Goal: Task Accomplishment & Management: Use online tool/utility

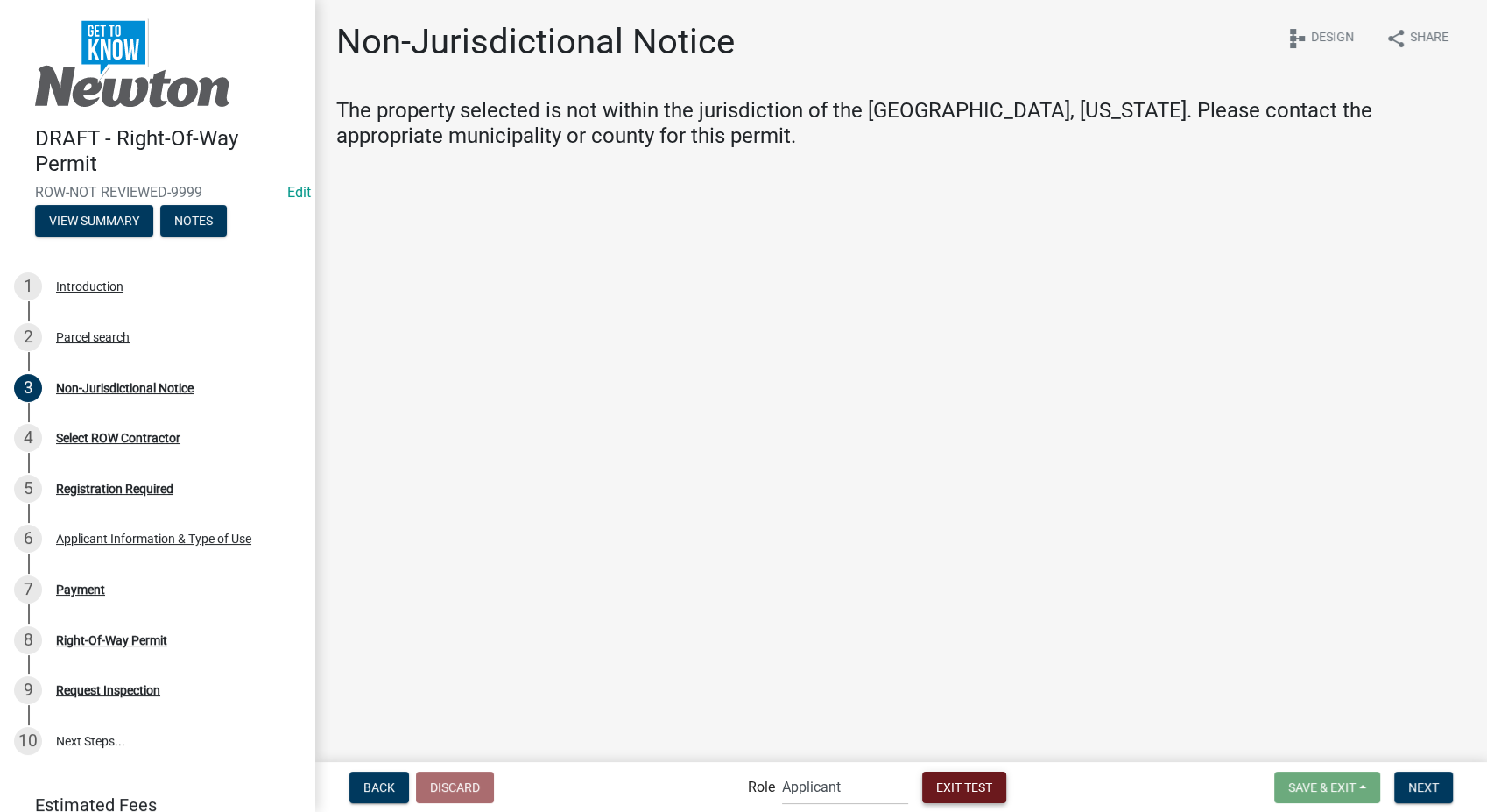
click at [968, 785] on span "Exit Test" at bounding box center [964, 787] width 56 height 14
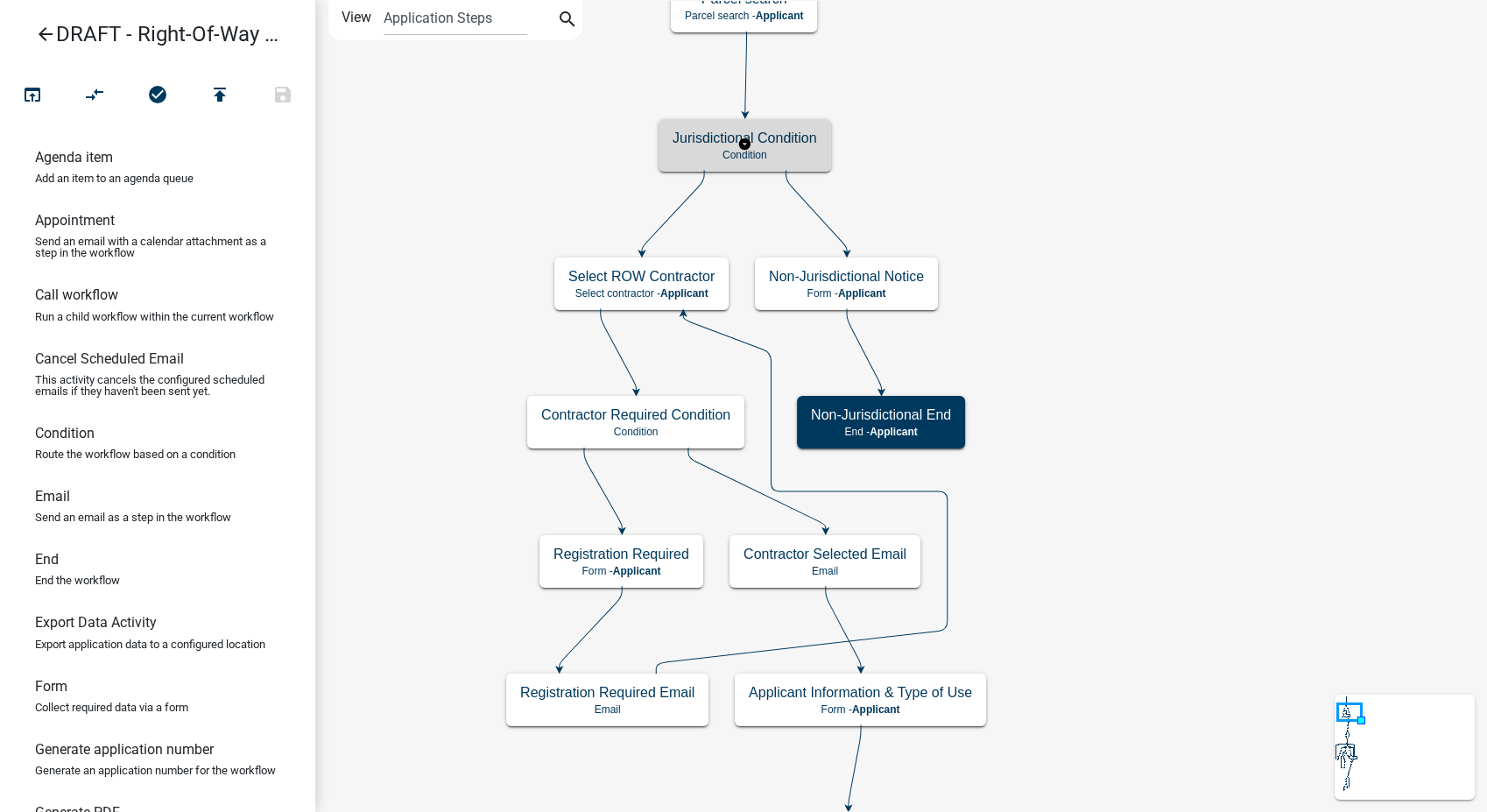
click at [802, 159] on p "Condition" at bounding box center [745, 154] width 145 height 13
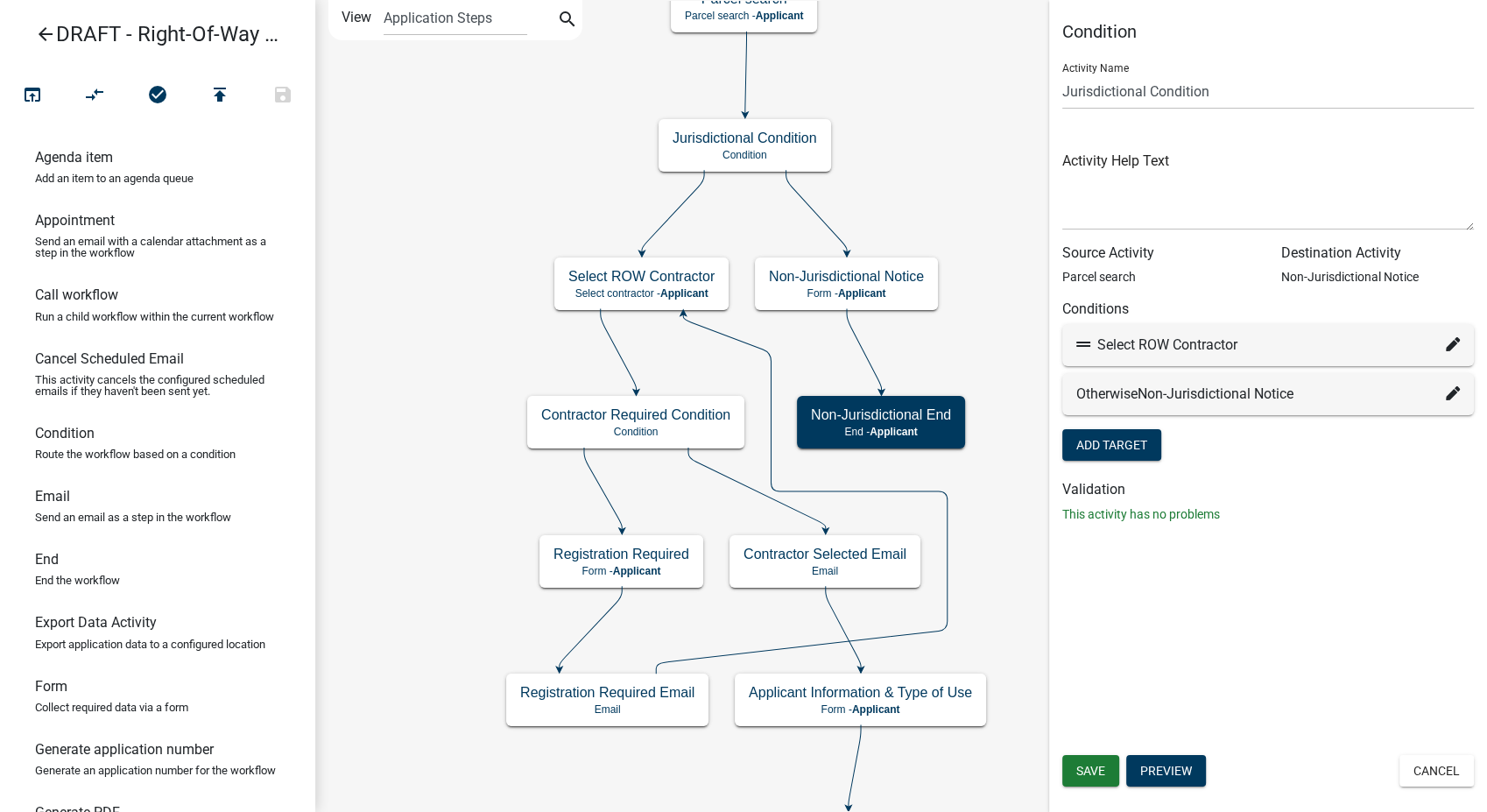
click at [1452, 341] on icon at bounding box center [1453, 344] width 14 height 14
select select "18: 2d666308-40c7-47d9-a6f9-feb55080e3ca"
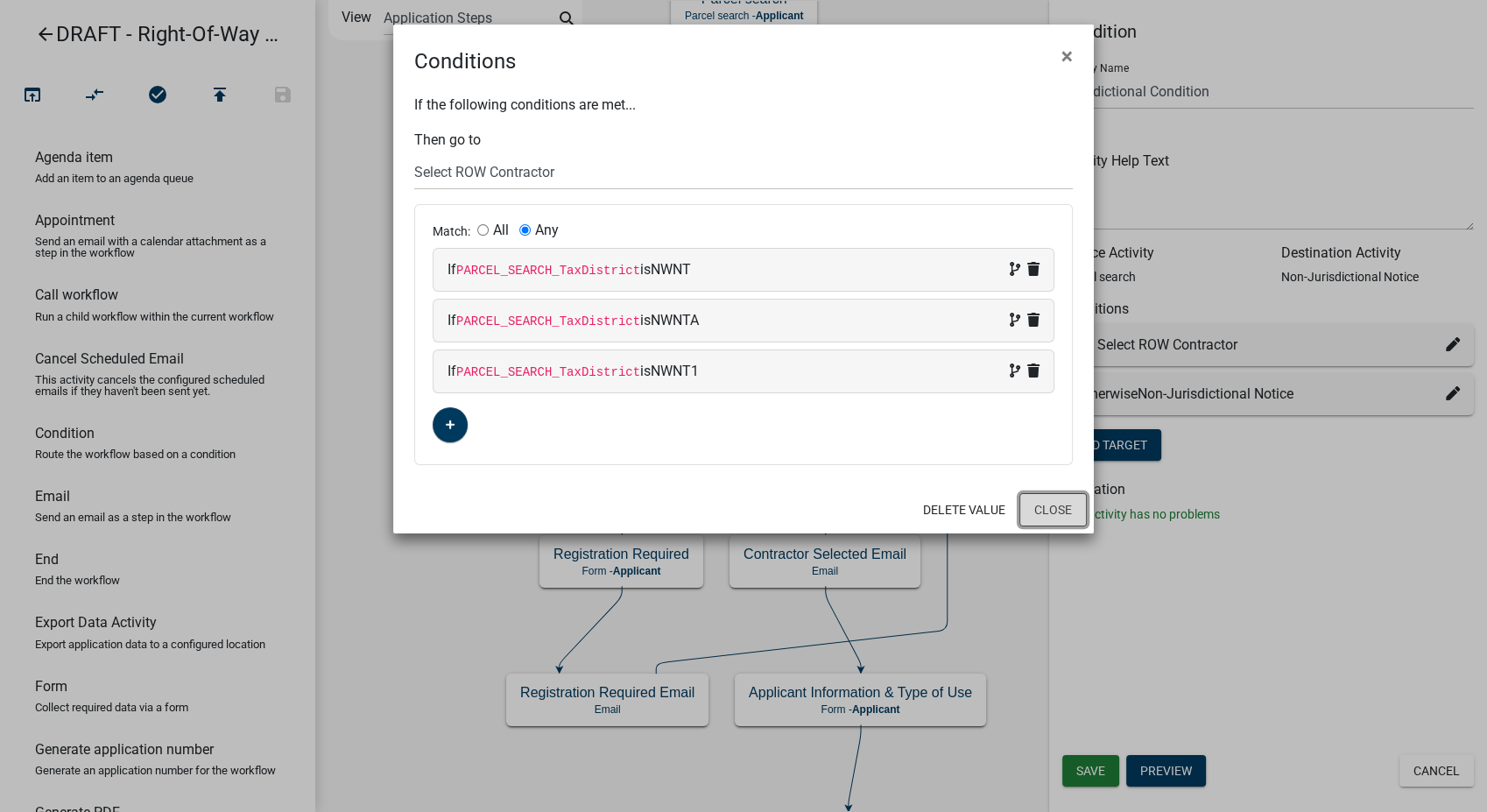
click at [1060, 501] on button "Close" at bounding box center [1053, 510] width 67 height 33
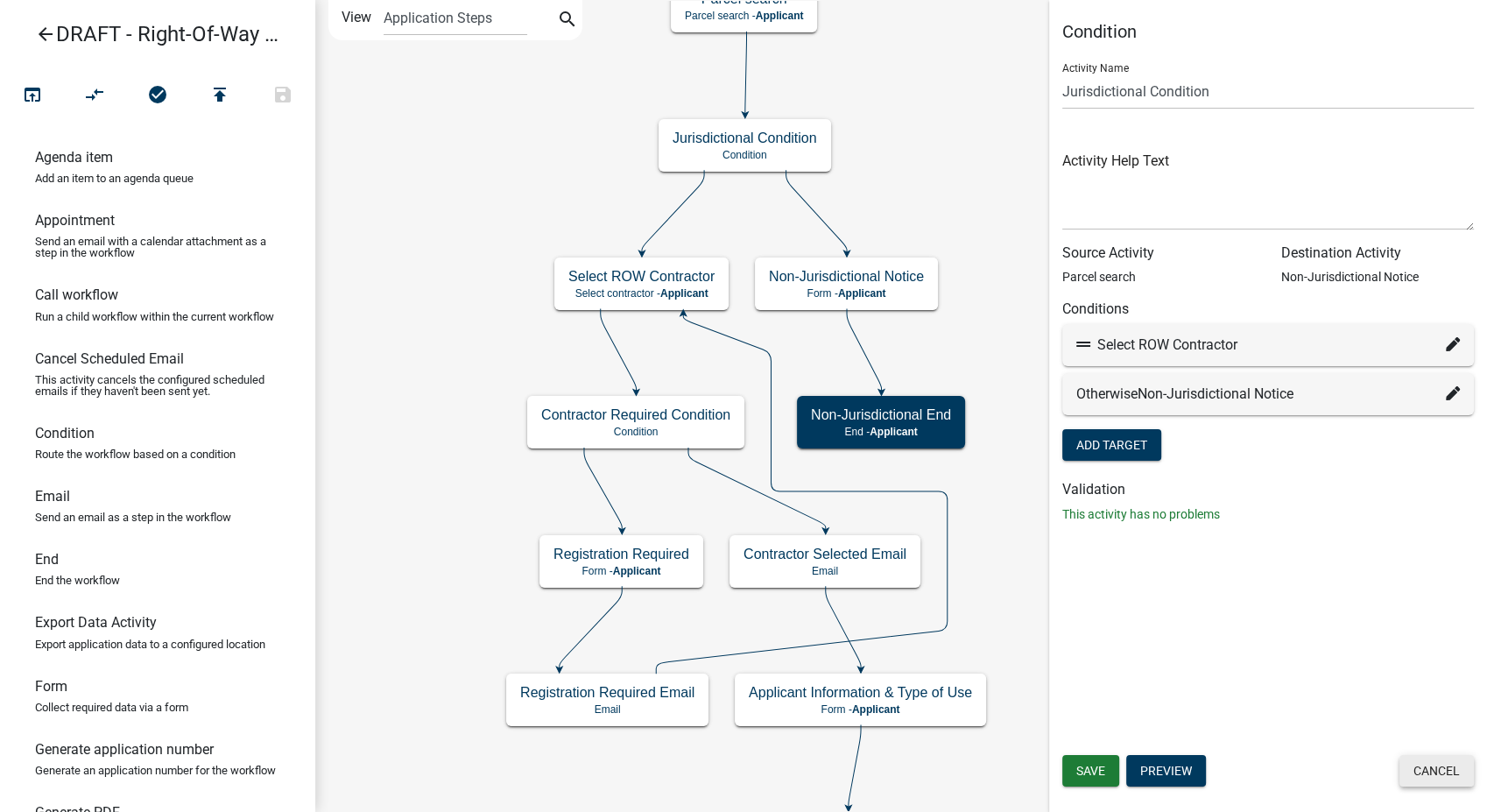
click at [1406, 781] on button "Cancel" at bounding box center [1436, 770] width 75 height 31
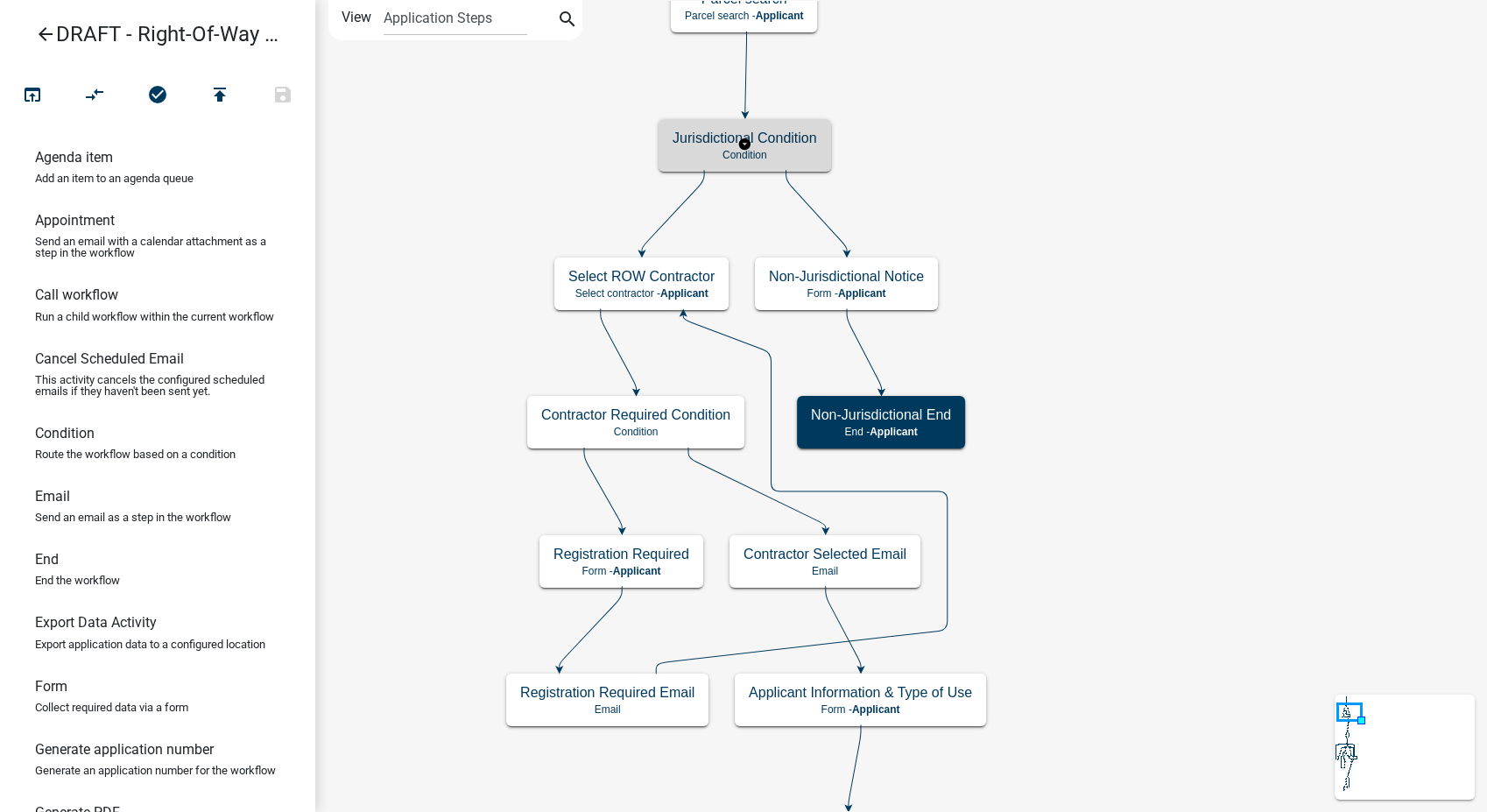
click at [784, 162] on div "Jurisdictional Condition Condition" at bounding box center [745, 146] width 173 height 52
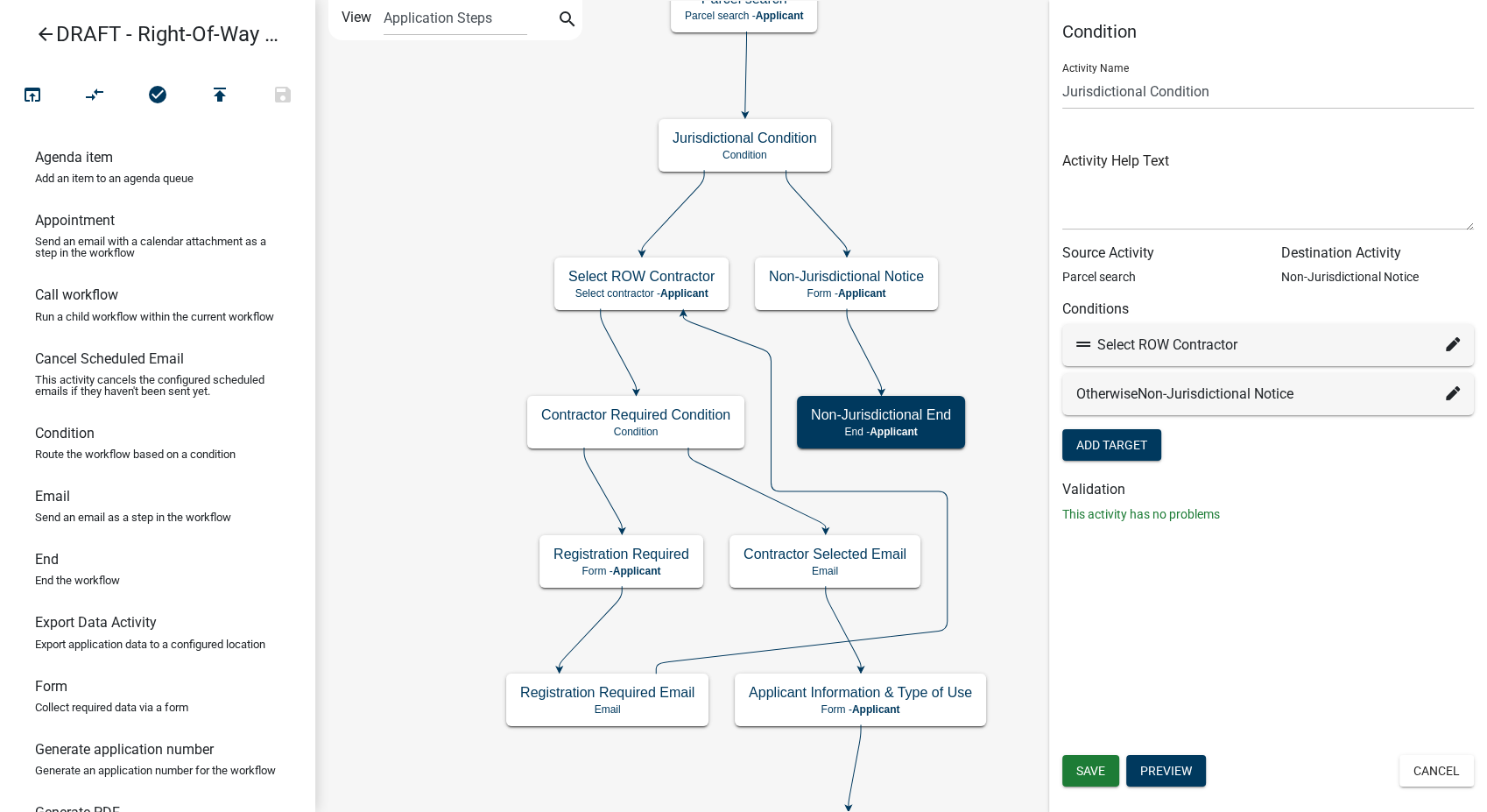
click at [1449, 344] on icon at bounding box center [1453, 344] width 14 height 14
select select "18: 2d666308-40c7-47d9-a6f9-feb55080e3ca"
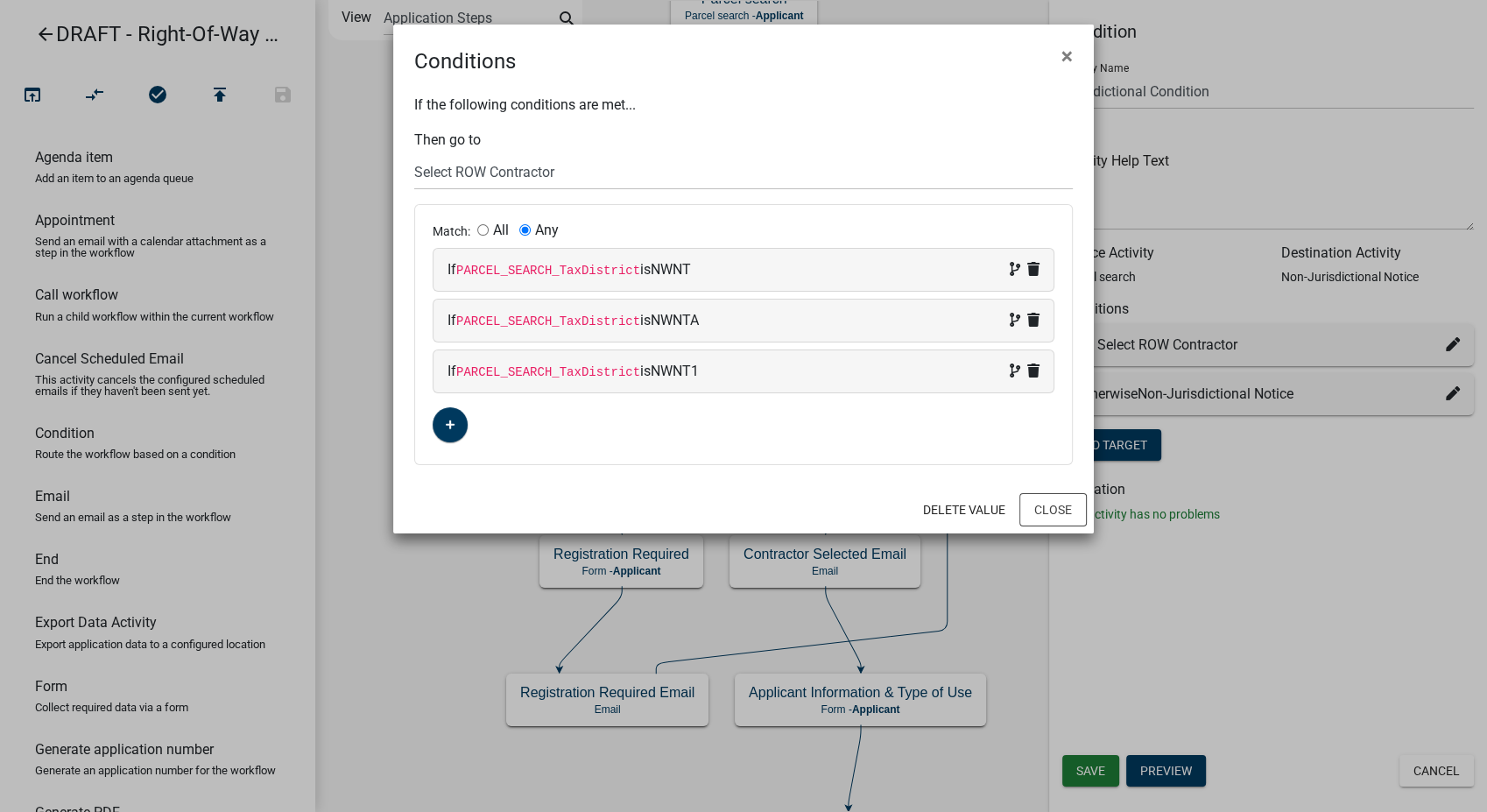
click at [680, 263] on span "NWNT" at bounding box center [670, 269] width 40 height 17
select select "97: PARCEL_SEARCH_TaxDistrict"
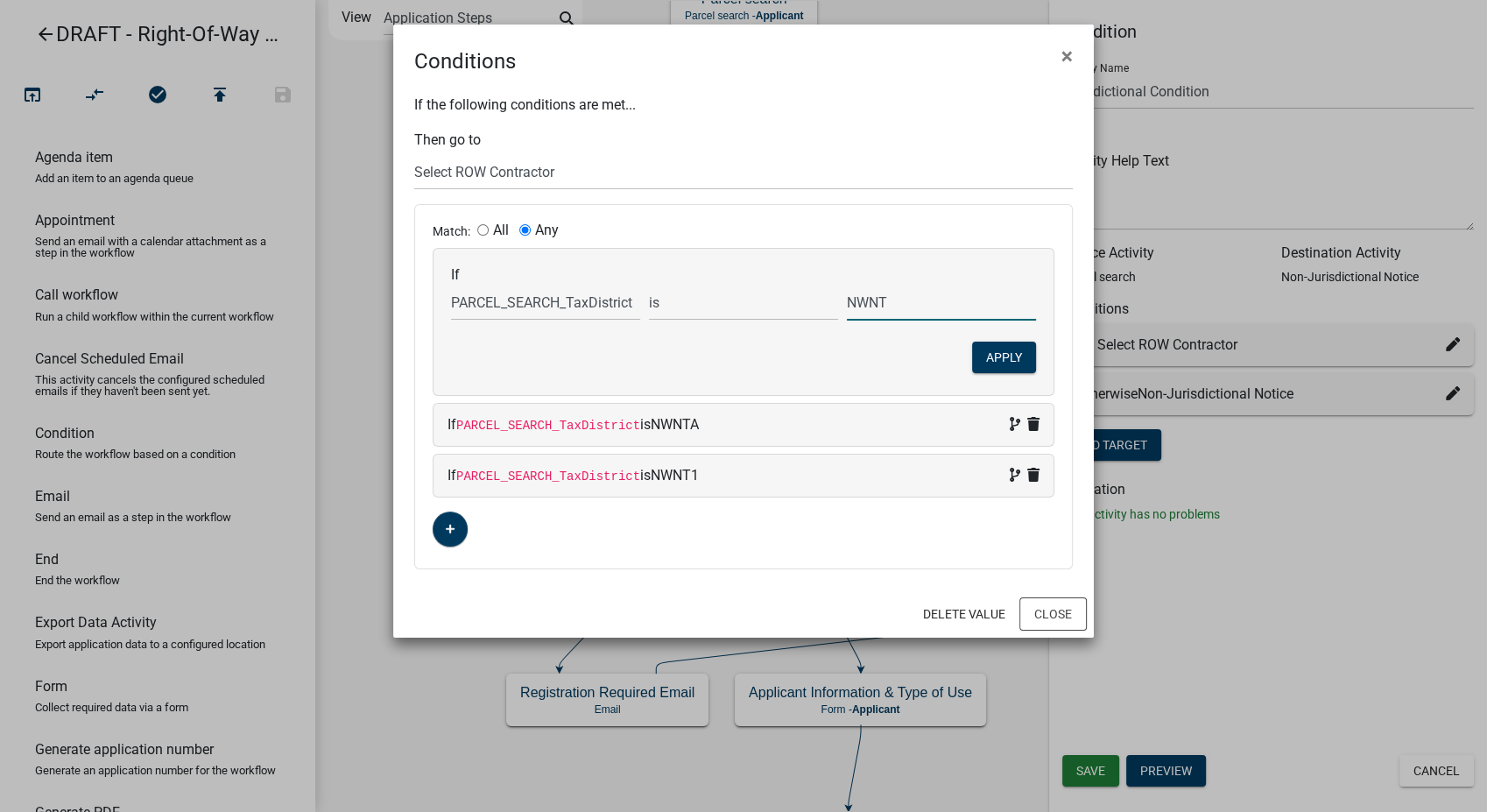
click at [888, 300] on input "NWNT" at bounding box center [941, 302] width 189 height 36
type input "NWTN"
click at [689, 426] on span "NWNTA" at bounding box center [675, 423] width 49 height 17
select select "97: PARCEL_SEARCH_TaxDistrict"
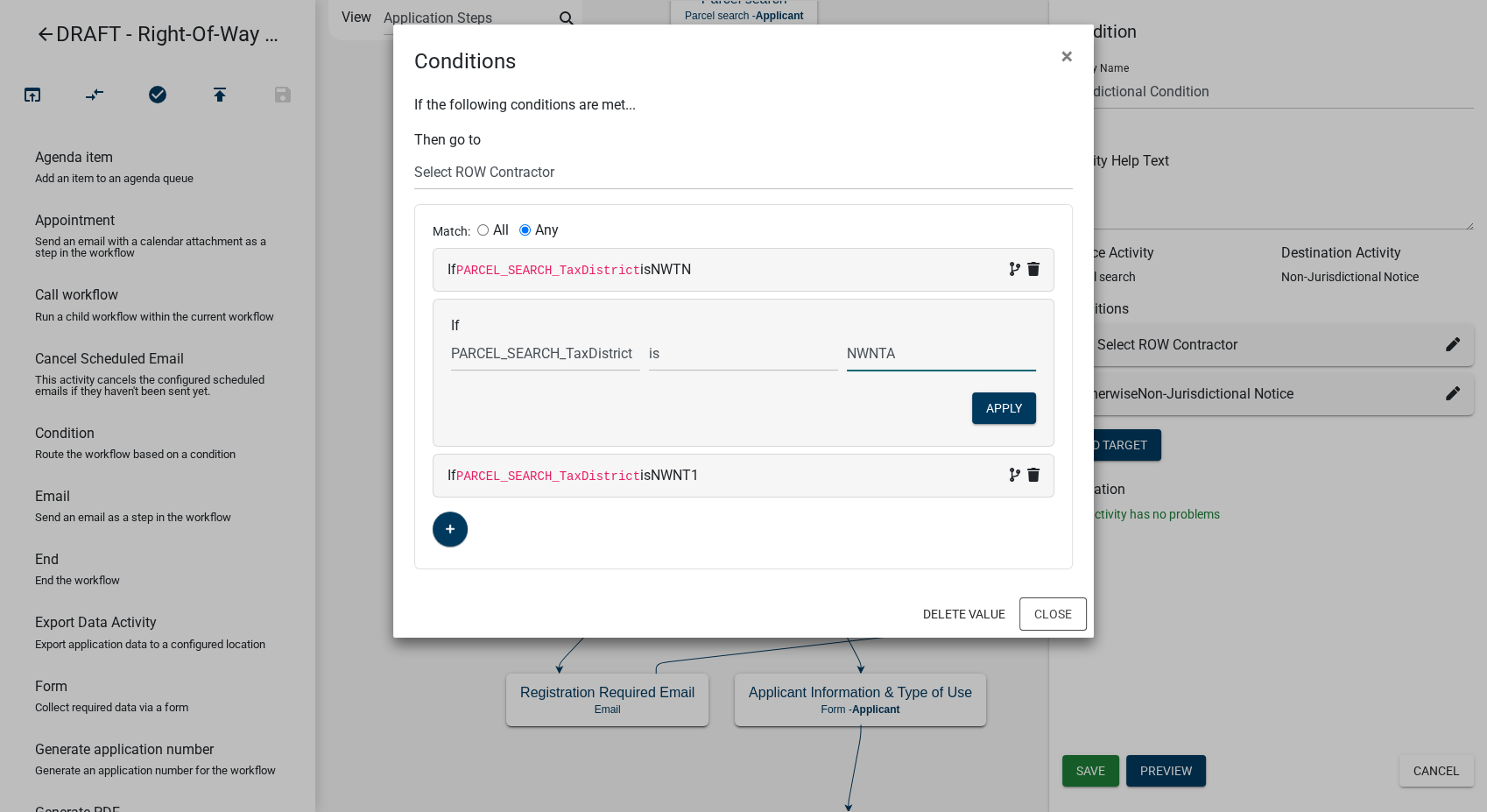
click at [886, 355] on input "NWNTA" at bounding box center [941, 353] width 189 height 36
type input "NWTNA"
click at [1013, 409] on button "Apply" at bounding box center [1004, 408] width 64 height 31
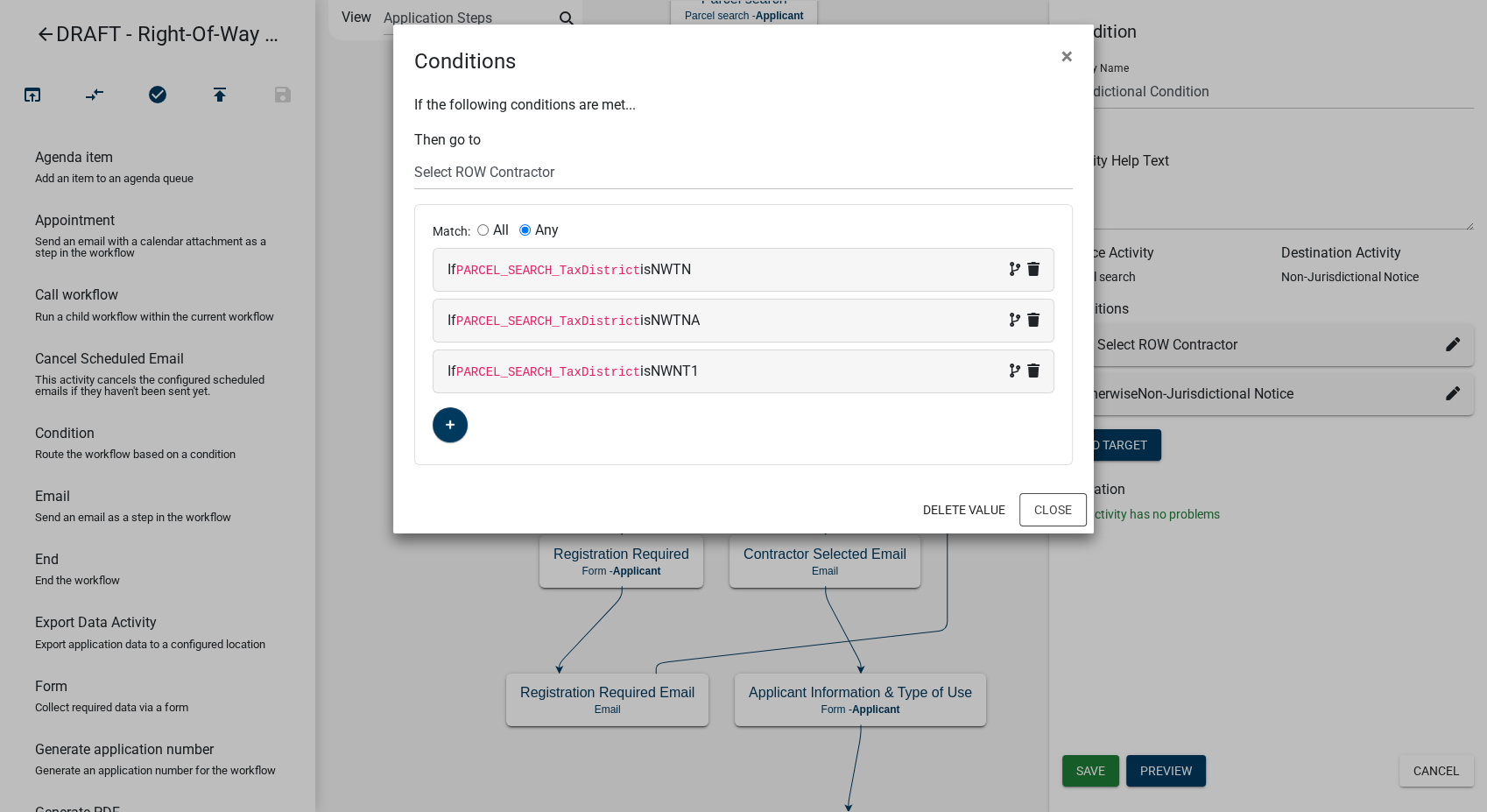
click at [710, 367] on div "If PARCEL_SEARCH_TaxDistrict is NWNT1" at bounding box center [744, 372] width 592 height 21
select select "97: PARCEL_SEARCH_TaxDistrict"
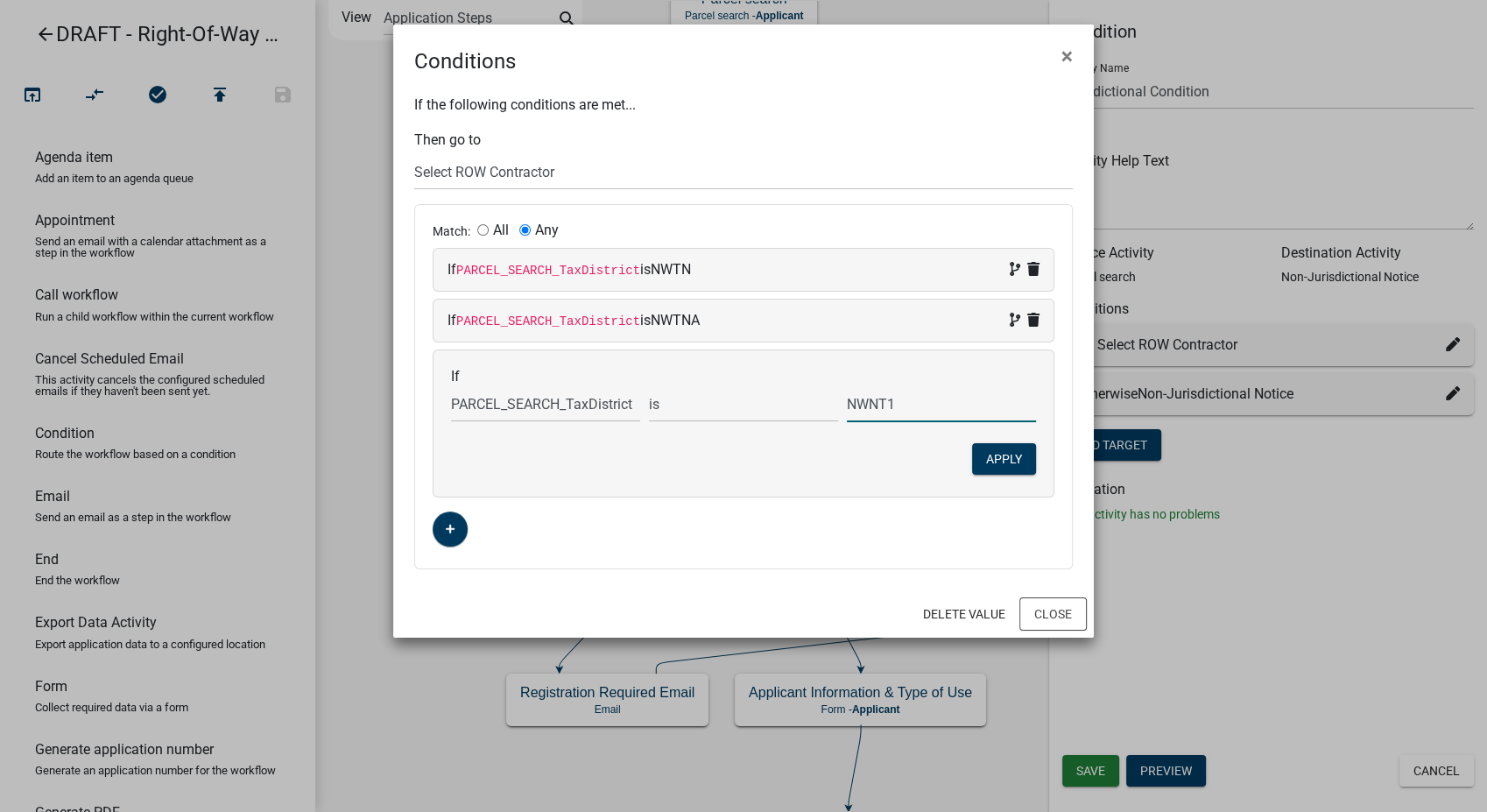
click at [886, 402] on input "NWNT1" at bounding box center [941, 404] width 189 height 36
type input "NWTN1"
click at [989, 453] on button "Apply" at bounding box center [1004, 458] width 64 height 31
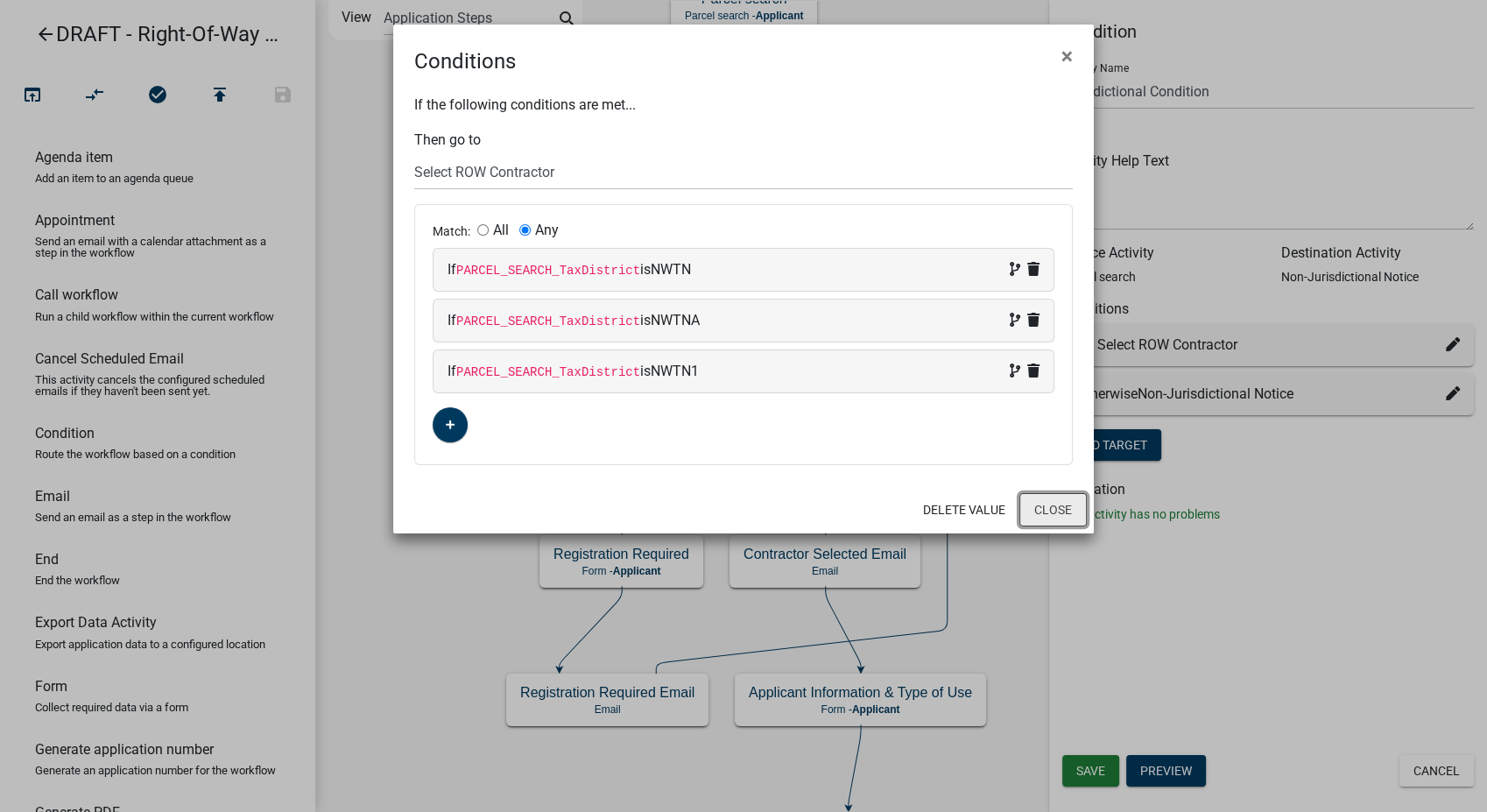
click at [1050, 507] on button "Close" at bounding box center [1053, 510] width 67 height 33
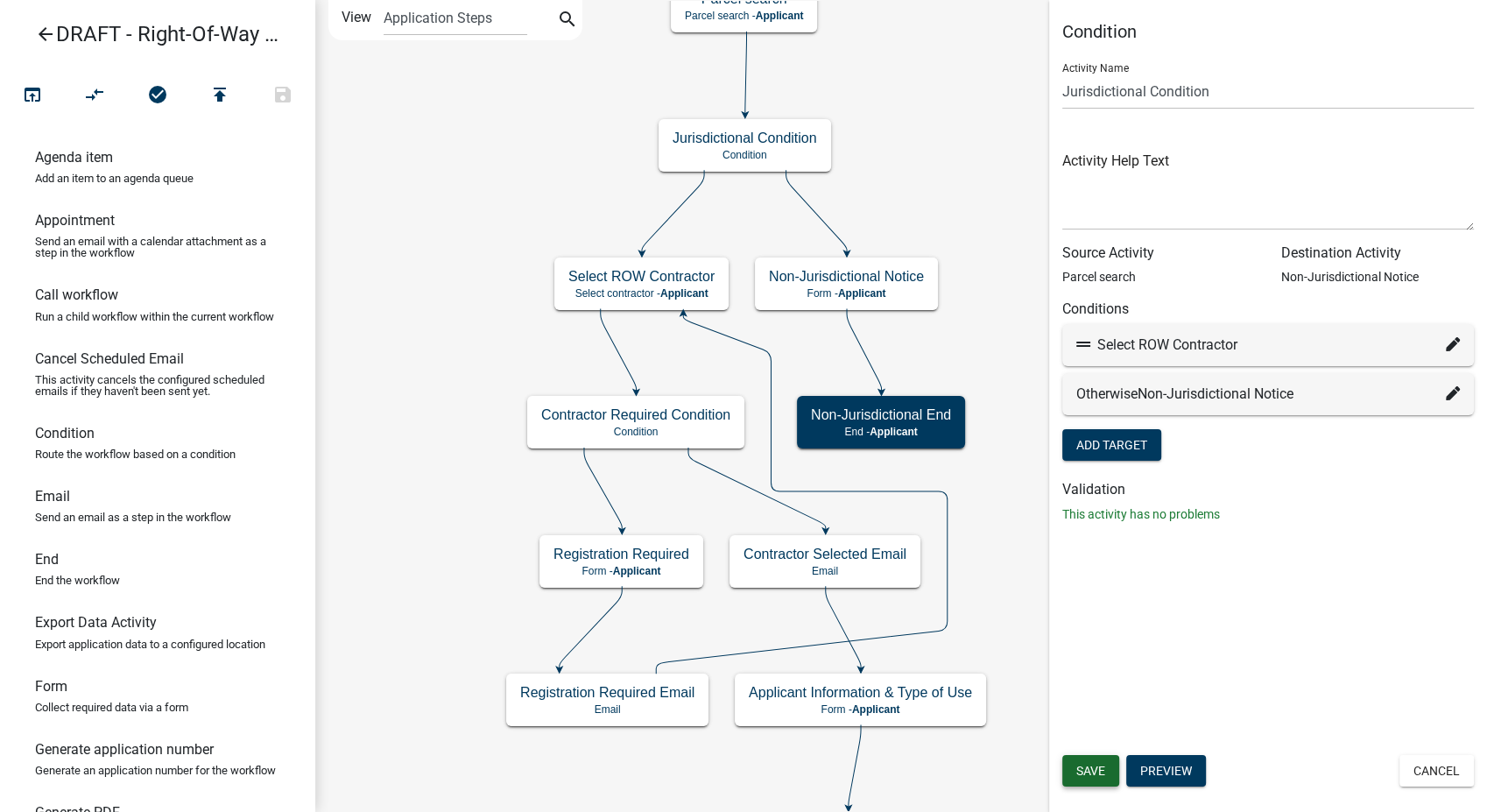
click at [1093, 767] on span "Save" at bounding box center [1091, 770] width 29 height 14
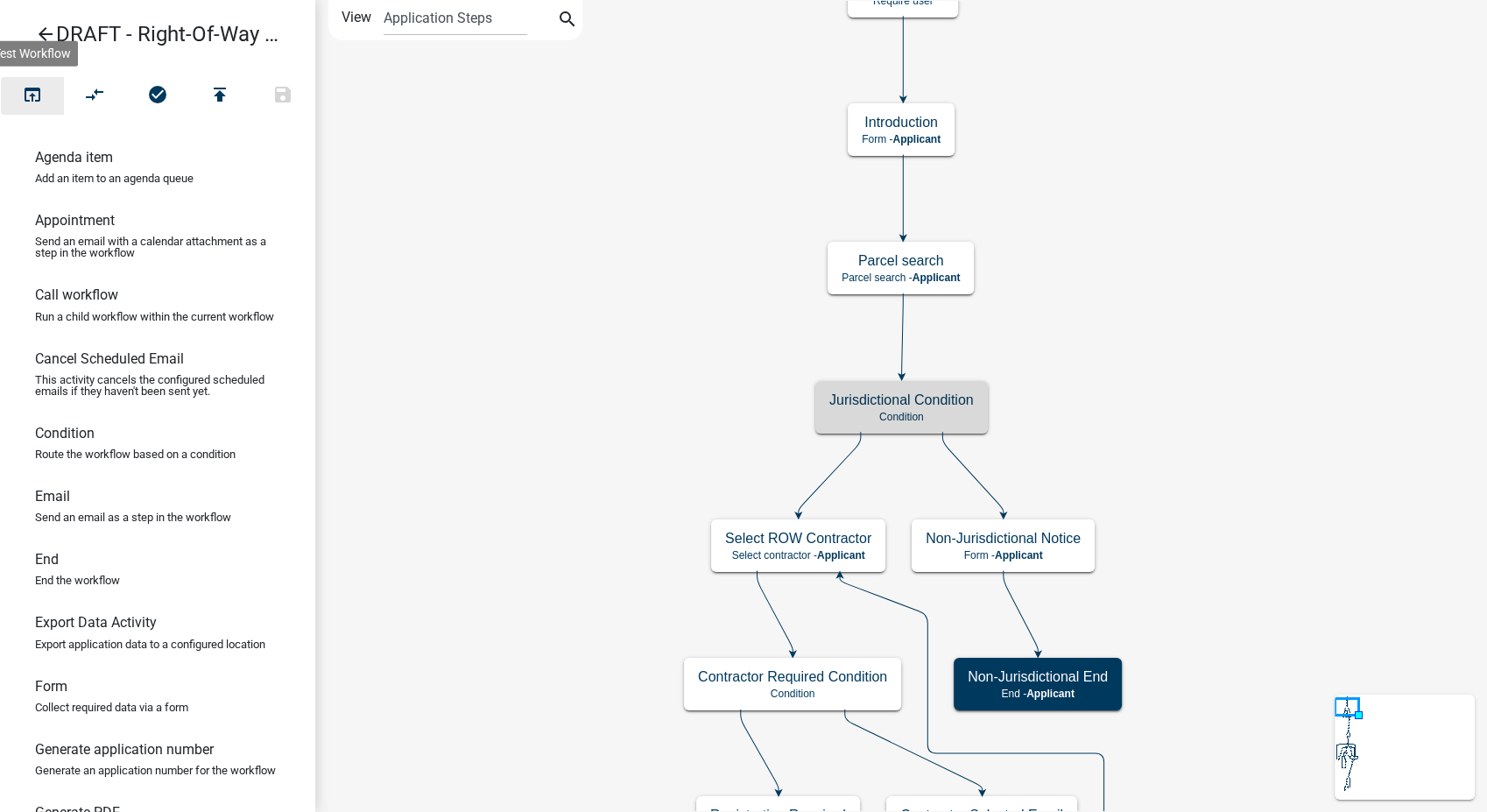
click at [48, 95] on button "open_in_browser" at bounding box center [32, 95] width 63 height 38
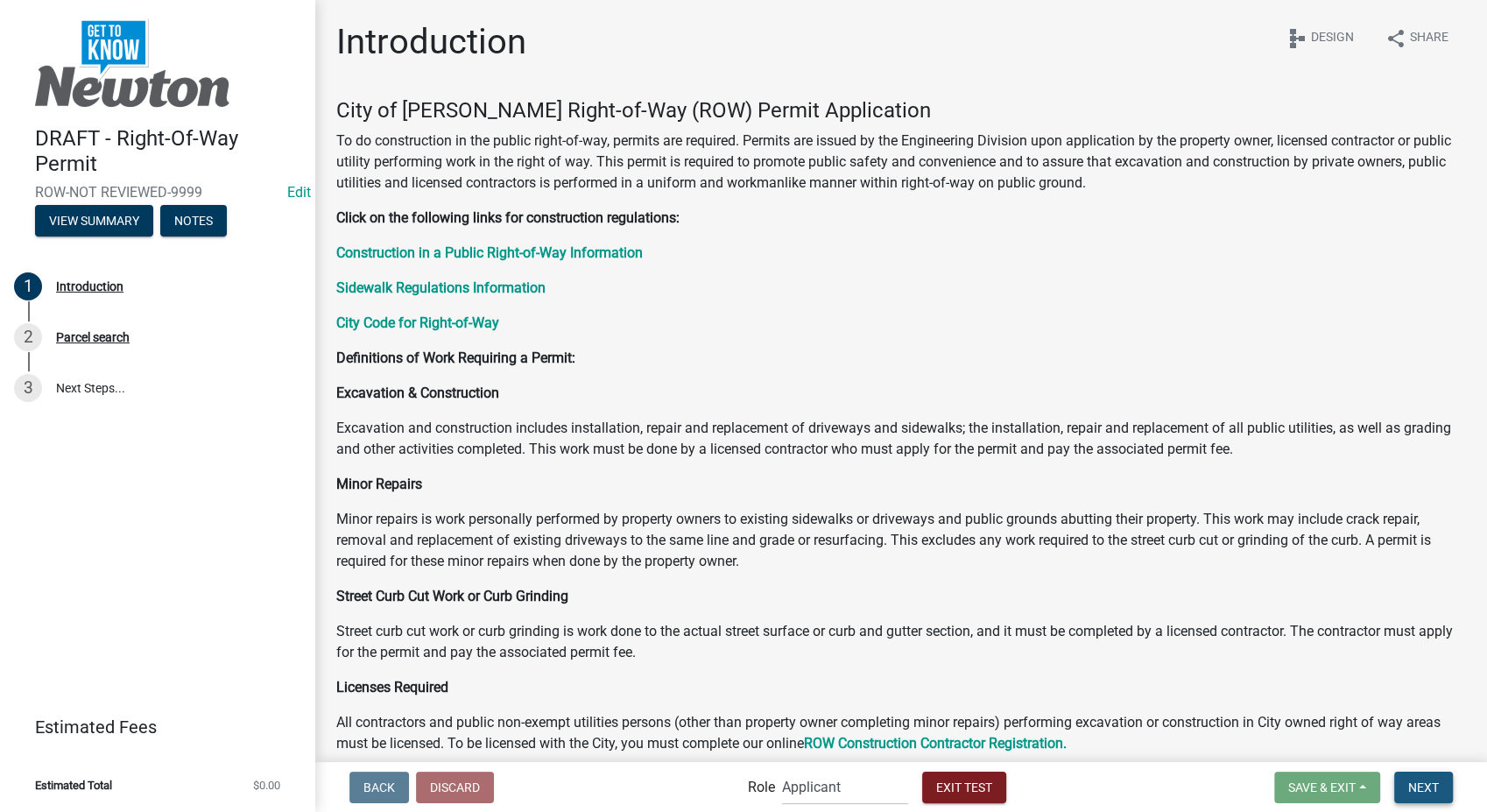
click at [1434, 785] on span "Next" at bounding box center [1424, 787] width 31 height 14
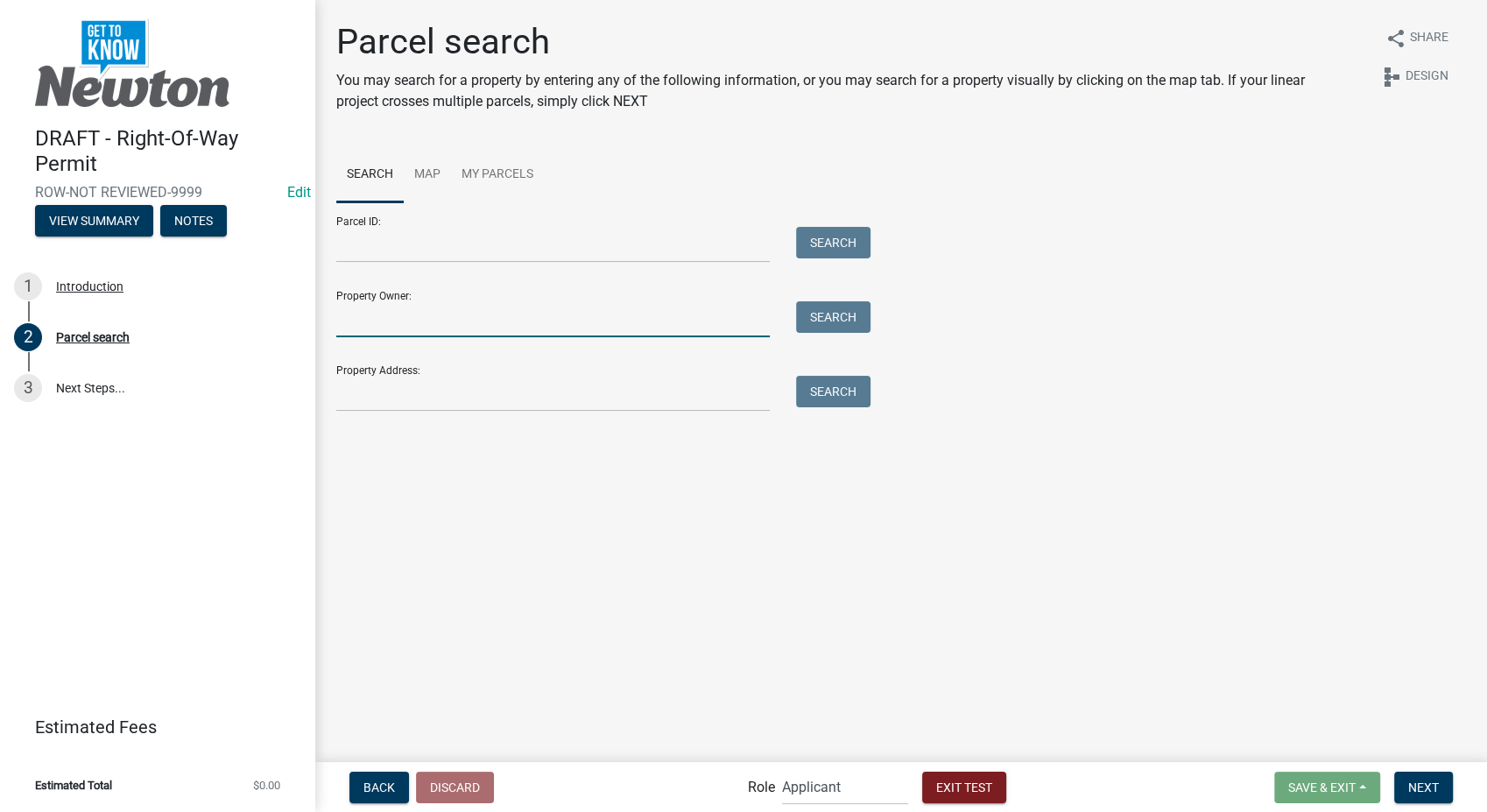
click at [386, 317] on input "Property Owner:" at bounding box center [553, 319] width 433 height 36
type input "smith"
click at [857, 317] on button "Search" at bounding box center [833, 317] width 75 height 31
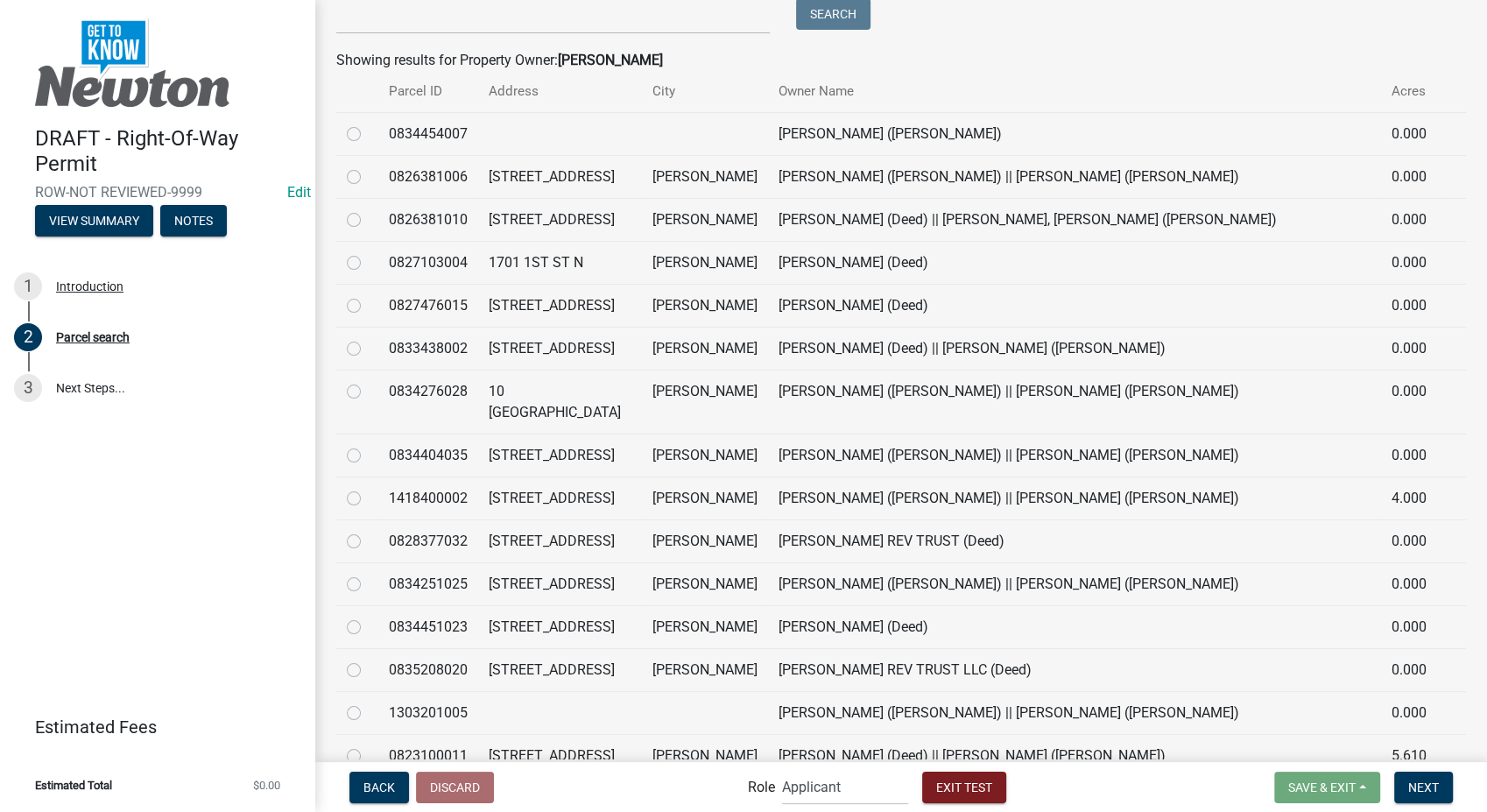
scroll to position [389, 0]
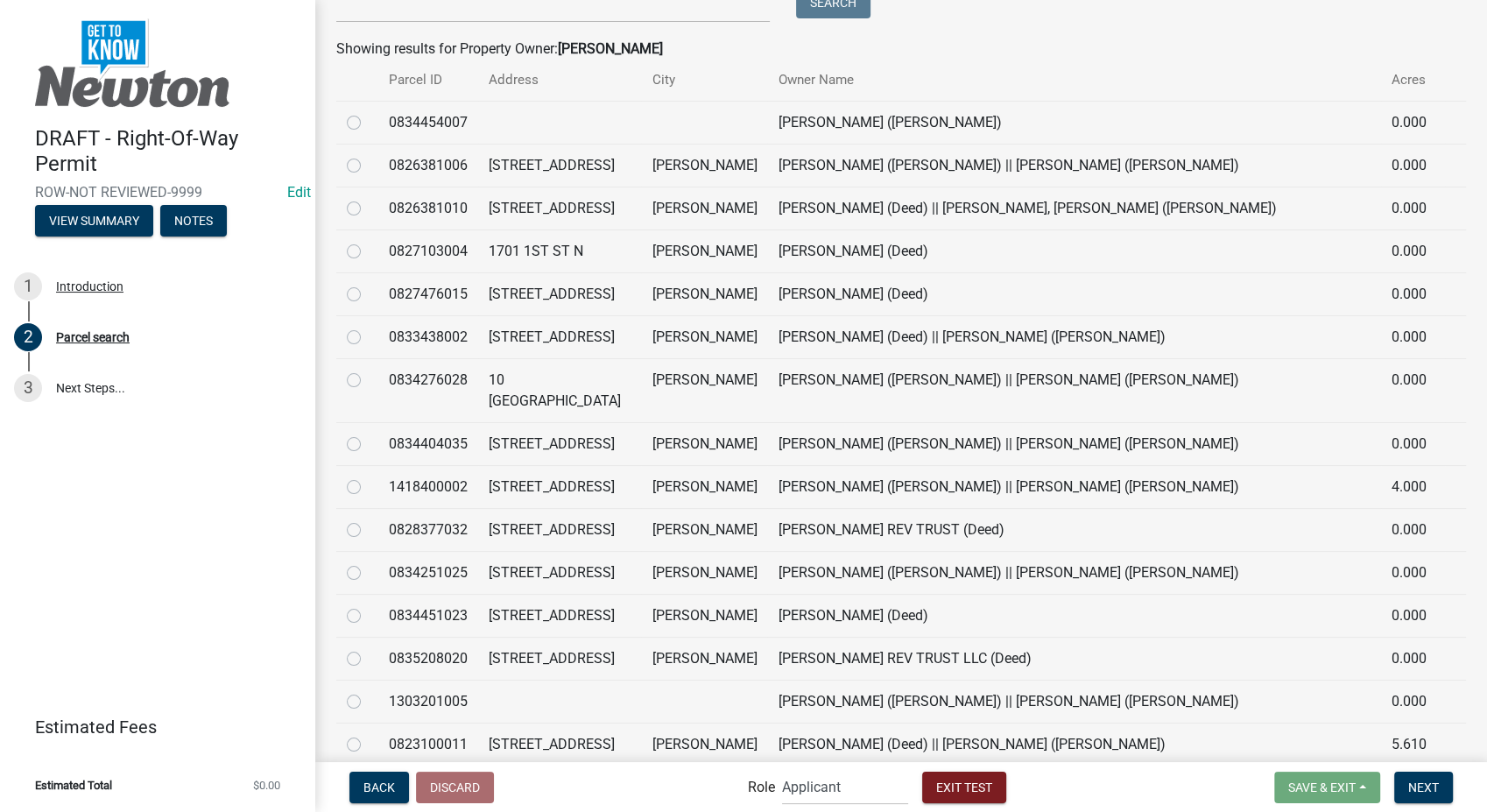
click at [368, 520] on label at bounding box center [368, 520] width 0 height 0
click at [368, 531] on input "radio" at bounding box center [374, 525] width 12 height 12
radio input "true"
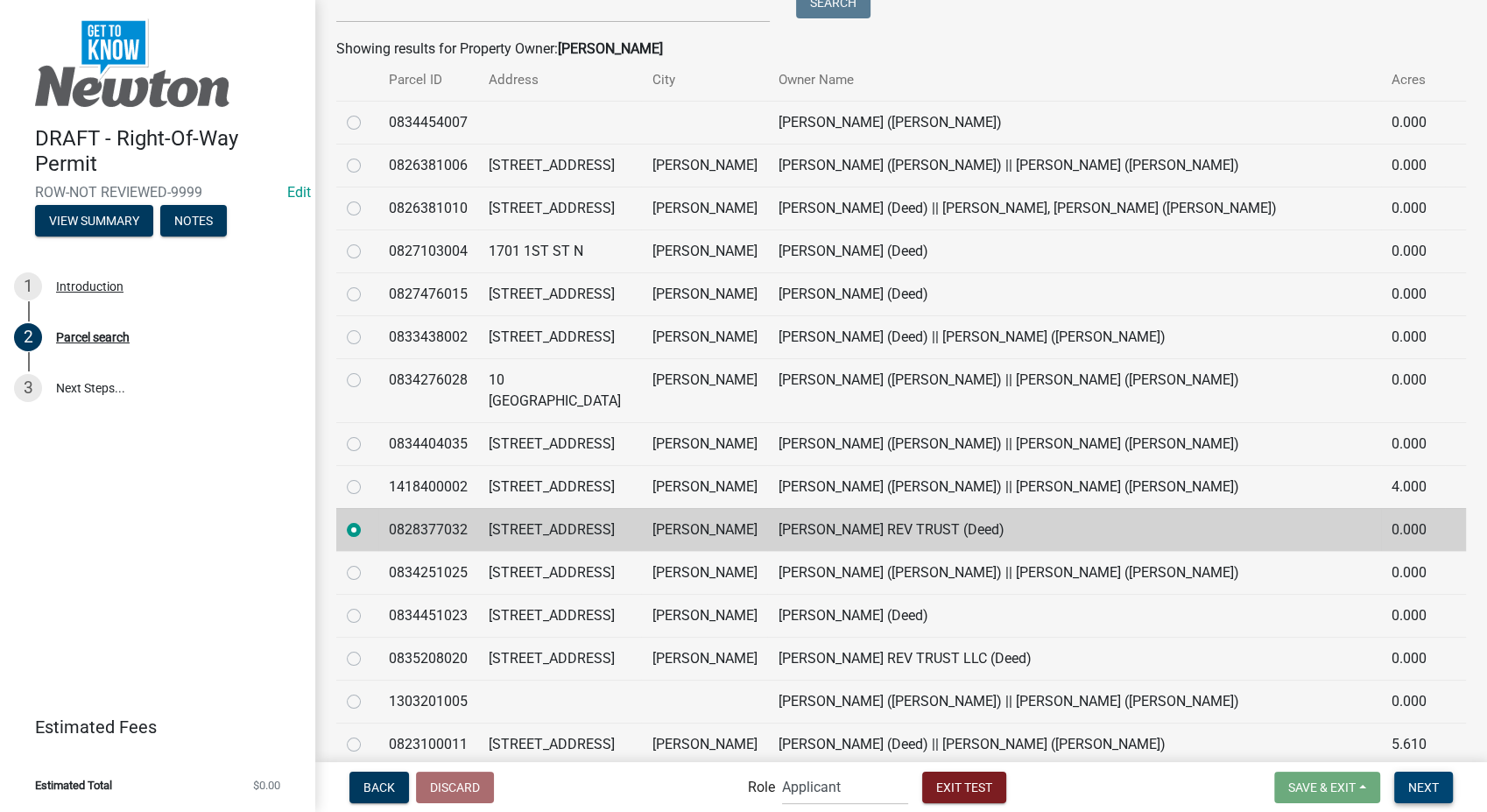
click at [1430, 793] on span "Next" at bounding box center [1424, 787] width 31 height 14
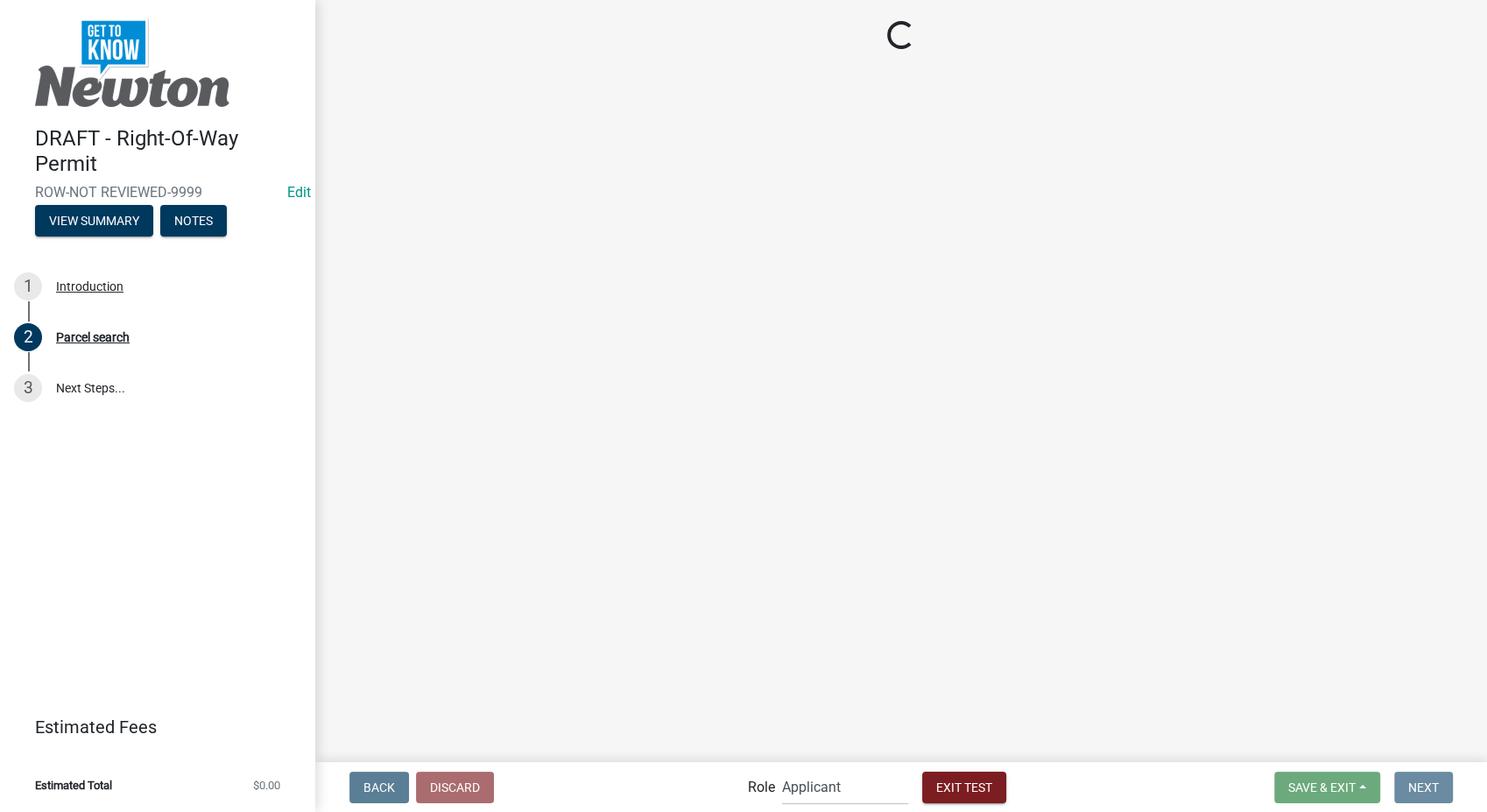
scroll to position [0, 0]
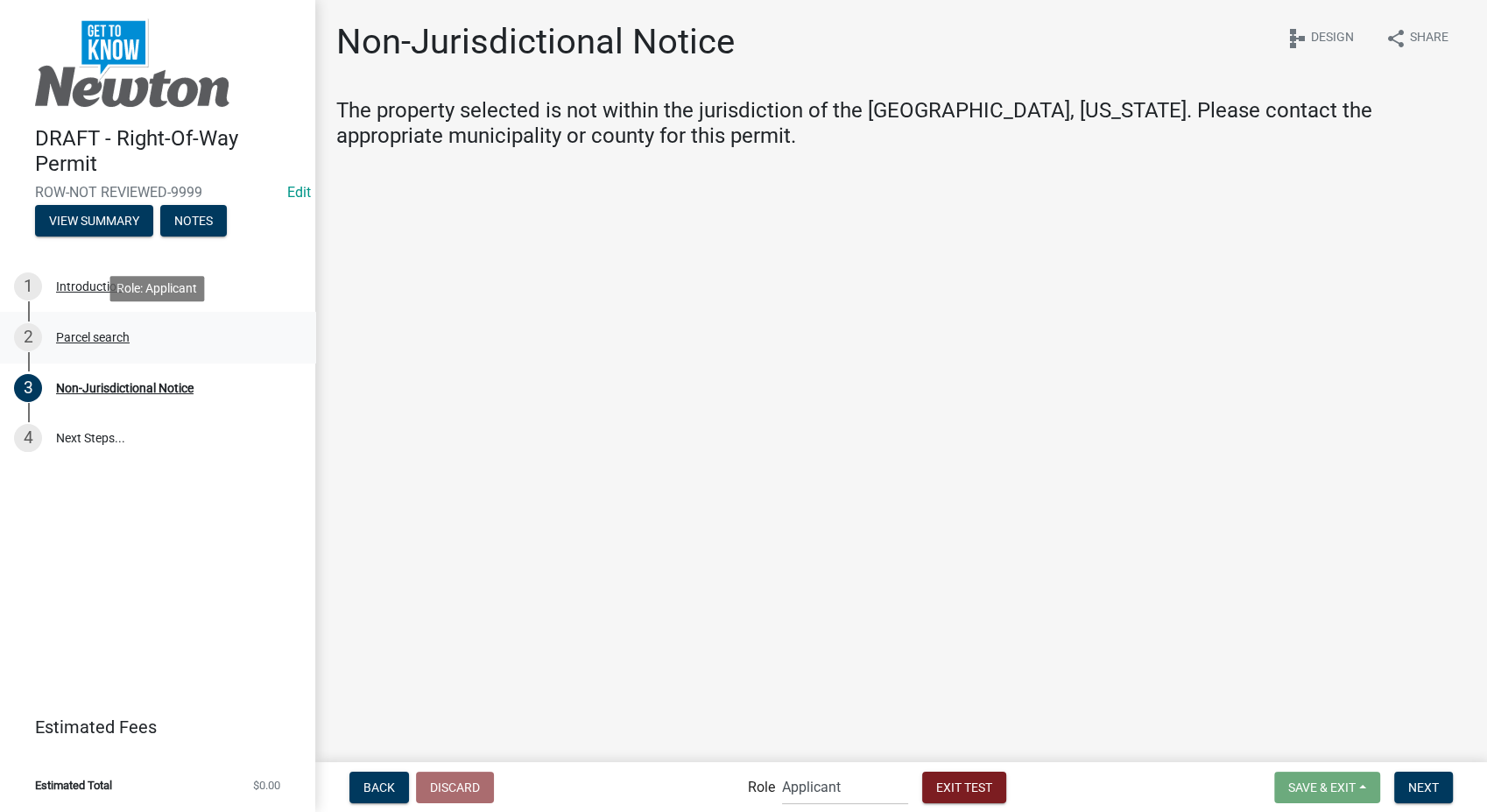
click at [88, 334] on div "Parcel search" at bounding box center [93, 337] width 74 height 13
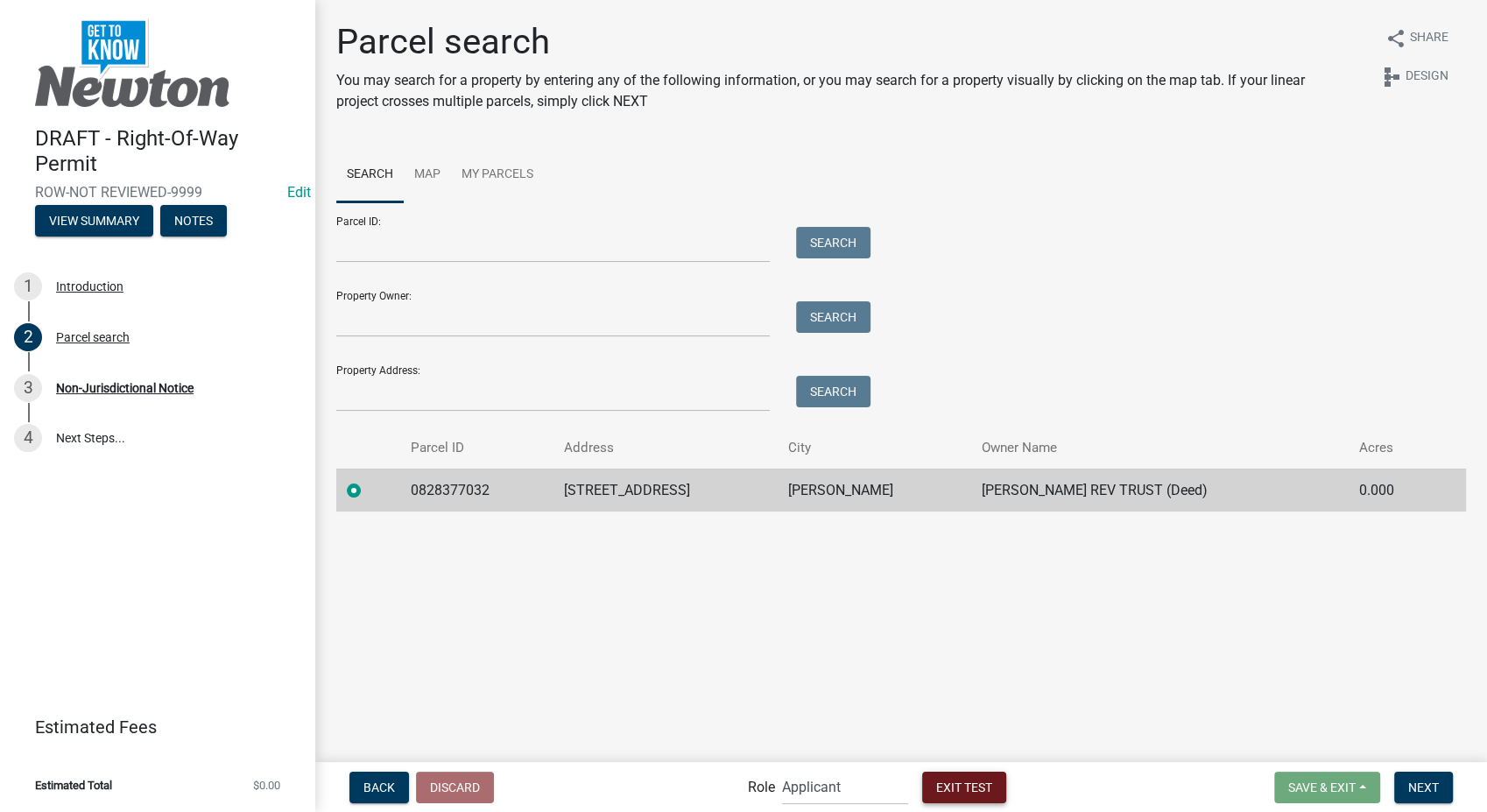
click at [945, 792] on span "Exit Test" at bounding box center [964, 787] width 56 height 14
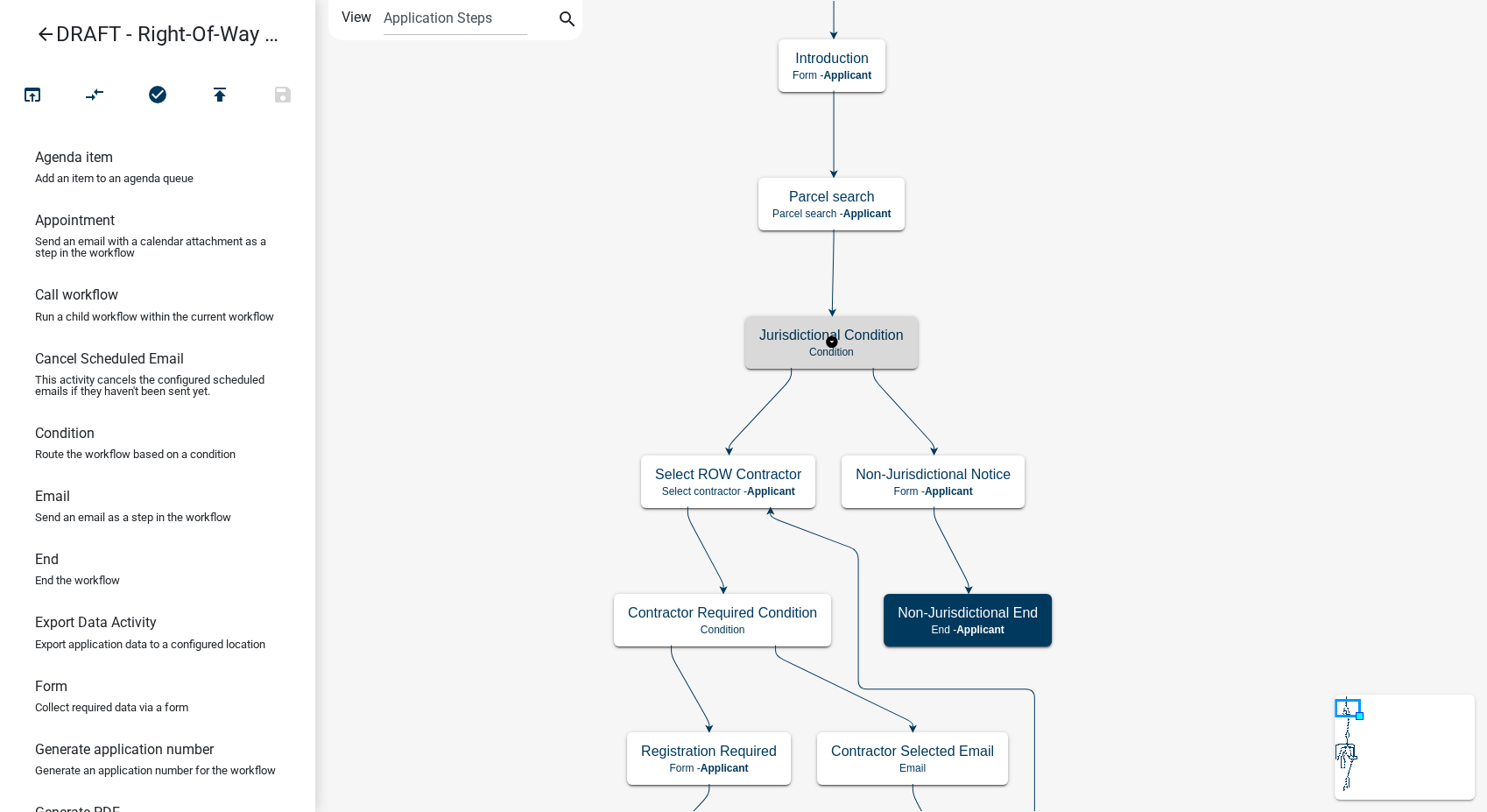
click at [870, 330] on h5 "Jurisdictional Condition" at bounding box center [831, 334] width 145 height 17
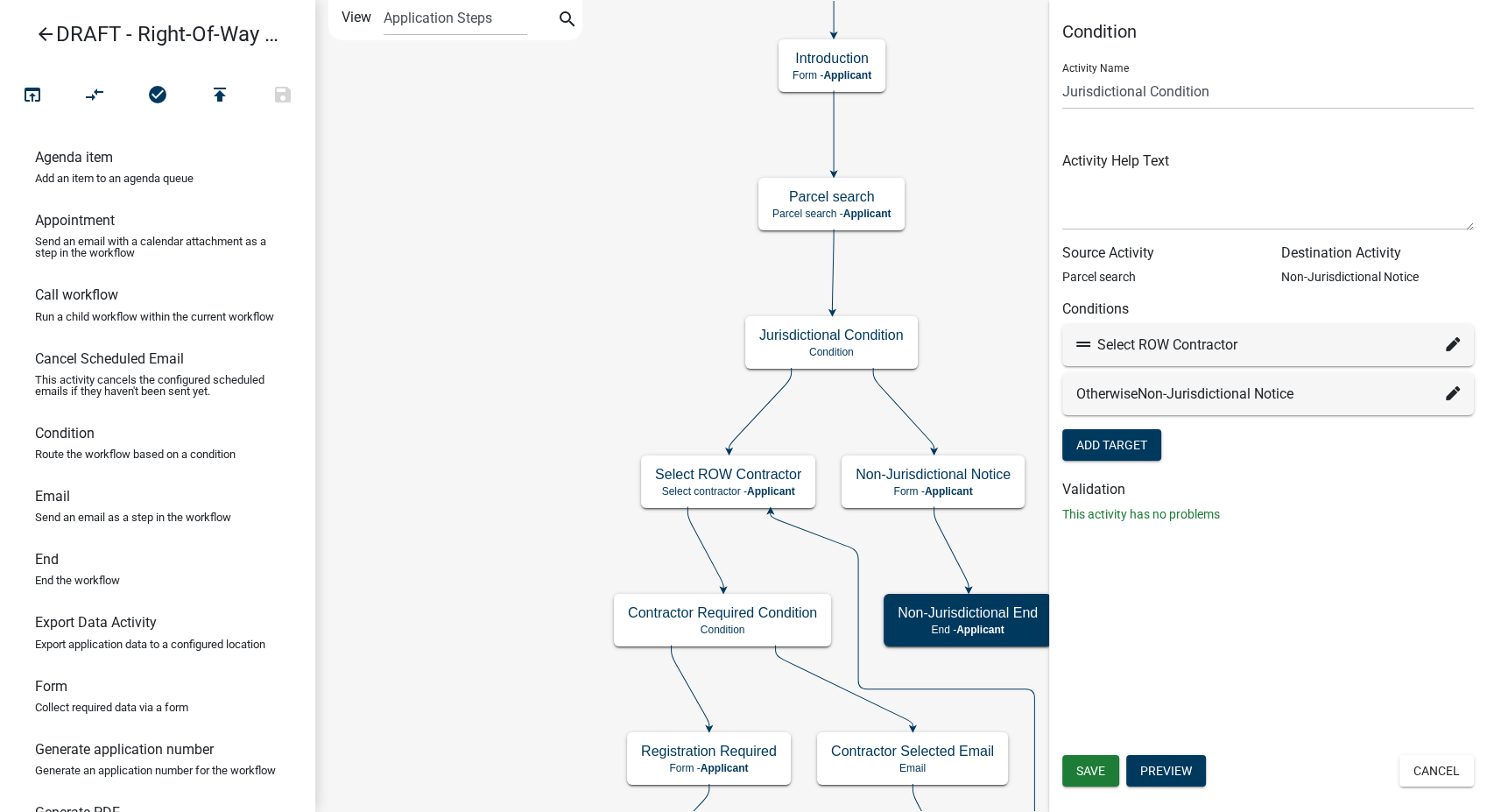
click at [1451, 333] on div "Select ROW Contractor" at bounding box center [1268, 345] width 412 height 42
click at [1450, 337] on icon at bounding box center [1453, 344] width 14 height 14
select select "18: 2d666308-40c7-47d9-a6f9-feb55080e3ca"
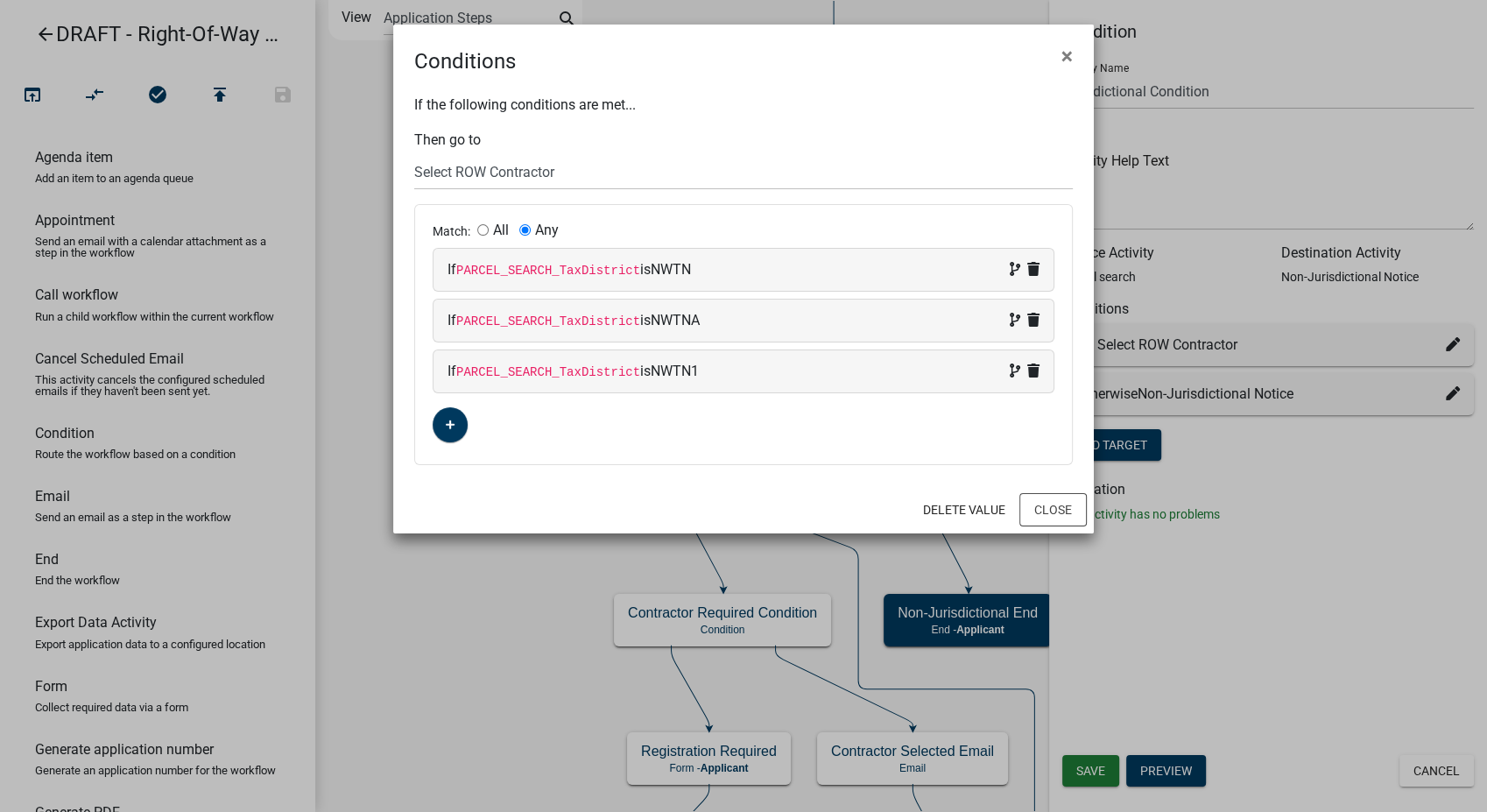
click at [701, 272] on div "If PARCEL_SEARCH_TaxDistrict is NWTN" at bounding box center [744, 270] width 592 height 21
select select "97: PARCEL_SEARCH_TaxDistrict"
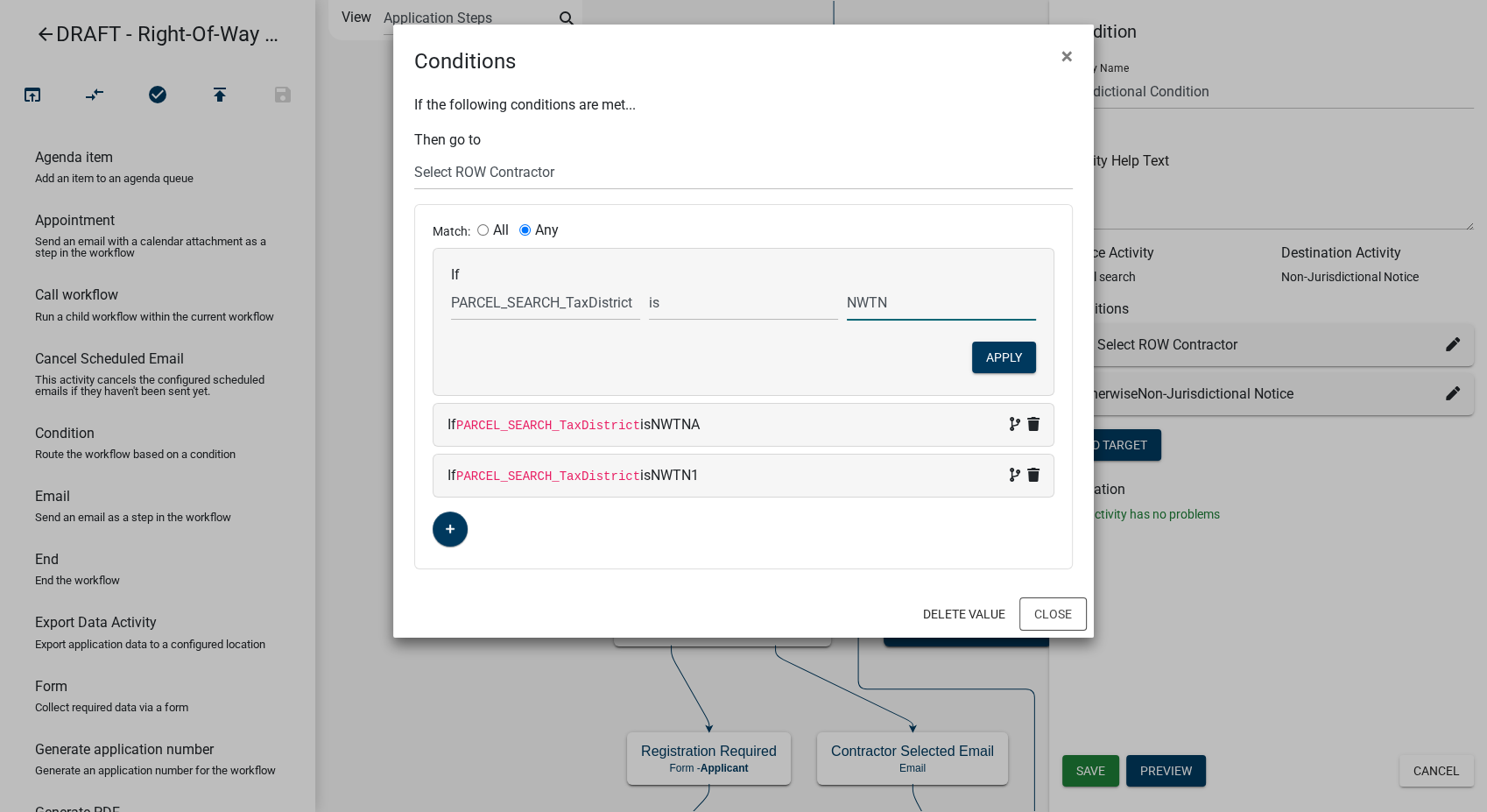
click at [896, 307] on input "NWTN" at bounding box center [941, 302] width 189 height 36
type input "NWNT"
click at [995, 261] on div "If Choose... ALL_FEE_RECIPIENTS APPLICANT_CITY APPLICANT_EMAIL_ADDRESS APPLICAN…" at bounding box center [743, 321] width 621 height 147
click at [1005, 357] on button "Apply" at bounding box center [1004, 357] width 64 height 31
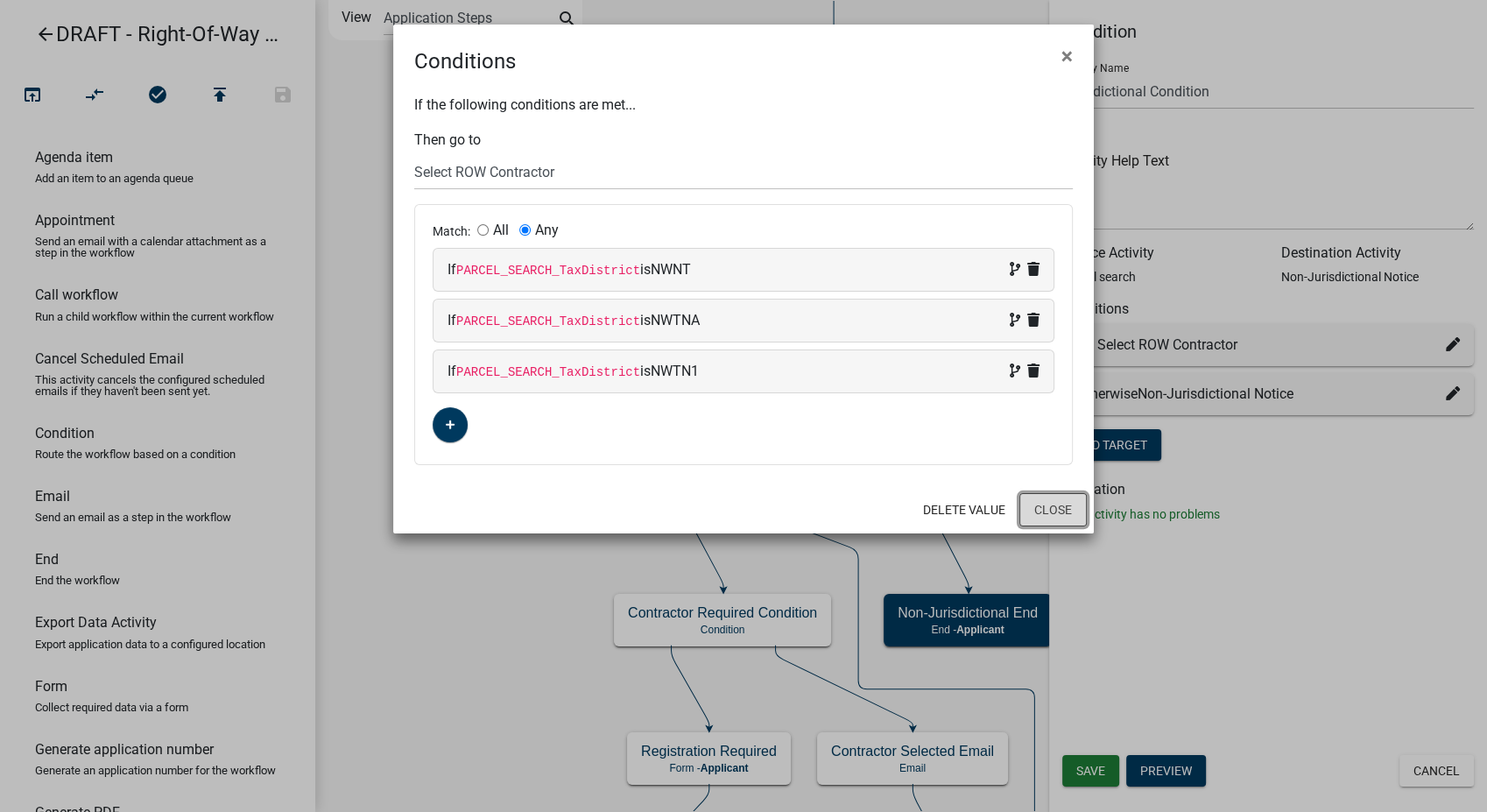
click at [1067, 509] on button "Close" at bounding box center [1053, 510] width 67 height 33
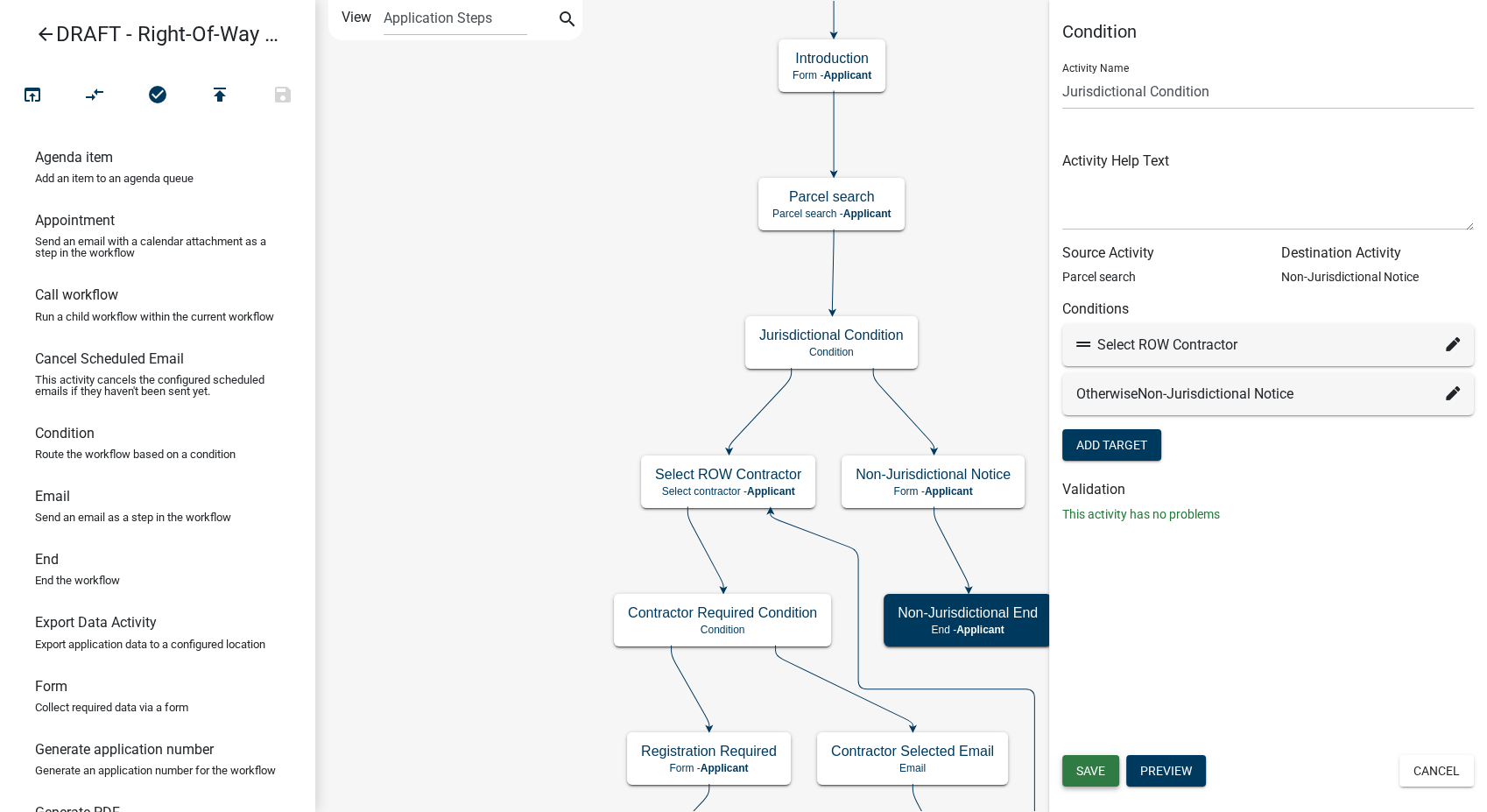
click at [1112, 774] on button "Save" at bounding box center [1091, 770] width 57 height 31
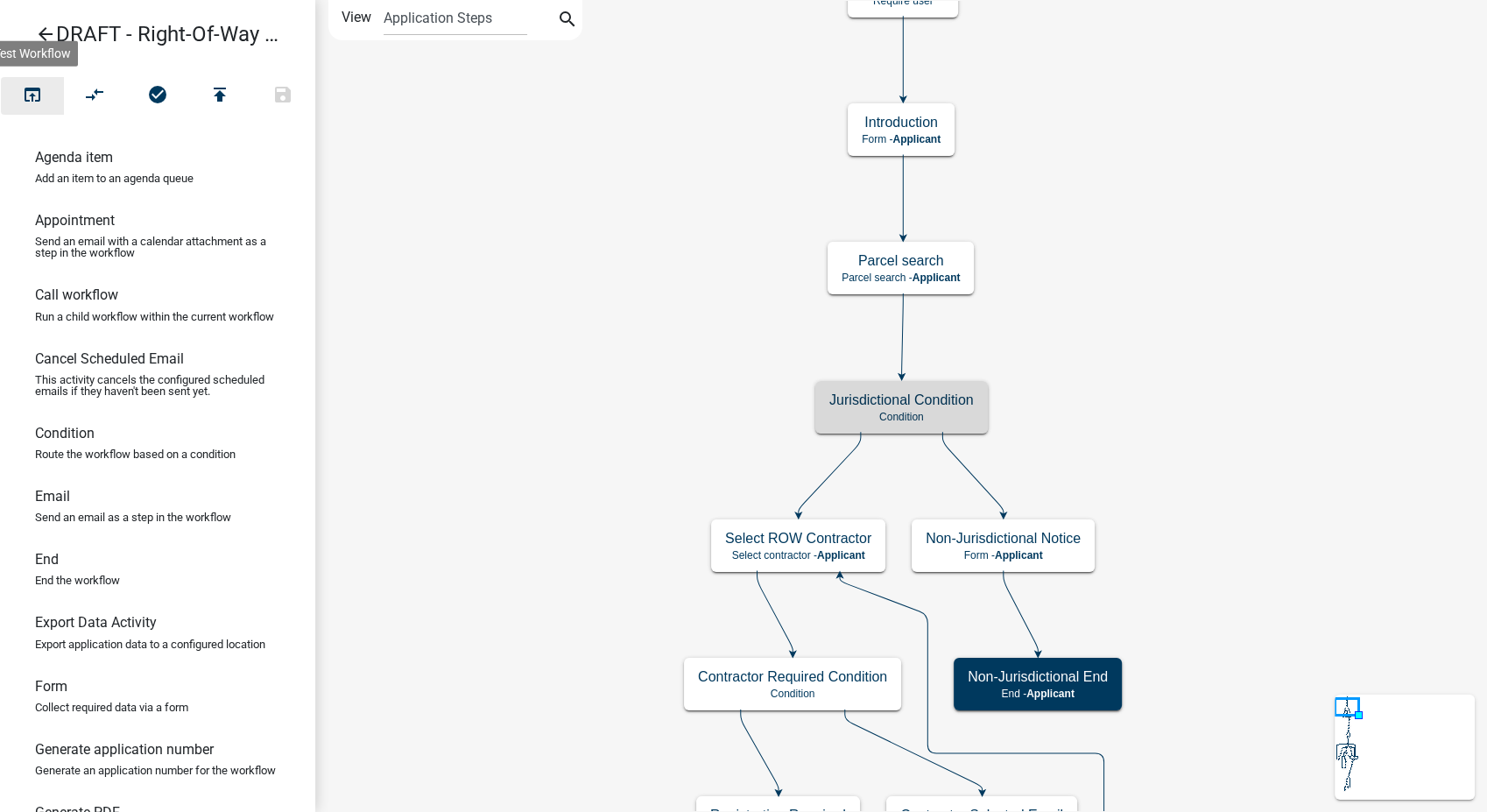
click at [30, 85] on icon "open_in_browser" at bounding box center [33, 96] width 21 height 24
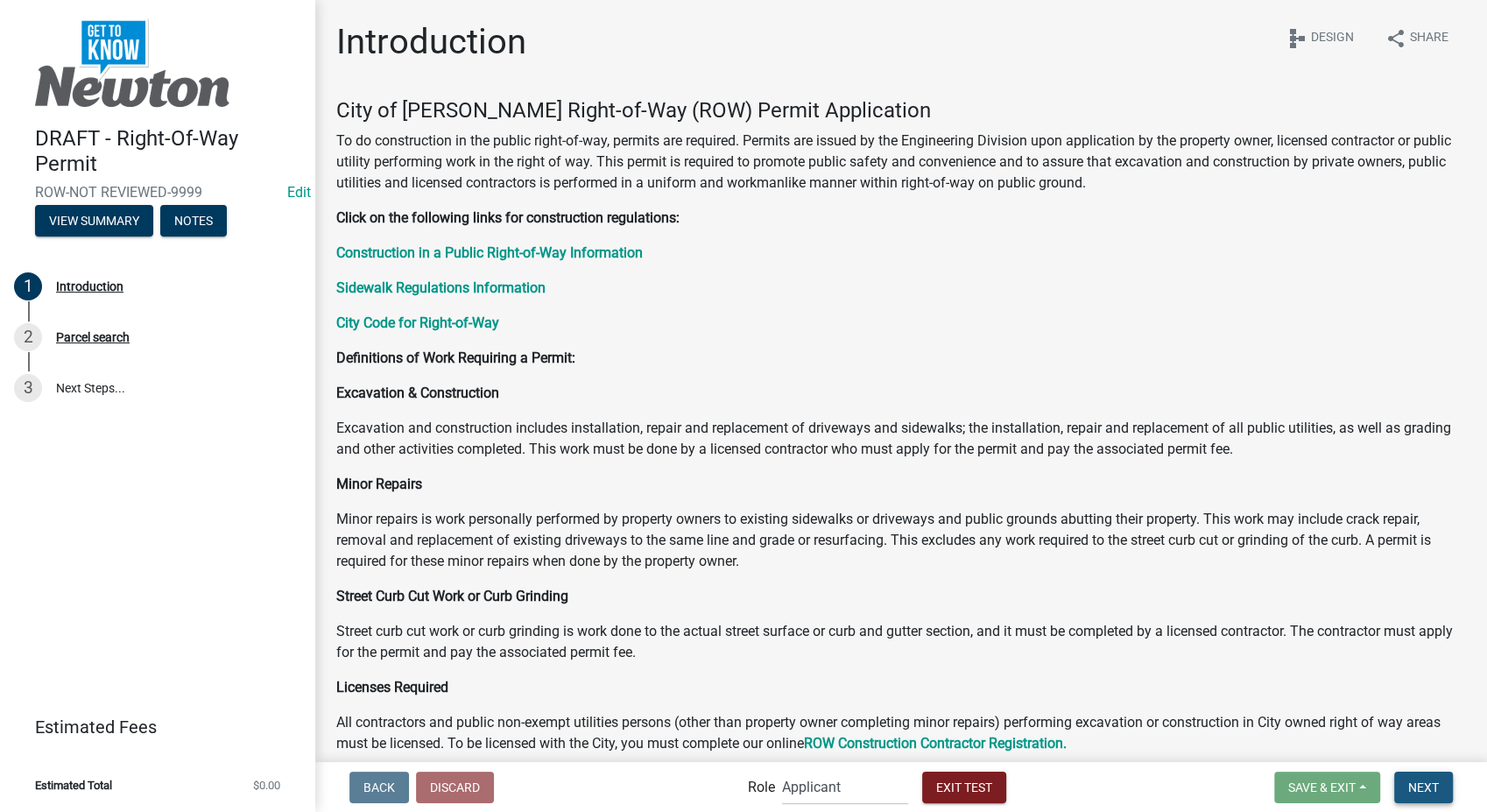
click at [1424, 781] on span "Next" at bounding box center [1424, 787] width 31 height 14
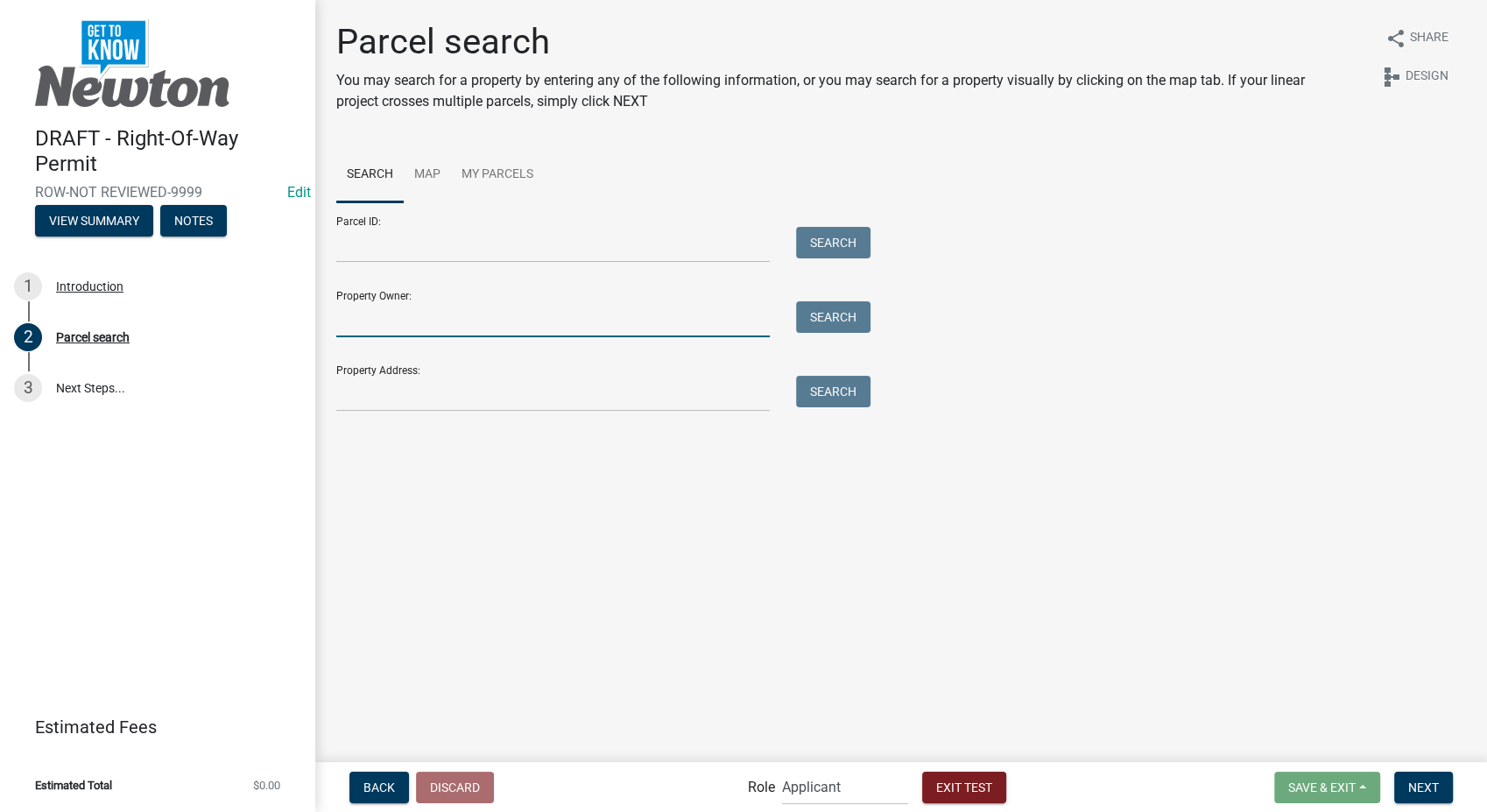
click at [396, 315] on input "Property Owner:" at bounding box center [553, 319] width 433 height 36
type input "smith"
click at [833, 316] on button "Search" at bounding box center [833, 317] width 75 height 31
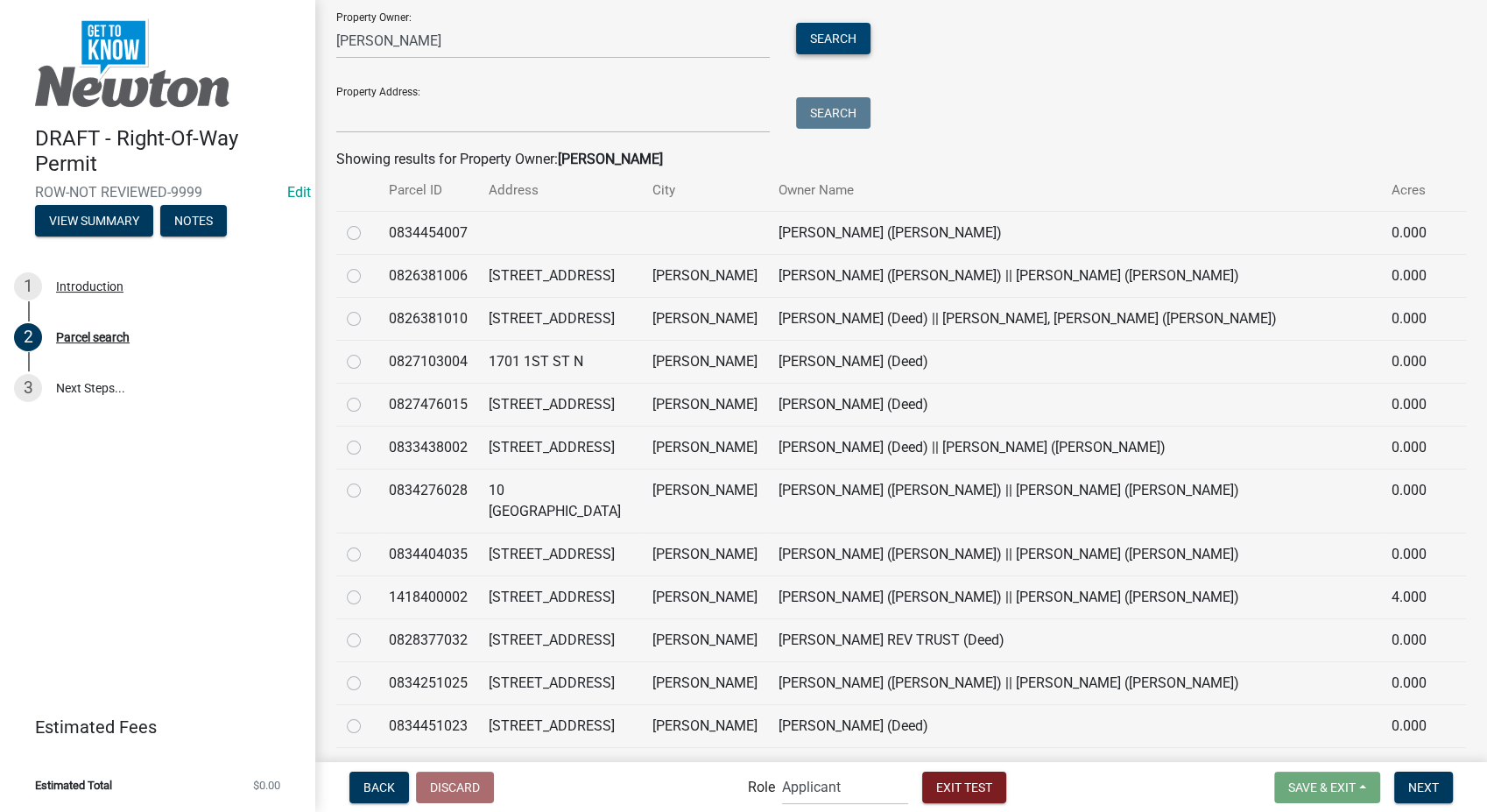
scroll to position [291, 0]
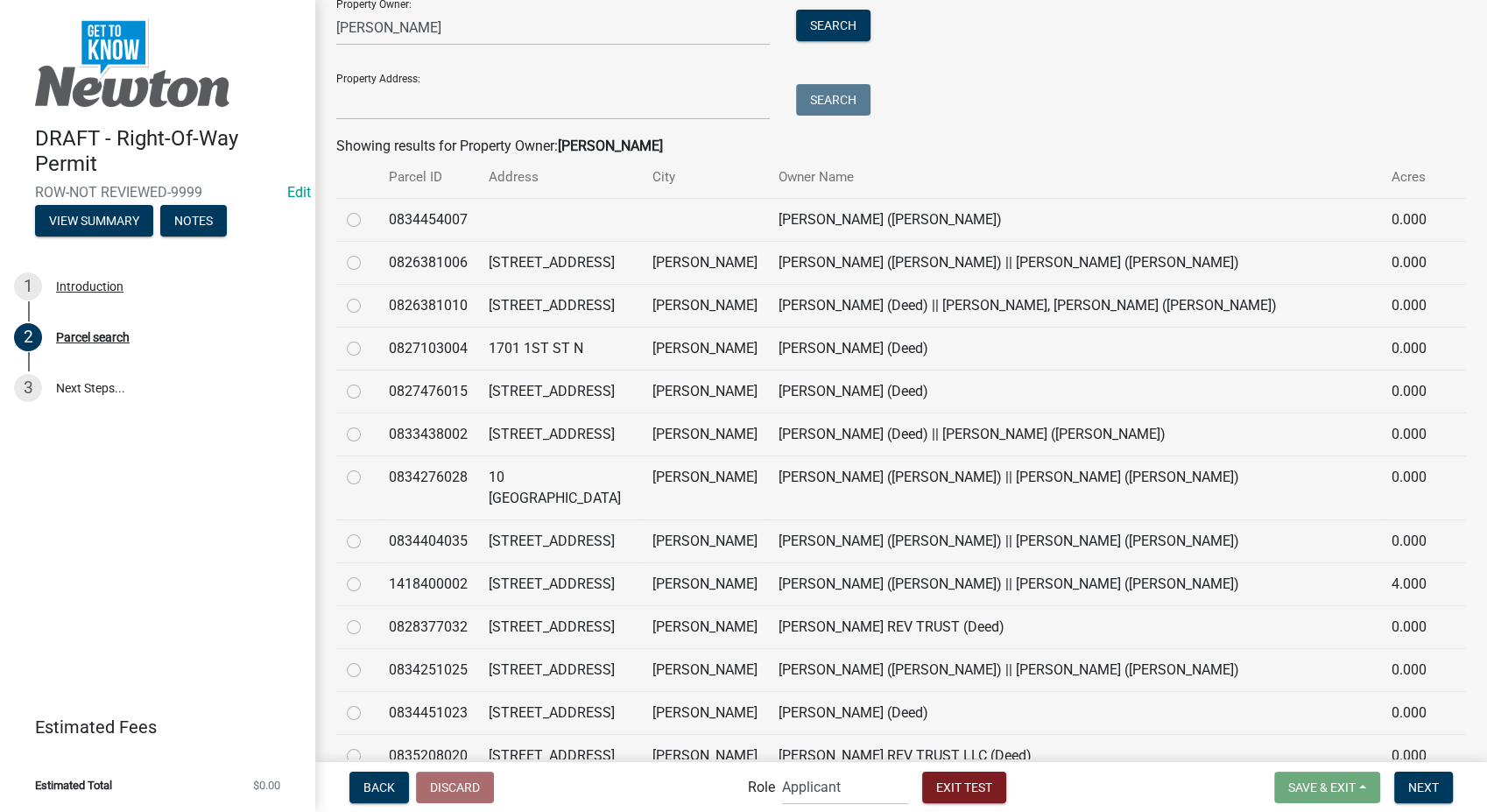
click at [368, 617] on label at bounding box center [368, 617] width 0 height 0
click at [368, 628] on input "radio" at bounding box center [374, 623] width 12 height 12
radio input "true"
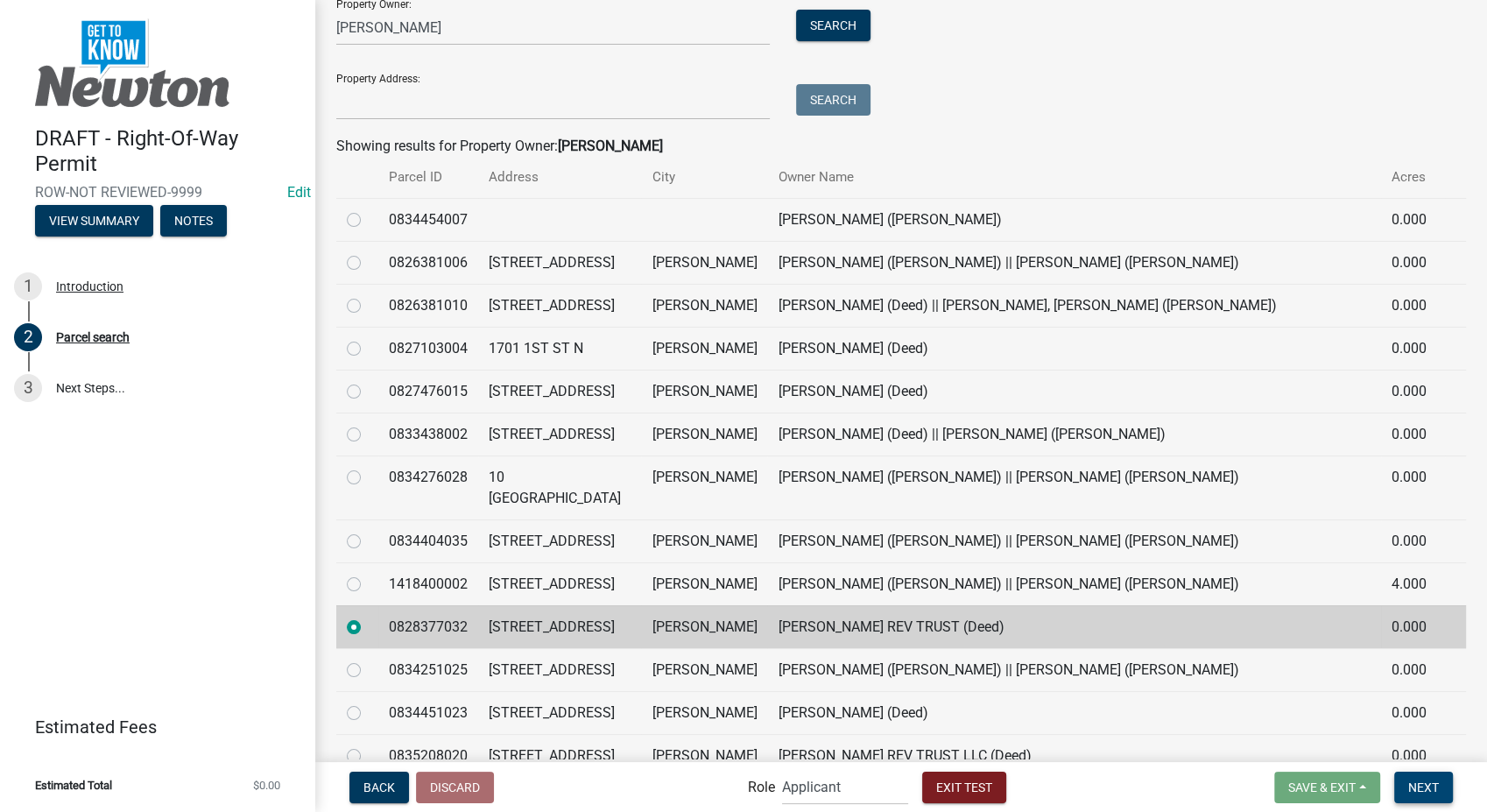
click at [1418, 791] on span "Next" at bounding box center [1424, 787] width 31 height 14
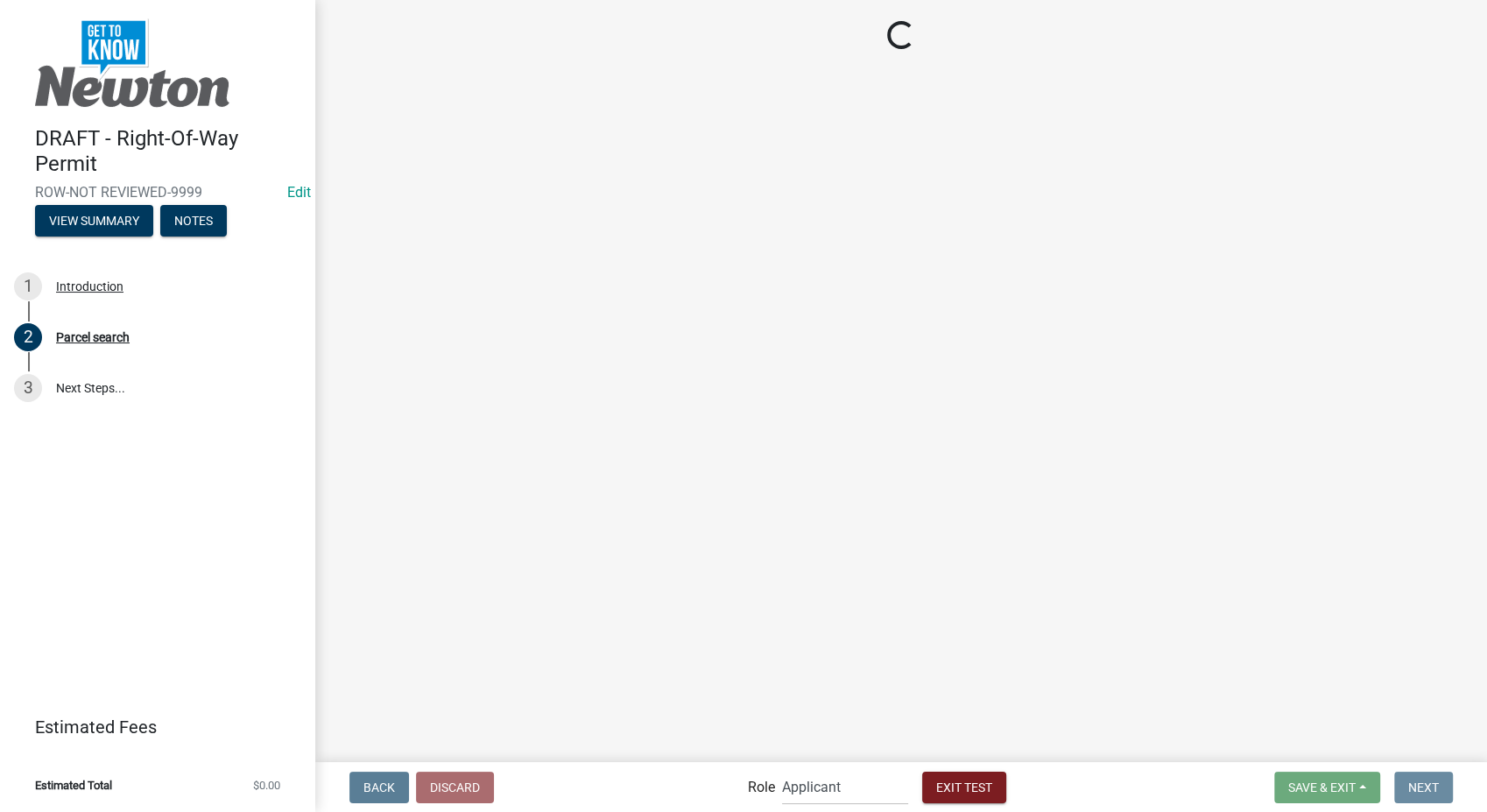
scroll to position [0, 0]
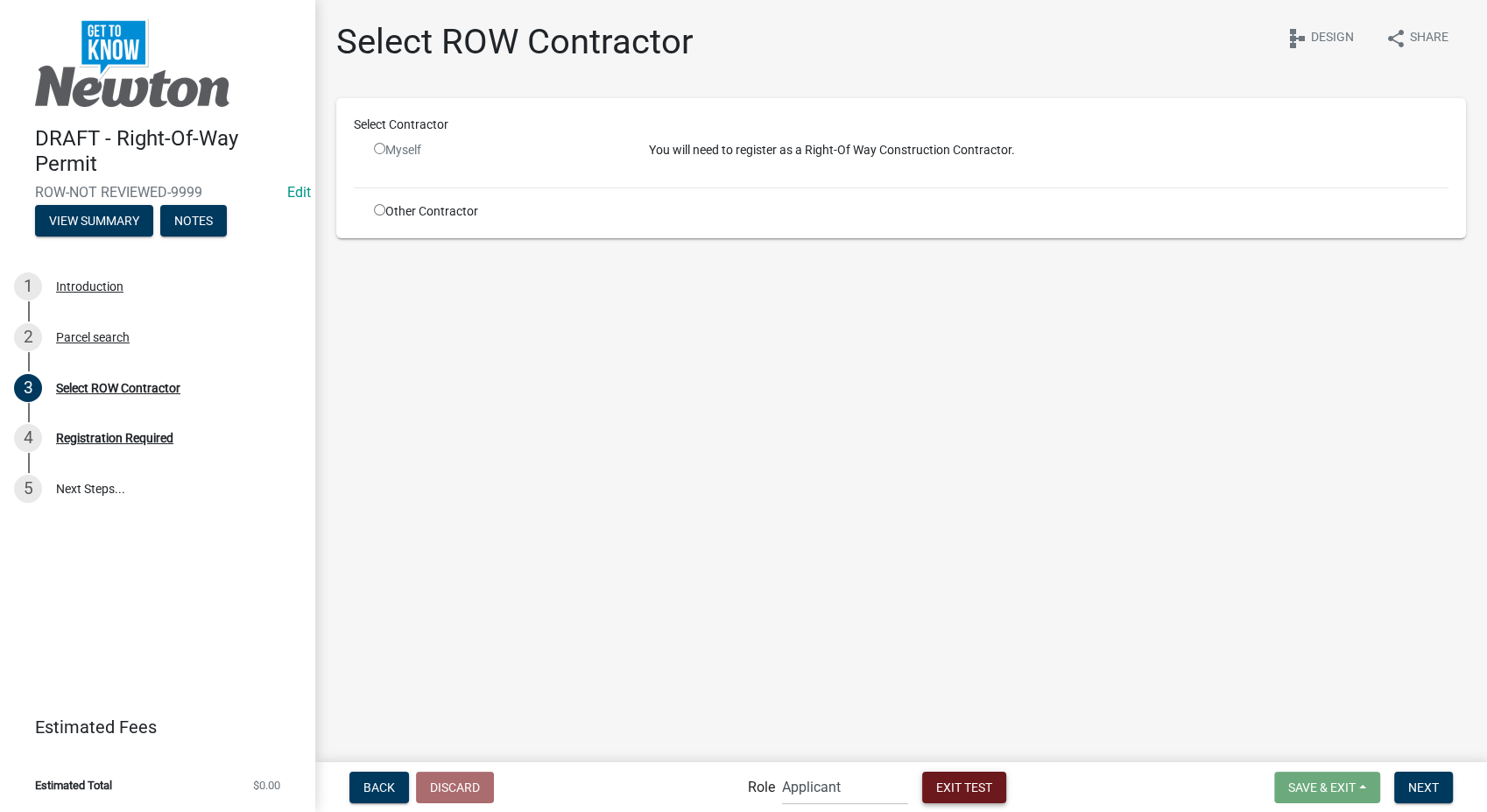
drag, startPoint x: 969, startPoint y: 784, endPoint x: 963, endPoint y: 774, distance: 11.7
click at [965, 783] on span "Exit Test" at bounding box center [964, 787] width 56 height 14
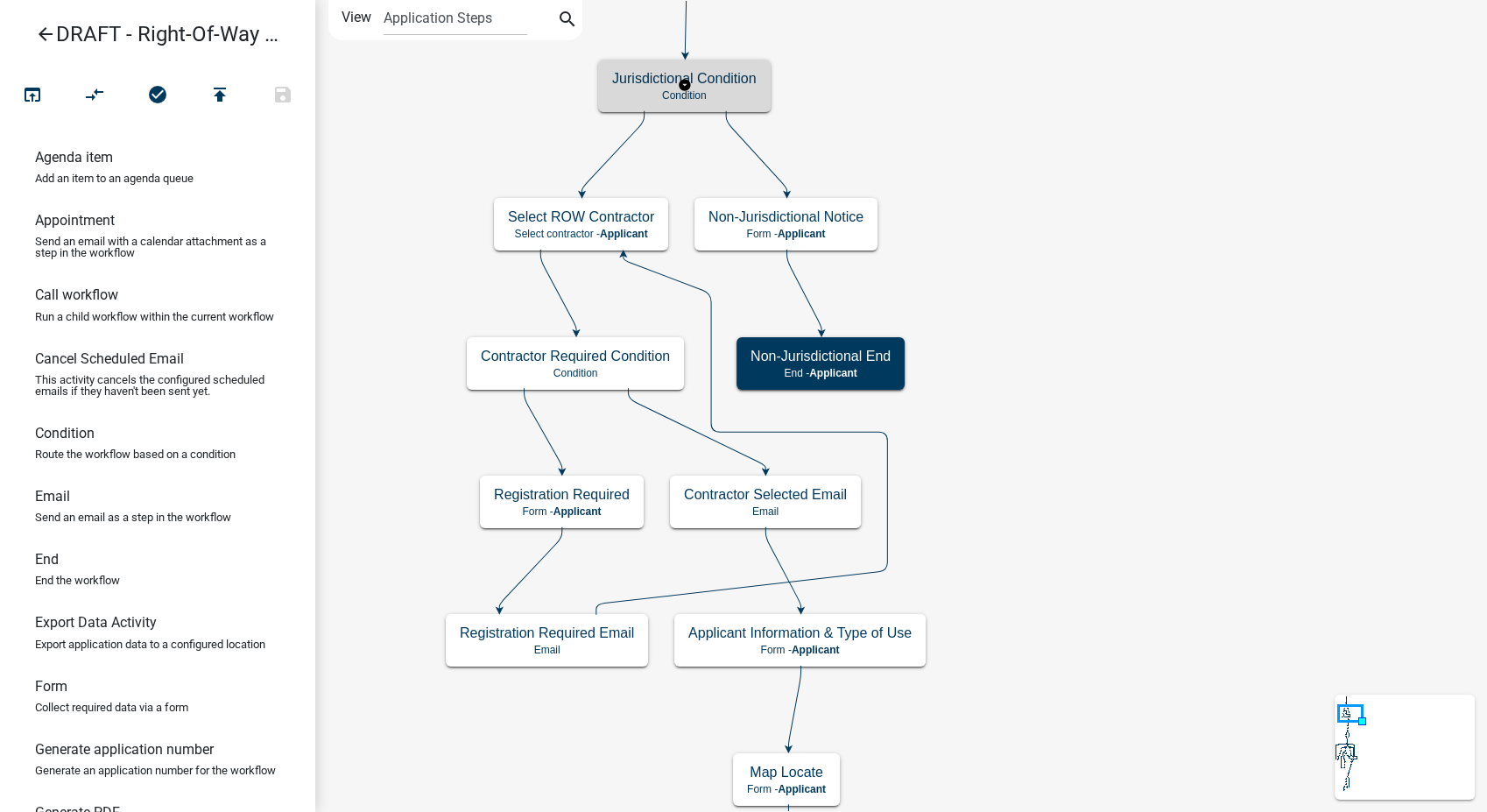
click at [749, 85] on h5 "Jurisdictional Condition" at bounding box center [684, 78] width 145 height 17
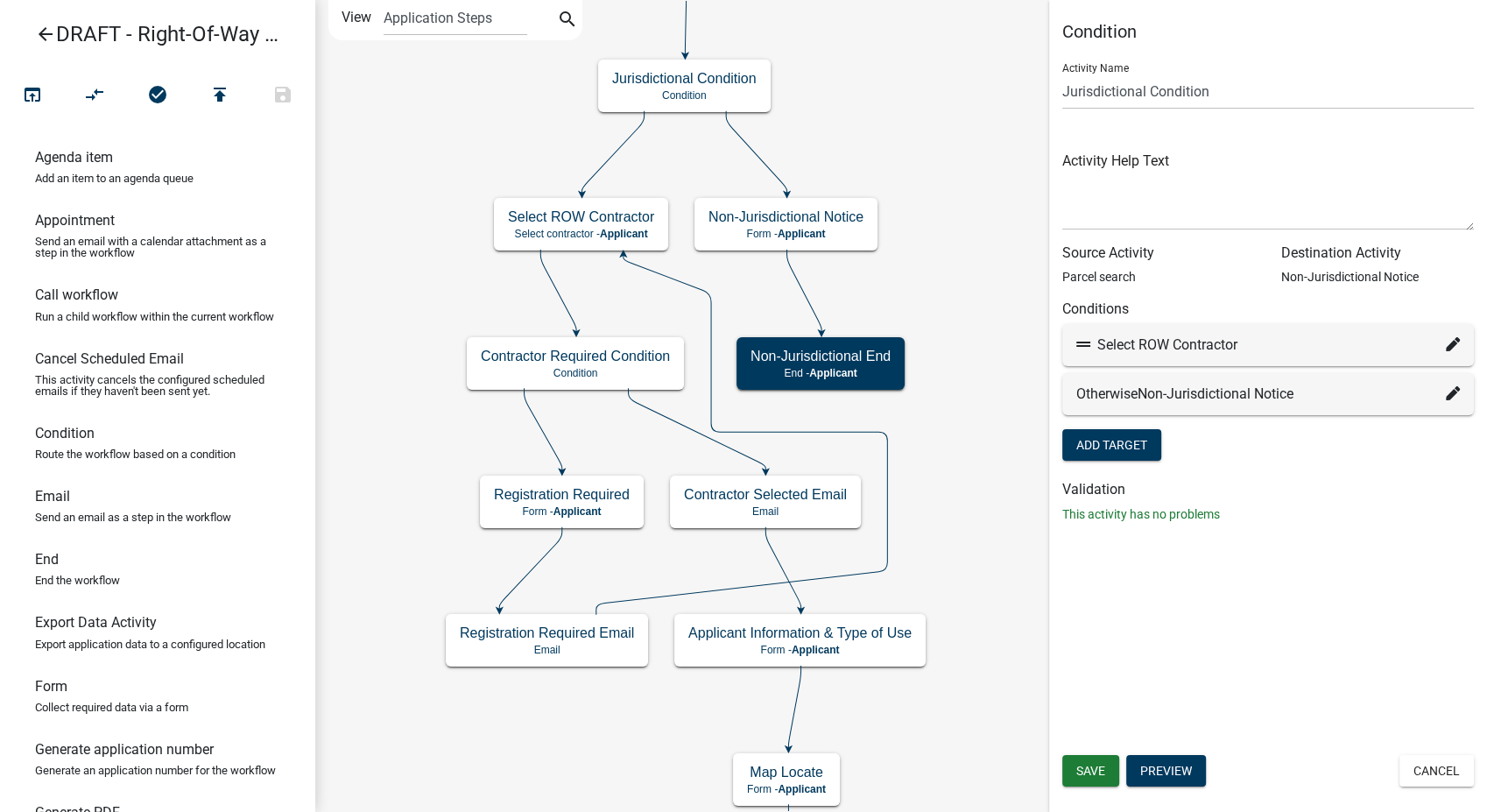
click at [1450, 340] on icon at bounding box center [1453, 344] width 14 height 14
select select "18: 2d666308-40c7-47d9-a6f9-feb55080e3ca"
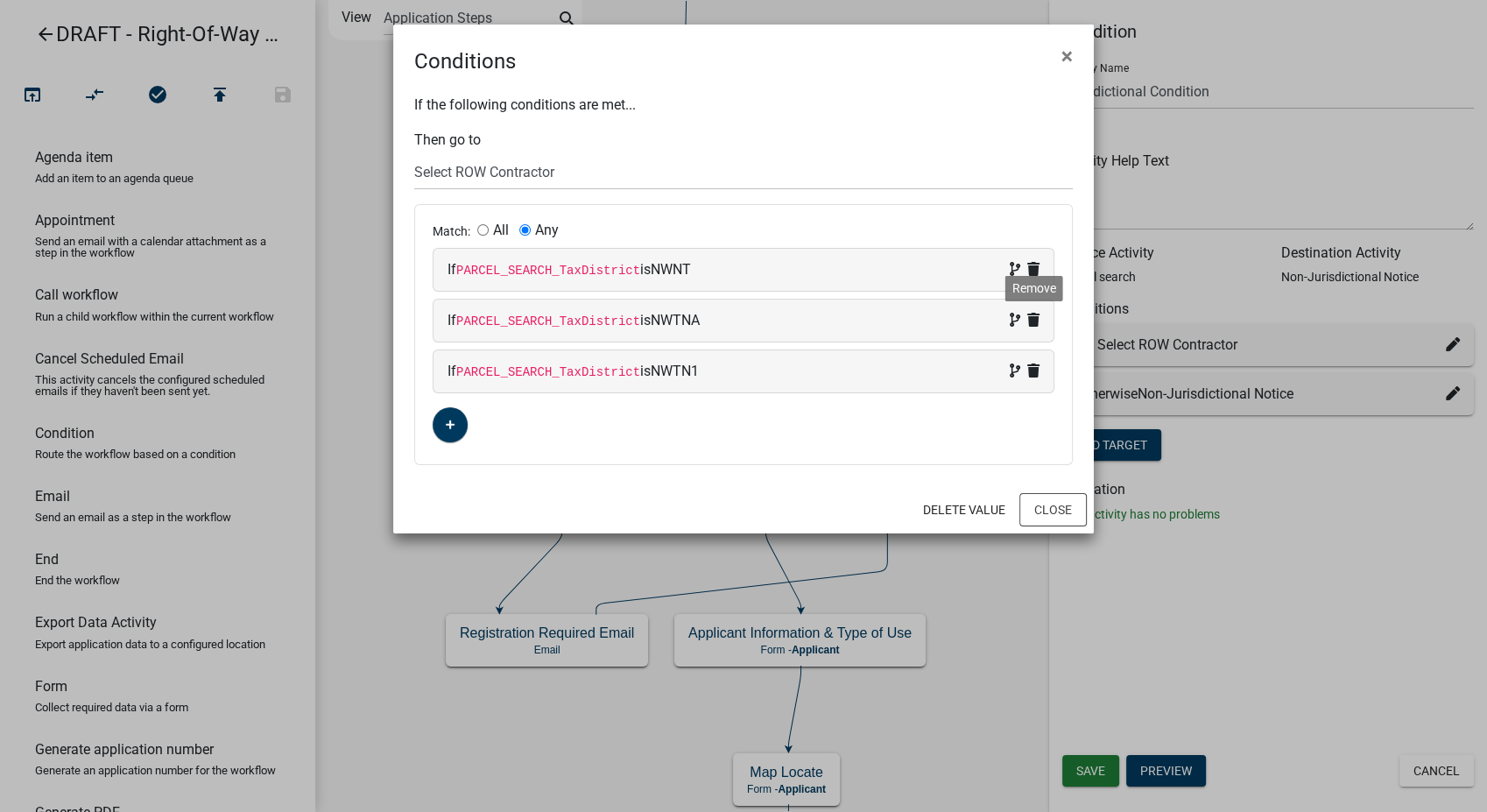
click at [1037, 318] on icon at bounding box center [1033, 320] width 13 height 14
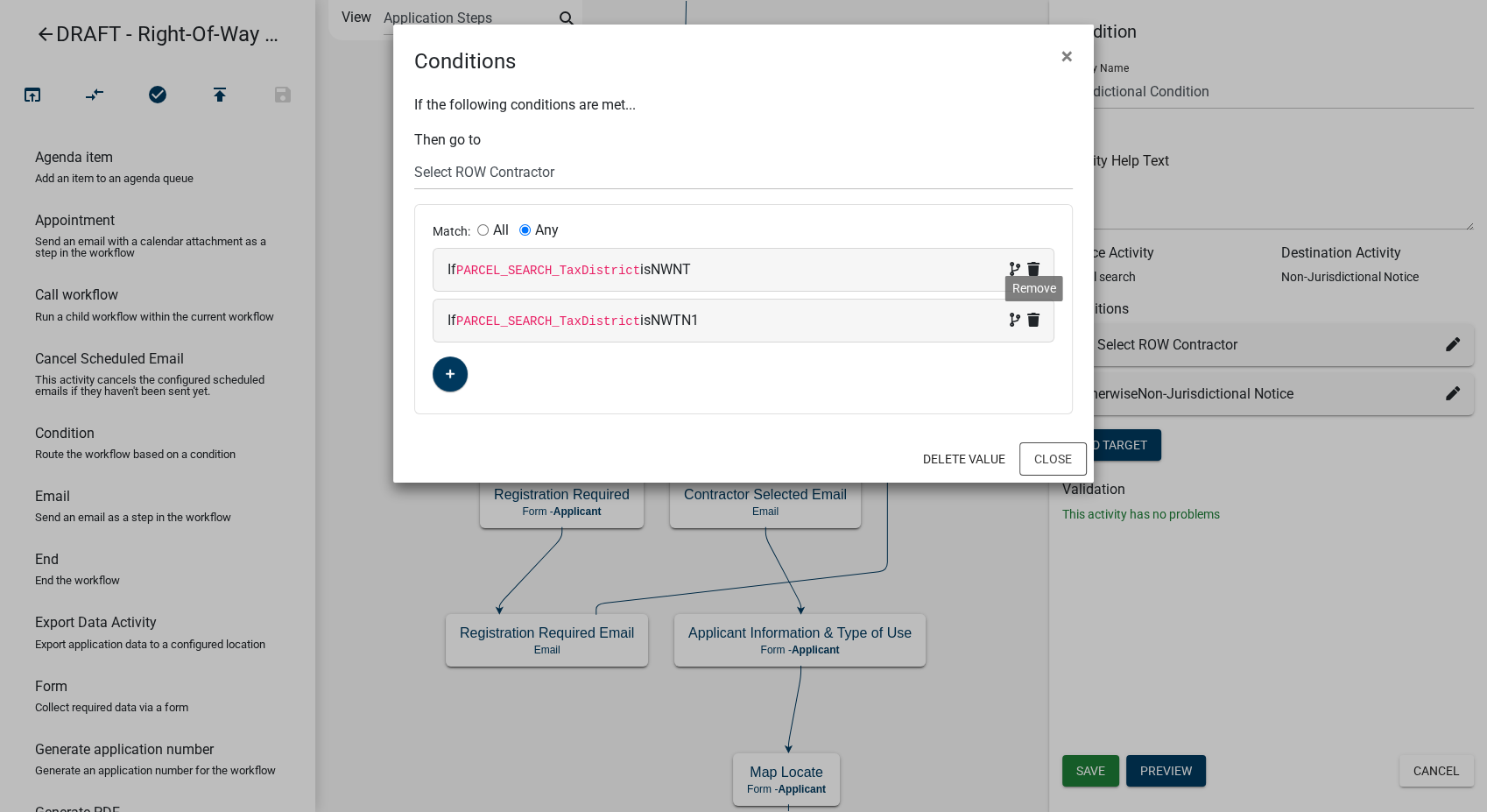
click at [1037, 317] on icon at bounding box center [1033, 320] width 13 height 14
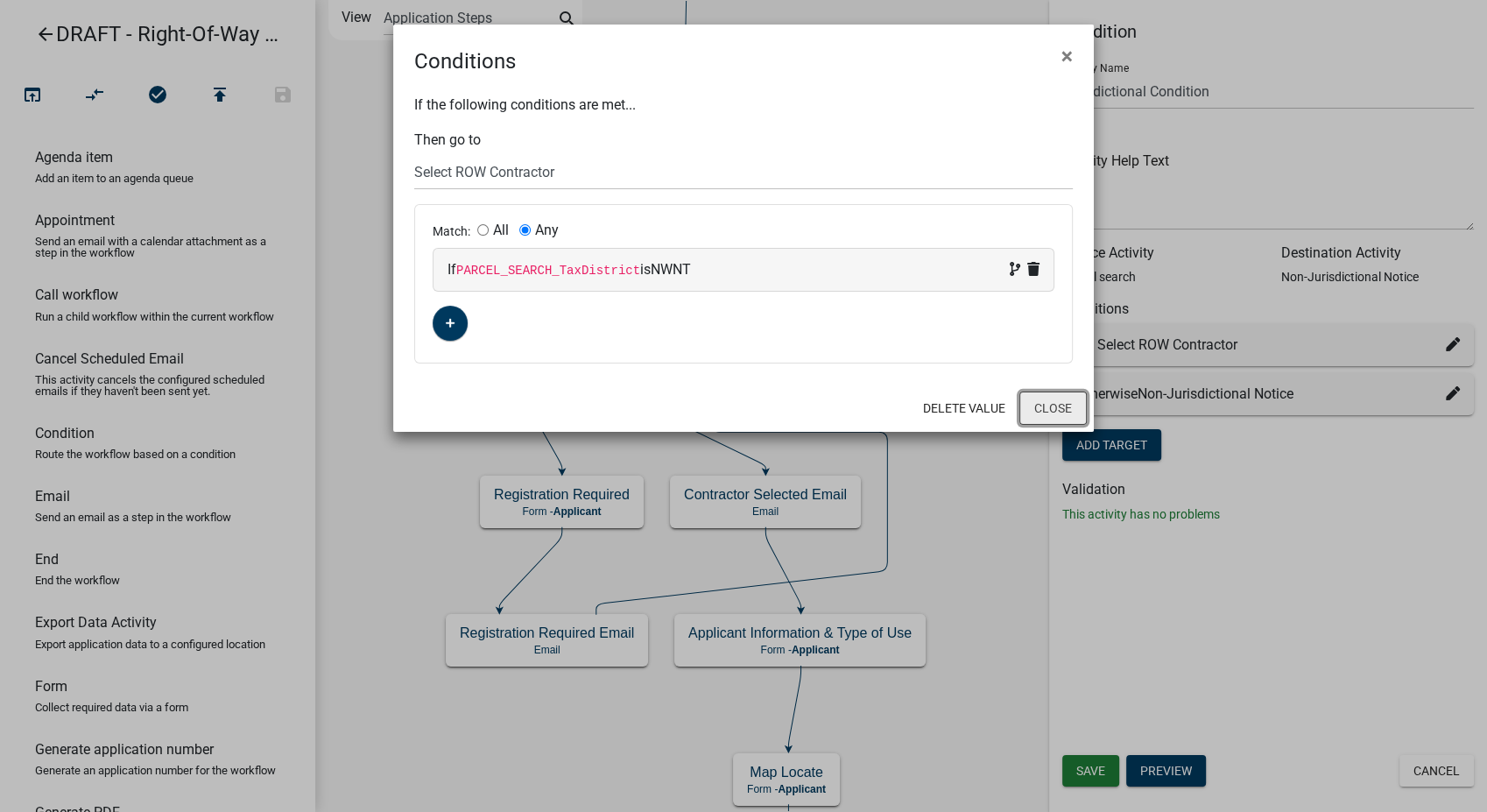
click at [1038, 404] on button "Close" at bounding box center [1053, 408] width 67 height 33
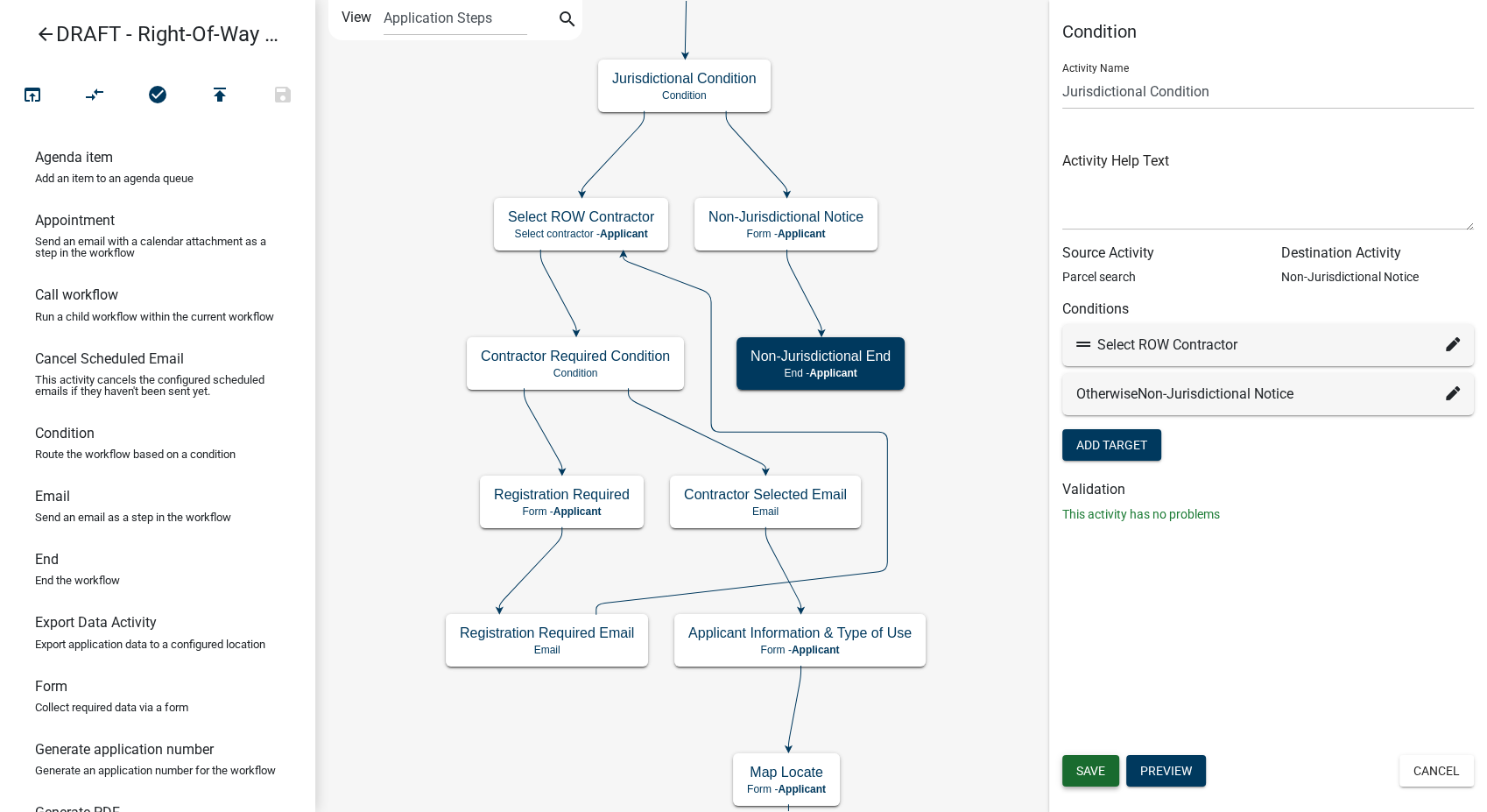
click at [1079, 774] on span "Save" at bounding box center [1091, 770] width 29 height 14
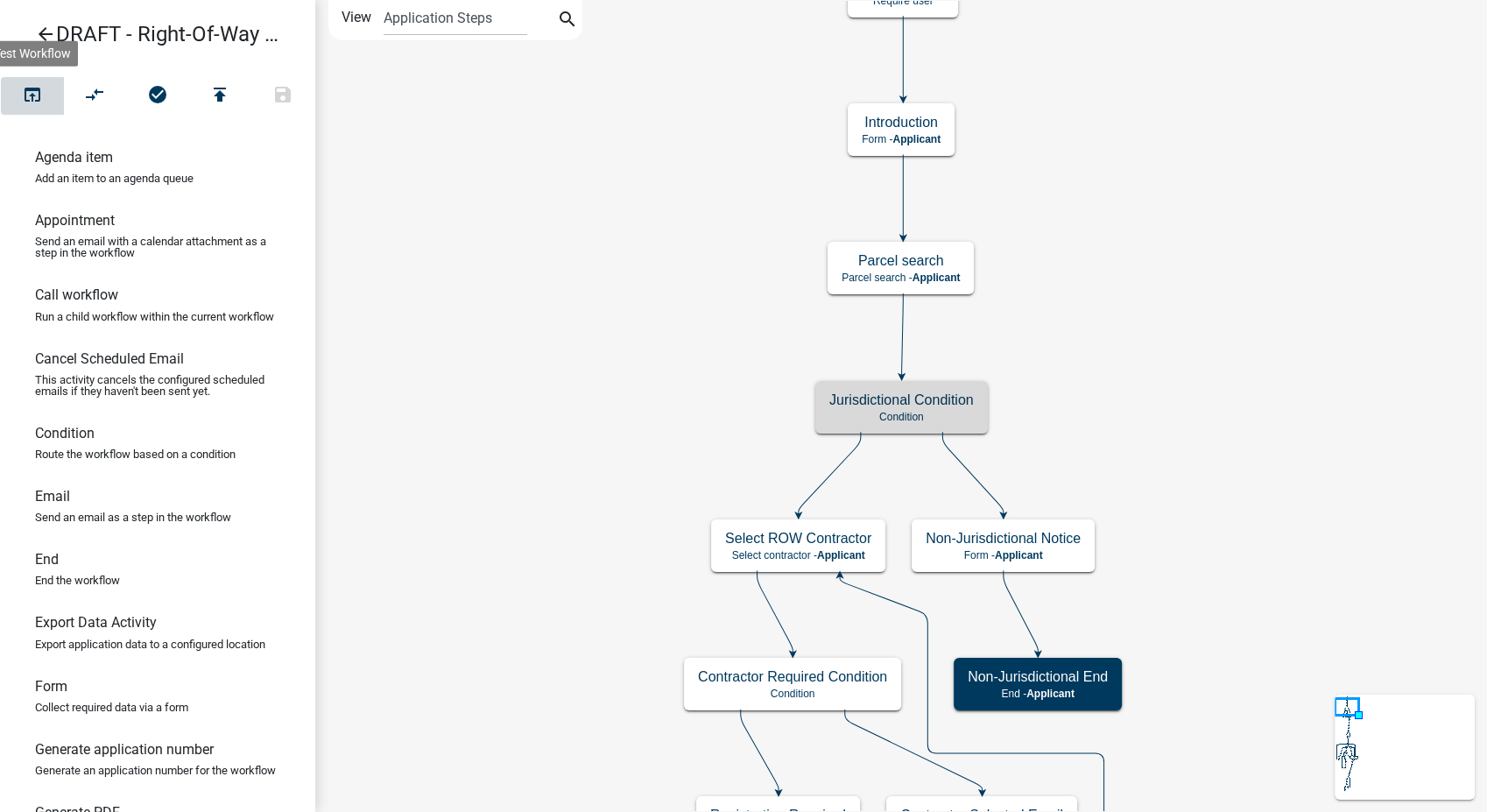
click at [26, 94] on icon "open_in_browser" at bounding box center [33, 96] width 21 height 24
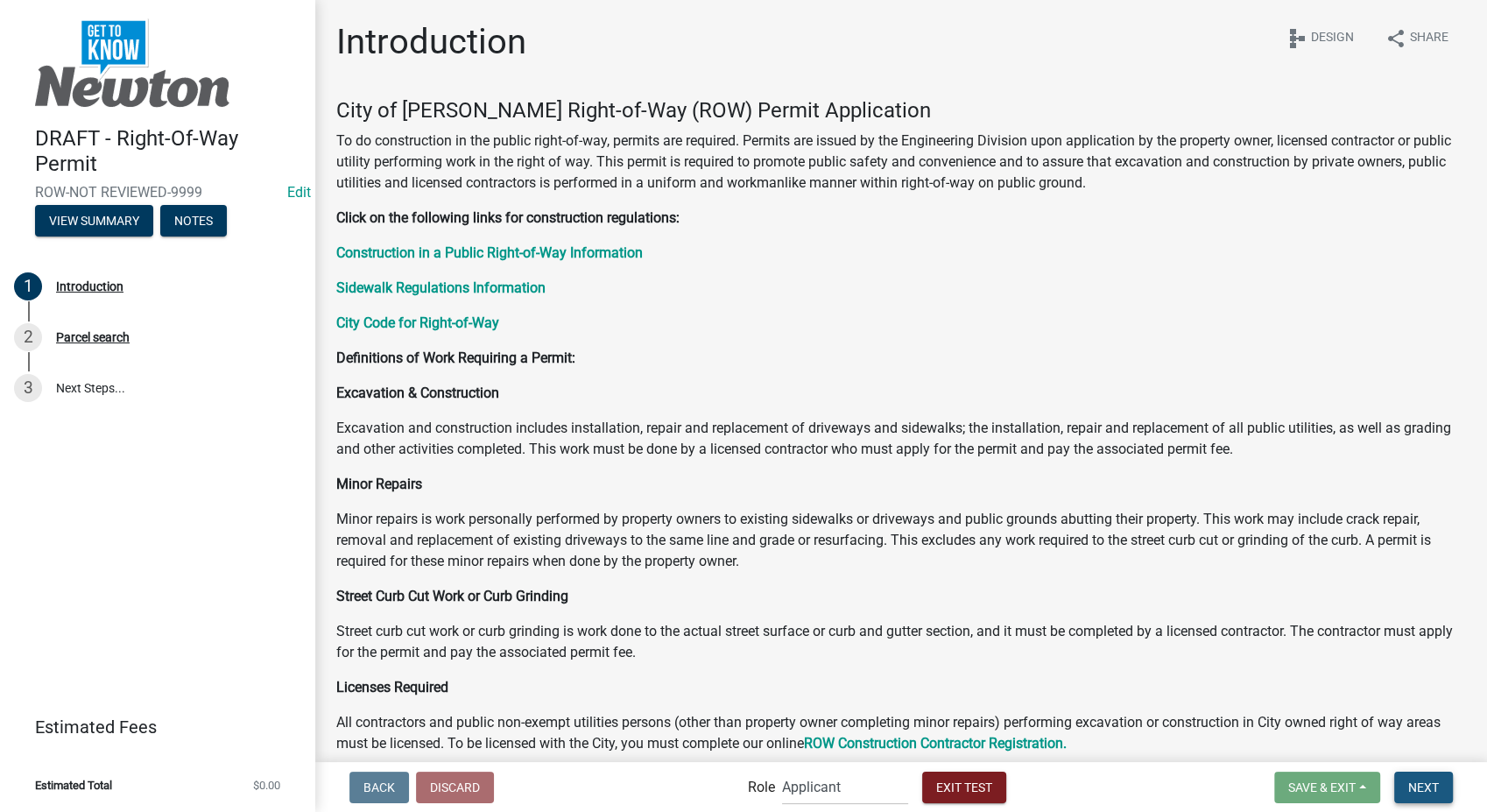
click at [1429, 793] on span "Next" at bounding box center [1424, 787] width 31 height 14
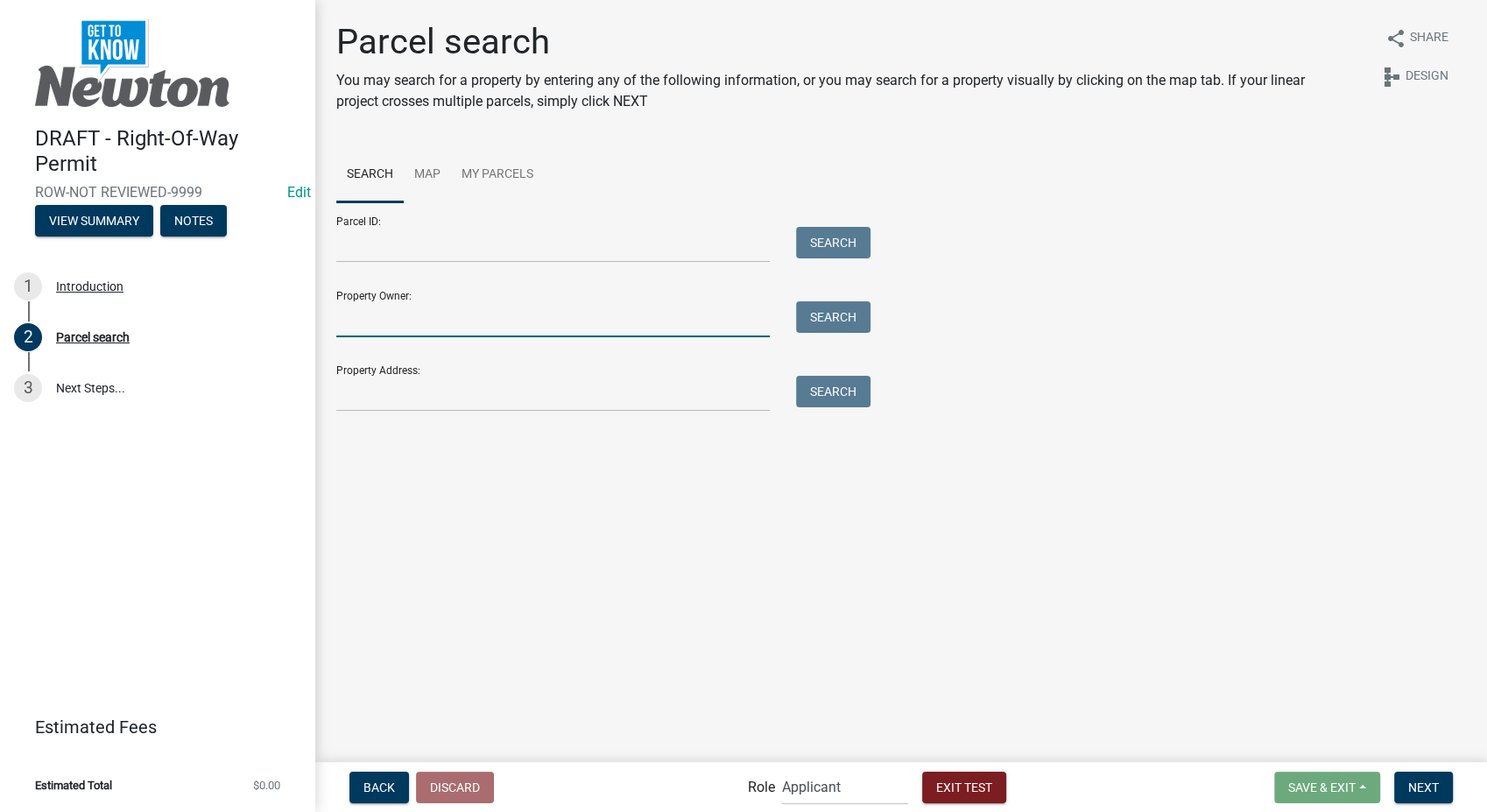
click at [352, 328] on input "Property Owner:" at bounding box center [553, 319] width 433 height 36
type input "smith"
click at [830, 316] on button "Search" at bounding box center [833, 317] width 75 height 31
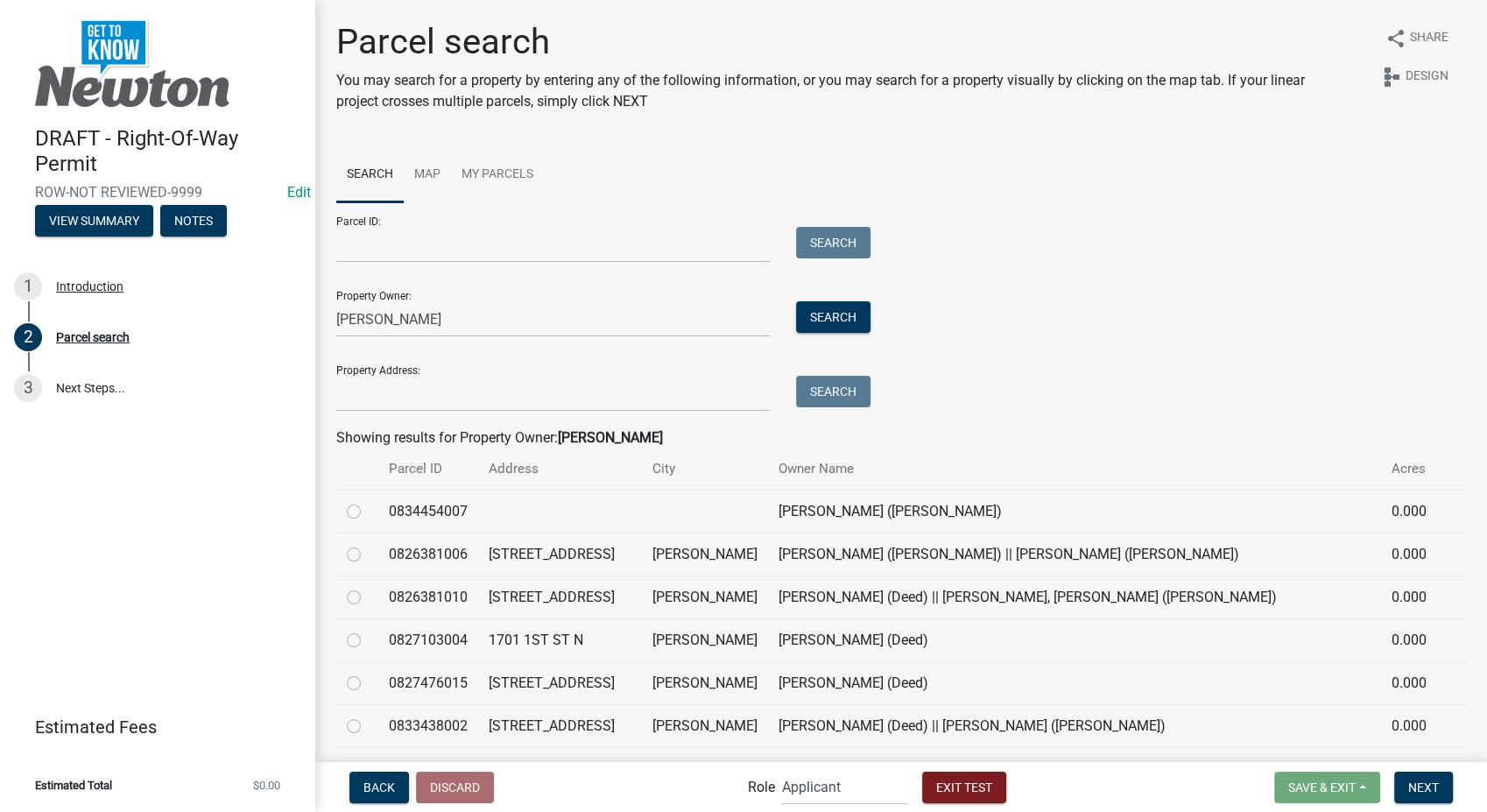
click at [368, 629] on label at bounding box center [368, 629] width 0 height 0
click at [368, 640] on input "radio" at bounding box center [374, 635] width 12 height 12
radio input "true"
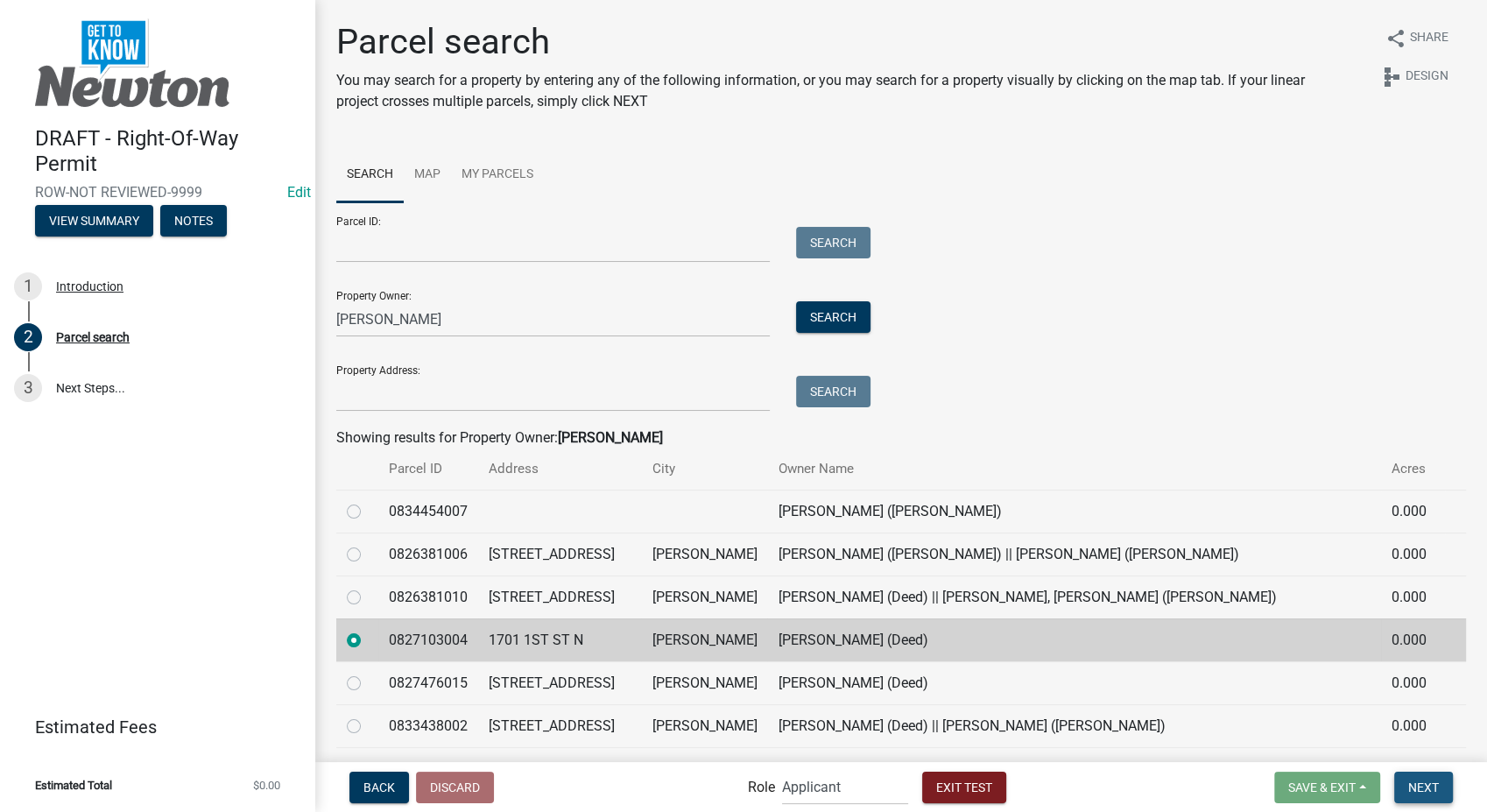
click at [1423, 786] on span "Next" at bounding box center [1424, 787] width 31 height 14
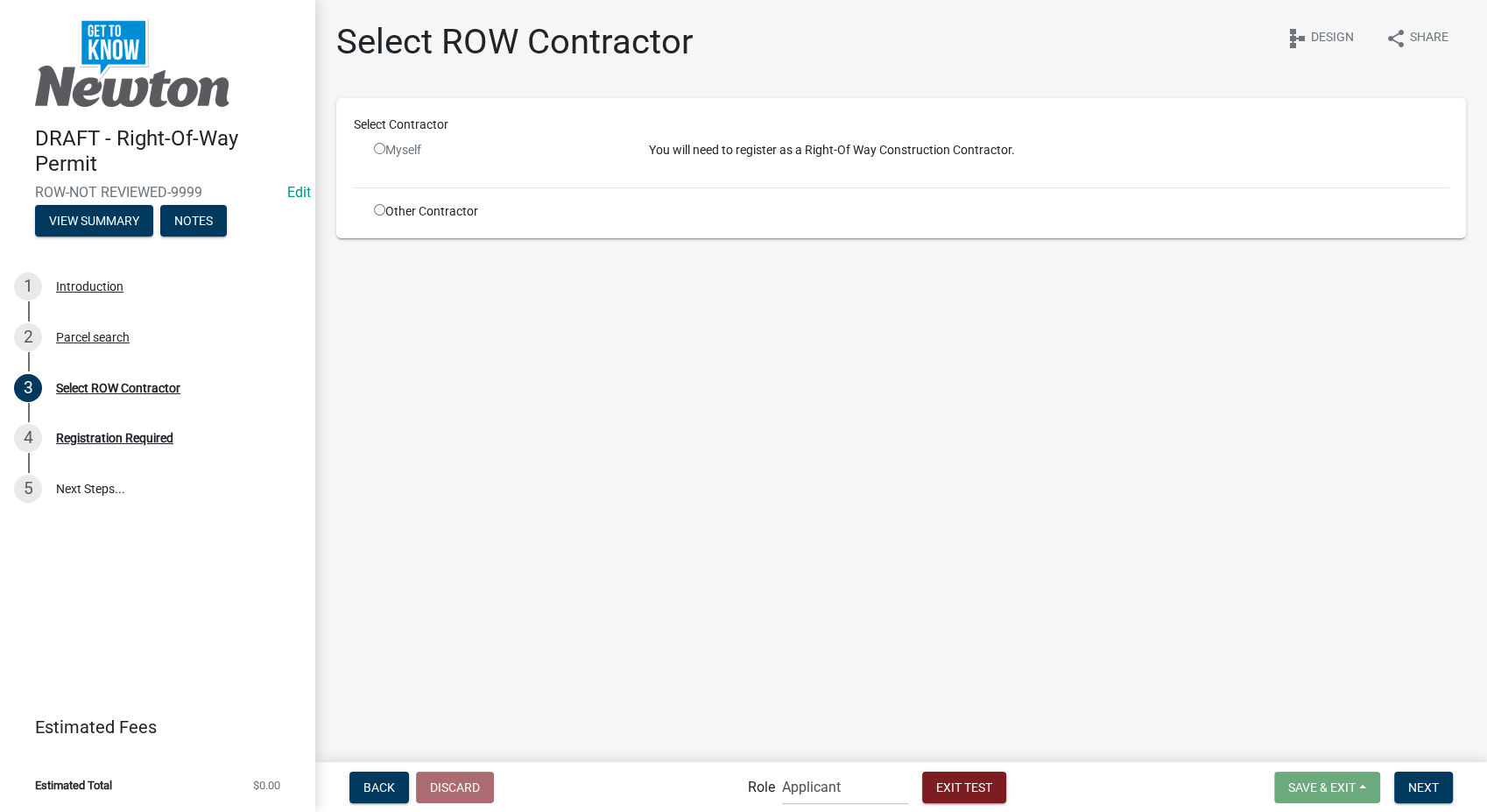
click at [379, 214] on input "radio" at bounding box center [380, 210] width 12 height 12
radio input "true"
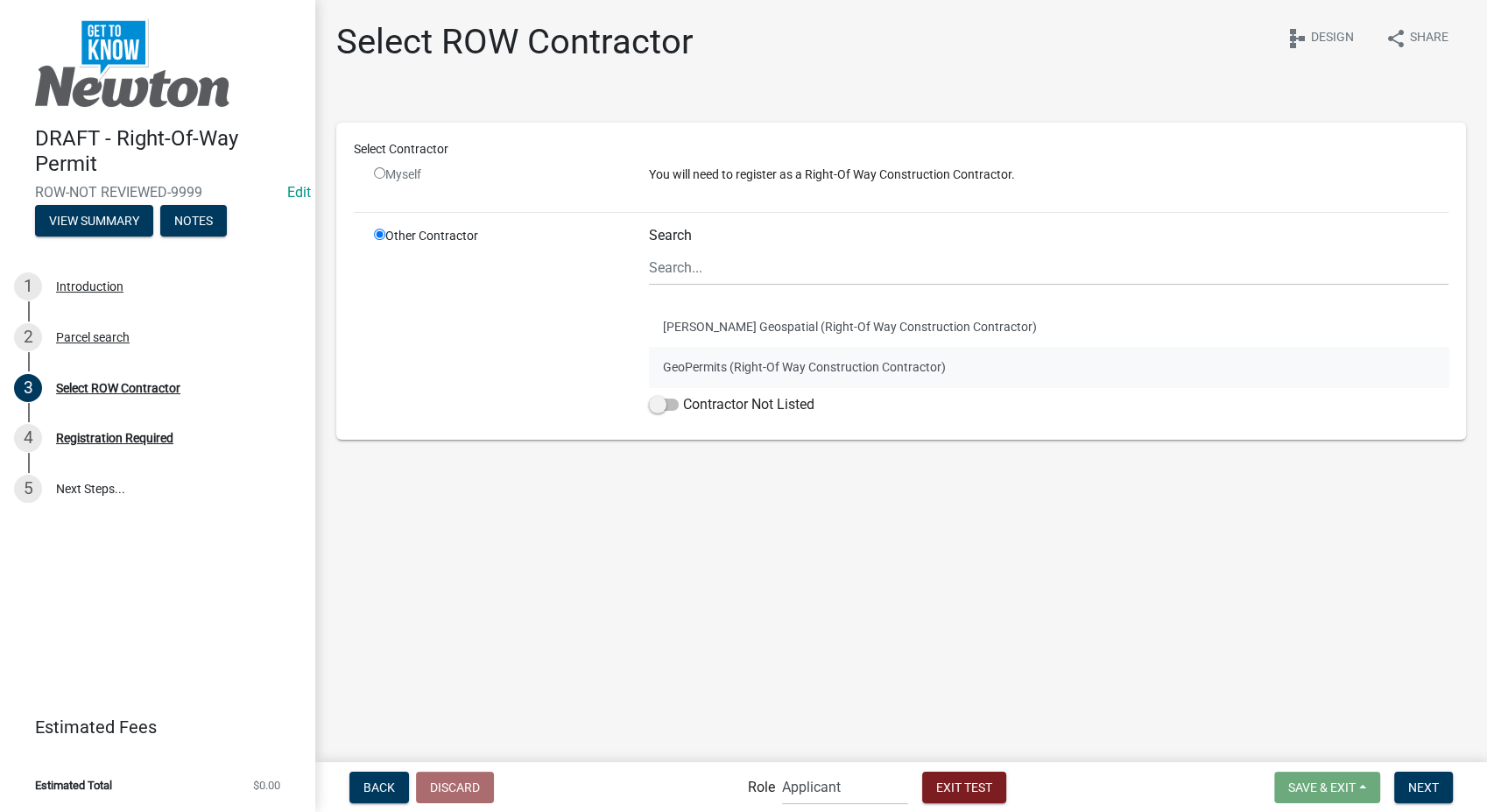
click at [708, 372] on button "GeoPermits (Right-Of Way Construction Contractor)" at bounding box center [1048, 366] width 799 height 40
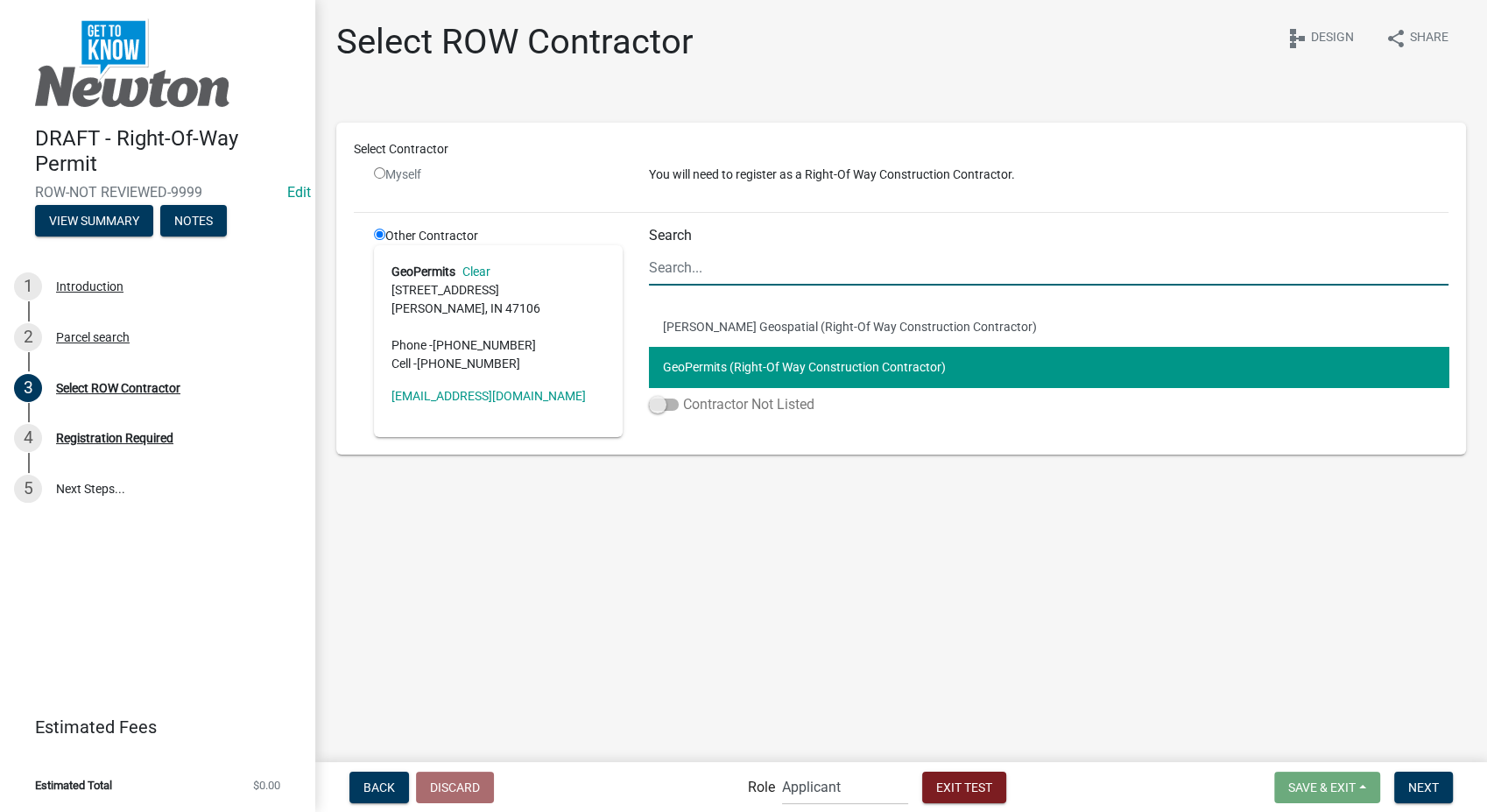
click at [661, 407] on span at bounding box center [663, 404] width 30 height 13
click at [683, 394] on input "Contractor Not Listed" at bounding box center [683, 394] width 0 height 0
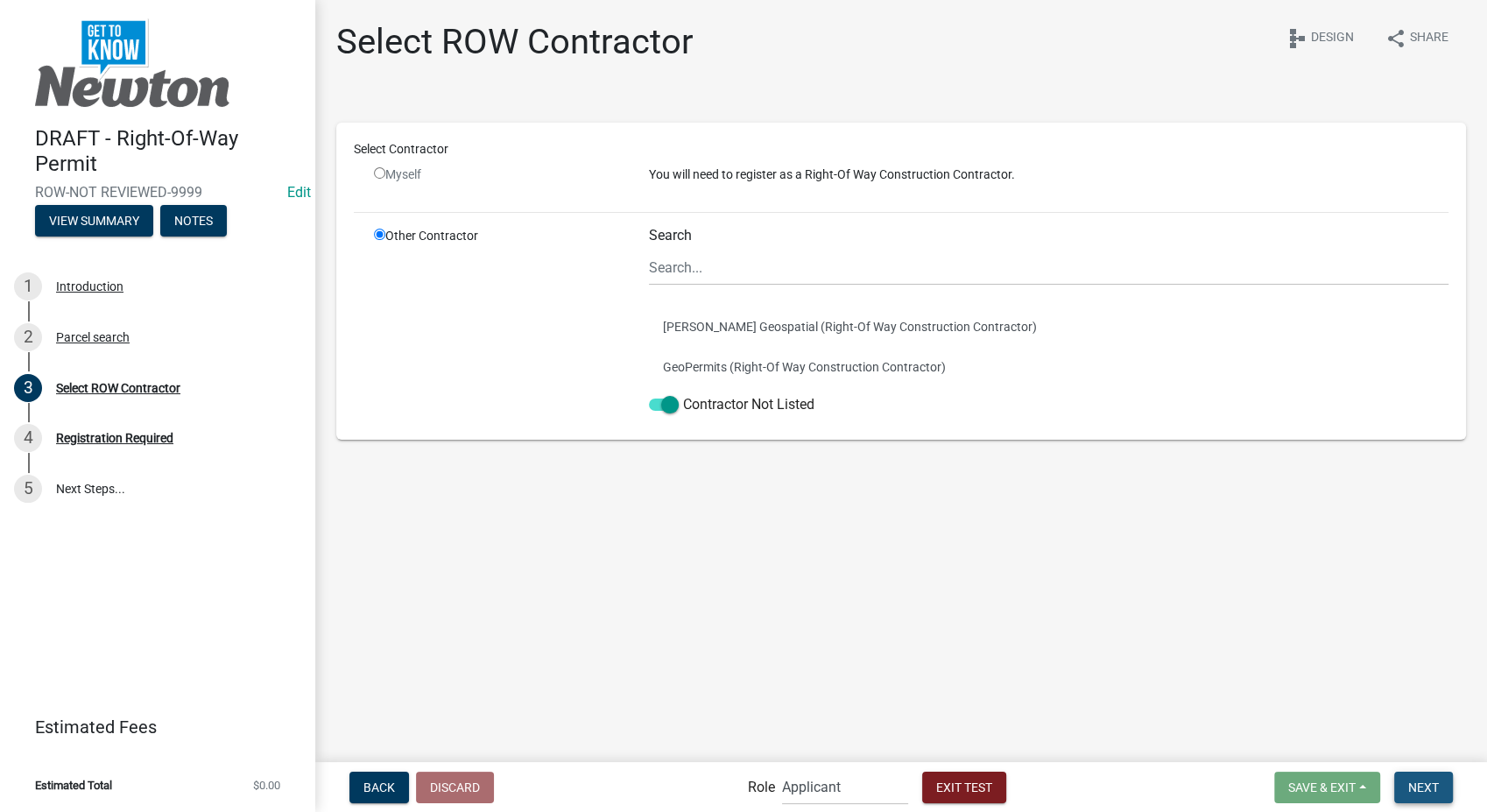
click at [1423, 787] on span "Next" at bounding box center [1424, 787] width 31 height 14
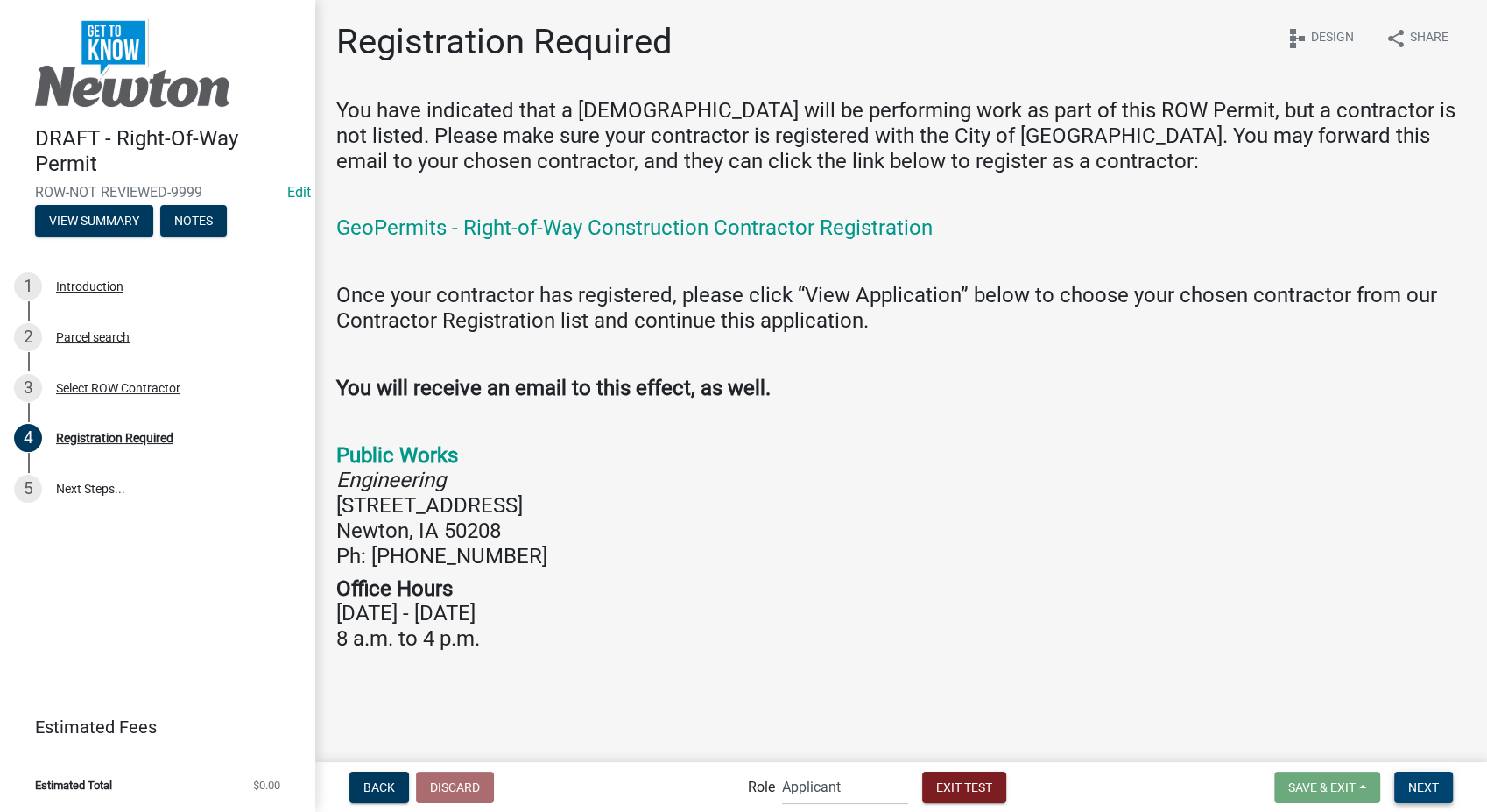
click at [1420, 793] on span "Next" at bounding box center [1424, 787] width 31 height 14
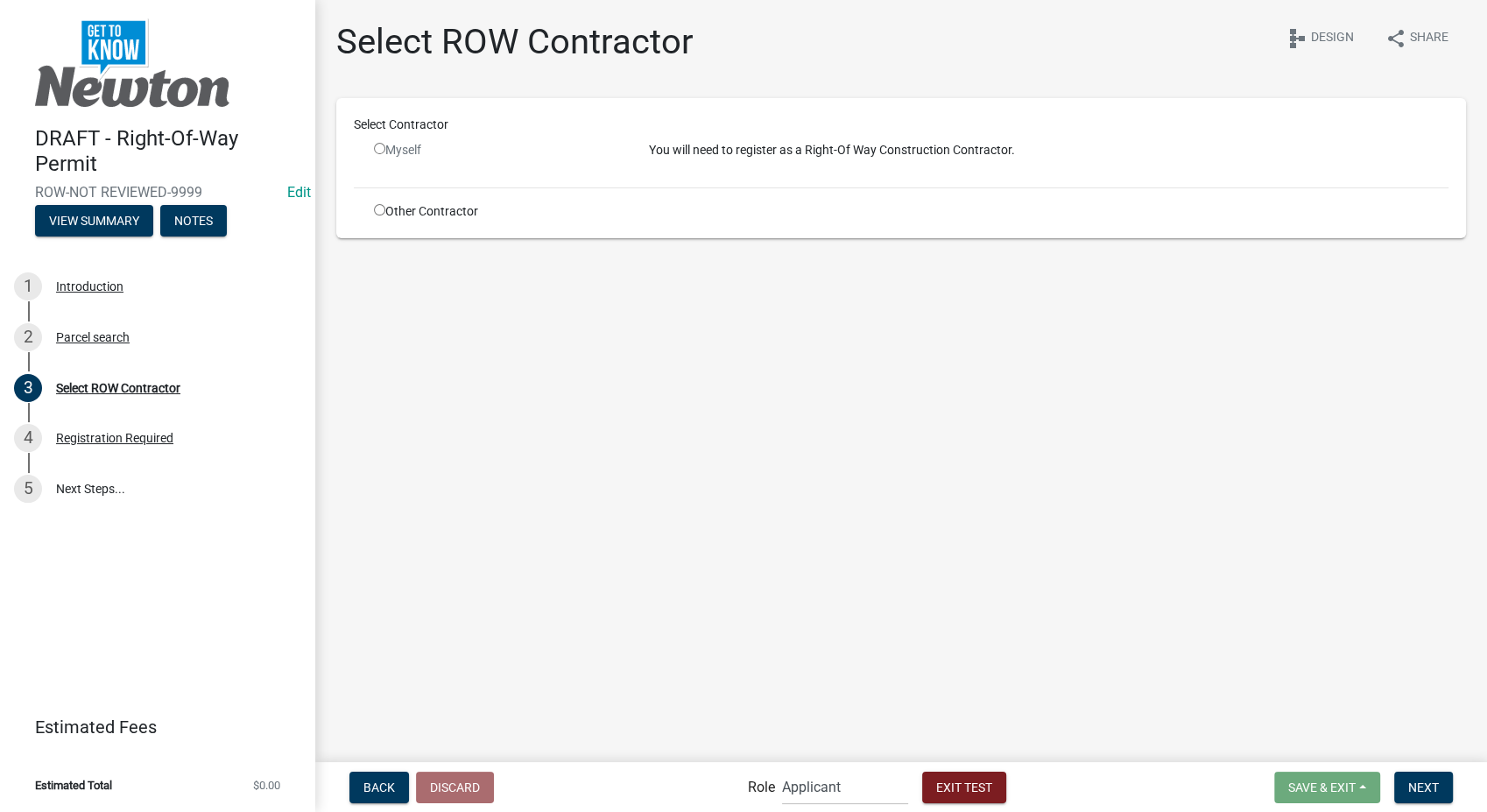
click at [379, 207] on input "radio" at bounding box center [380, 210] width 12 height 12
radio input "true"
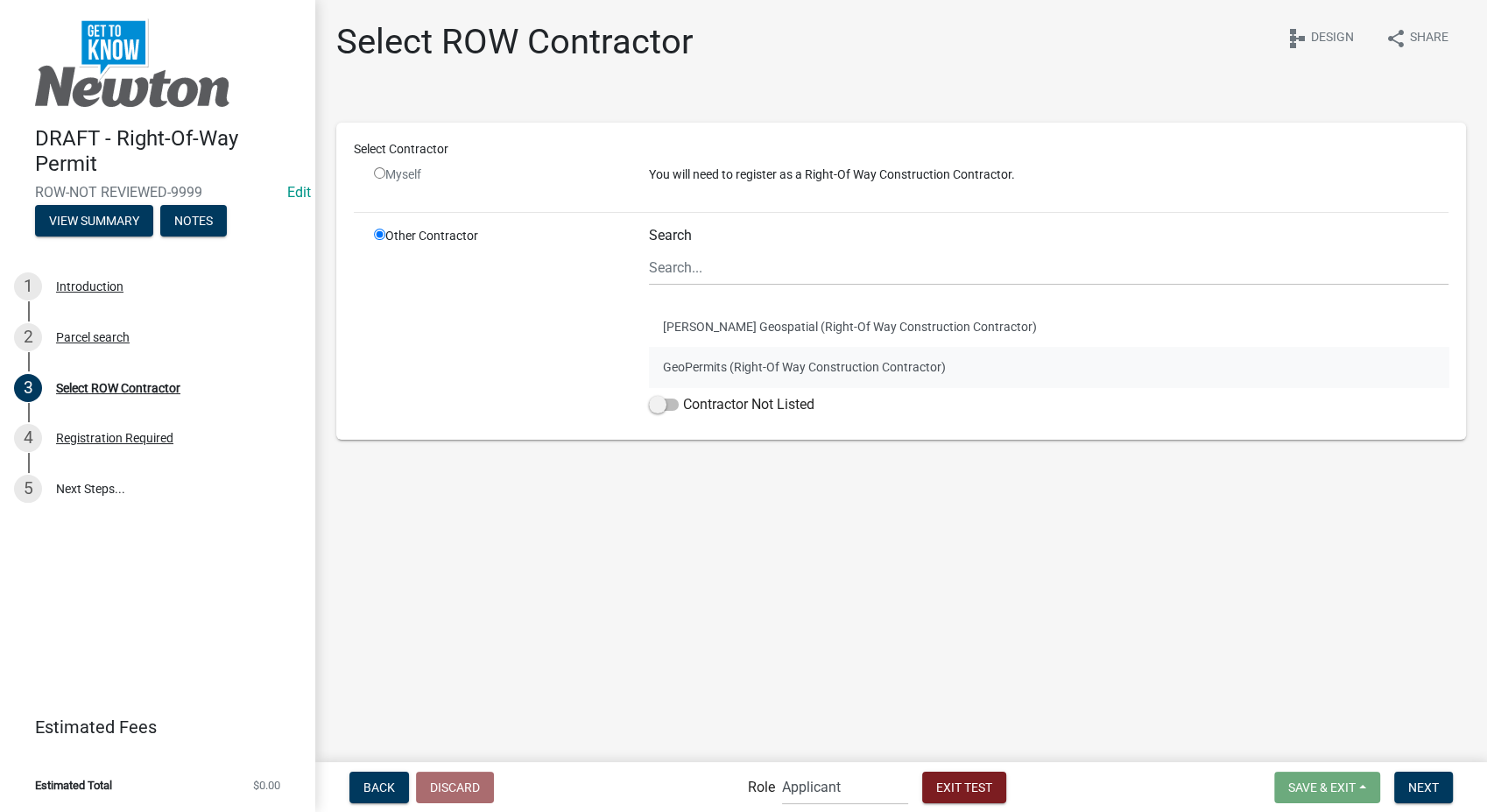
click at [700, 367] on button "GeoPermits (Right-Of Way Construction Contractor)" at bounding box center [1048, 366] width 799 height 40
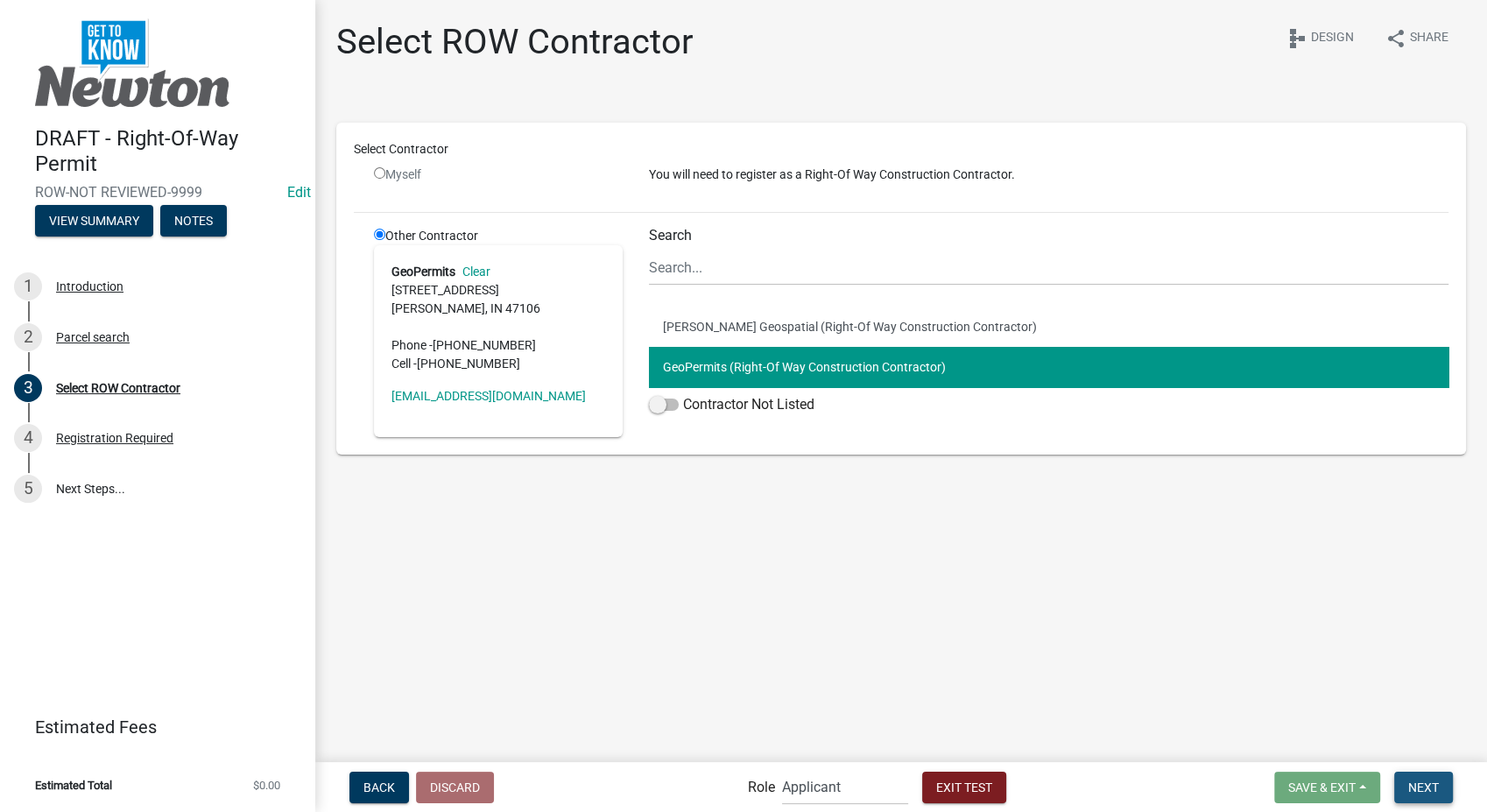
click at [1437, 786] on span "Next" at bounding box center [1424, 787] width 31 height 14
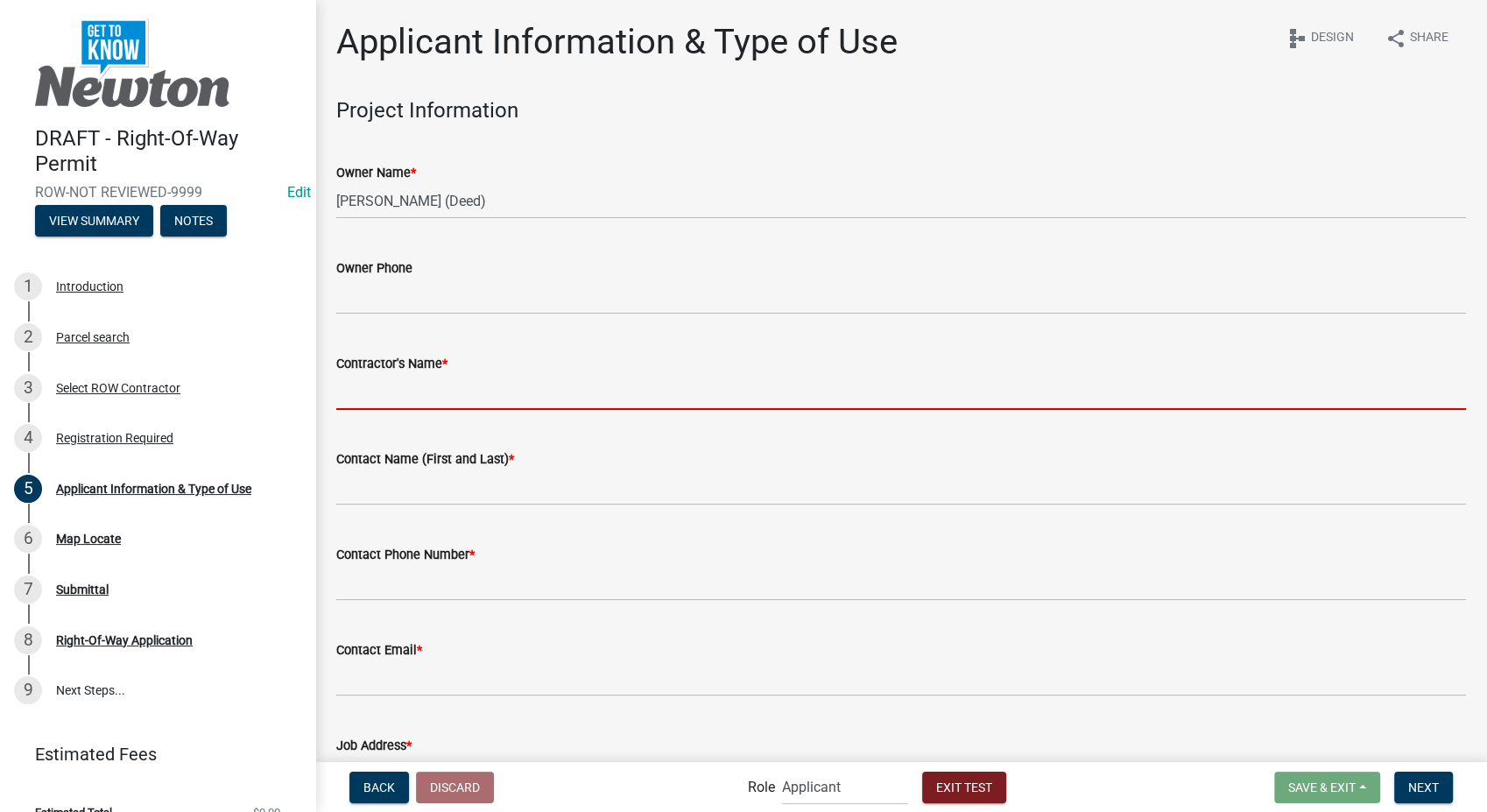
click at [370, 405] on input "Contractor's Name *" at bounding box center [900, 391] width 1130 height 36
type input "Schneider"
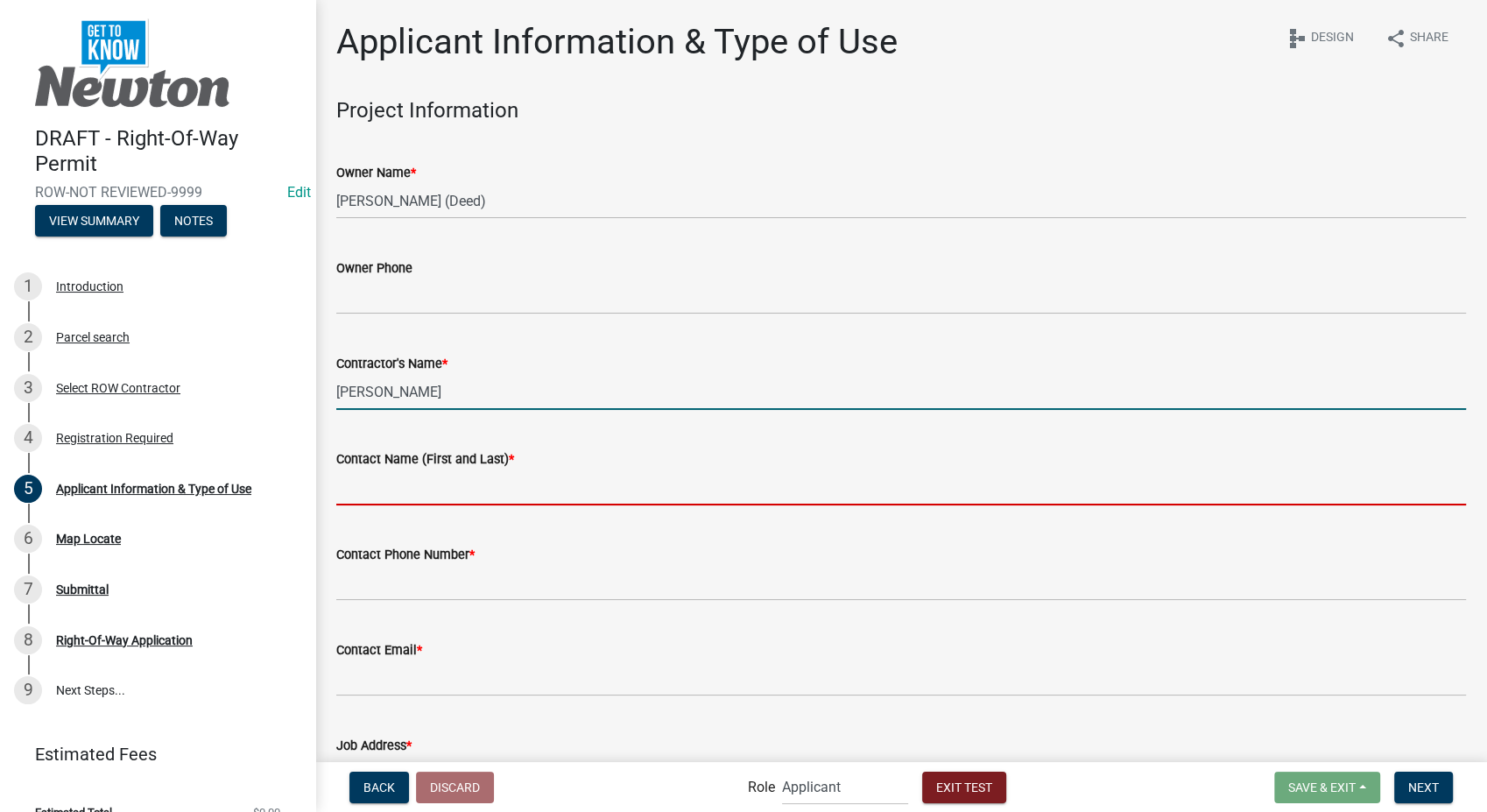
type input "Franklin"
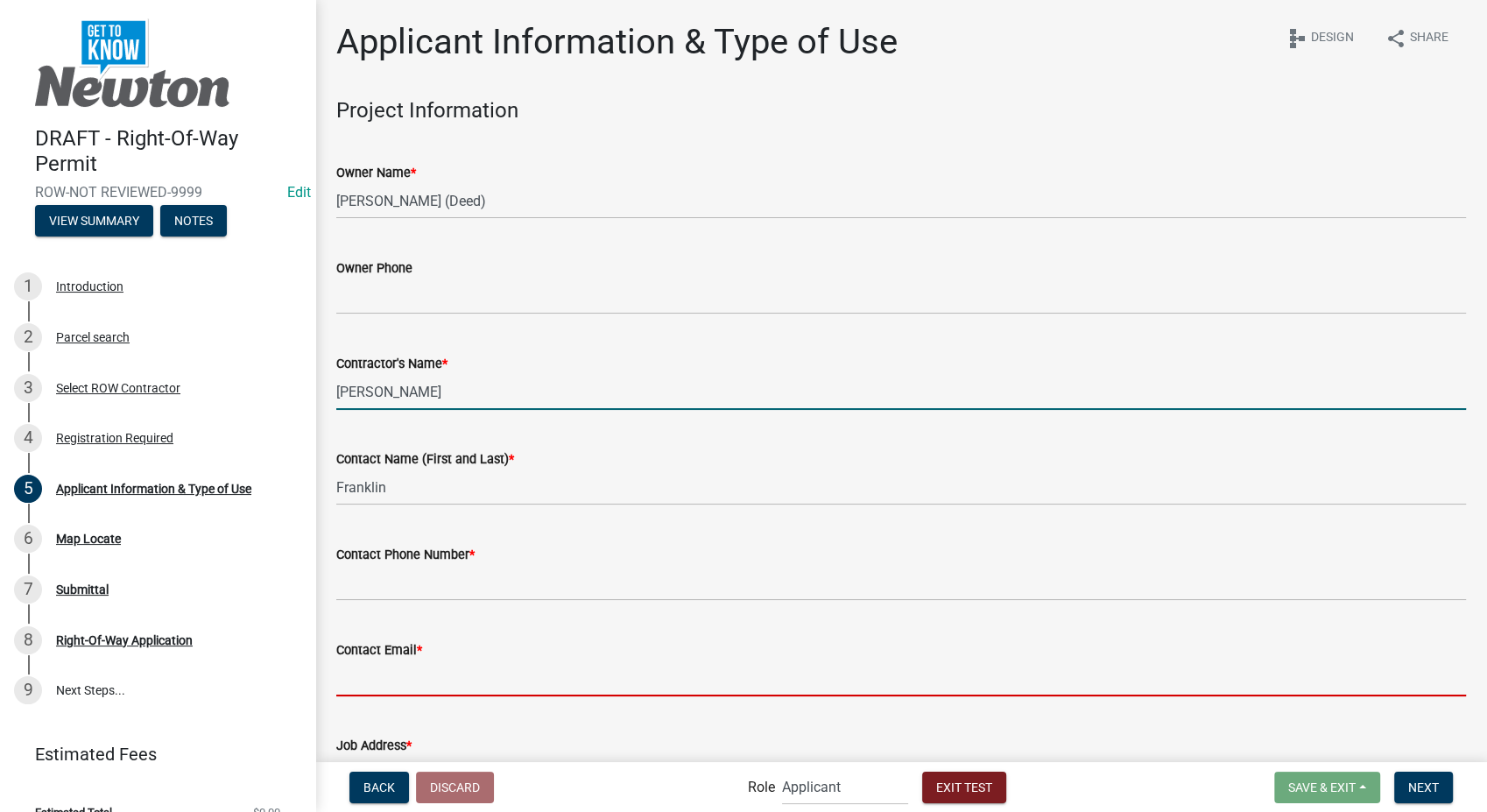
type input "sfranklin@schneidergis.com"
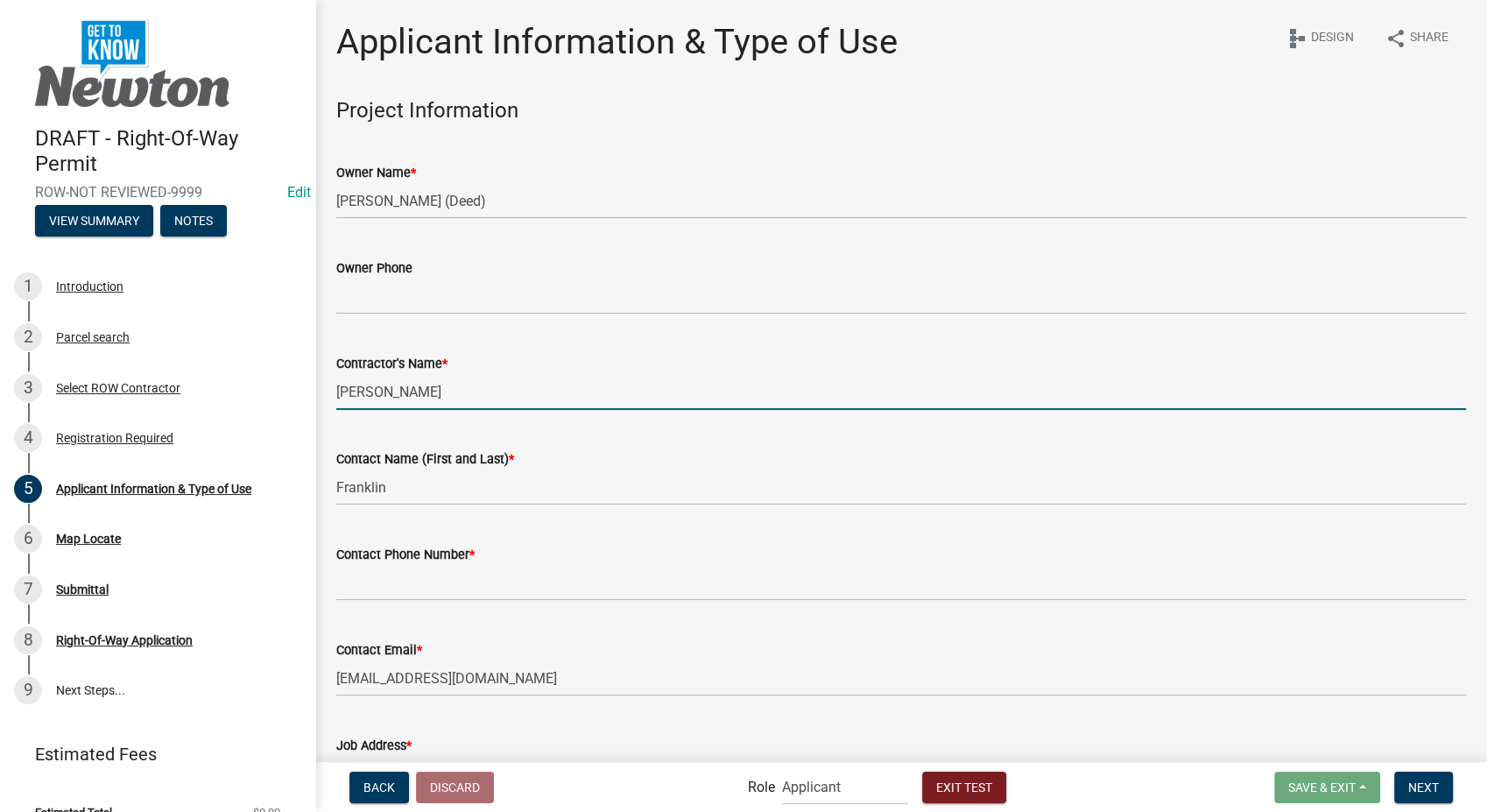
type input "09/13/2025"
select select "9"
select select "2025"
select select "9"
select select "2025"
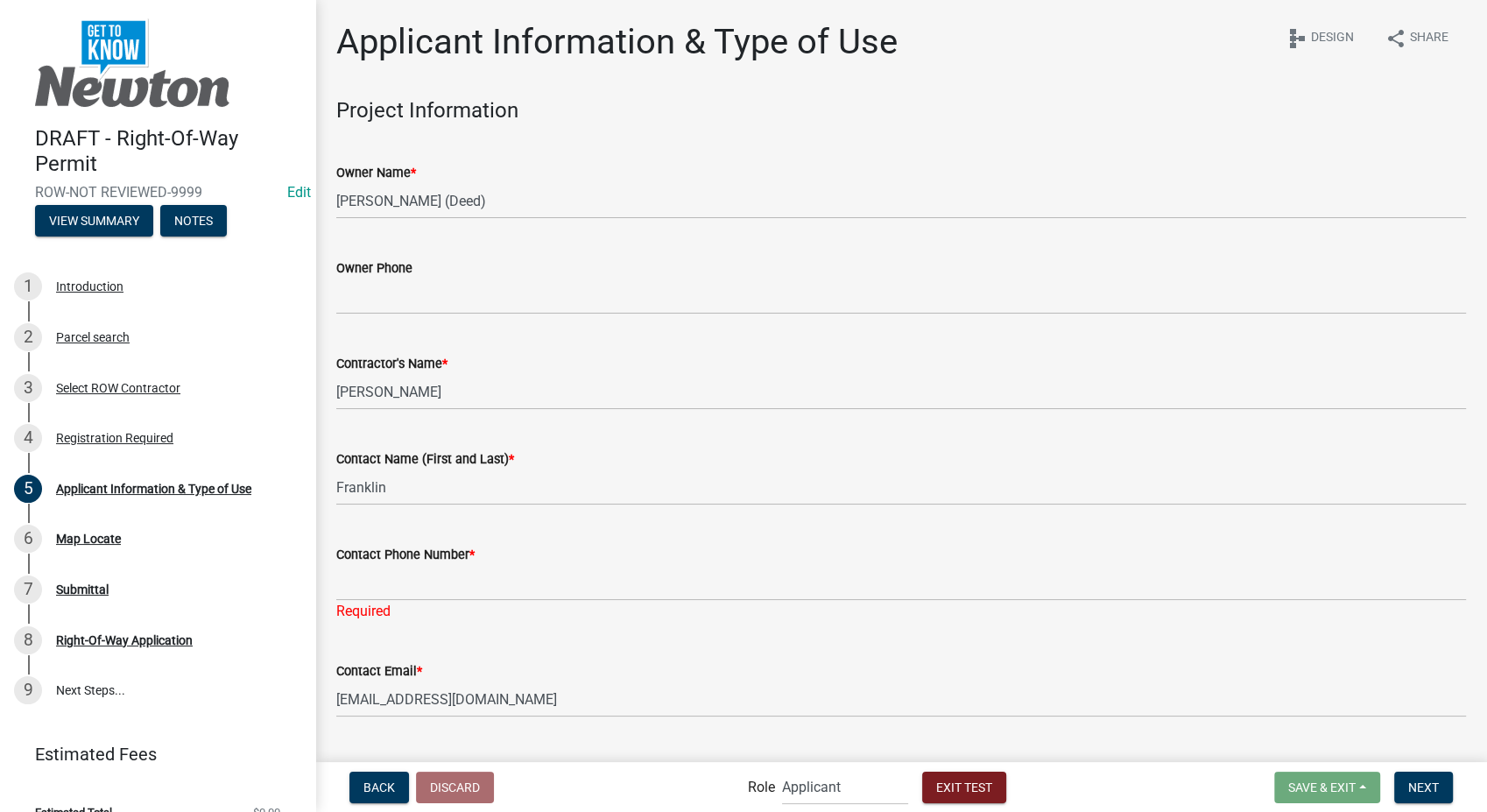
scroll to position [1655, 0]
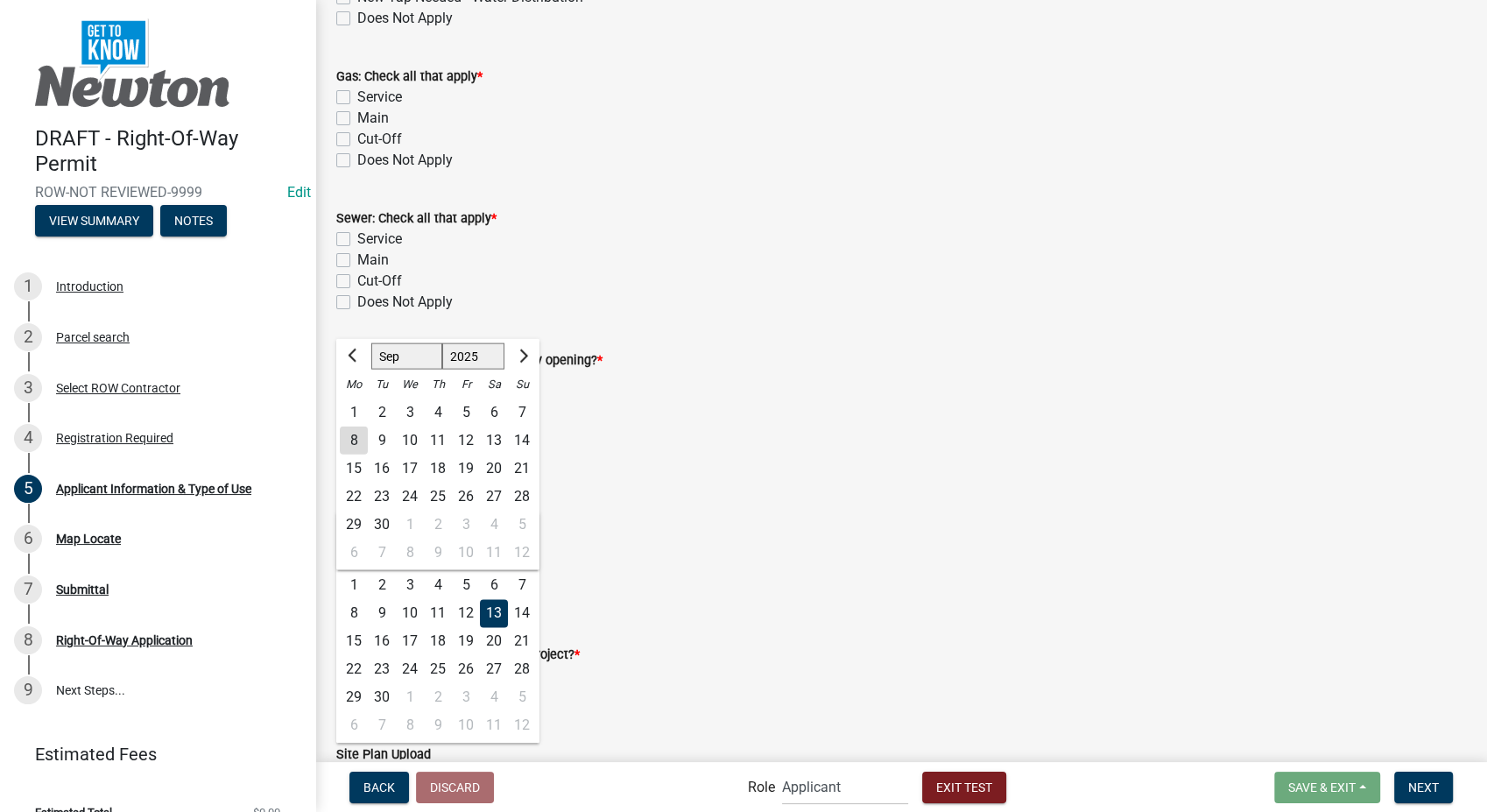
click at [687, 459] on div "Start Date *" at bounding box center [900, 463] width 1130 height 21
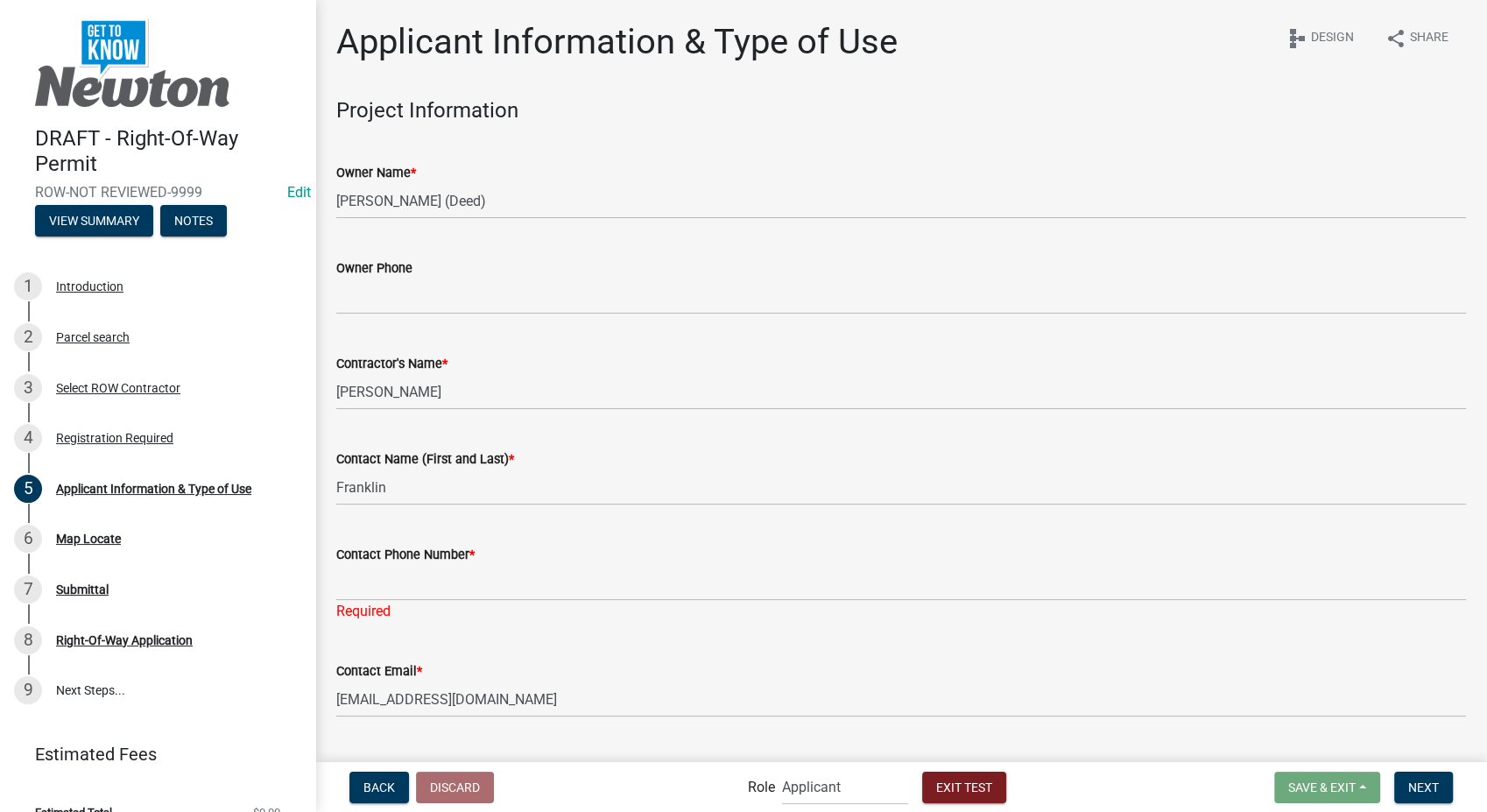
scroll to position [487, 0]
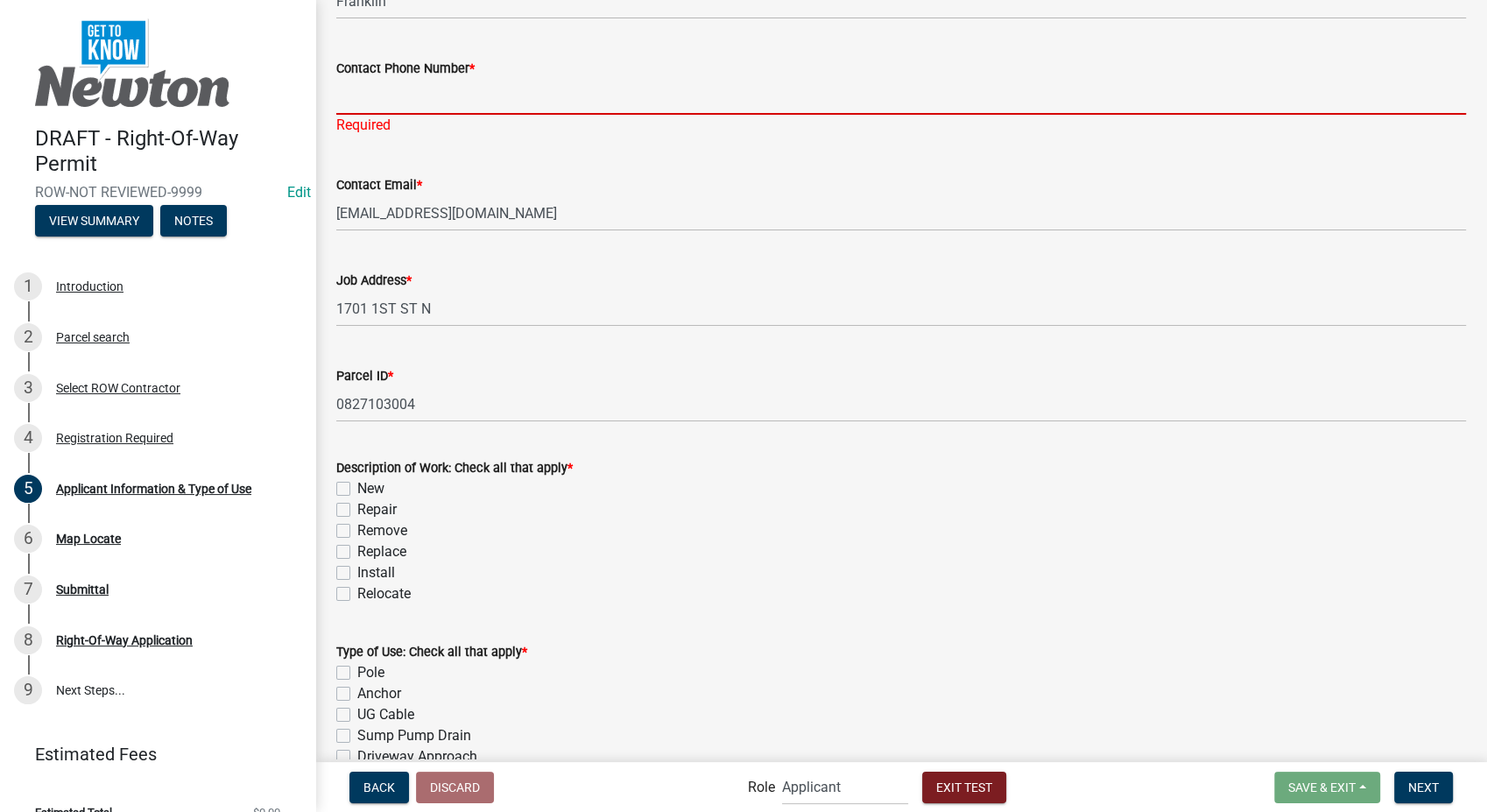
click at [367, 93] on input "Contact Phone Number *" at bounding box center [900, 96] width 1130 height 36
type input "812-888-8888"
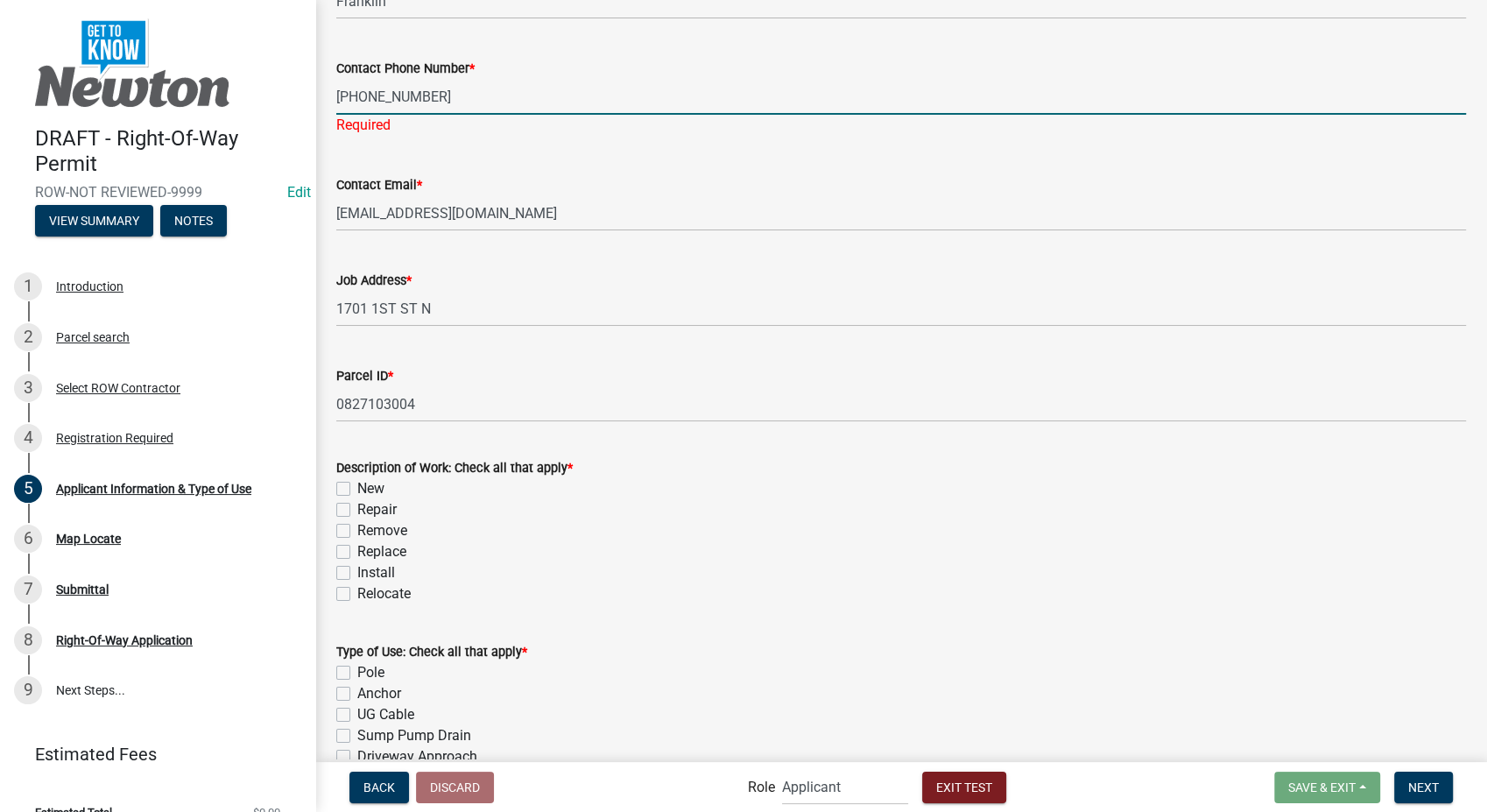
scroll to position [1731, 0]
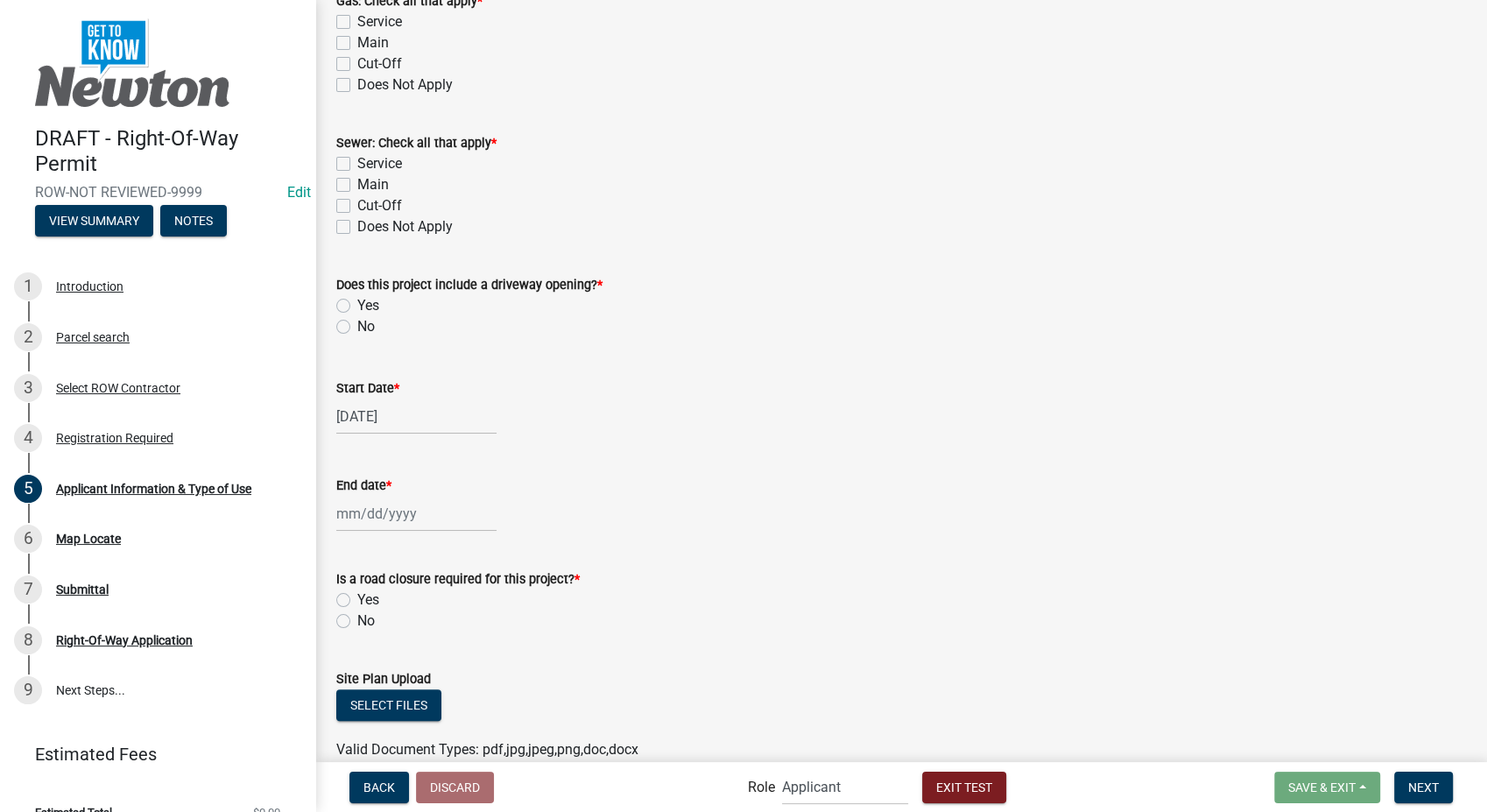
select select "9"
select select "2025"
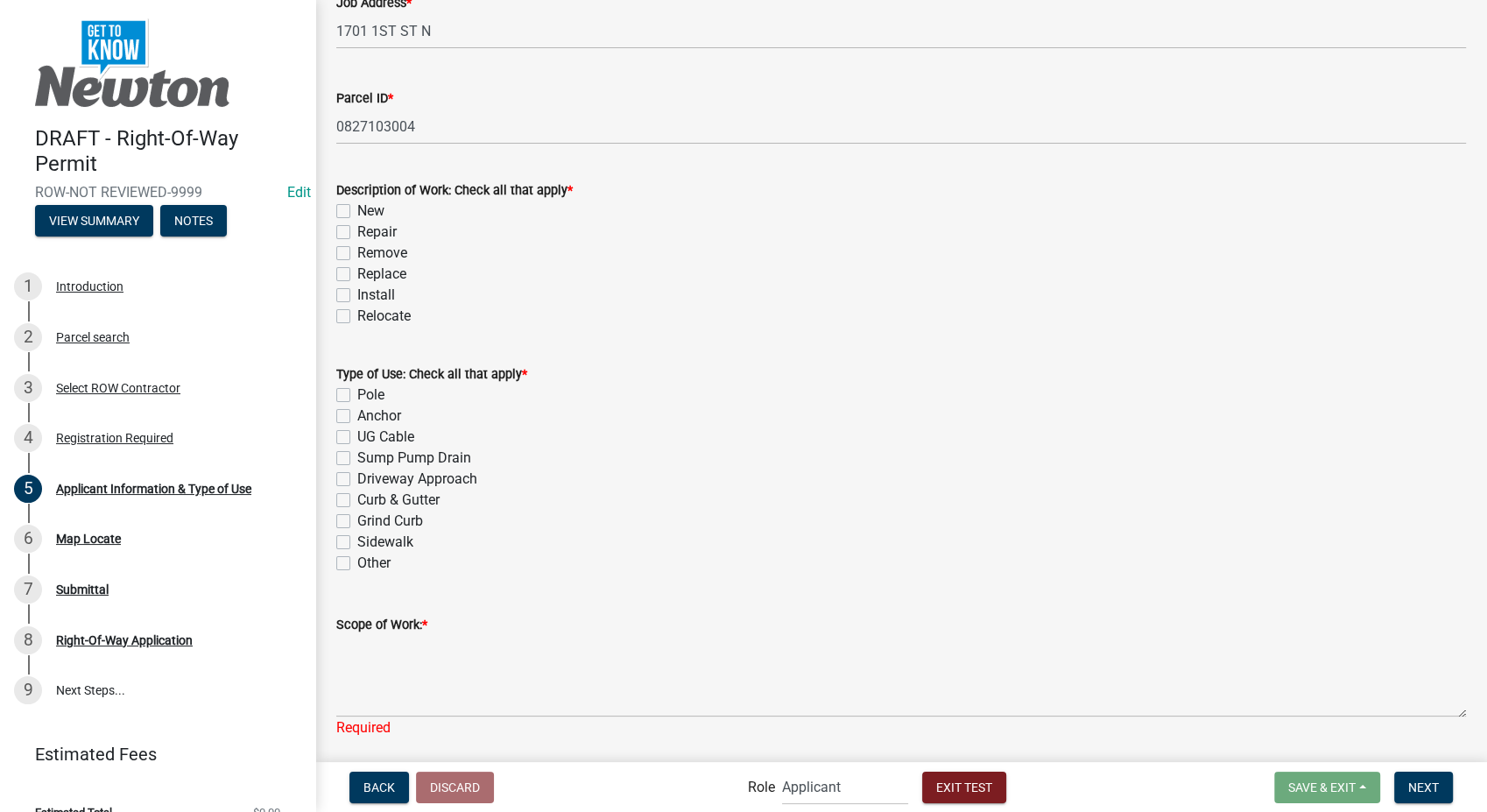
scroll to position [758, 0]
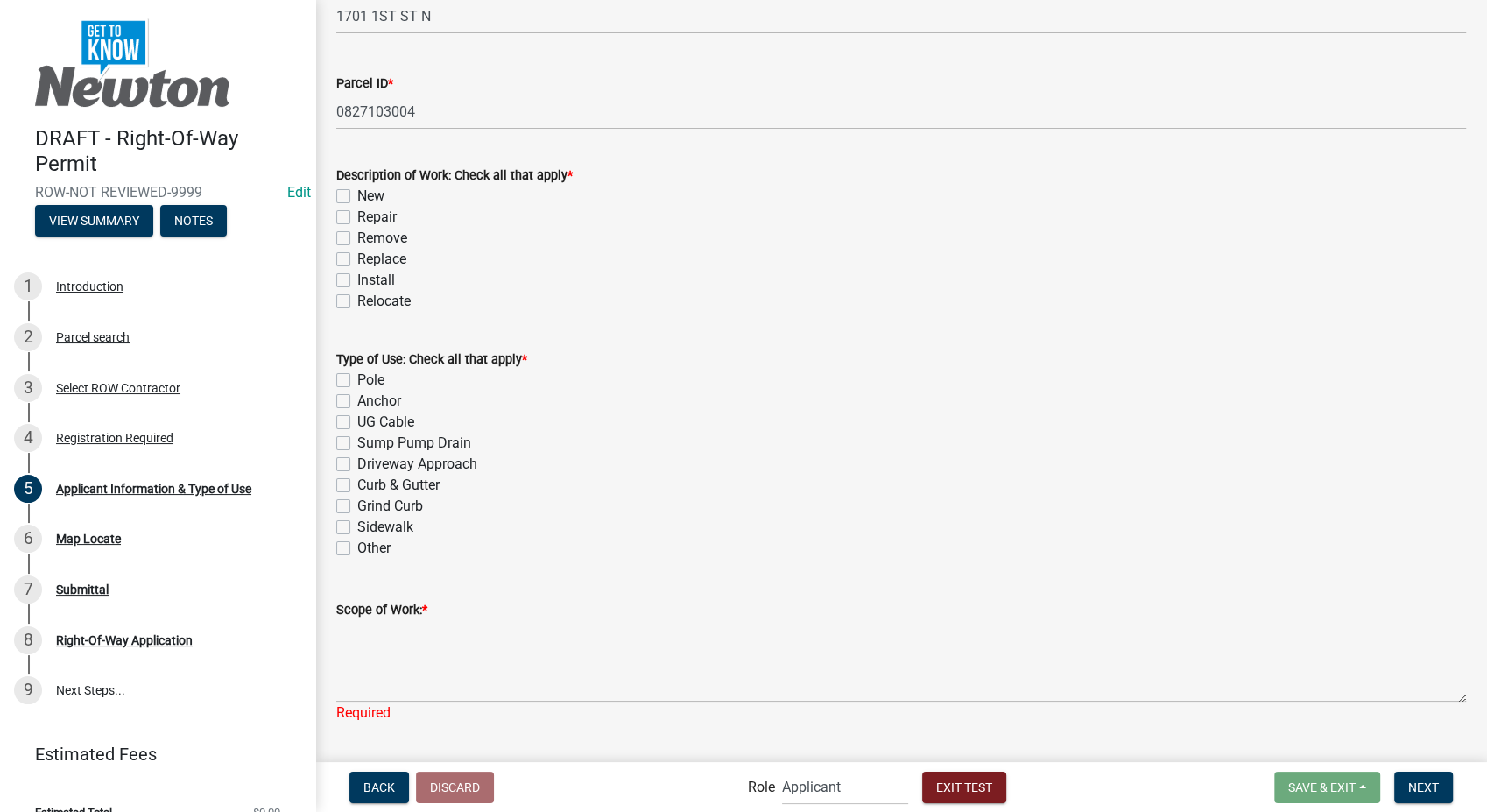
click at [357, 273] on label "Install" at bounding box center [376, 281] width 38 height 21
click at [357, 273] on input "Install" at bounding box center [363, 276] width 12 height 12
checkbox input "true"
checkbox input "false"
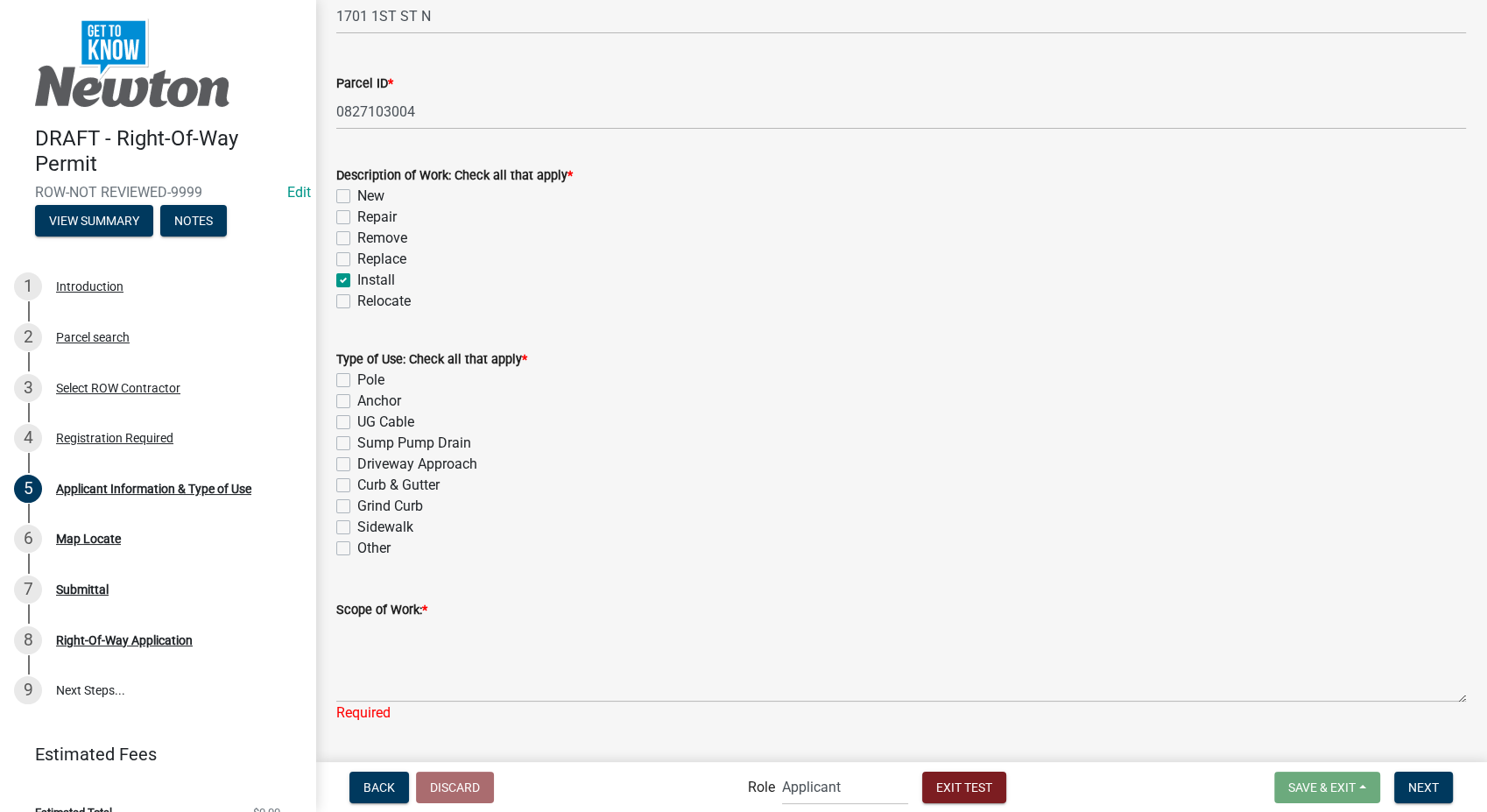
checkbox input "false"
checkbox input "true"
checkbox input "false"
click at [357, 487] on label "Curb & Gutter" at bounding box center [398, 486] width 83 height 21
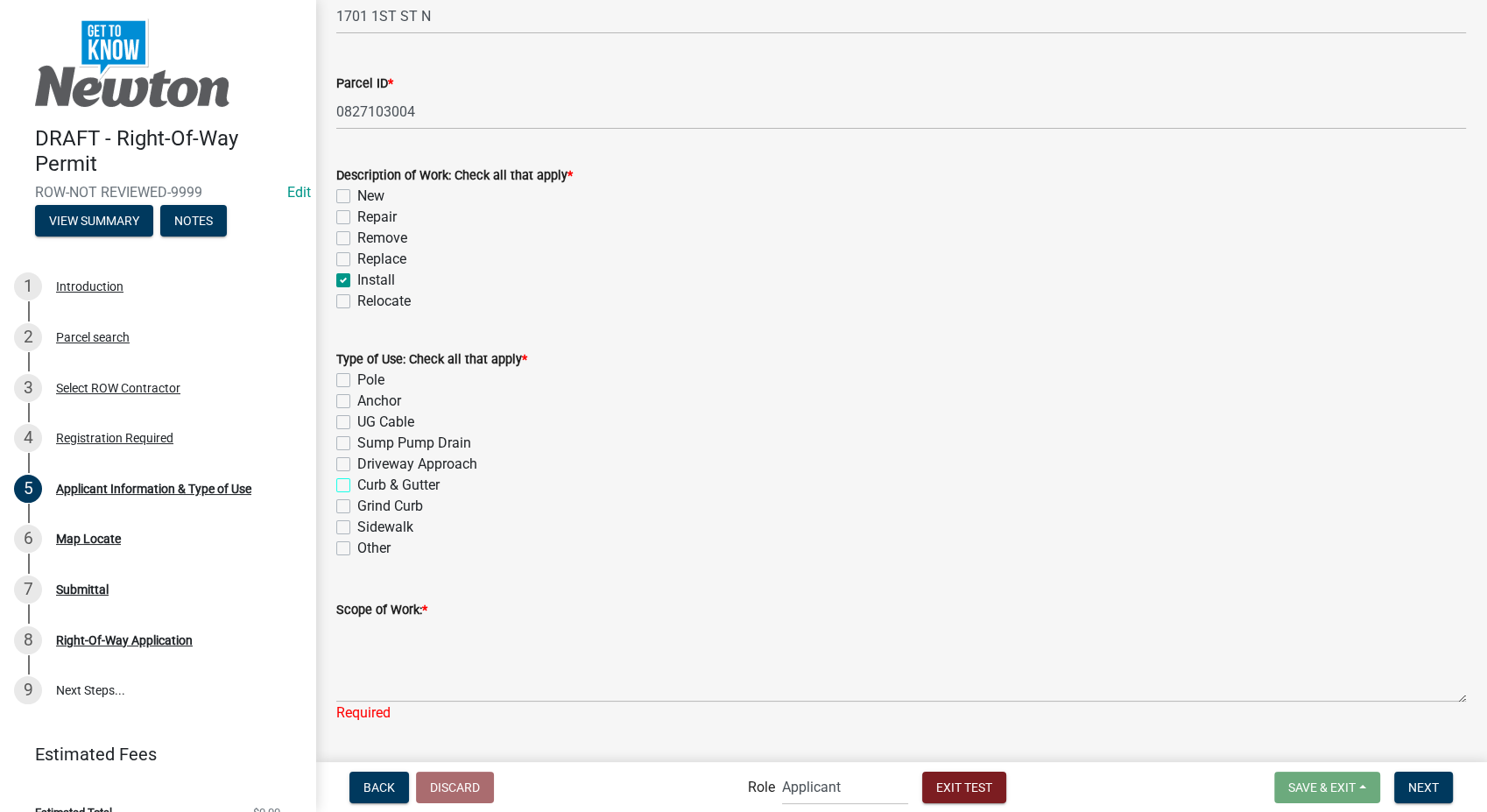
click at [357, 487] on input "Curb & Gutter" at bounding box center [363, 481] width 12 height 12
checkbox input "true"
checkbox input "false"
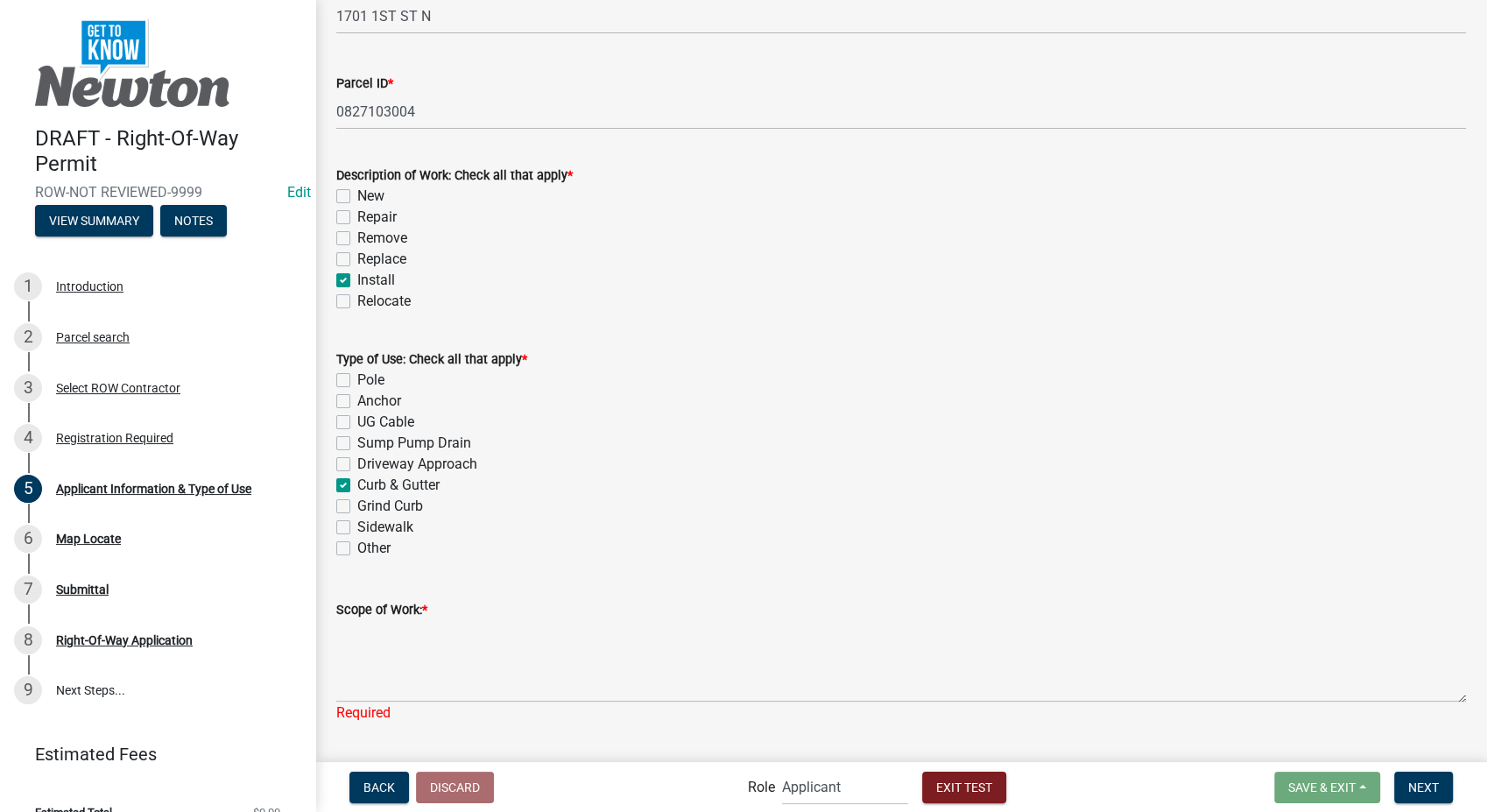
checkbox input "false"
checkbox input "true"
checkbox input "false"
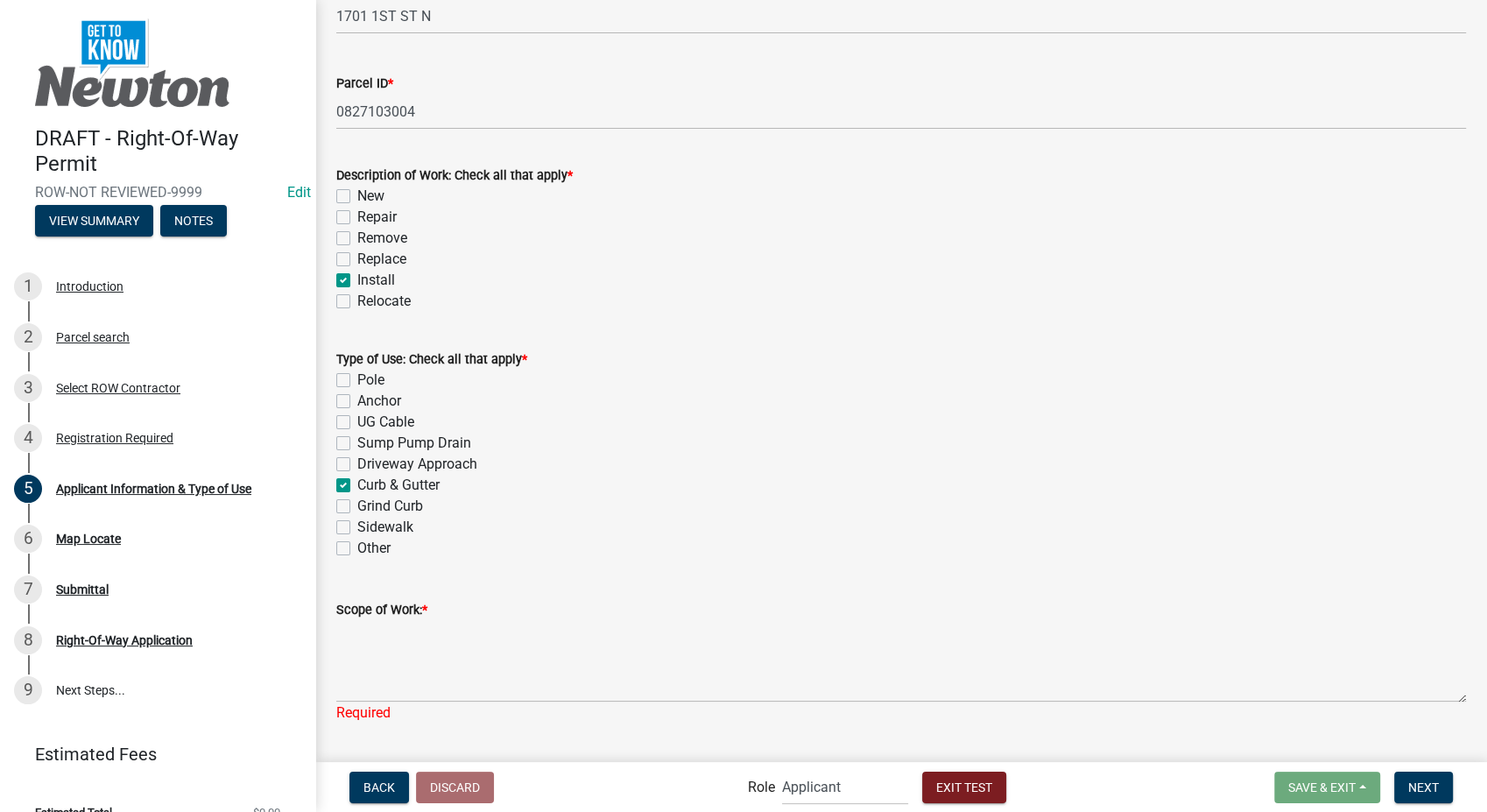
checkbox input "false"
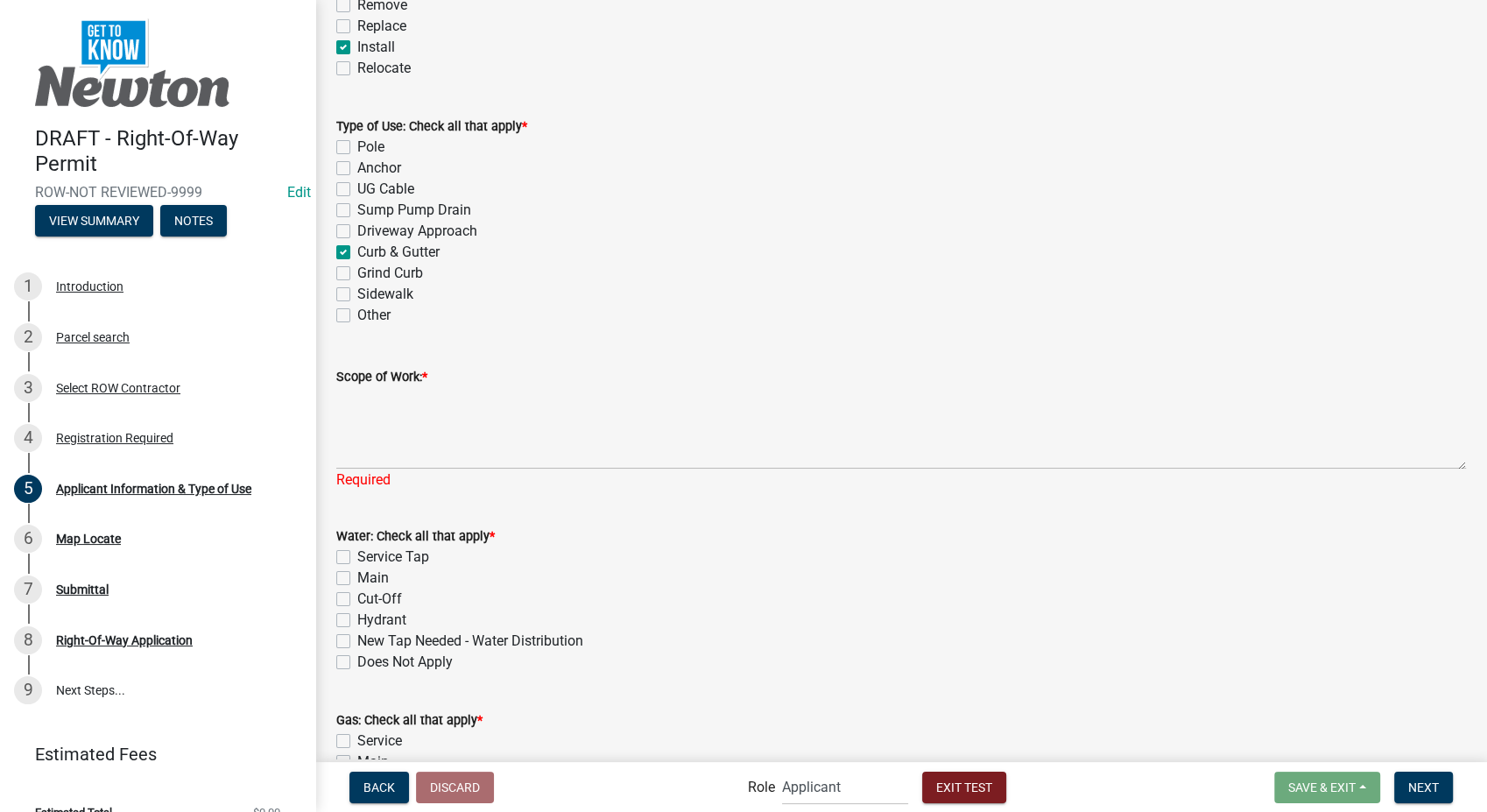
scroll to position [1050, 0]
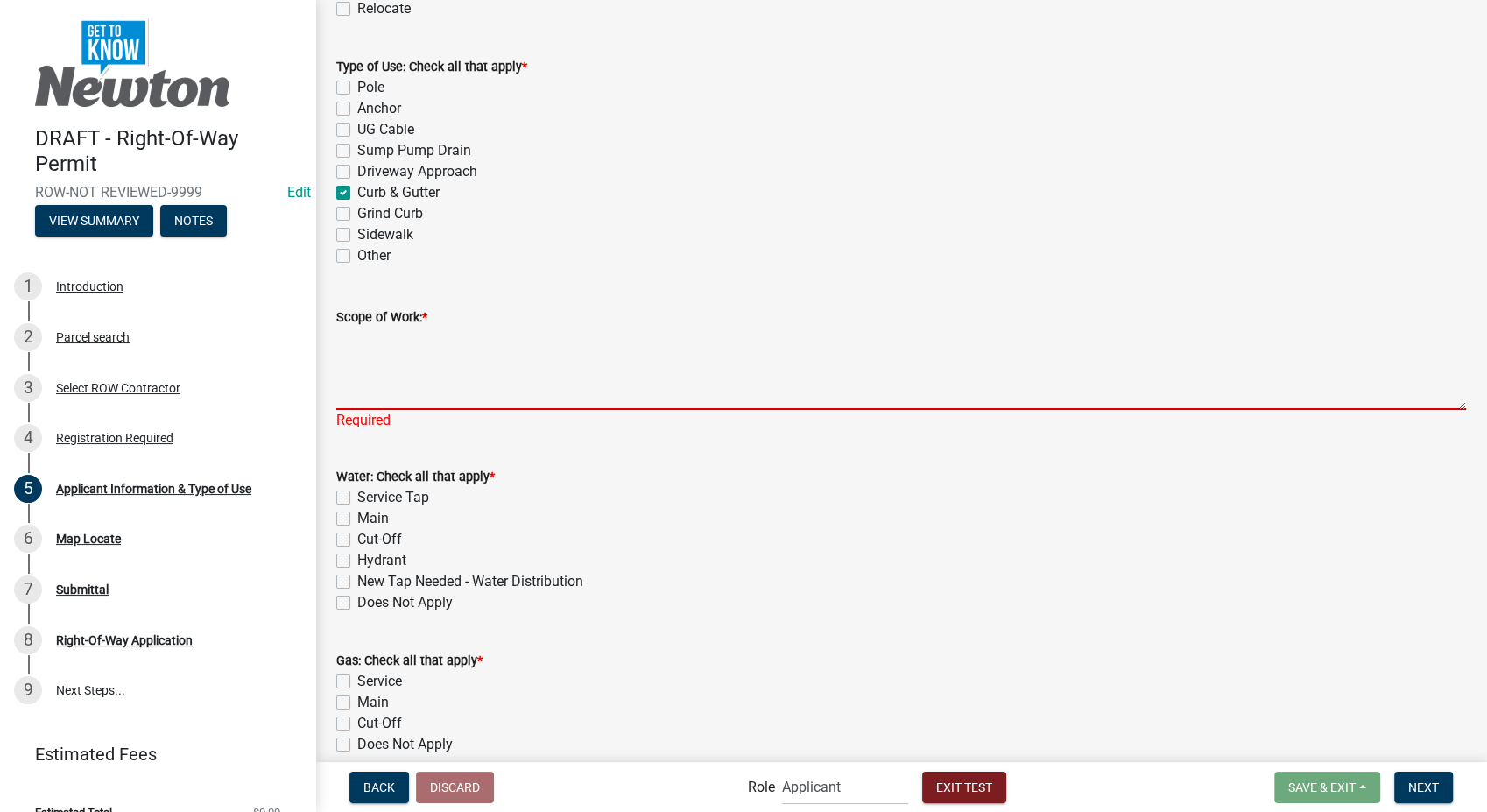
click at [456, 361] on textarea "Scope of Work: *" at bounding box center [900, 368] width 1130 height 83
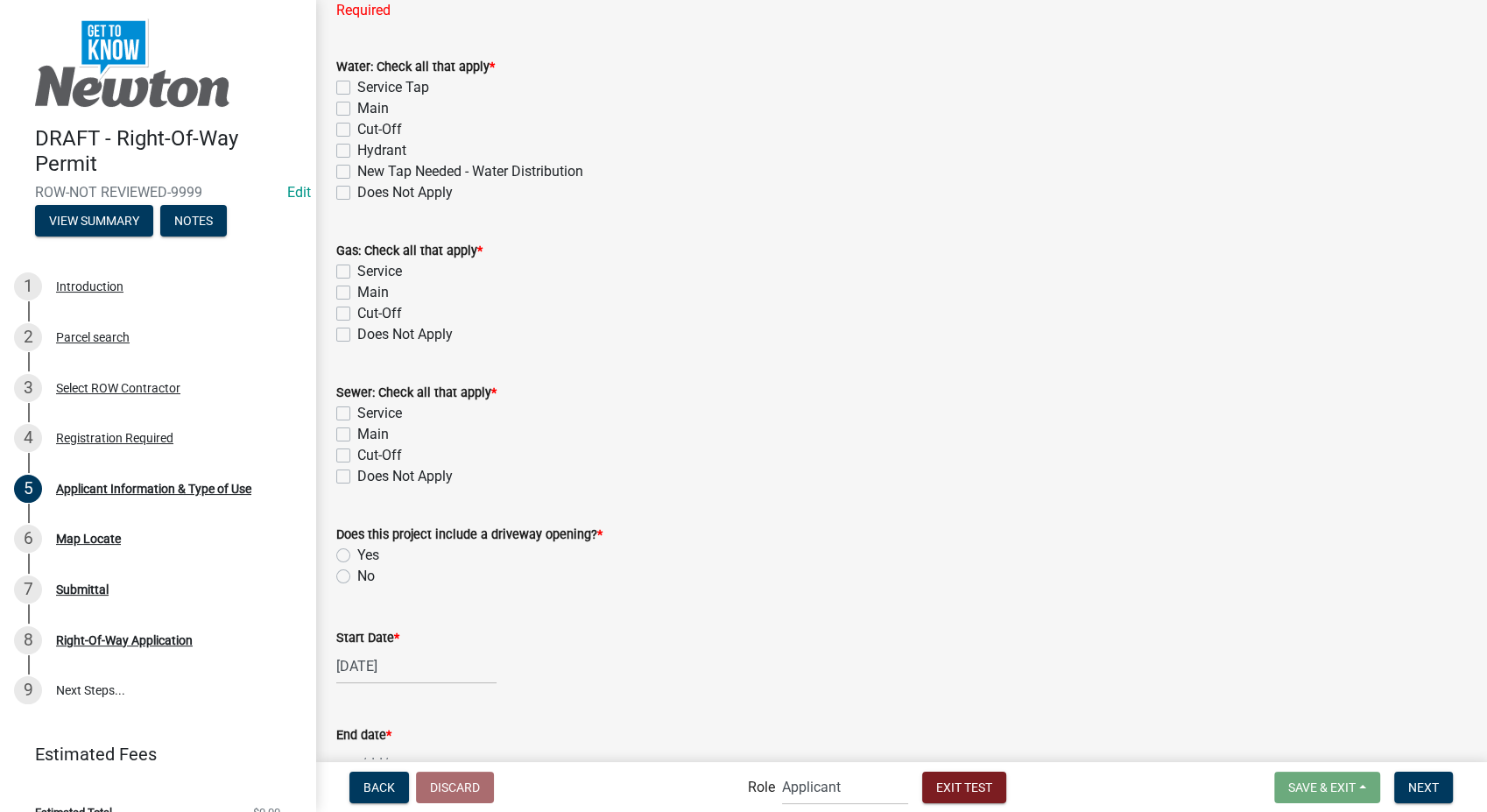
scroll to position [1342, 0]
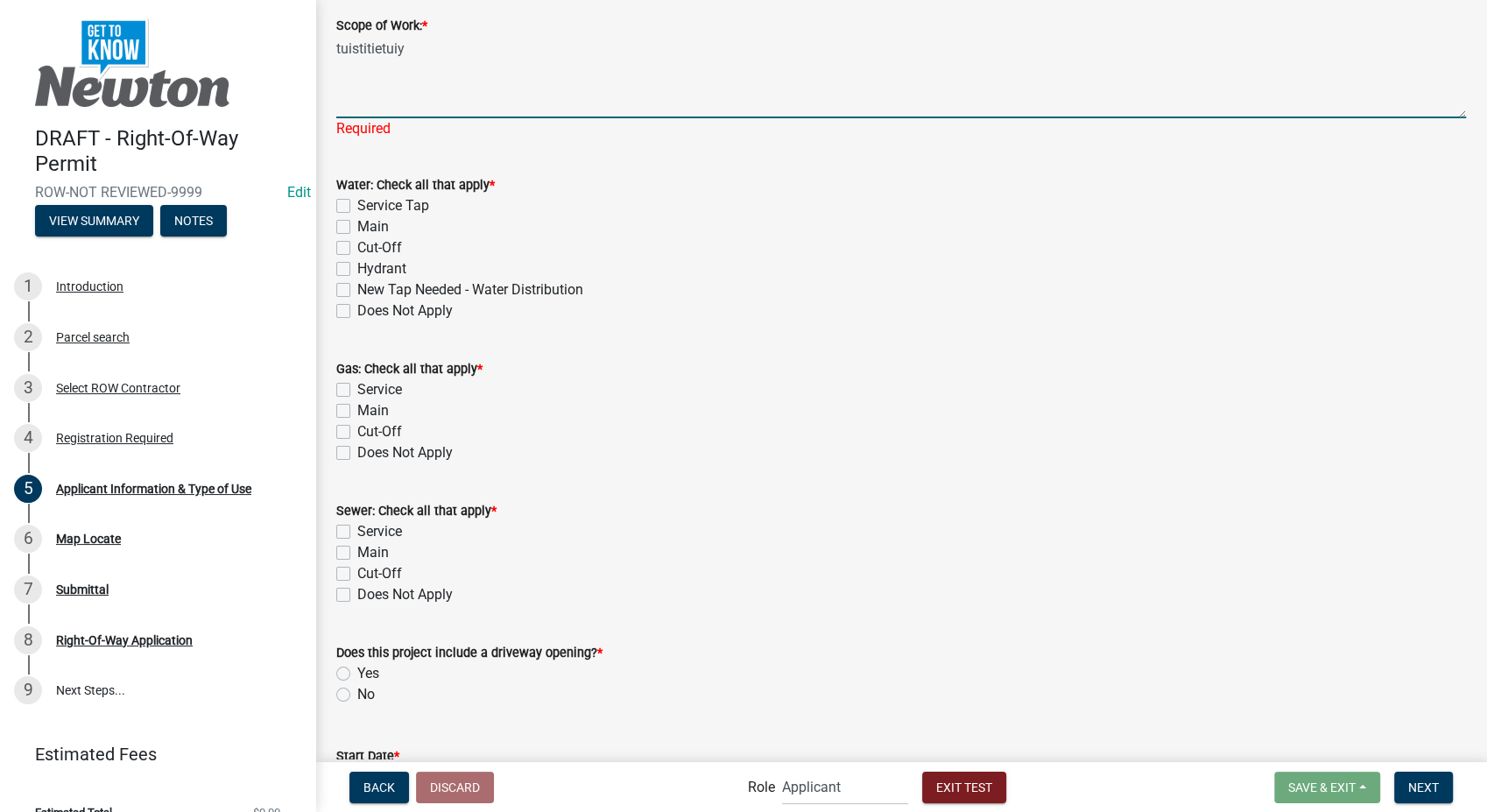
type textarea "tuistitietuiy"
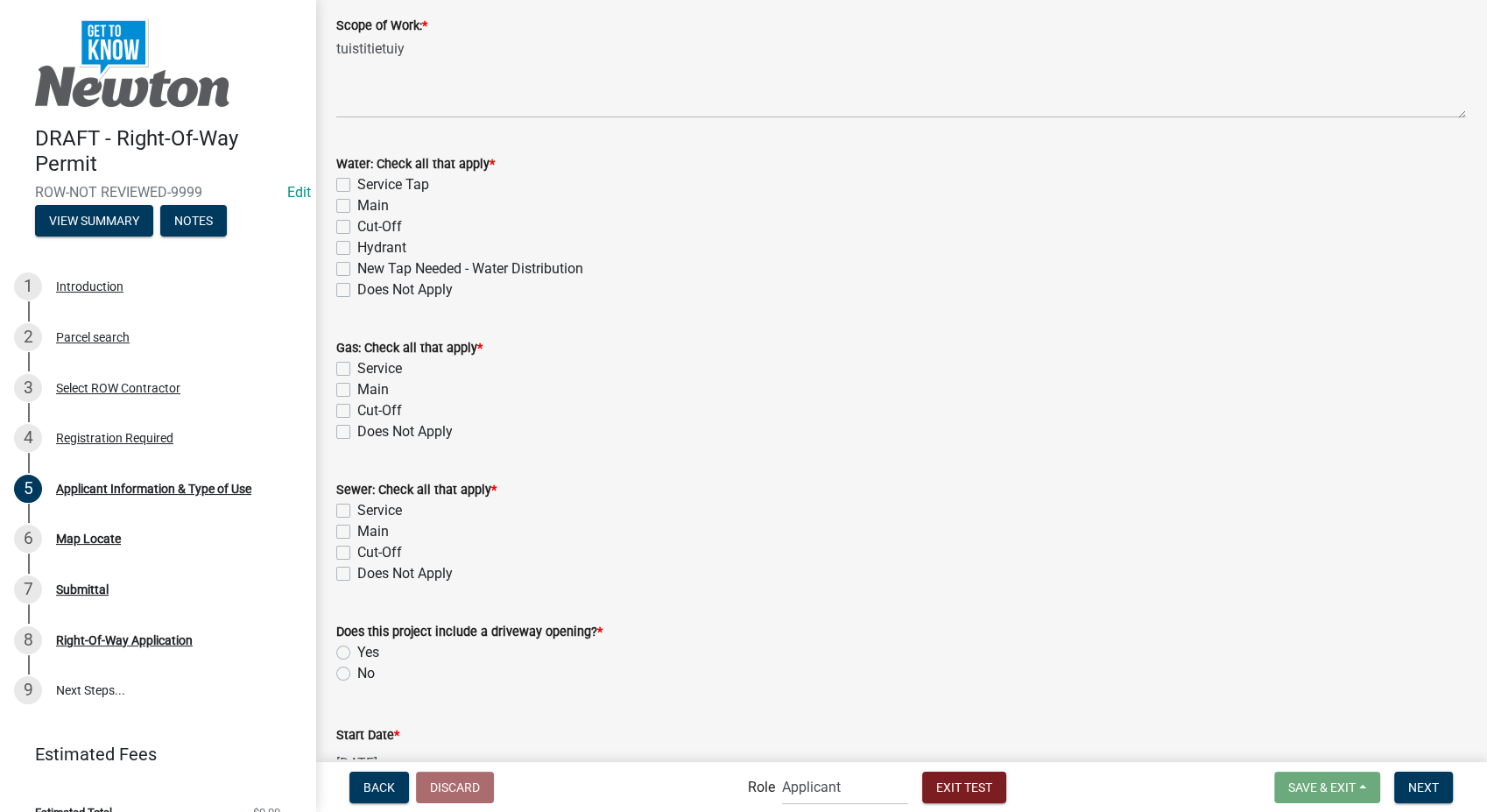
click at [343, 308] on wm-data-entity-input "Water: Check all that apply * Service Tap Main Cut-Off Hydrant New Tap Needed -…" at bounding box center [900, 223] width 1130 height 184
click at [357, 434] on label "Does Not Apply" at bounding box center [405, 432] width 95 height 21
click at [357, 433] on input "Does Not Apply" at bounding box center [363, 427] width 12 height 12
checkbox input "true"
checkbox input "false"
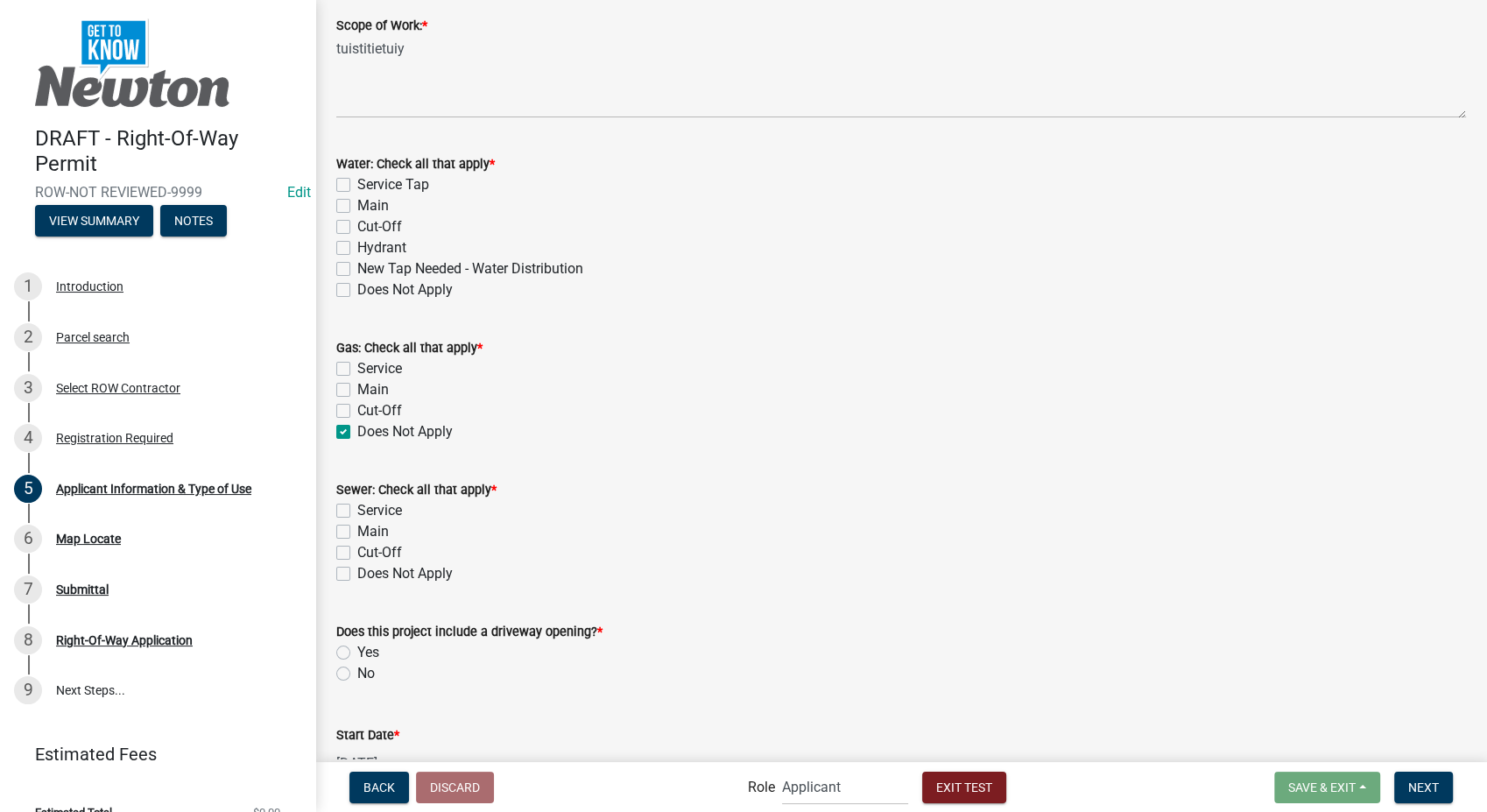
checkbox input "false"
checkbox input "true"
click at [357, 568] on label "Does Not Apply" at bounding box center [405, 574] width 95 height 21
click at [357, 568] on input "Does Not Apply" at bounding box center [363, 569] width 12 height 12
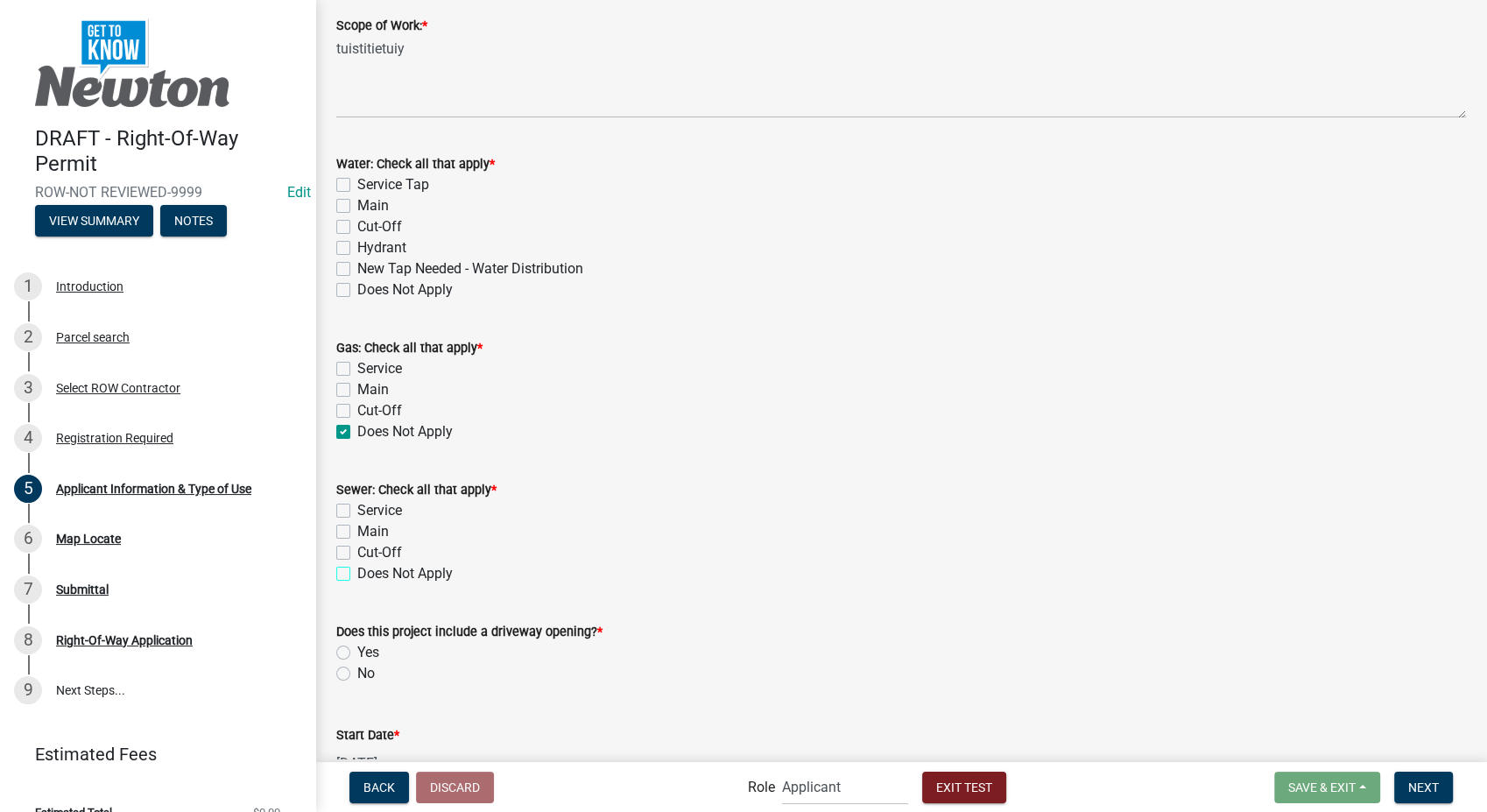
checkbox input "true"
checkbox input "false"
checkbox input "true"
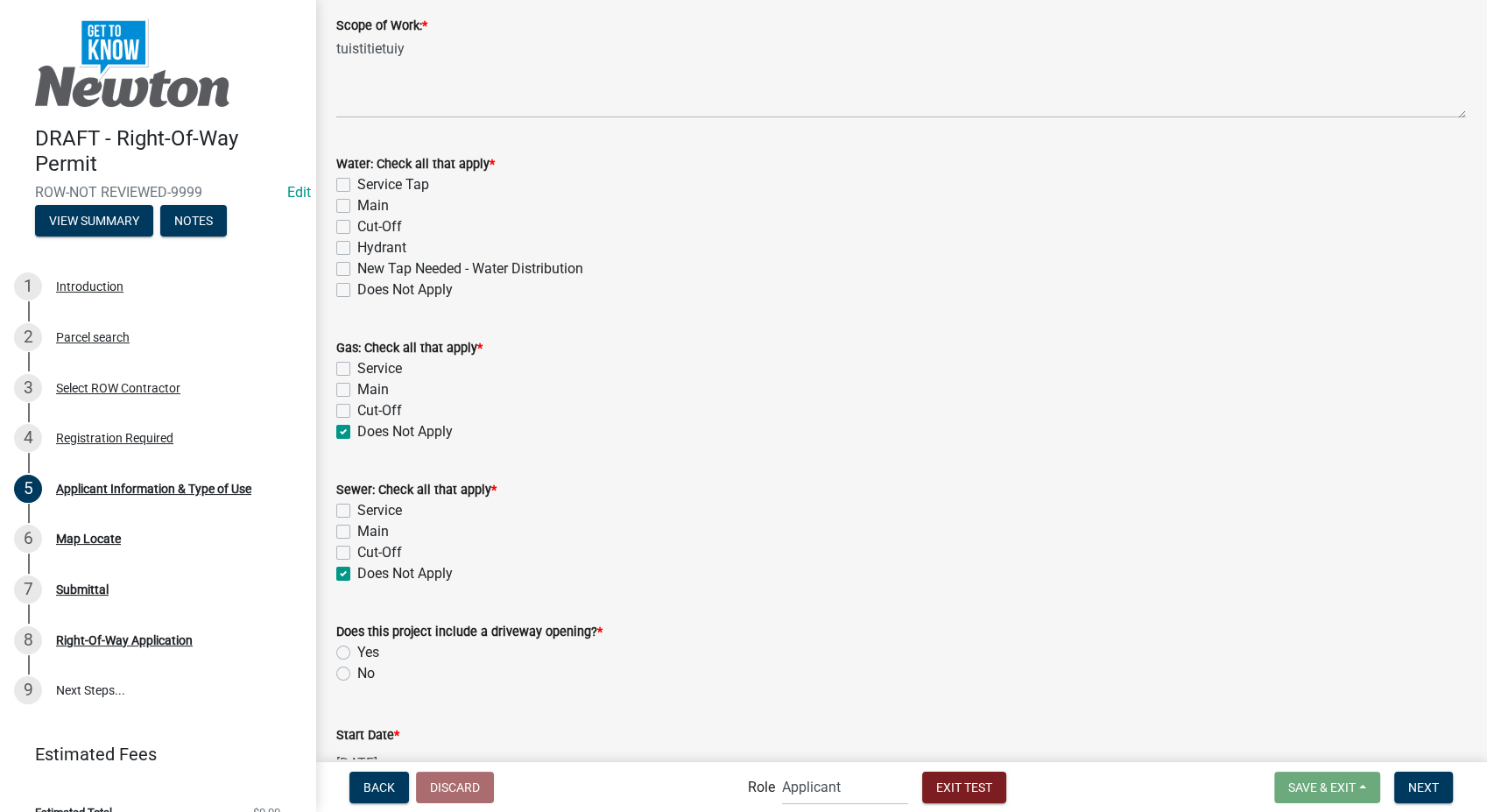
click at [357, 288] on label "Does Not Apply" at bounding box center [405, 290] width 95 height 21
click at [357, 288] on input "Does Not Apply" at bounding box center [363, 286] width 12 height 12
checkbox input "true"
checkbox input "false"
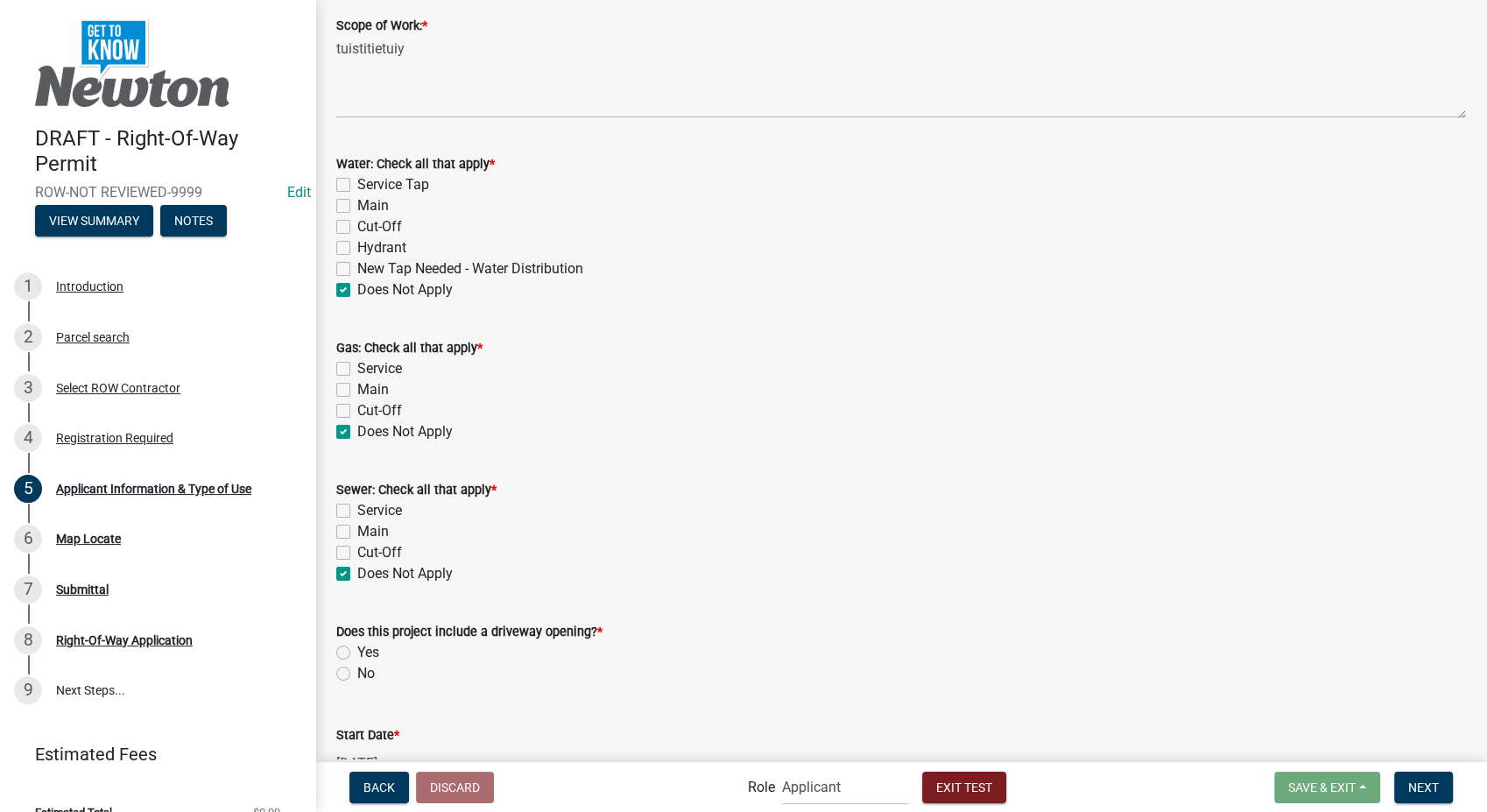
checkbox input "false"
checkbox input "true"
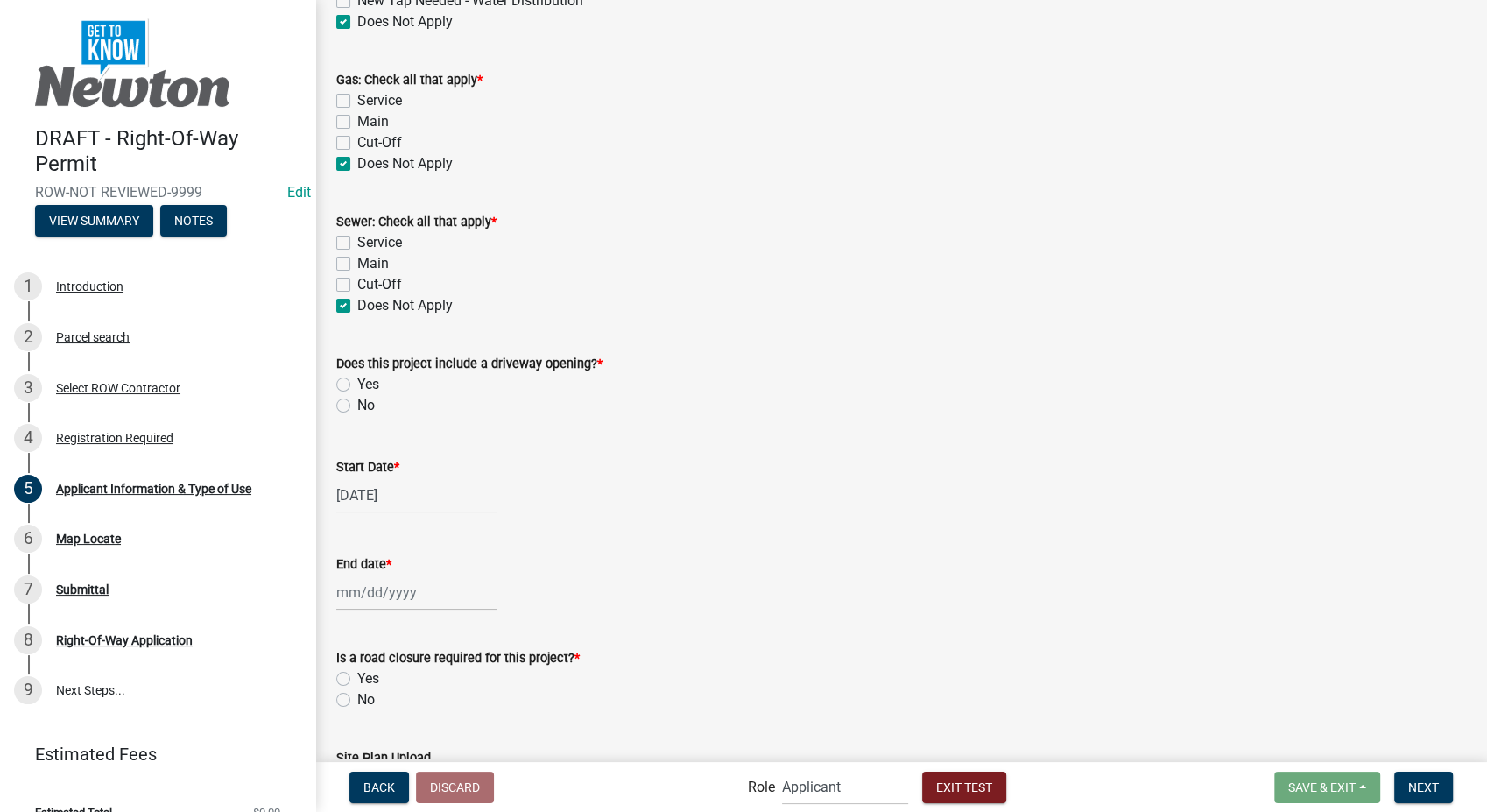
scroll to position [1634, 0]
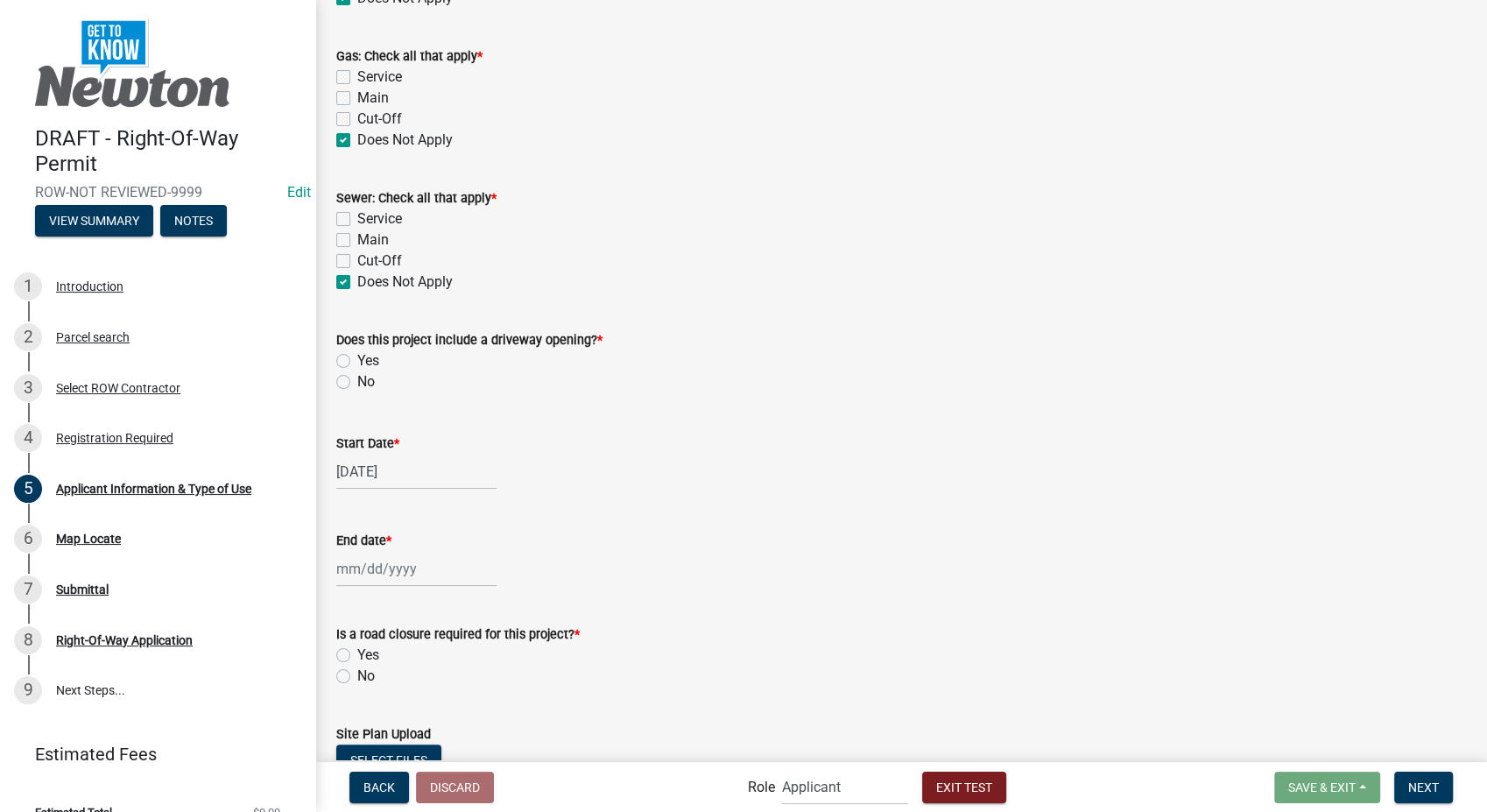
click at [357, 361] on label "Yes" at bounding box center [368, 361] width 22 height 21
click at [357, 361] on input "Yes" at bounding box center [363, 356] width 12 height 12
radio input "true"
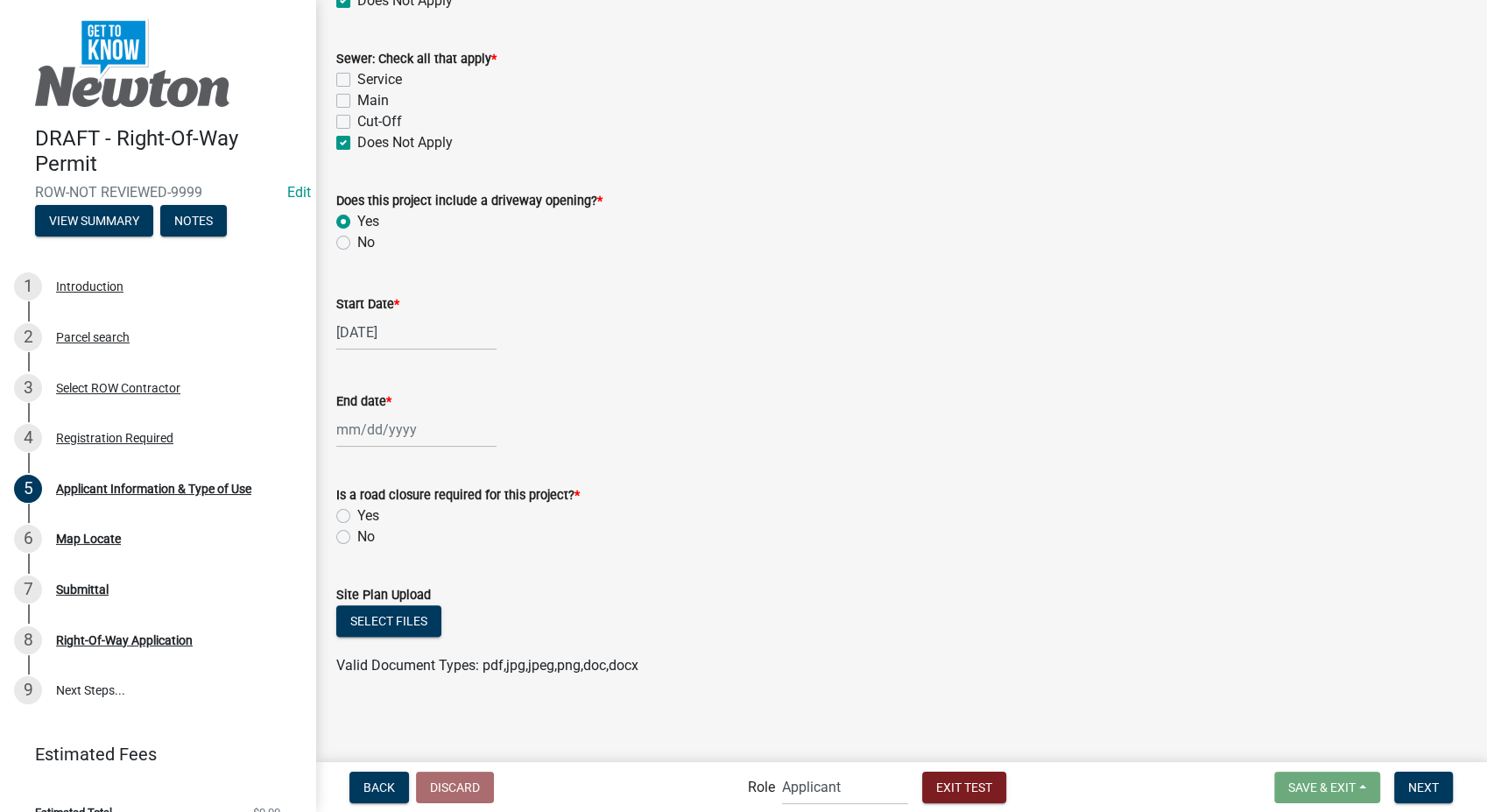
select select "9"
select select "2025"
click at [437, 333] on div "09/13/2025 Jan Feb Mar Apr May Jun Jul Aug Sep Oct Nov Dec 1525 1526 1527 1528 …" at bounding box center [416, 332] width 160 height 36
click at [816, 348] on div "09/13/2025 Jan Feb Mar Apr May Jun Jul Aug Sep Oct Nov Dec 1525 1526 1527 1528 …" at bounding box center [900, 332] width 1130 height 36
select select "9"
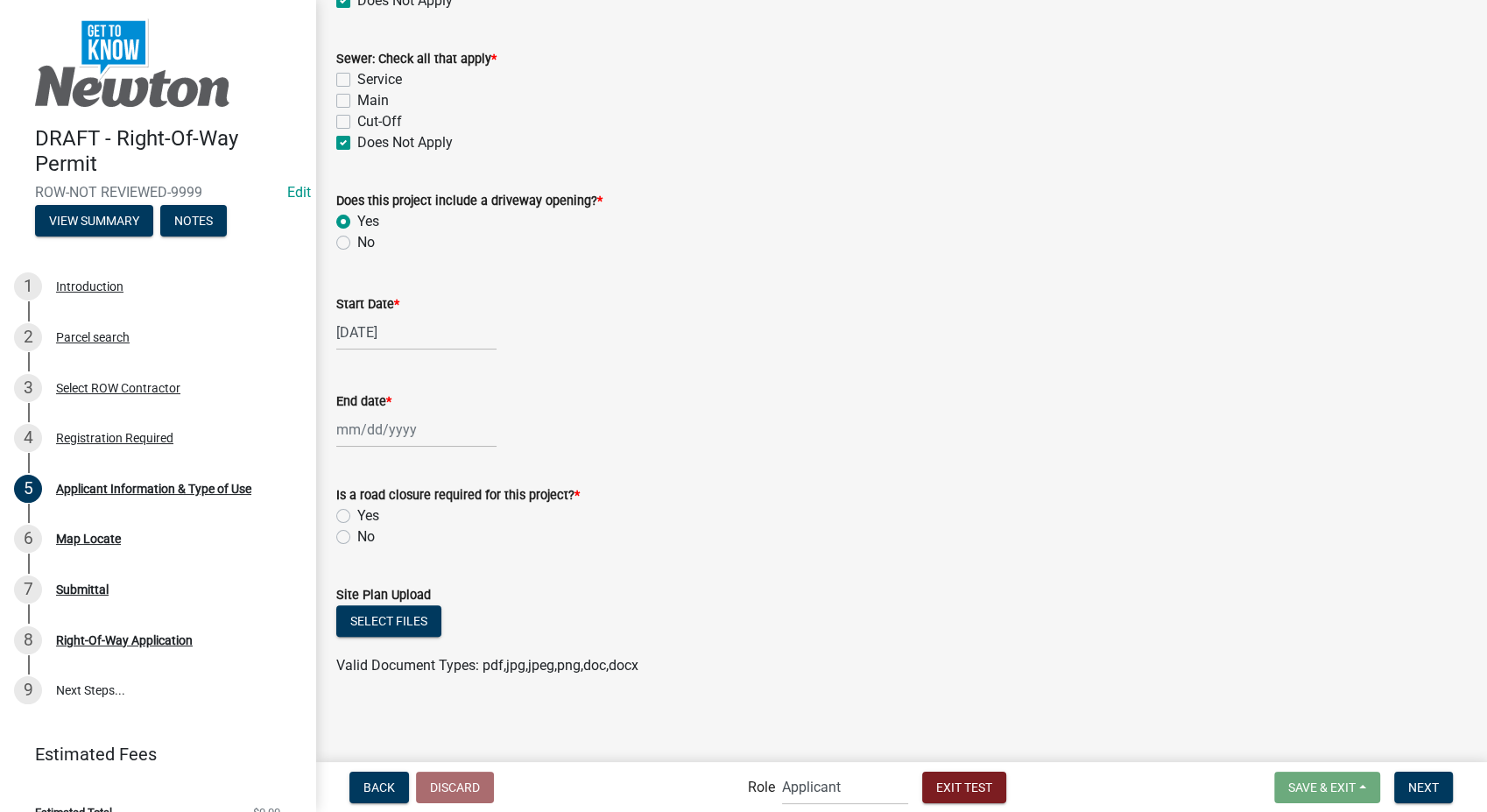
select select "2025"
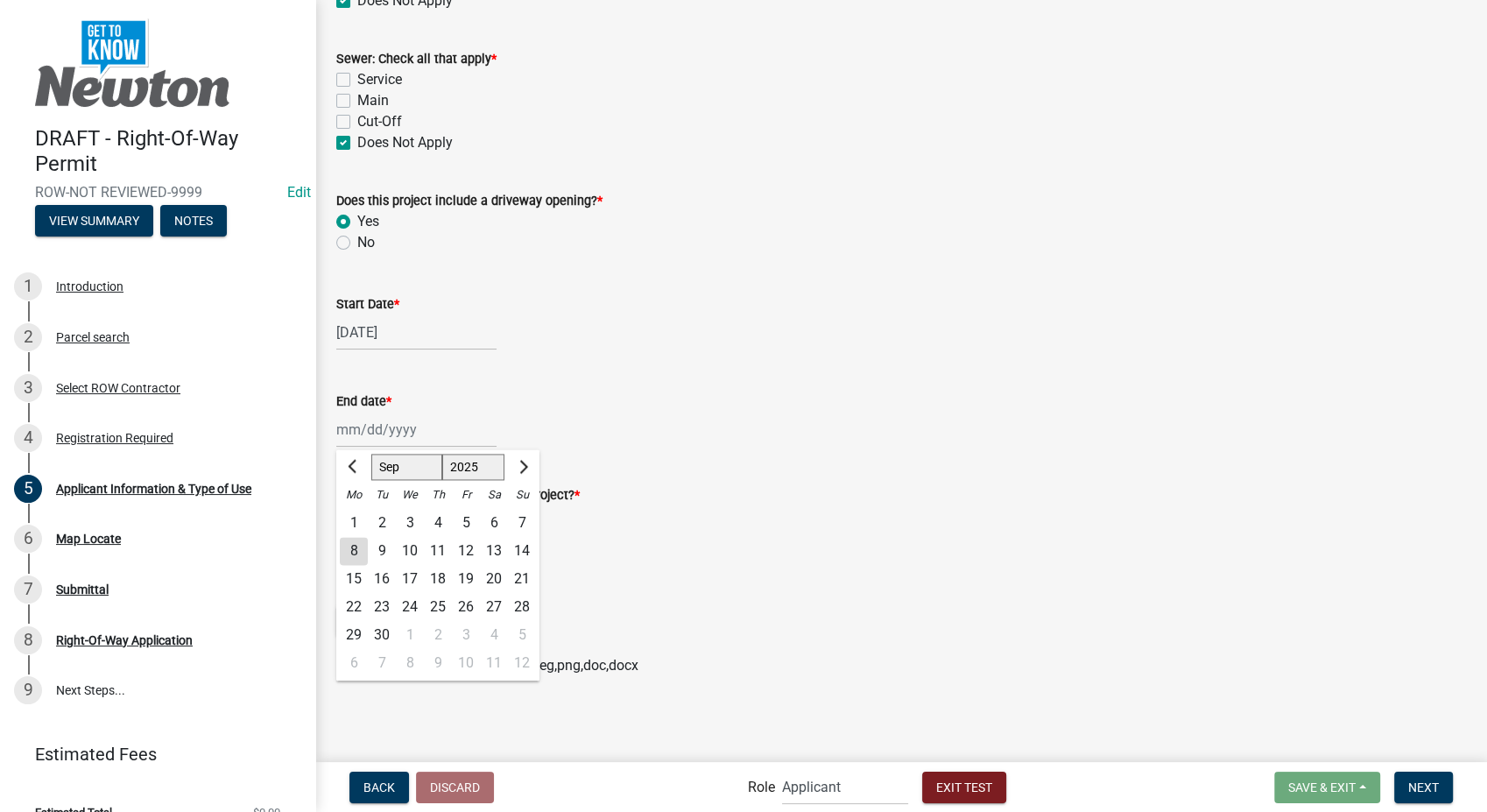
click at [446, 427] on div "Jan Feb Mar Apr May Jun Jul Aug Sep Oct Nov Dec 1525 1526 1527 1528 1529 1530 1…" at bounding box center [416, 429] width 160 height 36
click at [500, 611] on div "27" at bounding box center [493, 607] width 28 height 28
type input "09/27/2025"
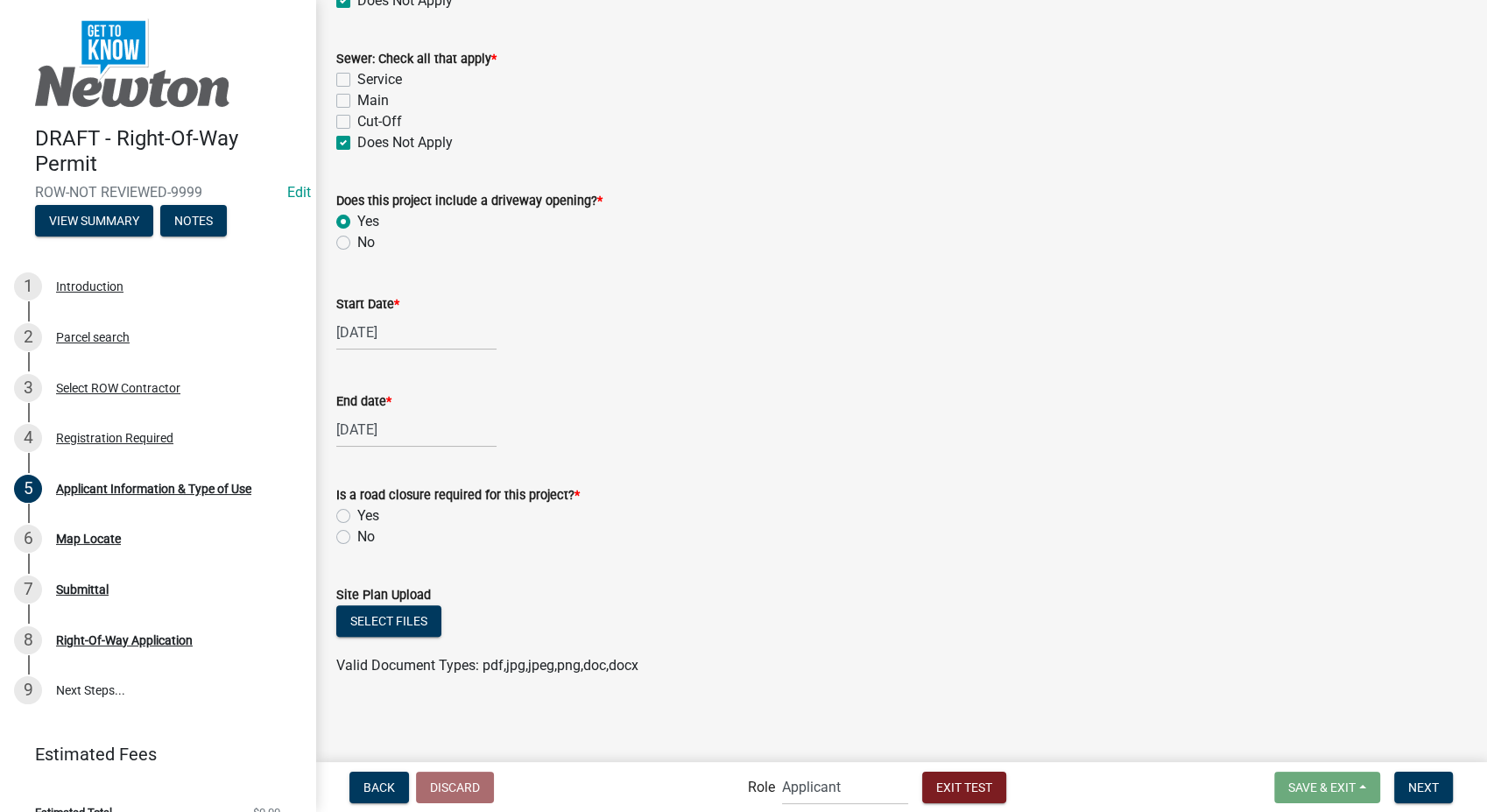
click at [357, 515] on label "Yes" at bounding box center [368, 516] width 22 height 21
click at [357, 515] on input "Yes" at bounding box center [363, 511] width 12 height 12
radio input "true"
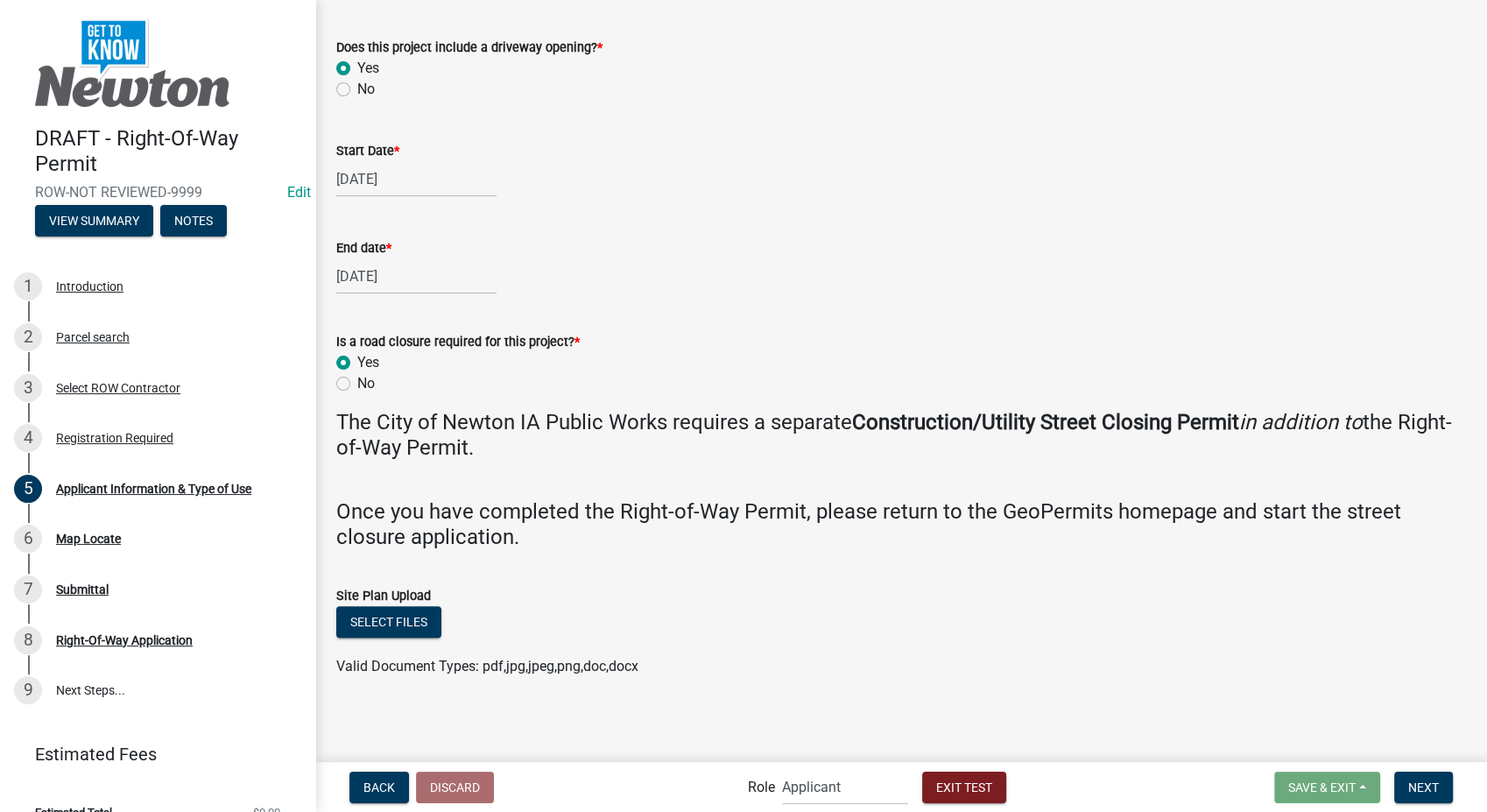
scroll to position [1927, 0]
click at [1424, 794] on span "Next" at bounding box center [1424, 787] width 31 height 14
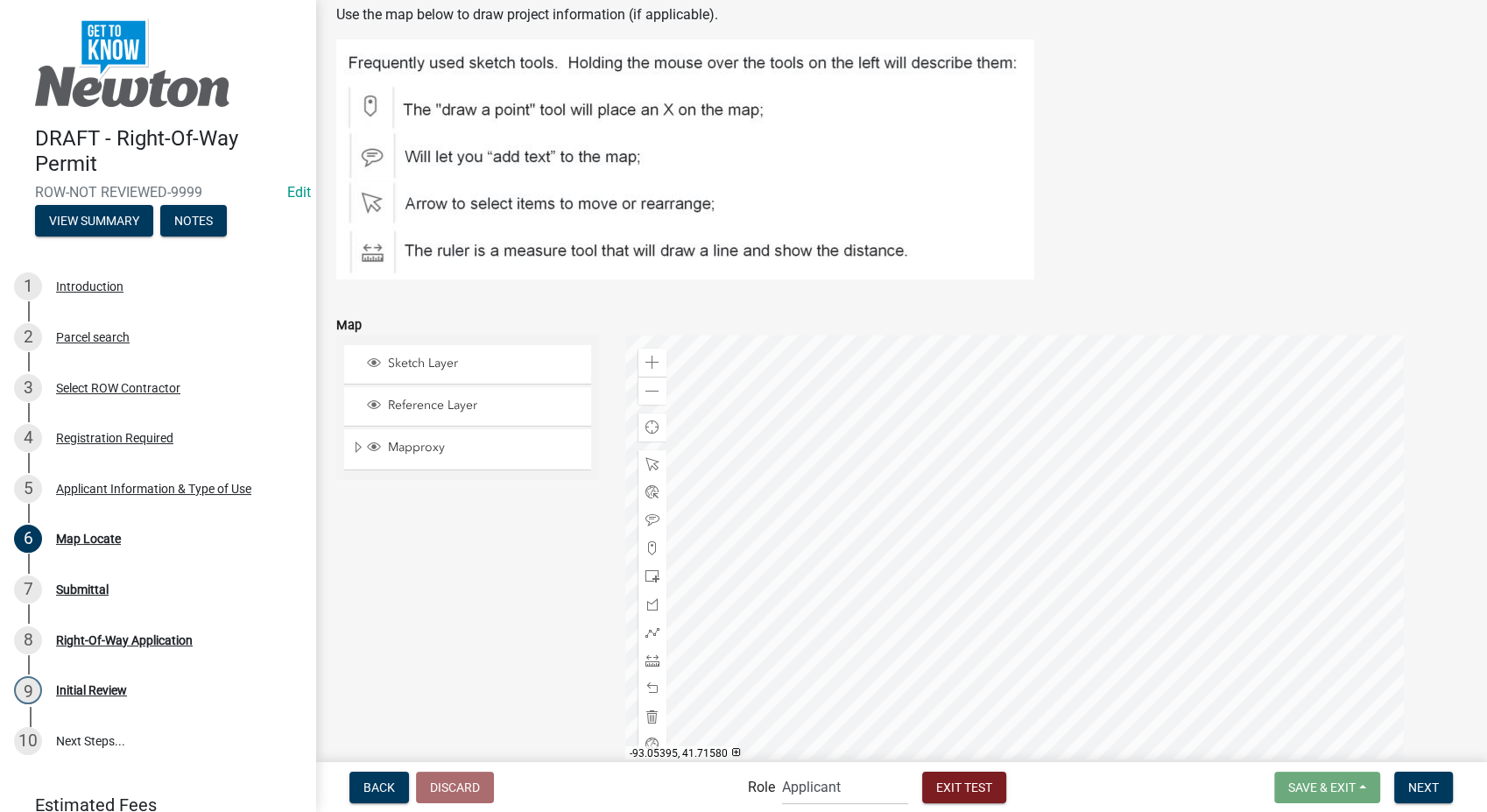
scroll to position [226, 0]
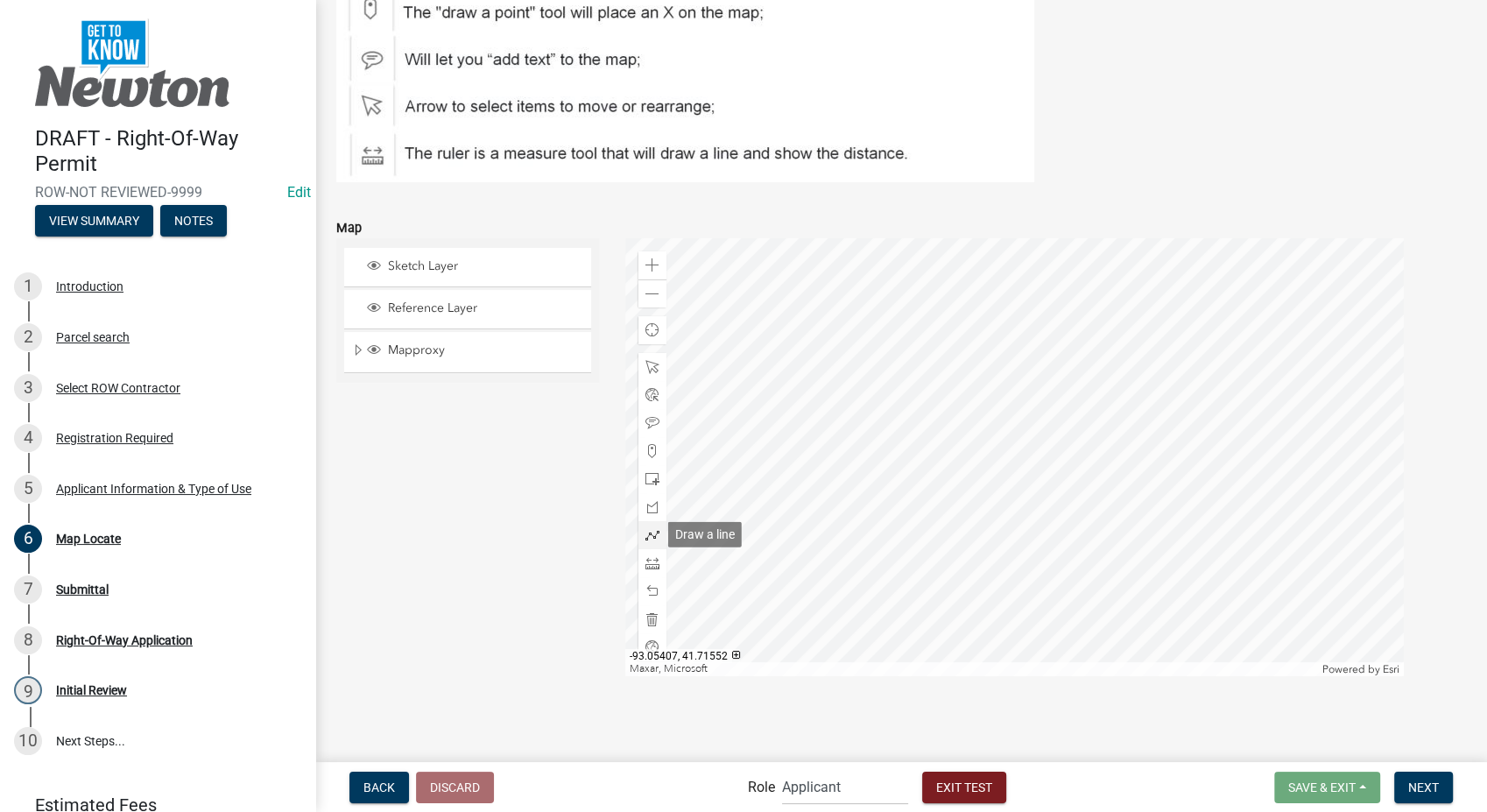
click at [648, 537] on span at bounding box center [653, 535] width 14 height 14
click at [1209, 379] on div at bounding box center [1015, 457] width 779 height 438
click at [1208, 551] on div at bounding box center [1015, 457] width 779 height 438
click at [1430, 786] on span "Next" at bounding box center [1424, 787] width 31 height 14
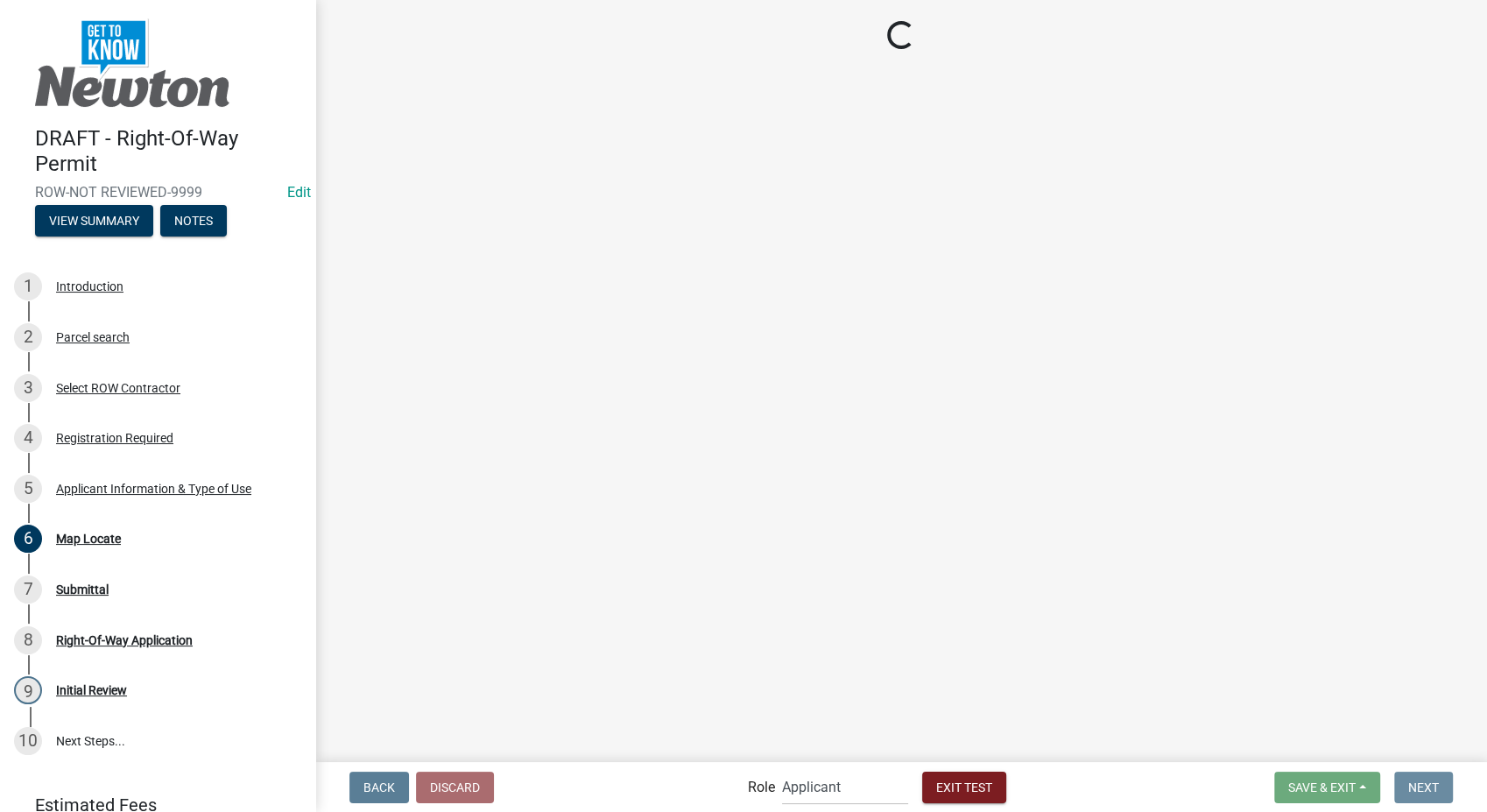
scroll to position [0, 0]
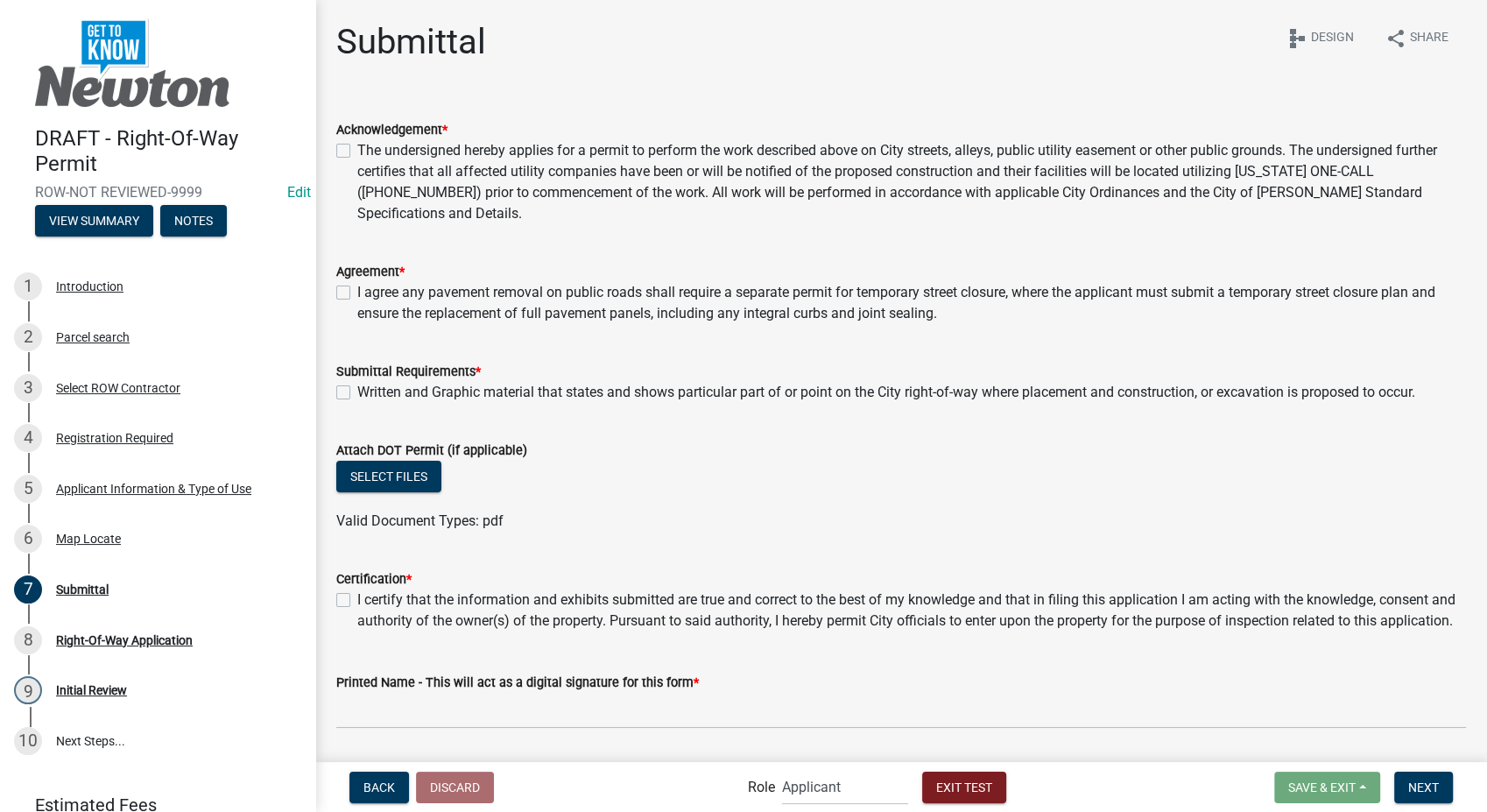
click at [357, 150] on label "The undersigned hereby applies for a permit to perform the work described above…" at bounding box center [912, 182] width 1109 height 85
click at [357, 150] on input "The undersigned hereby applies for a permit to perform the work described above…" at bounding box center [363, 146] width 12 height 12
checkbox input "true"
click at [357, 296] on label "I agree any pavement removal on public roads shall require a separate permit fo…" at bounding box center [912, 302] width 1109 height 42
click at [357, 293] on input "I agree any pavement removal on public roads shall require a separate permit fo…" at bounding box center [363, 288] width 12 height 12
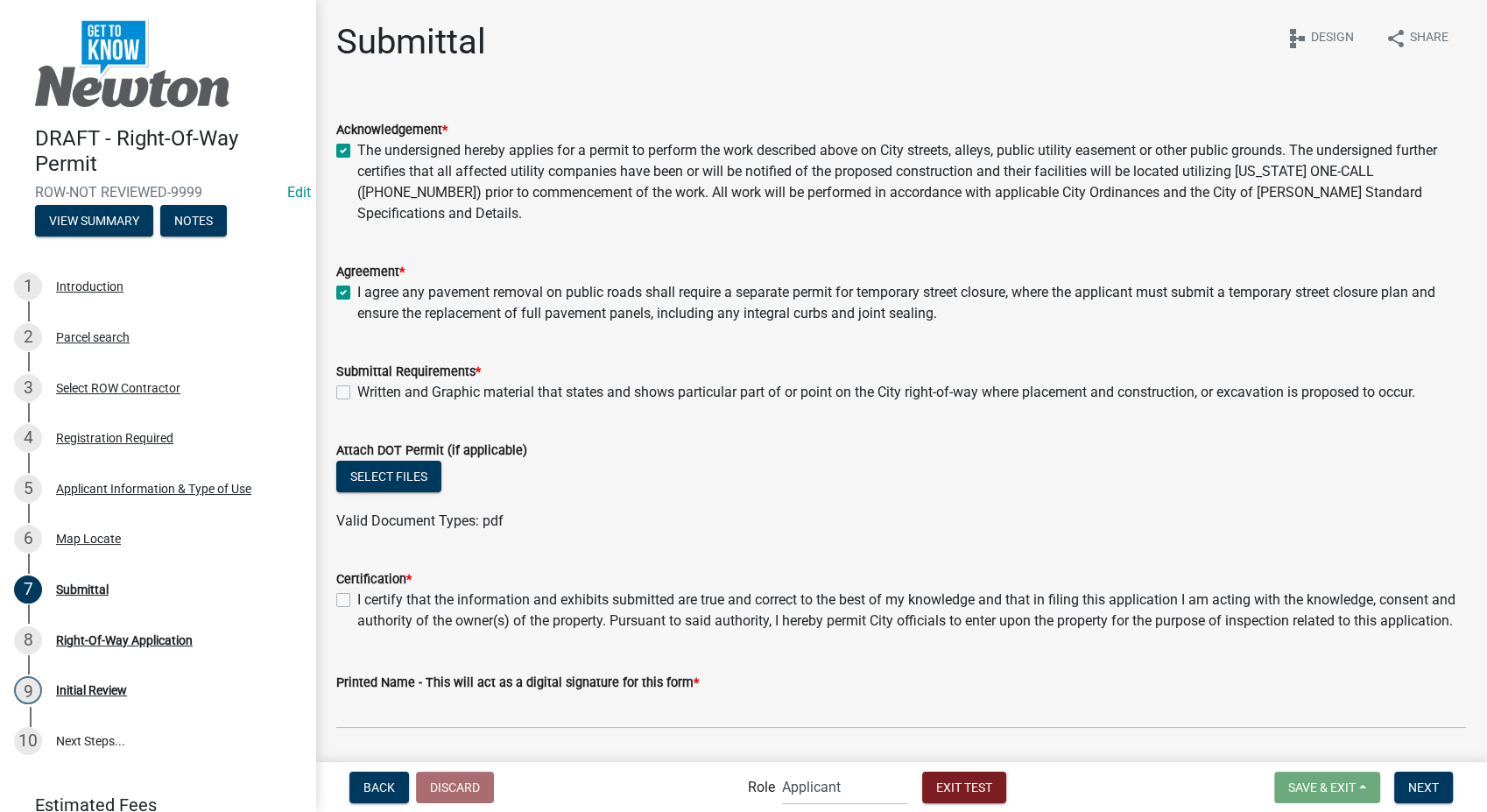
checkbox input "true"
click at [357, 389] on label "Written and Graphic material that states and shows particular part of or point …" at bounding box center [886, 392] width 1058 height 21
click at [357, 389] on input "Written and Graphic material that states and shows particular part of or point …" at bounding box center [363, 388] width 12 height 12
checkbox input "true"
click at [357, 599] on label "I certify that the information and exhibits submitted are true and correct to t…" at bounding box center [912, 610] width 1109 height 42
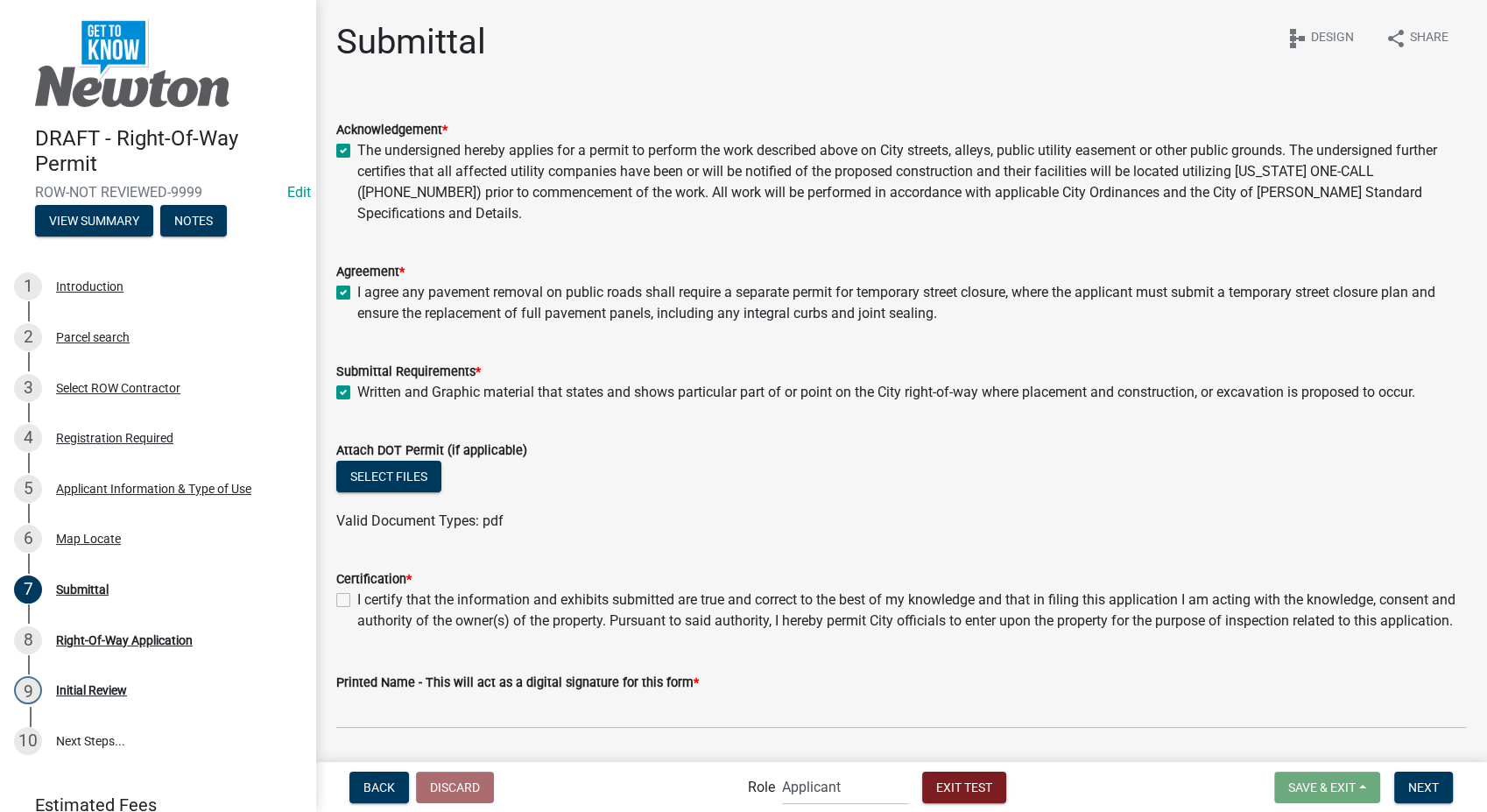
click at [357, 599] on input "I certify that the information and exhibits submitted are true and correct to t…" at bounding box center [363, 595] width 12 height 12
checkbox input "true"
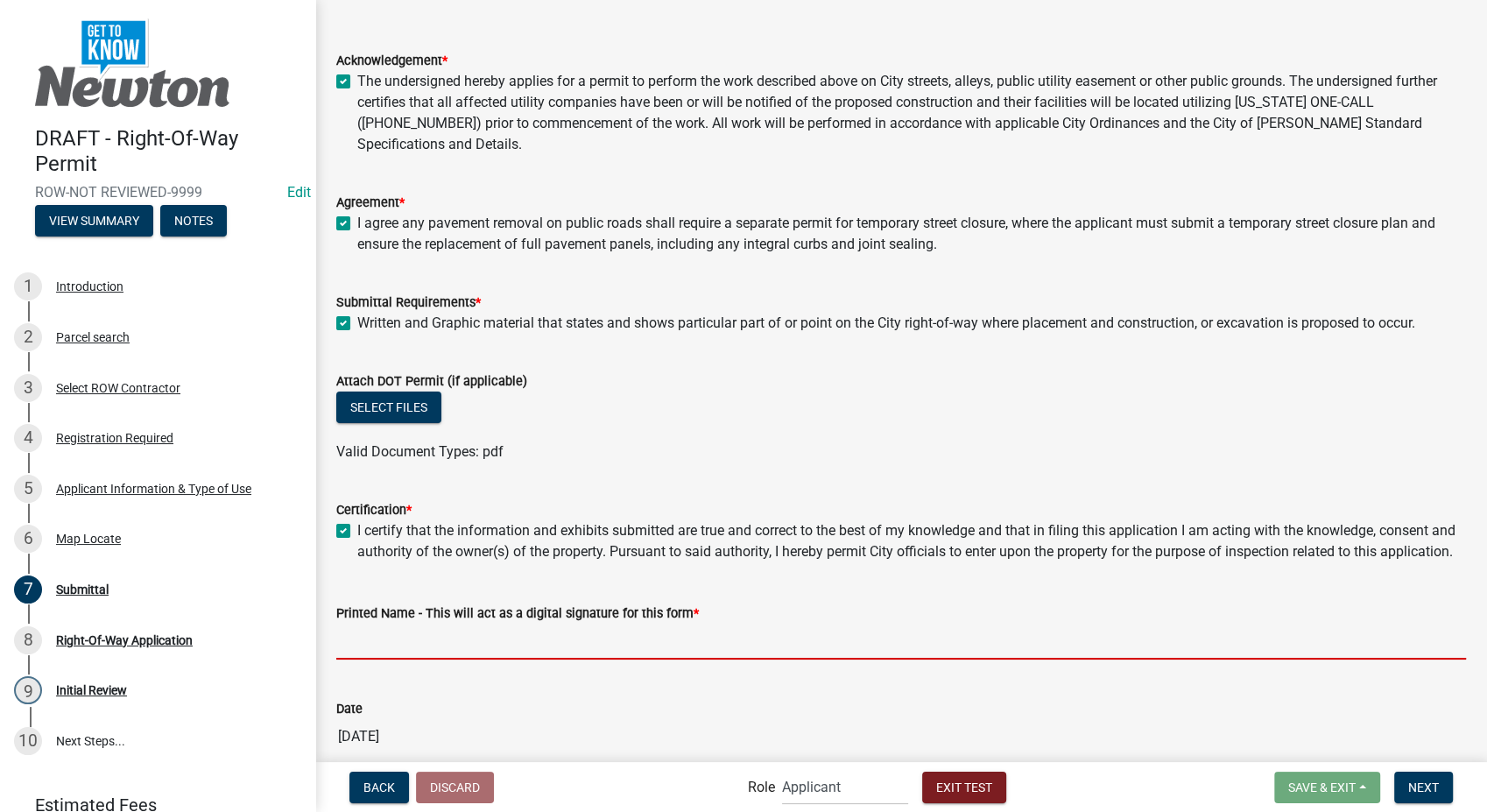
click at [419, 660] on input "Printed Name - This will act as a digital signature for this form *" at bounding box center [900, 641] width 1130 height 36
type input "Stacia Franklin"
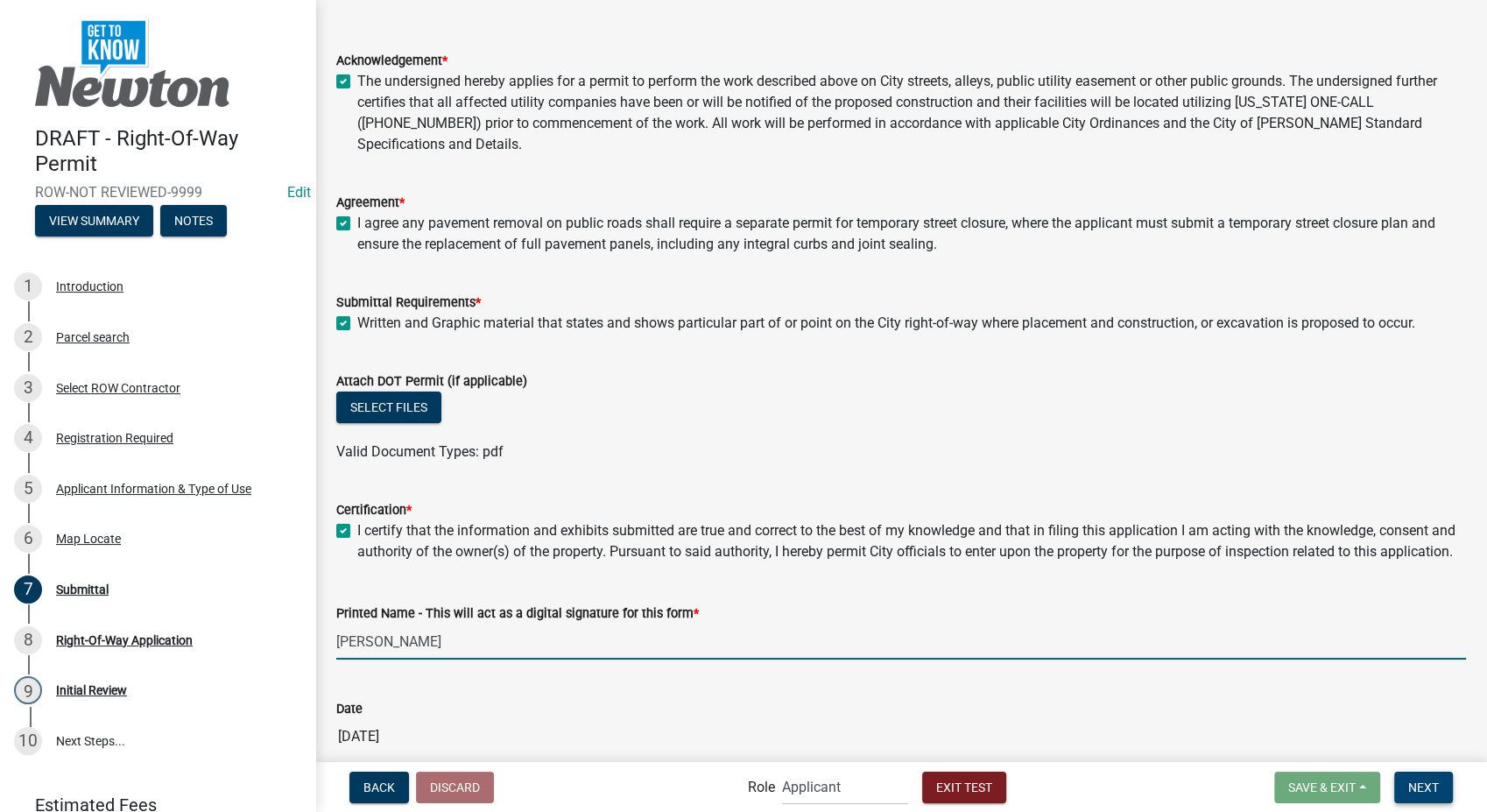
click at [1433, 790] on span "Next" at bounding box center [1424, 787] width 31 height 14
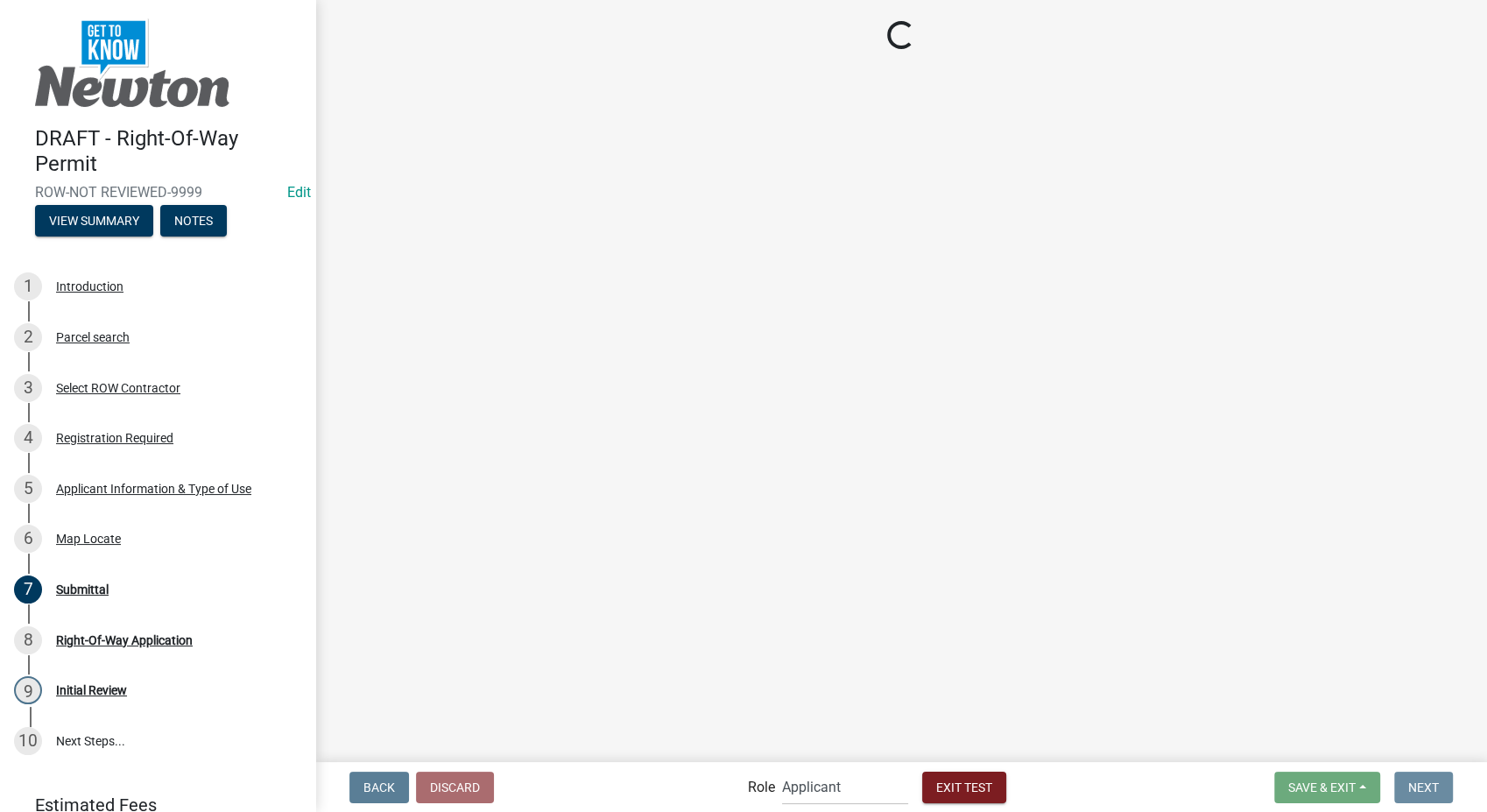
scroll to position [0, 0]
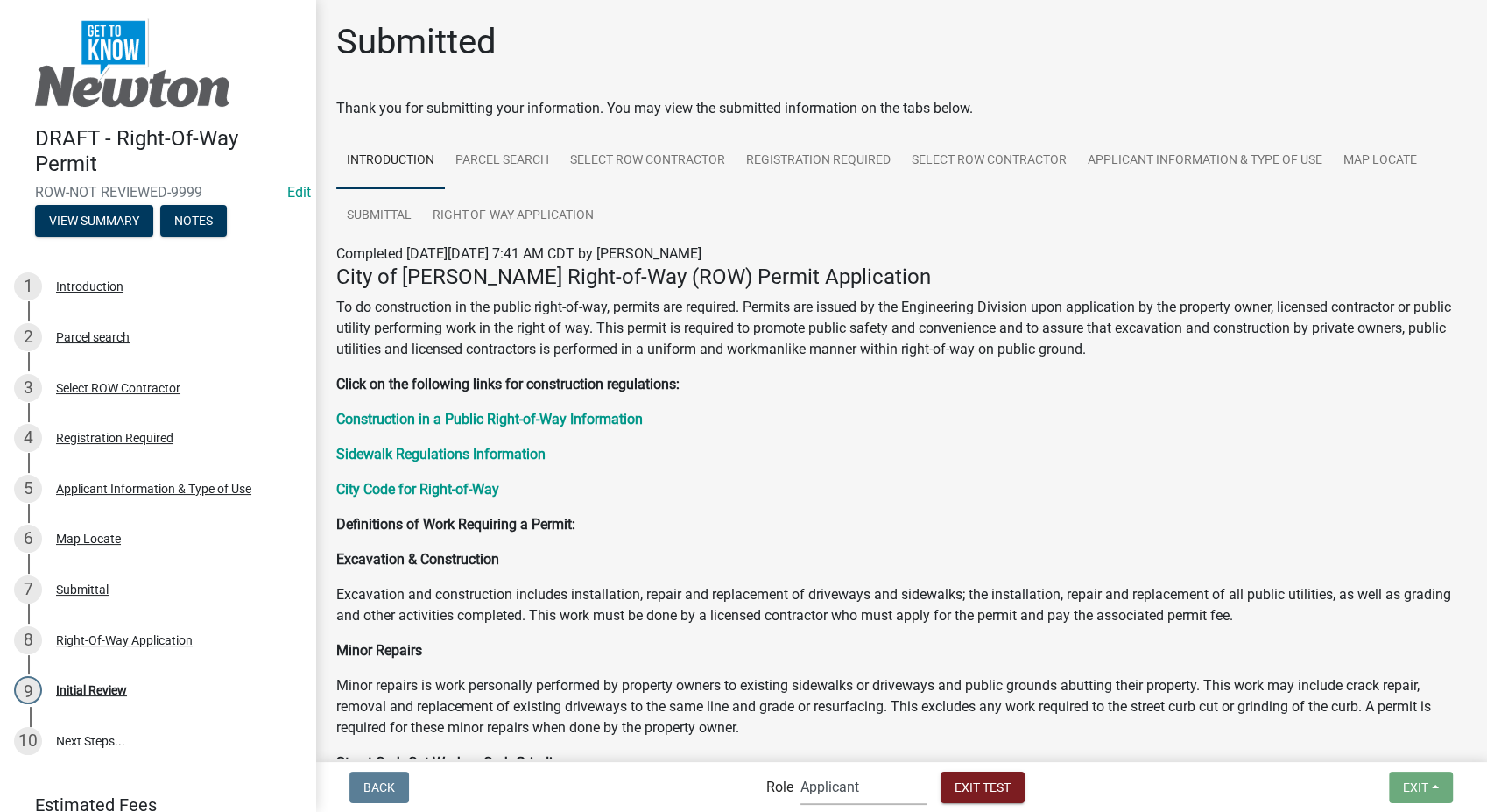
click at [890, 800] on select "Applicant PWD Director Admin Engineering Division" at bounding box center [863, 787] width 126 height 36
select select "2eabd35e-ce6d-461f-ba3b-875f04b0d107"
click at [800, 769] on select "Applicant PWD Director Admin Engineering Division" at bounding box center [863, 787] width 126 height 36
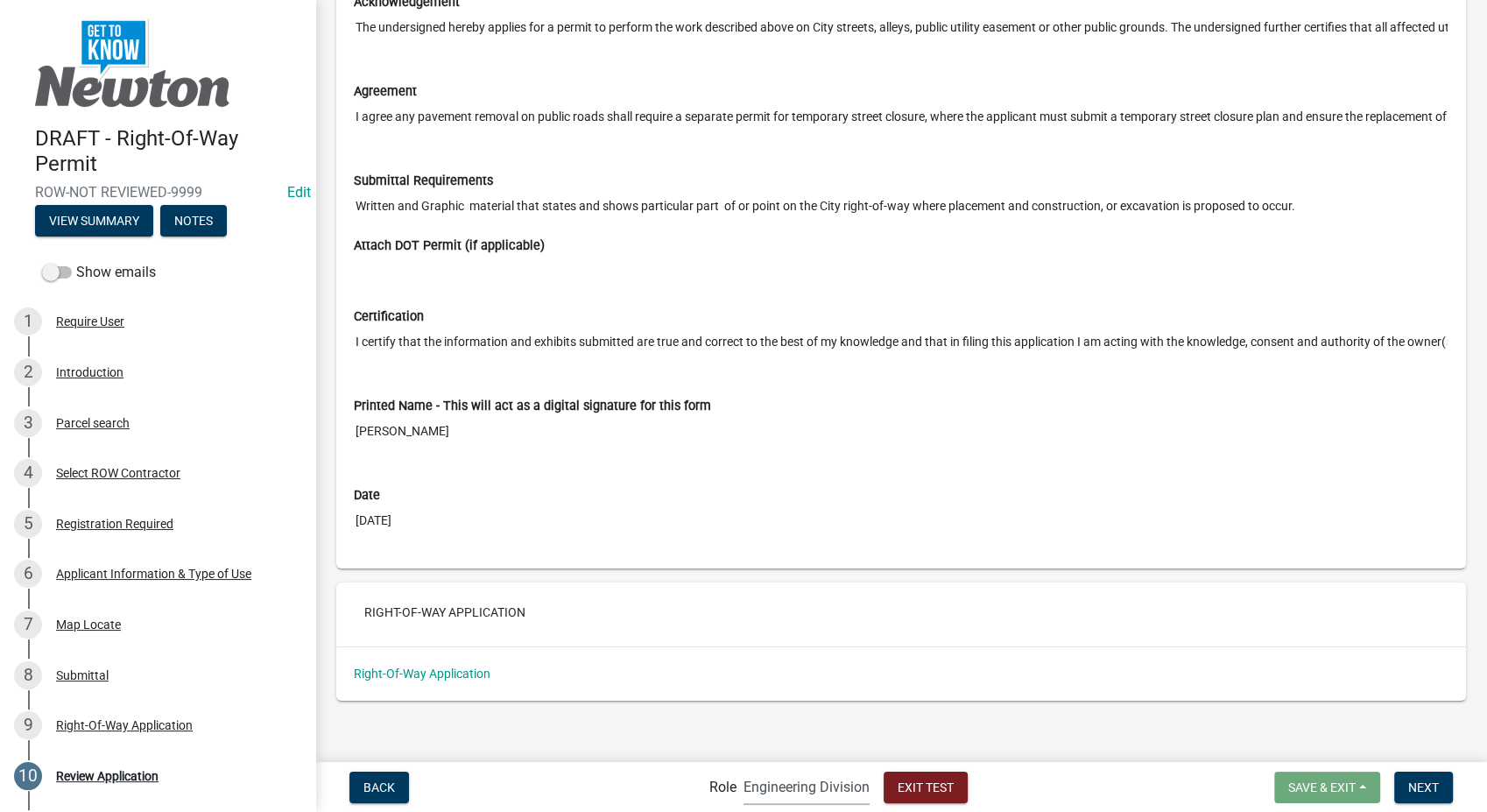
scroll to position [5769, 0]
click at [420, 670] on link "Right-Of-Way Application" at bounding box center [422, 671] width 137 height 14
click at [1407, 792] on button "Next" at bounding box center [1424, 788] width 58 height 31
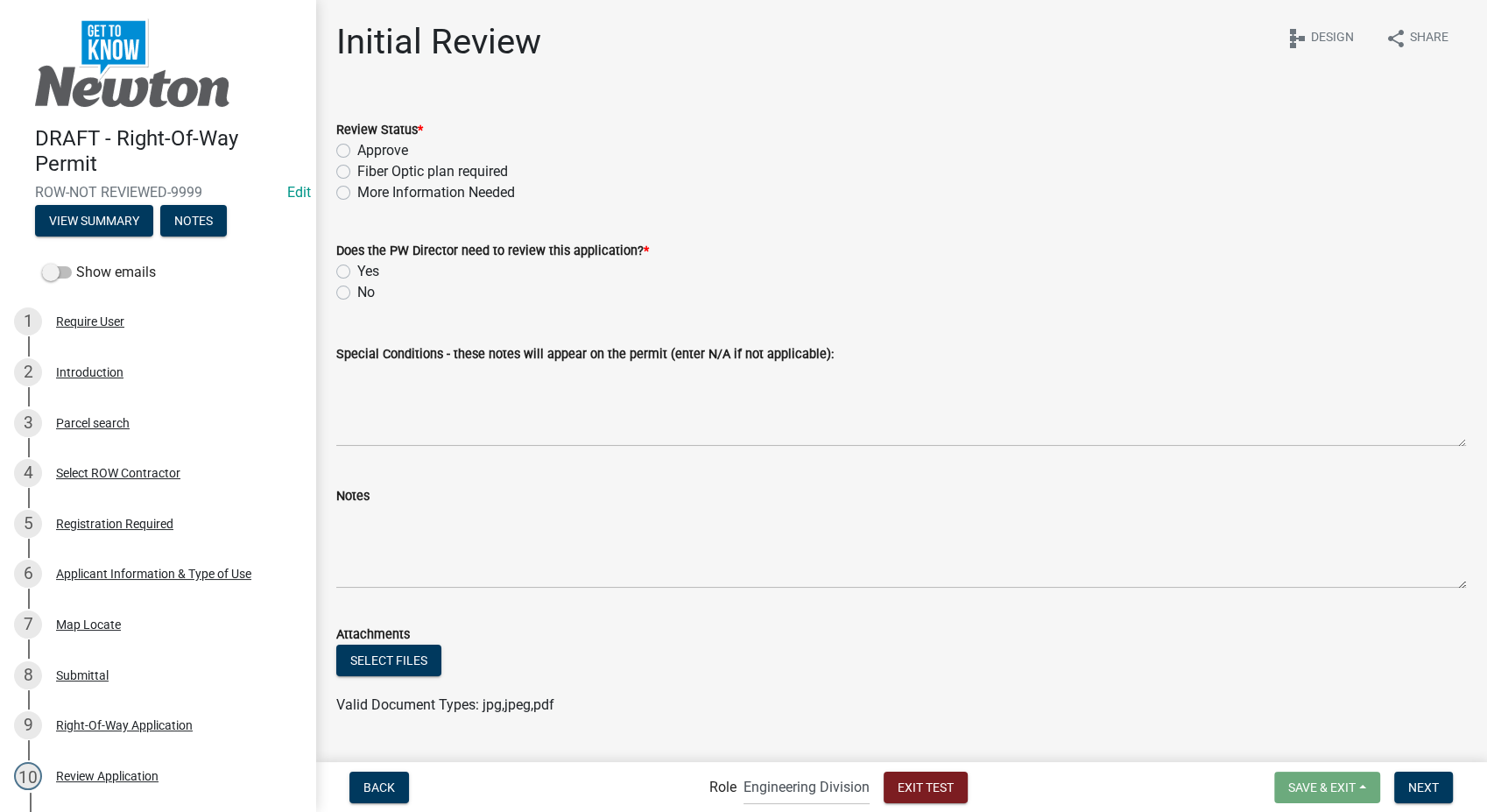
click at [357, 191] on label "More Information Needed" at bounding box center [436, 193] width 157 height 21
click at [357, 191] on input "More Information Needed" at bounding box center [363, 188] width 12 height 12
radio input "true"
click at [357, 270] on label "Yes" at bounding box center [368, 272] width 22 height 21
click at [357, 270] on input "Yes" at bounding box center [363, 267] width 12 height 12
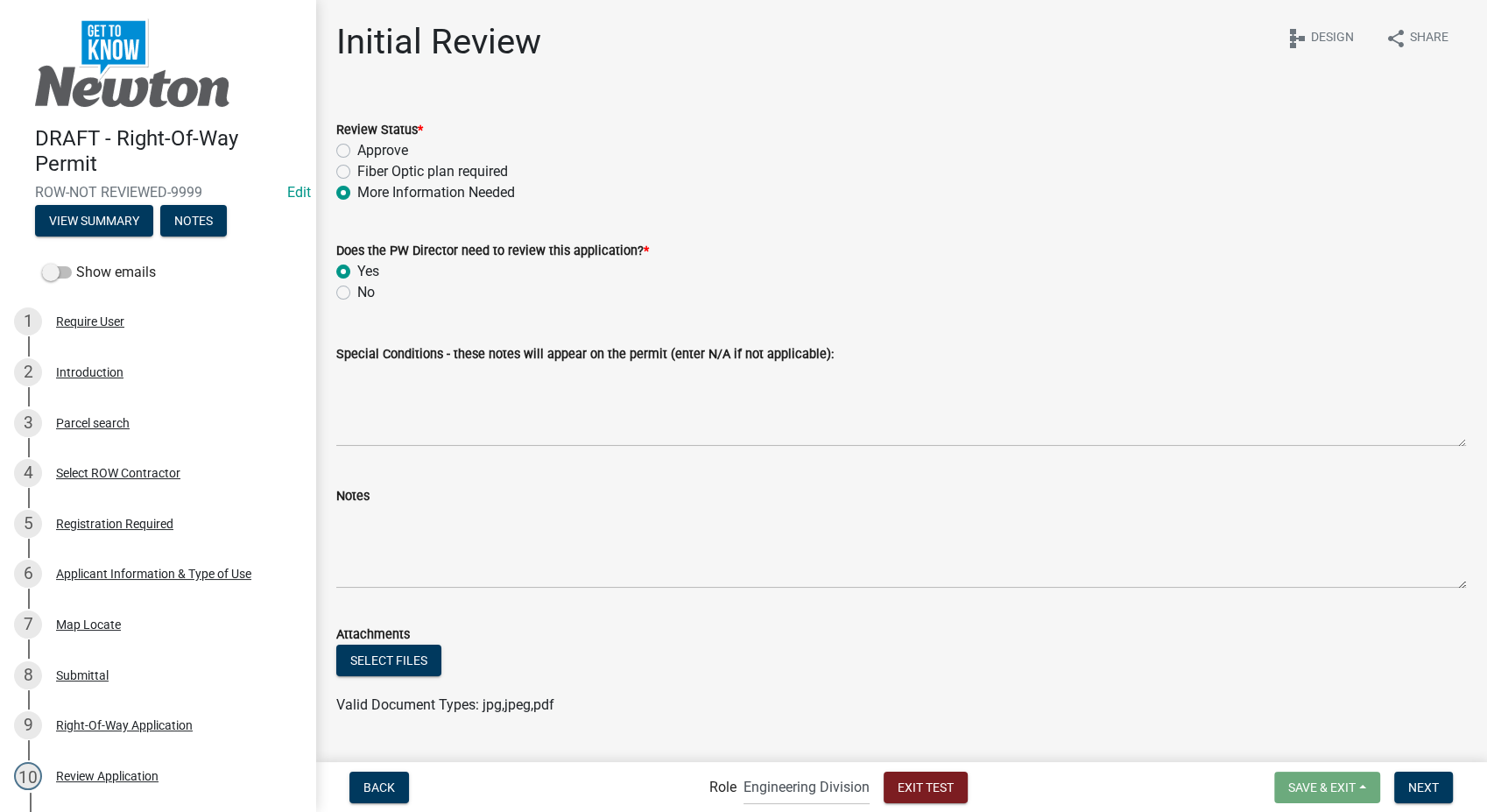
radio input "true"
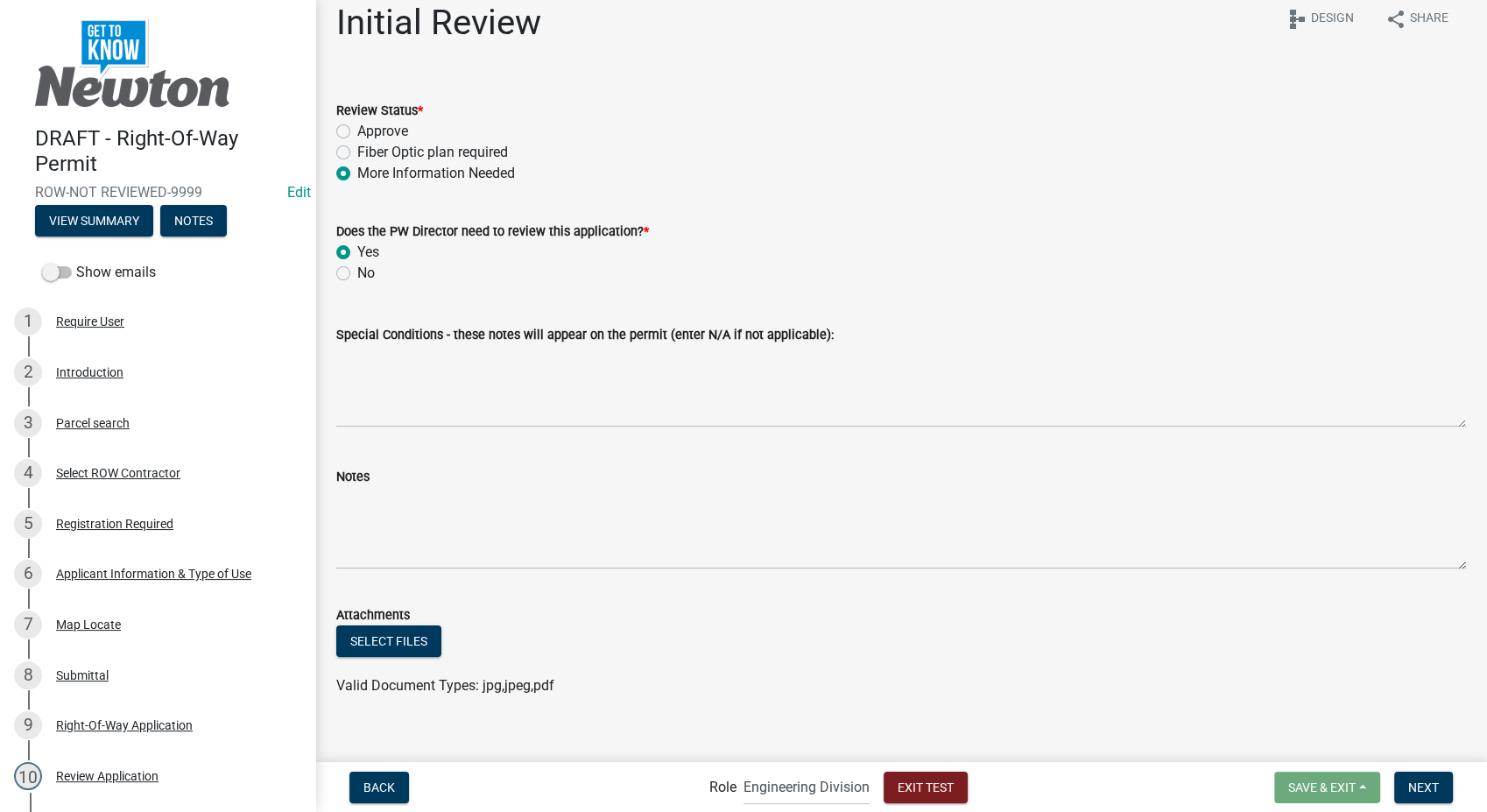
scroll to position [40, 0]
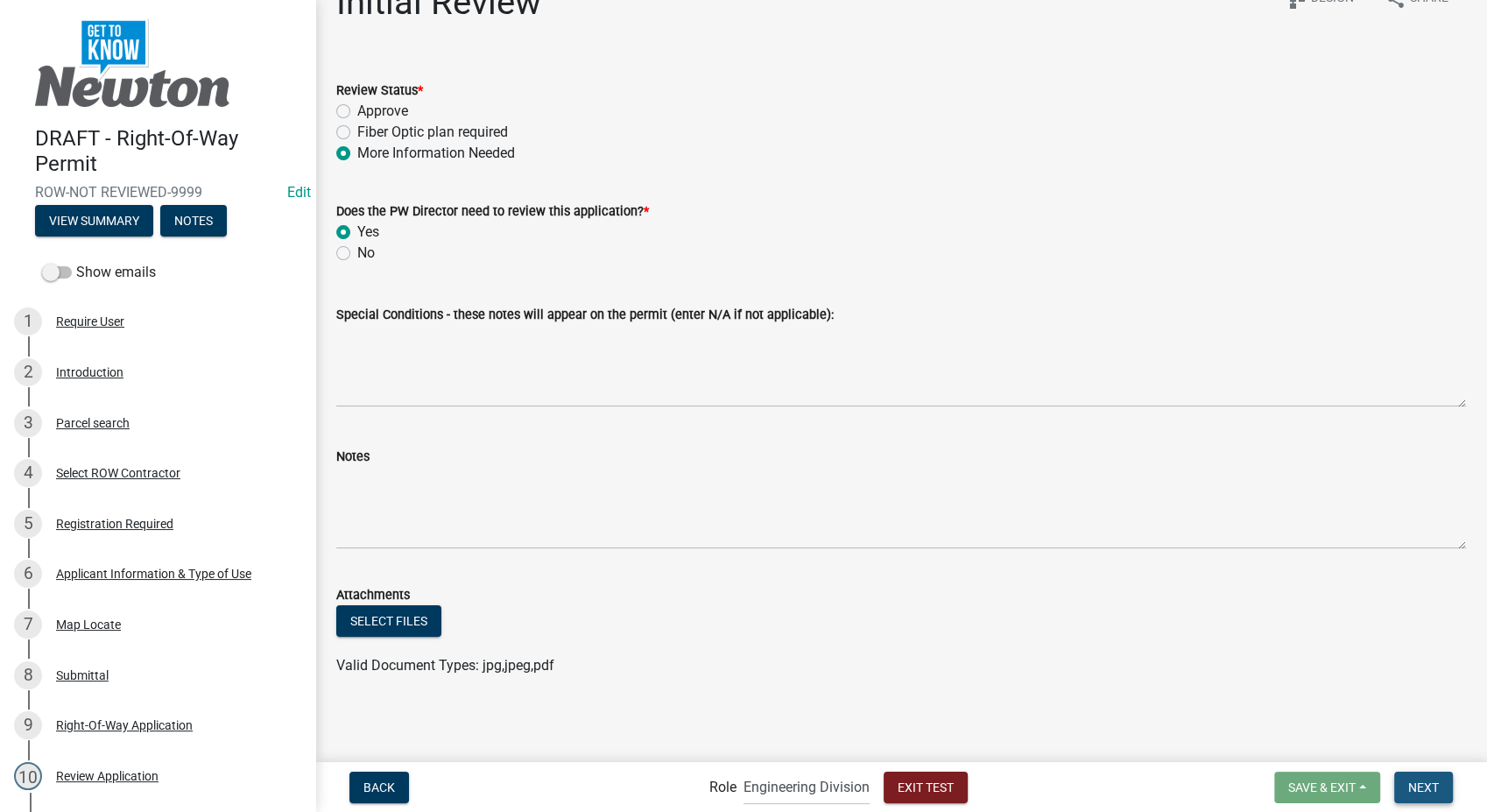
click at [1419, 790] on span "Next" at bounding box center [1424, 787] width 31 height 14
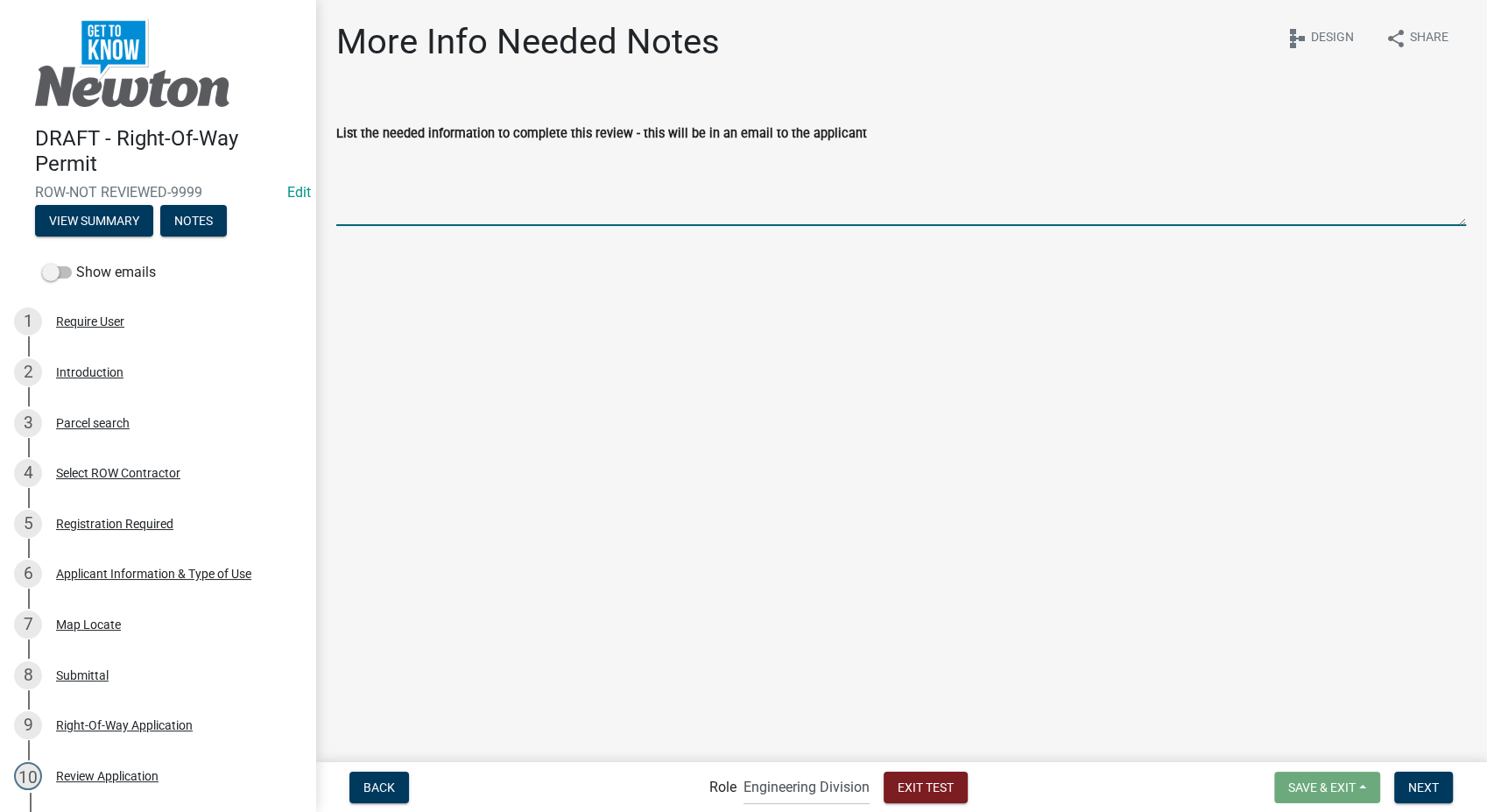
click at [582, 183] on textarea "List the needed information to complete this review - this will be in an email …" at bounding box center [900, 185] width 1130 height 83
type textarea "f.janglakfnglkaf fnfng a;k fmnms.g >Sfg ;kjgna;wkjrgn;rgjnal;ekrjngae"
click at [1423, 797] on button "Next" at bounding box center [1424, 788] width 58 height 31
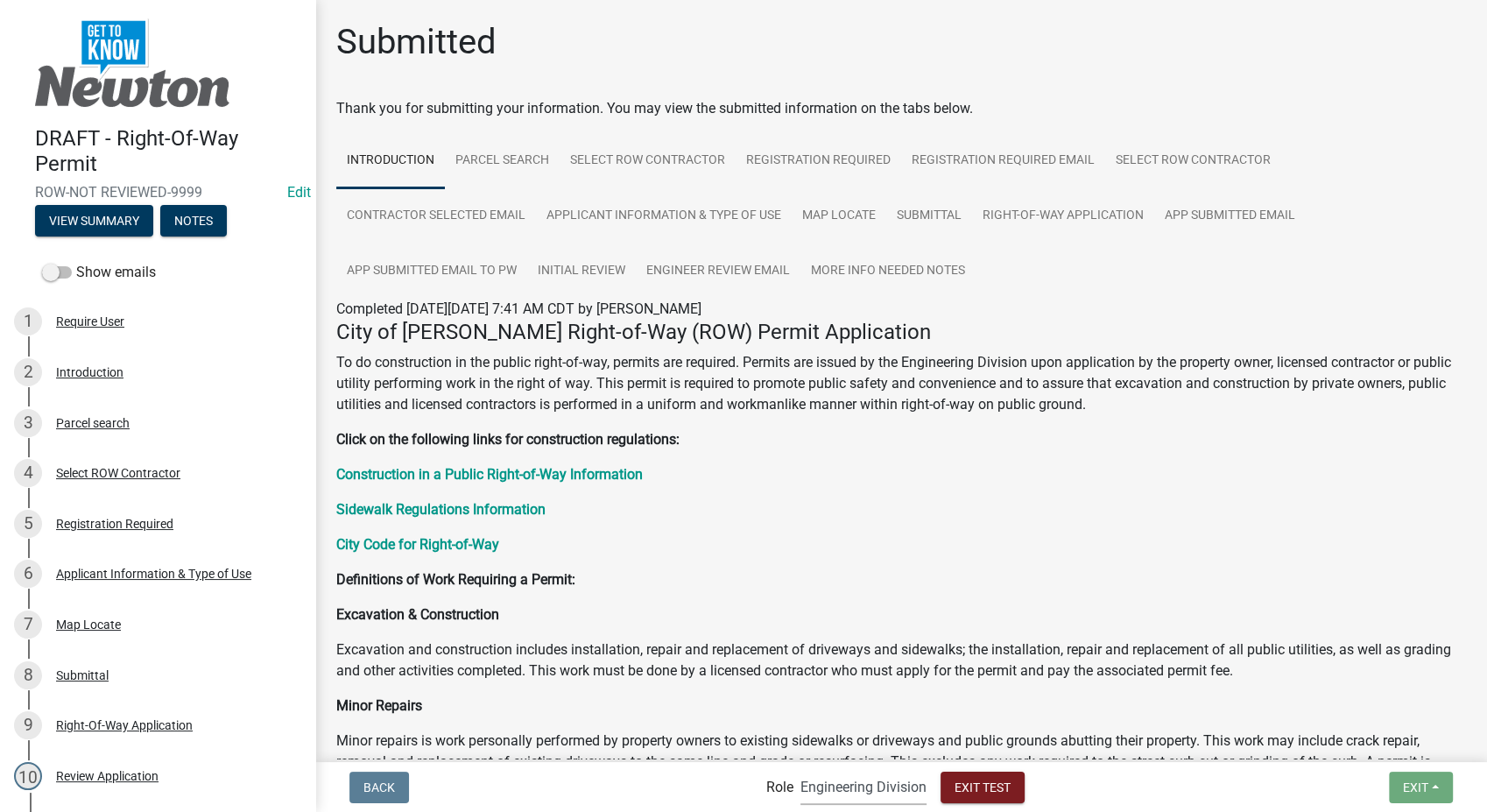
click at [841, 802] on select "Applicant PWD Director Admin Engineering Division" at bounding box center [863, 787] width 126 height 36
select select "46f061d0-ca05-4526-87ad-bae6256f3e47"
click at [800, 769] on select "Applicant PWD Director Admin Engineering Division" at bounding box center [863, 787] width 126 height 36
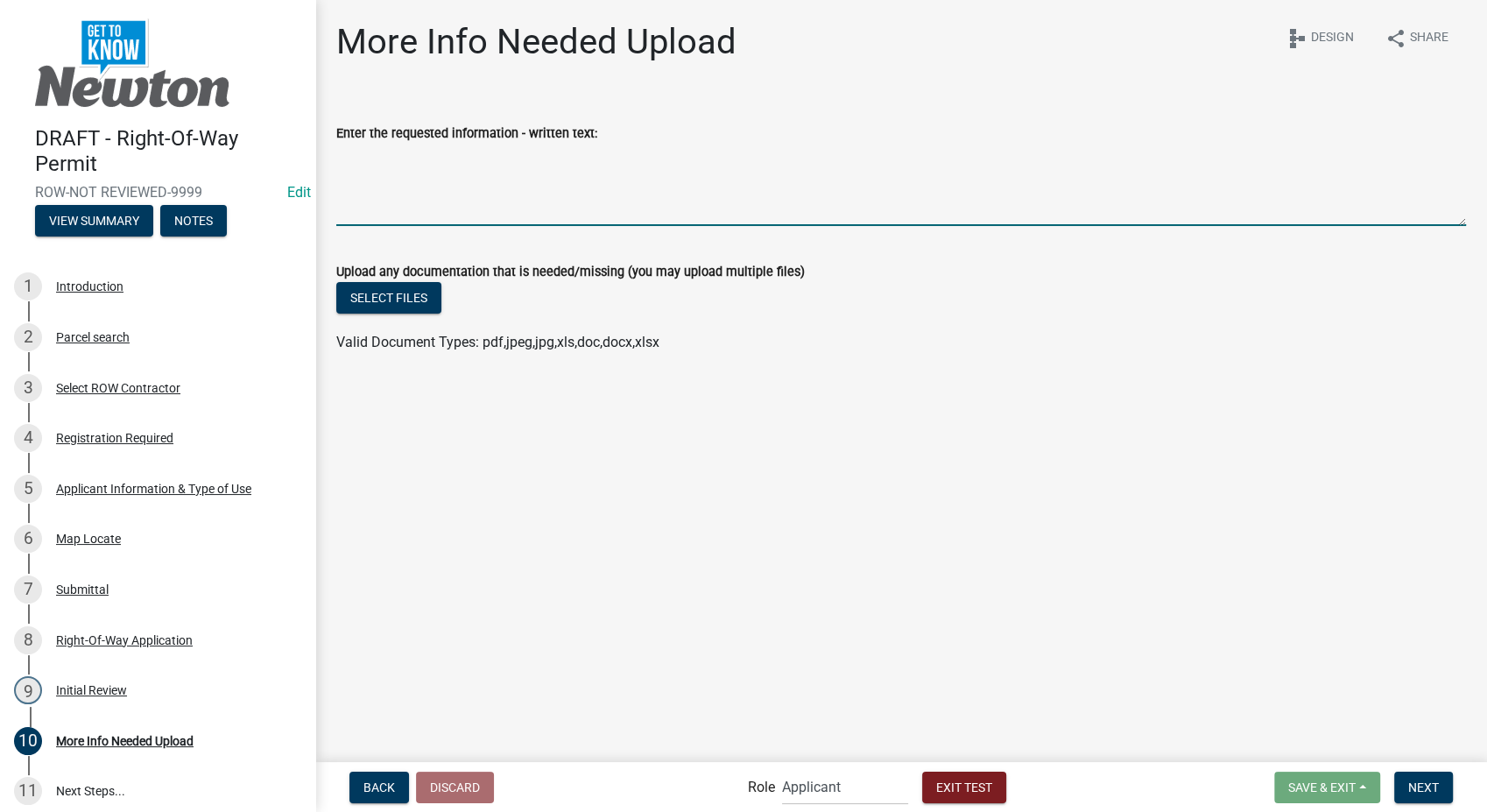
click at [489, 152] on textarea "Enter the requested information - written text:" at bounding box center [900, 185] width 1130 height 83
click at [433, 294] on button "Select files" at bounding box center [389, 297] width 105 height 31
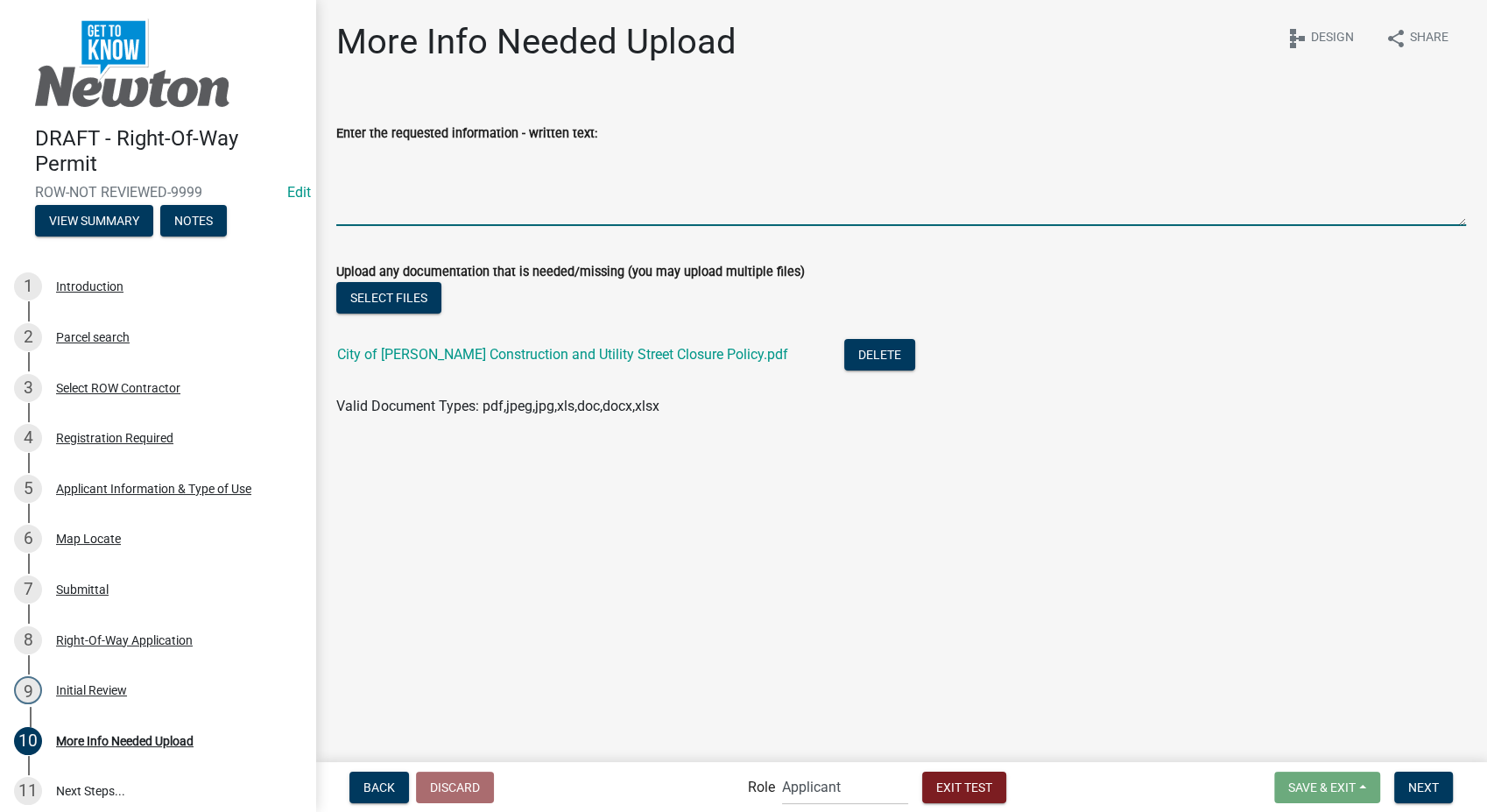
click at [379, 159] on textarea "Enter the requested information - written text:" at bounding box center [900, 185] width 1130 height 83
type textarea "sjhsrjsrjsrjsryjsra"
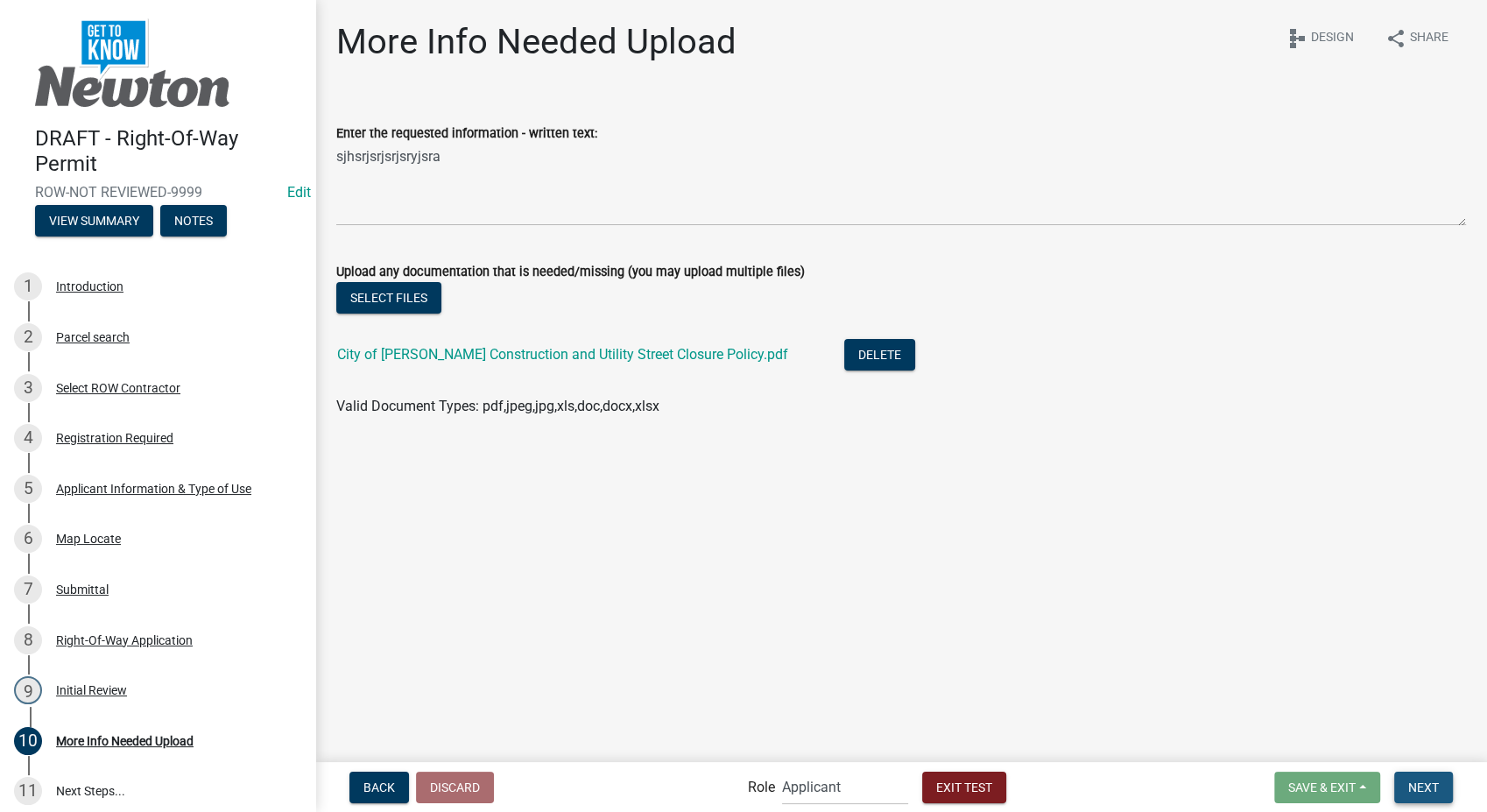
click at [1436, 788] on span "Next" at bounding box center [1424, 787] width 31 height 14
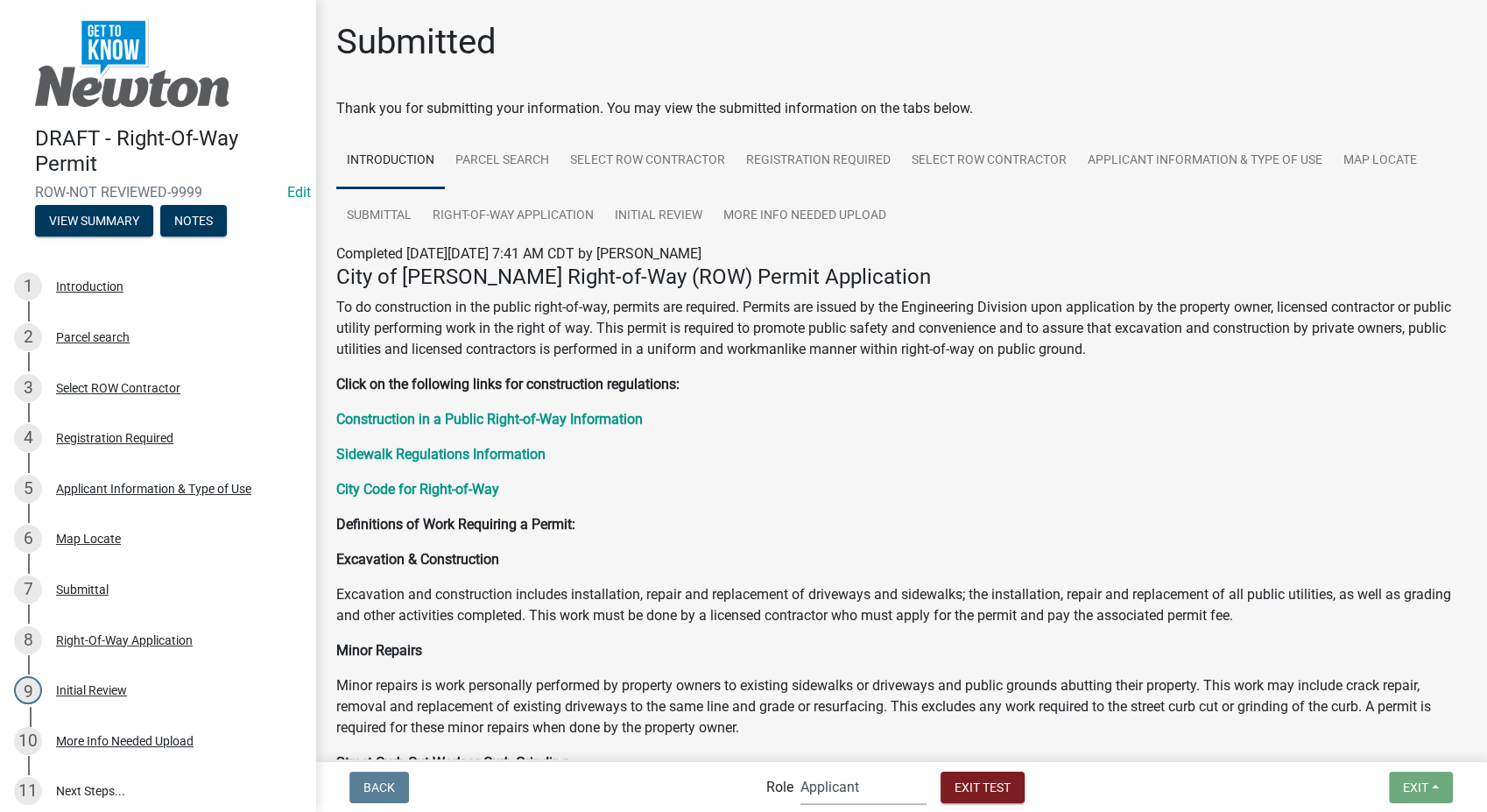
click at [898, 795] on select "Applicant PWD Director Admin Engineering Division" at bounding box center [863, 787] width 126 height 36
select select "2eabd35e-ce6d-461f-ba3b-875f04b0d107"
click at [800, 769] on select "Applicant PWD Director Admin Engineering Division" at bounding box center [863, 787] width 126 height 36
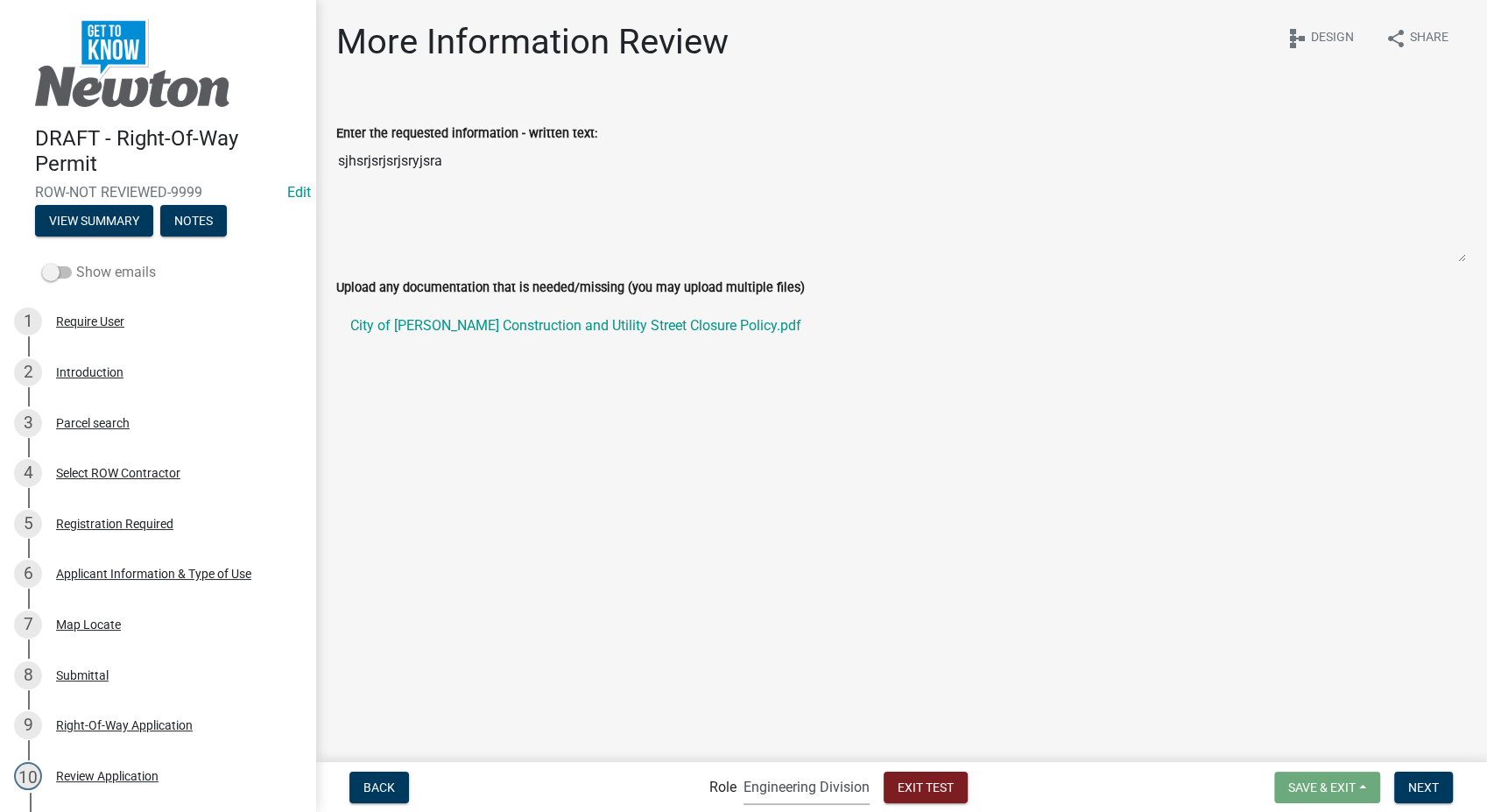
click at [51, 272] on span at bounding box center [56, 272] width 30 height 13
click at [76, 262] on input "Show emails" at bounding box center [76, 262] width 0 height 0
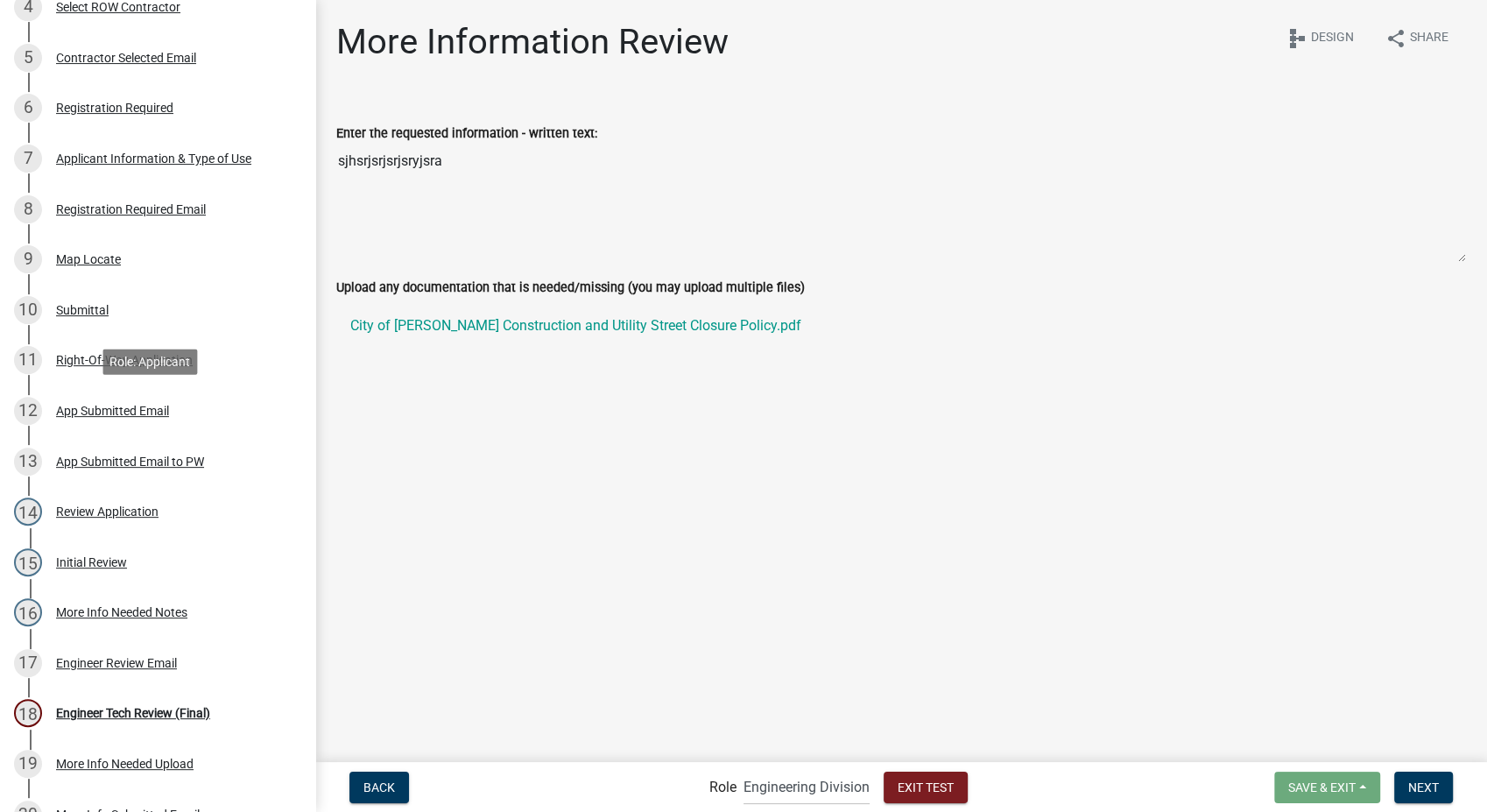
scroll to position [487, 0]
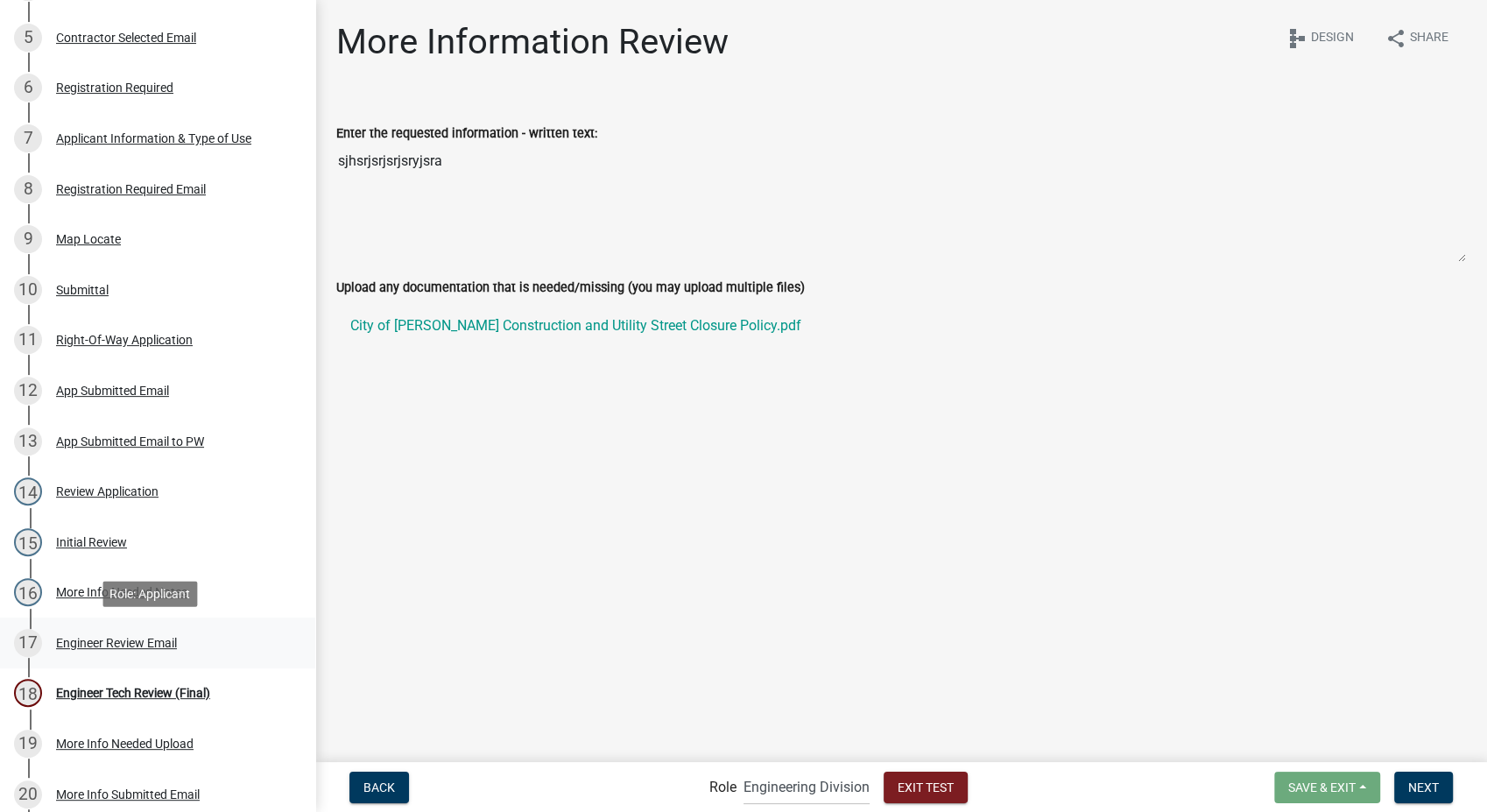
click at [127, 646] on div "Engineer Review Email" at bounding box center [117, 643] width 120 height 13
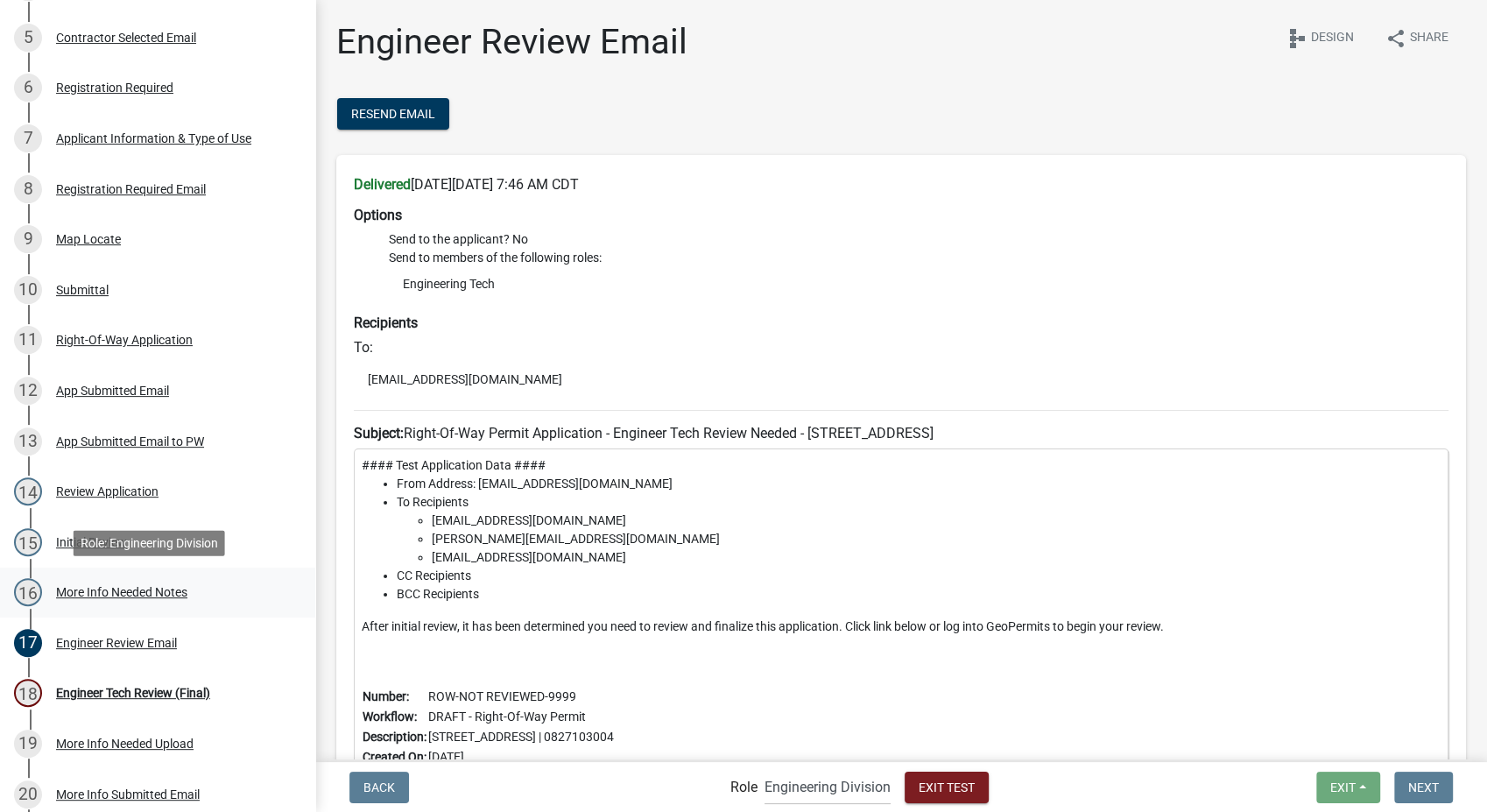
click at [81, 593] on div "More Info Needed Notes" at bounding box center [121, 592] width 131 height 13
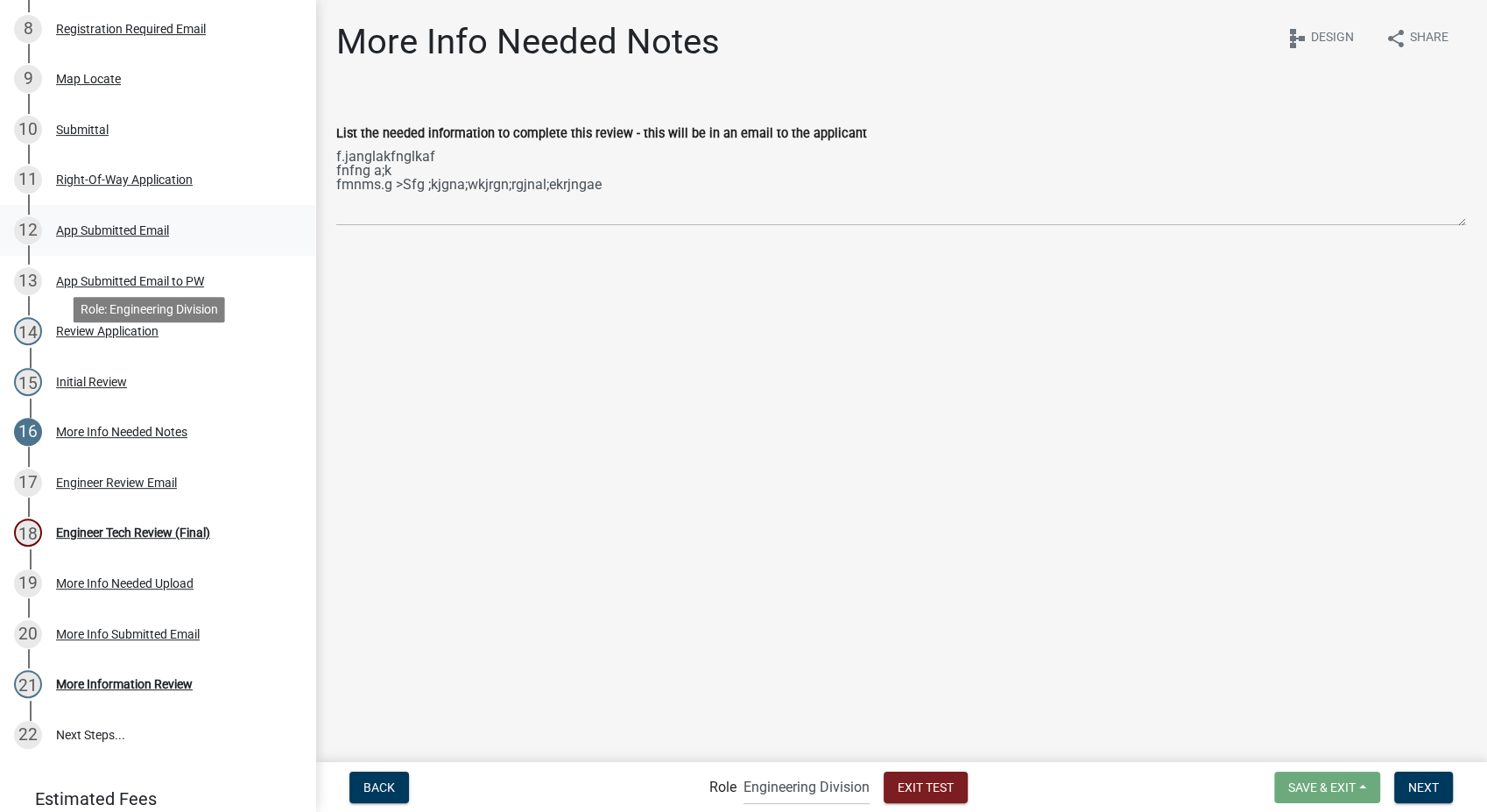
scroll to position [681, 0]
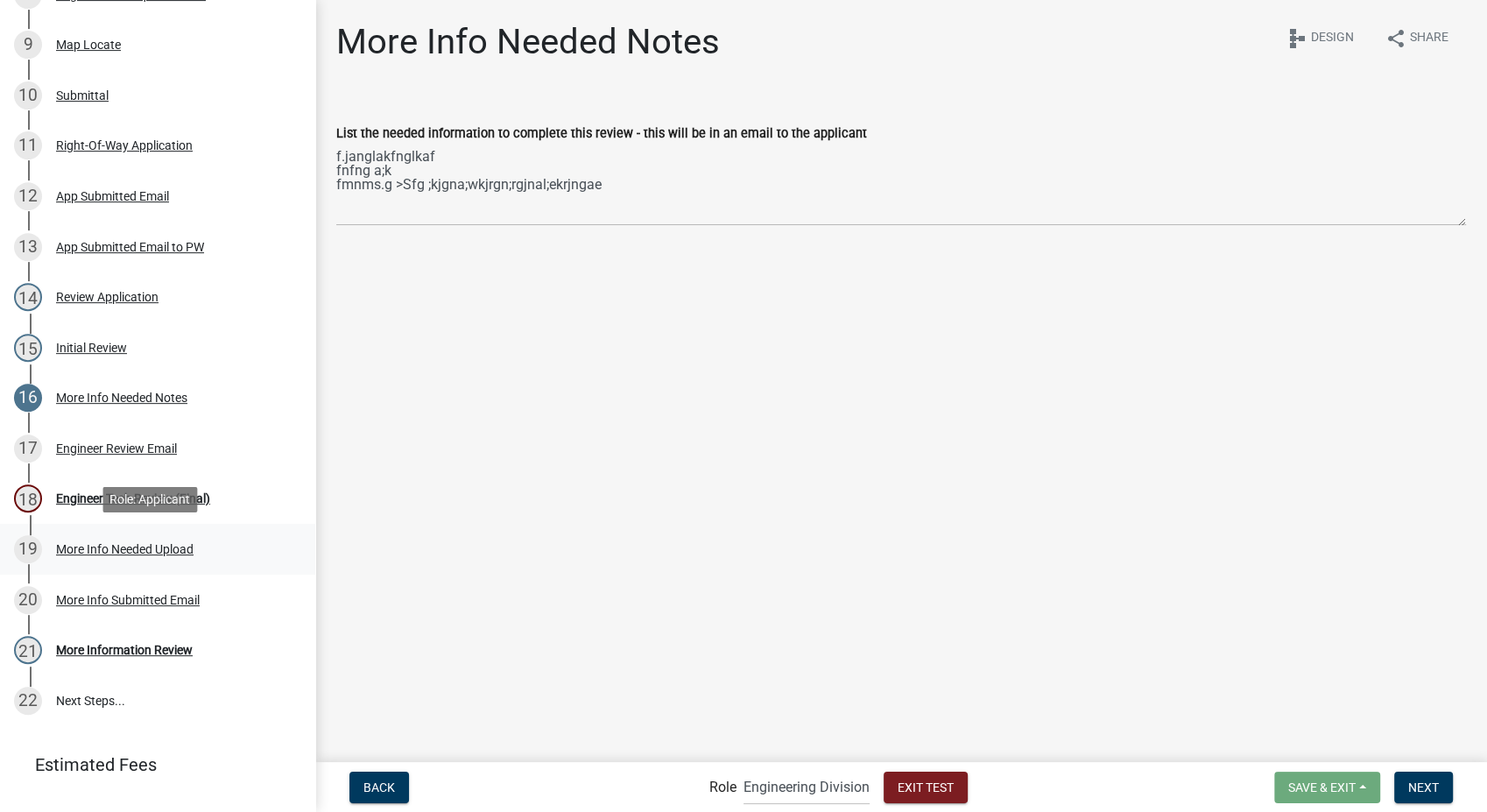
click at [141, 543] on div "More Info Needed Upload" at bounding box center [125, 549] width 138 height 13
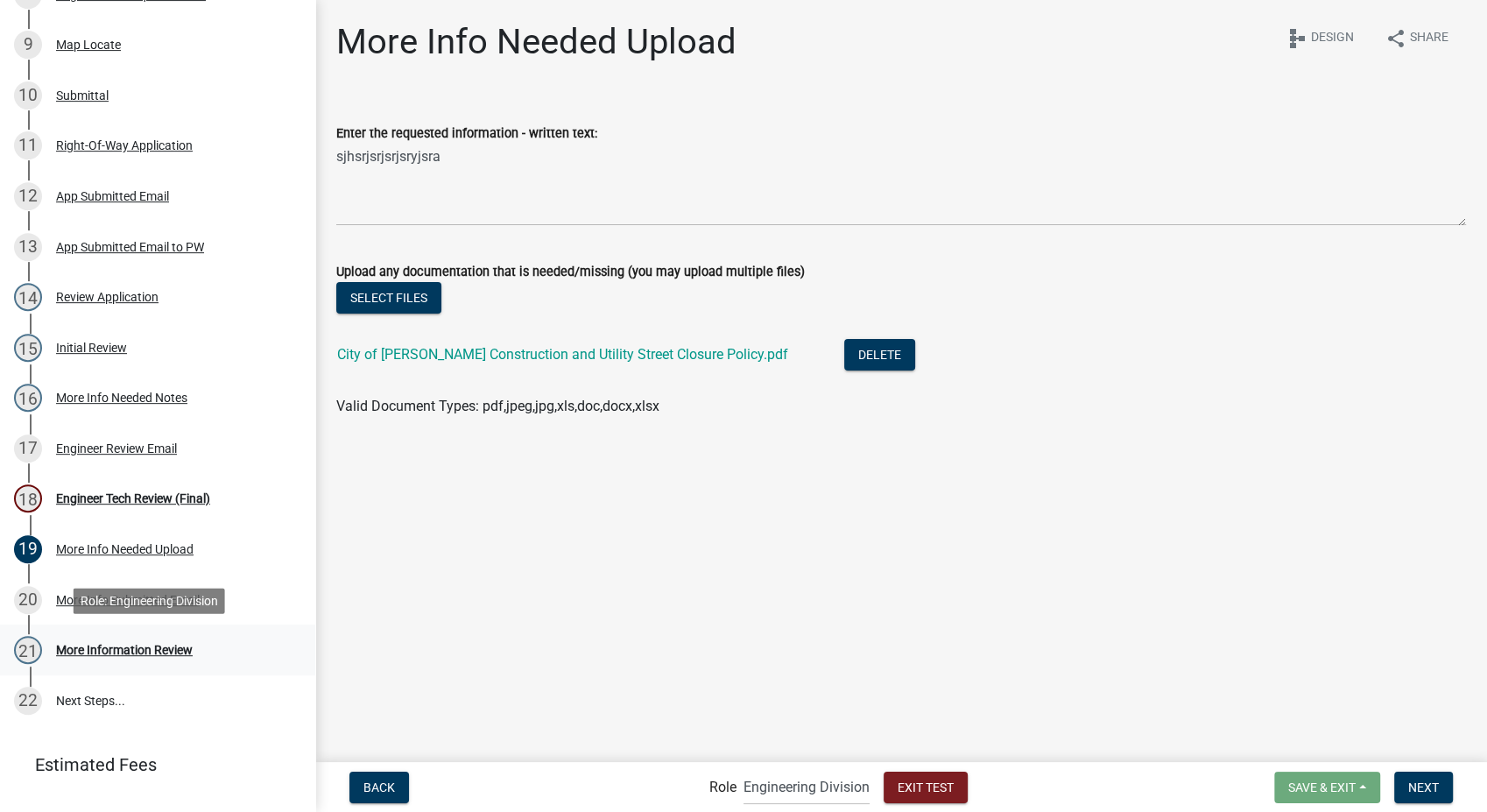
click at [105, 653] on div "More Information Review" at bounding box center [124, 650] width 137 height 13
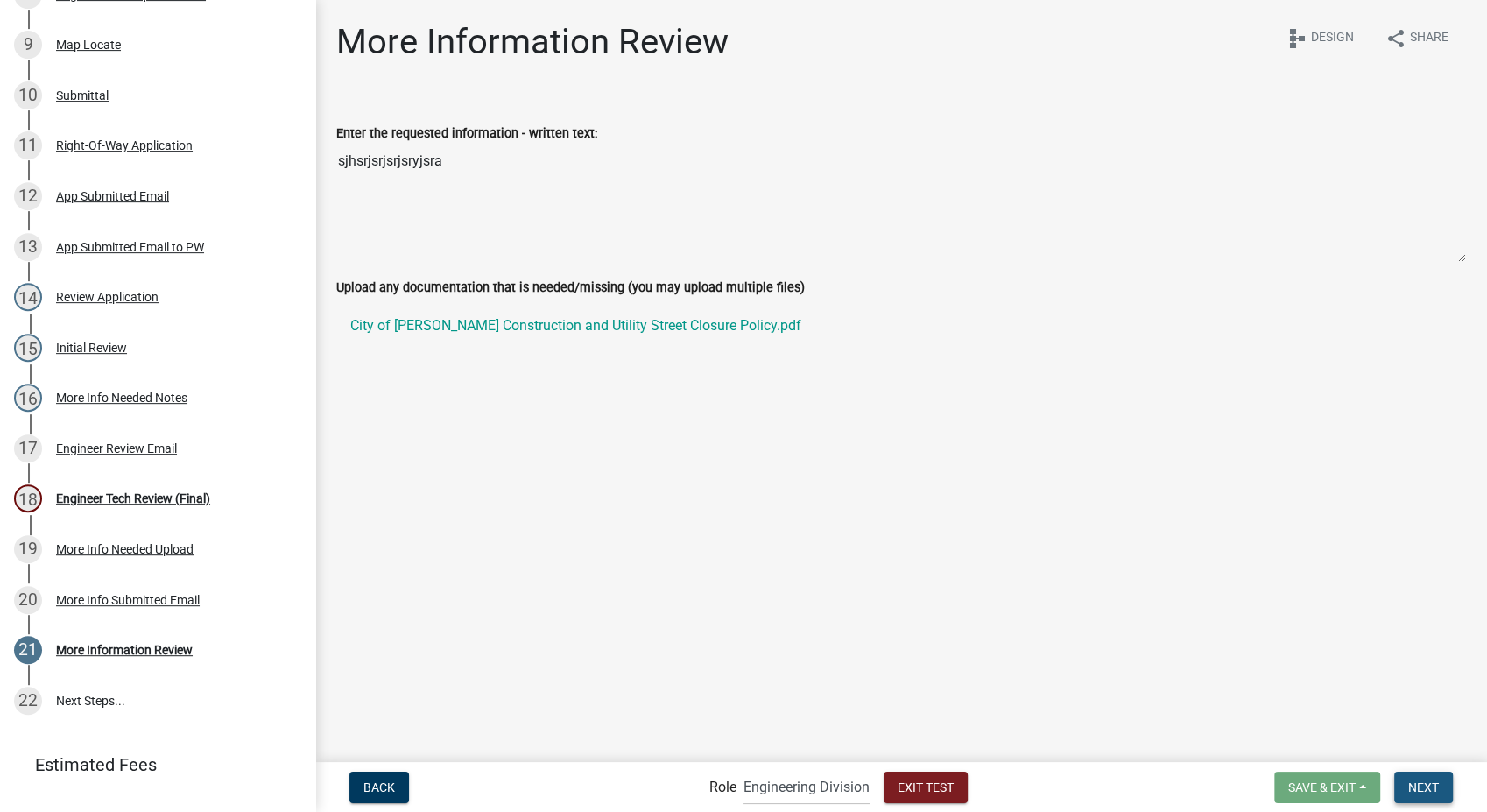
click at [1440, 796] on button "Next" at bounding box center [1424, 788] width 58 height 31
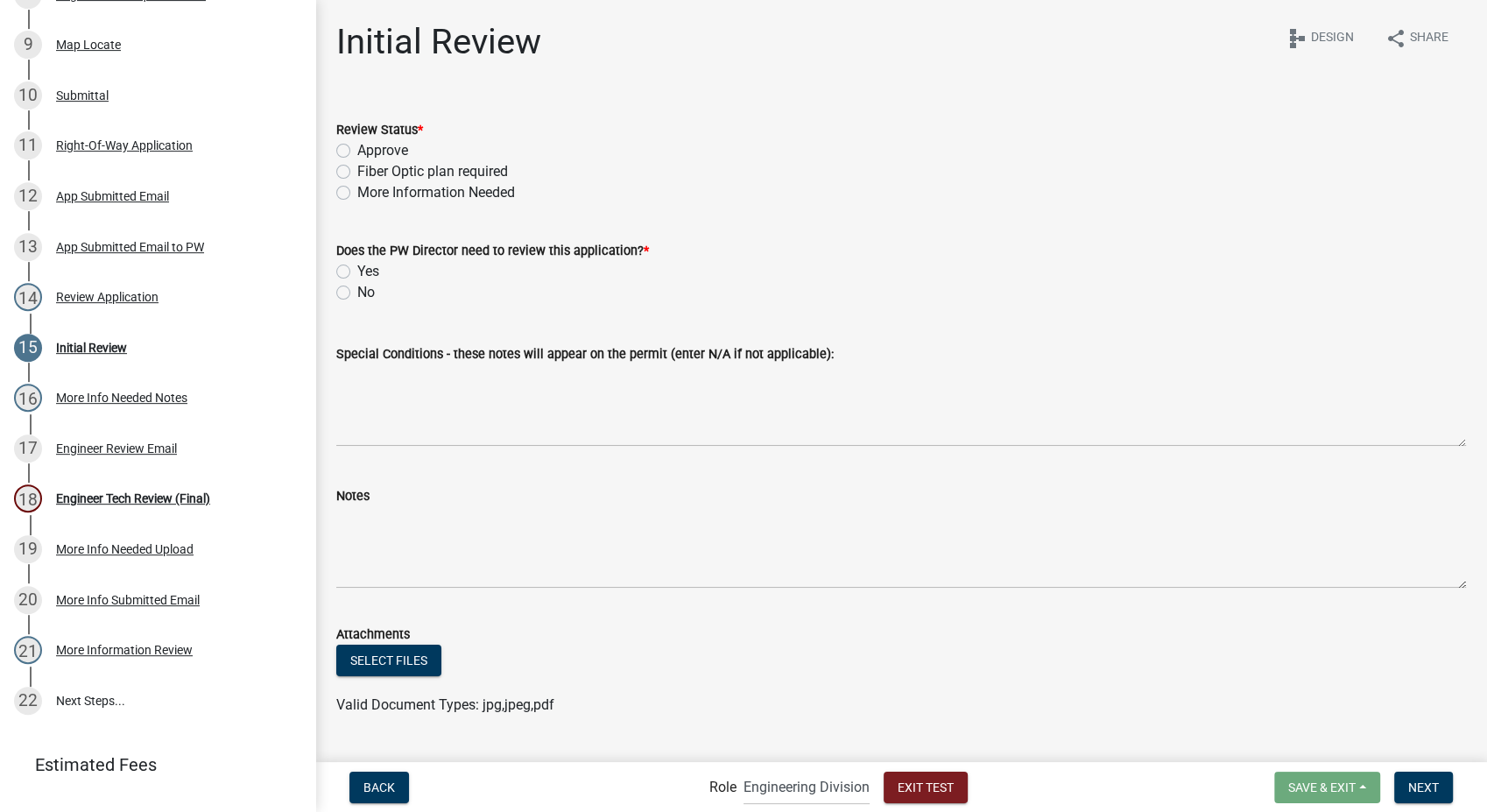
click at [357, 148] on label "Approve" at bounding box center [383, 151] width 51 height 21
click at [357, 148] on input "Approve" at bounding box center [363, 146] width 12 height 12
radio input "true"
click at [357, 273] on label "Yes" at bounding box center [368, 272] width 22 height 21
click at [357, 272] on input "Yes" at bounding box center [363, 267] width 12 height 12
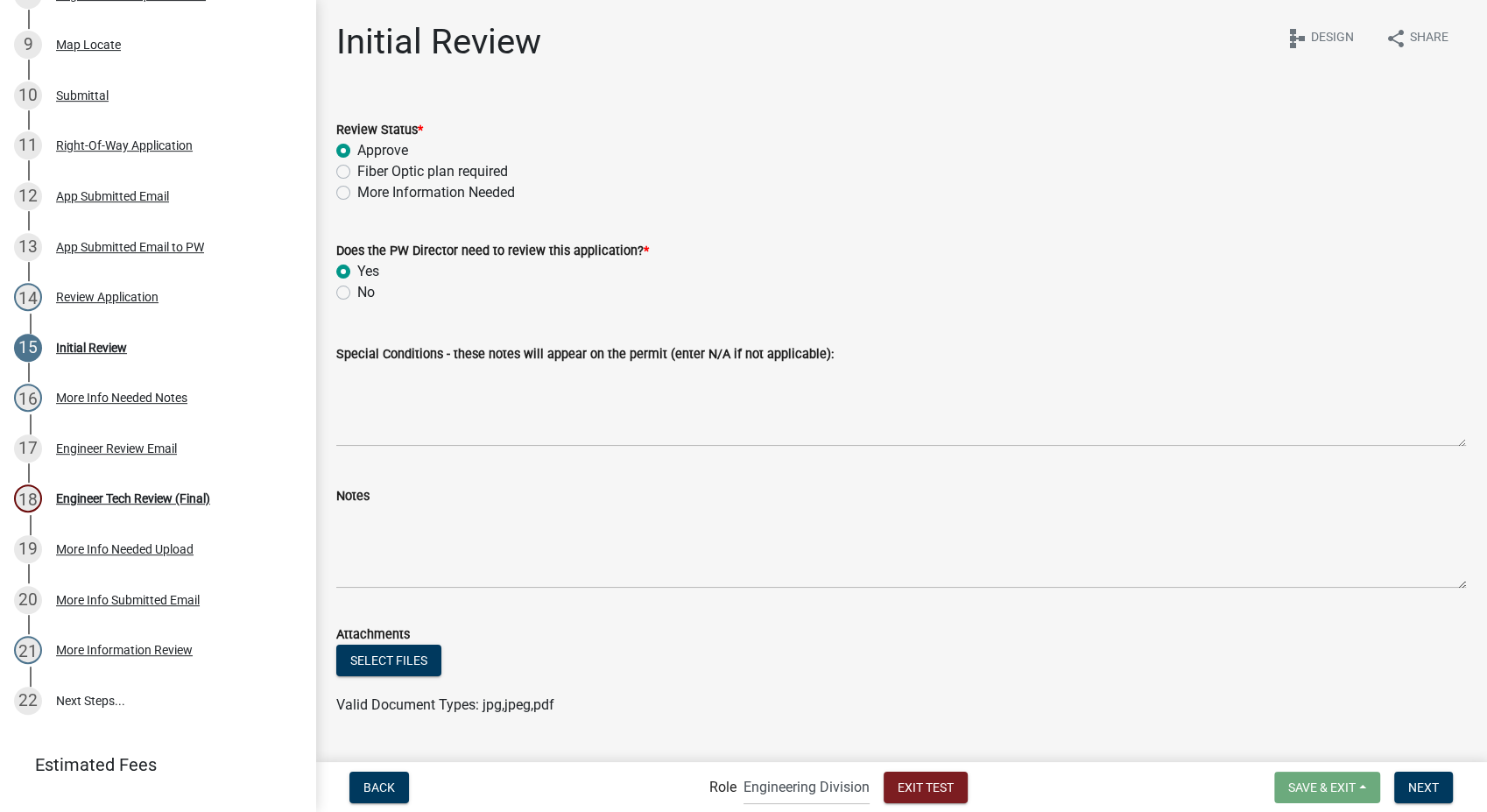
radio input "true"
click at [1423, 787] on span "Next" at bounding box center [1424, 787] width 31 height 14
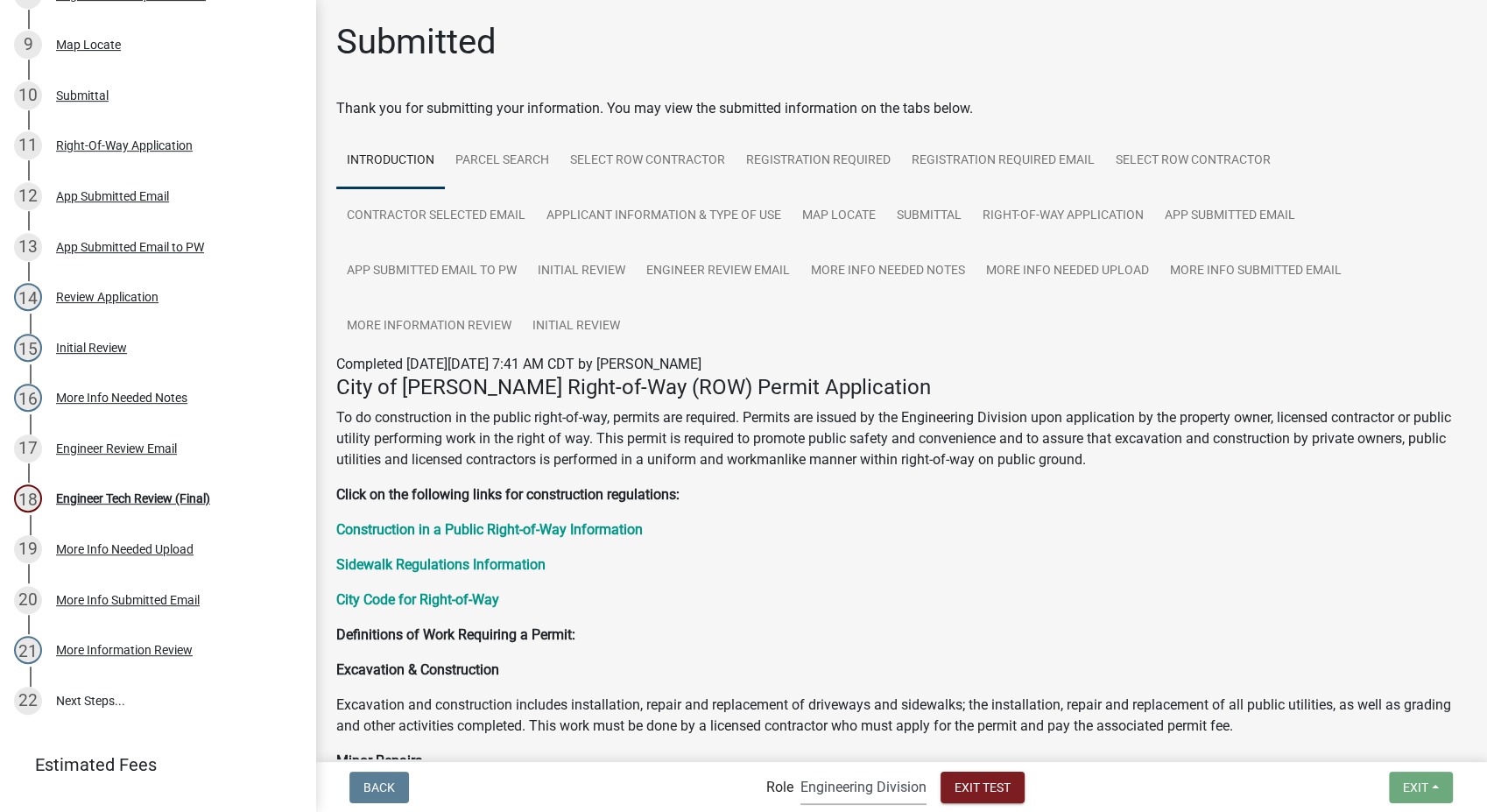
click at [843, 781] on select "Applicant PWD Director Admin Engineering Division" at bounding box center [863, 787] width 126 height 36
select select "6f1dab81-19c3-45c3-a7b8-0ac3b0bbd312"
click at [800, 769] on select "Applicant PWD Director Admin Engineering Division" at bounding box center [863, 787] width 126 height 36
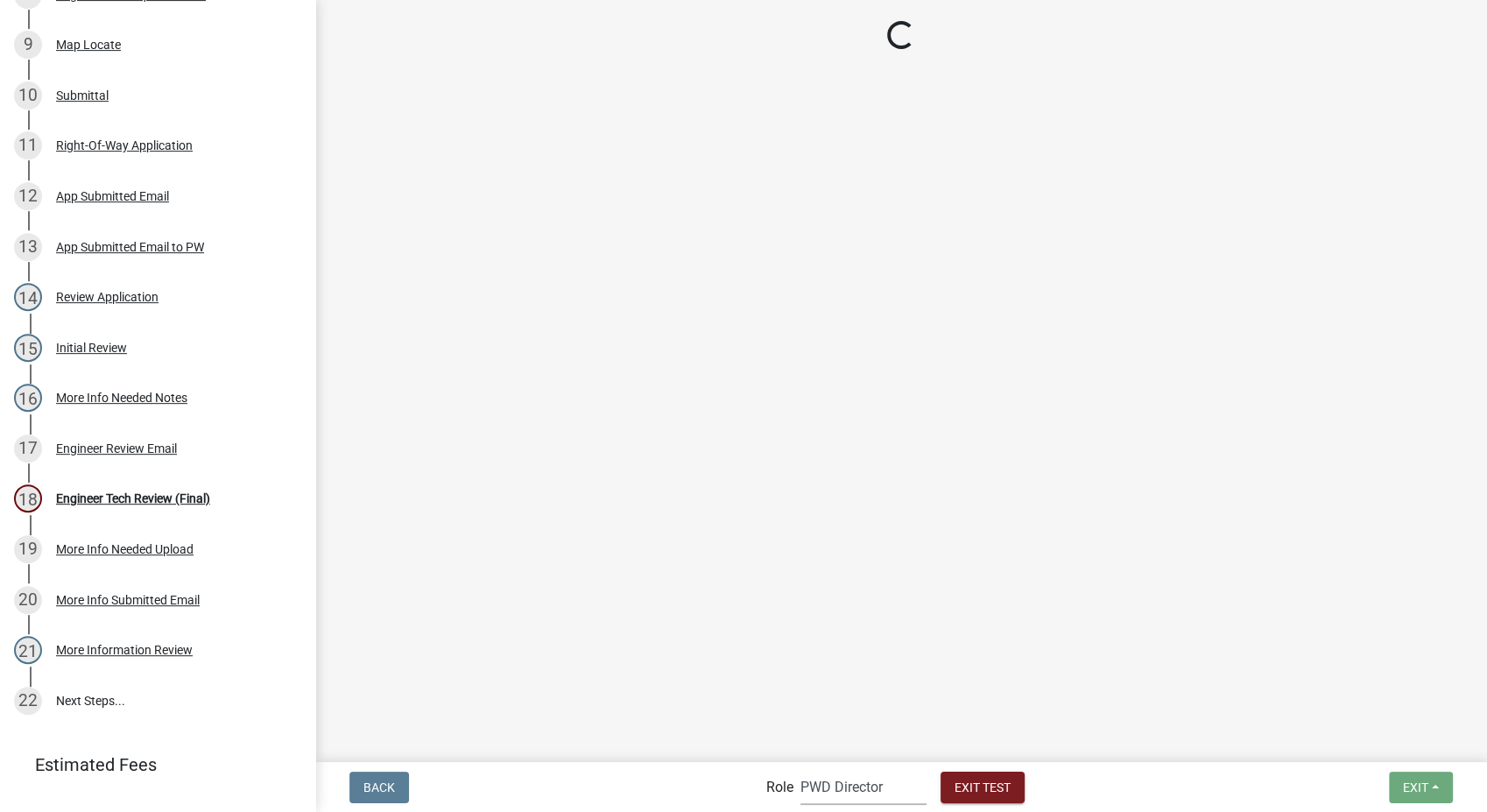
scroll to position [630, 0]
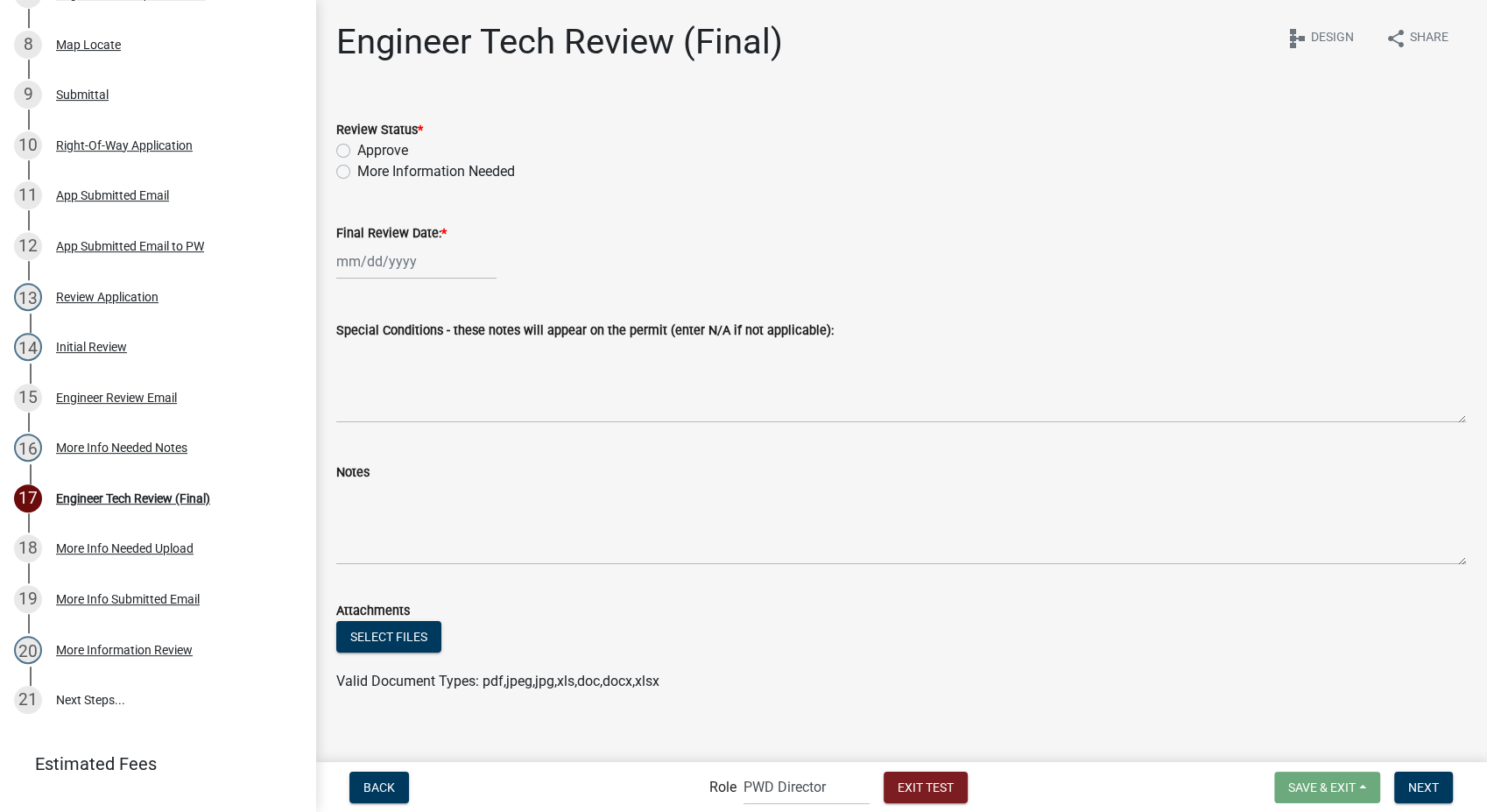
click at [357, 150] on label "Approve" at bounding box center [383, 151] width 51 height 21
click at [357, 150] on input "Approve" at bounding box center [363, 146] width 12 height 12
radio input "true"
click at [359, 249] on div at bounding box center [416, 261] width 160 height 36
select select "9"
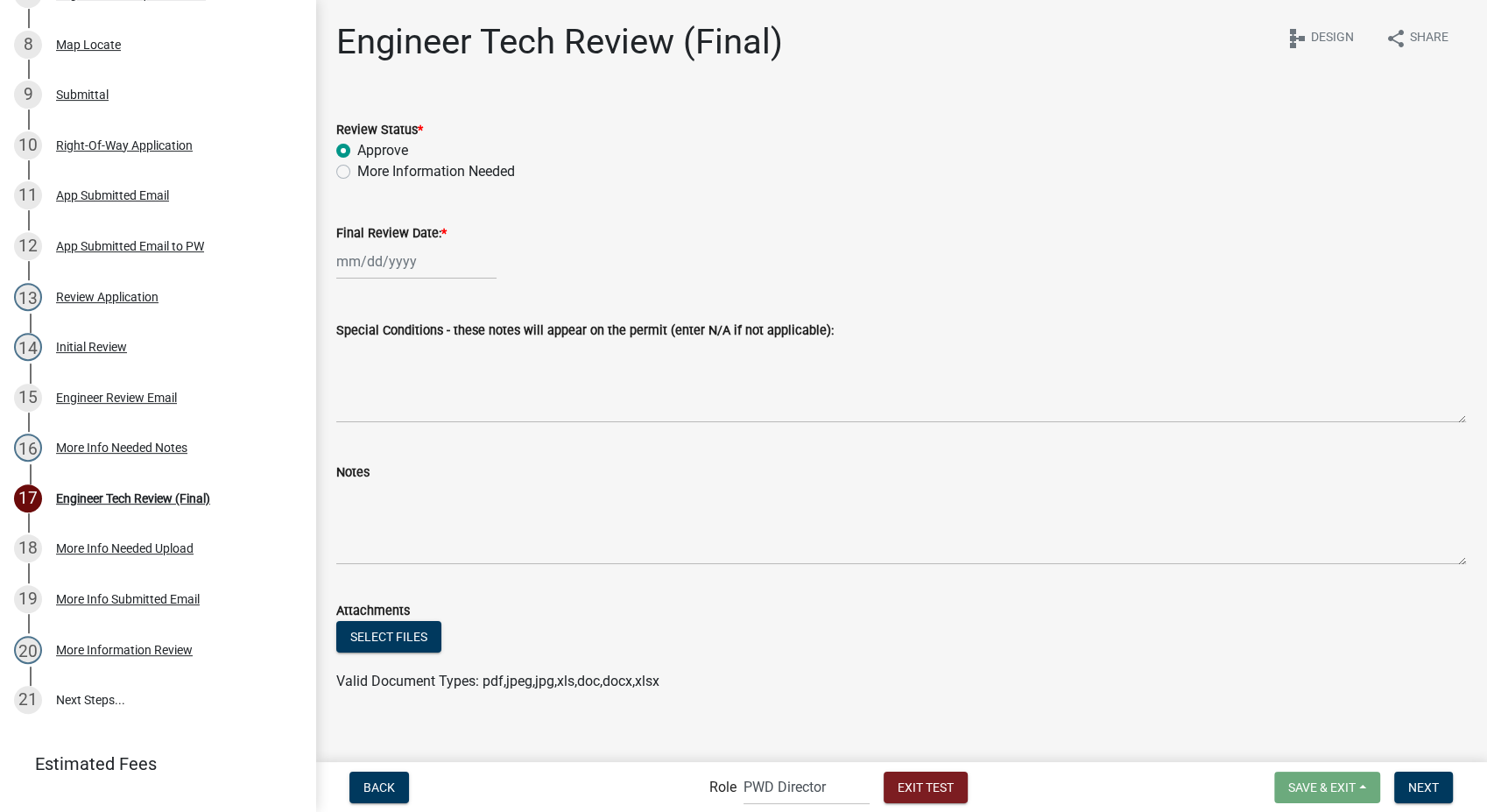
select select "2025"
click at [355, 375] on div "8" at bounding box center [354, 383] width 28 height 28
type input "09/08/2025"
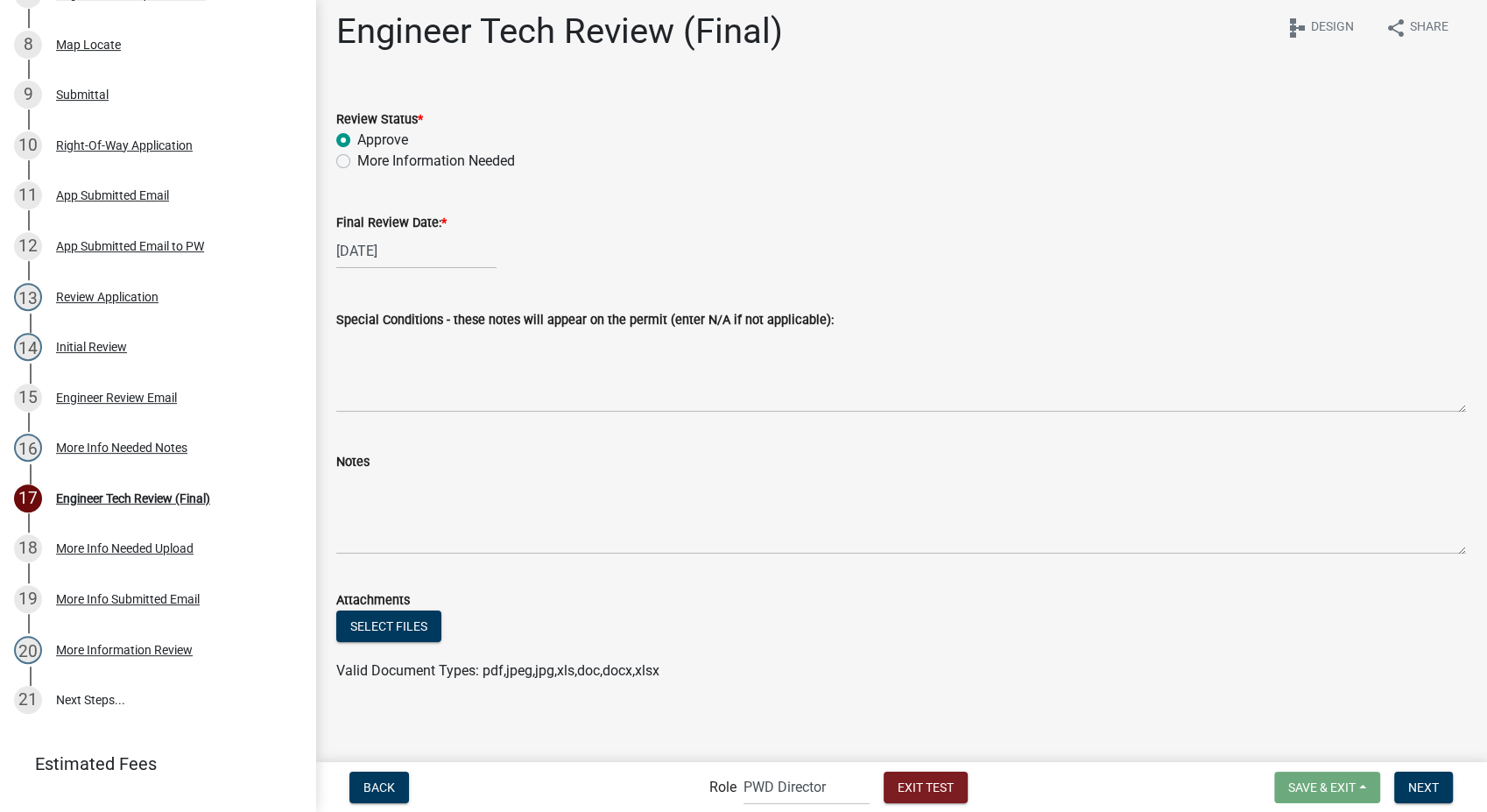
scroll to position [16, 0]
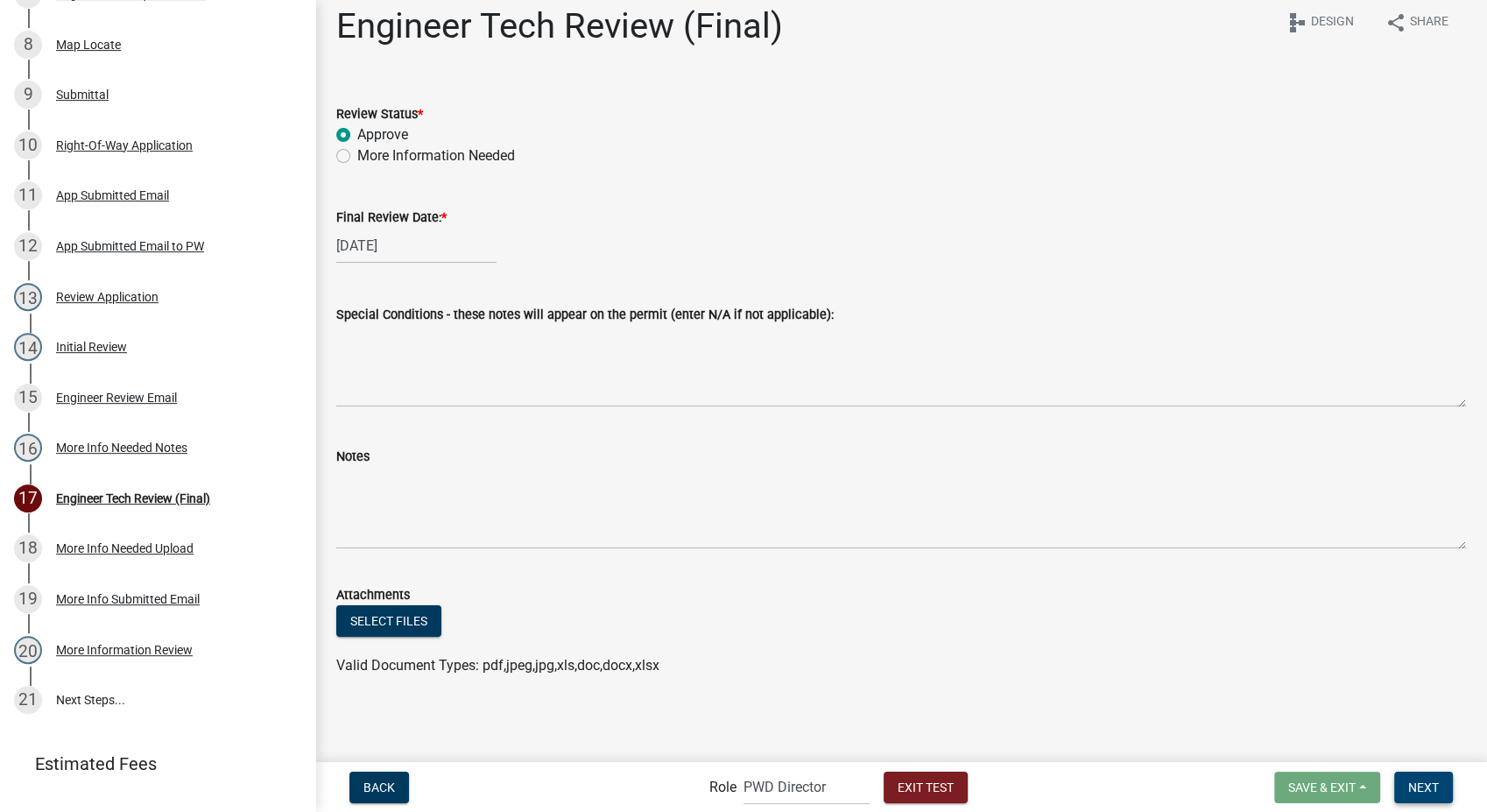
click at [1412, 781] on span "Next" at bounding box center [1424, 787] width 31 height 14
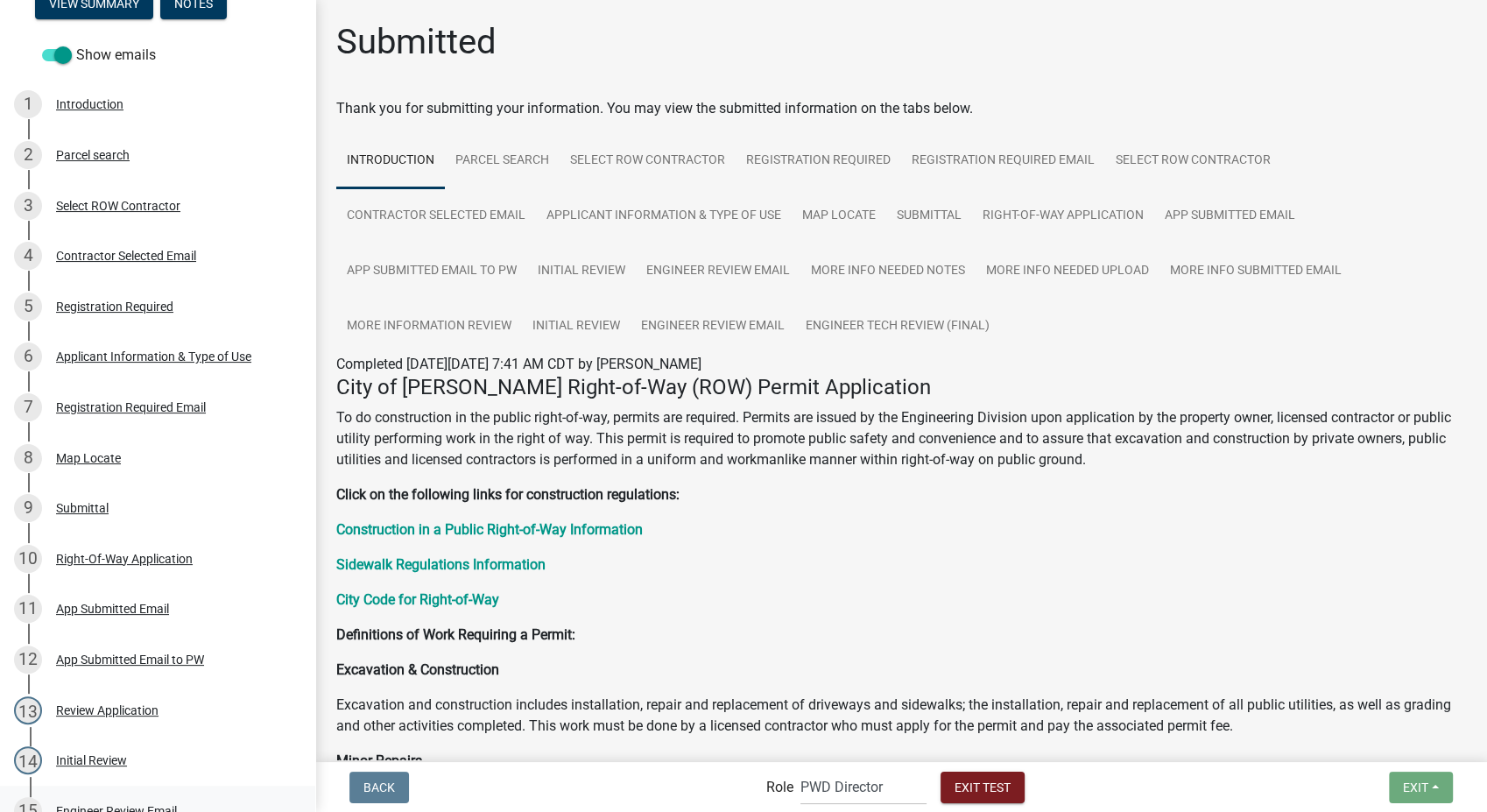
scroll to position [0, 0]
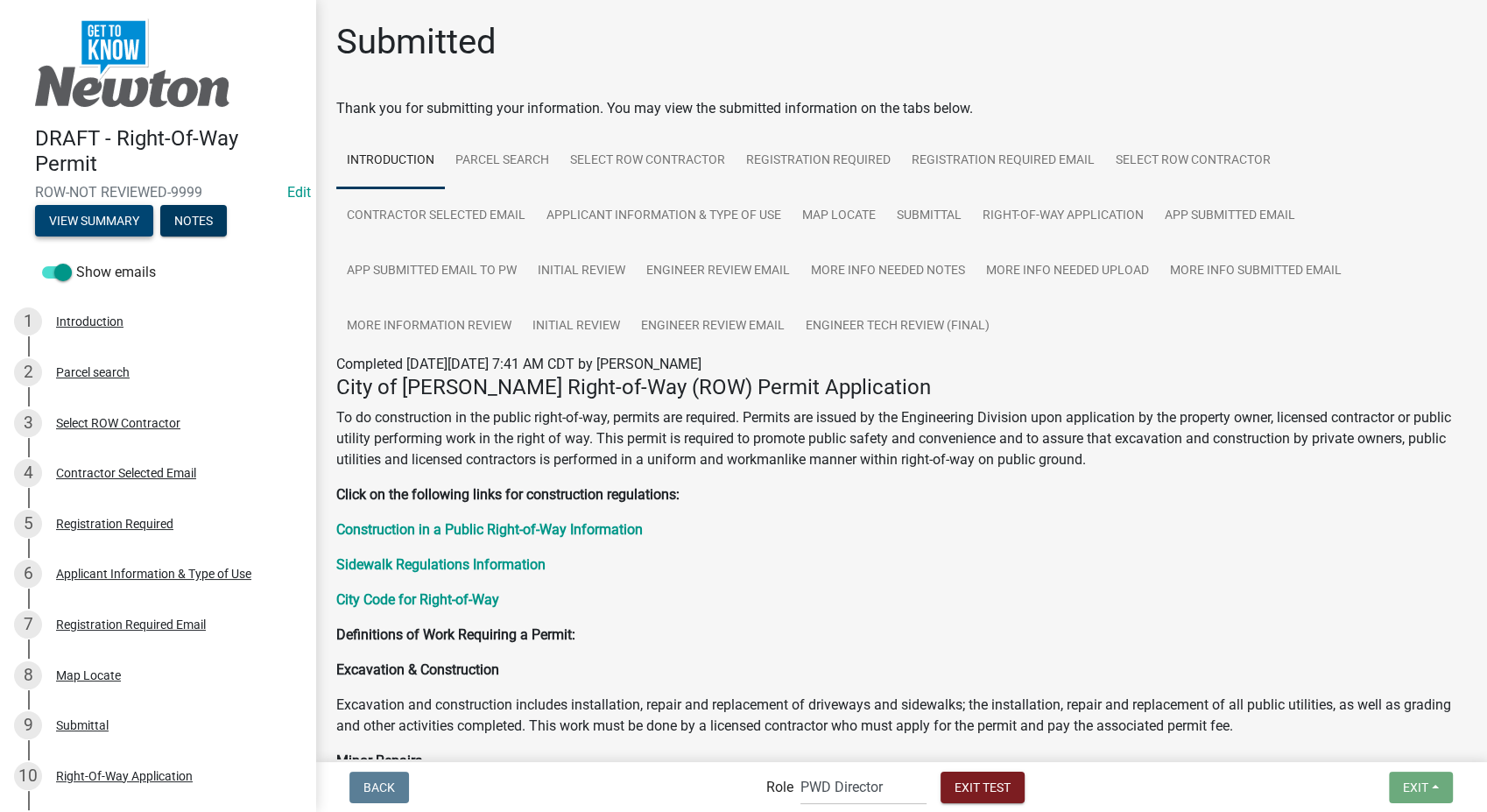
click at [93, 227] on button "View Summary" at bounding box center [94, 220] width 118 height 31
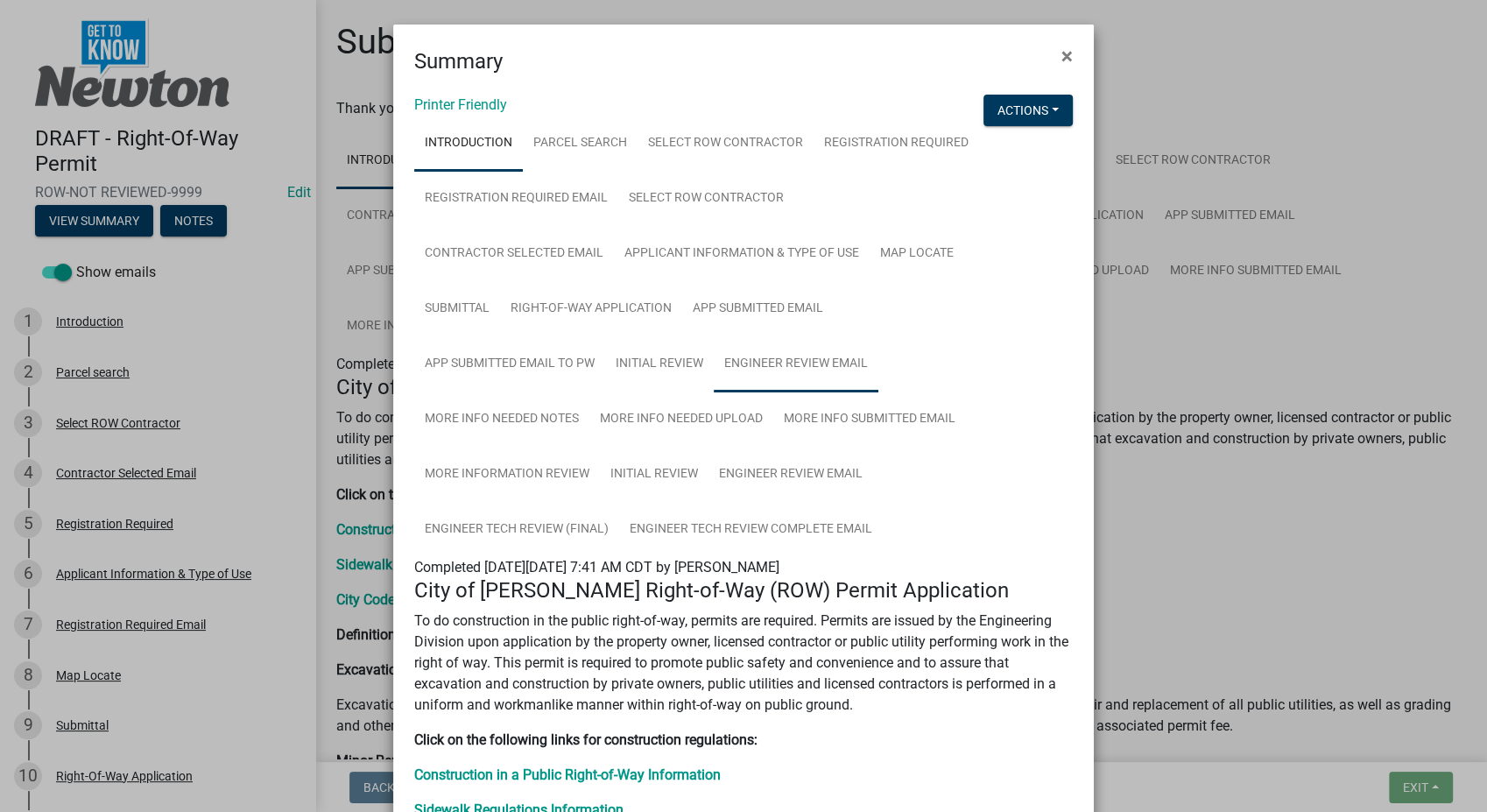
click at [763, 370] on link "Engineer Review Email" at bounding box center [796, 364] width 165 height 56
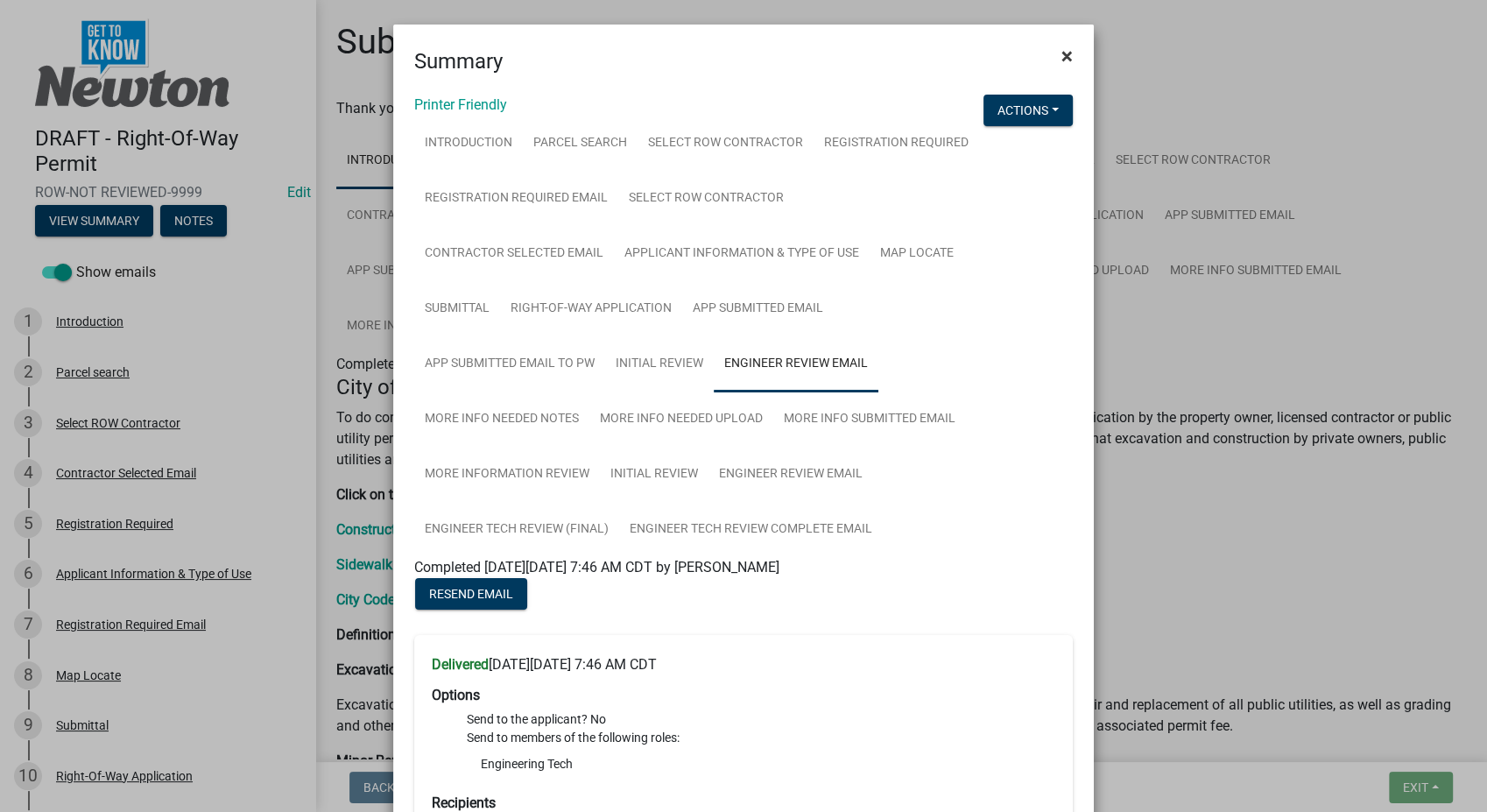
click at [1062, 53] on span "×" at bounding box center [1067, 55] width 12 height 24
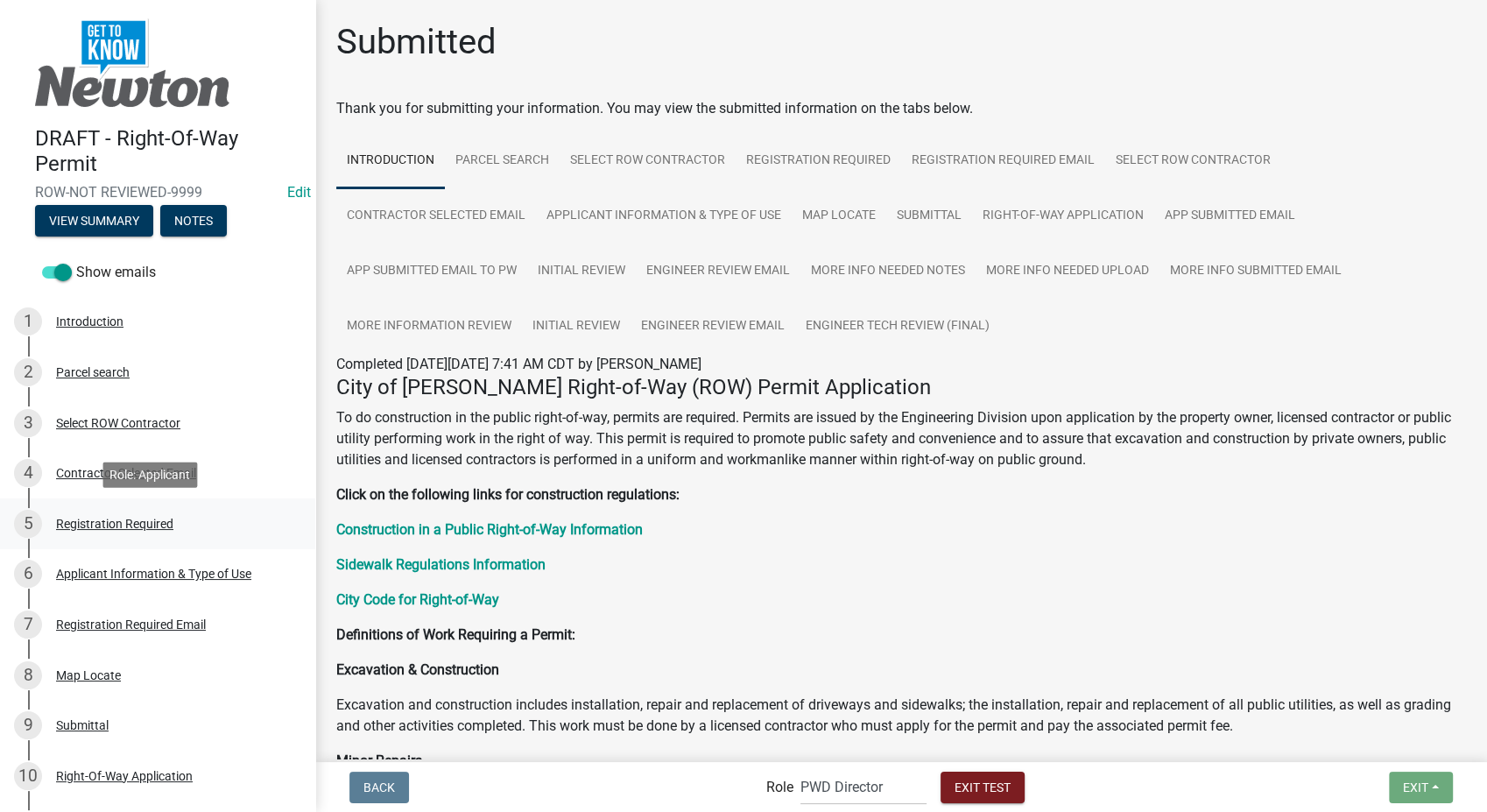
click at [101, 528] on div "Registration Required" at bounding box center [115, 524] width 118 height 13
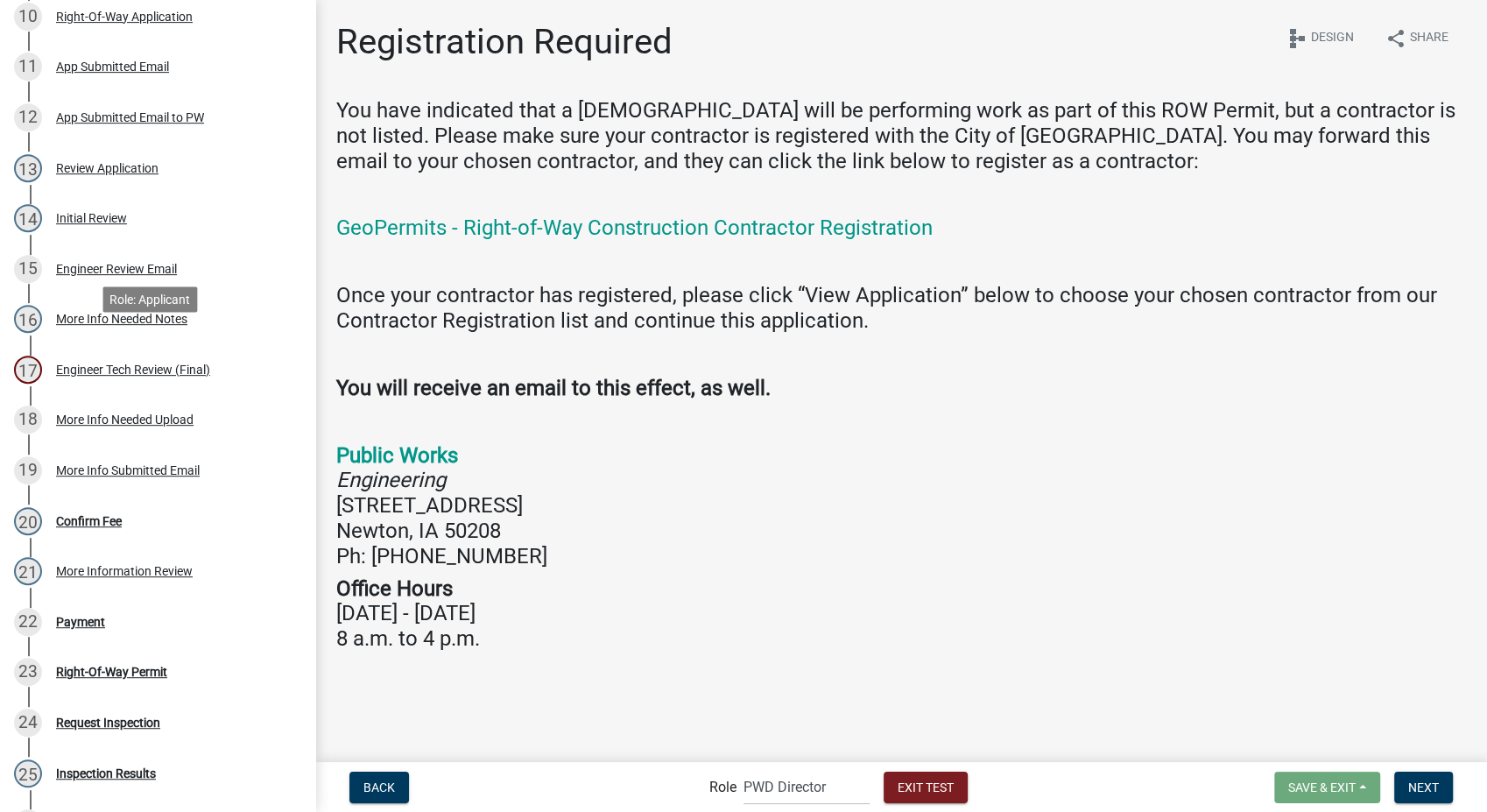
scroll to position [778, 0]
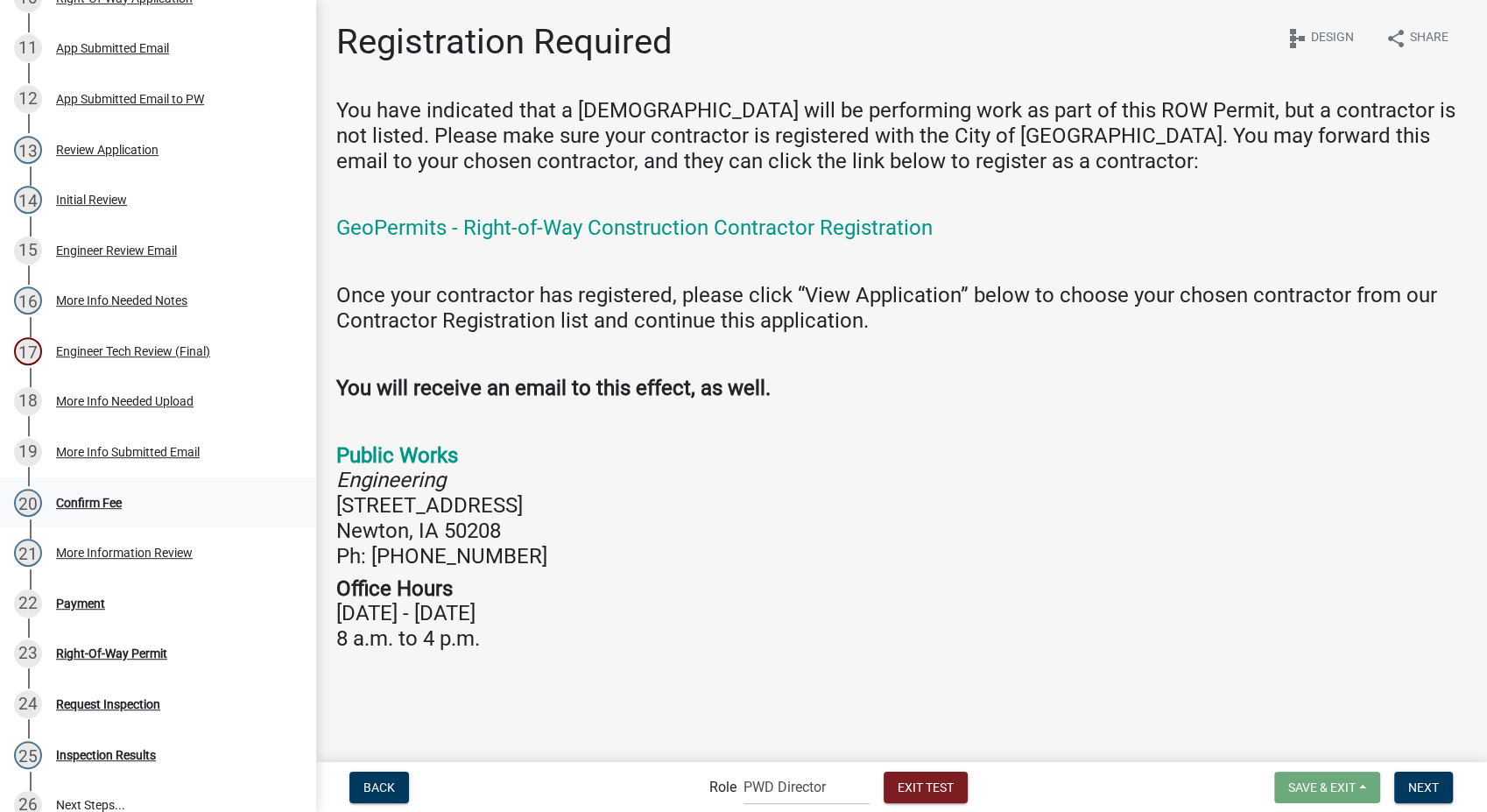
click at [86, 507] on div "Confirm Fee" at bounding box center [89, 502] width 66 height 13
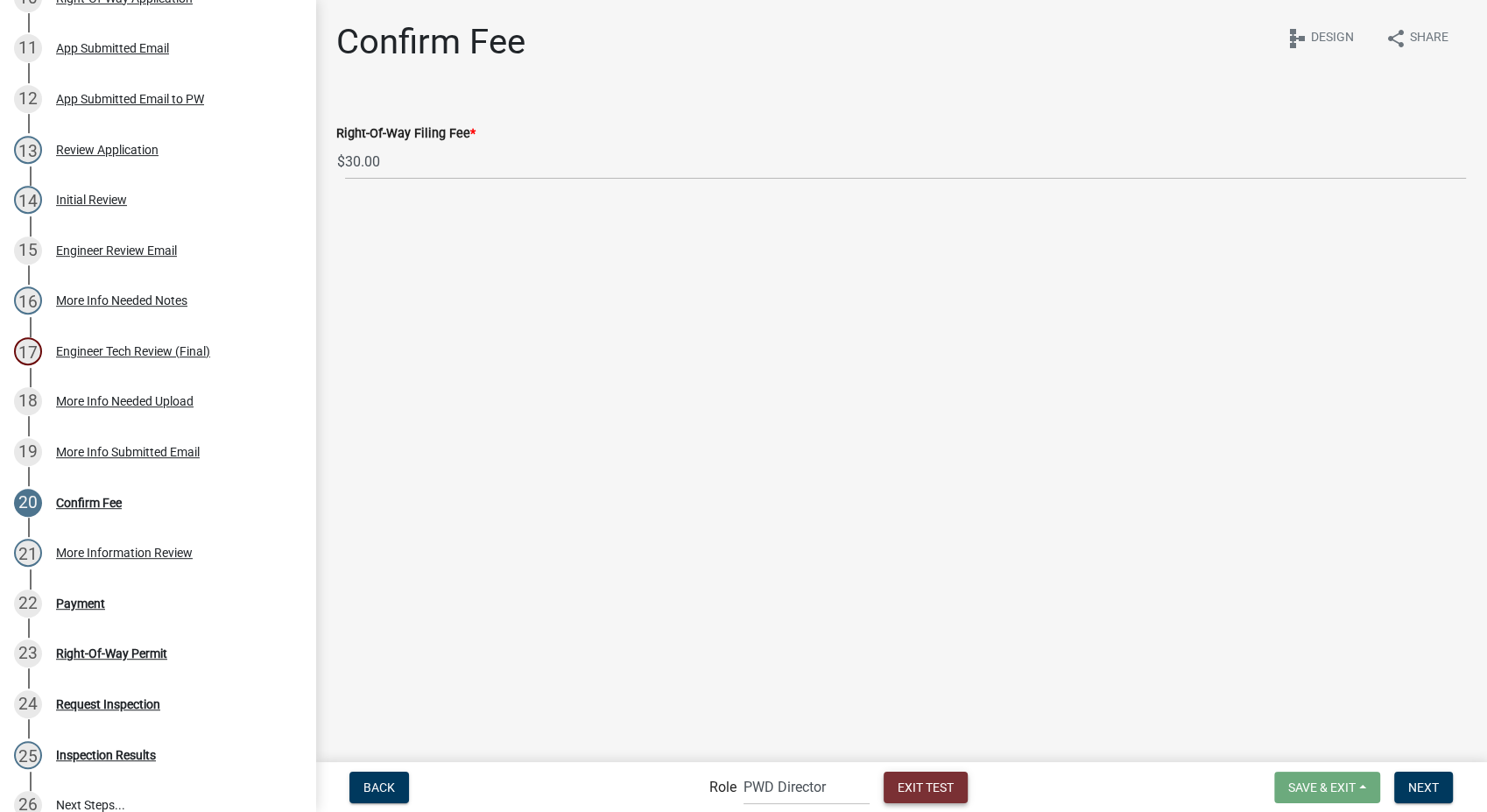
click at [914, 790] on span "Exit Test" at bounding box center [926, 787] width 56 height 14
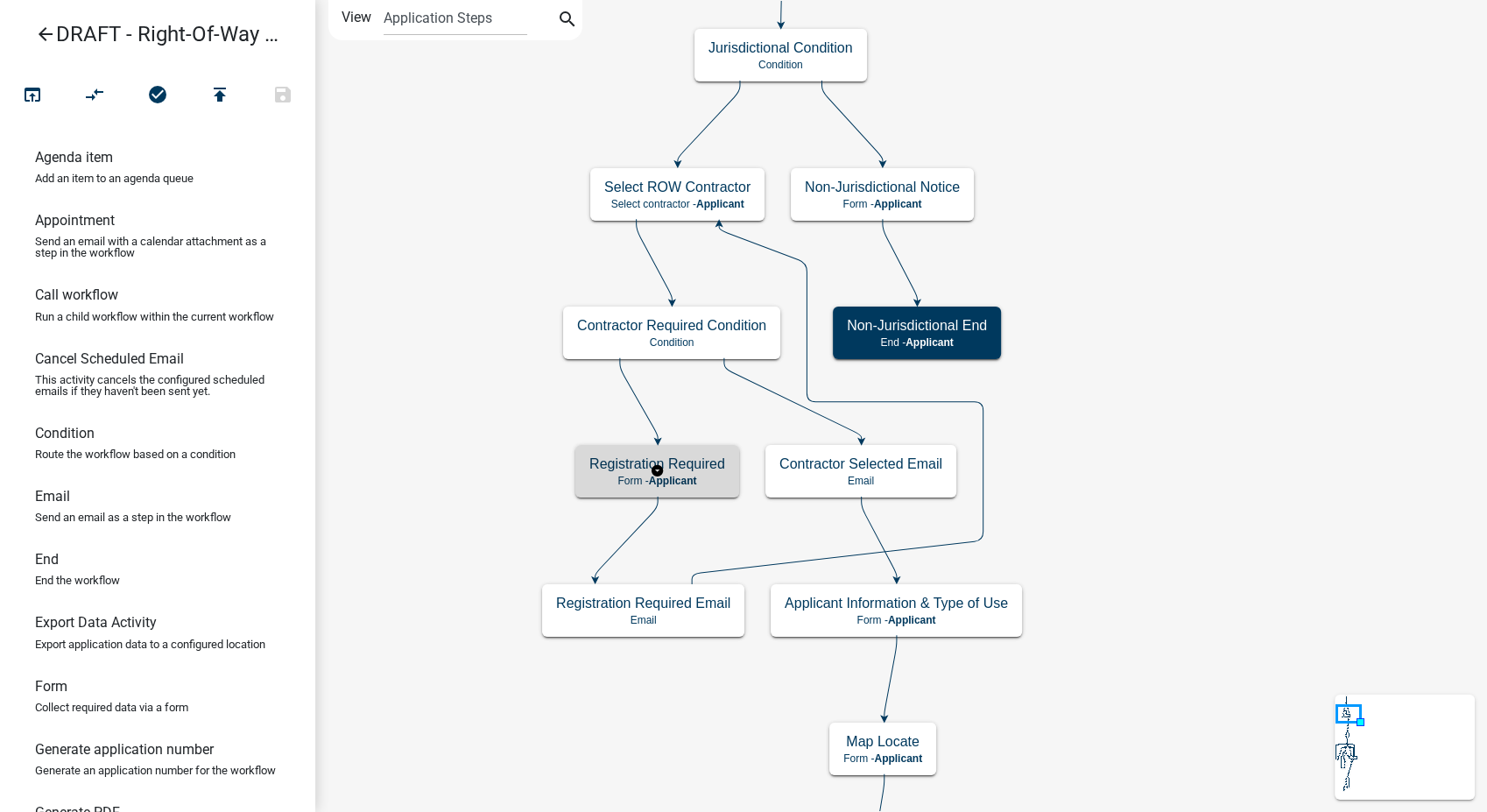
click at [700, 472] on div "Registration Required Form - Applicant" at bounding box center [658, 471] width 164 height 52
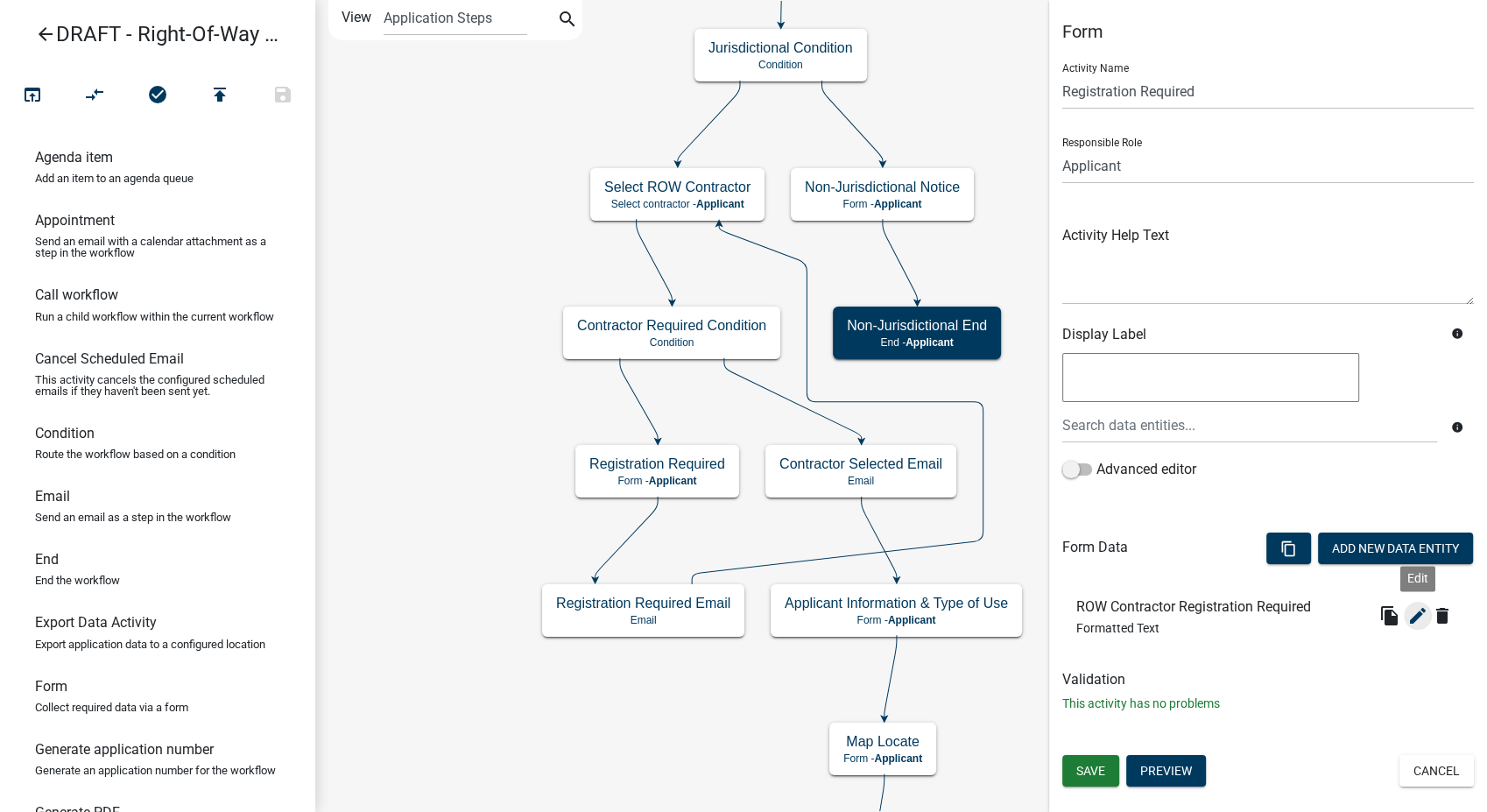
click at [1412, 615] on icon "edit" at bounding box center [1418, 616] width 21 height 21
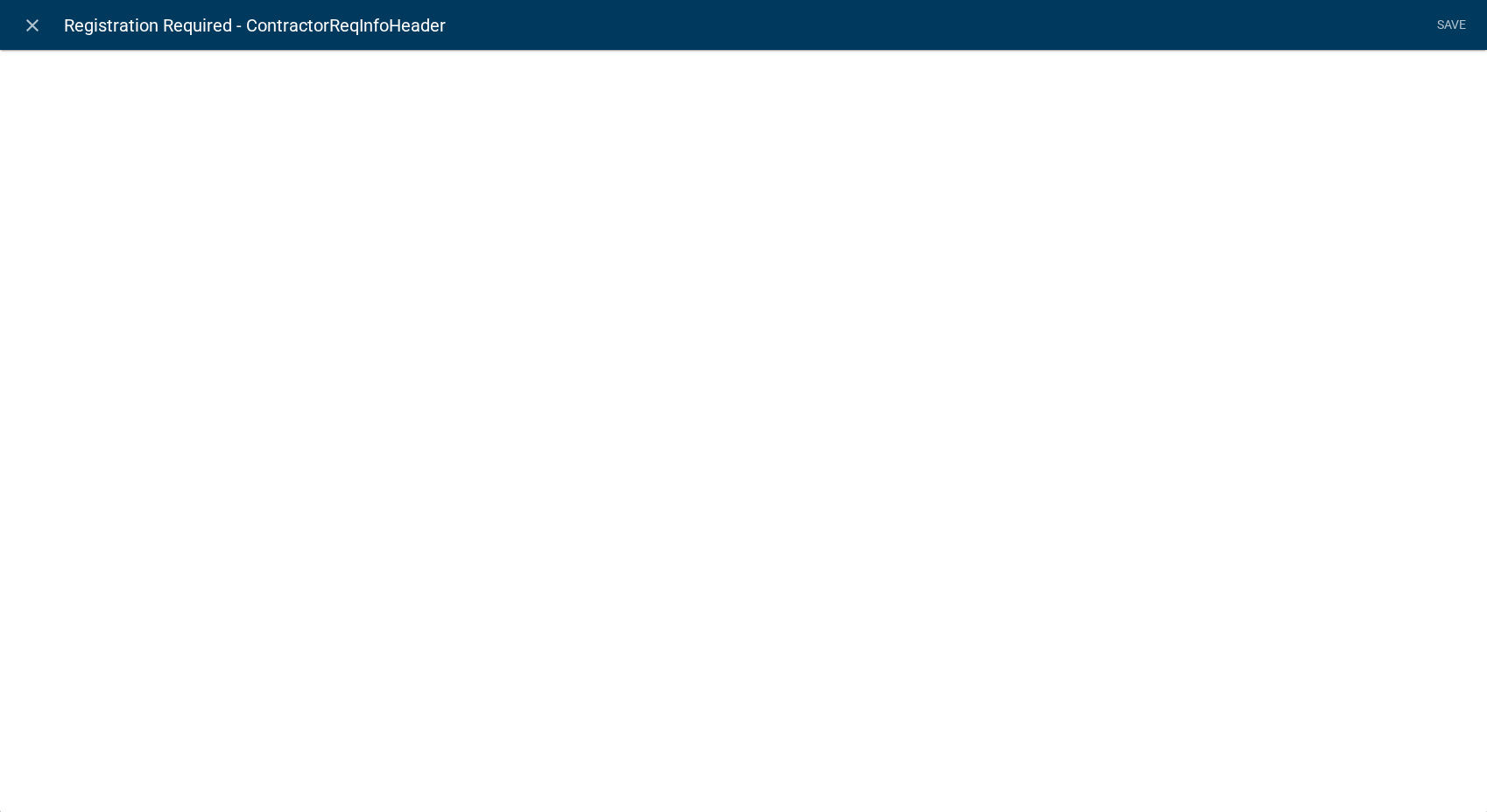
select select "rich-text"
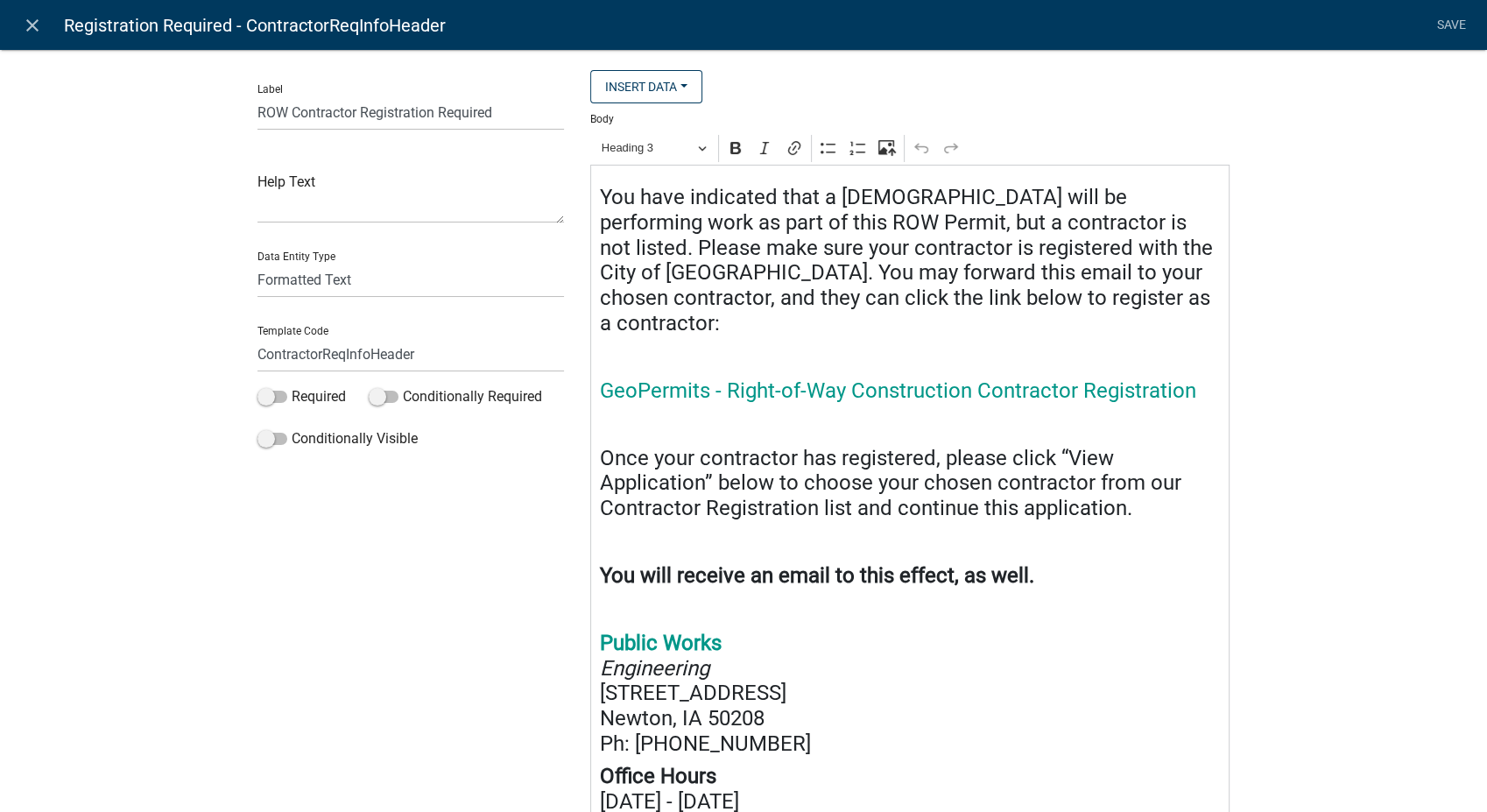
click at [1120, 487] on h4 "Once your contractor has registered, please click “View Application” below to c…" at bounding box center [910, 484] width 621 height 76
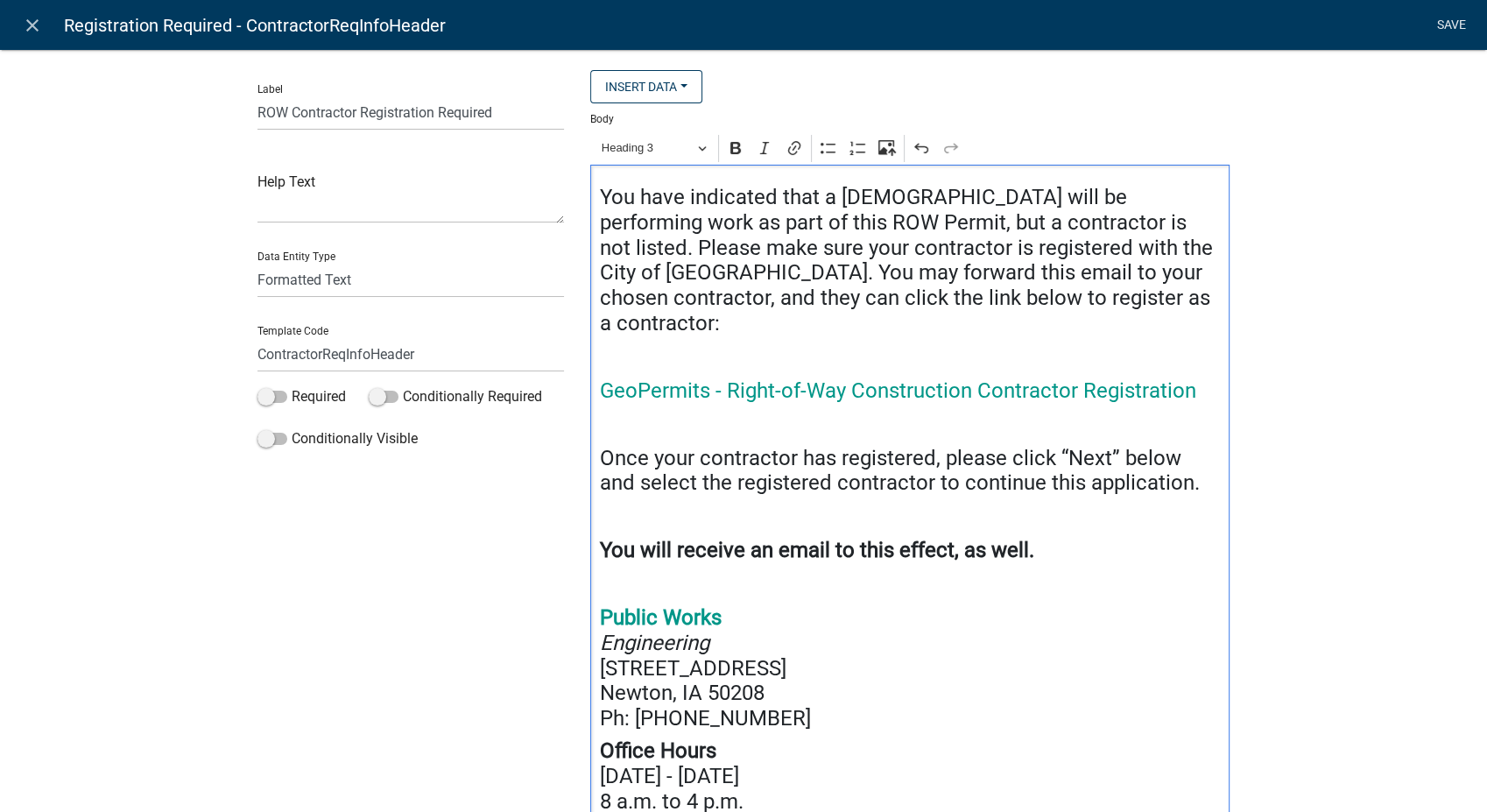
click at [1459, 22] on link "Save" at bounding box center [1451, 25] width 44 height 33
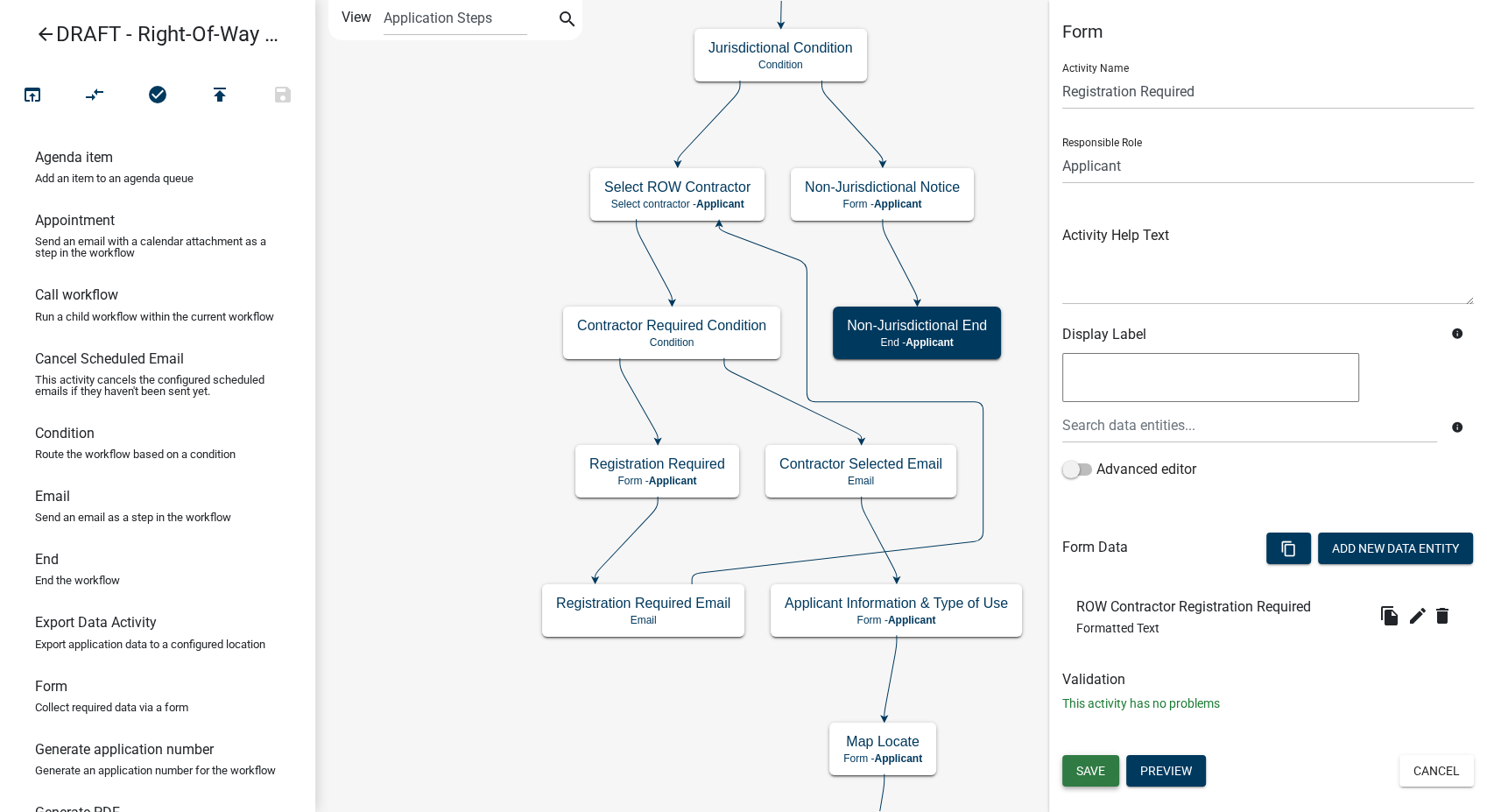
click at [1112, 773] on button "Save" at bounding box center [1091, 770] width 57 height 31
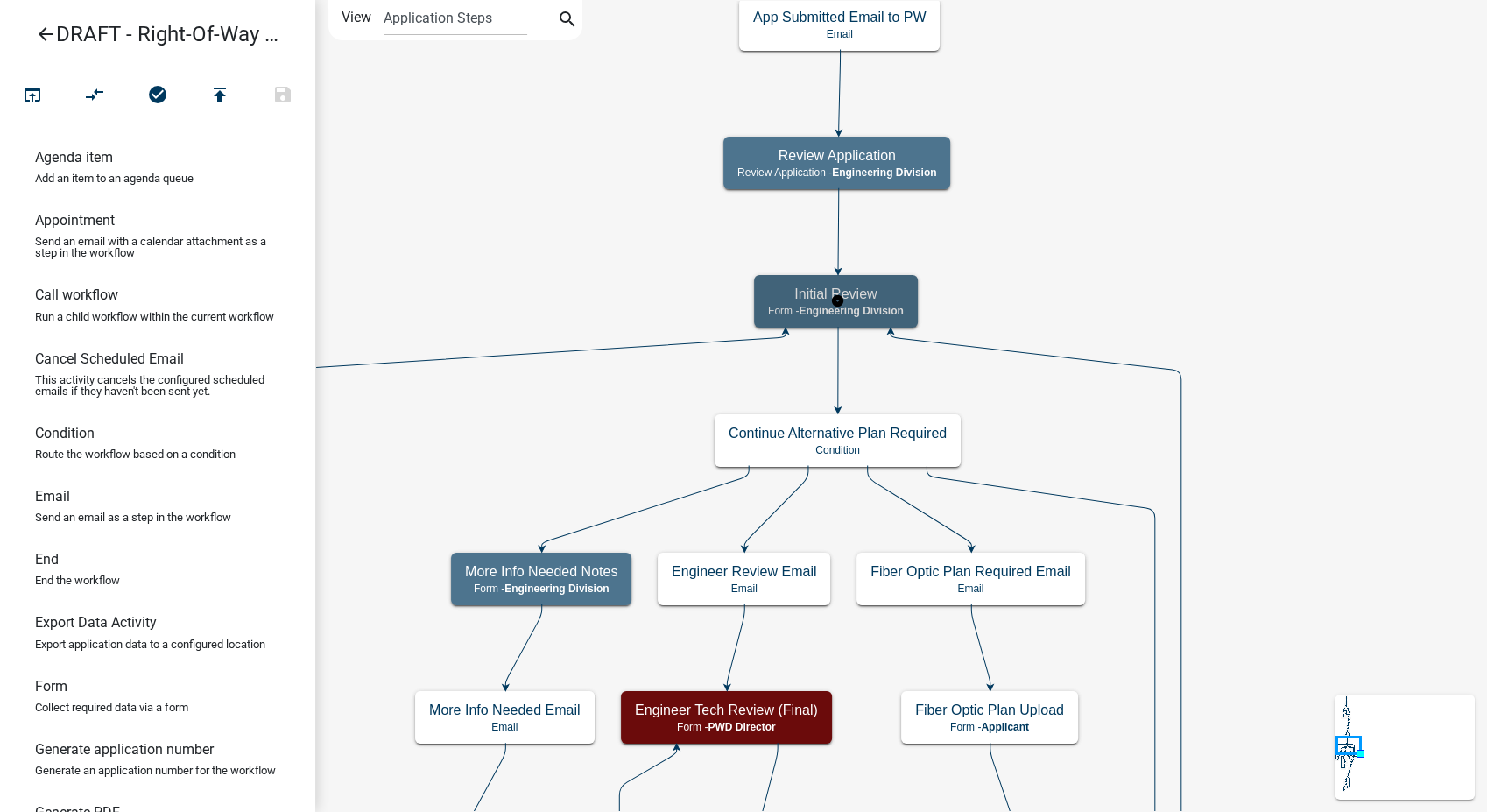
click at [880, 305] on span "Engineering Division" at bounding box center [850, 311] width 104 height 13
select select "2EABD35E-CE6D-461F-BA3B-875F04B0D107"
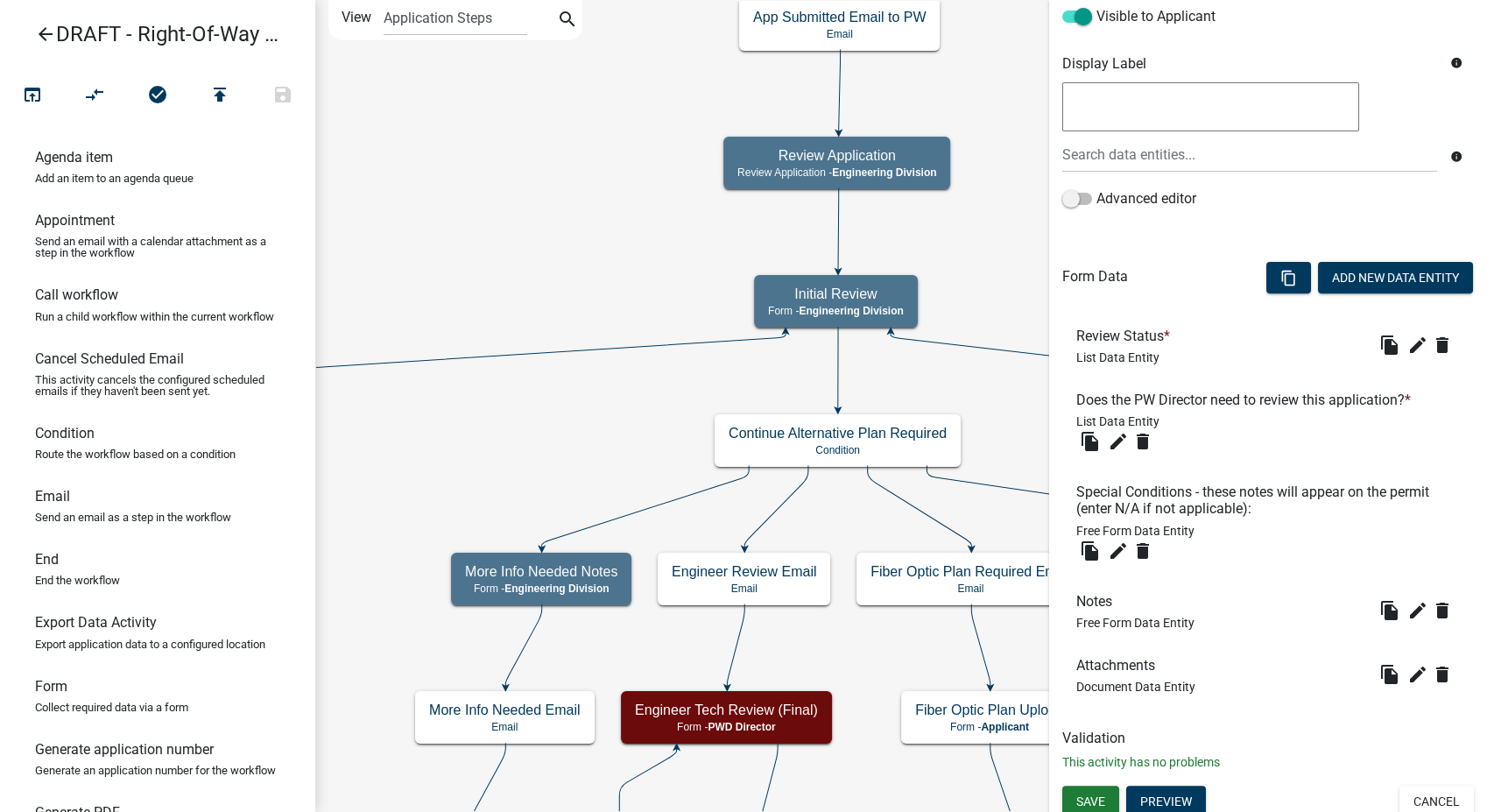
scroll to position [322, 0]
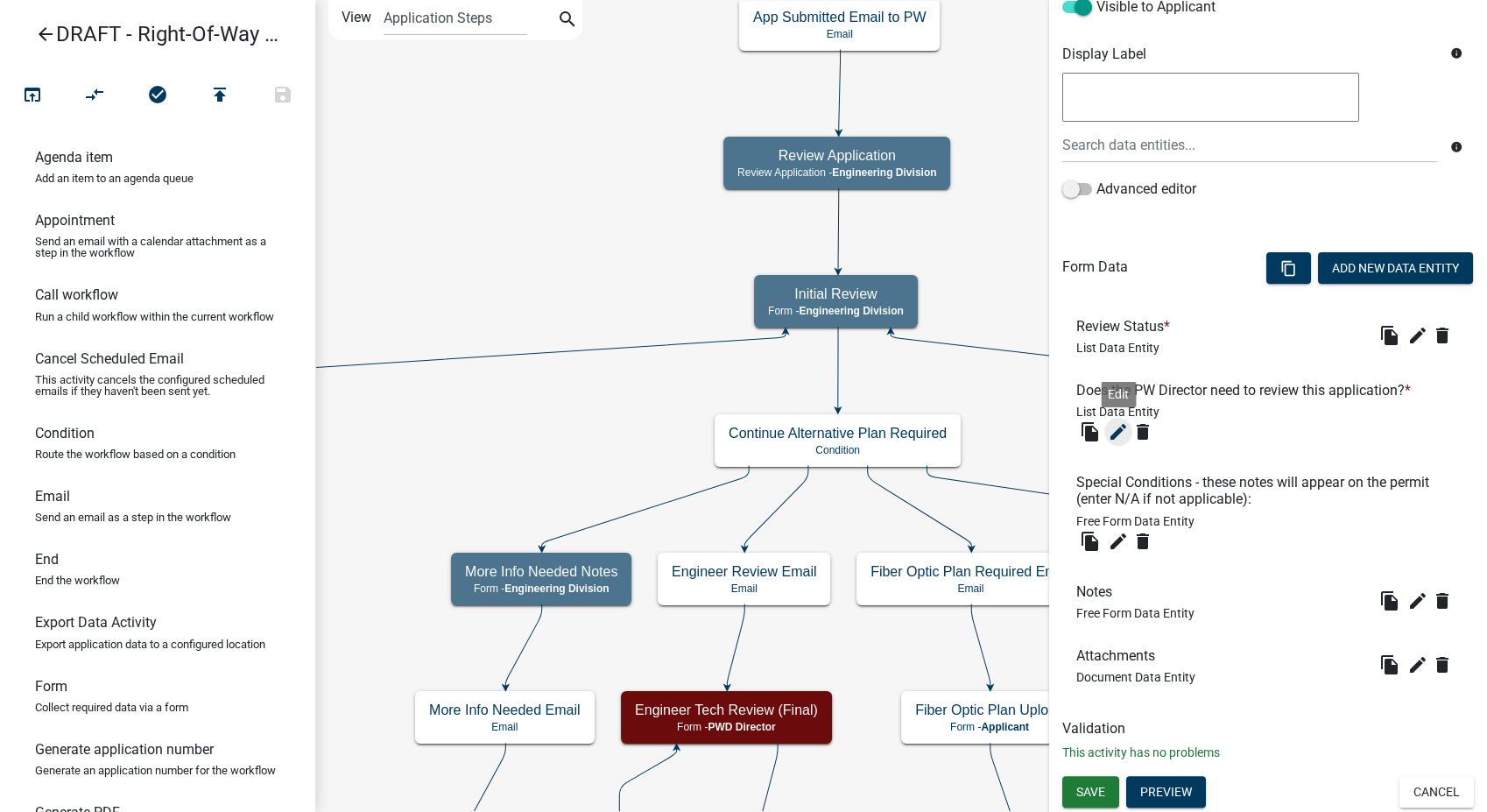
click at [1113, 437] on icon "edit" at bounding box center [1119, 432] width 21 height 21
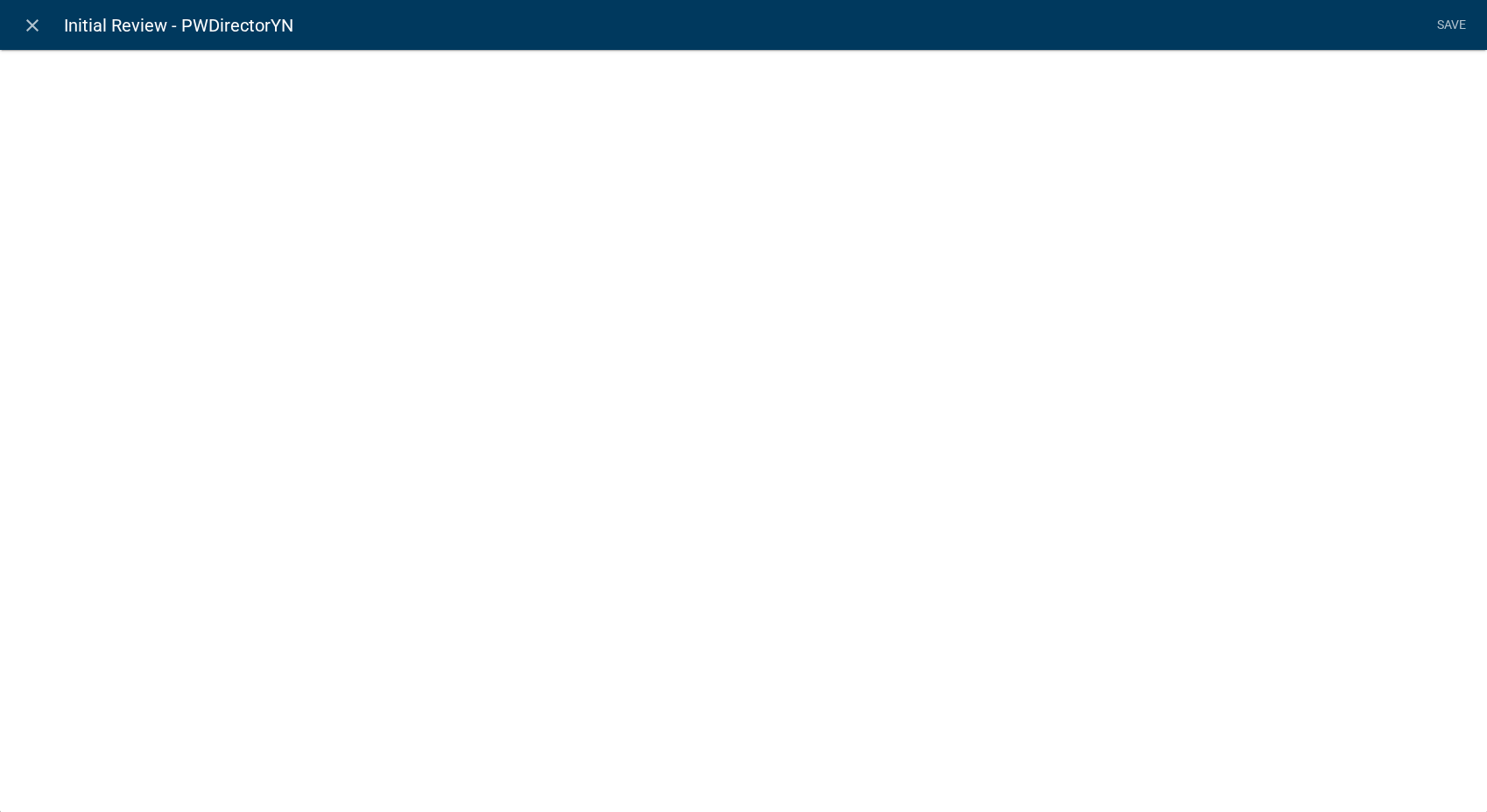
select select "list-data"
select select
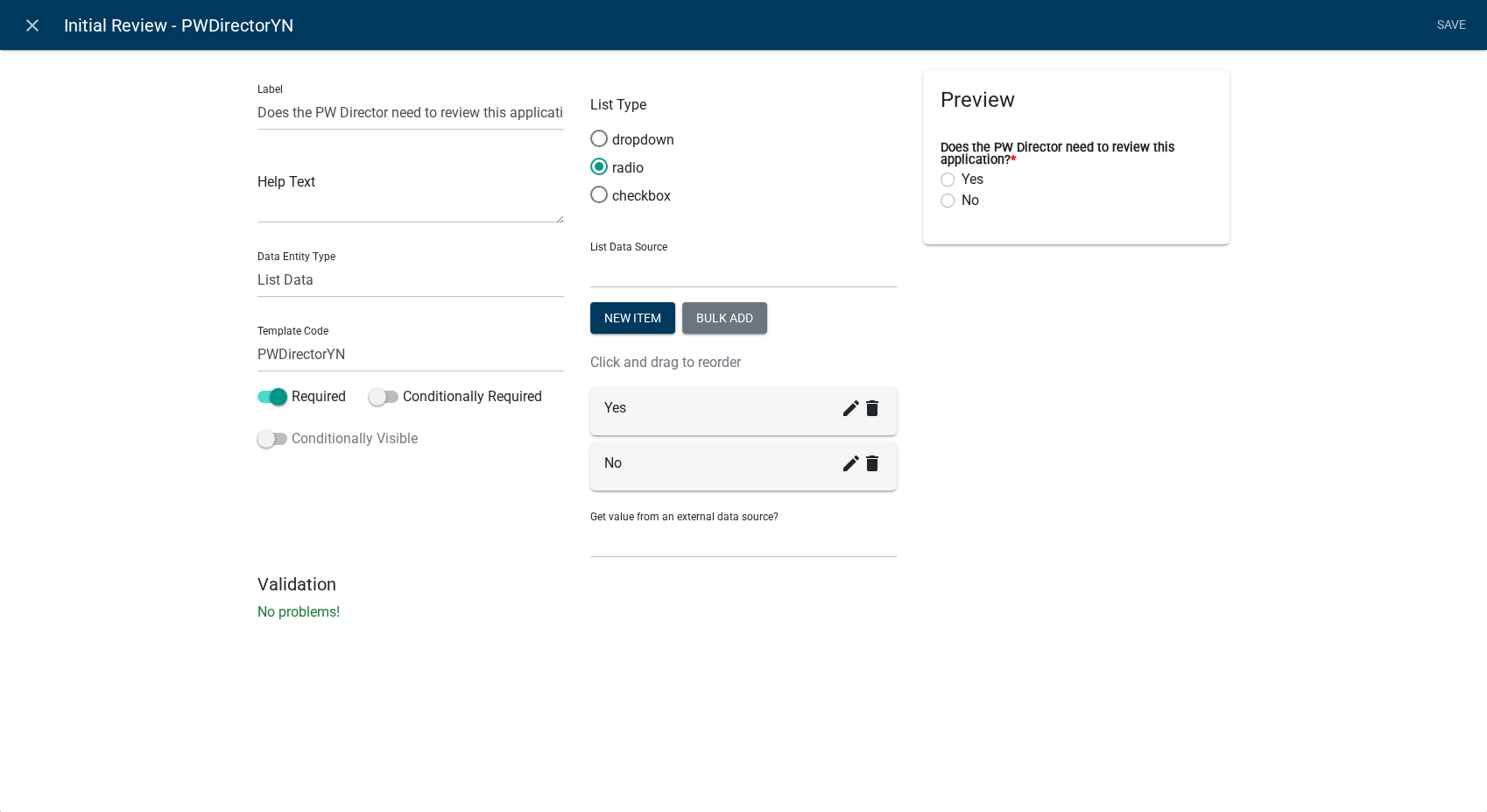
click at [270, 444] on span at bounding box center [272, 439] width 30 height 13
click at [291, 428] on input "Conditionally Visible" at bounding box center [291, 428] width 0 height 0
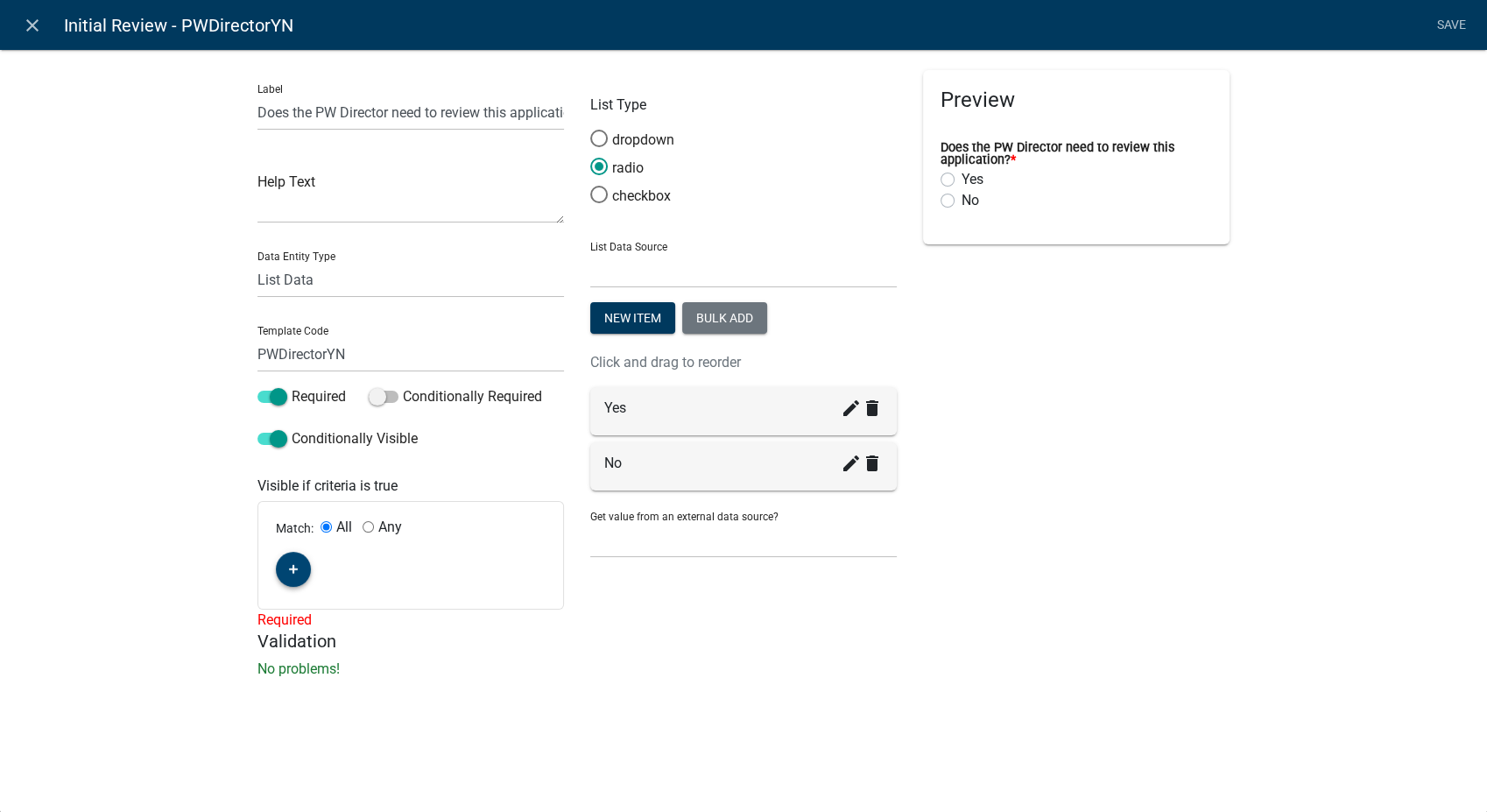
click at [294, 565] on icon "button" at bounding box center [294, 569] width 10 height 11
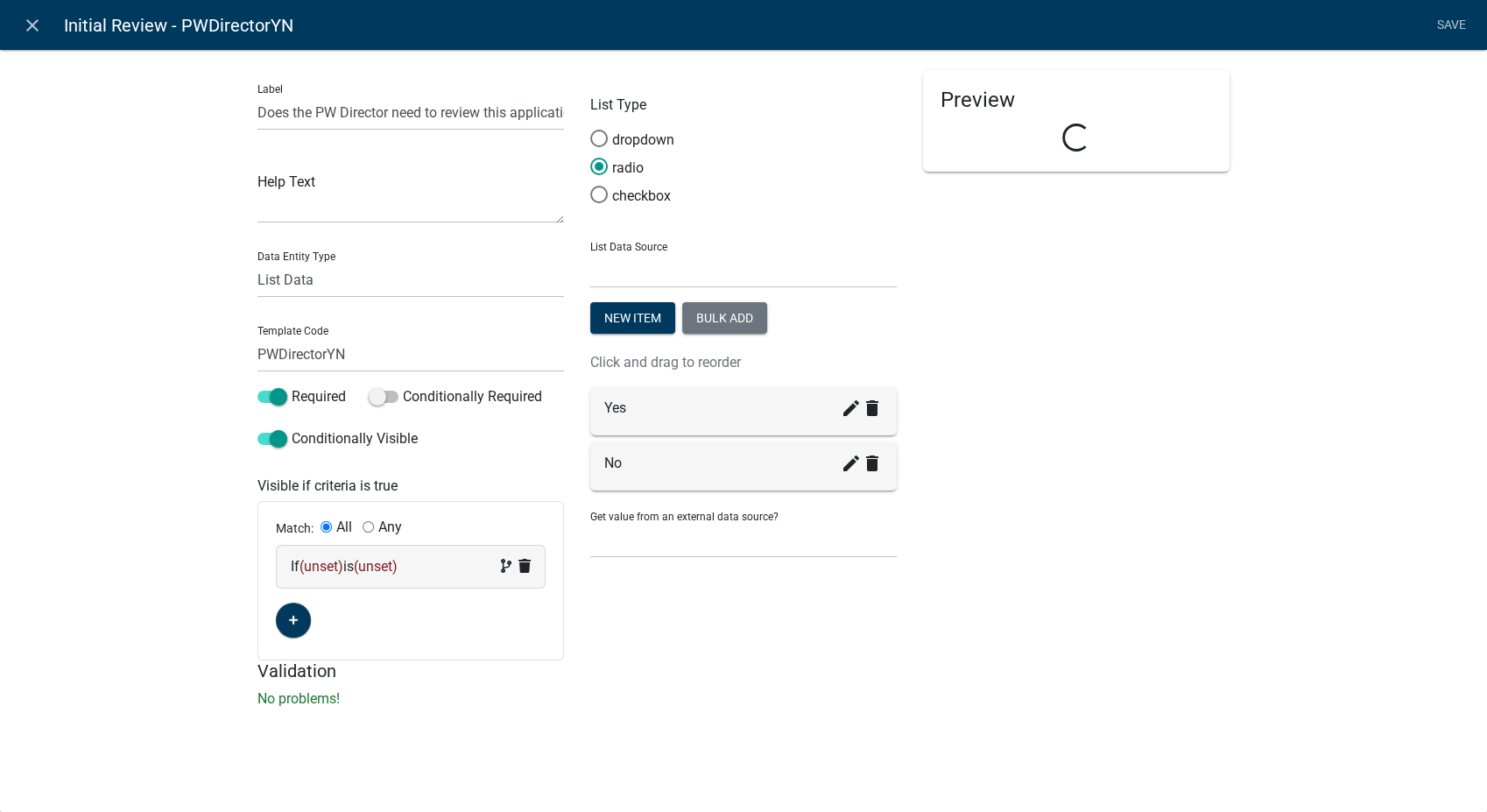
click at [446, 571] on div "If (unset) is (unset)" at bounding box center [410, 567] width 240 height 21
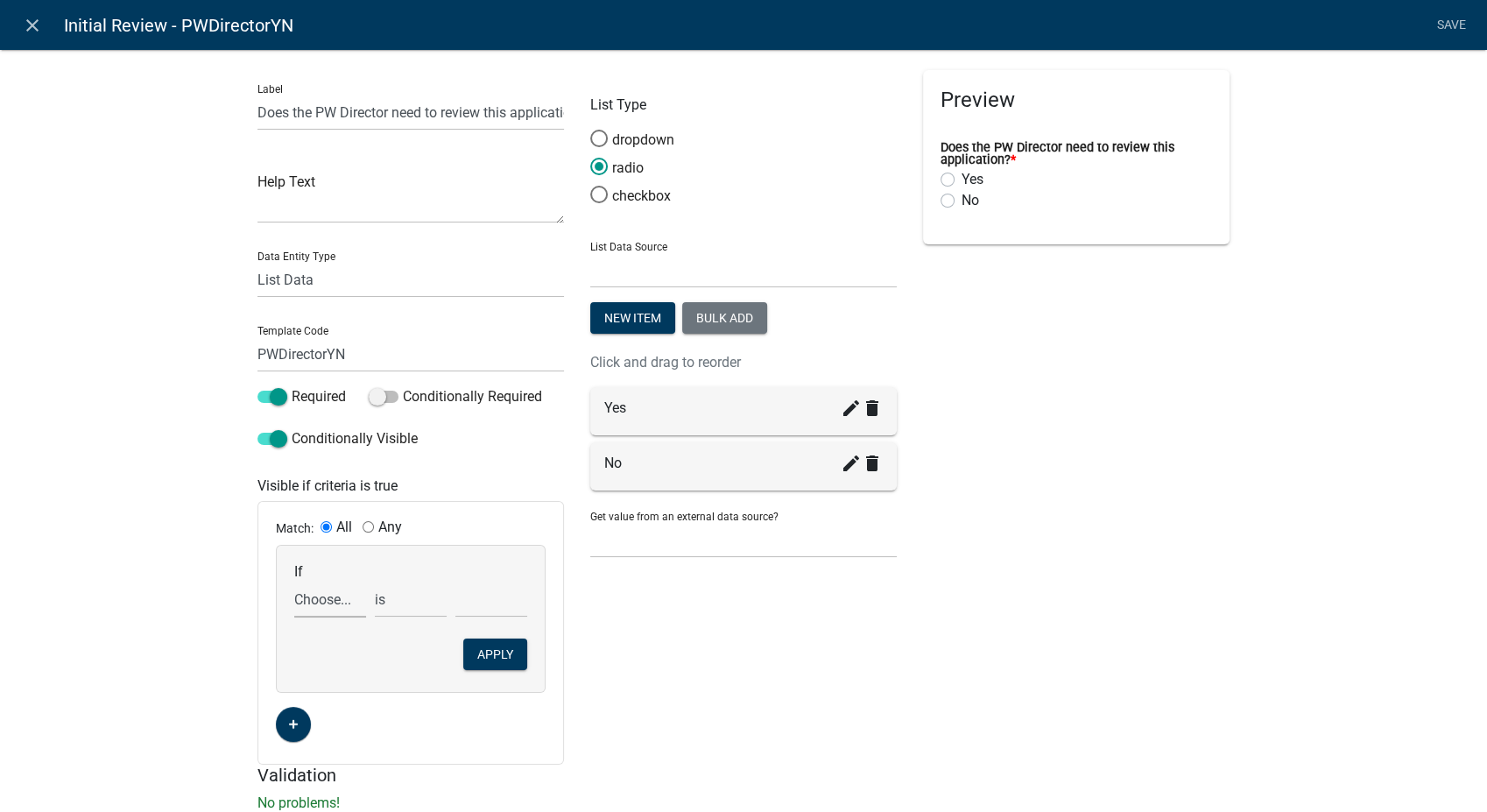
click at [314, 610] on select "Choose... Acknowledgement Agreement ALL_FEE_RECIPIENTS APPLICANT_CITY APPLICANT…" at bounding box center [330, 599] width 72 height 36
click at [133, 461] on div "Label Does the PW Director need to review this application? Help Text Data Enti…" at bounding box center [743, 436] width 1487 height 829
click at [1458, 23] on link "Save" at bounding box center [1451, 25] width 44 height 33
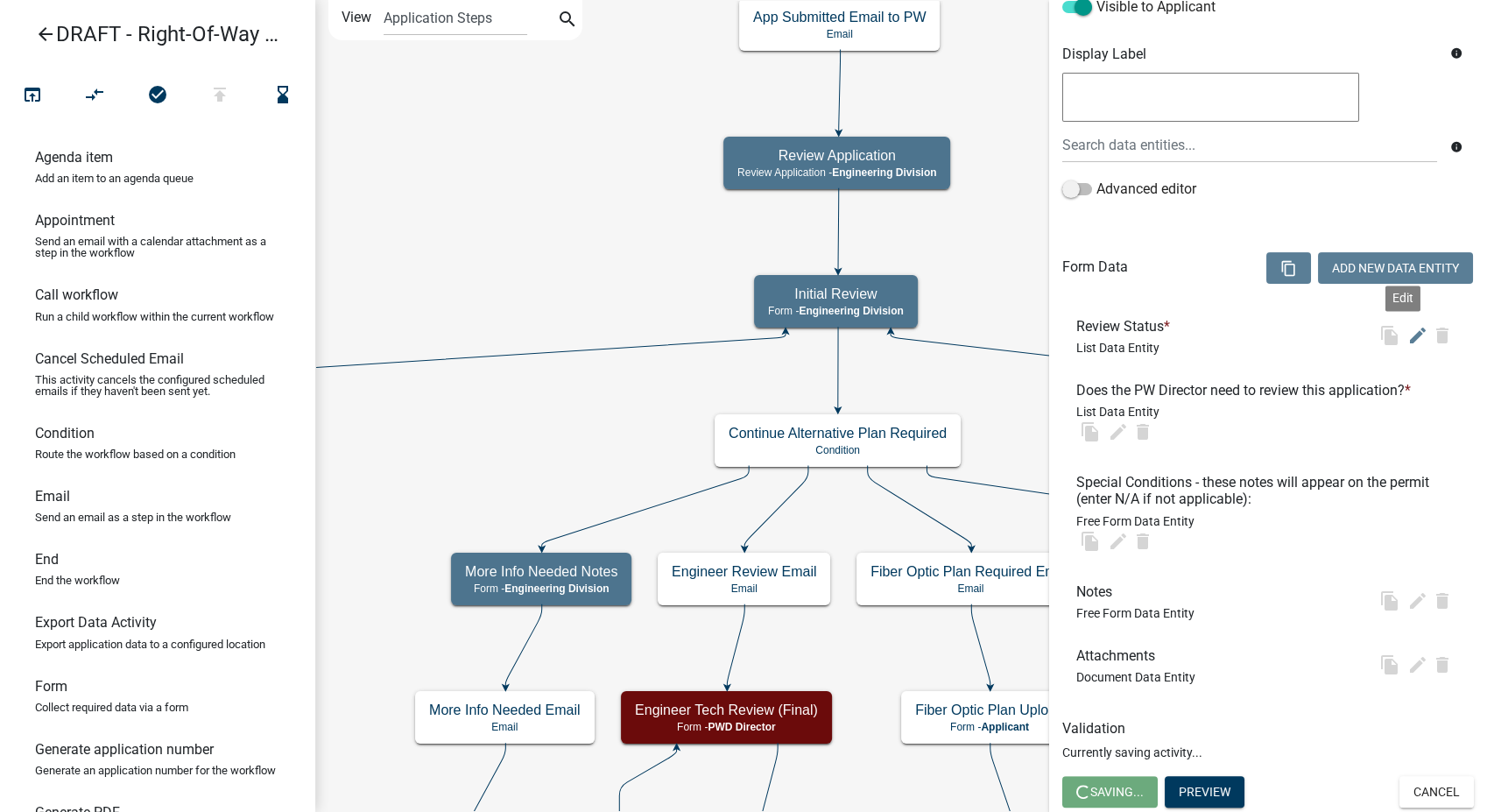
scroll to position [0, 0]
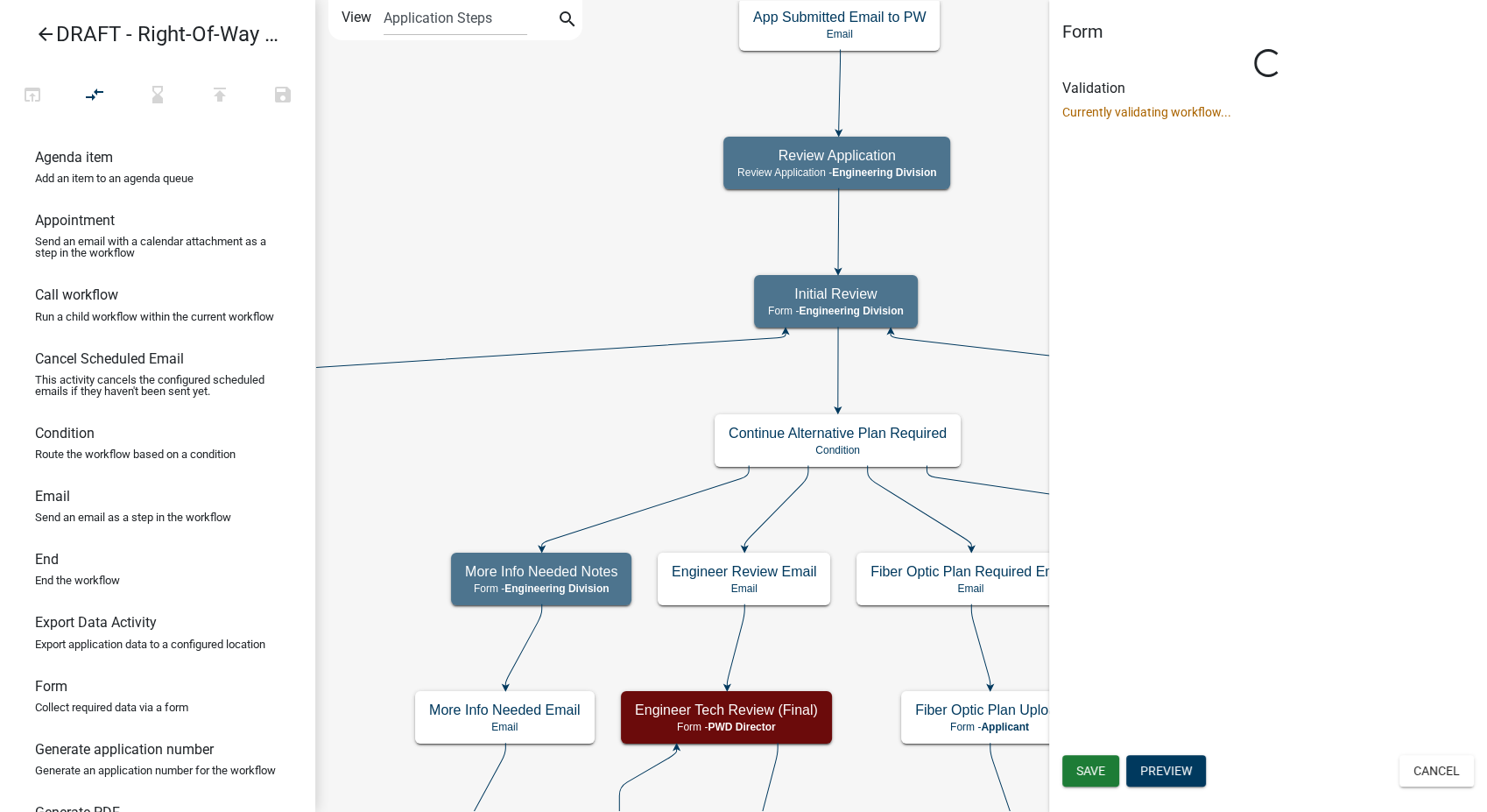
select select "2EABD35E-CE6D-461F-BA3B-875F04B0D107"
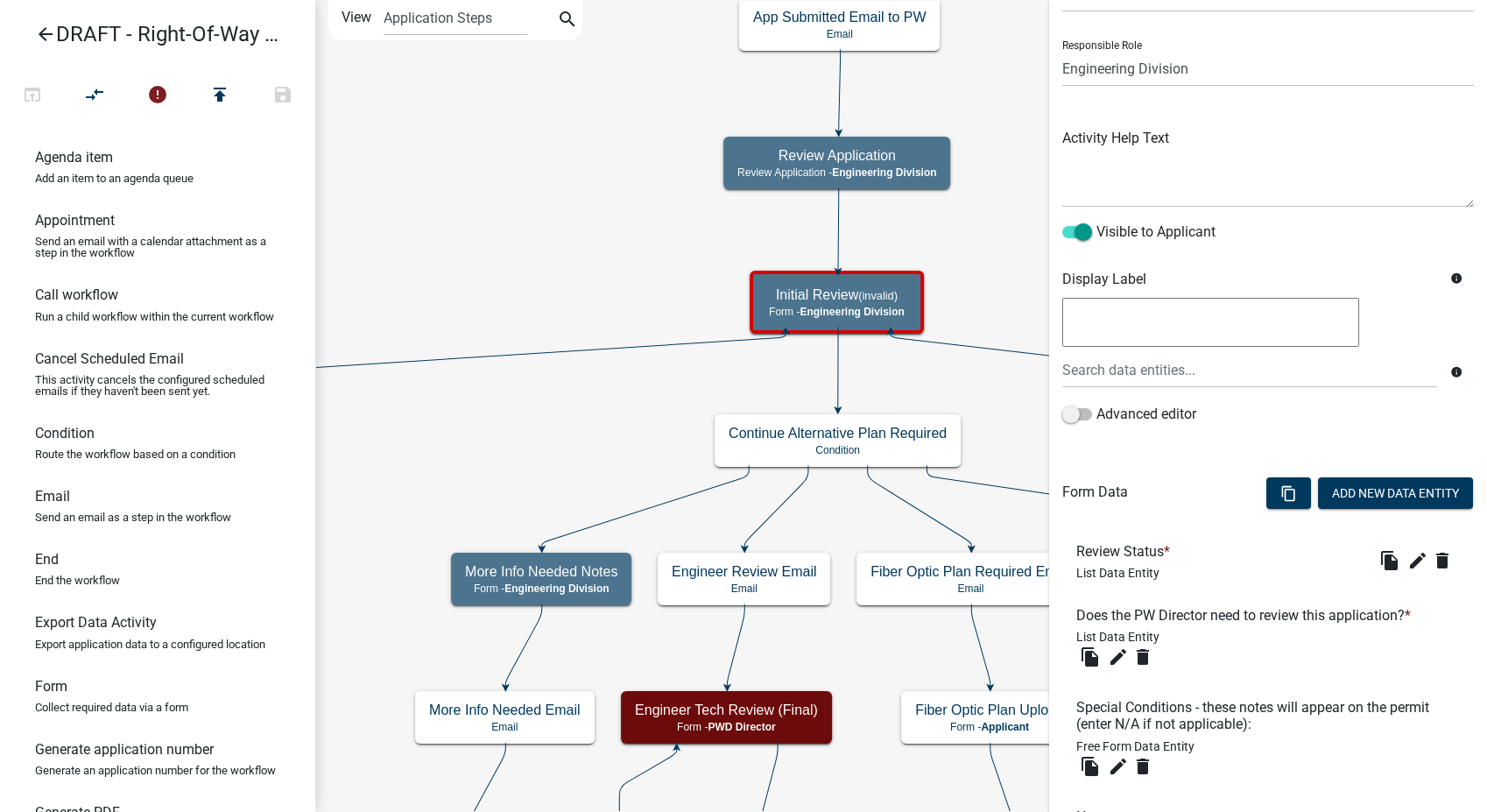
scroll to position [322, 0]
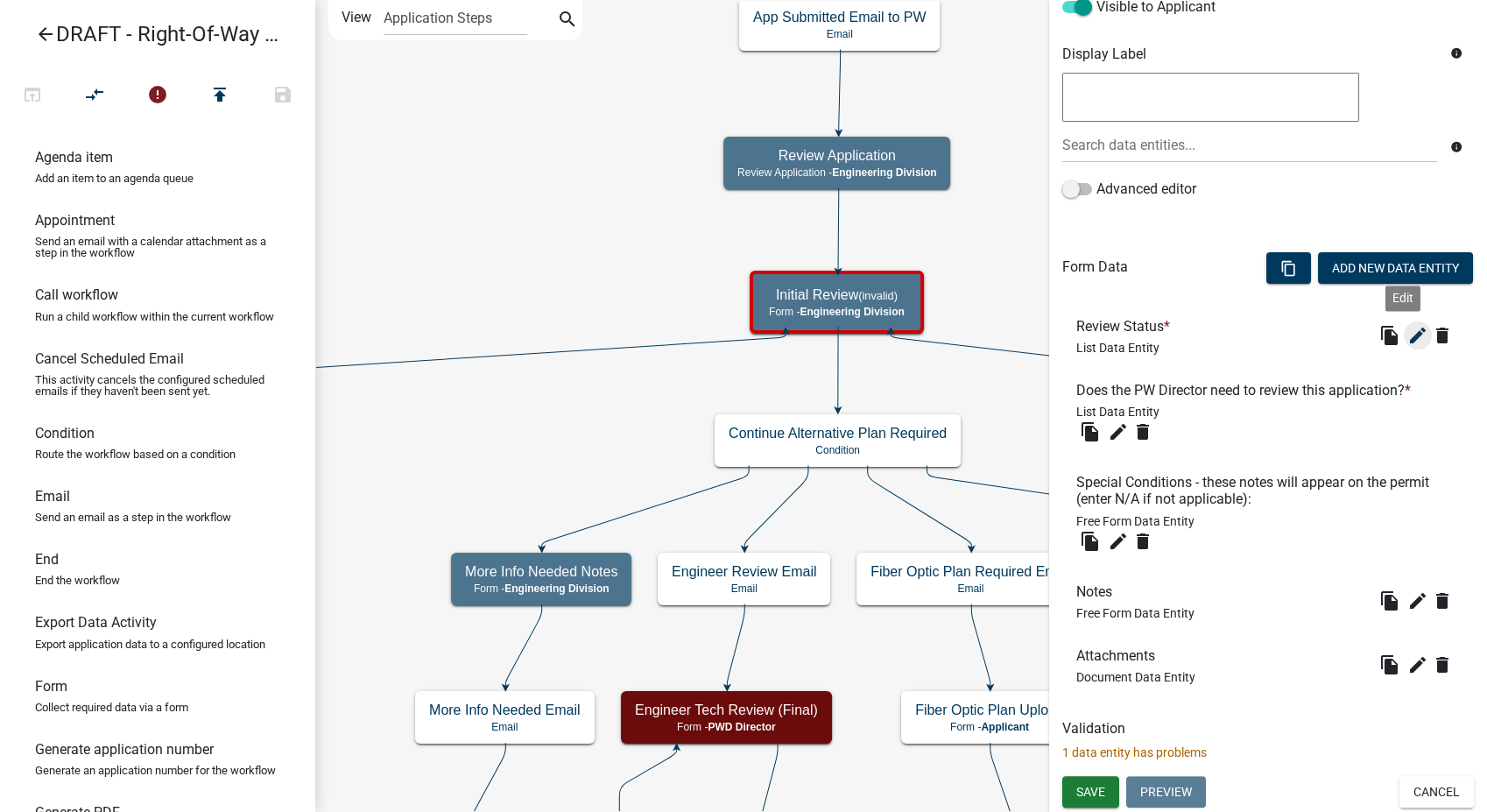
click at [1407, 340] on icon "edit" at bounding box center [1418, 336] width 21 height 21
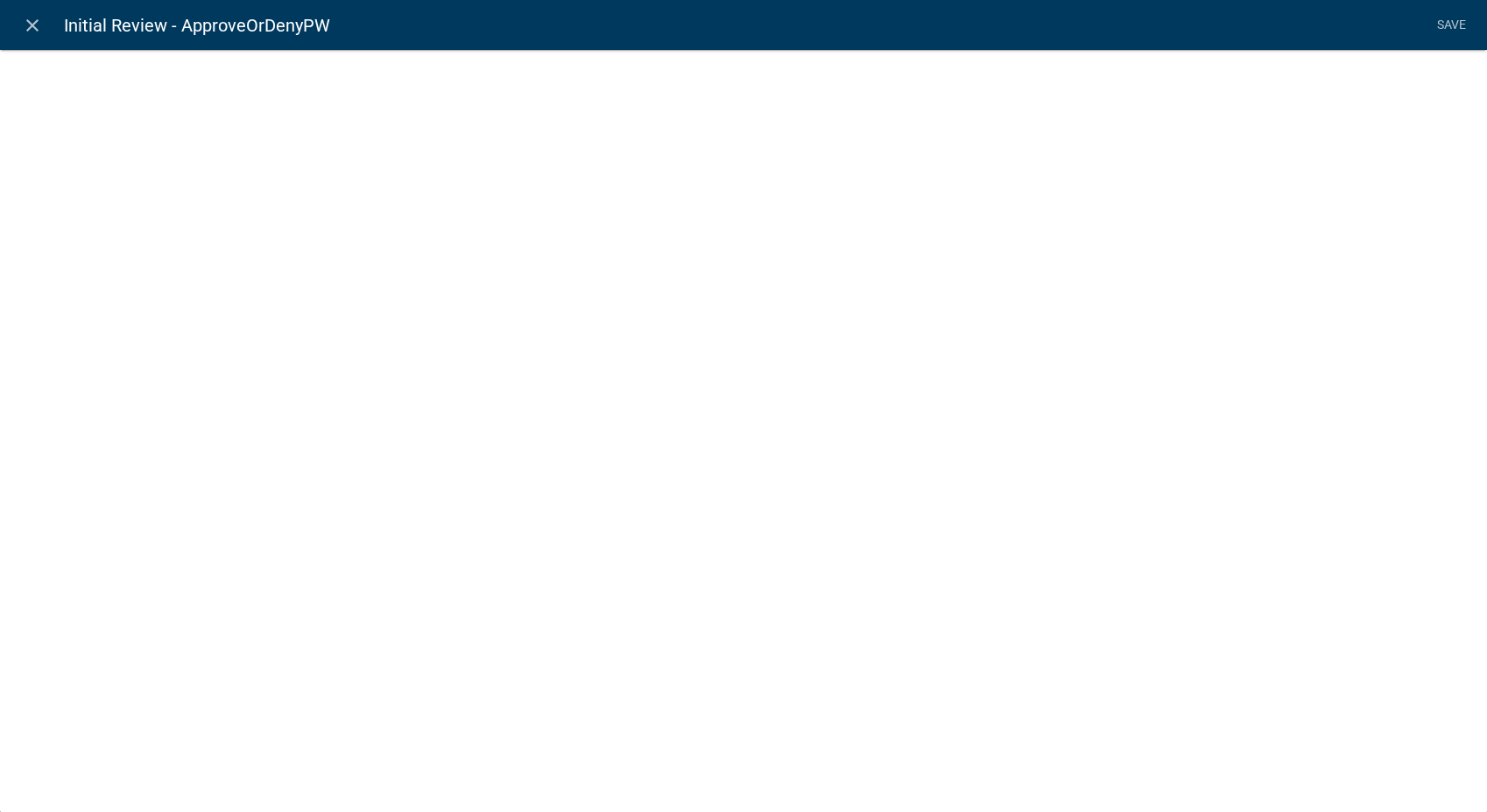
select select "list-data"
select select
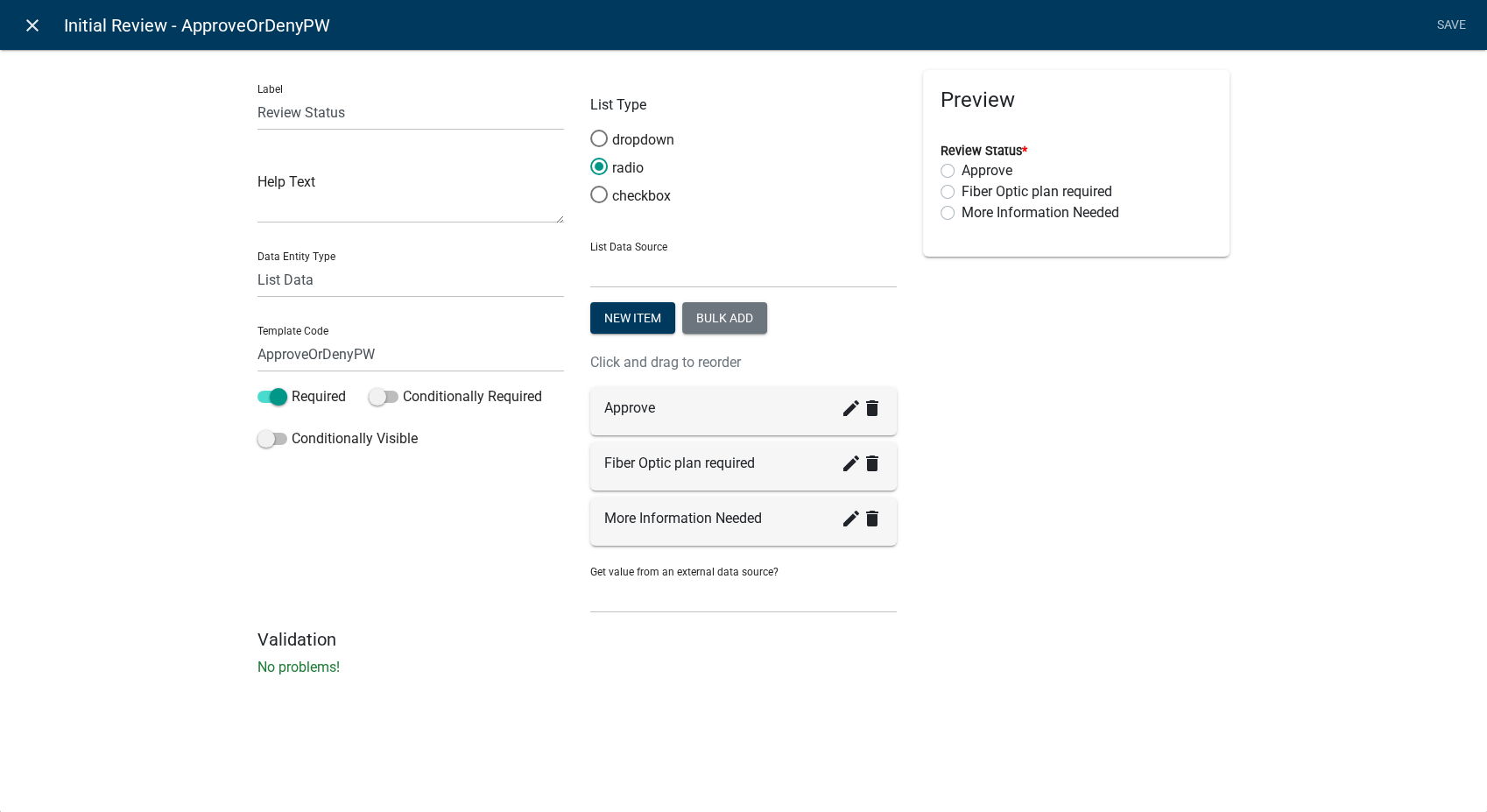
click at [32, 21] on icon "close" at bounding box center [33, 25] width 21 height 21
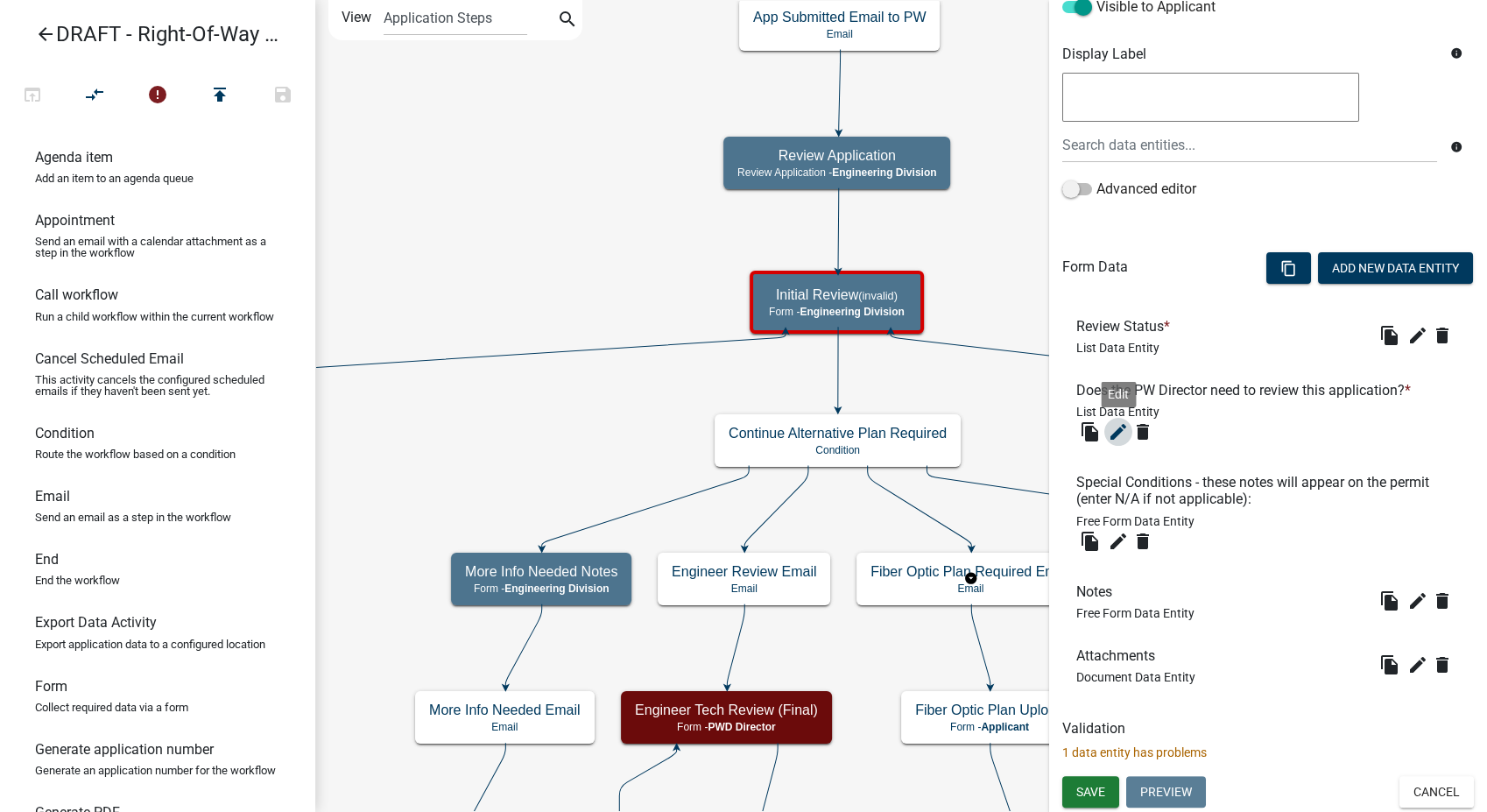
click at [1119, 418] on button "edit" at bounding box center [1118, 431] width 28 height 28
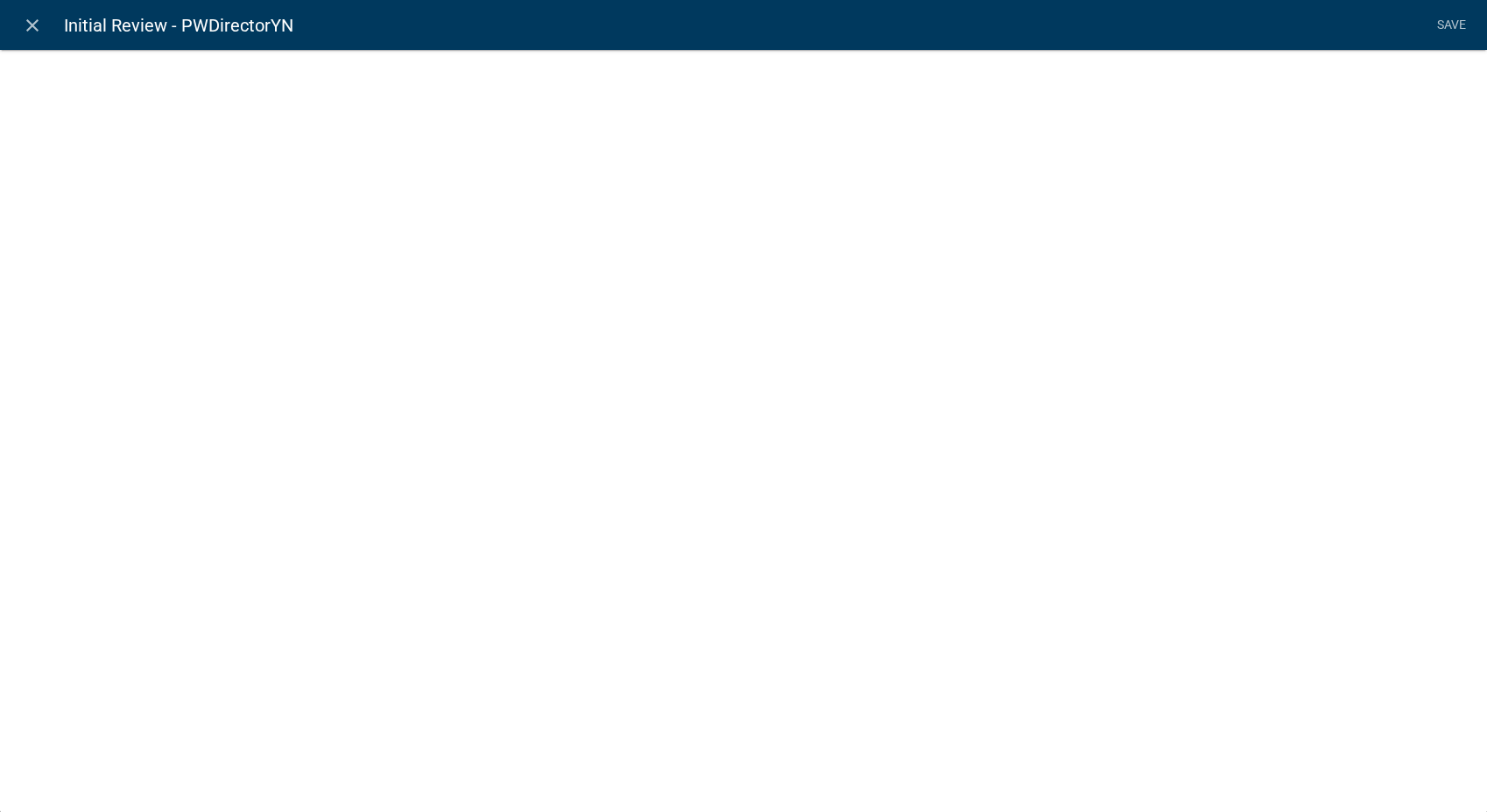
select select "list-data"
select select
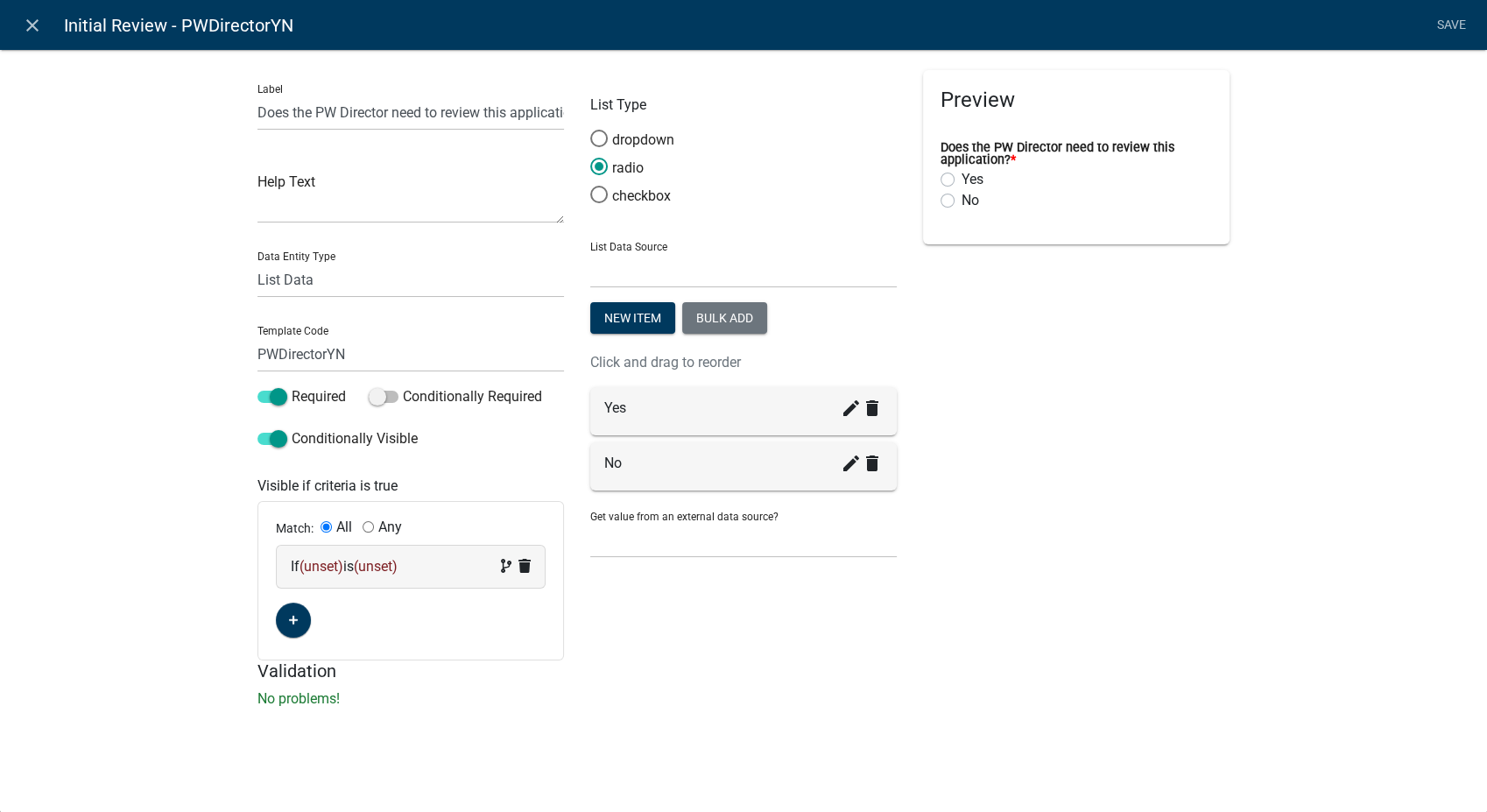
click at [321, 569] on span "(unset)" at bounding box center [321, 565] width 44 height 17
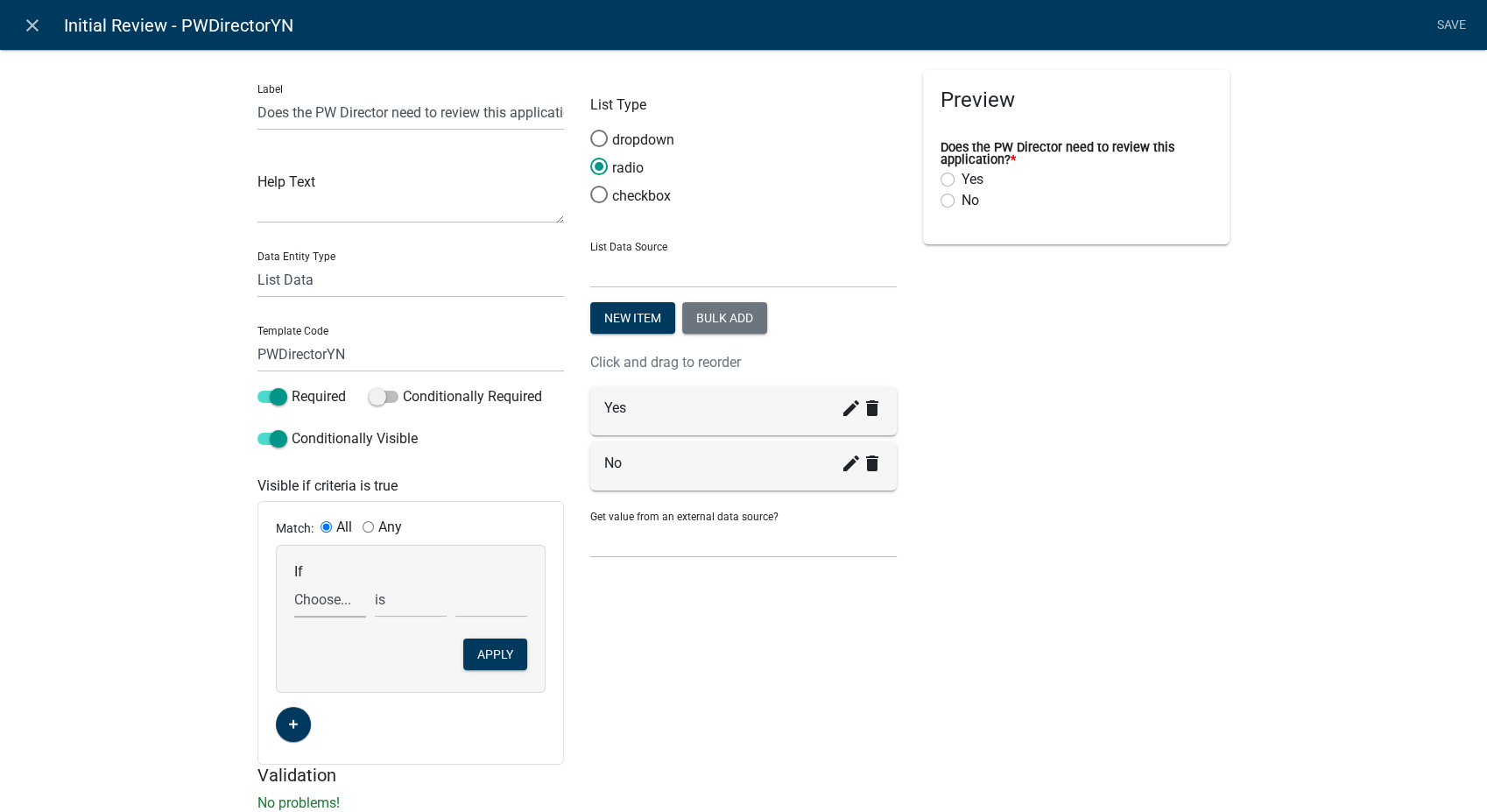
click at [325, 603] on select "Choose... Acknowledgement Agreement ALL_FEE_RECIPIENTS APPLICANT_CITY APPLICANT…" at bounding box center [330, 599] width 72 height 36
select select "16: ApproveOrDenyPW"
click at [294, 582] on select "Choose... Acknowledgement Agreement ALL_FEE_RECIPIENTS APPLICANT_CITY APPLICANT…" at bounding box center [330, 599] width 72 height 36
click at [469, 592] on select "Choose... Approve Fiber Optic plan required More Information Needed" at bounding box center [491, 599] width 72 height 36
select select "1: Approve"
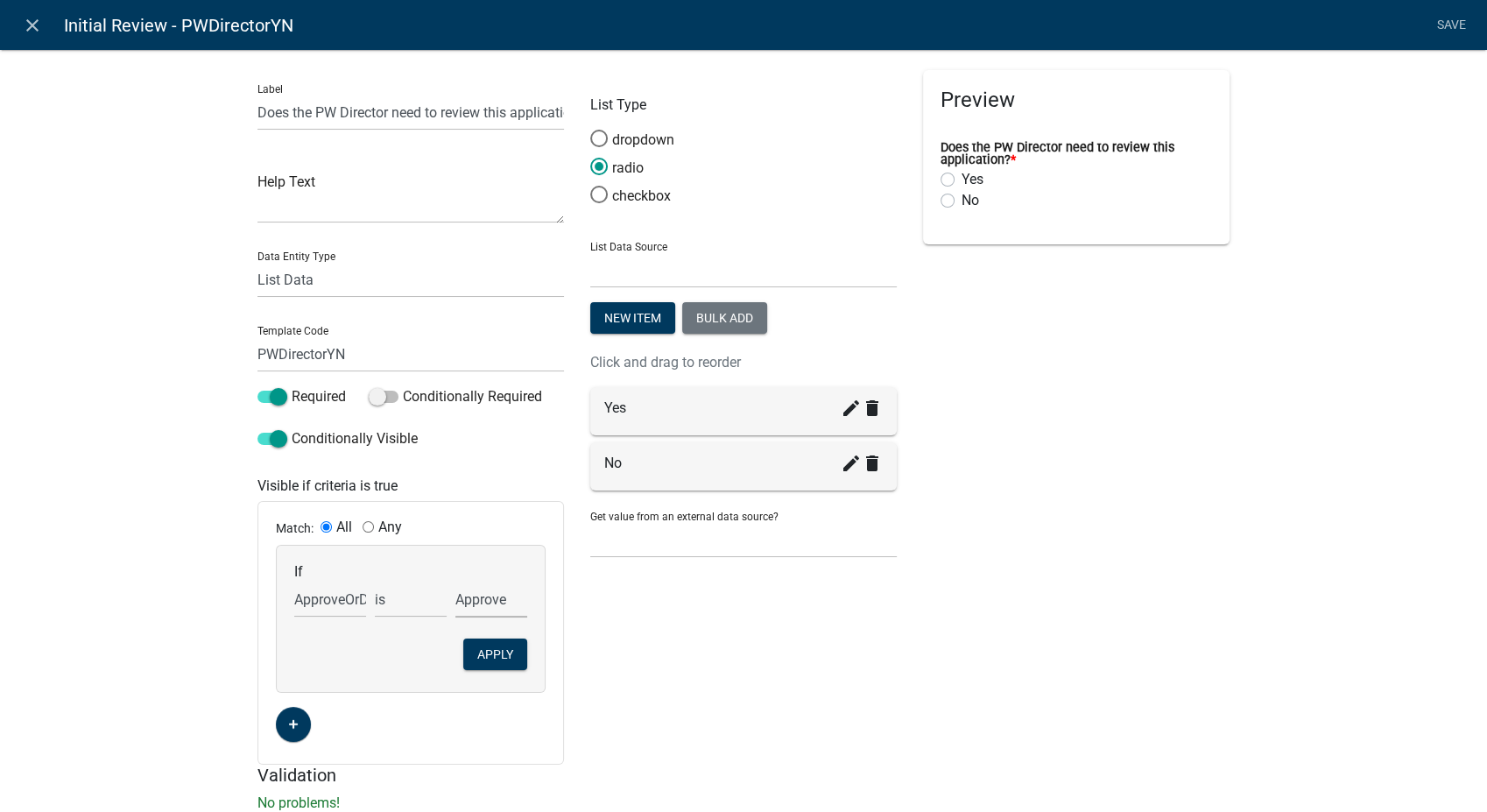
click at [456, 582] on select "Choose... Approve Fiber Optic plan required More Information Needed" at bounding box center [491, 599] width 72 height 36
click at [490, 646] on button "Apply" at bounding box center [495, 654] width 64 height 31
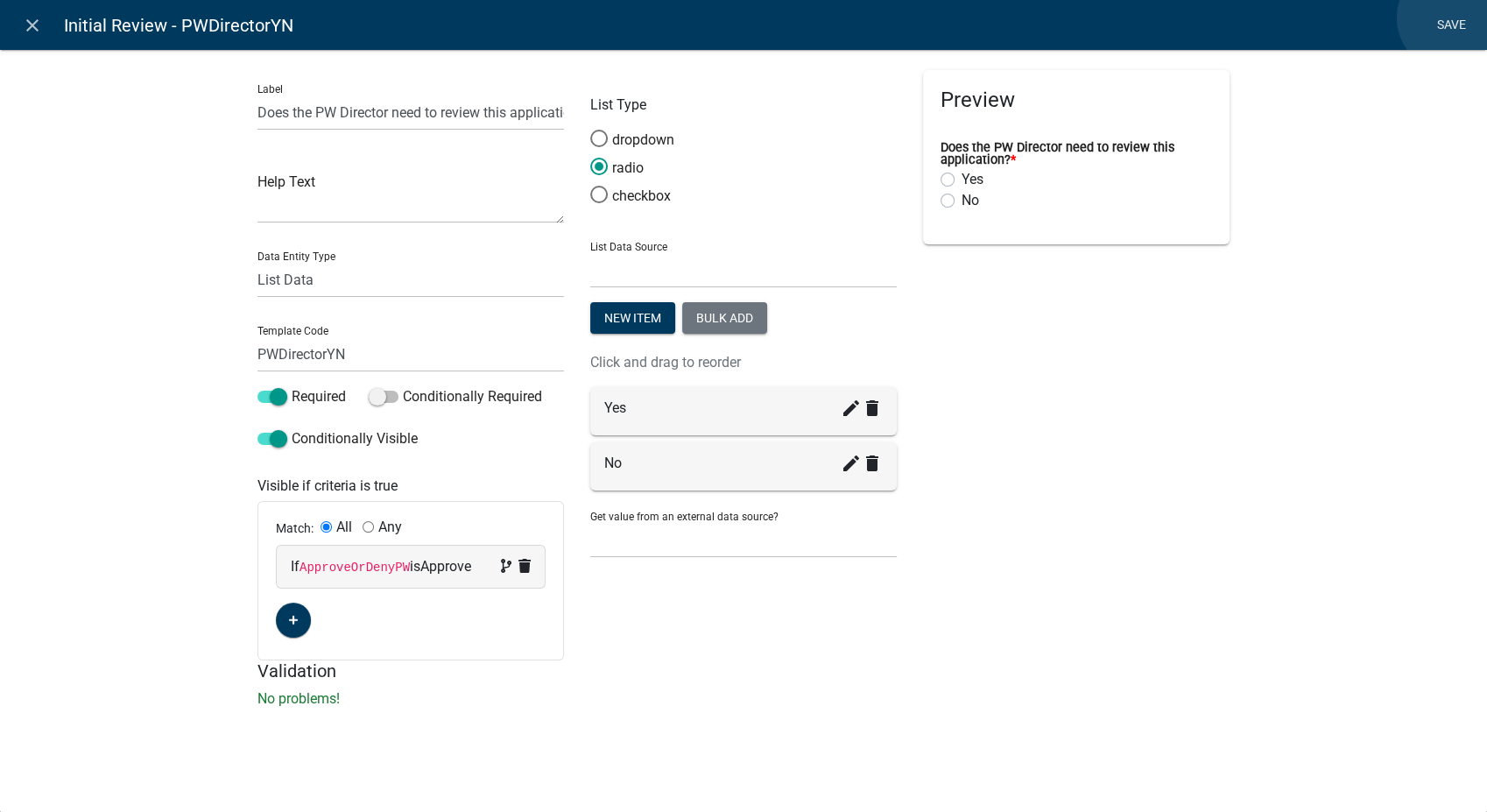
click at [1452, 17] on link "Save" at bounding box center [1451, 25] width 44 height 33
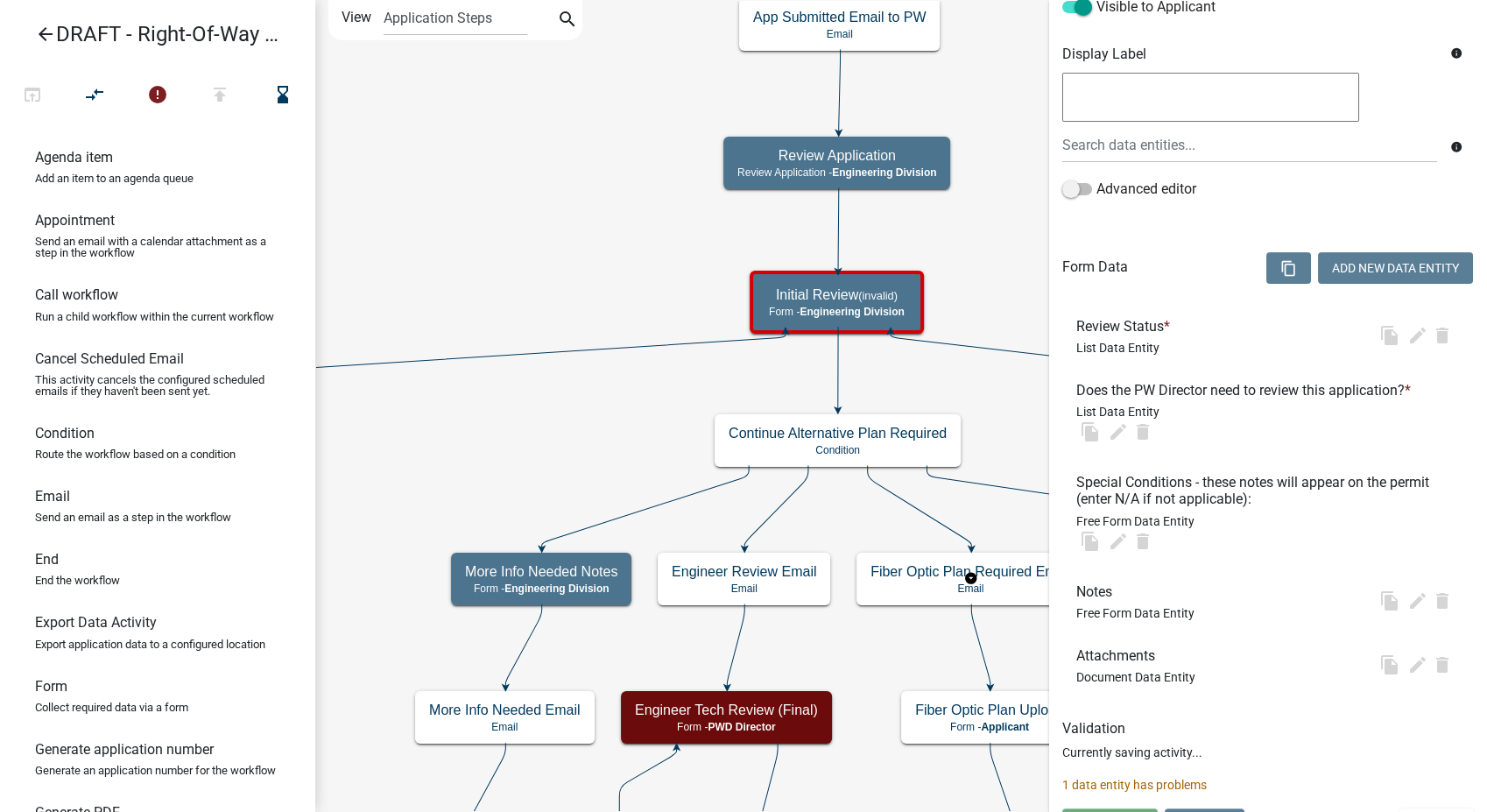
scroll to position [0, 0]
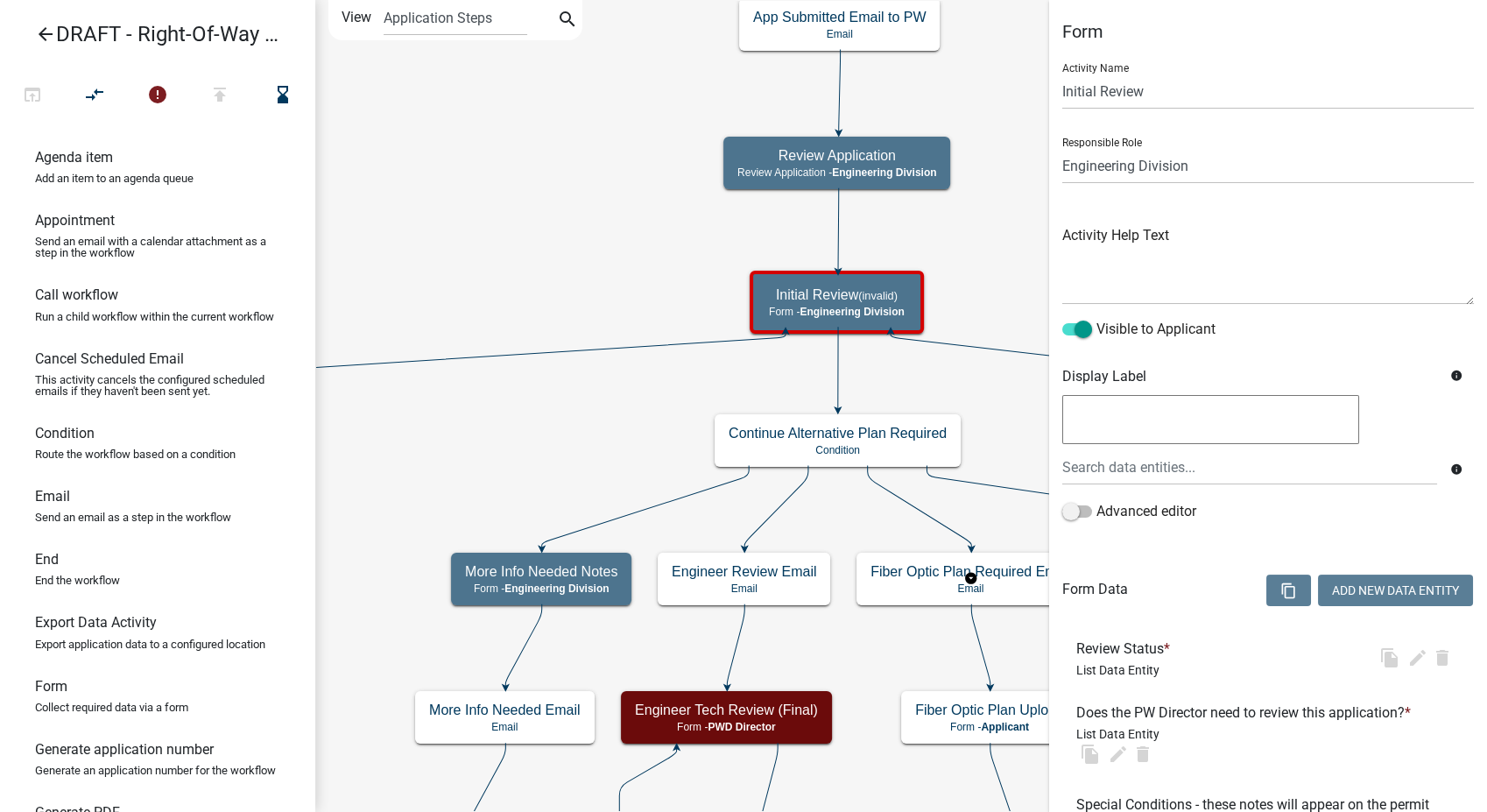
select select "2EABD35E-CE6D-461F-BA3B-875F04B0D107"
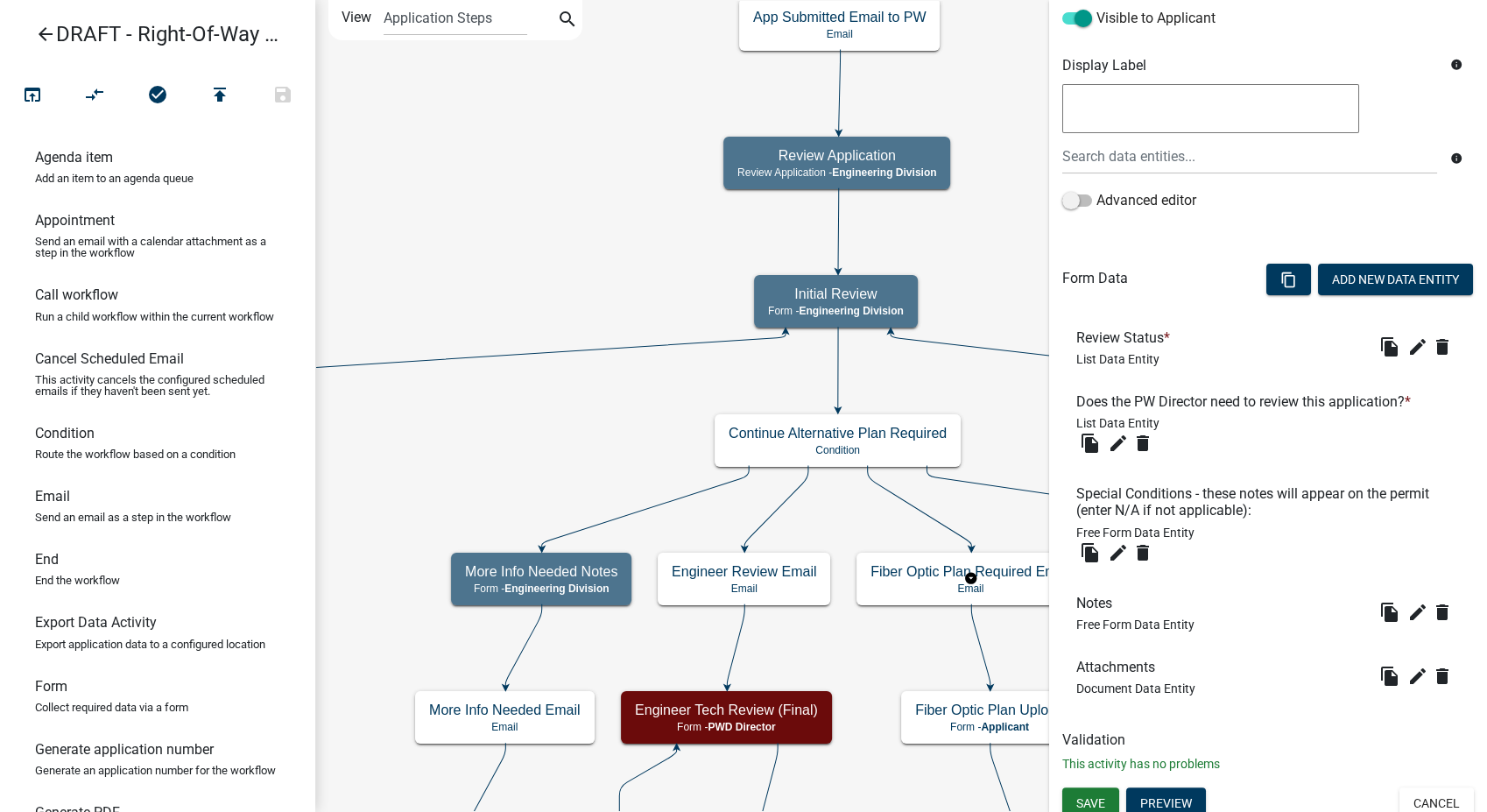
scroll to position [322, 0]
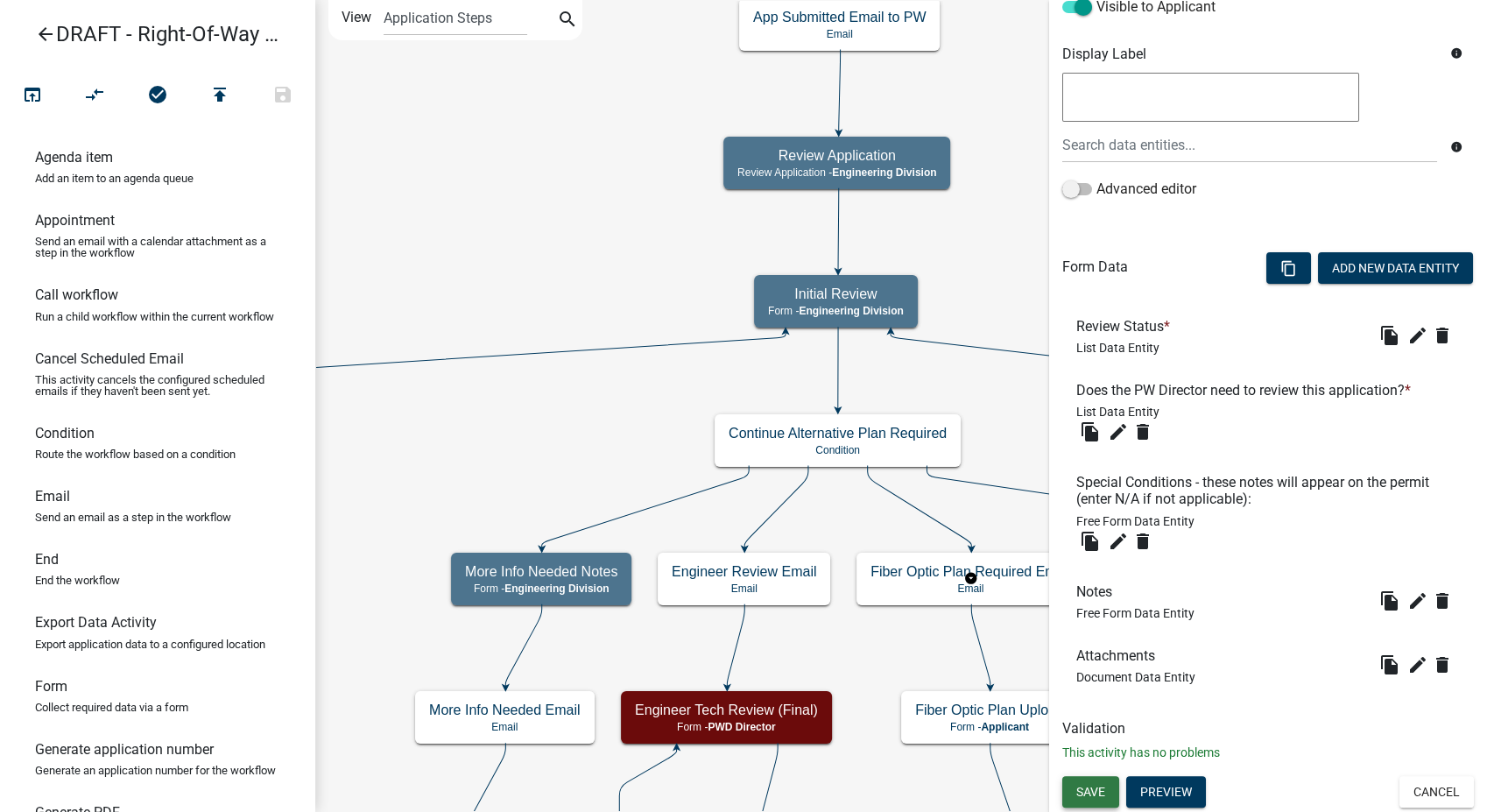
click at [1111, 791] on button "Save" at bounding box center [1091, 792] width 57 height 31
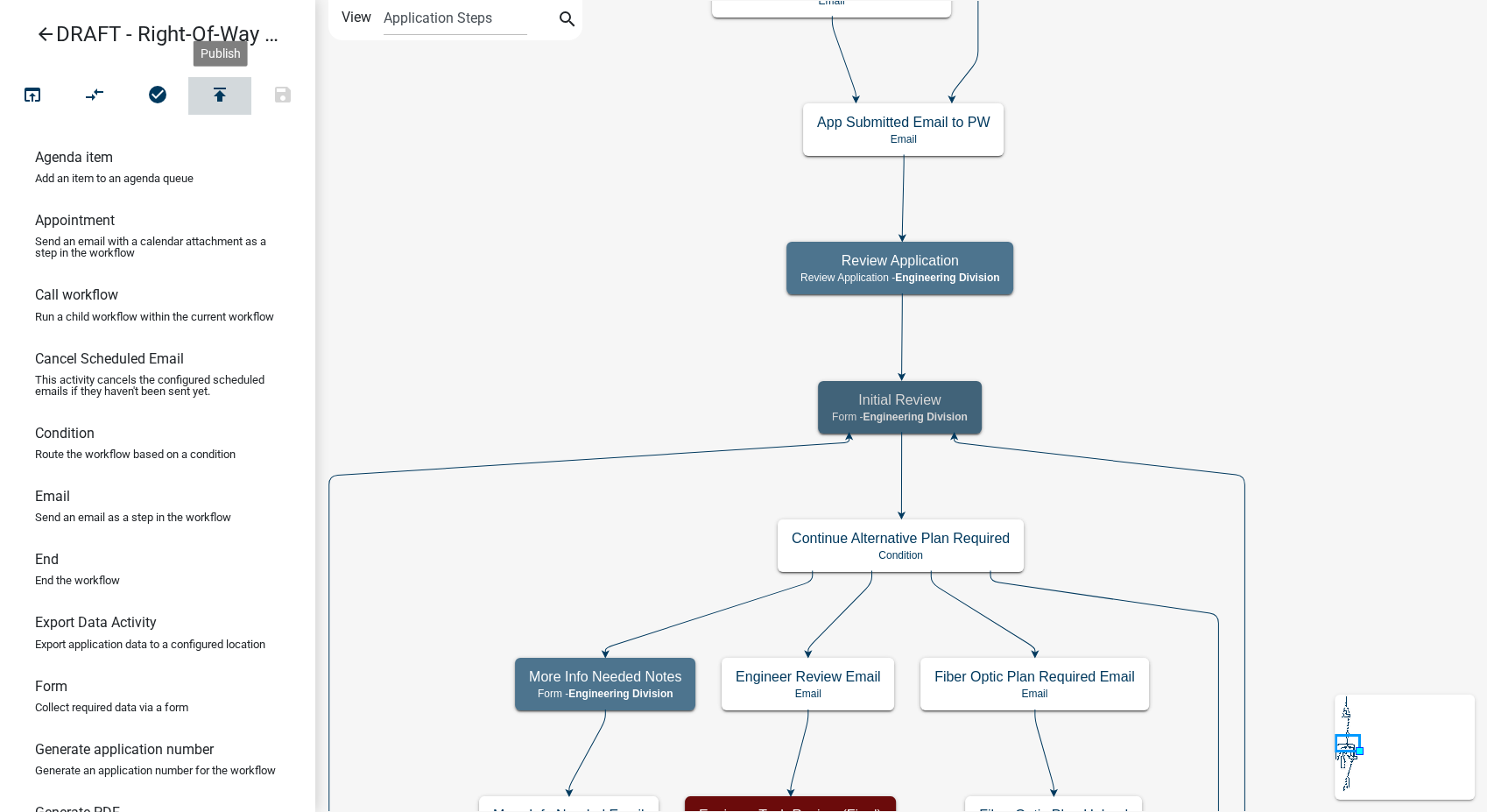
click at [208, 84] on button "publish" at bounding box center [220, 95] width 63 height 38
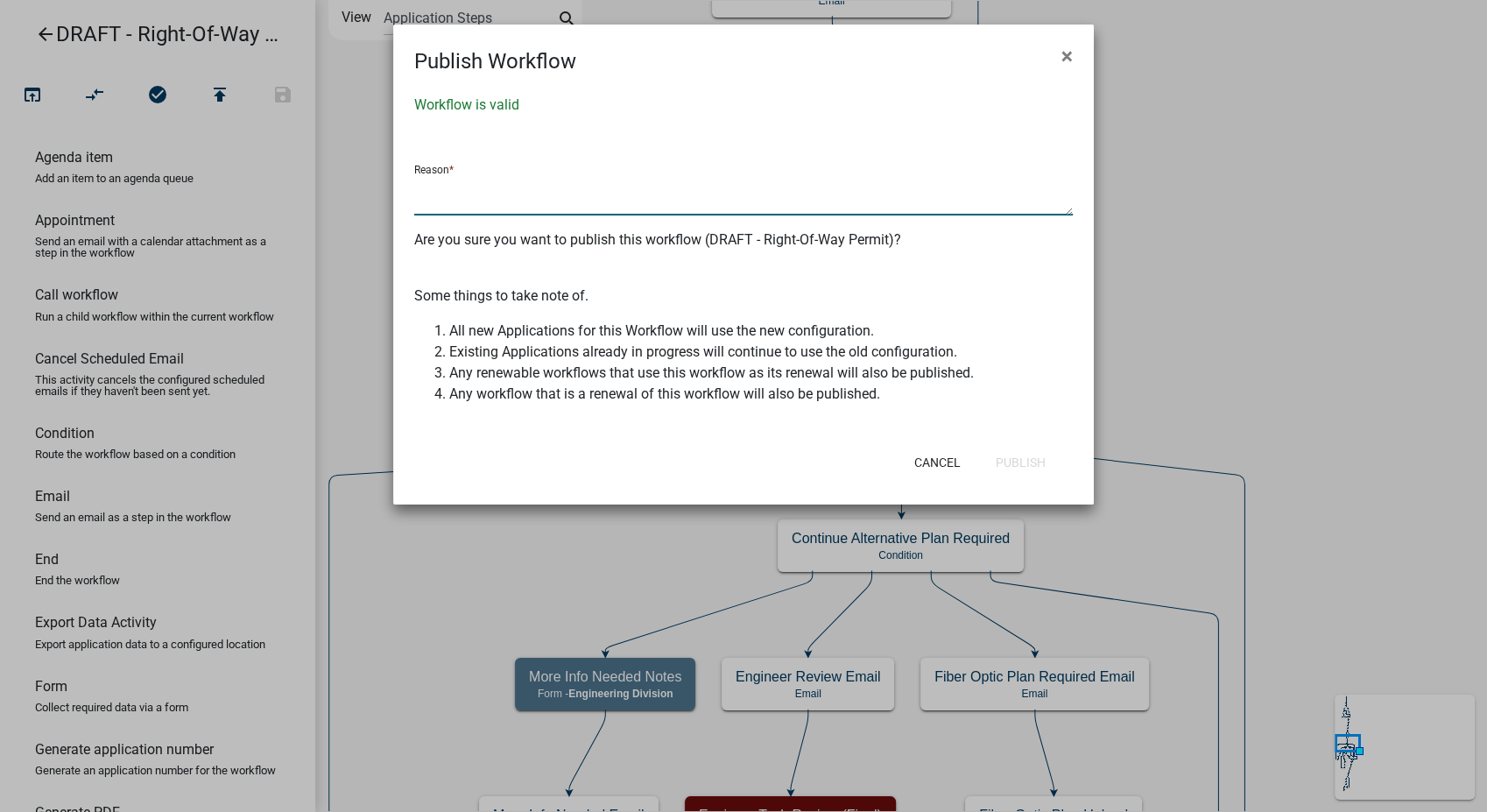
click at [463, 187] on textarea at bounding box center [744, 194] width 659 height 40
type textarea "QC Notes implemented"
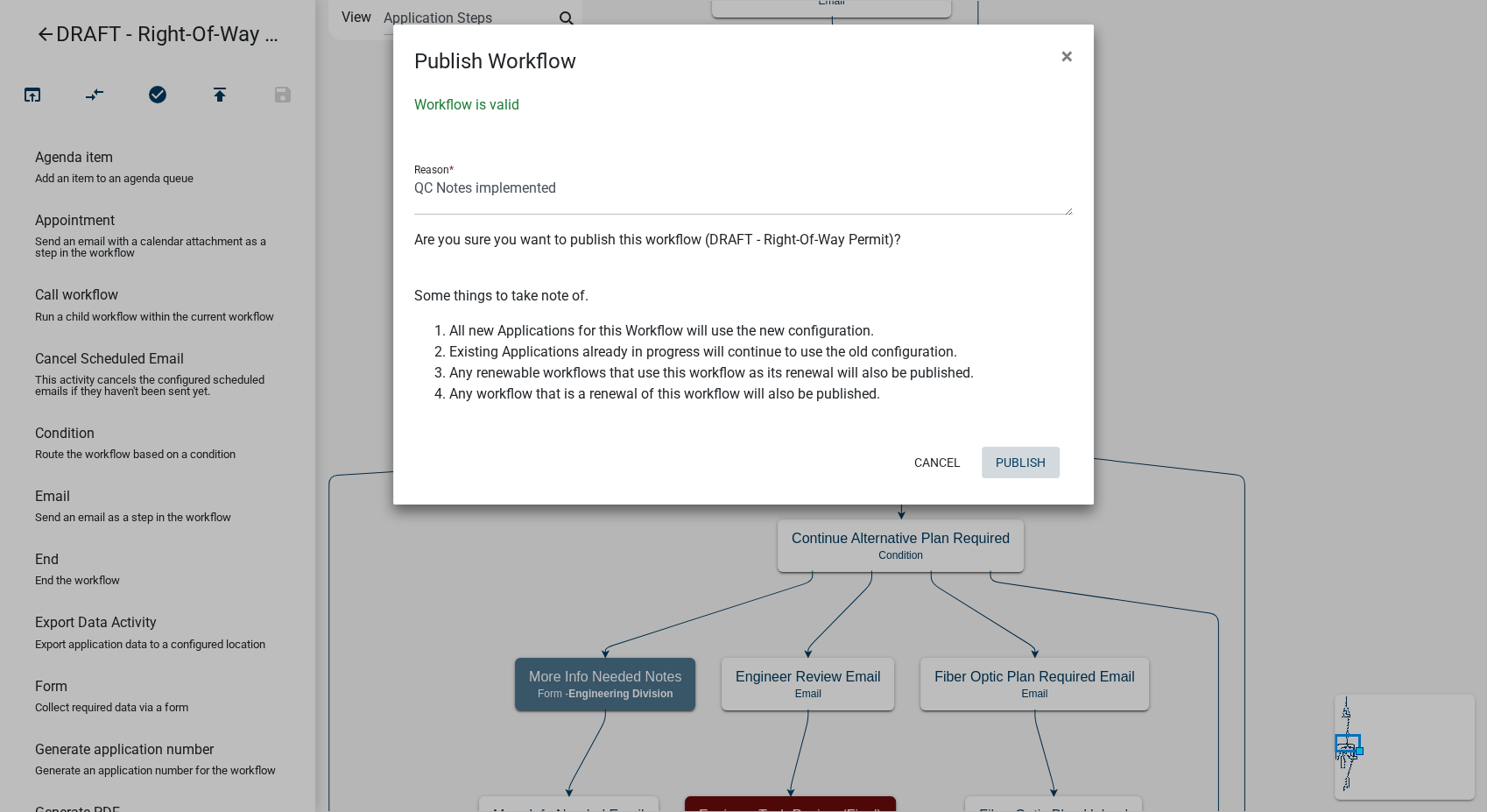
click at [1048, 461] on button "Publish" at bounding box center [1021, 462] width 78 height 31
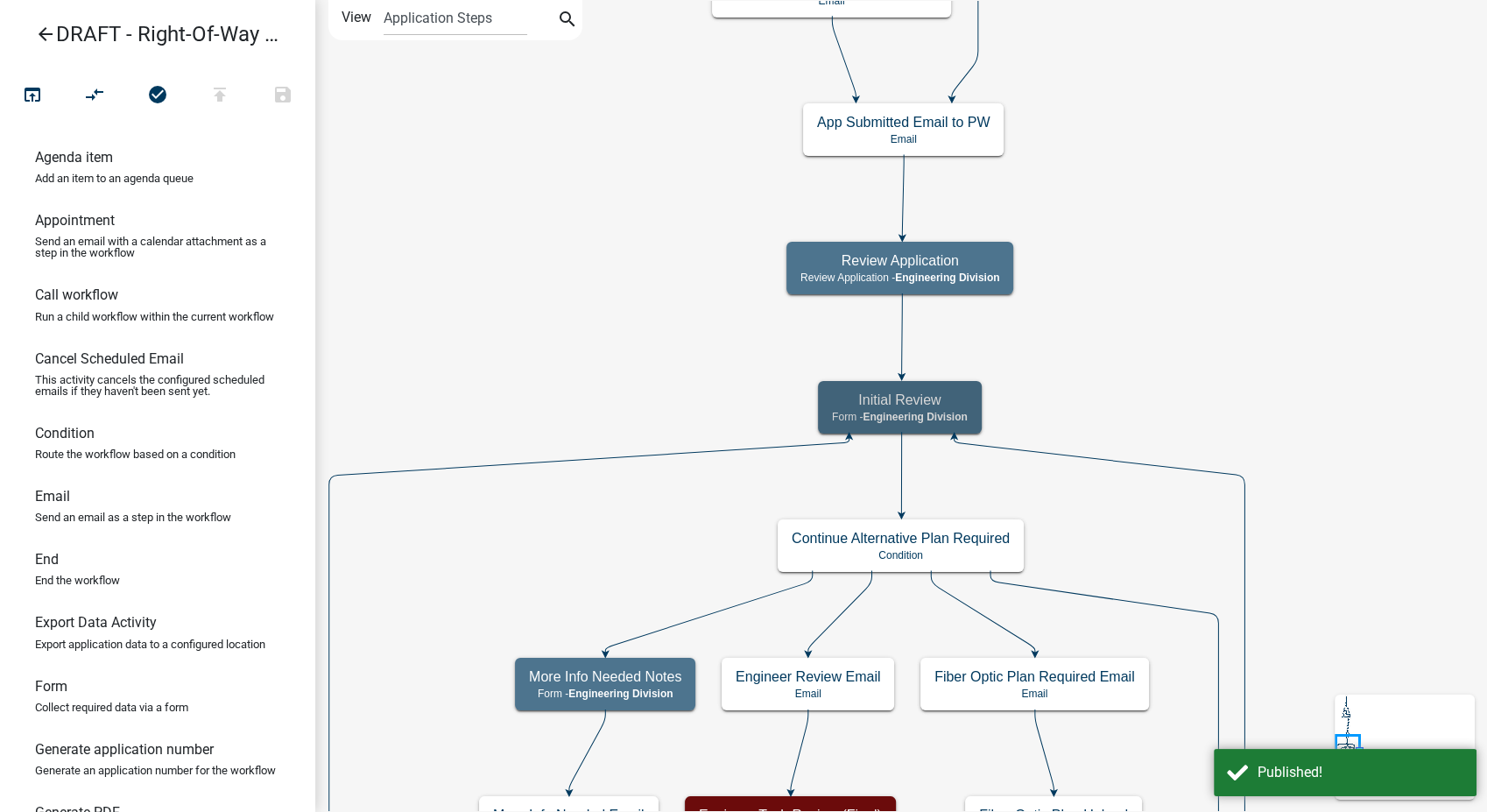
click at [50, 38] on icon "arrow_back" at bounding box center [46, 35] width 21 height 24
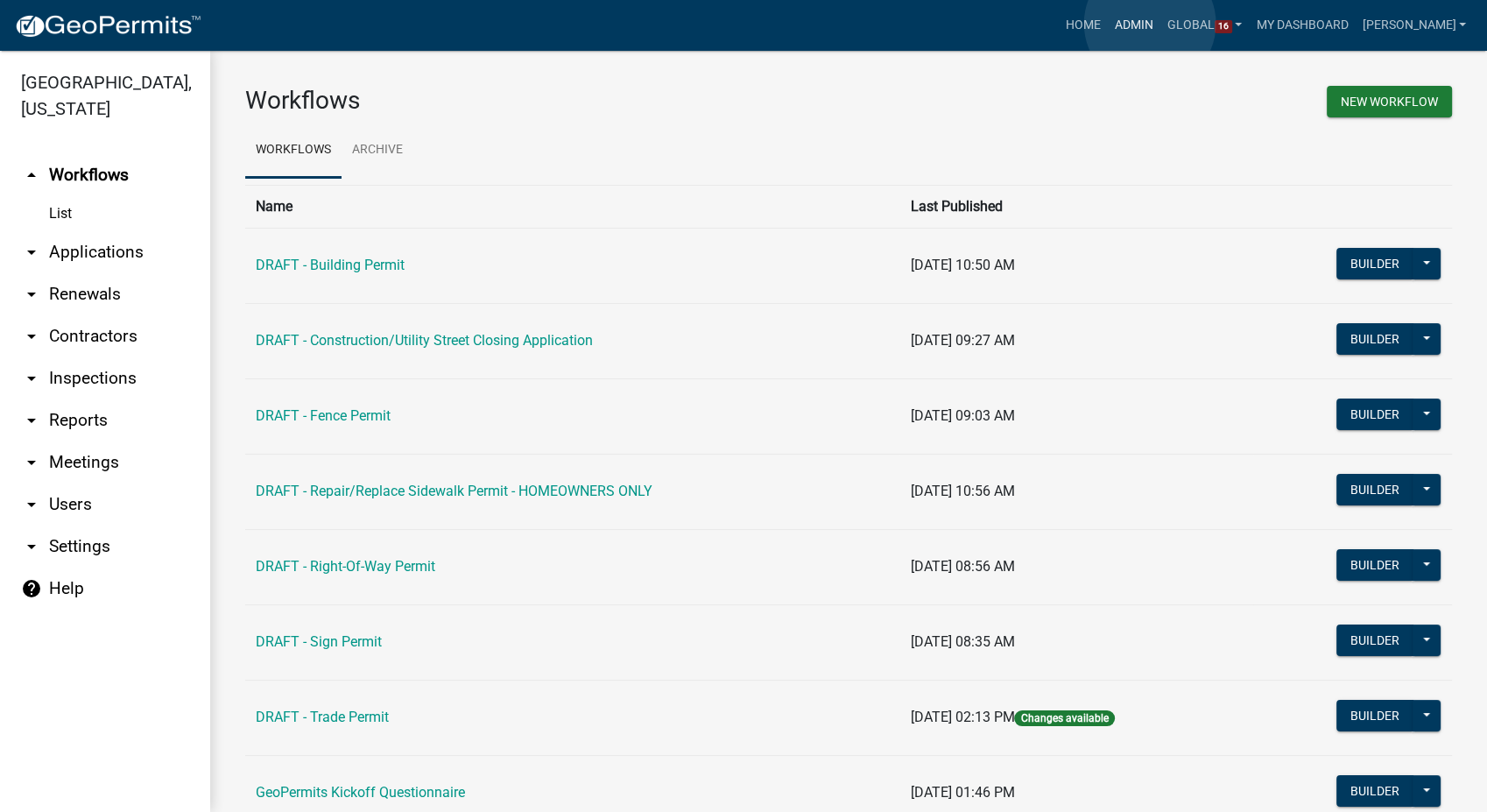
click at [1150, 23] on link "Admin" at bounding box center [1134, 25] width 52 height 33
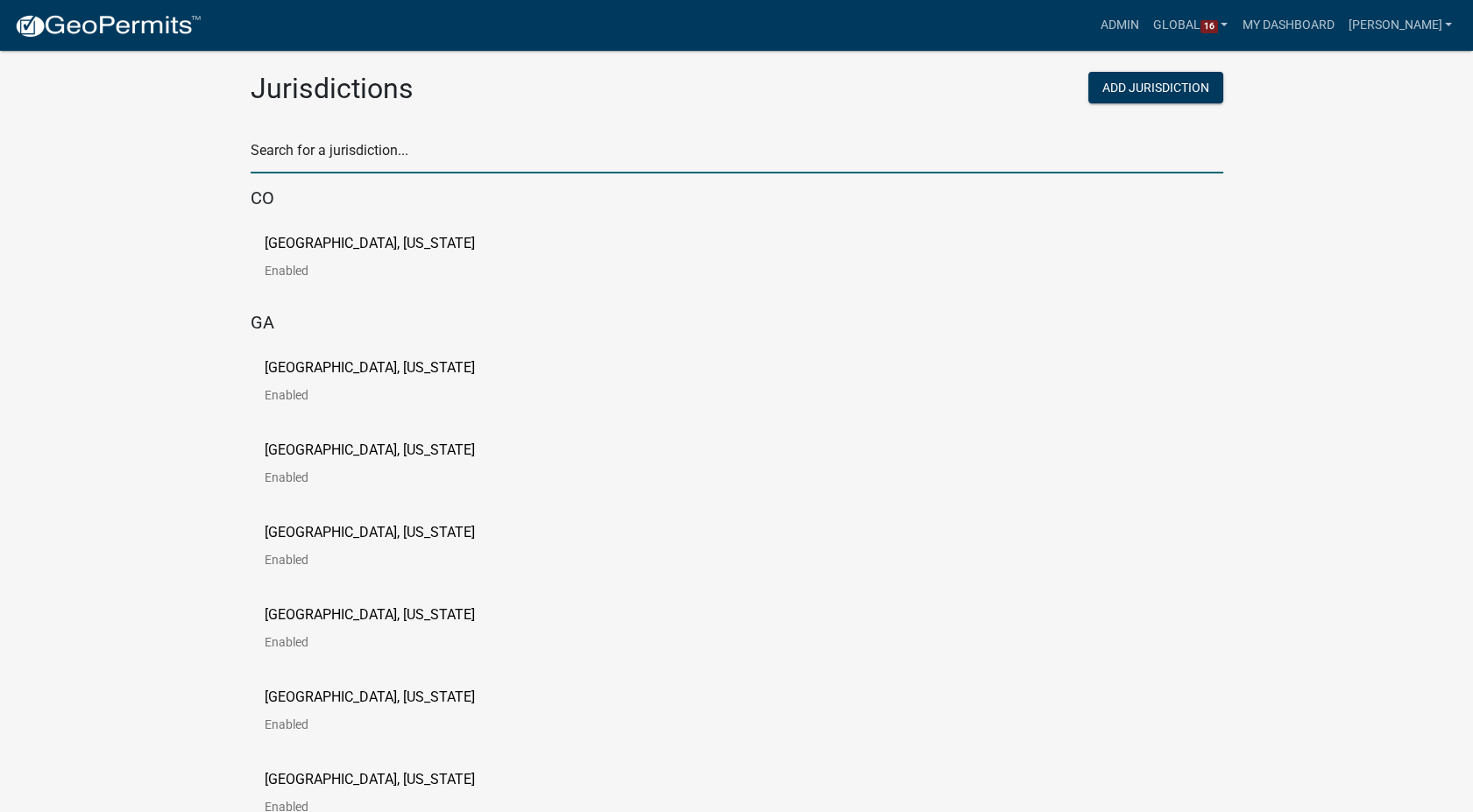
click at [336, 142] on input "text" at bounding box center [736, 155] width 973 height 36
type input "howard"
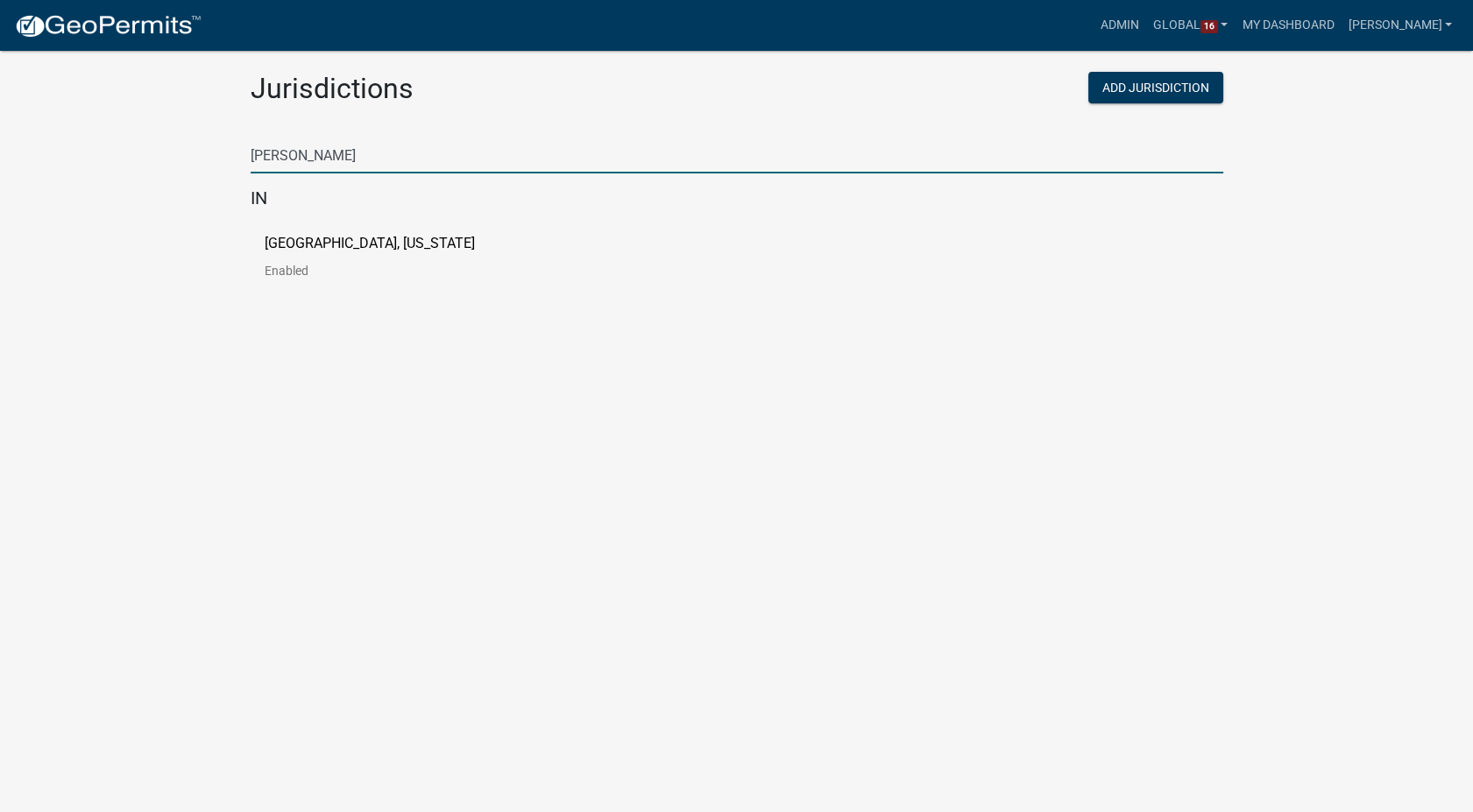
click at [340, 241] on p "[GEOGRAPHIC_DATA], [US_STATE]" at bounding box center [369, 243] width 210 height 14
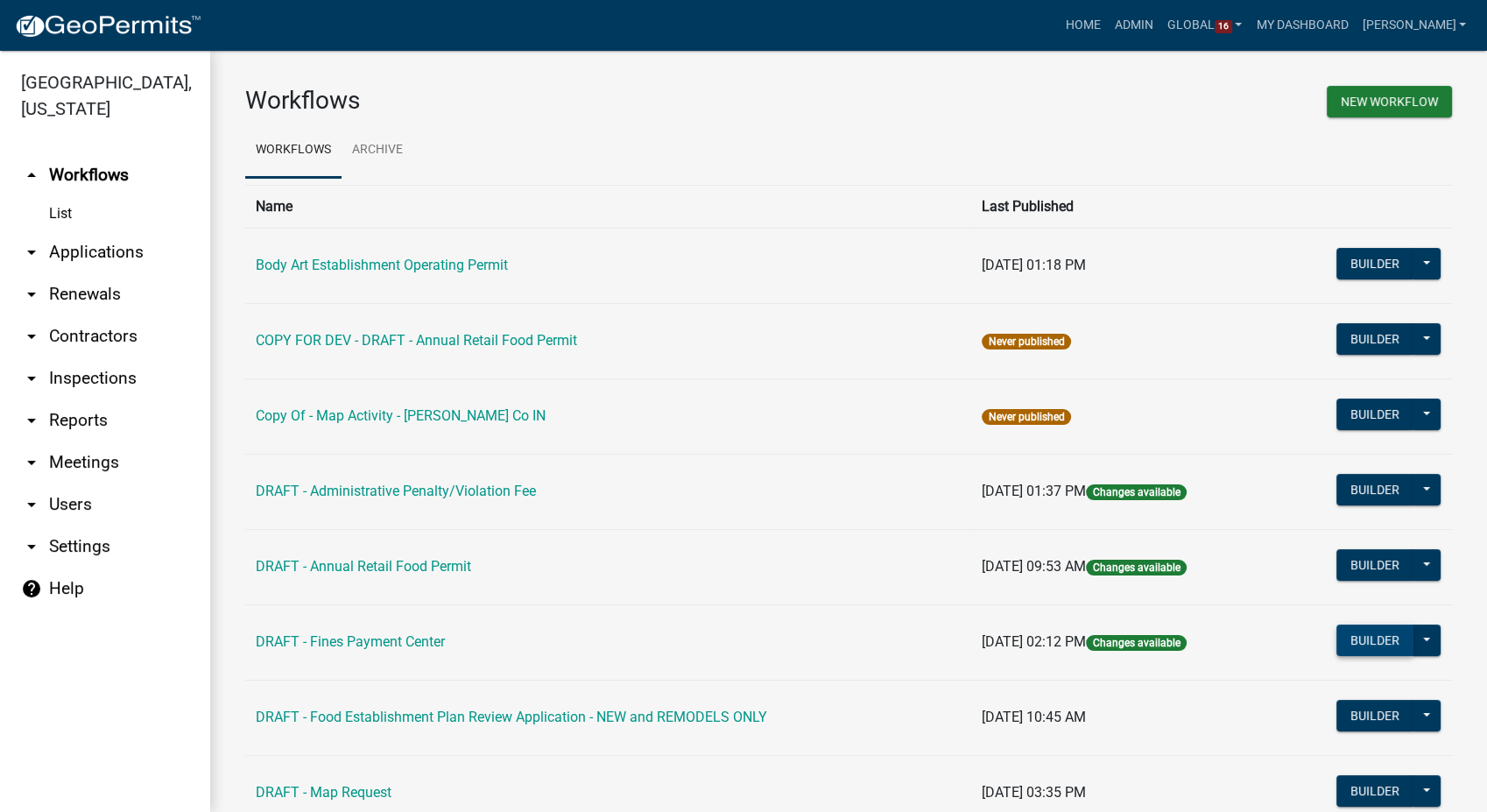
click at [1374, 636] on button "Builder" at bounding box center [1374, 640] width 77 height 31
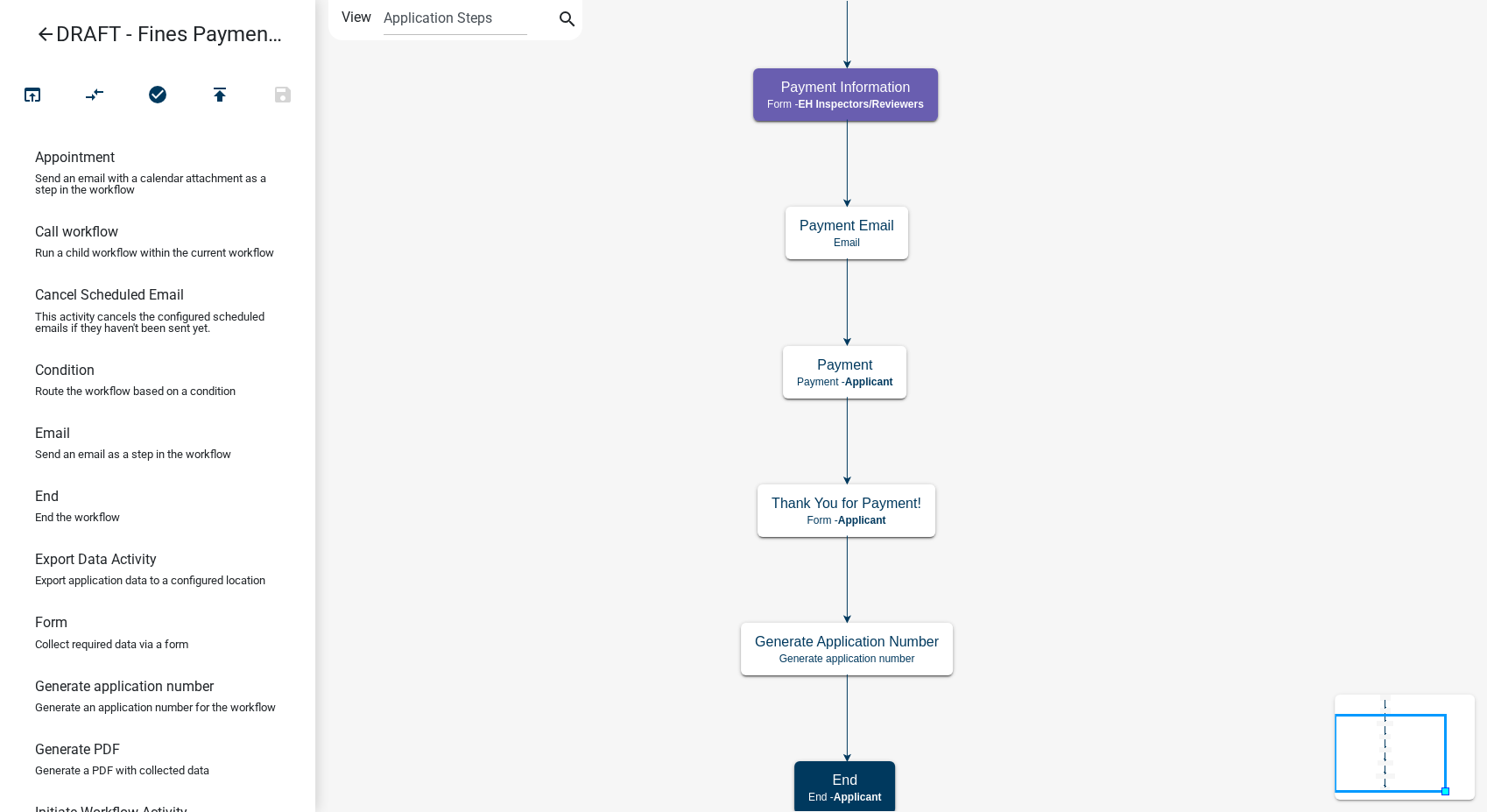
click at [40, 31] on icon "arrow_back" at bounding box center [46, 35] width 21 height 24
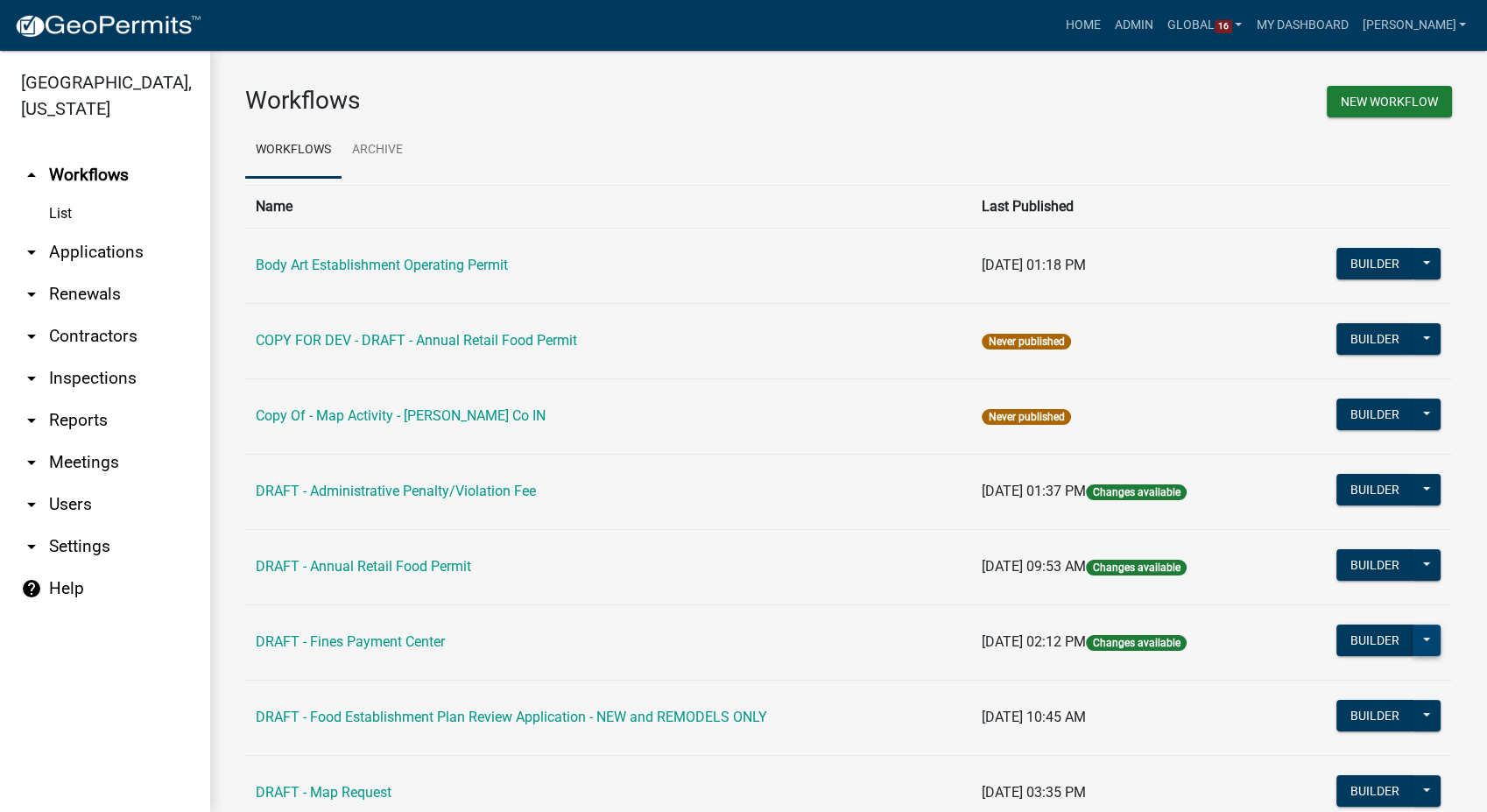
click at [1413, 645] on button at bounding box center [1427, 640] width 28 height 31
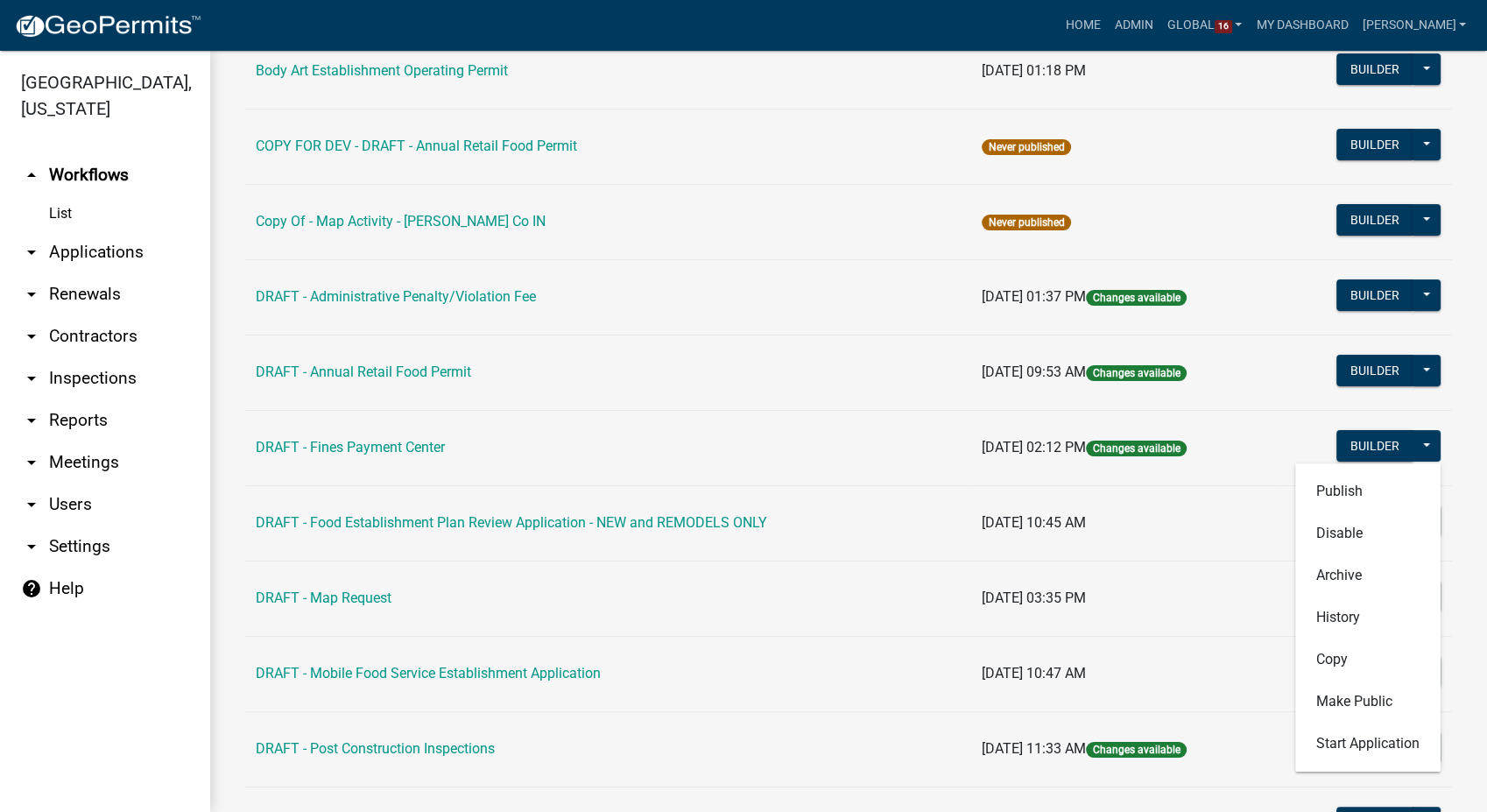
click at [1286, 422] on td "Builder Publish Disable Archive History Copy Make Public Start Application" at bounding box center [1366, 448] width 174 height 76
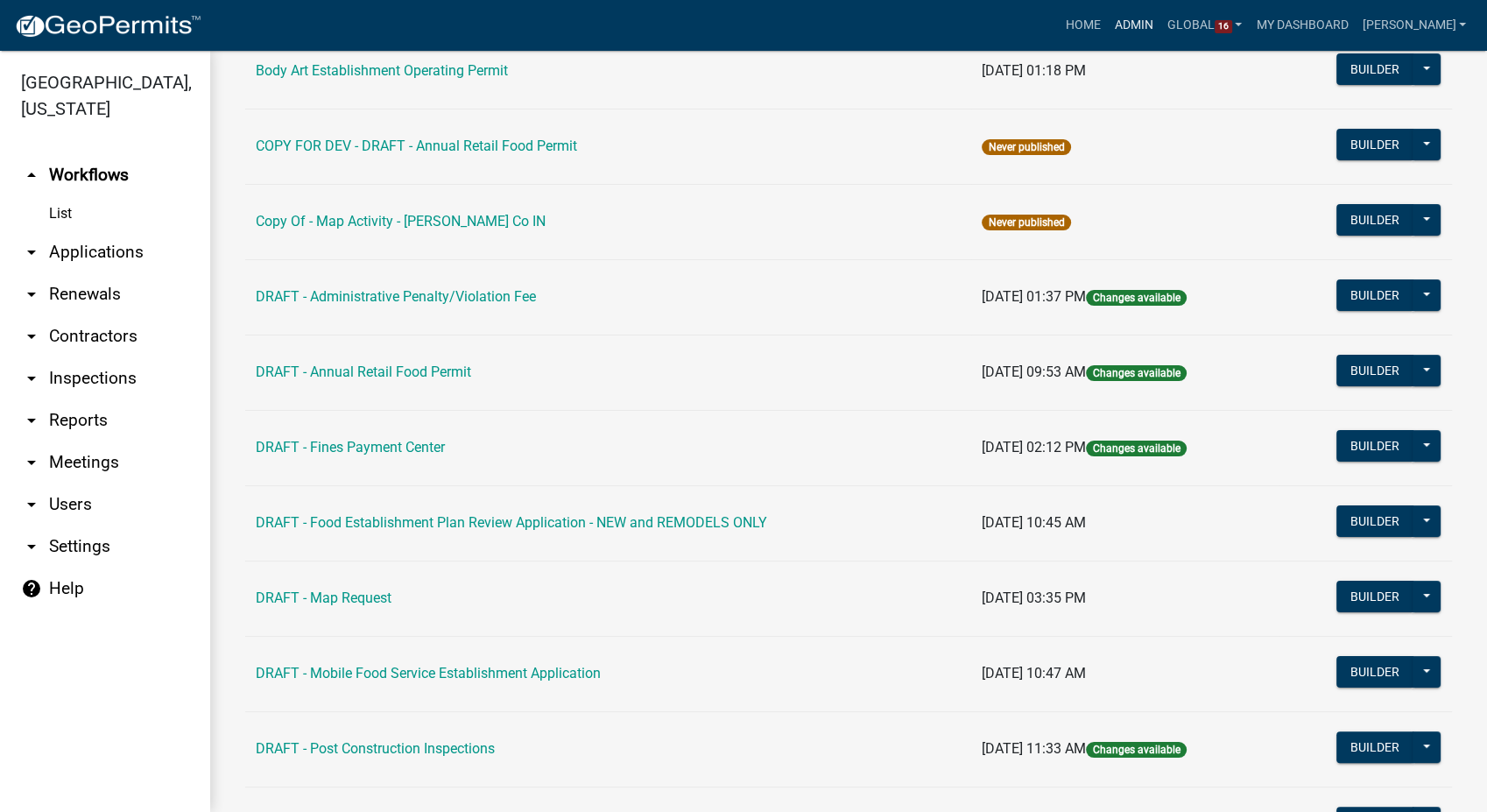
click at [1161, 24] on link "Admin" at bounding box center [1134, 25] width 52 height 33
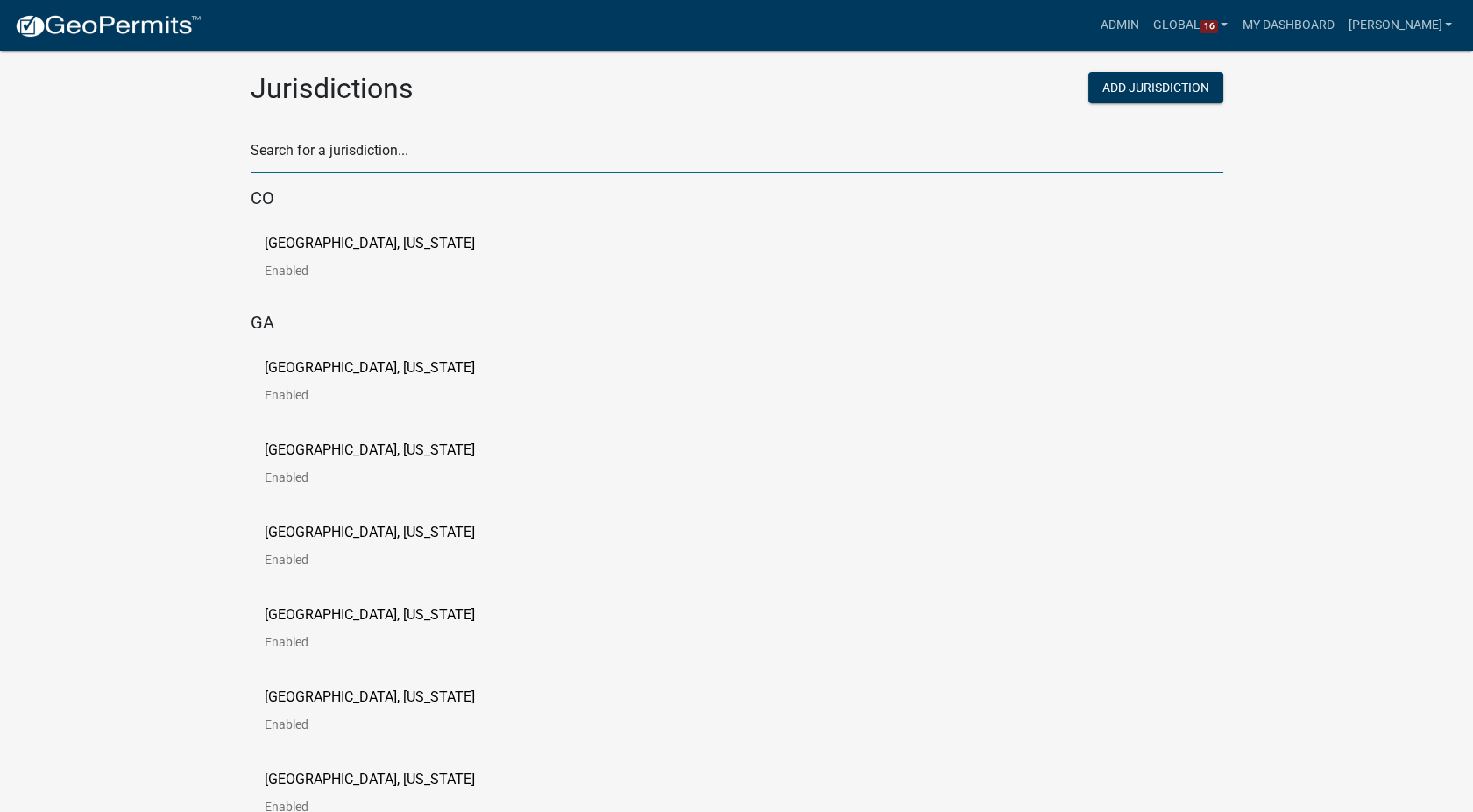
click at [280, 144] on input "text" at bounding box center [736, 155] width 973 height 36
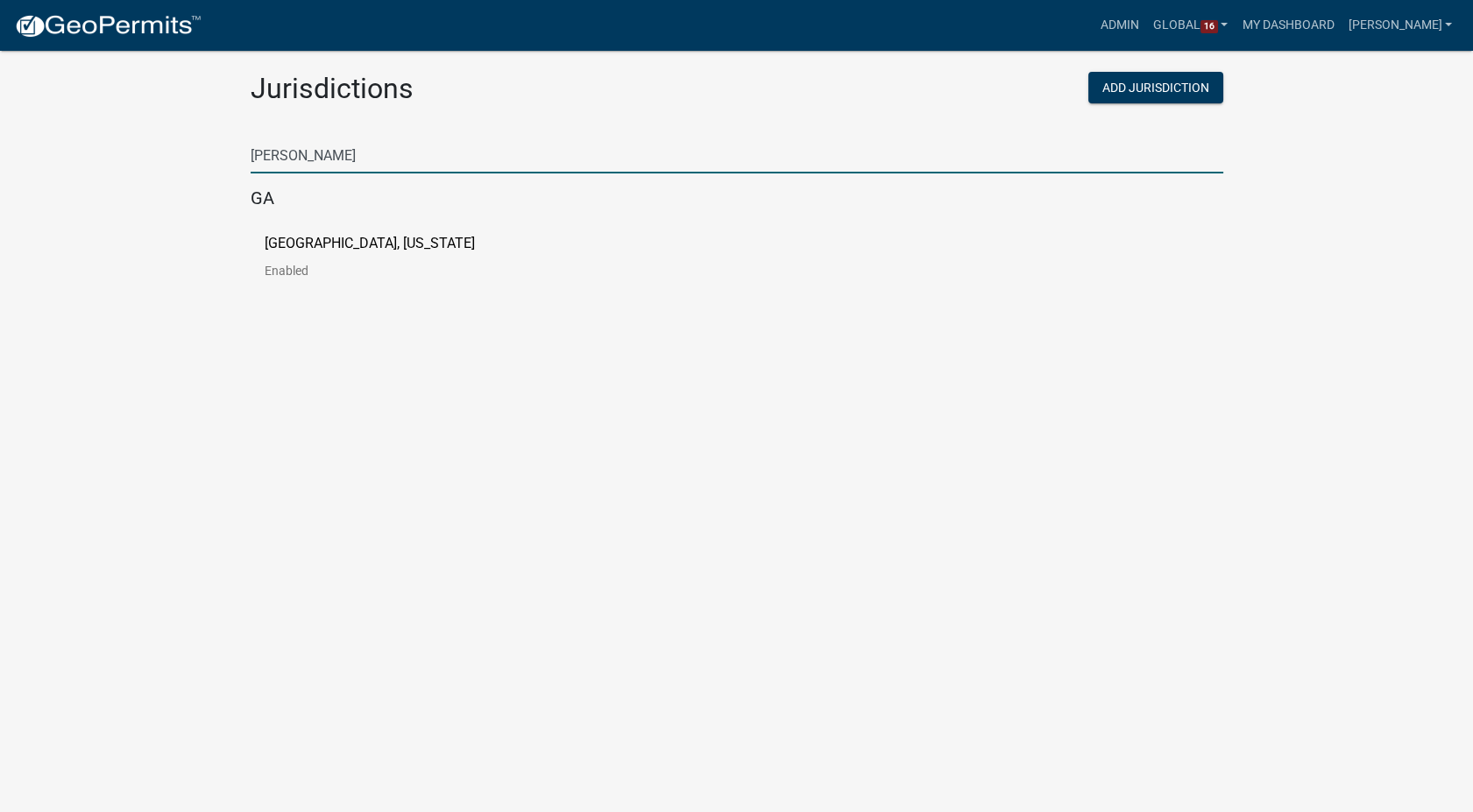
type input "haralson"
click at [283, 248] on p "[GEOGRAPHIC_DATA], [US_STATE]" at bounding box center [369, 243] width 210 height 14
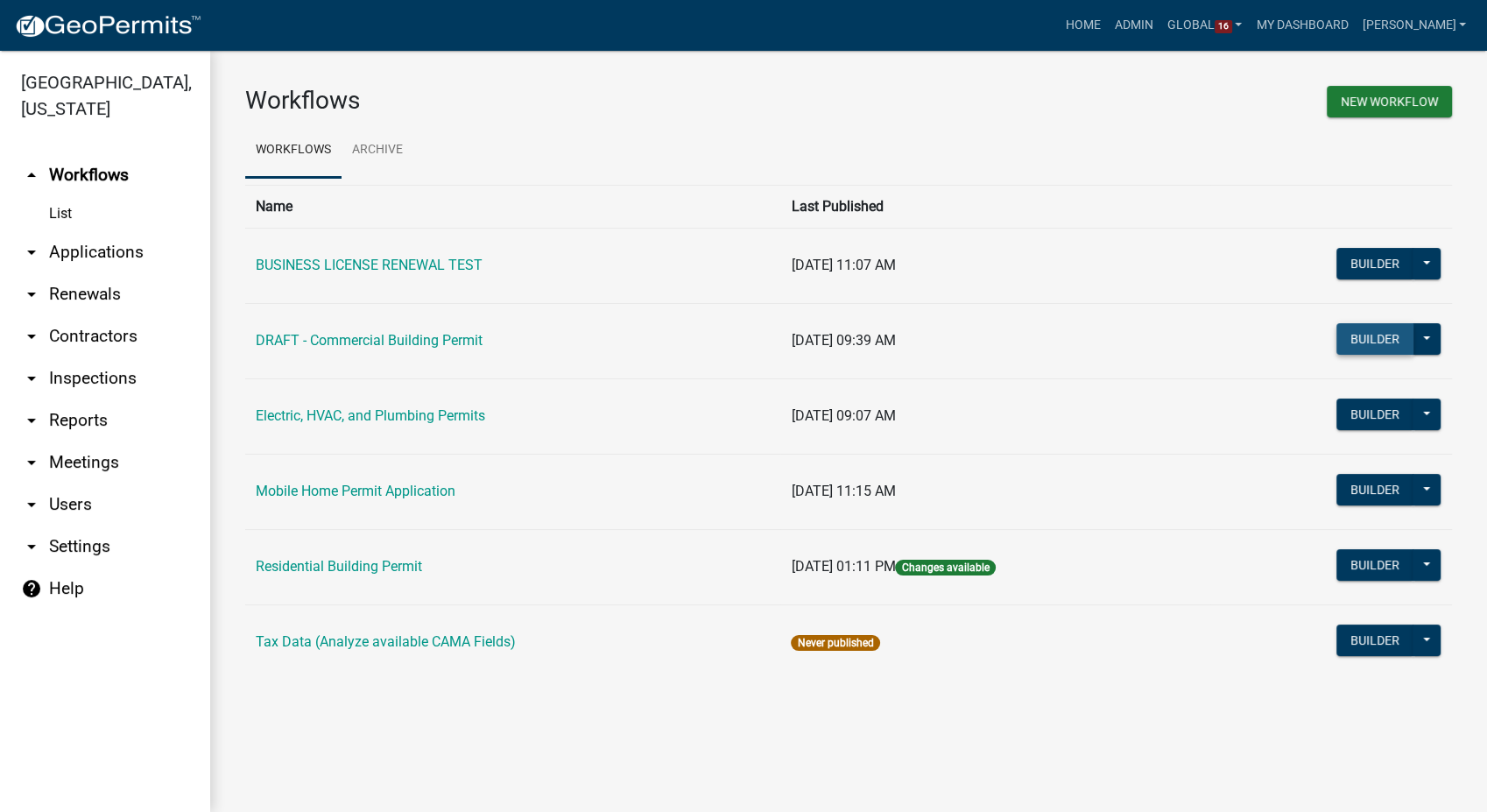
click at [1389, 345] on button "Builder" at bounding box center [1374, 339] width 77 height 31
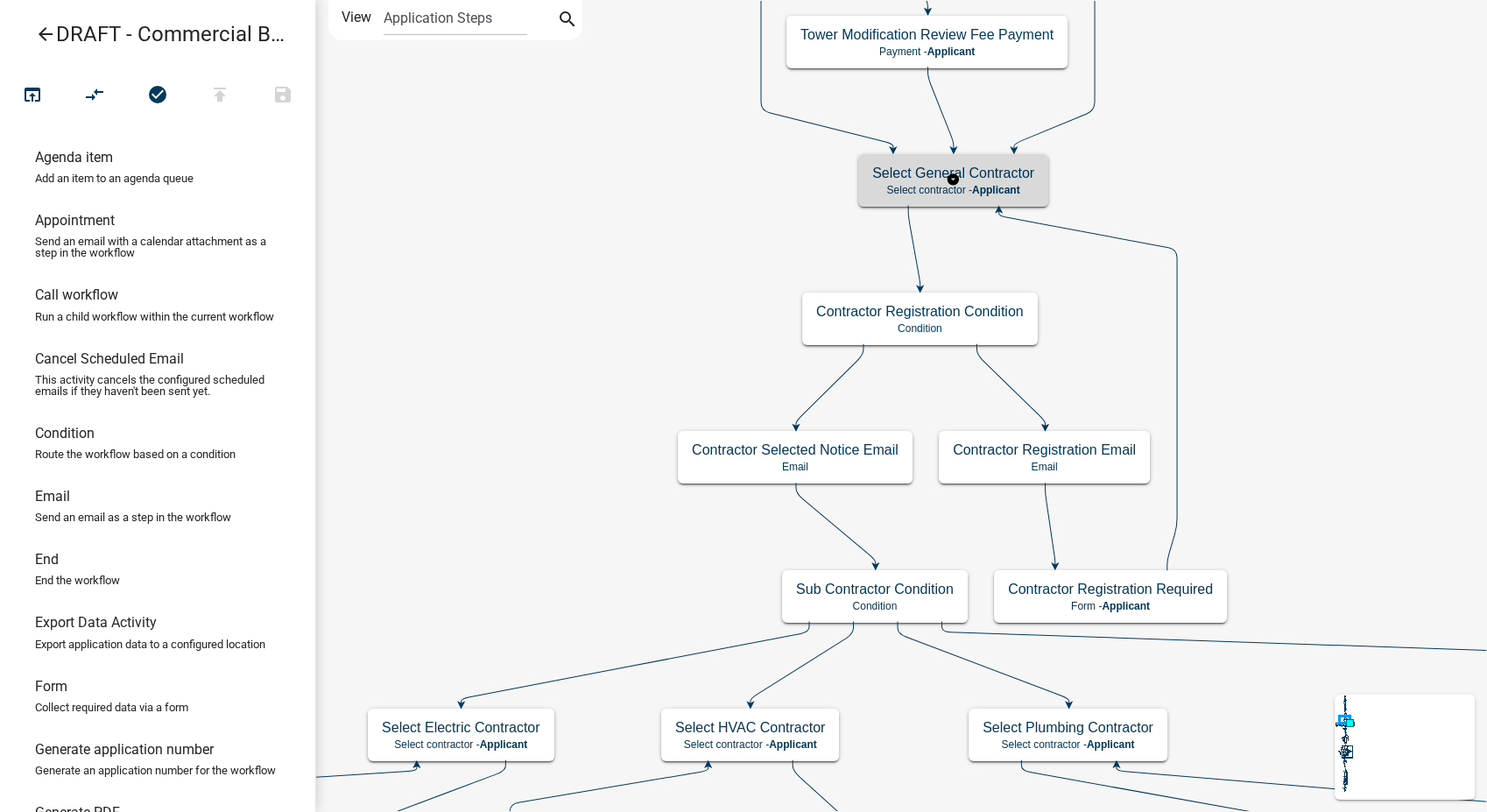
click at [1031, 192] on p "Select contractor - Applicant" at bounding box center [953, 189] width 162 height 13
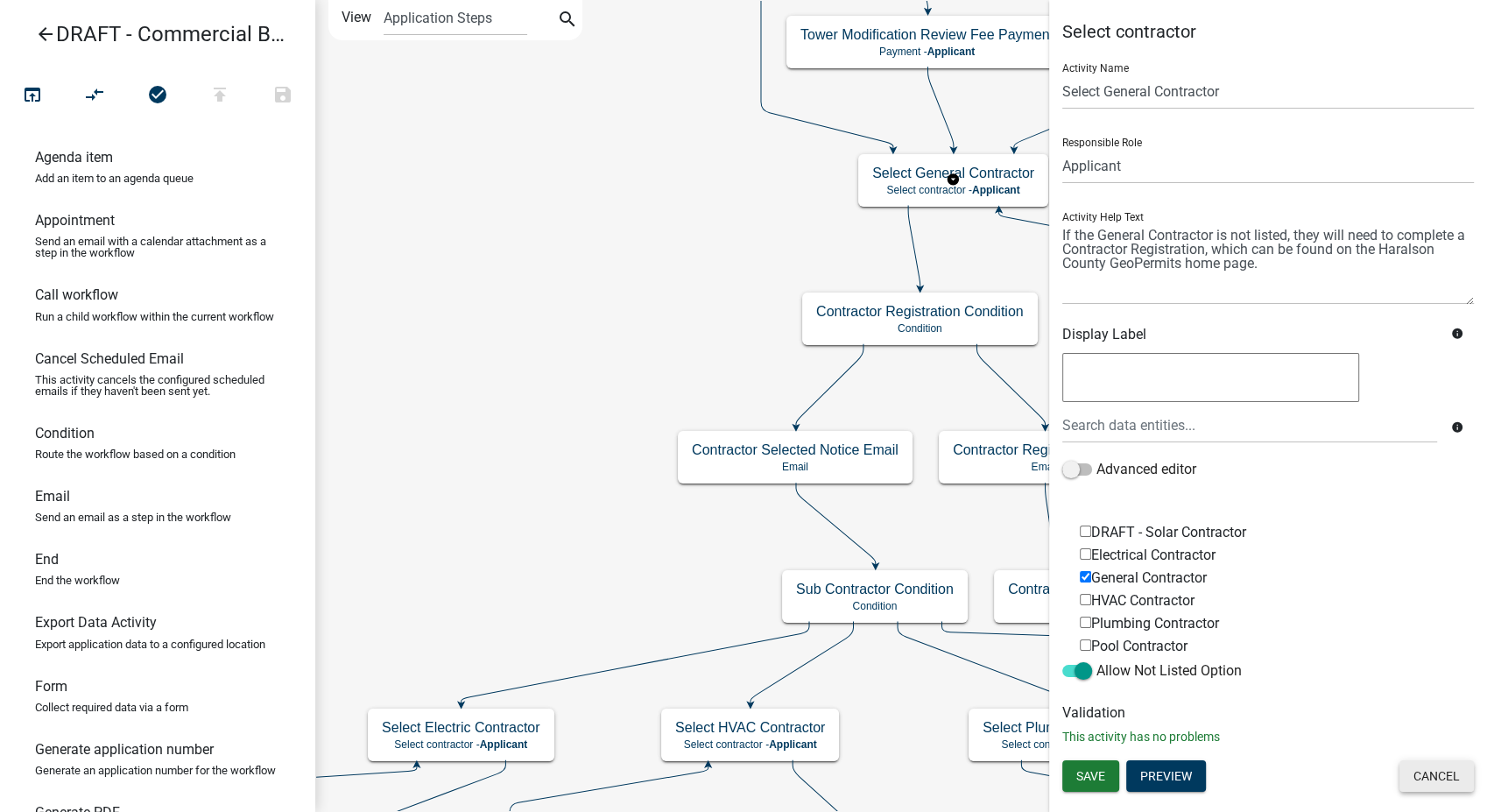
click at [1445, 773] on button "Cancel" at bounding box center [1436, 776] width 75 height 31
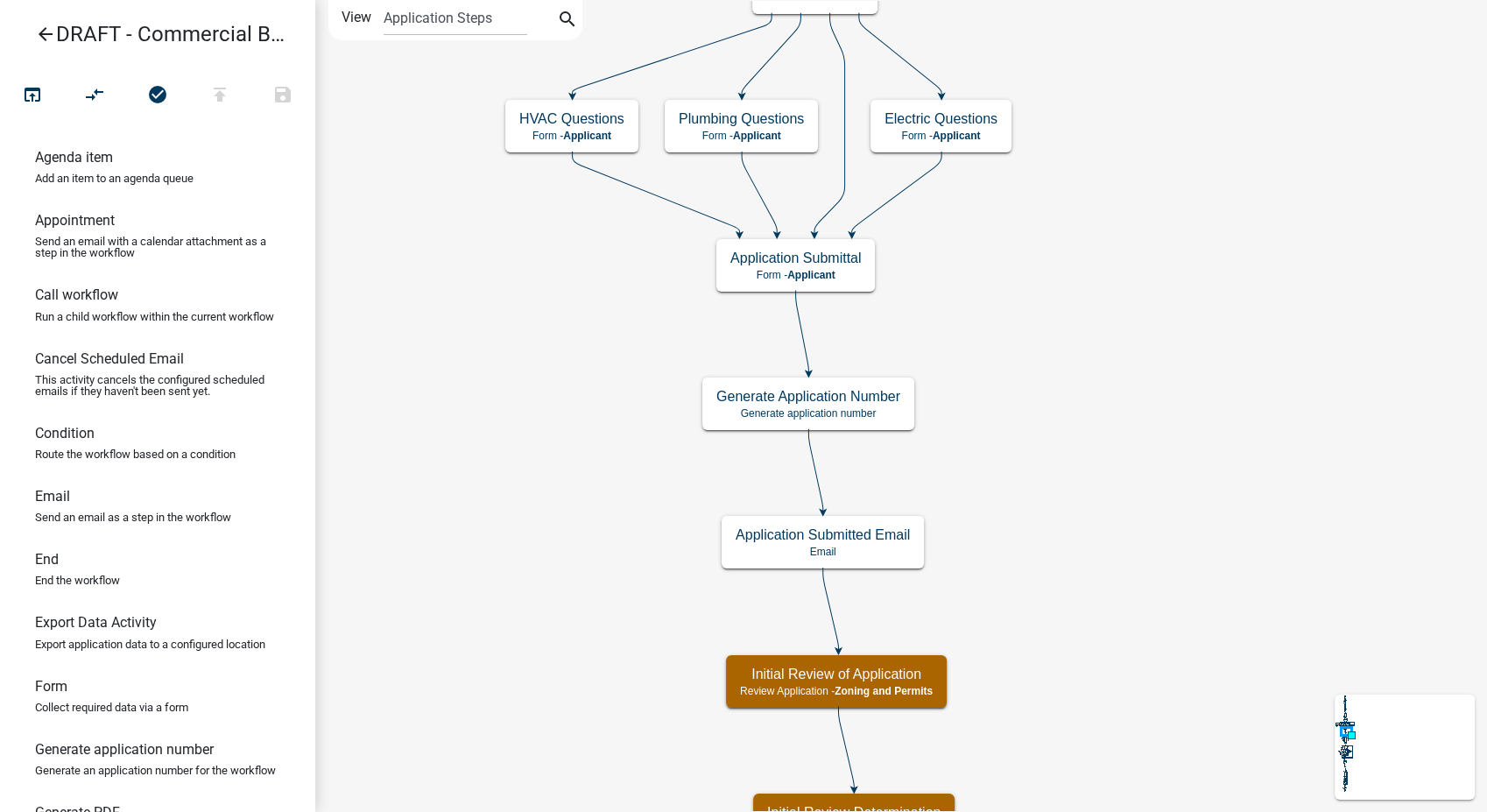
click at [47, 32] on icon "arrow_back" at bounding box center [46, 35] width 21 height 24
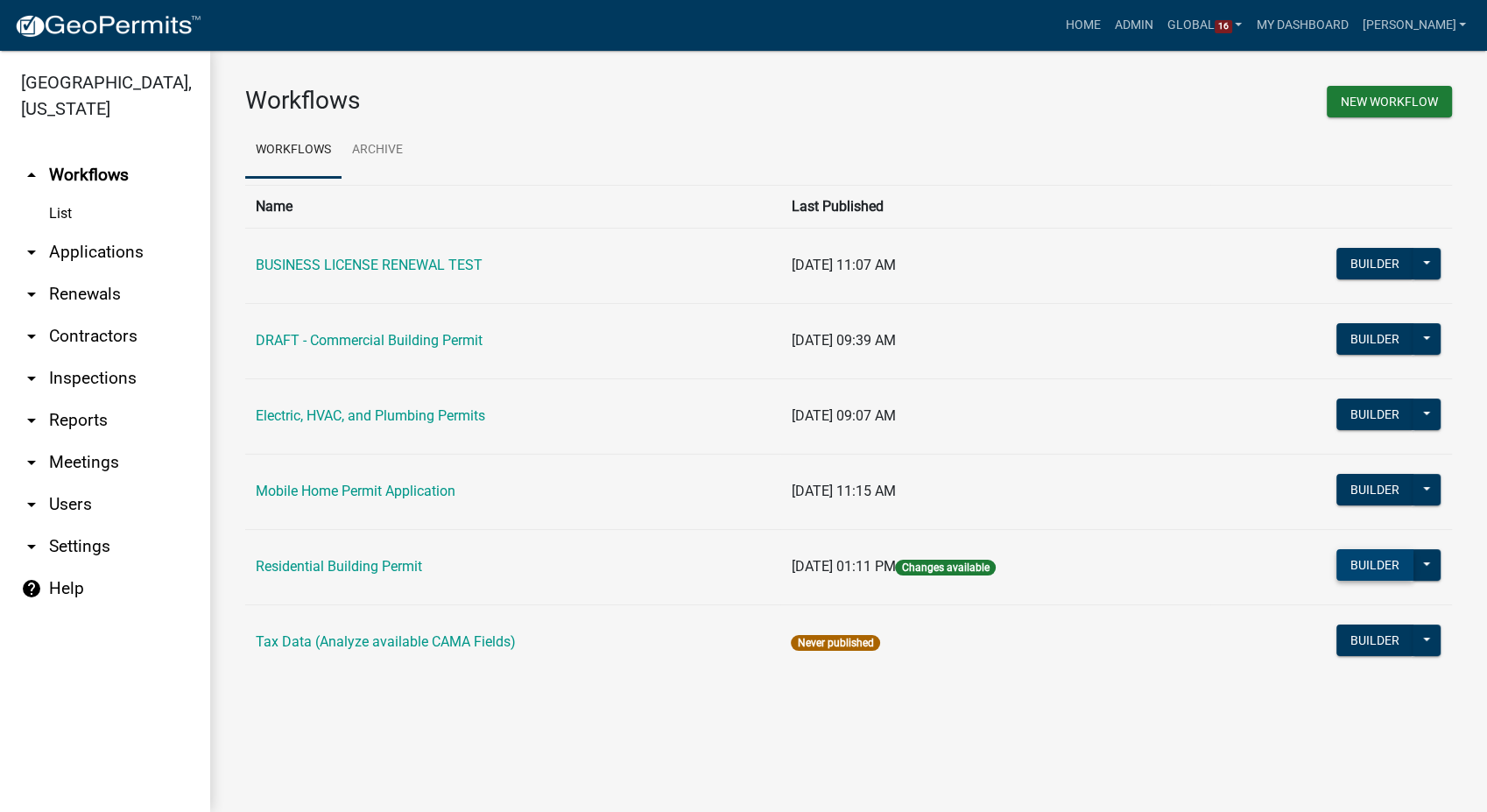
click at [1381, 566] on button "Builder" at bounding box center [1374, 564] width 77 height 31
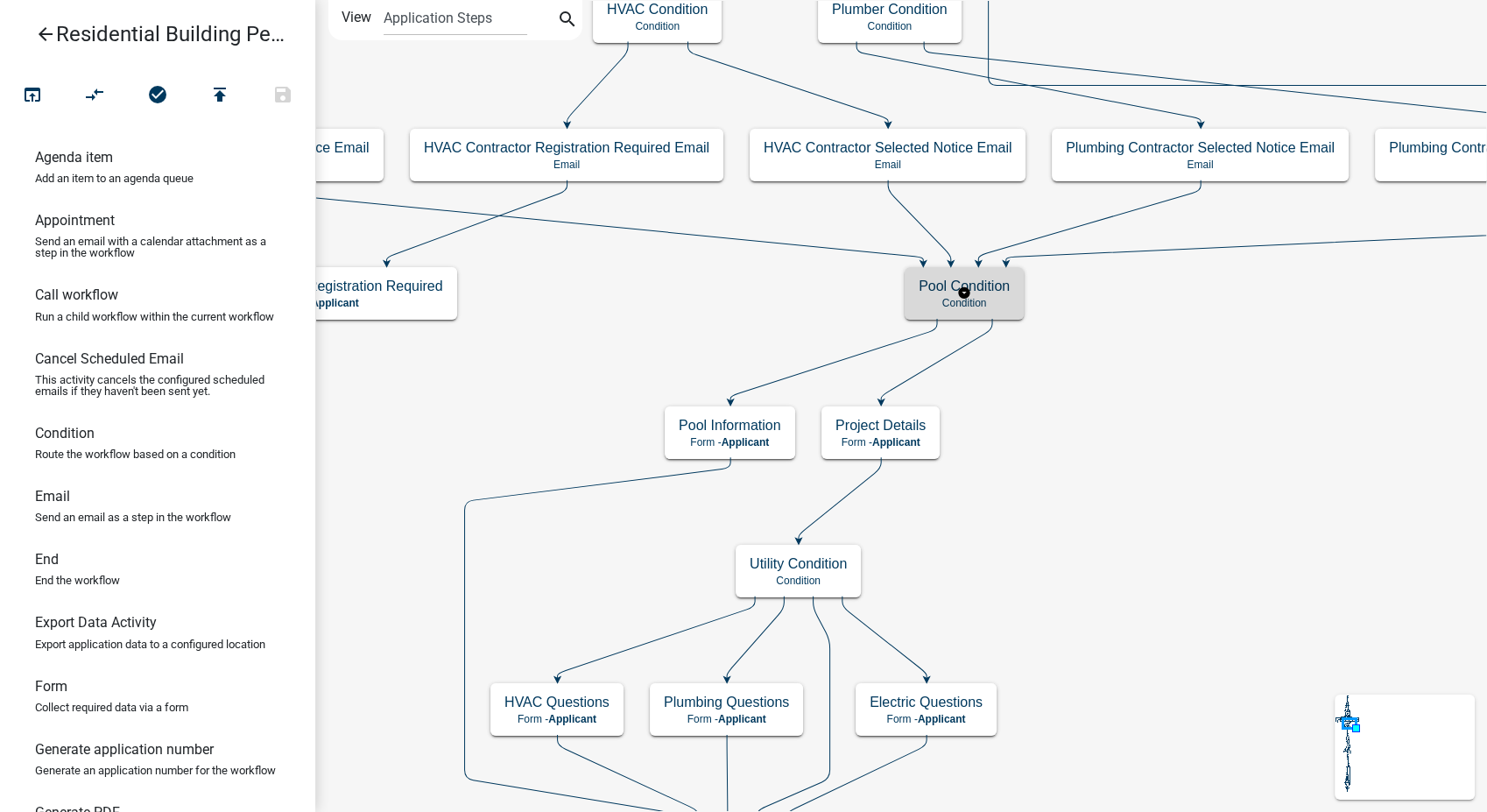
click at [1021, 298] on div "Pool Condition Condition" at bounding box center [964, 293] width 119 height 52
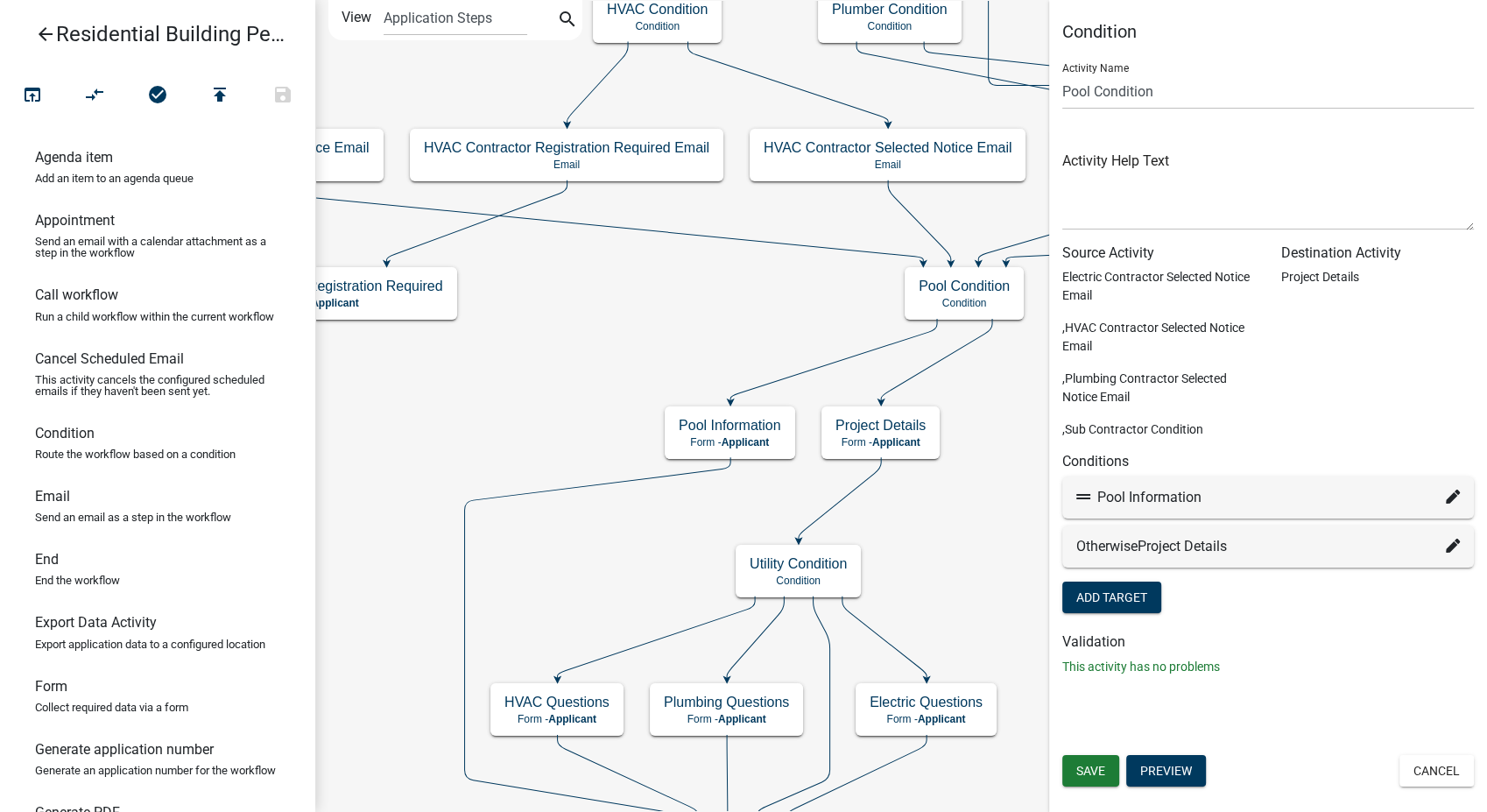
click at [1453, 494] on icon at bounding box center [1453, 496] width 14 height 14
select select "35: b24e5206-aee1-47f4-9193-c78ff9560d8e"
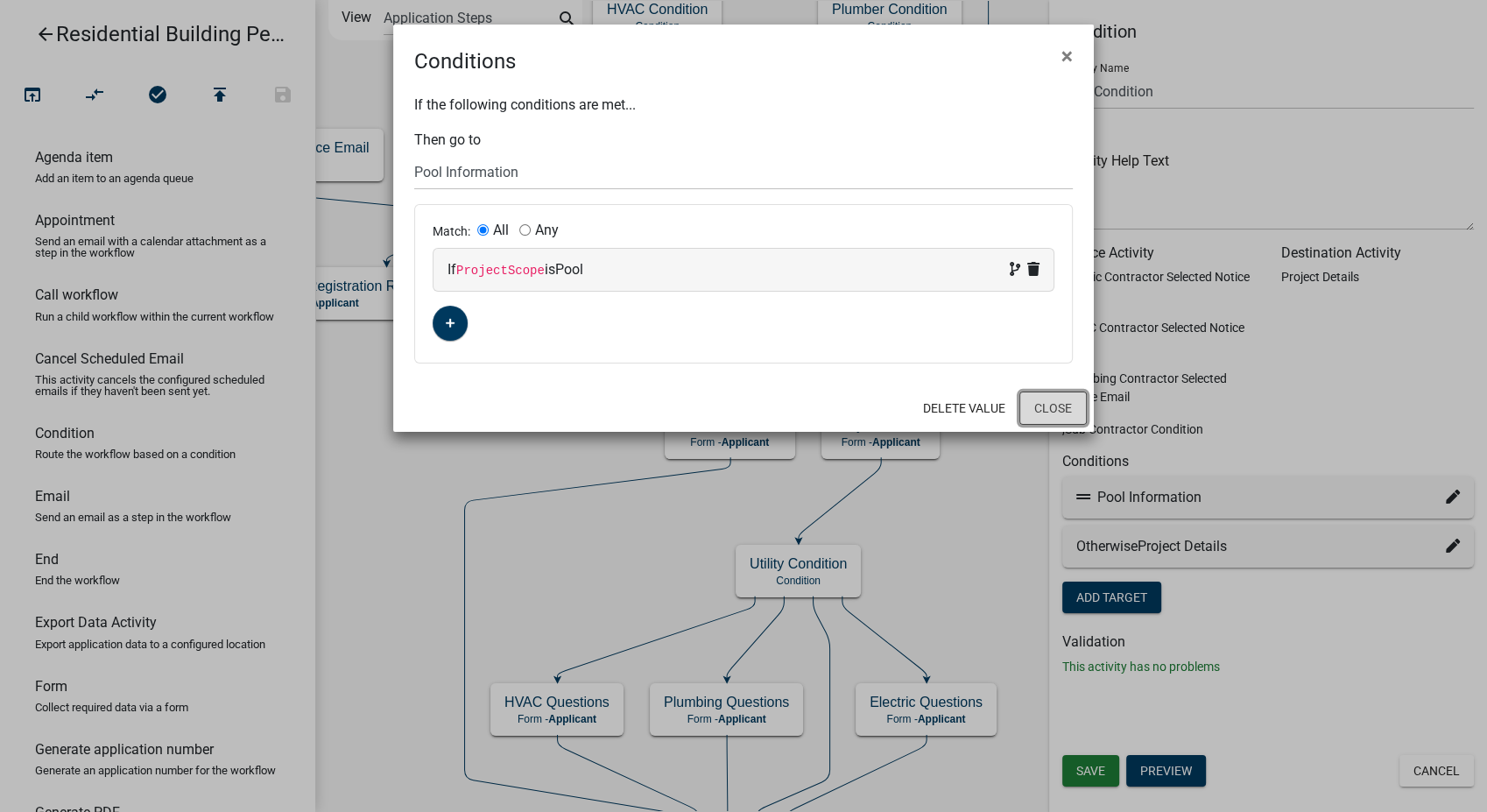
click at [1044, 409] on button "Close" at bounding box center [1053, 408] width 67 height 33
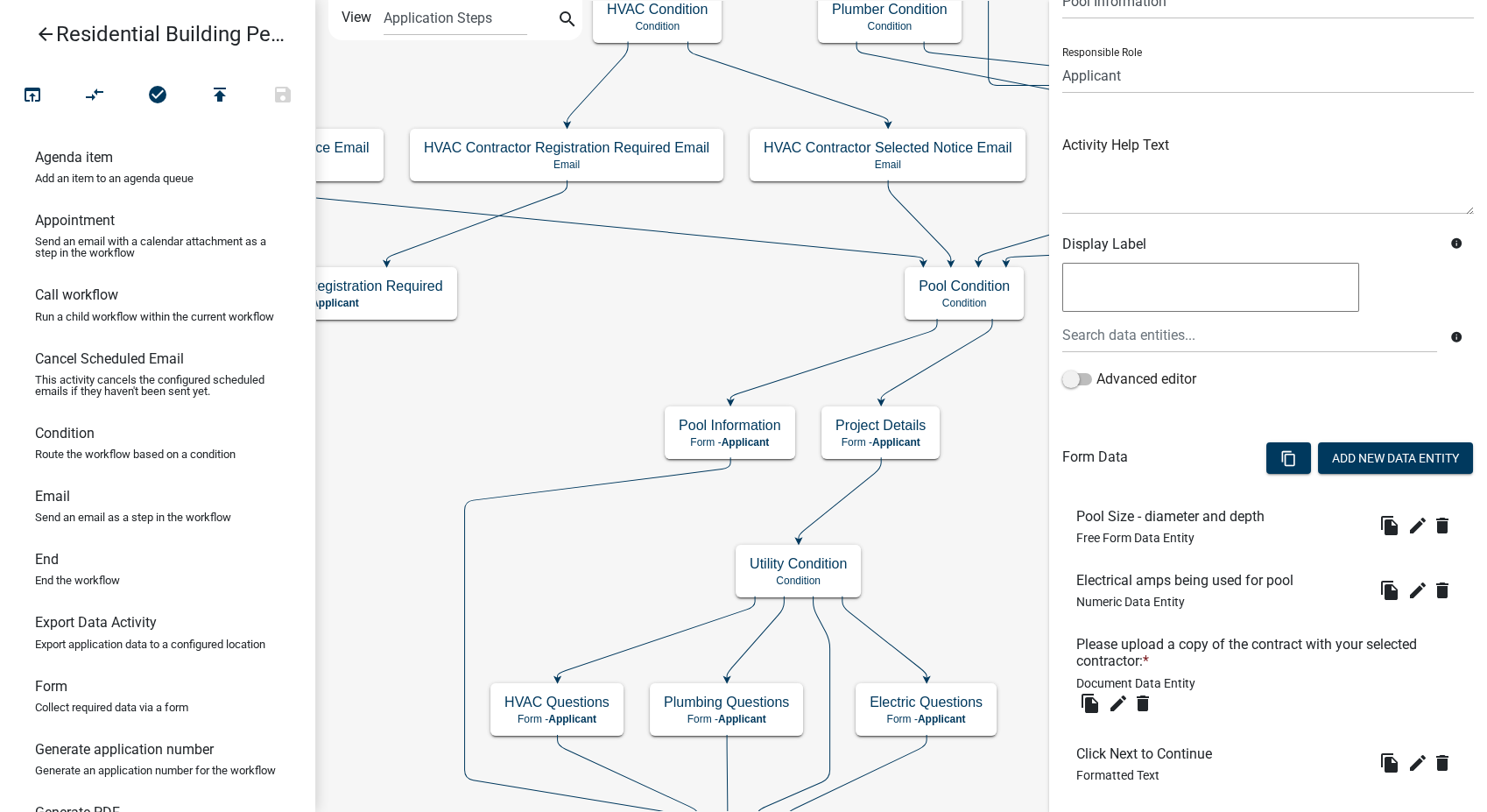
scroll to position [187, 0]
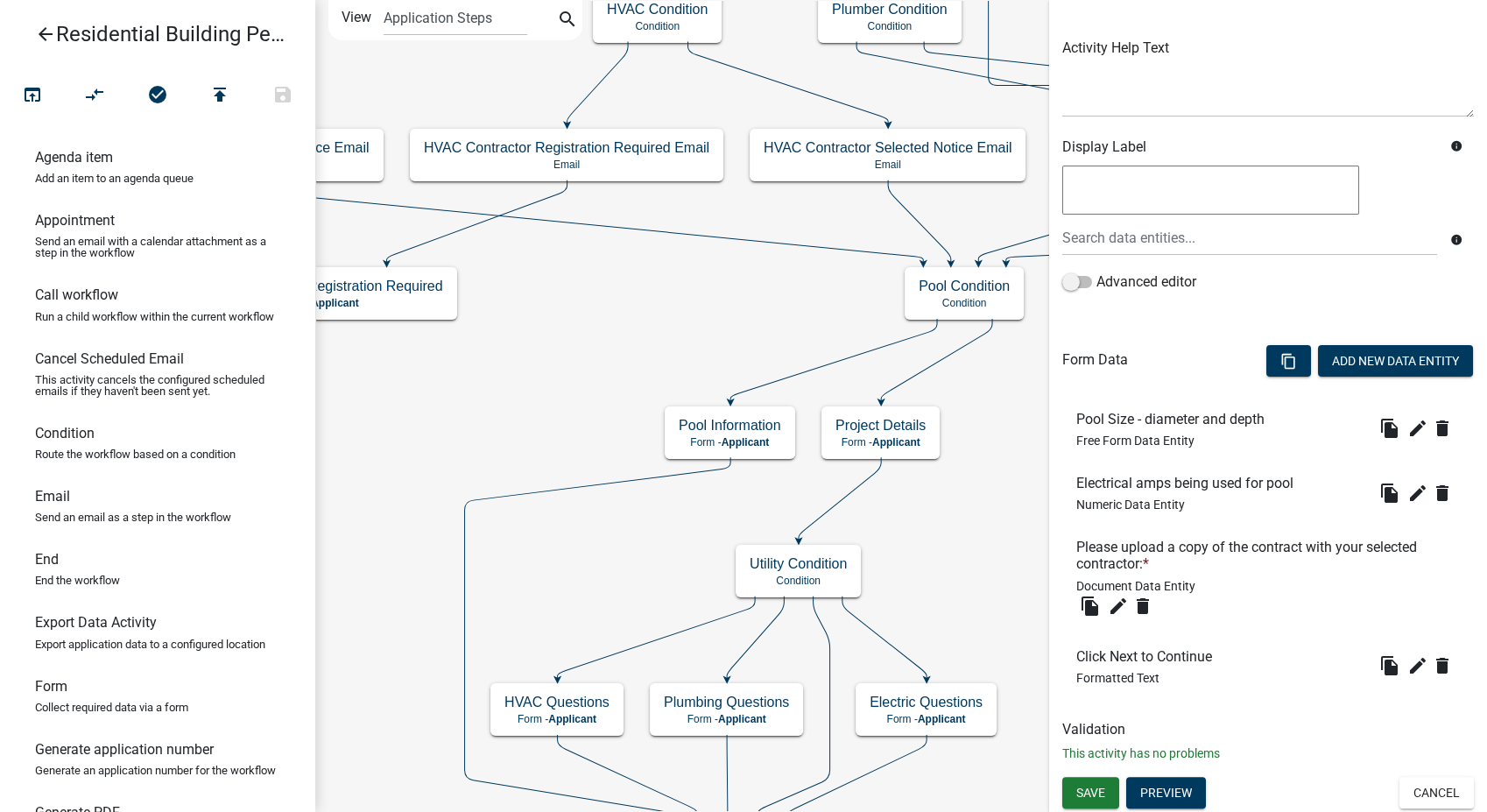
click at [39, 33] on icon "arrow_back" at bounding box center [46, 35] width 21 height 24
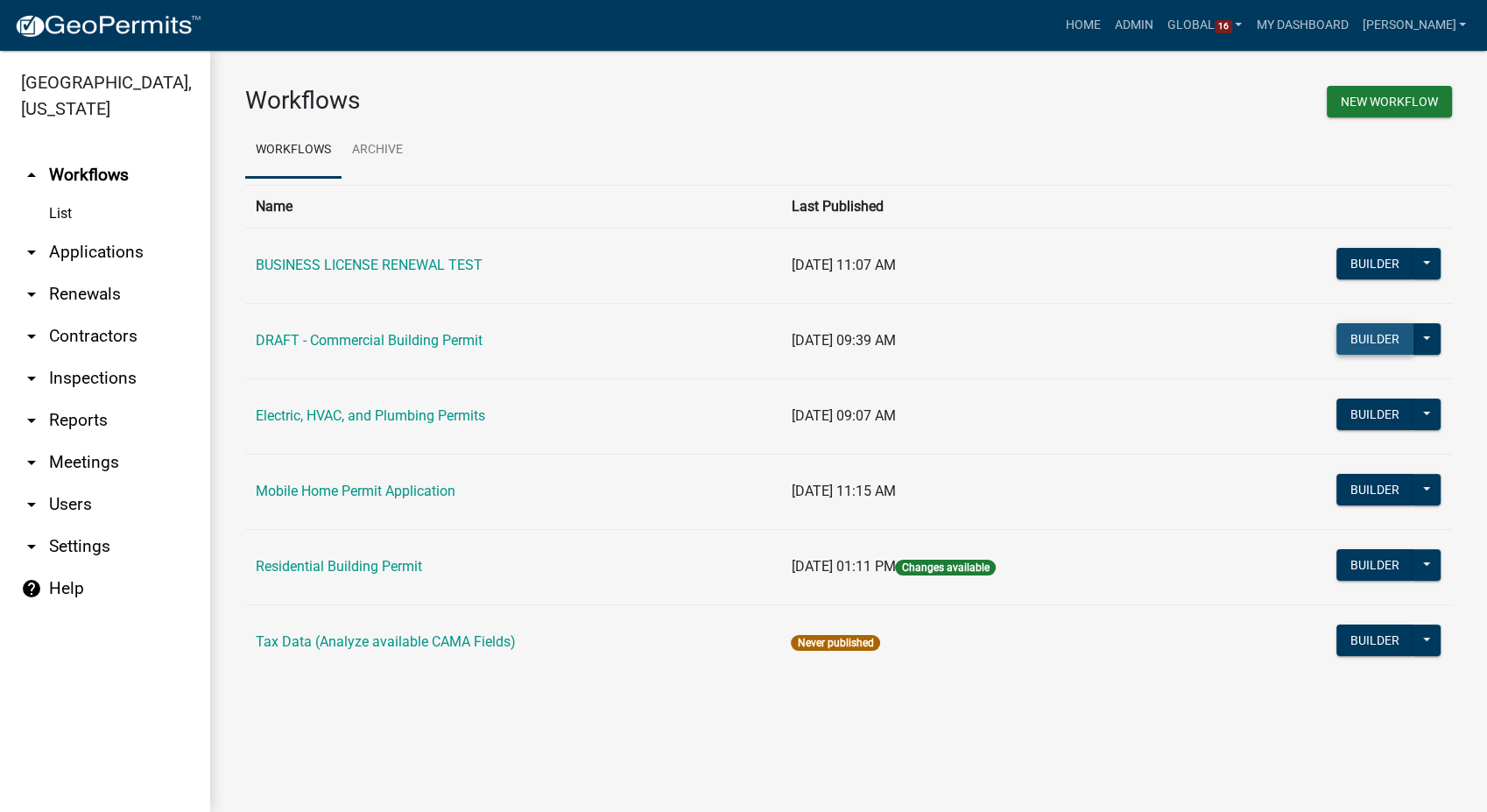
click at [1381, 325] on button "Builder" at bounding box center [1374, 339] width 77 height 31
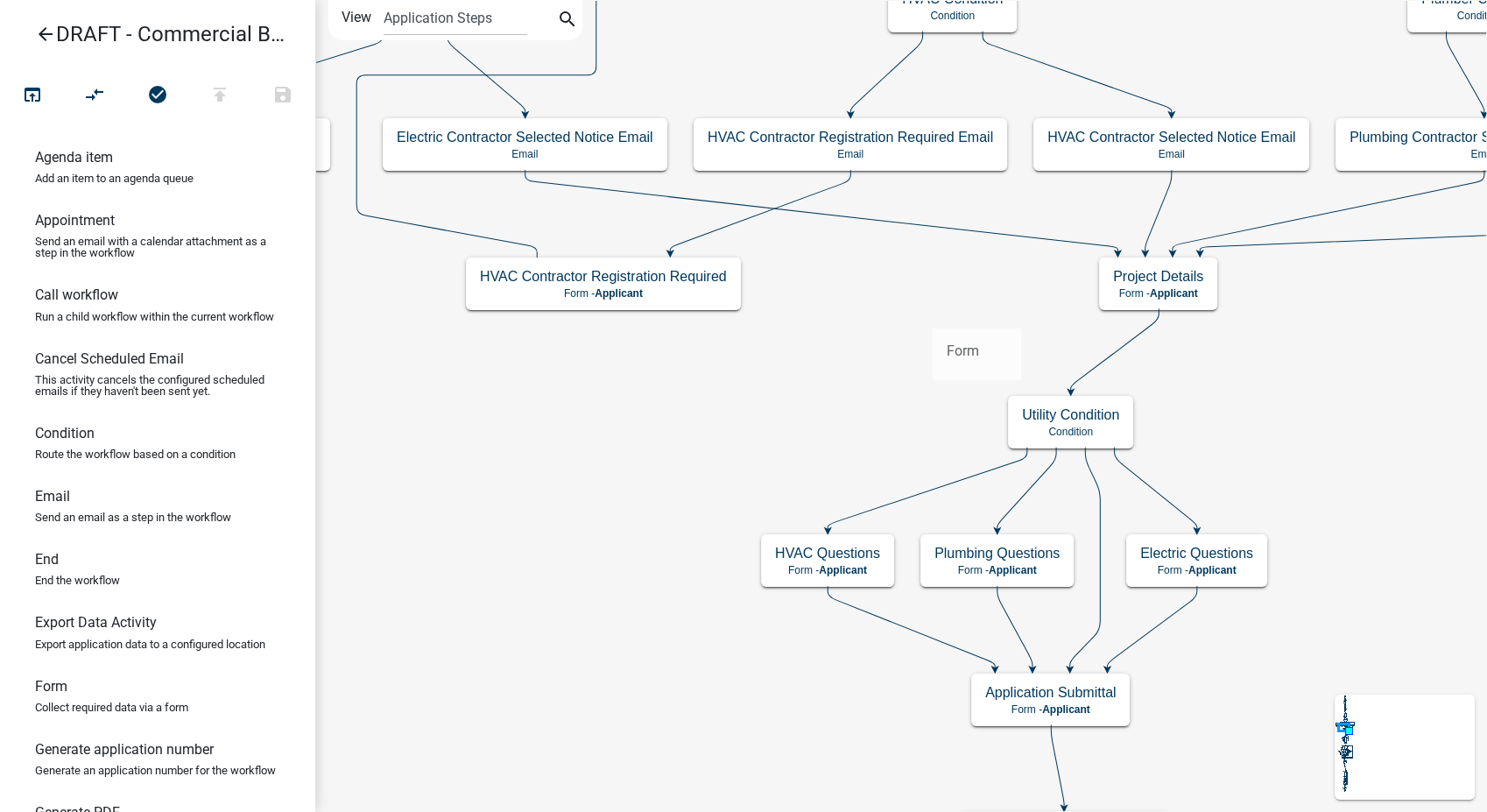
drag, startPoint x: 49, startPoint y: 715, endPoint x: 932, endPoint y: 314, distance: 969.8
click at [932, 314] on div "arrow_back DRAFT - Commercial Building Permit open_in_browser compare_arrows ch…" at bounding box center [743, 406] width 1487 height 812
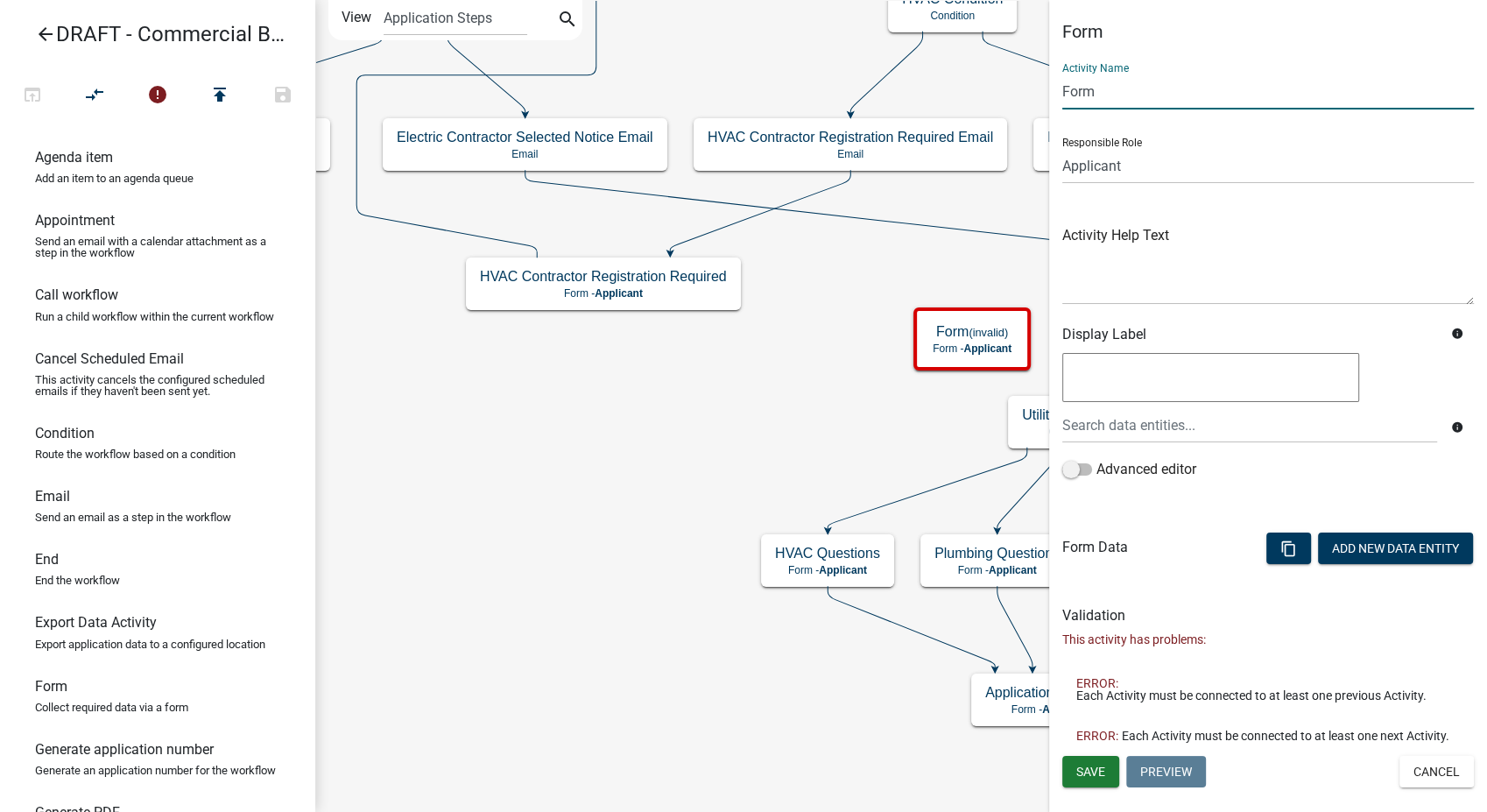
click at [1102, 98] on input "Form" at bounding box center [1268, 91] width 412 height 36
type input "F"
type input "Pool Information"
click at [1098, 776] on span "Save" at bounding box center [1091, 770] width 29 height 14
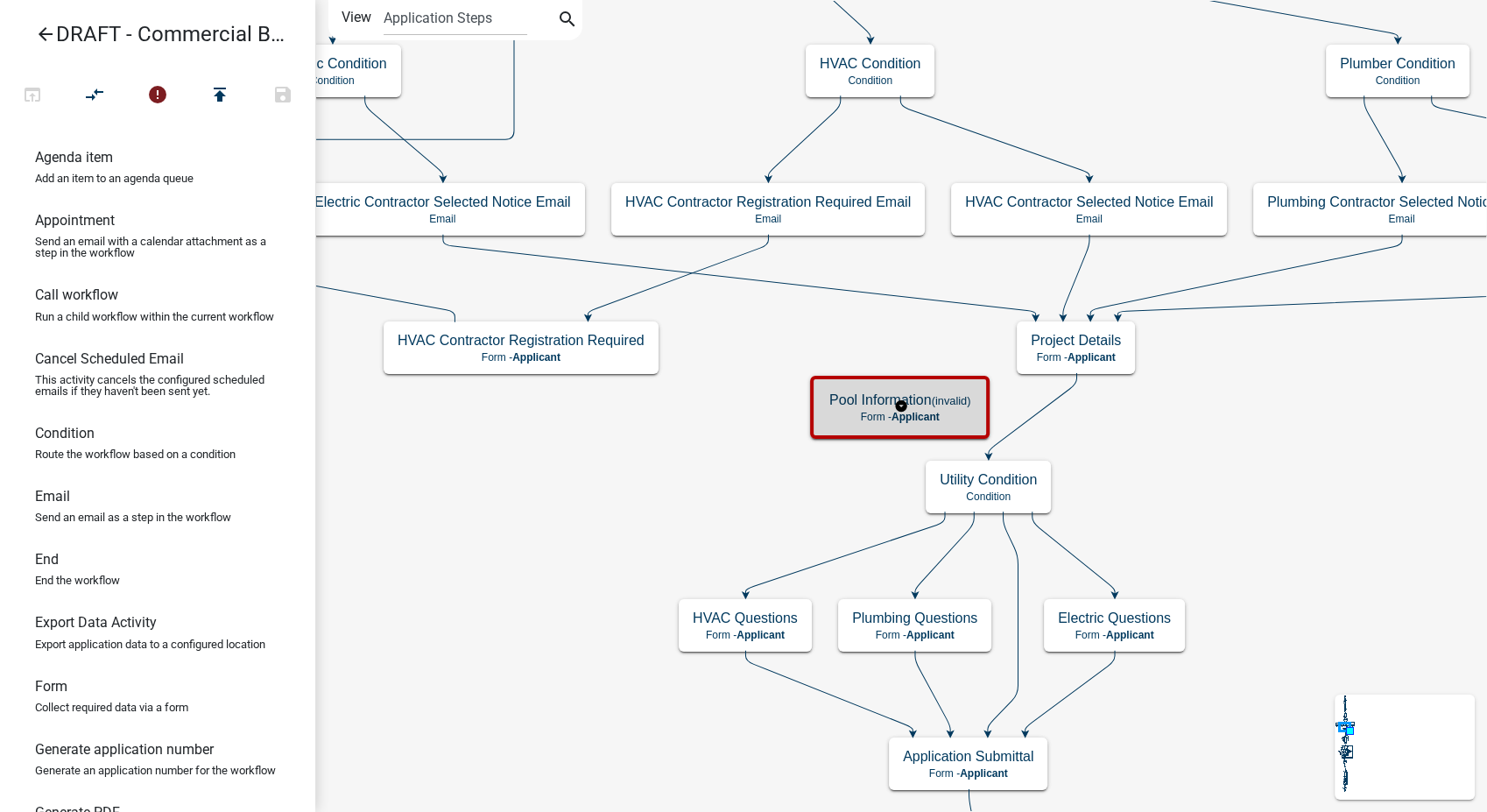
click at [939, 405] on small "(invalid)" at bounding box center [952, 401] width 40 height 14
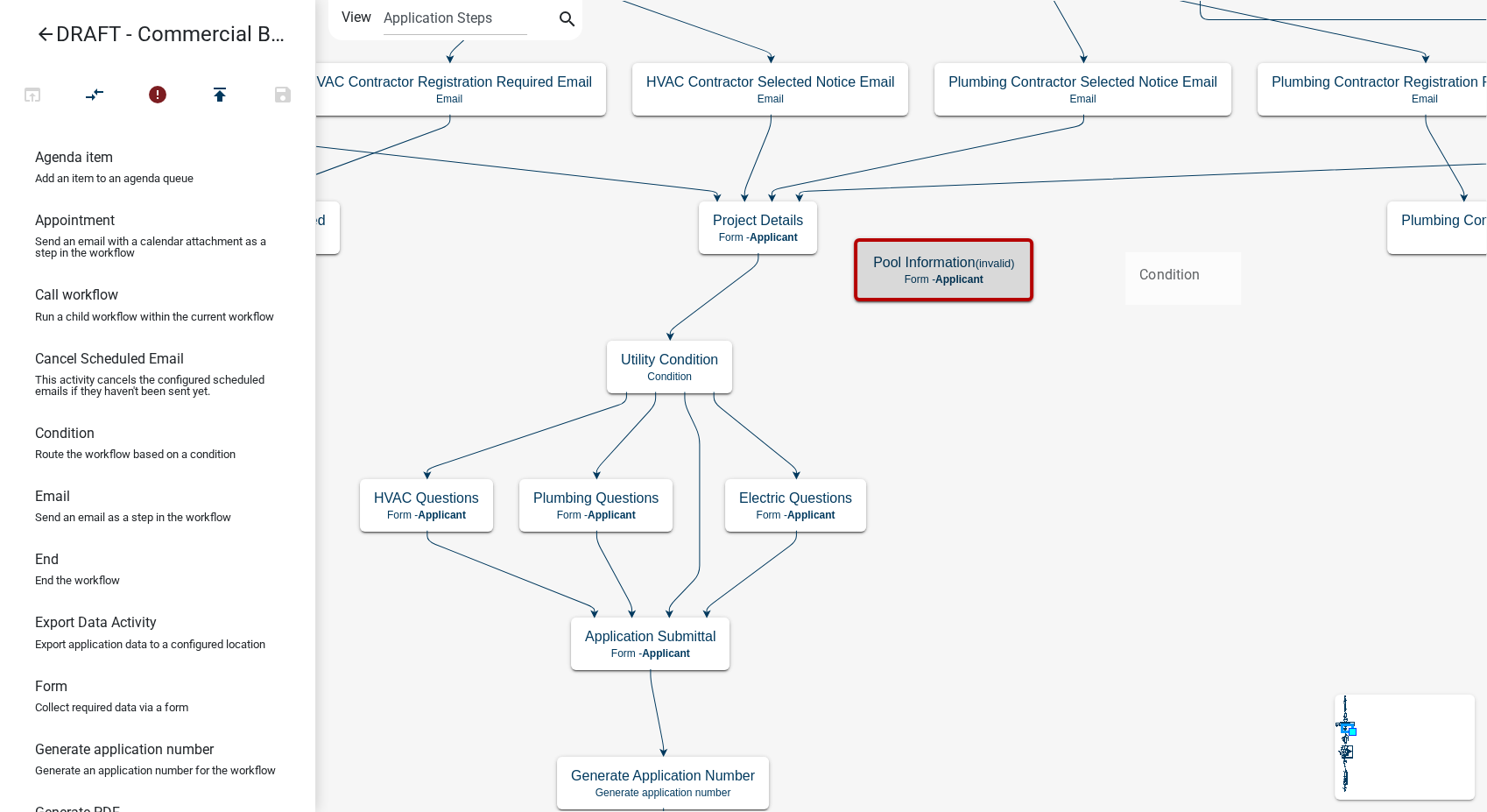
drag, startPoint x: 48, startPoint y: 459, endPoint x: 1126, endPoint y: 238, distance: 1100.4
click at [1126, 238] on div "arrow_back DRAFT - Commercial Building Permit open_in_browser compare_arrows er…" at bounding box center [743, 406] width 1487 height 812
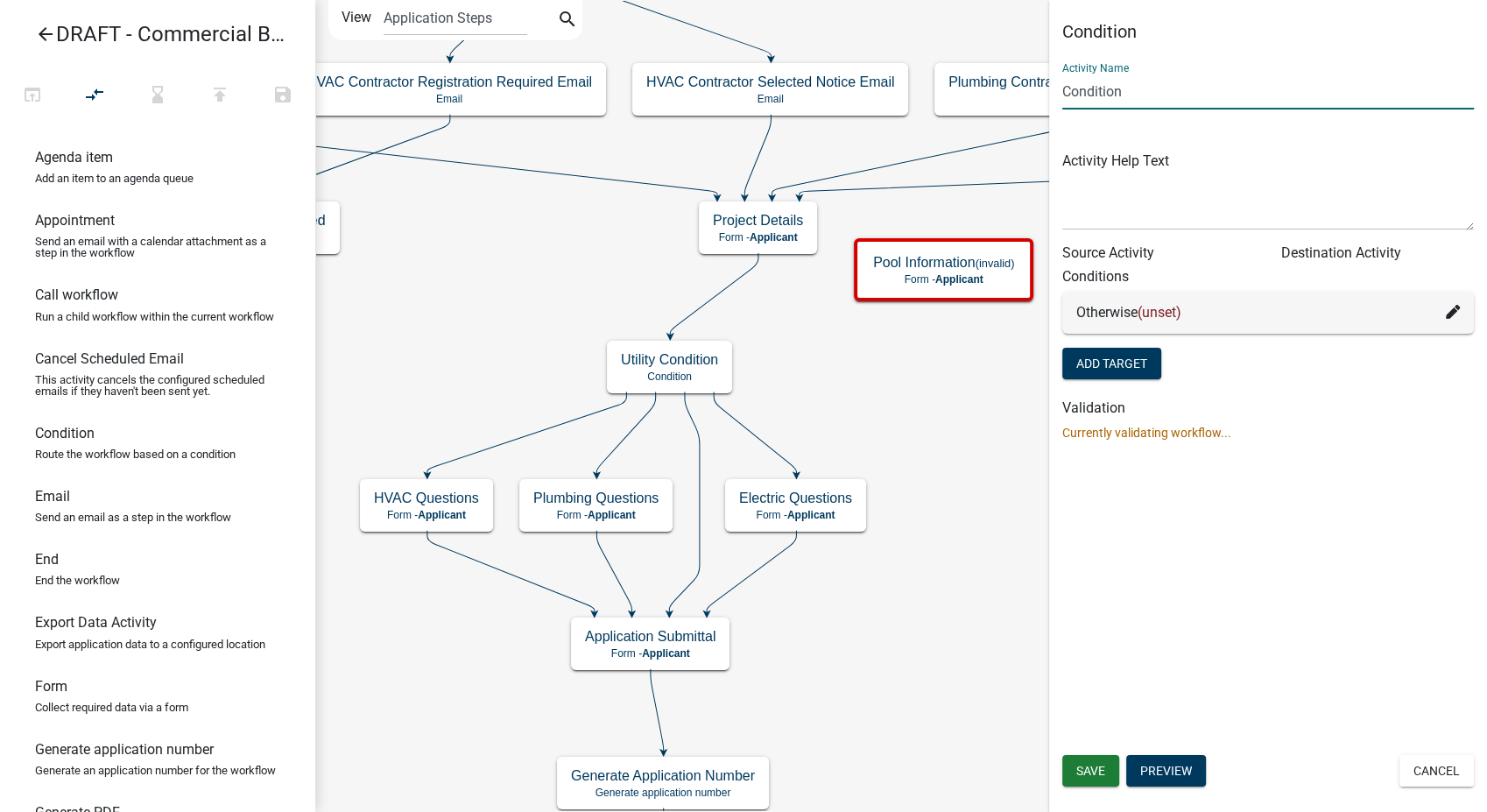
click at [1065, 90] on input "Condition" at bounding box center [1268, 91] width 412 height 36
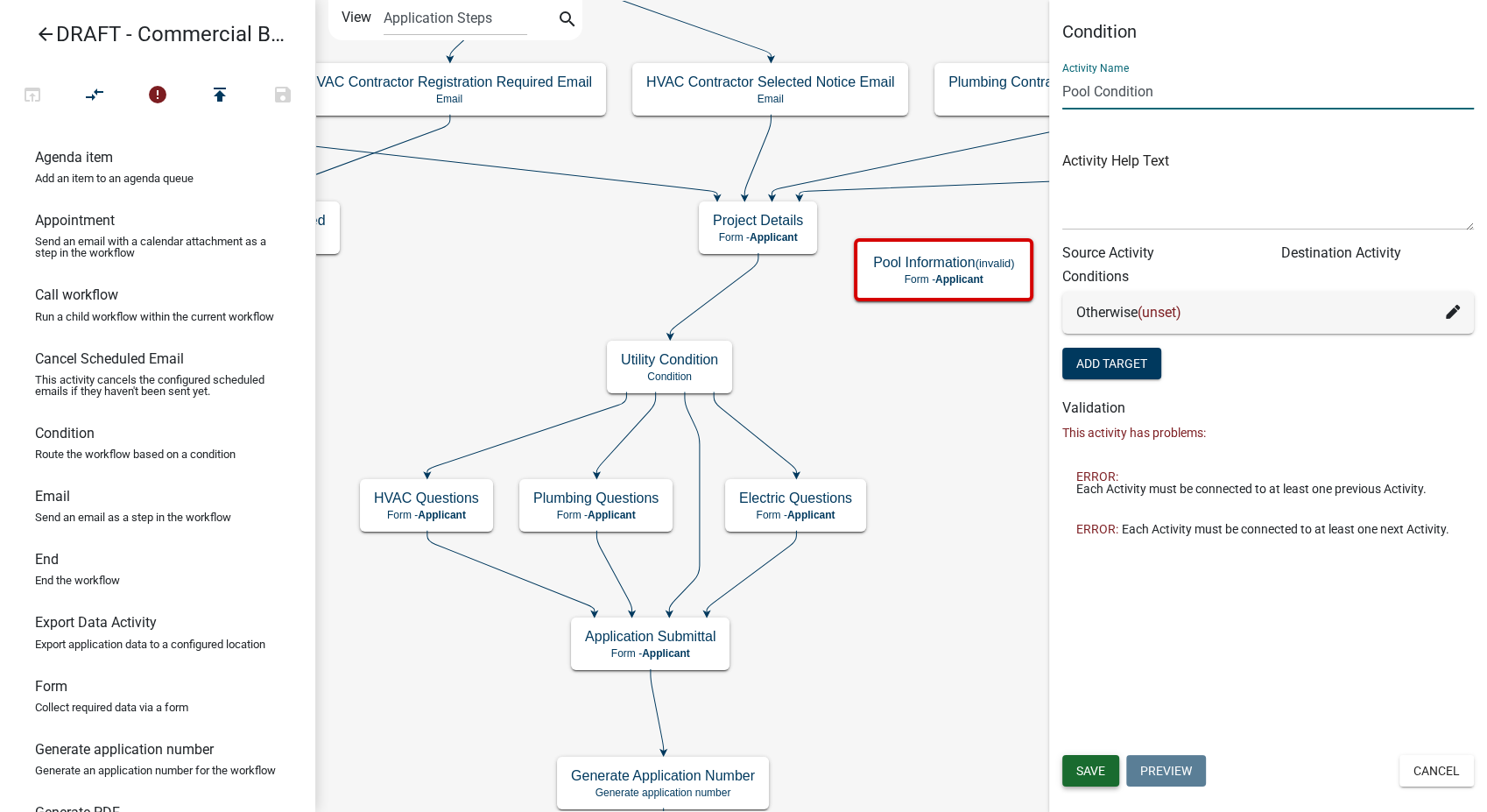
type input "Pool Condition"
click at [1086, 761] on button "Save" at bounding box center [1091, 770] width 57 height 31
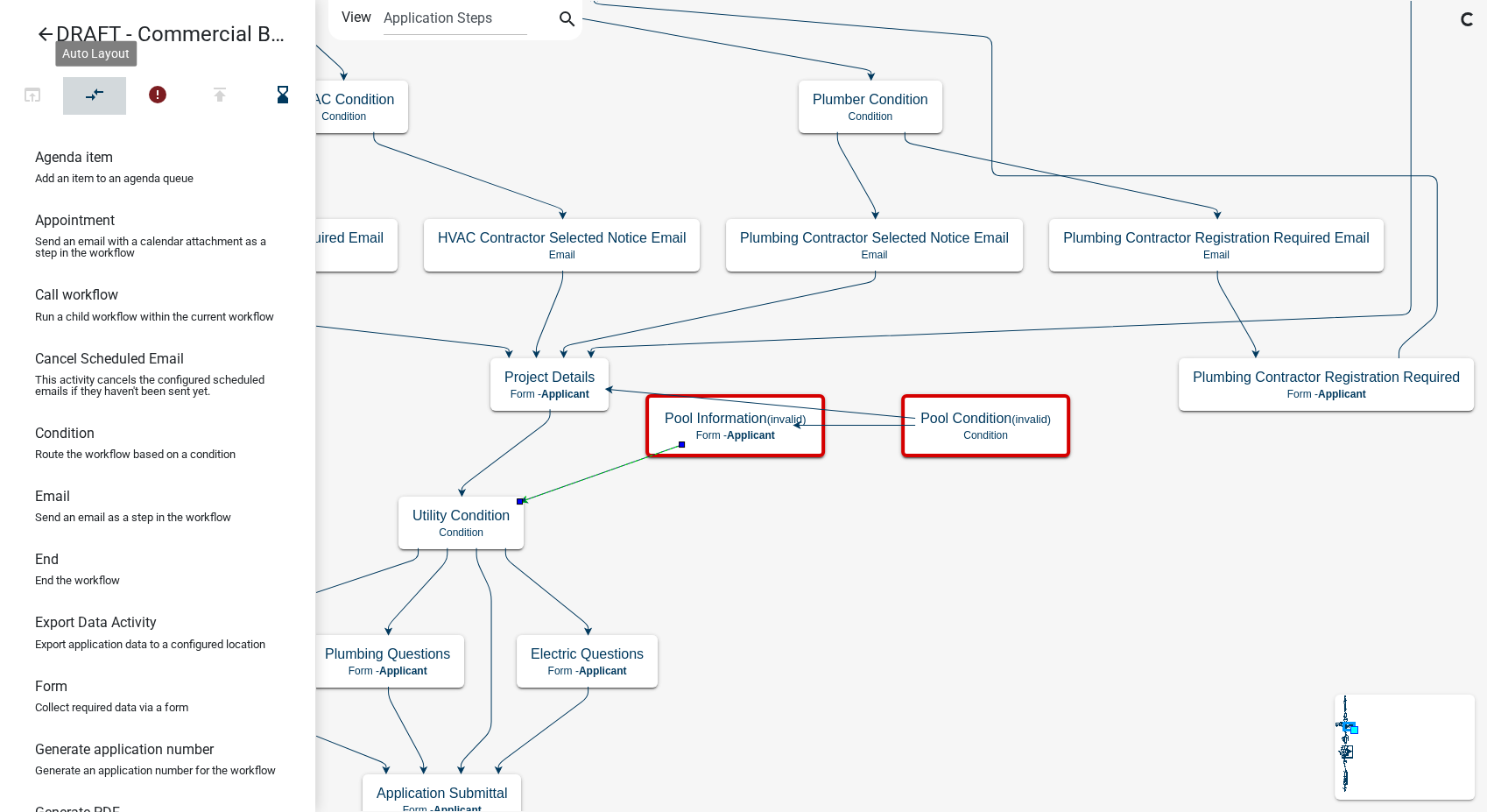
click at [98, 101] on icon "compare_arrows" at bounding box center [95, 96] width 21 height 24
click at [92, 87] on icon "compare_arrows" at bounding box center [95, 96] width 21 height 24
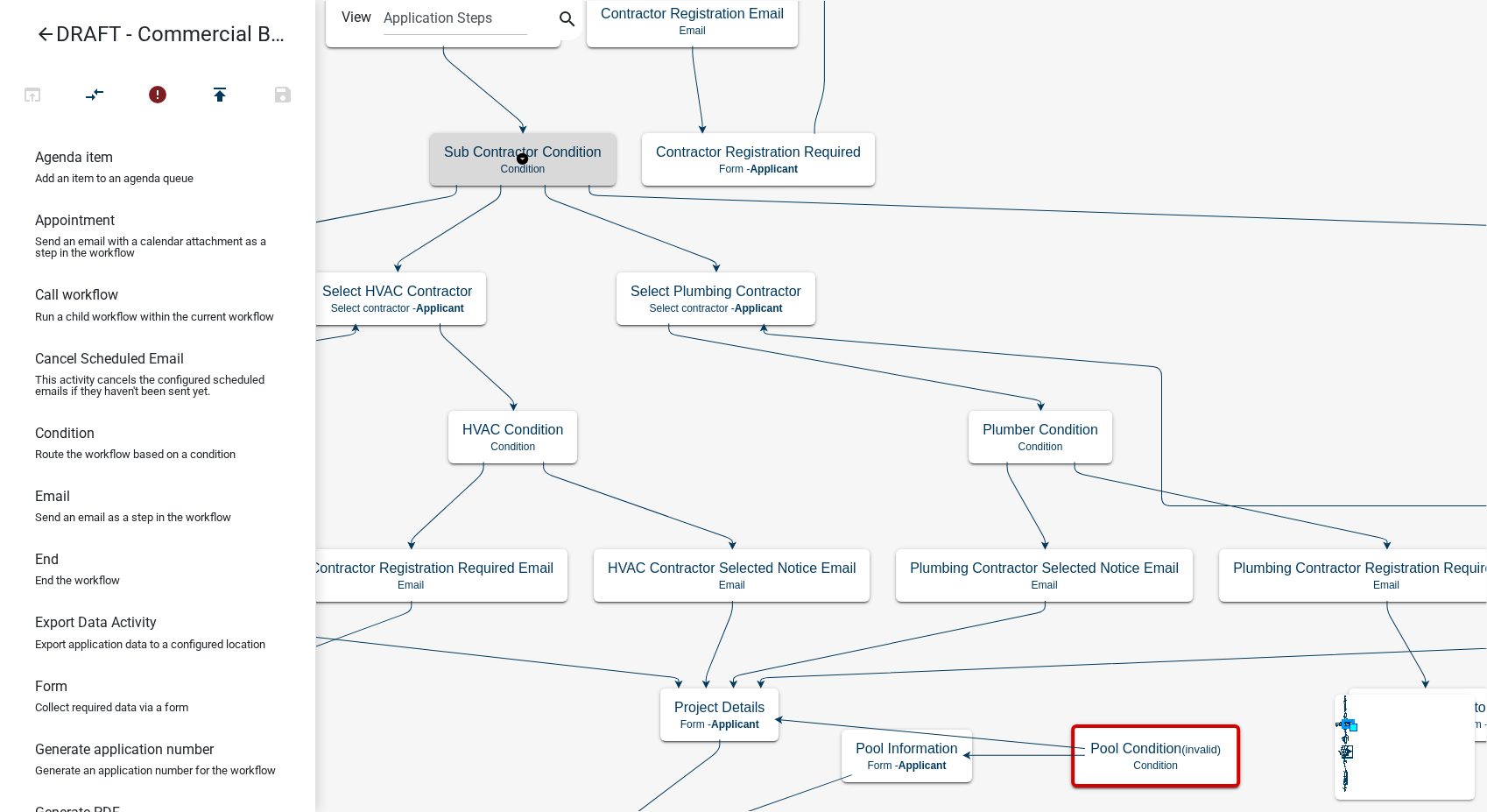
click at [559, 160] on div "Sub Contractor Condition Condition" at bounding box center [523, 159] width 186 height 52
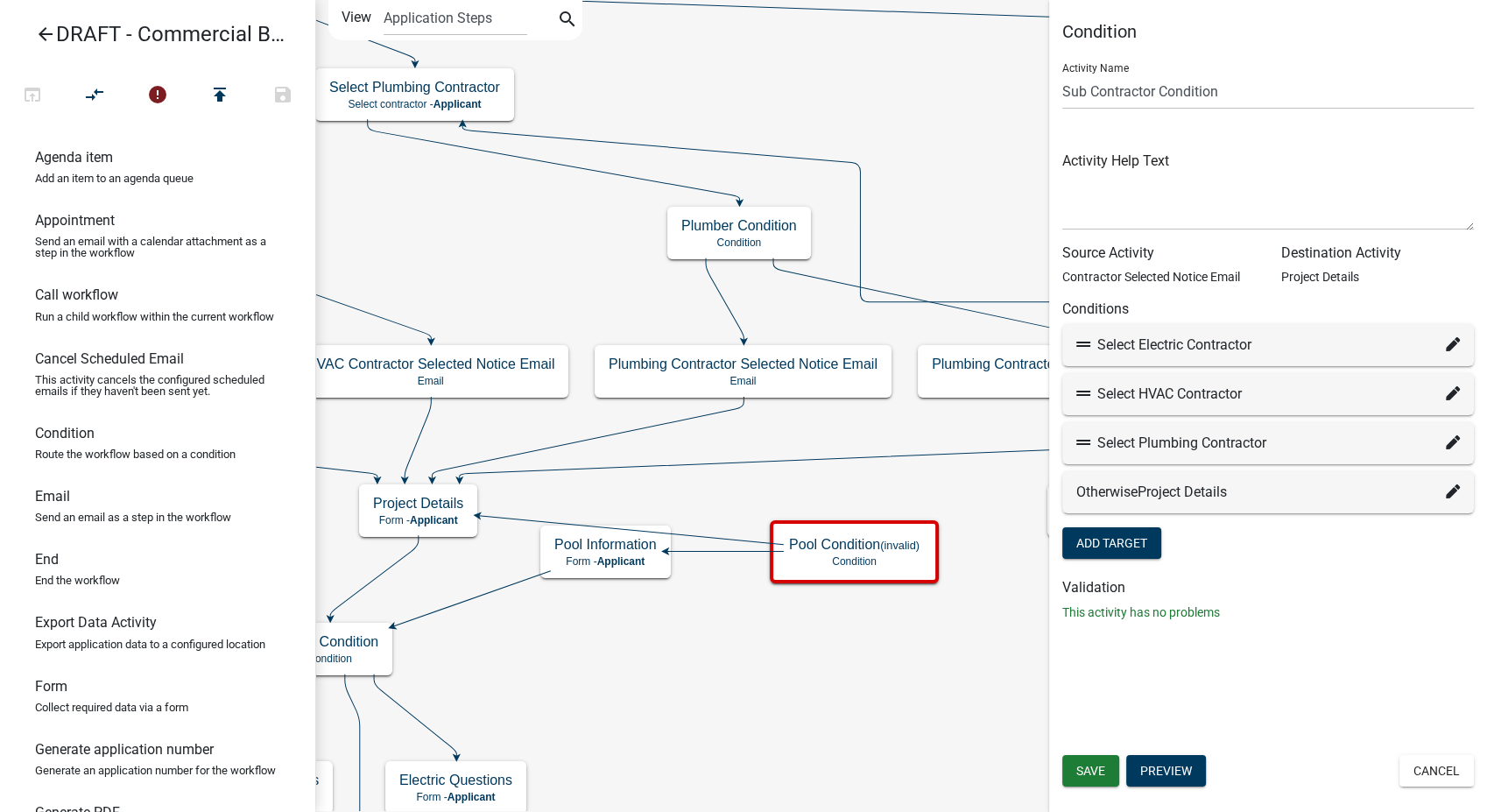
click at [1453, 493] on icon at bounding box center [1453, 491] width 14 height 14
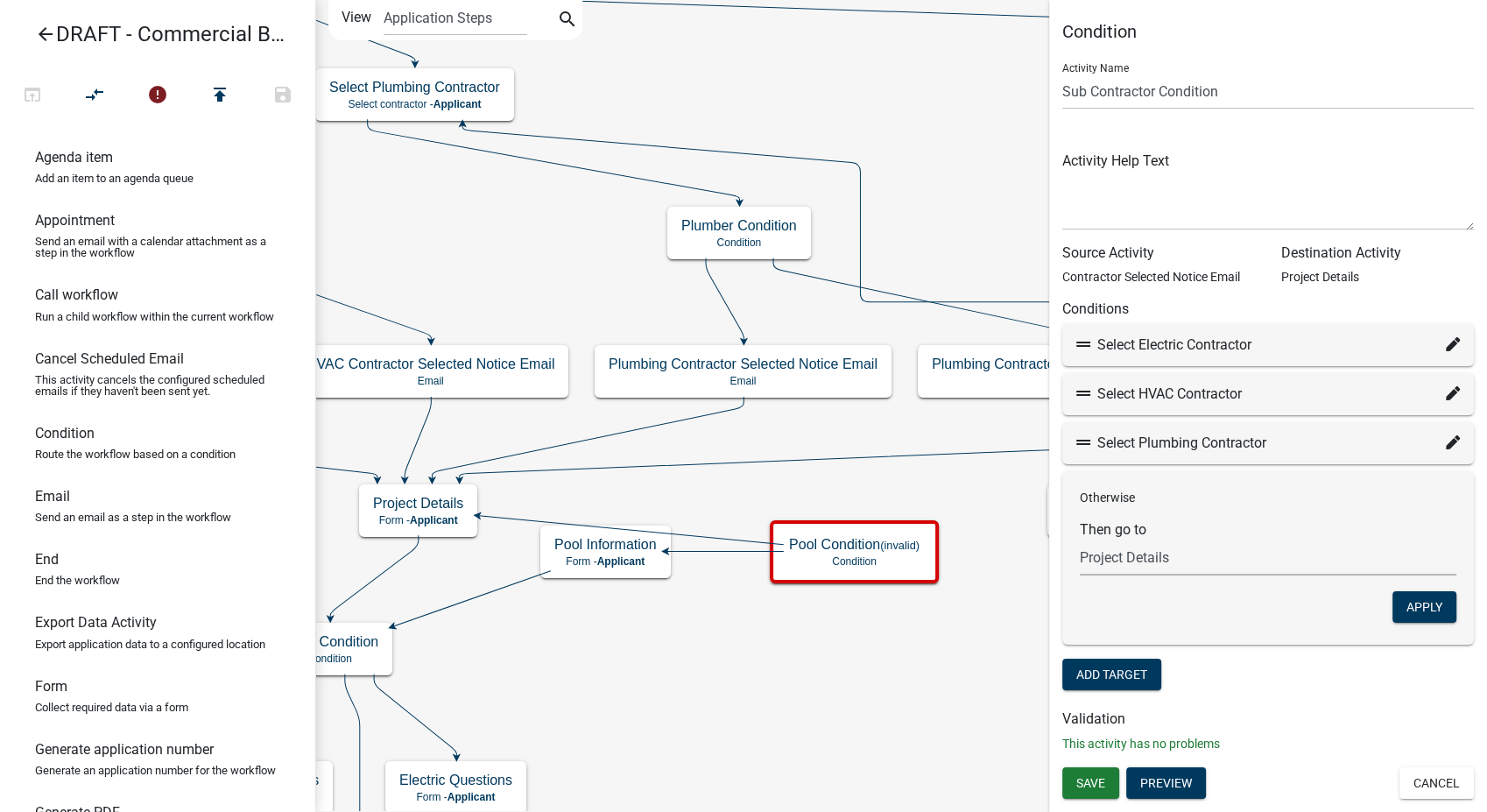
click at [1195, 556] on select "Choose... Start Applicant and Owner Info Require User Parcel search Application…" at bounding box center [1268, 558] width 377 height 36
select select "125: 620628df-e332-47cb-8a4b-28fd07183282"
click at [1080, 540] on select "Choose... Start Applicant and Owner Info Require User Parcel search Application…" at bounding box center [1268, 558] width 377 height 36
click at [1414, 602] on button "Apply" at bounding box center [1425, 607] width 64 height 31
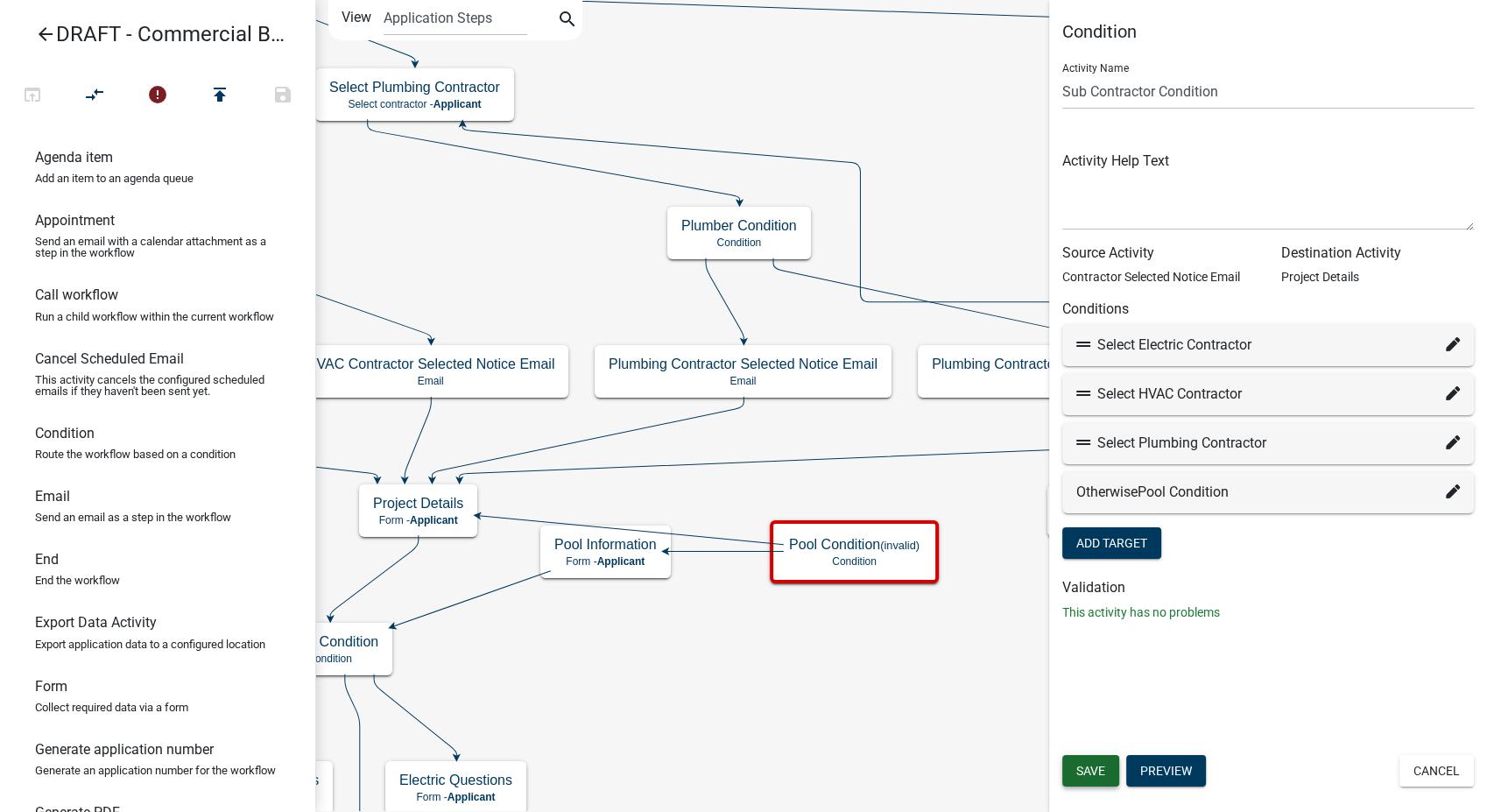
click at [1108, 763] on button "Save" at bounding box center [1091, 770] width 57 height 31
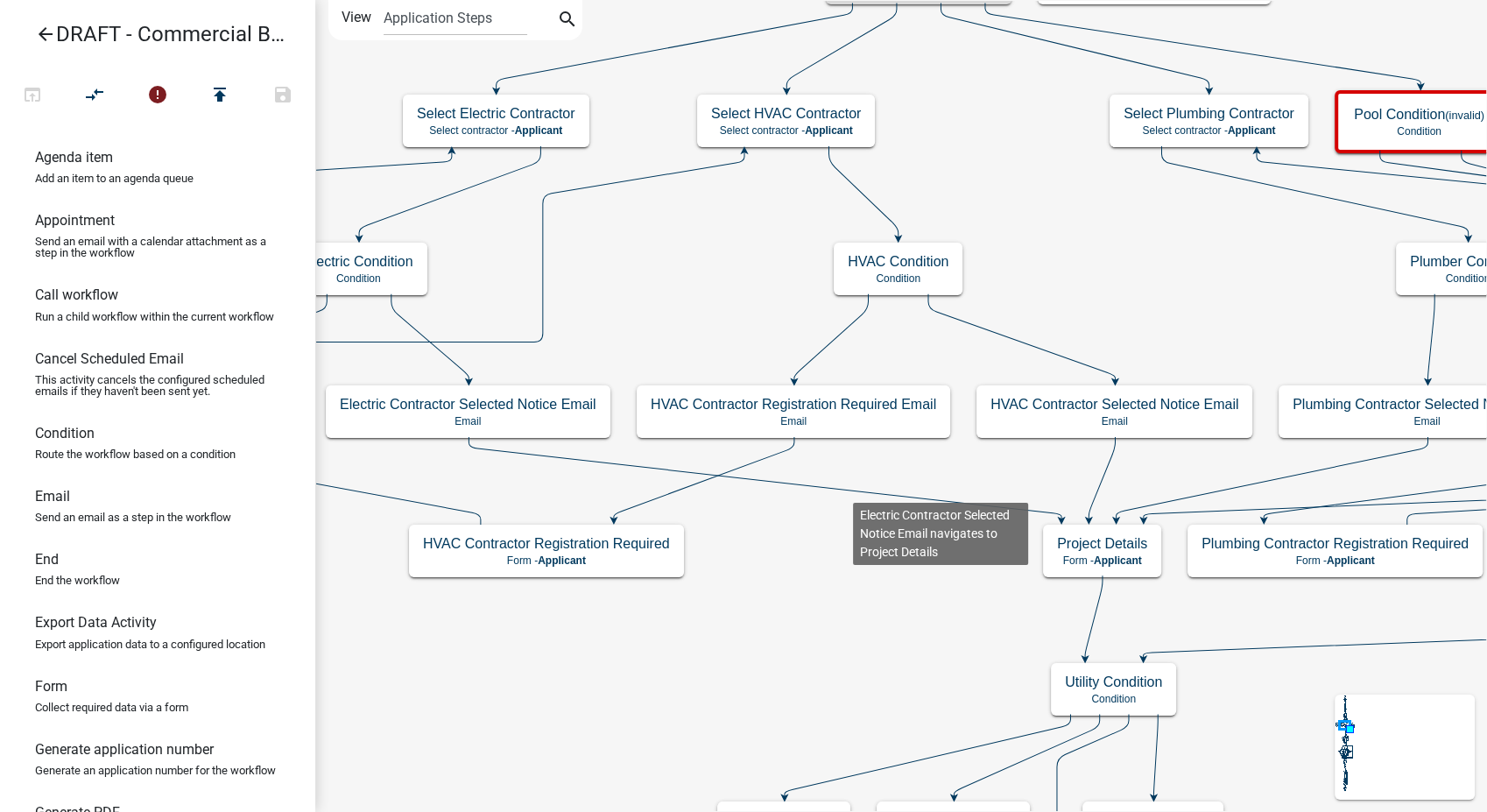
click at [853, 488] on icon at bounding box center [764, 478] width 593 height 83
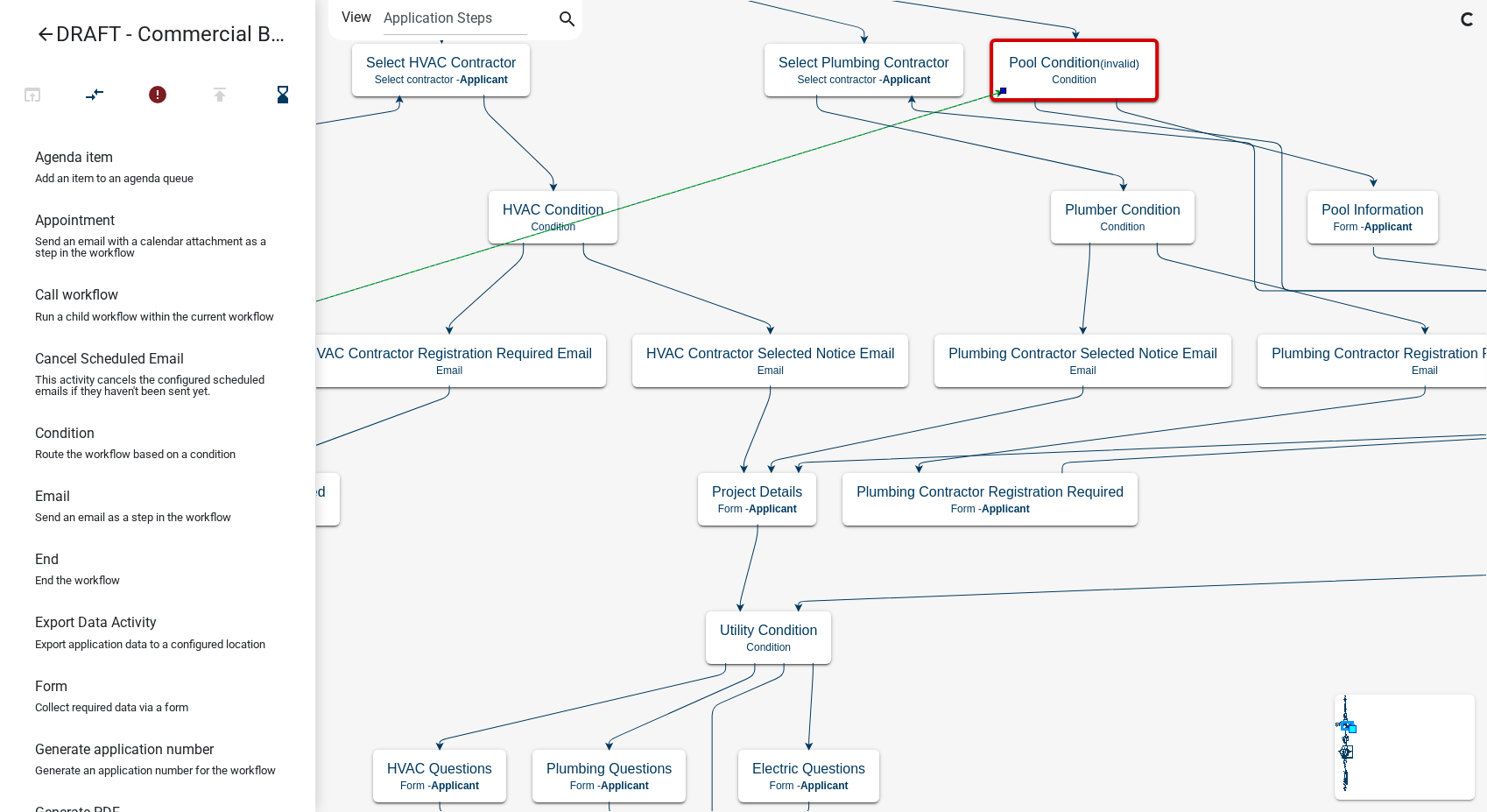
click at [761, 419] on icon at bounding box center [757, 426] width 26 height 83
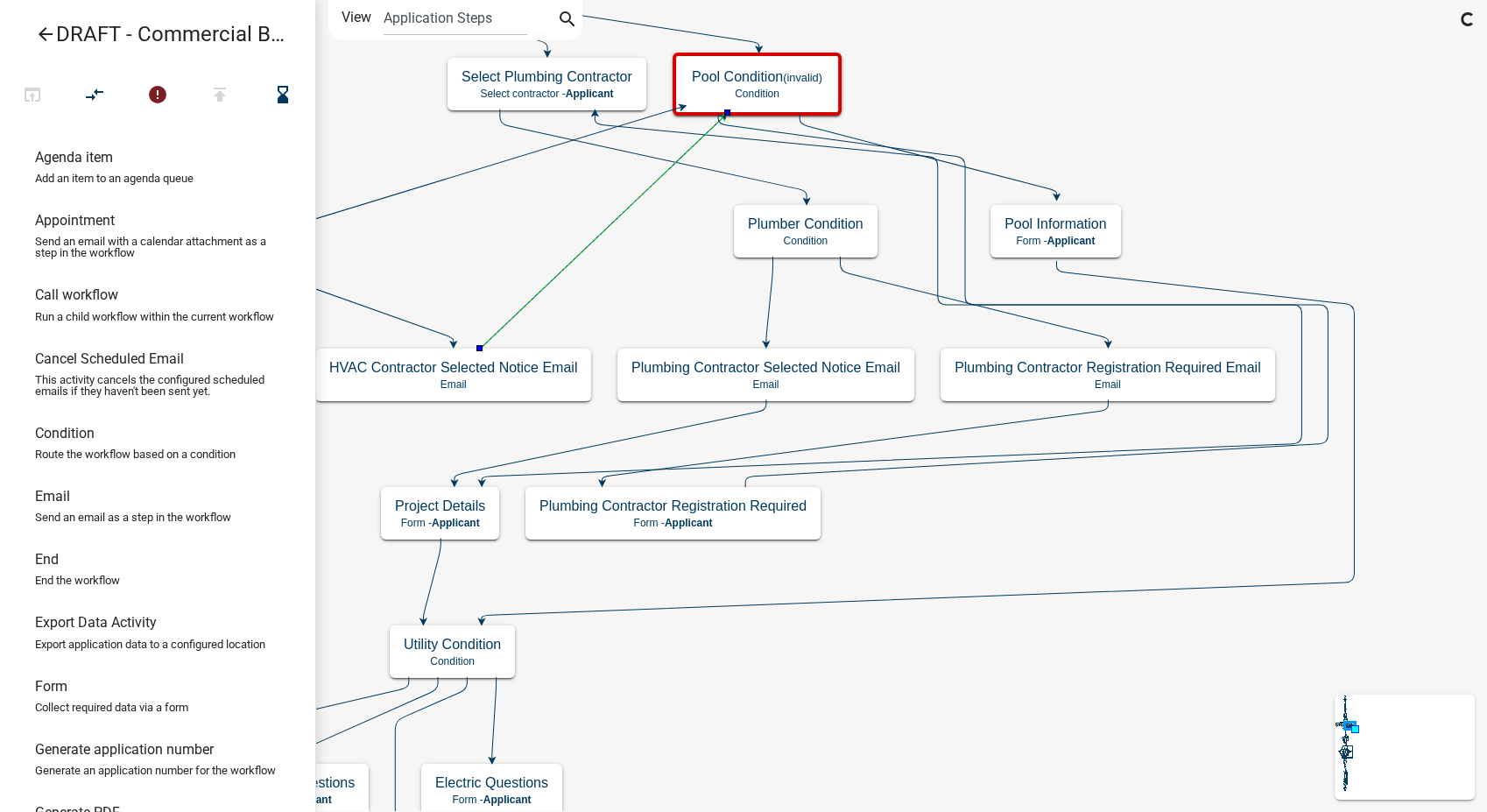
click at [700, 424] on icon at bounding box center [610, 440] width 312 height 83
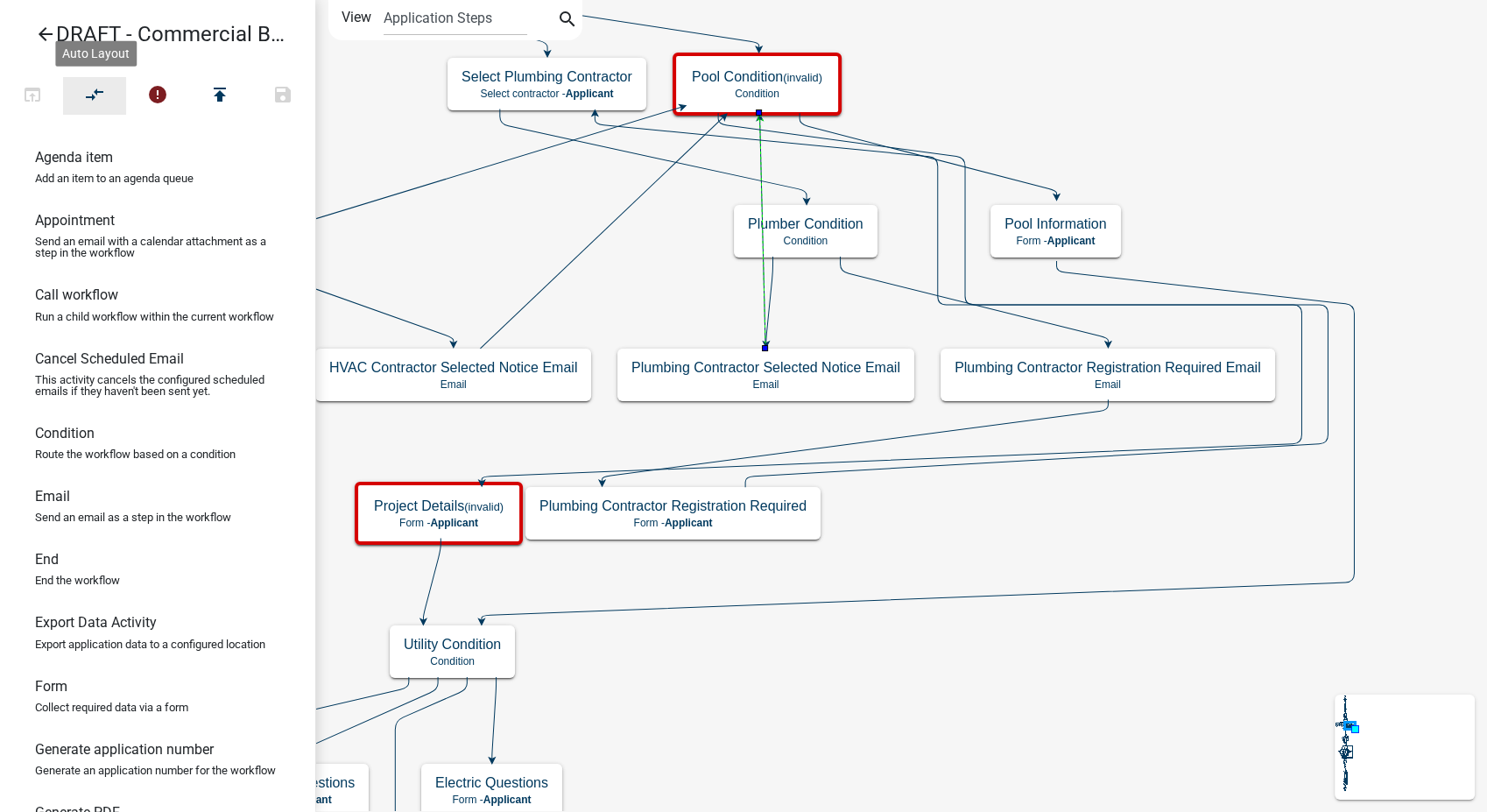
click at [105, 96] on button "compare_arrows" at bounding box center [94, 95] width 63 height 38
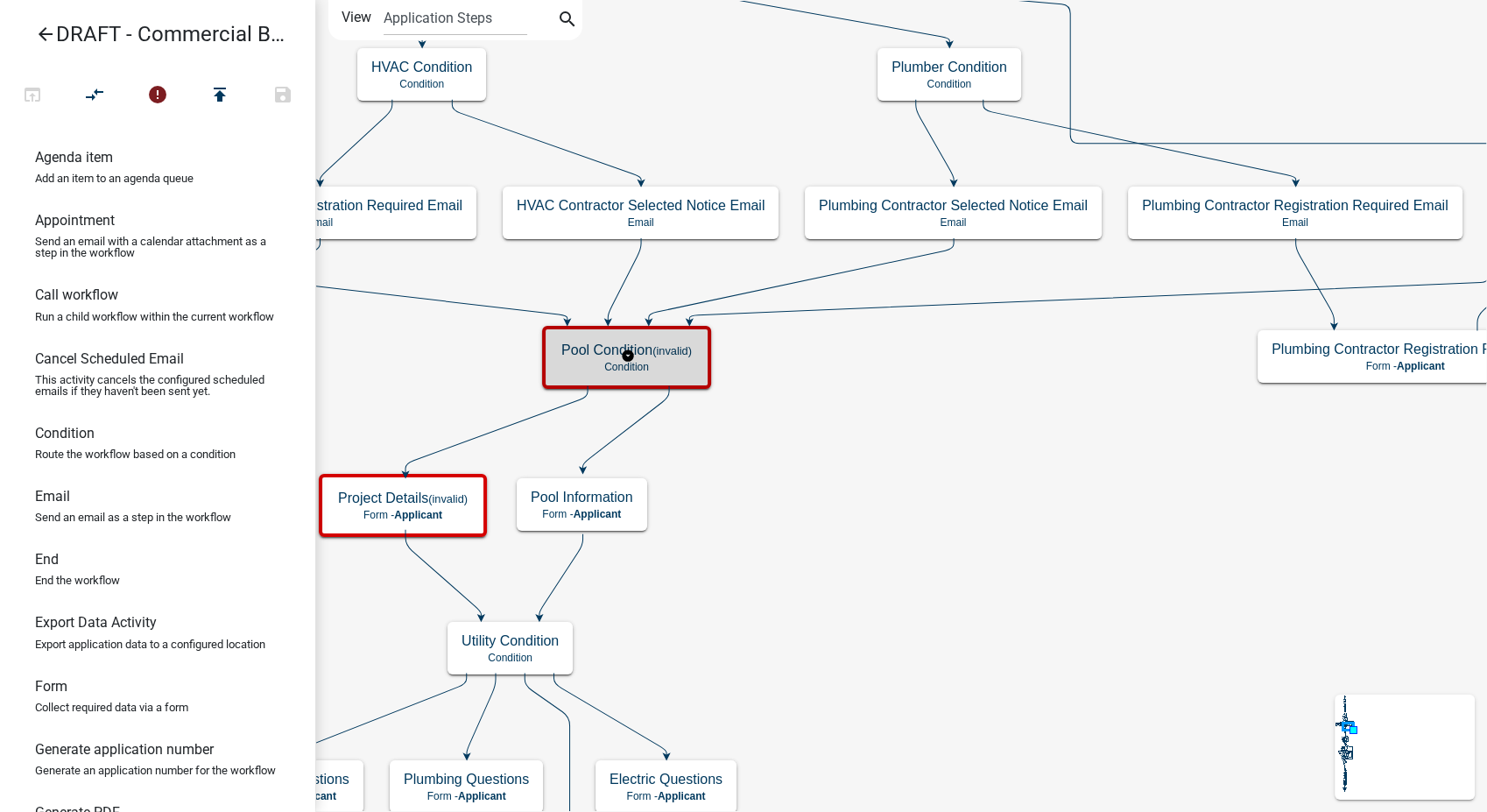
click at [592, 355] on h5 "Pool Condition (invalid)" at bounding box center [626, 350] width 130 height 17
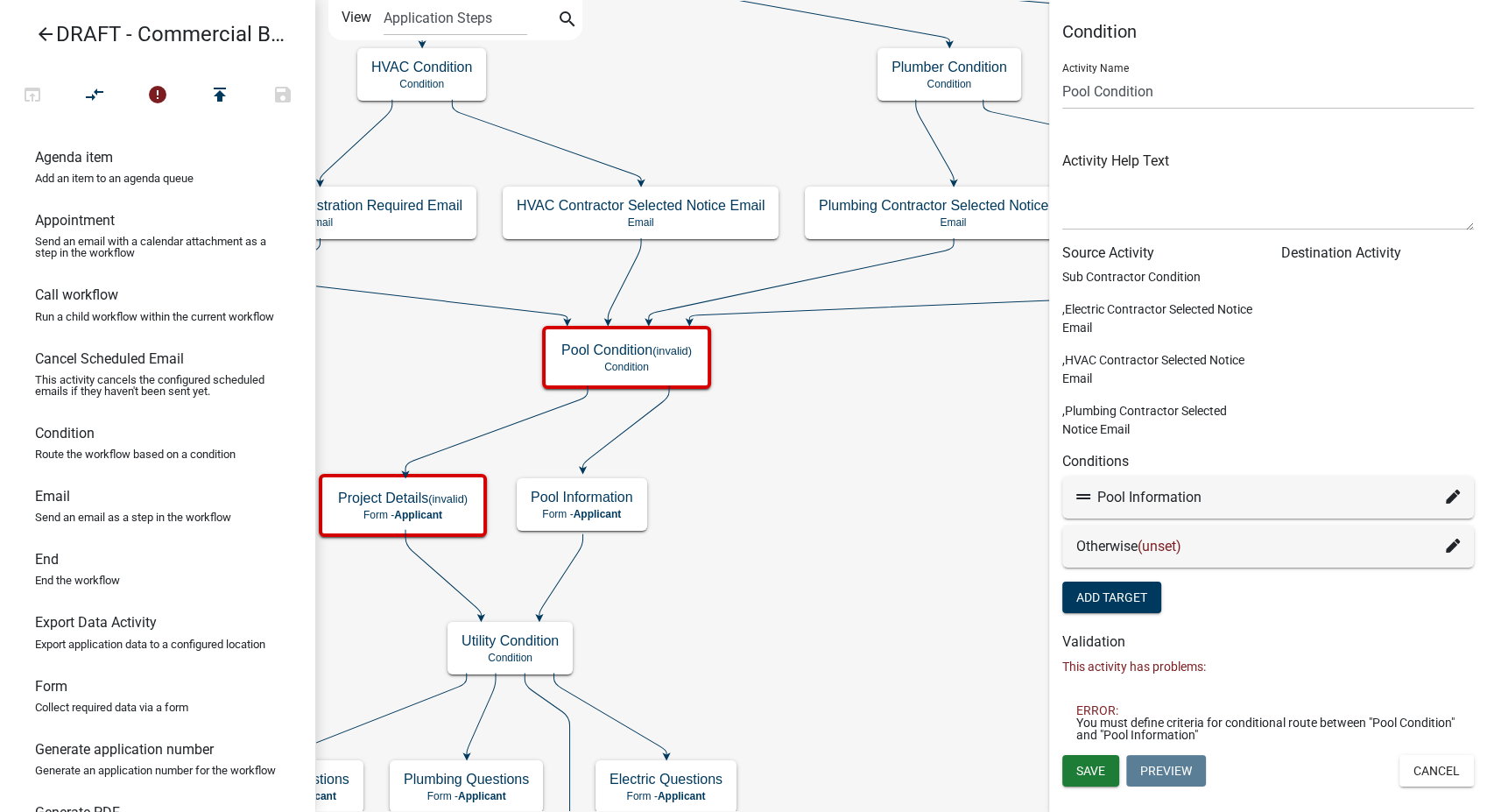
click at [1454, 494] on icon at bounding box center [1453, 496] width 14 height 14
select select "122: d557507f-6e54-4585-aa3e-8e0f245e2cc0"
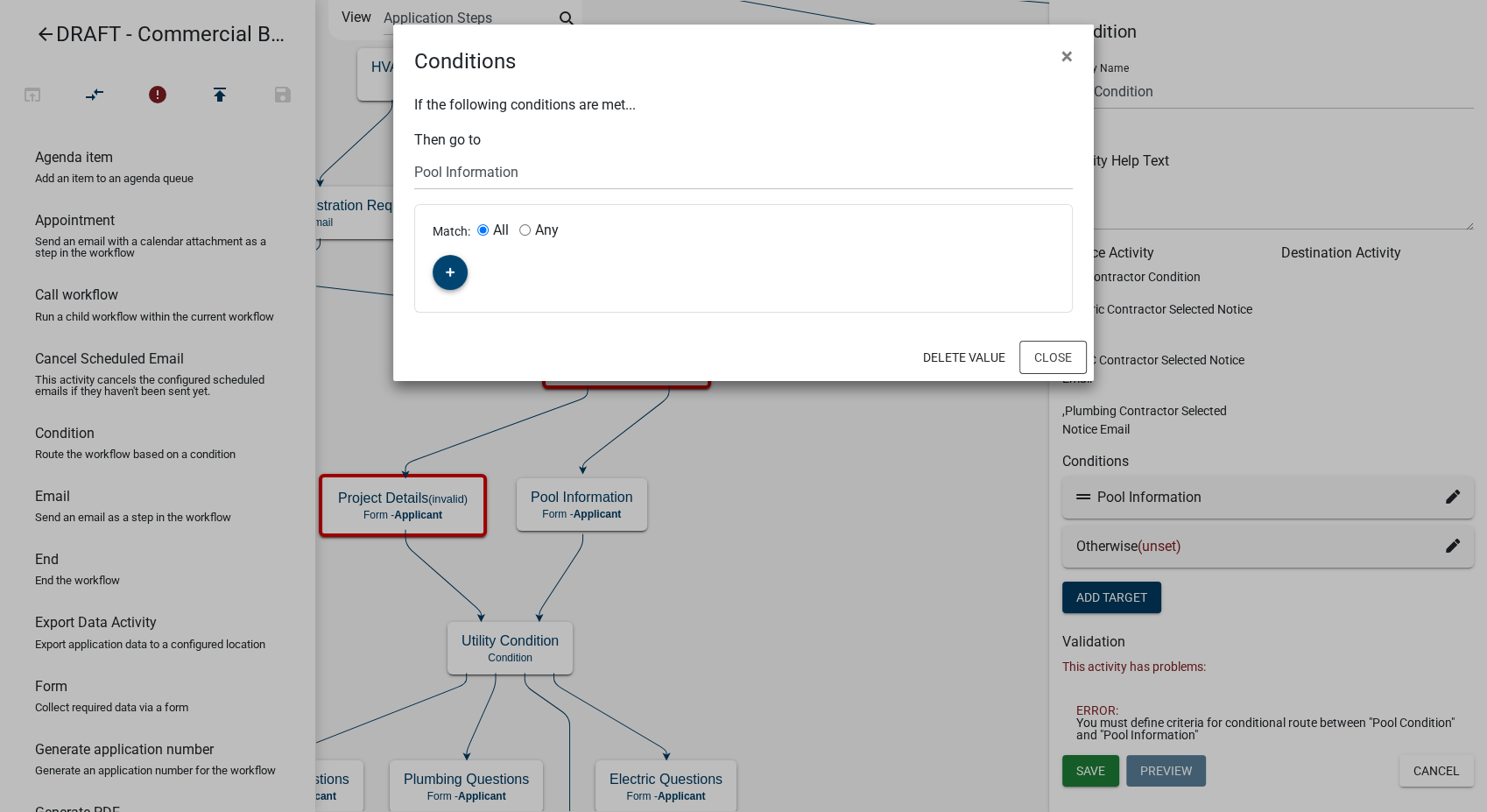
click at [436, 268] on button "button" at bounding box center [451, 272] width 35 height 35
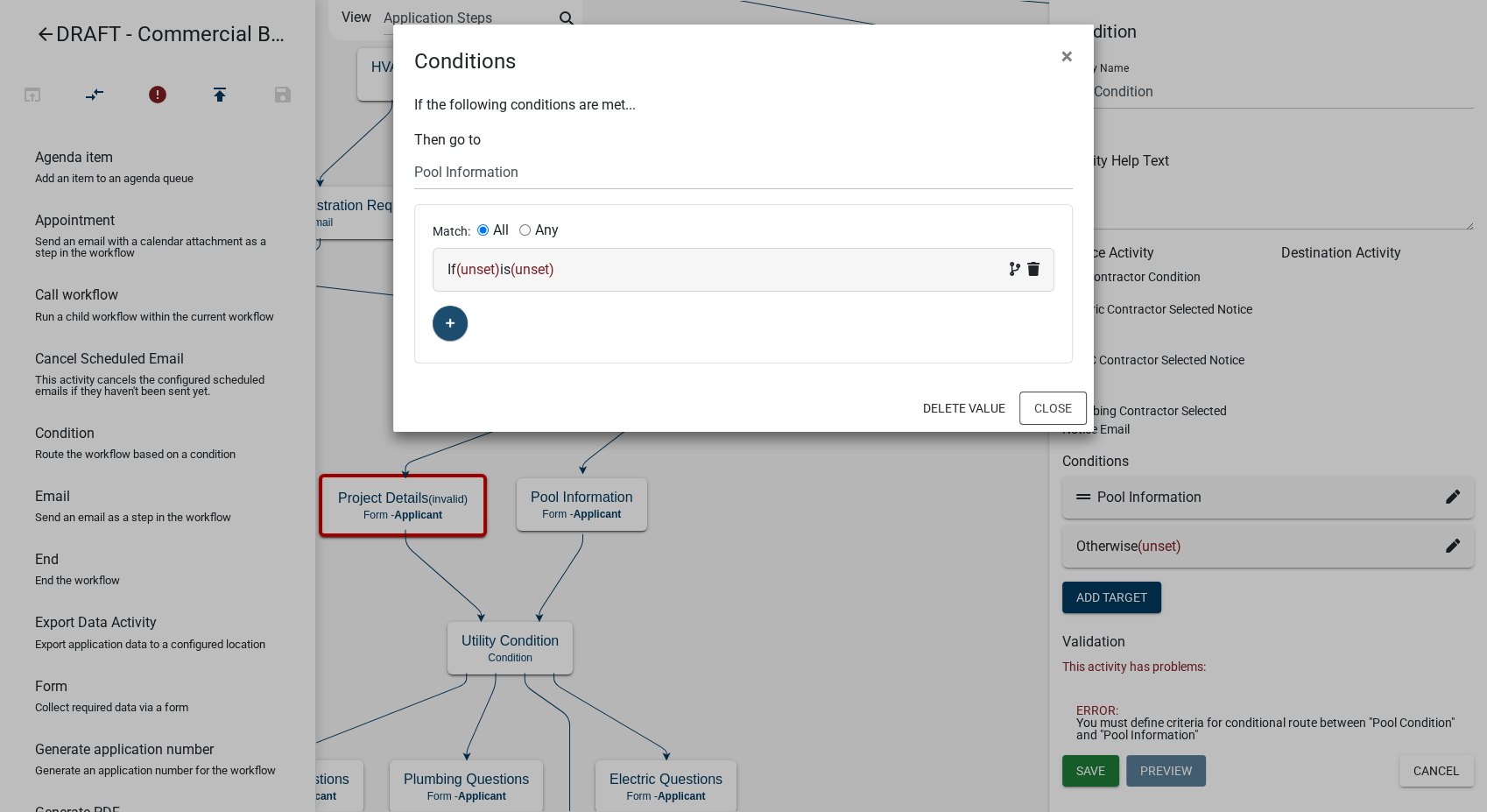
click at [647, 269] on div "If (unset) is (unset)" at bounding box center [744, 270] width 592 height 21
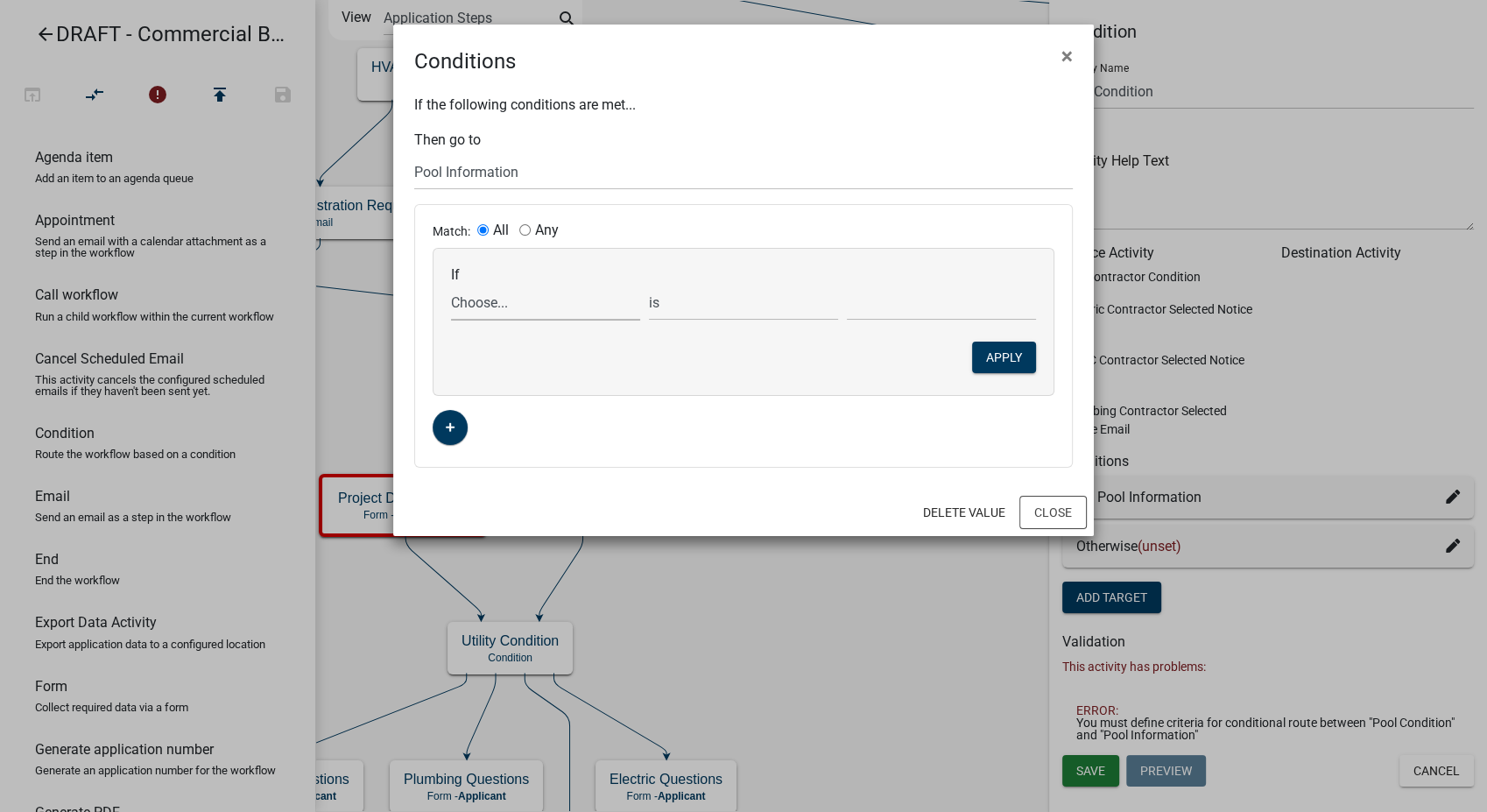
click at [510, 298] on select "Choose... Acres Address AddressRequiredInfo AddressYN ALL_FEE_RECIPIENTS AMOUNT…" at bounding box center [545, 302] width 189 height 36
select select "155: ProjectScope"
click at [451, 285] on select "Choose... Acres Address AddressRequiredInfo AddressYN ALL_FEE_RECIPIENTS AMOUNT…" at bounding box center [545, 302] width 189 height 36
click at [863, 313] on select "Choose... Addition New Build Other Remodel Sign Tower" at bounding box center [941, 302] width 189 height 36
click at [778, 335] on div "If Choose... Acres Address AddressRequiredInfo AddressYN ALL_FEE_RECIPIENTS AMO…" at bounding box center [743, 321] width 621 height 147
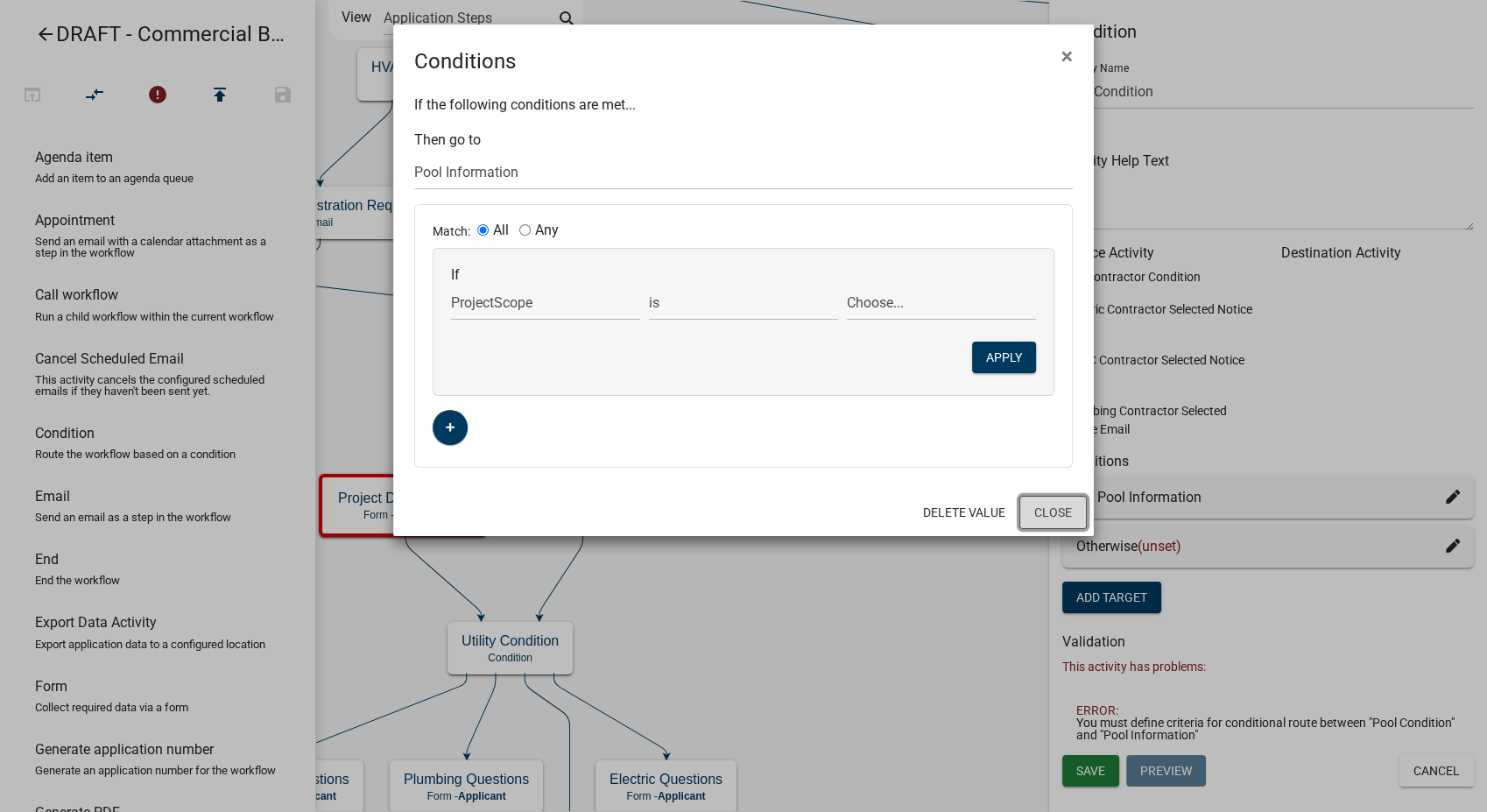
drag, startPoint x: 1051, startPoint y: 504, endPoint x: 1209, endPoint y: 473, distance: 161.0
click at [1046, 502] on button "Close" at bounding box center [1053, 512] width 67 height 33
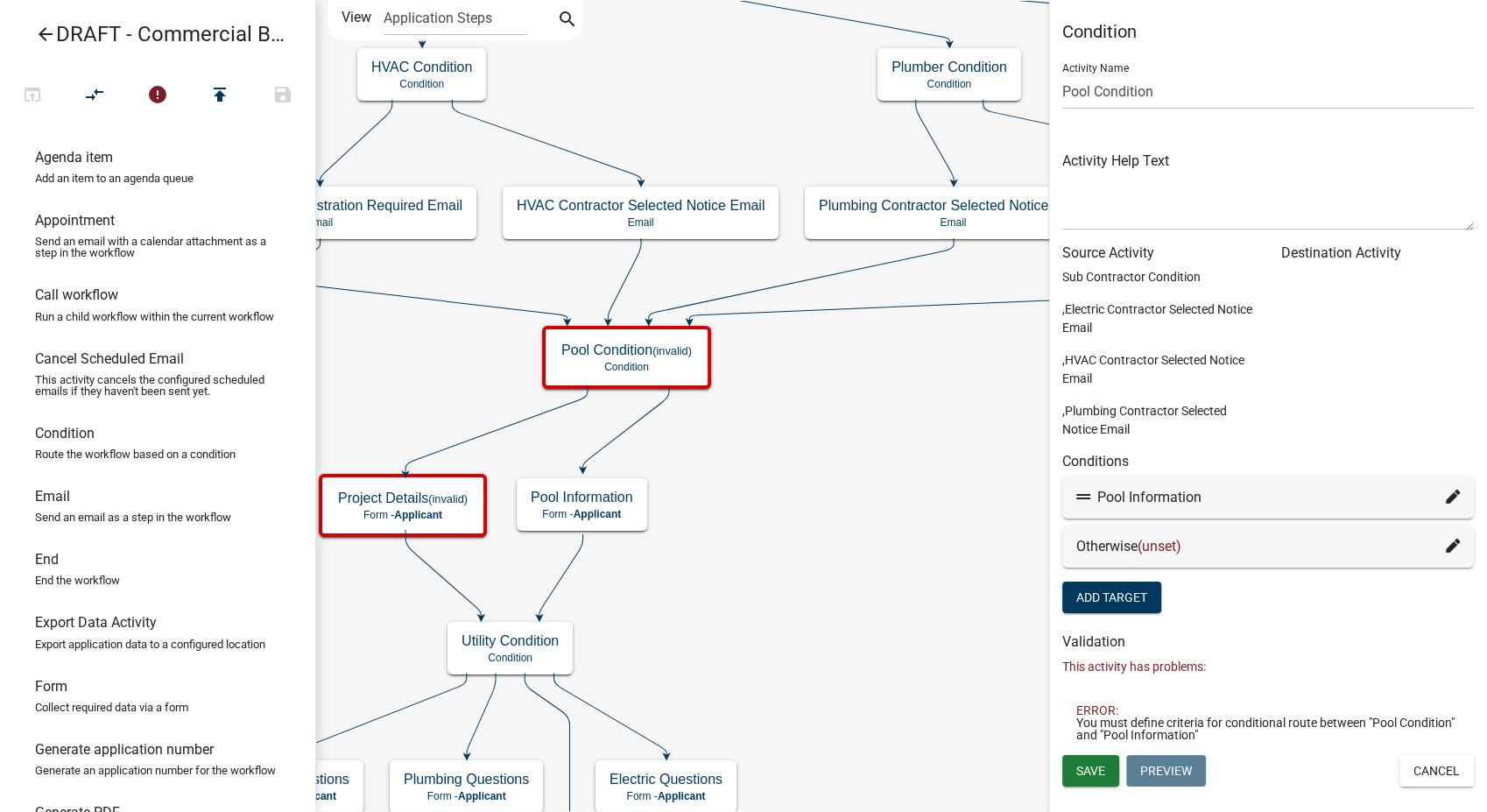
click at [1455, 550] on icon at bounding box center [1453, 546] width 14 height 14
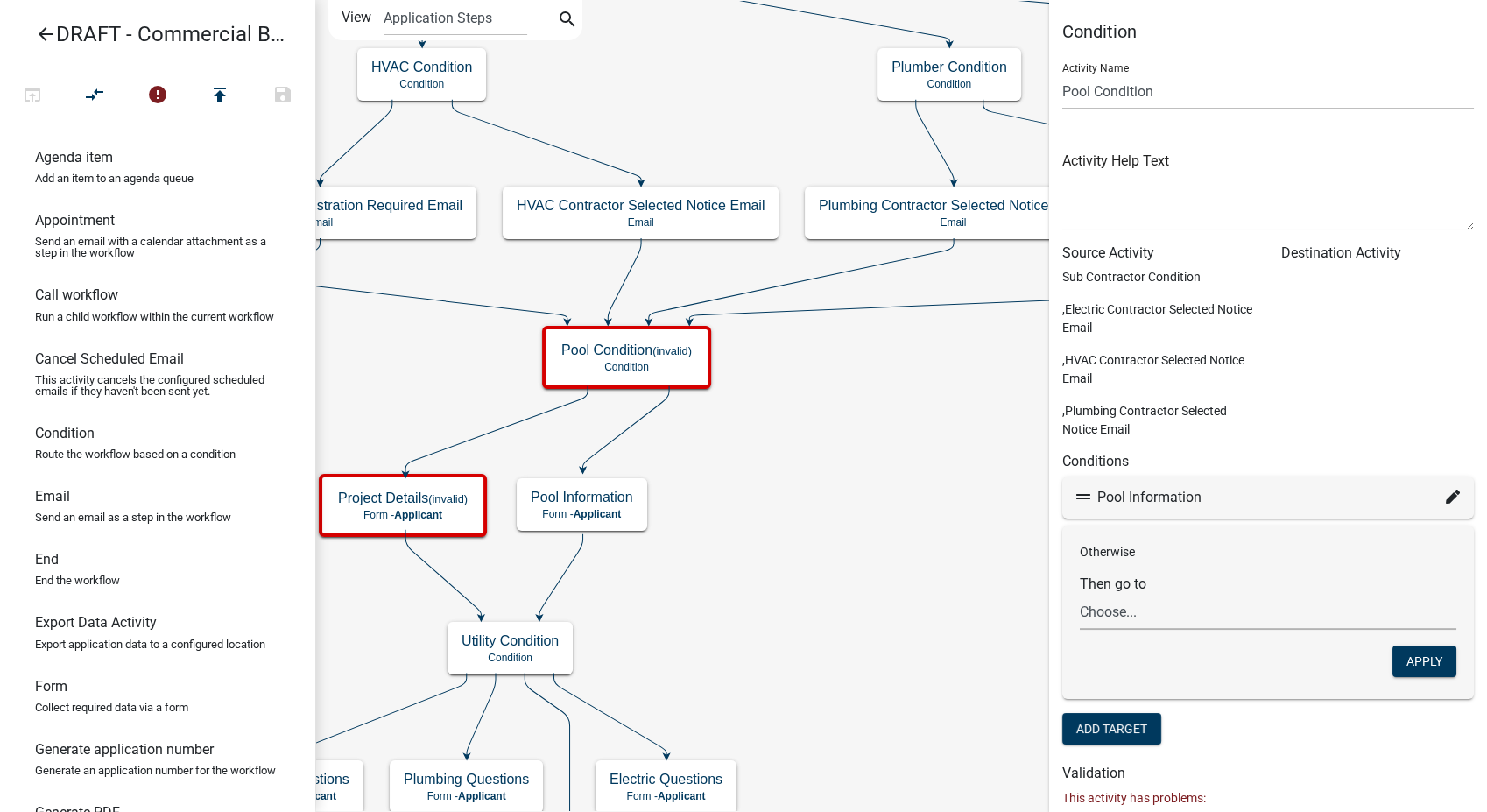
click at [1126, 607] on select "Choose... Start Applicant and Owner Info Require User Parcel search Application…" at bounding box center [1268, 611] width 377 height 36
select select "19: d190fa39-e8d2-4033-bbb2-e8844b35437a"
click at [1080, 593] on select "Choose... Start Applicant and Owner Info Require User Parcel search Application…" at bounding box center [1268, 611] width 377 height 36
drag, startPoint x: 1417, startPoint y: 668, endPoint x: 1405, endPoint y: 663, distance: 13.0
click at [1416, 668] on button "Apply" at bounding box center [1425, 661] width 64 height 31
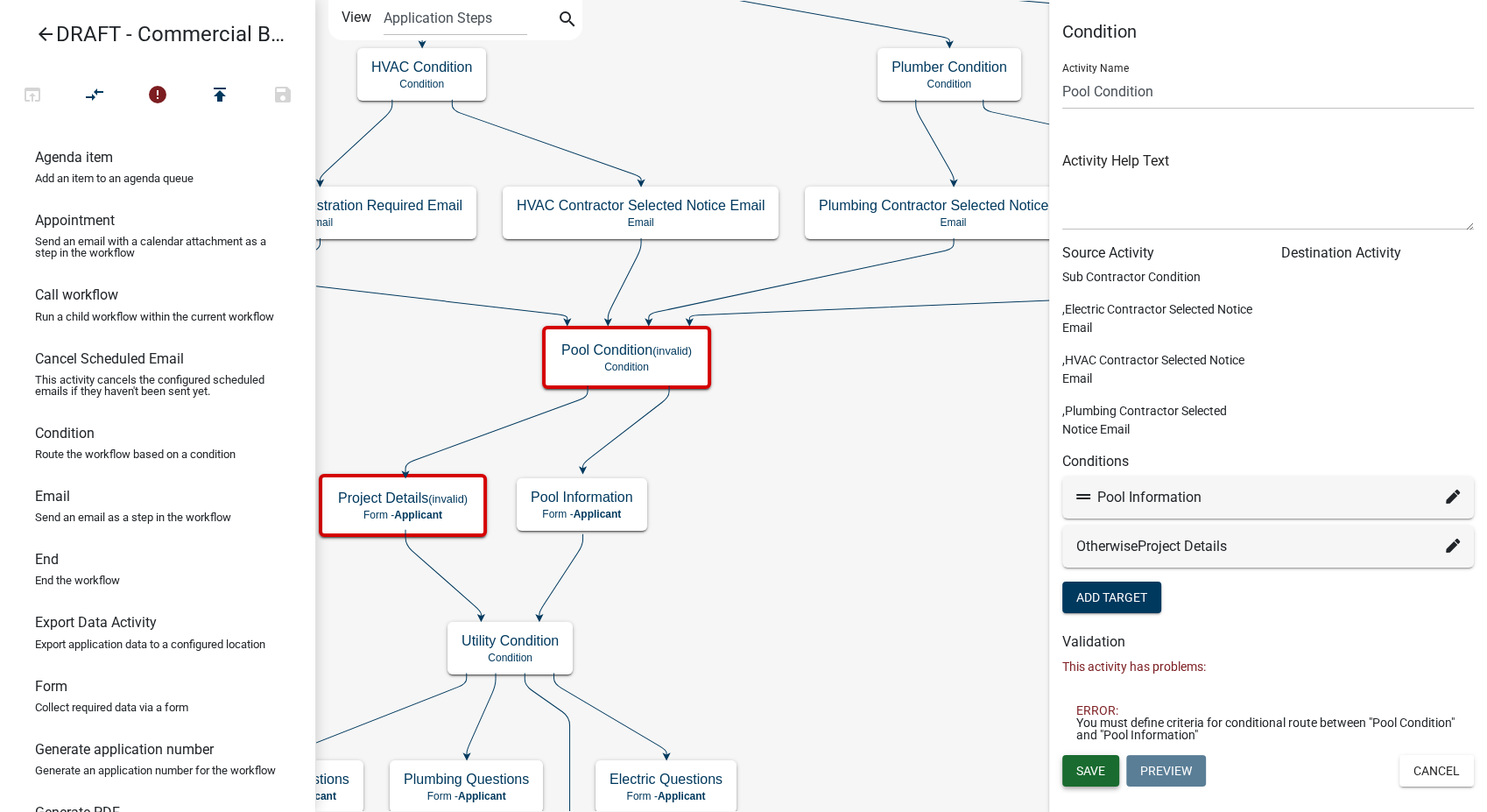
click at [1073, 768] on button "Save" at bounding box center [1091, 770] width 57 height 31
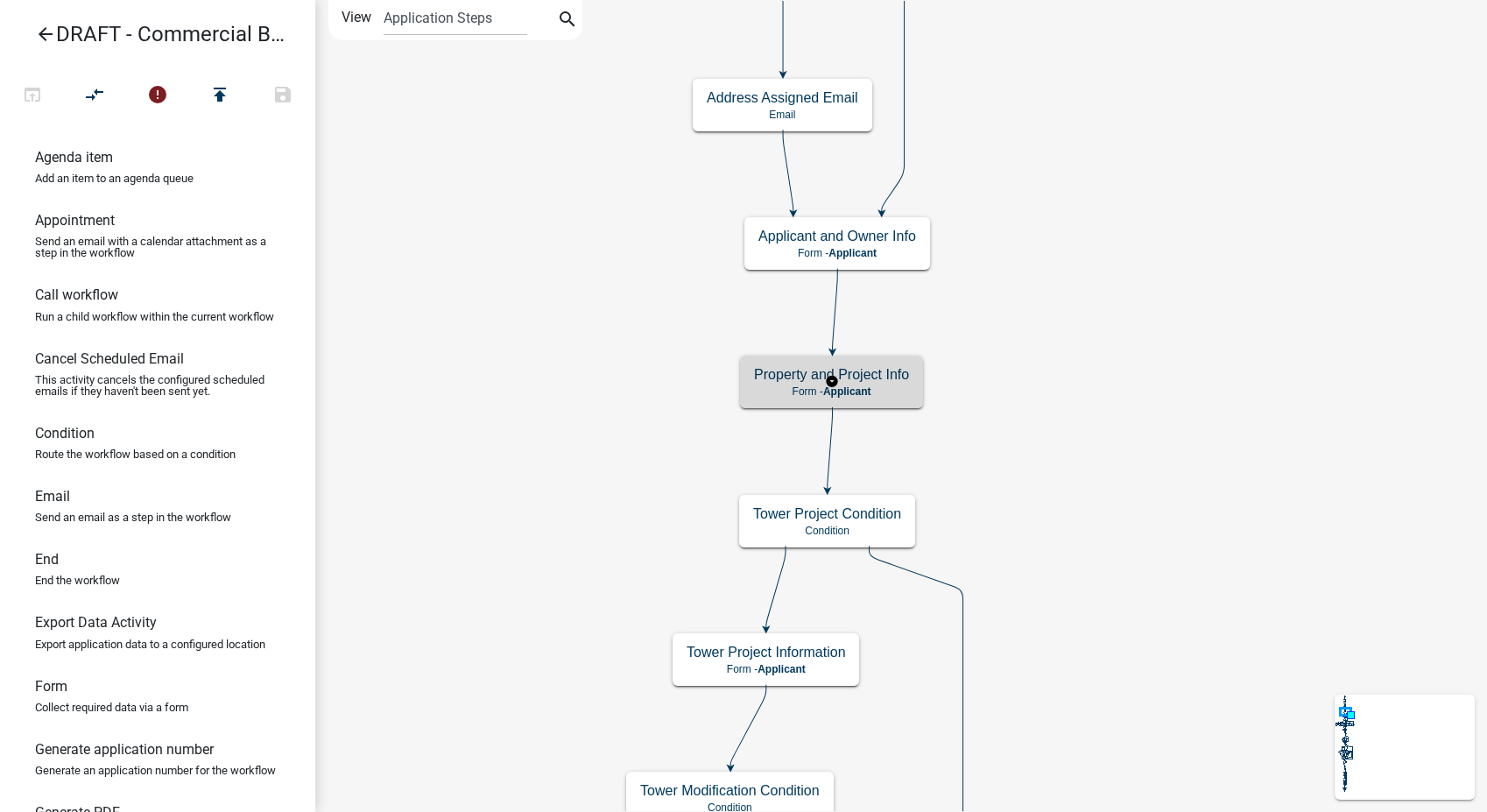
click at [893, 375] on h5 "Property and Project Info" at bounding box center [831, 374] width 155 height 17
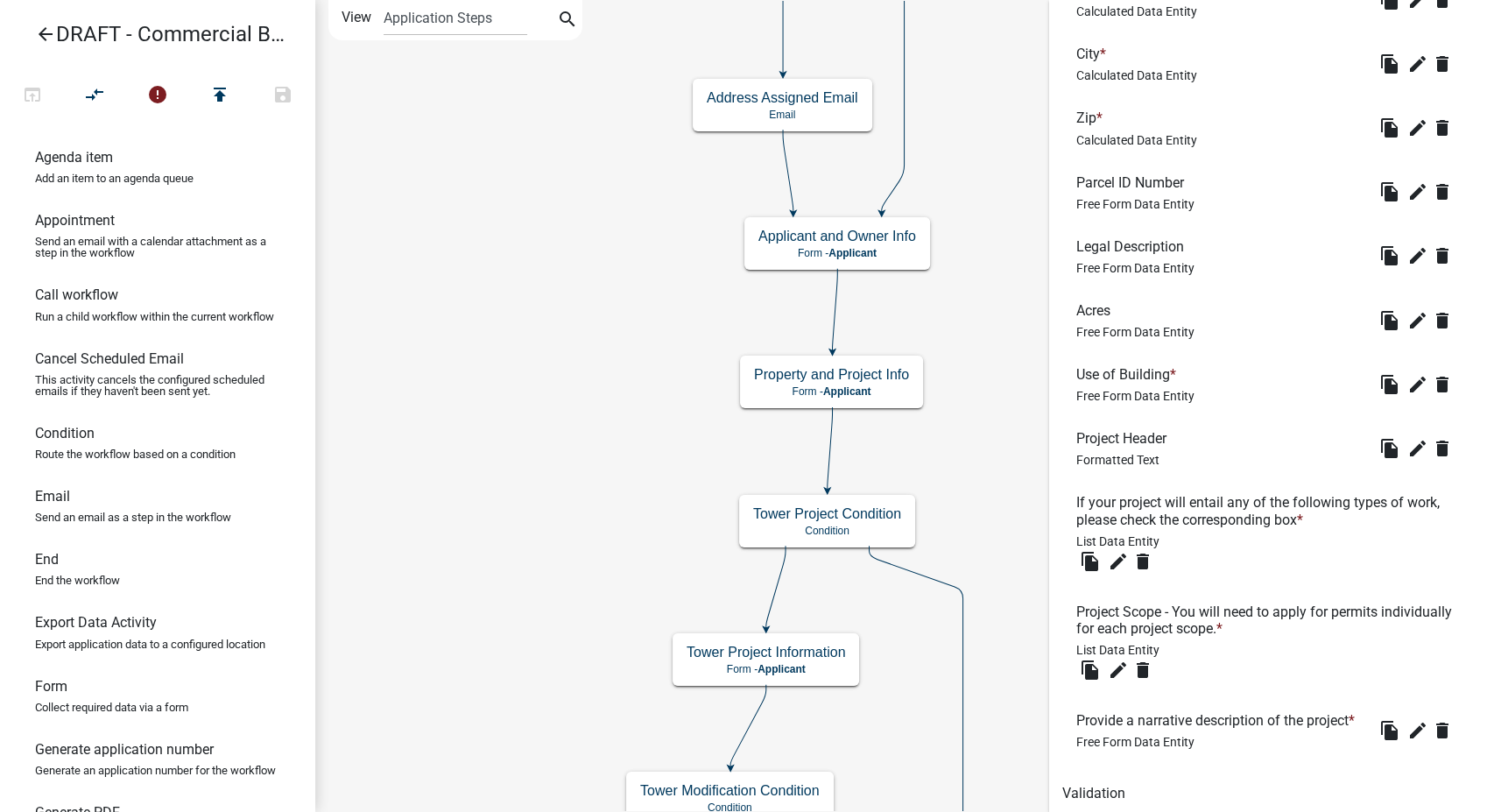
scroll to position [773, 0]
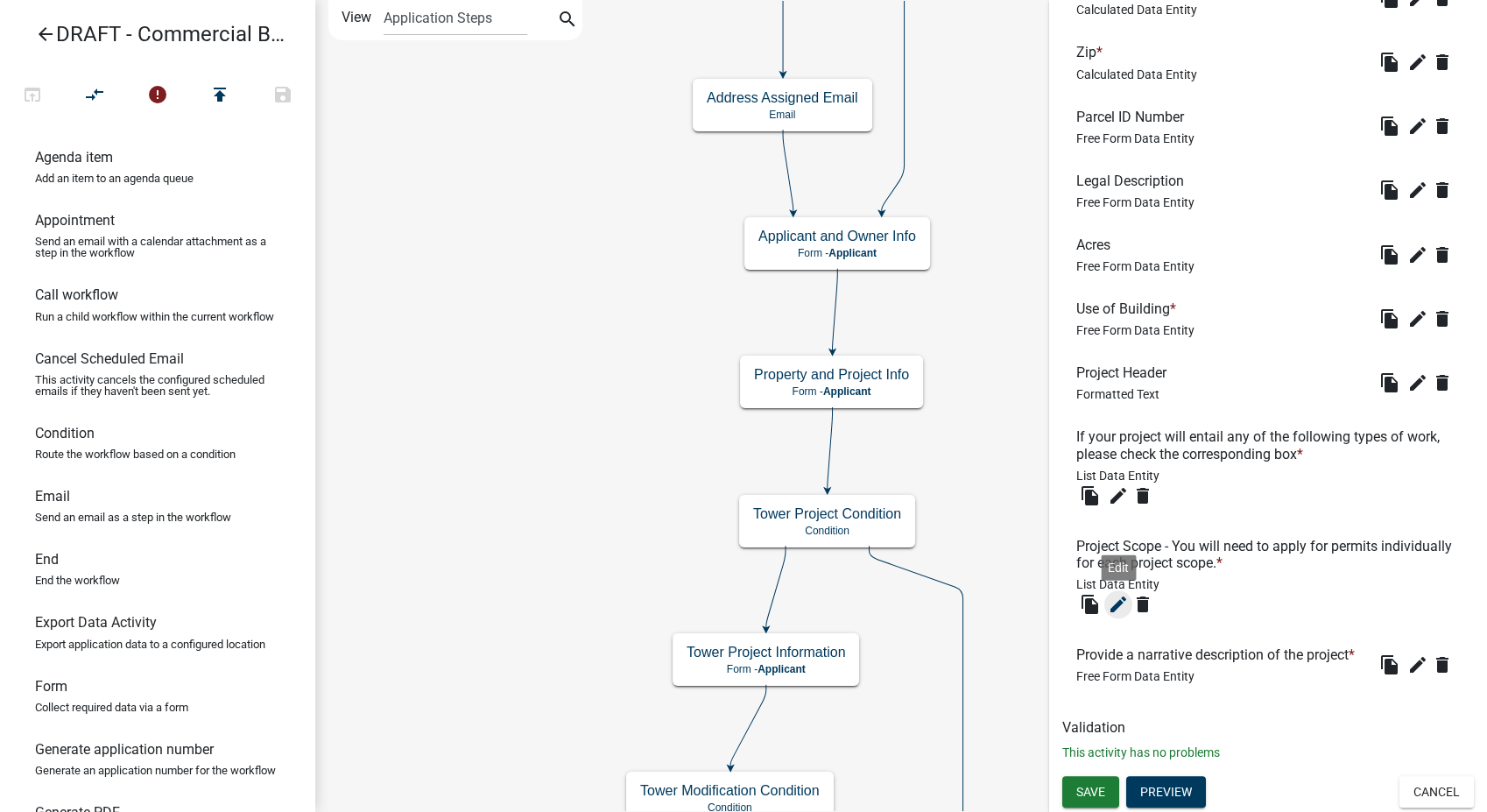
click at [1115, 593] on icon "edit" at bounding box center [1119, 604] width 21 height 21
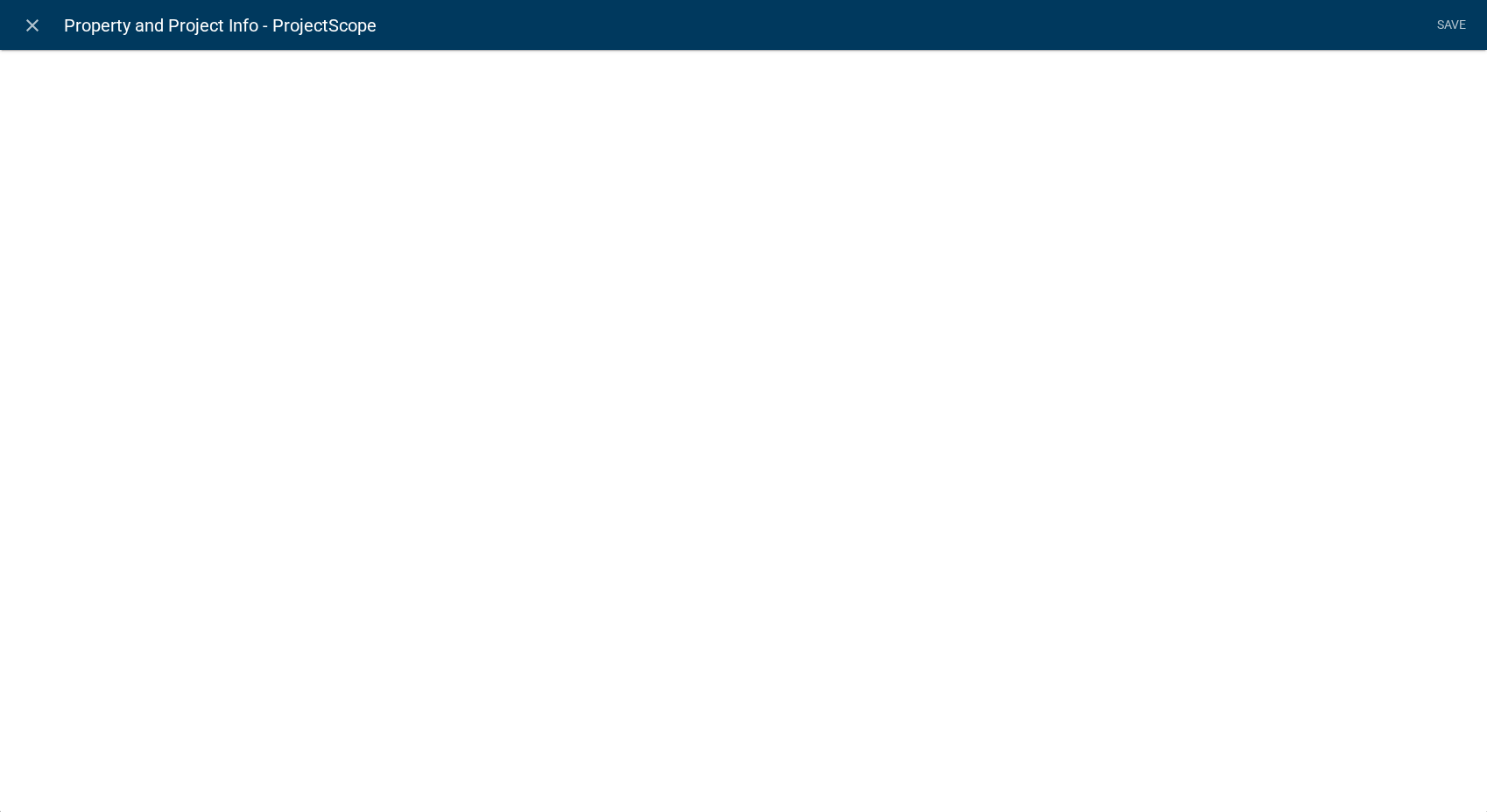
select select "list-data"
select select
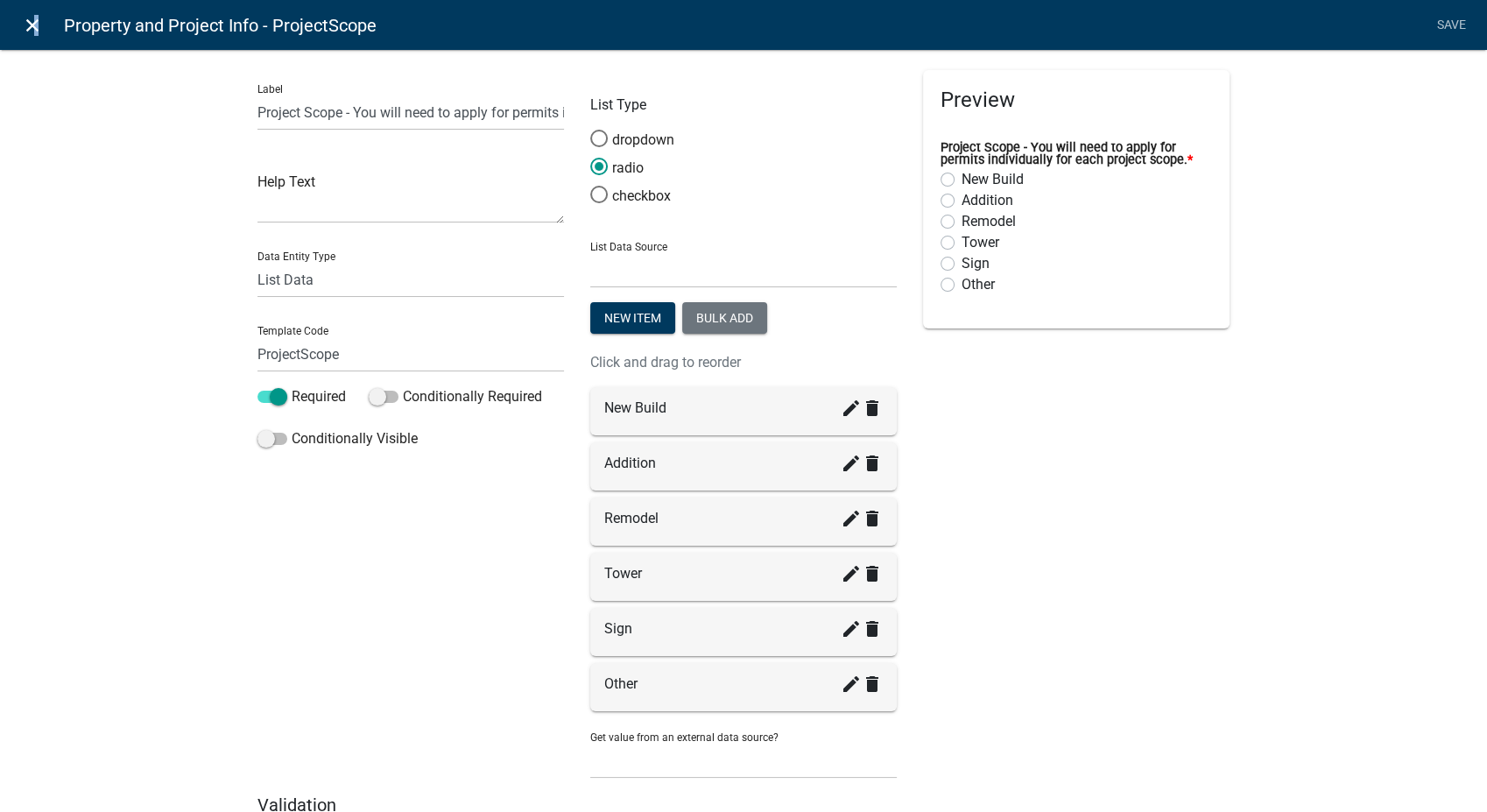
click at [34, 20] on icon "close" at bounding box center [33, 25] width 21 height 21
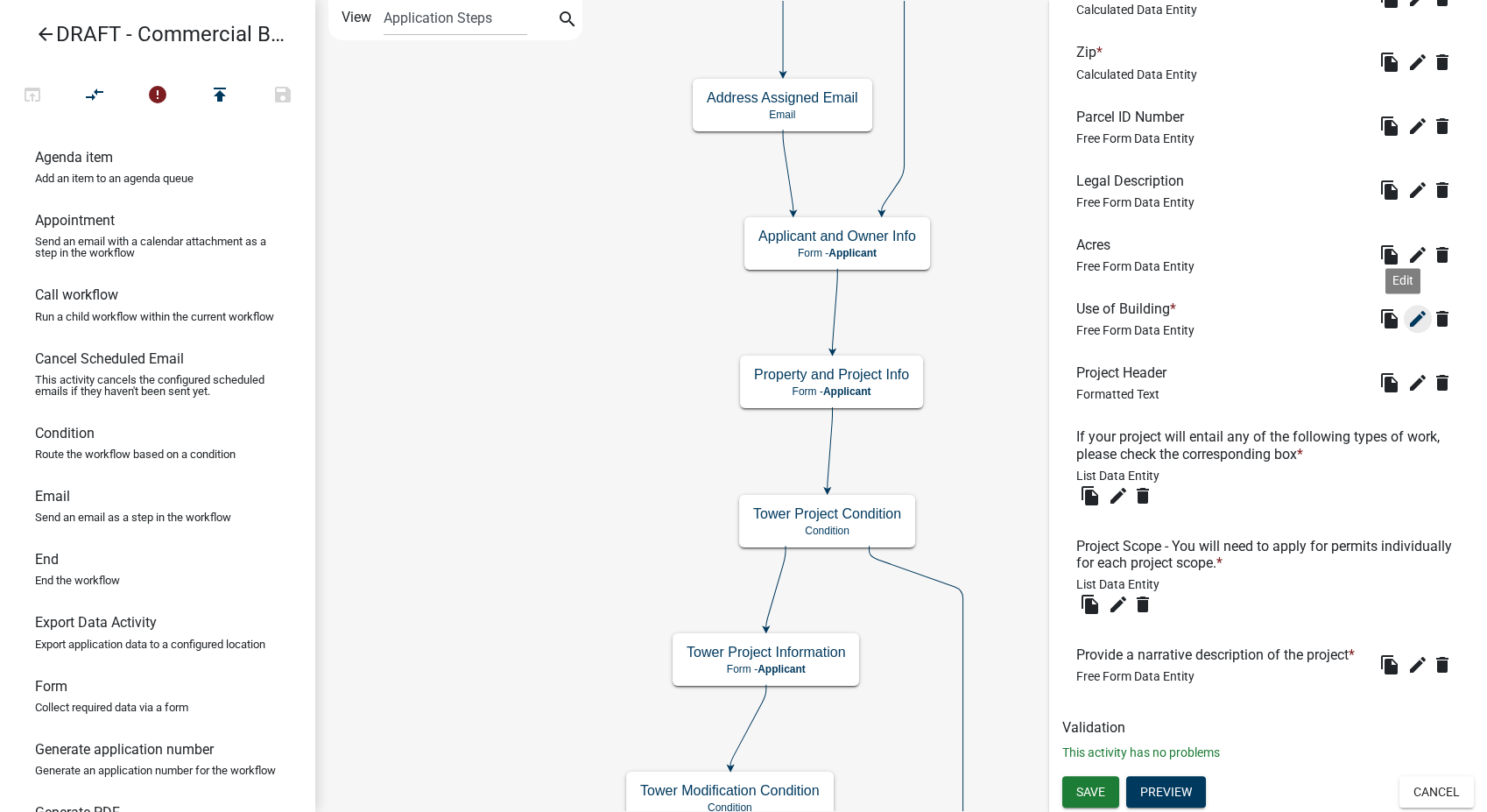
click at [1407, 308] on icon "edit" at bounding box center [1418, 319] width 21 height 21
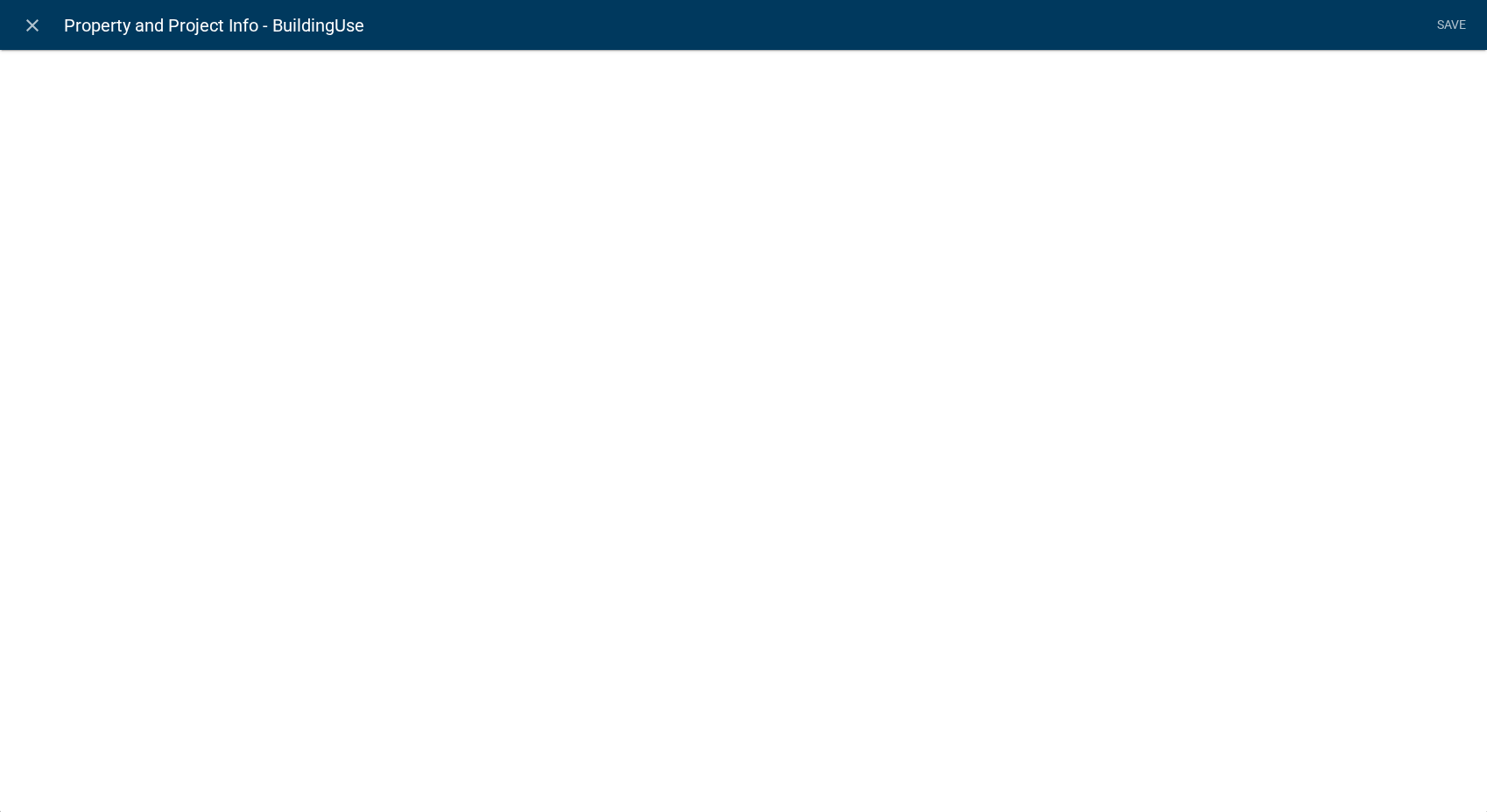
select select
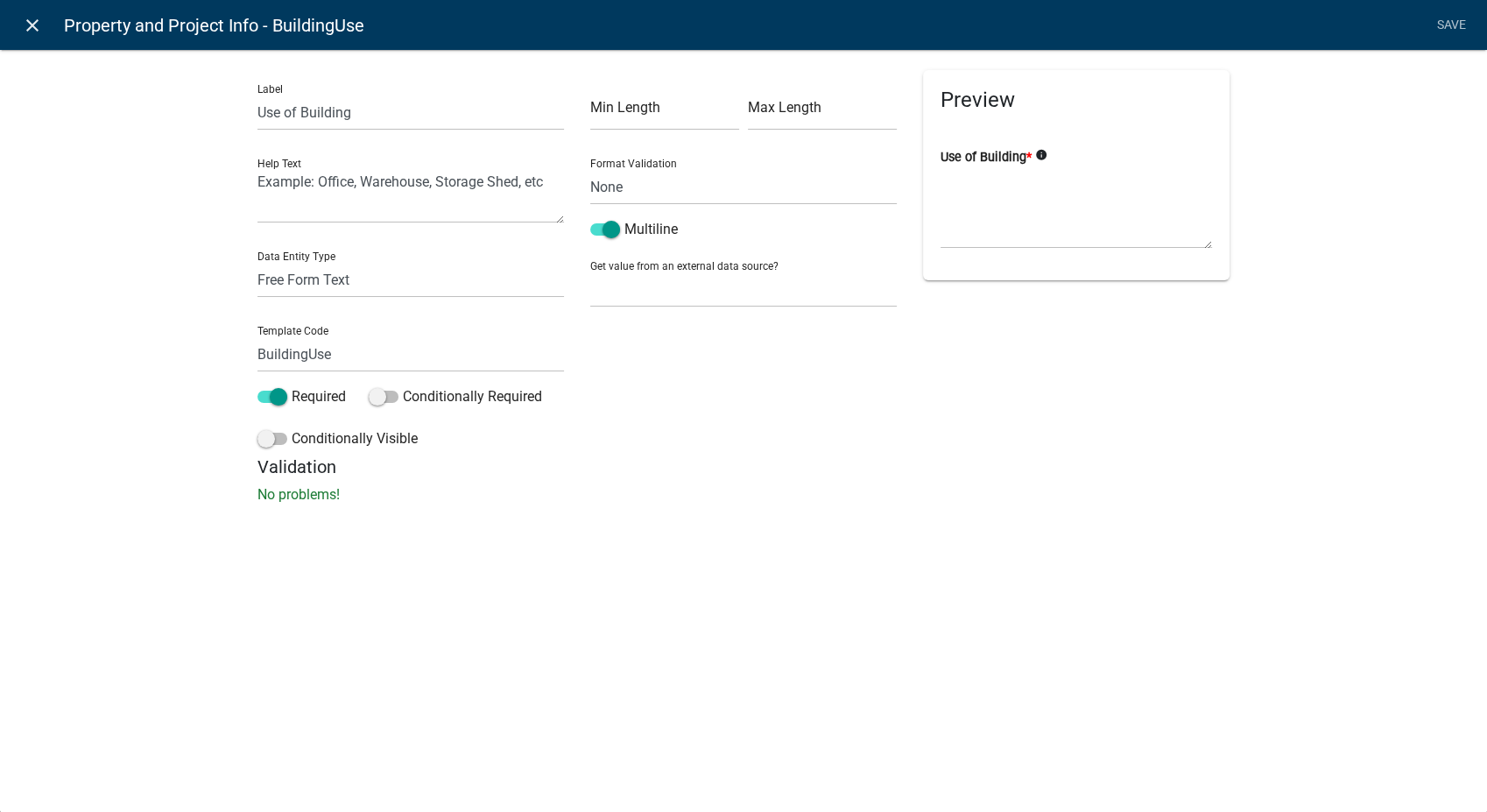
click at [30, 24] on icon "close" at bounding box center [33, 25] width 21 height 21
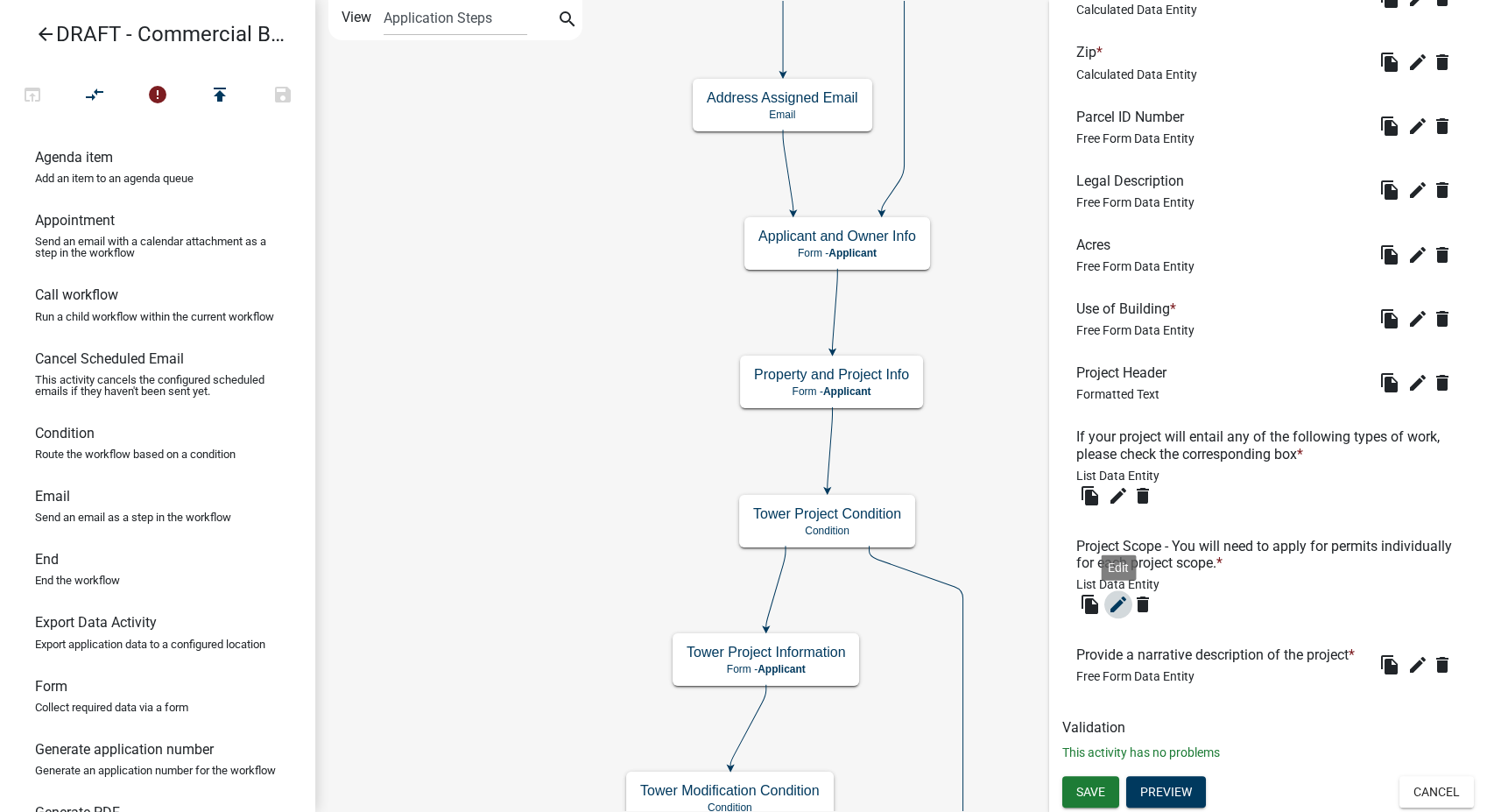
click at [1113, 593] on icon "edit" at bounding box center [1119, 604] width 21 height 21
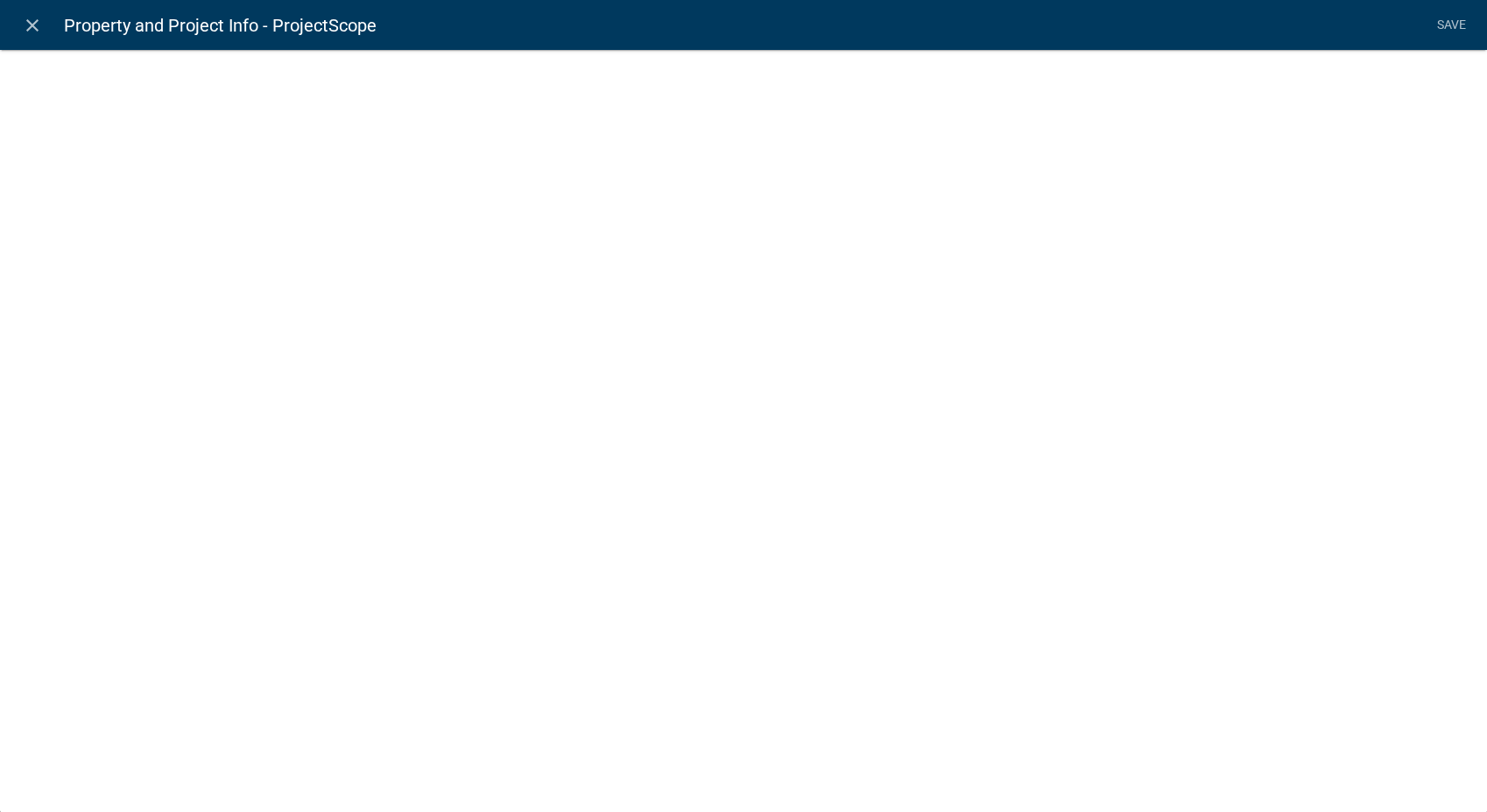
select select "list-data"
select select
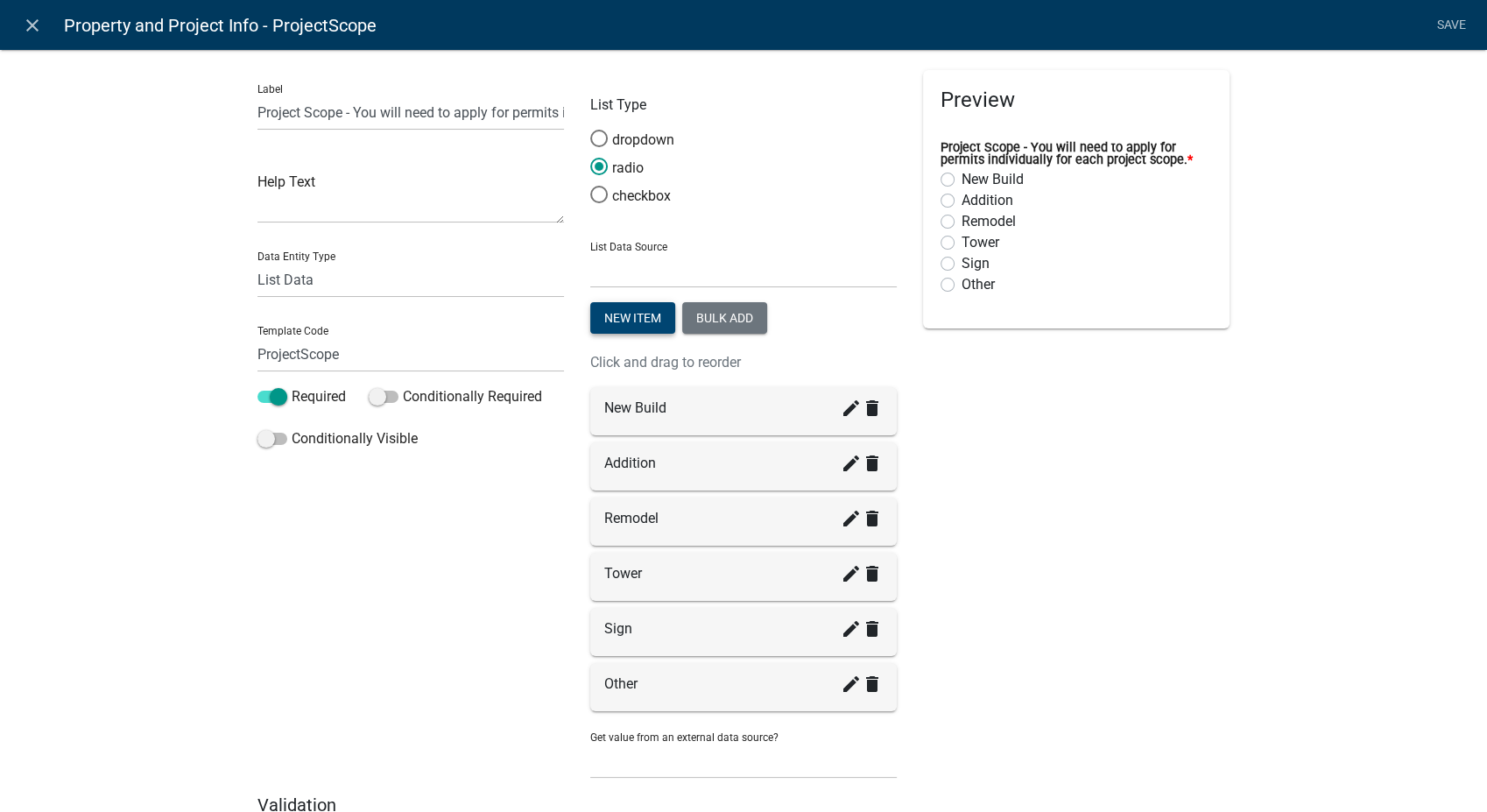
click at [646, 319] on button "New item" at bounding box center [632, 318] width 84 height 31
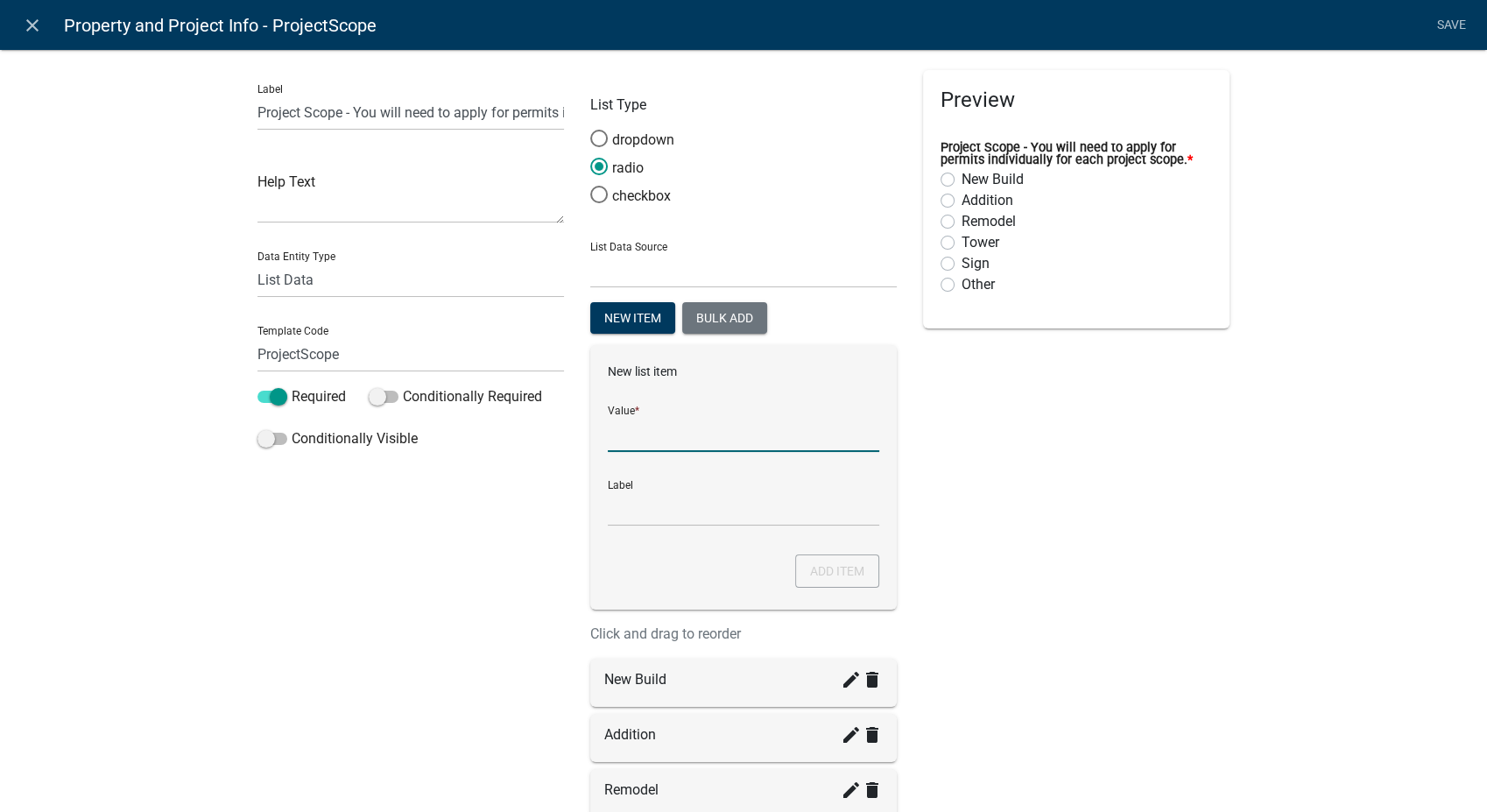
click at [643, 433] on input "List Data Source" at bounding box center [744, 433] width 272 height 36
type input "Pool"
click at [640, 514] on input "Pool" at bounding box center [744, 508] width 272 height 36
click at [812, 578] on button "Add item" at bounding box center [837, 571] width 84 height 33
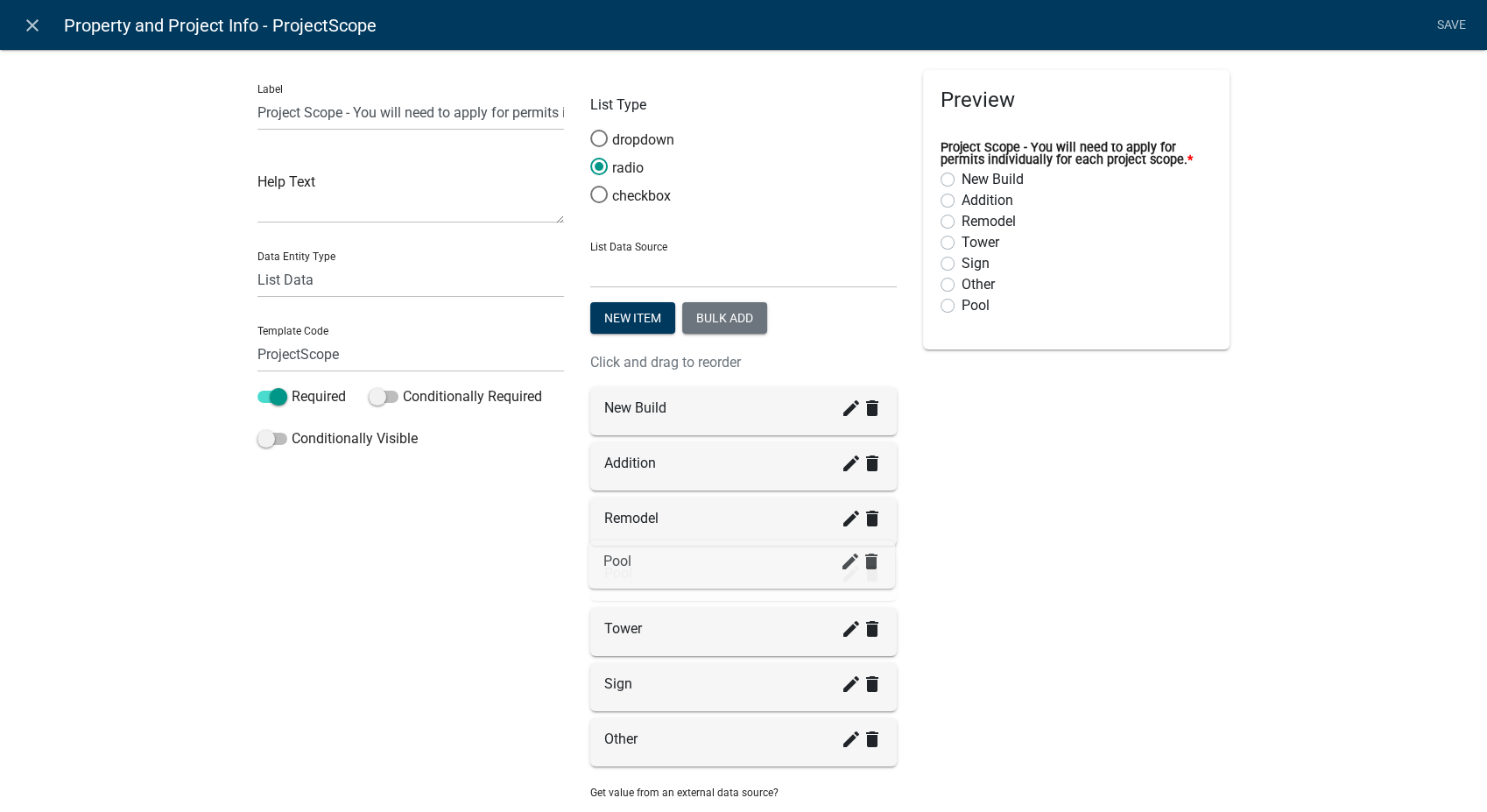
drag, startPoint x: 624, startPoint y: 739, endPoint x: 628, endPoint y: 560, distance: 179.0
click at [1451, 20] on link "Save" at bounding box center [1451, 25] width 44 height 33
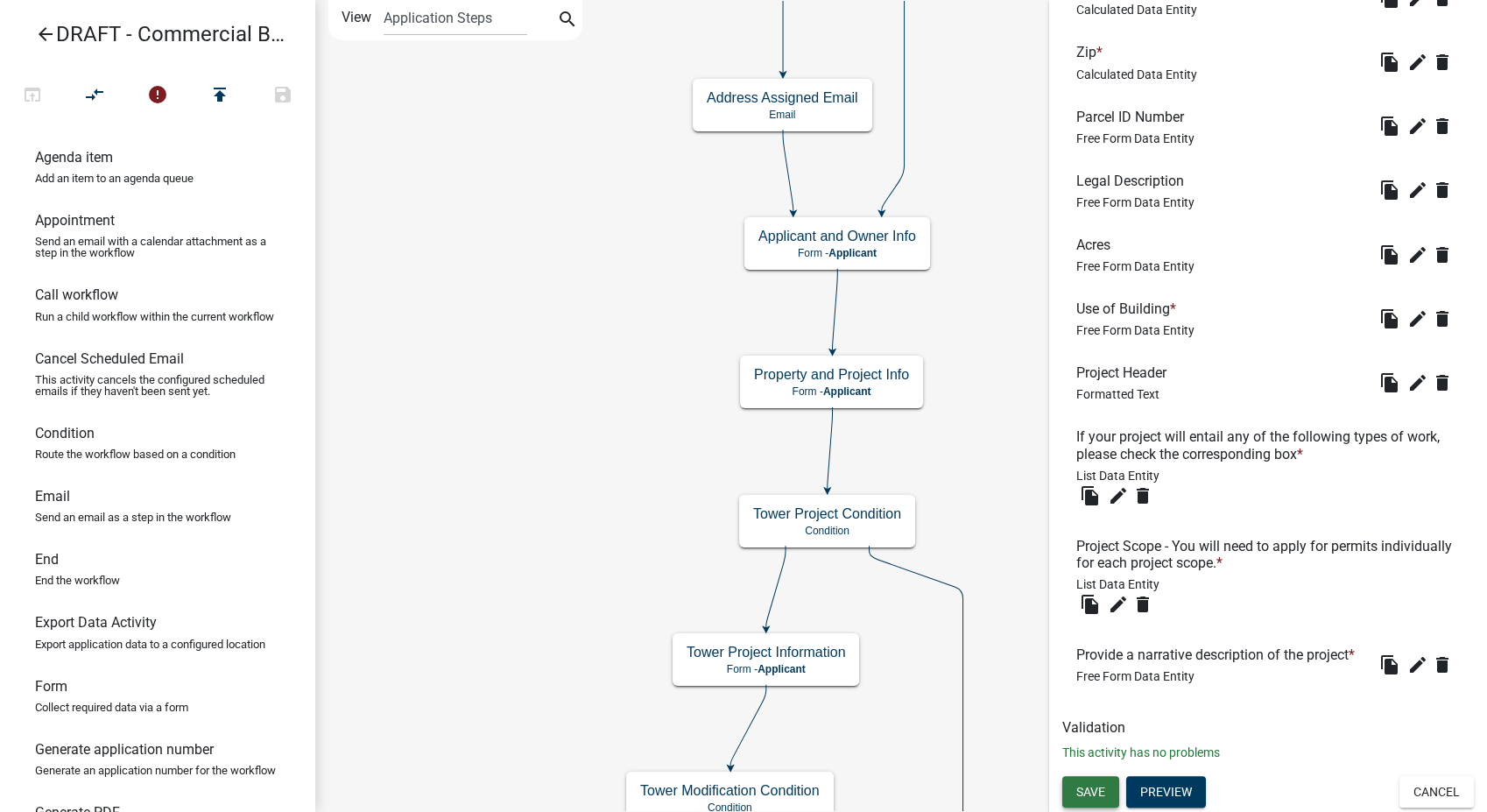
click at [1091, 792] on span "Save" at bounding box center [1091, 791] width 29 height 14
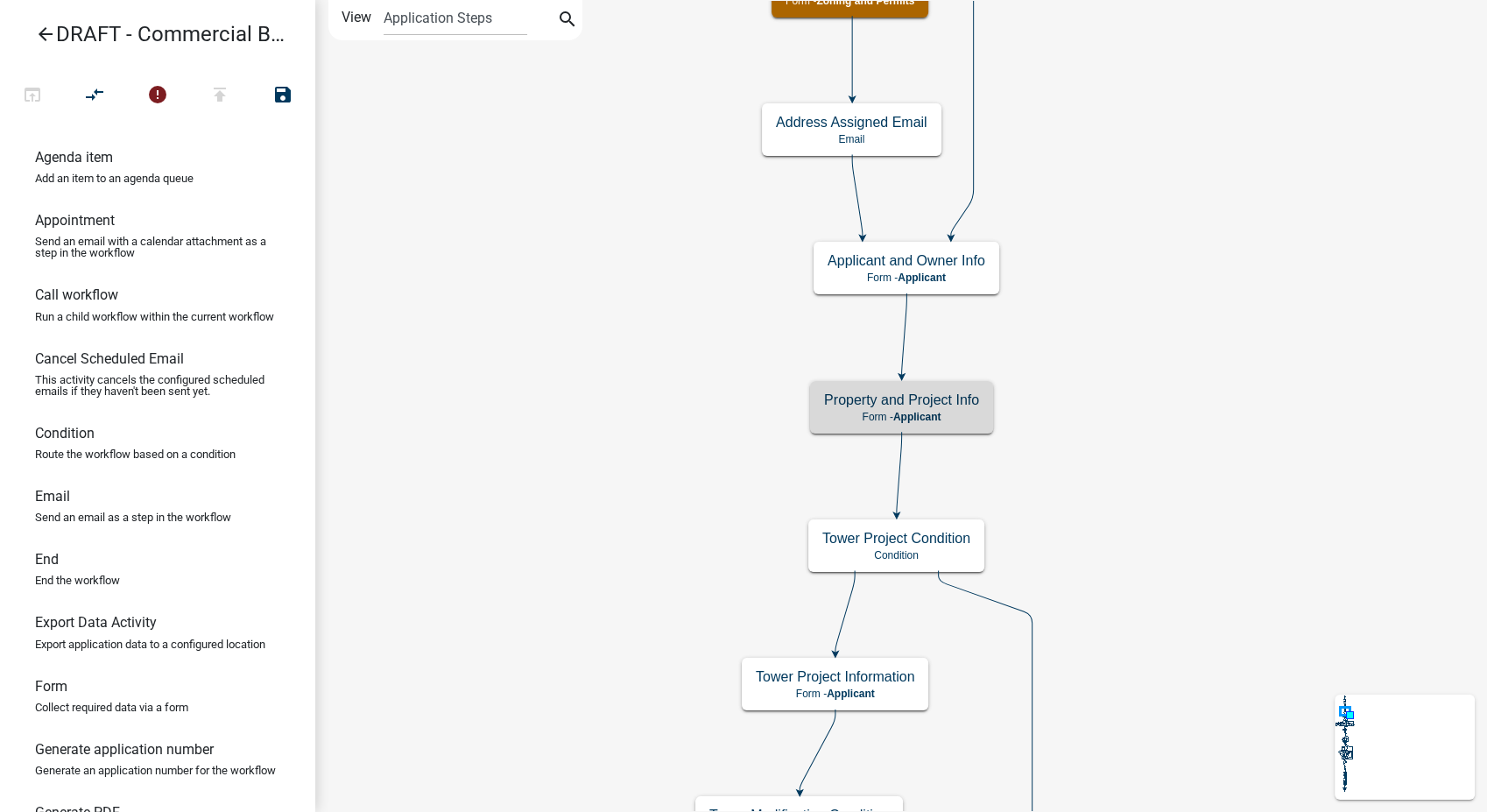
scroll to position [0, 0]
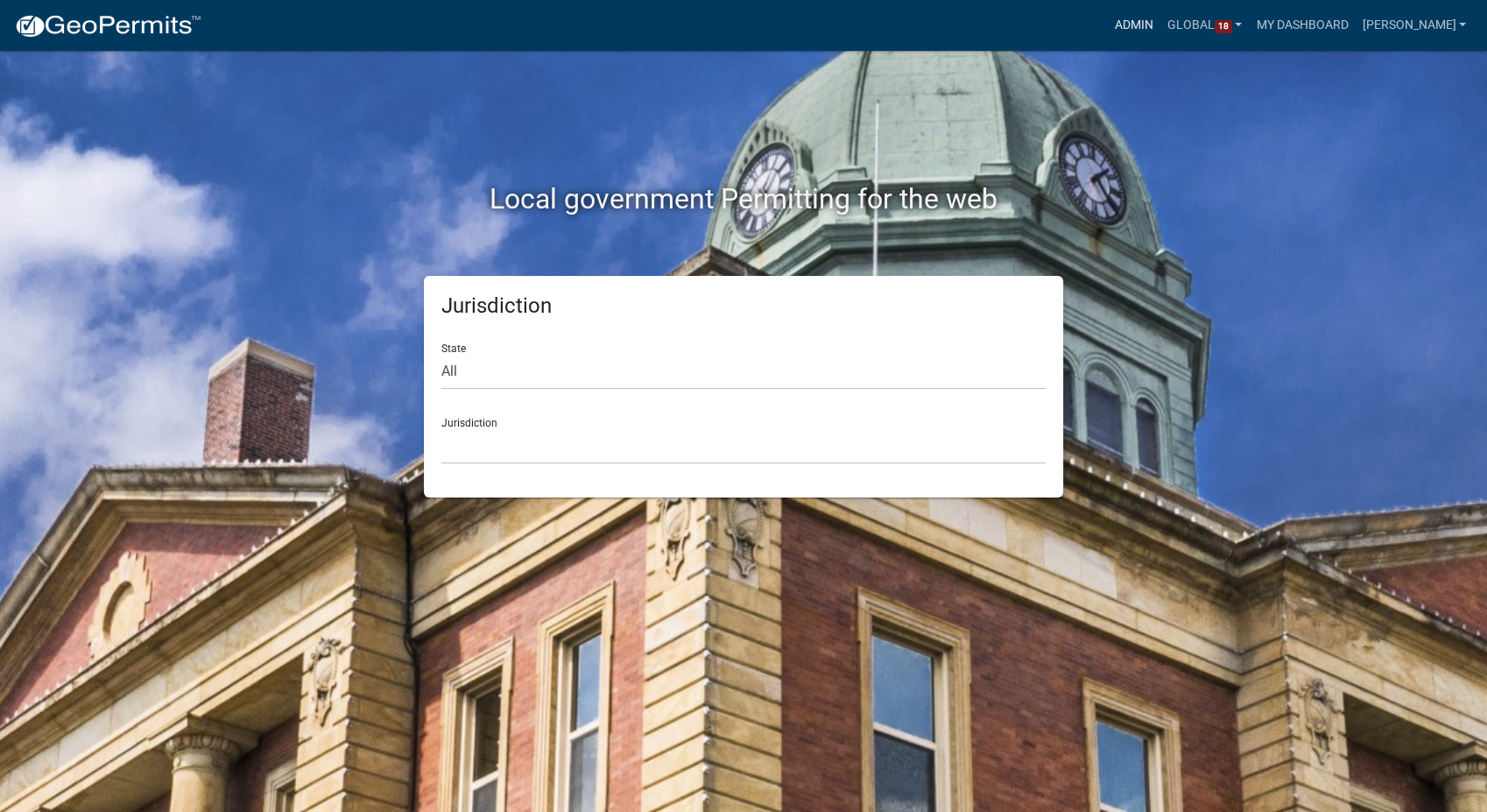
click at [1152, 24] on link "Admin" at bounding box center [1134, 25] width 52 height 33
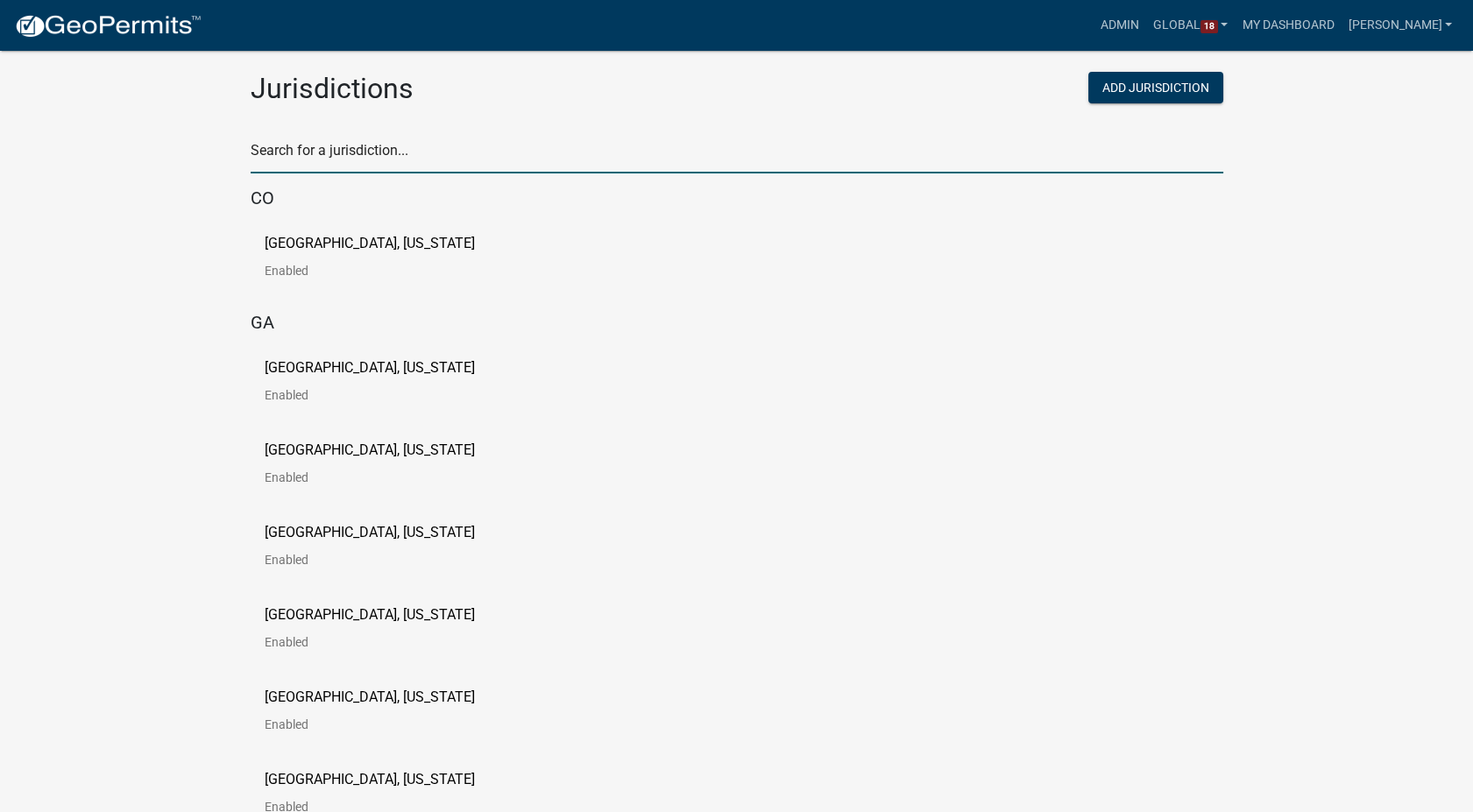
click at [401, 152] on input "text" at bounding box center [736, 155] width 973 height 36
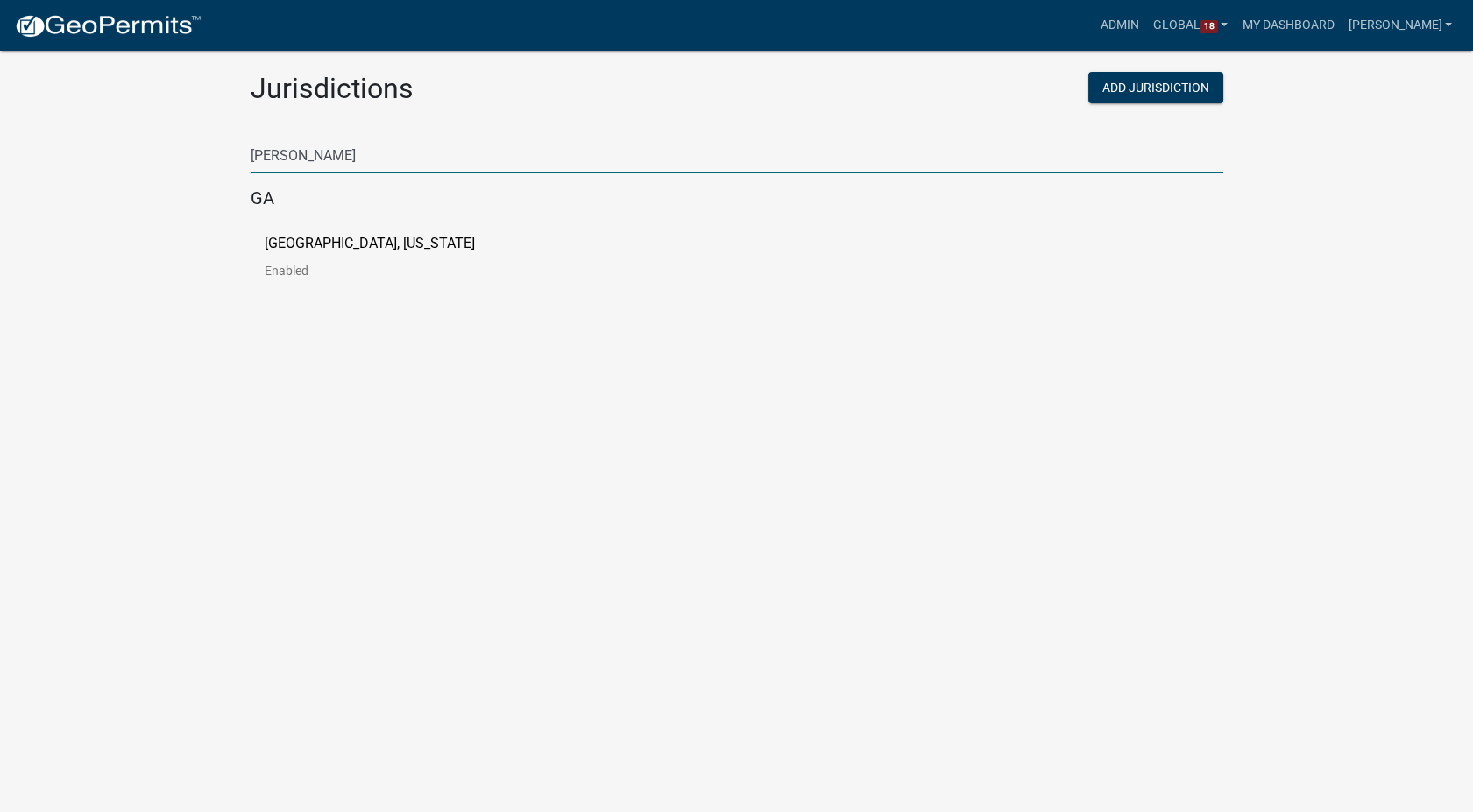
type input "[PERSON_NAME]"
click at [350, 242] on p "Haralson County, Georgia" at bounding box center [369, 243] width 210 height 14
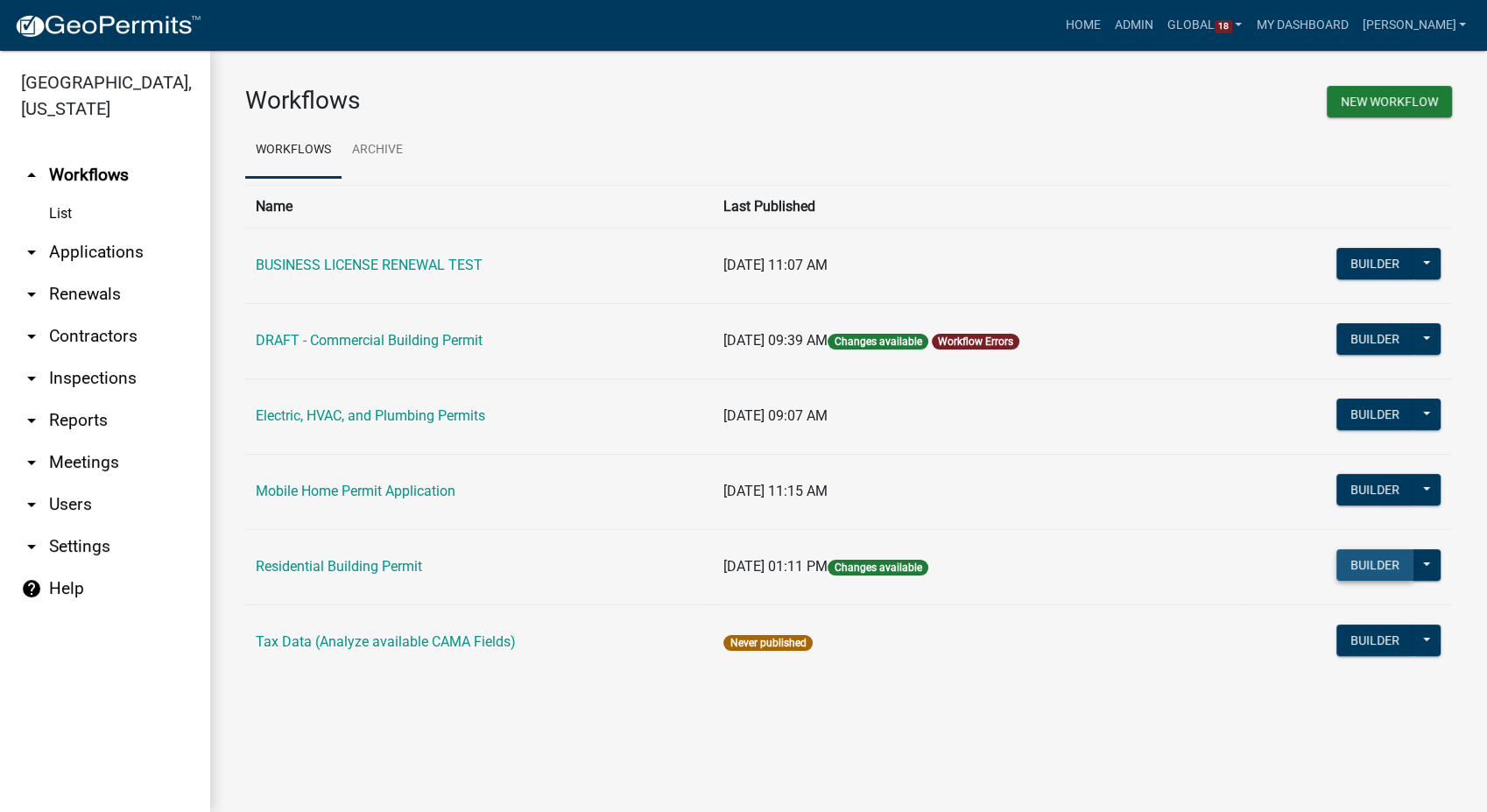
click at [1360, 578] on button "Builder" at bounding box center [1374, 564] width 77 height 31
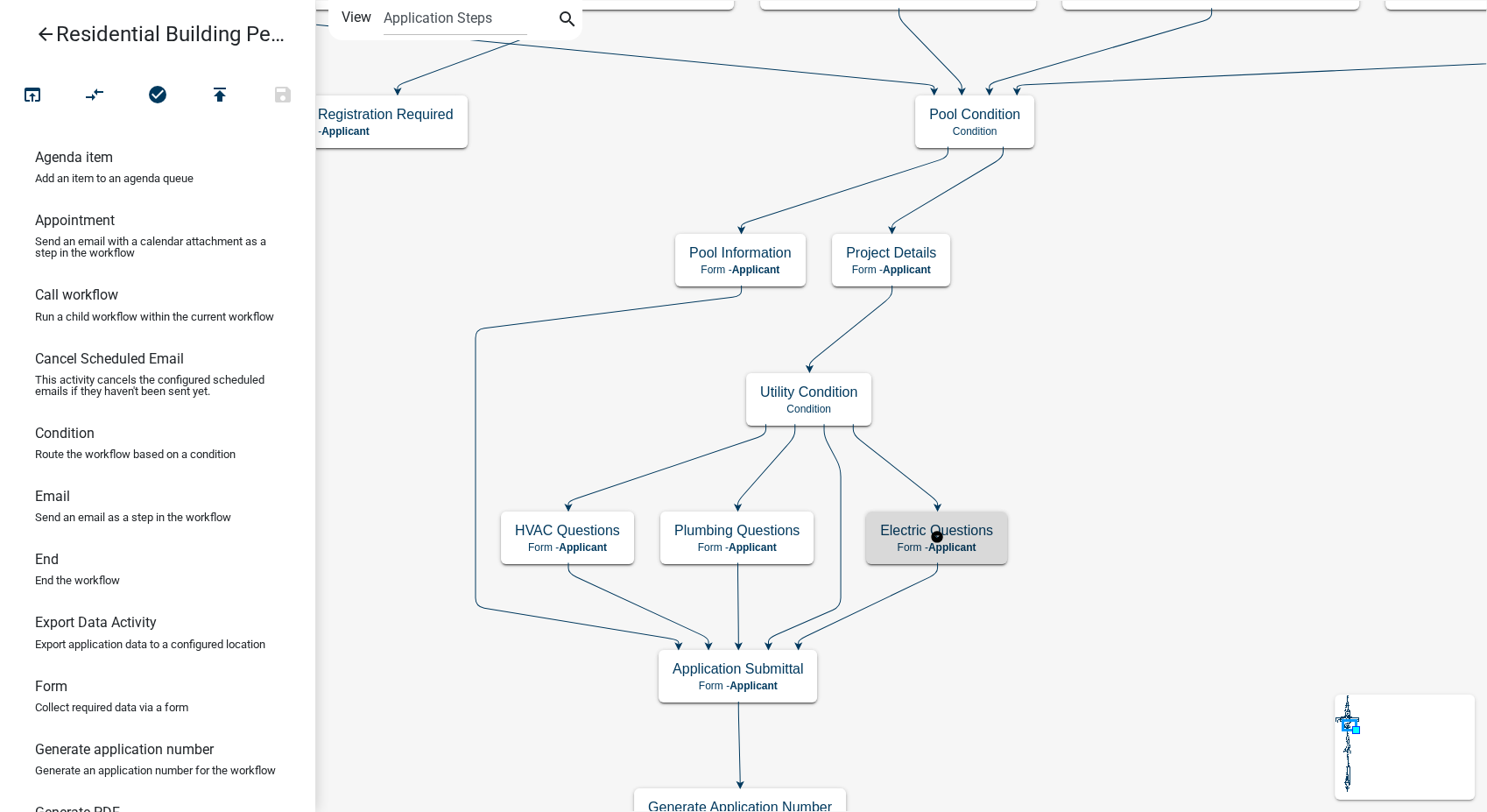
click at [987, 535] on h5 "Electric Questions" at bounding box center [936, 529] width 113 height 17
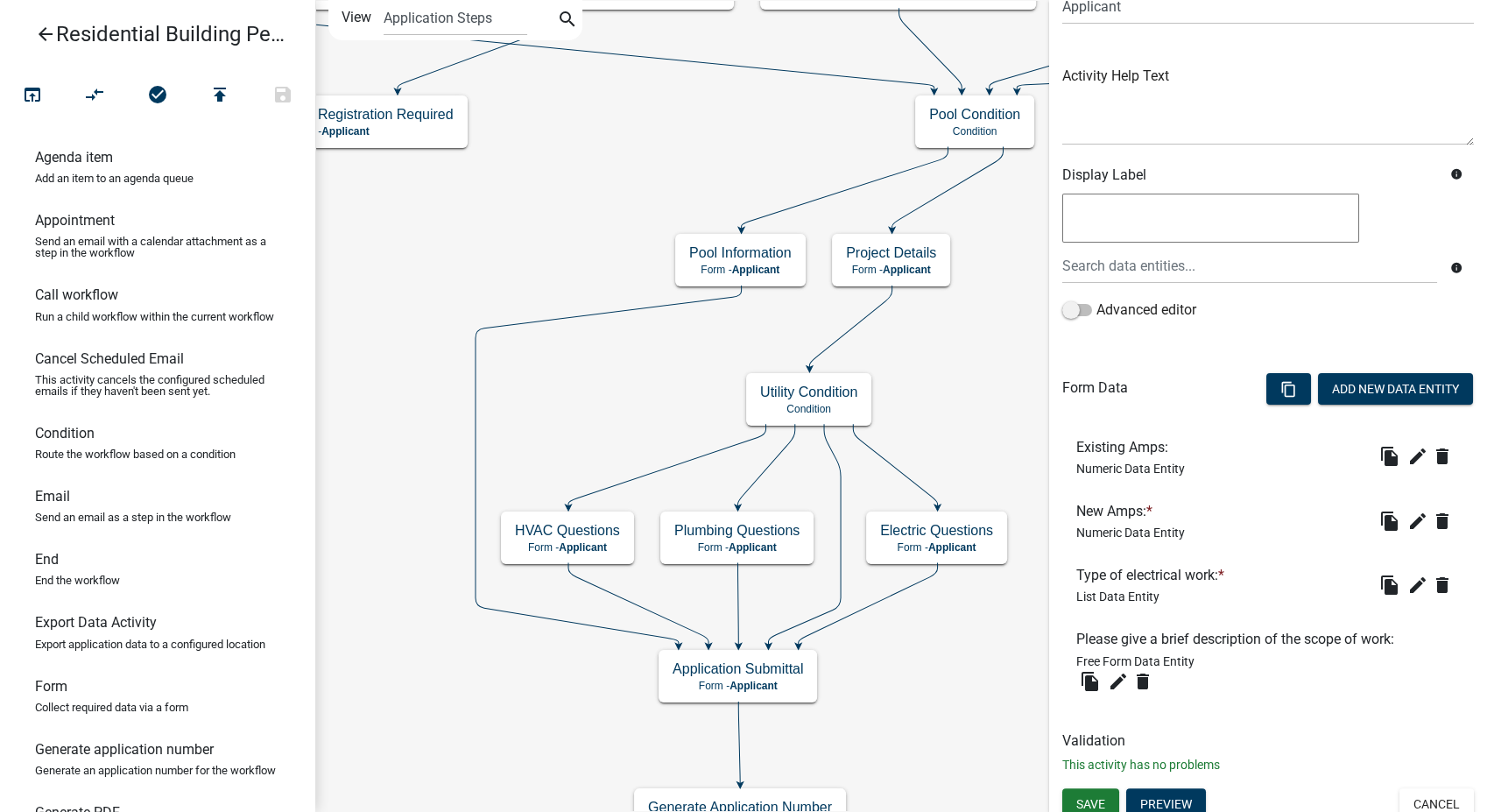
scroll to position [171, 0]
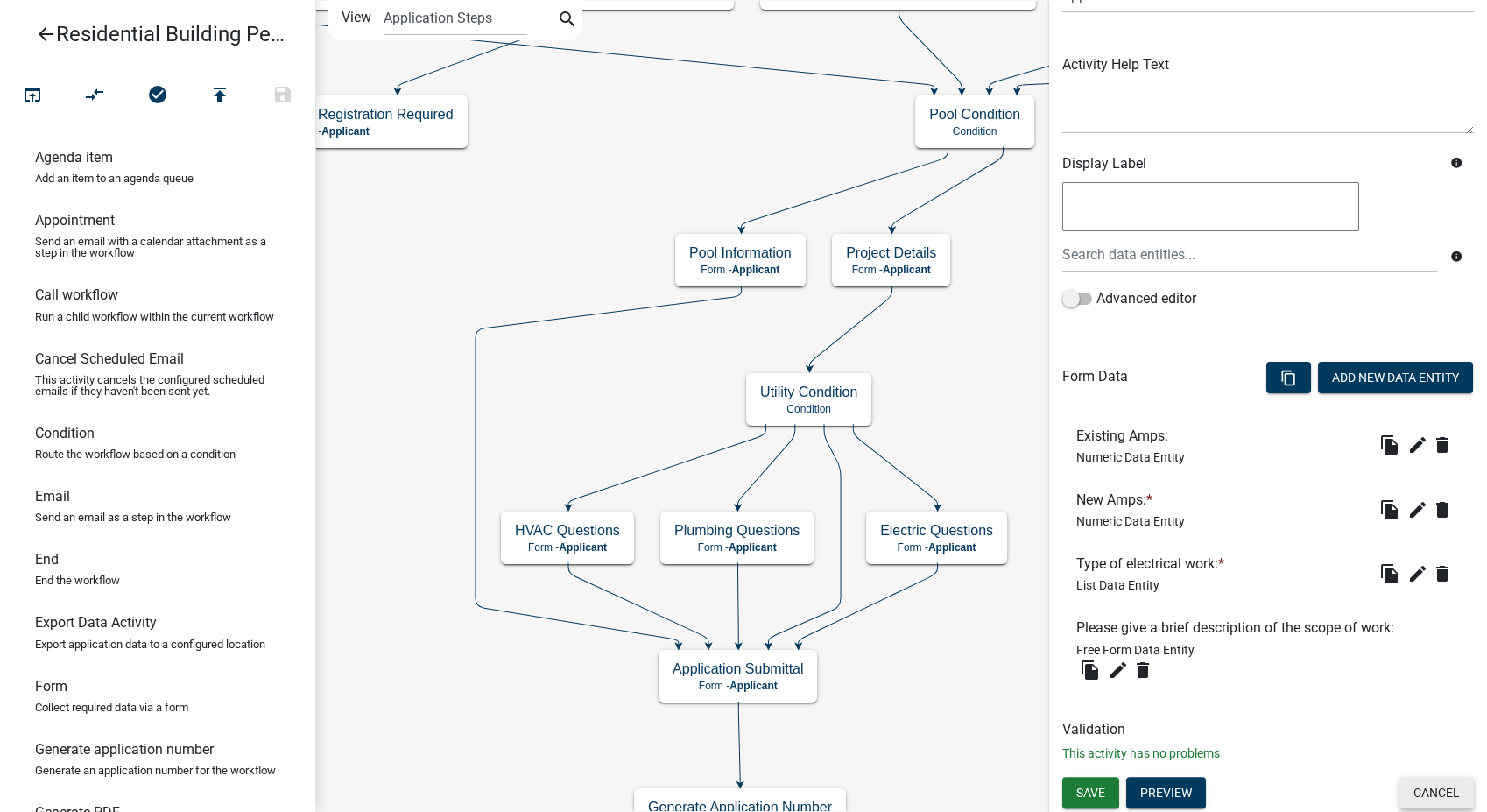
click at [1425, 787] on button "Cancel" at bounding box center [1436, 793] width 75 height 31
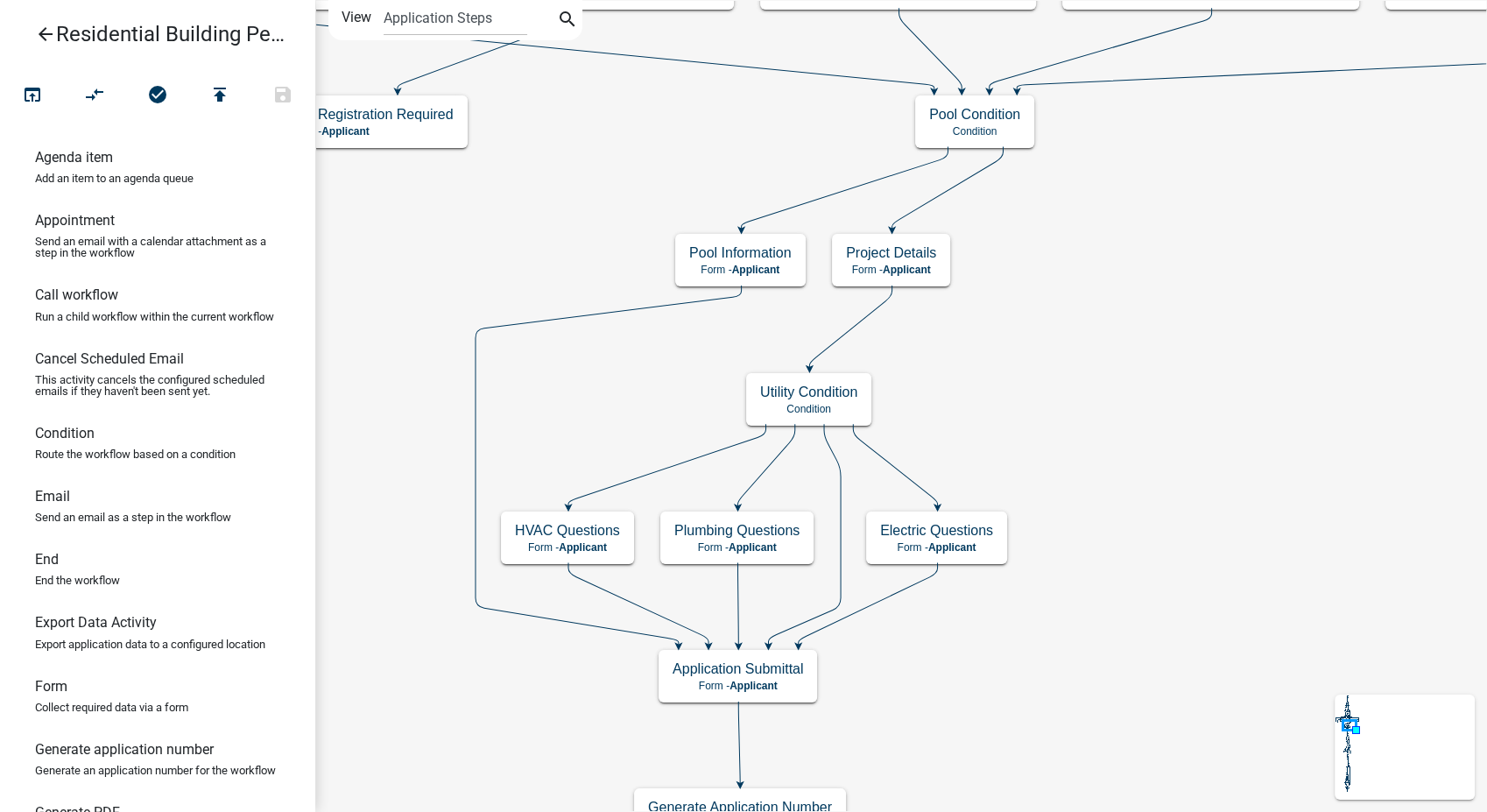
scroll to position [0, 0]
click at [784, 256] on h5 "Pool Information" at bounding box center [741, 253] width 103 height 17
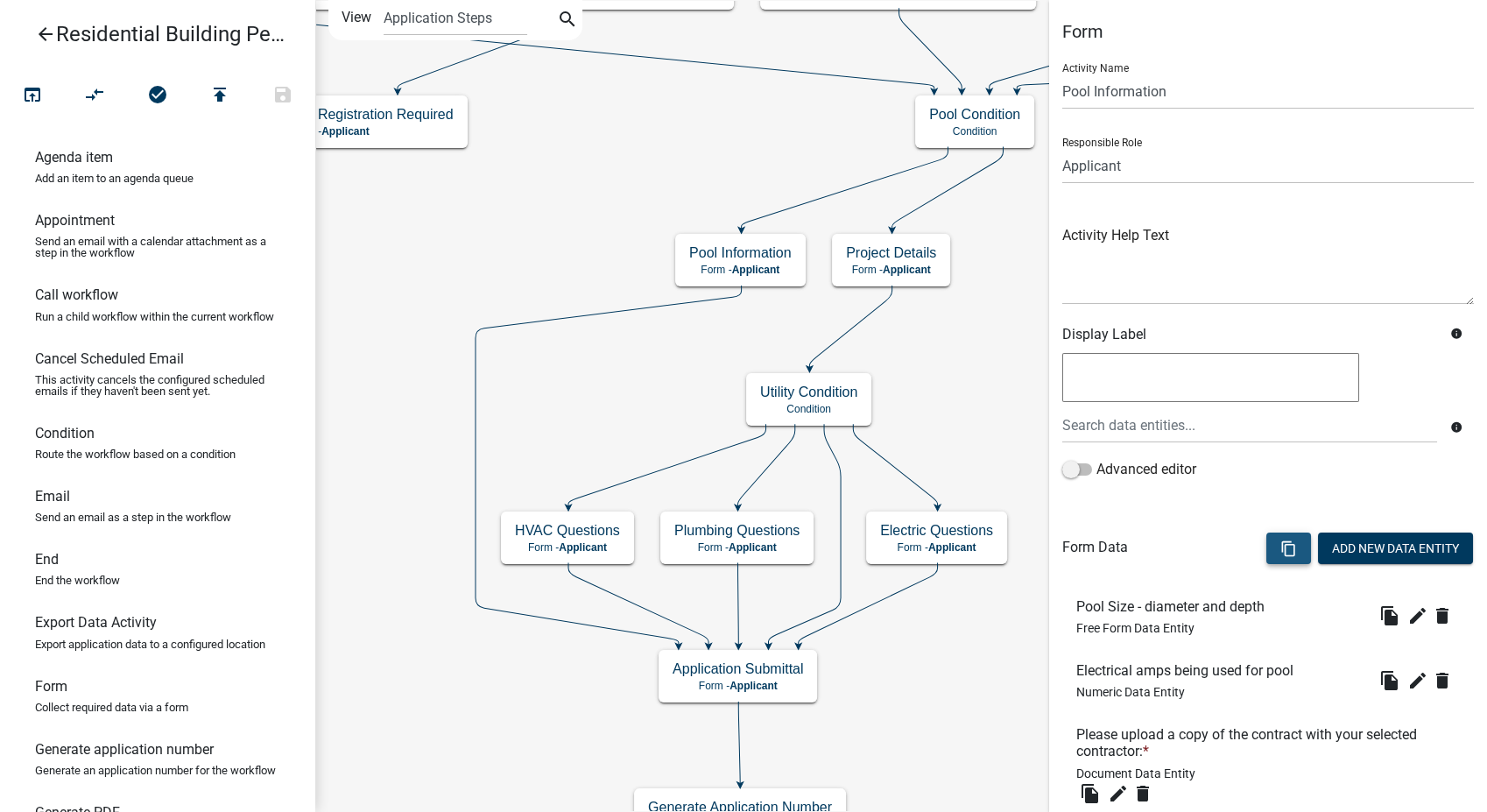
click at [1280, 543] on icon "content_copy" at bounding box center [1288, 548] width 17 height 17
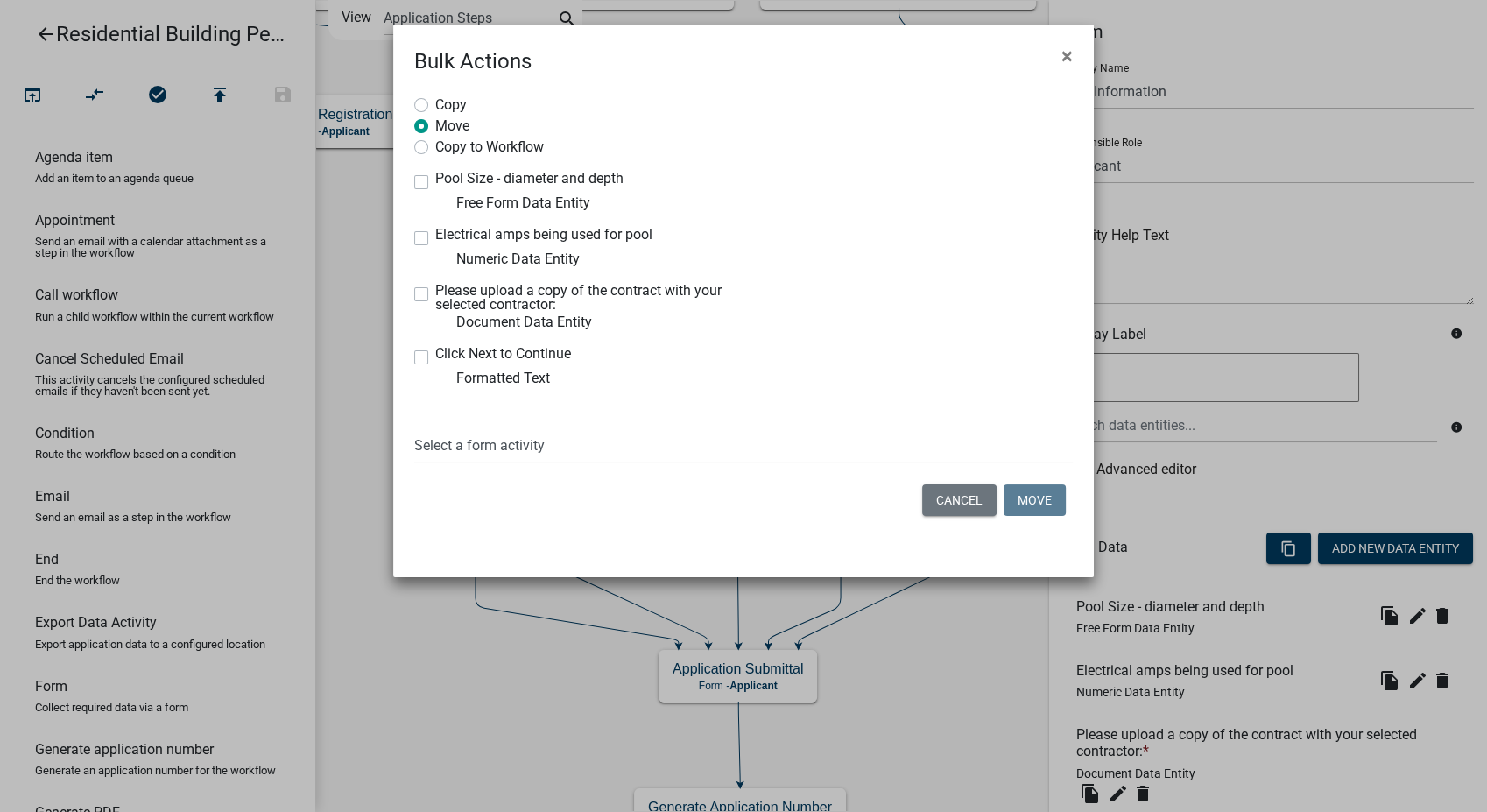
click at [435, 183] on label "Pool Size - diameter and depth" at bounding box center [529, 179] width 188 height 14
click at [435, 183] on input "Pool Size - diameter and depth" at bounding box center [441, 178] width 12 height 12
checkbox input "true"
click at [435, 238] on label "Electrical amps being used for pool" at bounding box center [544, 234] width 218 height 14
click at [435, 238] on input "Electrical amps being used for pool" at bounding box center [441, 233] width 12 height 12
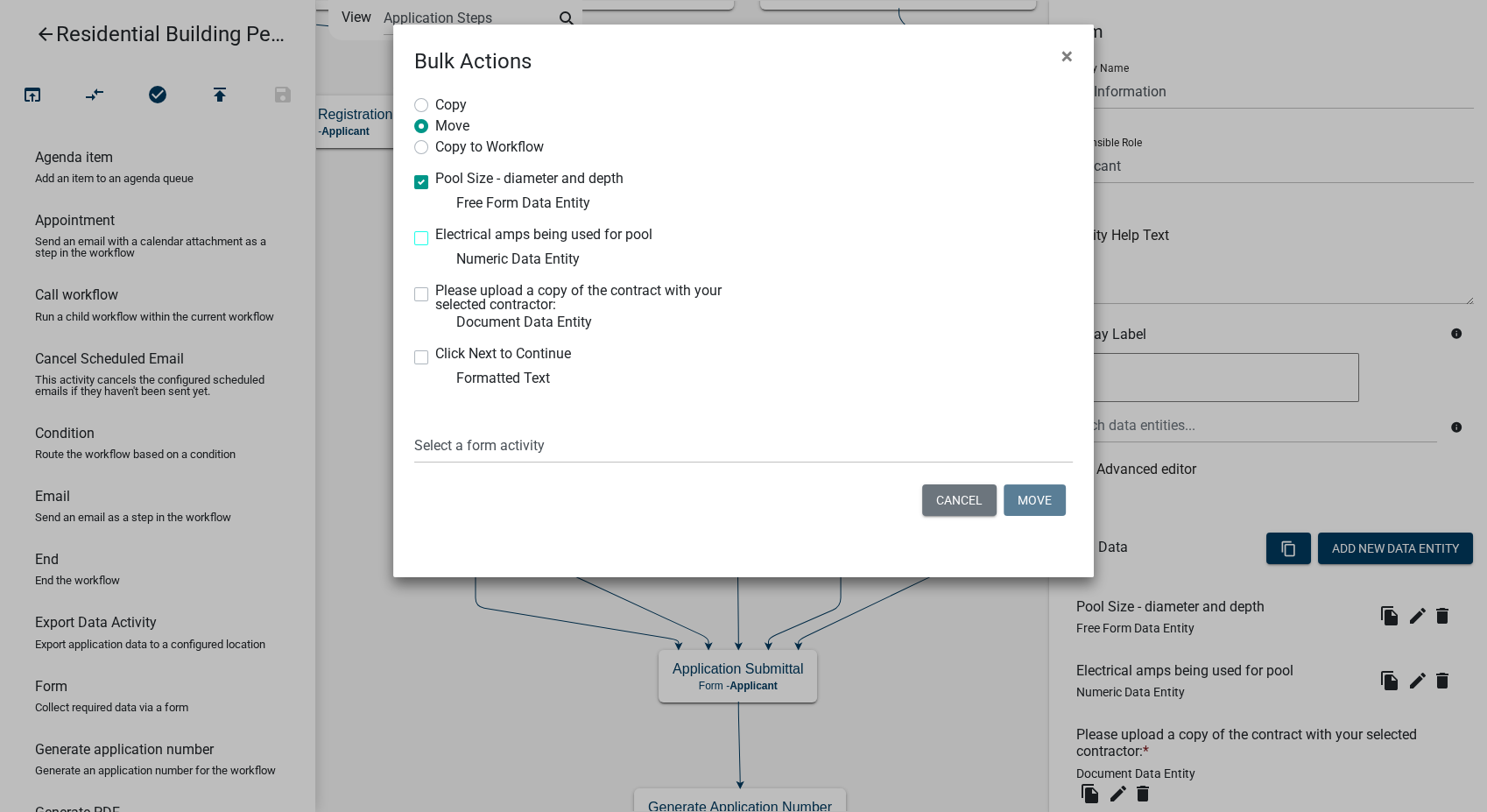
checkbox input "true"
click at [435, 295] on label "Please upload a copy of the contract with your selected contractor:" at bounding box center [583, 297] width 295 height 28
click at [435, 295] on input "Please upload a copy of the contract with your selected contractor:" at bounding box center [441, 289] width 12 height 12
checkbox input "true"
click at [435, 358] on label "Click Next to Continue" at bounding box center [503, 354] width 136 height 14
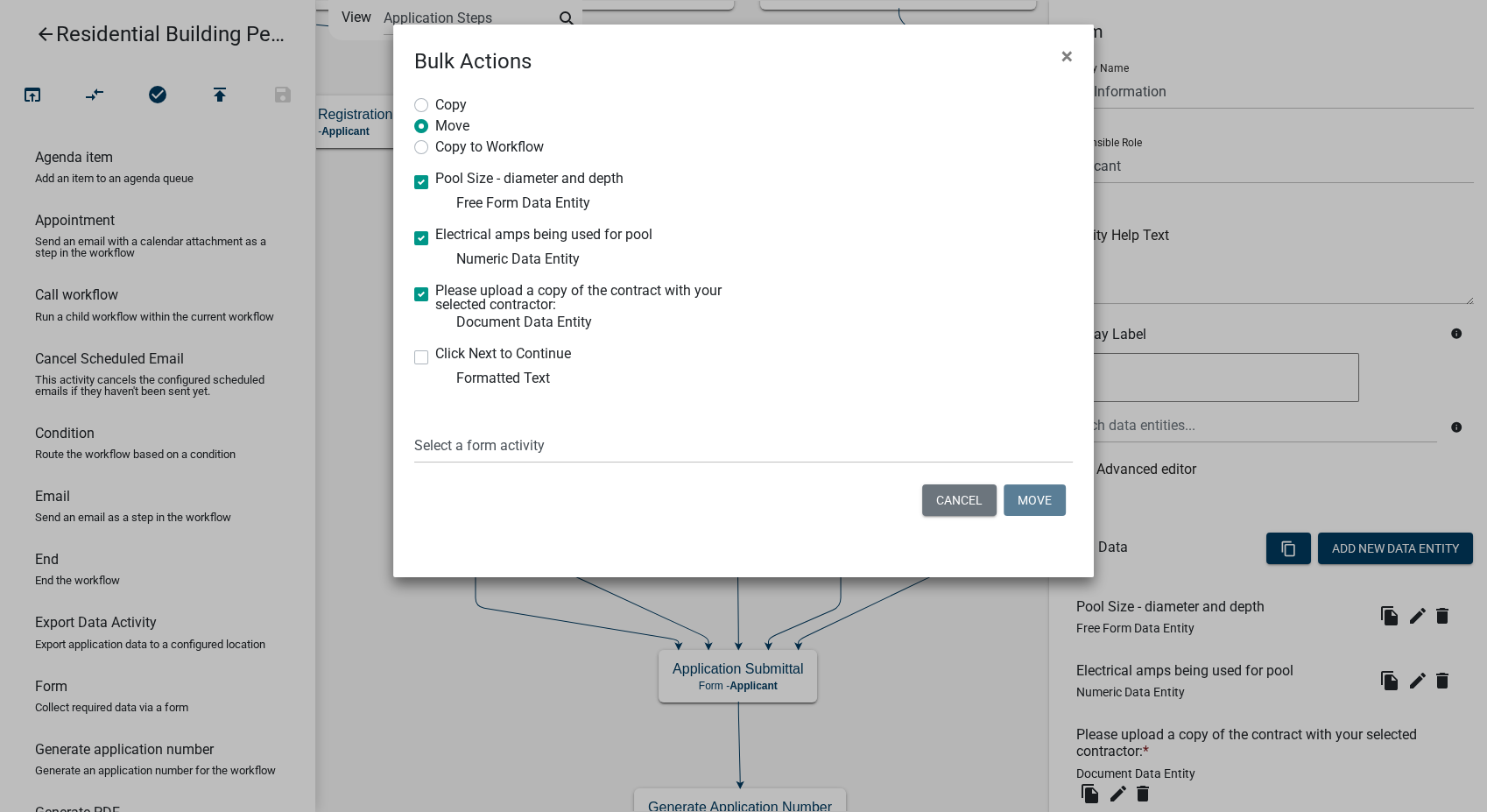
click at [435, 358] on input "Click Next to Continue" at bounding box center [441, 353] width 12 height 12
checkbox input "true"
click at [435, 148] on label "Copy to Workflow" at bounding box center [490, 146] width 109 height 17
click at [435, 148] on input "Copy to Workflow" at bounding box center [441, 143] width 12 height 12
radio input "true"
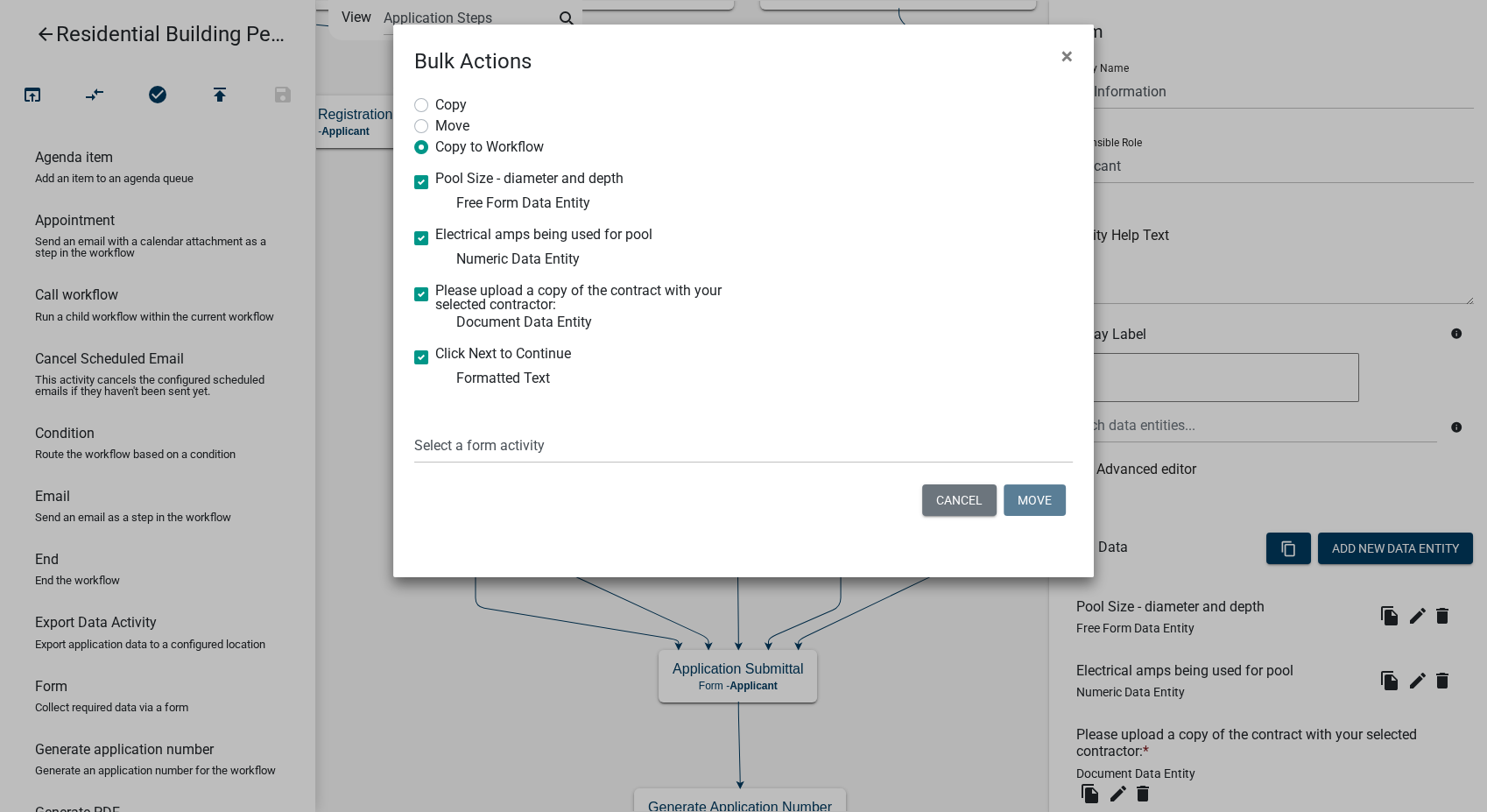
select select "36ac59a0-cdcf-4e4c-ae89-682540d7a14a"
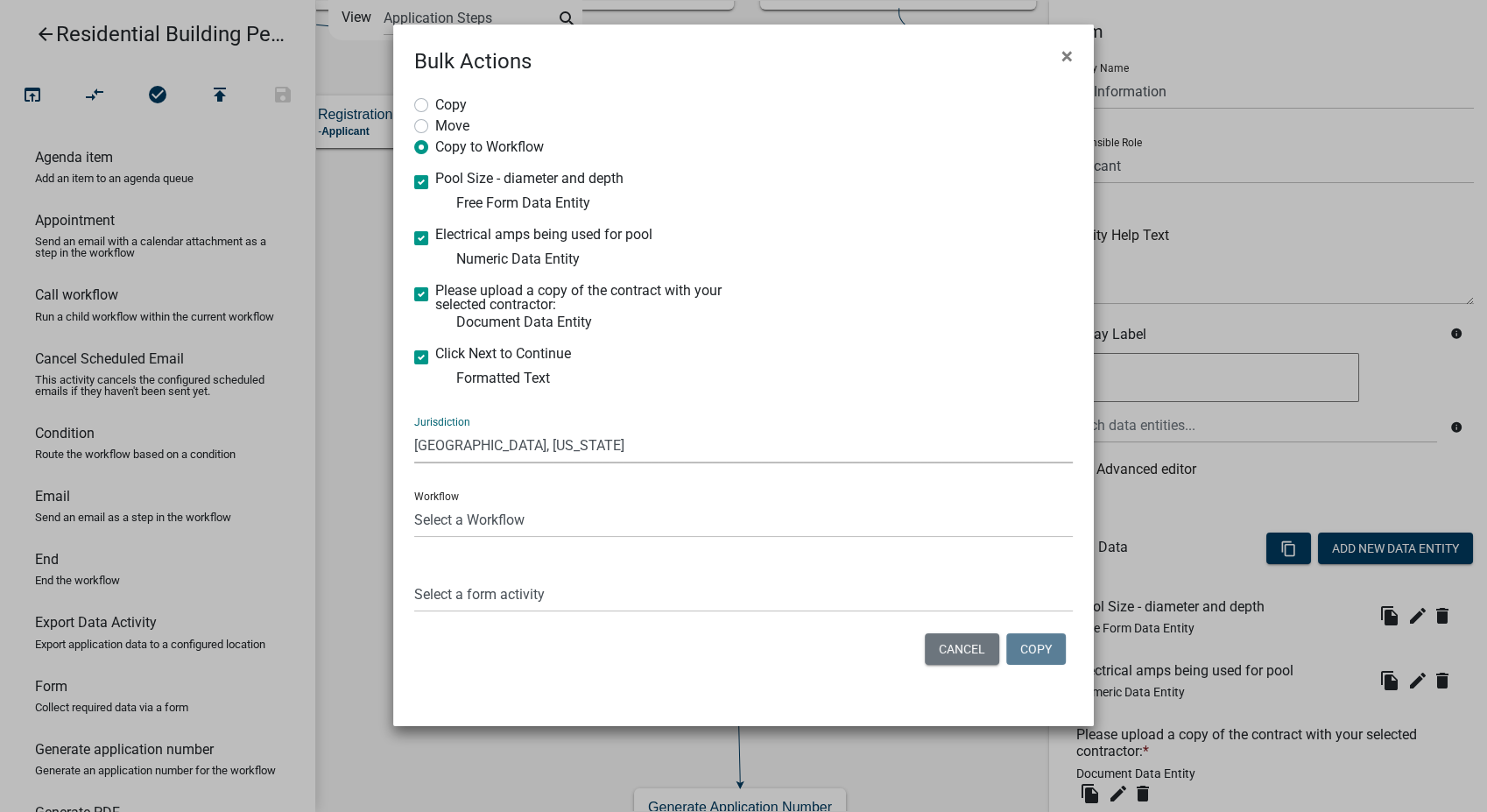
click at [485, 444] on select "Select a Jurisdiction Abbeville County, South Carolina AllPaid (Formerly Gov Pa…" at bounding box center [744, 445] width 659 height 36
click at [477, 522] on select "Select a Workflow BUSINESS LICENSE RENEWAL TEST DRAFT - Commercial Building Per…" at bounding box center [744, 520] width 659 height 36
select select "1c3ccfbe-2b9d-4d25-b0cf-ef7c54a2340b"
click at [415, 502] on select "Select a Workflow BUSINESS LICENSE RENEWAL TEST DRAFT - Commercial Building Per…" at bounding box center [744, 520] width 659 height 36
click at [492, 596] on select "Select a form activity Applicant and Owner Info Application Submittal Zoning De…" at bounding box center [744, 593] width 659 height 36
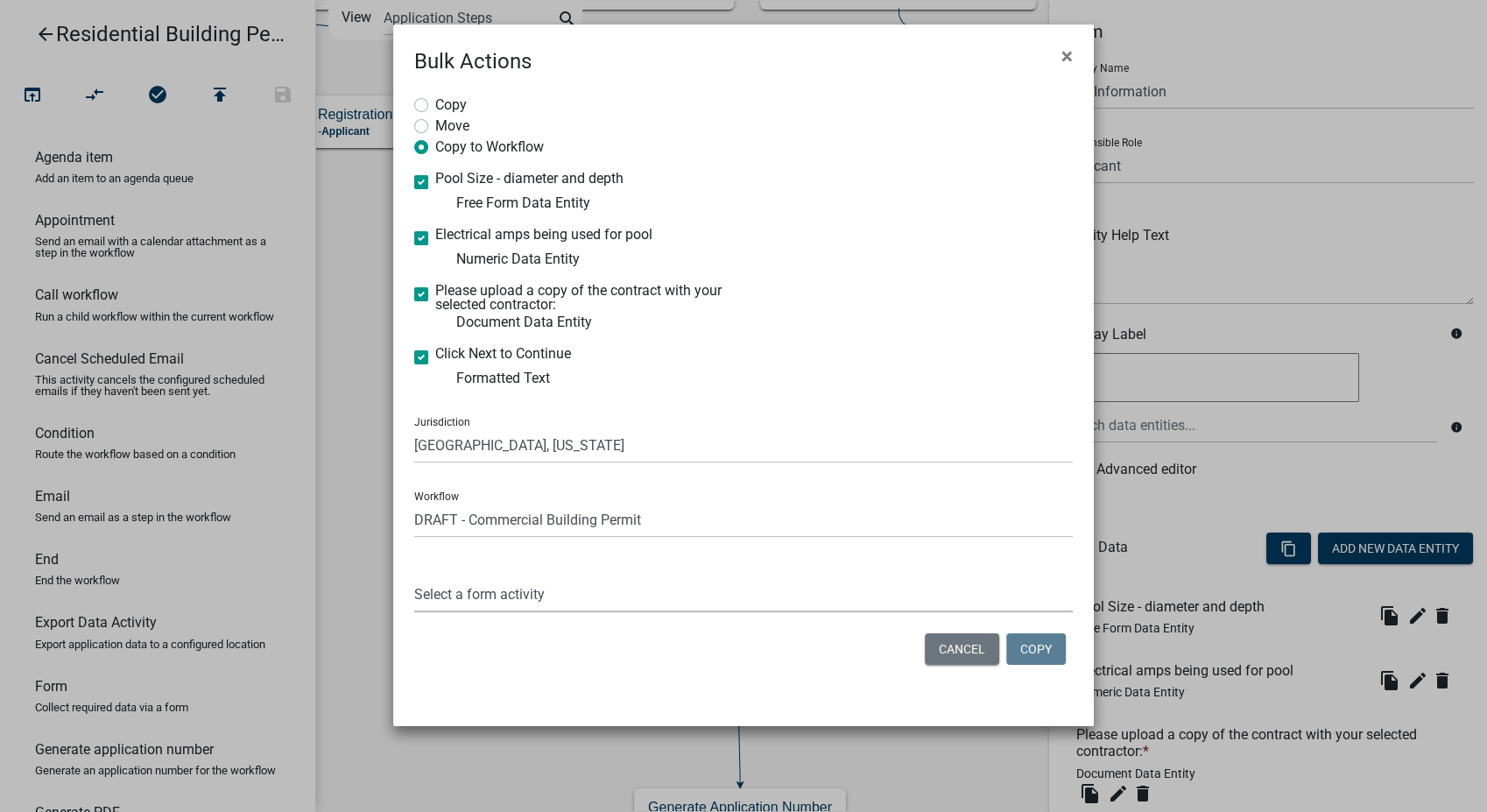
select select "d557507f-6e54-4585-aa3e-8e0f245e2cc0"
click at [415, 576] on select "Select a form activity Applicant and Owner Info Application Submittal Zoning De…" at bounding box center [744, 593] width 659 height 36
click at [1031, 647] on button "Copy" at bounding box center [1035, 649] width 59 height 31
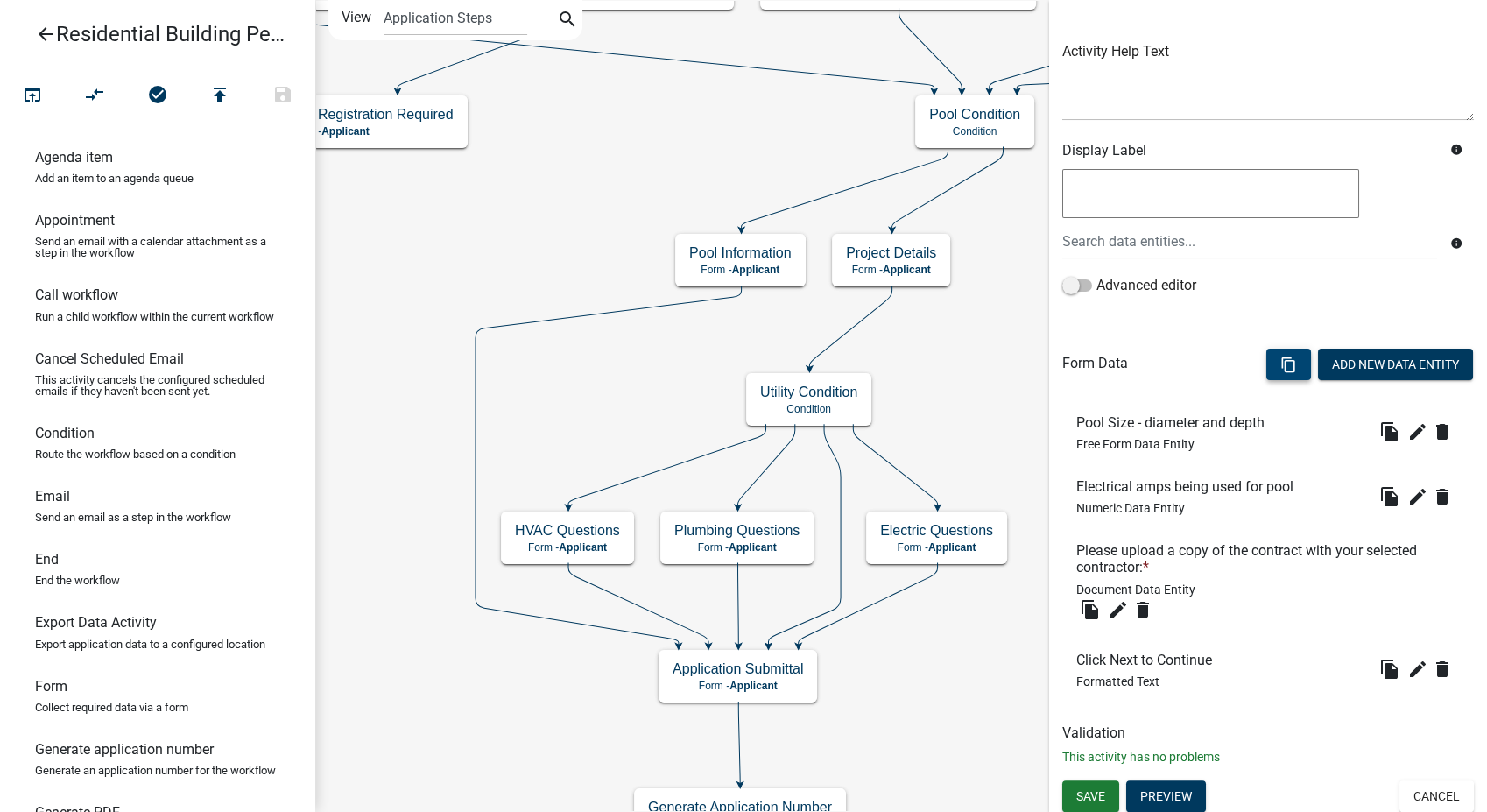
scroll to position [187, 0]
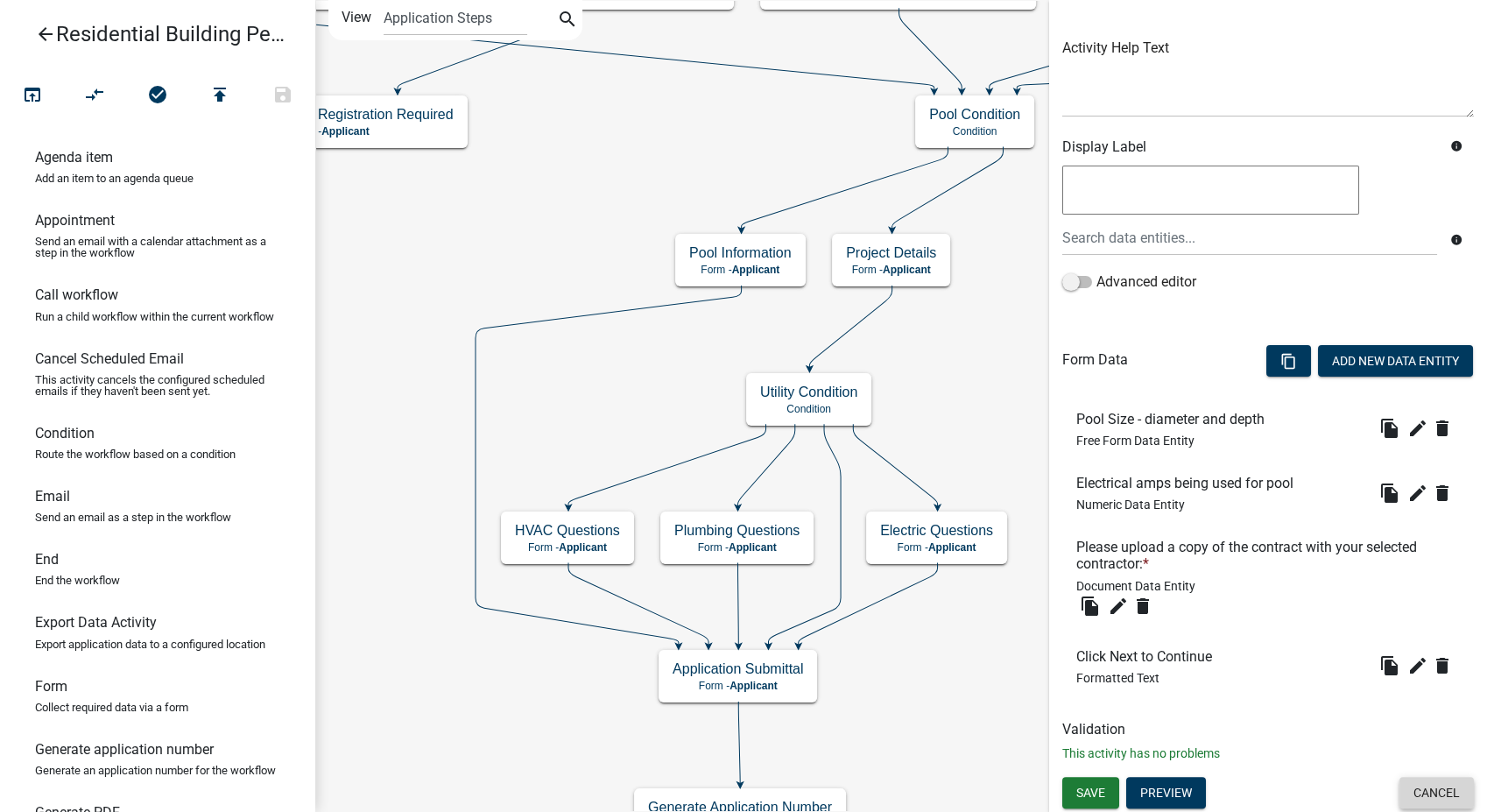
drag, startPoint x: 1399, startPoint y: 785, endPoint x: 1349, endPoint y: 728, distance: 75.8
click at [1400, 784] on button "Cancel" at bounding box center [1436, 793] width 75 height 31
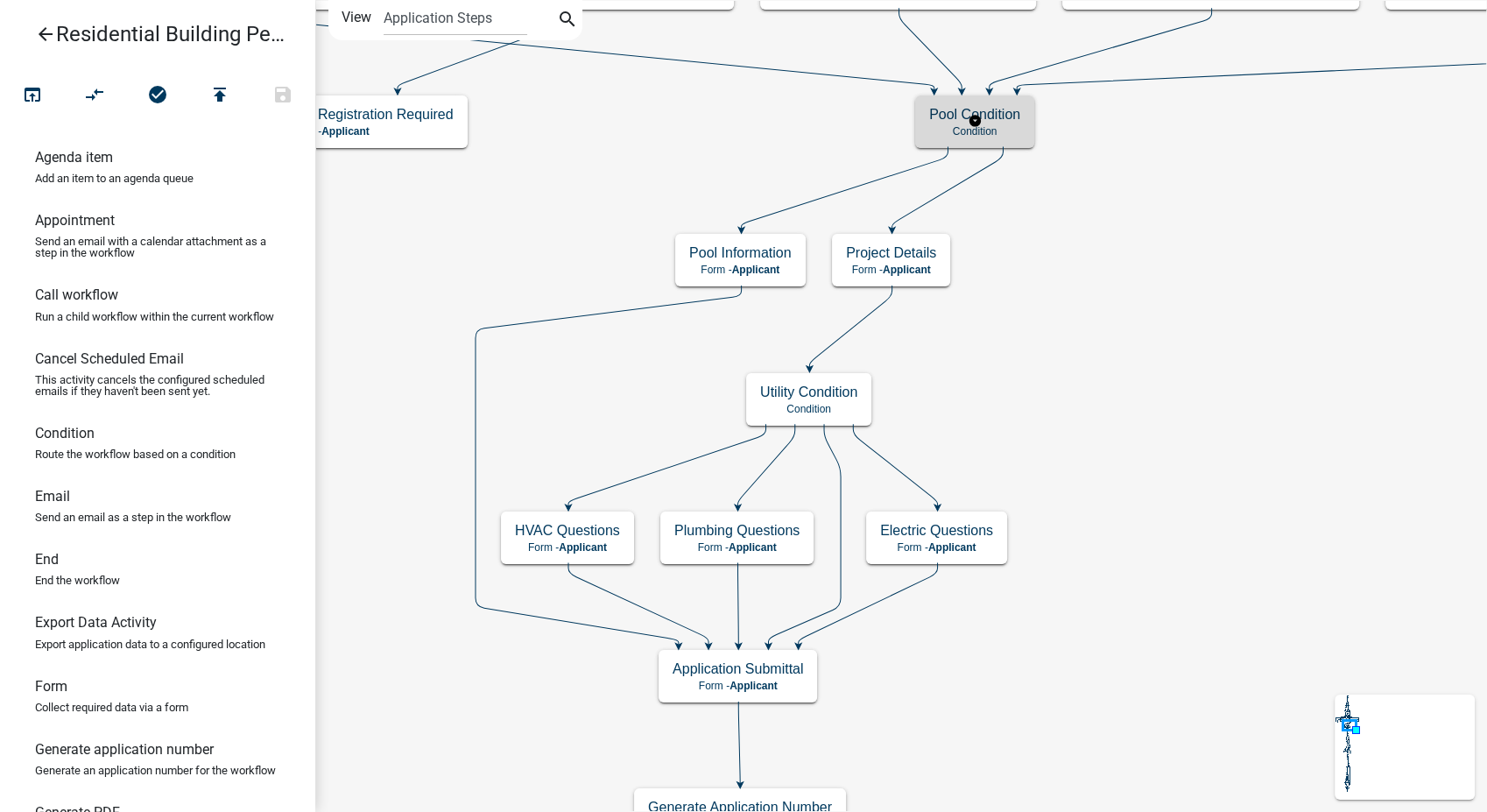
click at [1024, 129] on div "Pool Condition Condition" at bounding box center [974, 121] width 119 height 52
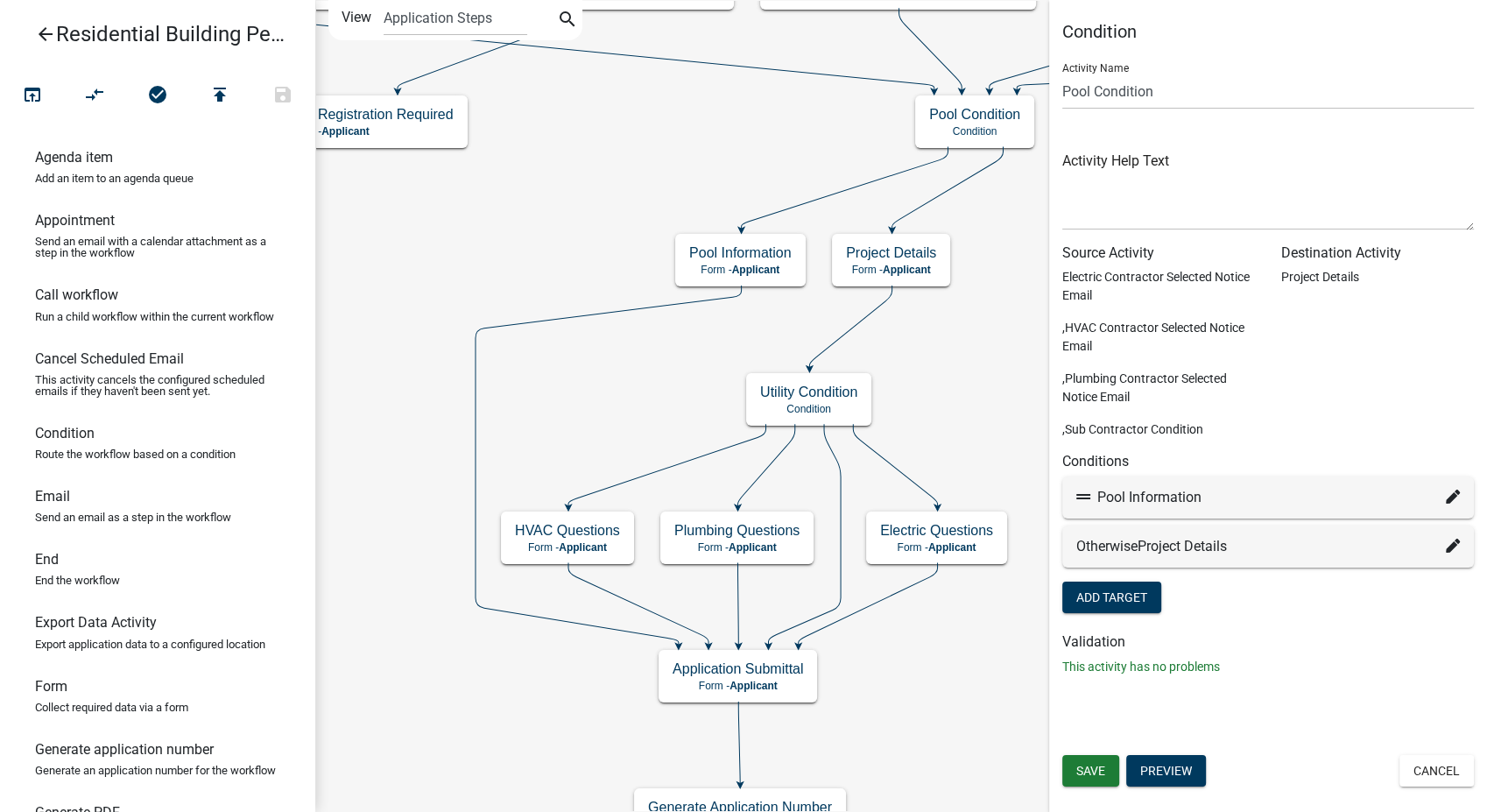
click at [1452, 495] on icon at bounding box center [1453, 496] width 14 height 14
select select "35: b24e5206-aee1-47f4-9193-c78ff9560d8e"
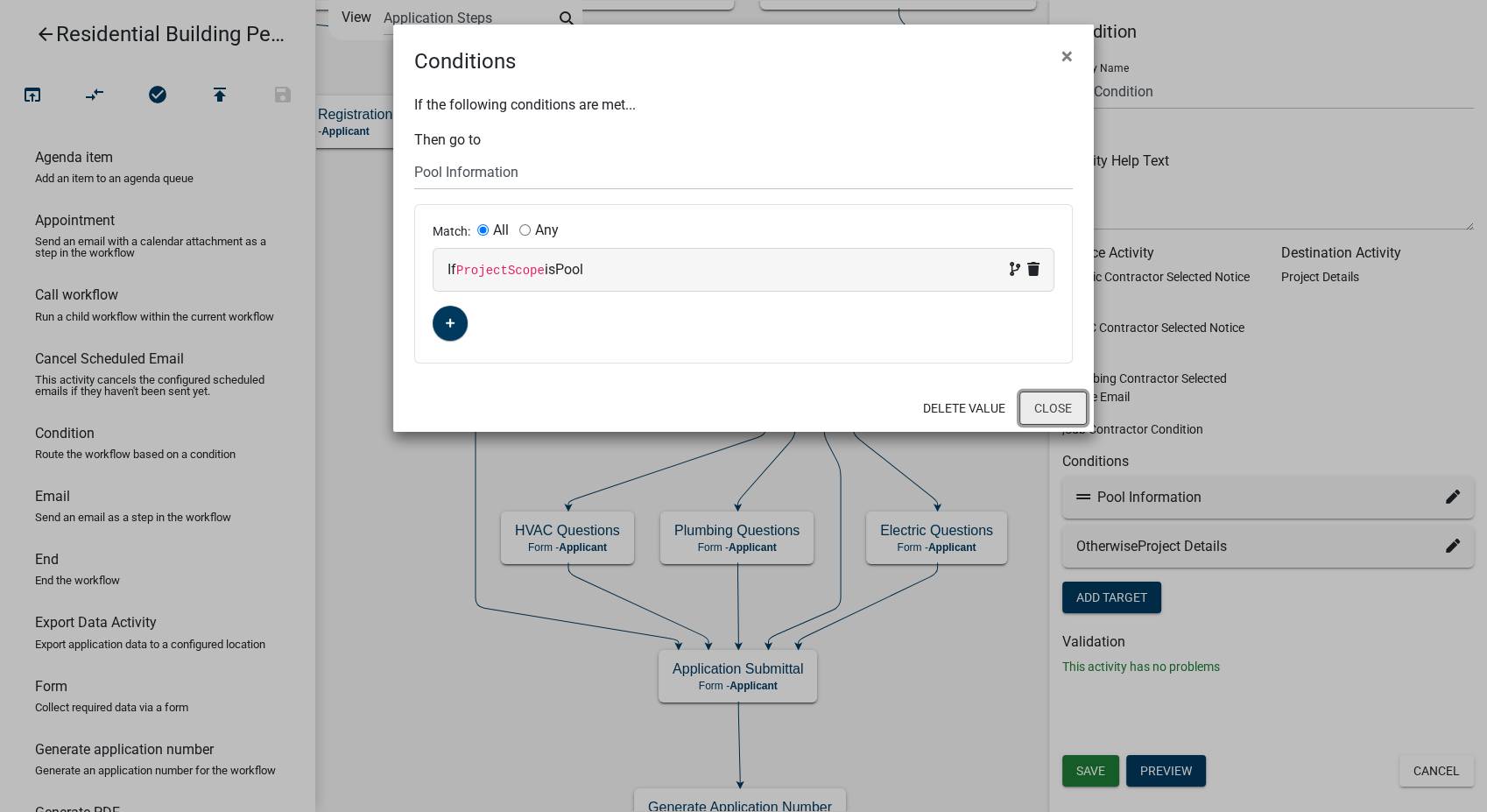
click at [1034, 402] on button "Close" at bounding box center [1053, 408] width 67 height 33
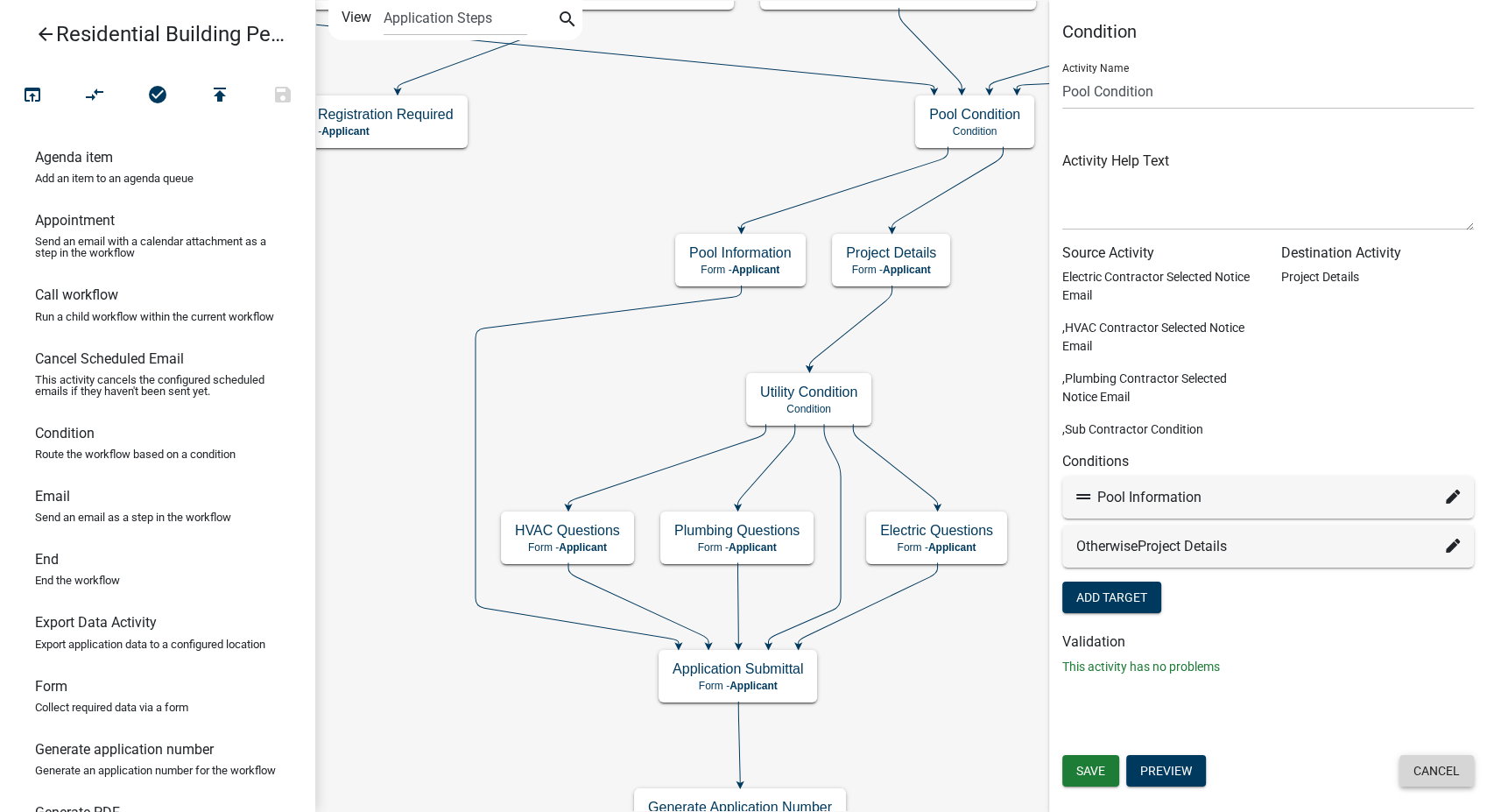
click at [1418, 773] on button "Cancel" at bounding box center [1436, 770] width 75 height 31
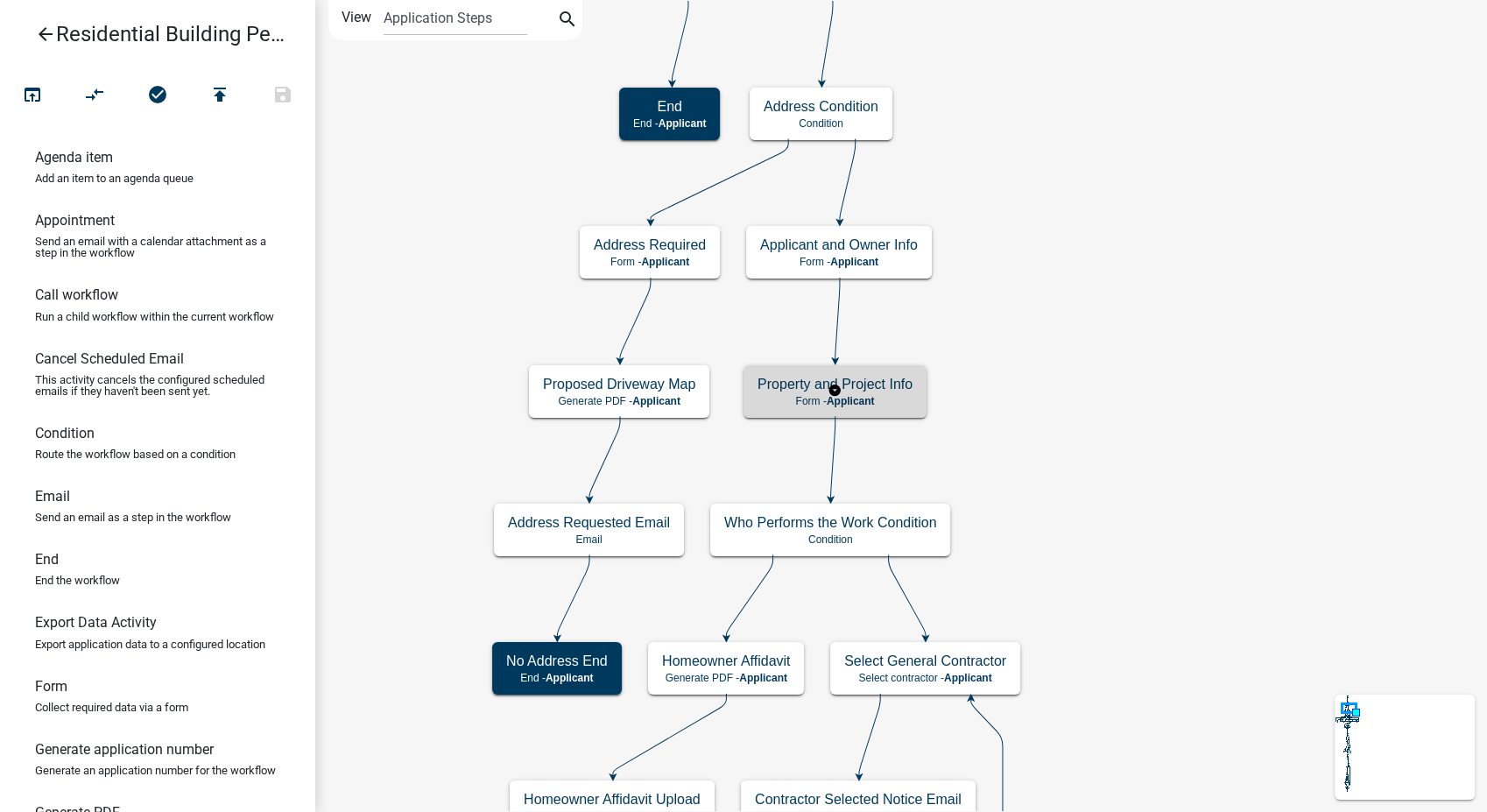
click at [898, 393] on div "Property and Project Info Form - Applicant" at bounding box center [835, 391] width 183 height 52
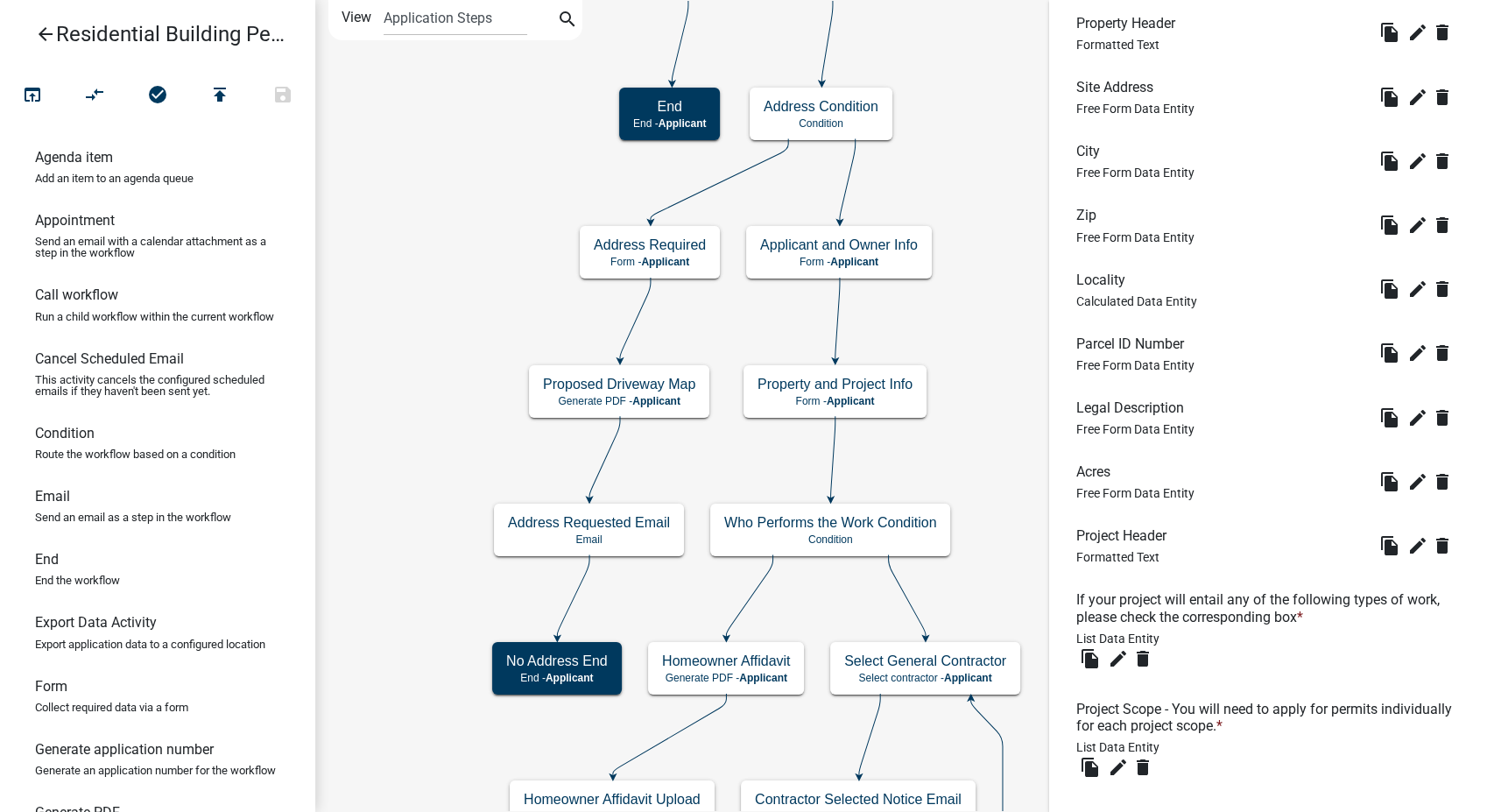
scroll to position [885, 0]
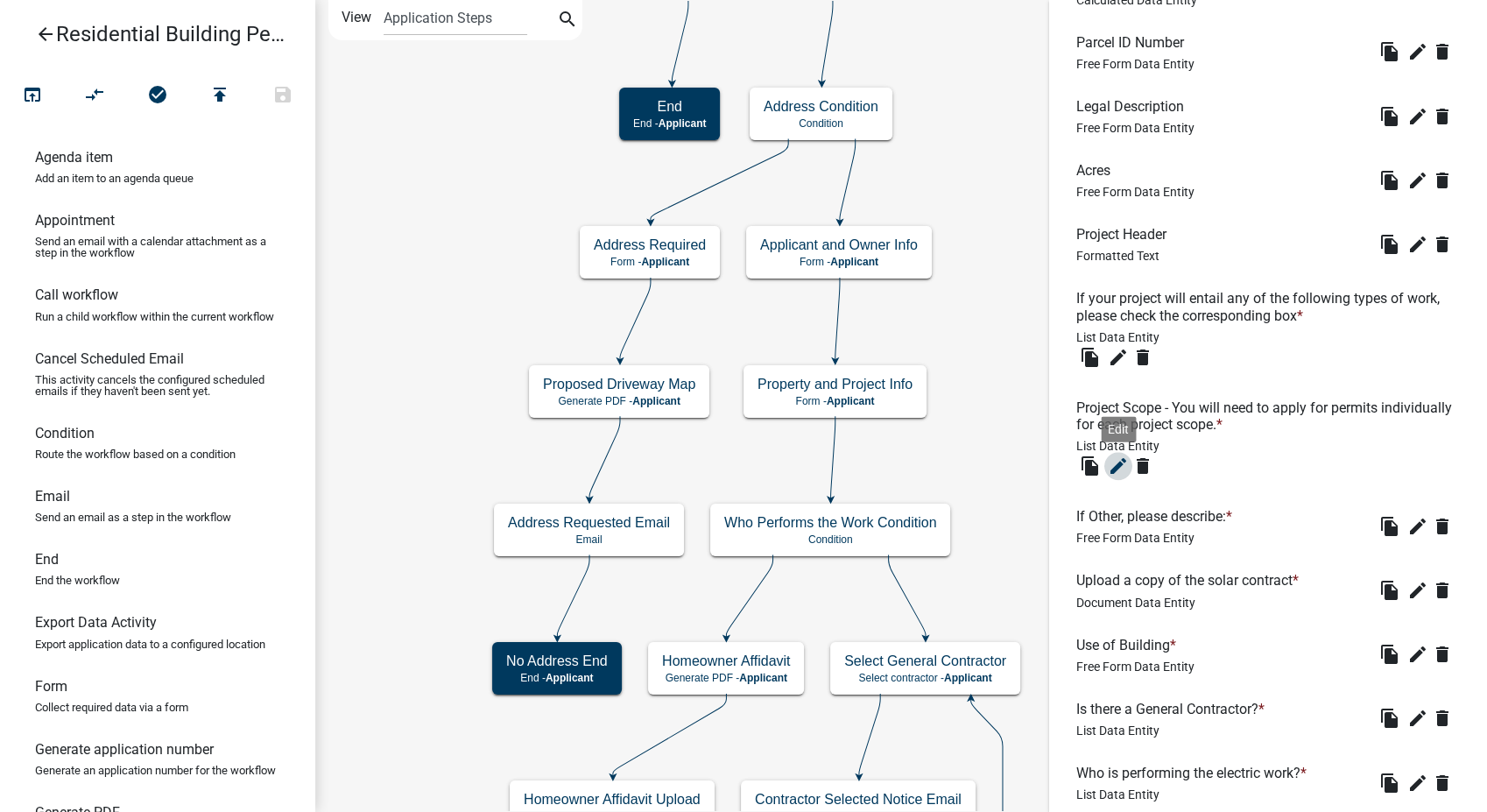
click at [1110, 461] on icon "edit" at bounding box center [1119, 466] width 21 height 21
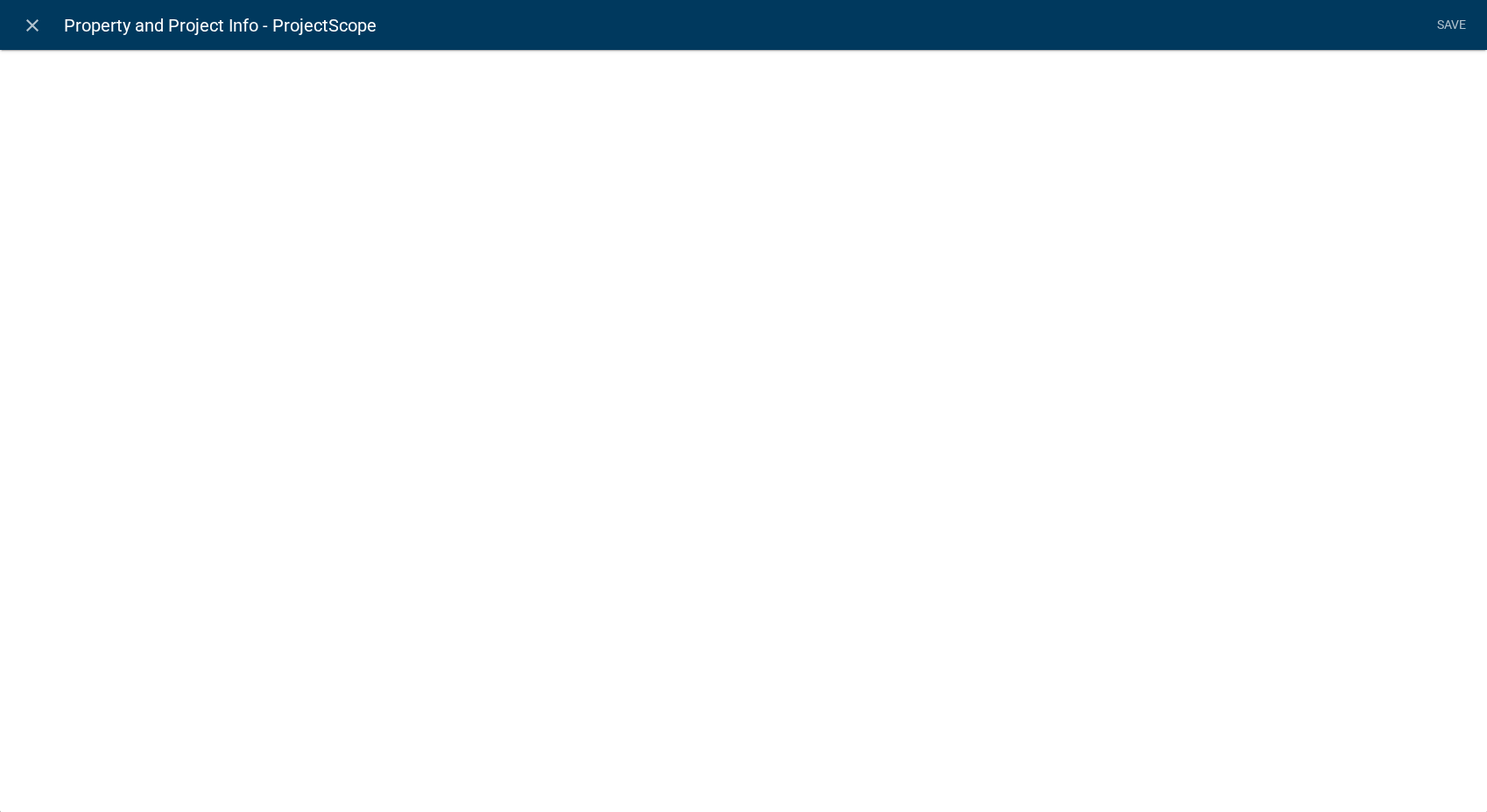
select select "list-data"
select select
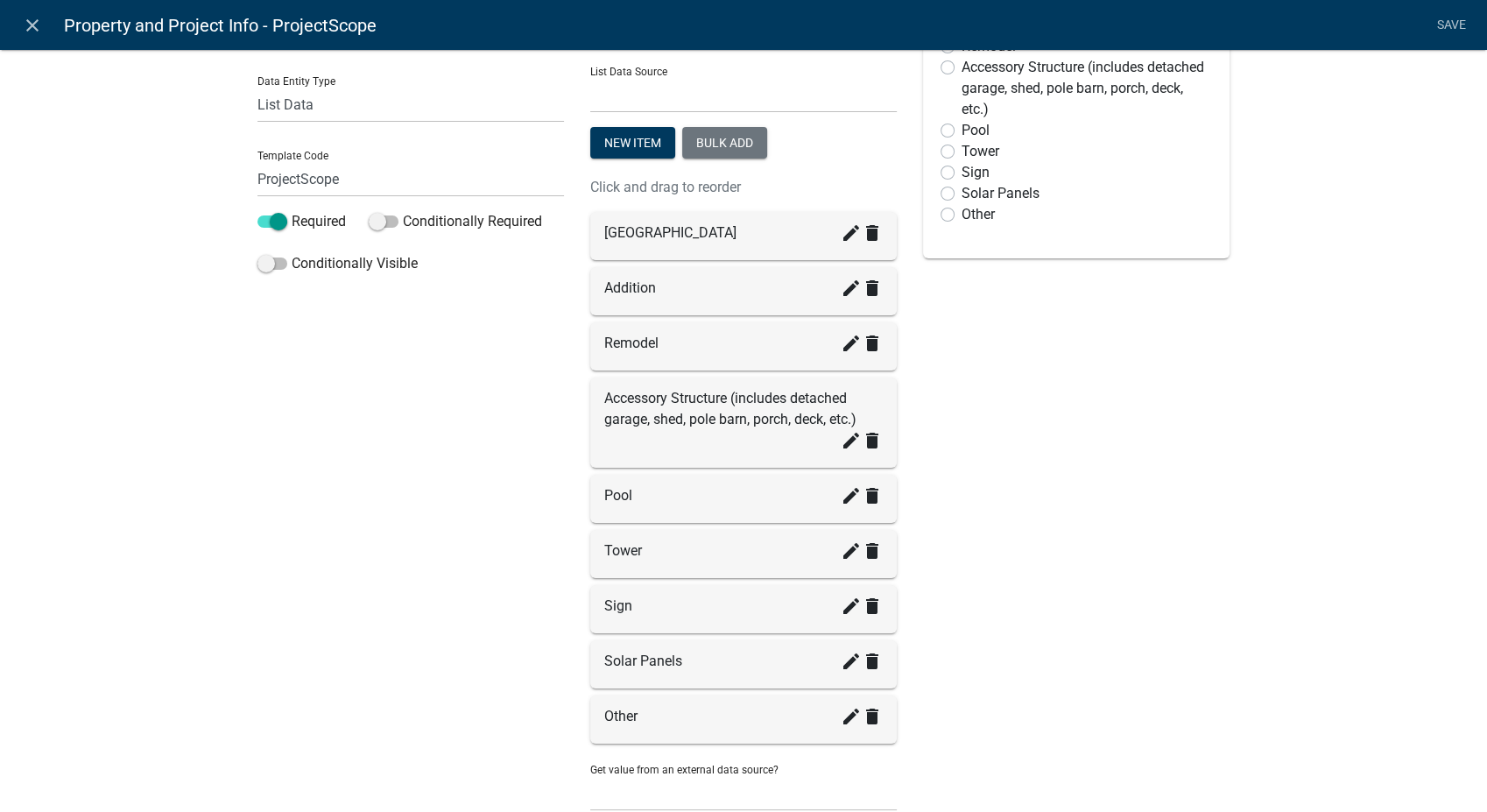
scroll to position [194, 0]
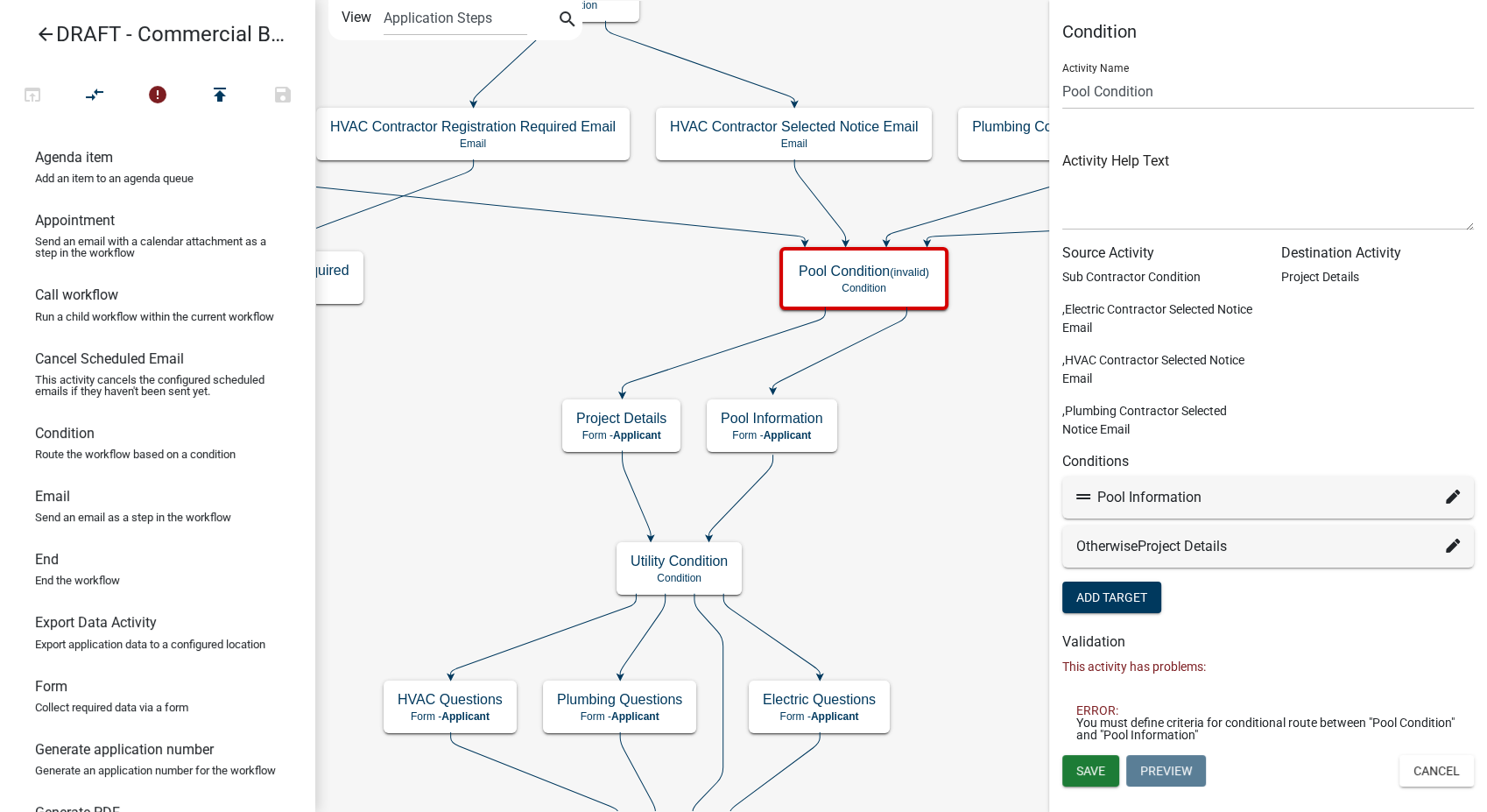
click at [1450, 491] on icon at bounding box center [1453, 496] width 14 height 14
select select "122: d557507f-6e54-4585-aa3e-8e0f245e2cc0"
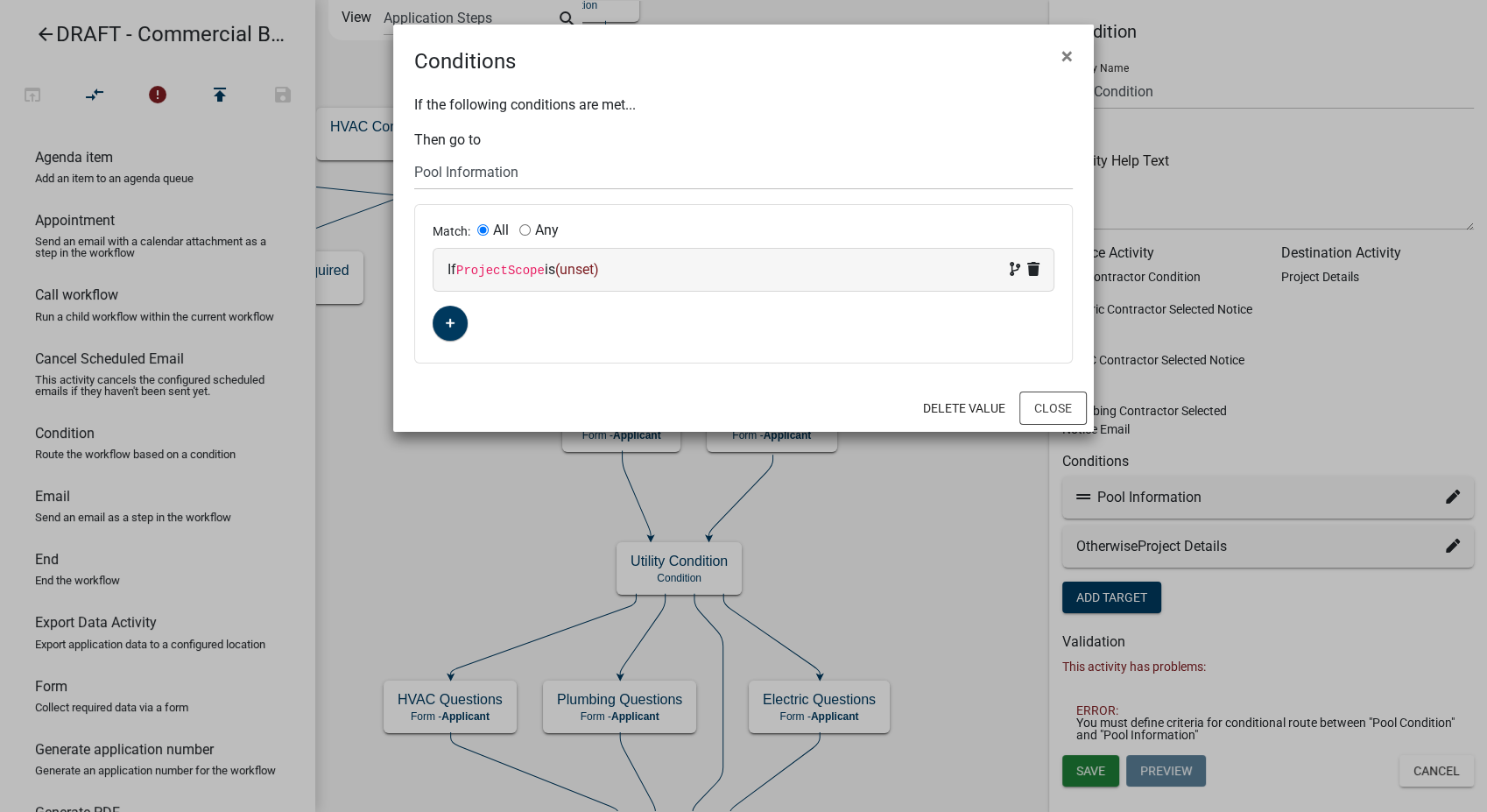
click at [647, 265] on div "If ProjectScope is (unset)" at bounding box center [744, 270] width 592 height 21
select select "155: ProjectScope"
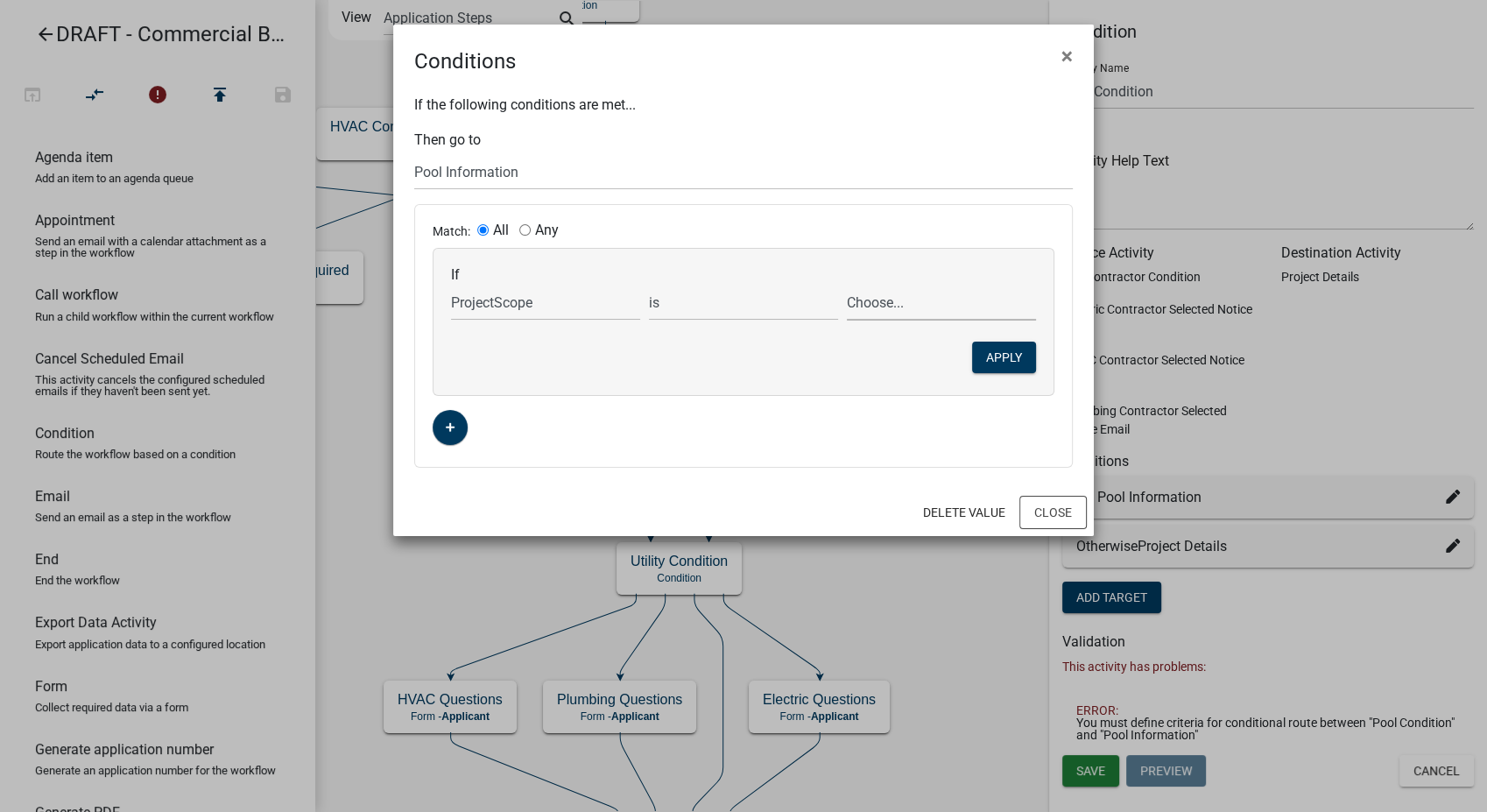
click at [870, 309] on select "Choose... Addition New Build Other Pool Remodel Sign Tower" at bounding box center [941, 302] width 189 height 36
select select "4: Pool"
click at [847, 285] on select "Choose... Addition New Build Other Pool Remodel Sign Tower" at bounding box center [941, 302] width 189 height 36
click at [995, 355] on button "Apply" at bounding box center [1004, 357] width 64 height 31
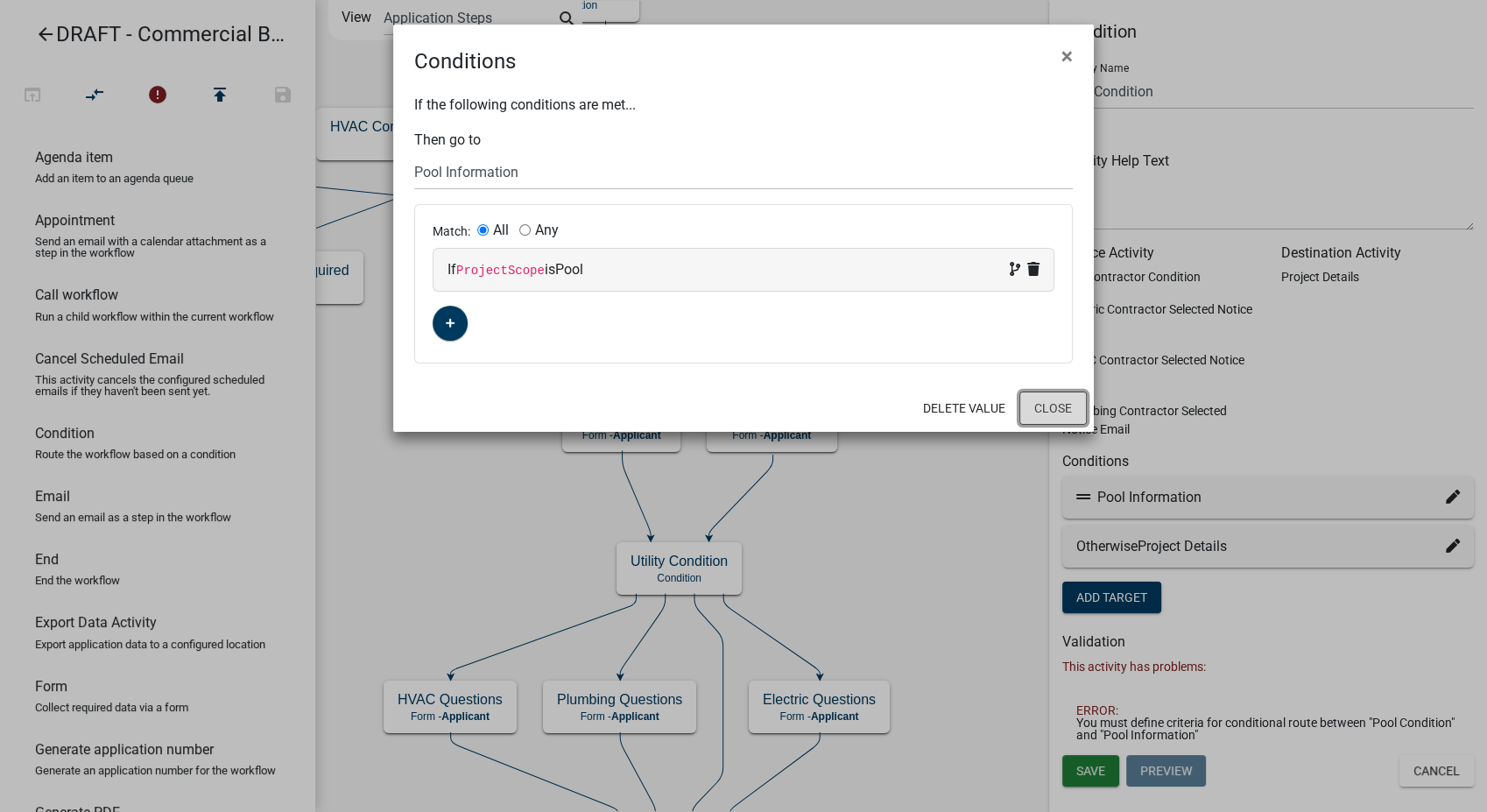
click at [1075, 398] on button "Close" at bounding box center [1053, 408] width 67 height 33
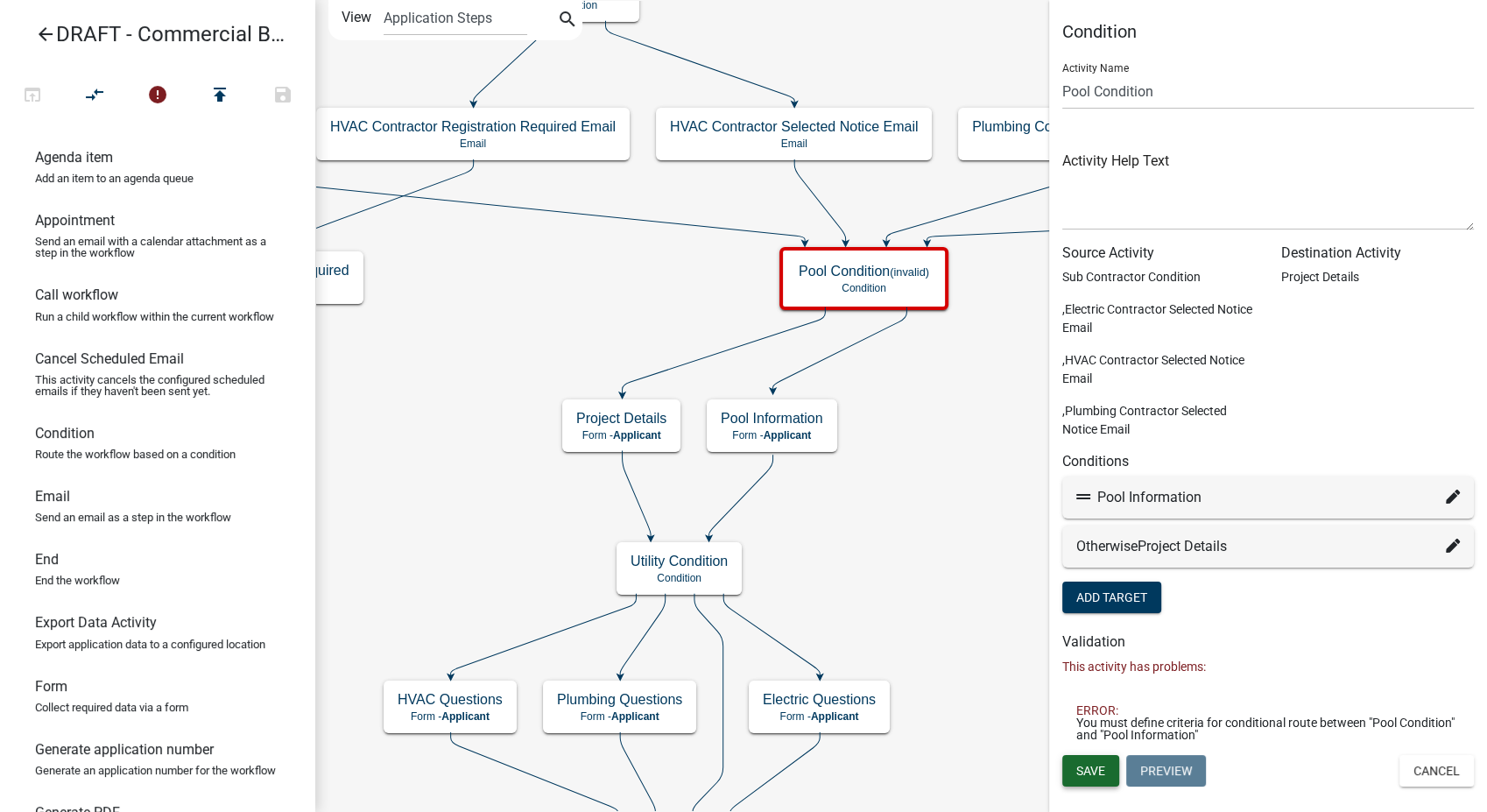
click at [1097, 765] on span "Save" at bounding box center [1091, 770] width 29 height 14
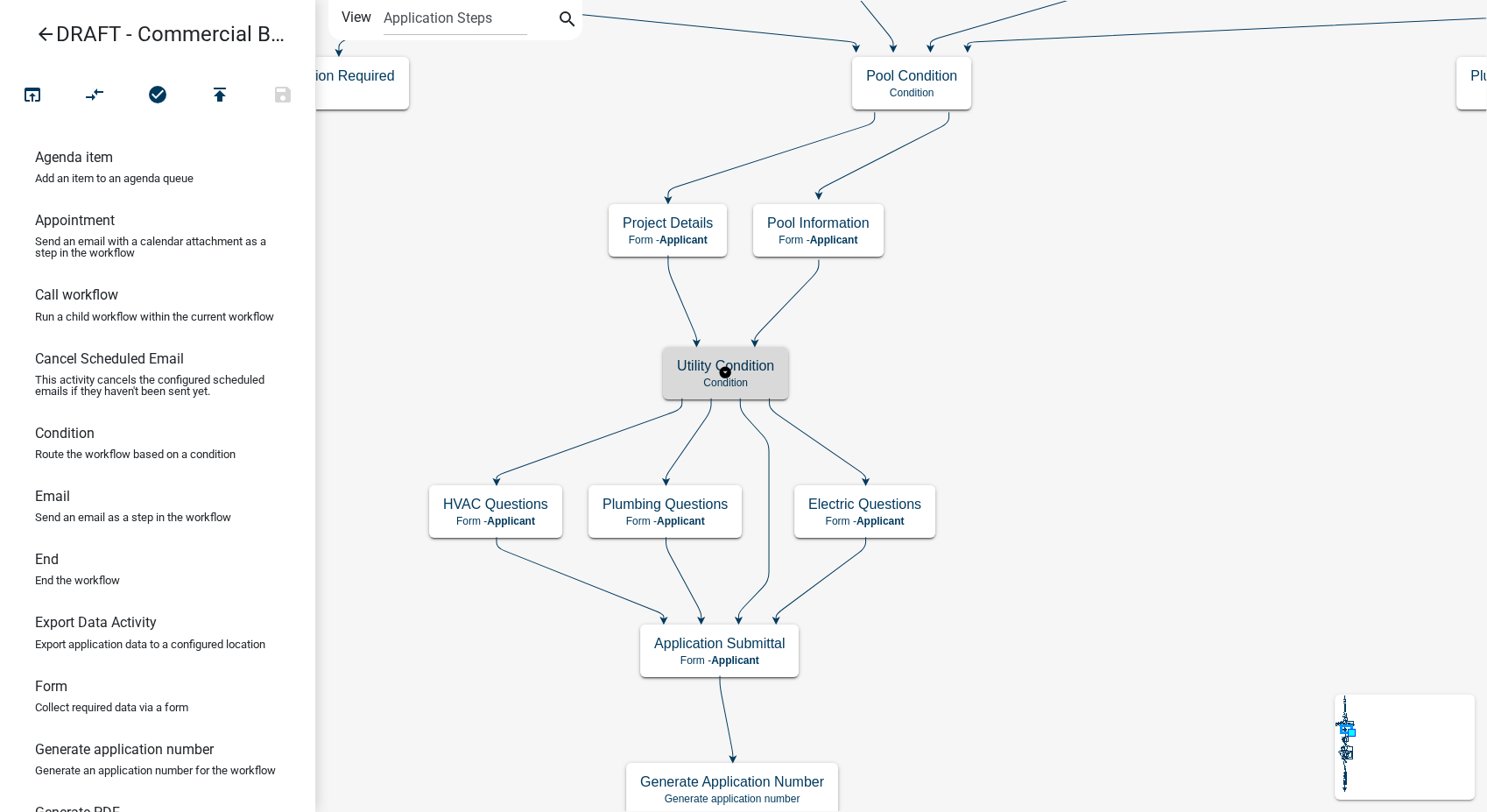
click at [755, 390] on div "Utility Condition Condition" at bounding box center [726, 373] width 125 height 52
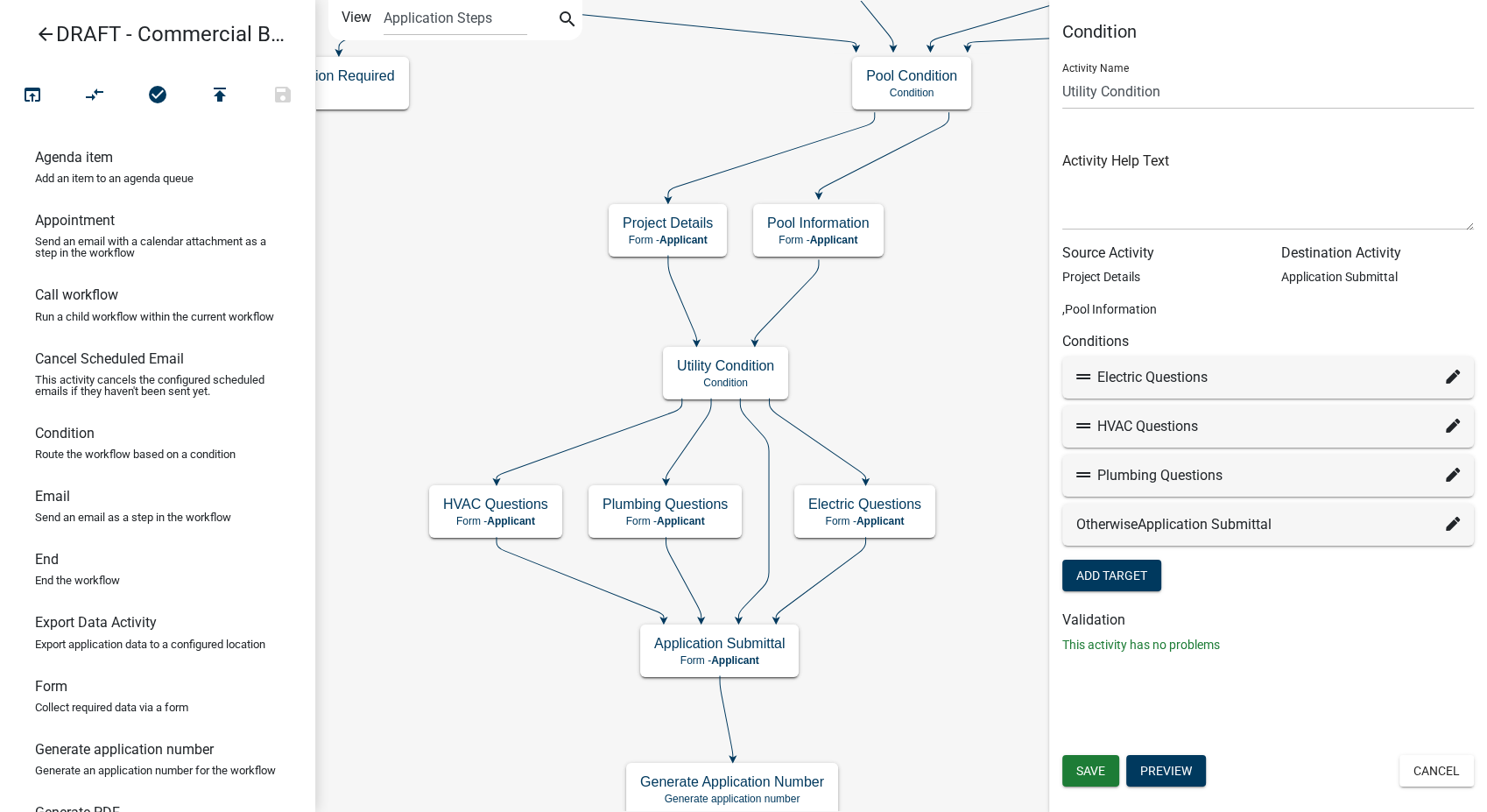
click at [1446, 373] on icon at bounding box center [1453, 377] width 14 height 14
select select "28: 7de88aec-d5d2-4161-b28b-cb9dbfb9352d"
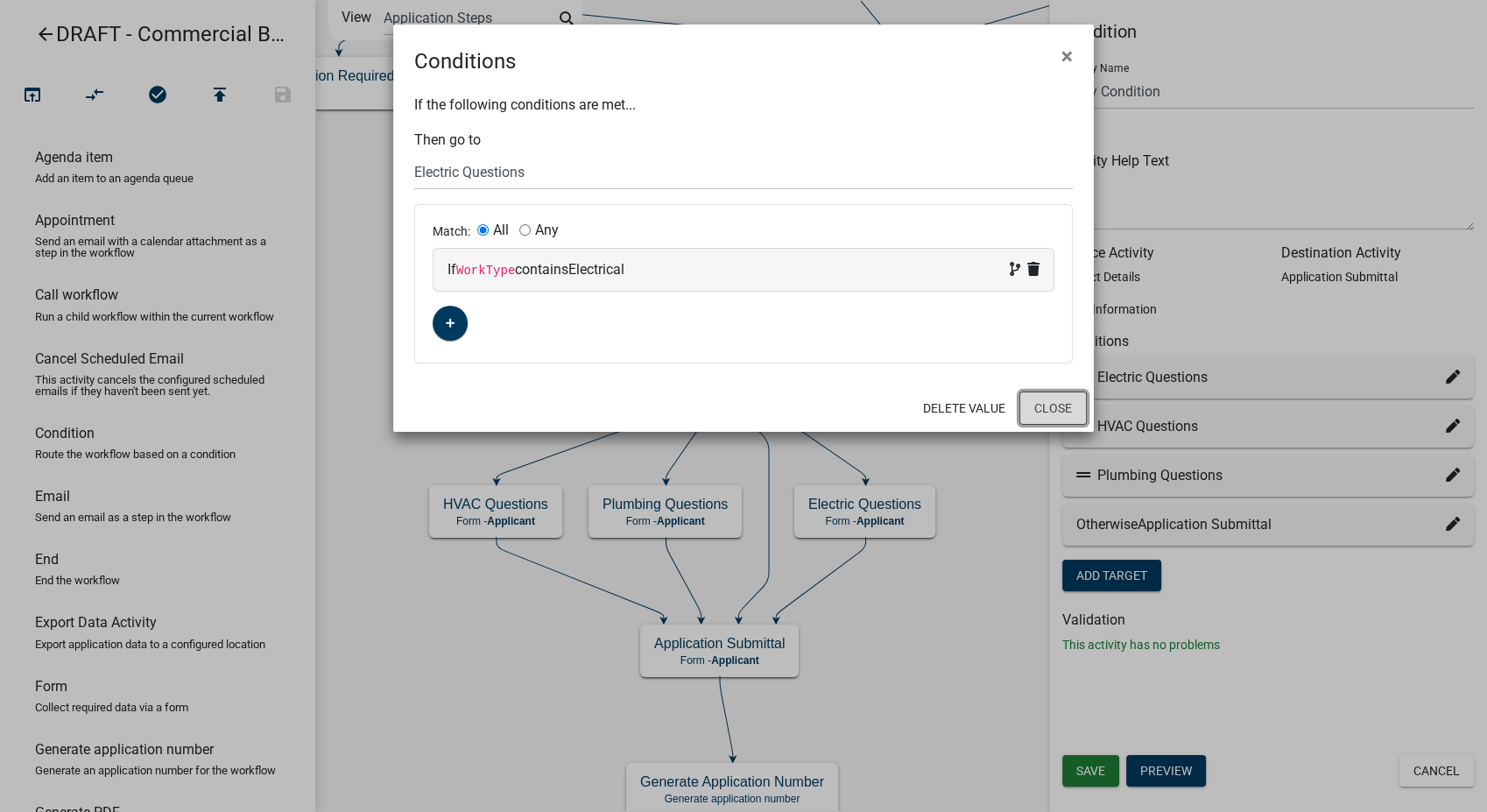
click at [1033, 409] on button "Close" at bounding box center [1053, 408] width 67 height 33
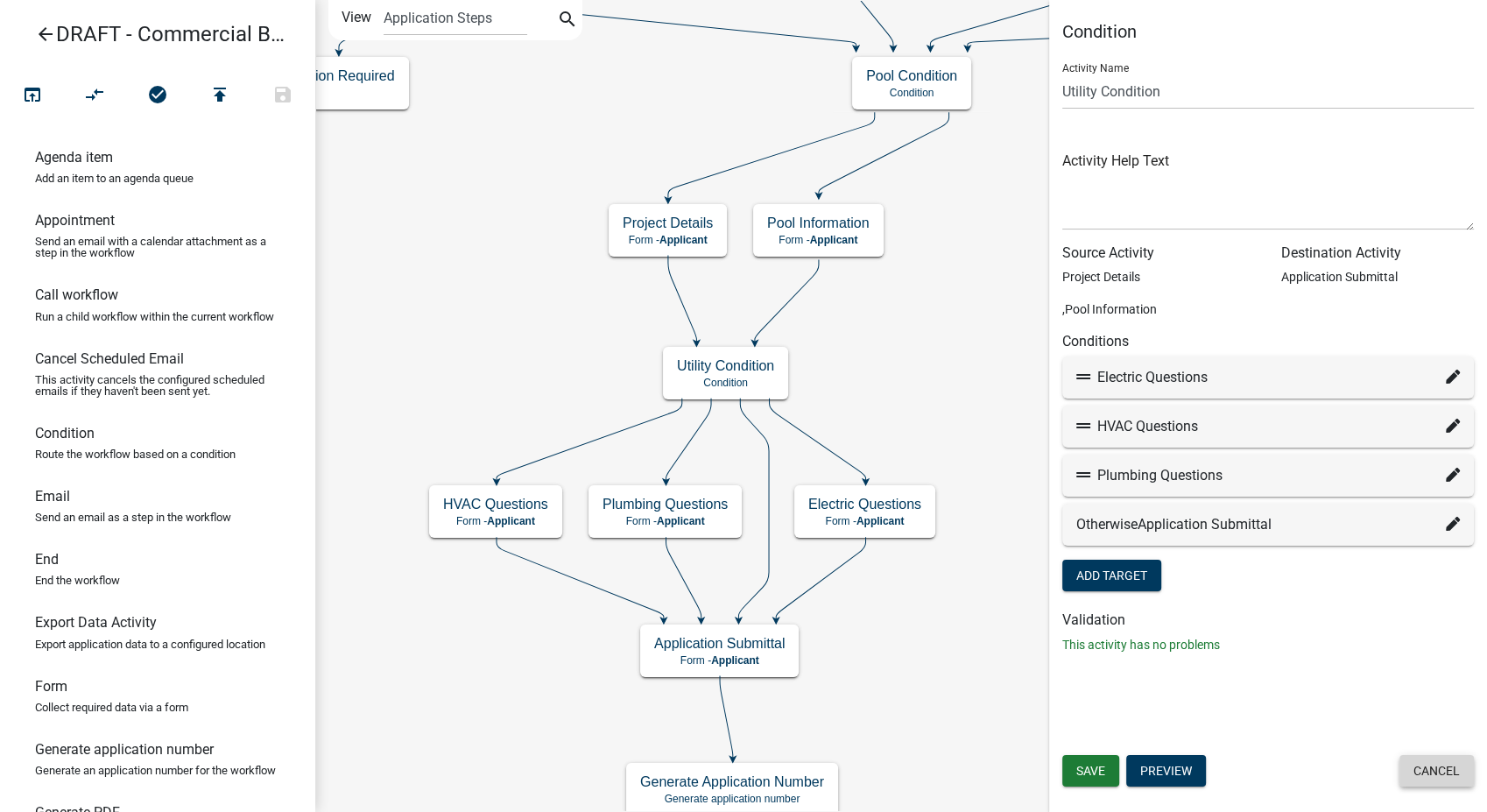
click at [1457, 769] on button "Cancel" at bounding box center [1436, 770] width 75 height 31
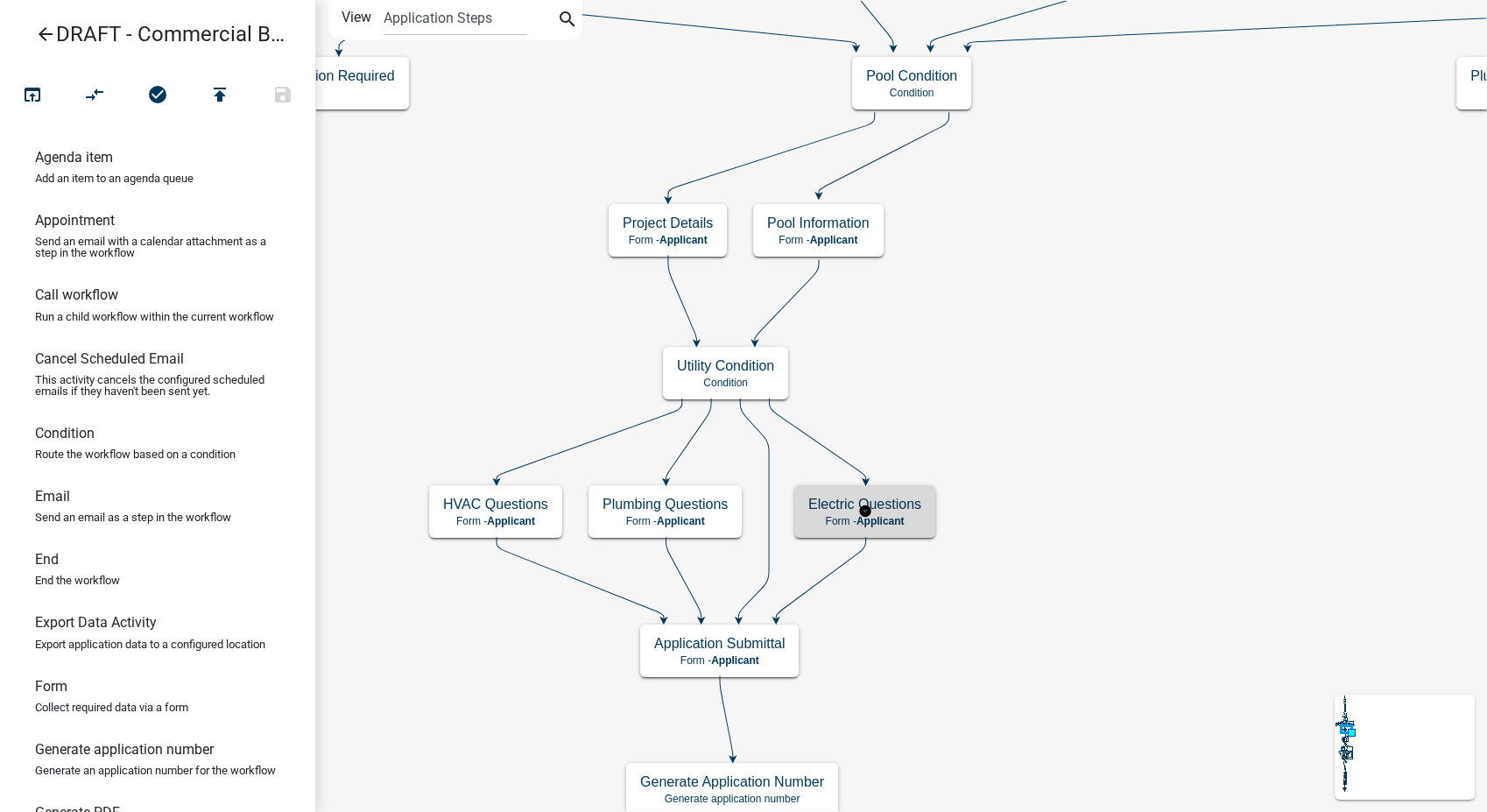
click at [901, 537] on div "Electric Questions Form - Applicant" at bounding box center [864, 512] width 141 height 52
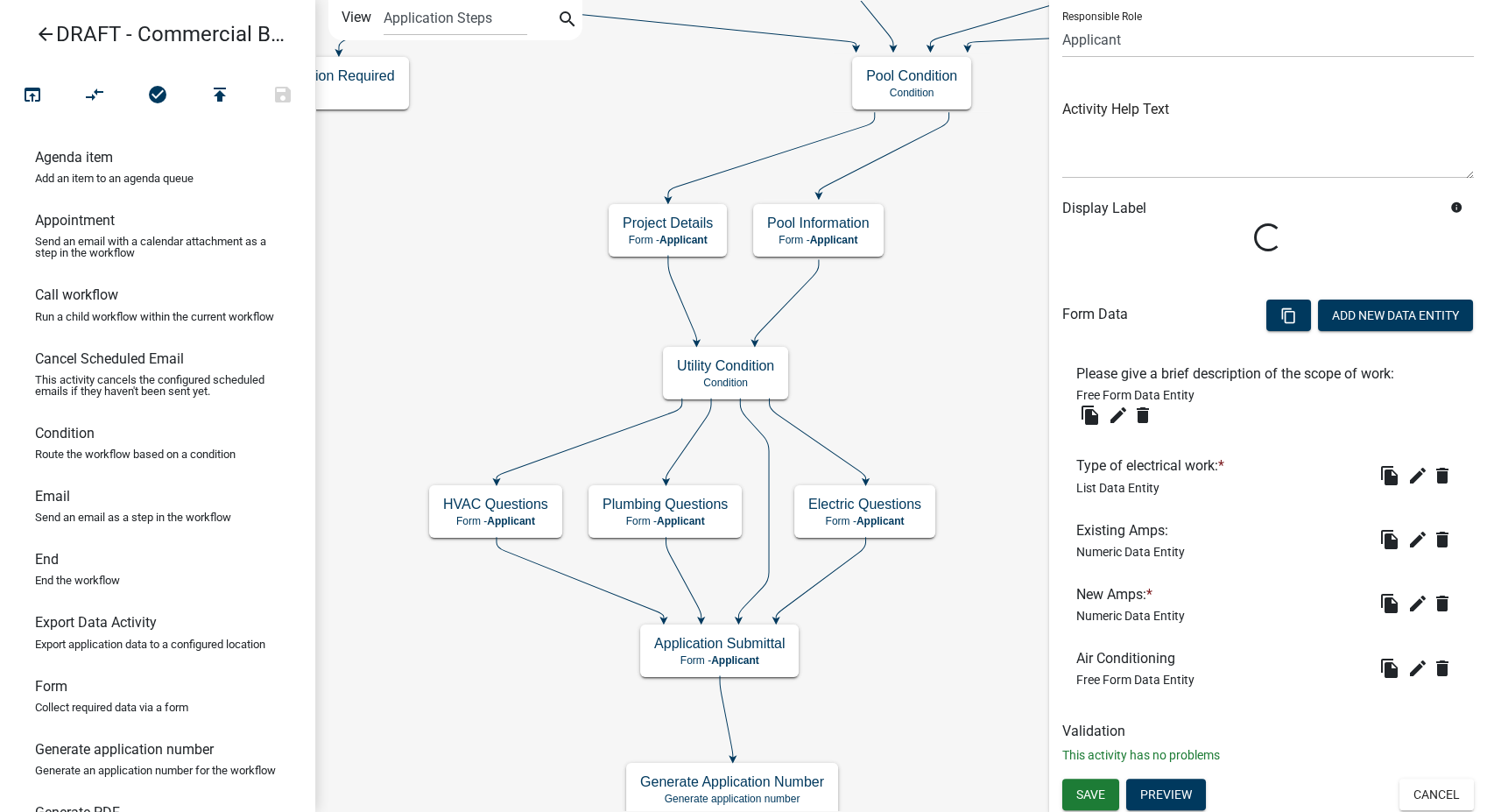
scroll to position [128, 0]
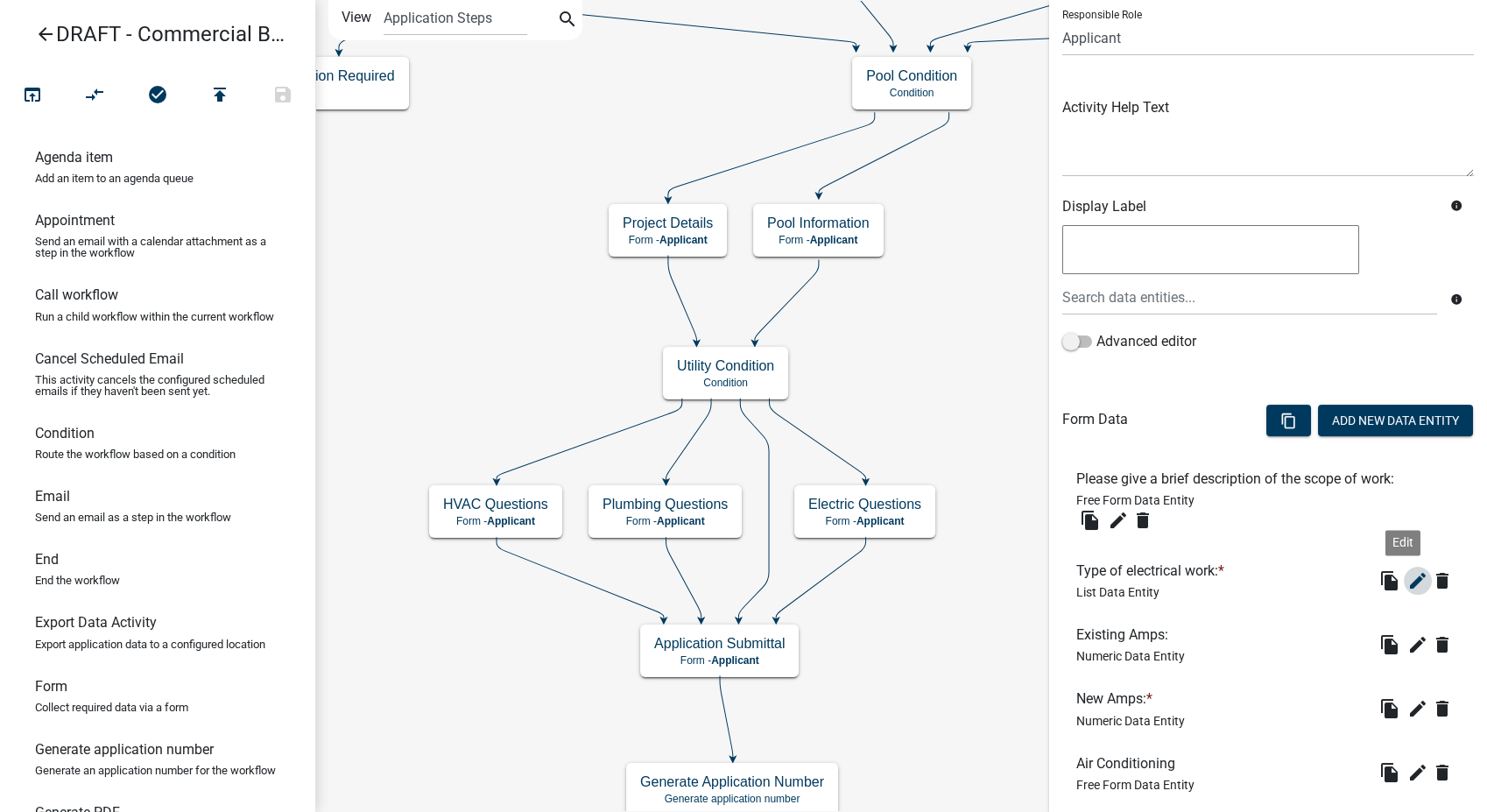
click at [1407, 575] on icon "edit" at bounding box center [1418, 581] width 21 height 21
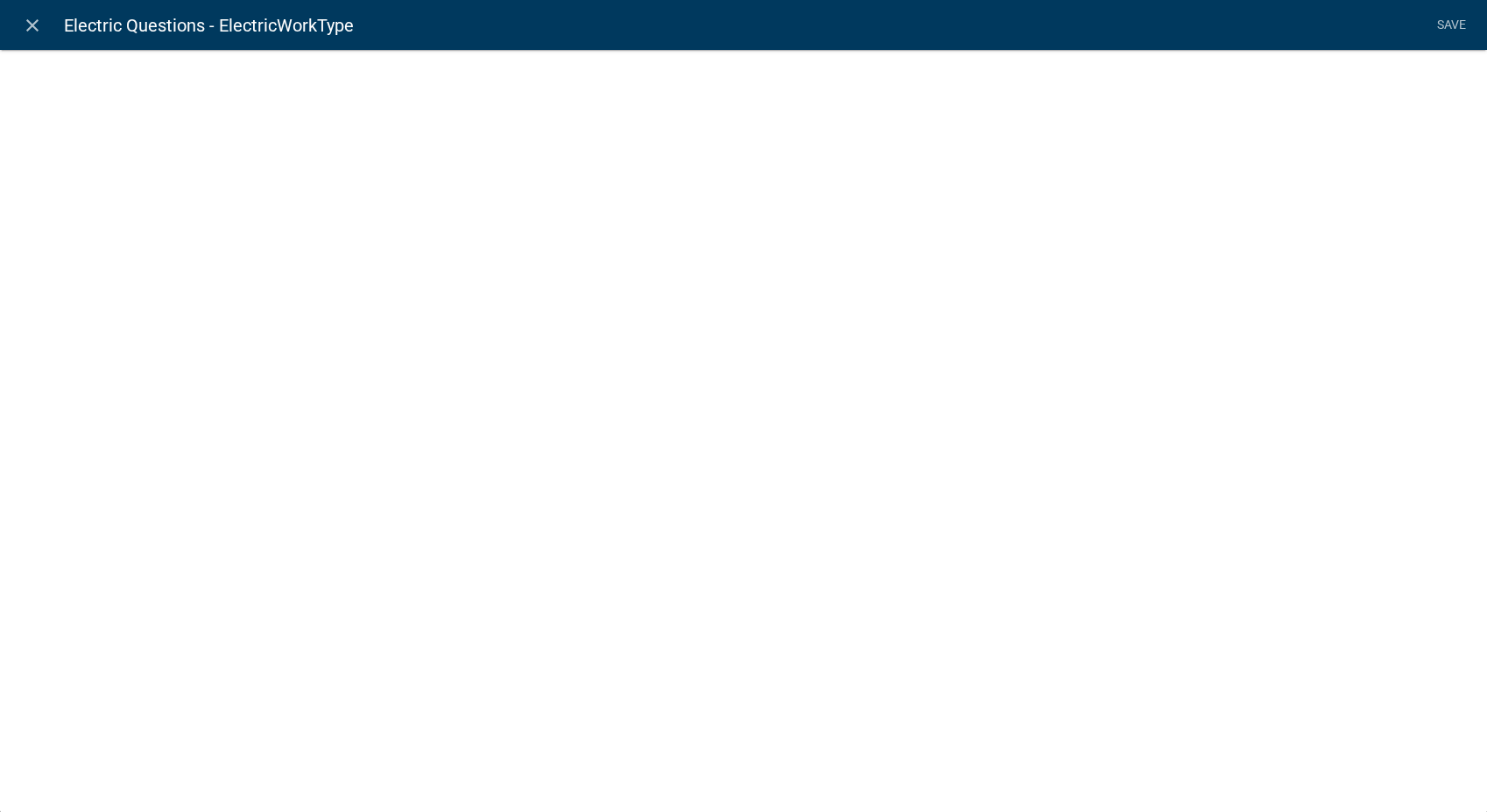
select select "list-data"
select select
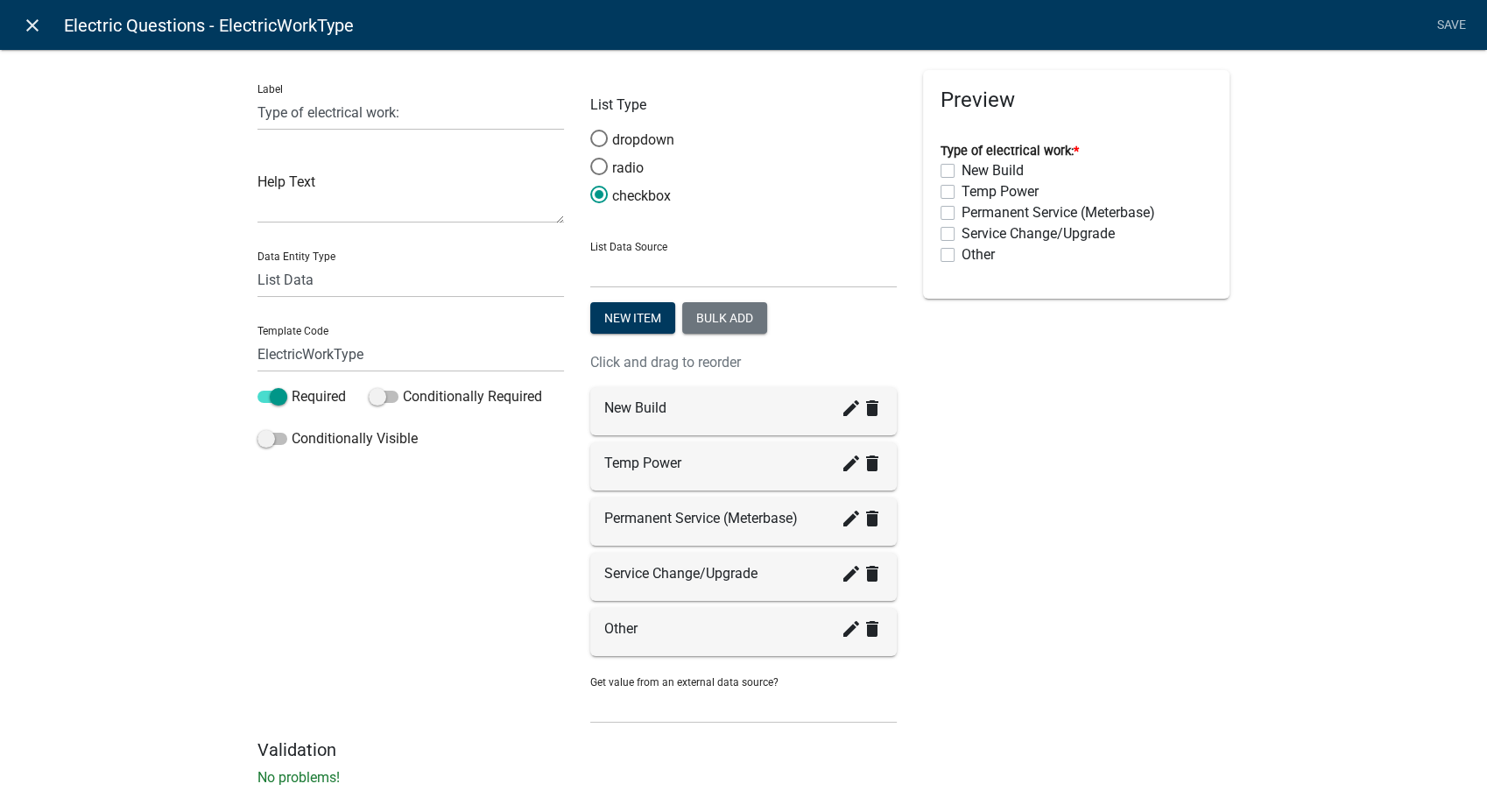
click at [27, 24] on icon "close" at bounding box center [33, 25] width 21 height 21
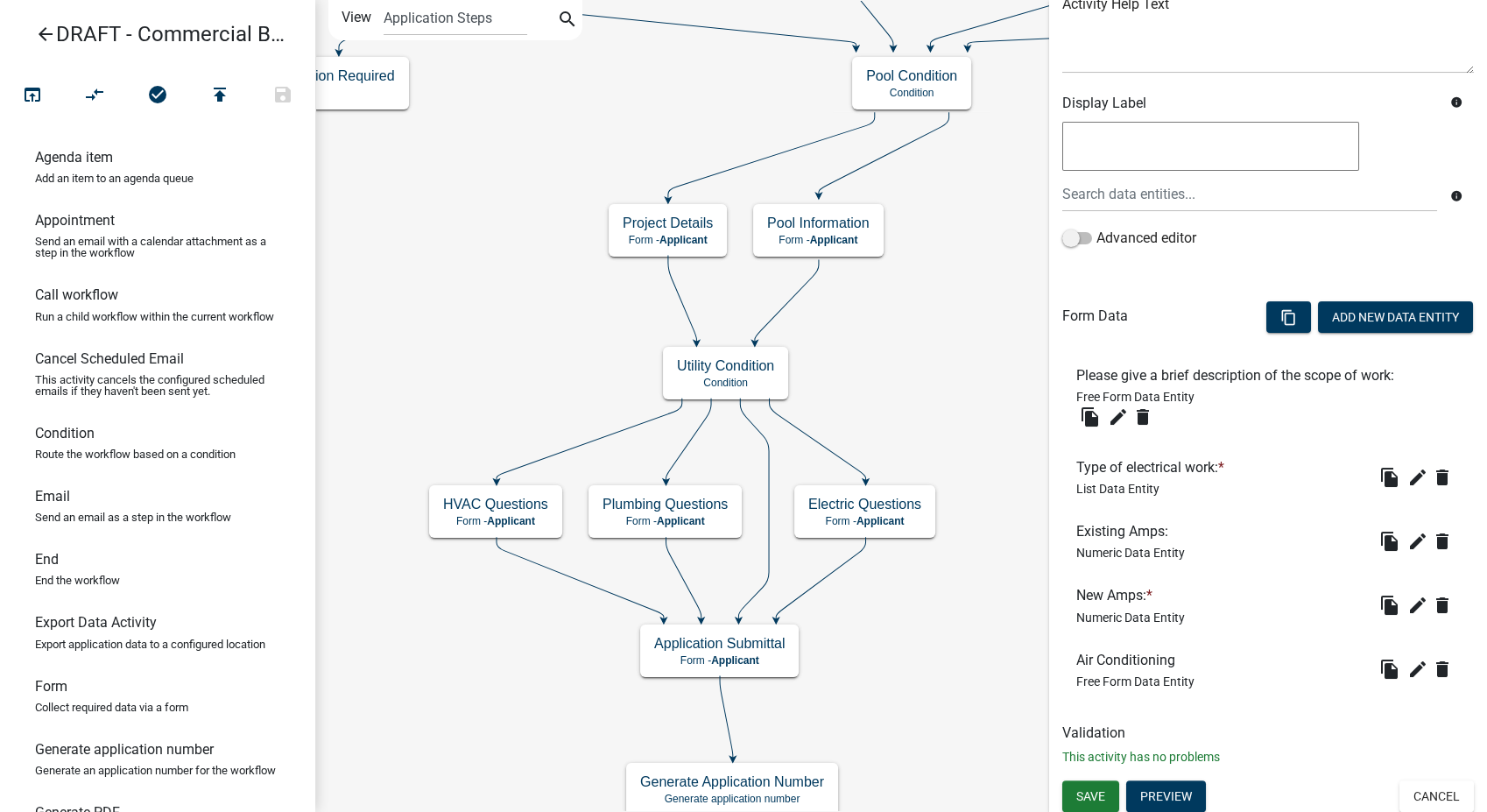
scroll to position [235, 0]
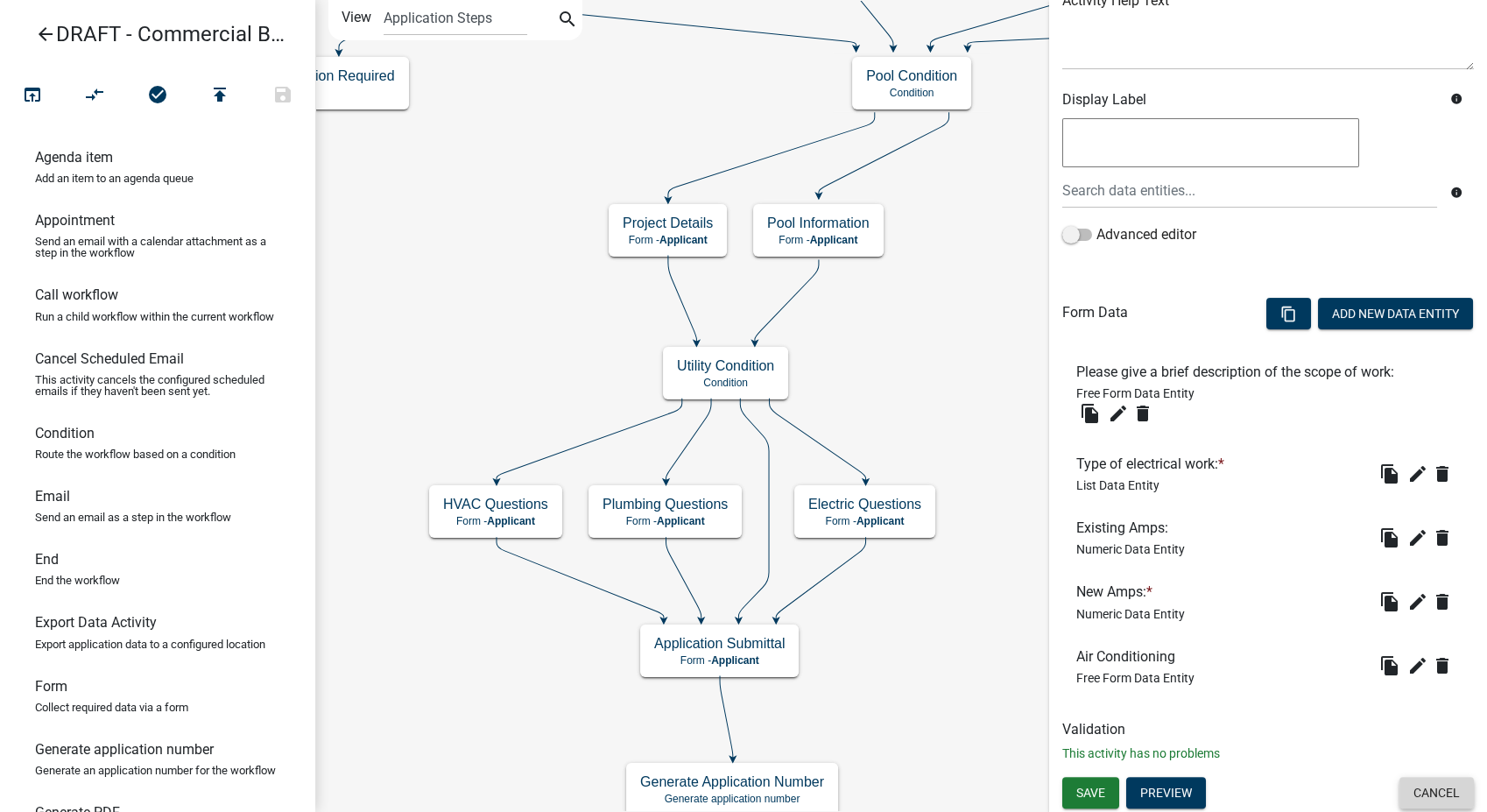
click at [1417, 802] on button "Cancel" at bounding box center [1436, 793] width 75 height 31
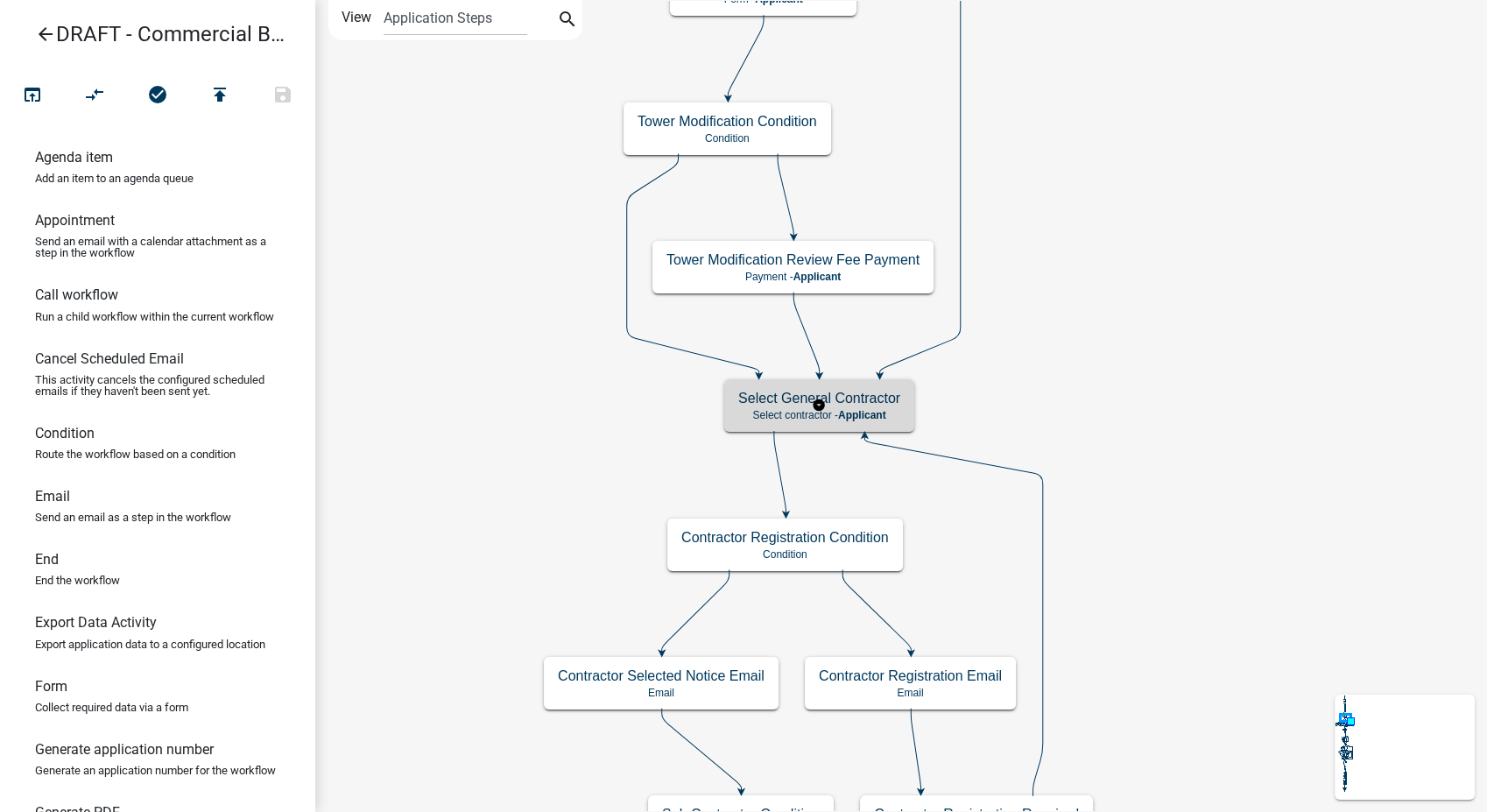
click at [874, 404] on h5 "Select General Contractor" at bounding box center [819, 397] width 162 height 17
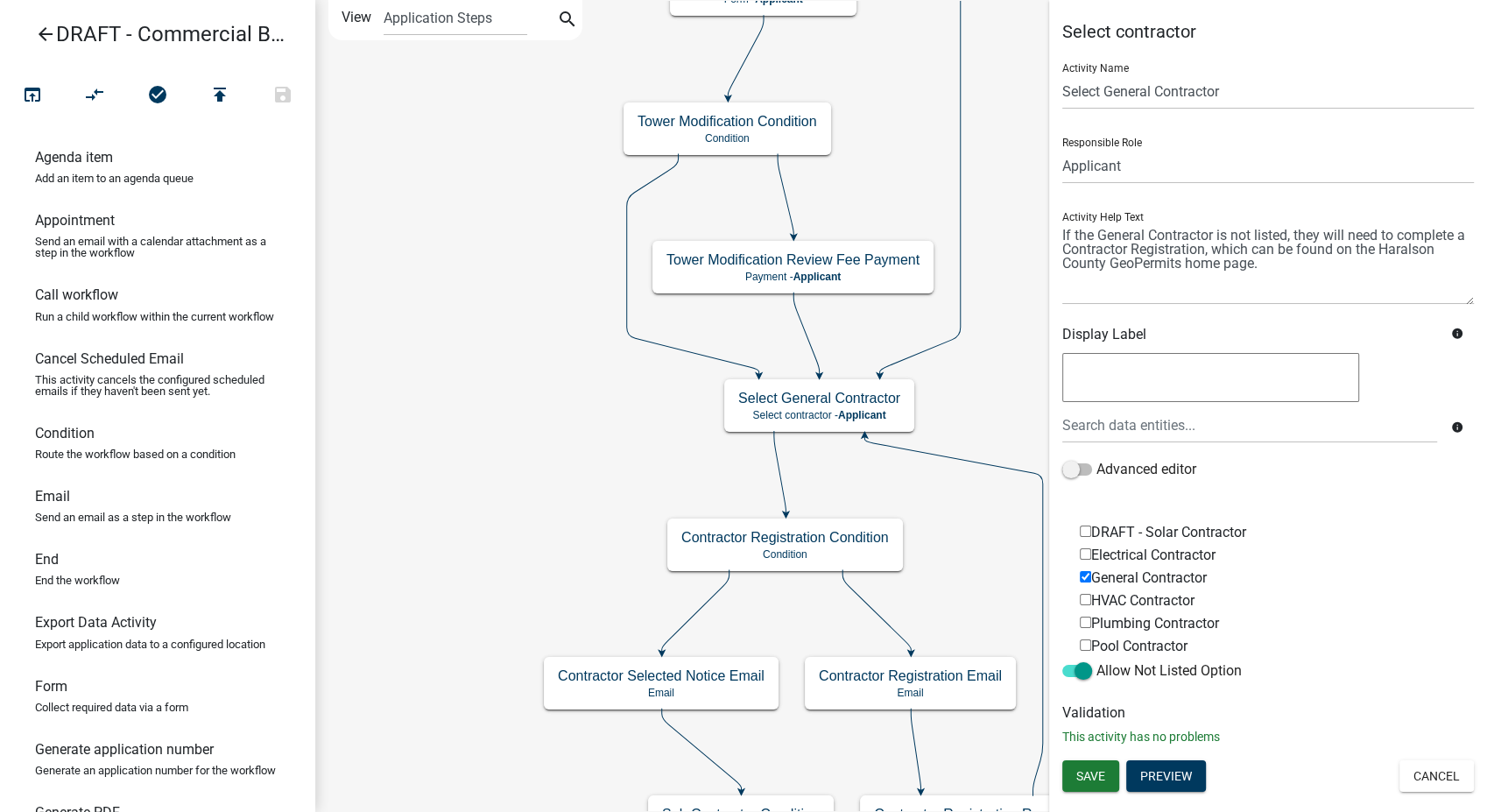
click at [1086, 642] on input "Pool Contractor" at bounding box center [1086, 645] width 12 height 12
checkbox input "true"
click at [1188, 781] on button "Preview" at bounding box center [1166, 776] width 80 height 31
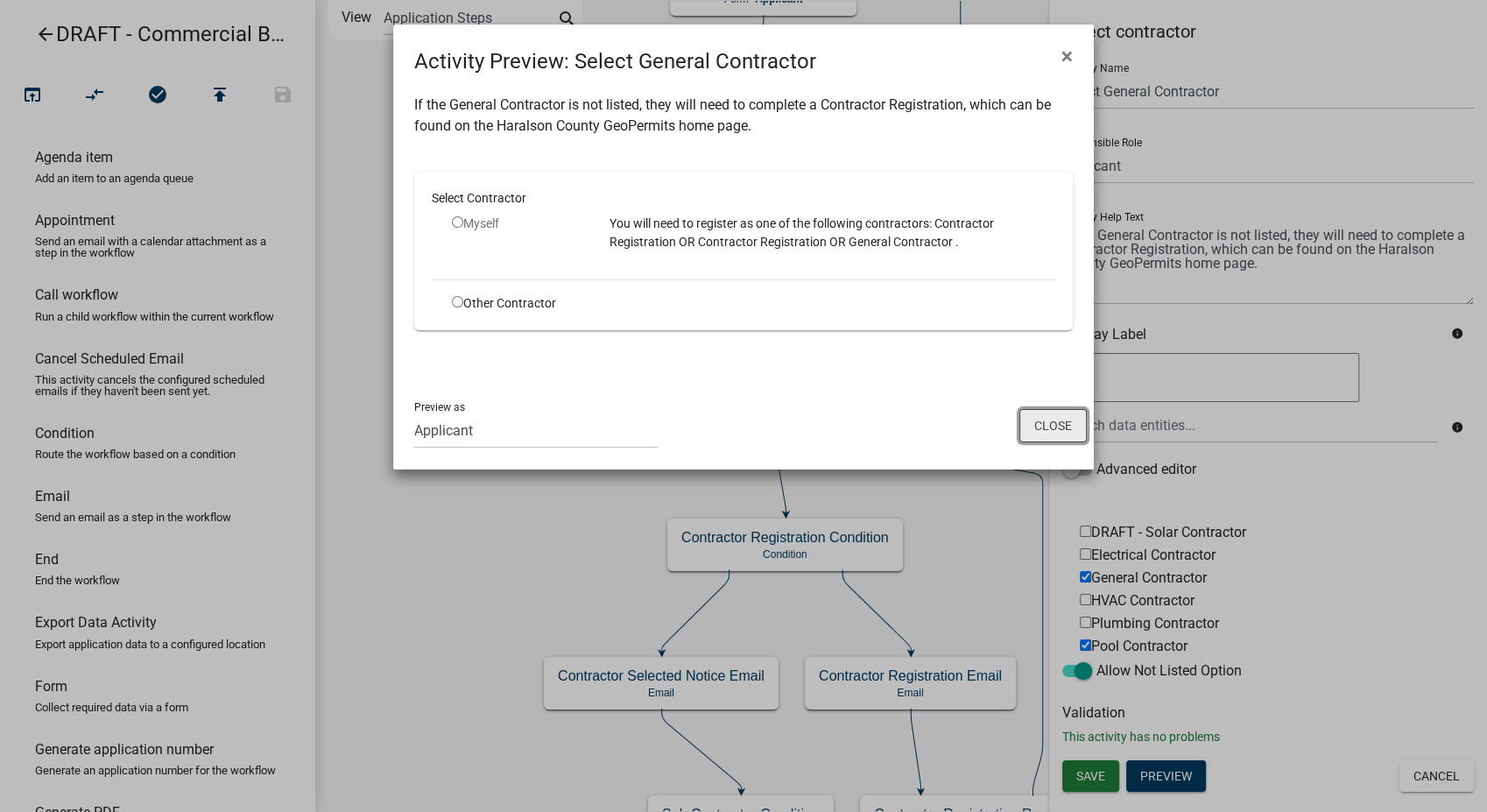
click at [1083, 435] on button "Close" at bounding box center [1053, 425] width 67 height 33
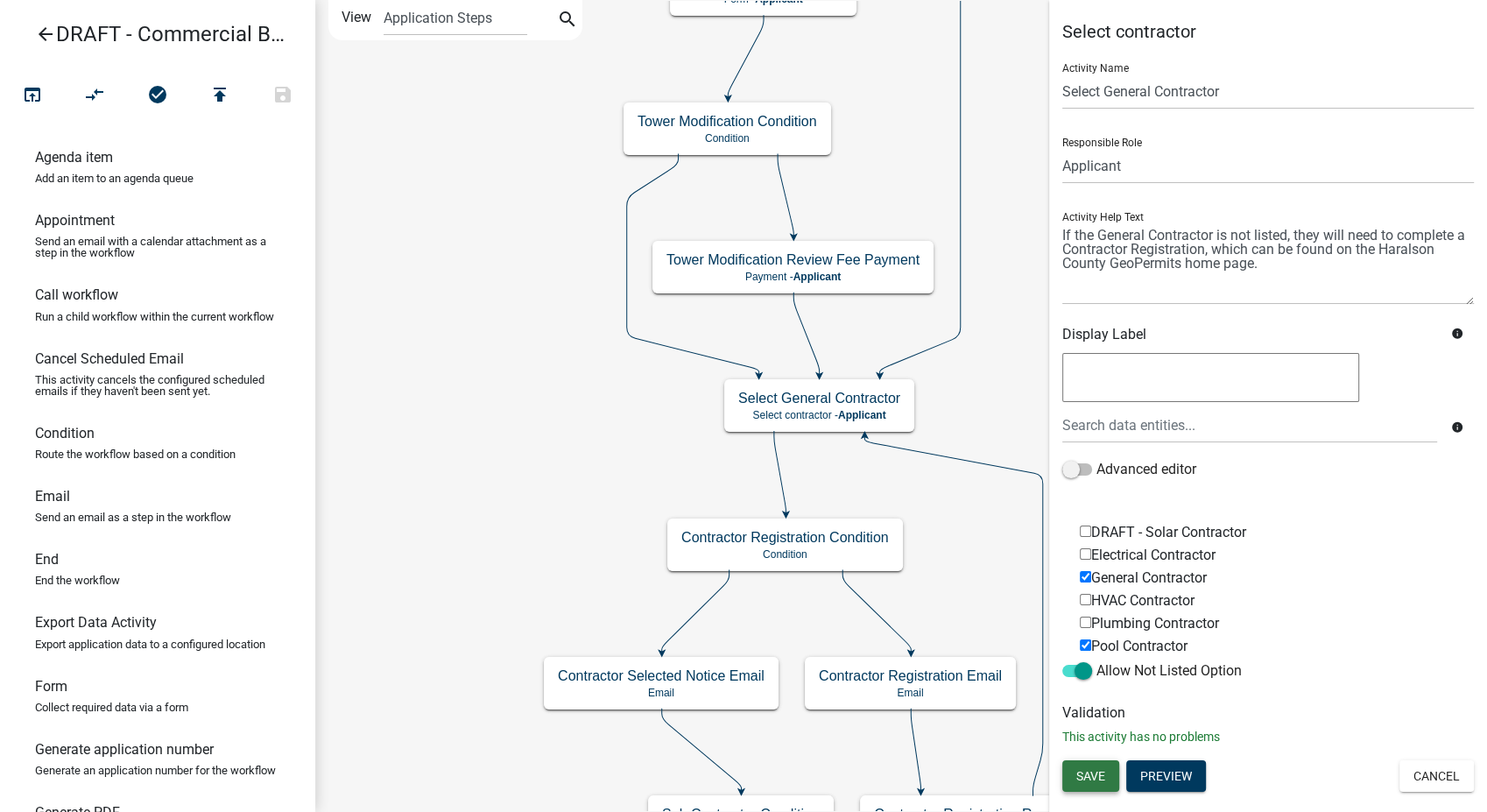
click at [1101, 775] on span "Save" at bounding box center [1091, 775] width 29 height 14
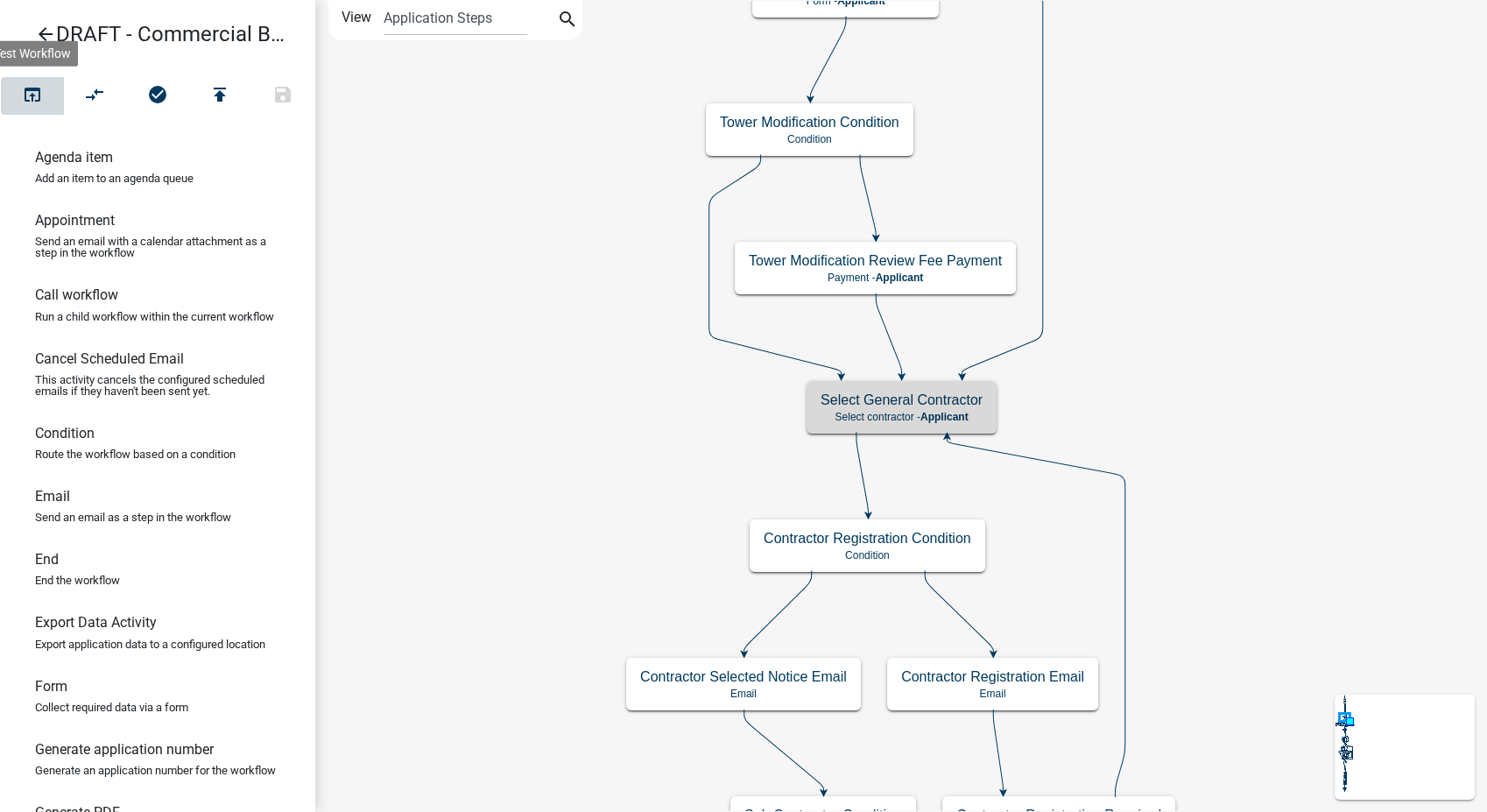
click at [63, 88] on button "open_in_browser" at bounding box center [32, 95] width 63 height 38
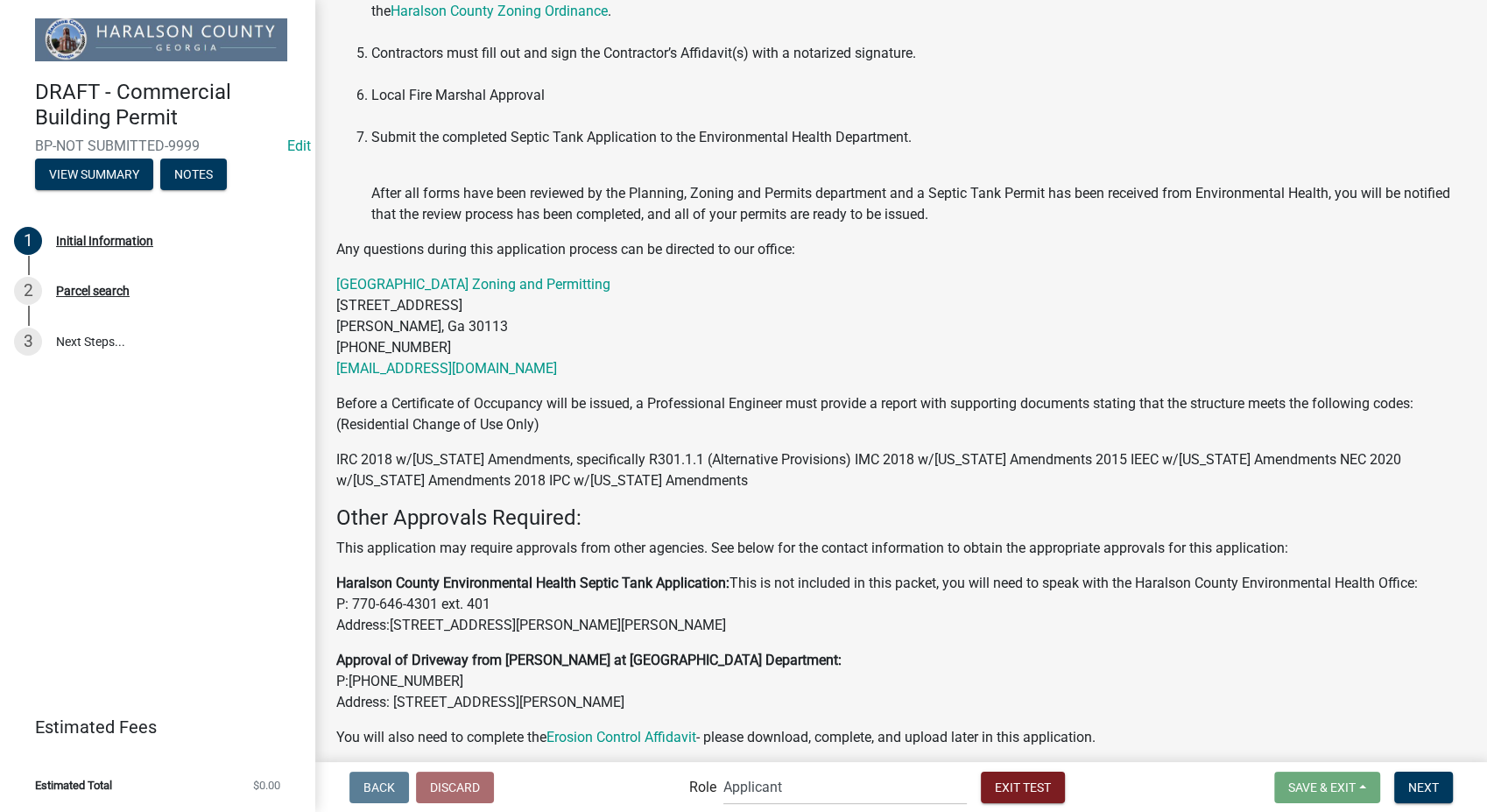
scroll to position [487, 0]
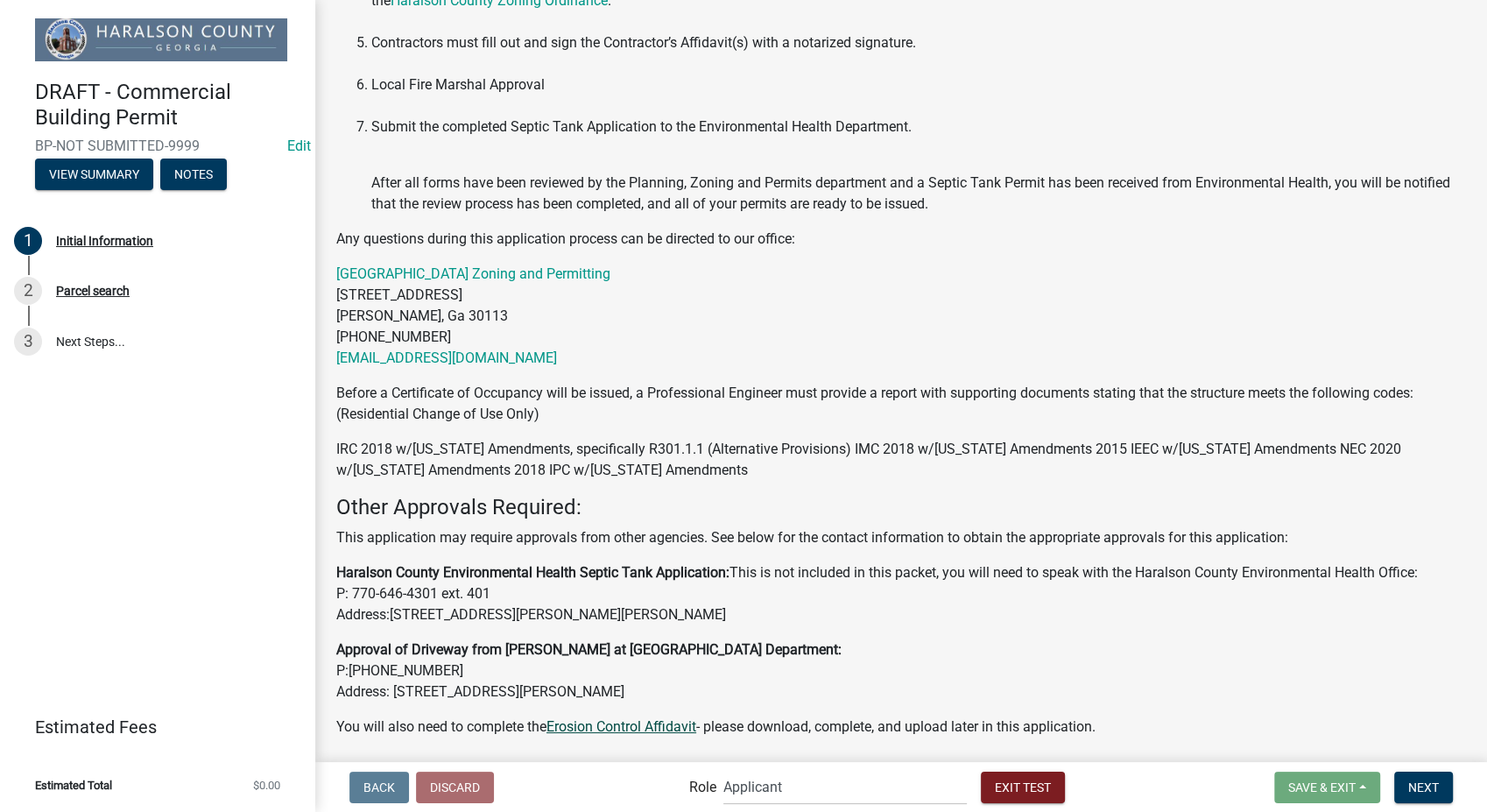
click at [648, 724] on link "Erosion Control Affidavit" at bounding box center [622, 727] width 150 height 17
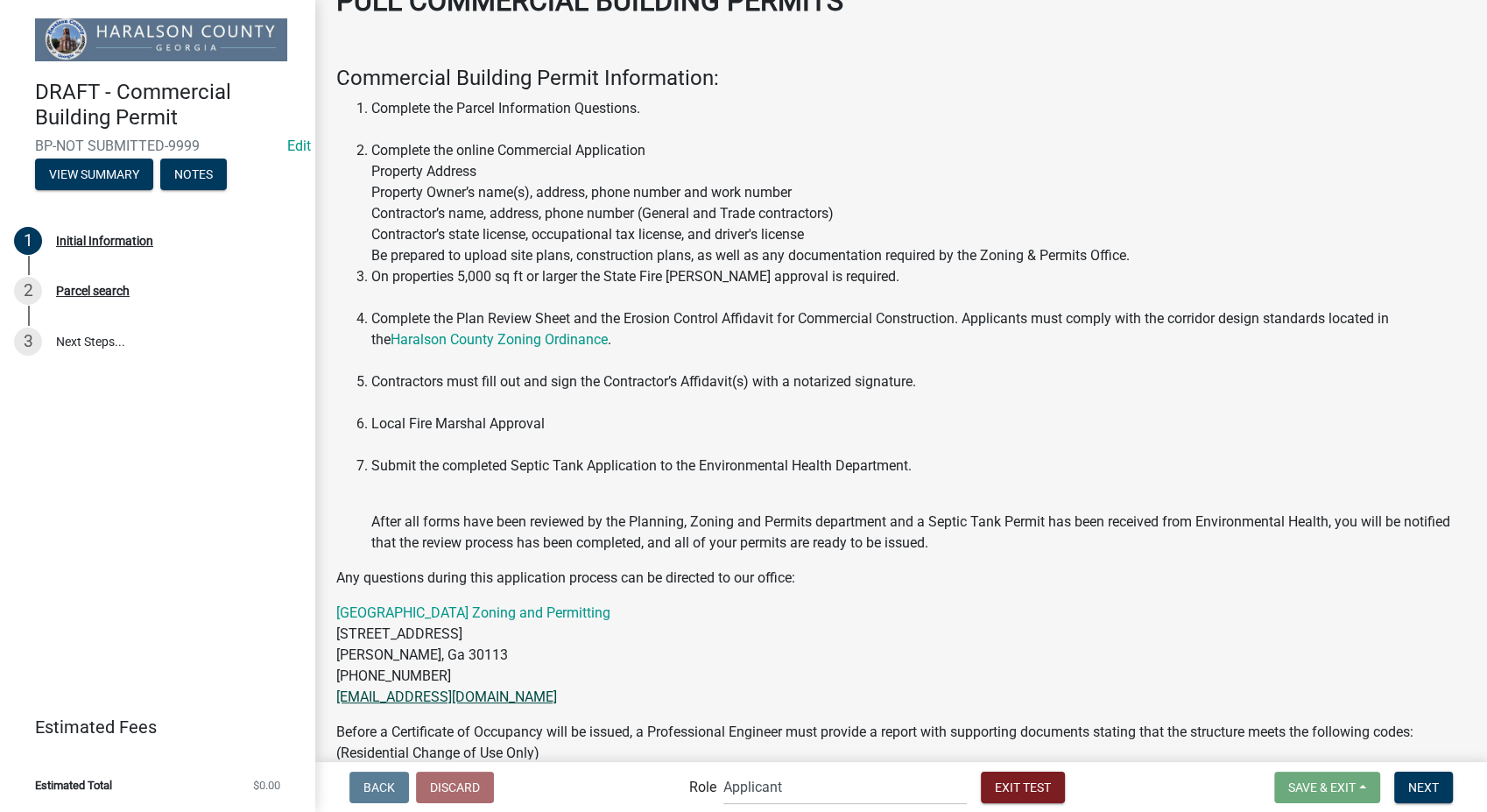
scroll to position [97, 0]
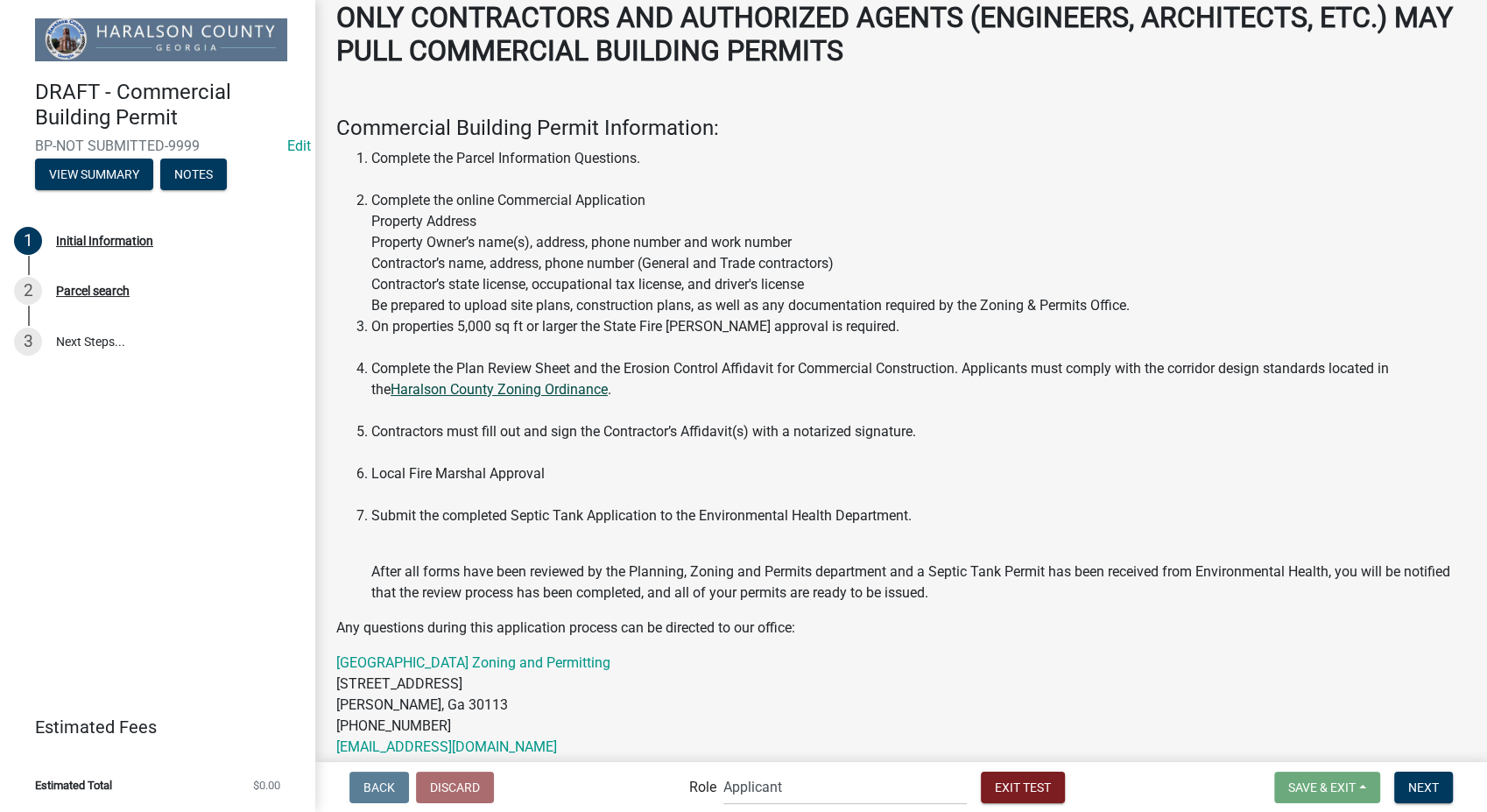
click at [517, 383] on link "Haralson County Zoning Ordinance" at bounding box center [499, 389] width 218 height 17
click at [1426, 781] on span "Next" at bounding box center [1424, 787] width 31 height 14
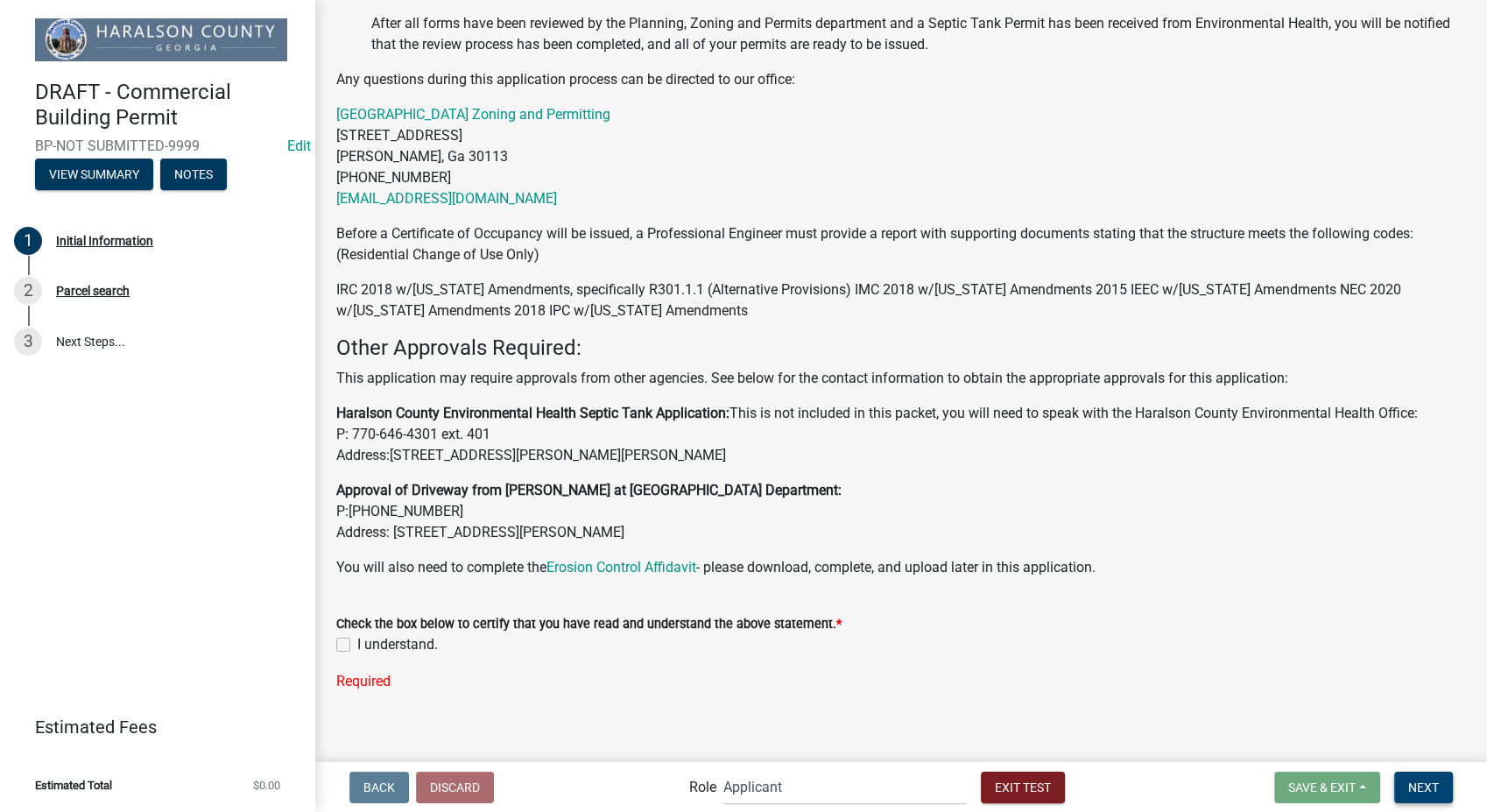
scroll to position [659, 0]
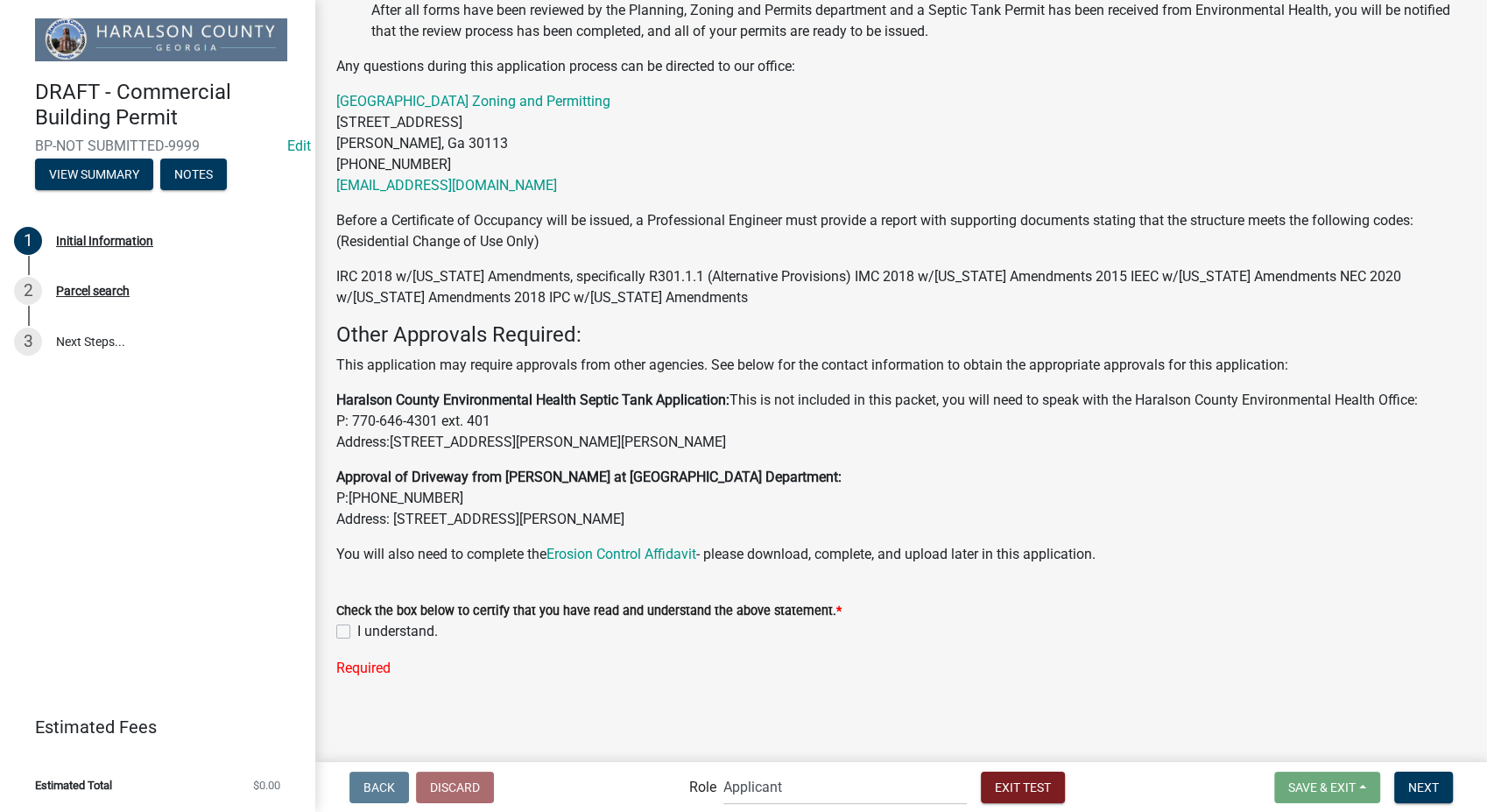
click at [357, 628] on label "I understand." at bounding box center [397, 631] width 81 height 21
click at [357, 628] on input "I understand." at bounding box center [363, 626] width 12 height 12
checkbox input "true"
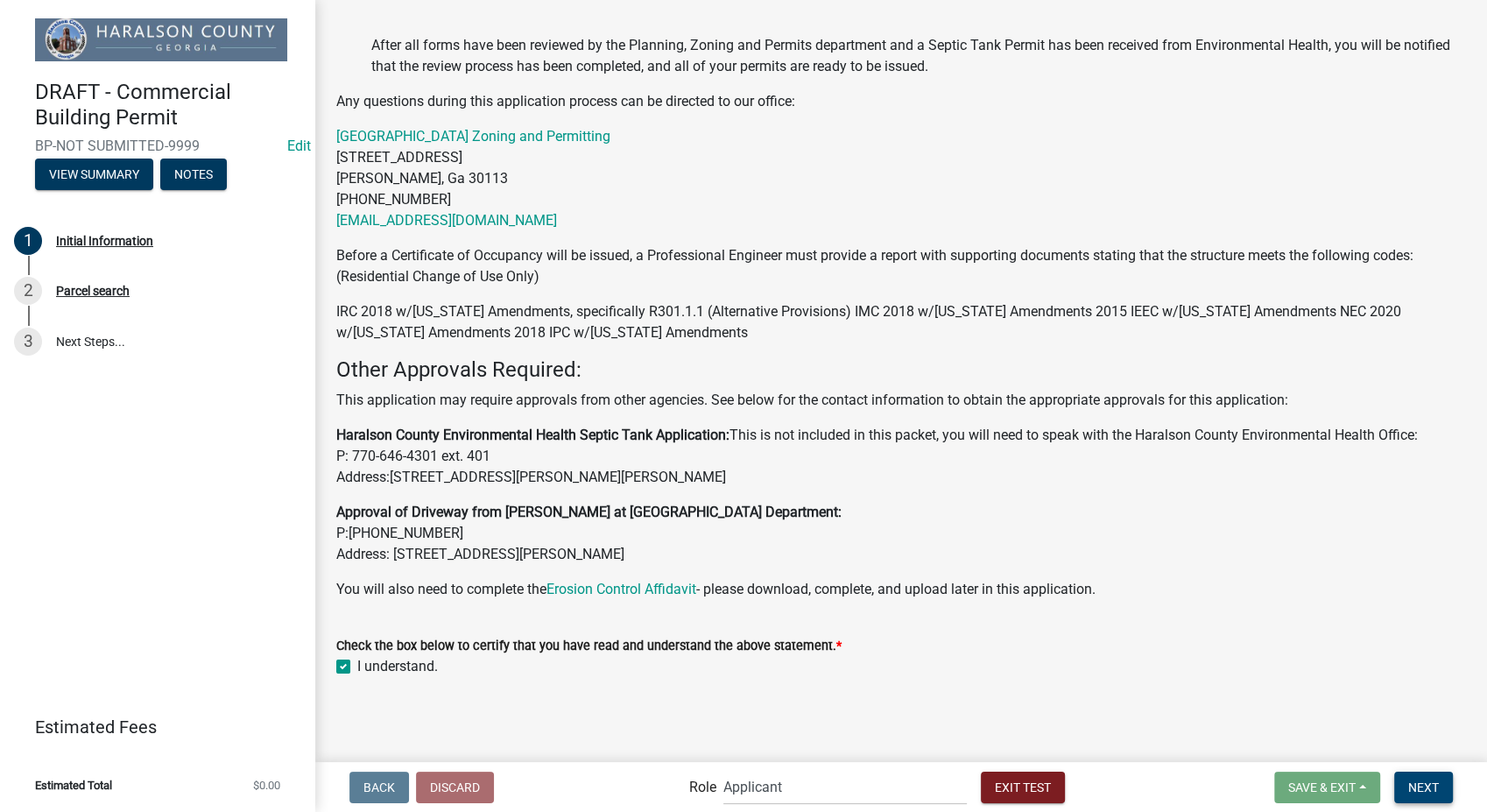
click at [1436, 783] on span "Next" at bounding box center [1424, 787] width 31 height 14
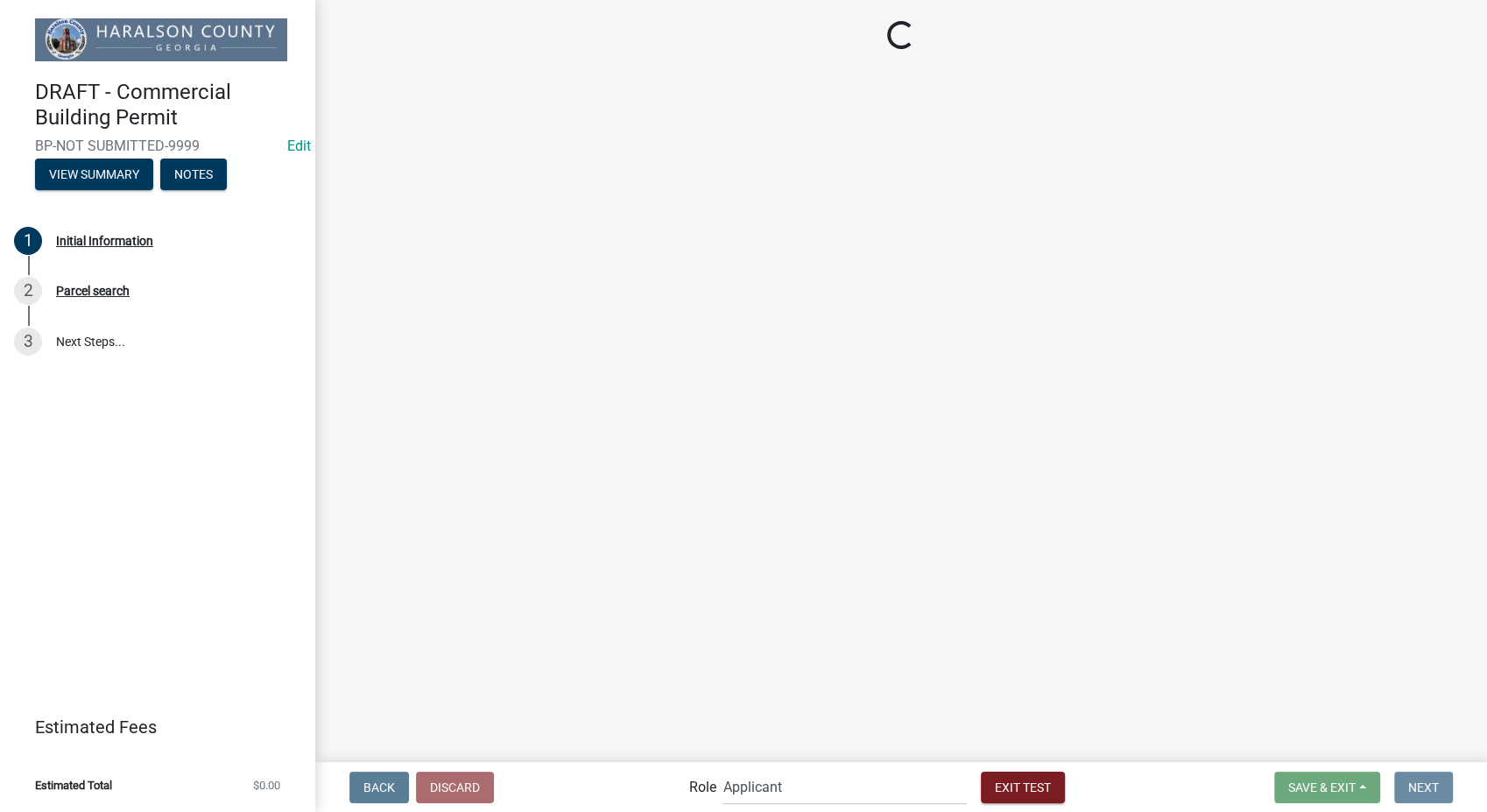
scroll to position [0, 0]
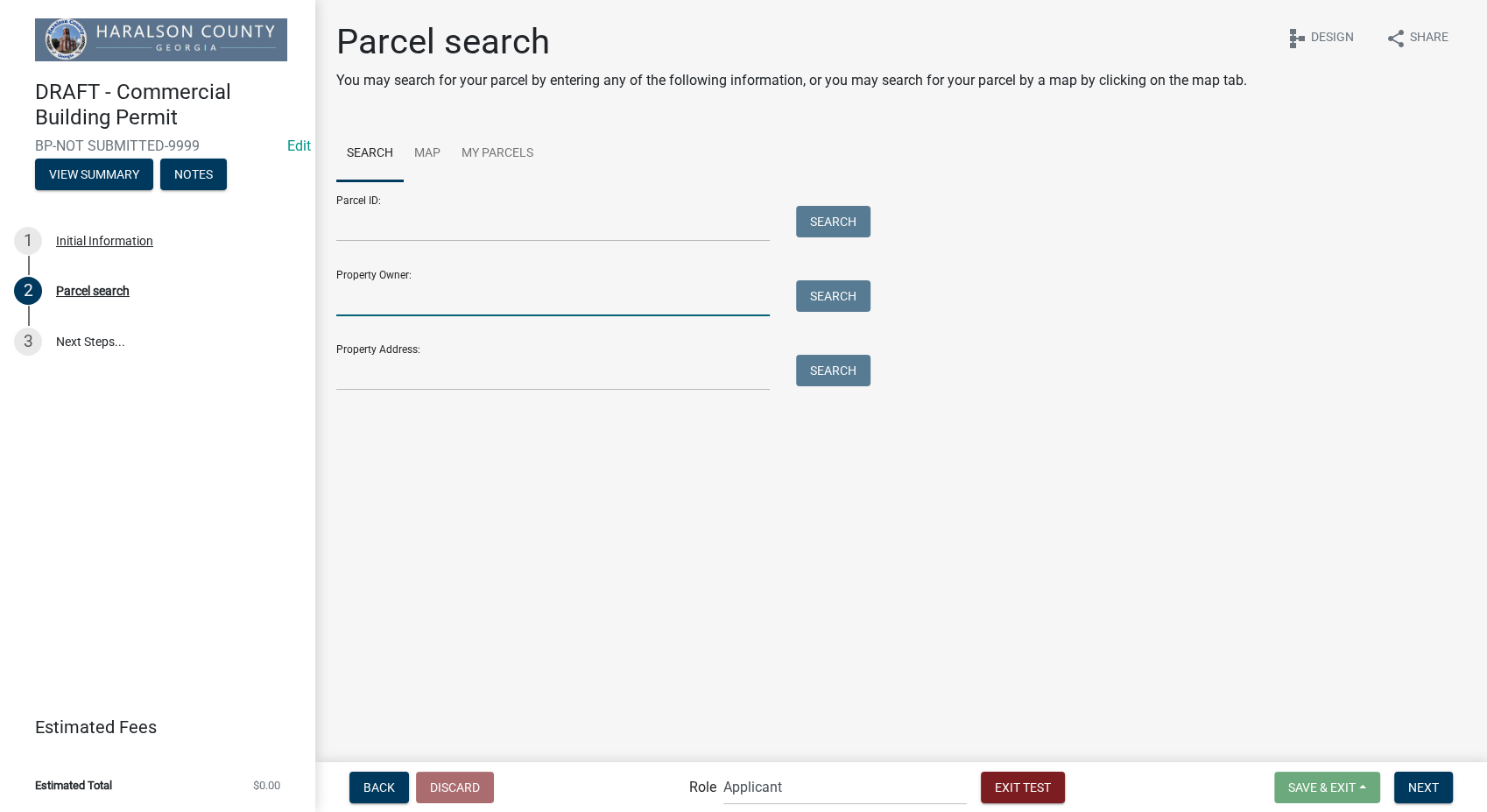
click at [459, 293] on input "Property Owner:" at bounding box center [553, 298] width 433 height 36
type input "smith"
click at [811, 301] on button "Search" at bounding box center [833, 296] width 75 height 31
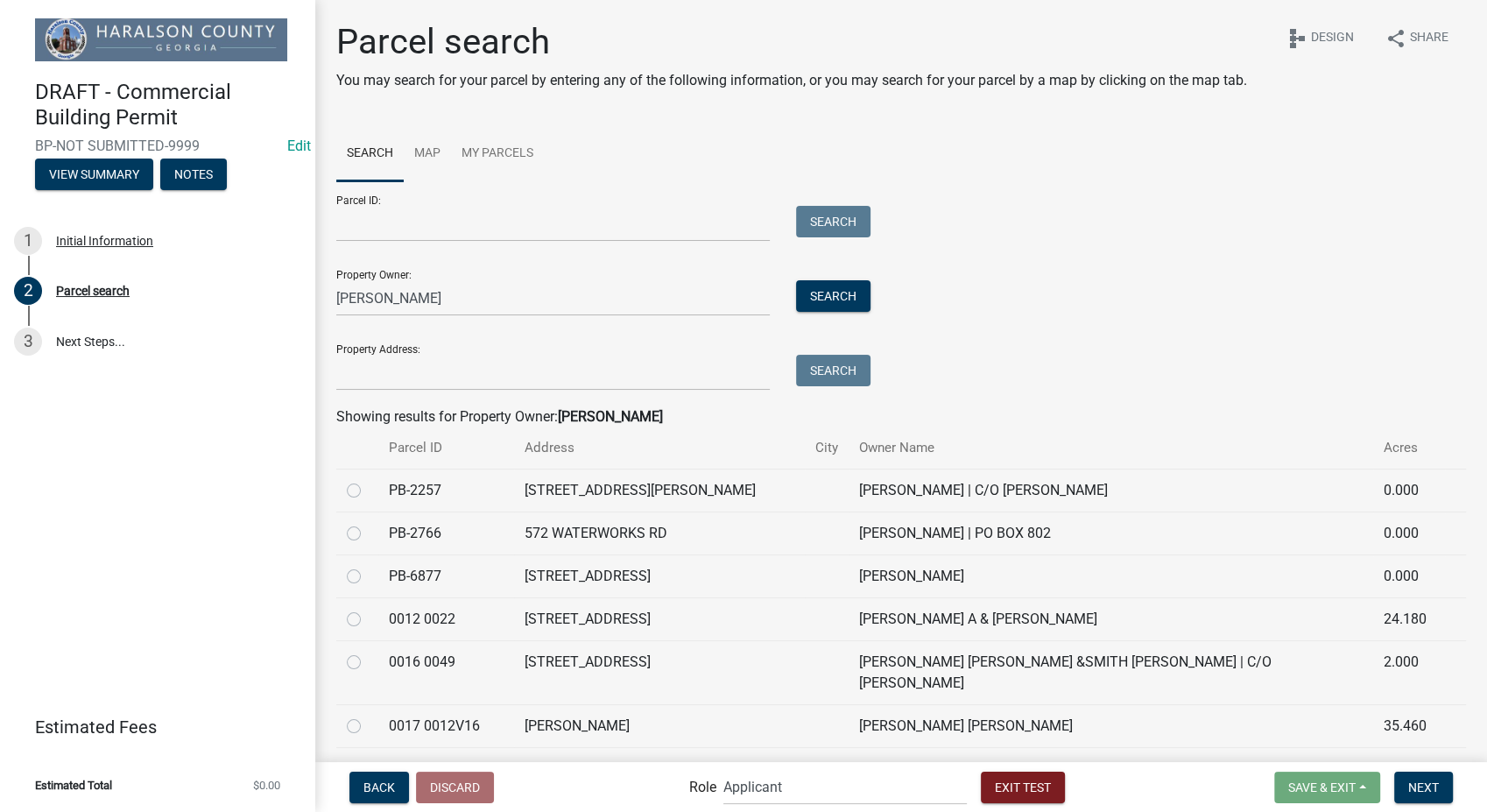
click at [368, 609] on label at bounding box center [368, 609] width 0 height 0
click at [368, 616] on 0022 "radio" at bounding box center [374, 615] width 12 height 12
radio 0022 "true"
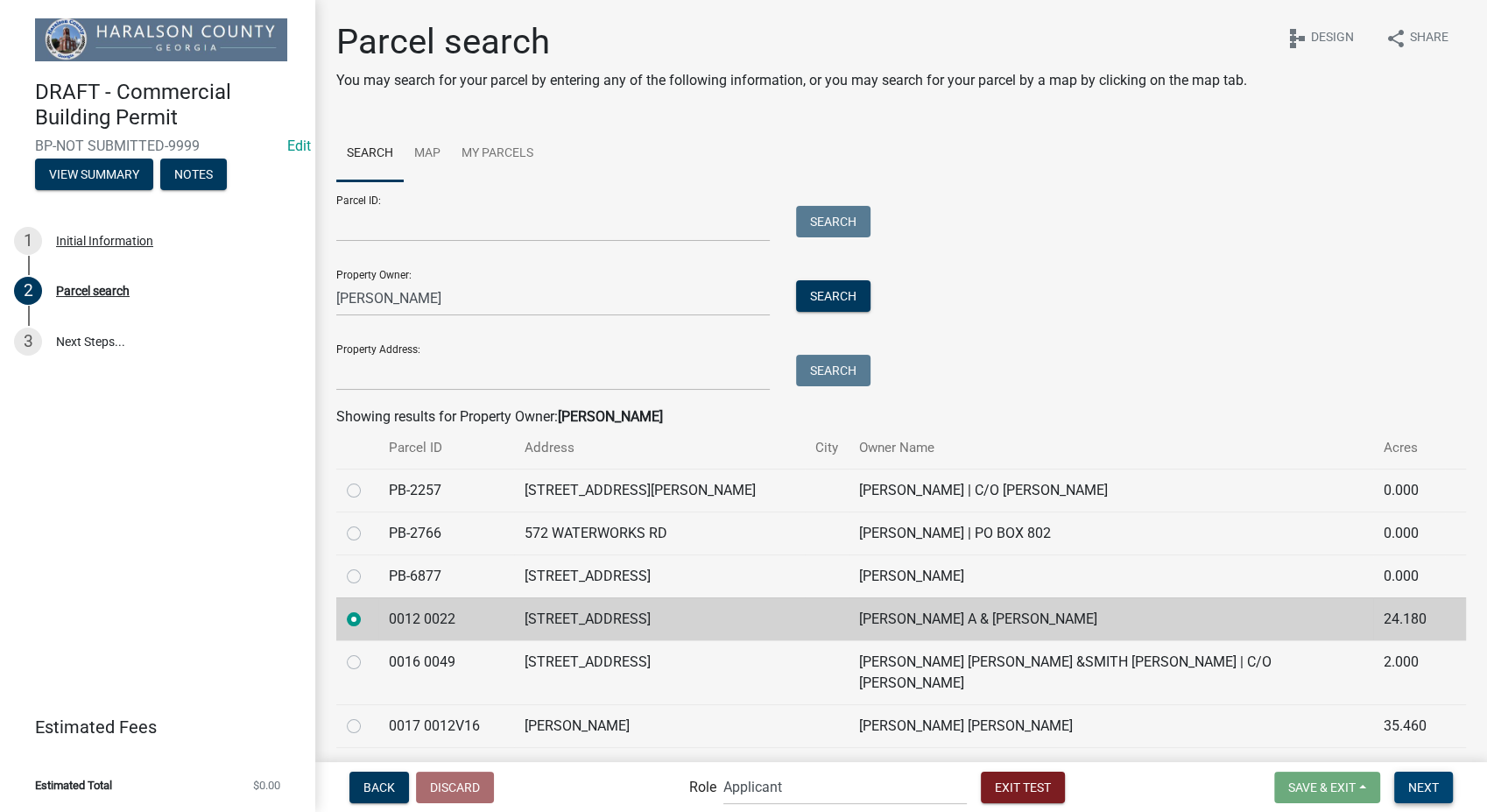
click at [1436, 781] on span "Next" at bounding box center [1424, 787] width 31 height 14
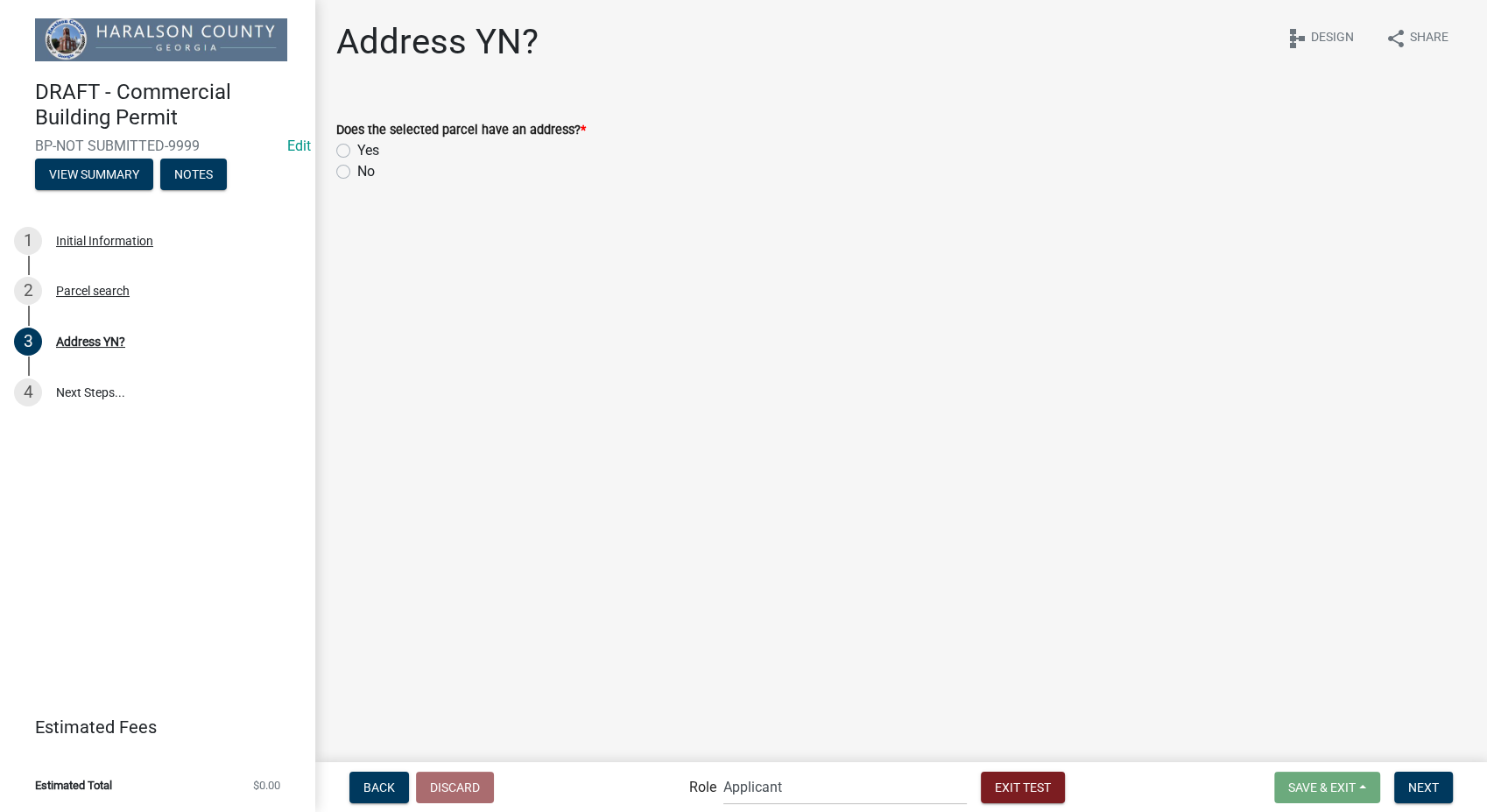
click at [357, 149] on label "Yes" at bounding box center [368, 151] width 22 height 21
click at [357, 149] on input "Yes" at bounding box center [363, 146] width 12 height 12
radio input "true"
click at [1427, 782] on span "Next" at bounding box center [1424, 787] width 31 height 14
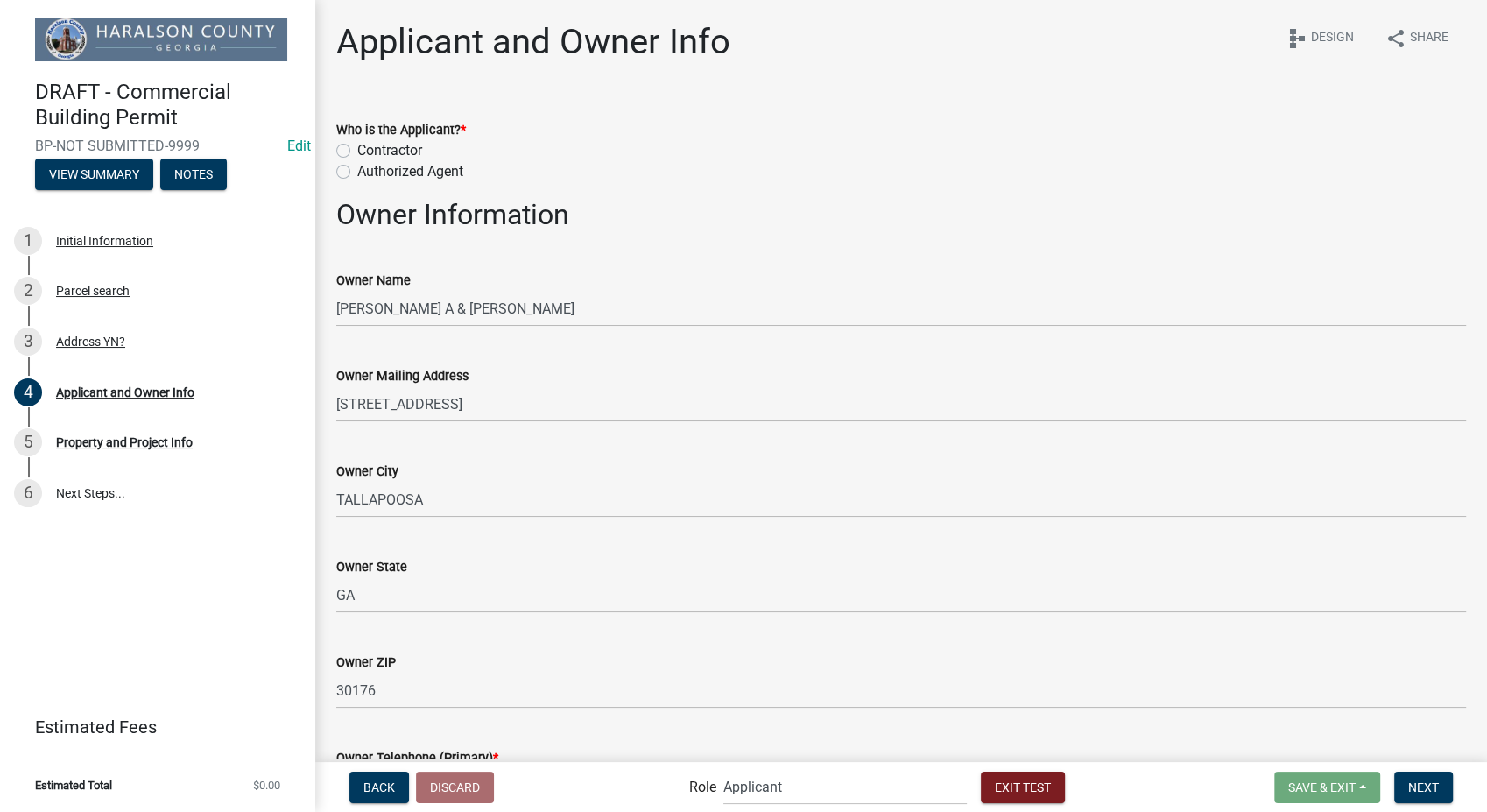
click at [357, 148] on label "Contractor" at bounding box center [389, 151] width 65 height 21
click at [357, 148] on input "Contractor" at bounding box center [363, 146] width 12 height 12
radio input "true"
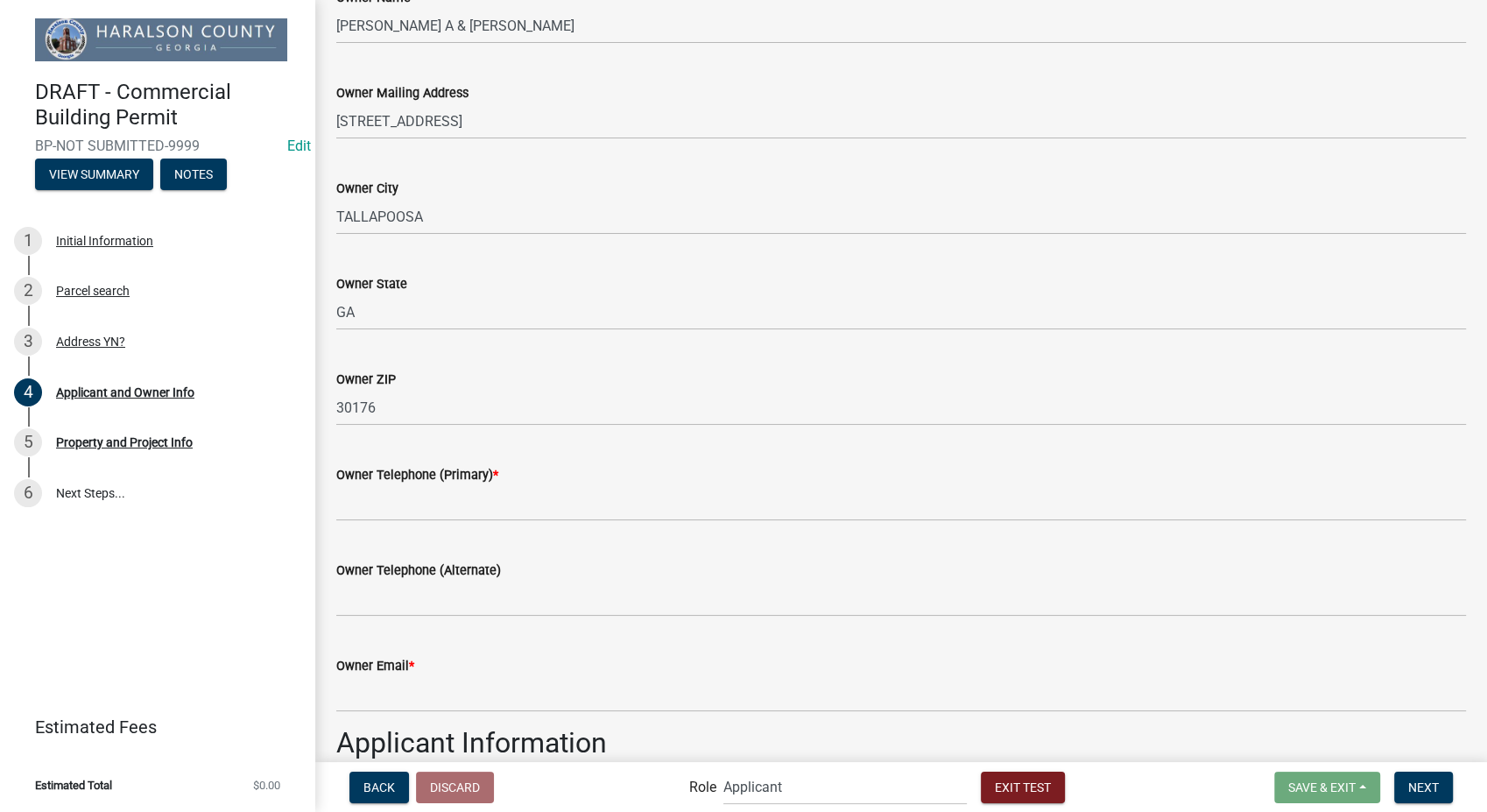
scroll to position [389, 0]
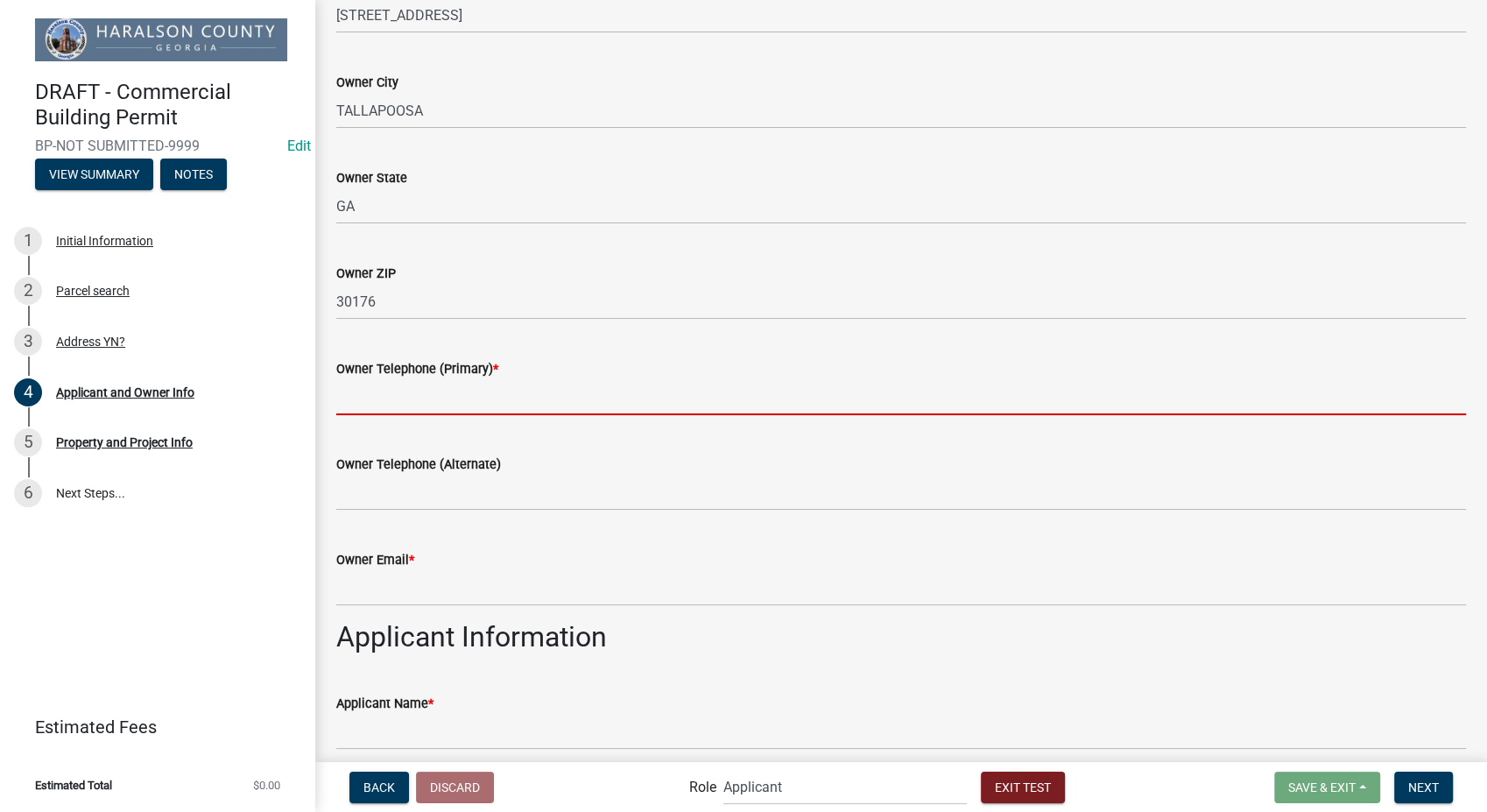
click at [455, 390] on input "Owner Telephone (Primary) *" at bounding box center [900, 396] width 1130 height 36
type input "3178267392"
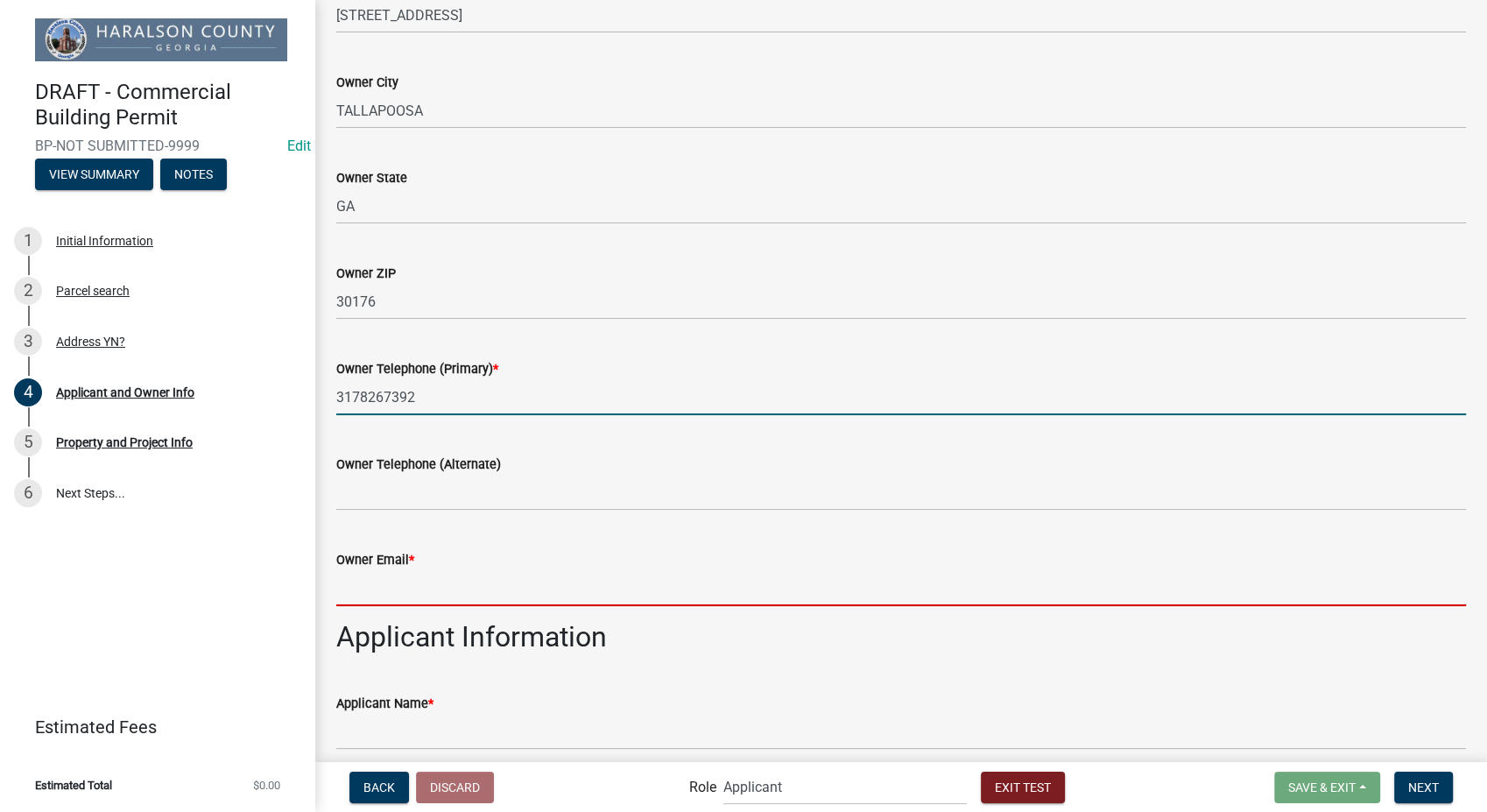
type input "sfranklin@schneidergis.com"
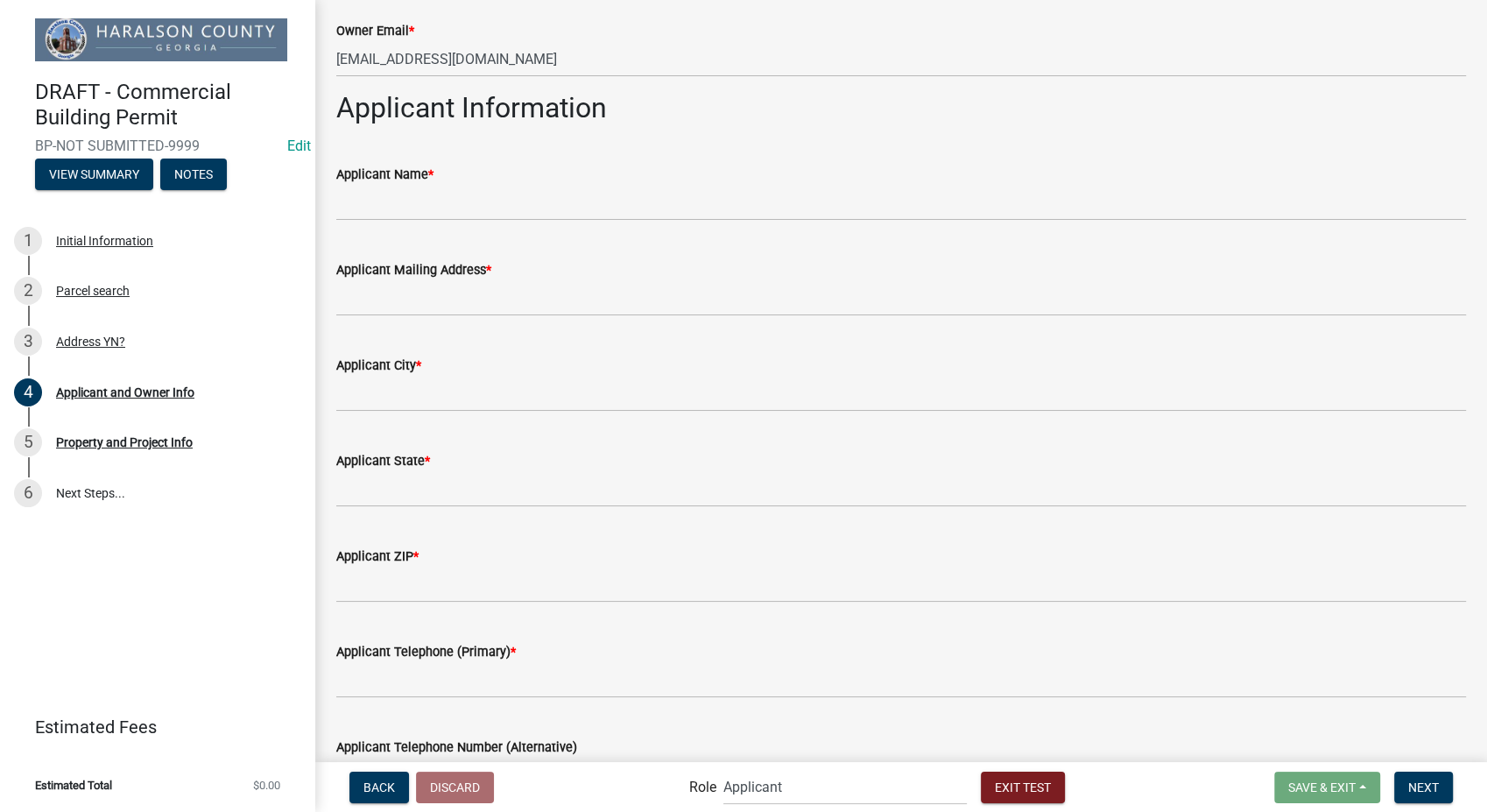
scroll to position [973, 0]
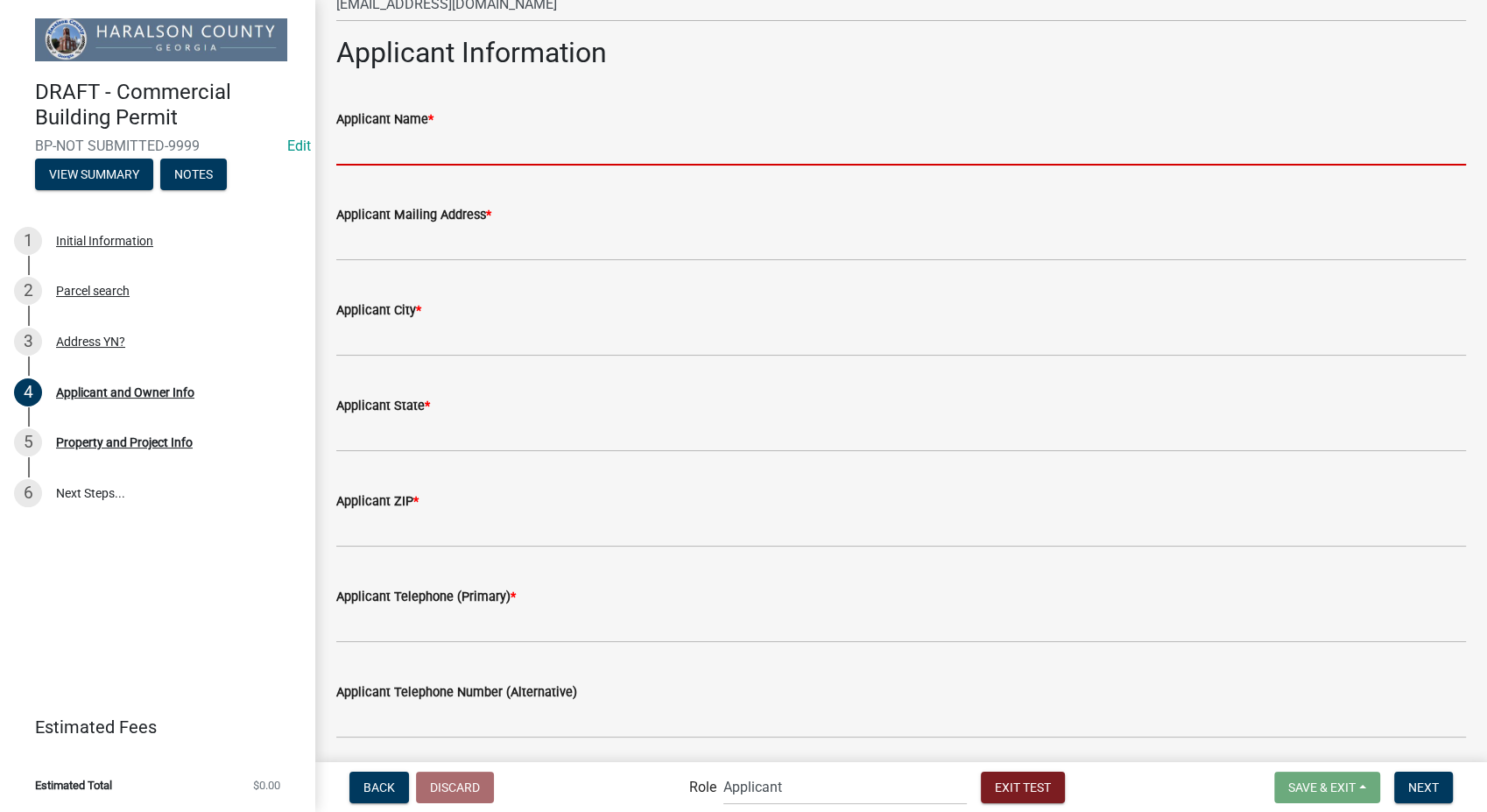
click at [430, 150] on input "Applicant Name *" at bounding box center [900, 147] width 1130 height 36
type input "Stacia Franklin"
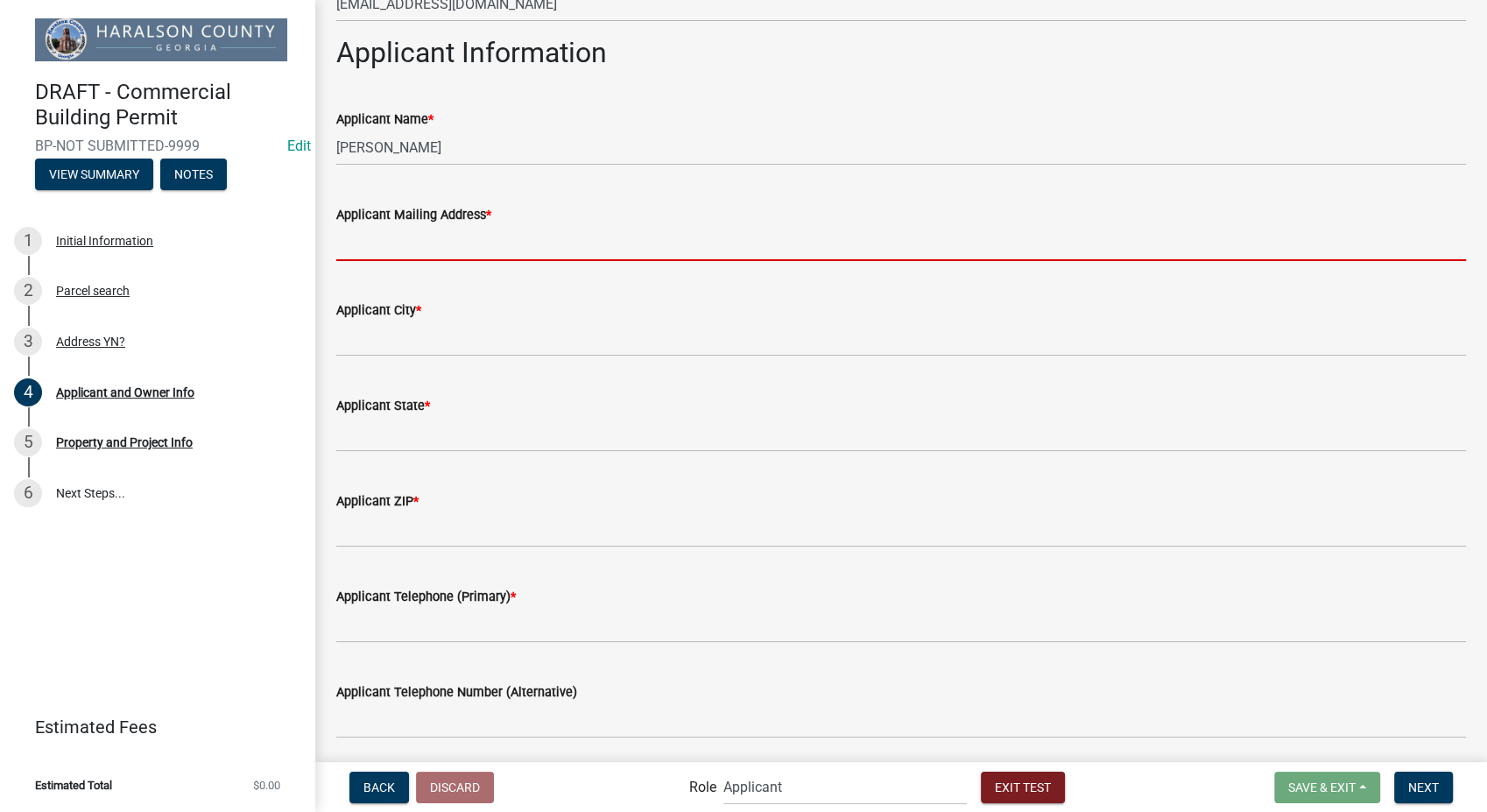
click at [414, 249] on input "Applicant Mailing Address *" at bounding box center [900, 243] width 1130 height 36
type input "8901 Otis Ave"
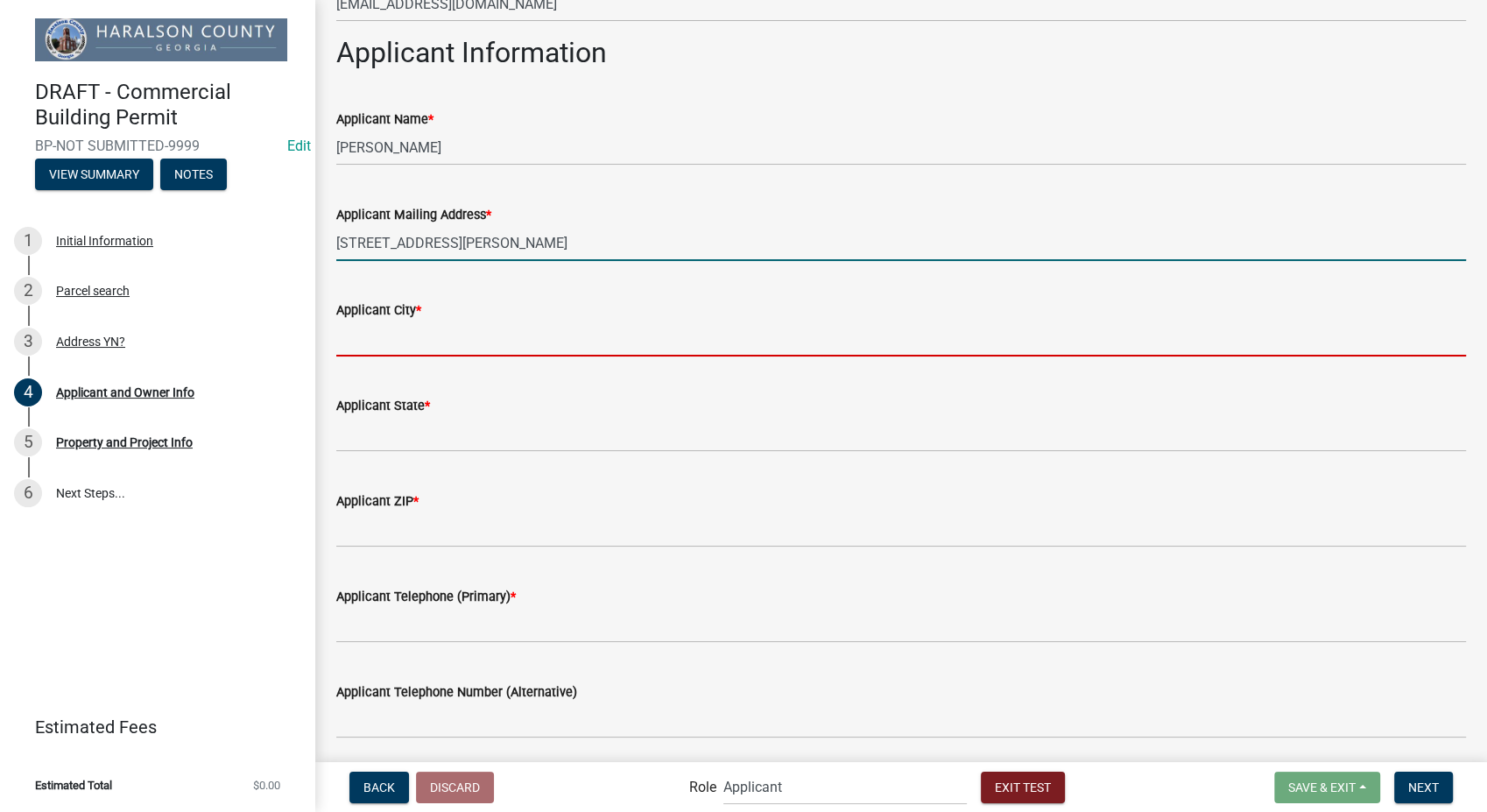
type input "Indianapolis"
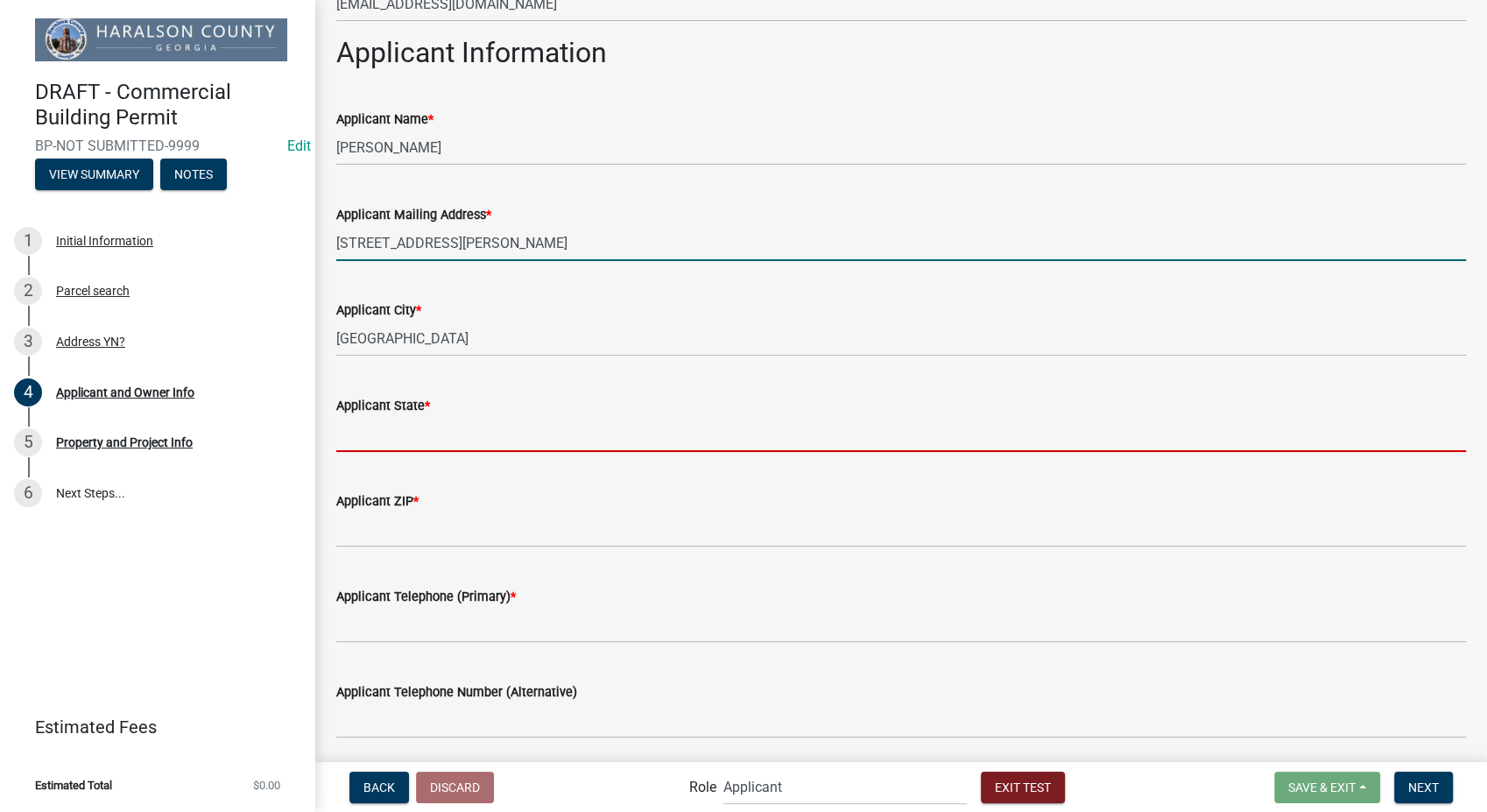
type input "Indiana"
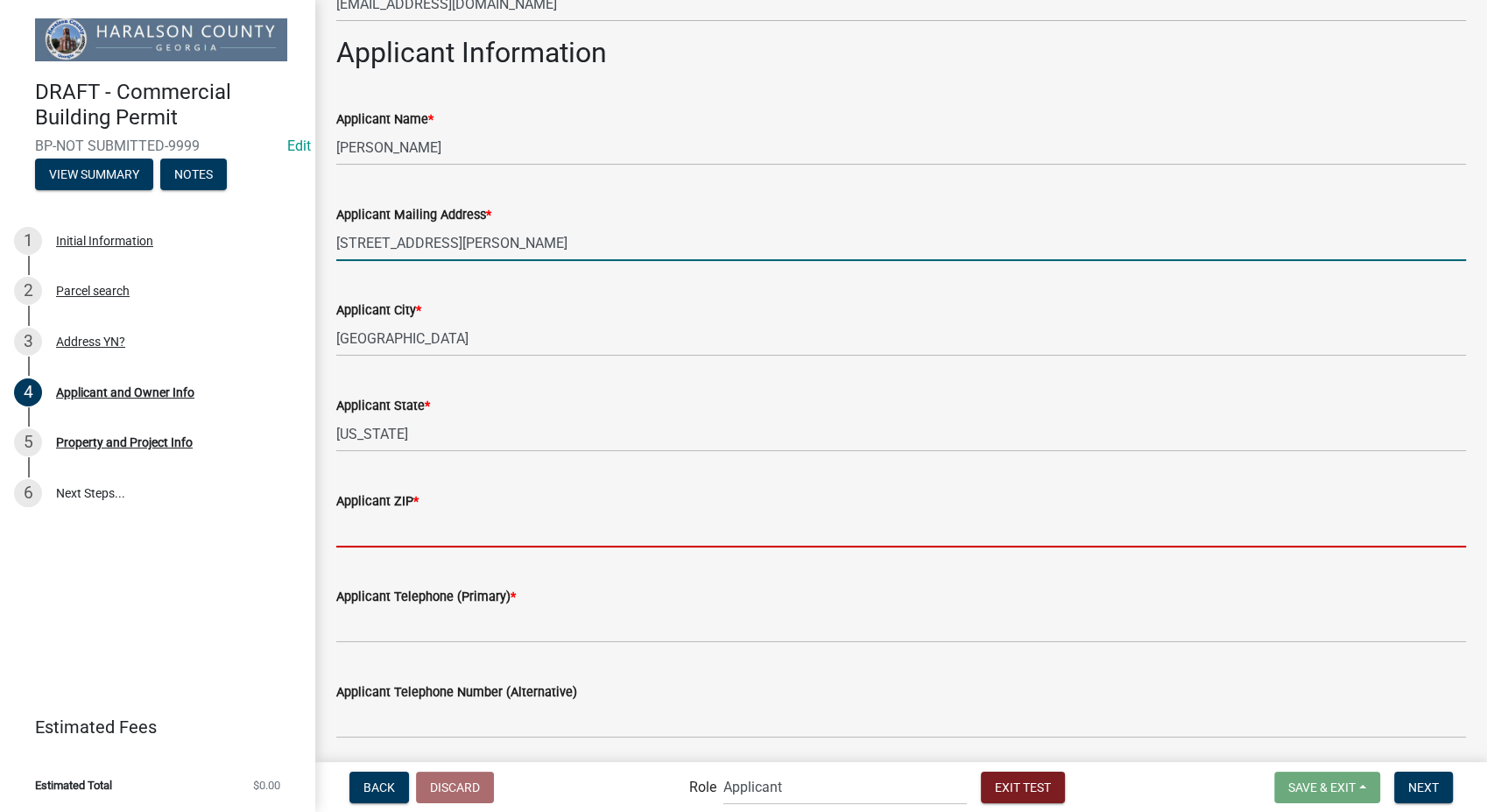
type input "46216"
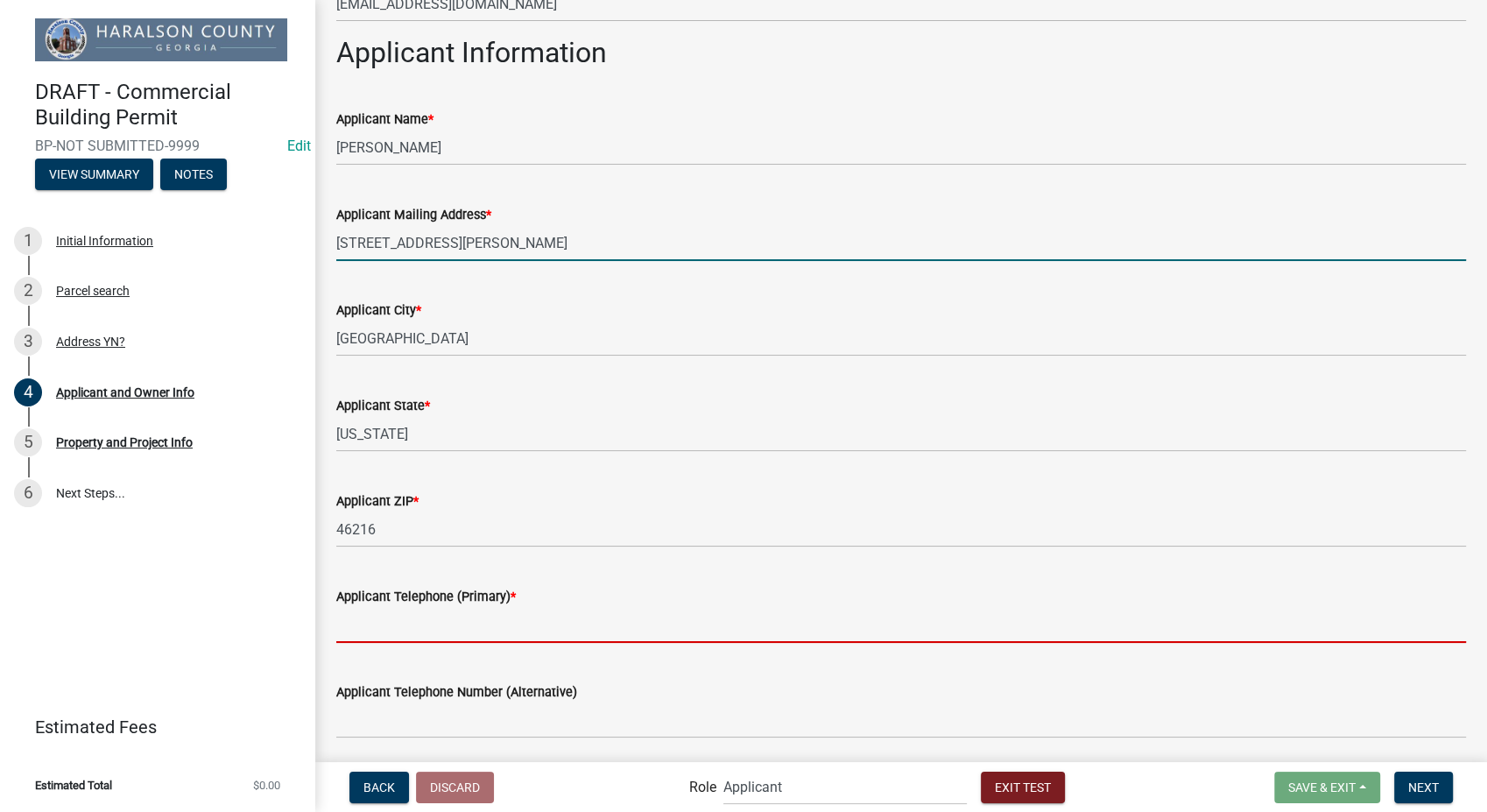
type input "3178267392"
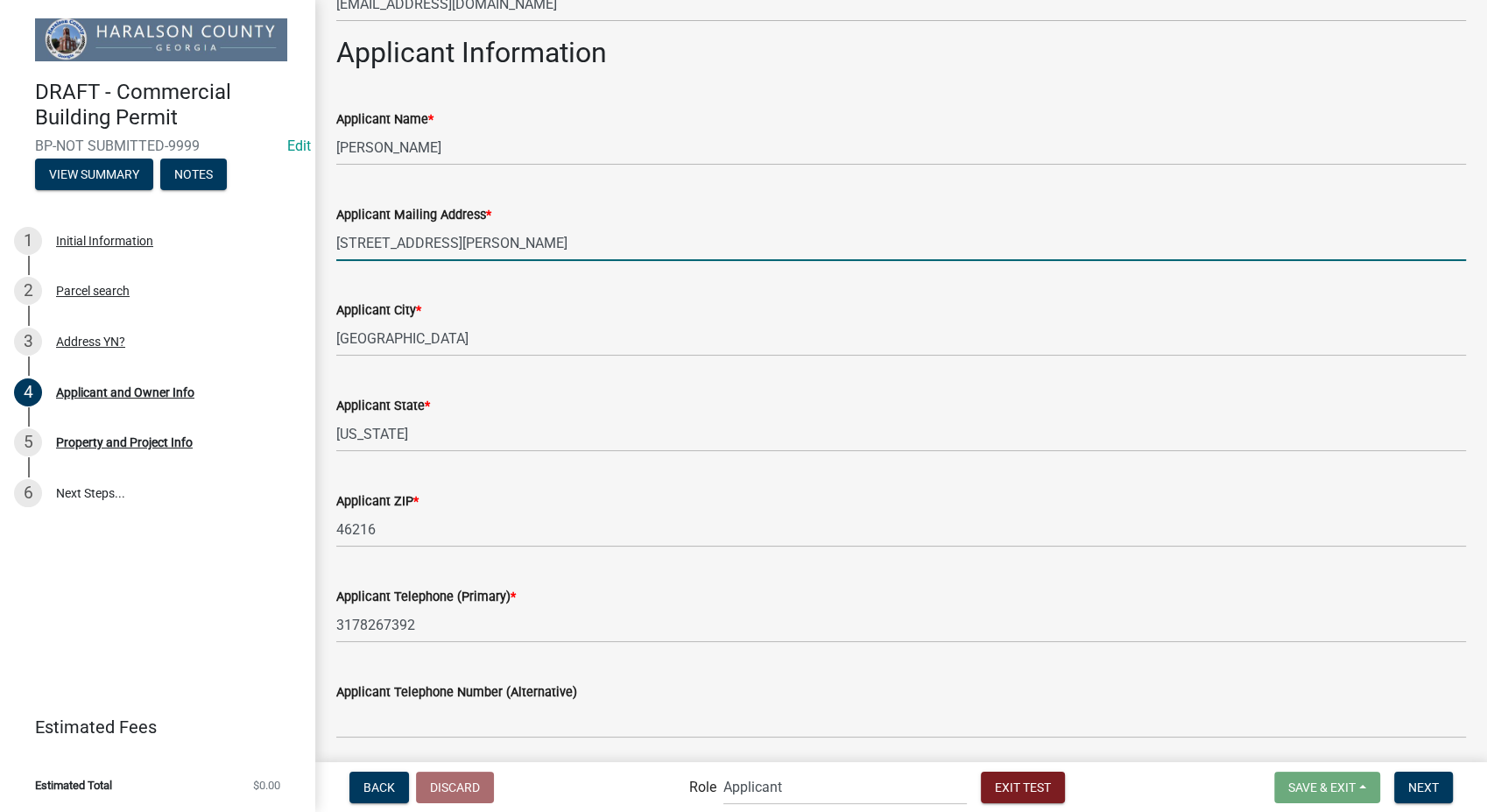
type input "sfranklin@schneidergis.com"
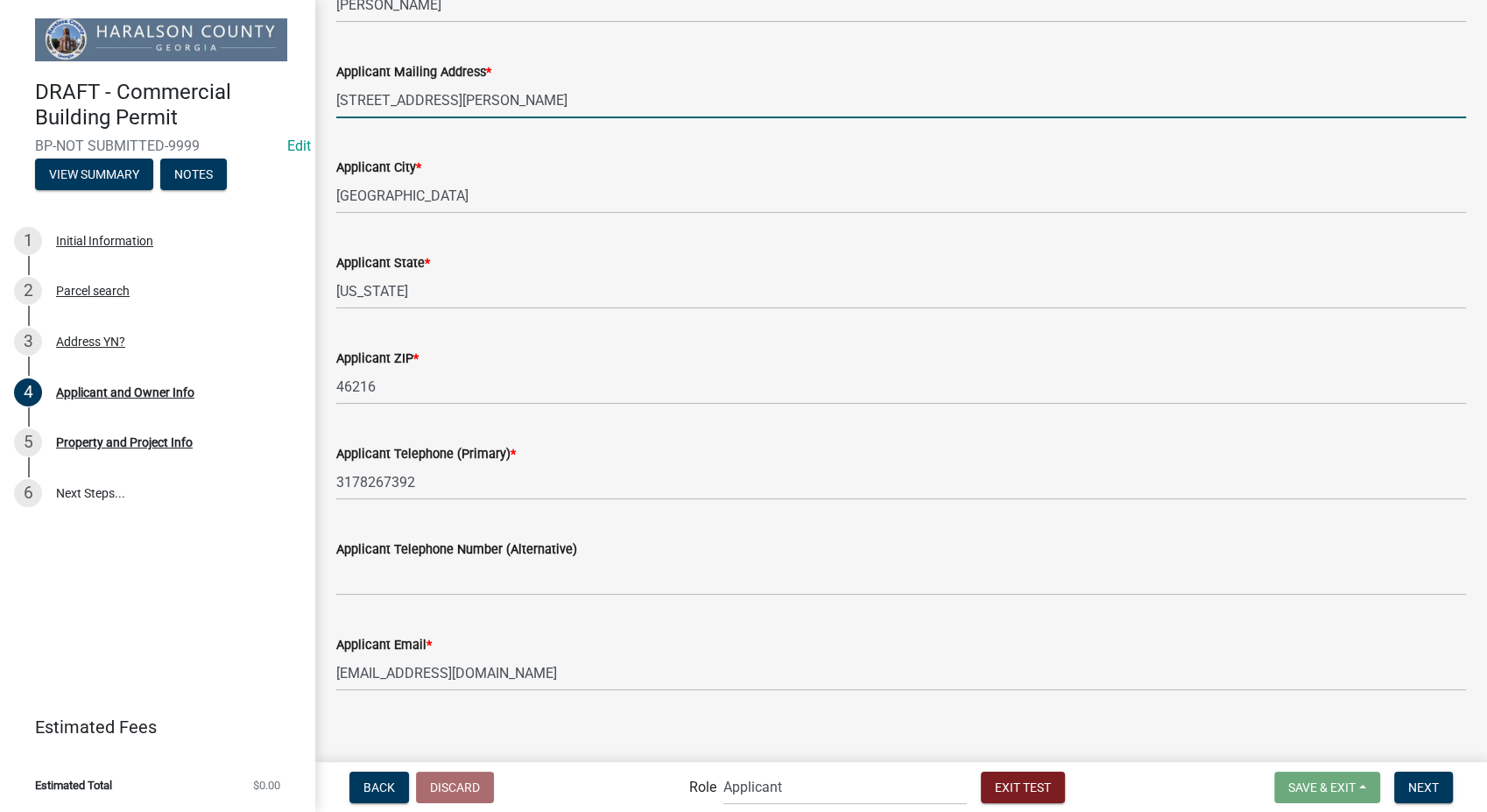
scroll to position [1129, 0]
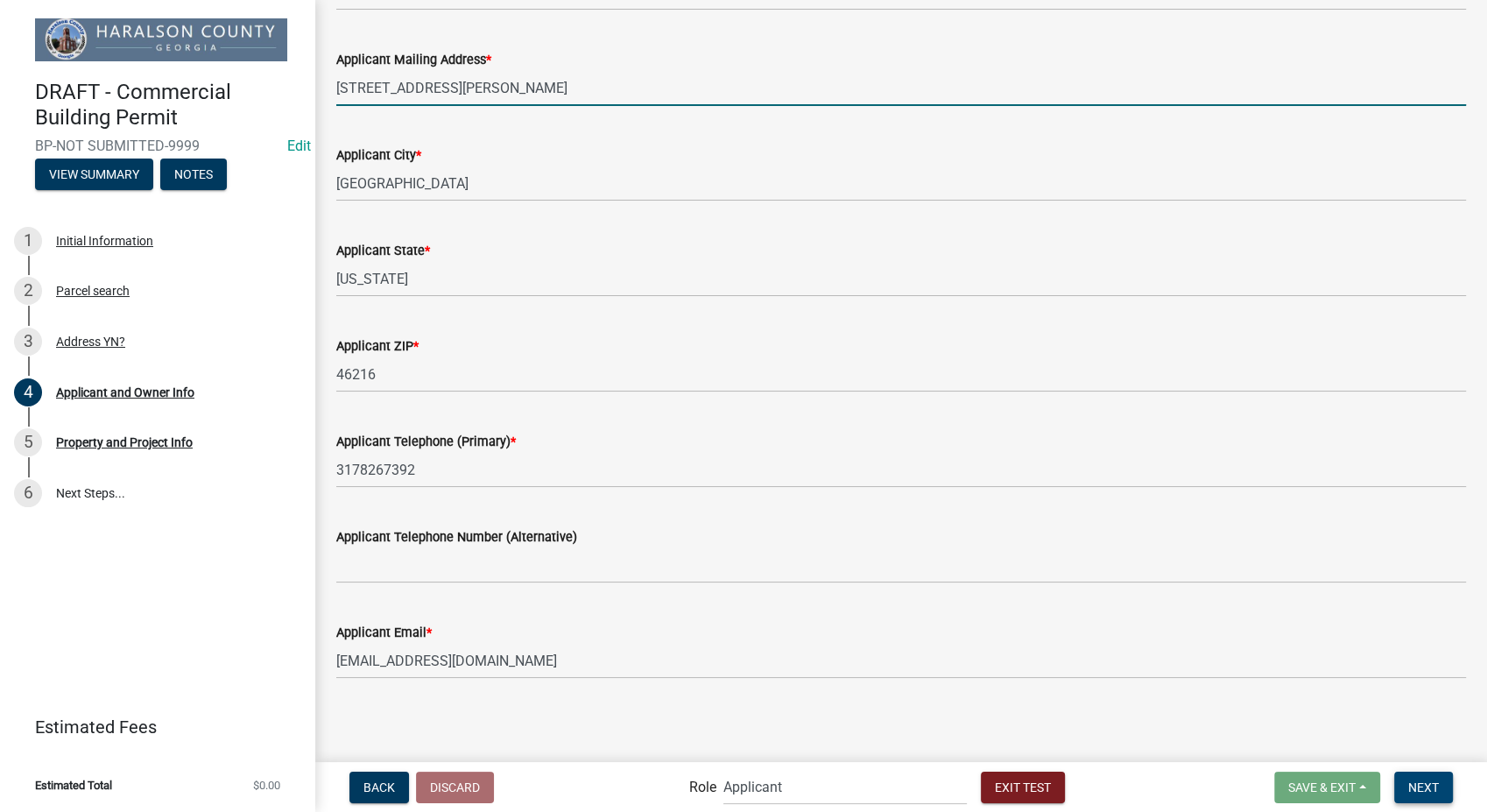
click at [1413, 794] on span "Next" at bounding box center [1424, 787] width 31 height 14
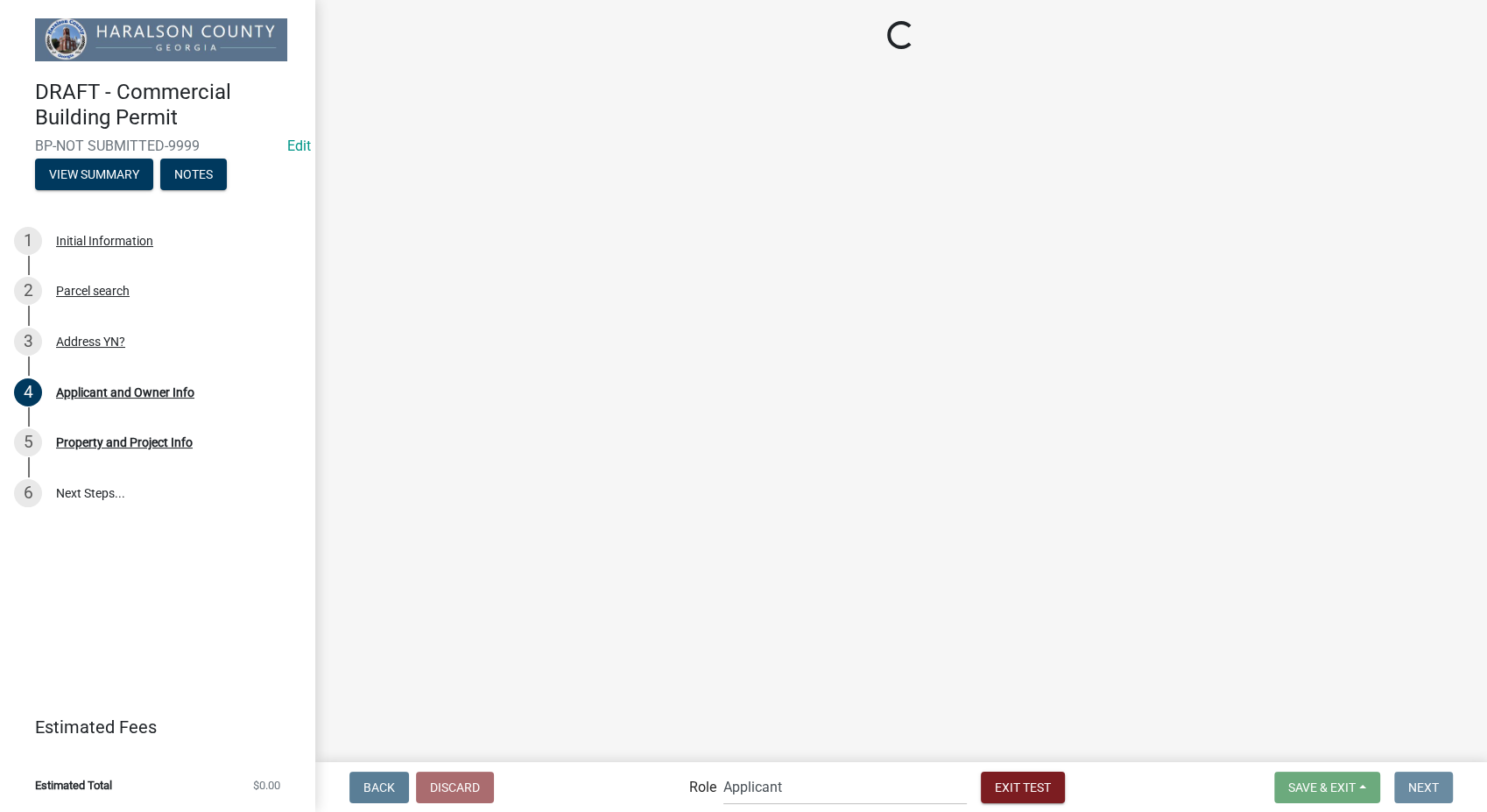
scroll to position [0, 0]
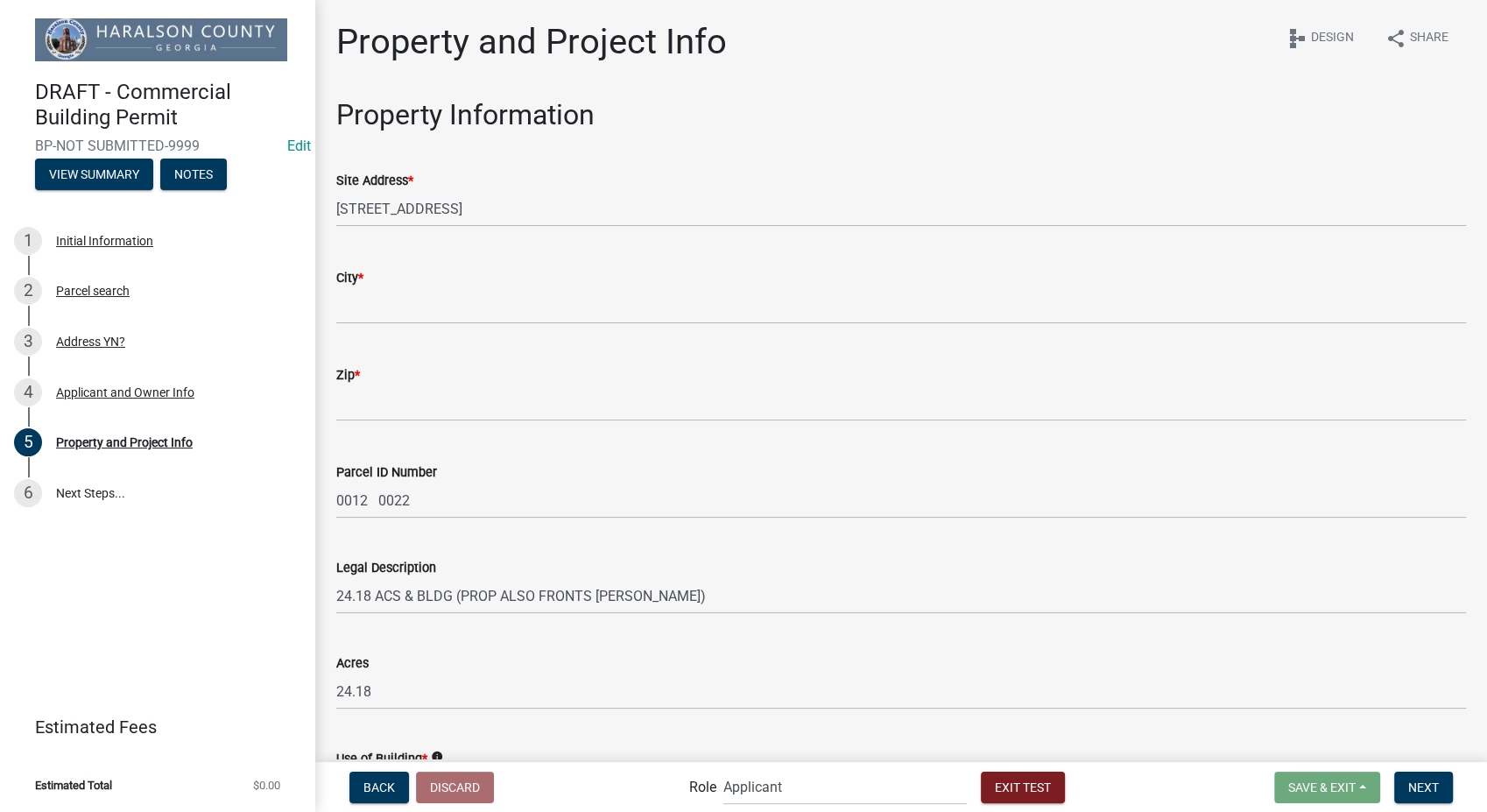
click at [384, 328] on wm-data-entity-input "City *" at bounding box center [900, 291] width 1130 height 97
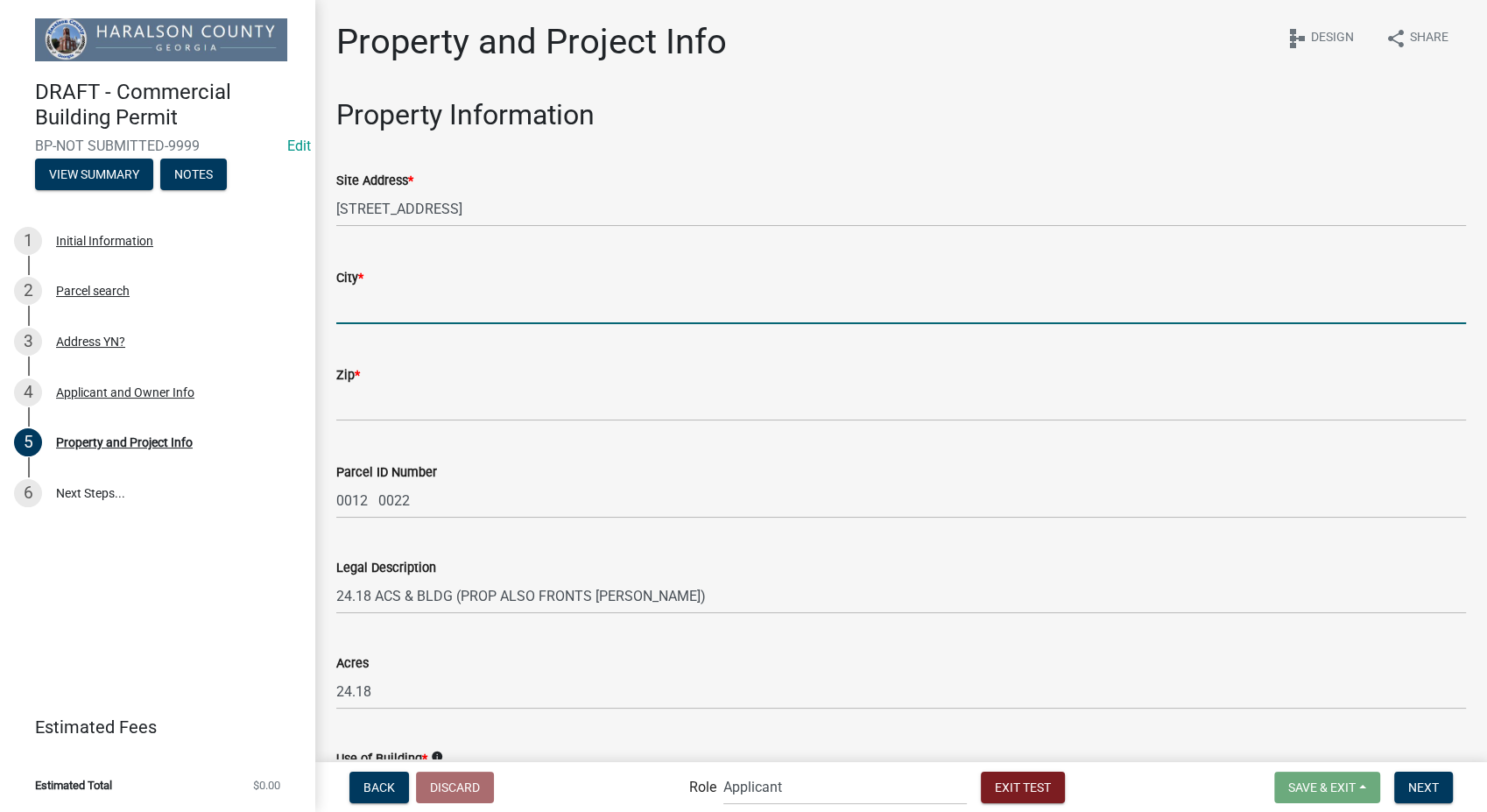
click at [381, 317] on input "City *" at bounding box center [900, 306] width 1130 height 36
type input "Waseca"
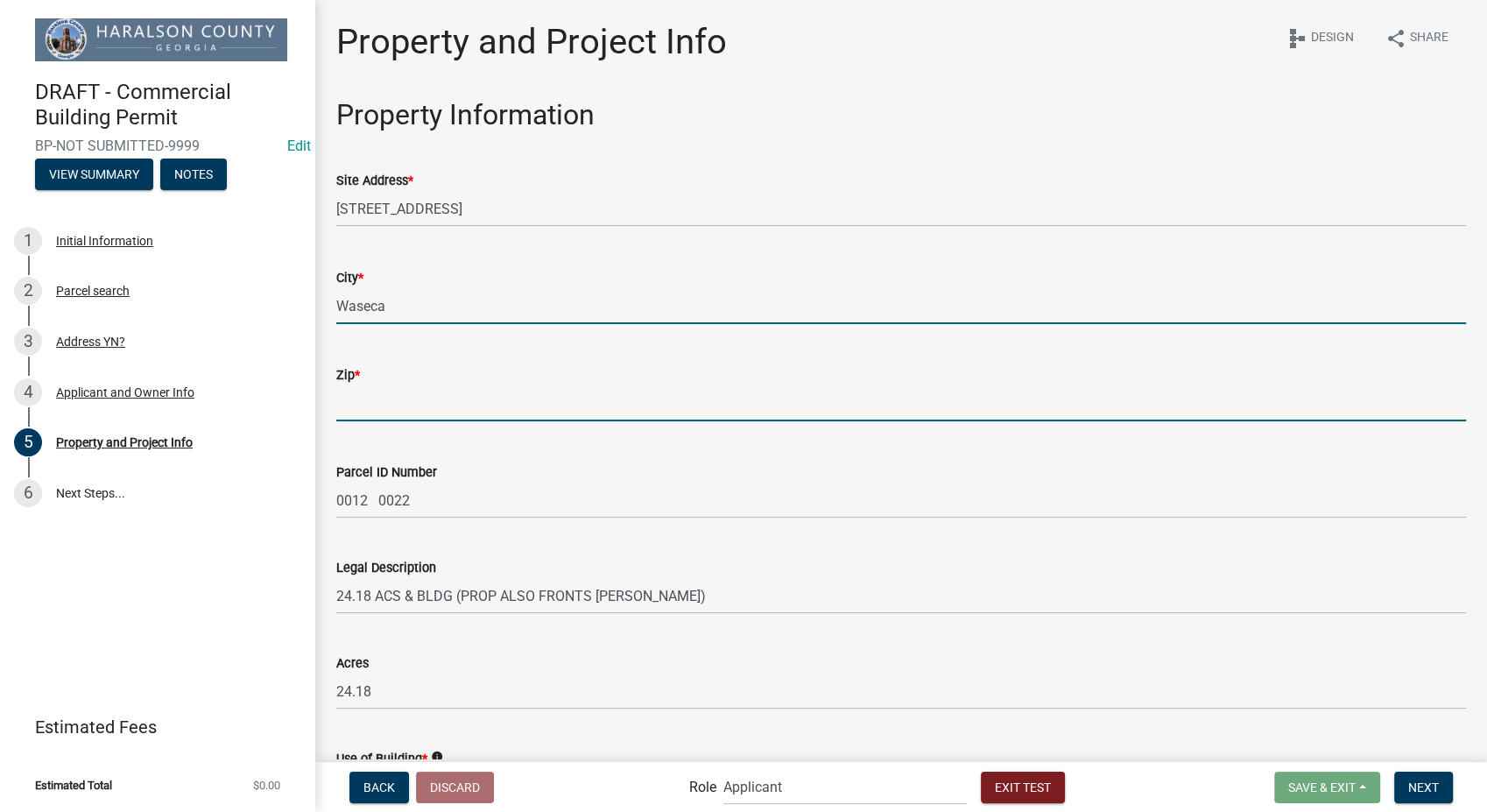
type input "56093"
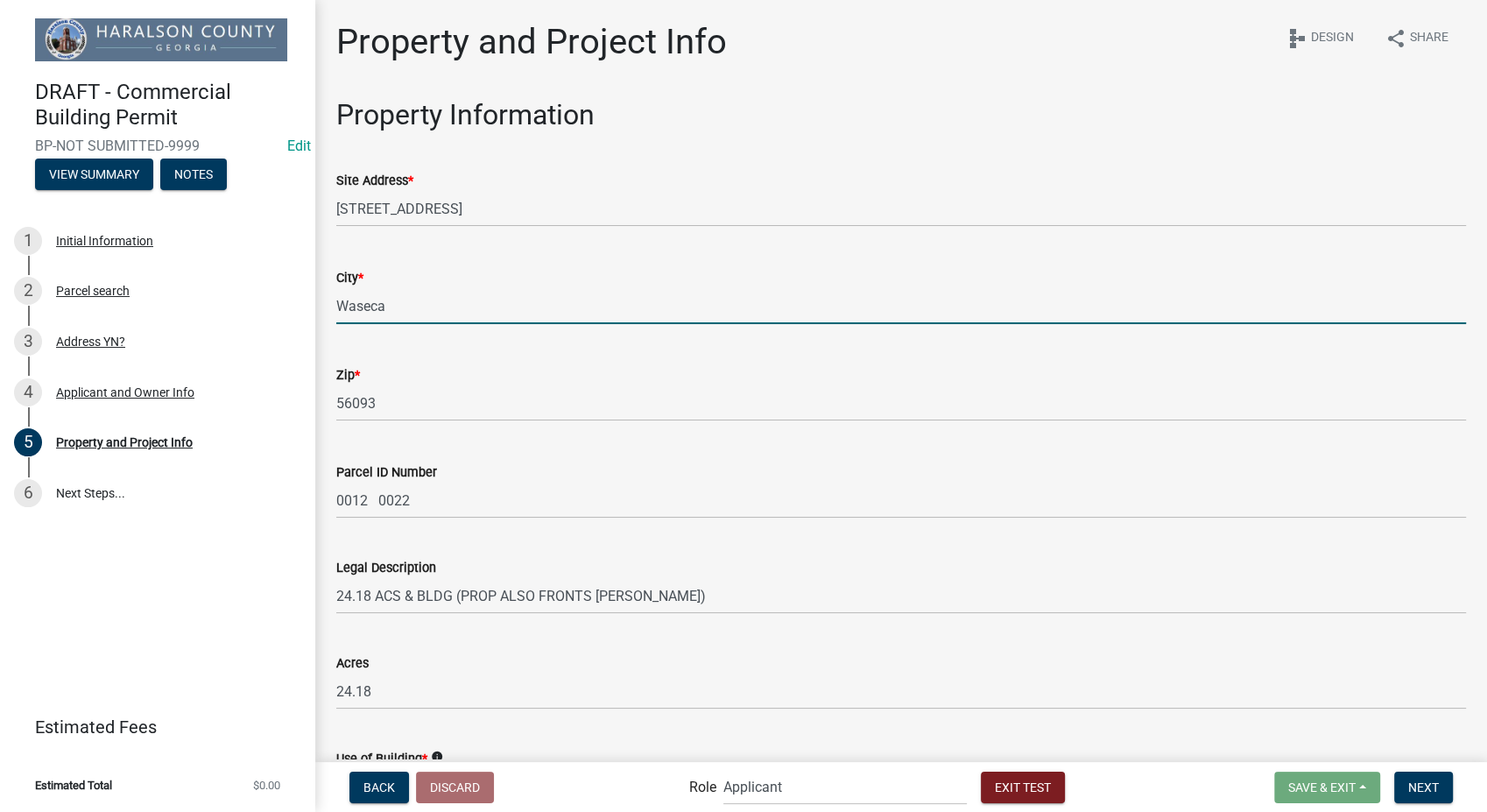
type input "Indianapolis"
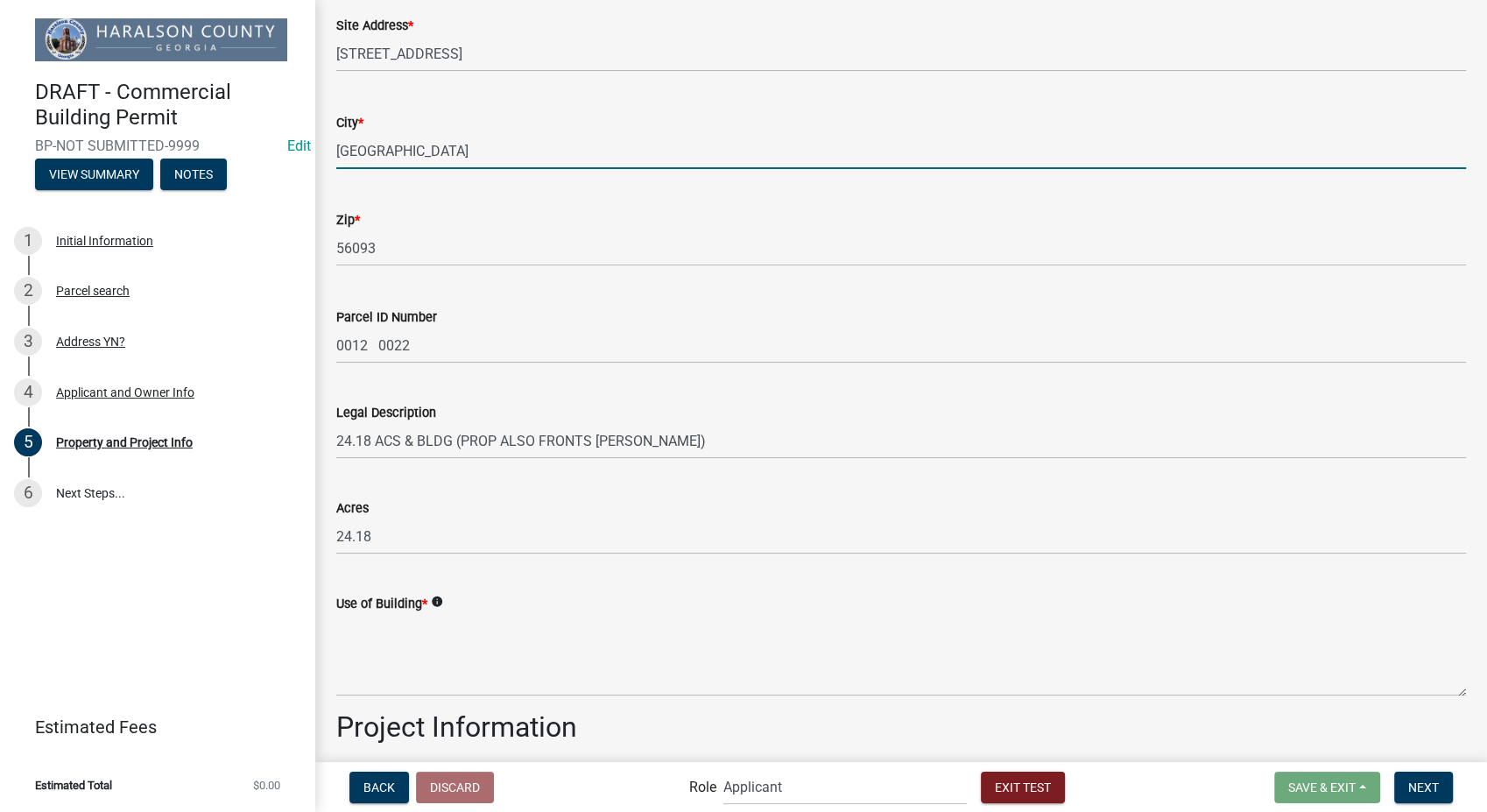
scroll to position [194, 0]
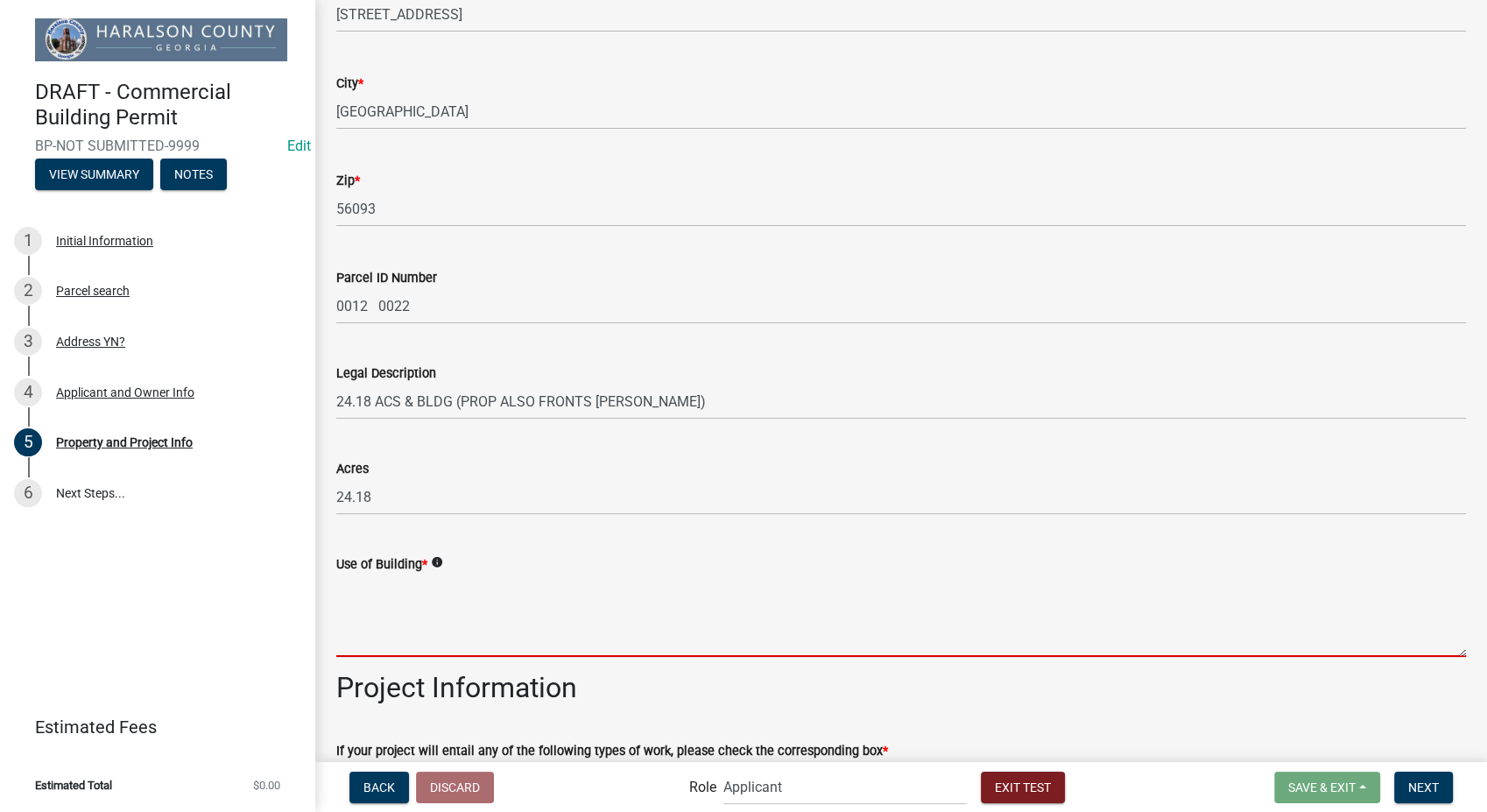
click at [435, 598] on textarea "Use of Building *" at bounding box center [900, 616] width 1130 height 83
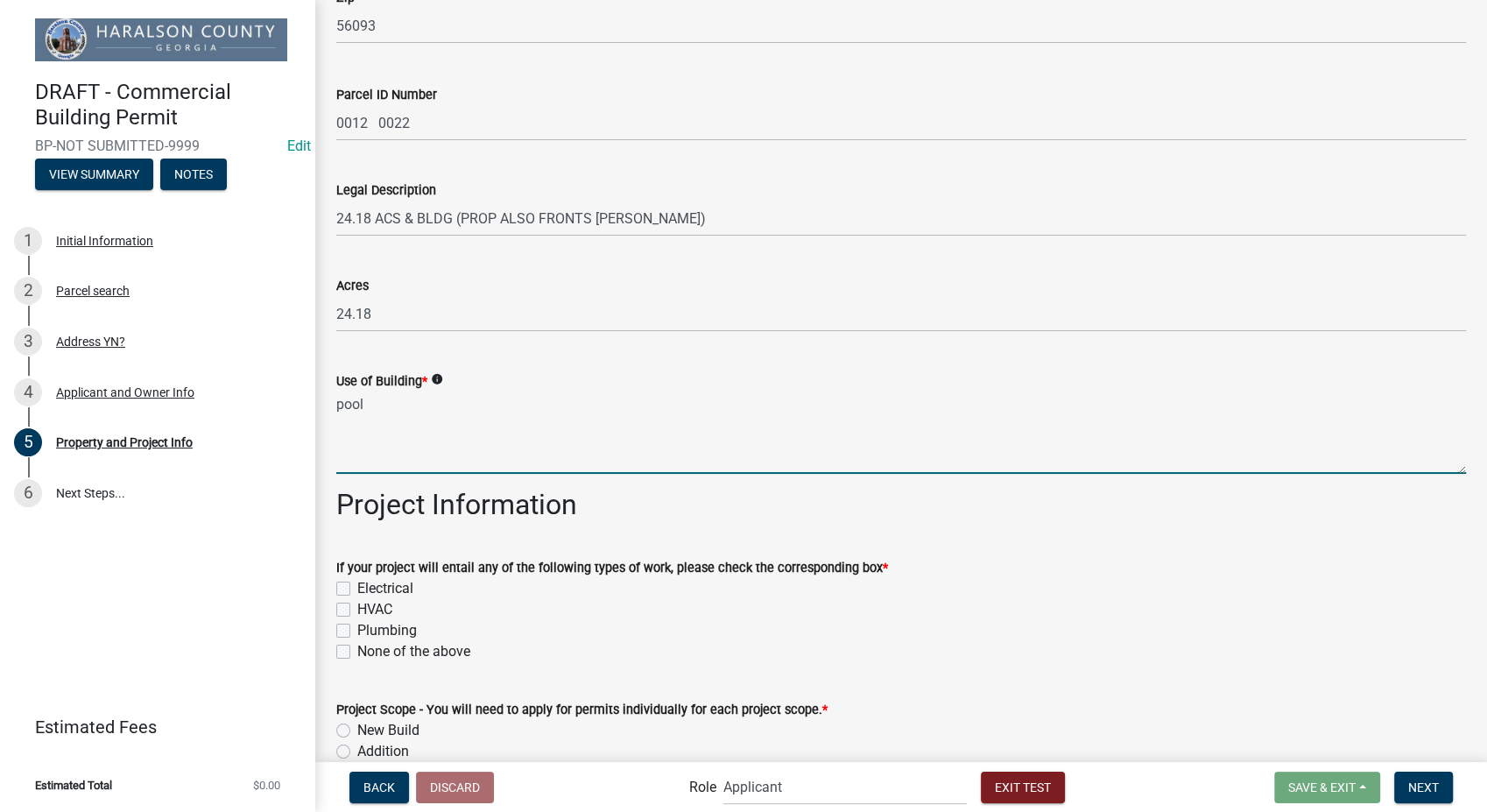
scroll to position [487, 0]
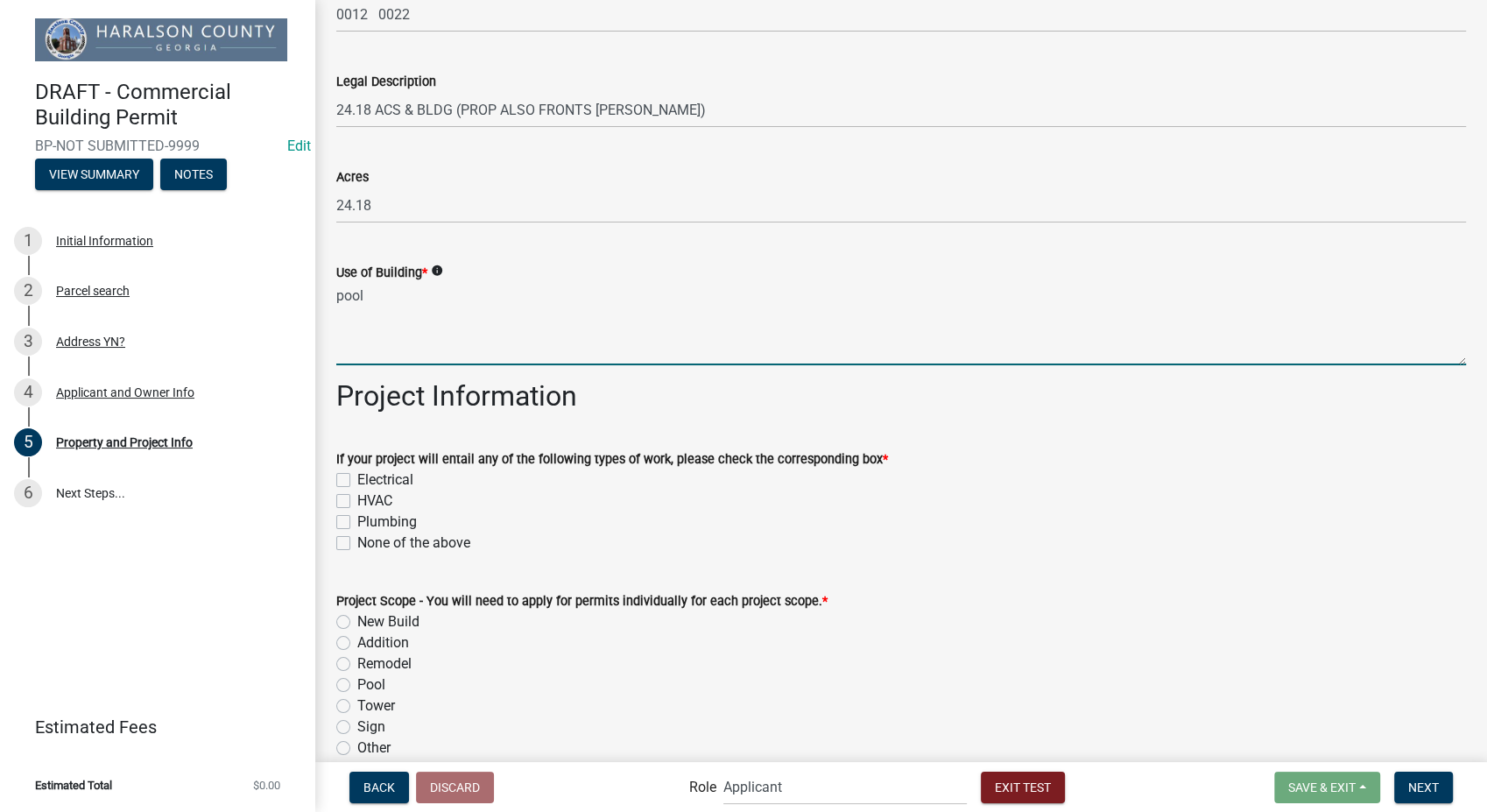
type textarea "pool"
click at [357, 478] on label "Electrical" at bounding box center [386, 480] width 56 height 21
click at [357, 478] on input "Electrical" at bounding box center [363, 475] width 12 height 12
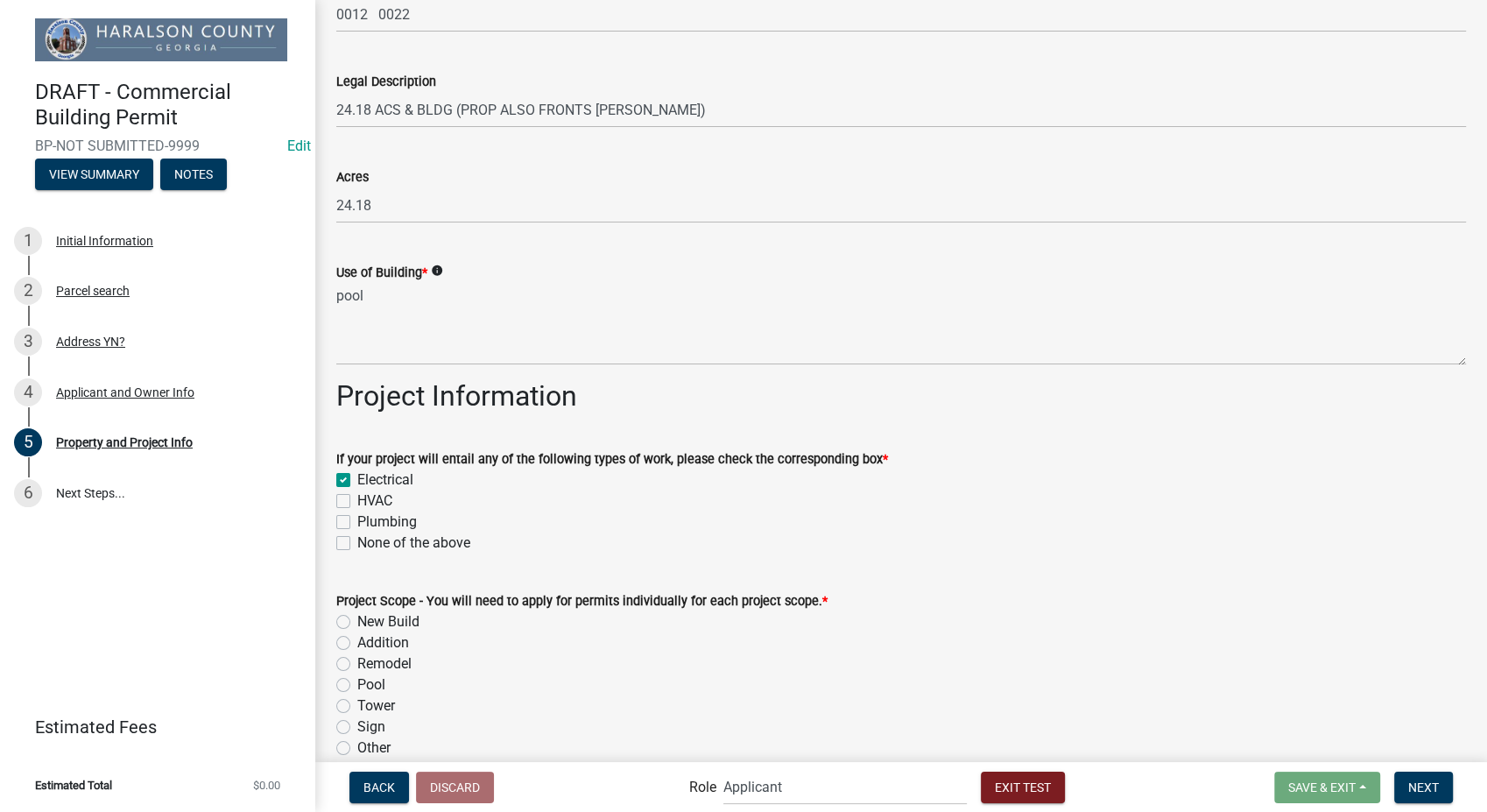
checkbox input "true"
checkbox input "false"
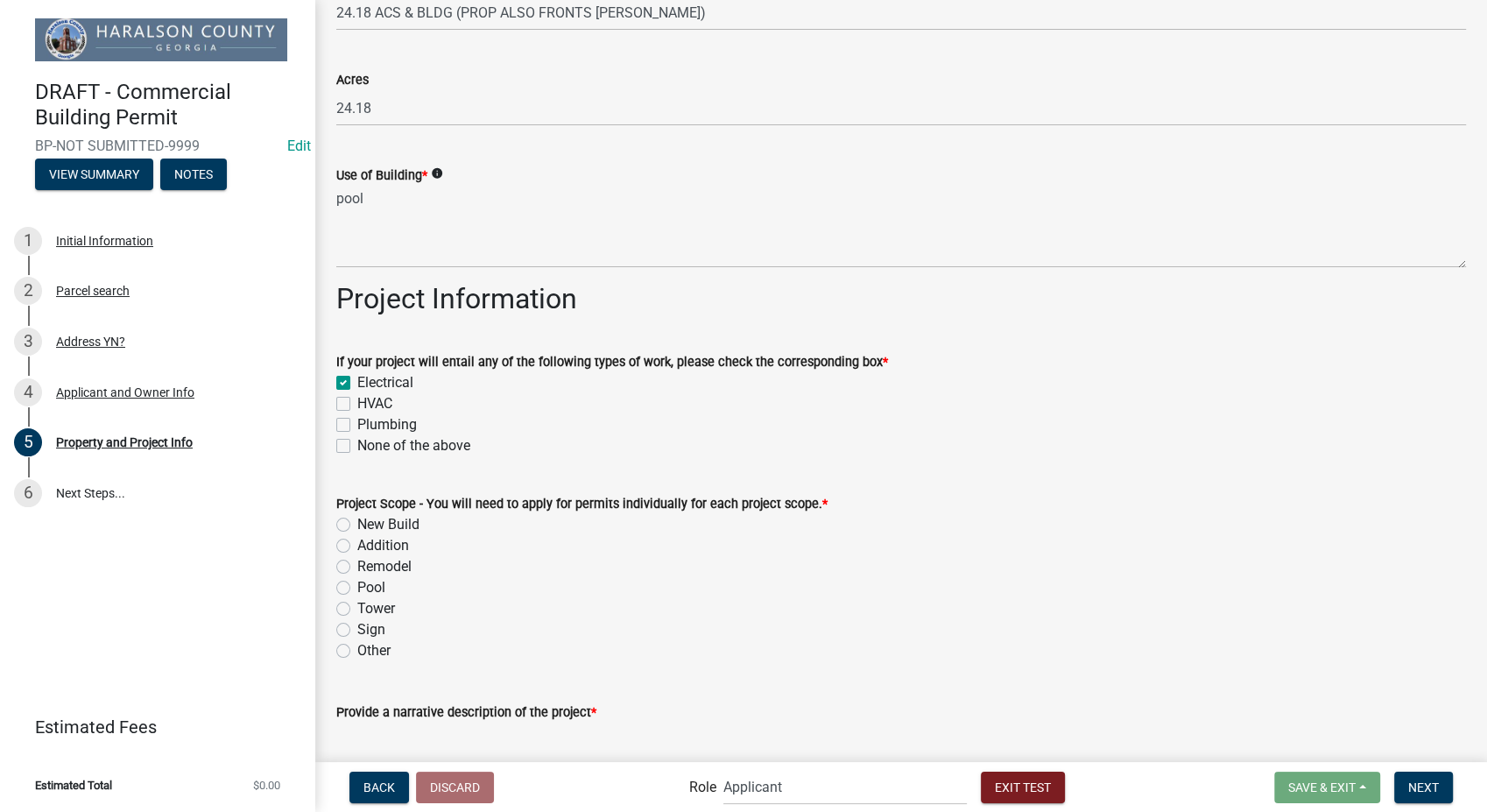
click at [357, 589] on label "Pool" at bounding box center [371, 588] width 28 height 21
click at [357, 589] on input "Pool" at bounding box center [363, 583] width 12 height 12
radio input "true"
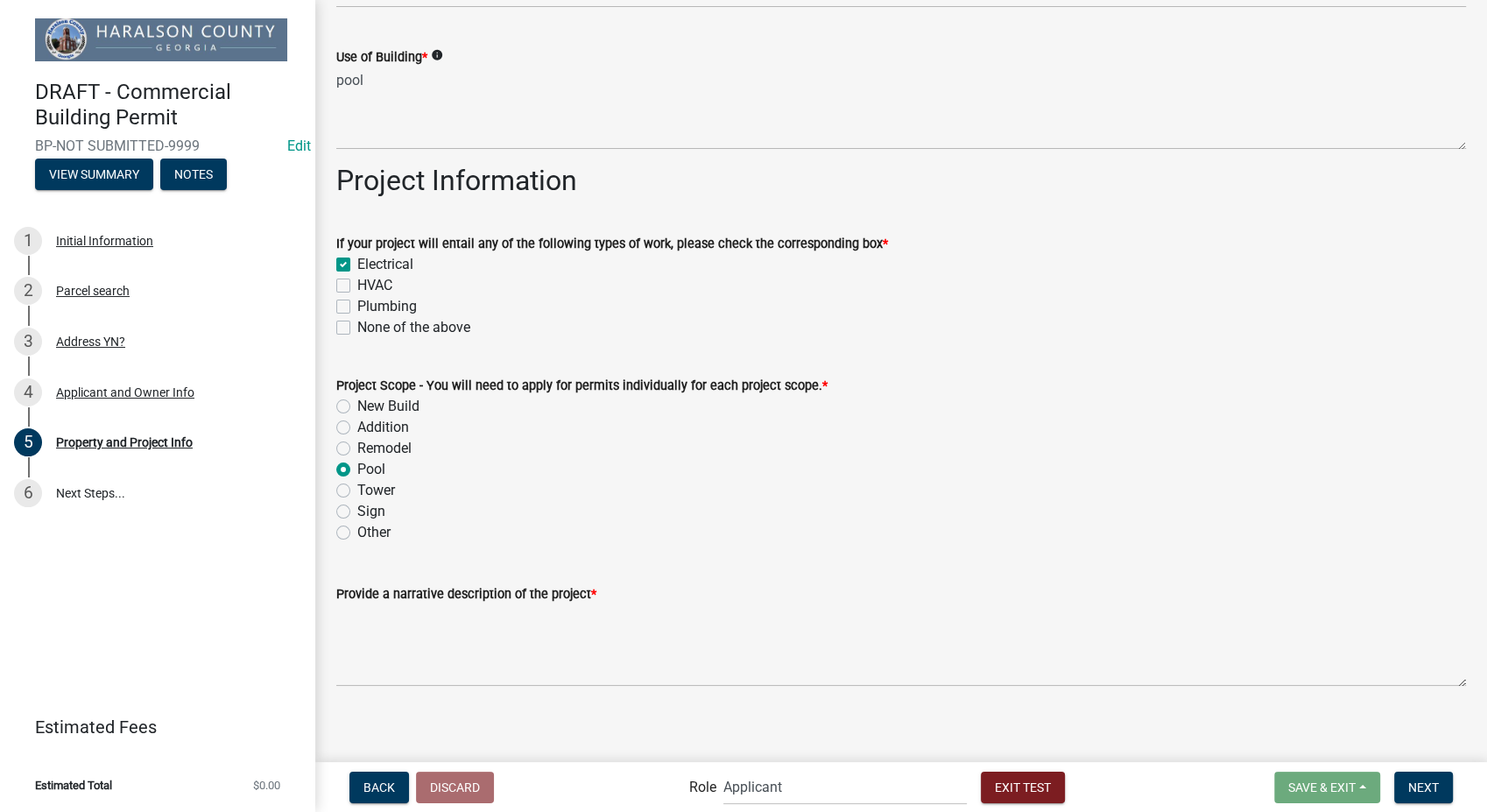
scroll to position [710, 0]
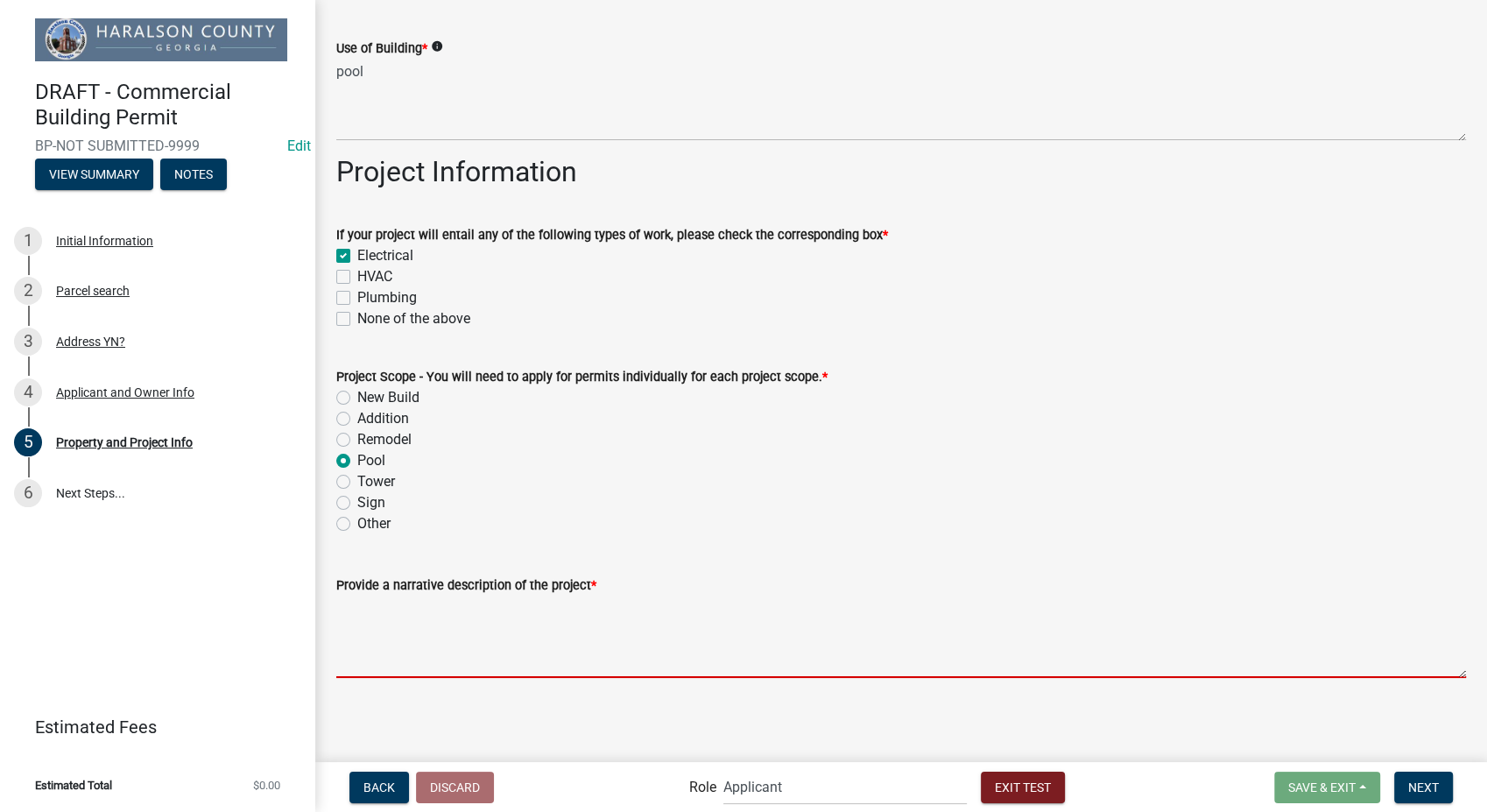
click at [519, 642] on textarea "Provide a narrative description of the project *" at bounding box center [900, 636] width 1130 height 83
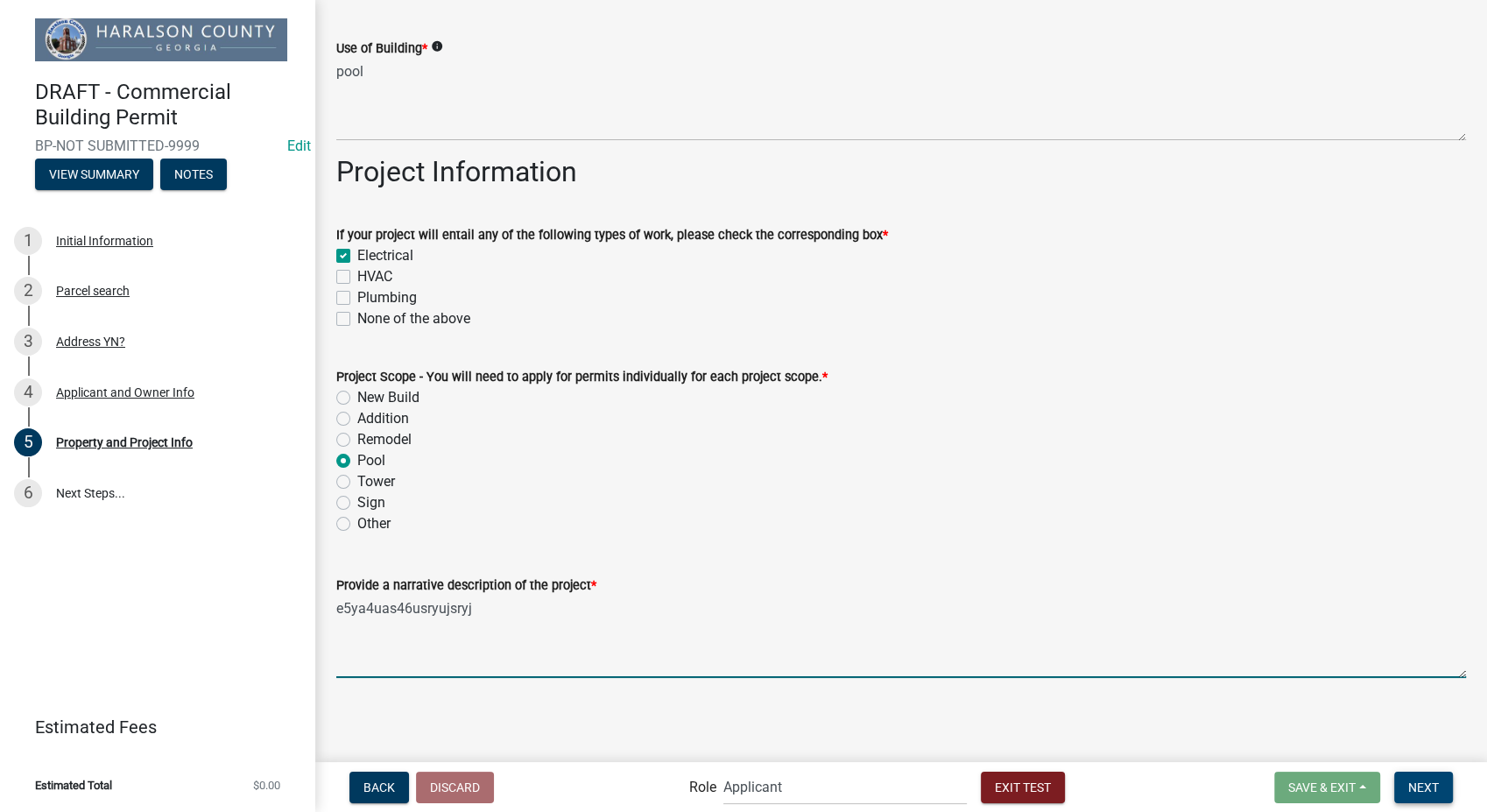
type textarea "e5ya4uas46usryujsryj"
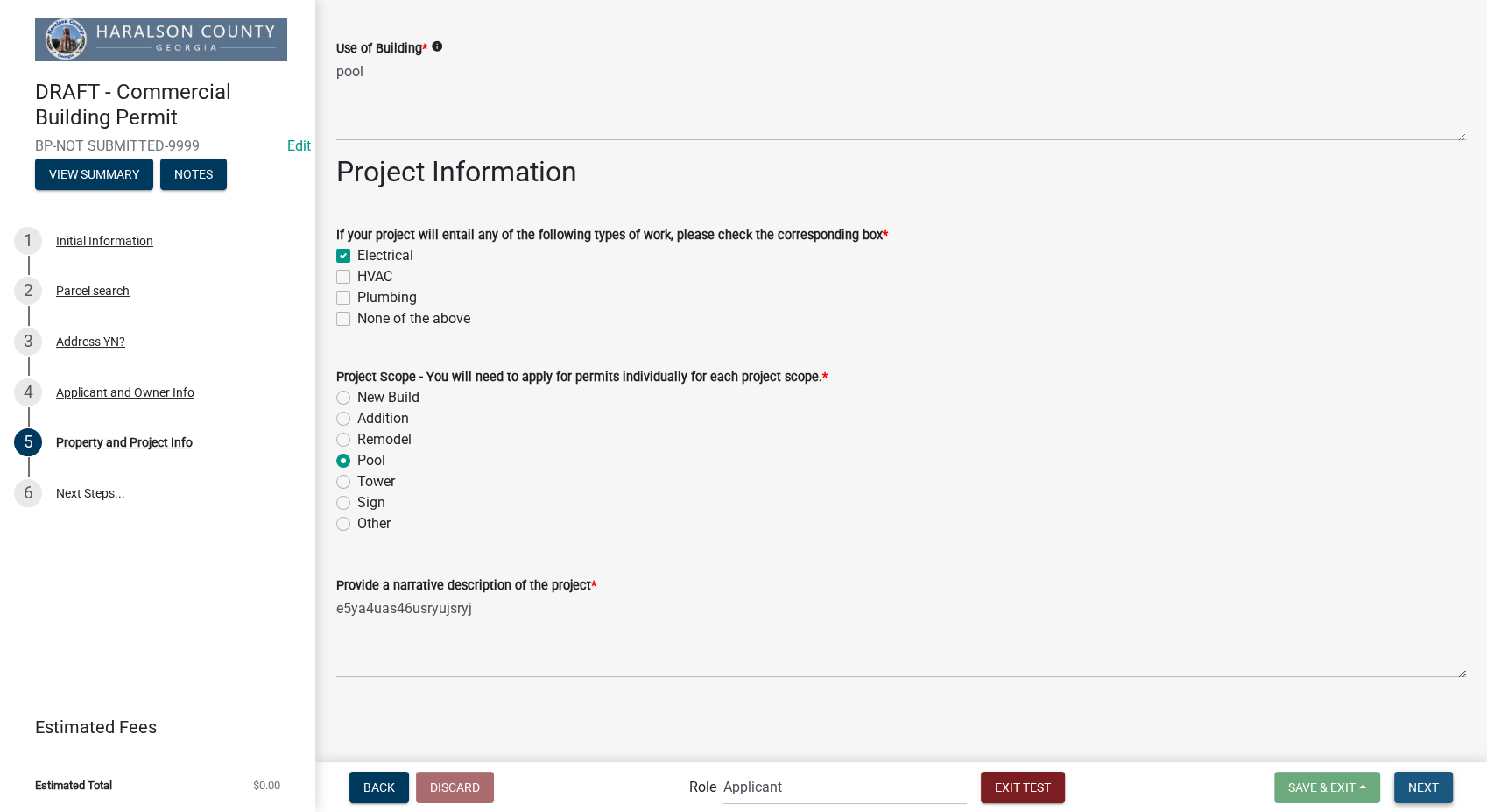
click at [1405, 781] on button "Next" at bounding box center [1424, 788] width 58 height 31
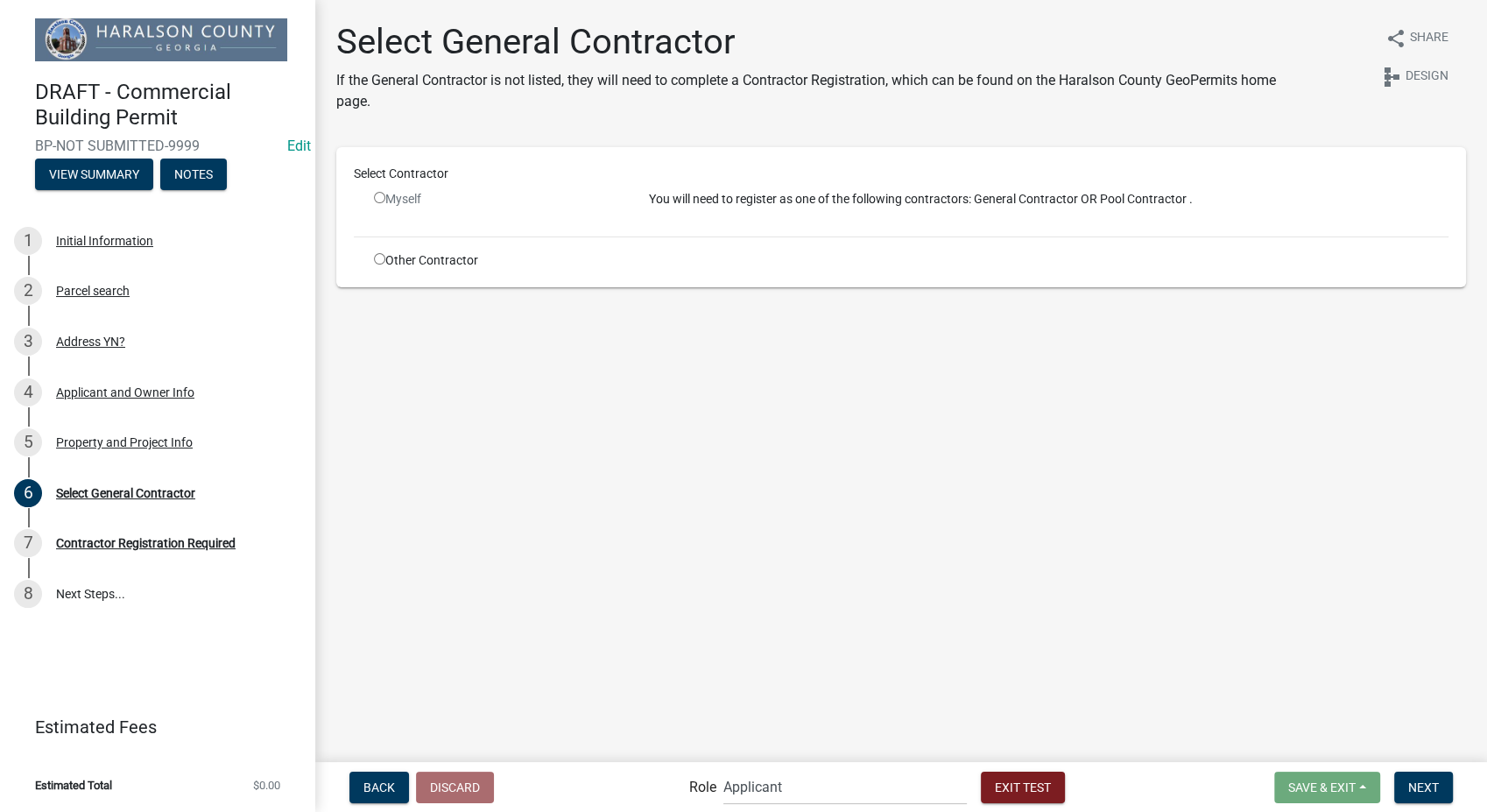
click at [379, 262] on input "radio" at bounding box center [380, 259] width 12 height 12
radio input "true"
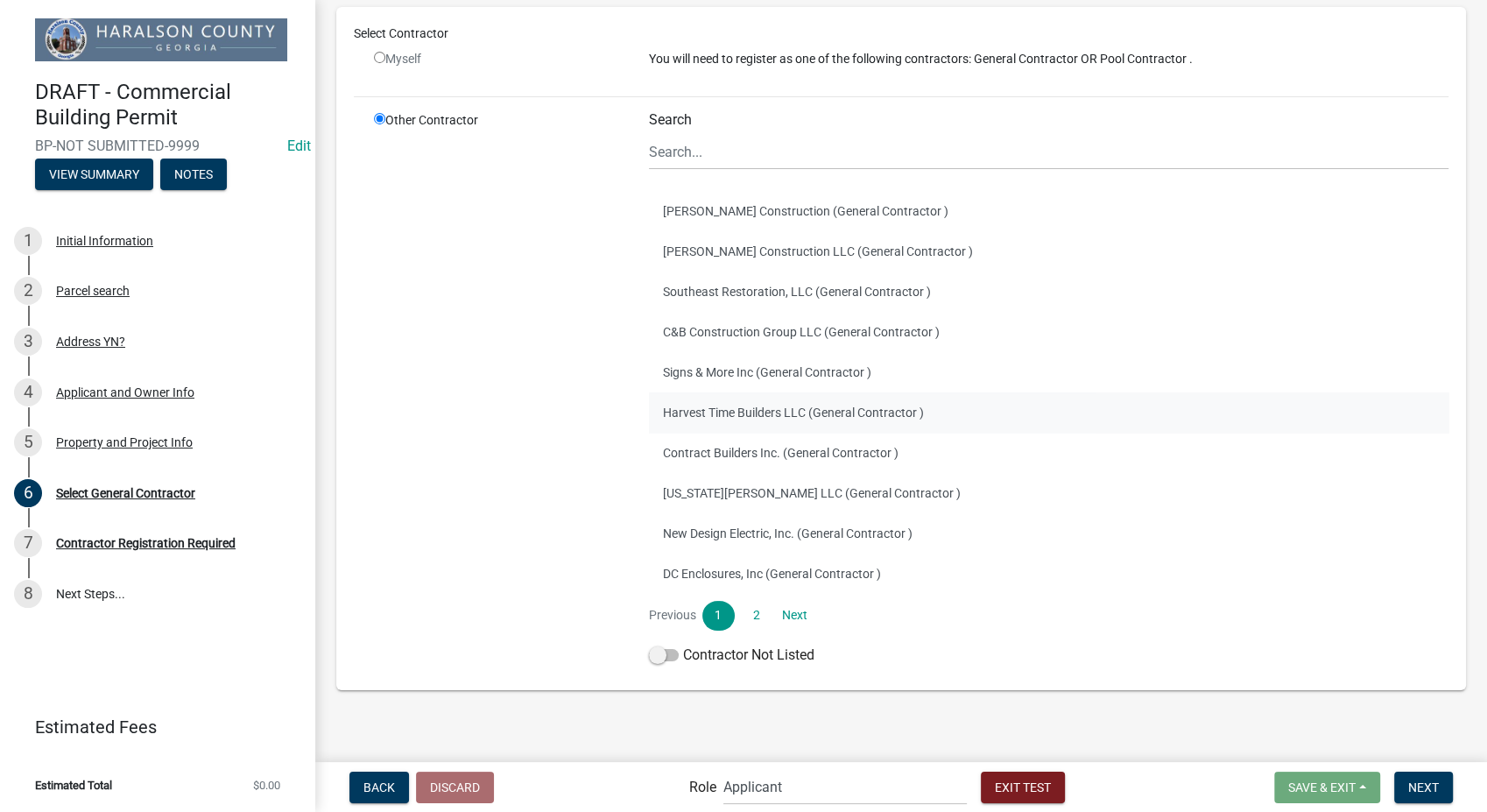
scroll to position [176, 0]
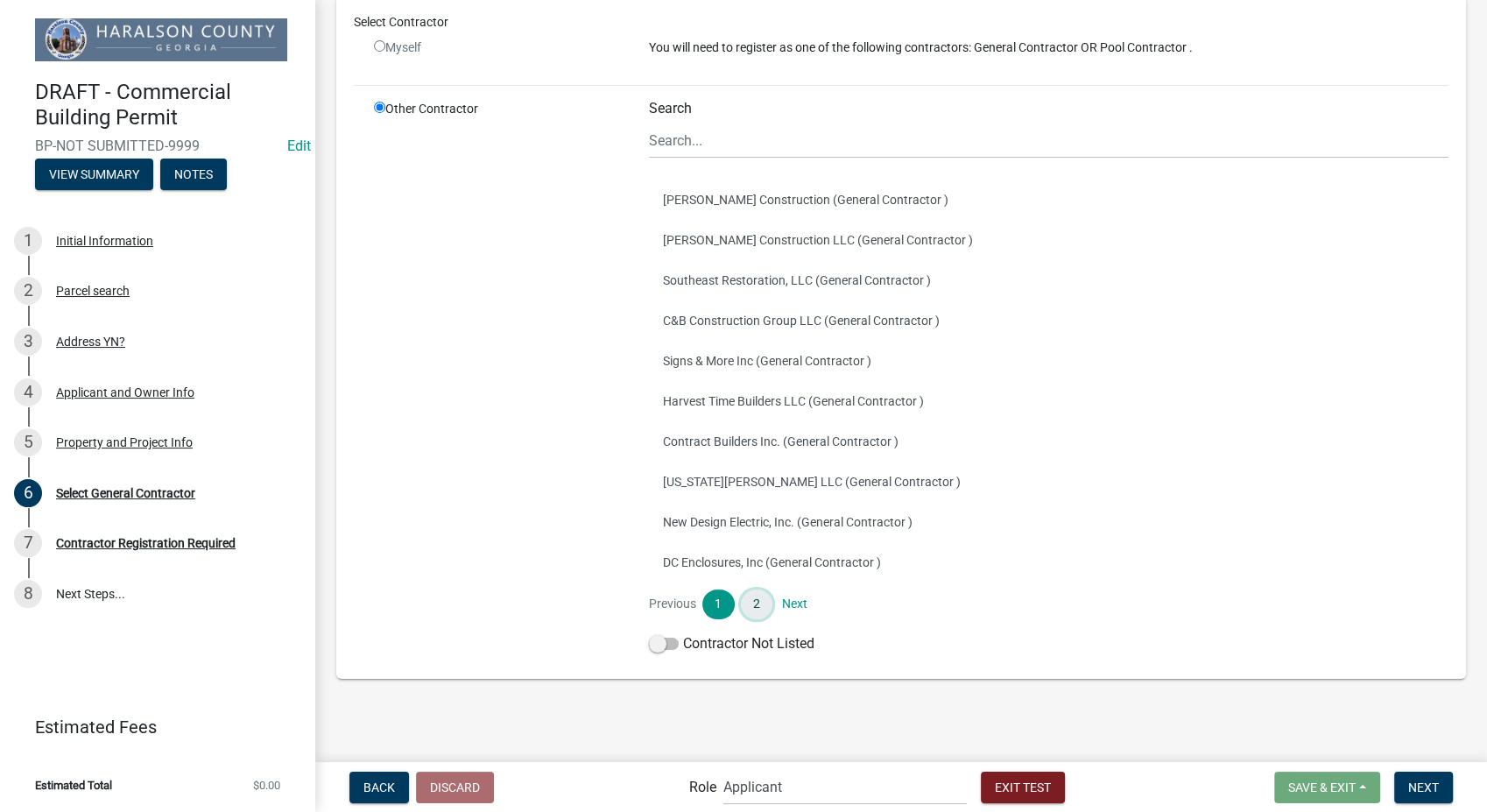
click at [754, 602] on link "2" at bounding box center [757, 604] width 31 height 30
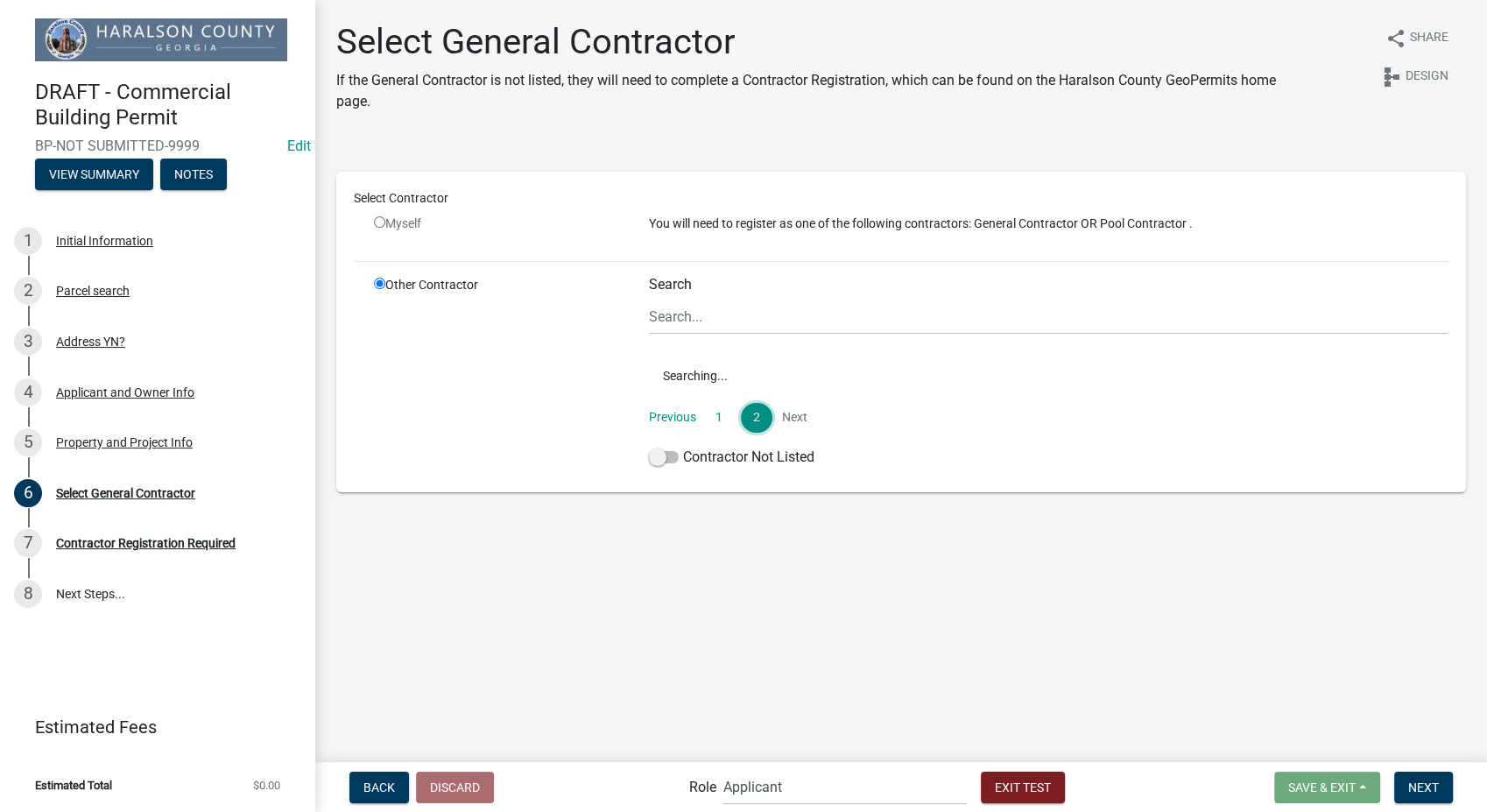
scroll to position [0, 0]
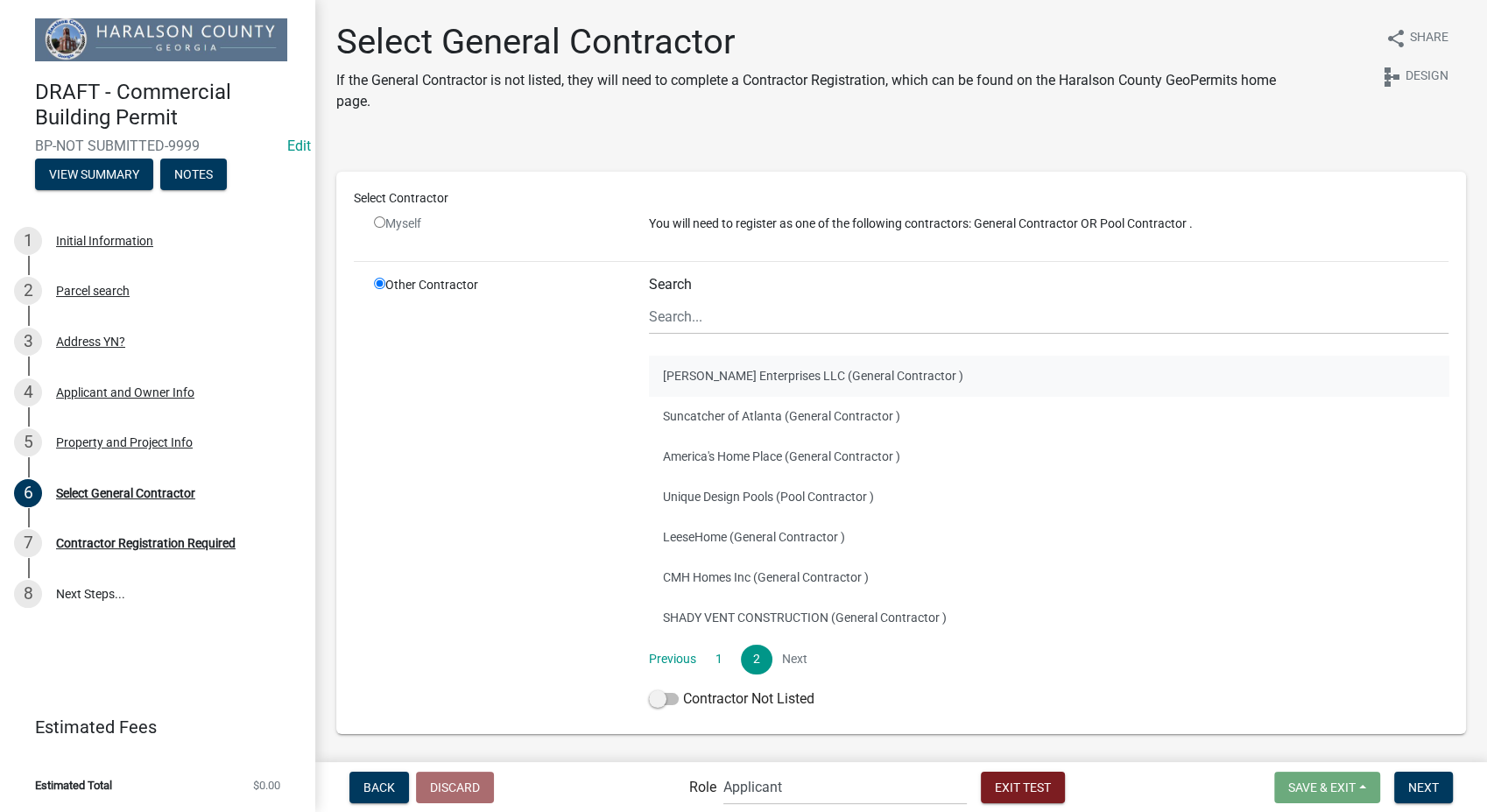
click at [697, 379] on button "Pat Fedler Enterprises LLC (General Contractor )" at bounding box center [1048, 375] width 799 height 40
click at [700, 418] on button "Suncatcher of Atlanta (General Contractor )" at bounding box center [1048, 416] width 799 height 40
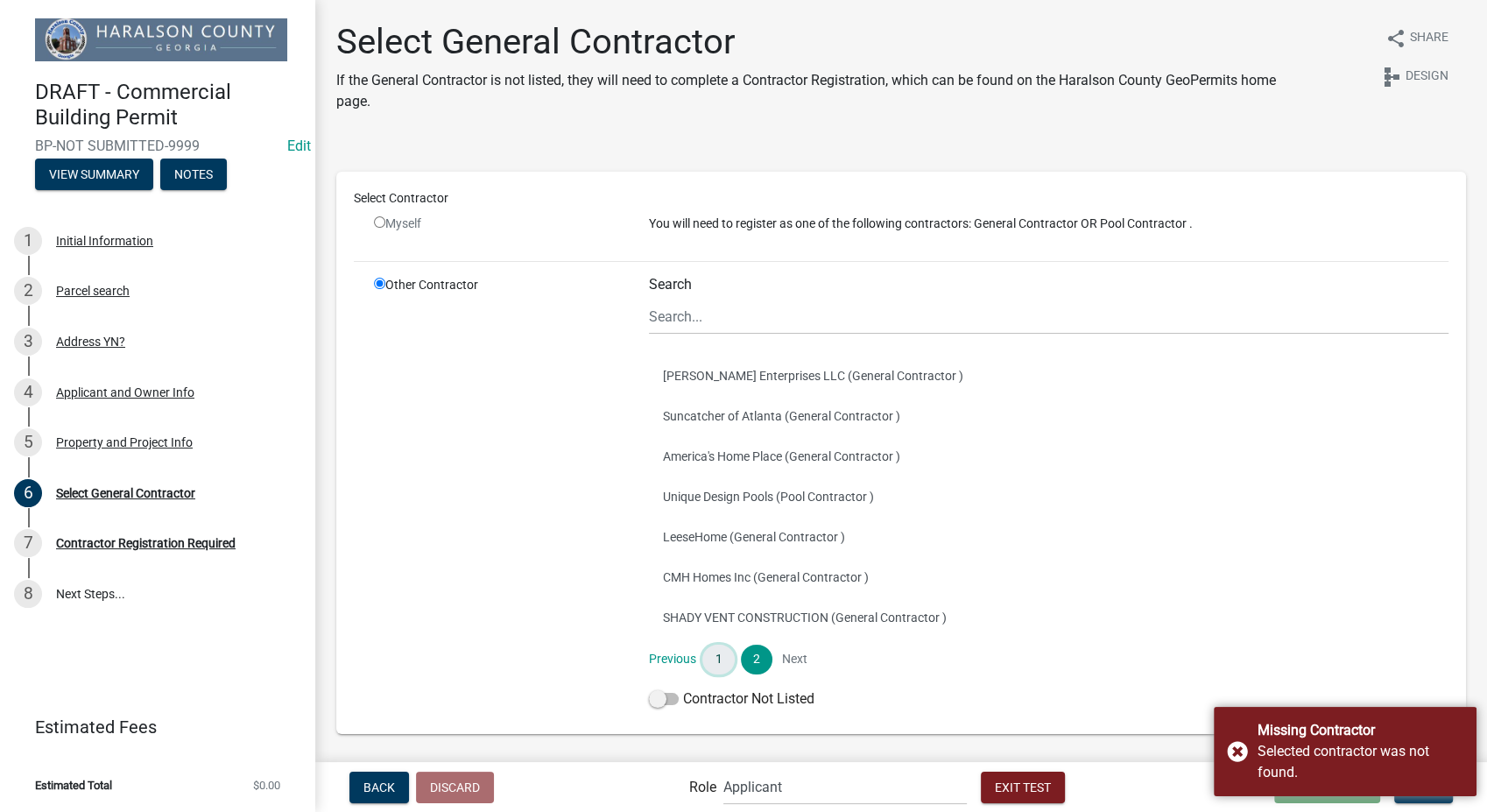
click at [710, 663] on link "1" at bounding box center [718, 660] width 31 height 30
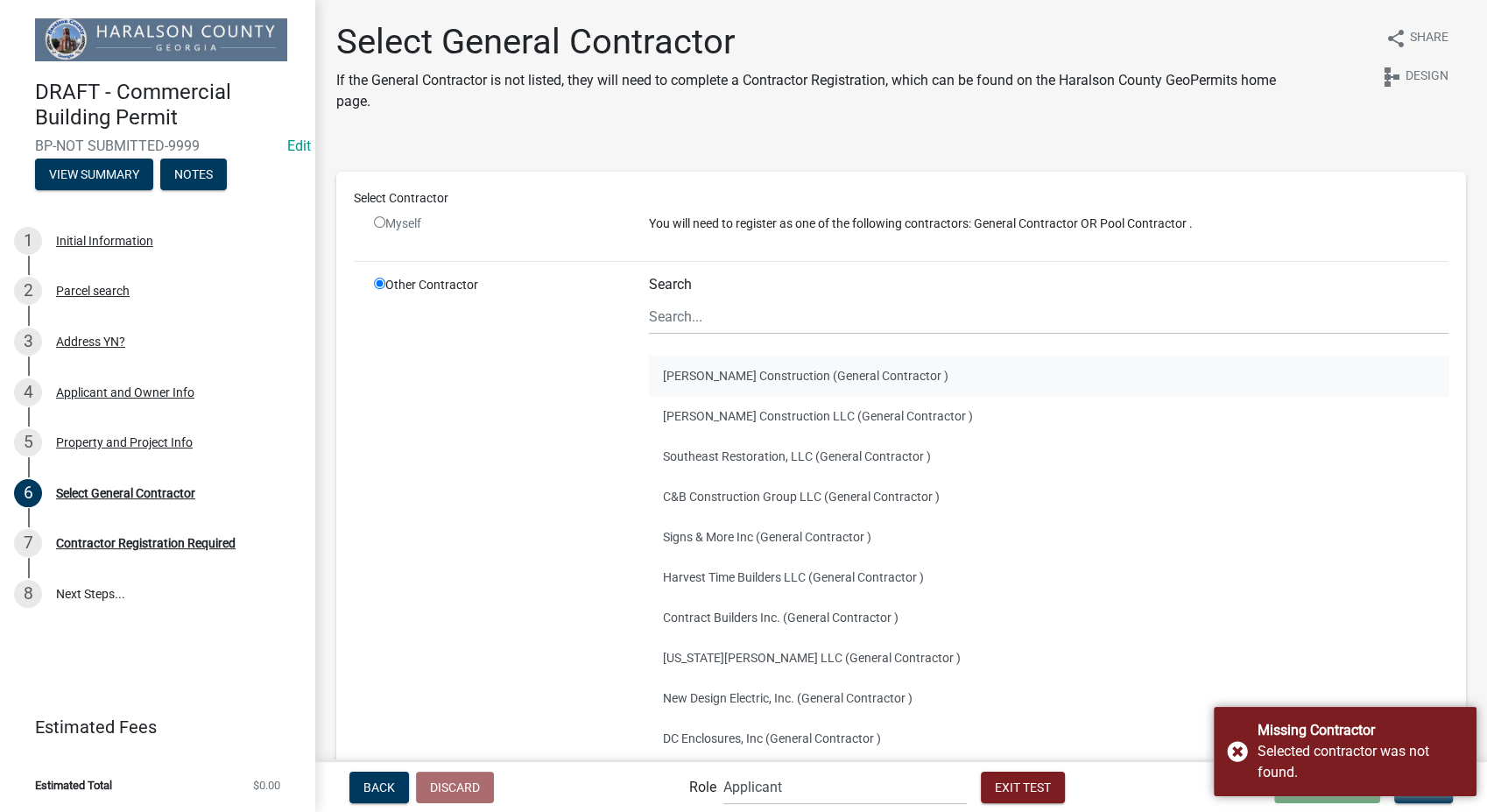
click at [727, 378] on button "Gernatt Construction (General Contractor )" at bounding box center [1048, 375] width 799 height 40
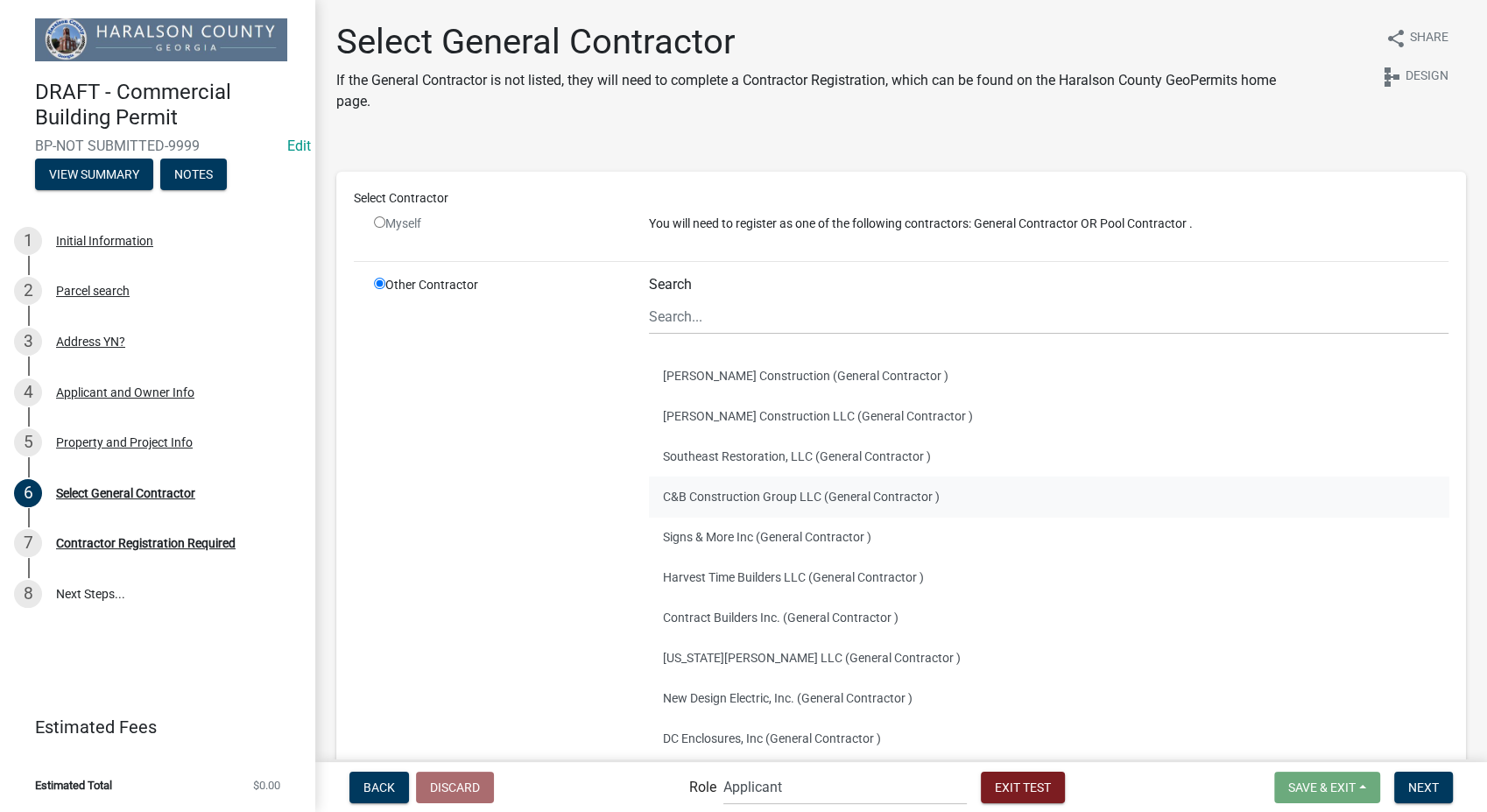
click at [759, 499] on button "C&B Construction Group LLC (General Contractor )" at bounding box center [1048, 496] width 799 height 40
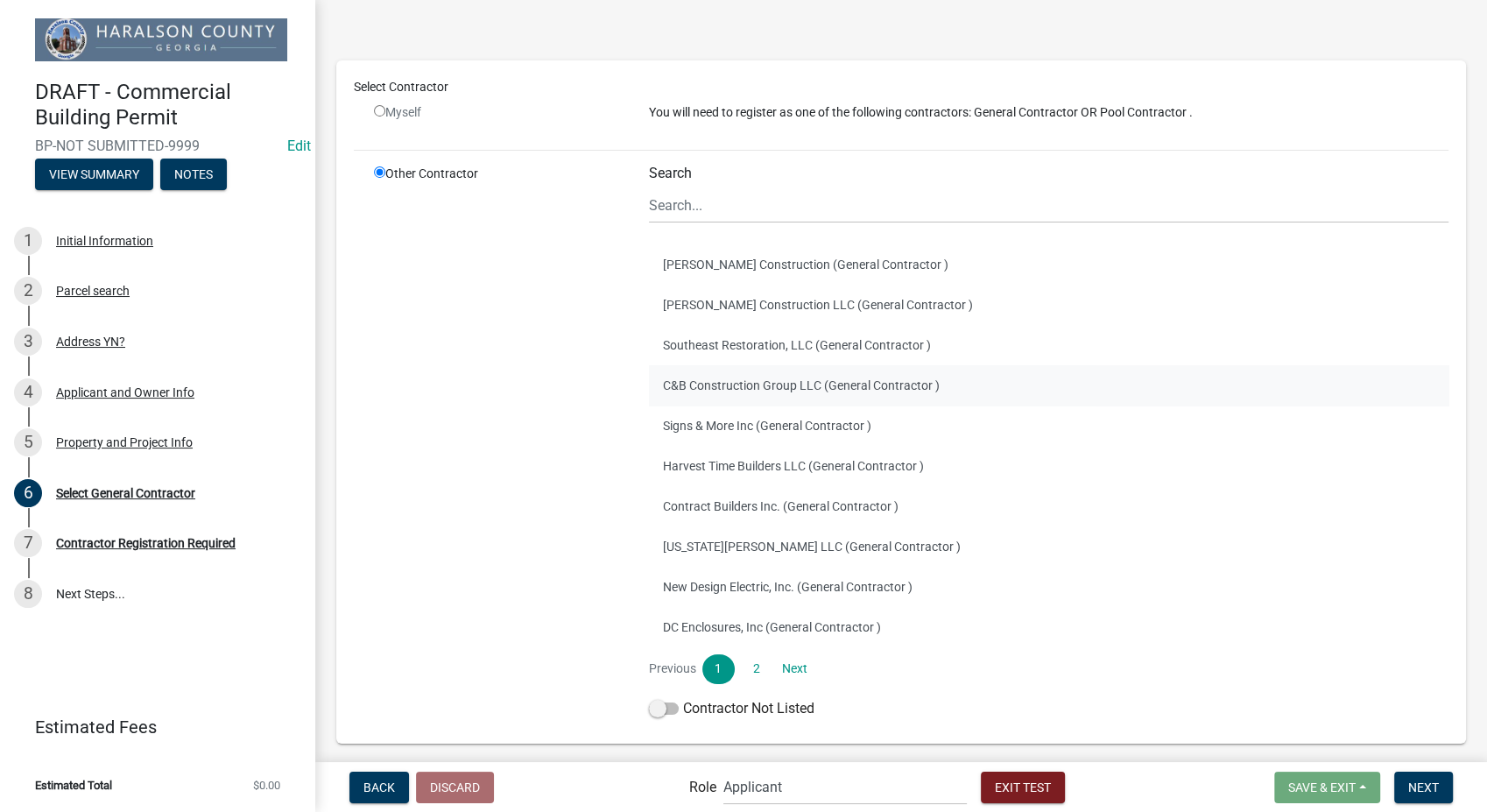
scroll to position [176, 0]
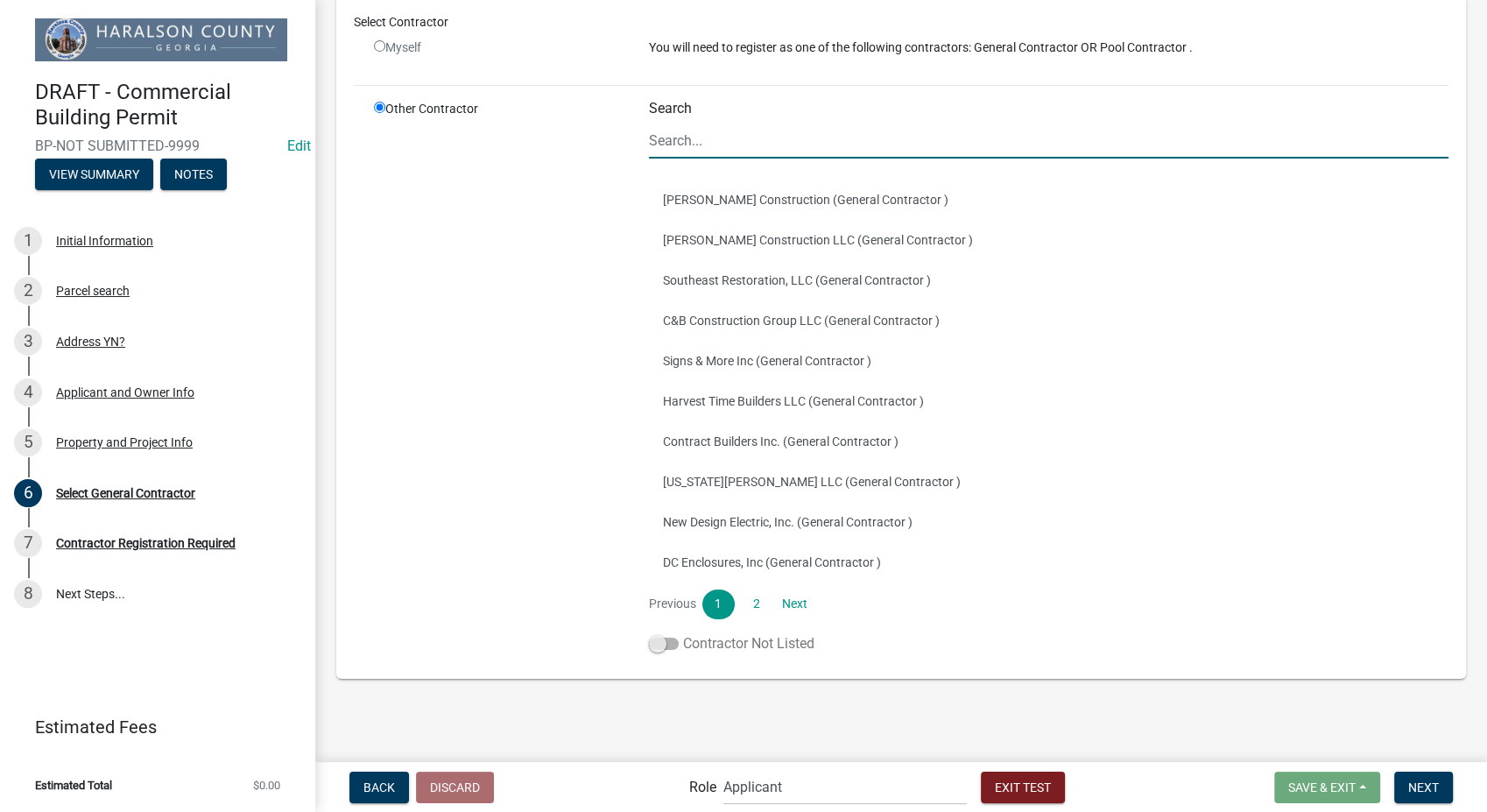
click at [653, 645] on span at bounding box center [663, 644] width 30 height 13
click at [683, 633] on input "Contractor Not Listed" at bounding box center [683, 633] width 0 height 0
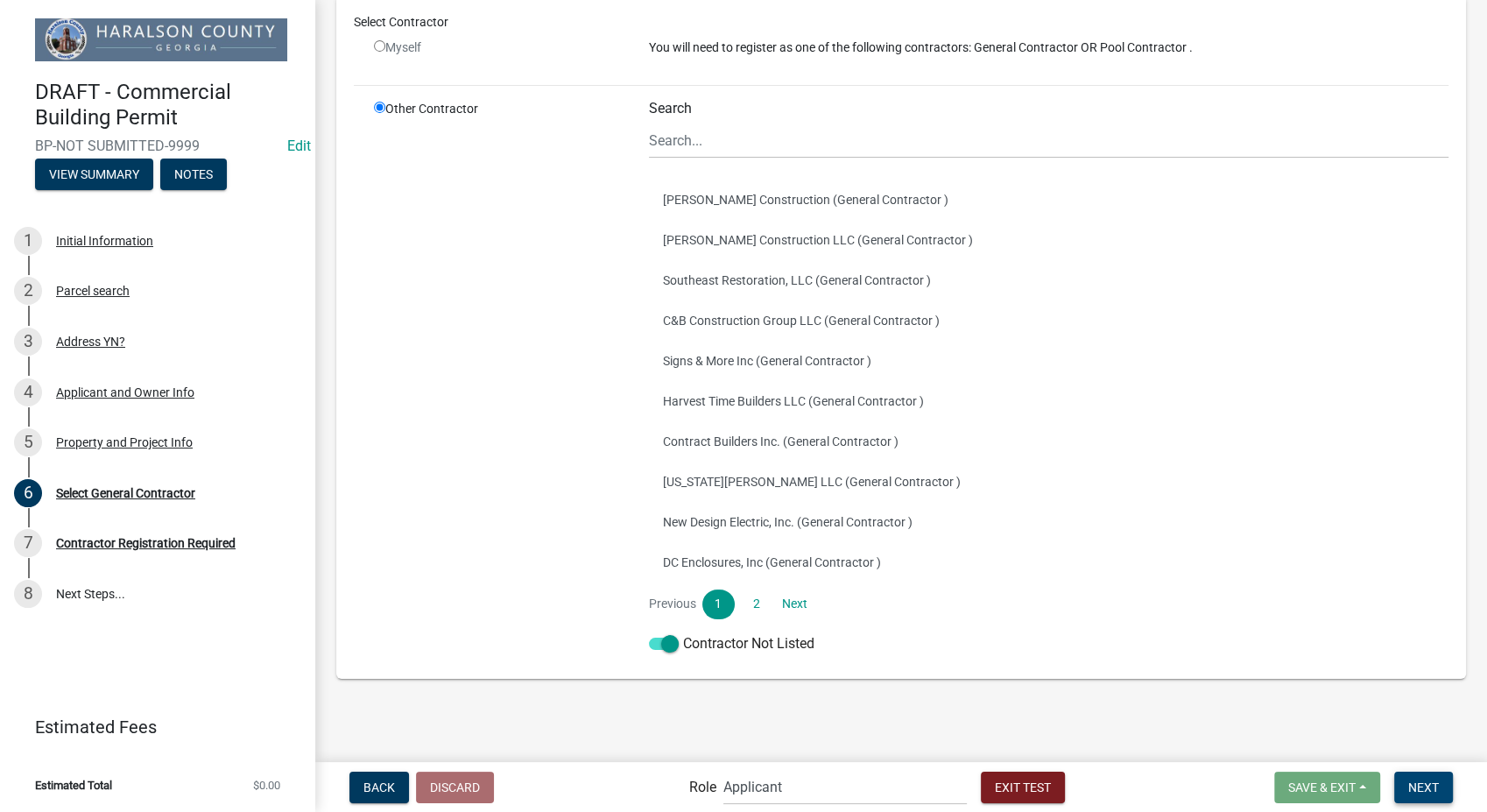
click at [1423, 786] on span "Next" at bounding box center [1424, 787] width 31 height 14
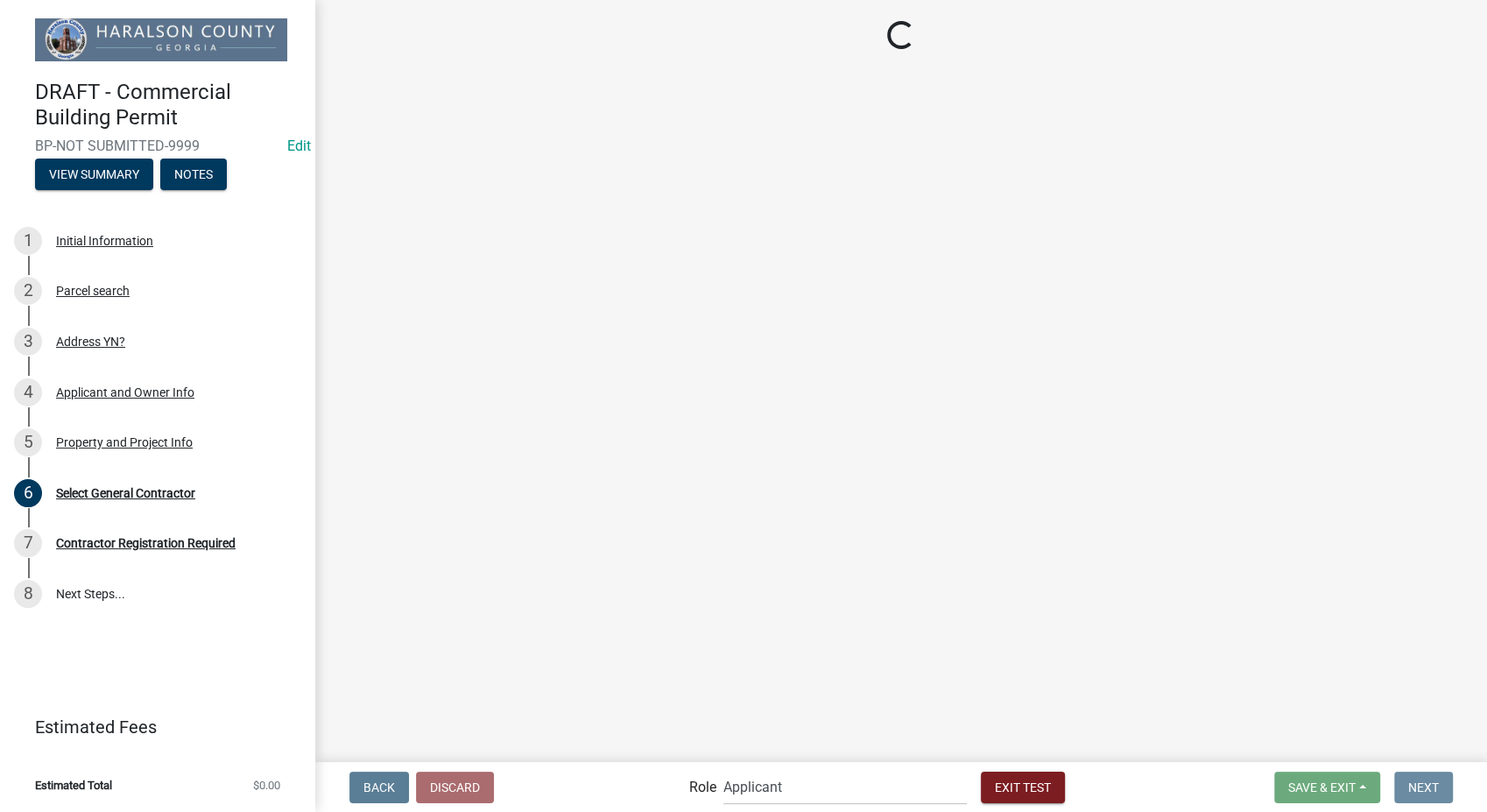
scroll to position [0, 0]
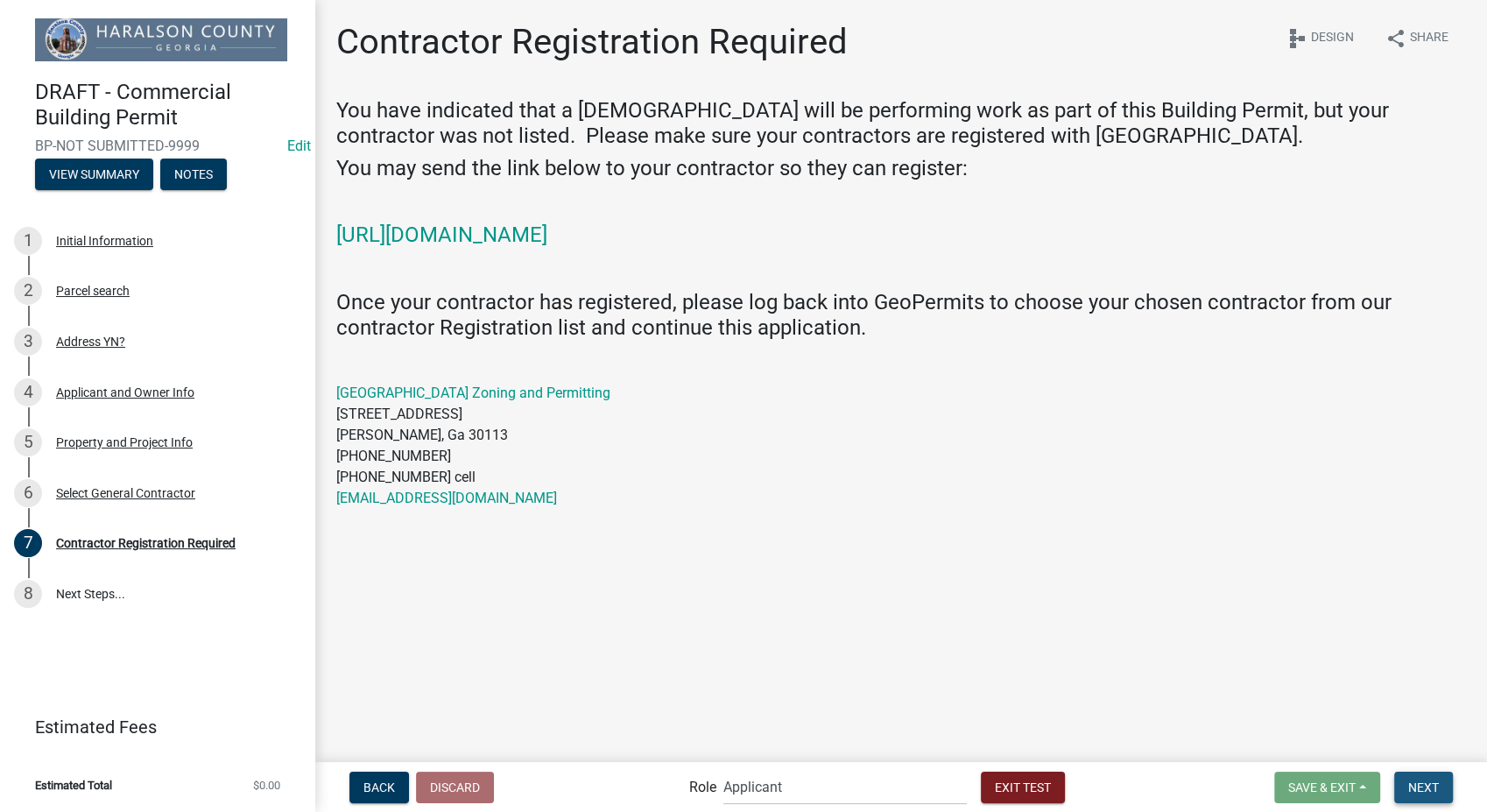
click at [1423, 786] on span "Next" at bounding box center [1424, 787] width 31 height 14
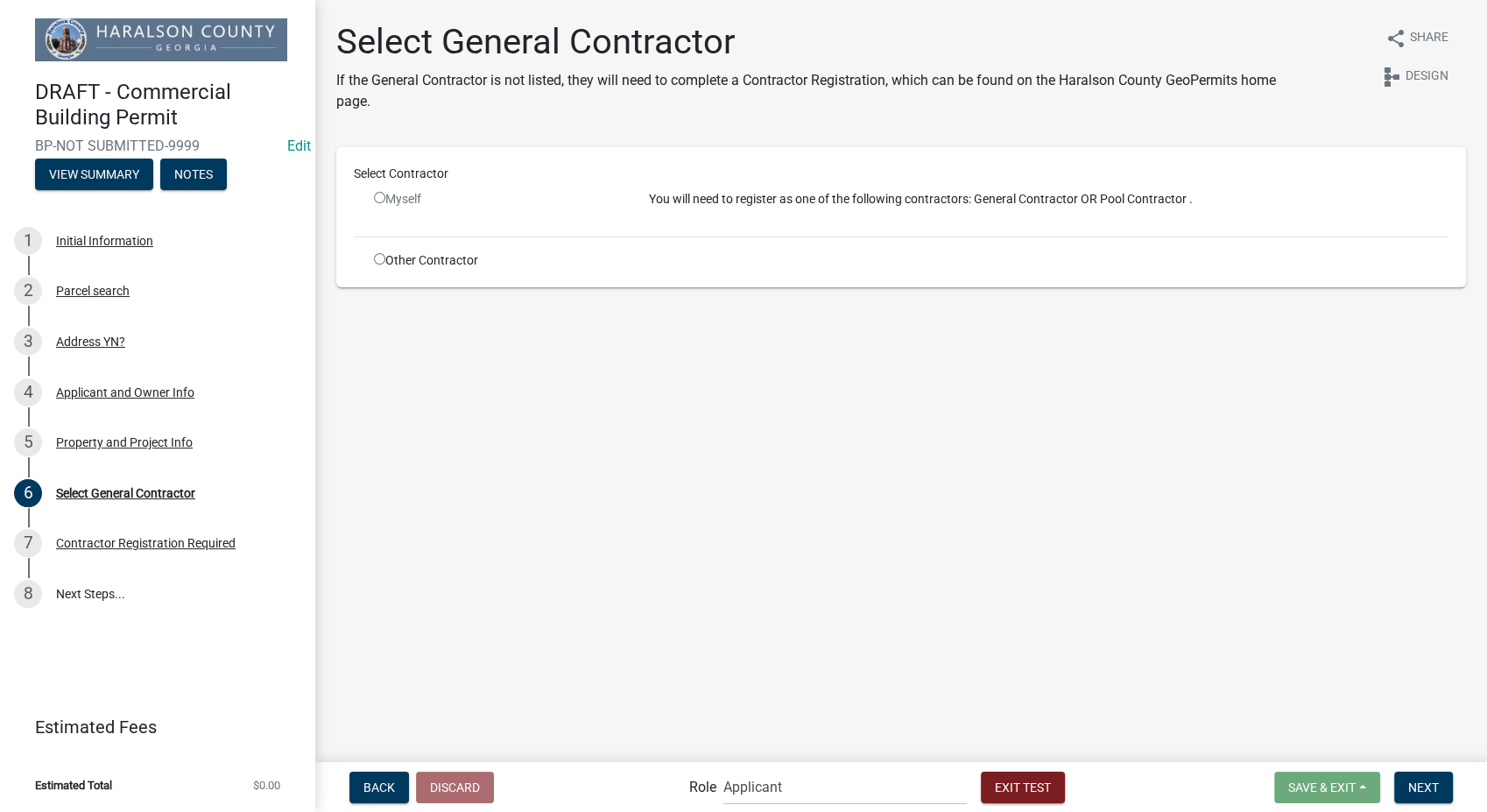
click at [374, 199] on input "radio" at bounding box center [380, 198] width 12 height 12
click at [376, 197] on input "radio" at bounding box center [380, 198] width 12 height 12
radio input "false"
click at [380, 260] on input "radio" at bounding box center [380, 259] width 12 height 12
radio input "true"
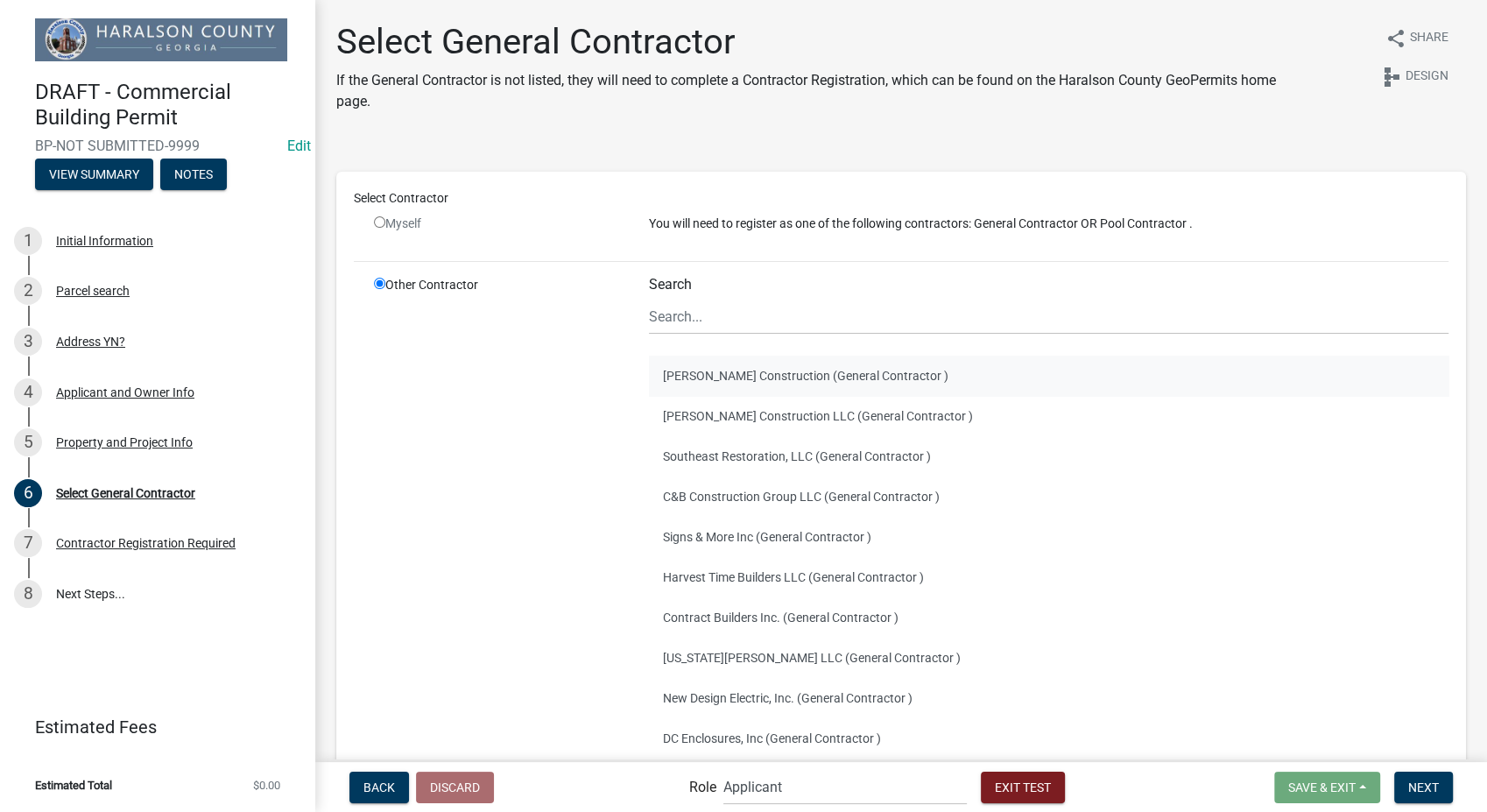
click at [764, 362] on button "Gernatt Construction (General Contractor )" at bounding box center [1048, 375] width 799 height 40
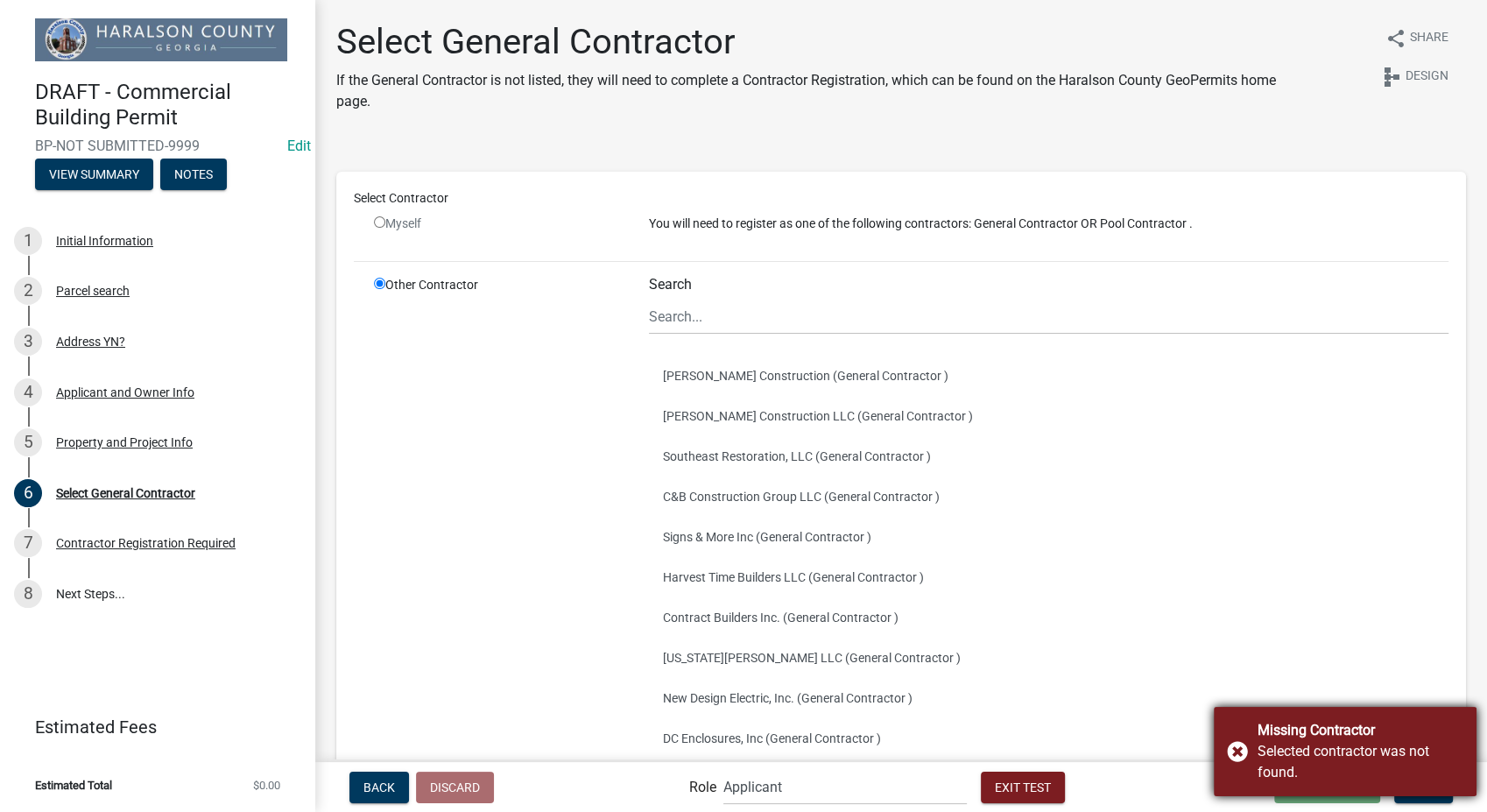
click at [1244, 753] on div "Missing Contractor Selected contractor was not found." at bounding box center [1345, 752] width 263 height 89
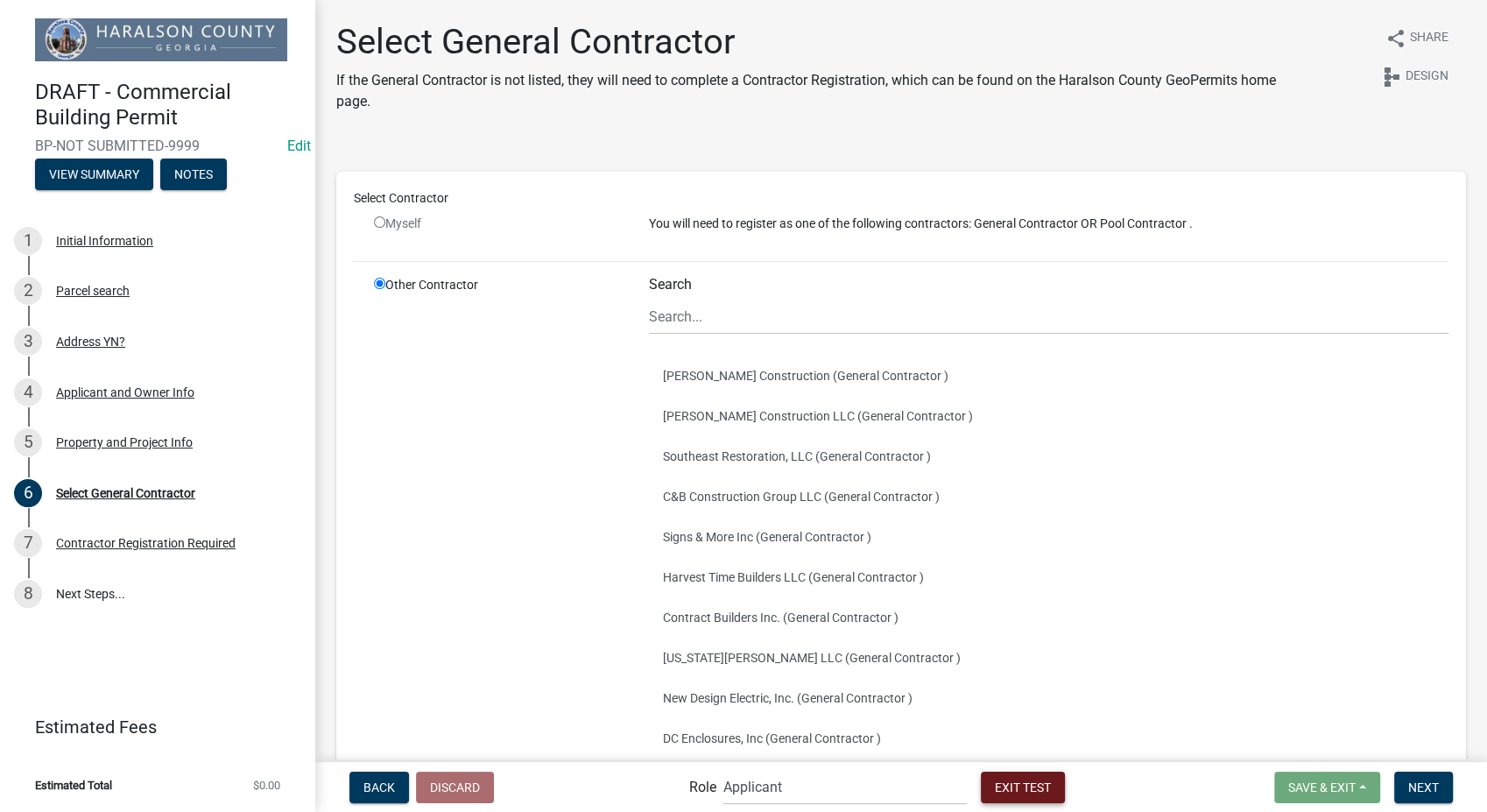
click at [1058, 783] on button "Exit Test" at bounding box center [1023, 788] width 84 height 31
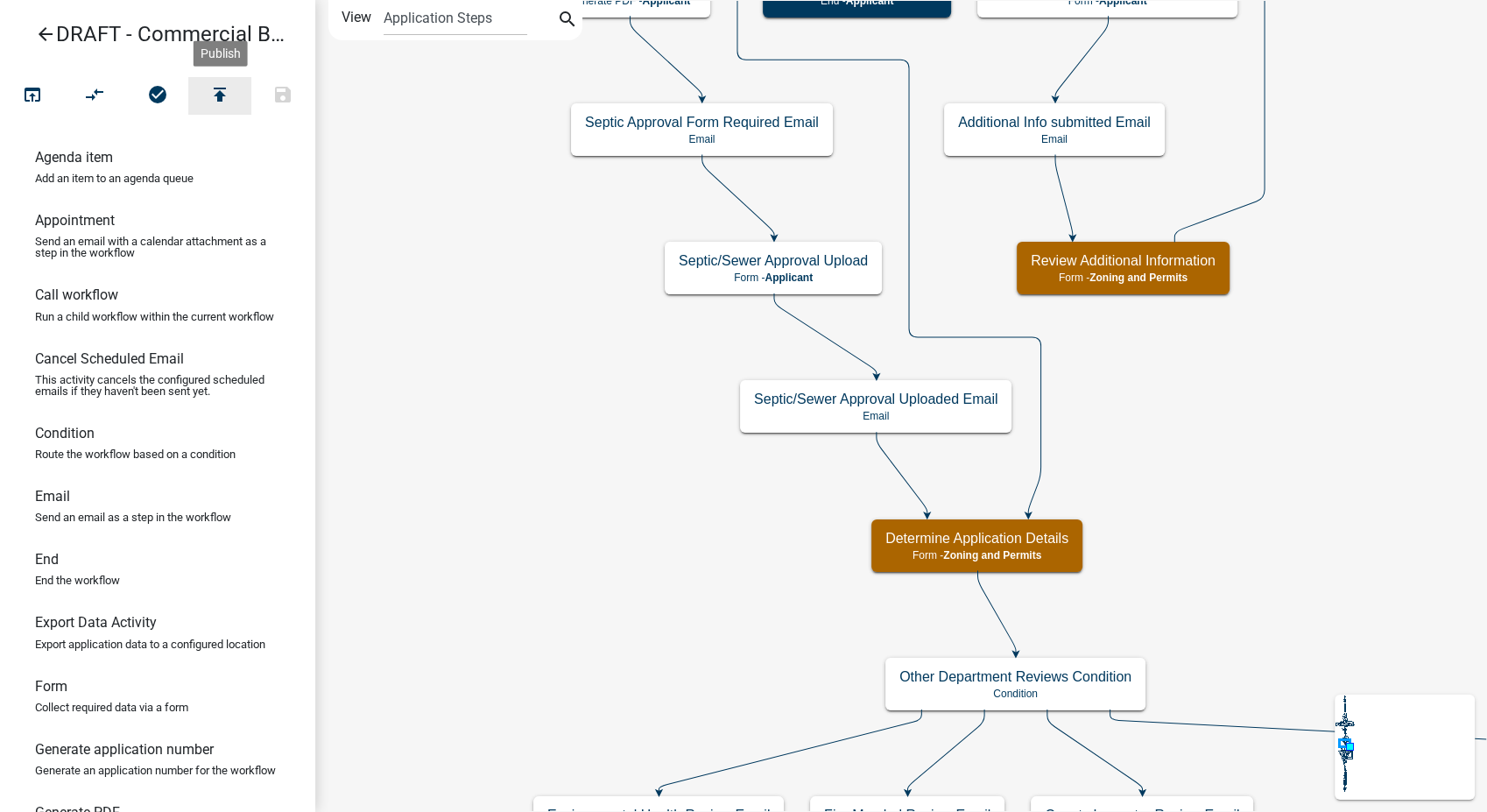
click at [218, 86] on icon "publish" at bounding box center [220, 96] width 21 height 24
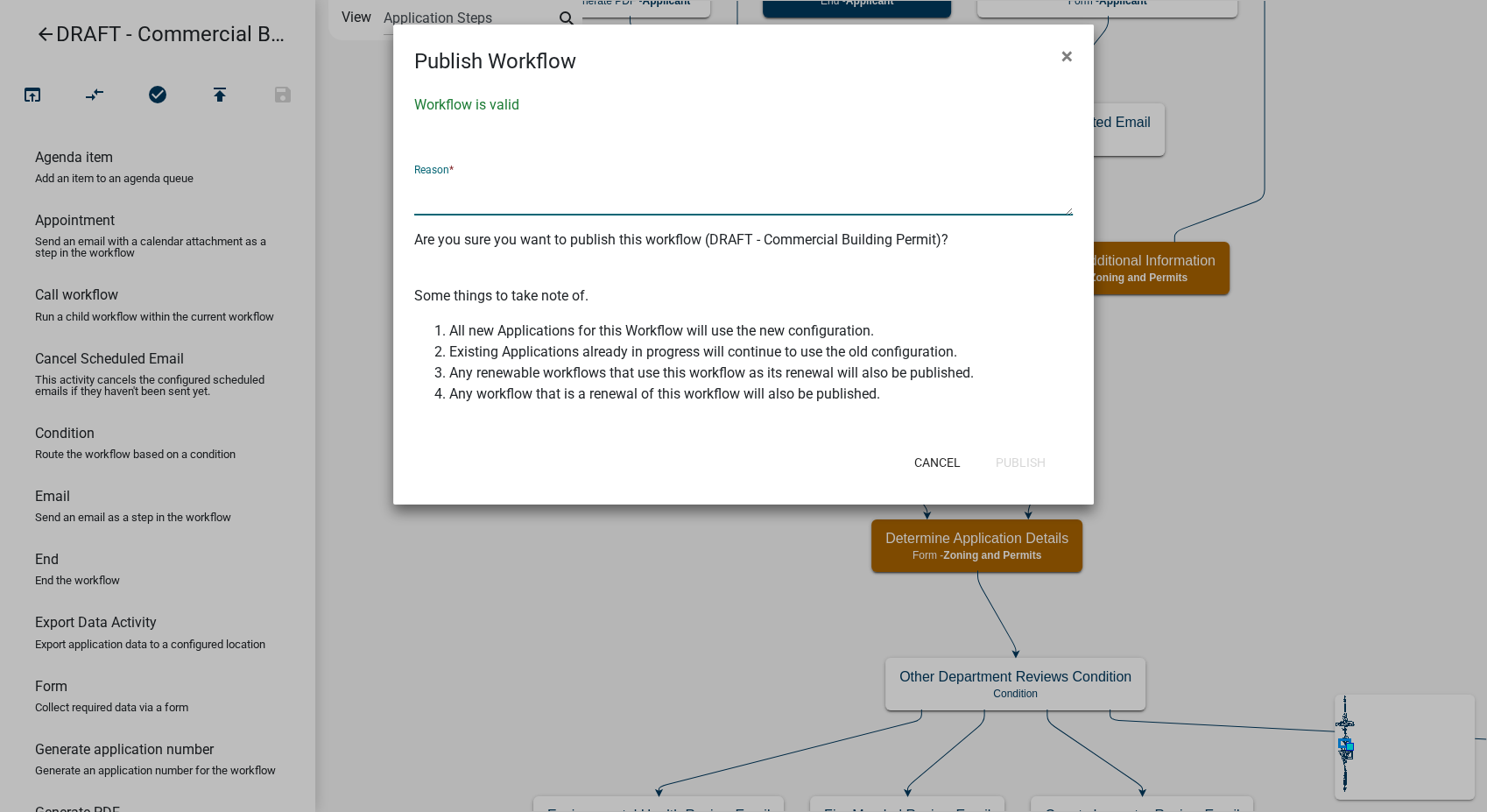
click at [433, 193] on textarea at bounding box center [744, 194] width 659 height 40
type textarea "Added Pool condition and Pool Information"
click at [1047, 462] on button "Publish" at bounding box center [1021, 462] width 78 height 31
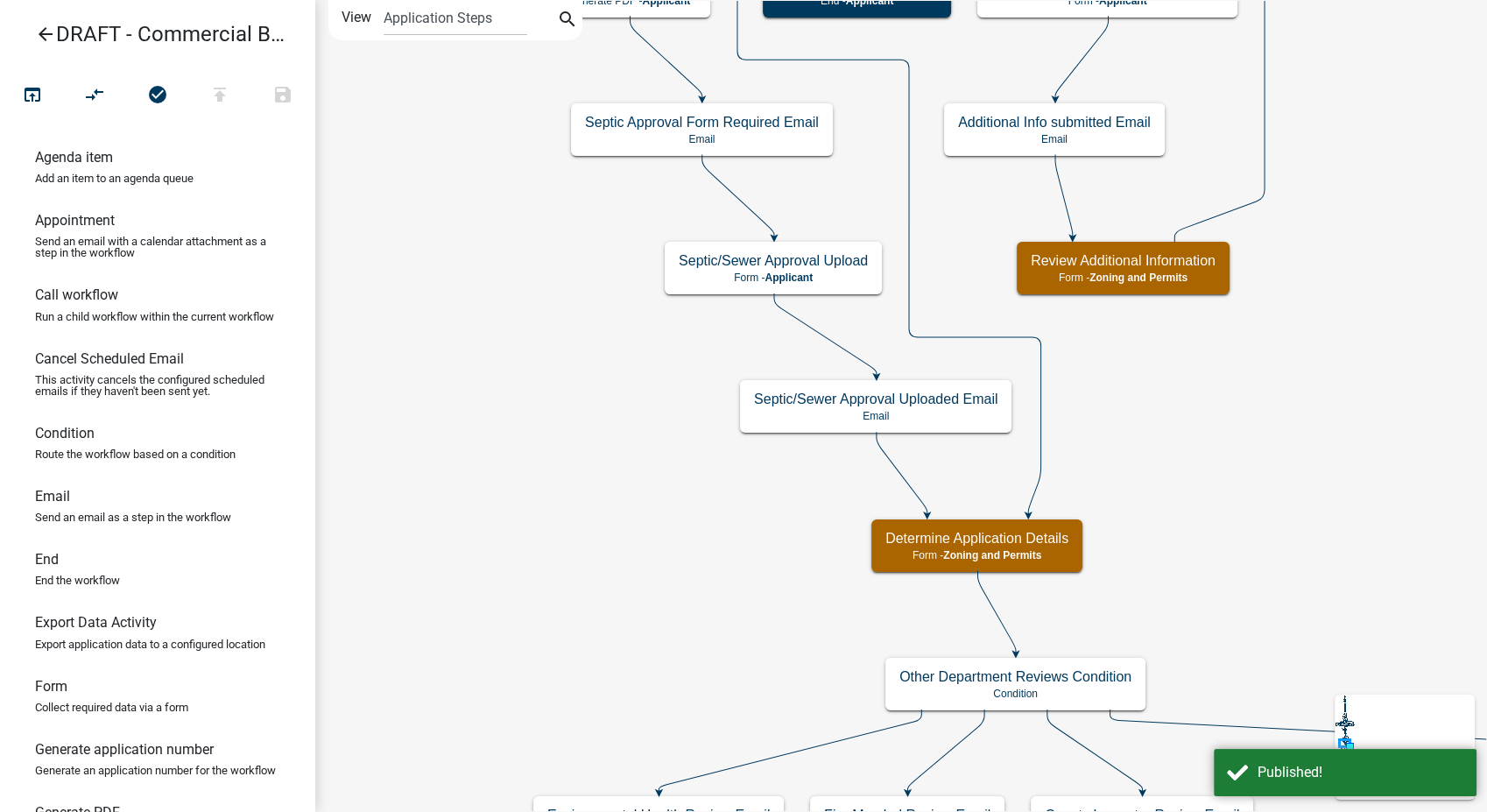
click at [50, 39] on icon "arrow_back" at bounding box center [46, 35] width 21 height 24
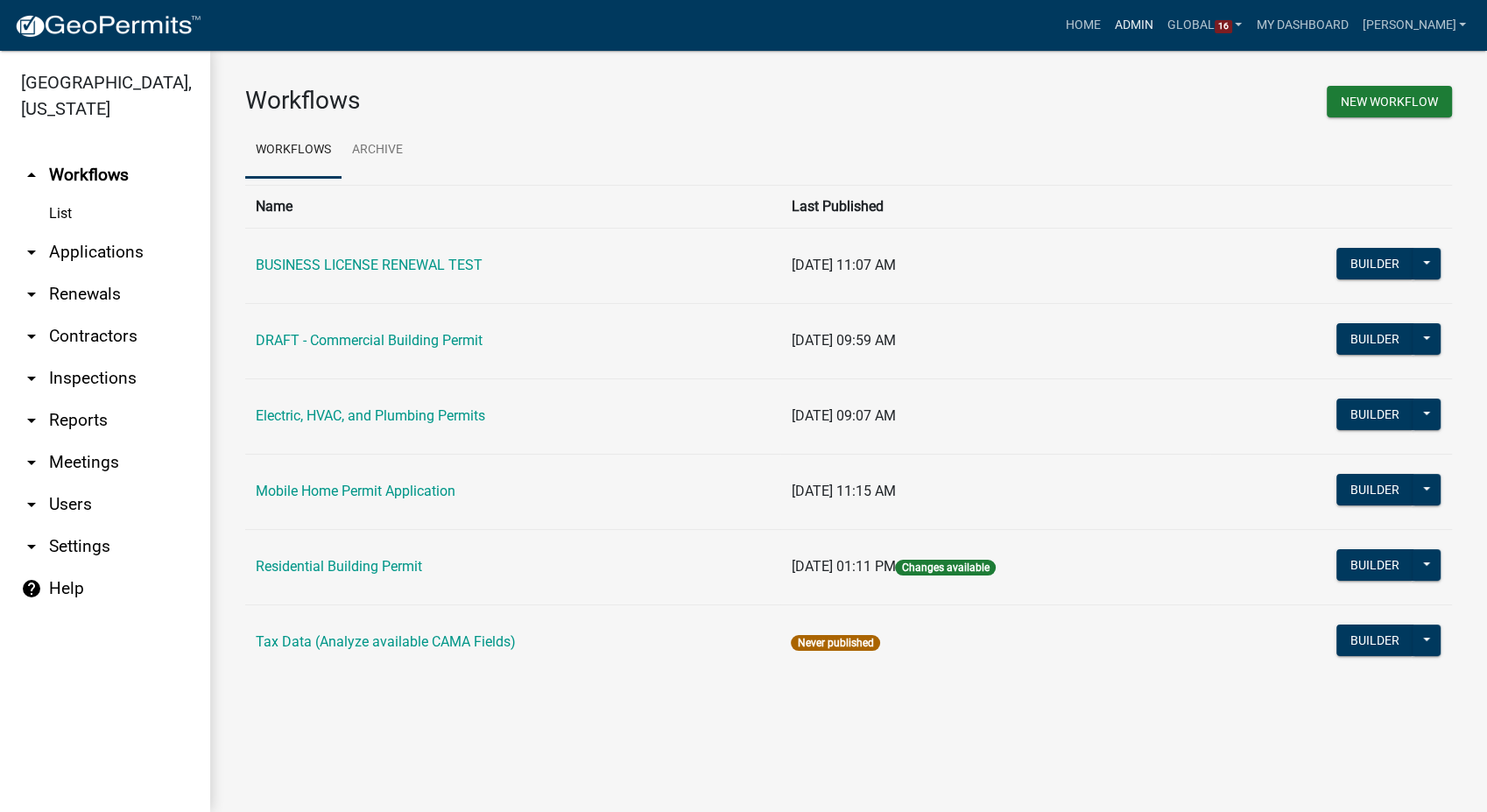
click at [1144, 24] on link "Admin" at bounding box center [1134, 25] width 52 height 33
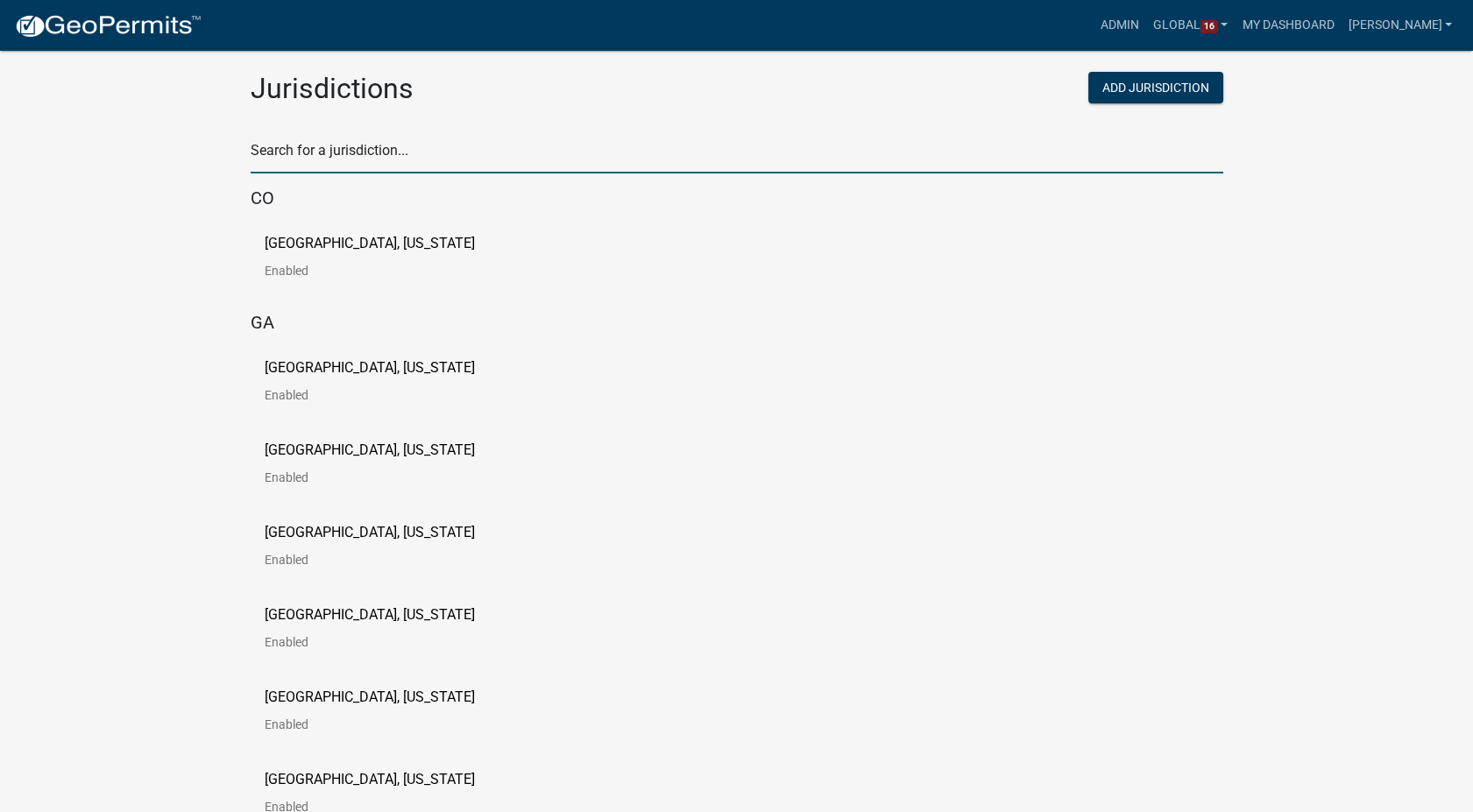
click at [306, 138] on input "text" at bounding box center [736, 155] width 973 height 36
type input "newton"
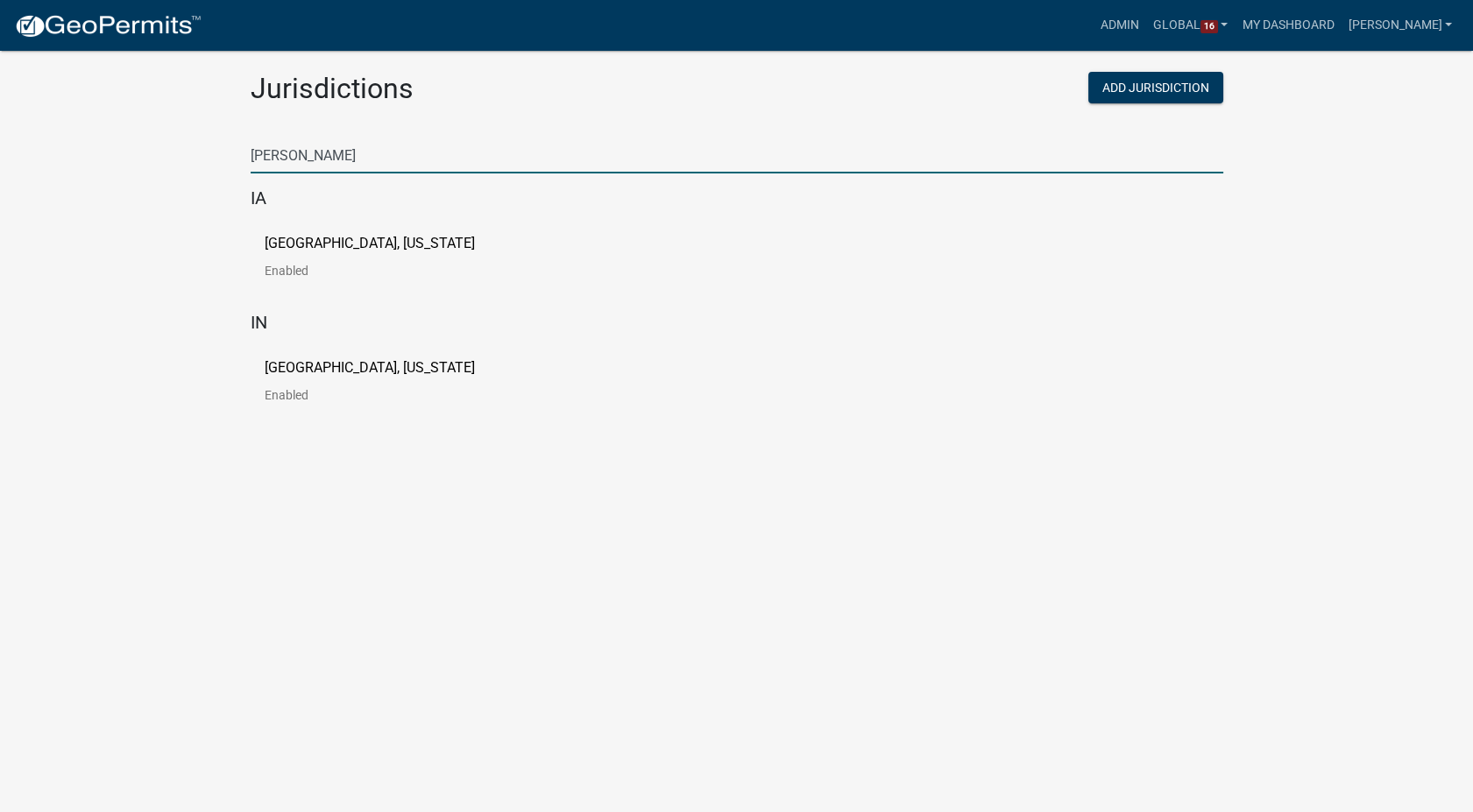
click at [341, 246] on p "[GEOGRAPHIC_DATA], [US_STATE]" at bounding box center [369, 243] width 210 height 14
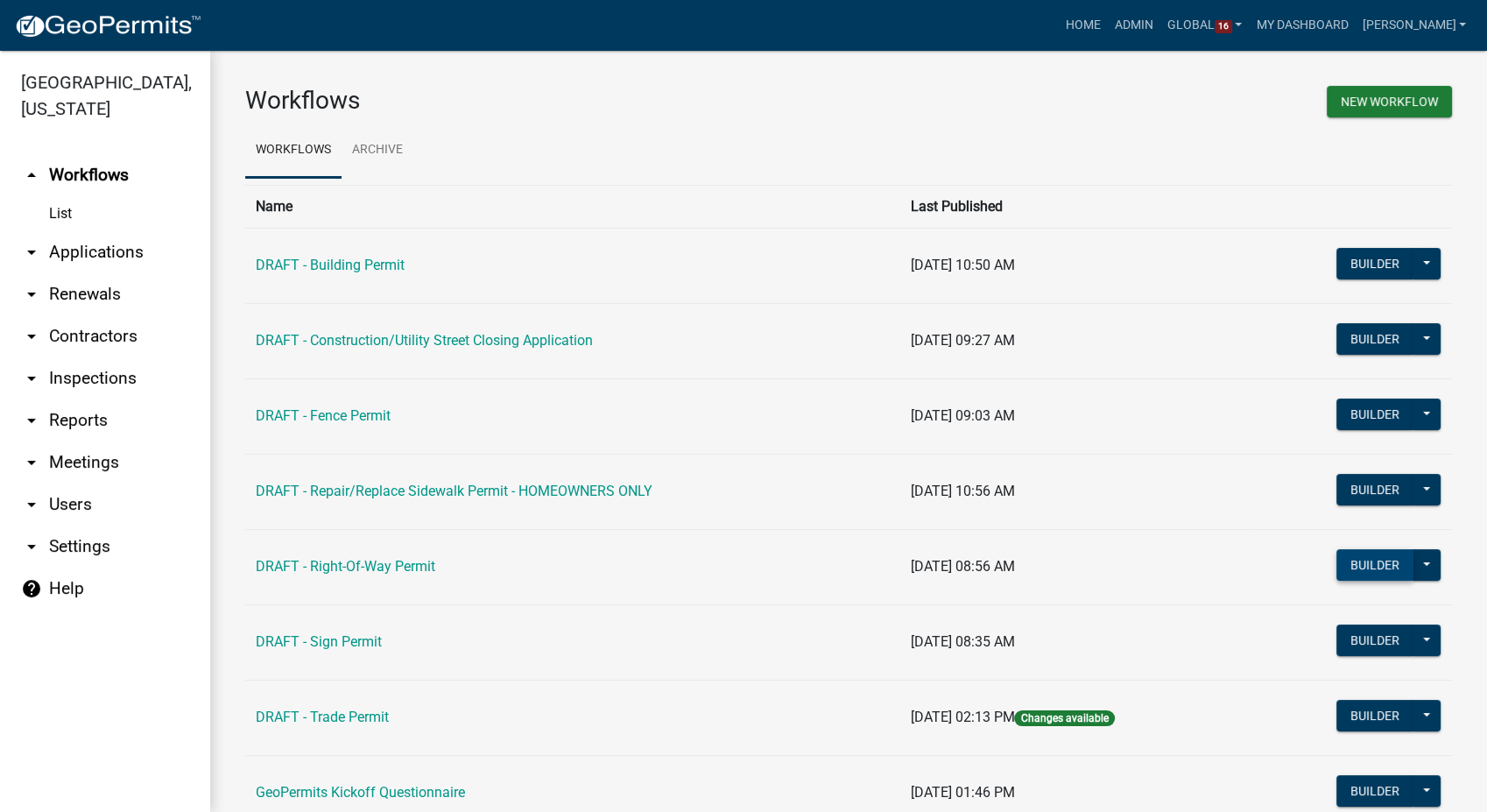
click at [1349, 567] on button "Builder" at bounding box center [1374, 564] width 77 height 31
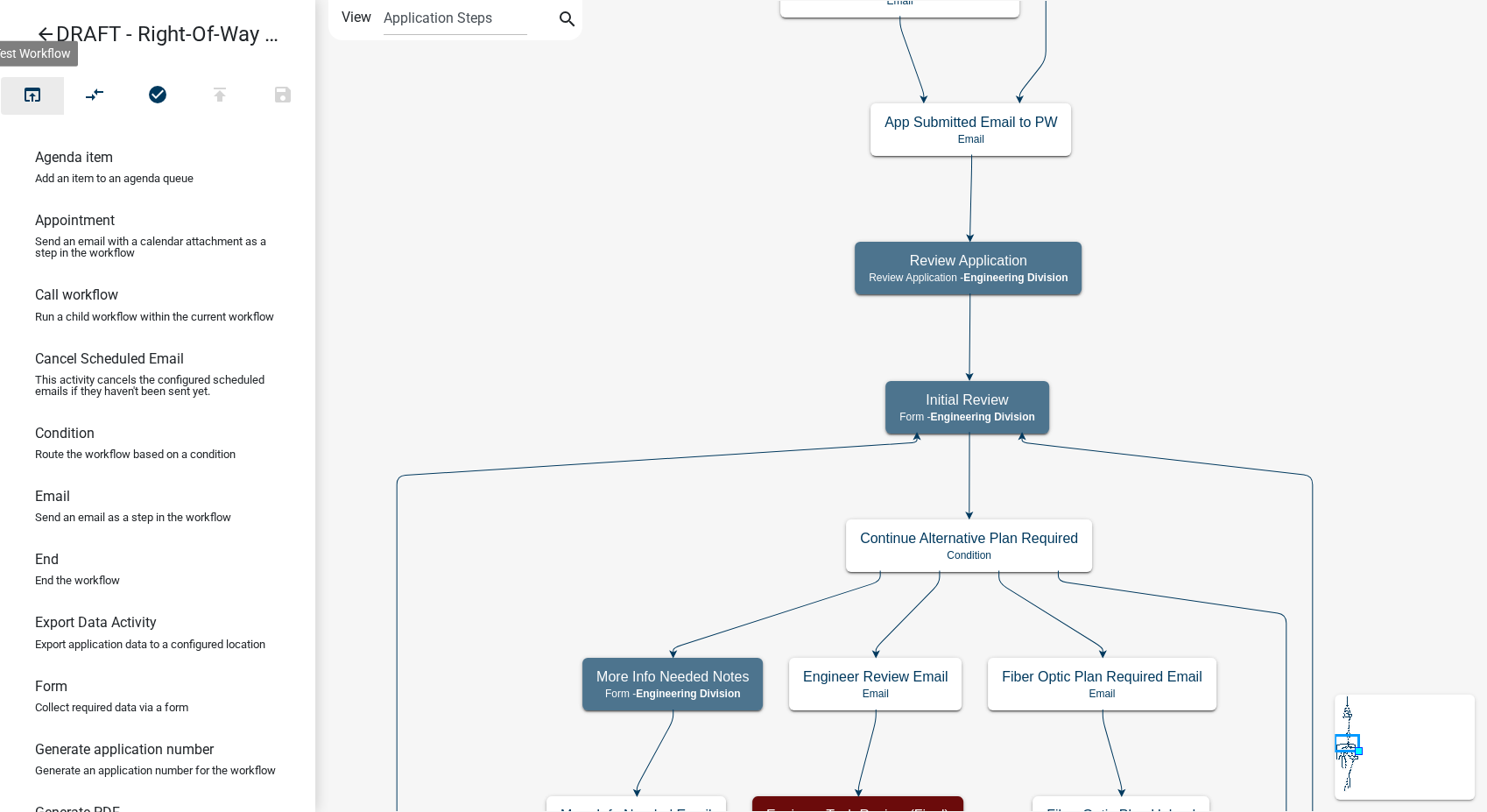
click at [36, 92] on icon "open_in_browser" at bounding box center [33, 96] width 21 height 24
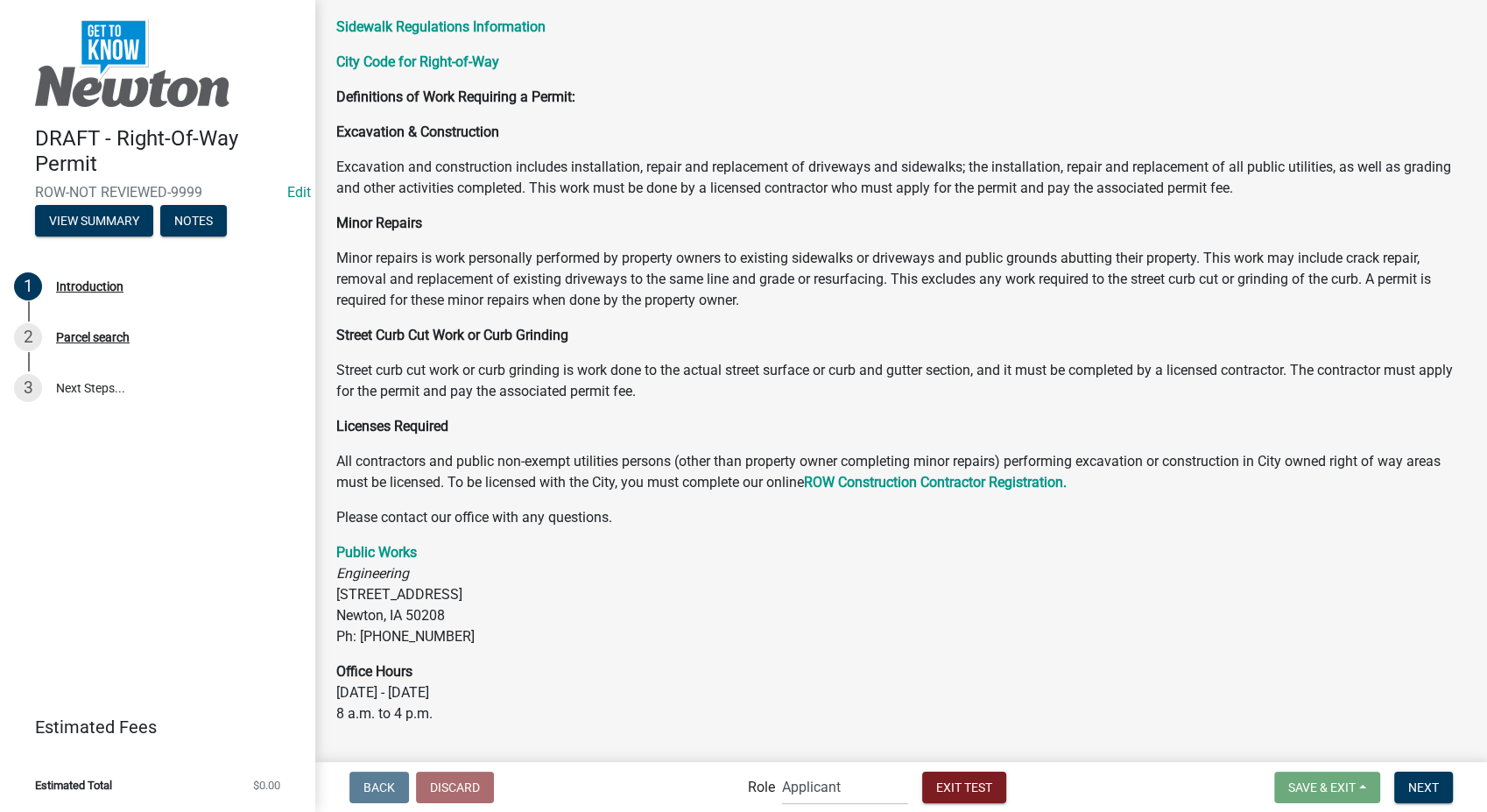
scroll to position [308, 0]
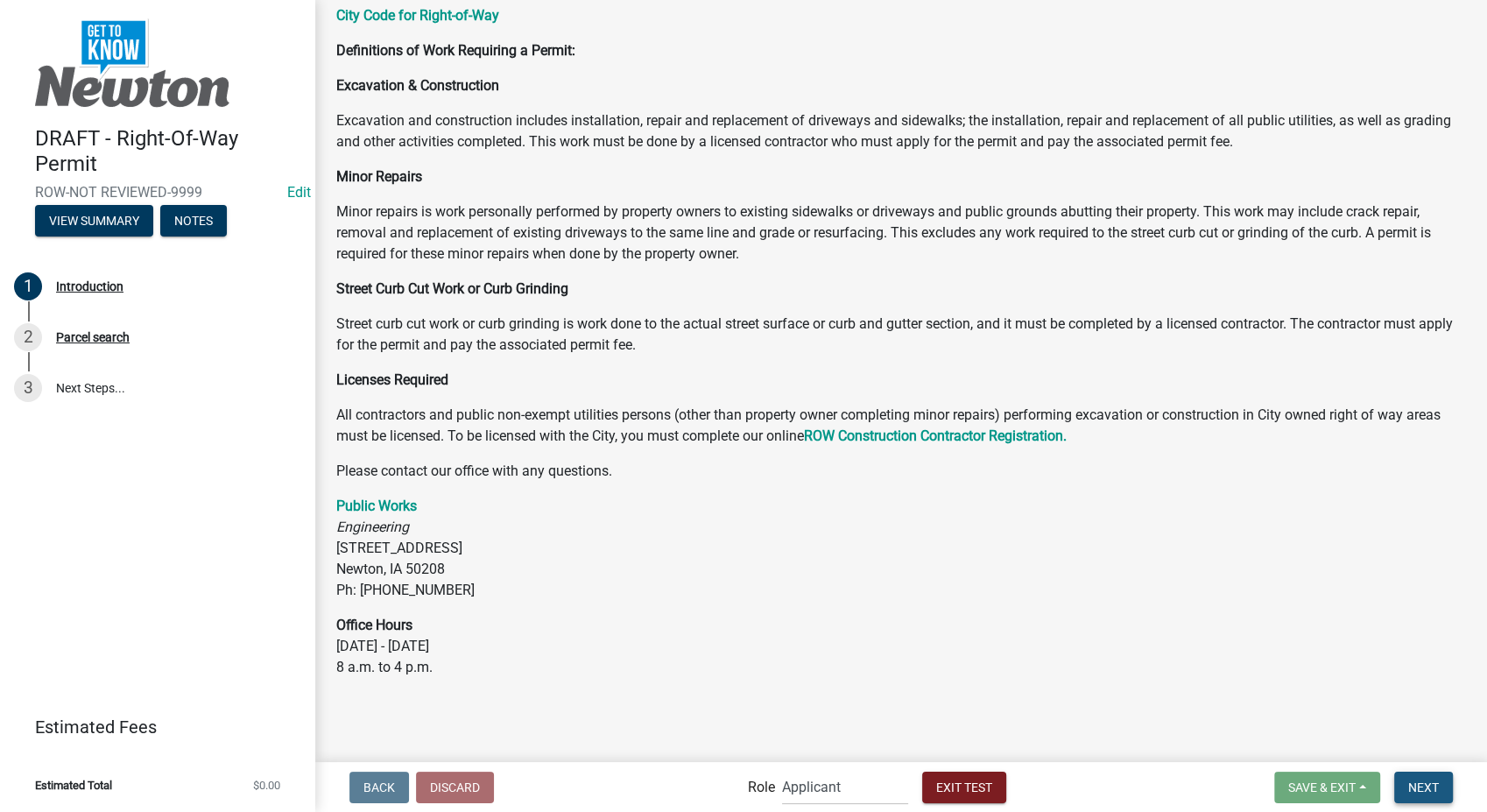
click at [1423, 789] on span "Next" at bounding box center [1424, 787] width 31 height 14
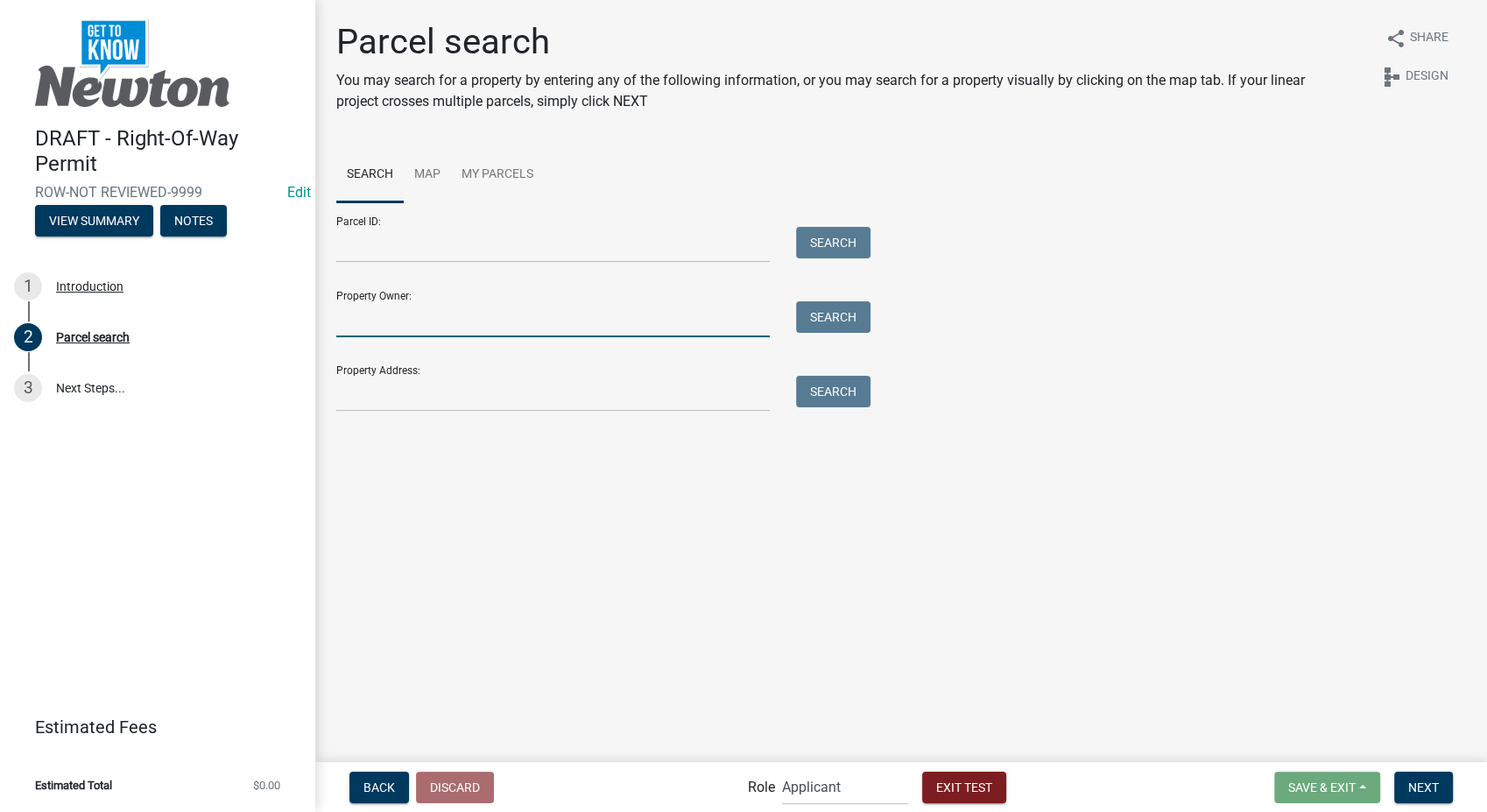
click at [542, 325] on input "Property Owner:" at bounding box center [553, 319] width 433 height 36
type input "smith"
click at [842, 319] on button "Search" at bounding box center [833, 317] width 75 height 31
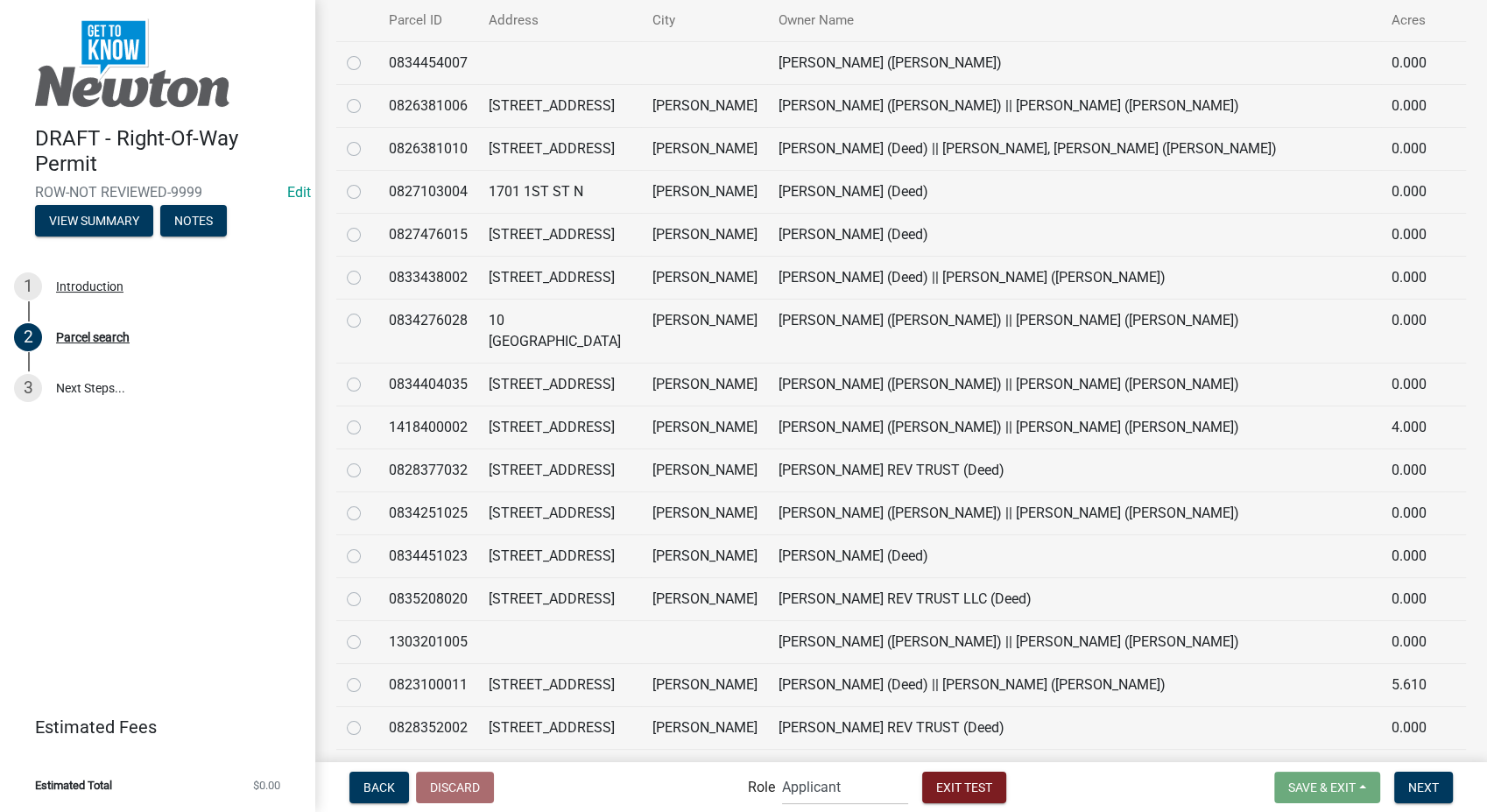
scroll to position [487, 0]
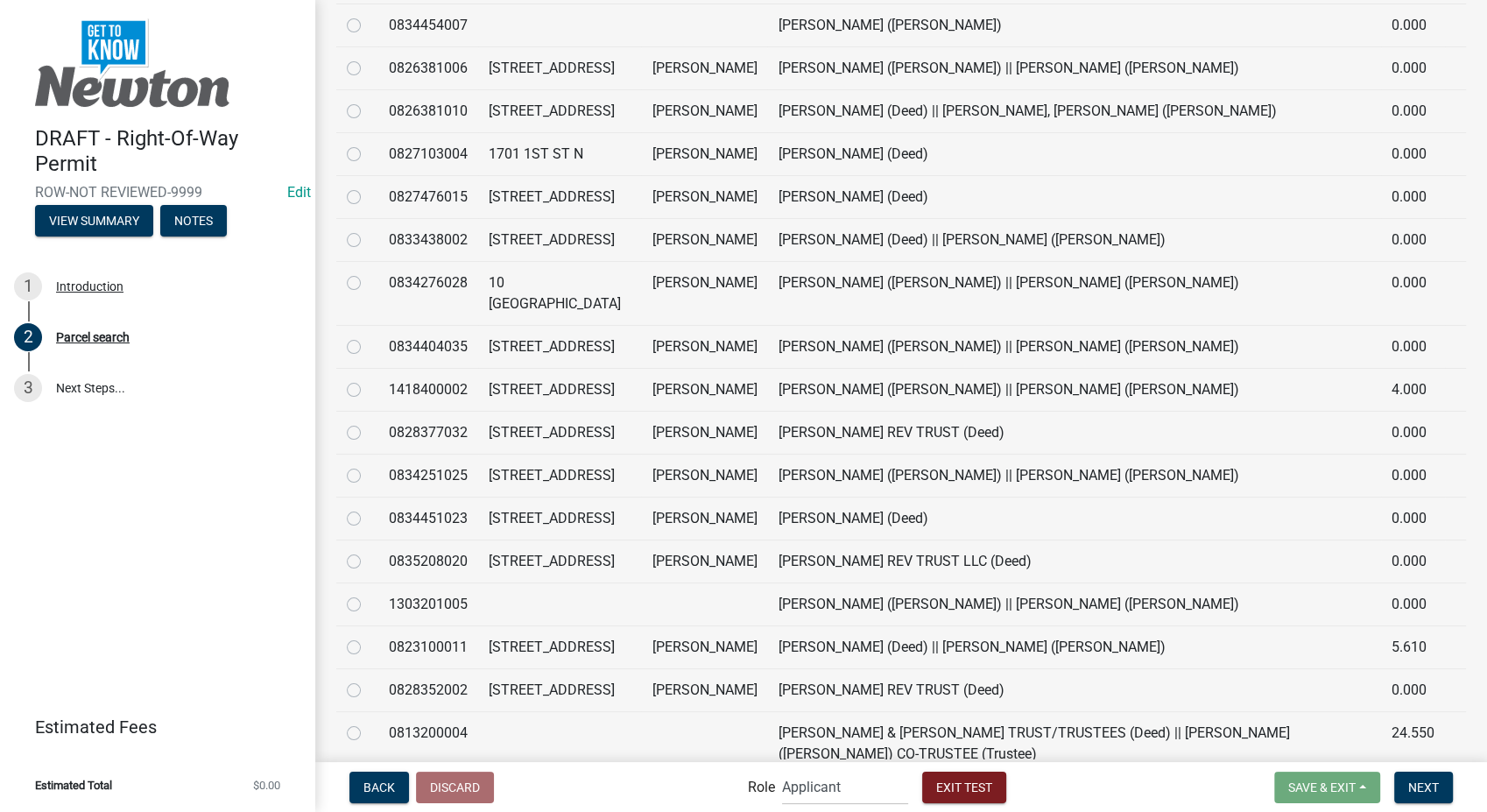
click at [368, 508] on label at bounding box center [368, 508] width 0 height 0
click at [368, 520] on input "radio" at bounding box center [374, 514] width 12 height 12
radio input "true"
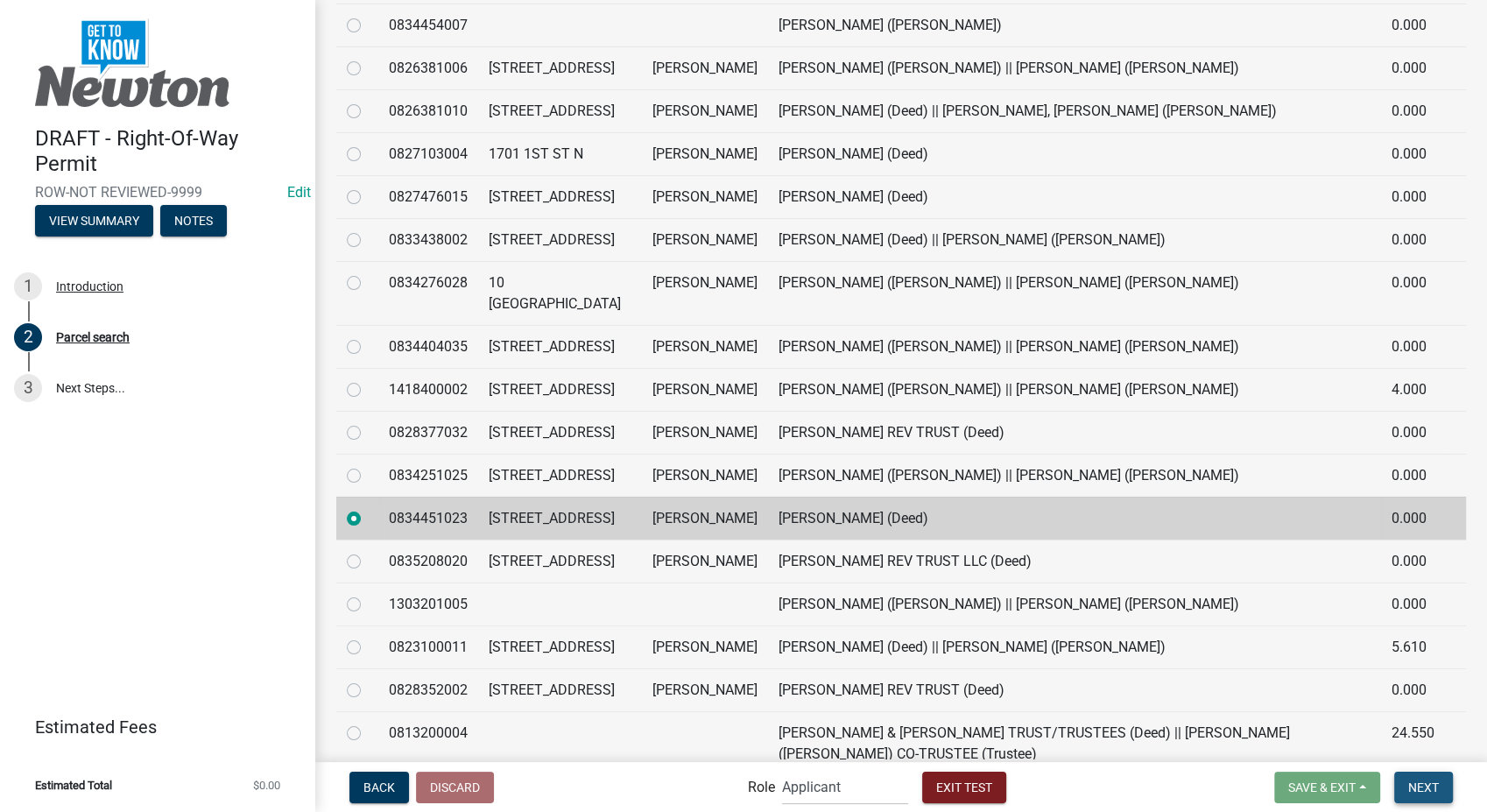
click at [1433, 785] on span "Next" at bounding box center [1424, 787] width 31 height 14
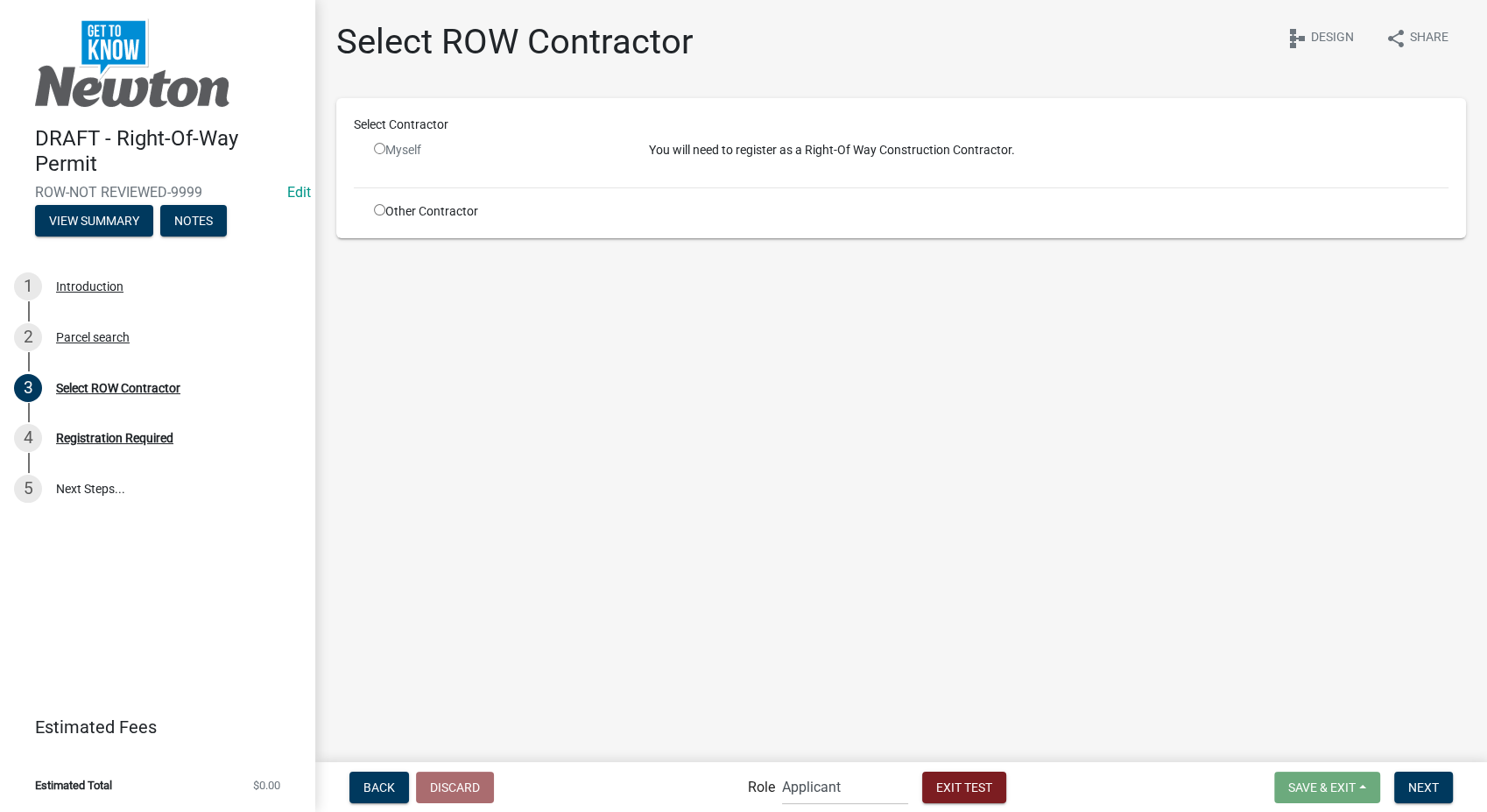
click at [379, 209] on input "radio" at bounding box center [380, 210] width 12 height 12
radio input "true"
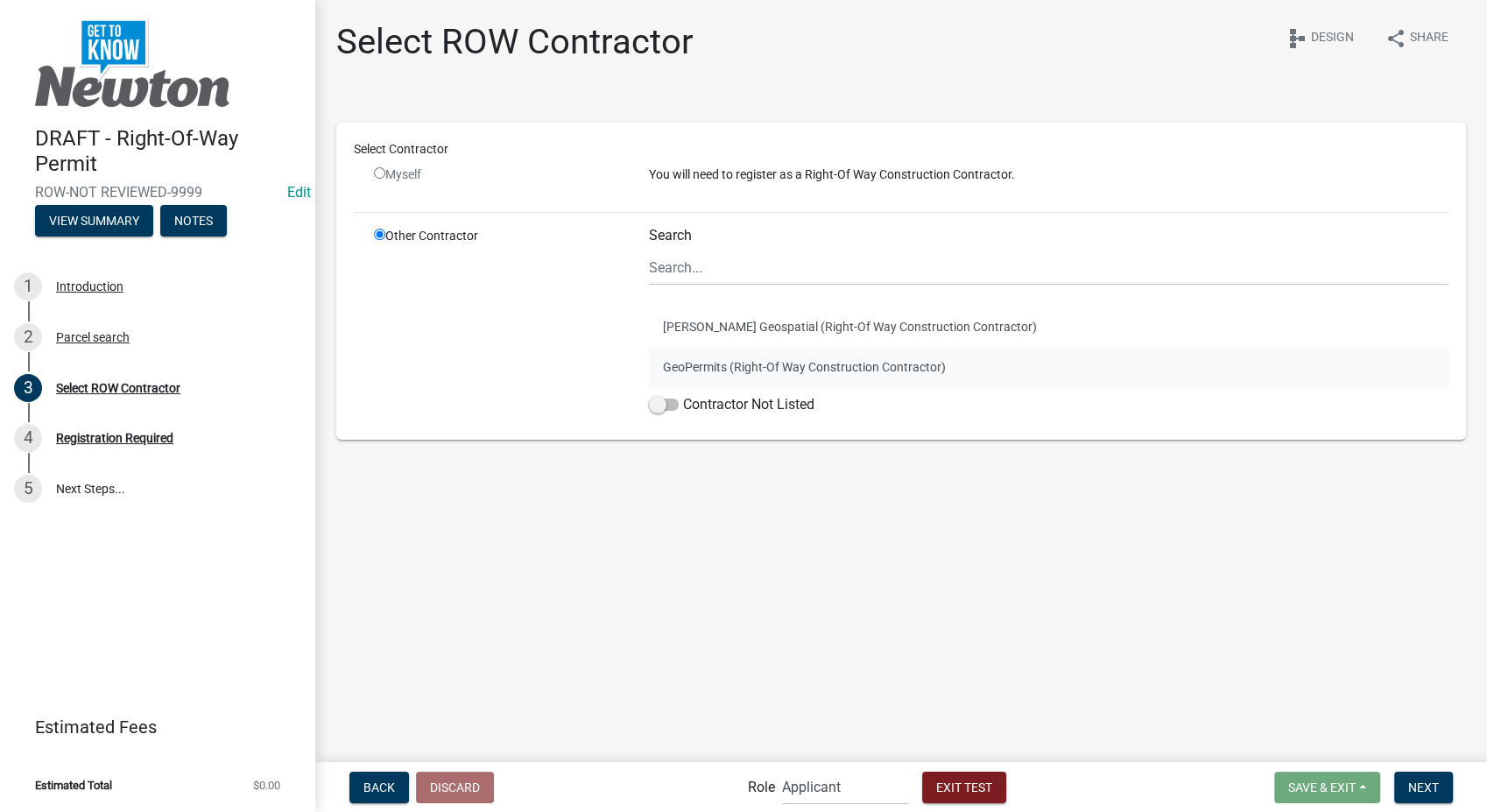
click at [674, 368] on button "GeoPermits (Right-Of Way Construction Contractor)" at bounding box center [1048, 366] width 799 height 40
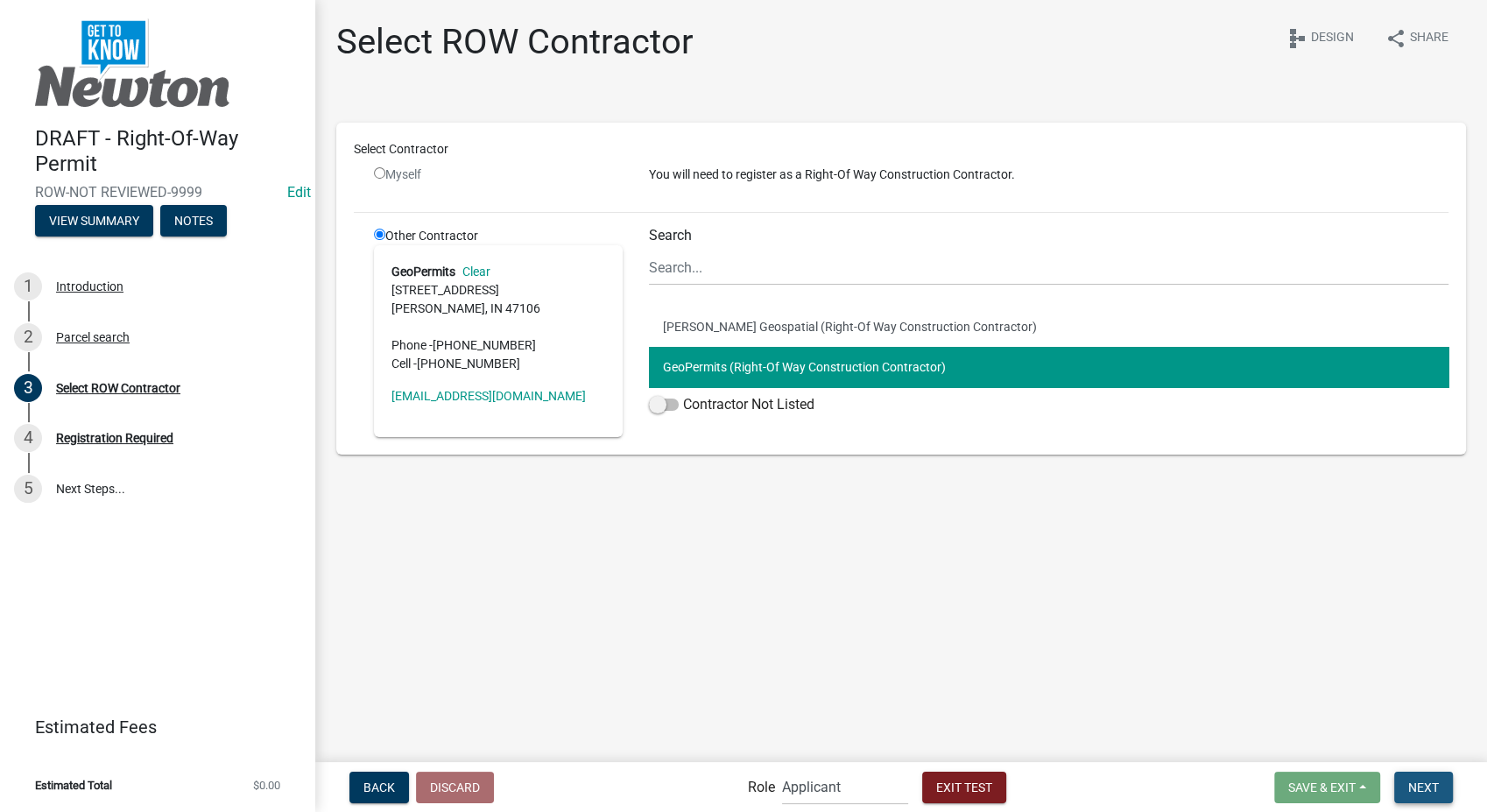
click at [1419, 787] on span "Next" at bounding box center [1424, 787] width 31 height 14
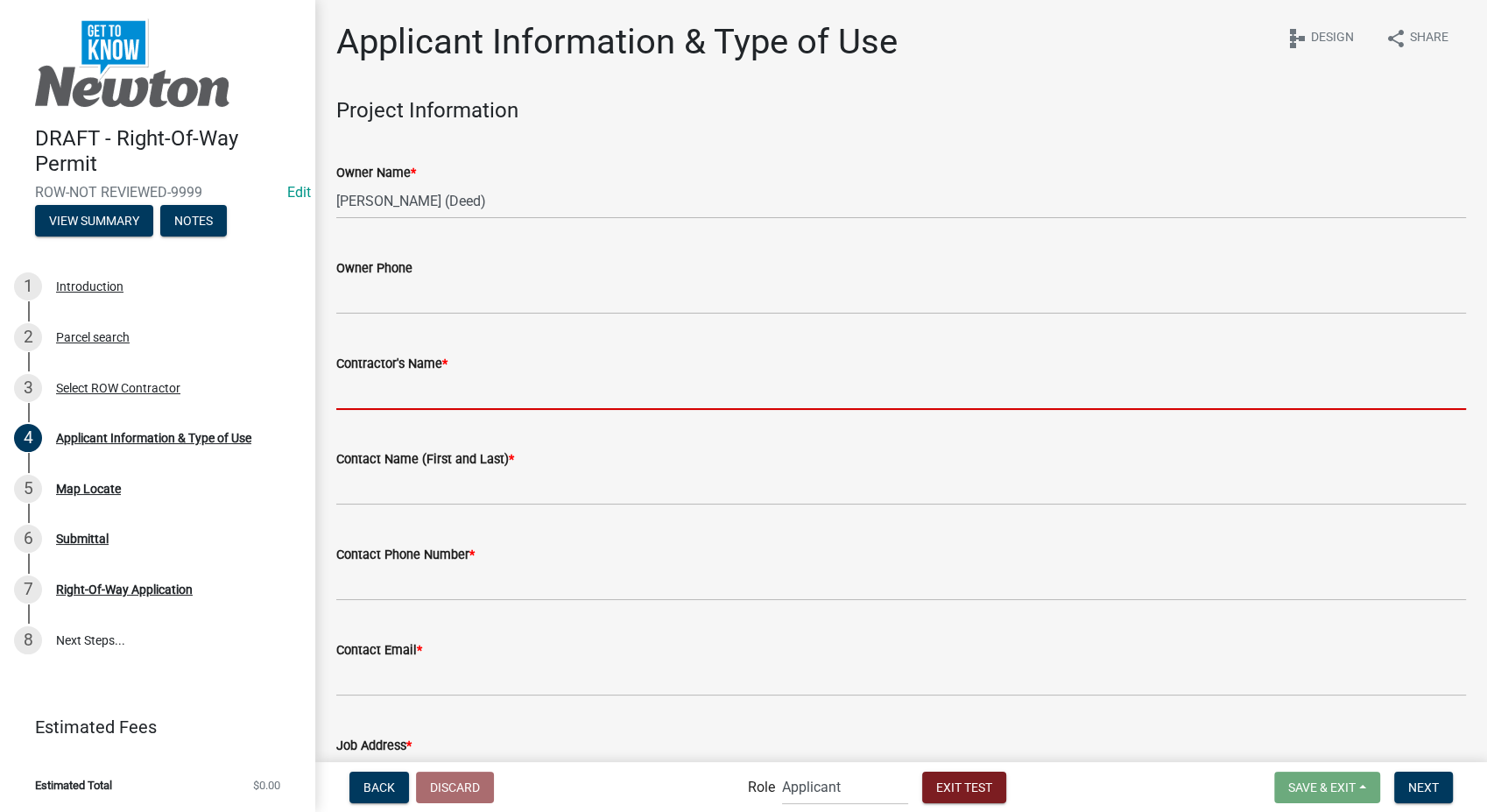
click at [392, 387] on input "Contractor's Name *" at bounding box center [900, 391] width 1130 height 36
type input "Schneider"
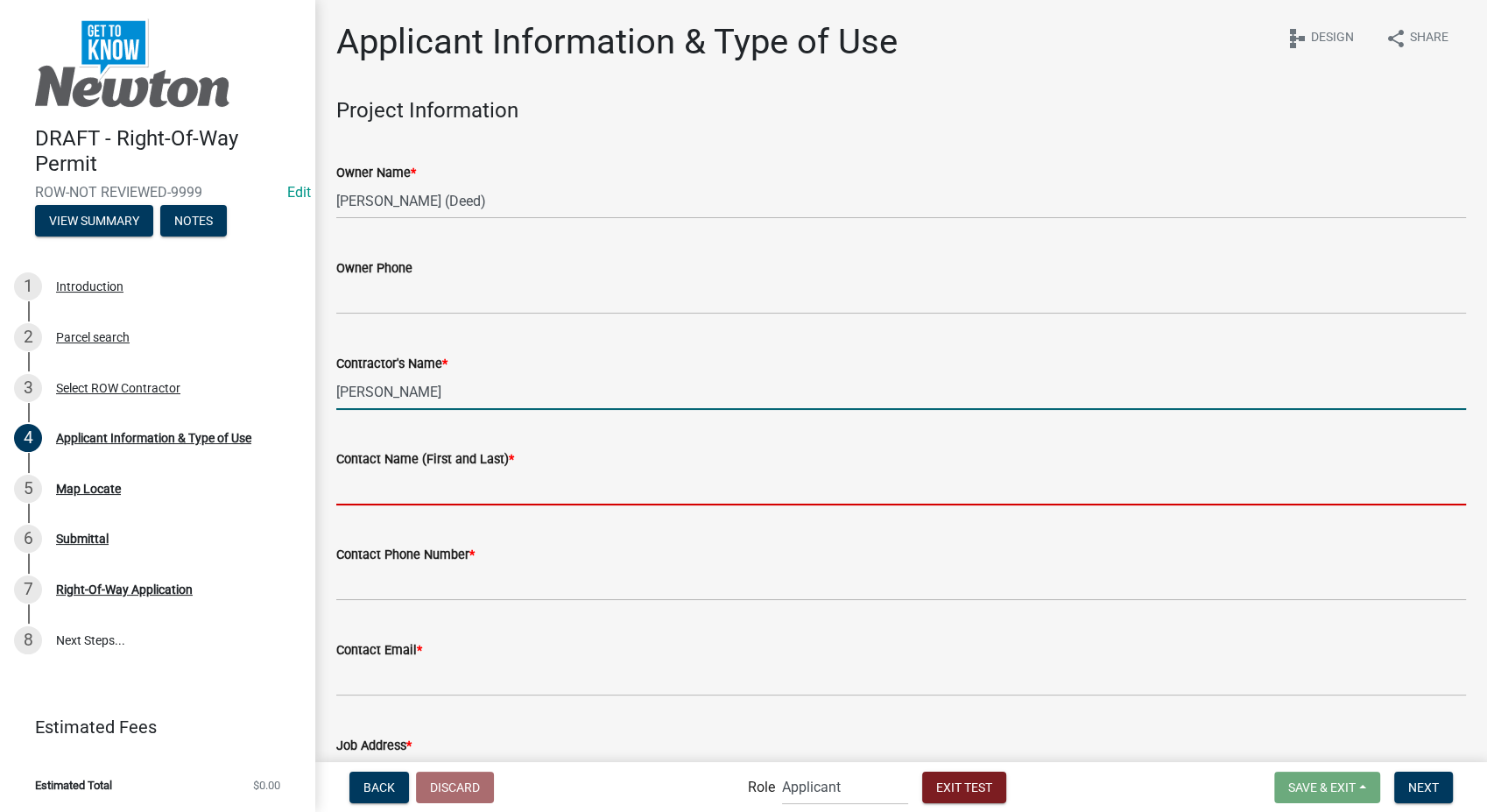
type input "Franklin"
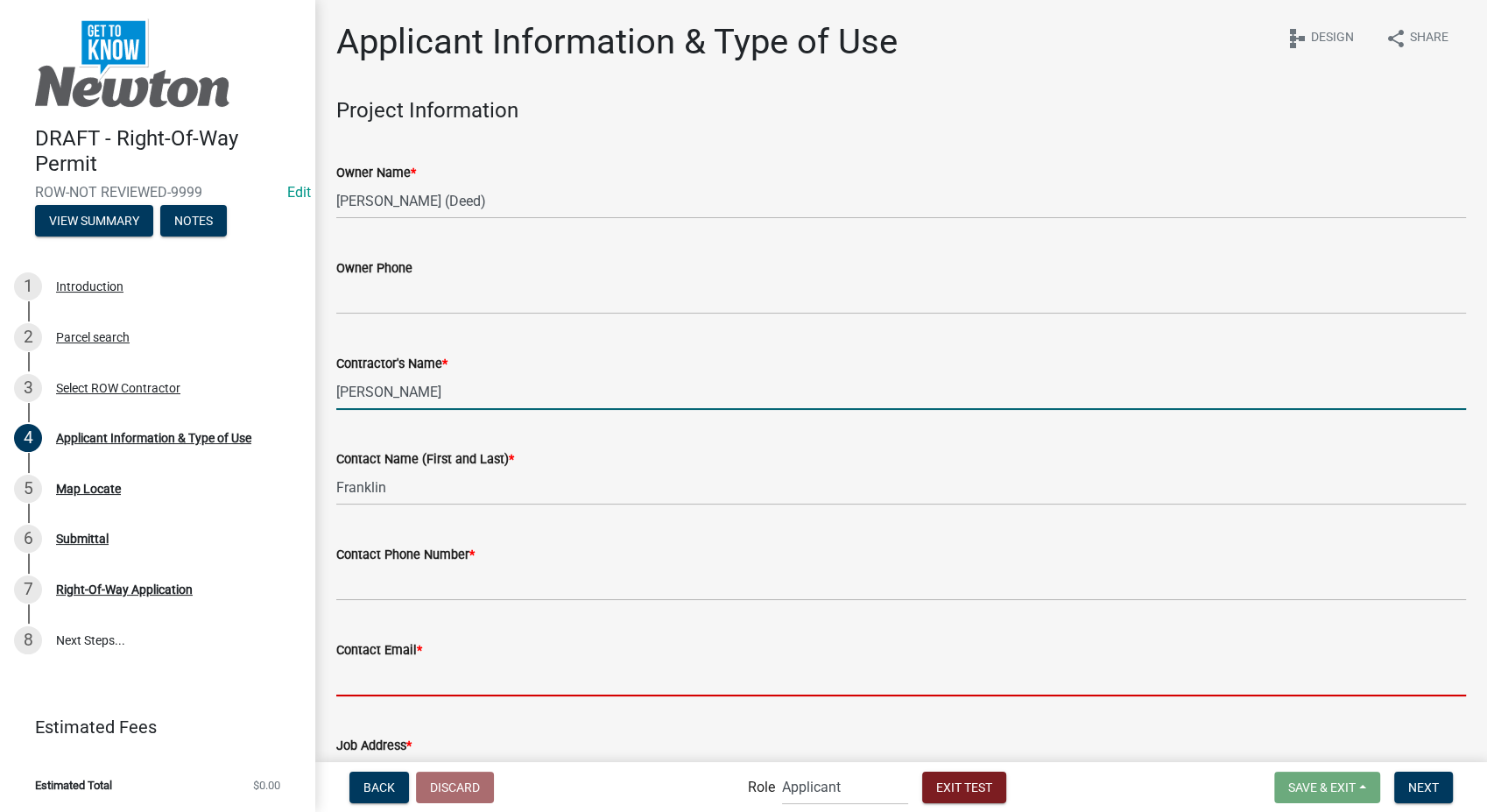
type input "sfranklin@schneidergis.com"
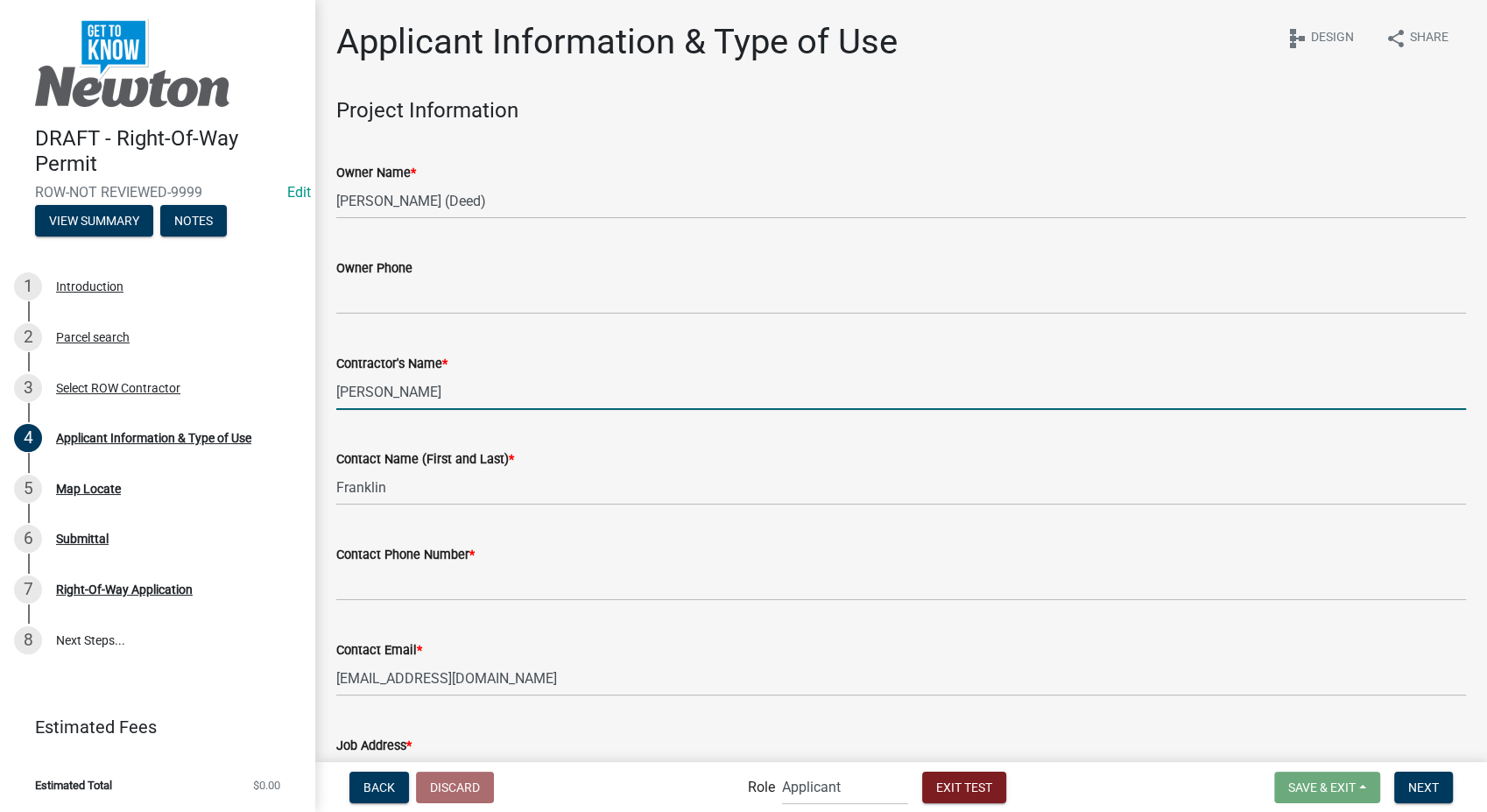
type input "09/13/2025"
select select "9"
select select "2025"
select select "9"
select select "2025"
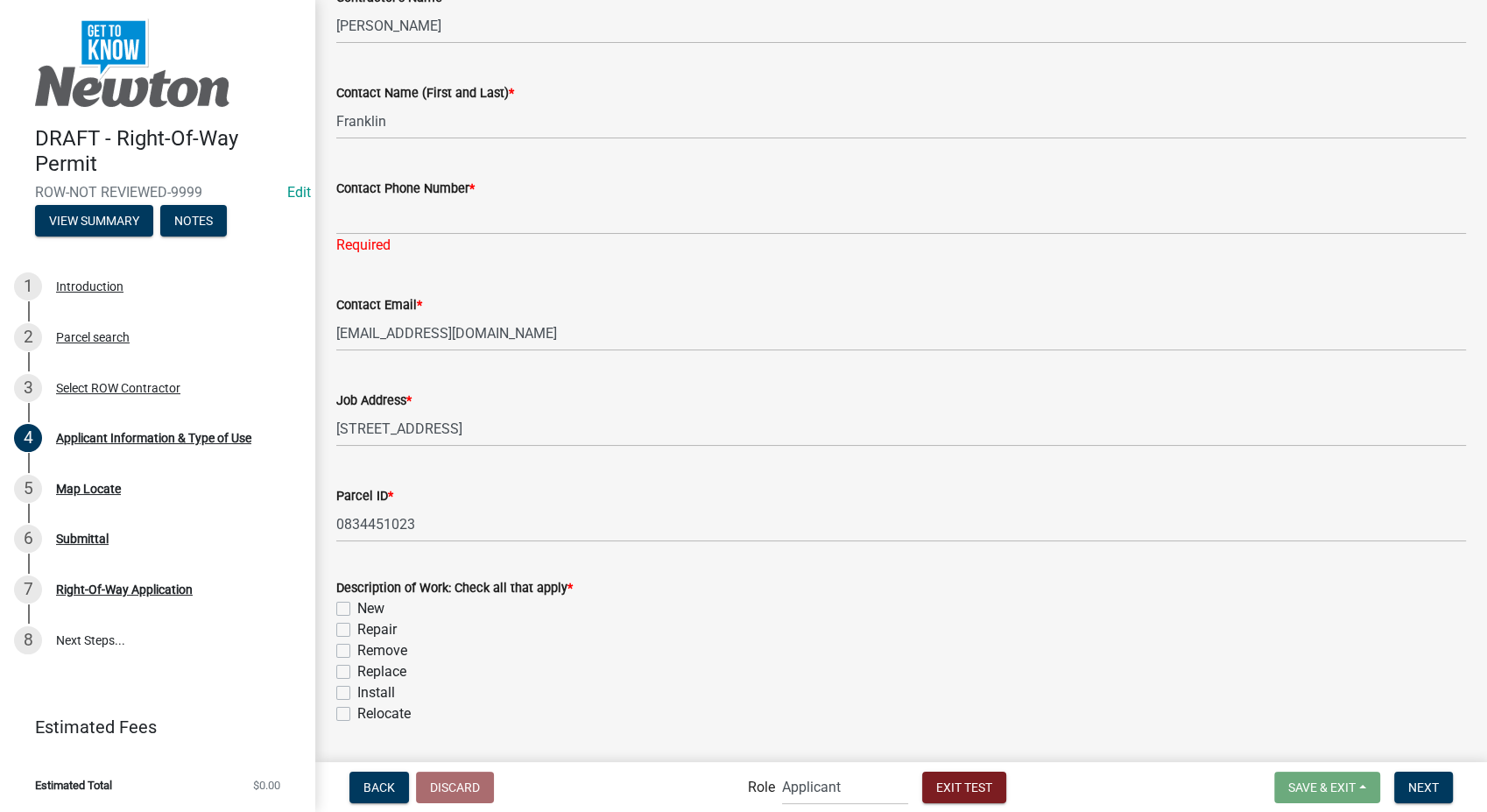
scroll to position [355, 0]
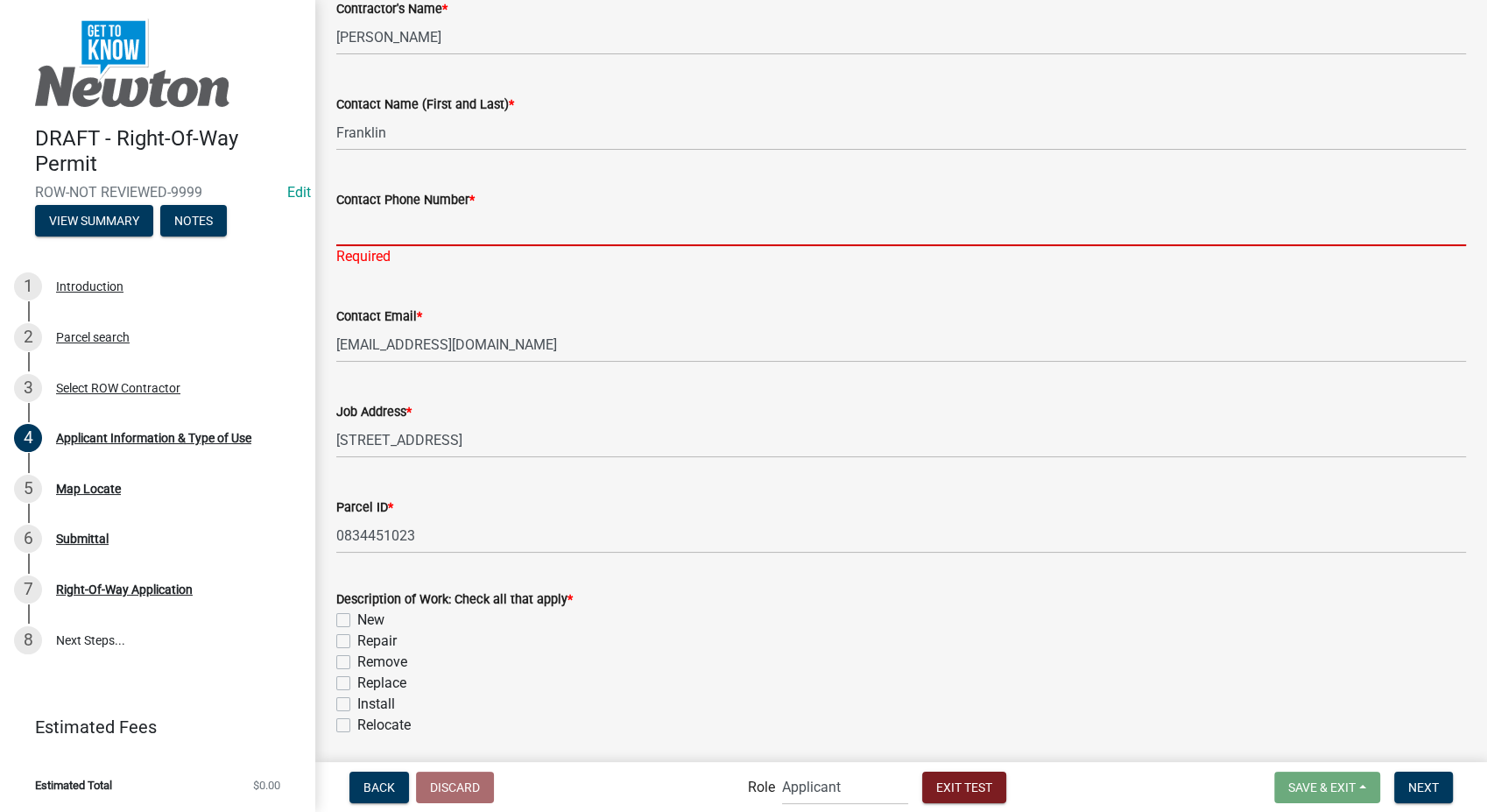
click at [456, 236] on input "Contact Phone Number *" at bounding box center [900, 227] width 1130 height 36
type input "812-888-8888"
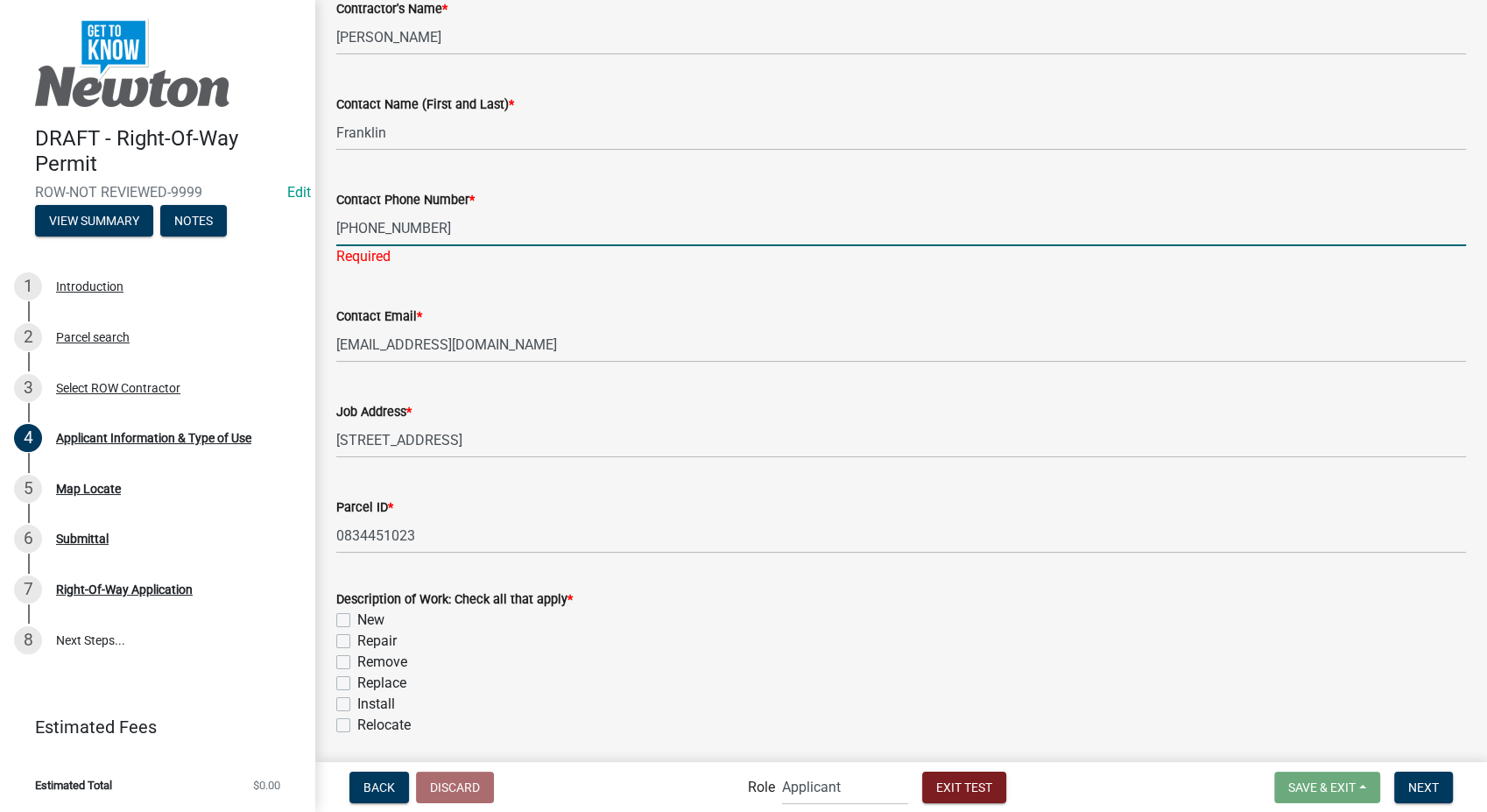
select select "9"
select select "2025"
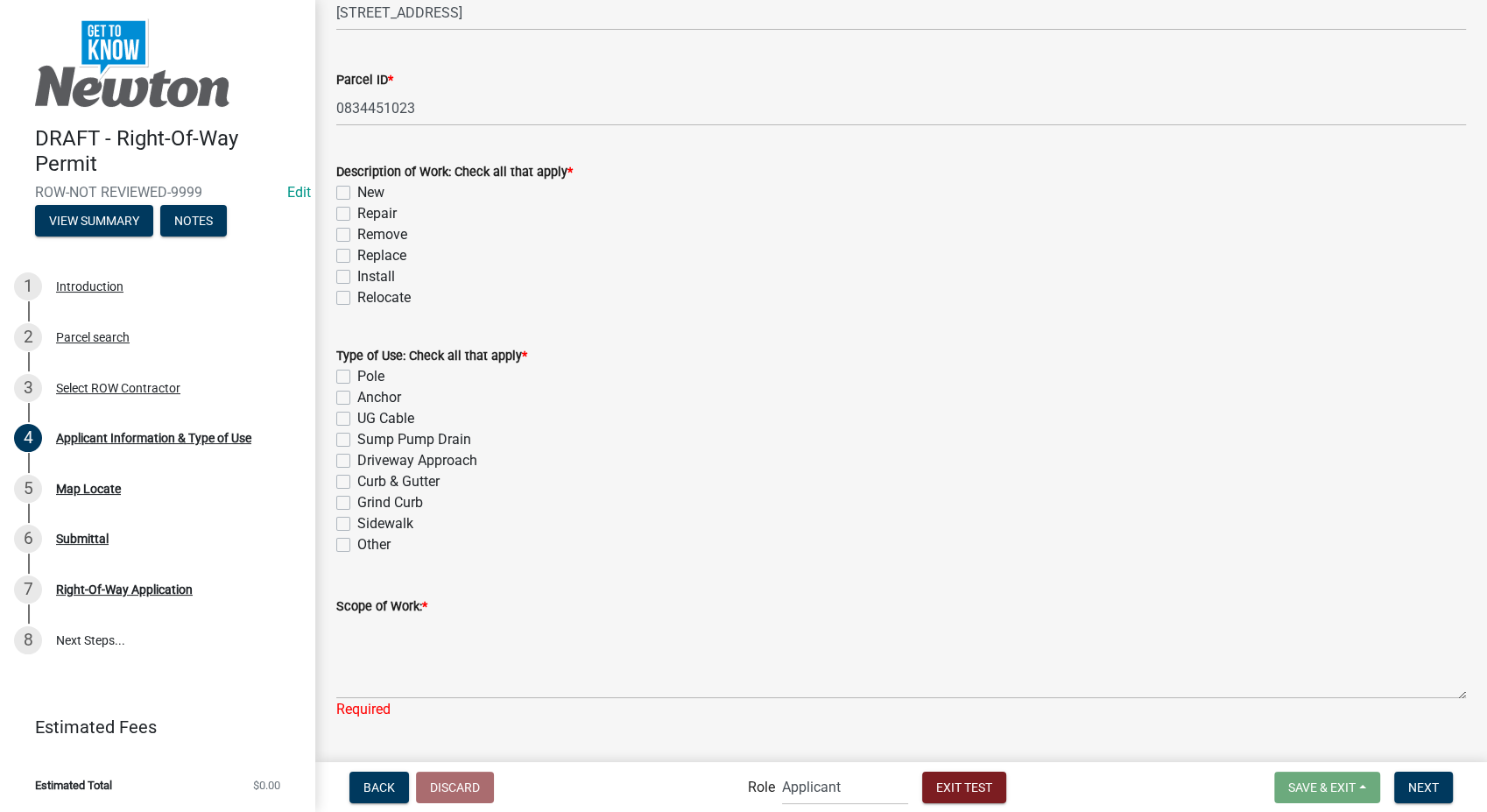
scroll to position [660, 0]
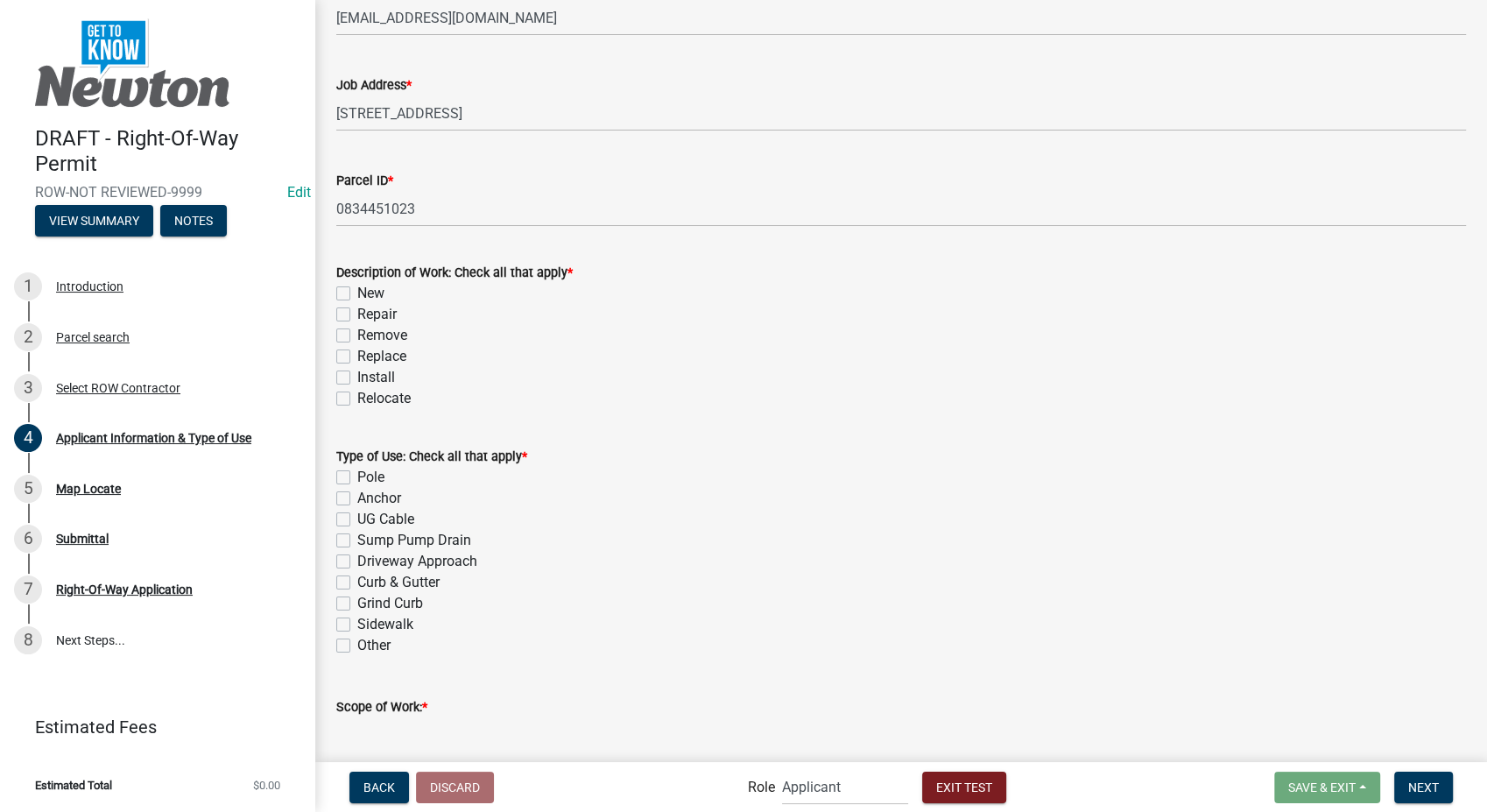
click at [357, 377] on label "Install" at bounding box center [376, 378] width 38 height 21
click at [357, 377] on input "Install" at bounding box center [363, 373] width 12 height 12
checkbox input "true"
checkbox input "false"
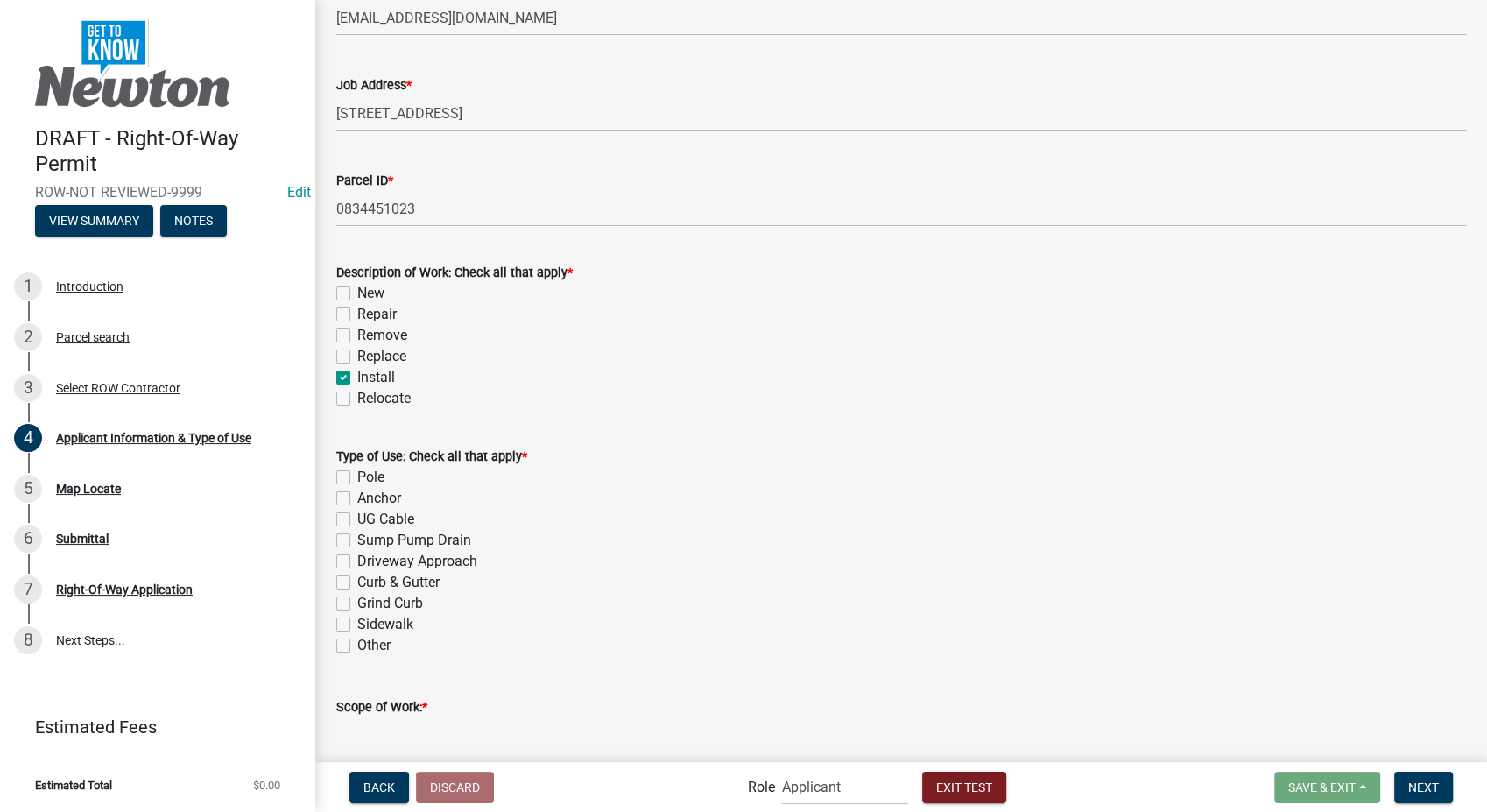
checkbox input "false"
checkbox input "true"
checkbox input "false"
click at [357, 581] on label "Curb & Gutter" at bounding box center [398, 583] width 83 height 21
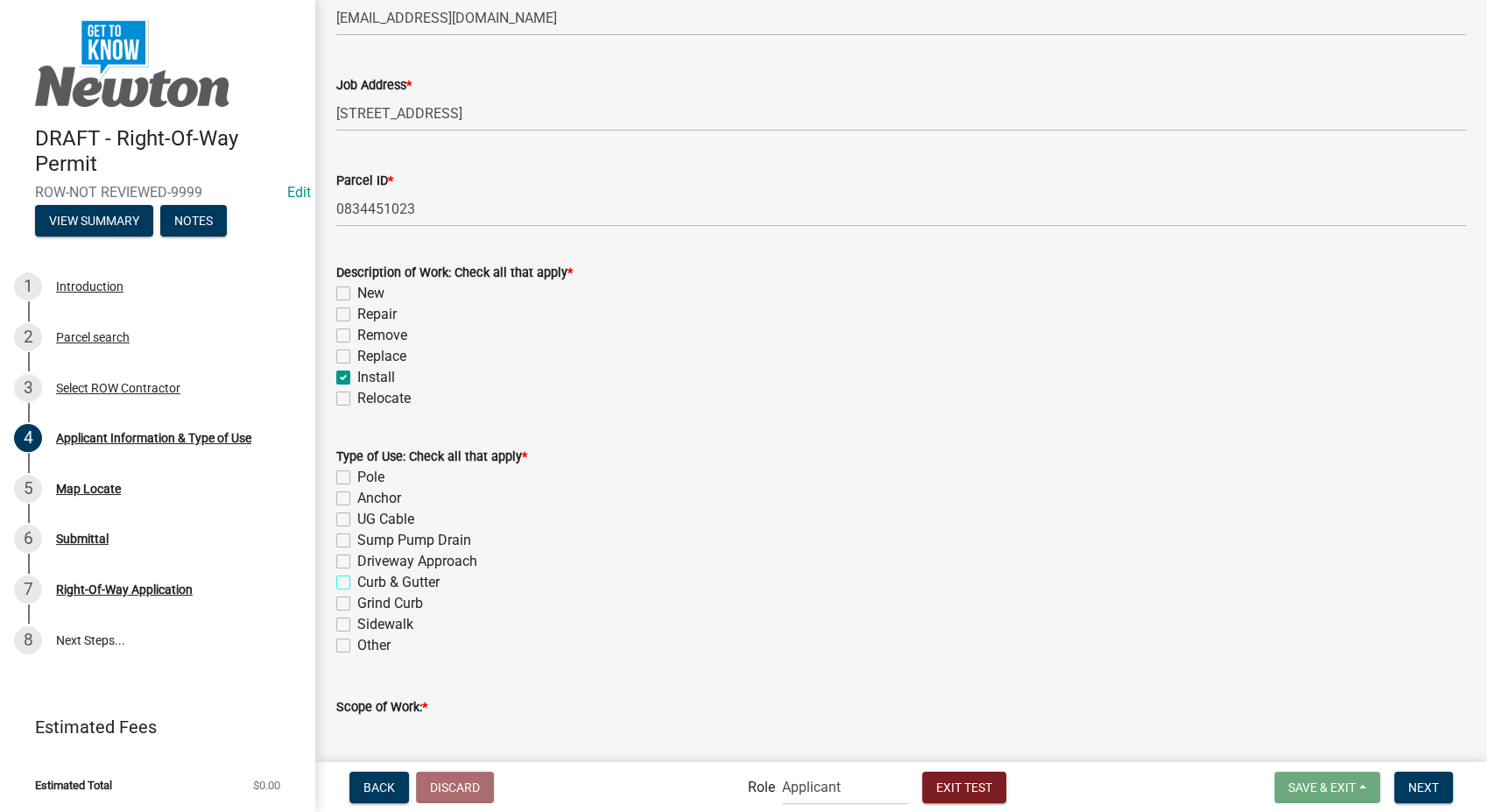
click at [357, 581] on input "Curb & Gutter" at bounding box center [363, 578] width 12 height 12
checkbox input "true"
checkbox input "false"
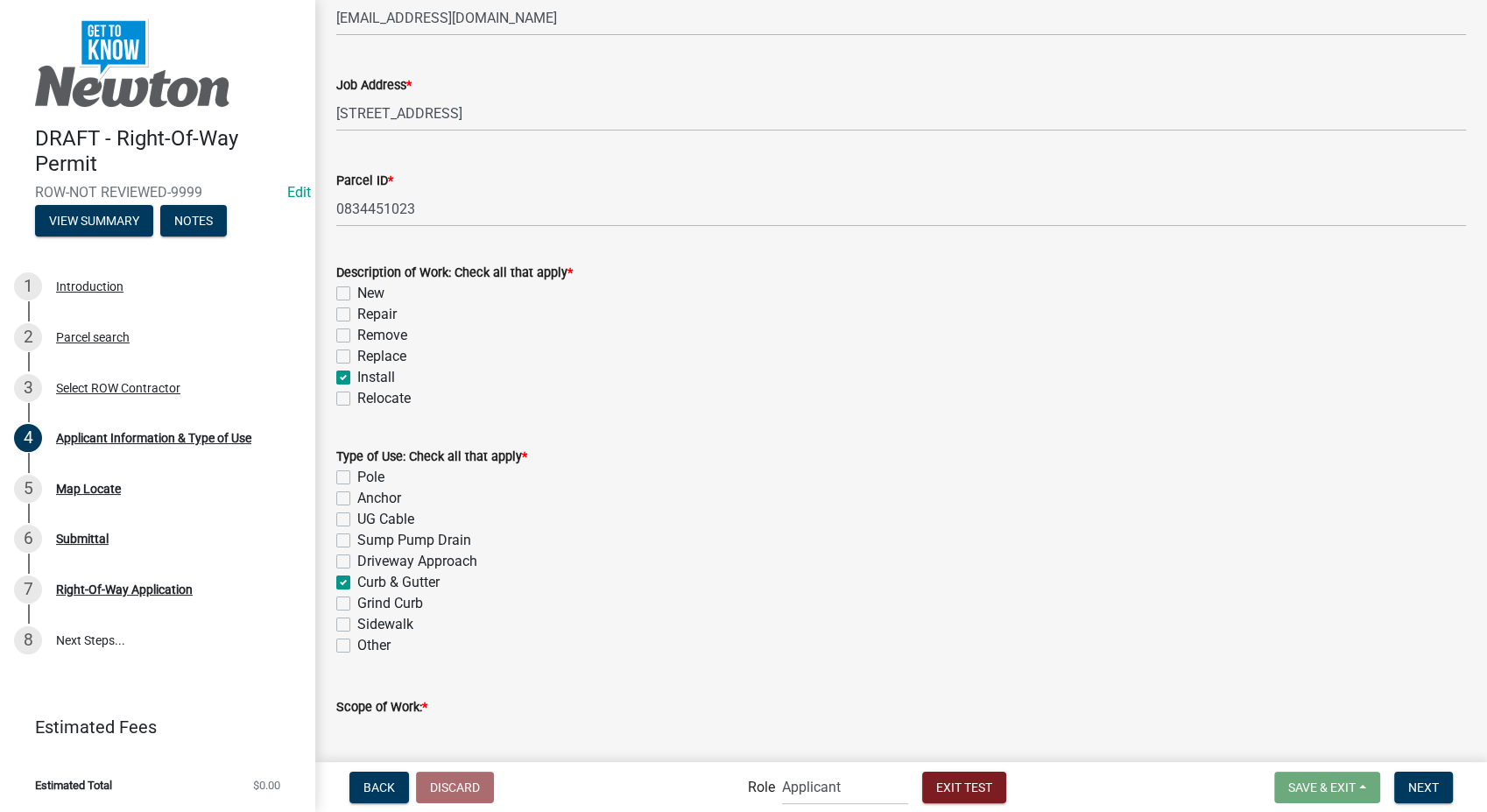
checkbox input "false"
checkbox input "true"
checkbox input "false"
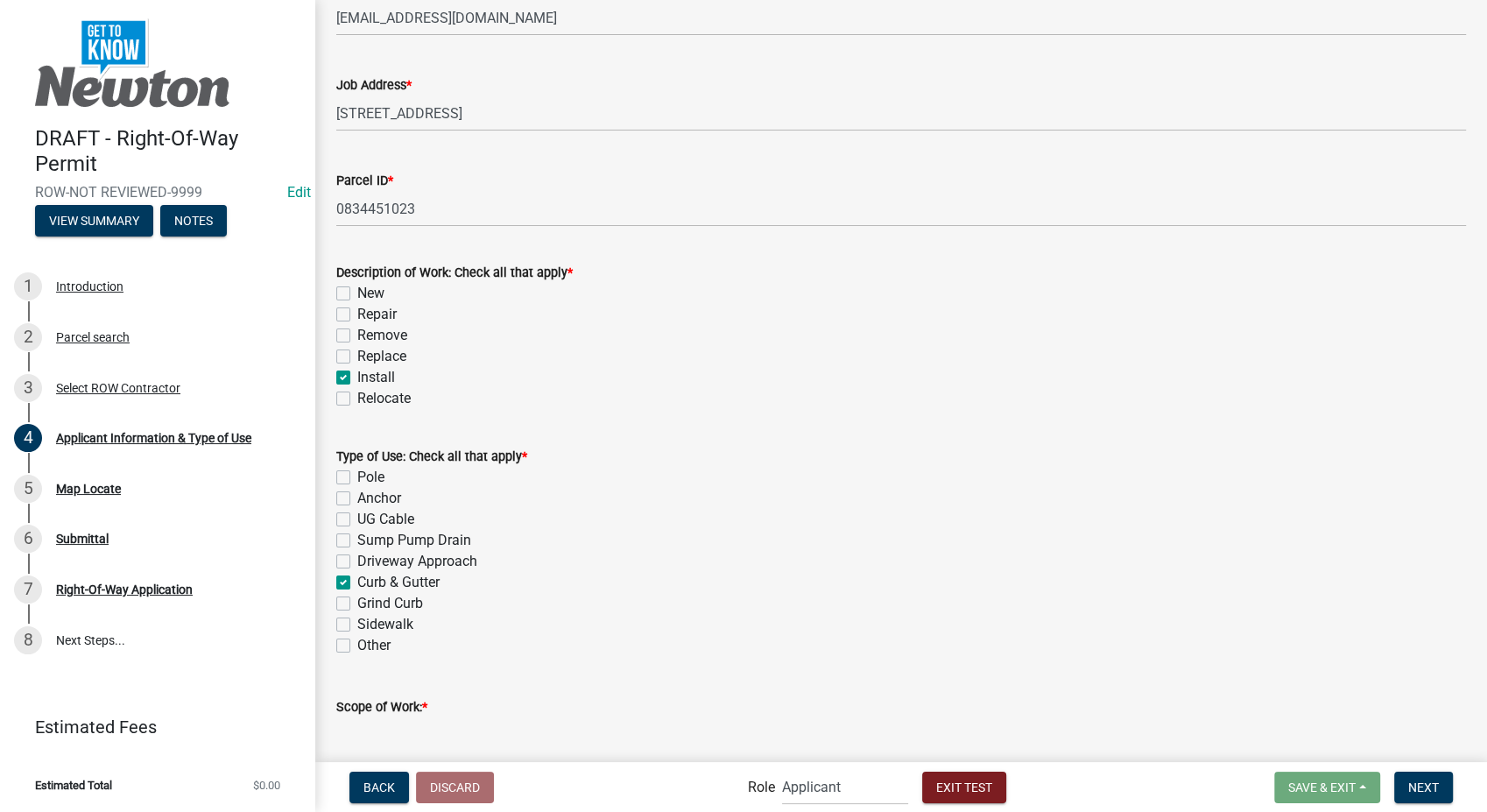
checkbox input "false"
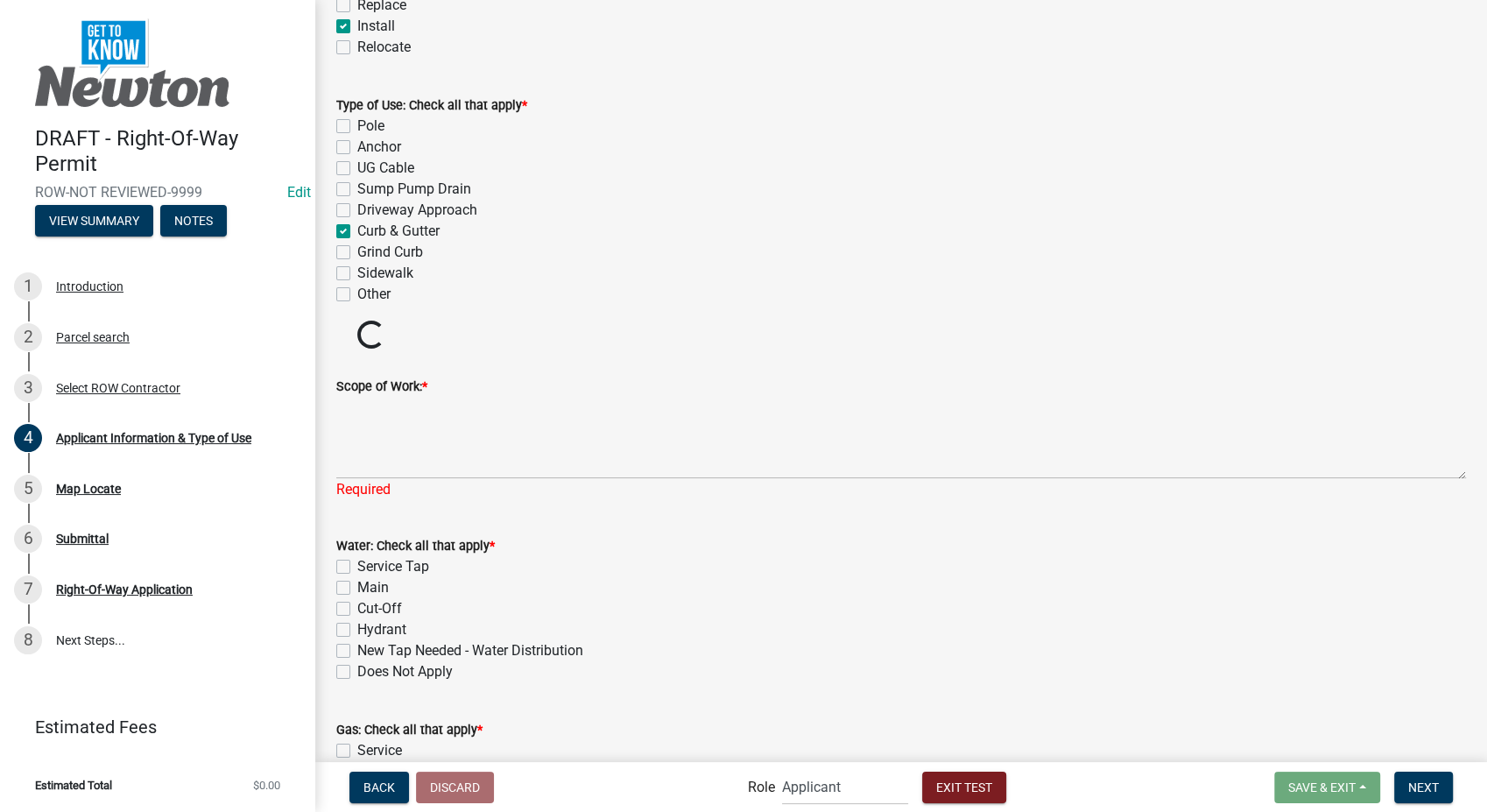
scroll to position [1147, 0]
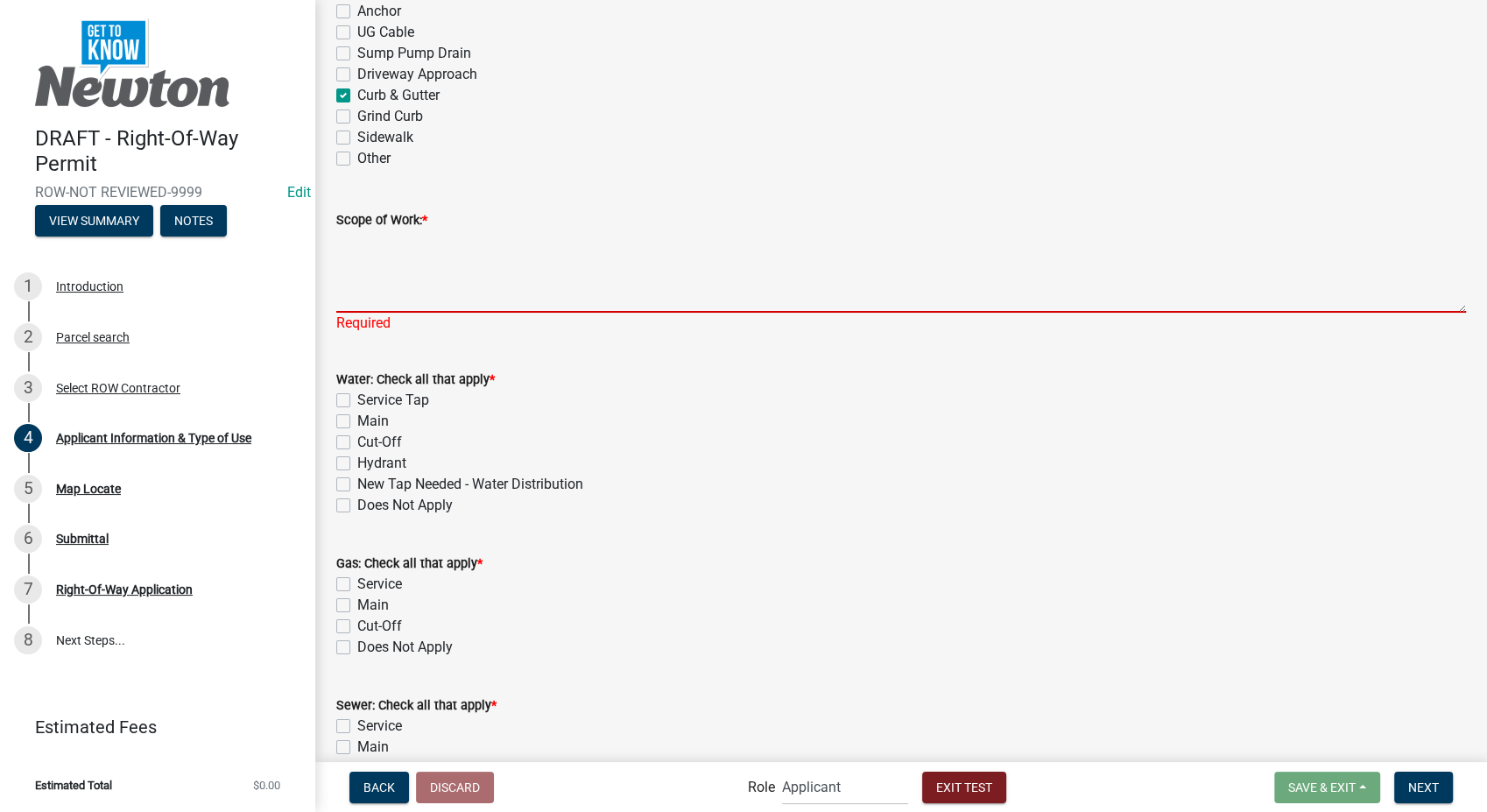
click at [386, 277] on textarea "Scope of Work: *" at bounding box center [900, 271] width 1130 height 83
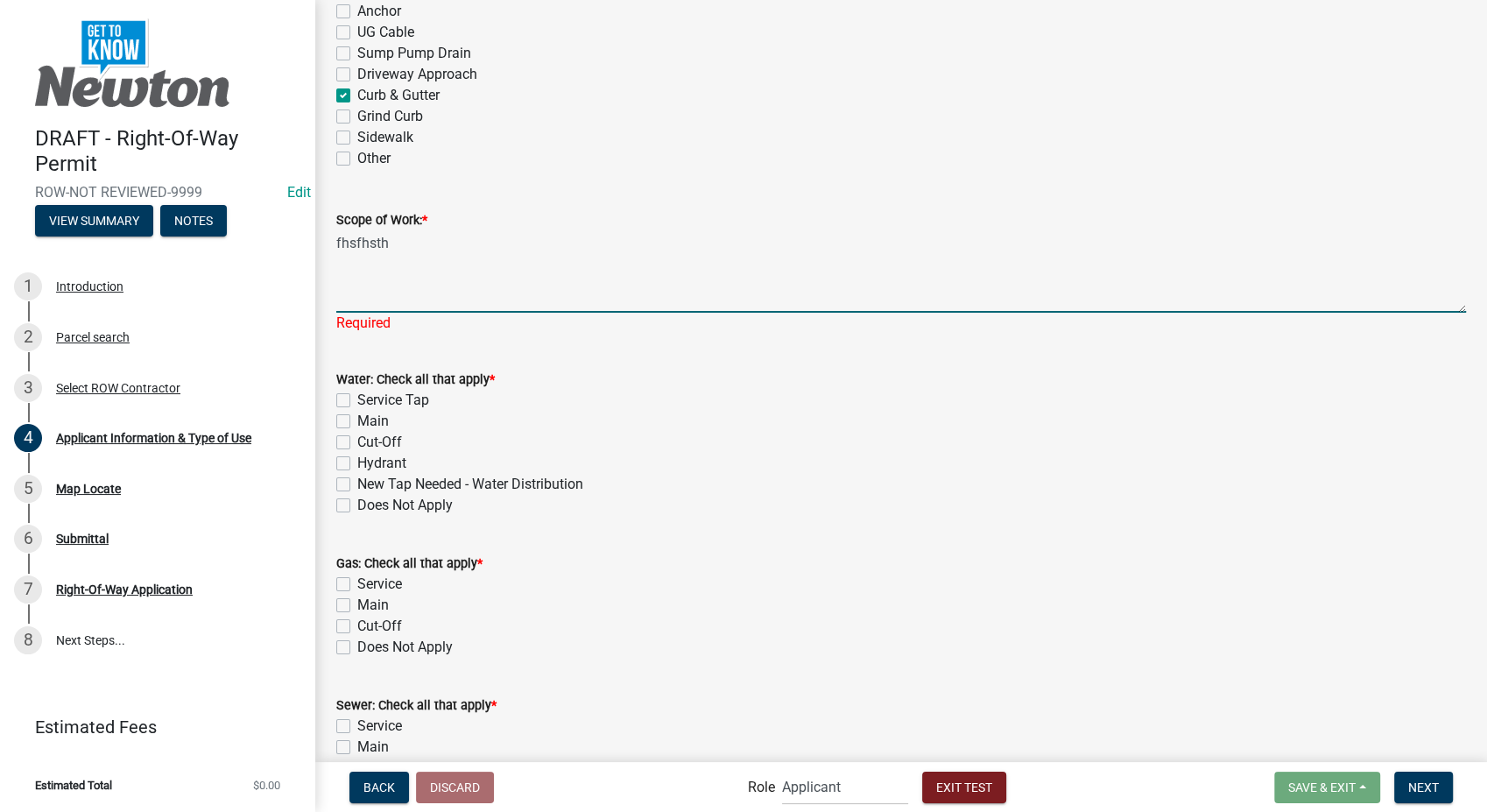
type textarea "fhsfhsth"
click at [578, 562] on div "Gas: Check all that apply * Service Main Cut-Off Does Not Apply" at bounding box center [900, 605] width 1130 height 105
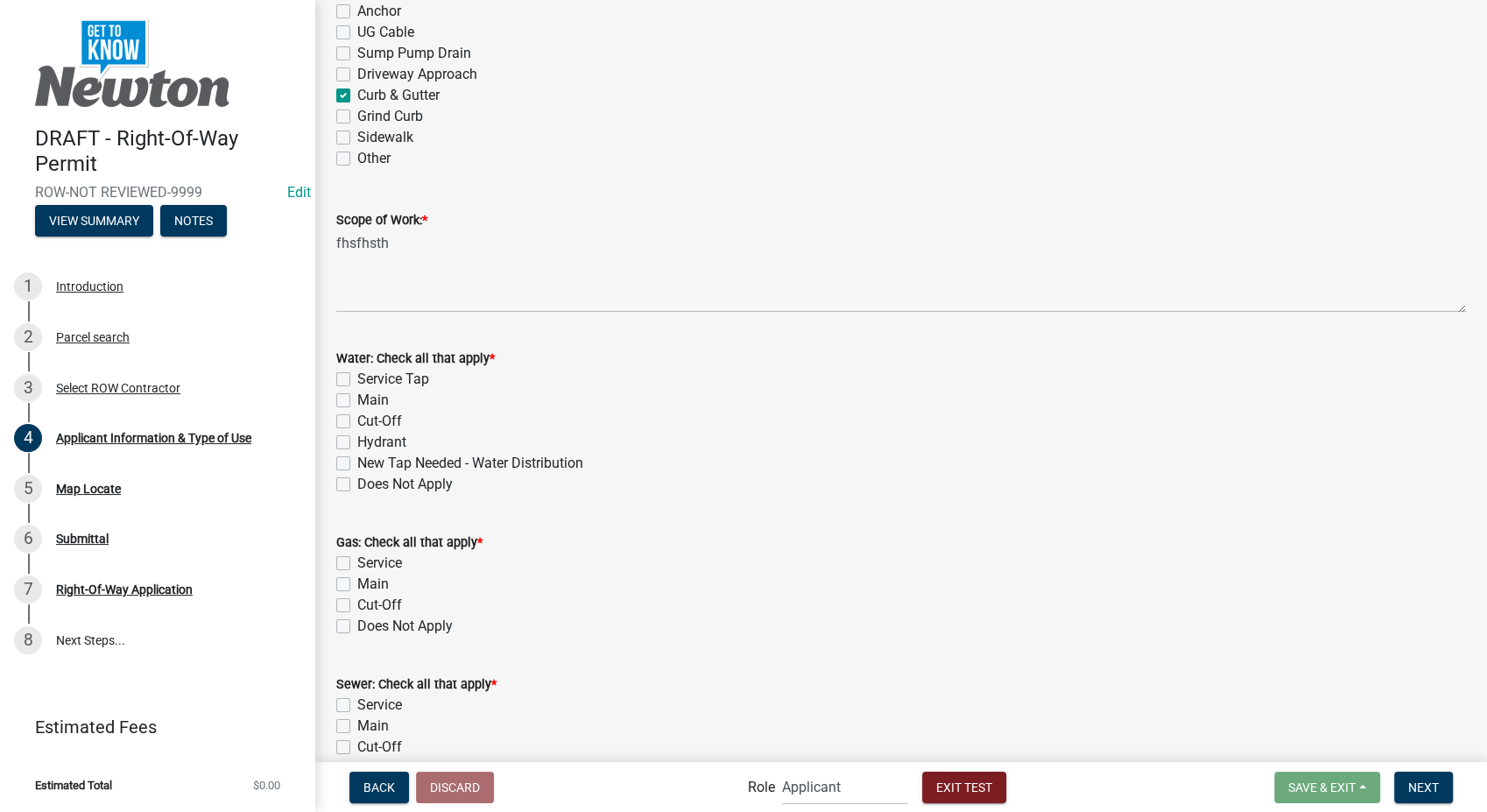
click at [357, 488] on label "Does Not Apply" at bounding box center [405, 485] width 95 height 21
click at [357, 486] on input "Does Not Apply" at bounding box center [363, 480] width 12 height 12
checkbox input "true"
checkbox input "false"
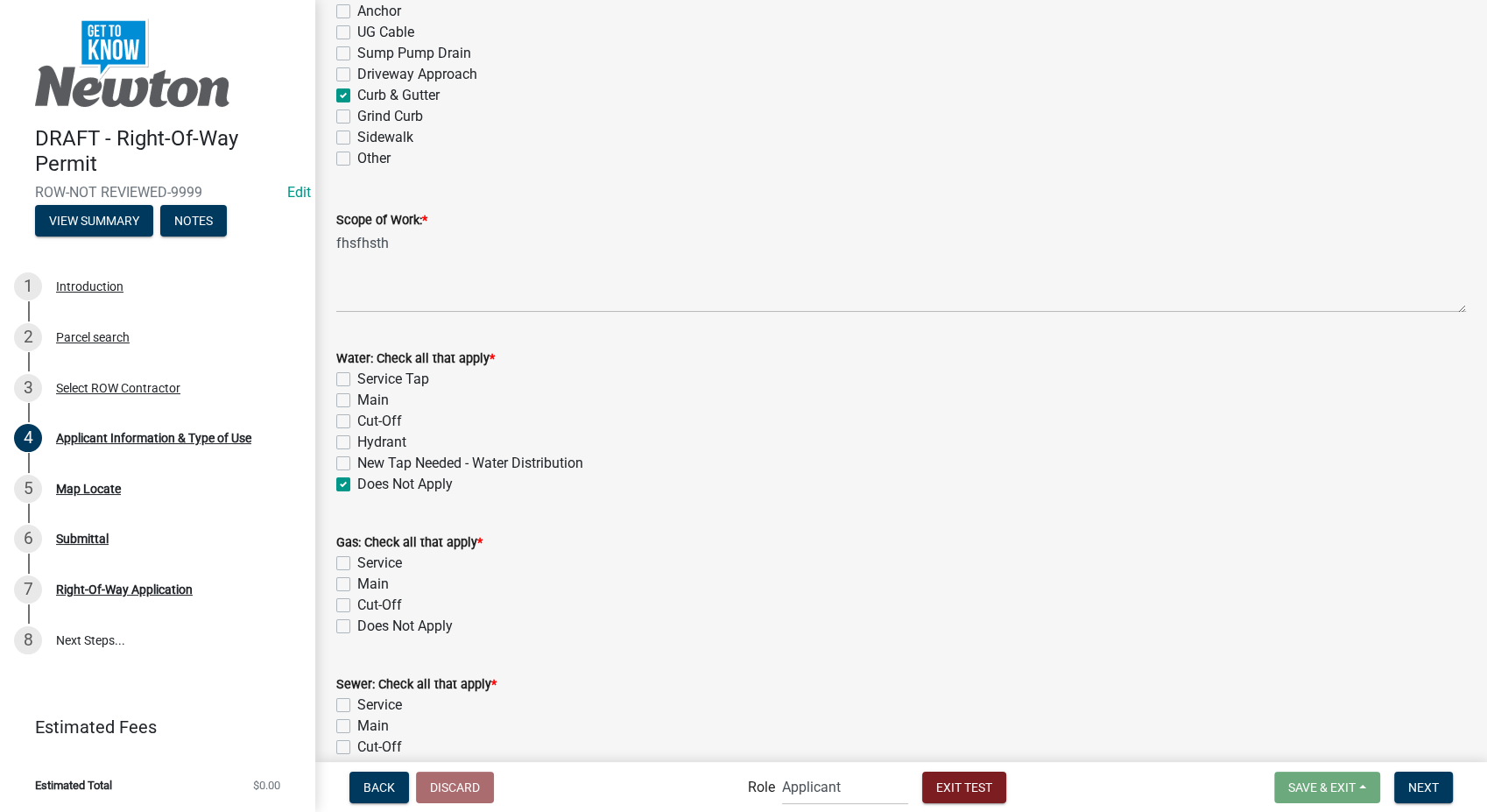
checkbox input "false"
checkbox input "true"
click at [357, 628] on label "Does Not Apply" at bounding box center [405, 626] width 95 height 21
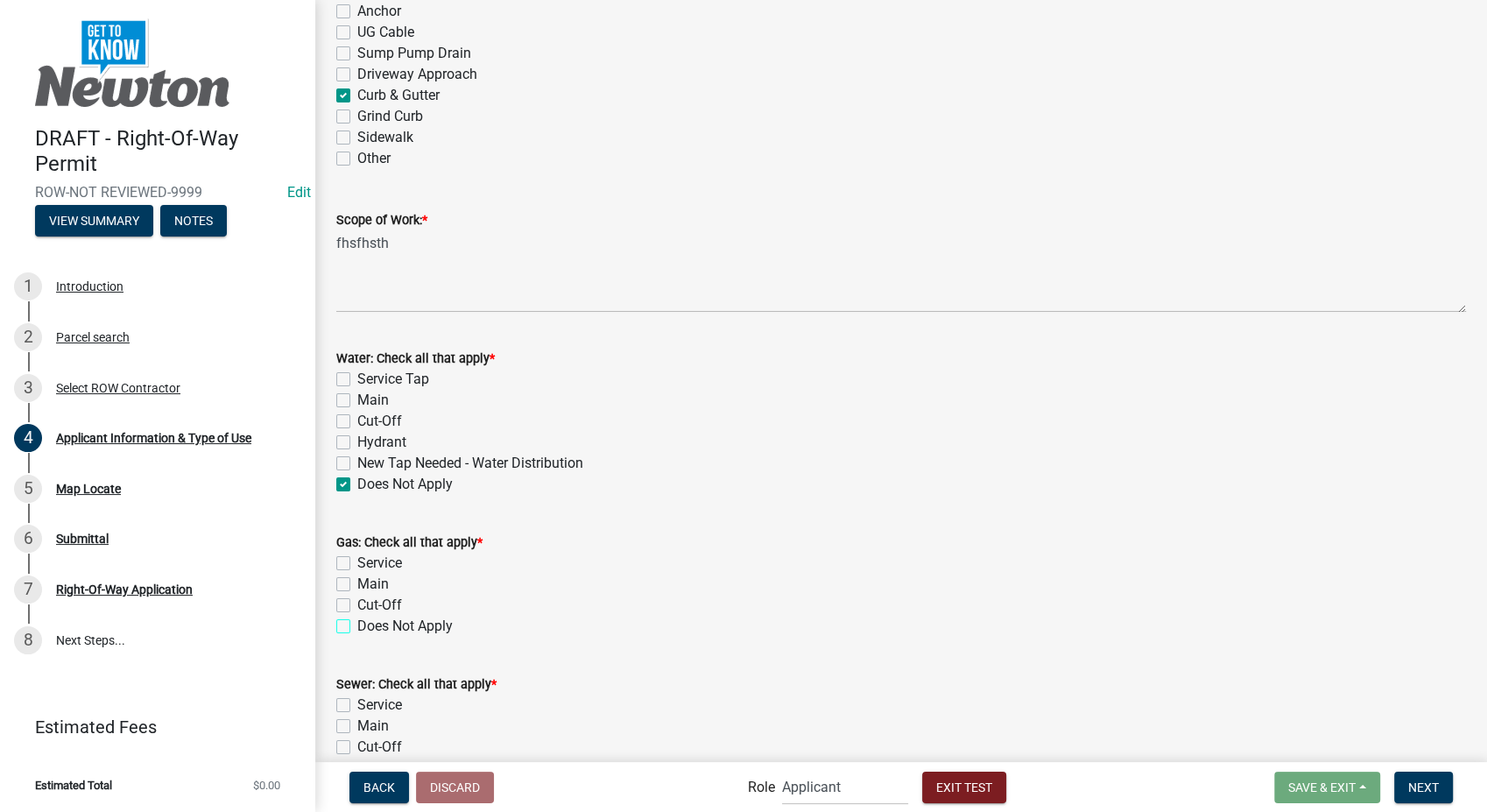
click at [357, 627] on input "Does Not Apply" at bounding box center [363, 622] width 12 height 12
checkbox input "true"
checkbox input "false"
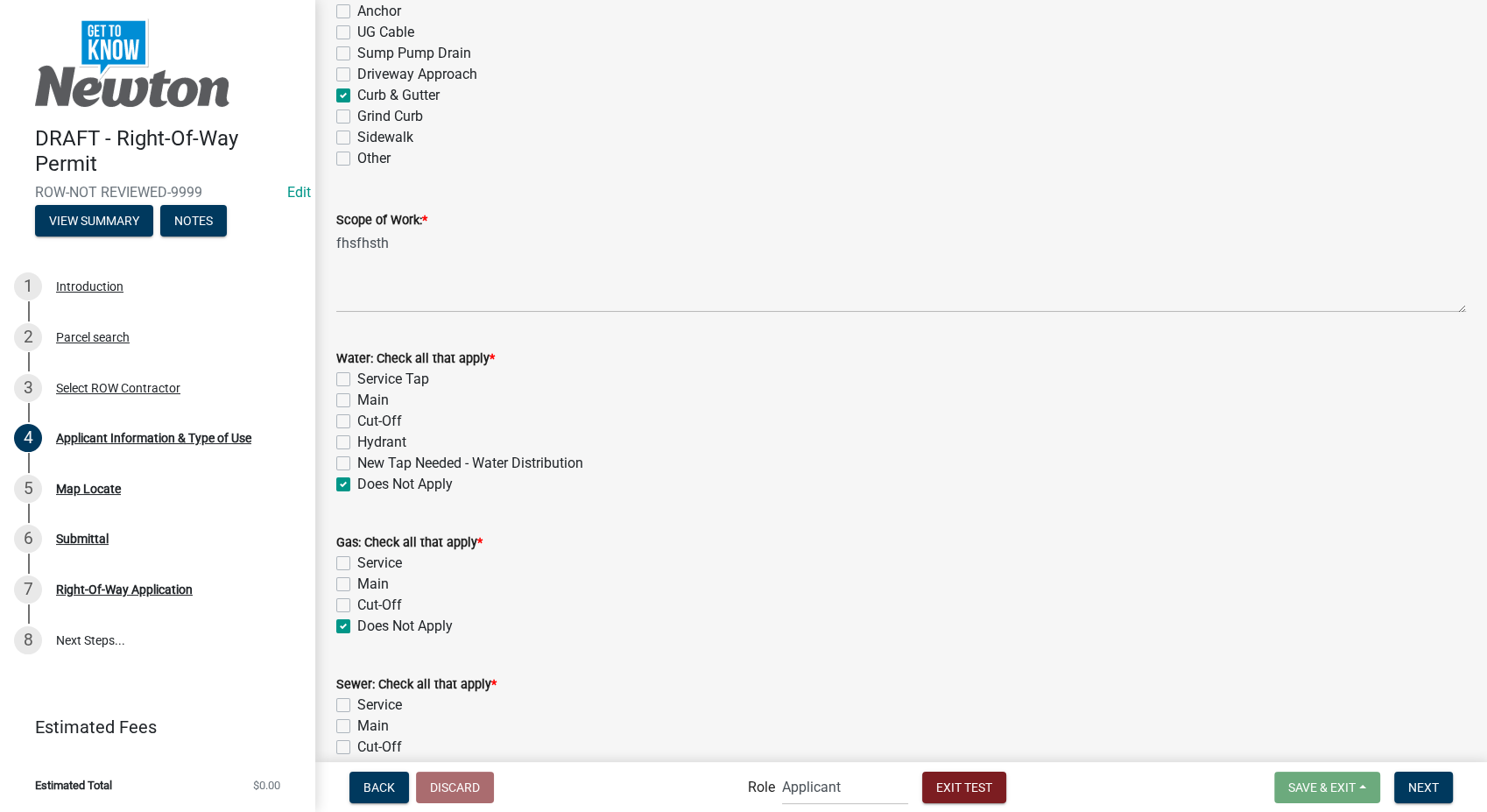
checkbox input "true"
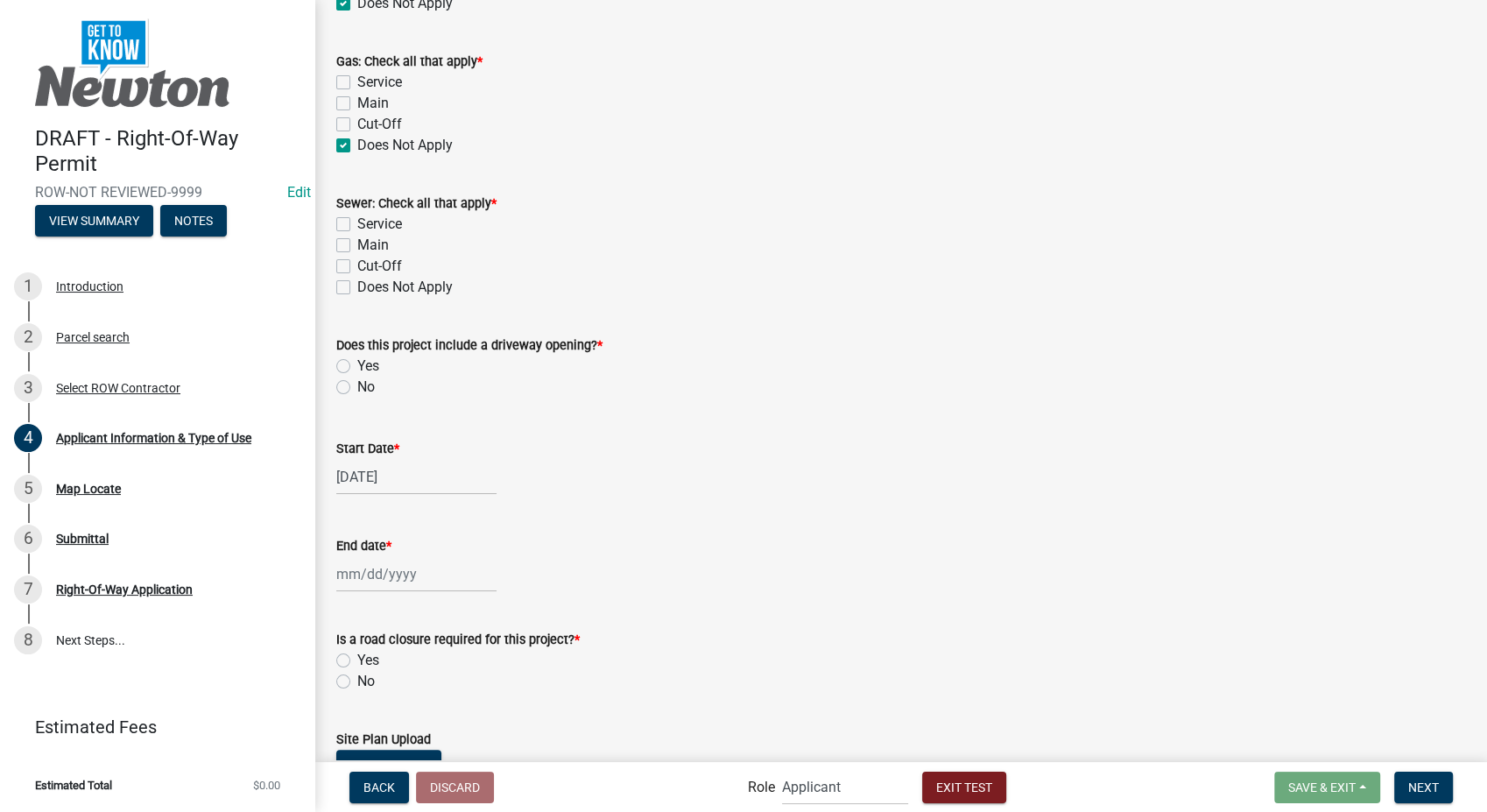
scroll to position [1634, 0]
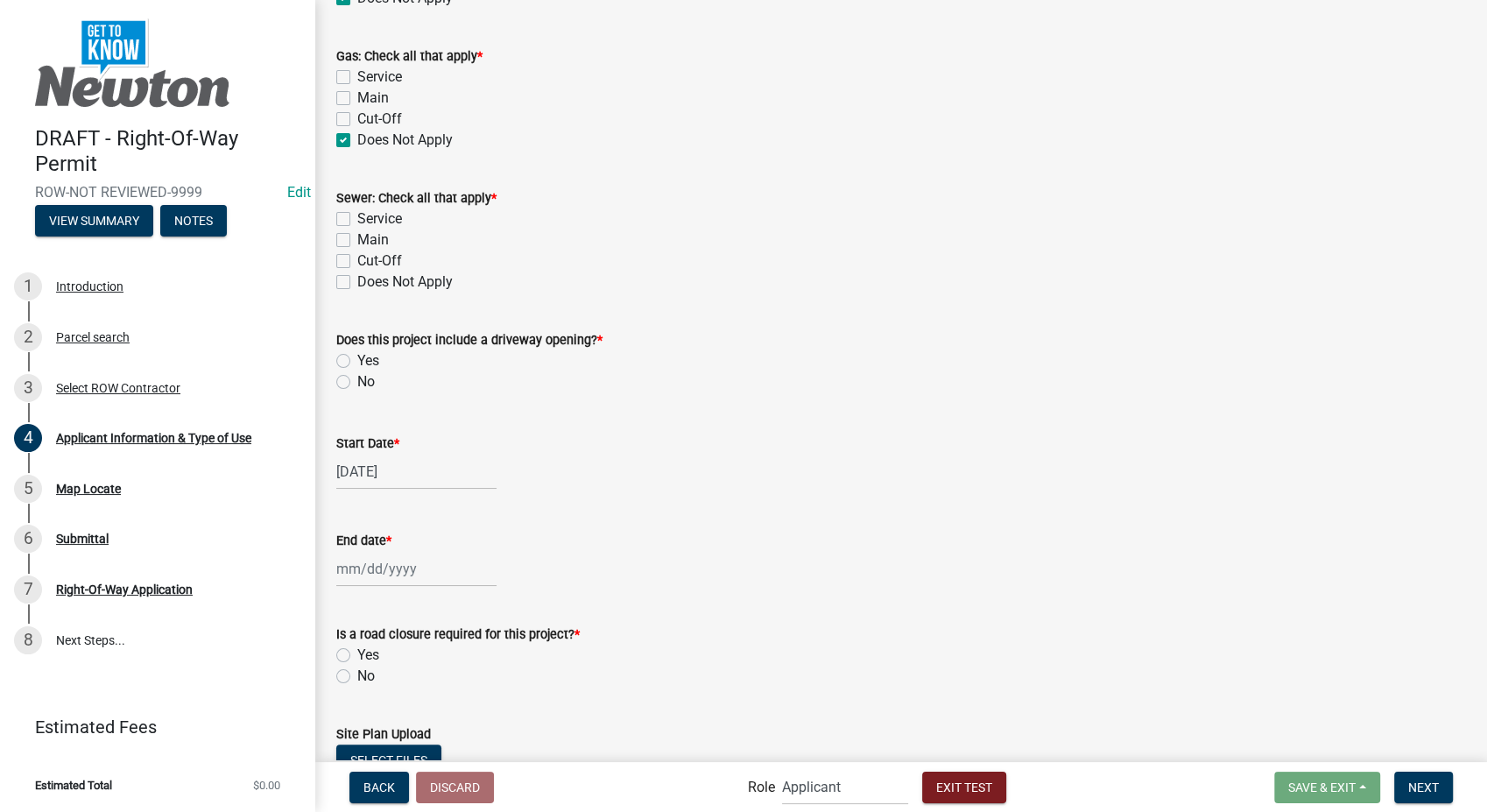
click at [357, 281] on label "Does Not Apply" at bounding box center [405, 283] width 95 height 21
click at [357, 281] on input "Does Not Apply" at bounding box center [363, 278] width 12 height 12
checkbox input "true"
checkbox input "false"
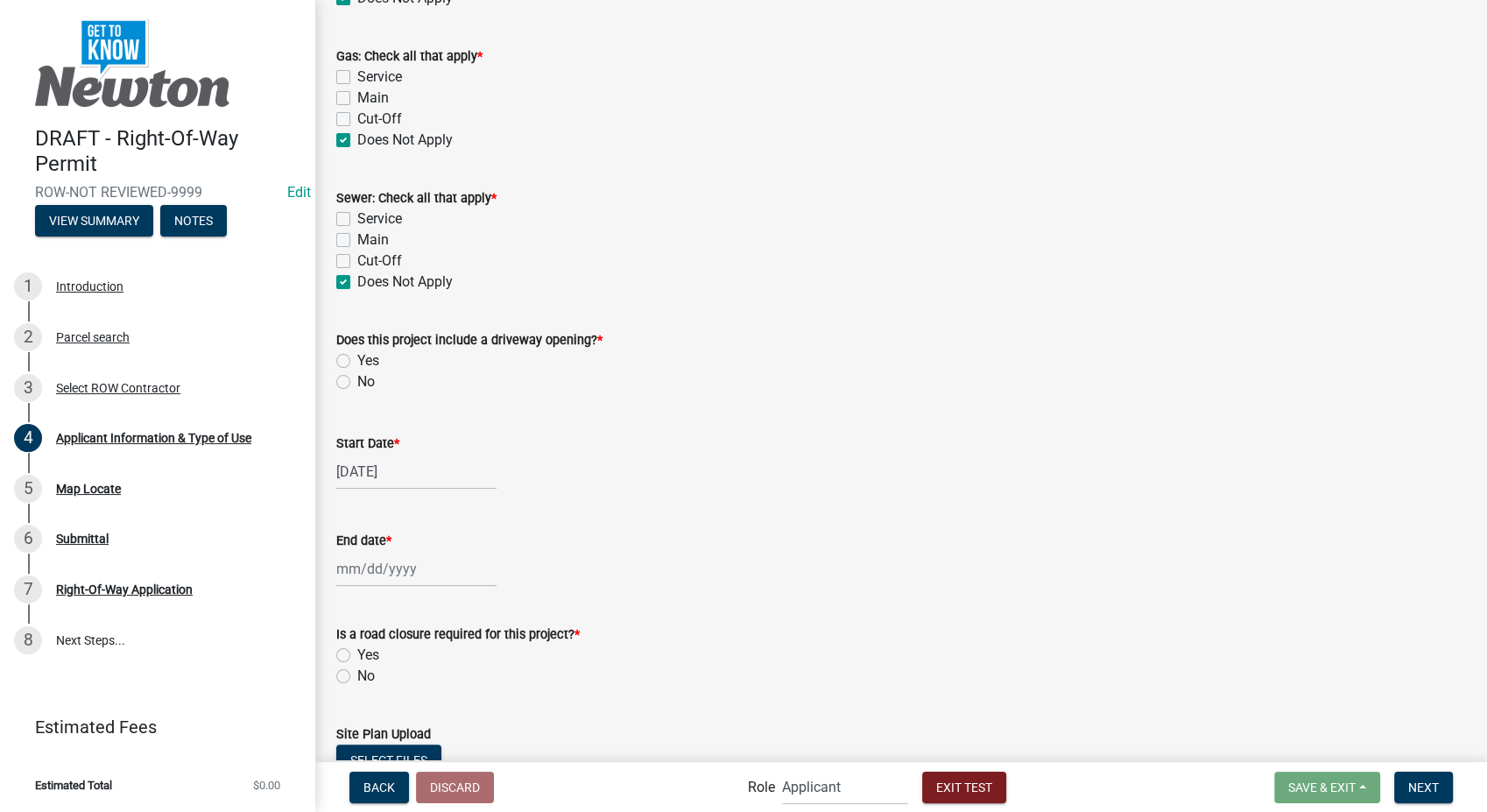
checkbox input "false"
checkbox input "true"
click at [357, 382] on label "No" at bounding box center [366, 382] width 17 height 21
click at [357, 382] on input "No" at bounding box center [363, 377] width 12 height 12
radio input "true"
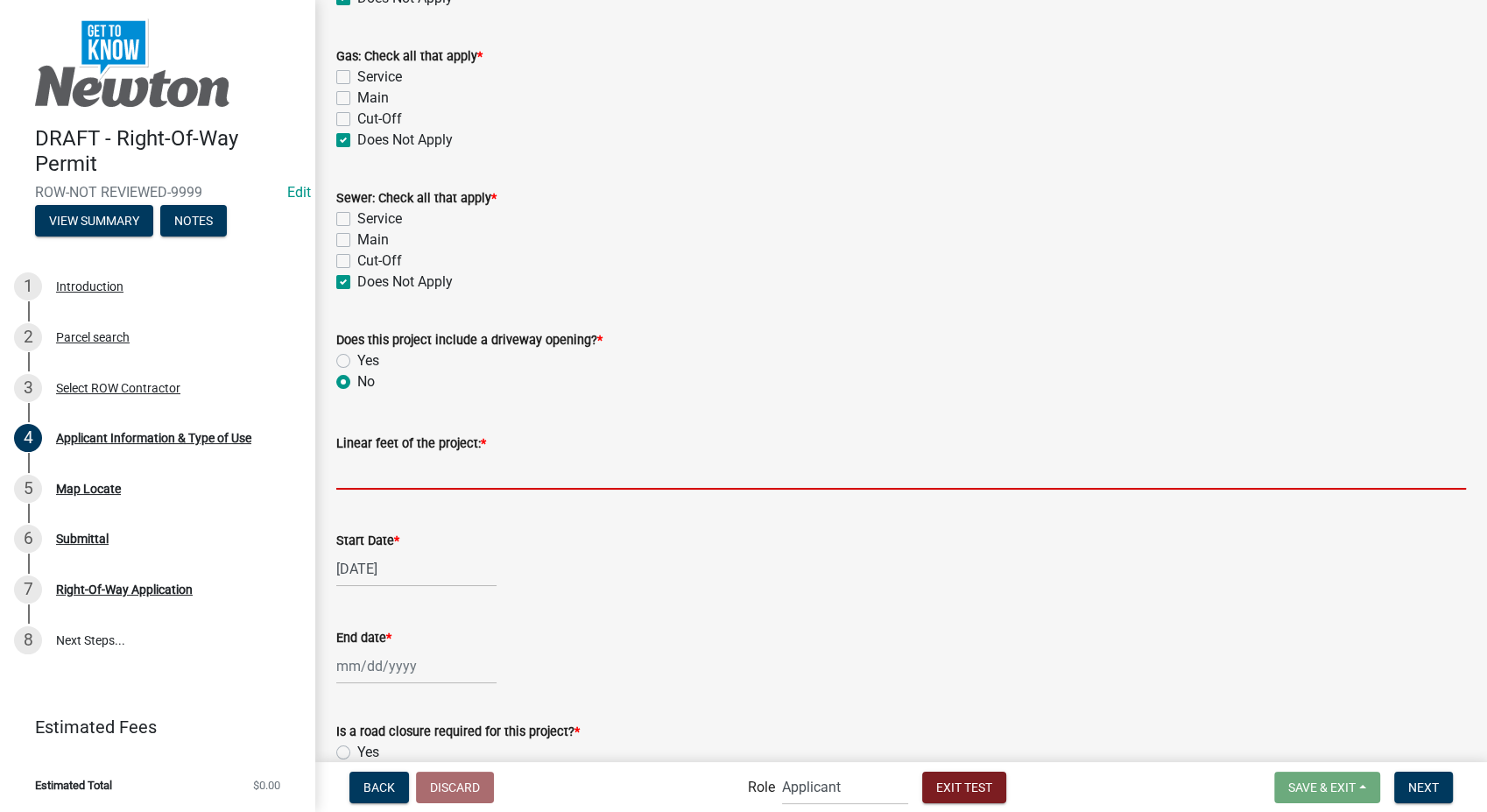
click at [435, 467] on input "text" at bounding box center [900, 471] width 1130 height 36
type input "250"
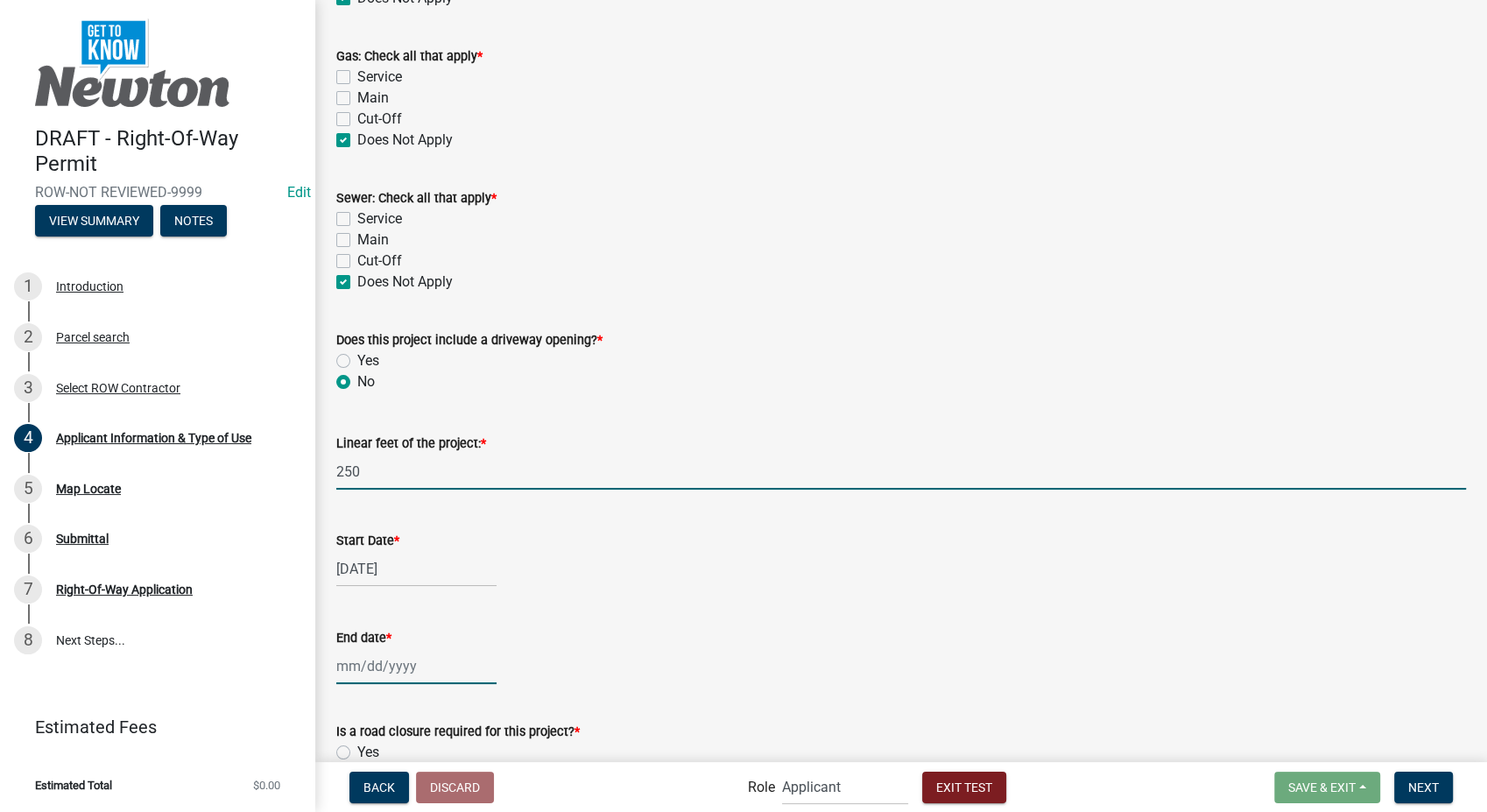
type input "09/13/2025"
select select "9"
select select "2025"
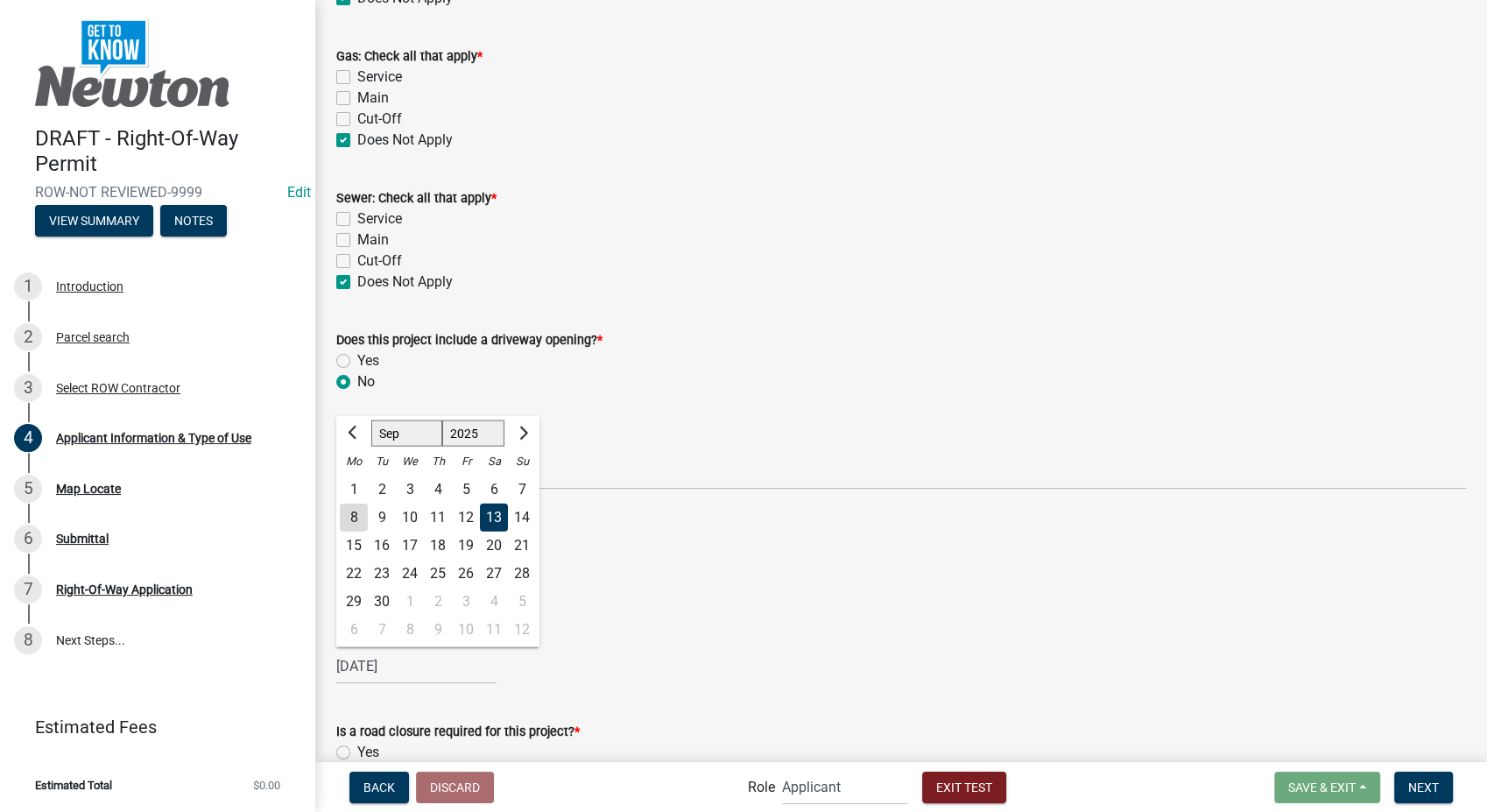
click at [762, 387] on div "No" at bounding box center [900, 382] width 1130 height 21
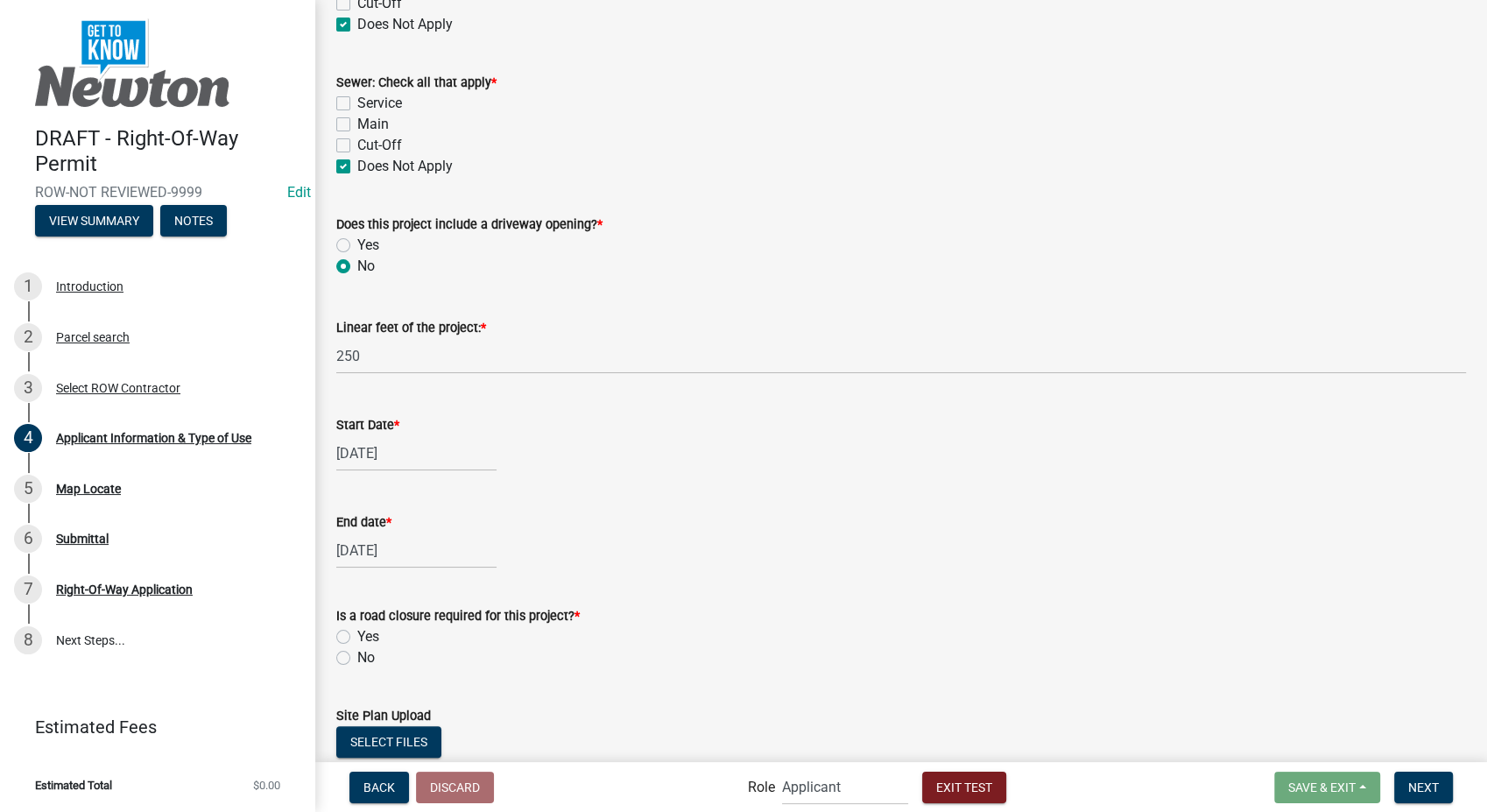
scroll to position [1870, 0]
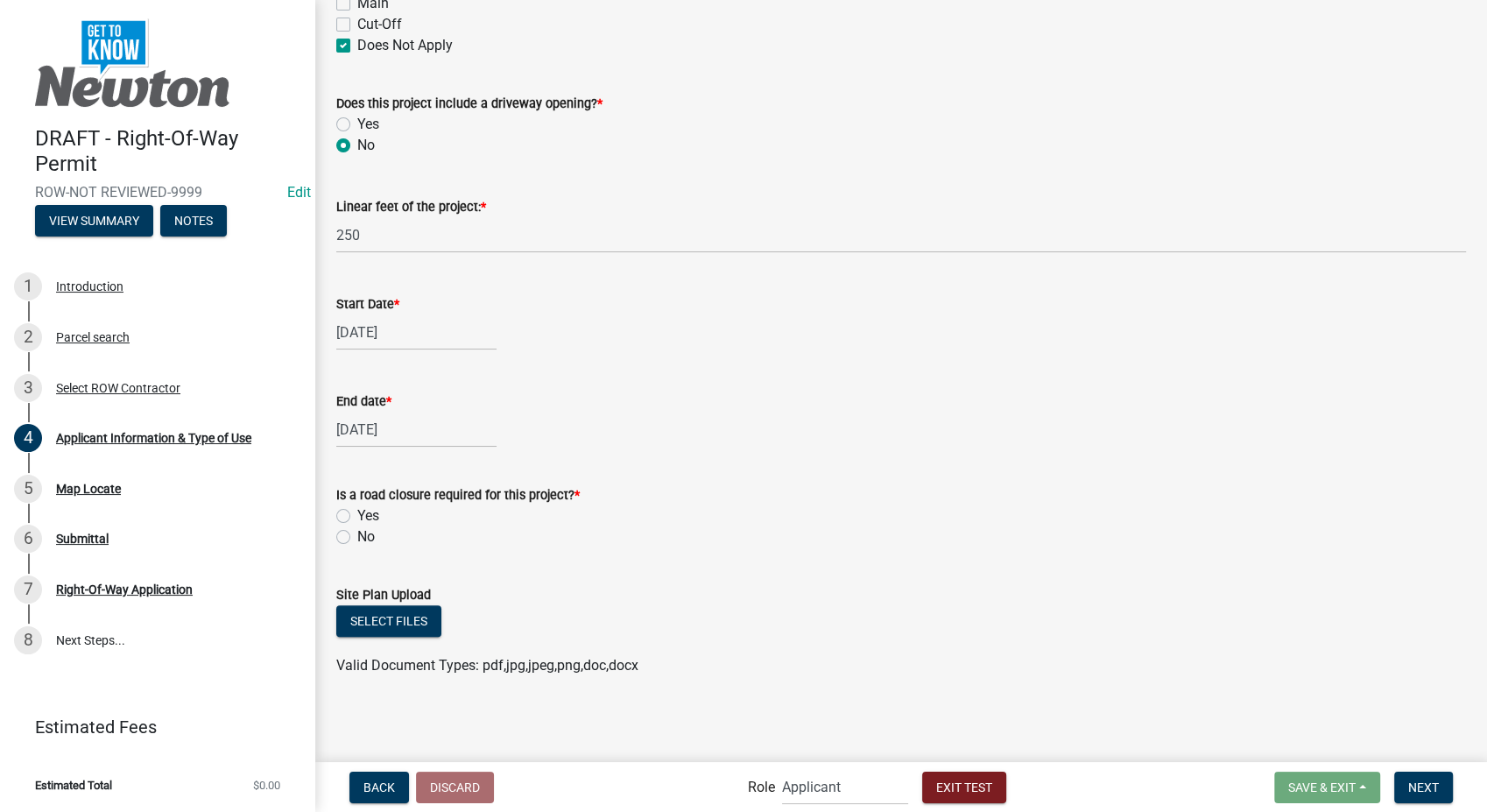
click at [357, 532] on label "No" at bounding box center [366, 537] width 17 height 21
click at [357, 532] on input "No" at bounding box center [363, 532] width 12 height 12
radio input "true"
click at [1438, 793] on span "Next" at bounding box center [1424, 787] width 31 height 14
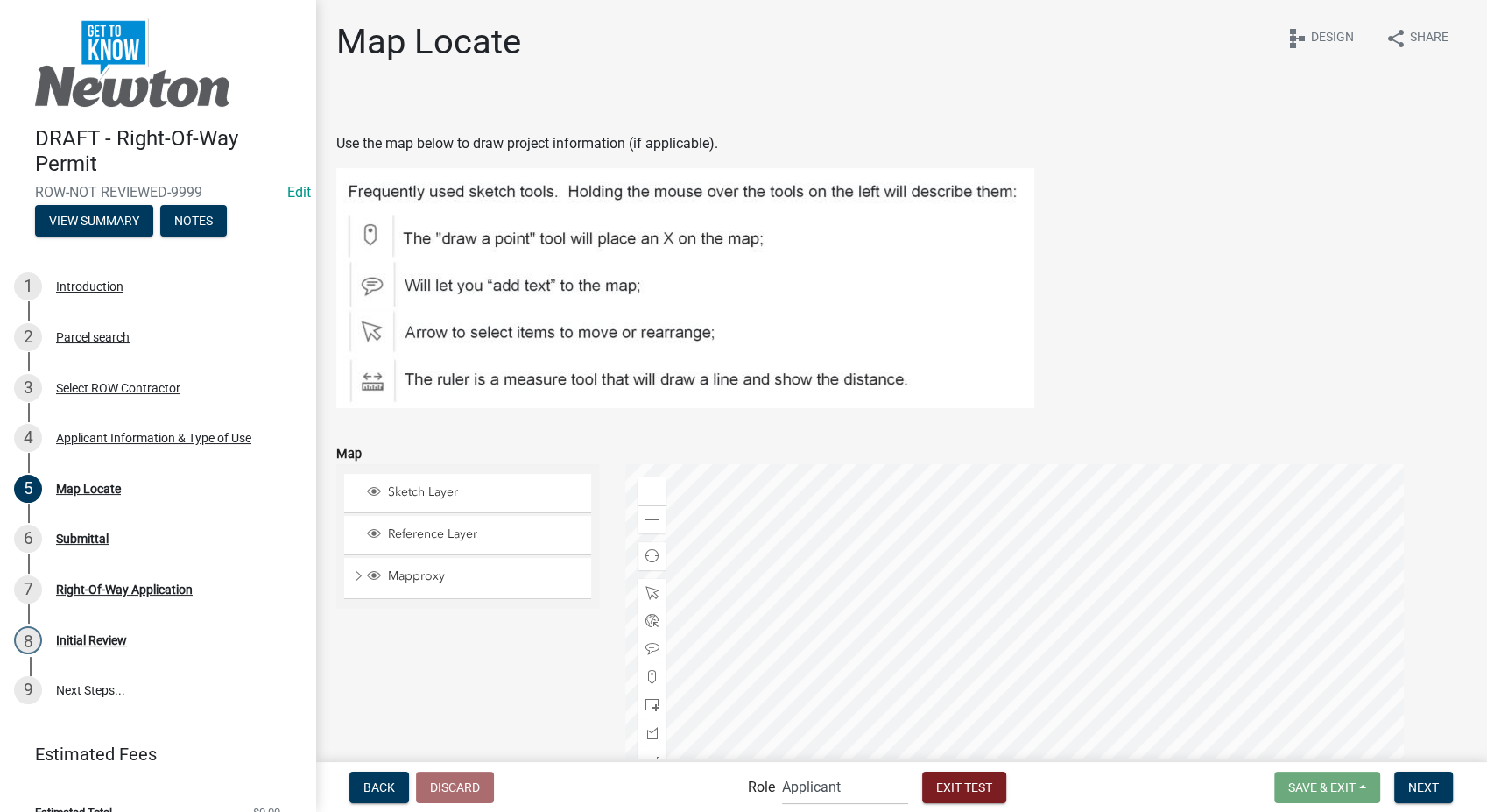
scroll to position [226, 0]
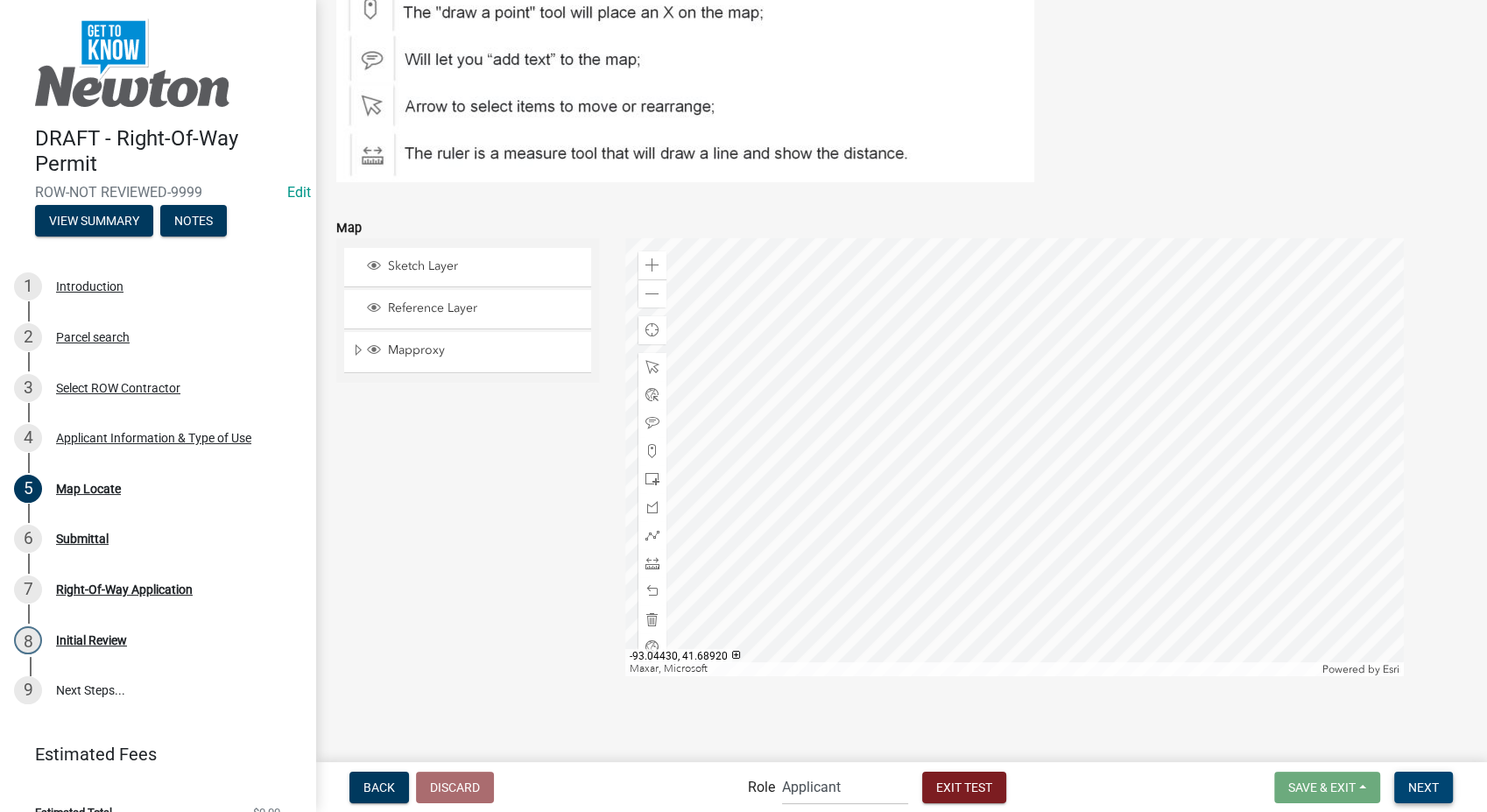
click at [1423, 790] on span "Next" at bounding box center [1424, 787] width 31 height 14
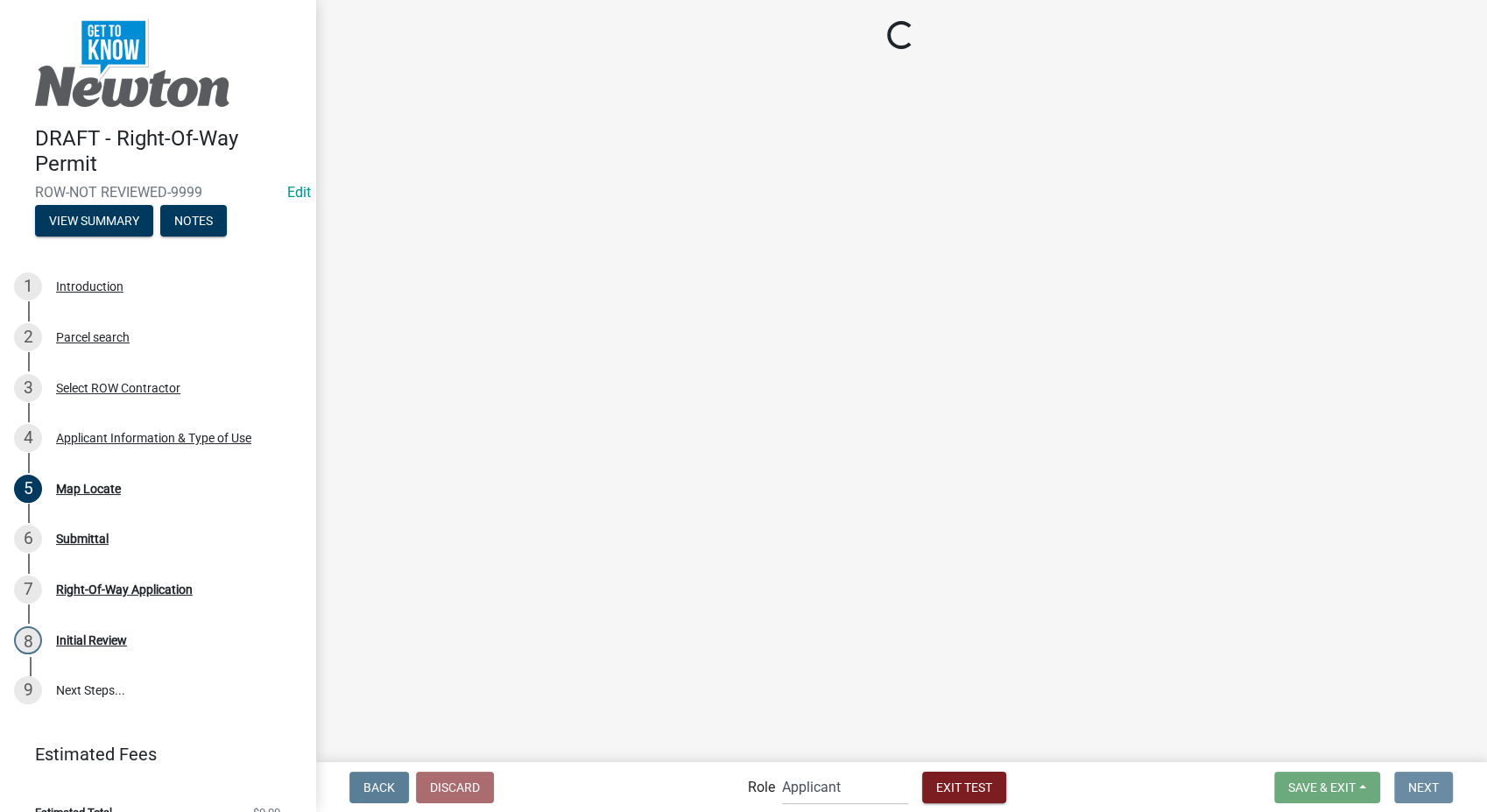
scroll to position [0, 0]
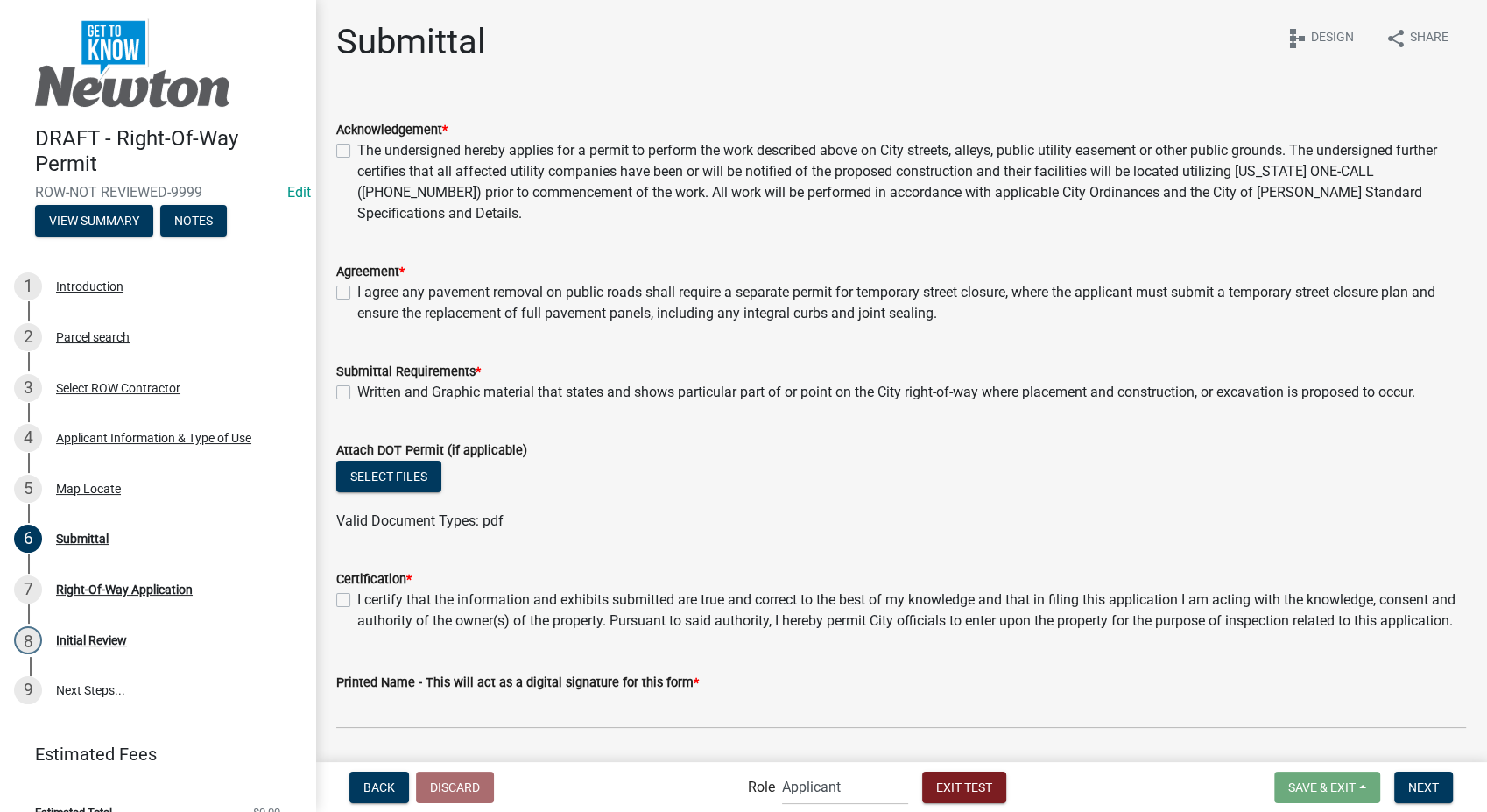
click at [357, 149] on label "The undersigned hereby applies for a permit to perform the work described above…" at bounding box center [912, 182] width 1109 height 85
click at [357, 149] on input "The undersigned hereby applies for a permit to perform the work described above…" at bounding box center [363, 146] width 12 height 12
checkbox input "true"
click at [357, 295] on label "I agree any pavement removal on public roads shall require a separate permit fo…" at bounding box center [912, 302] width 1109 height 42
click at [357, 293] on input "I agree any pavement removal on public roads shall require a separate permit fo…" at bounding box center [363, 288] width 12 height 12
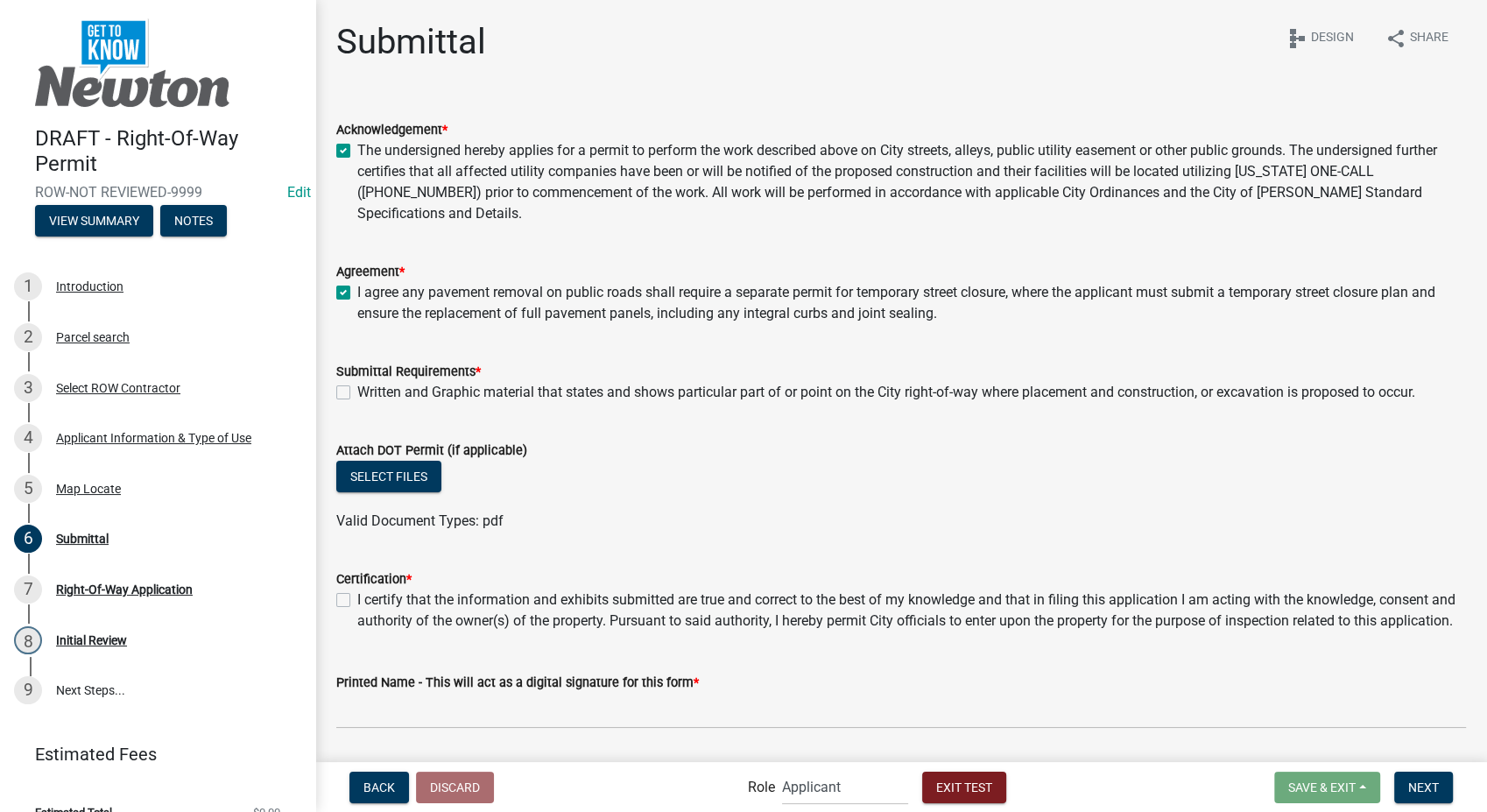
checkbox input "true"
click at [357, 389] on label "Written and Graphic material that states and shows particular part of or point …" at bounding box center [886, 392] width 1058 height 21
click at [357, 389] on input "Written and Graphic material that states and shows particular part of or point …" at bounding box center [363, 388] width 12 height 12
checkbox input "true"
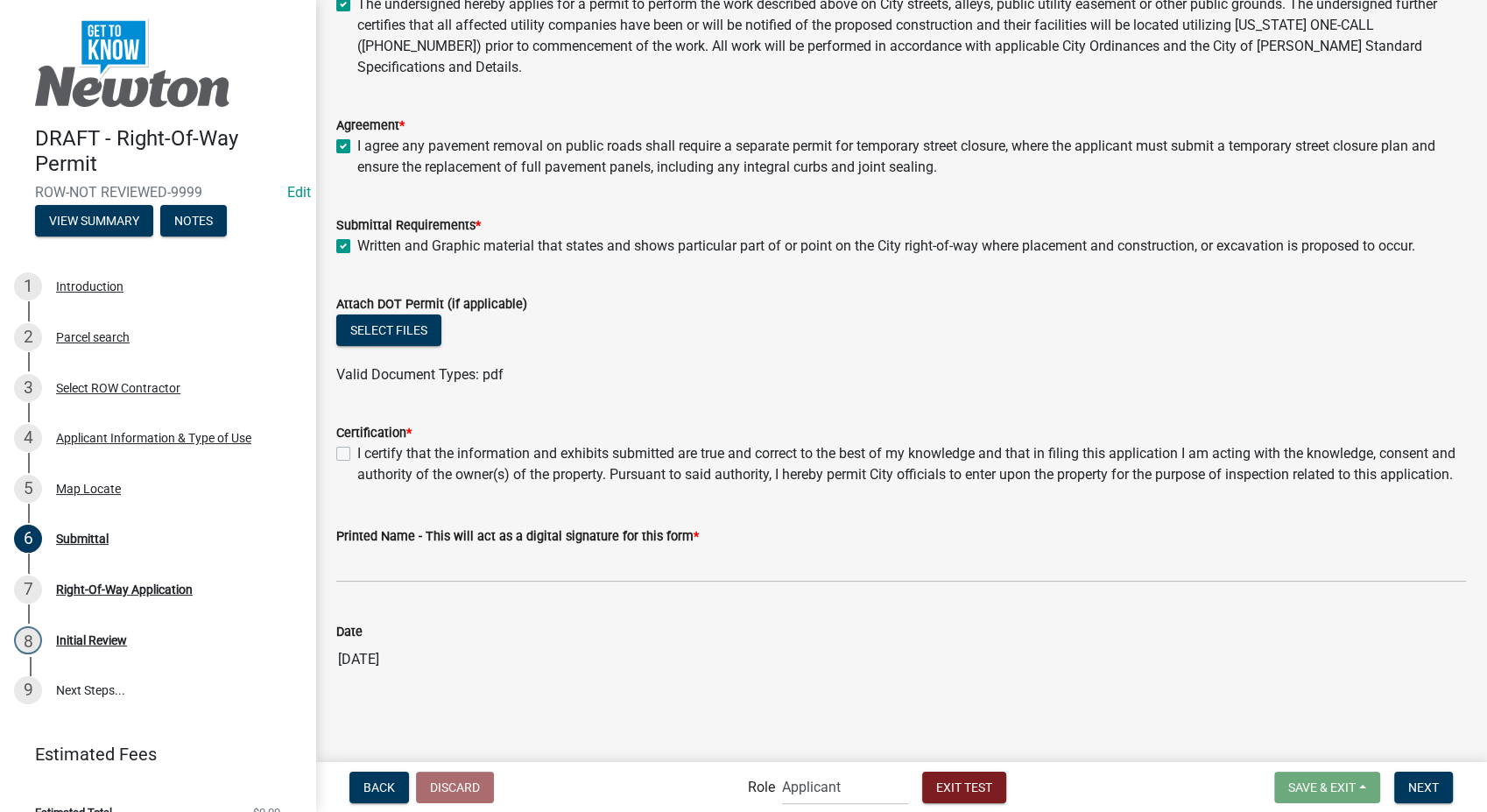
click at [357, 443] on label "I certify that the information and exhibits submitted are true and correct to t…" at bounding box center [912, 463] width 1109 height 42
click at [357, 443] on input "I certify that the information and exhibits submitted are true and correct to t…" at bounding box center [363, 449] width 12 height 12
checkbox input "true"
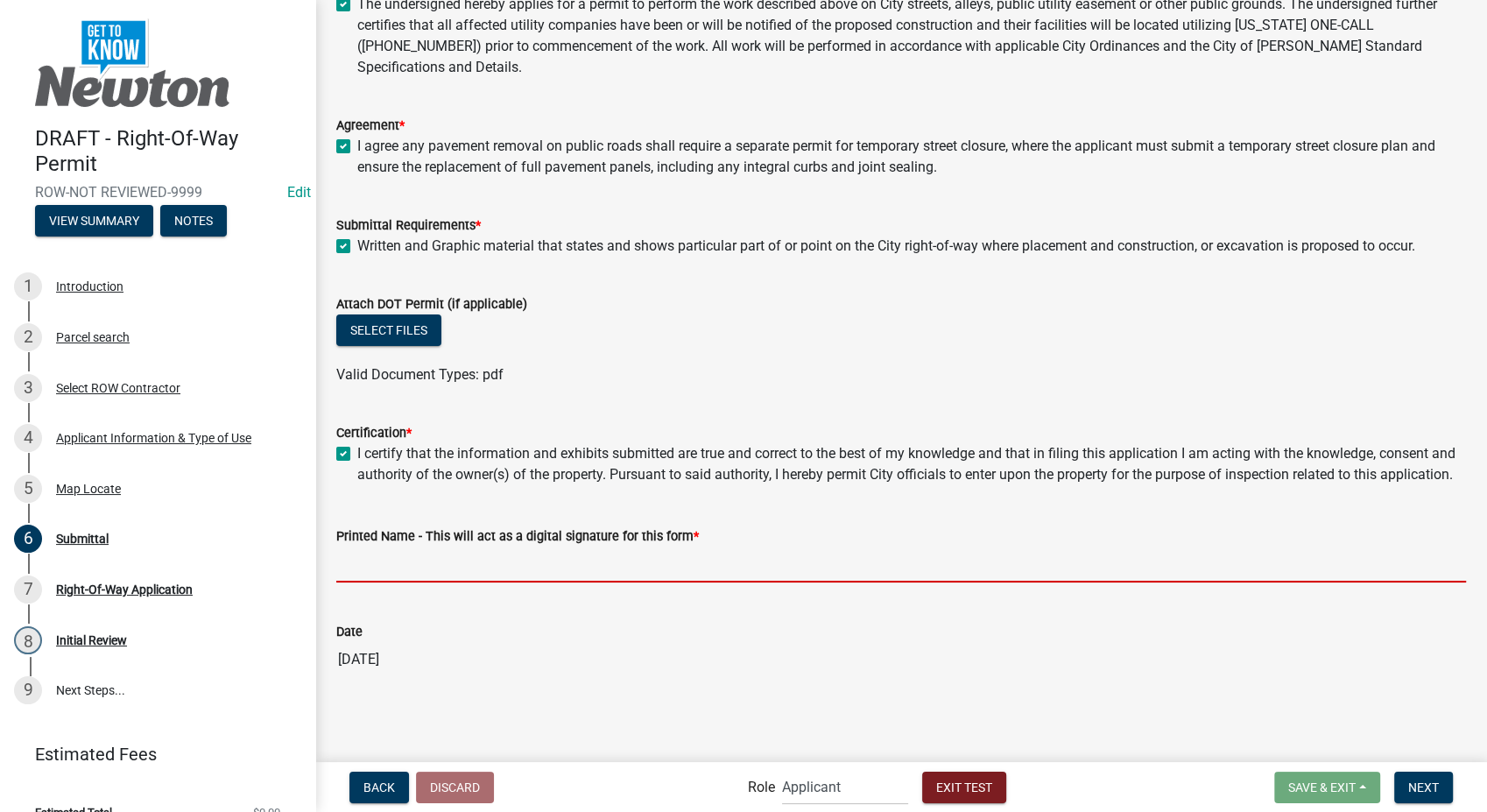
click at [410, 569] on input "Printed Name - This will act as a digital signature for this form *" at bounding box center [900, 564] width 1130 height 36
type input "Stacia Franklin"
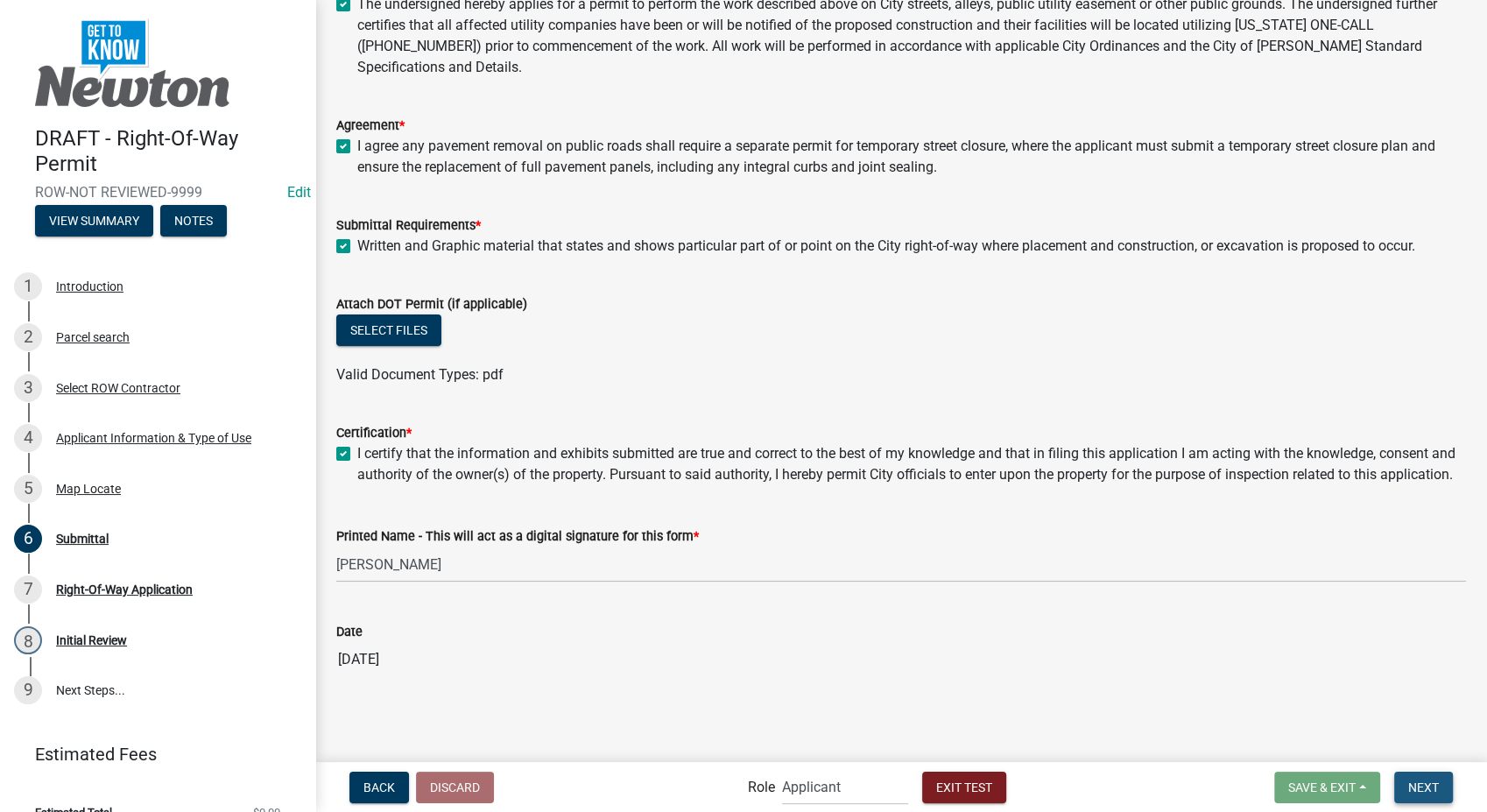
click at [1420, 785] on span "Next" at bounding box center [1424, 787] width 31 height 14
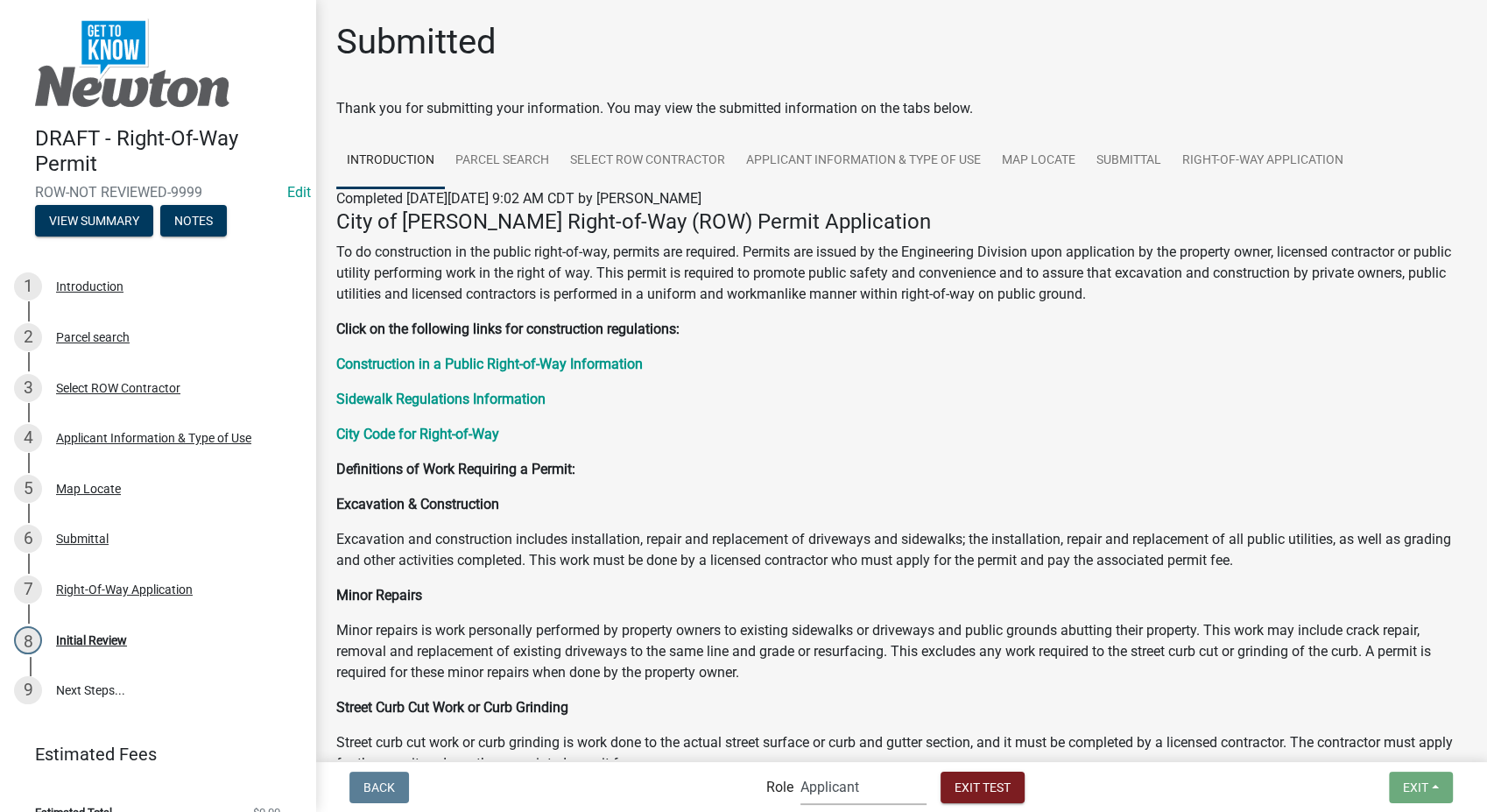
click at [848, 783] on select "Applicant PWD Director Admin Engineering Division" at bounding box center [863, 787] width 126 height 36
select select "2eabd35e-ce6d-461f-ba3b-875f04b0d107"
click at [800, 769] on select "Applicant PWD Director Admin Engineering Division" at bounding box center [863, 787] width 126 height 36
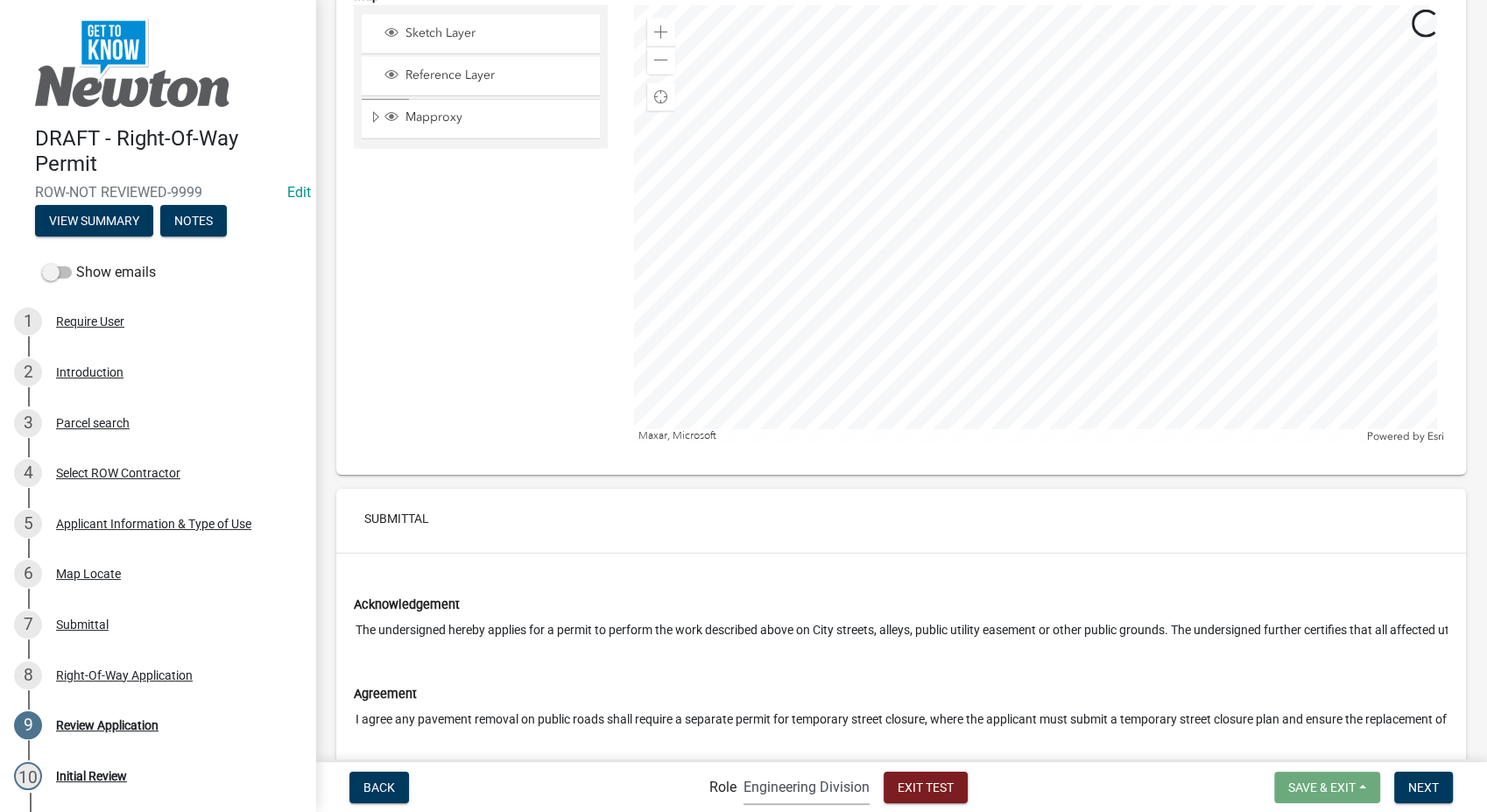
scroll to position [4574, 0]
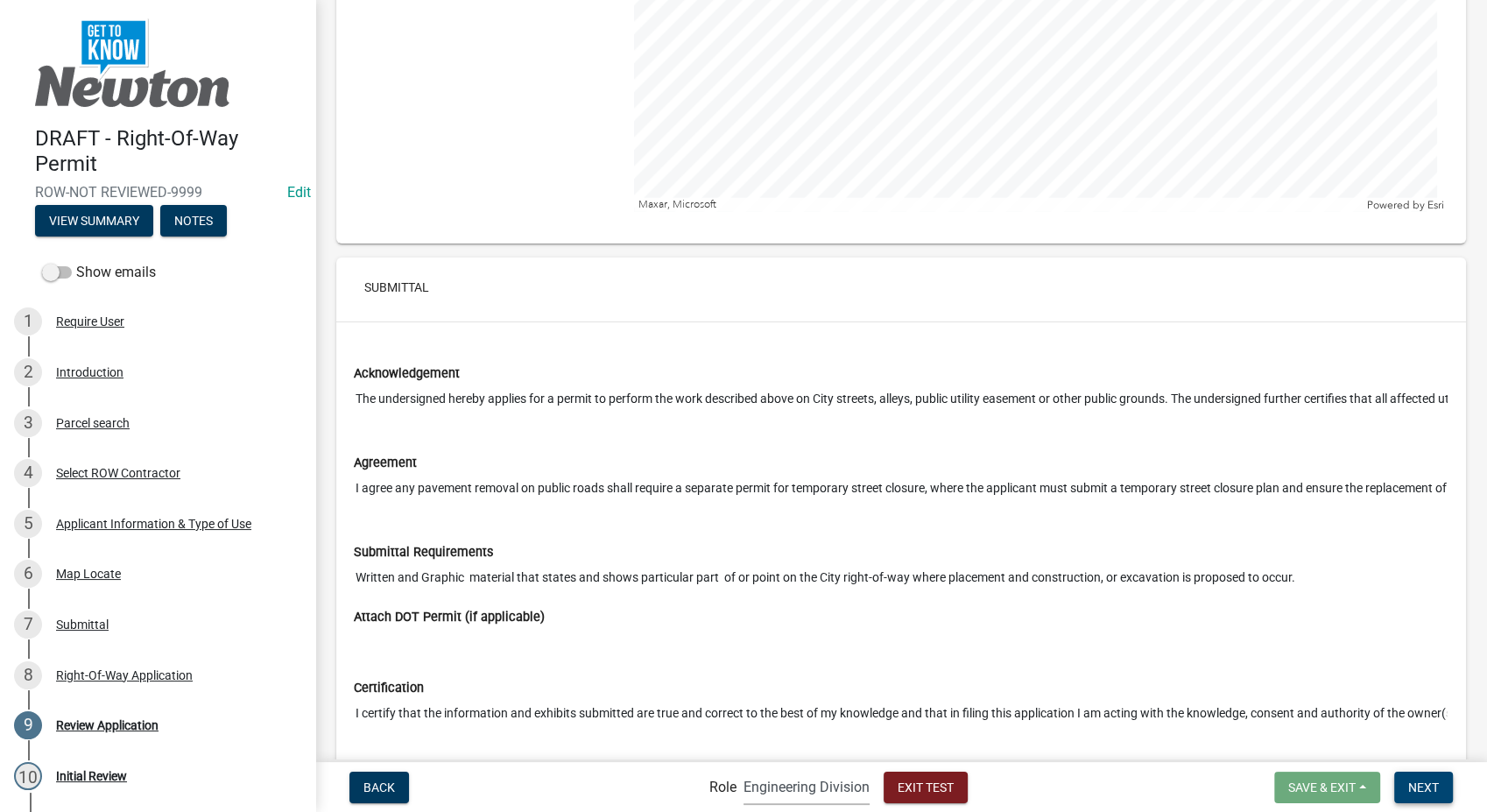
click at [1426, 781] on span "Next" at bounding box center [1424, 787] width 31 height 14
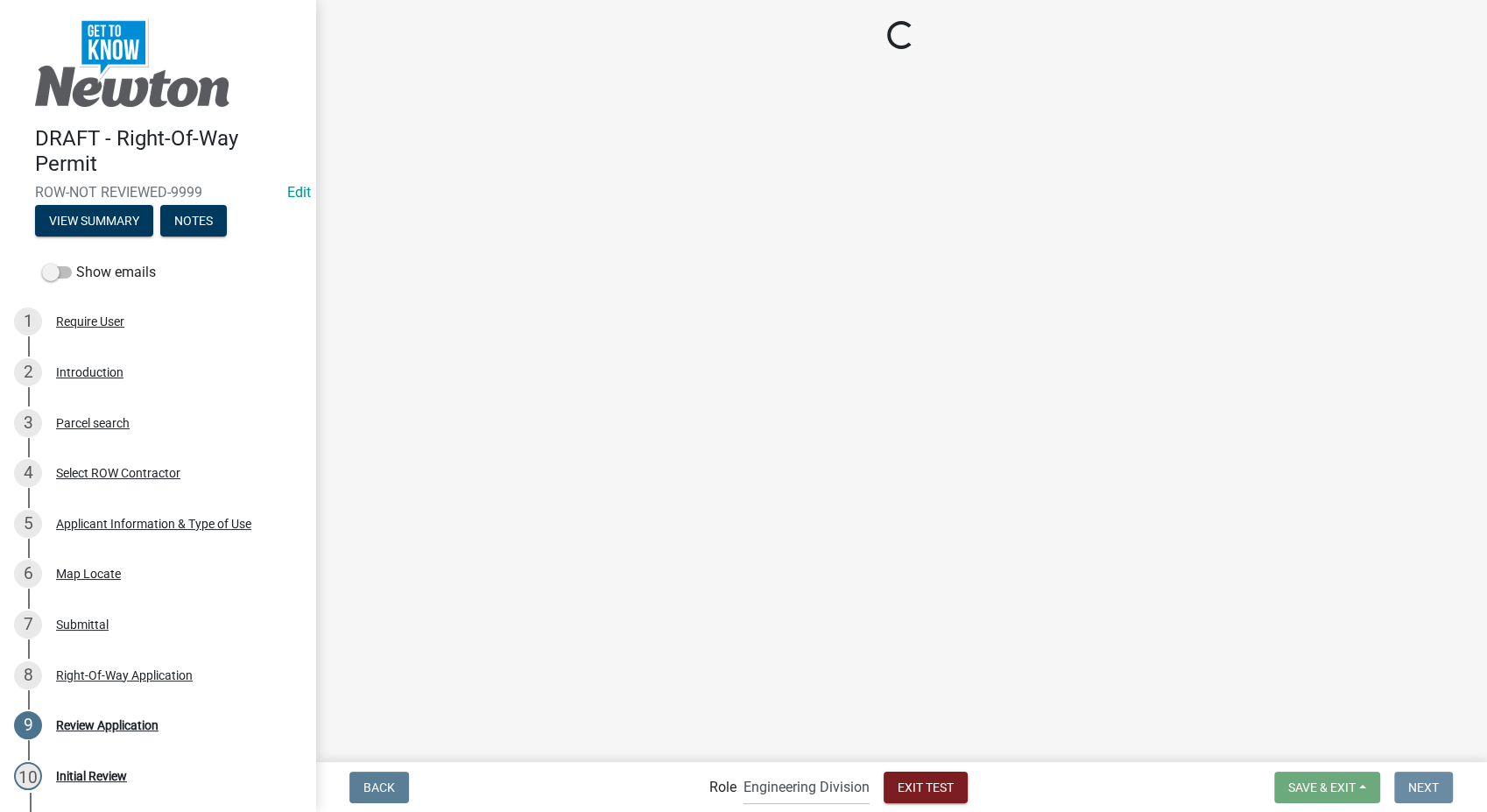
scroll to position [0, 0]
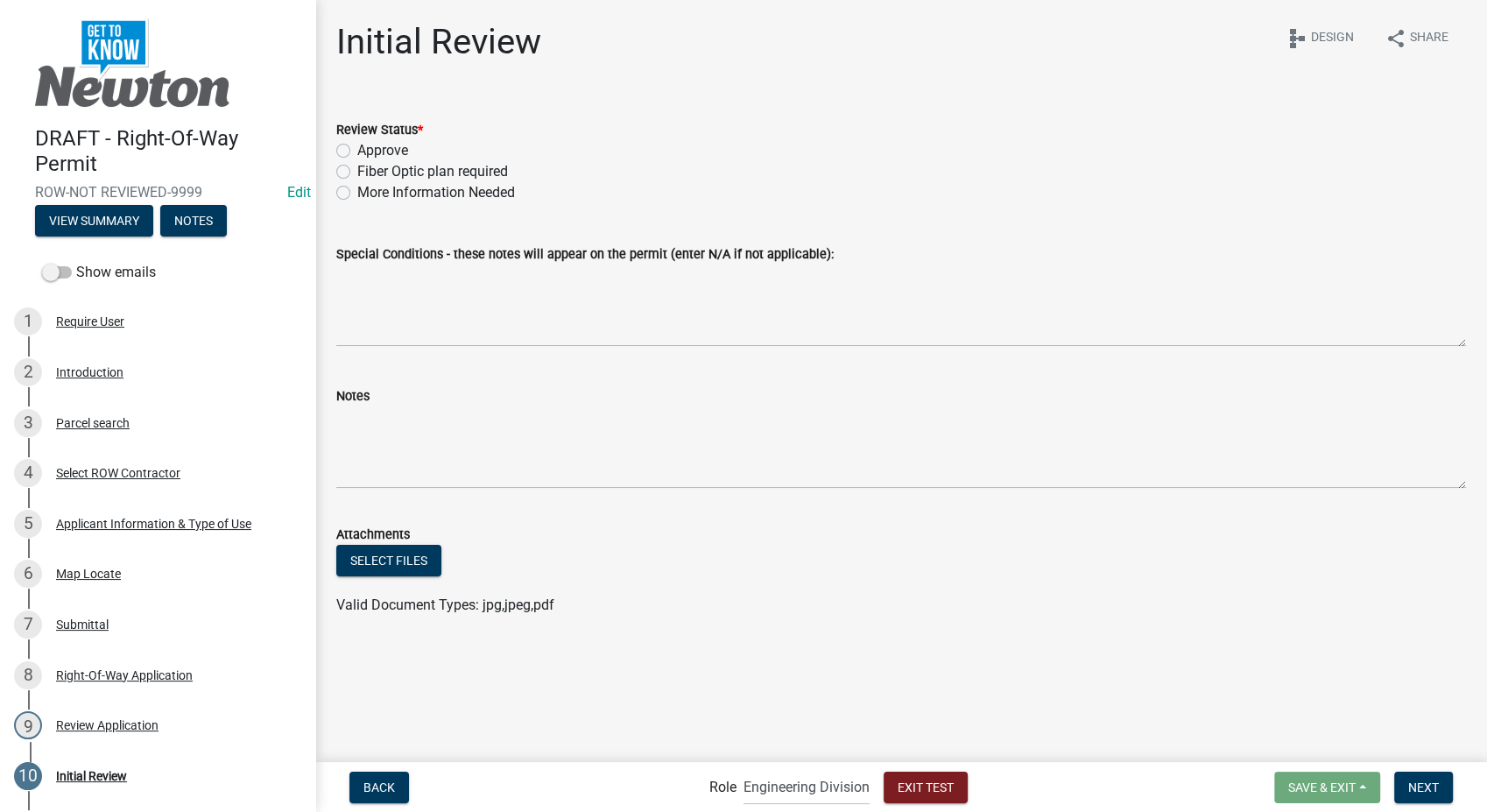
click at [357, 156] on label "Approve" at bounding box center [383, 151] width 51 height 21
click at [357, 152] on input "Approve" at bounding box center [363, 146] width 12 height 12
radio input "true"
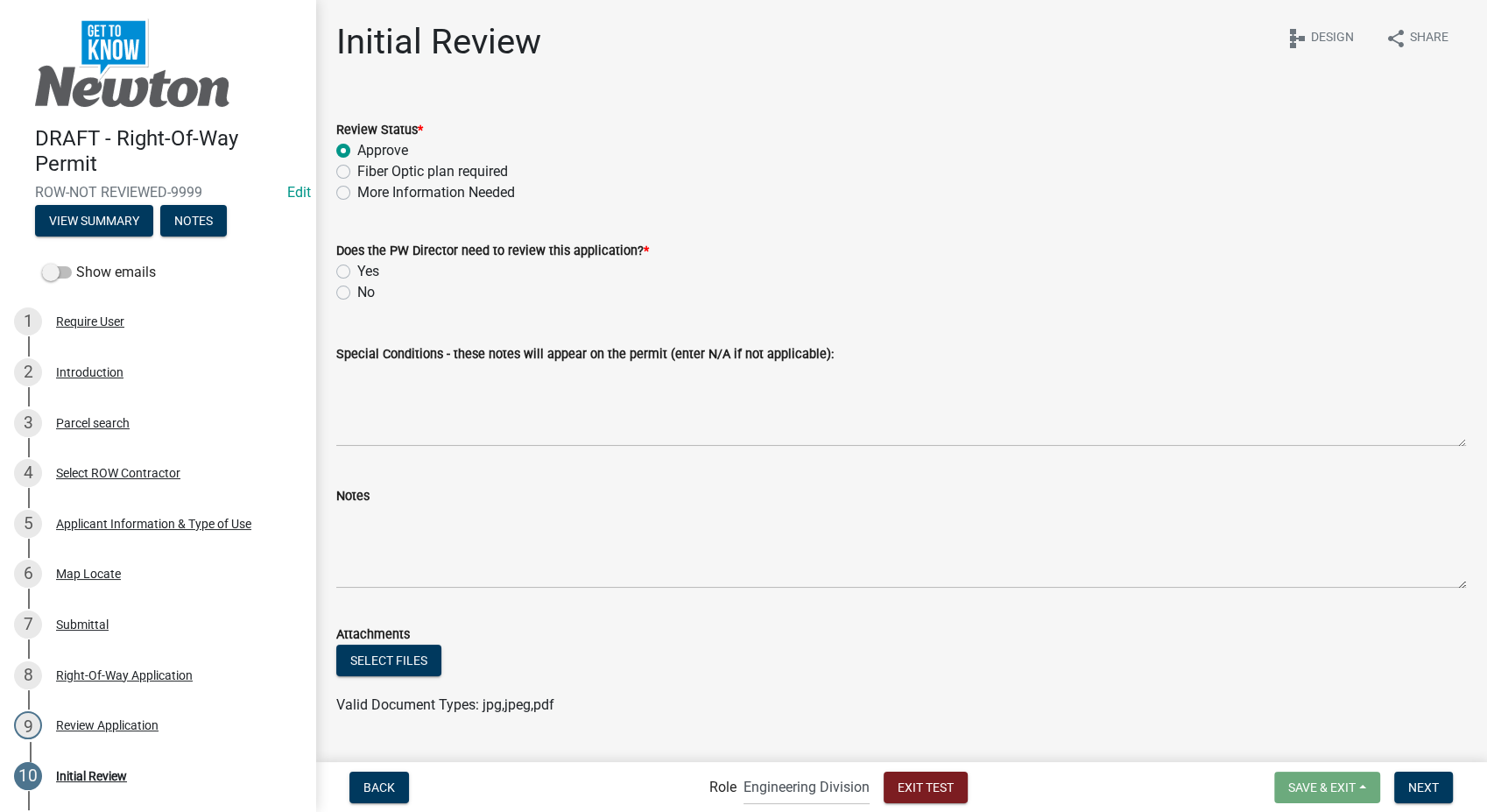
click at [357, 296] on label "No" at bounding box center [366, 292] width 17 height 21
click at [357, 293] on input "No" at bounding box center [363, 288] width 12 height 12
radio input "true"
click at [1428, 795] on button "Next" at bounding box center [1424, 788] width 58 height 31
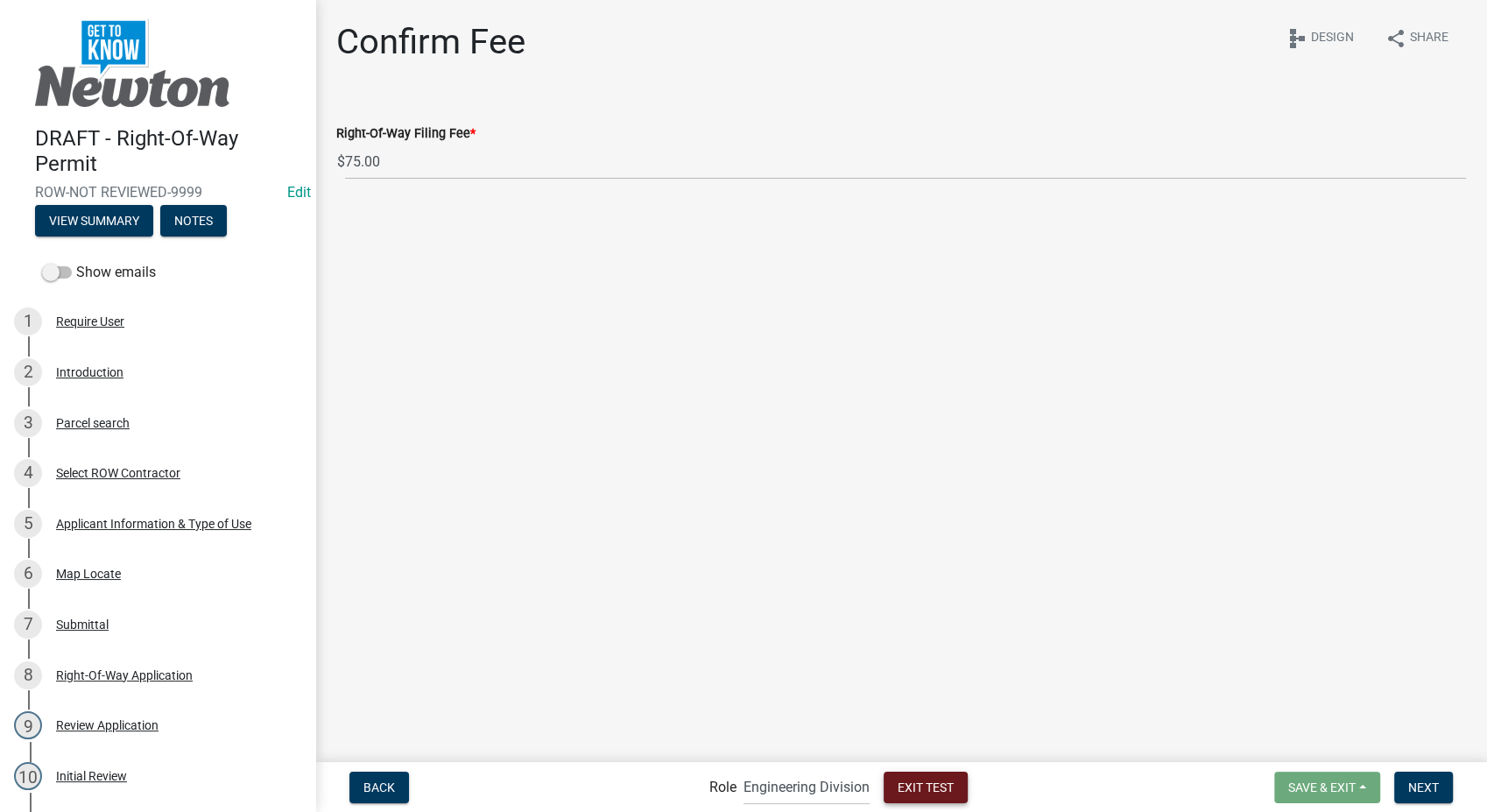
click at [949, 791] on span "Exit Test" at bounding box center [926, 787] width 56 height 14
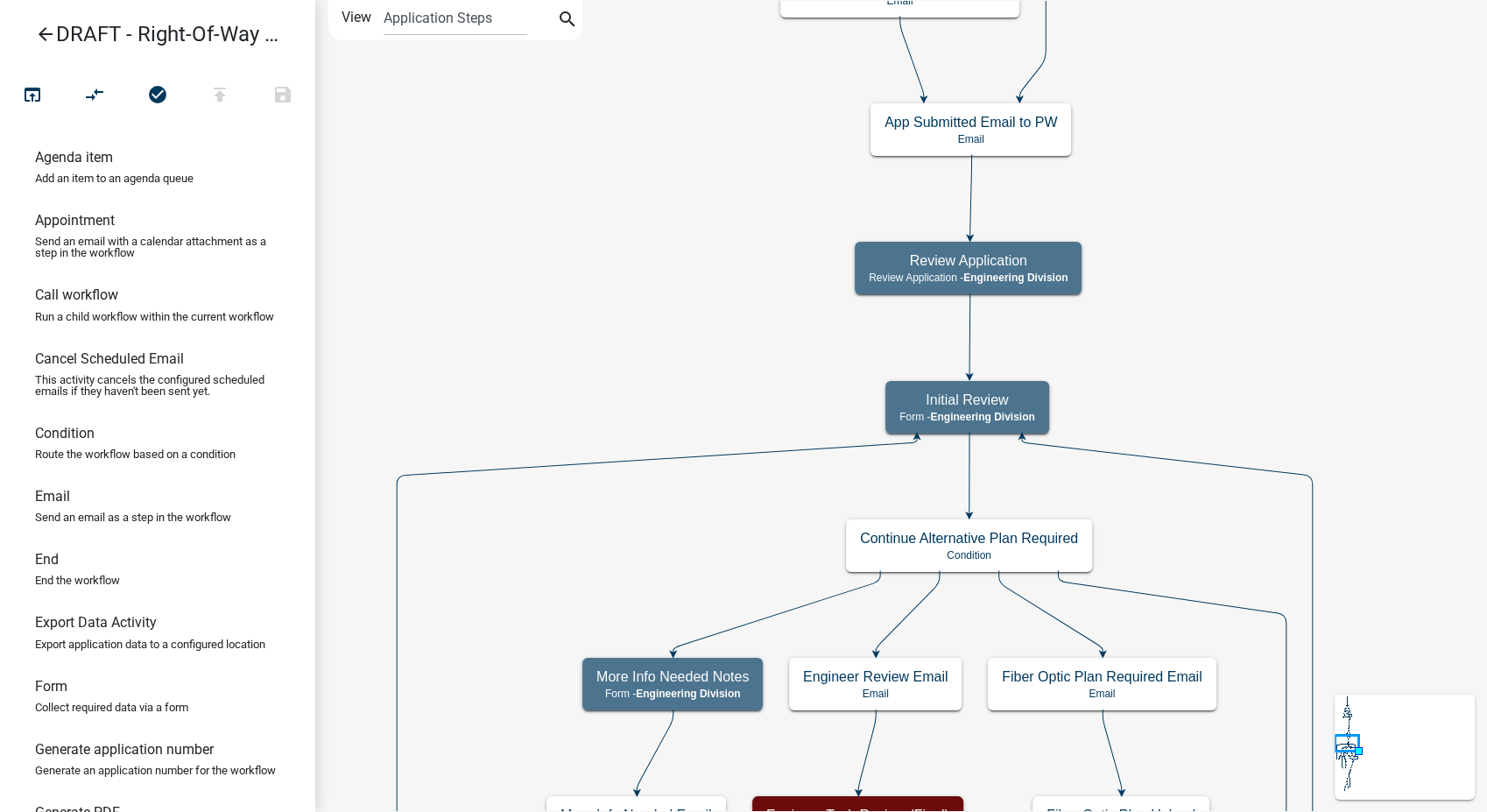
click at [36, 25] on icon "arrow_back" at bounding box center [46, 35] width 21 height 24
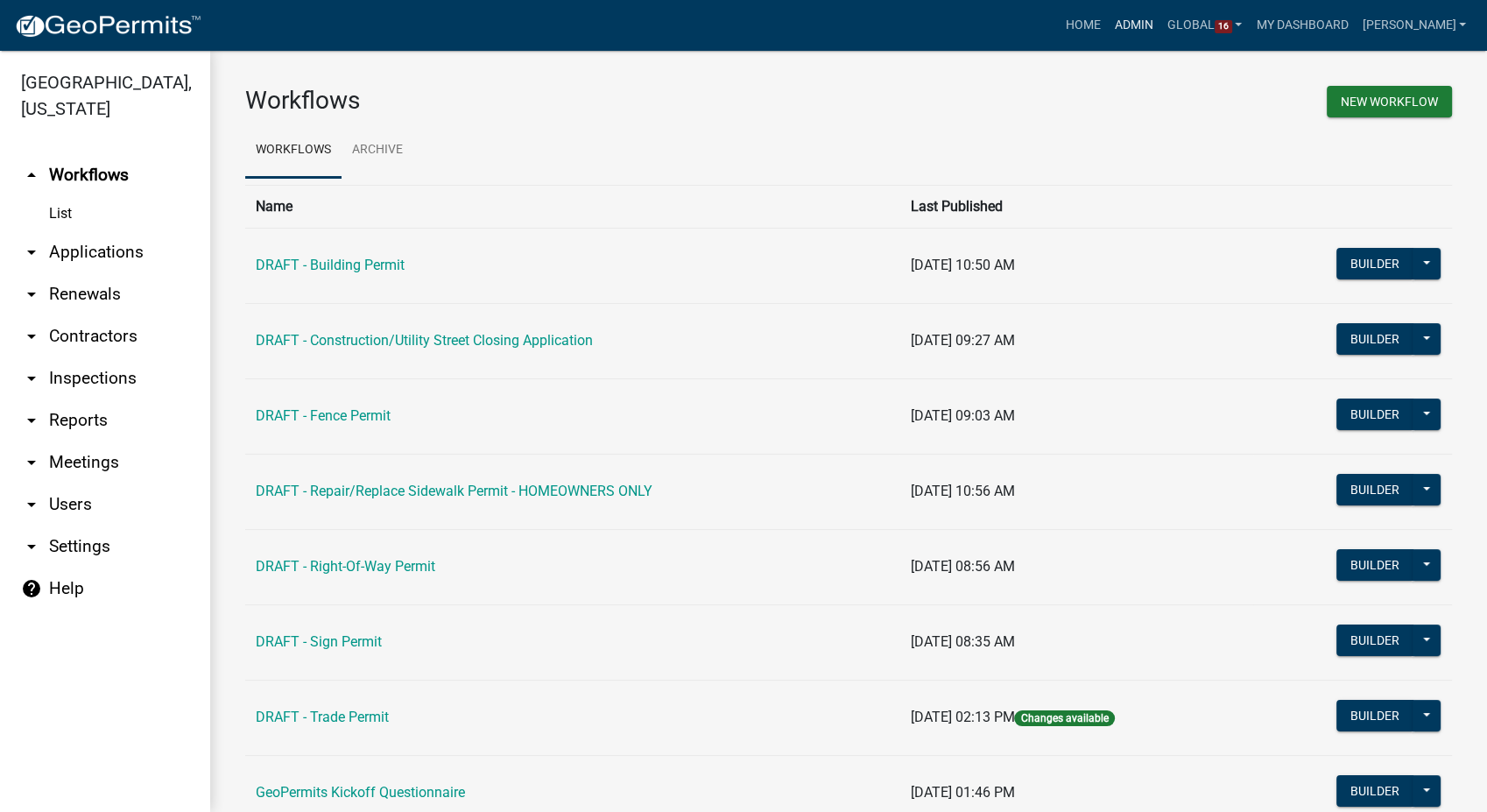
click at [1157, 24] on link "Admin" at bounding box center [1134, 25] width 52 height 33
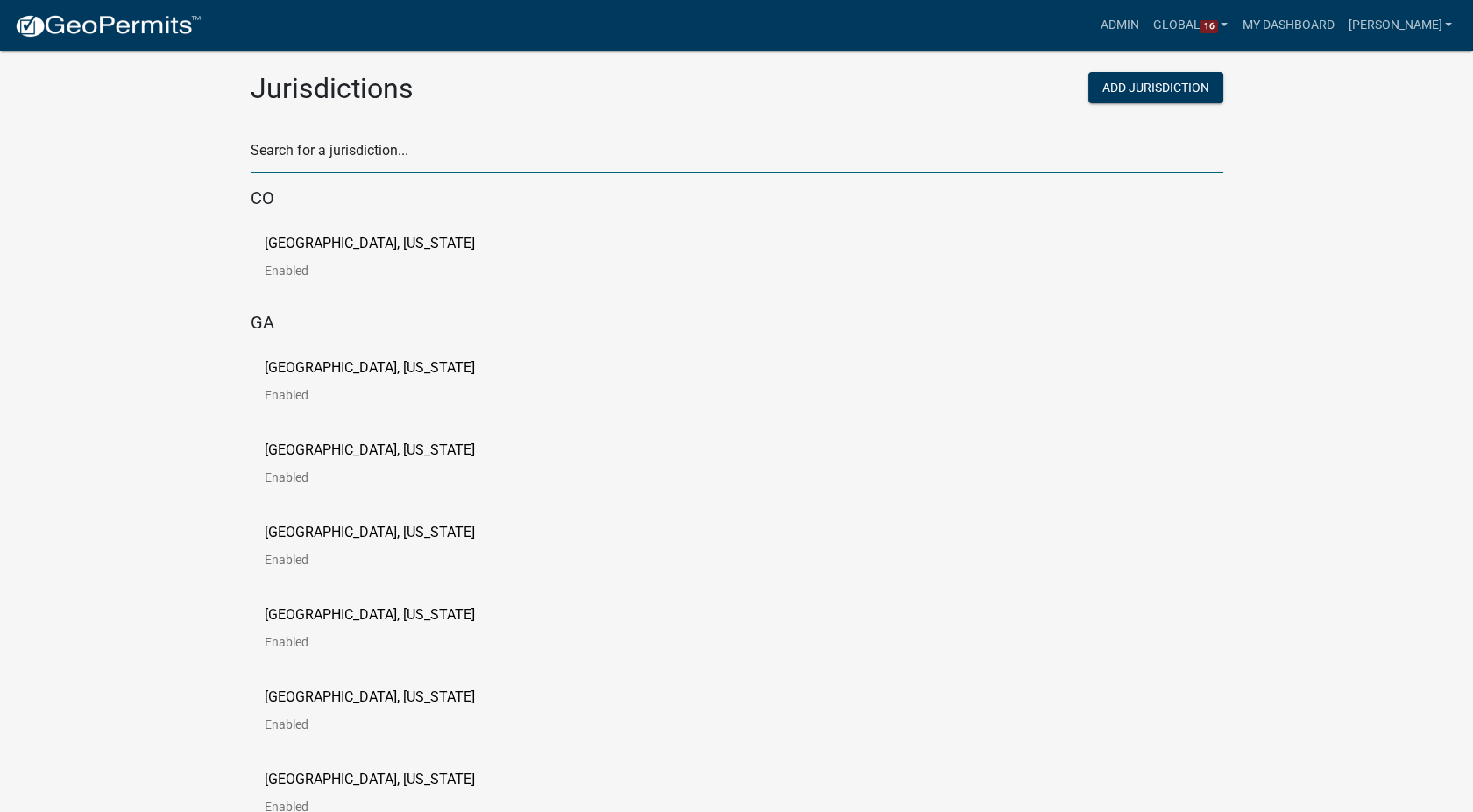
click at [336, 156] on input "text" at bounding box center [736, 155] width 973 height 36
type input "story"
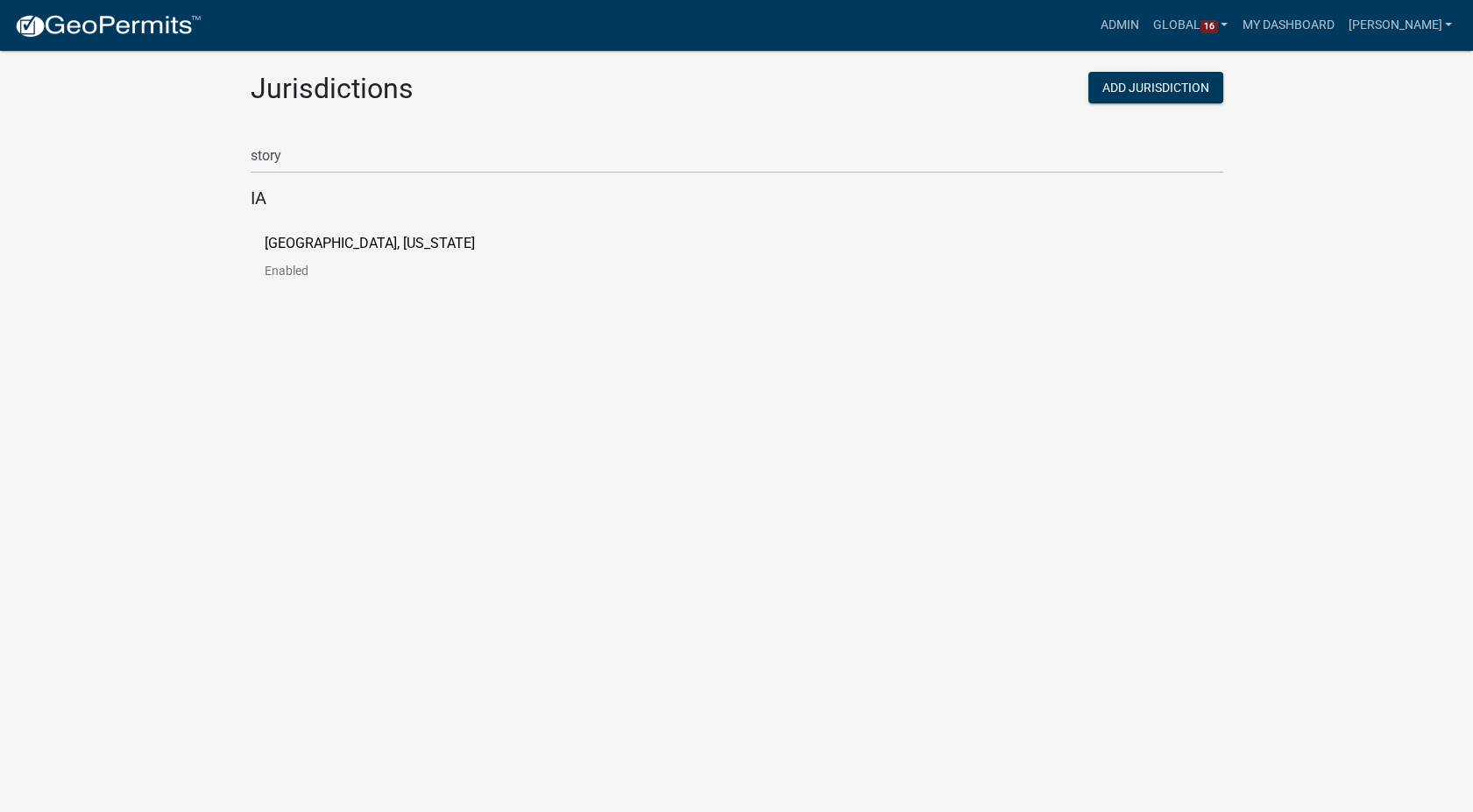
click at [316, 236] on p "[GEOGRAPHIC_DATA], [US_STATE]" at bounding box center [369, 243] width 210 height 14
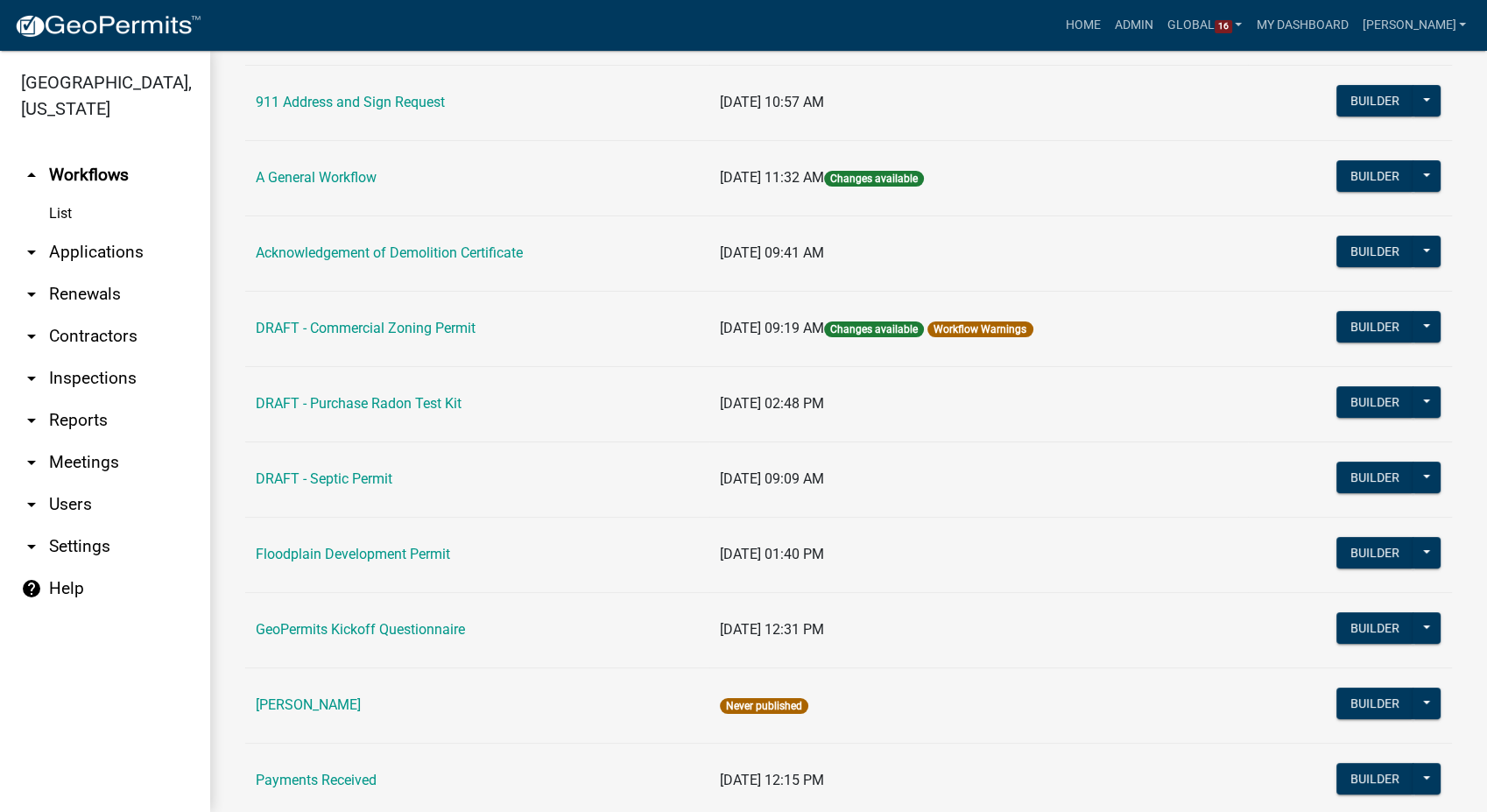
scroll to position [97, 0]
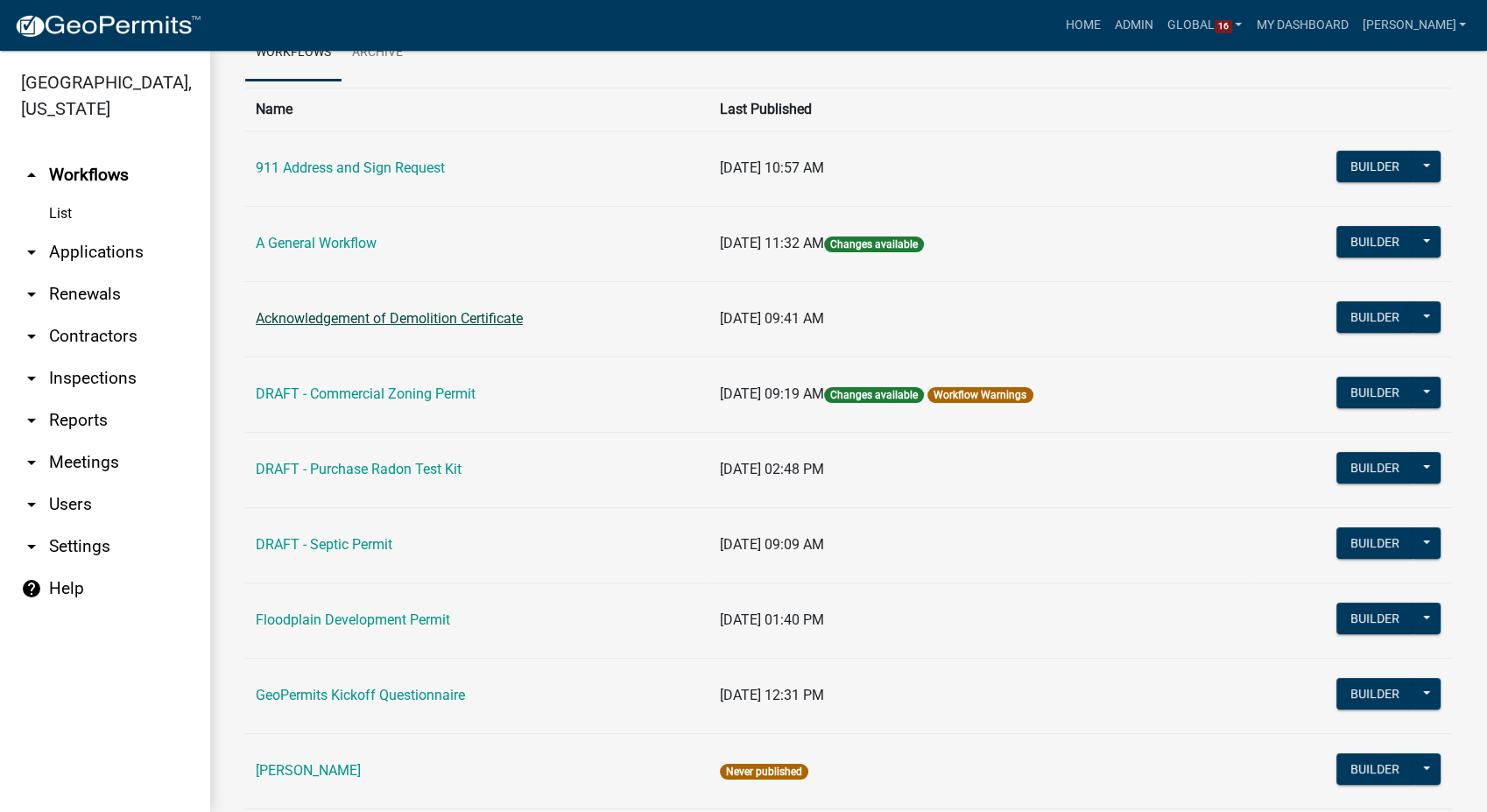
click at [463, 321] on link "Acknowledgement of Demolition Certificate" at bounding box center [389, 318] width 267 height 17
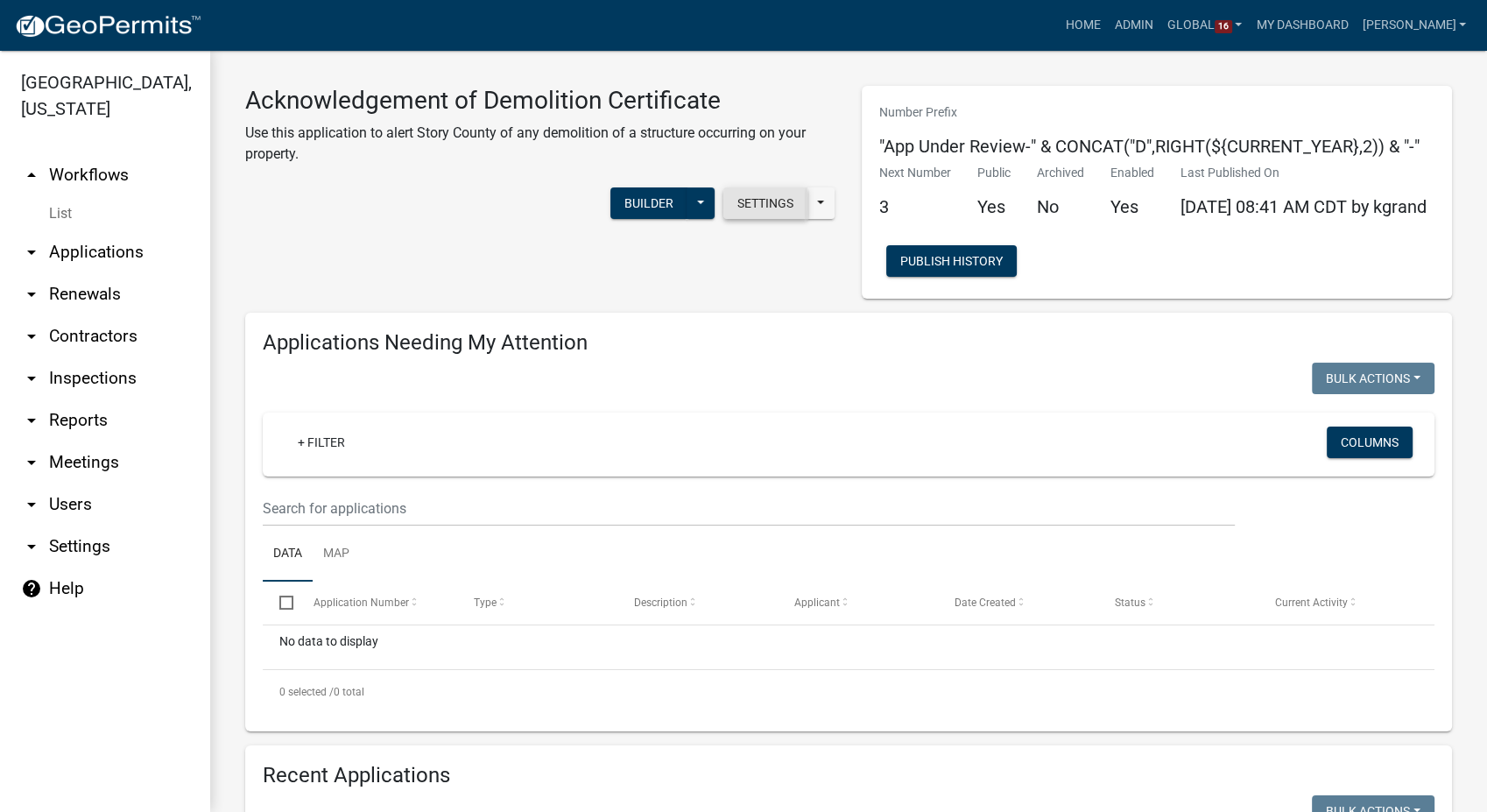
click at [759, 210] on button "Settings" at bounding box center [765, 203] width 84 height 31
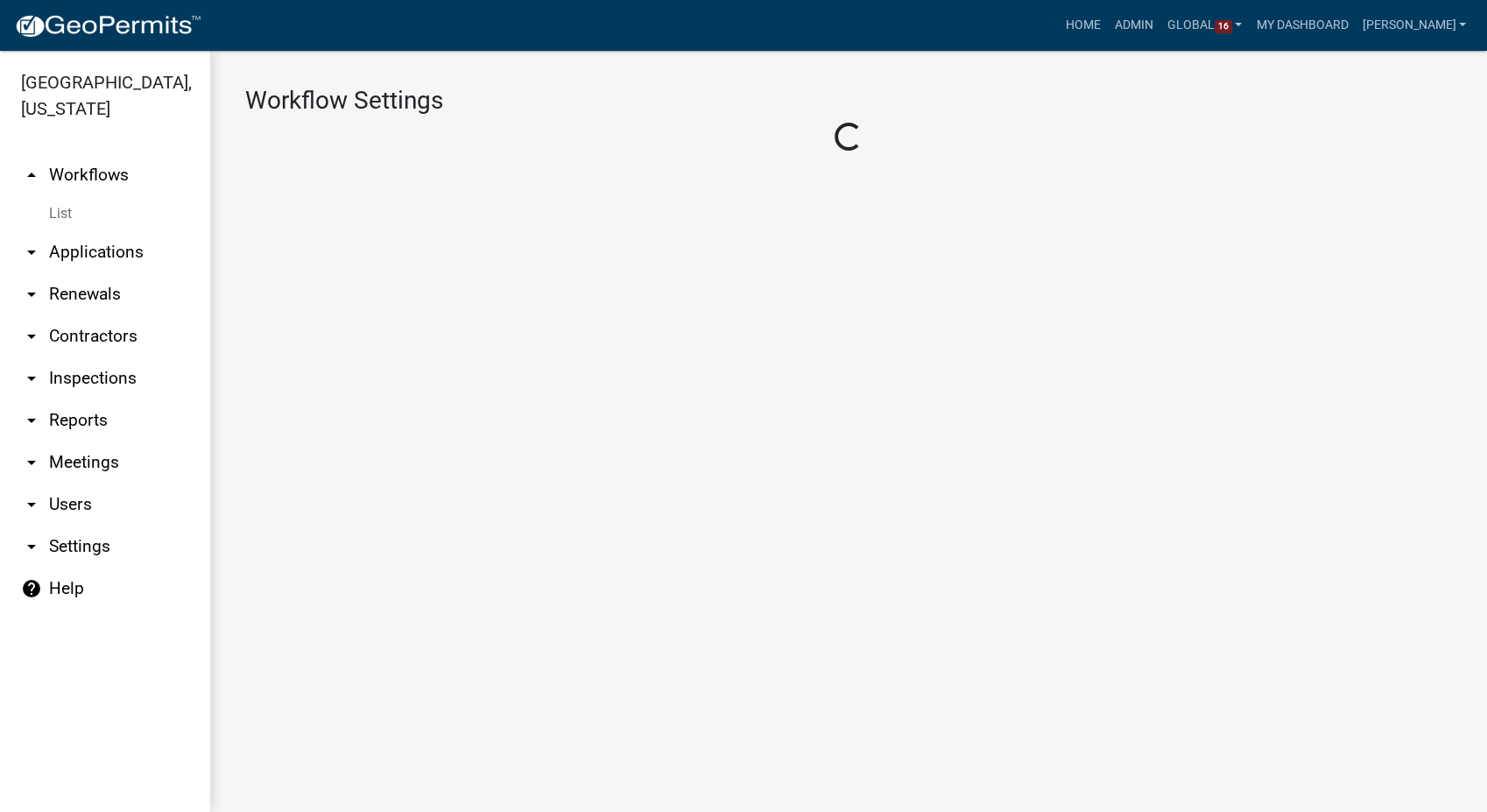
select select "1"
select select "3"
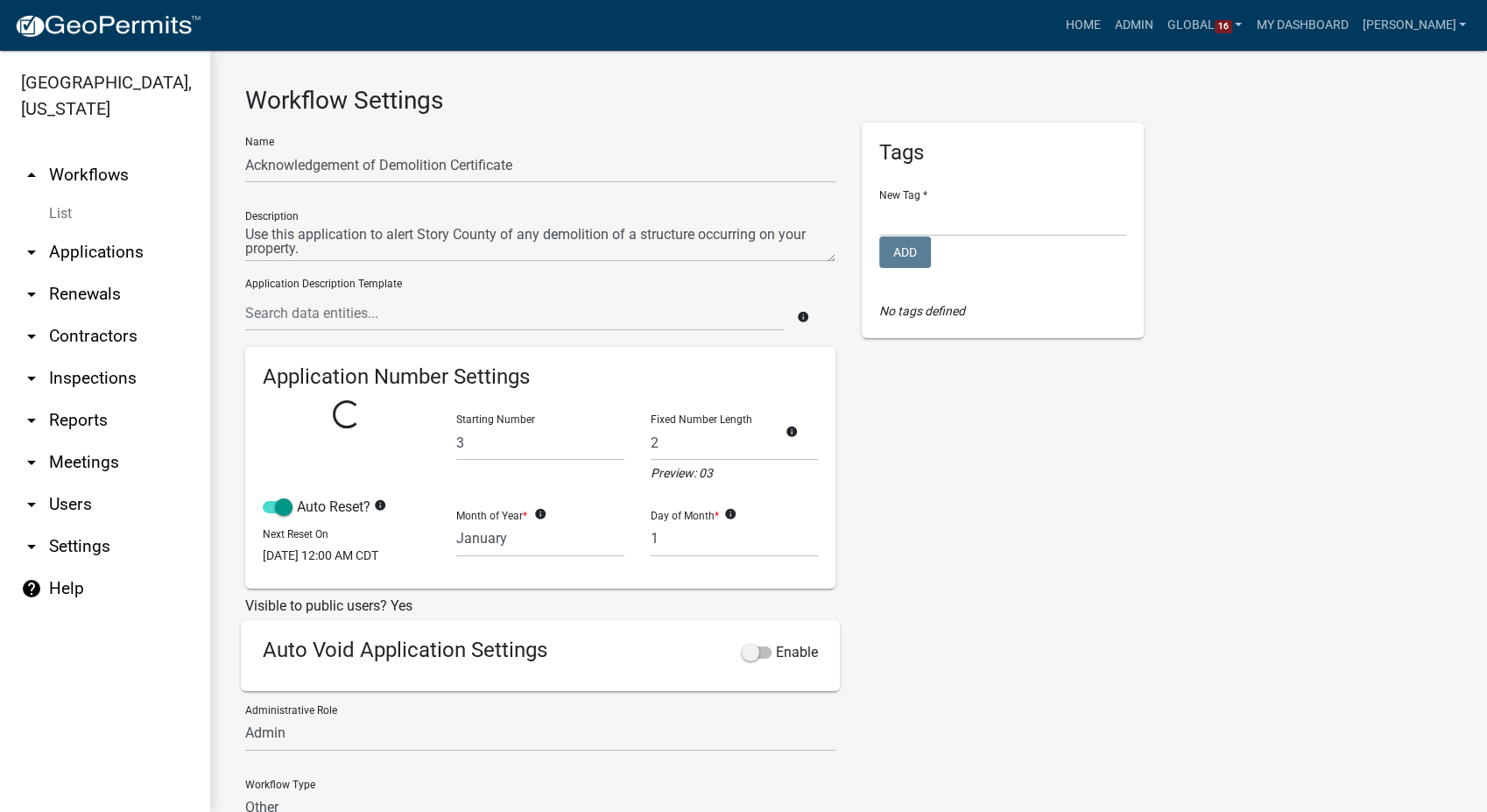
select select
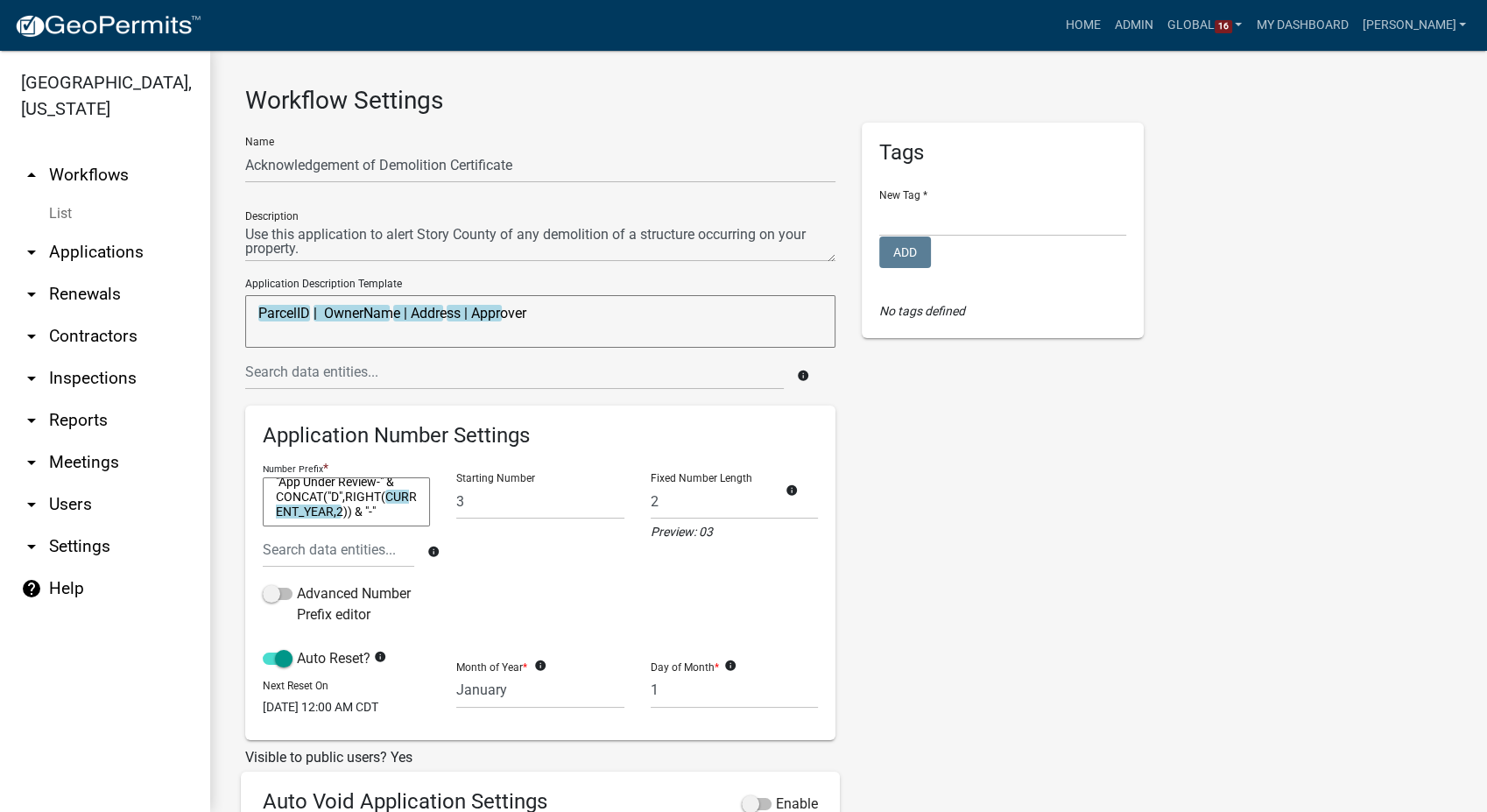
scroll to position [14, 0]
click at [55, 196] on link "List" at bounding box center [105, 214] width 210 height 35
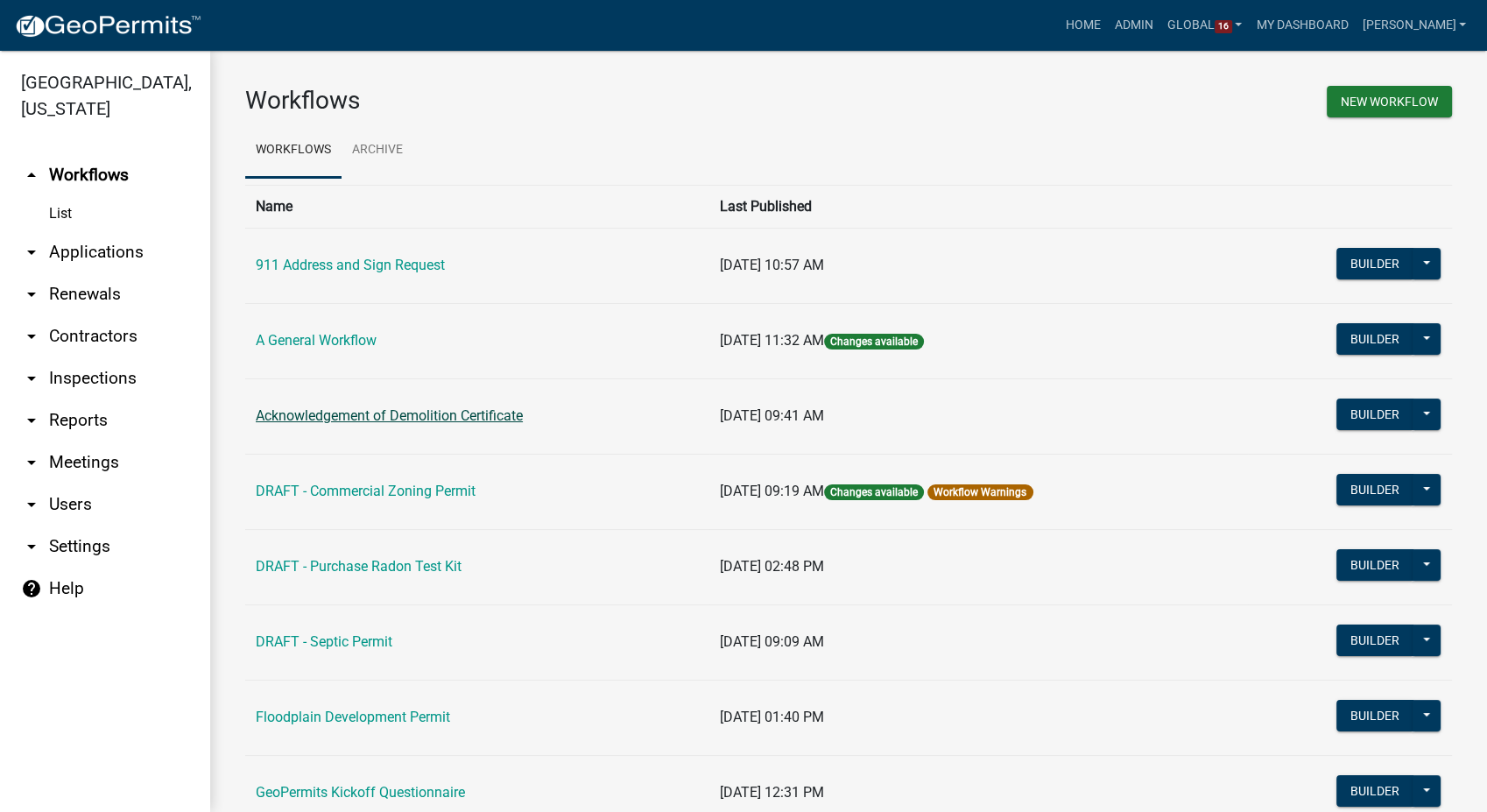
click at [434, 417] on link "Acknowledgement of Demolition Certificate" at bounding box center [389, 415] width 267 height 17
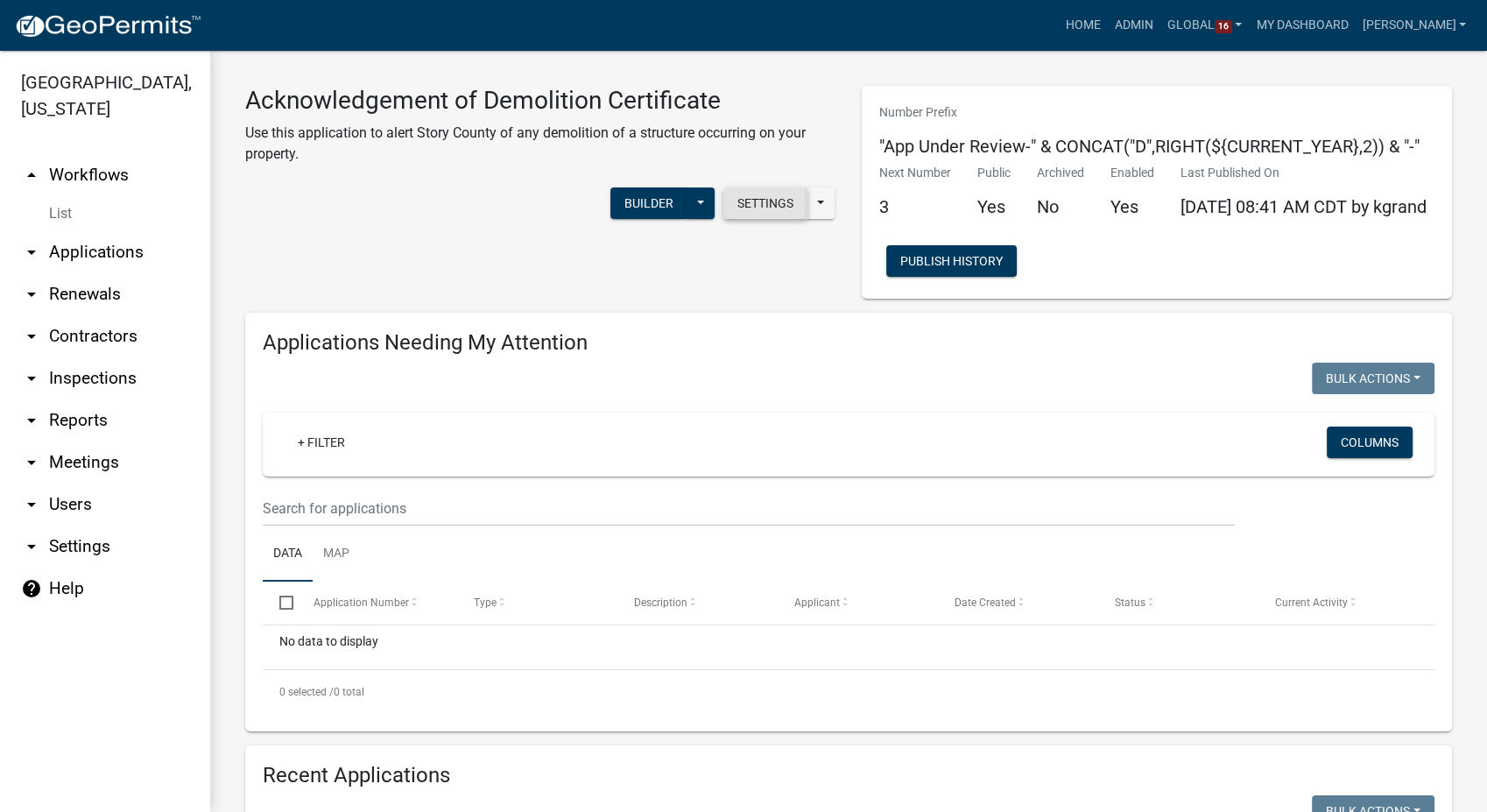
click at [734, 202] on button "Settings" at bounding box center [765, 203] width 84 height 31
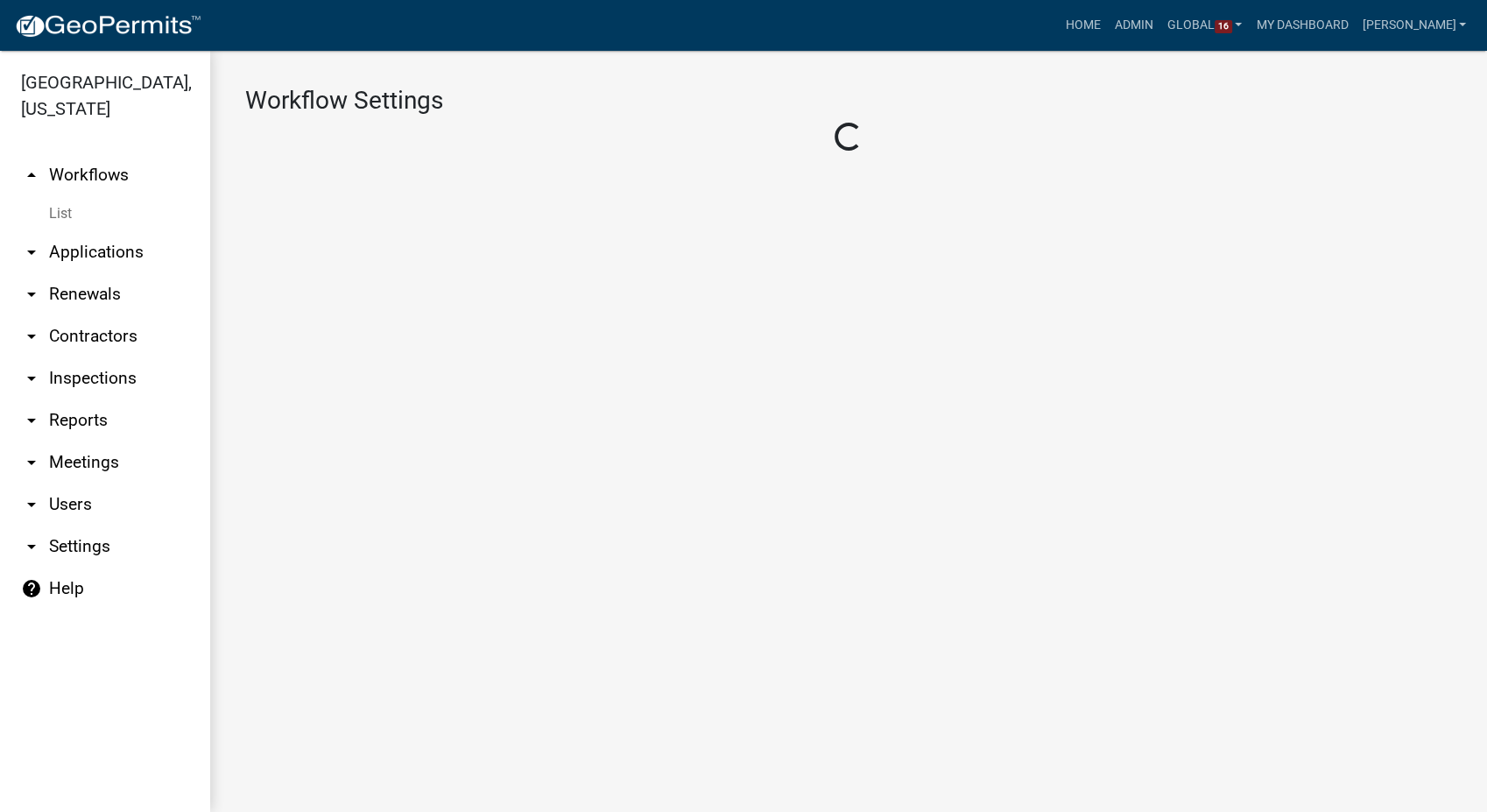
select select "1"
select select "3"
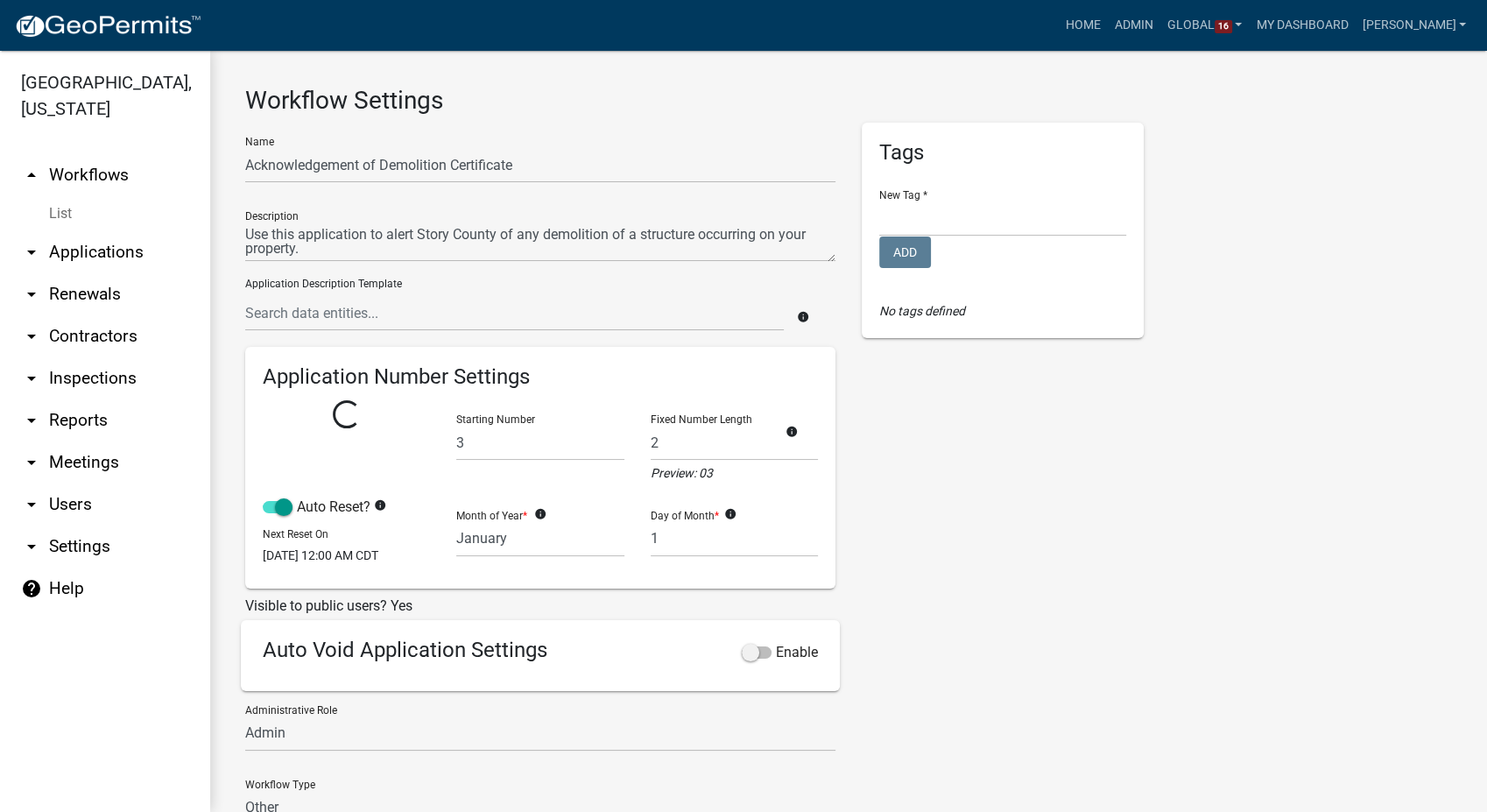
select select
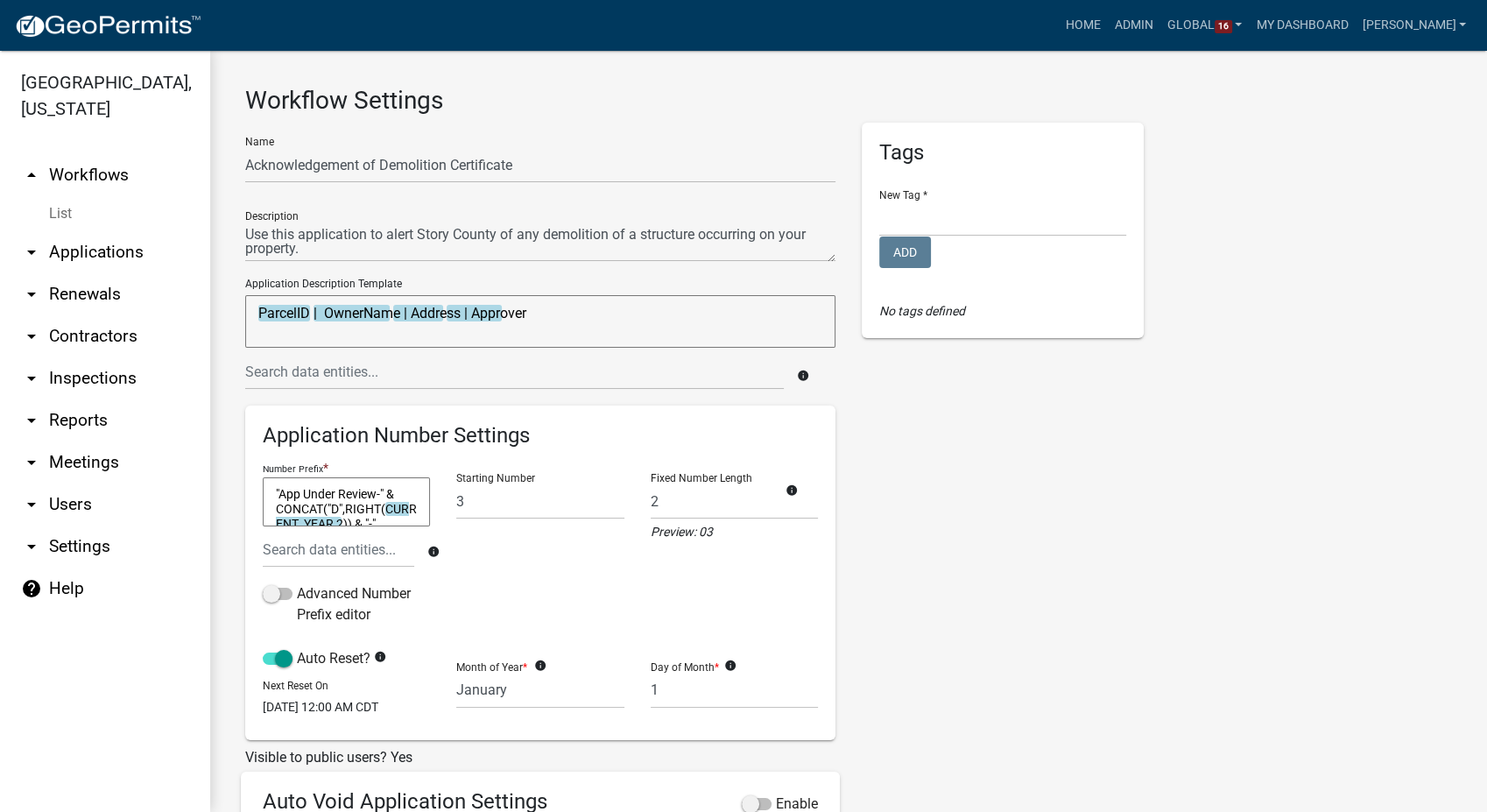
click at [58, 196] on link "List" at bounding box center [105, 214] width 210 height 35
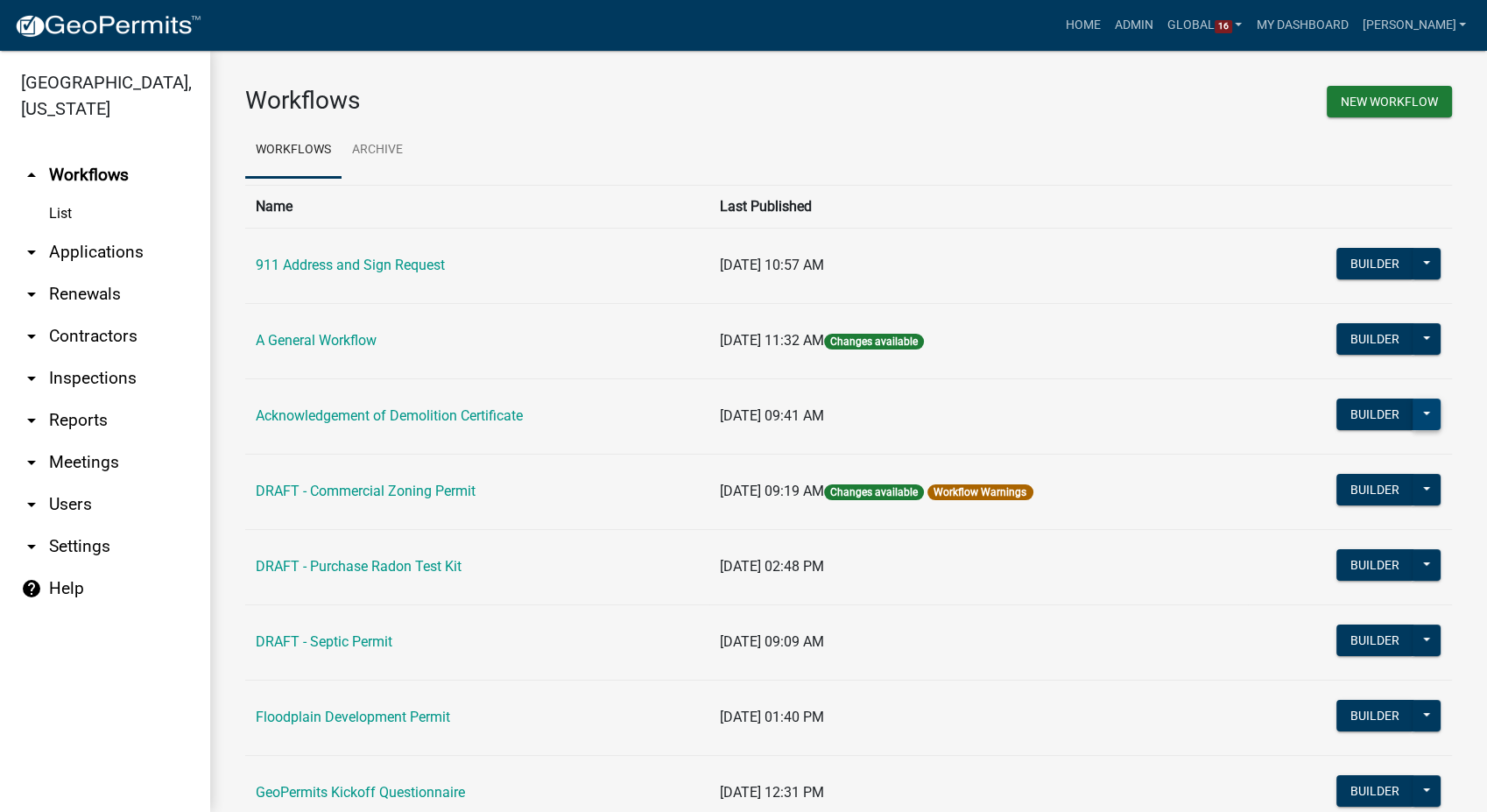
click at [1419, 421] on button at bounding box center [1427, 414] width 28 height 31
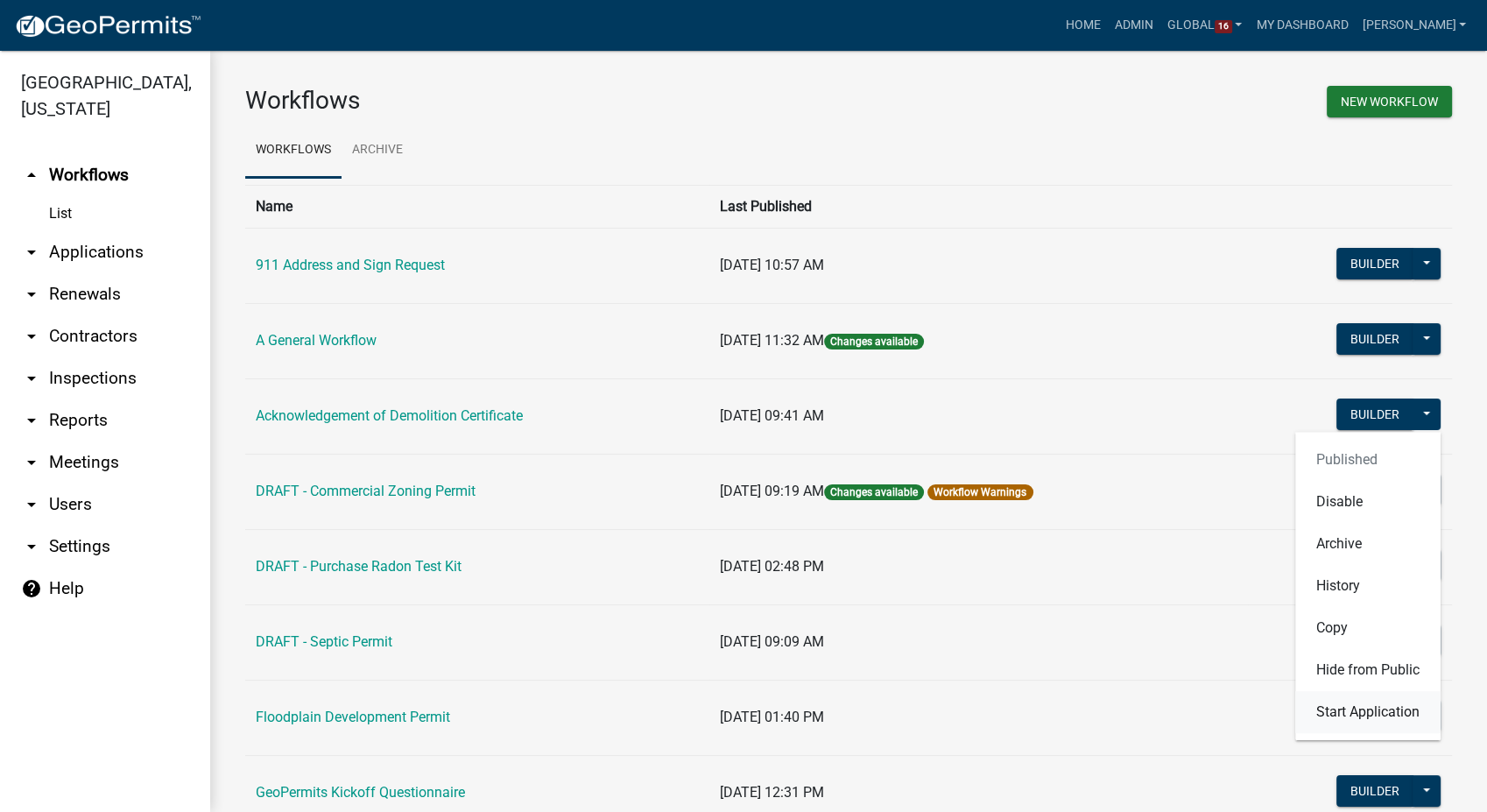
click at [1331, 711] on button "Start Application" at bounding box center [1369, 712] width 146 height 42
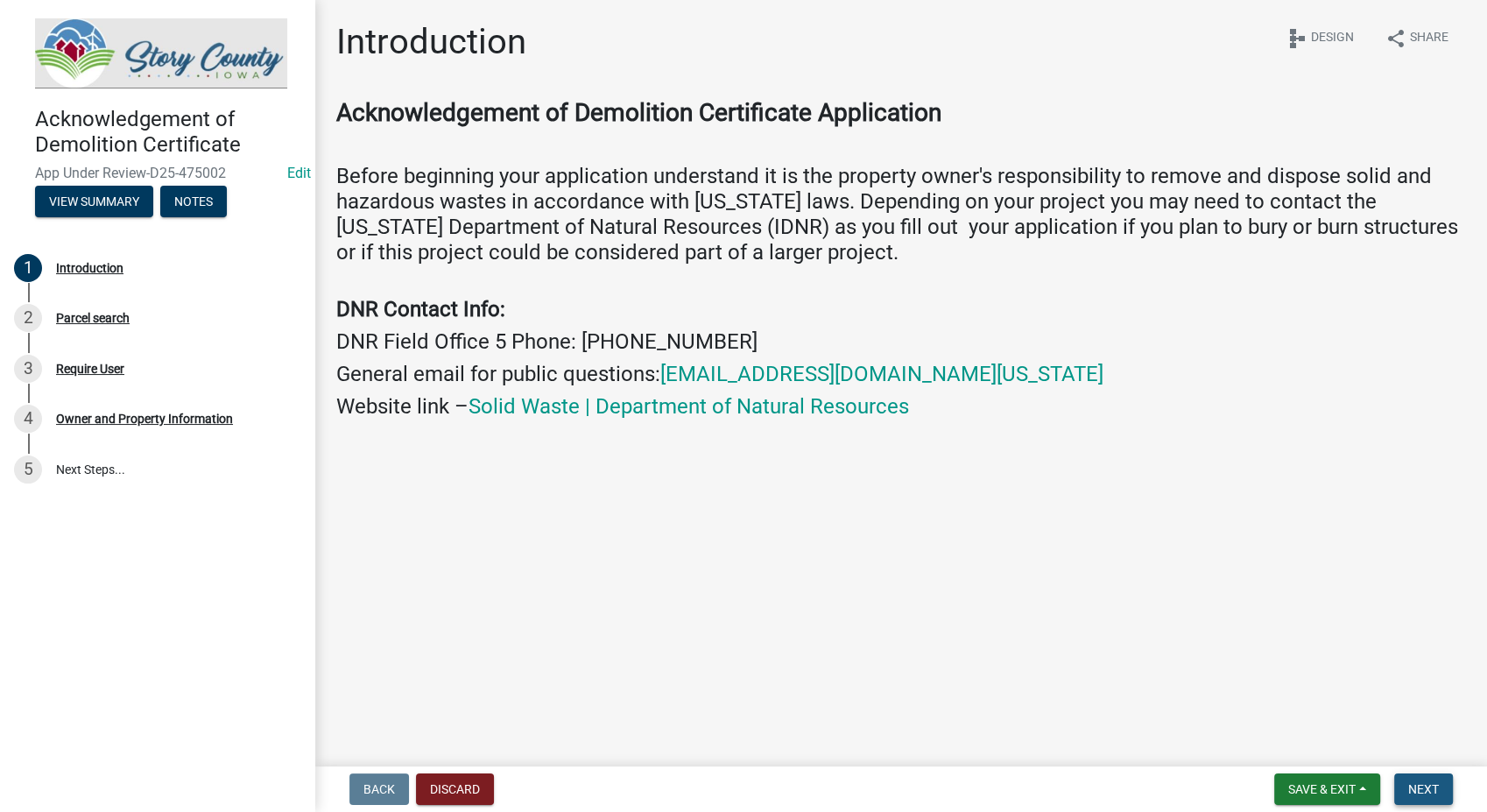
click at [1446, 780] on button "Next" at bounding box center [1424, 789] width 58 height 31
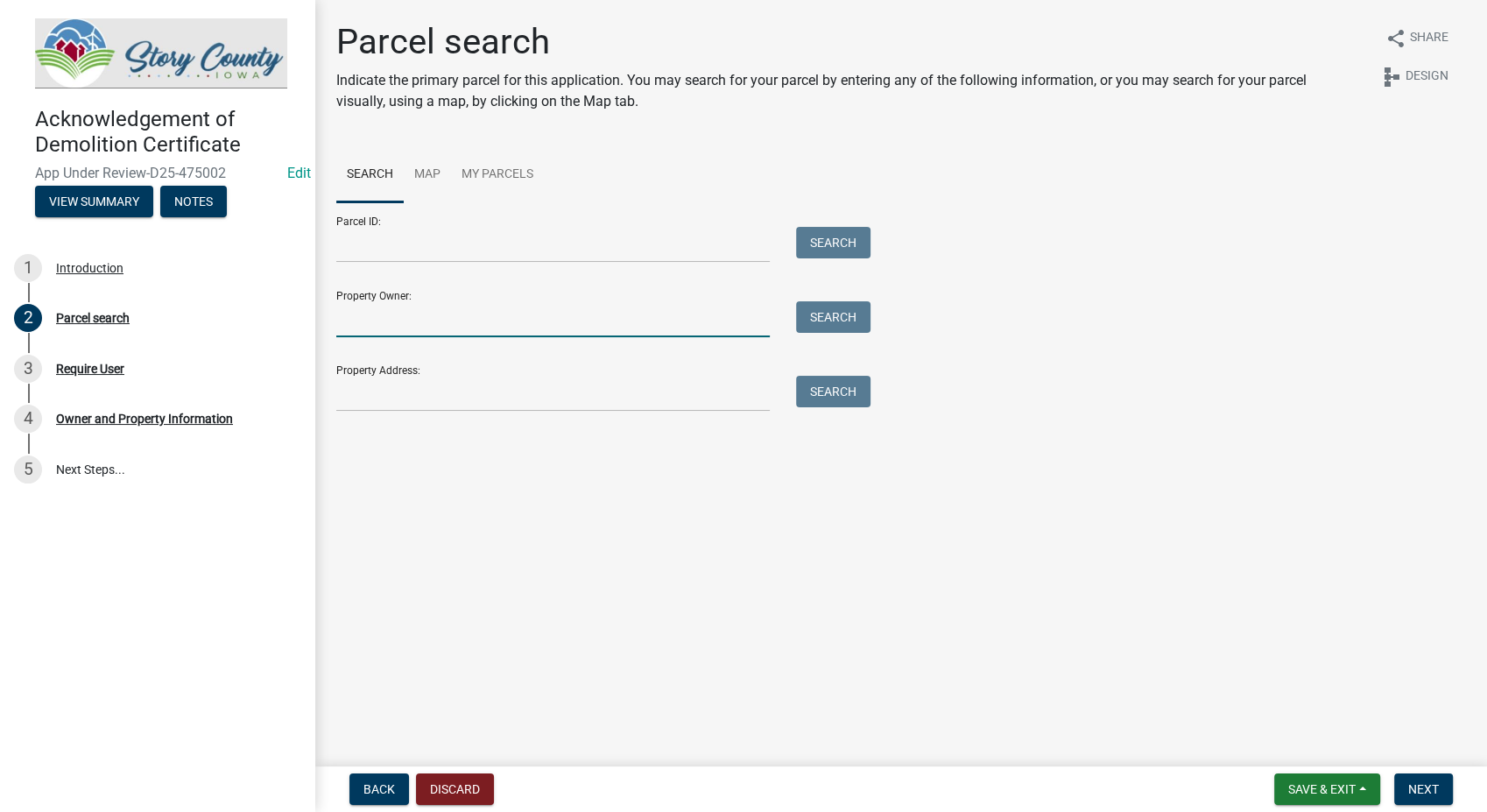
click at [423, 310] on input "Property Owner:" at bounding box center [553, 319] width 433 height 36
type input "smith"
click at [832, 324] on button "Search" at bounding box center [833, 317] width 75 height 31
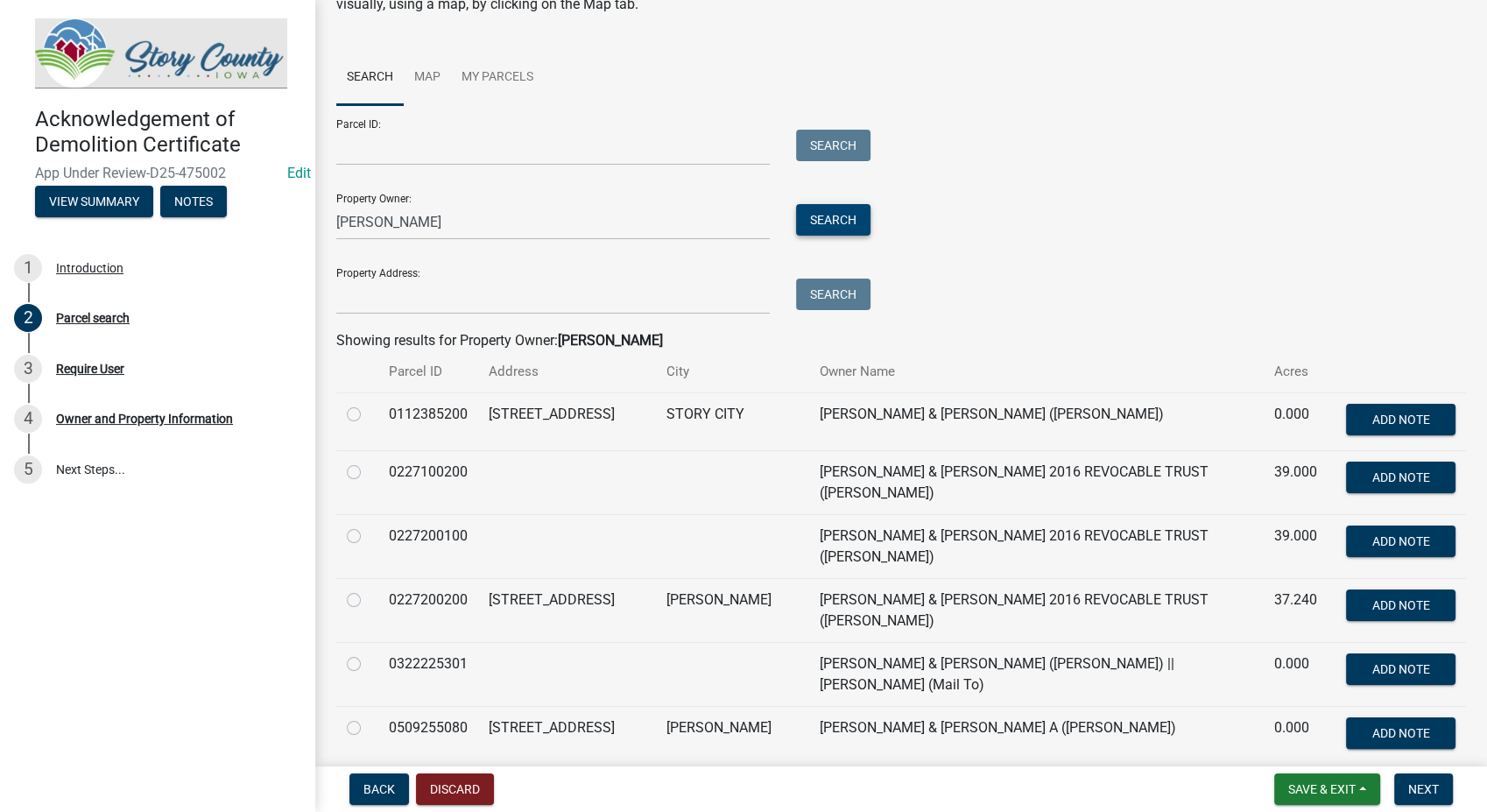
scroll to position [389, 0]
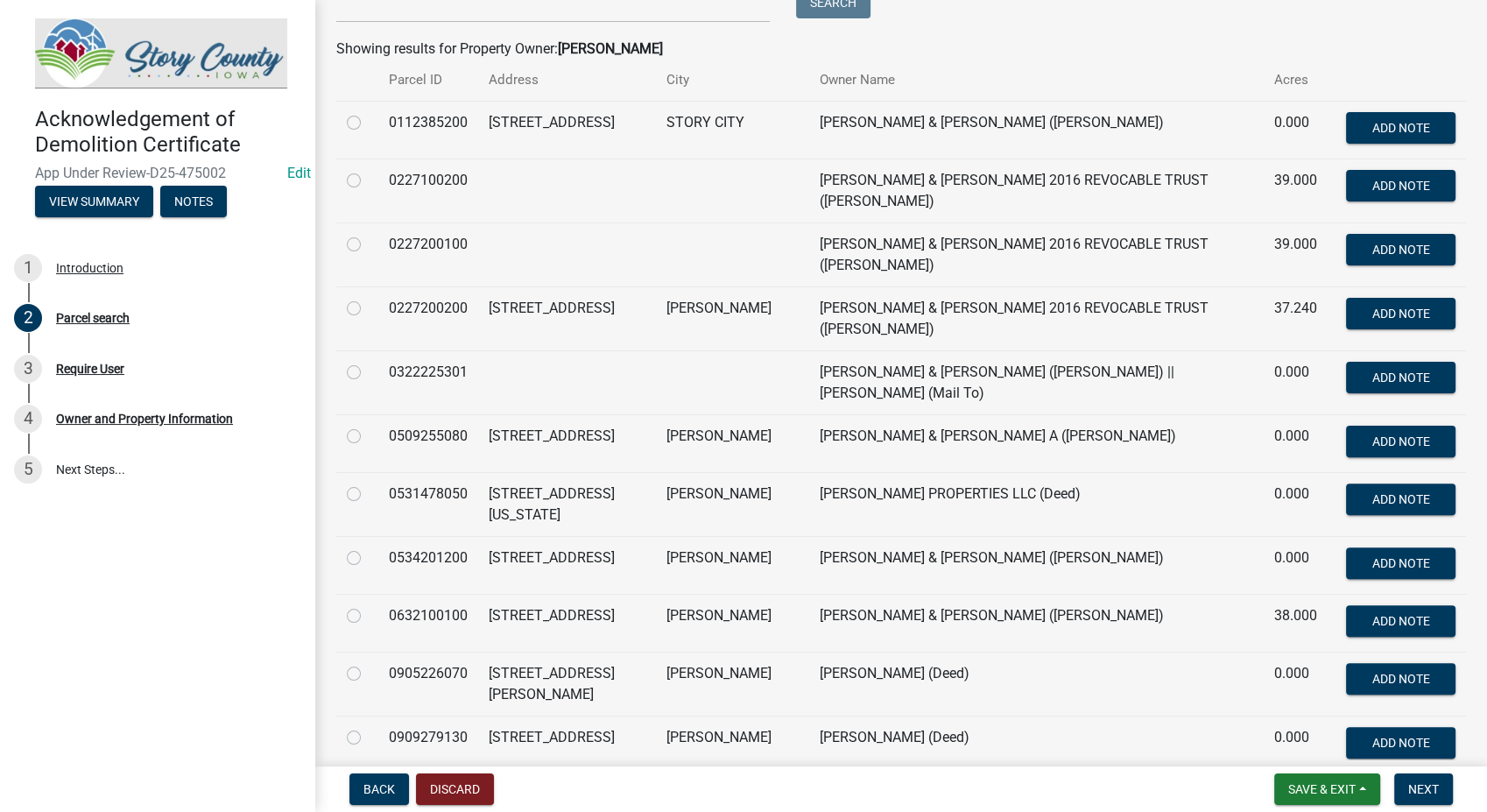
click at [368, 170] on label at bounding box center [368, 170] width 0 height 0
click at [368, 182] on input "radio" at bounding box center [374, 176] width 12 height 12
radio input "true"
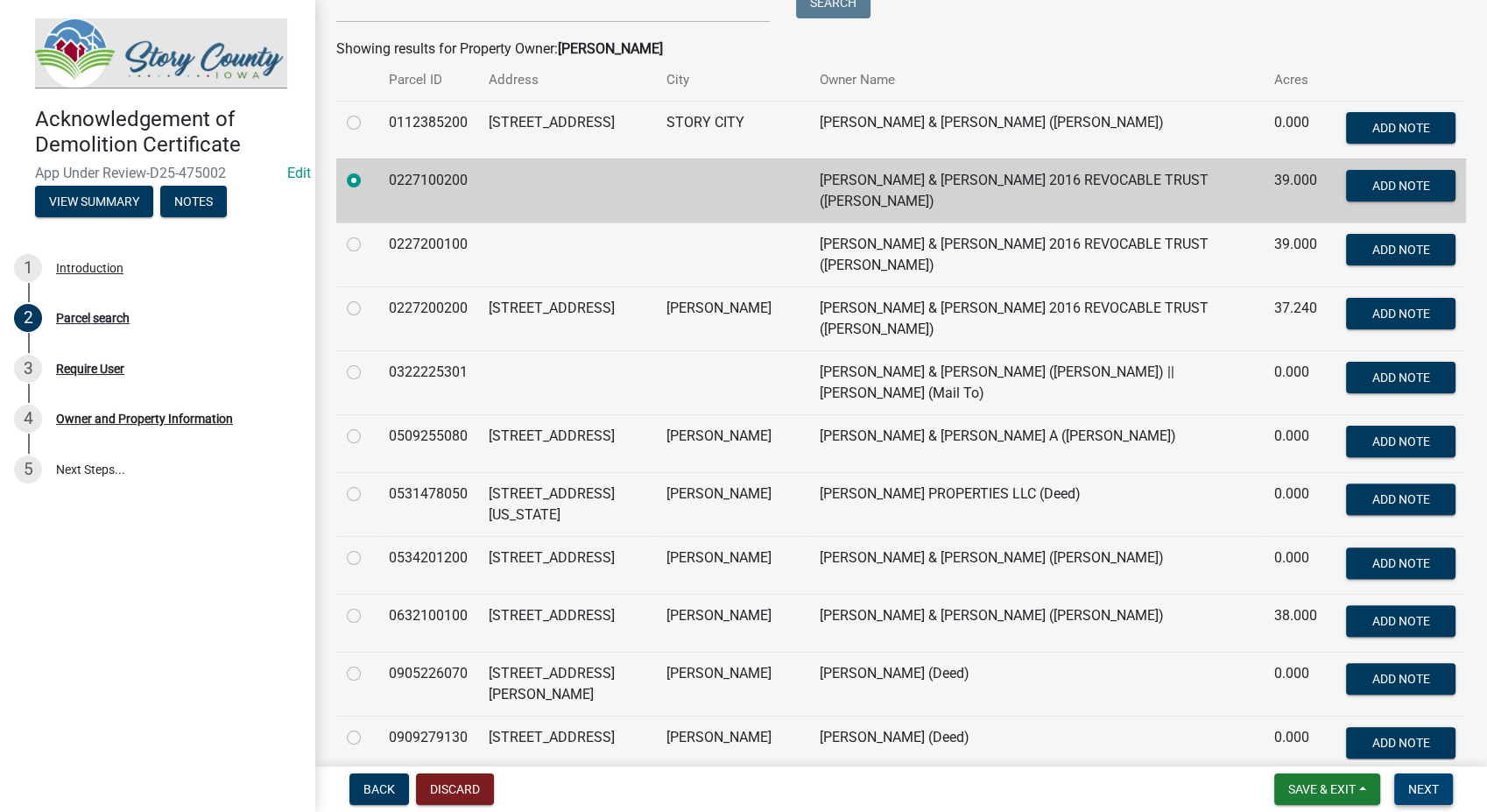
click at [1427, 792] on span "Next" at bounding box center [1424, 789] width 31 height 14
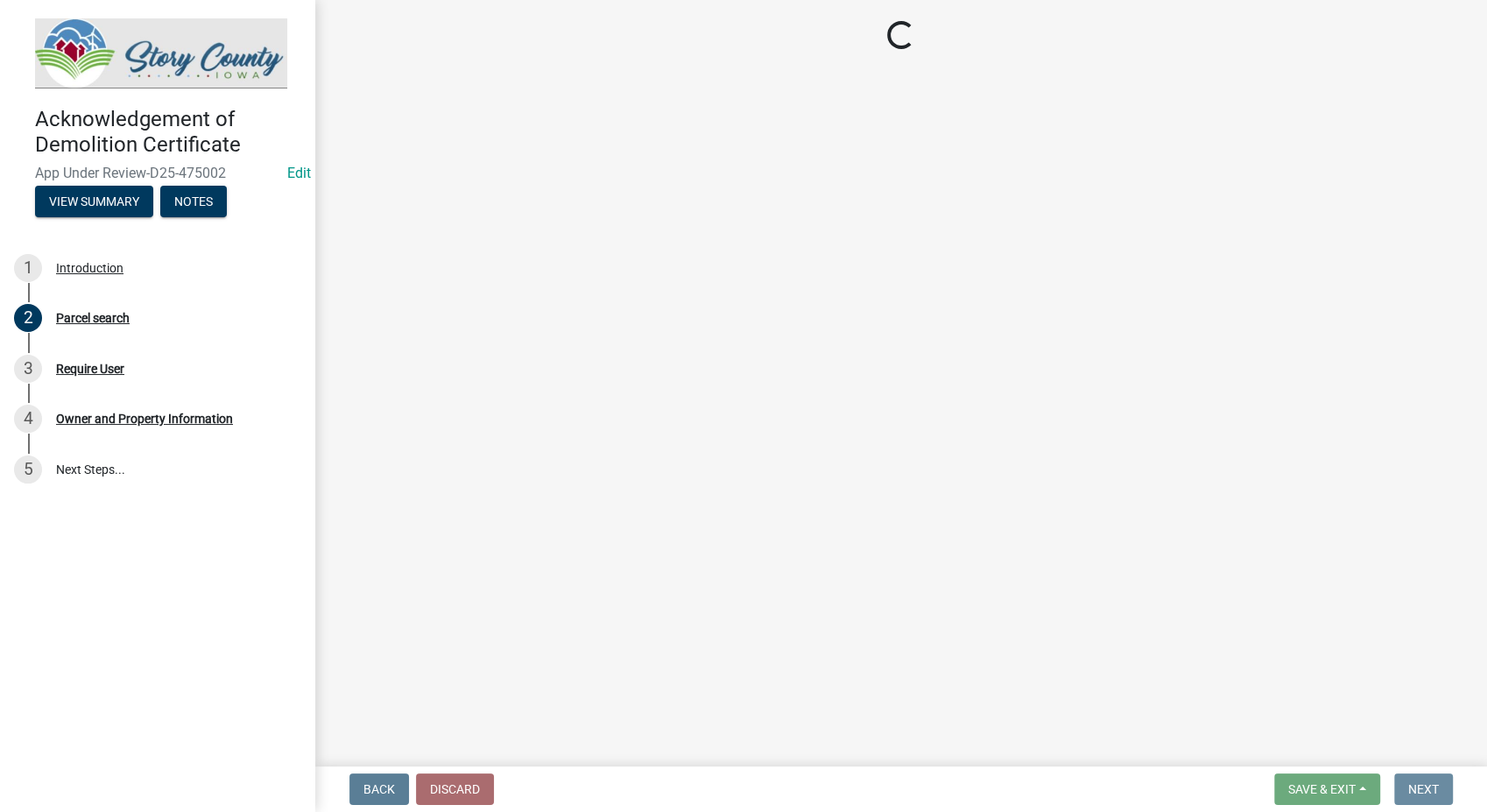
scroll to position [0, 0]
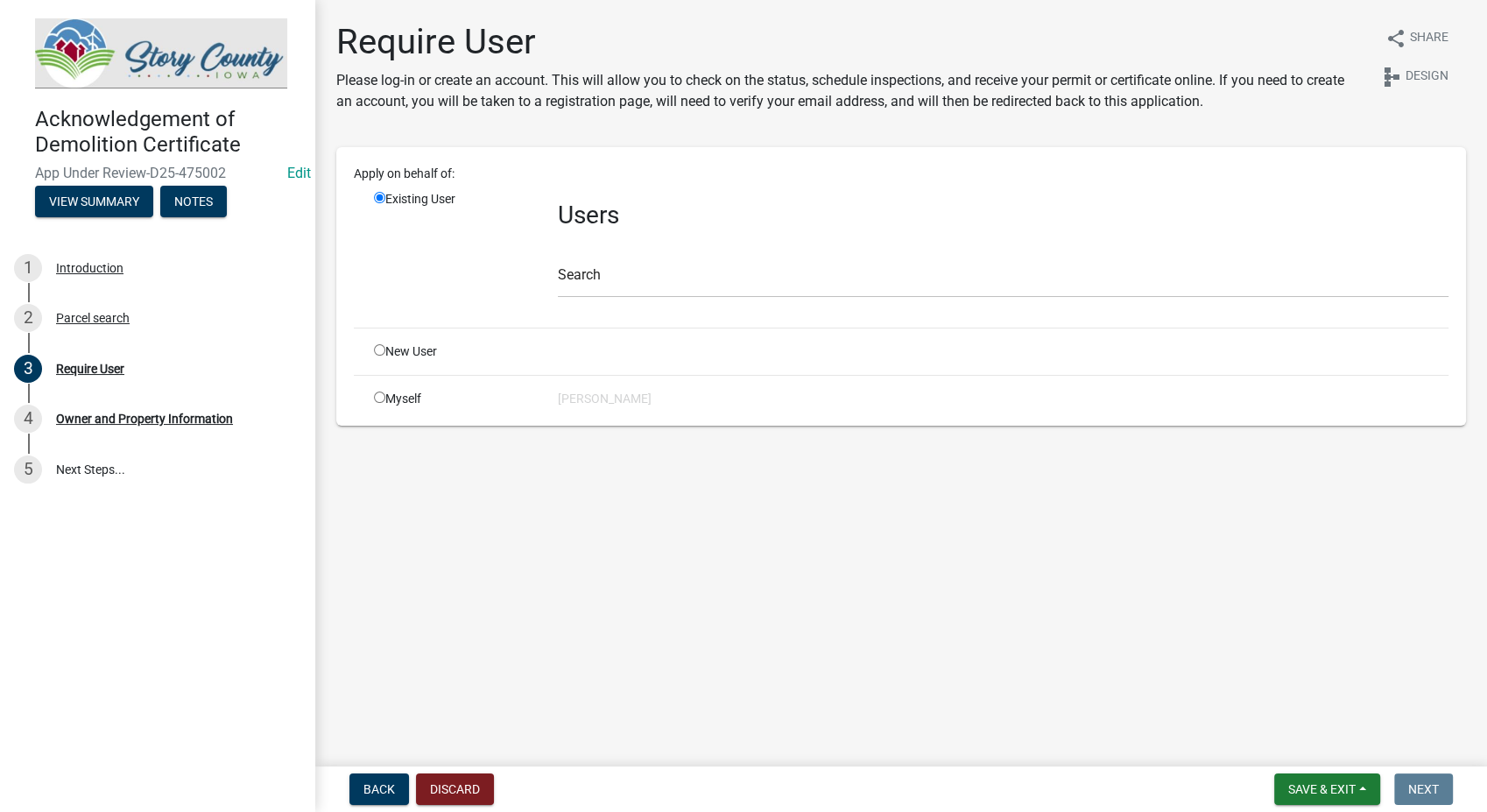
click at [382, 397] on input "radio" at bounding box center [380, 397] width 12 height 12
radio input "true"
radio input "false"
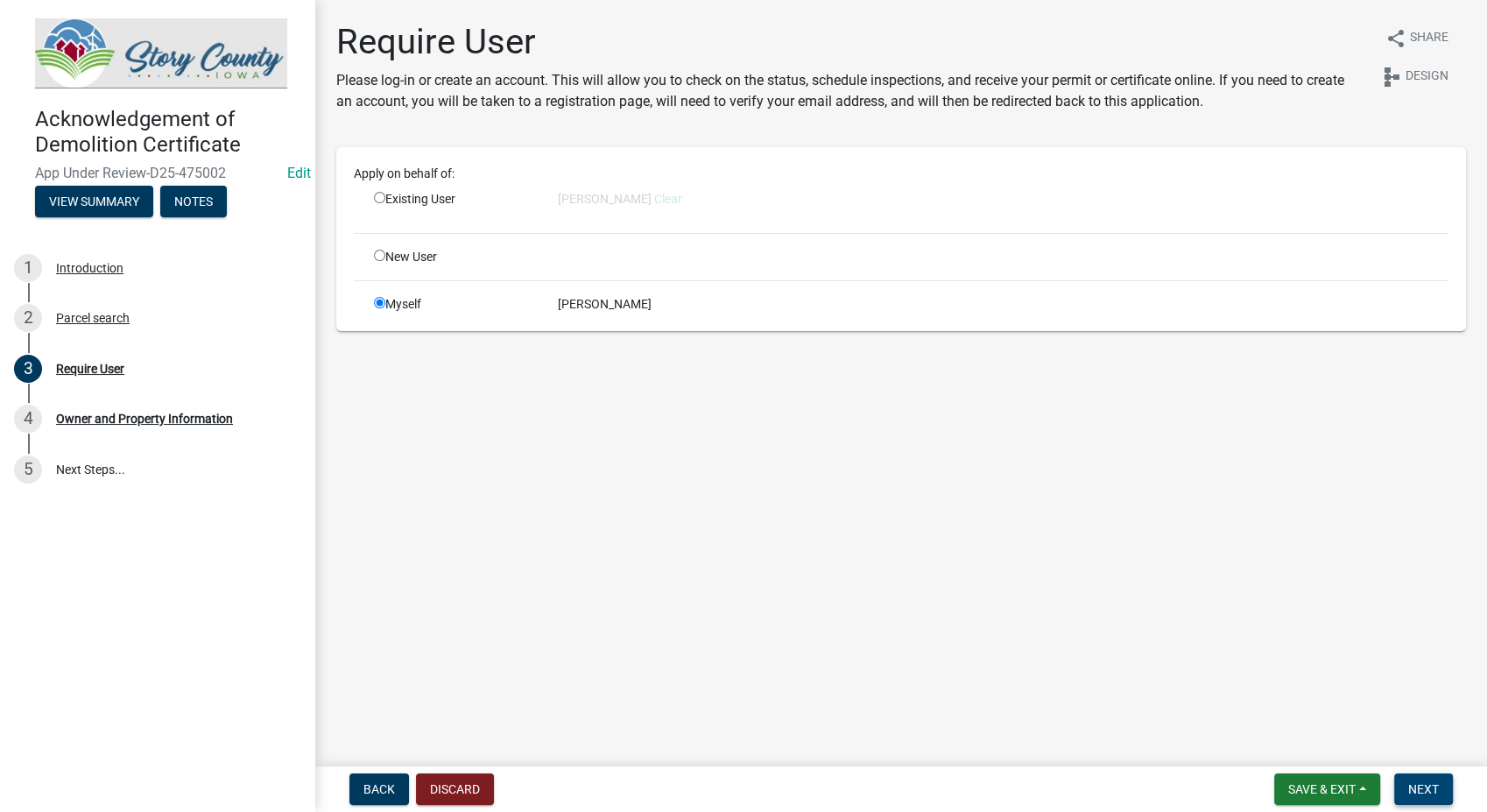
click at [1419, 789] on span "Next" at bounding box center [1424, 789] width 31 height 14
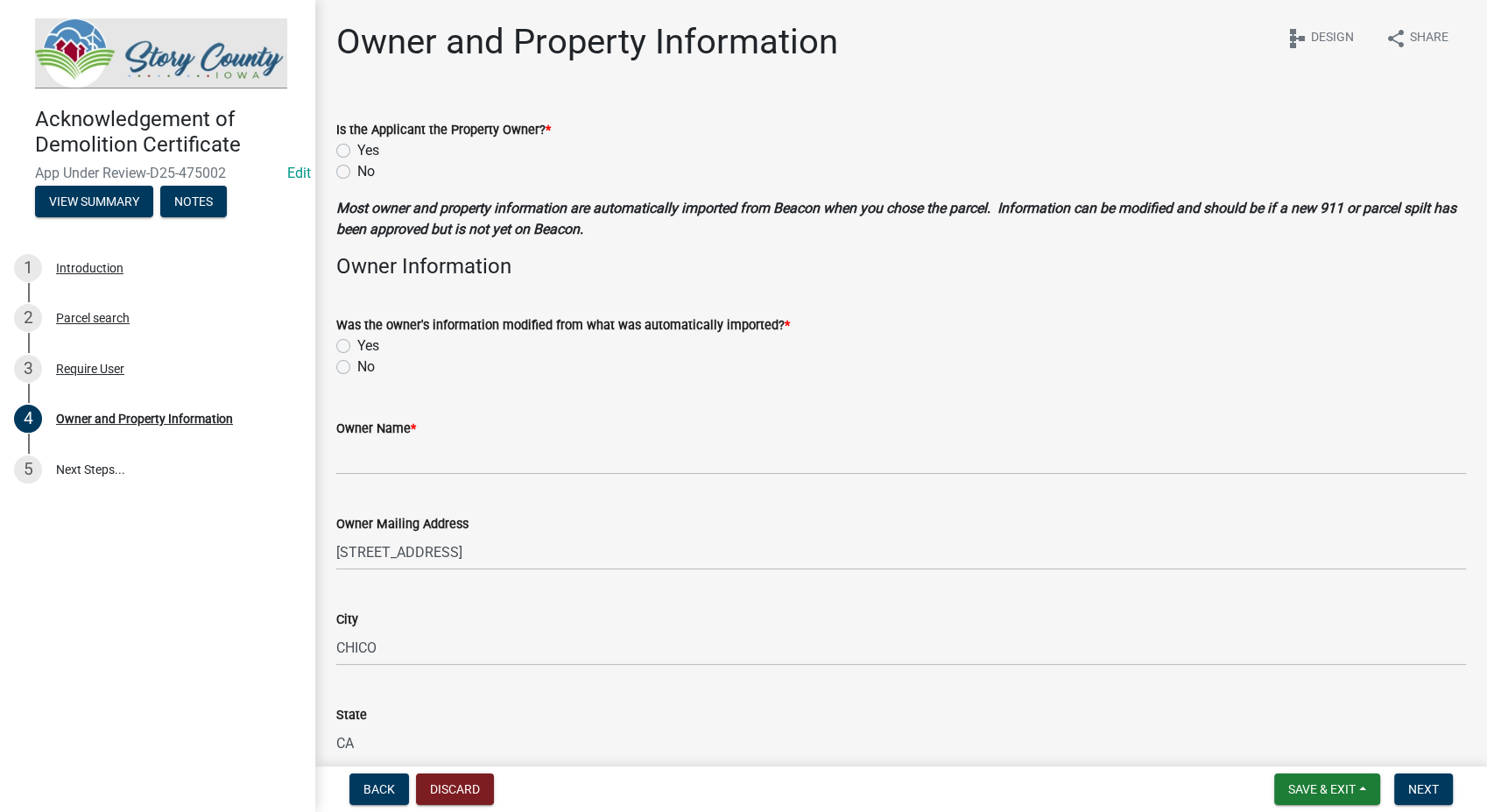
click at [357, 172] on label "No" at bounding box center [366, 172] width 17 height 21
click at [357, 172] on input "No" at bounding box center [363, 167] width 12 height 12
radio input "true"
click at [357, 368] on label "No" at bounding box center [366, 367] width 17 height 21
click at [357, 368] on input "No" at bounding box center [363, 362] width 12 height 12
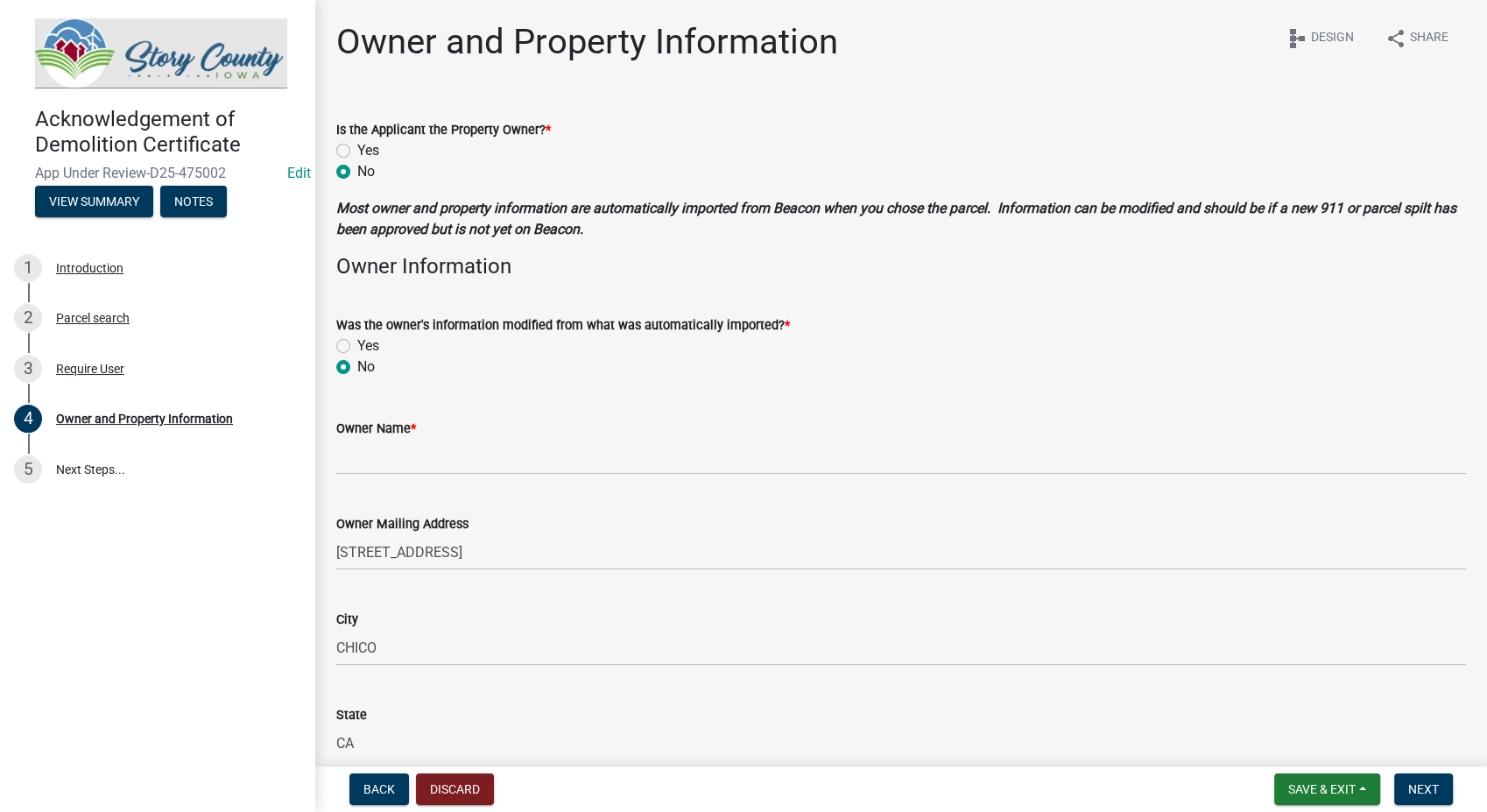
radio input "true"
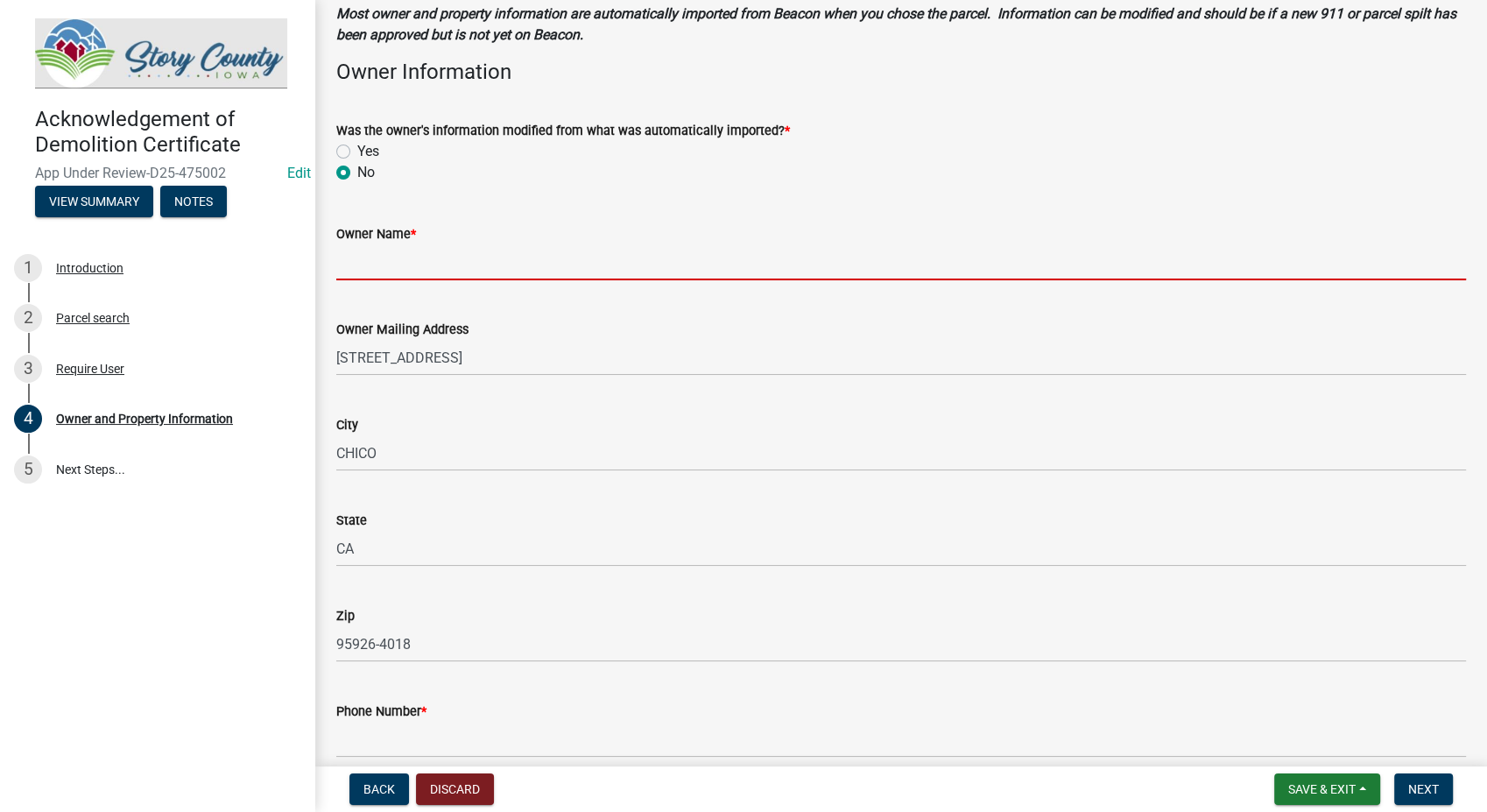
click at [422, 247] on input "Owner Name *" at bounding box center [900, 262] width 1130 height 36
type input "SMITH, DIANE M (Deed)"
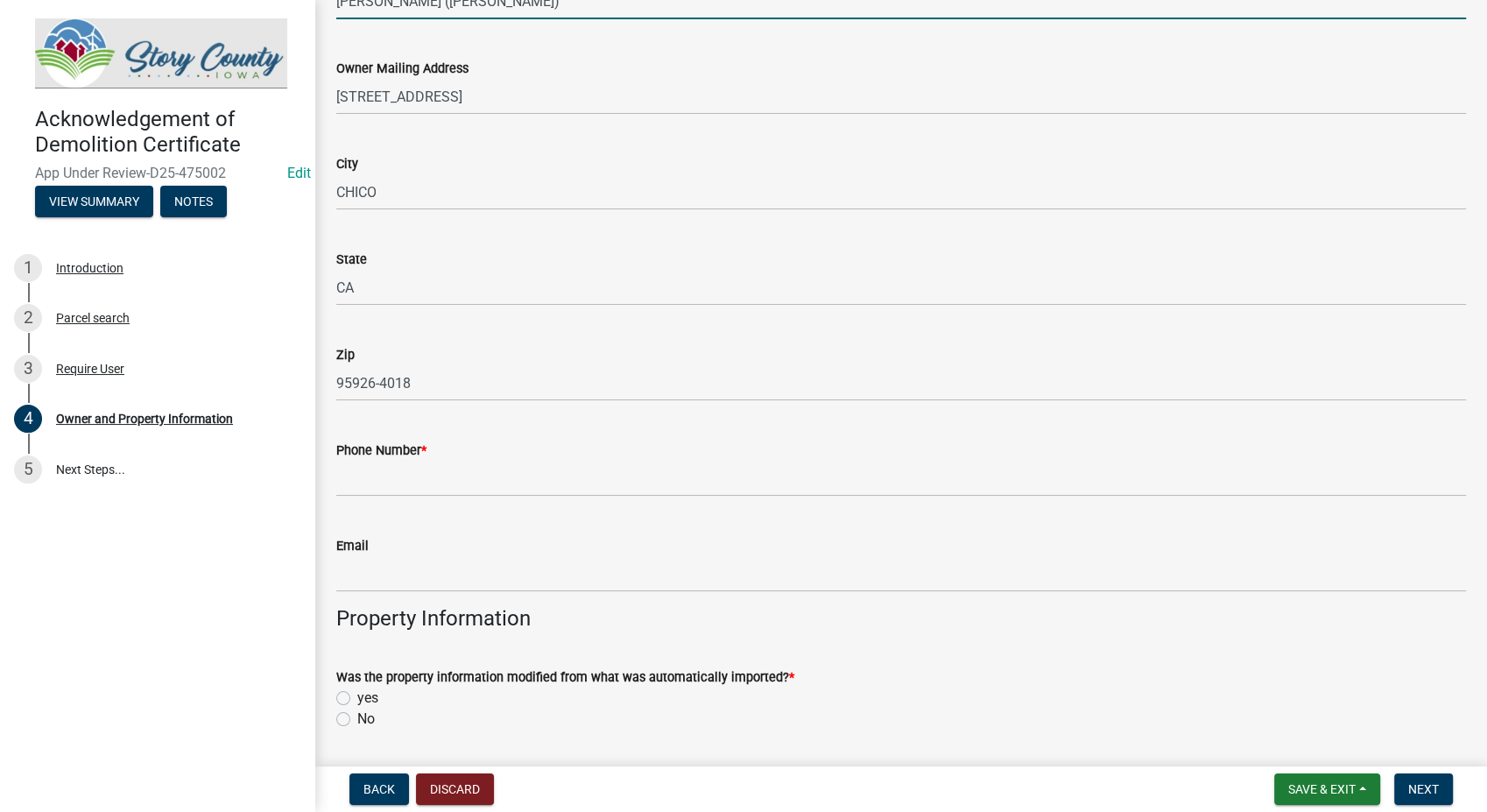
scroll to position [487, 0]
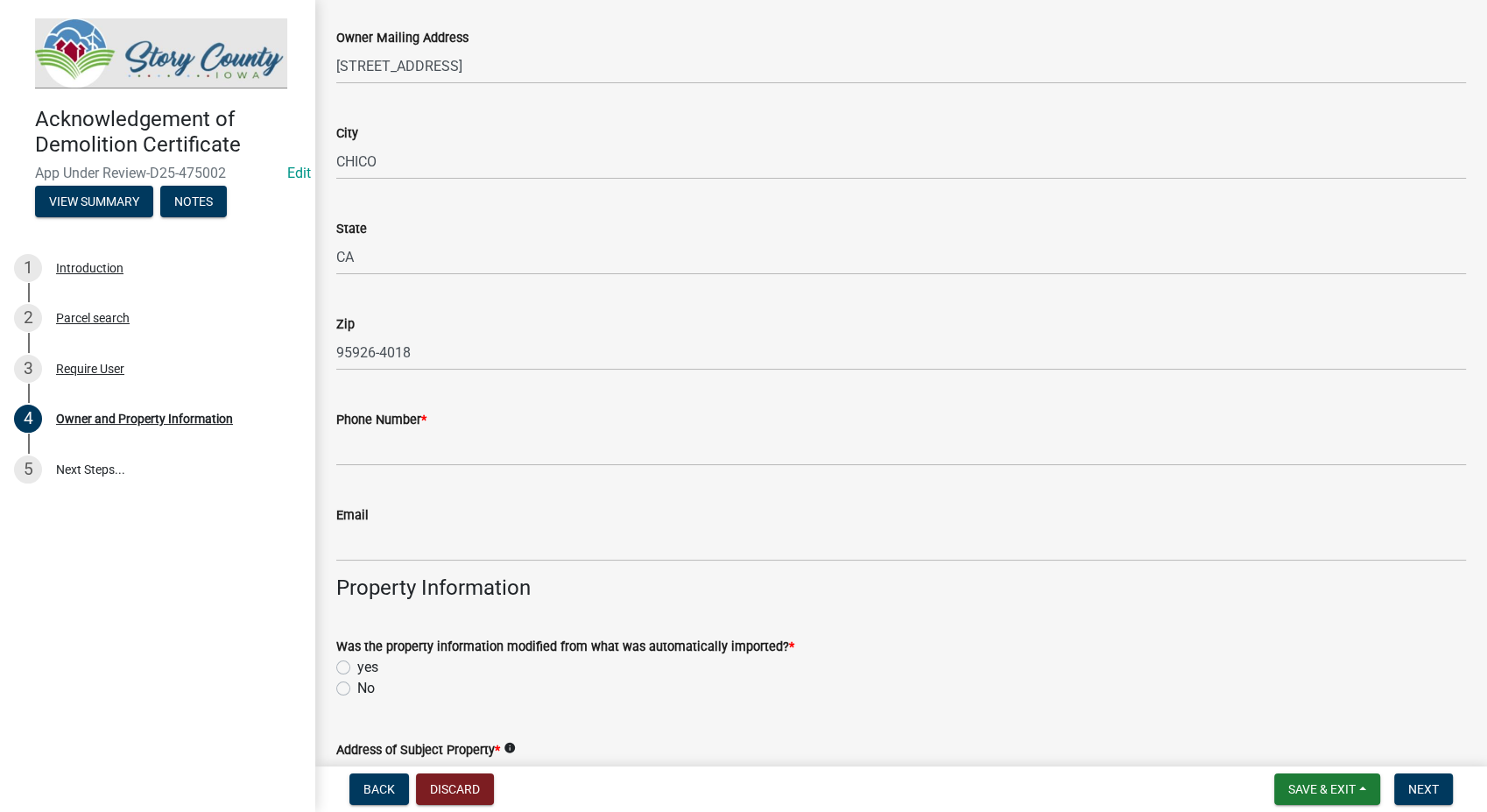
click at [414, 425] on label "Phone Number *" at bounding box center [381, 421] width 90 height 13
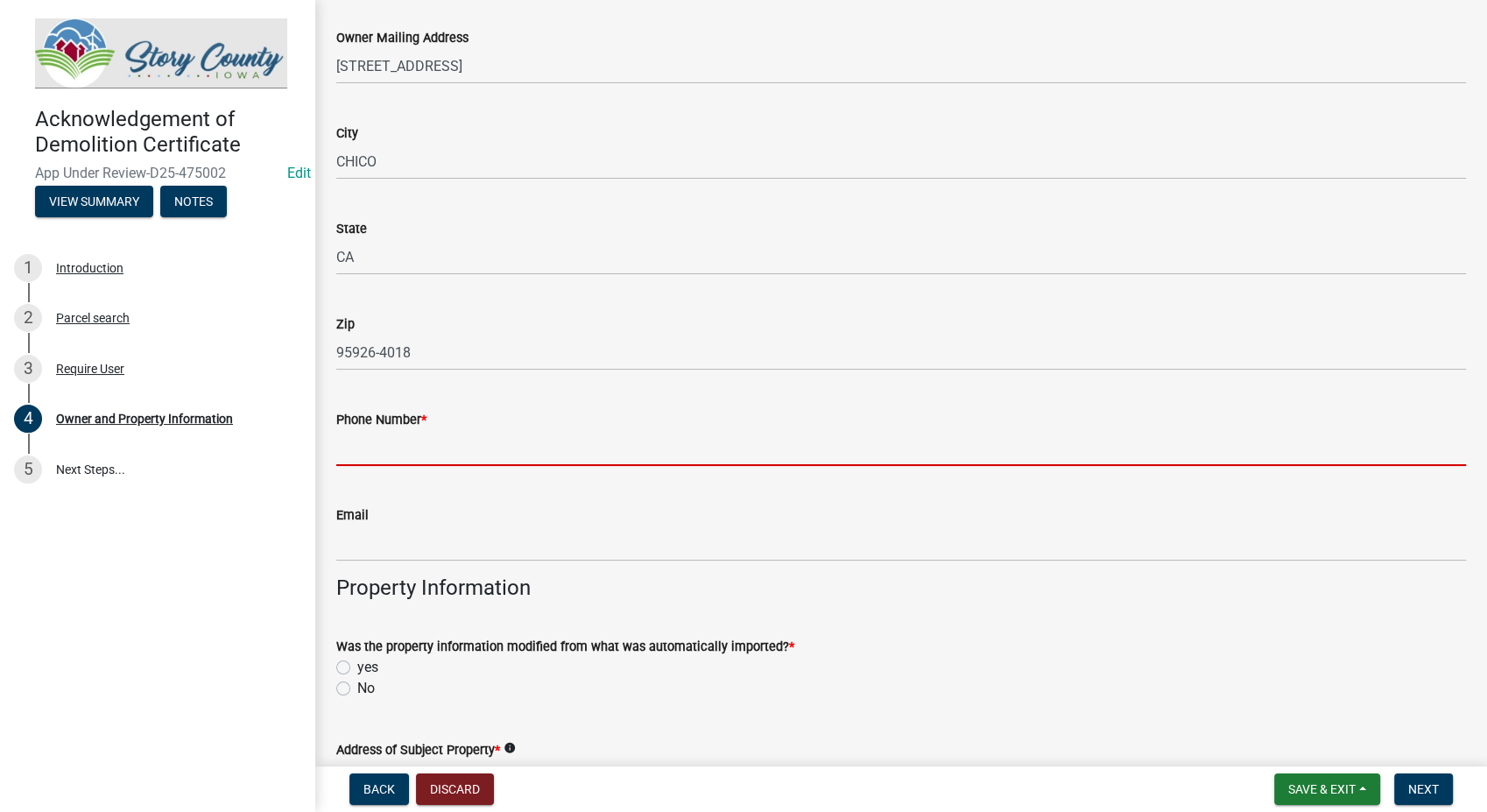
click at [414, 430] on input "Phone Number *" at bounding box center [900, 448] width 1130 height 36
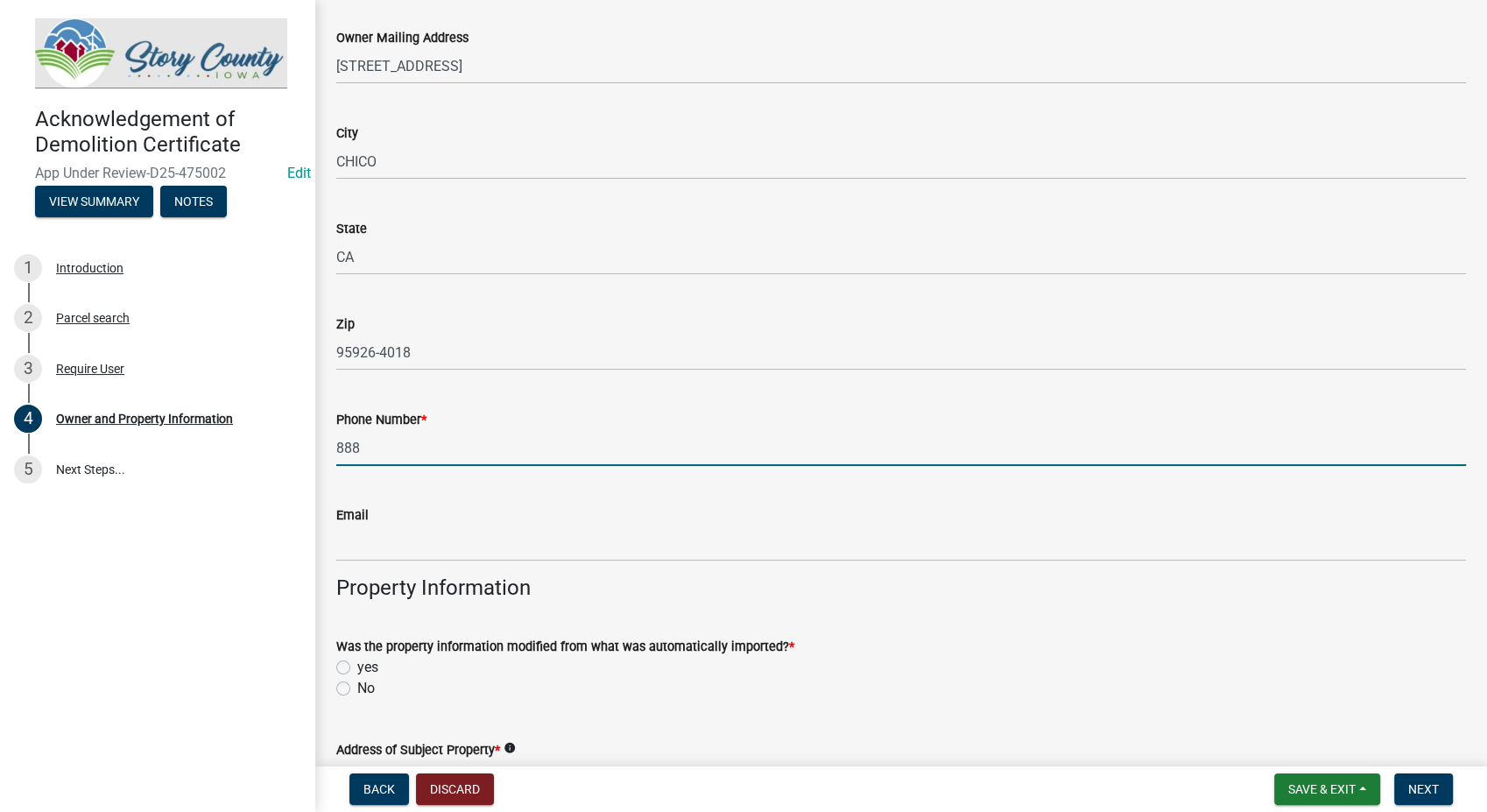
type input "8128888888"
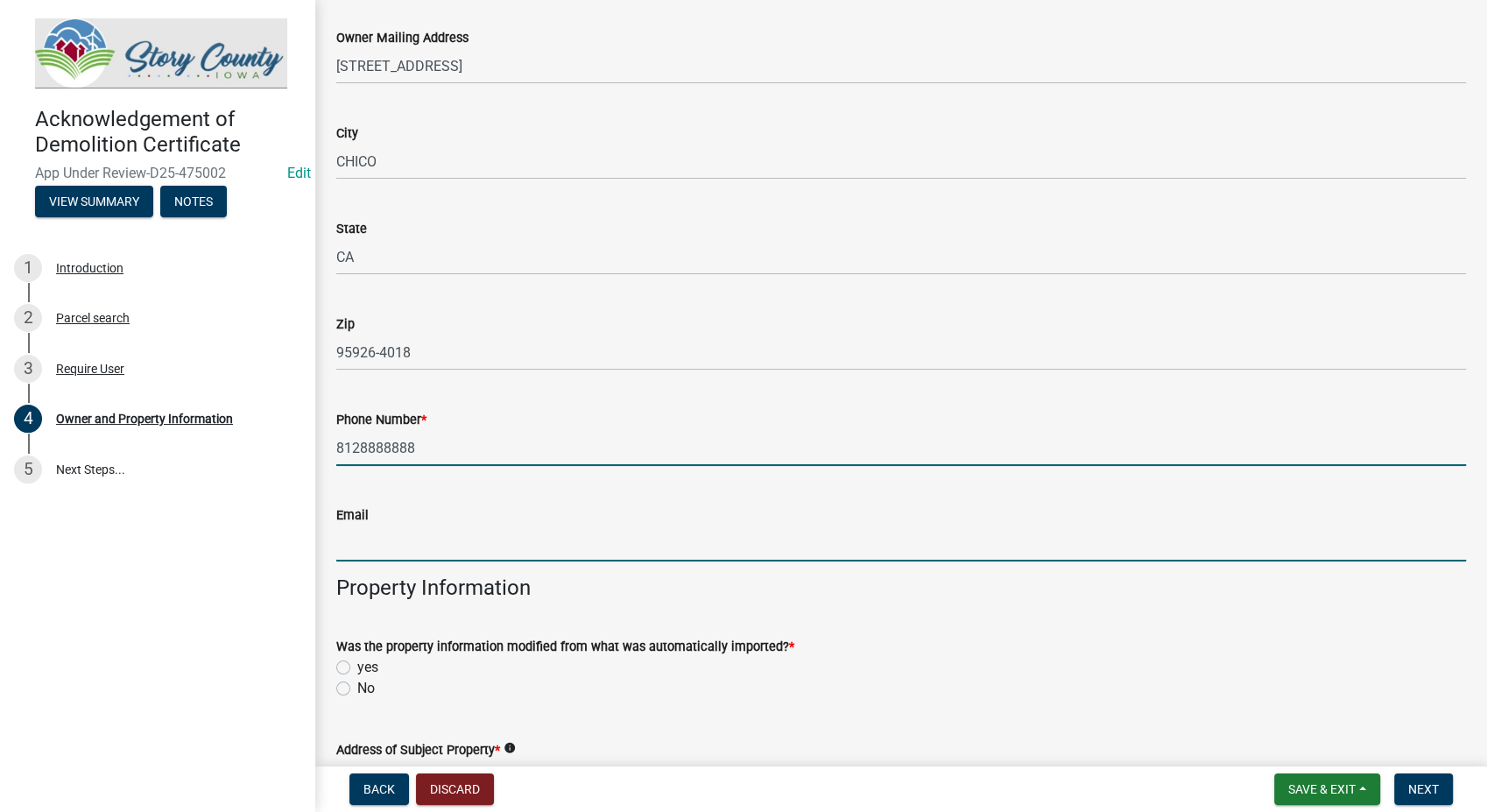
type input "sfranklin@schneidergis.com"
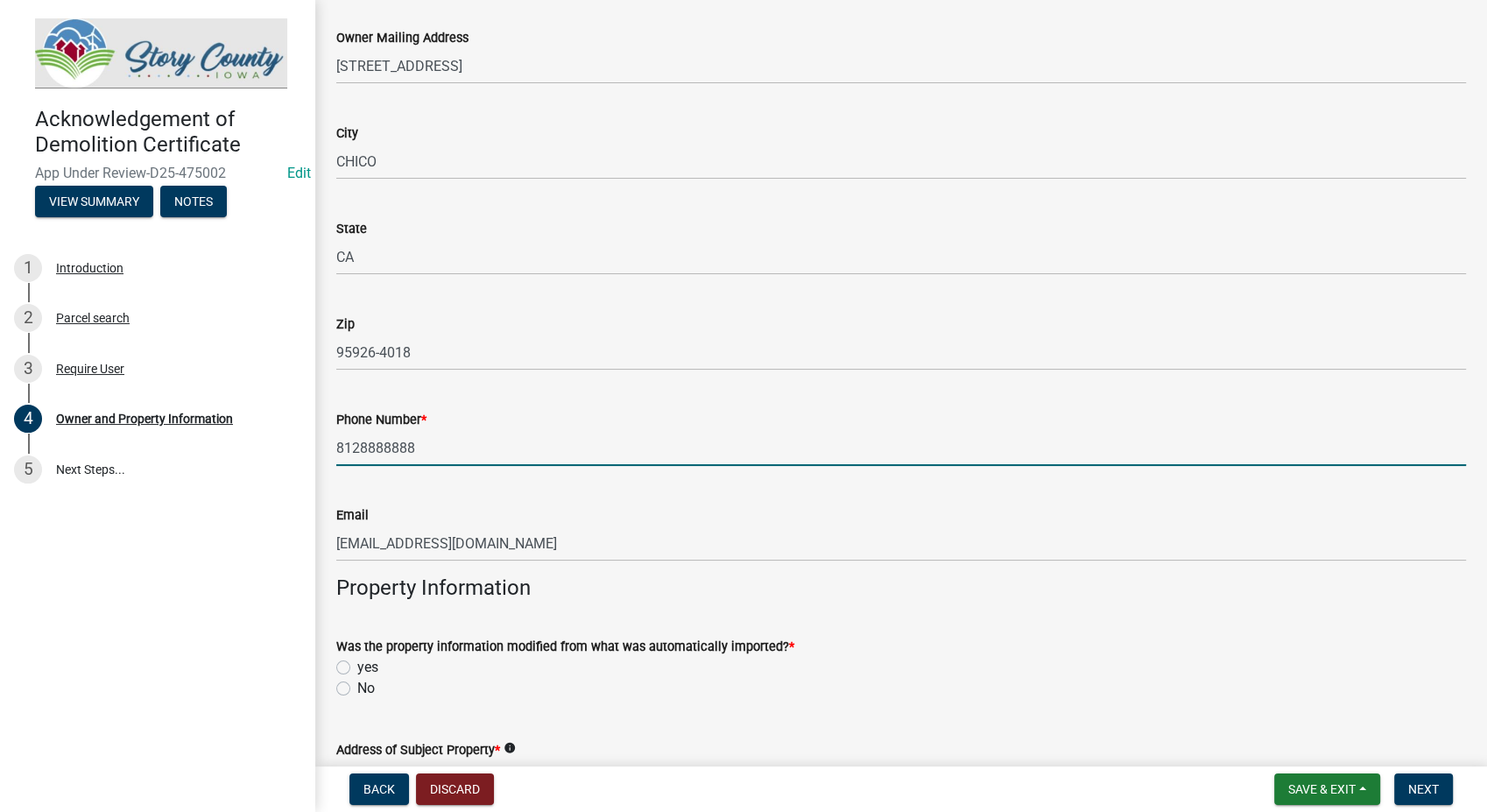
scroll to position [681, 0]
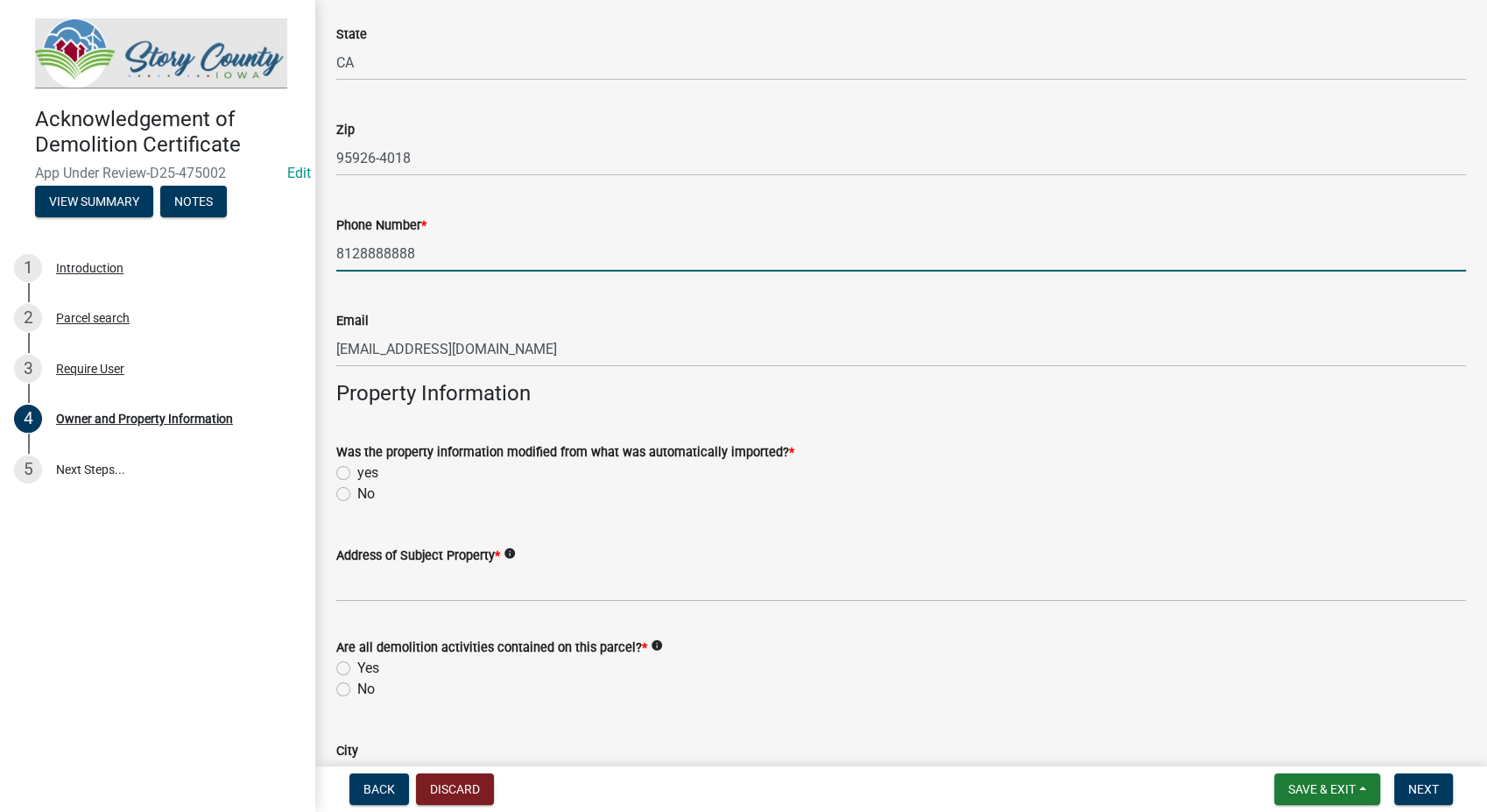
click at [357, 493] on label "No" at bounding box center [366, 494] width 17 height 21
click at [357, 493] on input "No" at bounding box center [363, 490] width 12 height 12
radio input "true"
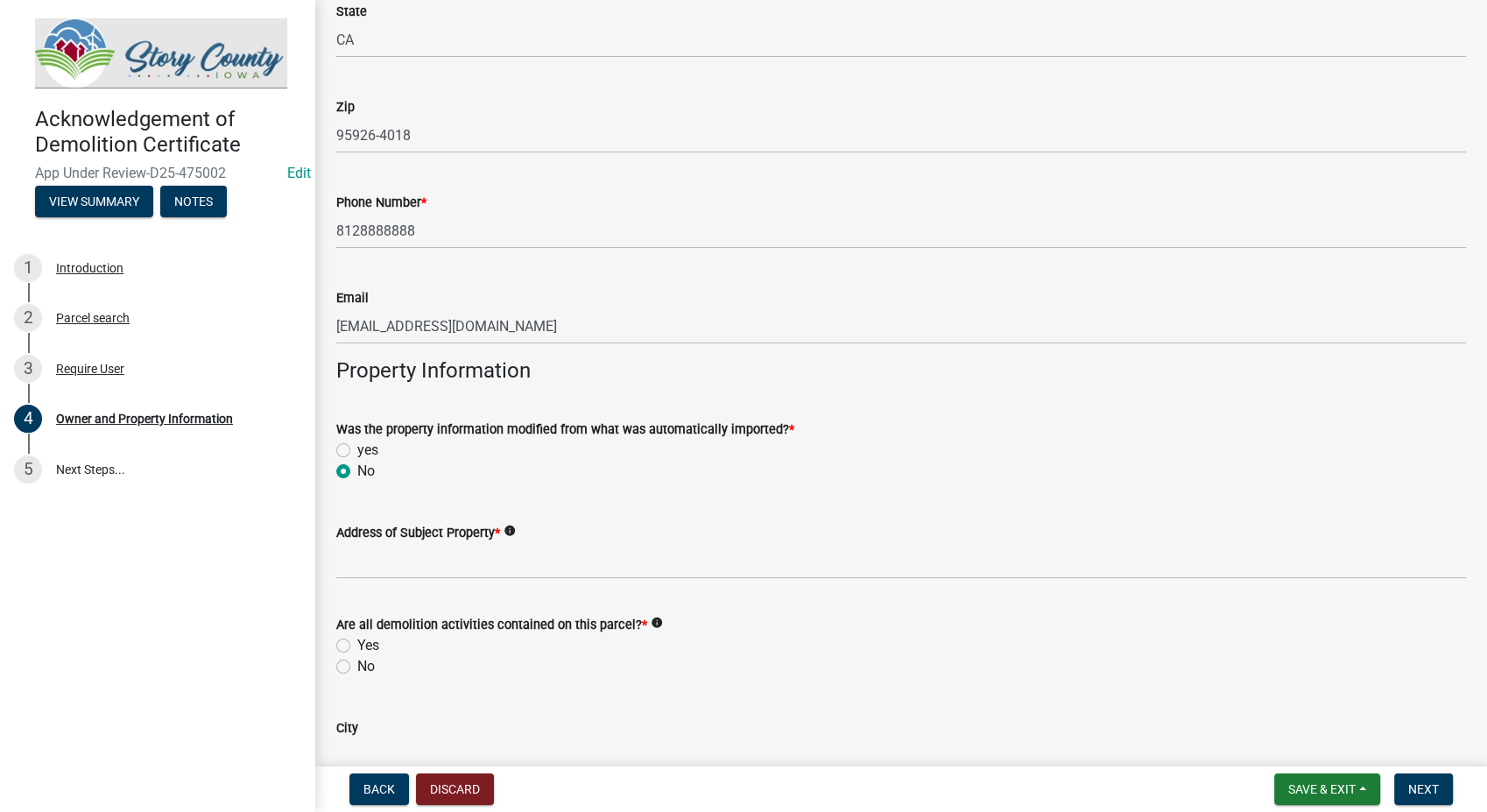
scroll to position [778, 0]
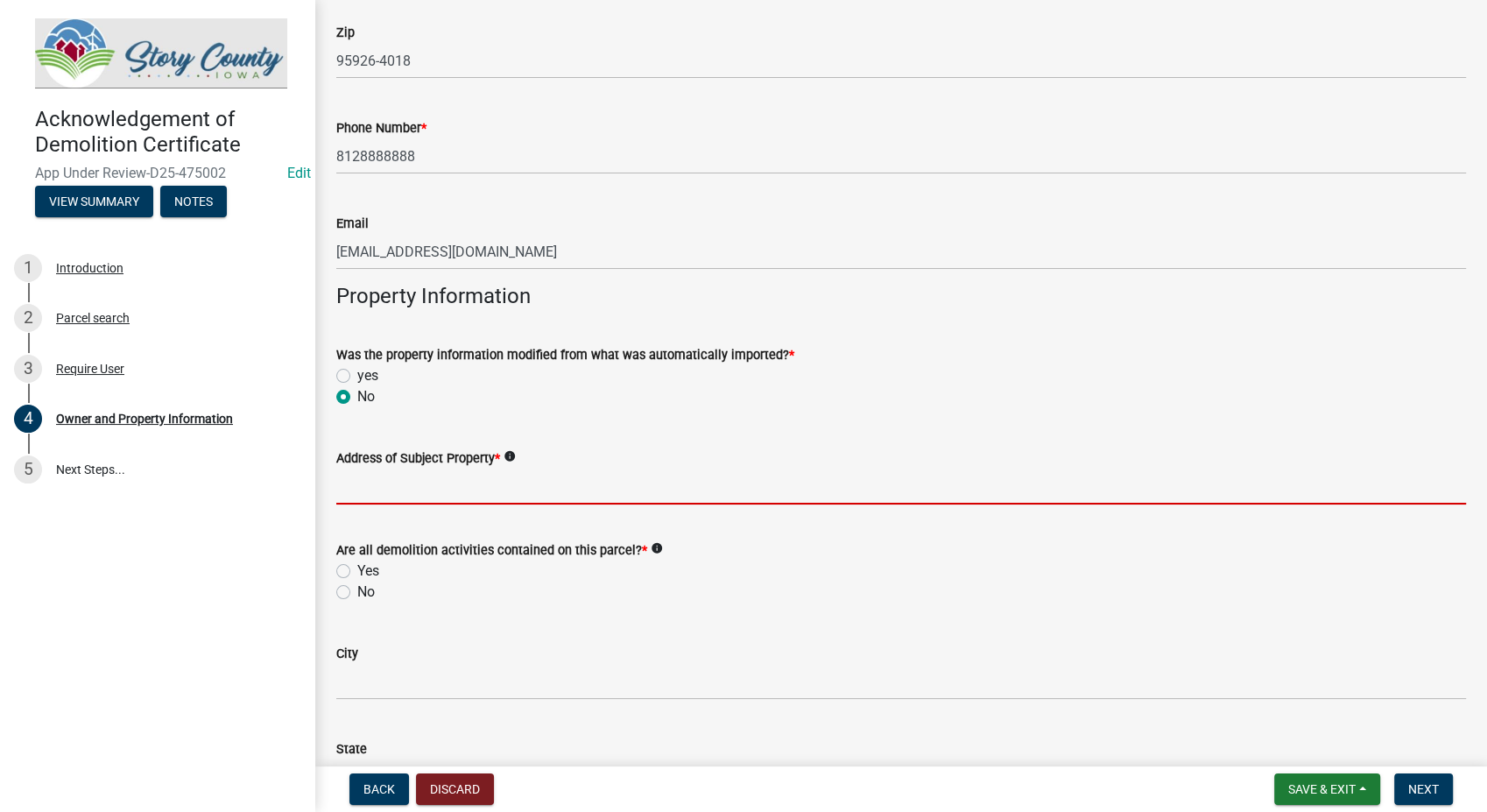
click at [378, 489] on input "Address of Subject Property *" at bounding box center [900, 486] width 1130 height 36
type input "8901 Otis Ave"
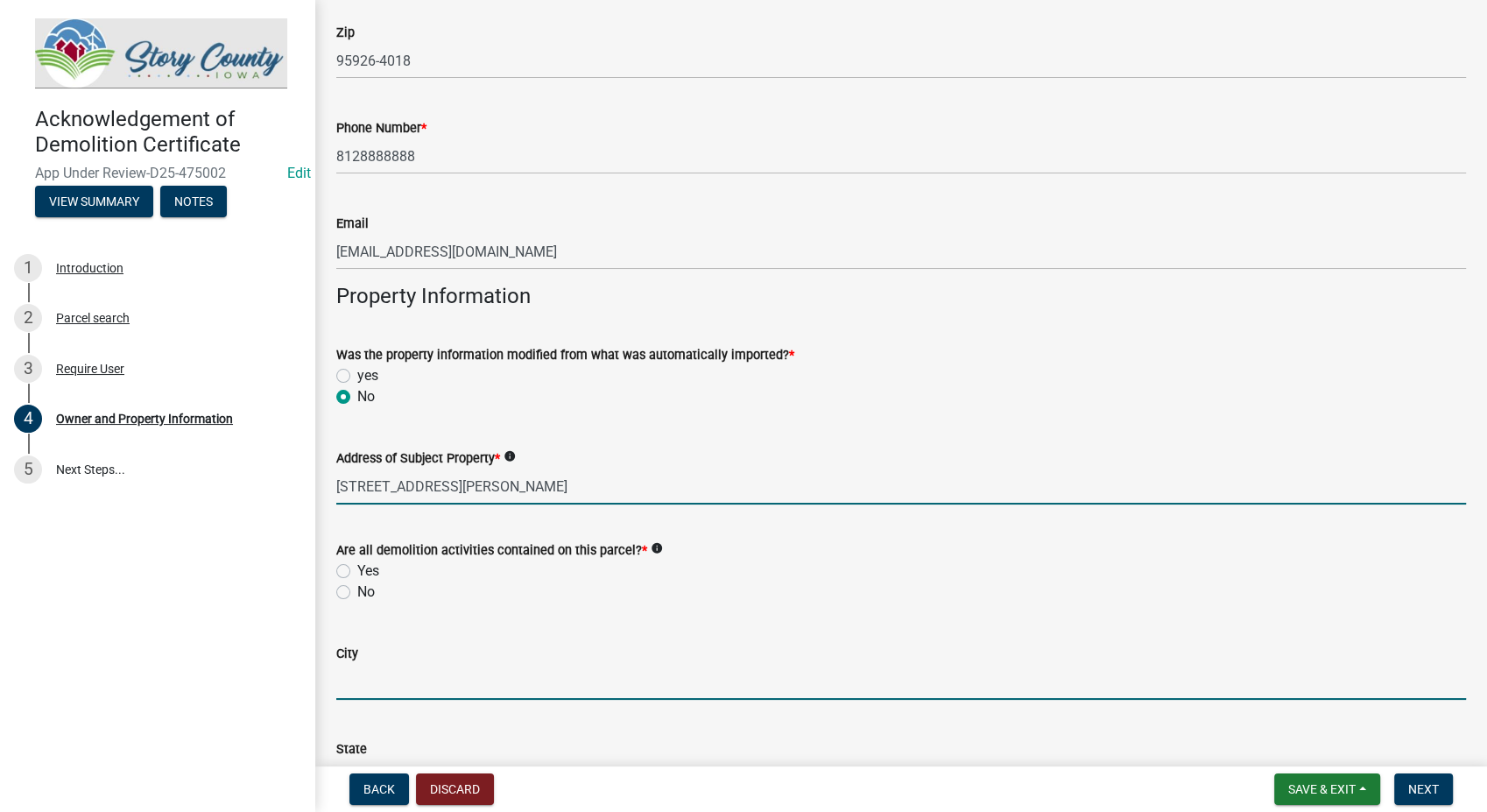
type input "Indianapolis"
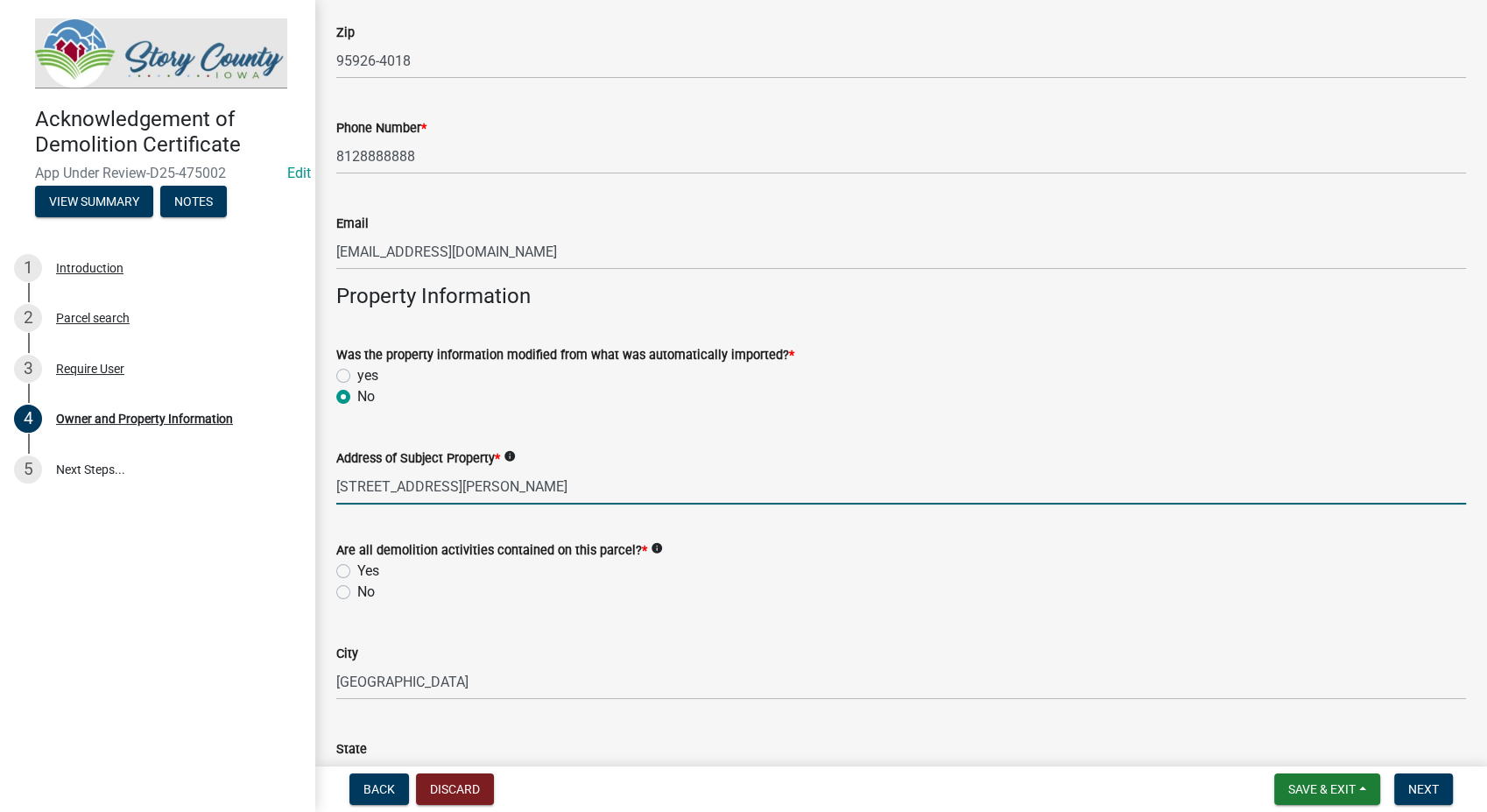
click at [357, 572] on label "Yes" at bounding box center [368, 571] width 22 height 21
click at [357, 572] on input "Yes" at bounding box center [363, 566] width 12 height 12
radio input "true"
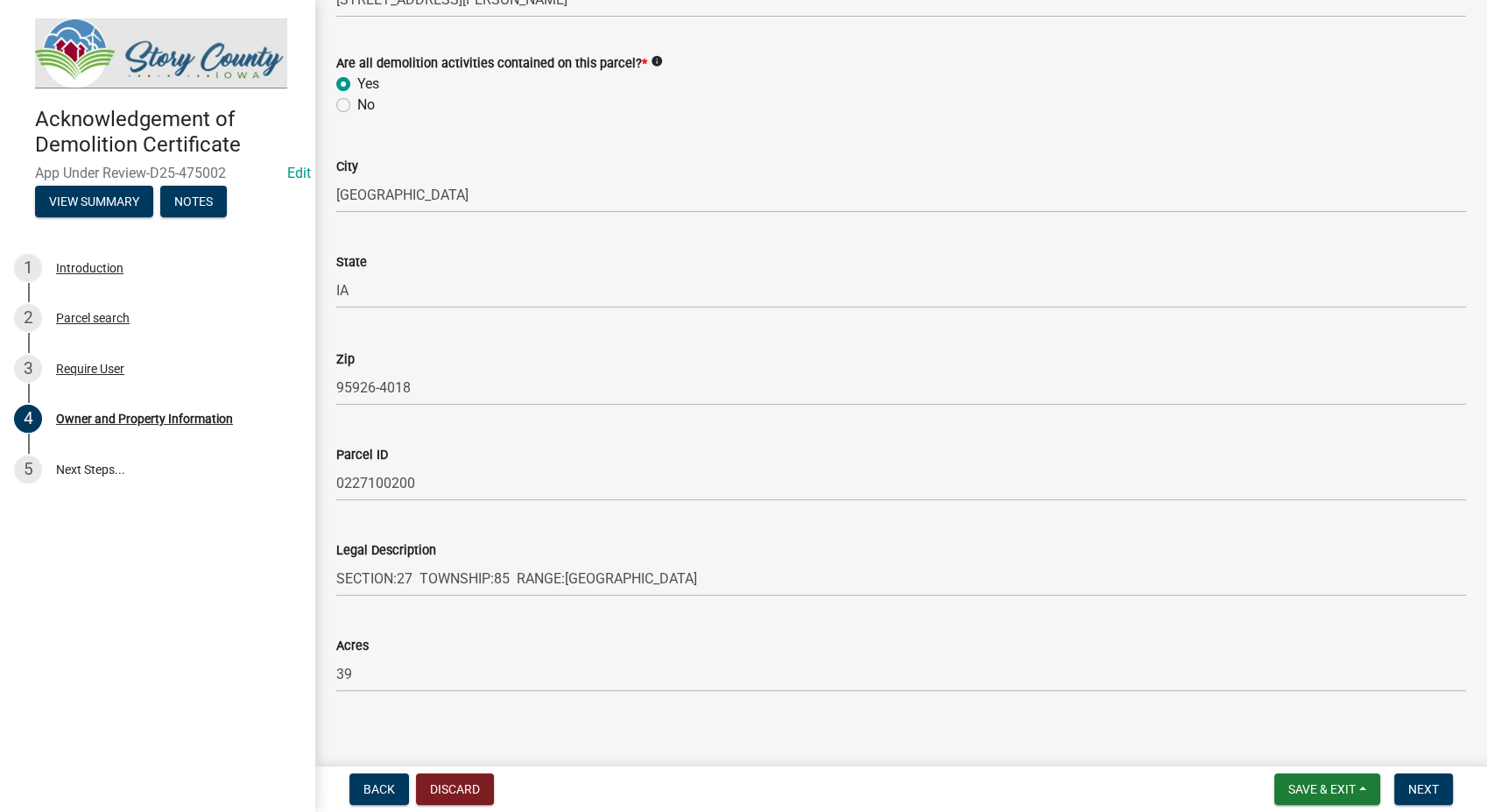
scroll to position [1279, 0]
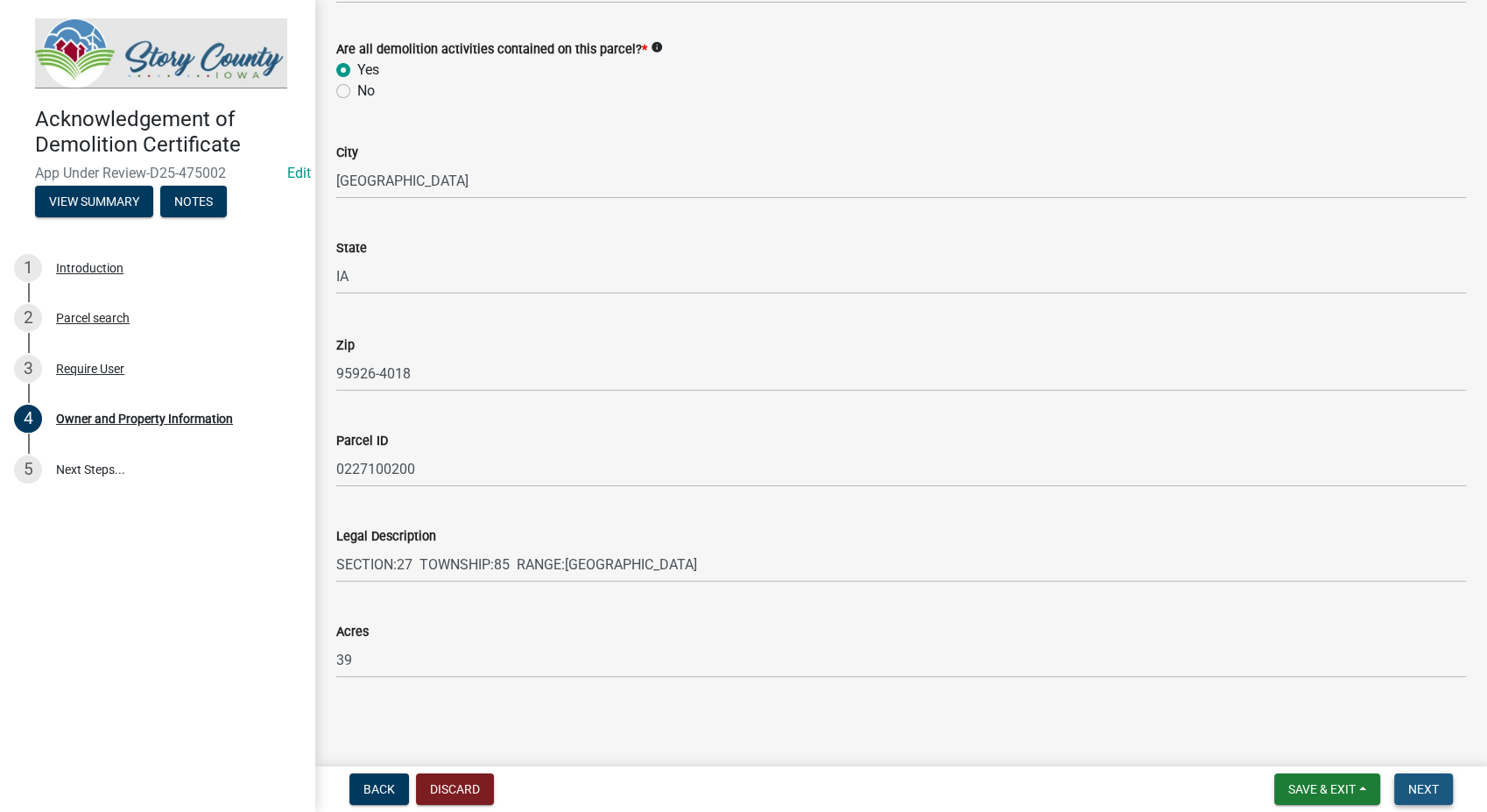
click at [1425, 790] on span "Next" at bounding box center [1424, 789] width 31 height 14
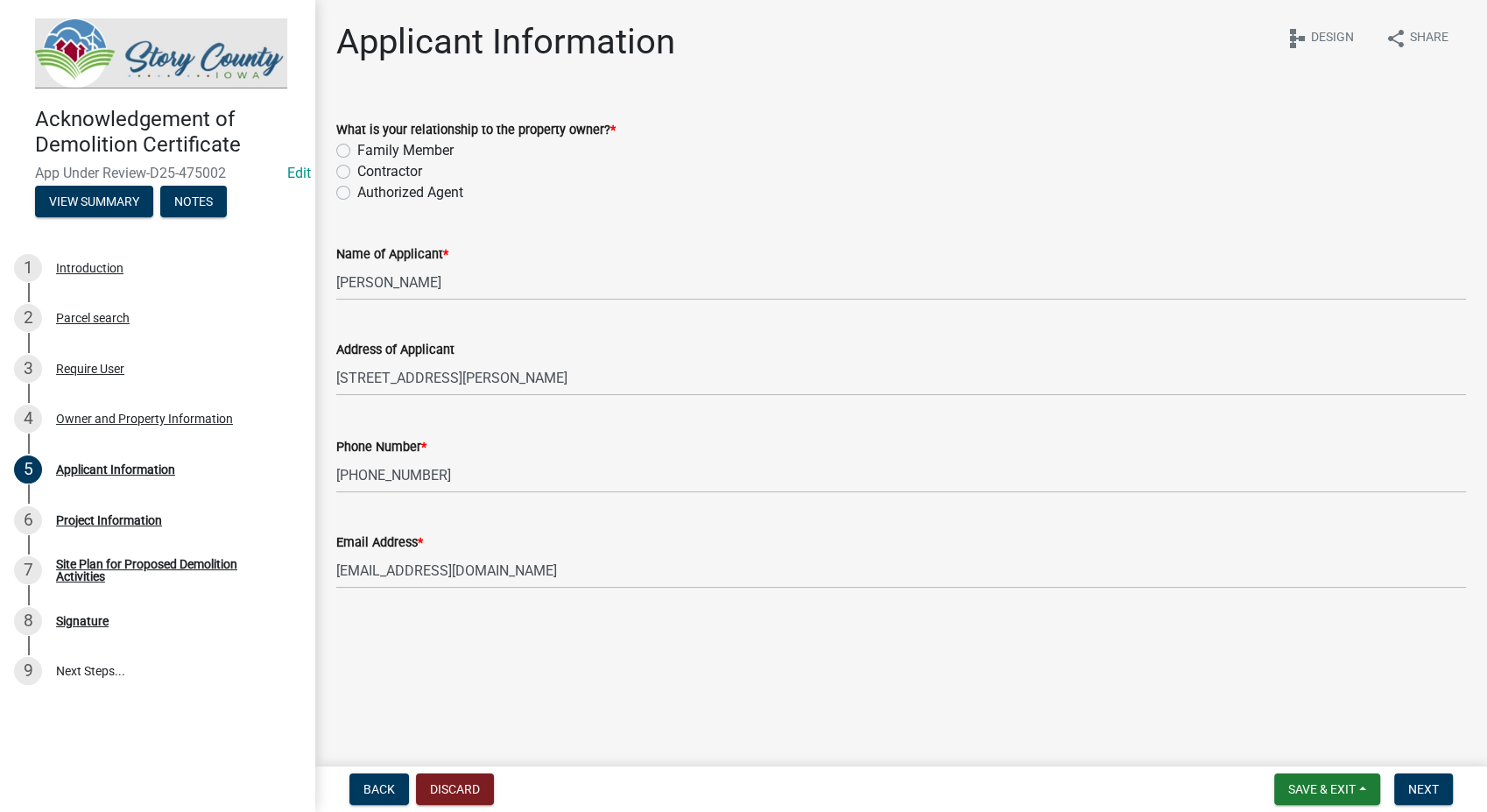
click at [357, 168] on label "Contractor" at bounding box center [389, 172] width 65 height 21
click at [357, 168] on input "Contractor" at bounding box center [363, 167] width 12 height 12
radio input "true"
click at [1430, 792] on span "Next" at bounding box center [1424, 789] width 31 height 14
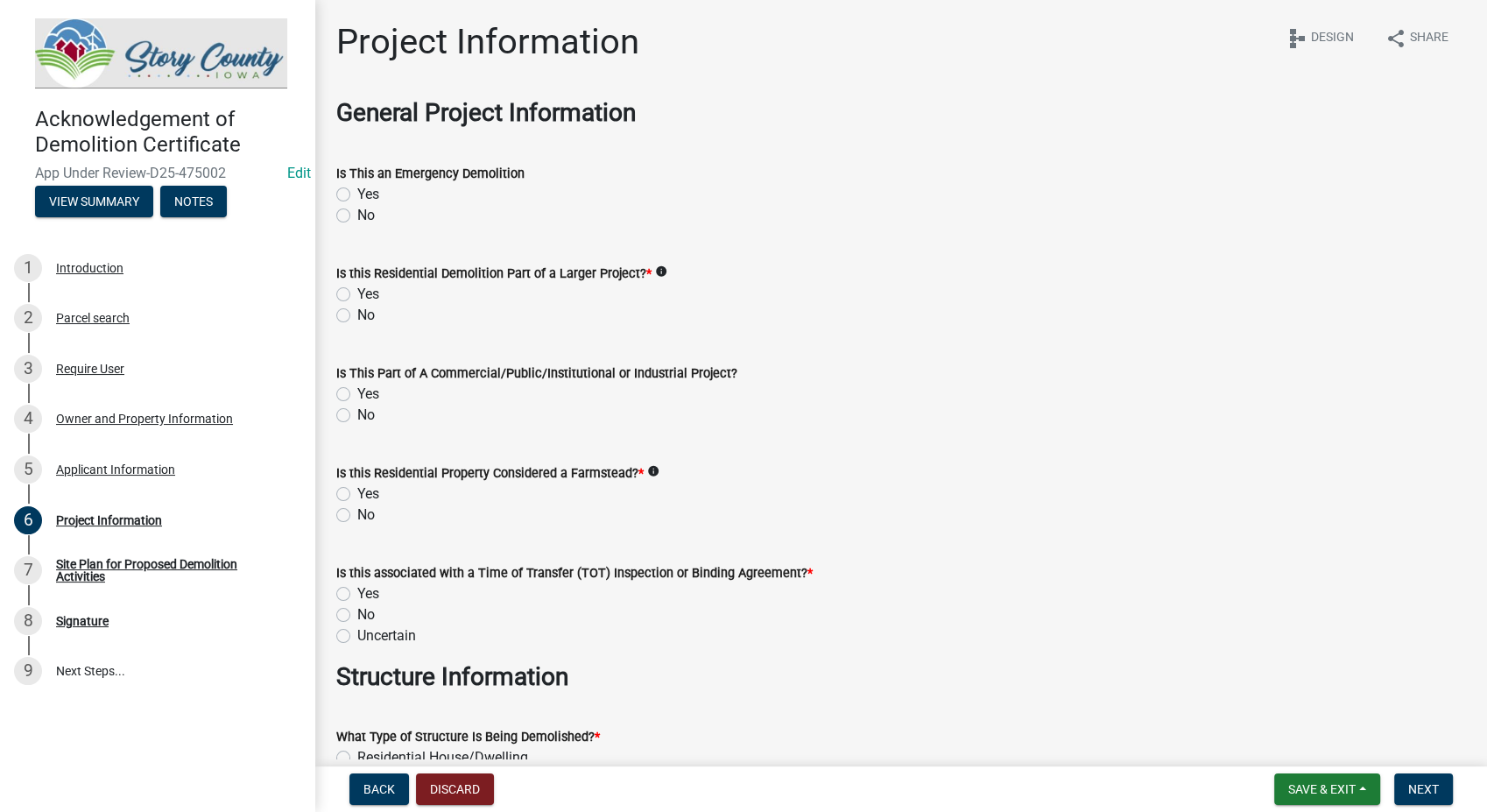
click at [357, 219] on label "No" at bounding box center [366, 216] width 17 height 21
click at [357, 217] on input "No" at bounding box center [363, 211] width 12 height 12
radio input "true"
click at [357, 314] on label "No" at bounding box center [366, 316] width 17 height 21
click at [357, 314] on input "No" at bounding box center [363, 311] width 12 height 12
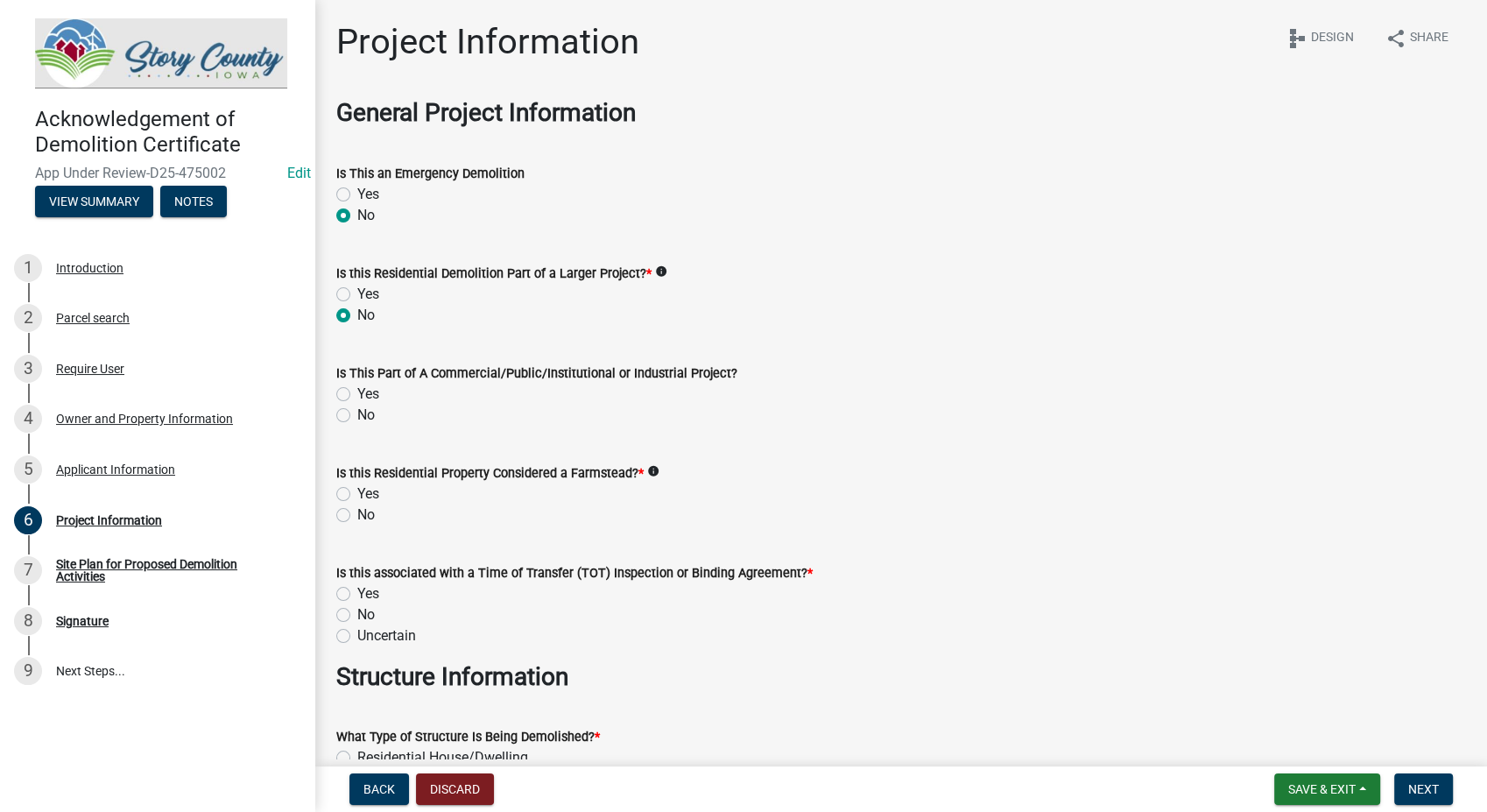
radio input "true"
click at [357, 410] on label "No" at bounding box center [366, 416] width 17 height 21
click at [357, 410] on input "No" at bounding box center [363, 411] width 12 height 12
radio input "true"
click at [357, 513] on label "No" at bounding box center [366, 515] width 17 height 21
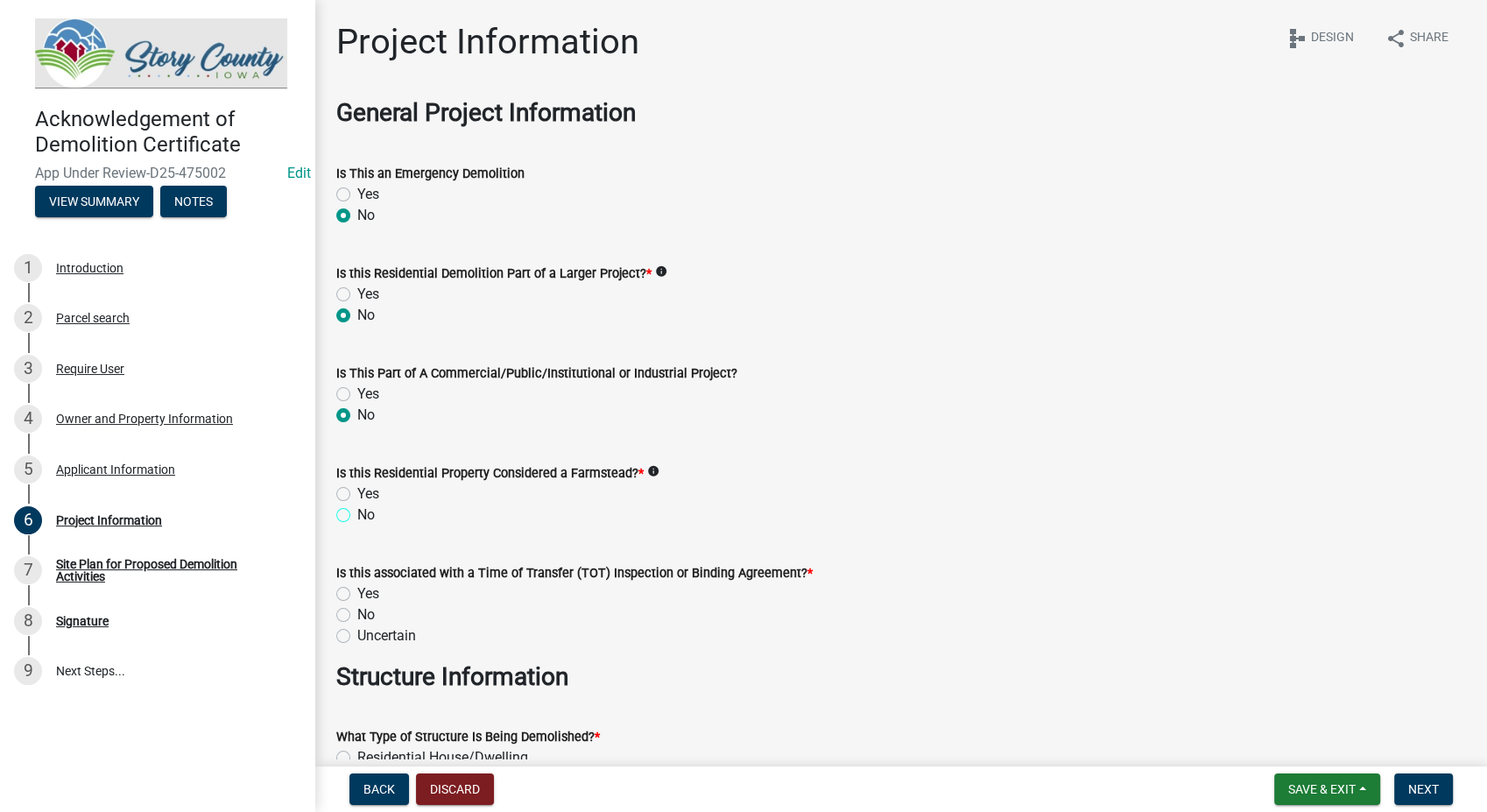
click at [357, 513] on input "No" at bounding box center [363, 510] width 12 height 12
radio input "true"
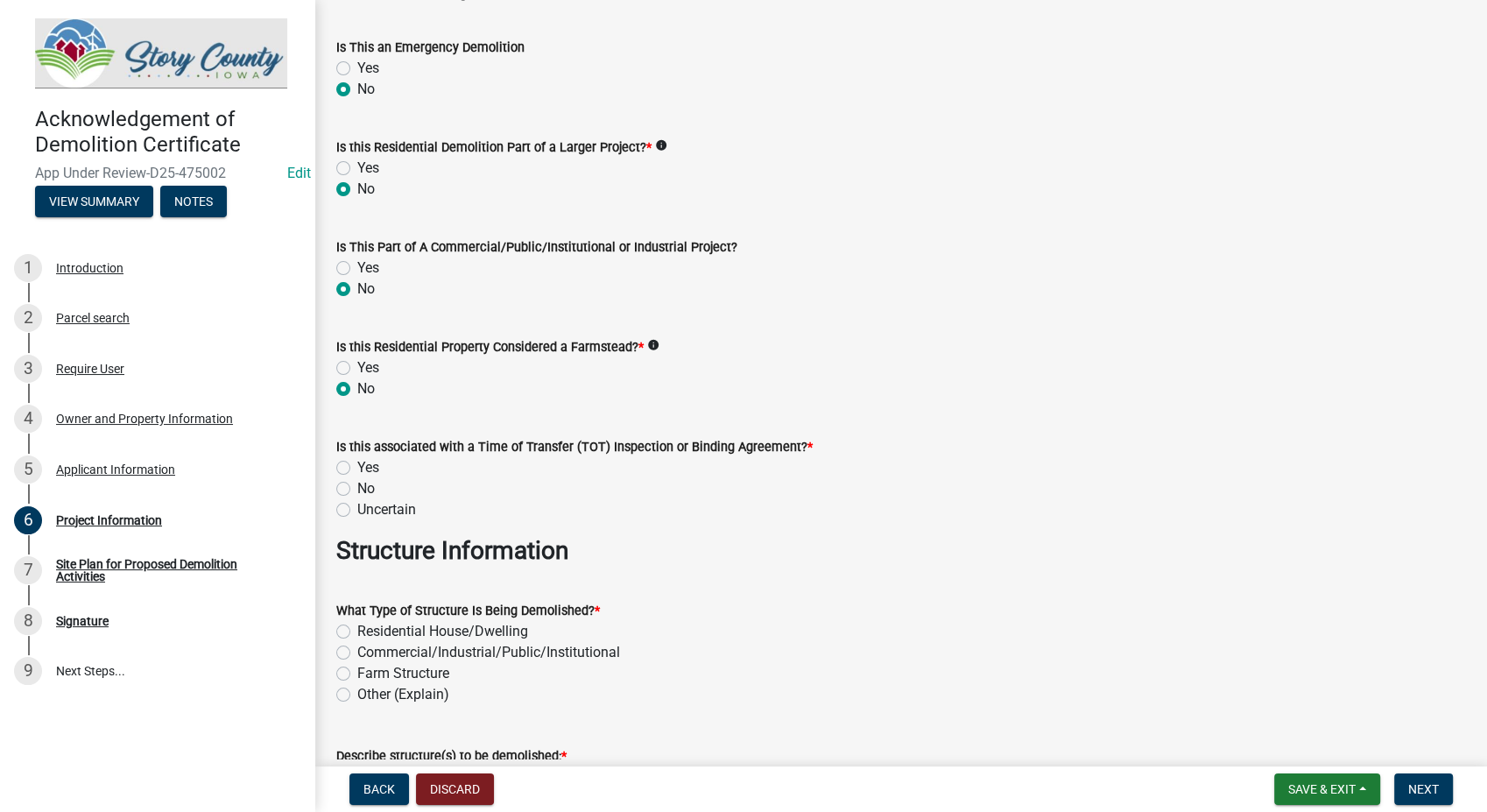
scroll to position [194, 0]
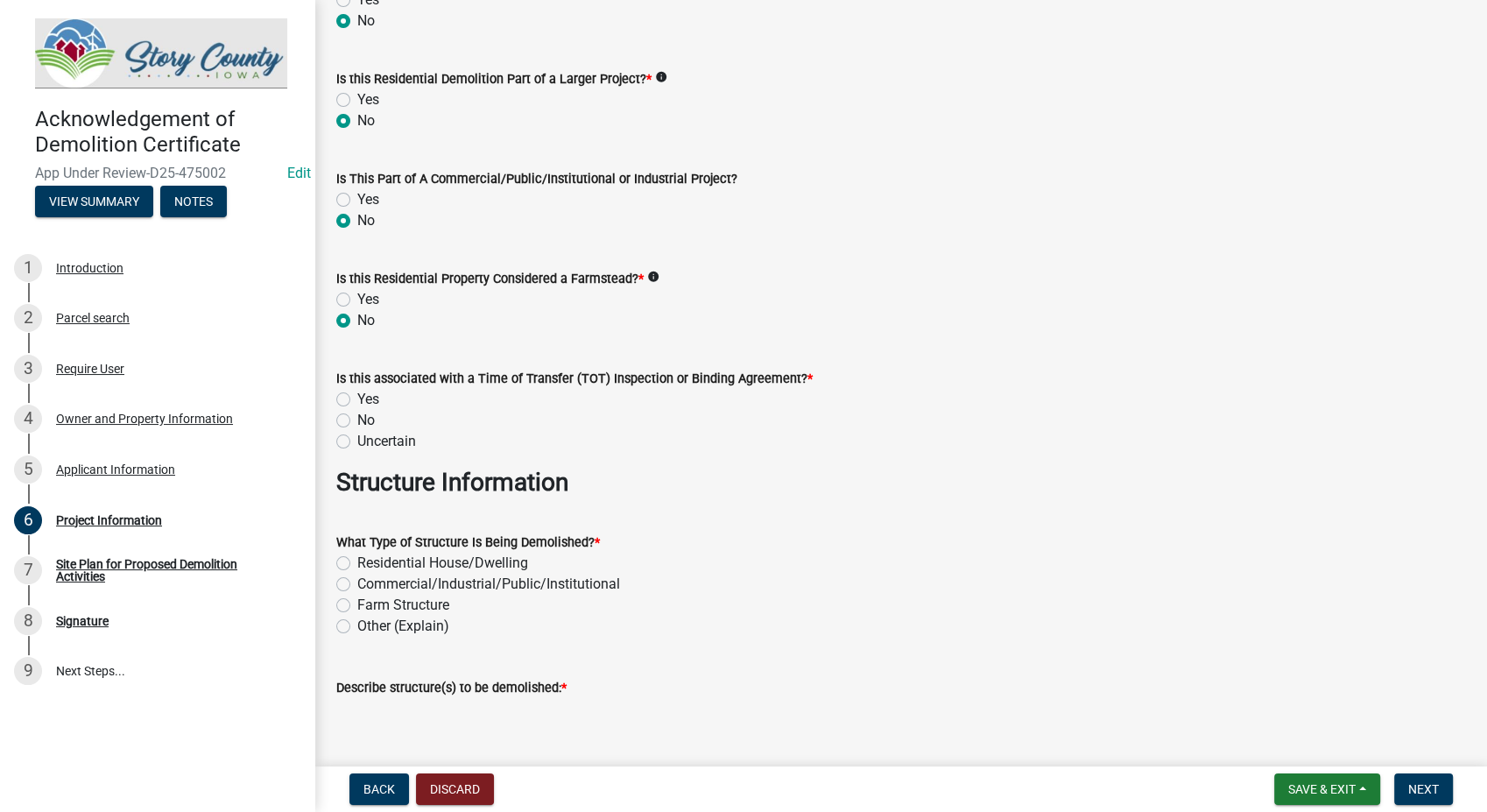
click at [357, 416] on label "No" at bounding box center [366, 421] width 17 height 21
click at [357, 416] on input "No" at bounding box center [363, 416] width 12 height 12
radio input "true"
click at [357, 602] on label "Farm Structure" at bounding box center [403, 605] width 92 height 21
click at [357, 602] on input "Farm Structure" at bounding box center [363, 600] width 12 height 12
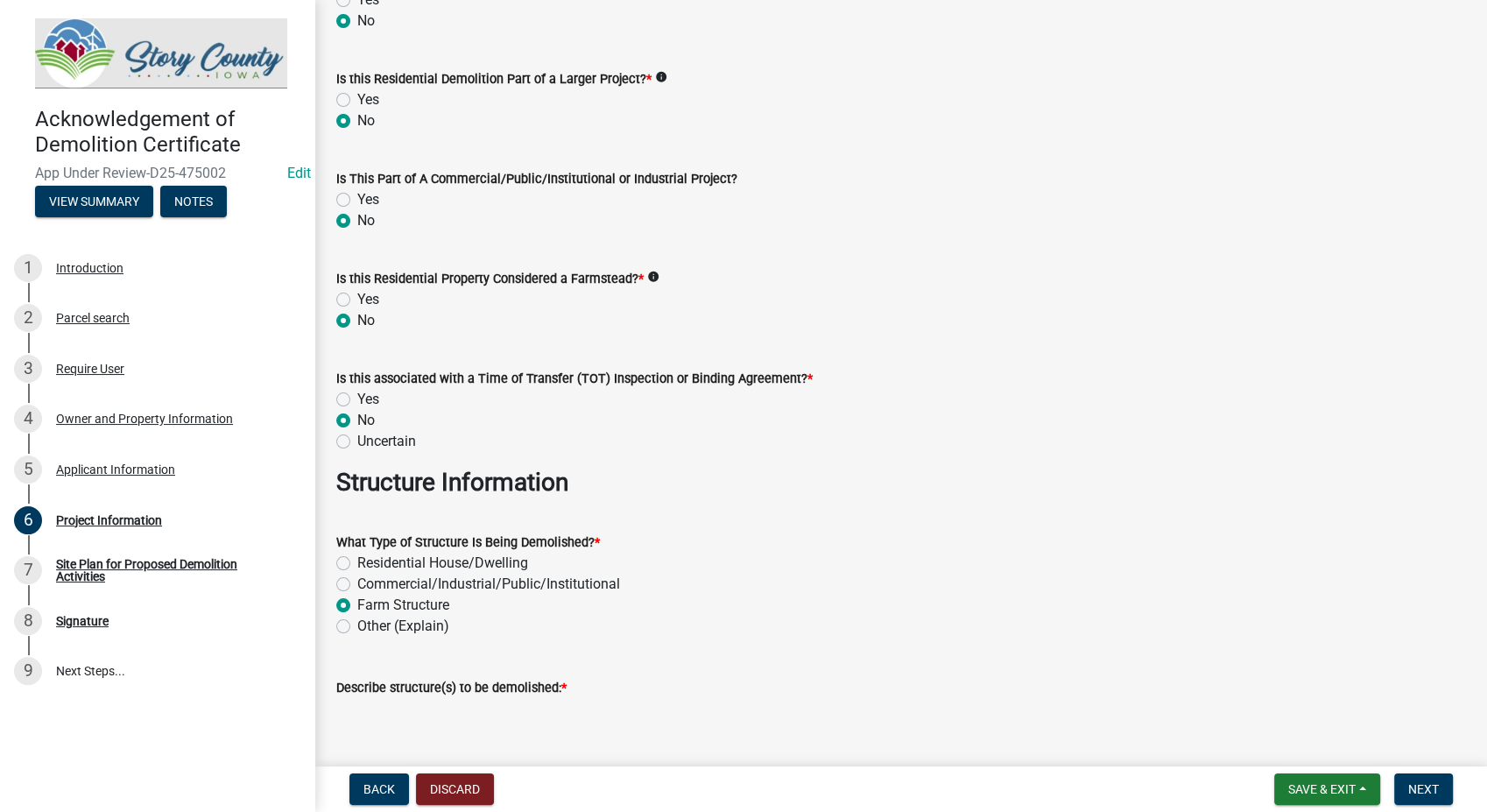
radio input "true"
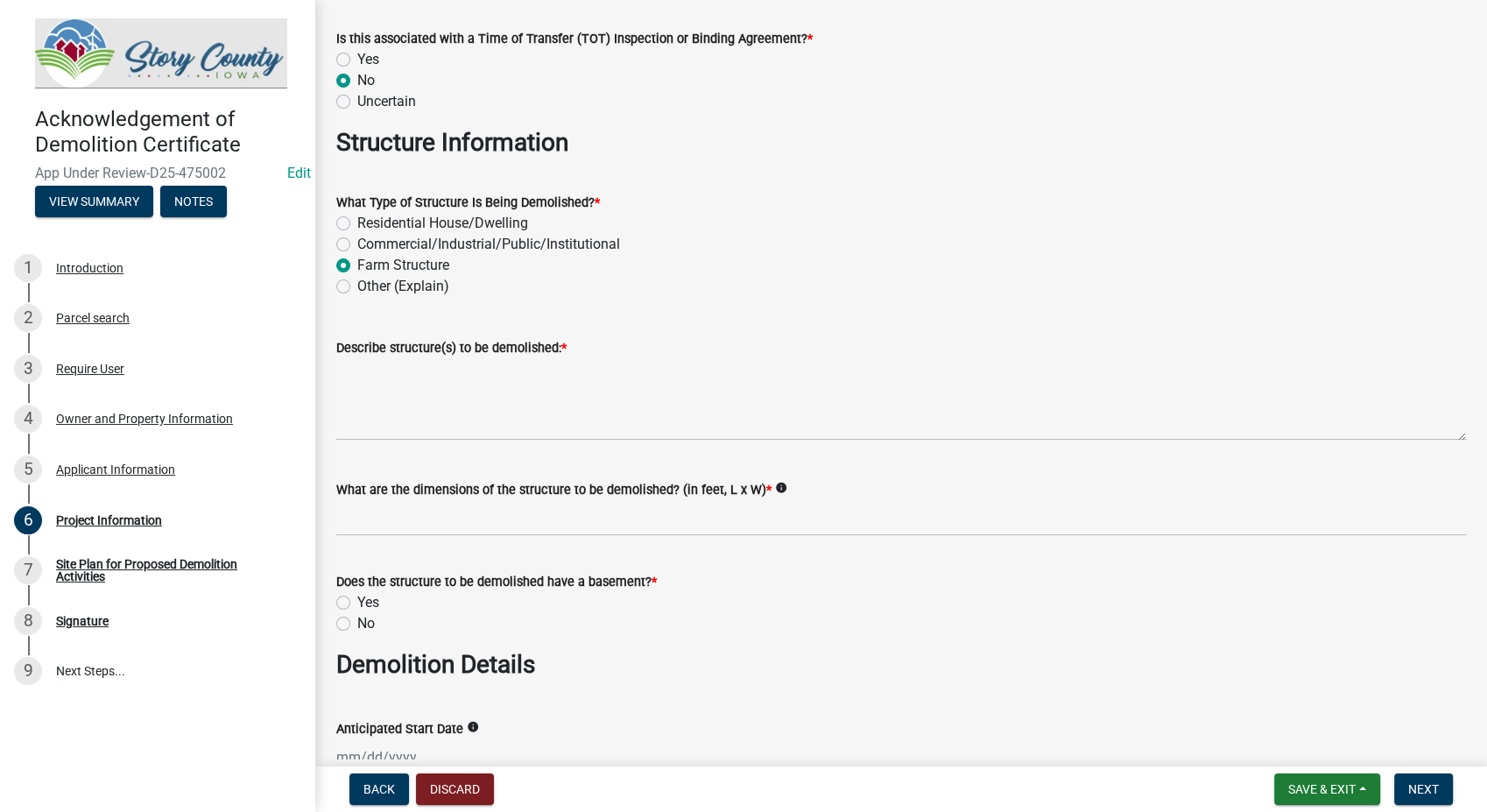
scroll to position [584, 0]
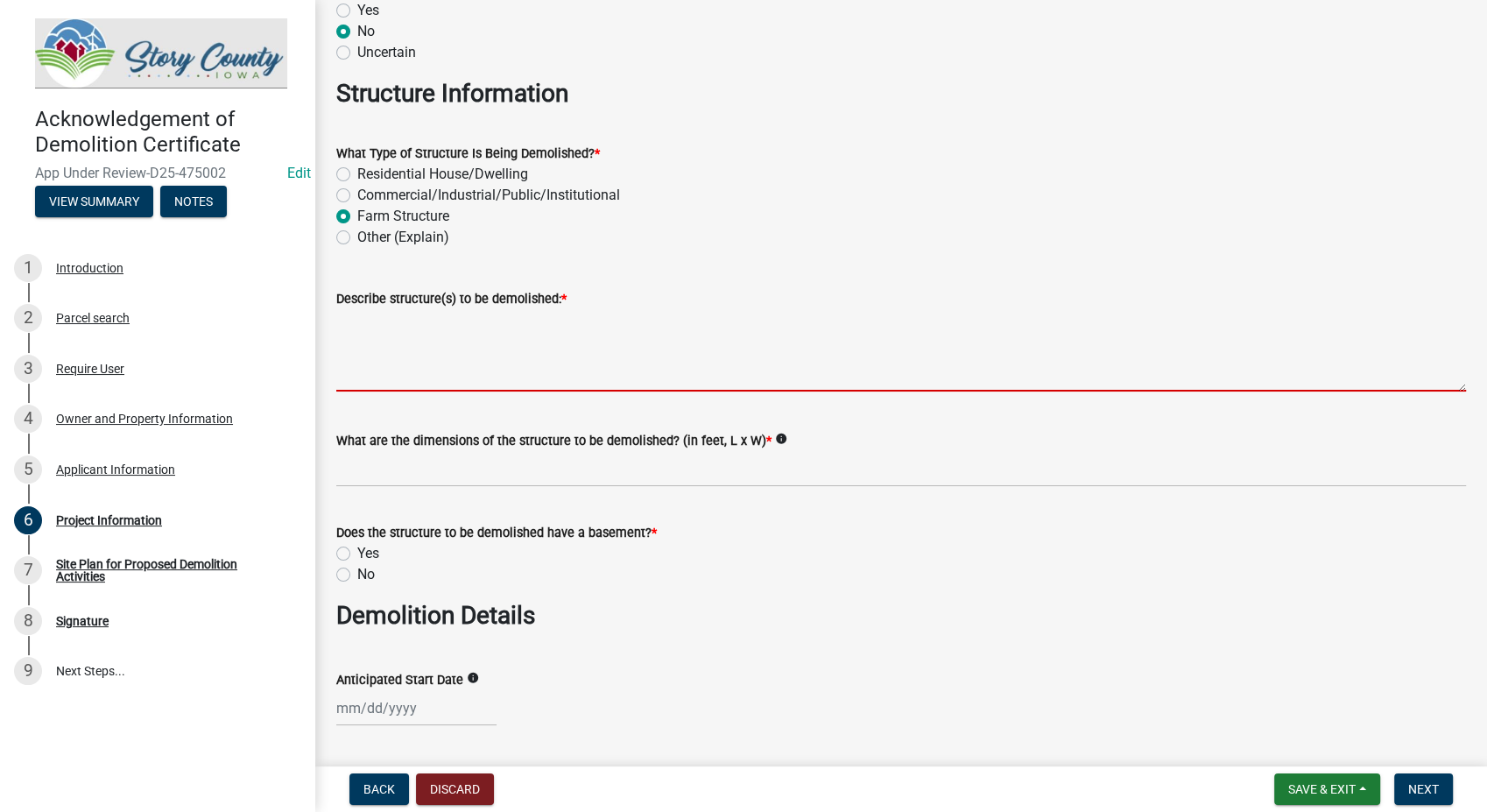
click at [456, 335] on textarea "Describe structure(s) to be demolished: *" at bounding box center [900, 350] width 1130 height 83
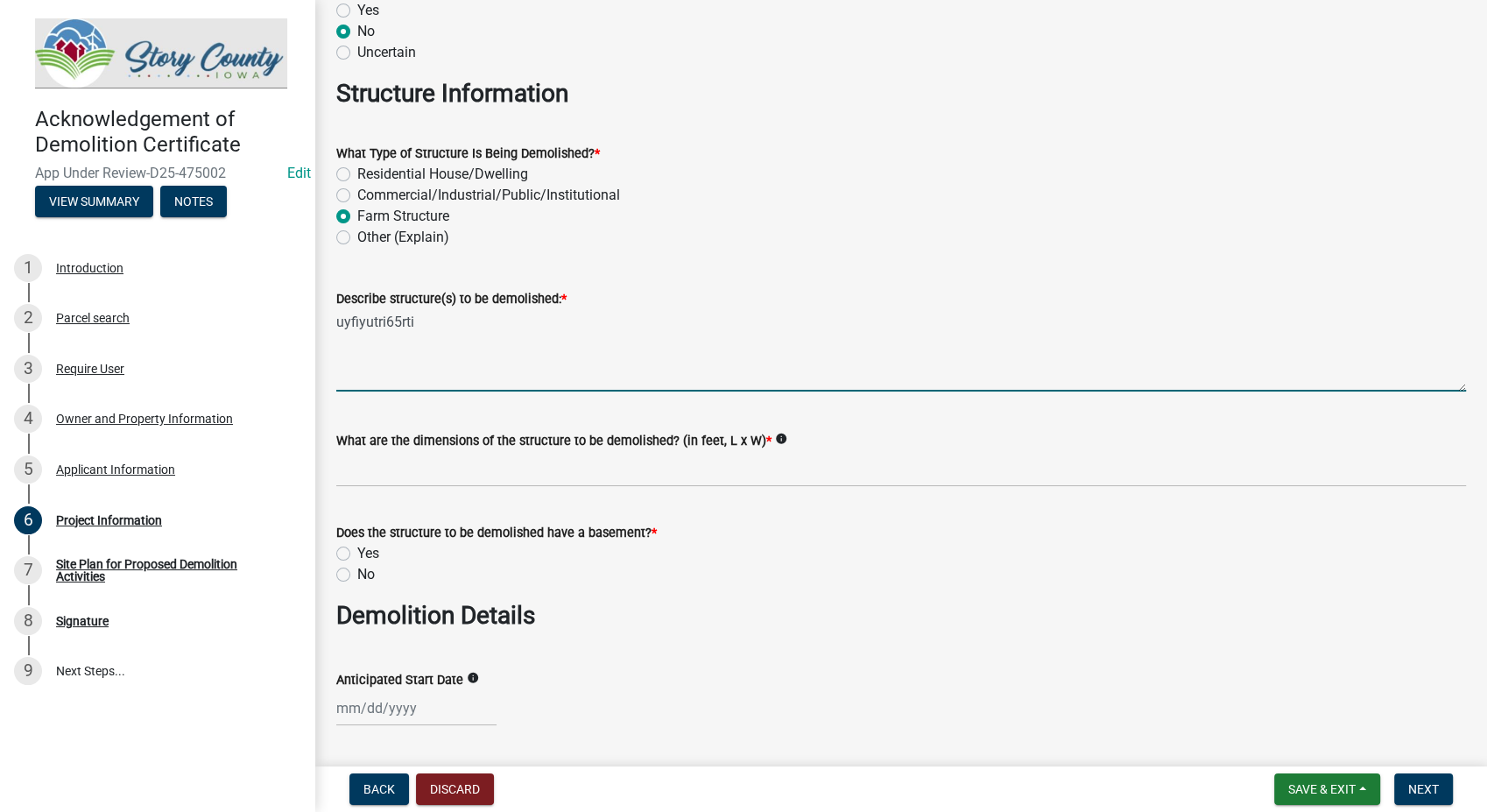
type textarea "uyfiyutri65rti"
click at [377, 478] on input "What are the dimensions of the structure to be demolished? (in feet, L x W) *" at bounding box center [900, 468] width 1130 height 36
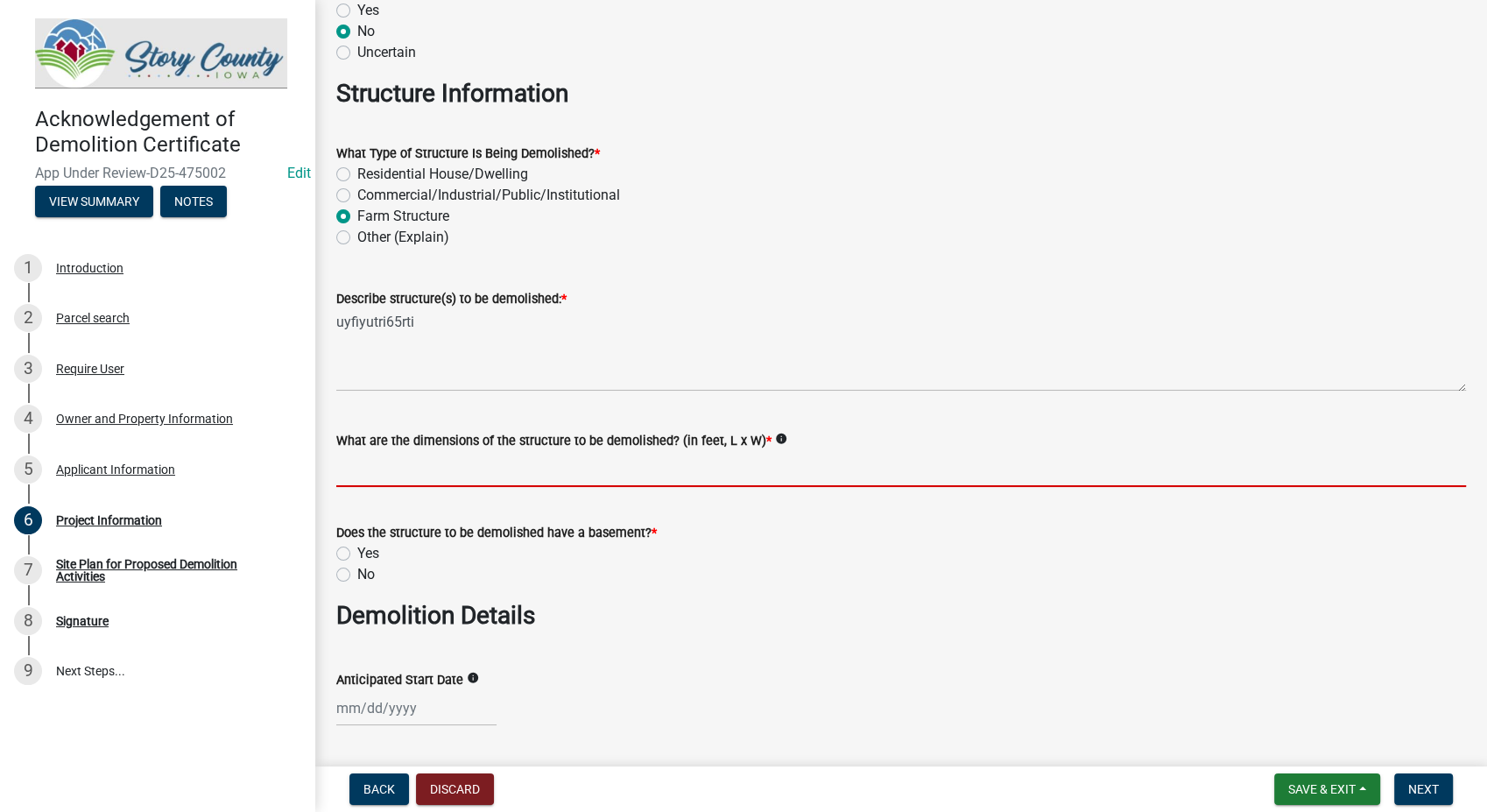
type input "120x50"
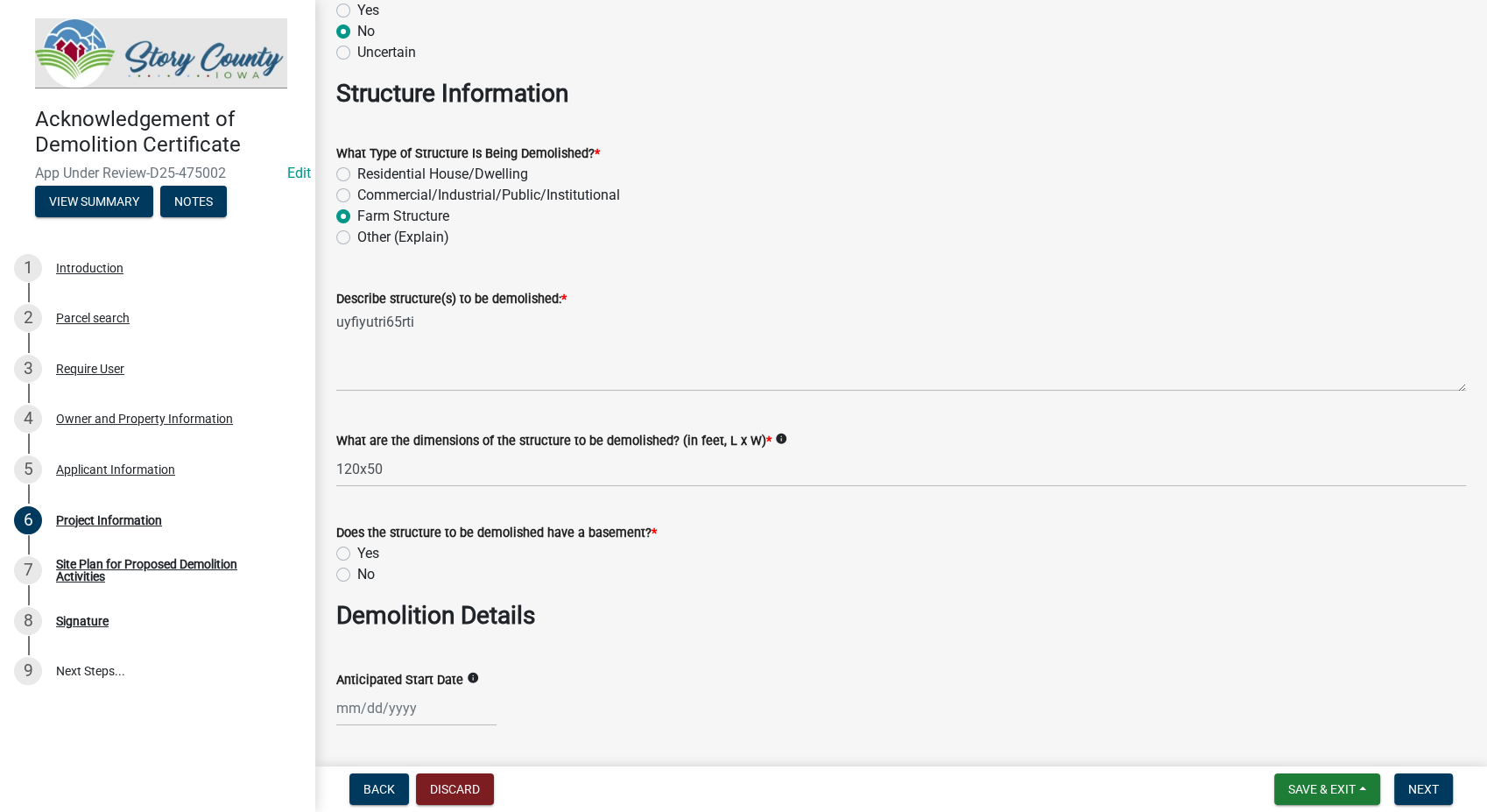
click at [357, 578] on label "No" at bounding box center [366, 575] width 17 height 21
click at [357, 576] on input "No" at bounding box center [363, 570] width 12 height 12
radio input "true"
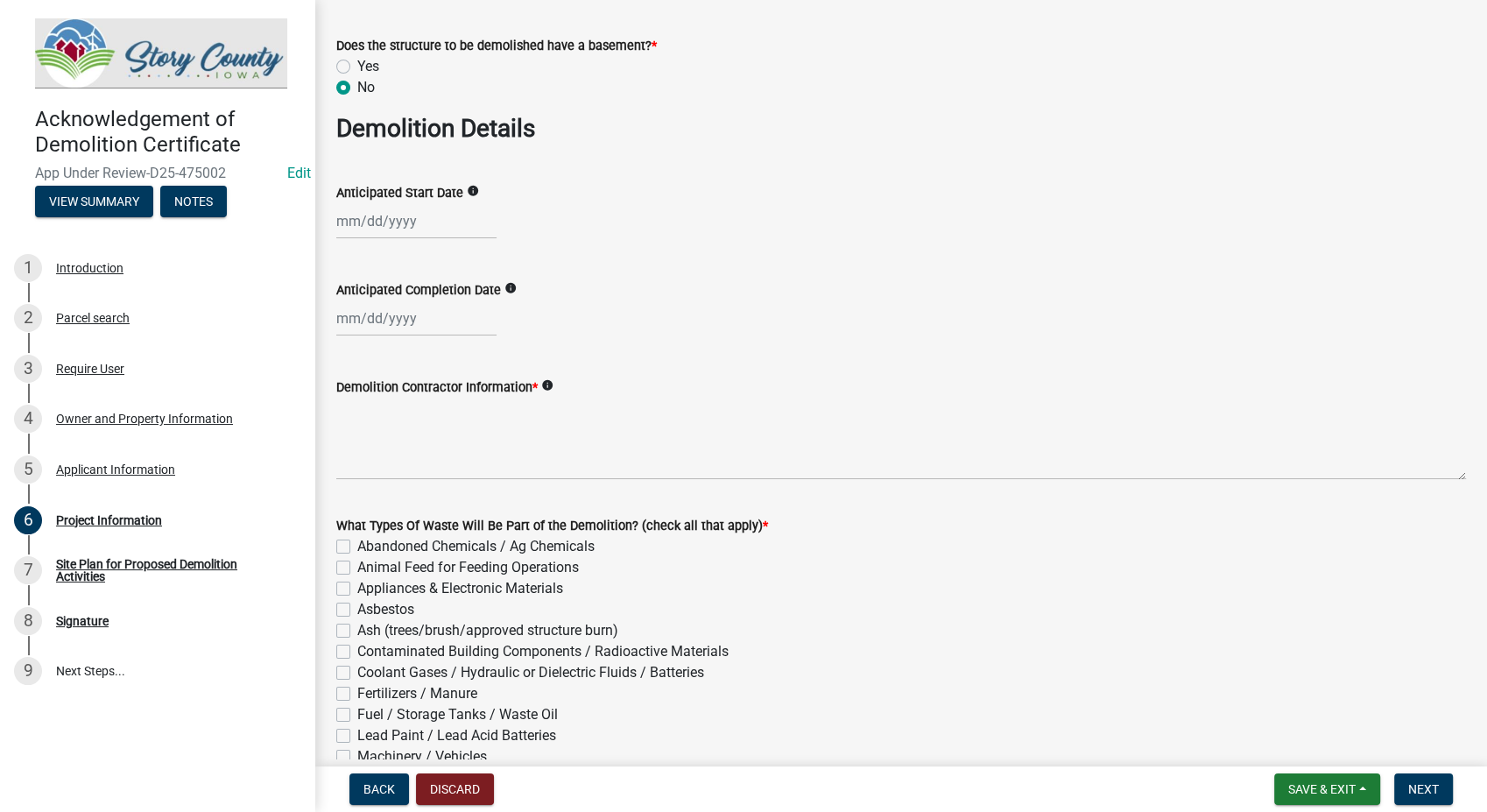
click at [389, 215] on div at bounding box center [416, 220] width 160 height 36
select select "9"
select select "2025"
click at [464, 367] on div "19" at bounding box center [465, 370] width 28 height 28
type input "09/19/2025"
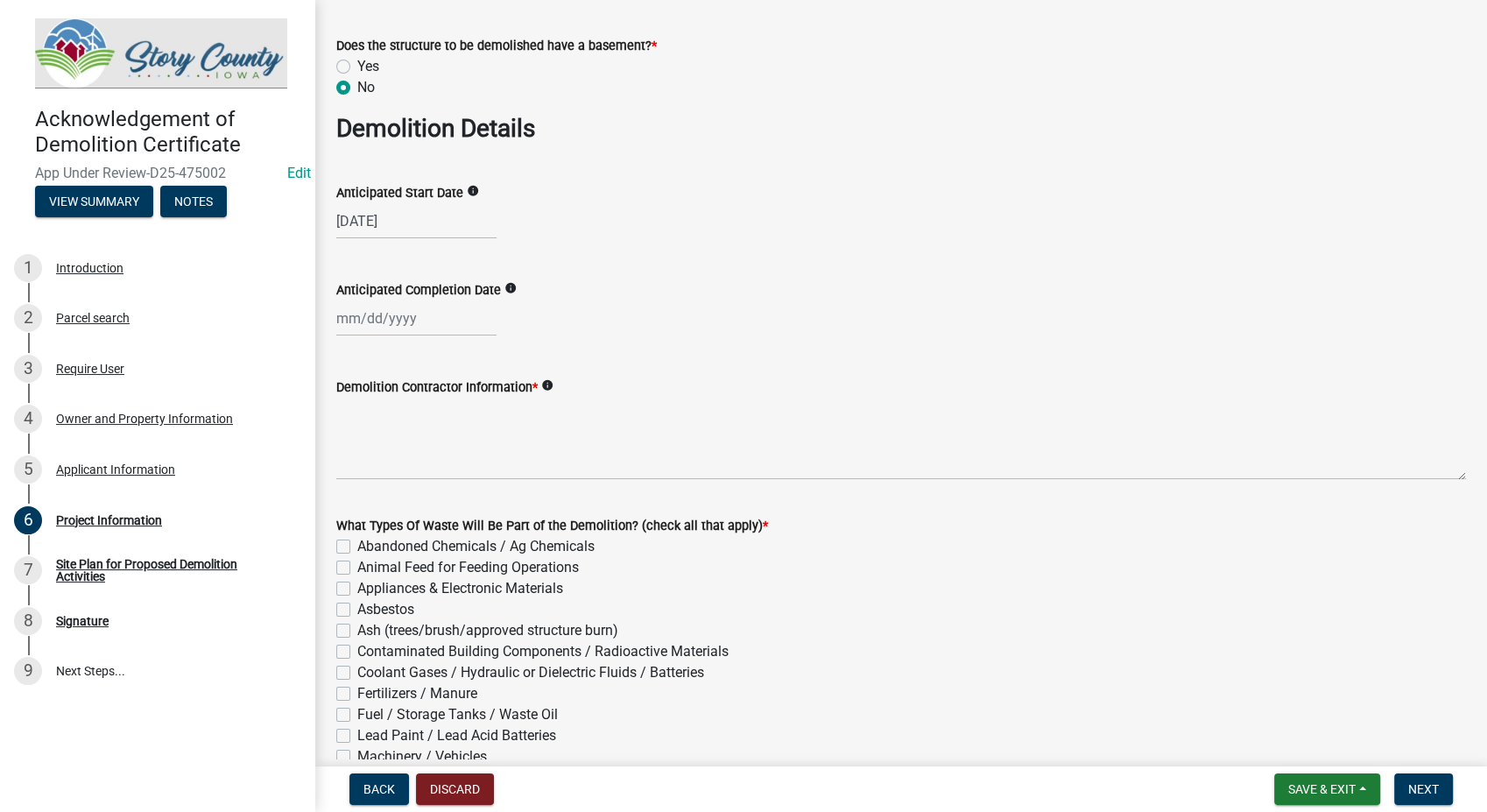
select select "9"
select select "2025"
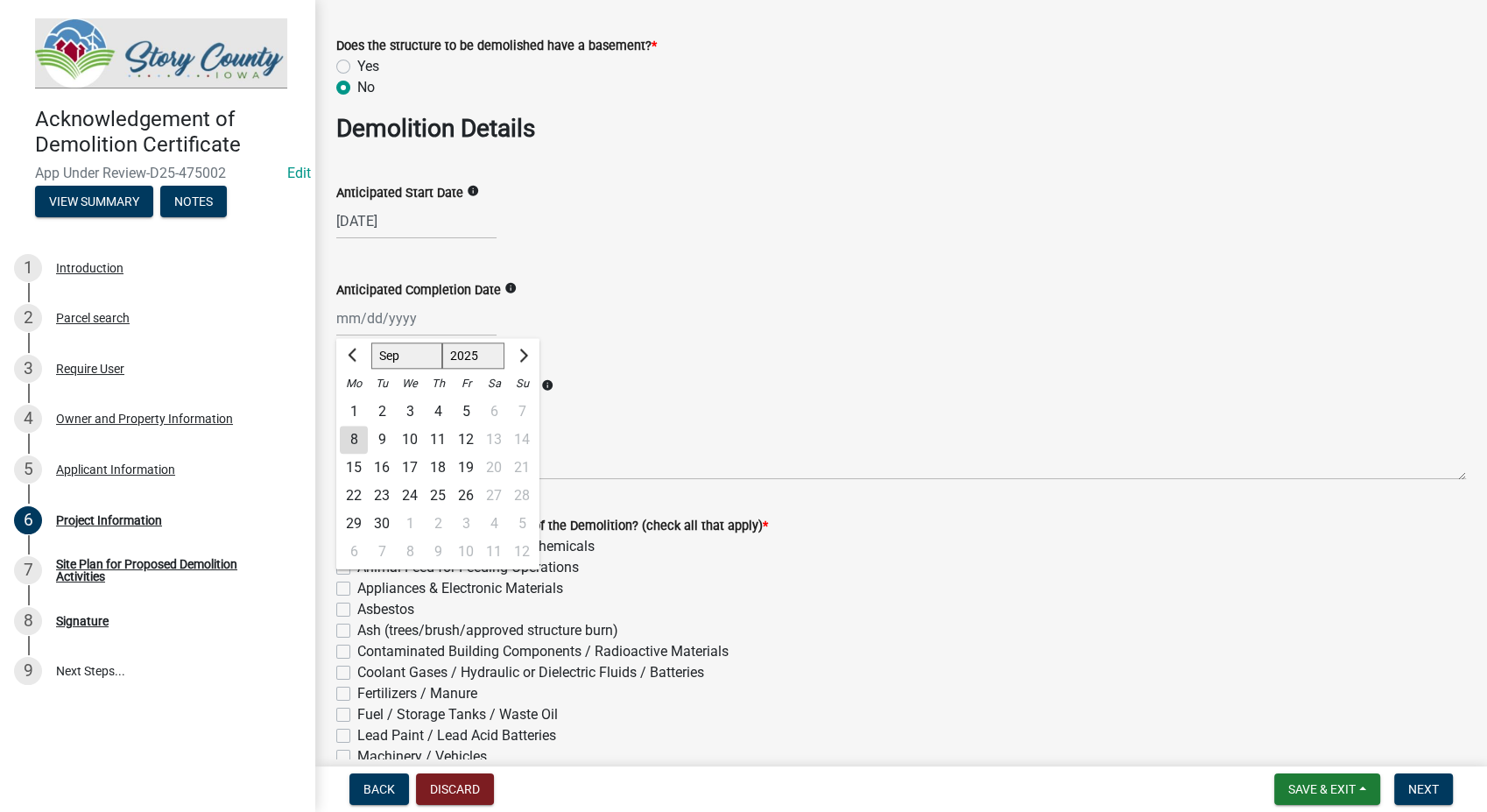
click at [417, 326] on div "Jan Feb Mar Apr May Jun Jul Aug Sep Oct Nov Dec 1525 1526 1527 1528 1529 1530 1…" at bounding box center [416, 318] width 160 height 36
click at [469, 467] on div "19" at bounding box center [465, 467] width 28 height 28
type input "09/19/2025"
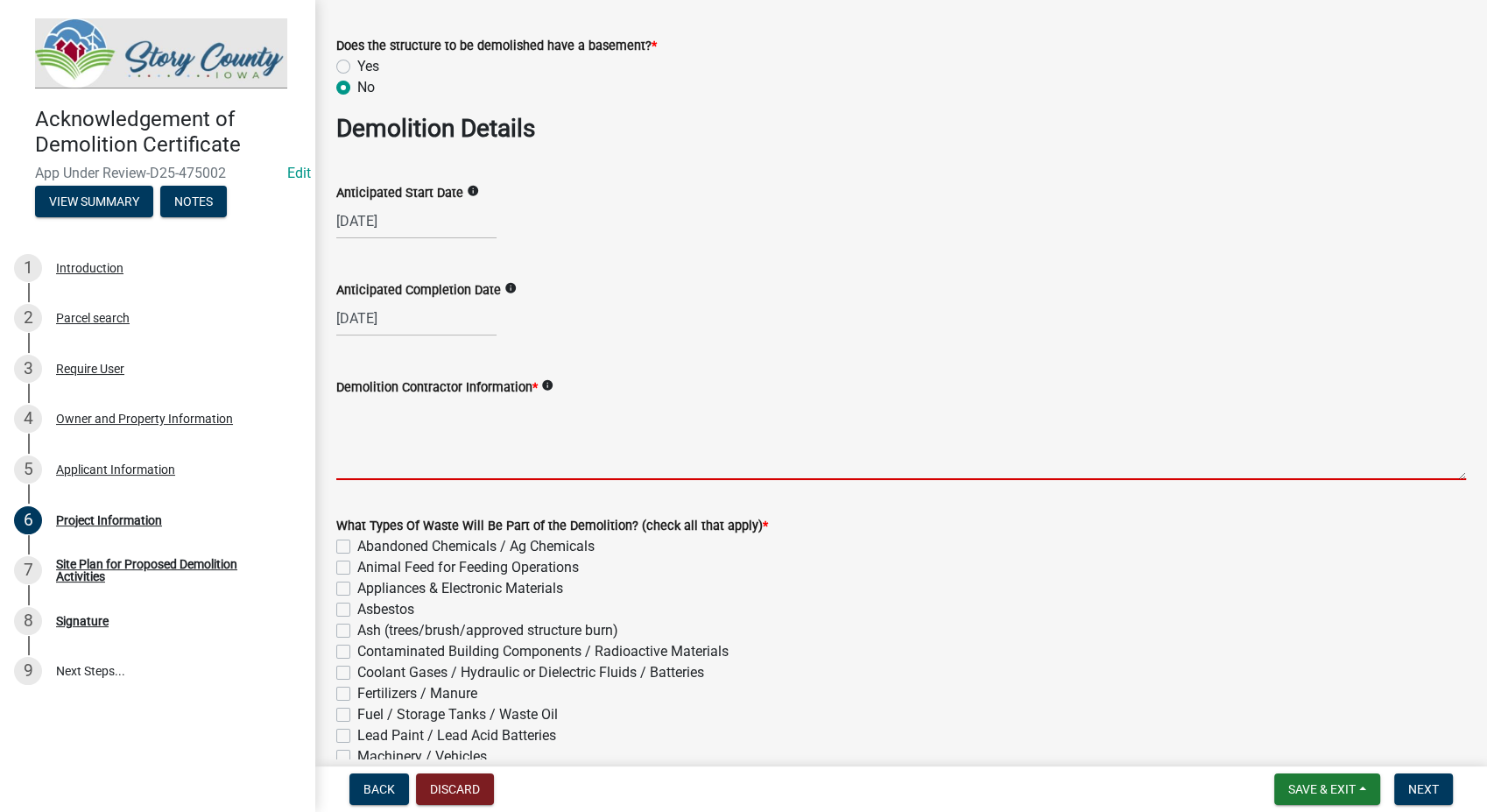
click at [561, 440] on textarea "Demolition Contractor Information *" at bounding box center [900, 438] width 1130 height 83
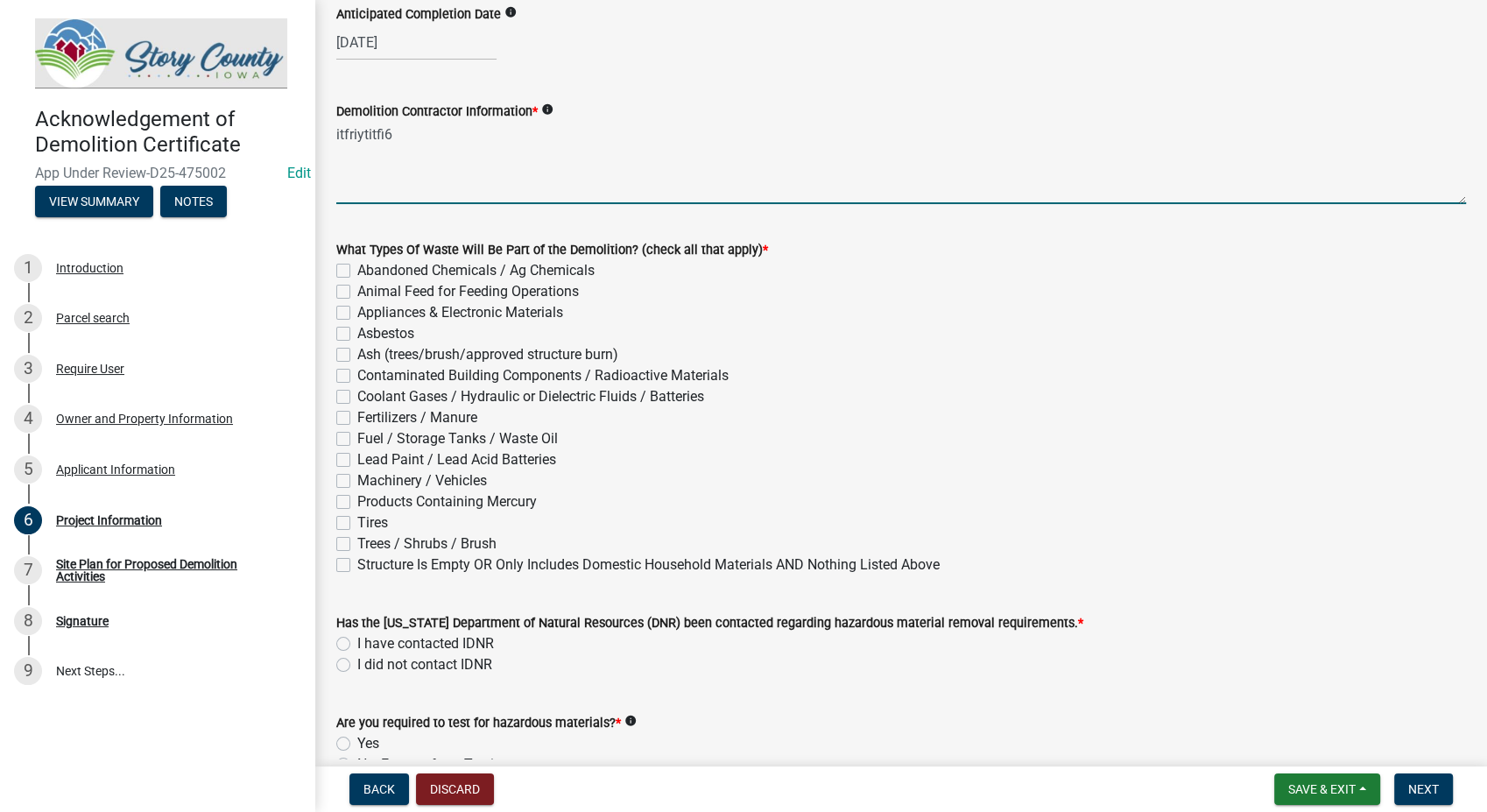
scroll to position [1362, 0]
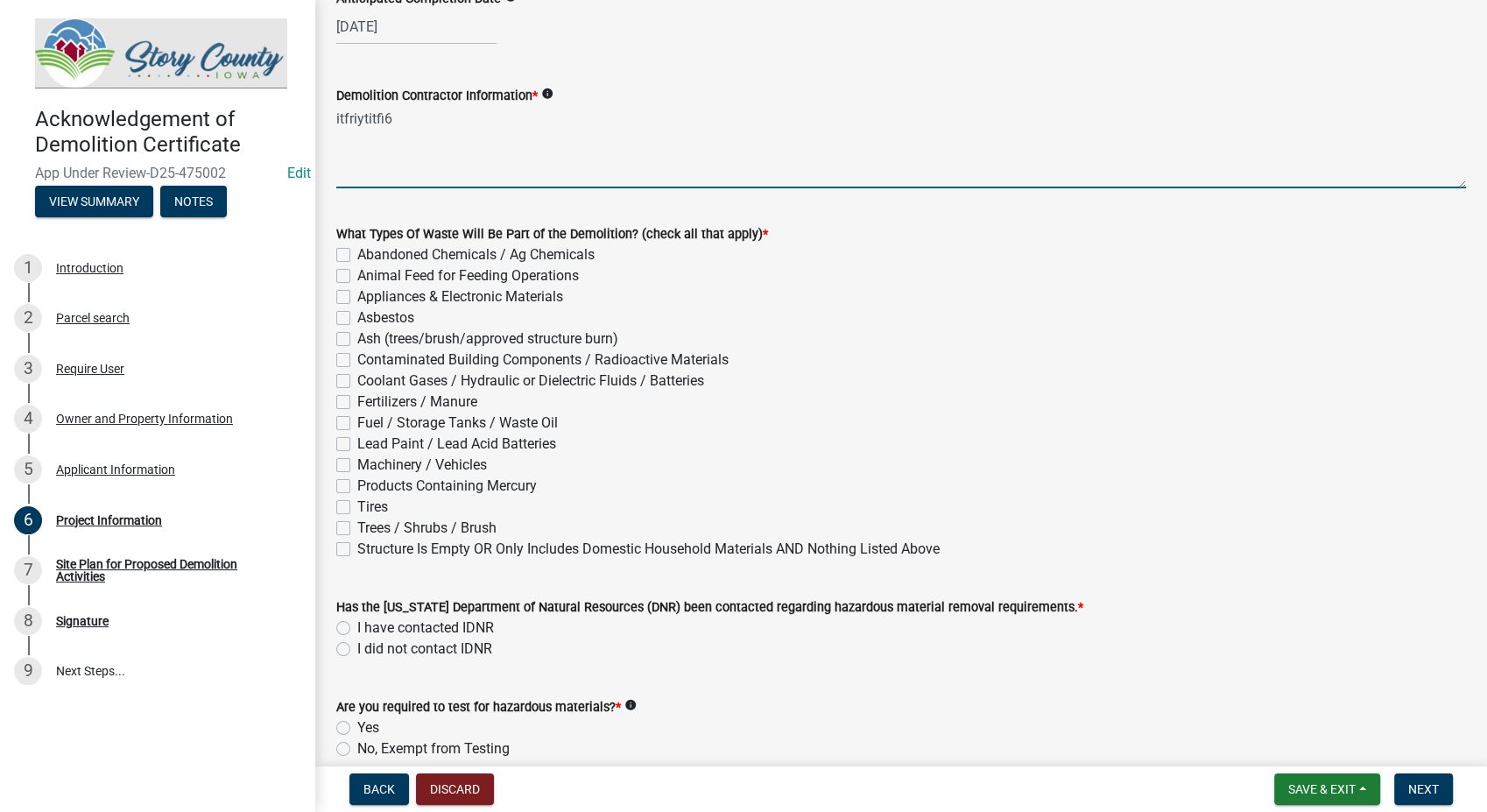
type textarea "itfriytitfi6"
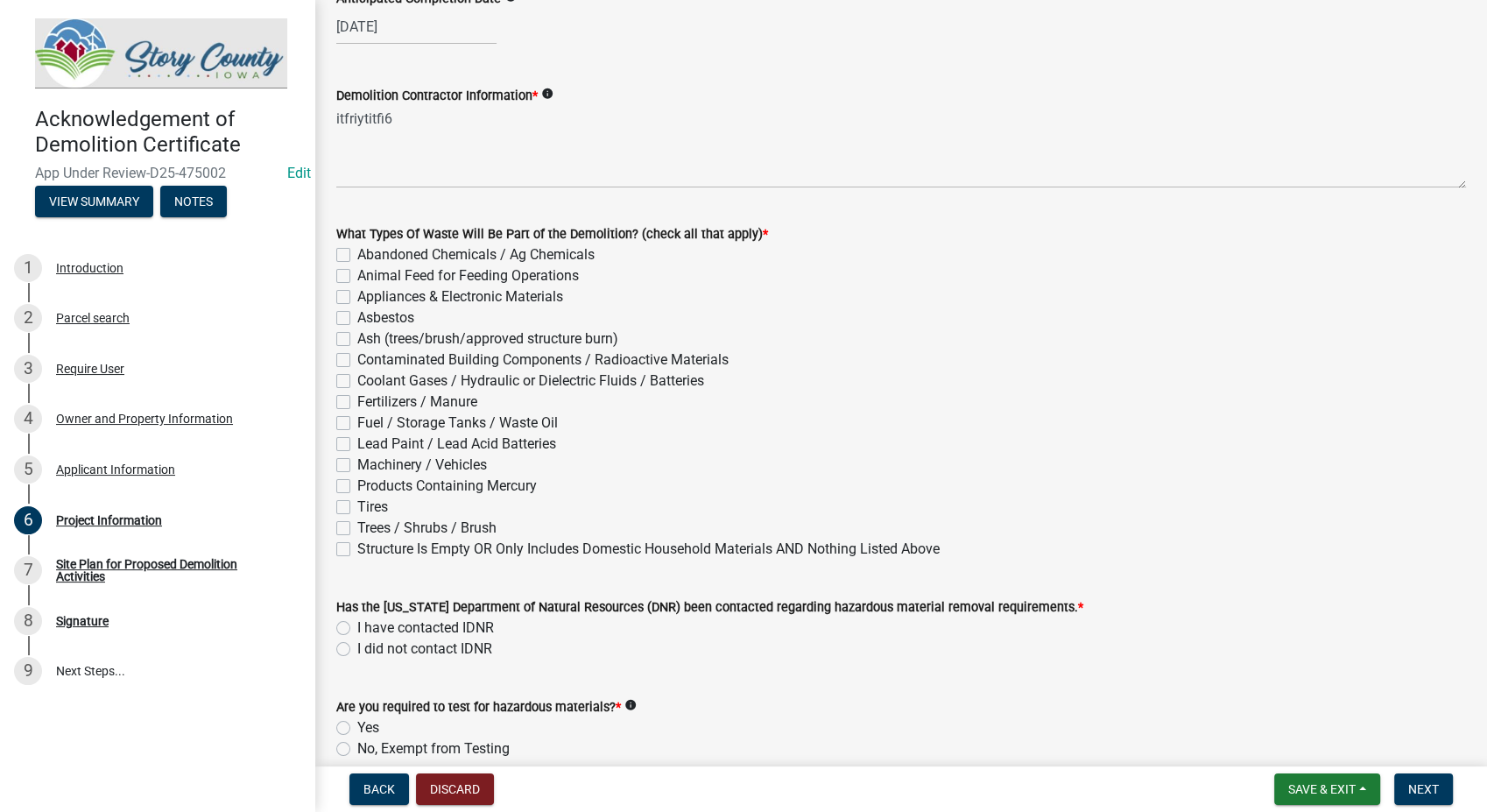
click at [357, 550] on label "Structure Is Empty OR Only Includes Domestic Household Materials AND Nothing Li…" at bounding box center [649, 550] width 583 height 21
click at [357, 550] on input "Structure Is Empty OR Only Includes Domestic Household Materials AND Nothing Li…" at bounding box center [363, 545] width 12 height 12
checkbox input "true"
checkbox input "false"
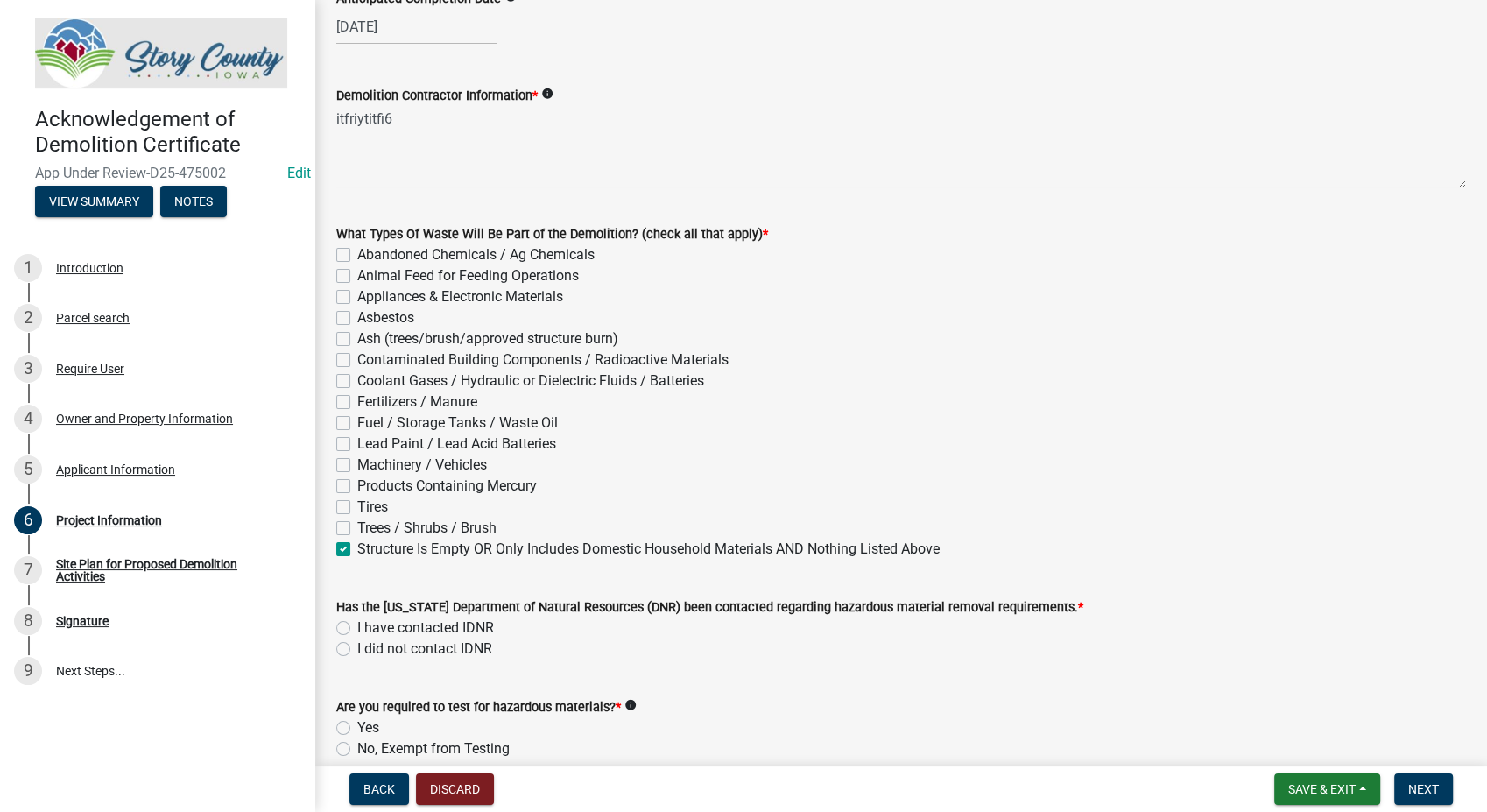
checkbox input "false"
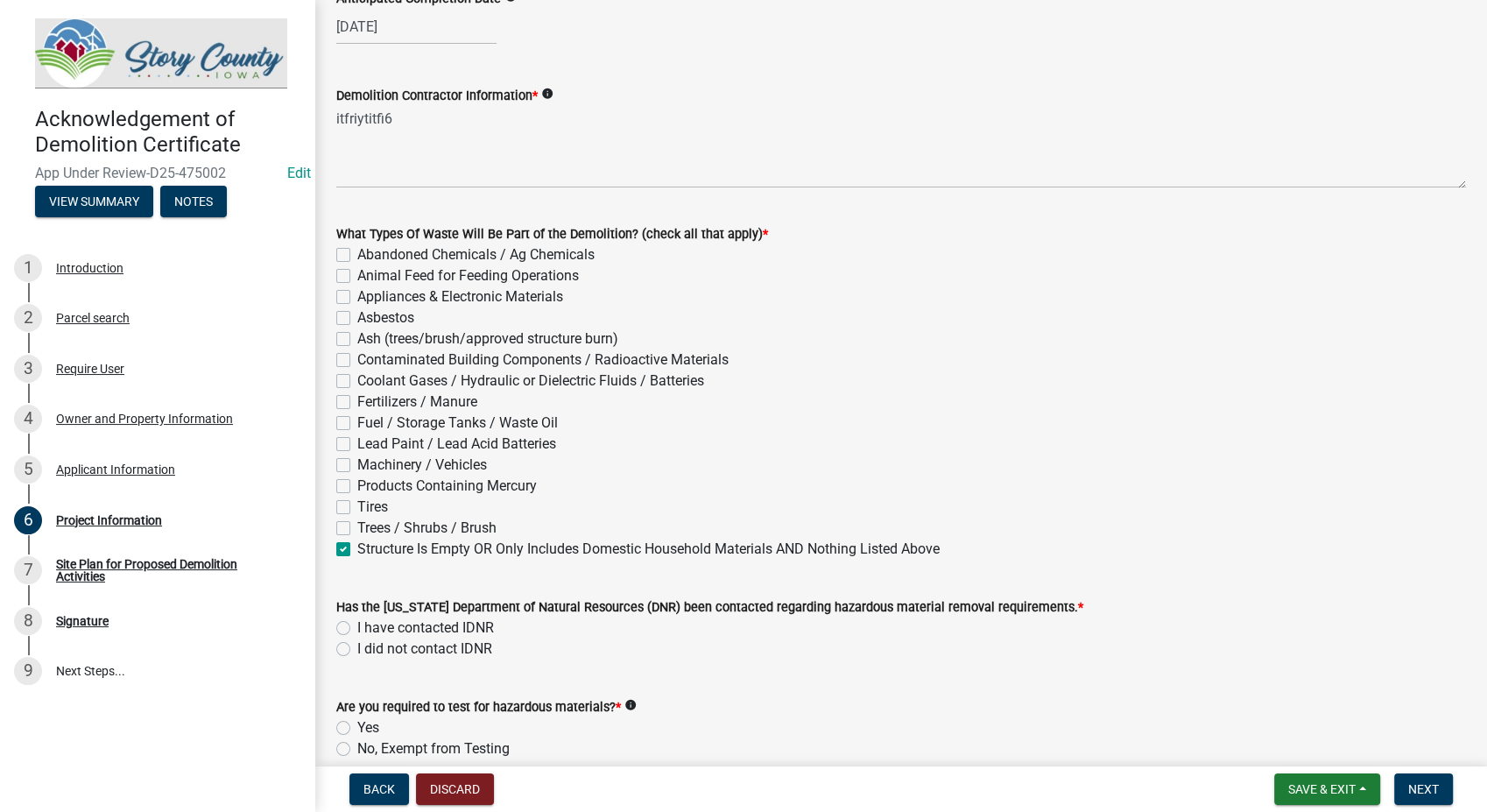
checkbox input "false"
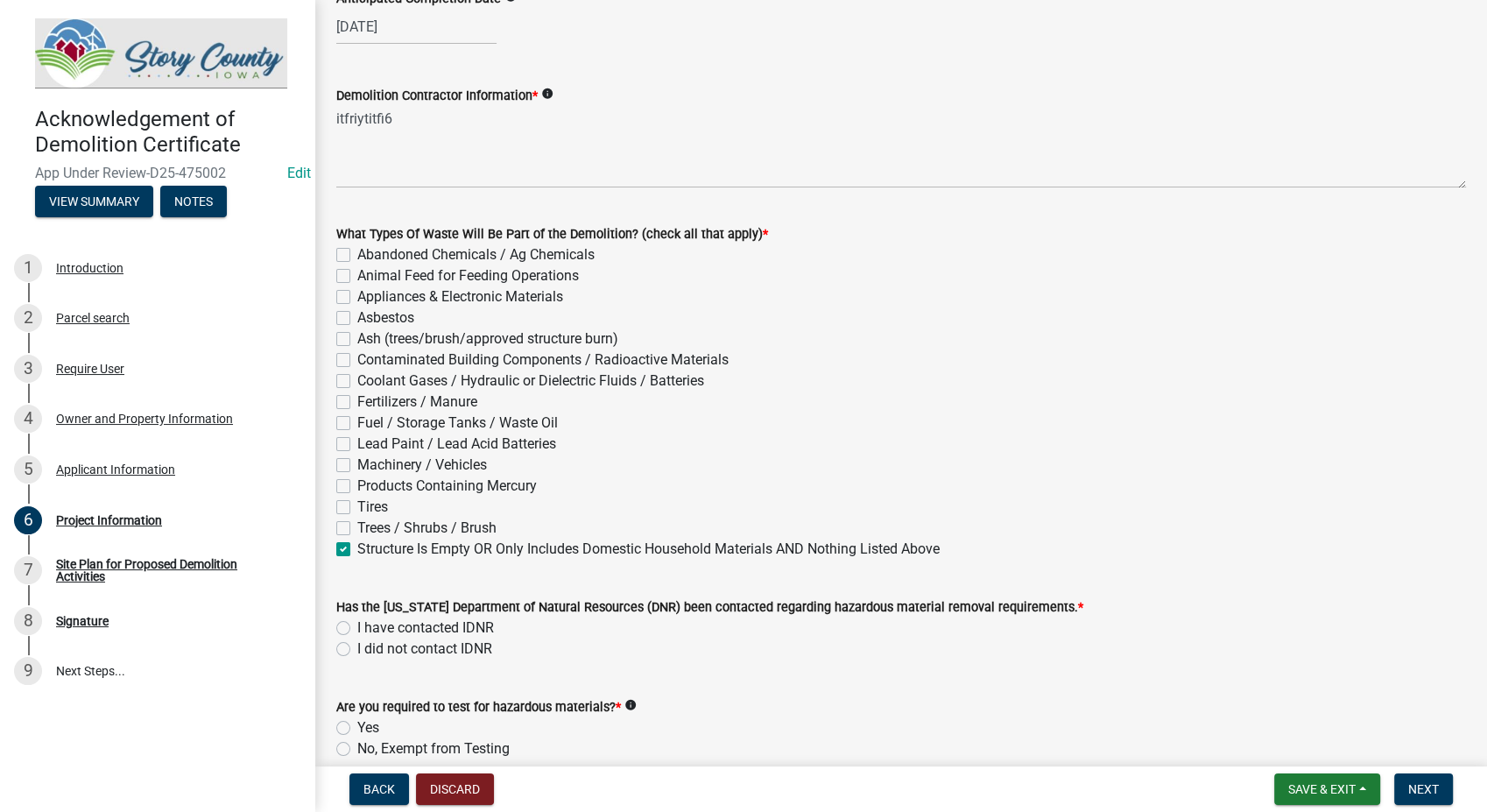
checkbox input "false"
checkbox input "true"
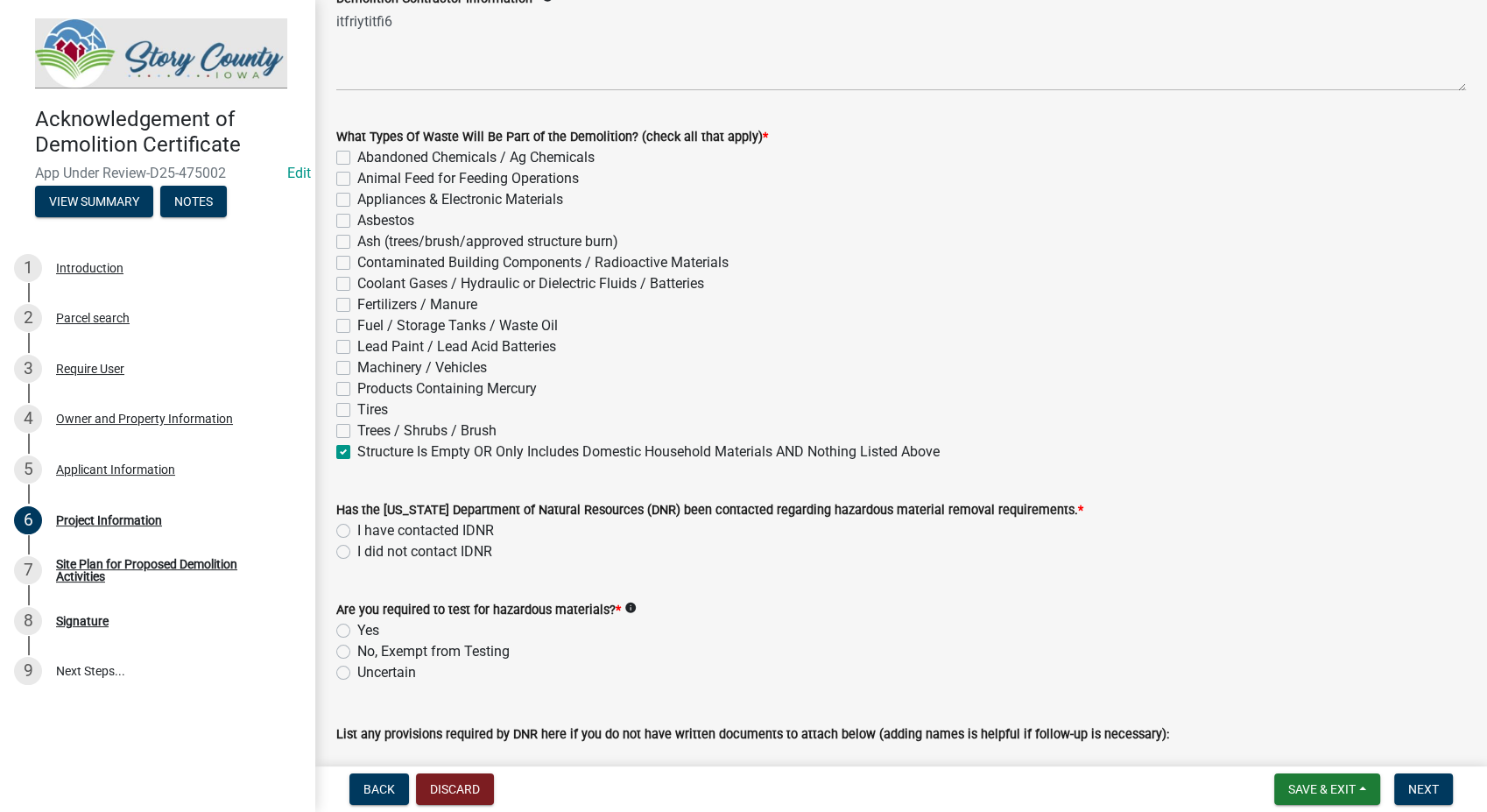
click at [357, 552] on label "I did not contact IDNR" at bounding box center [424, 552] width 135 height 21
click at [357, 552] on input "I did not contact IDNR" at bounding box center [363, 547] width 12 height 12
radio input "true"
click at [357, 647] on label "No, Exempt from Testing" at bounding box center [433, 652] width 152 height 21
click at [357, 647] on input "No, Exempt from Testing" at bounding box center [363, 647] width 12 height 12
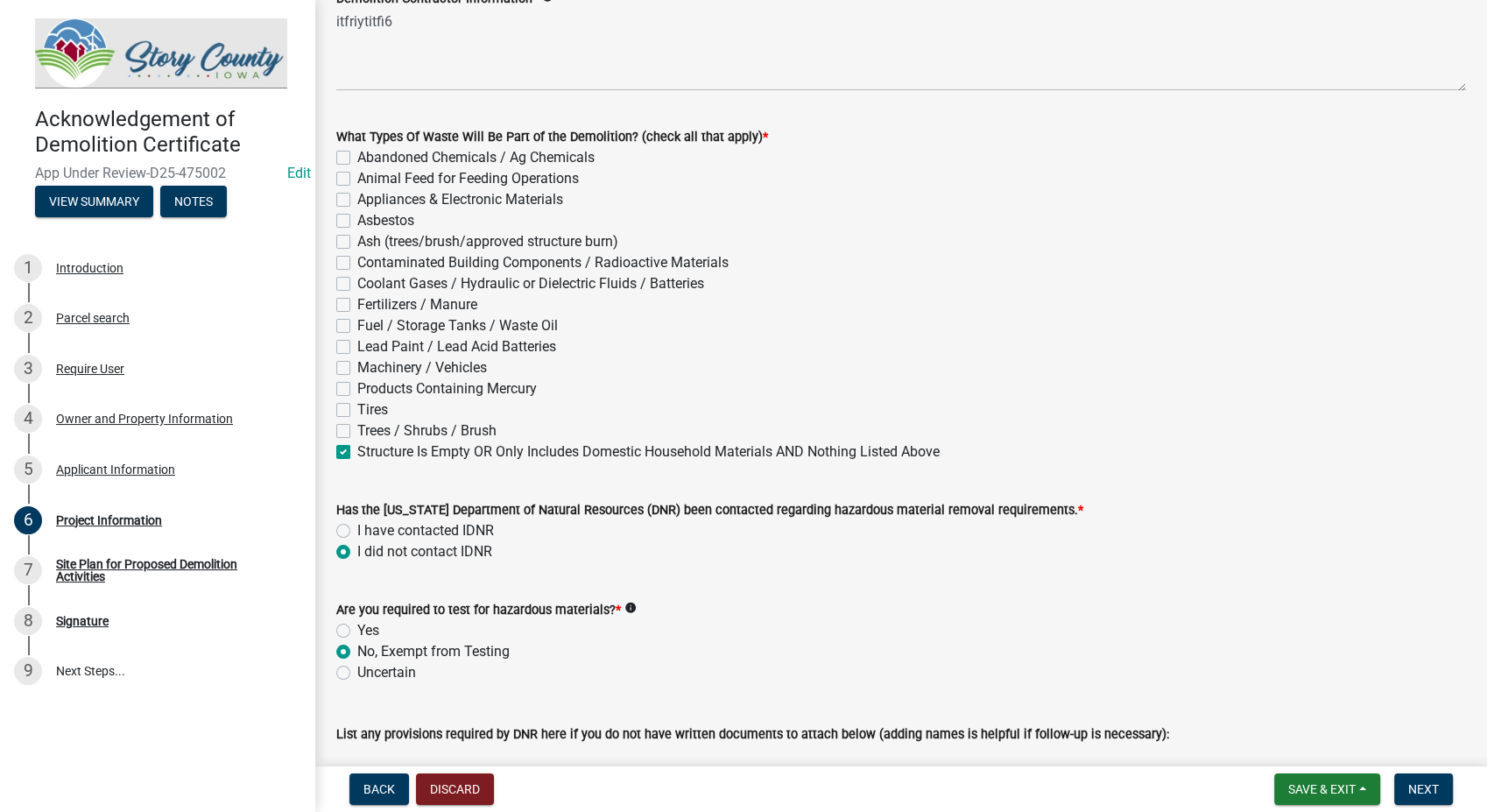
radio input "true"
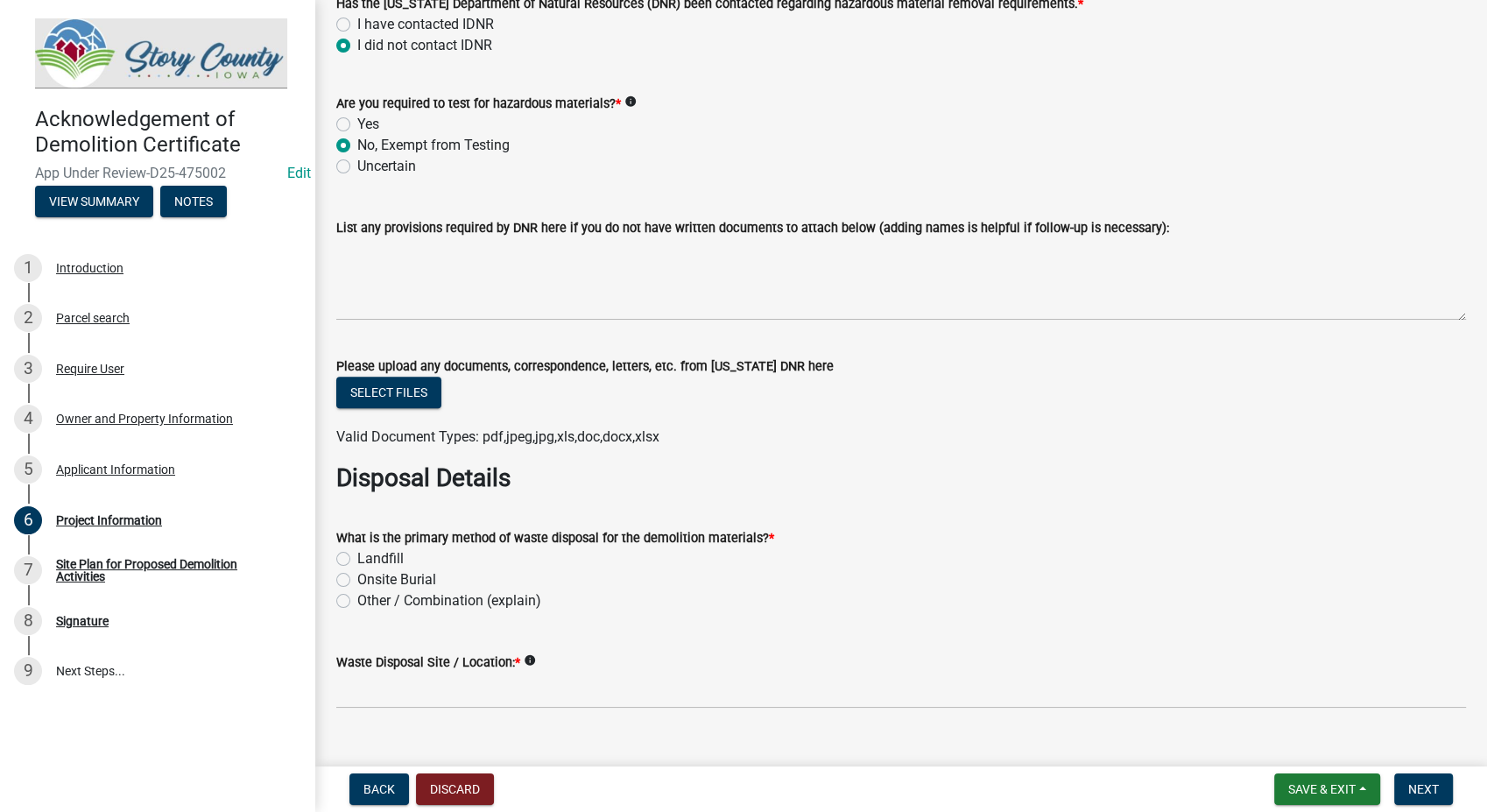
scroll to position [1997, 0]
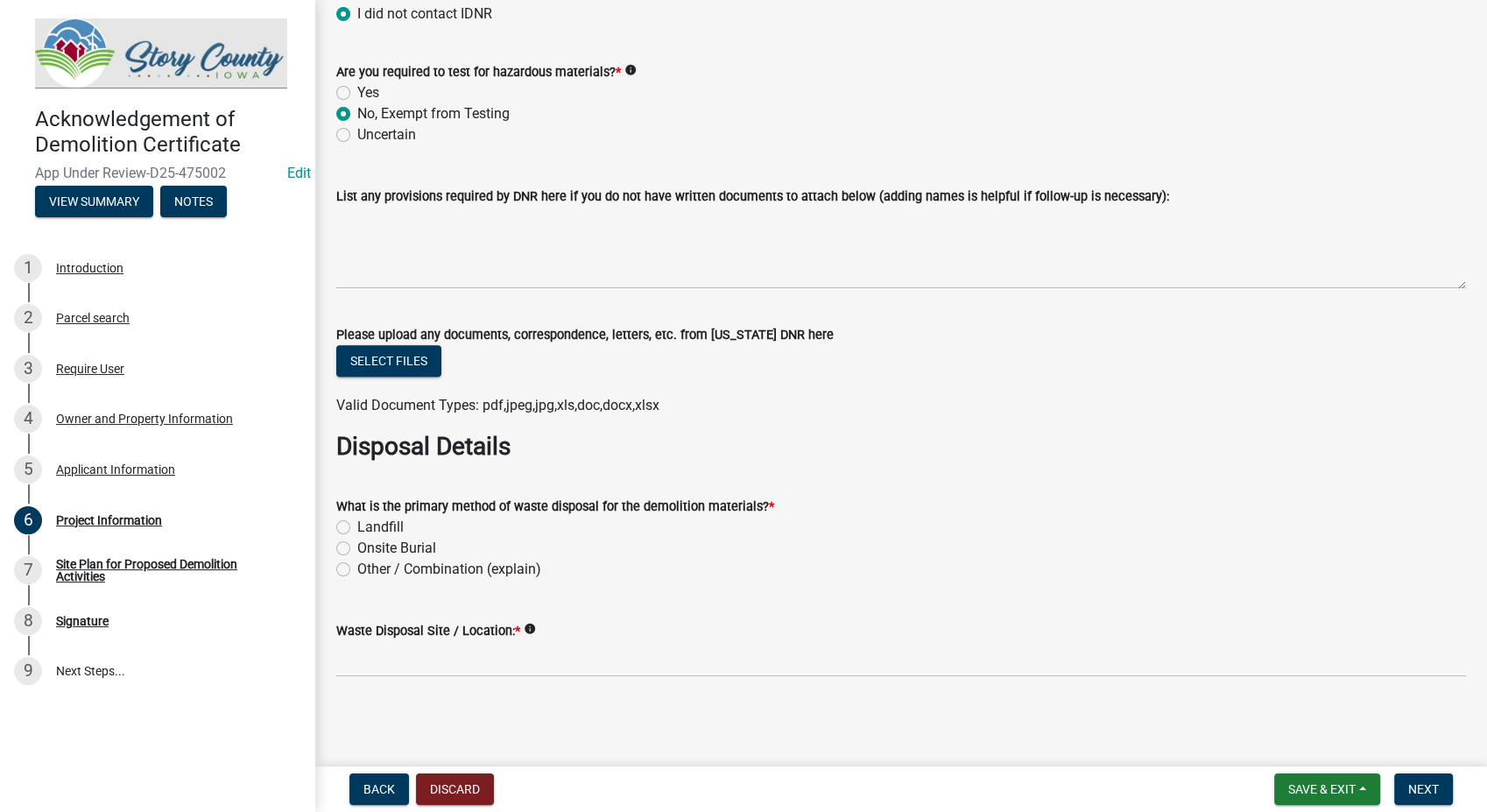
click at [357, 531] on label "Landfill" at bounding box center [381, 527] width 47 height 21
click at [357, 528] on input "Landfill" at bounding box center [363, 523] width 12 height 12
radio input "true"
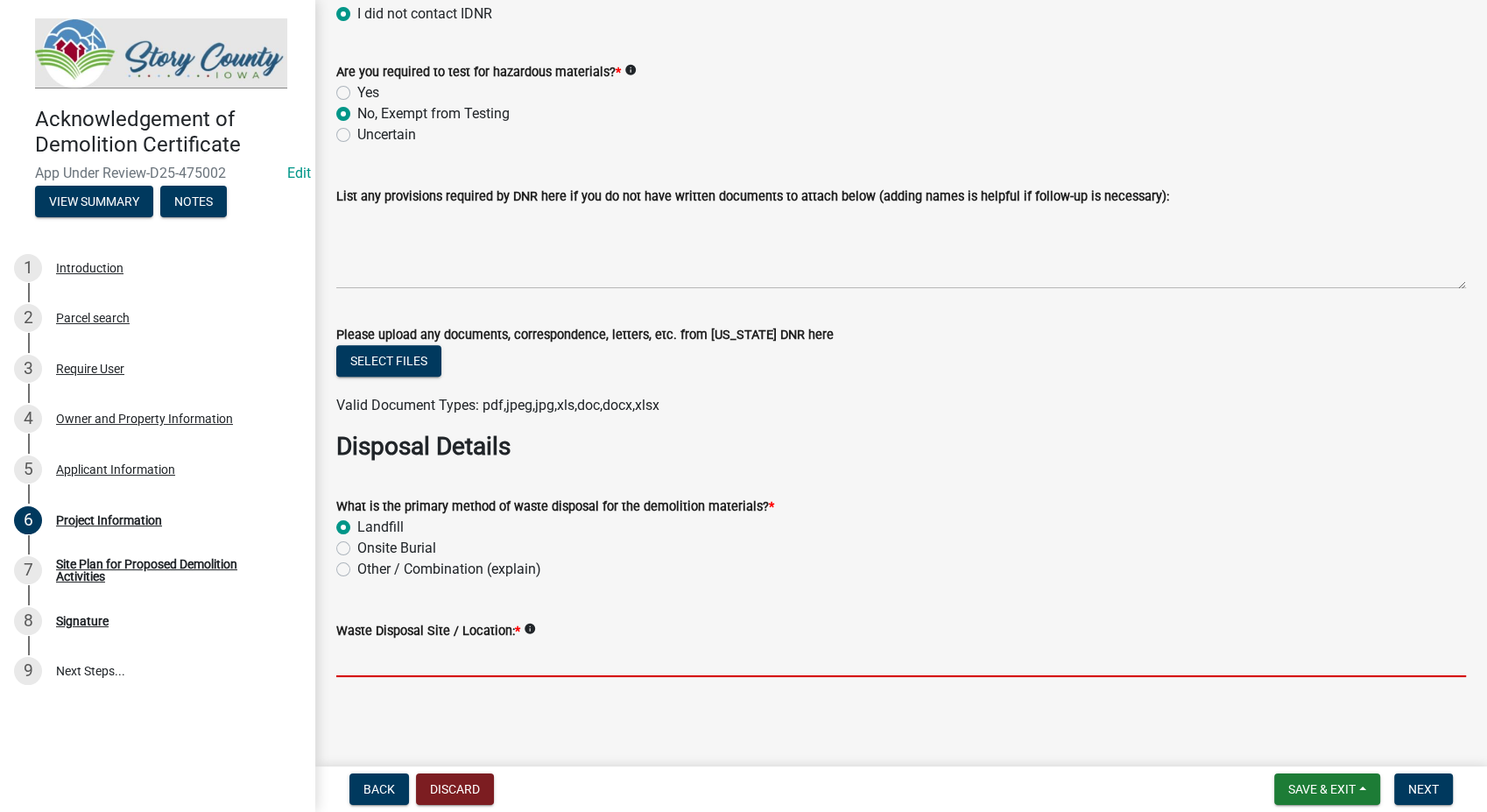
click at [392, 668] on input "Waste Disposal Site / Location: *" at bounding box center [900, 659] width 1130 height 36
type input "Story co Landfill"
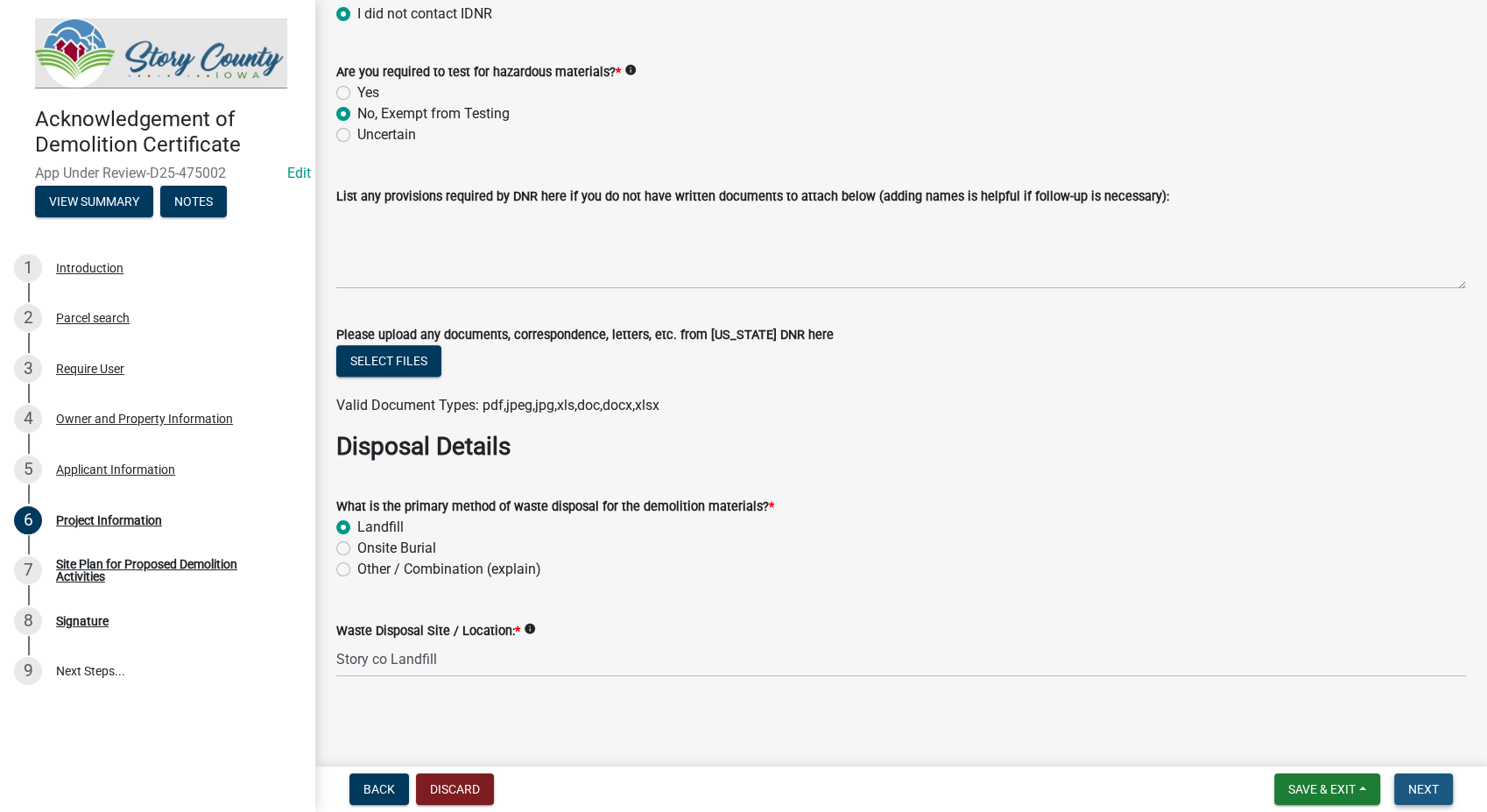
click at [1421, 785] on span "Next" at bounding box center [1424, 789] width 31 height 14
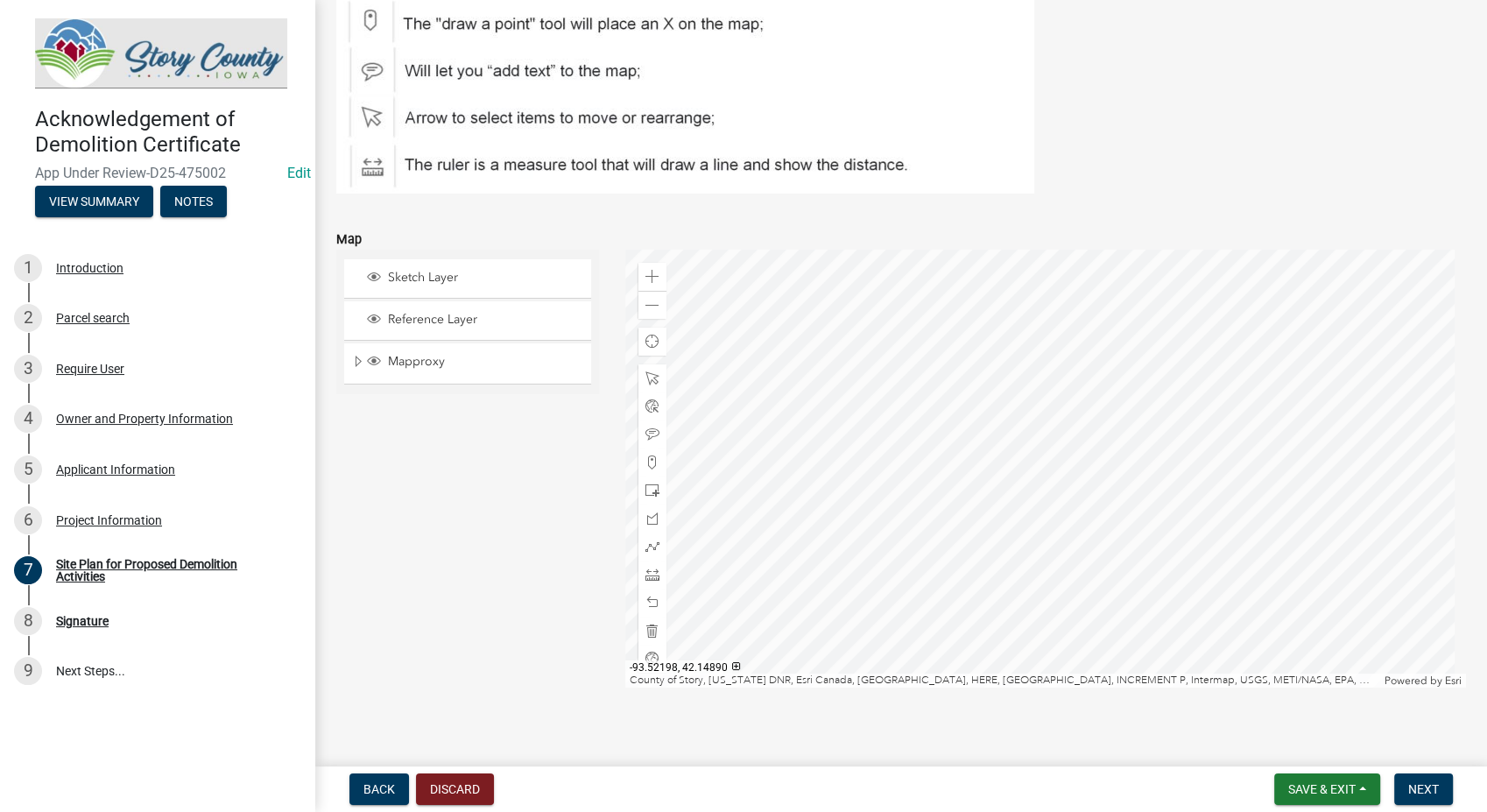
scroll to position [404, 0]
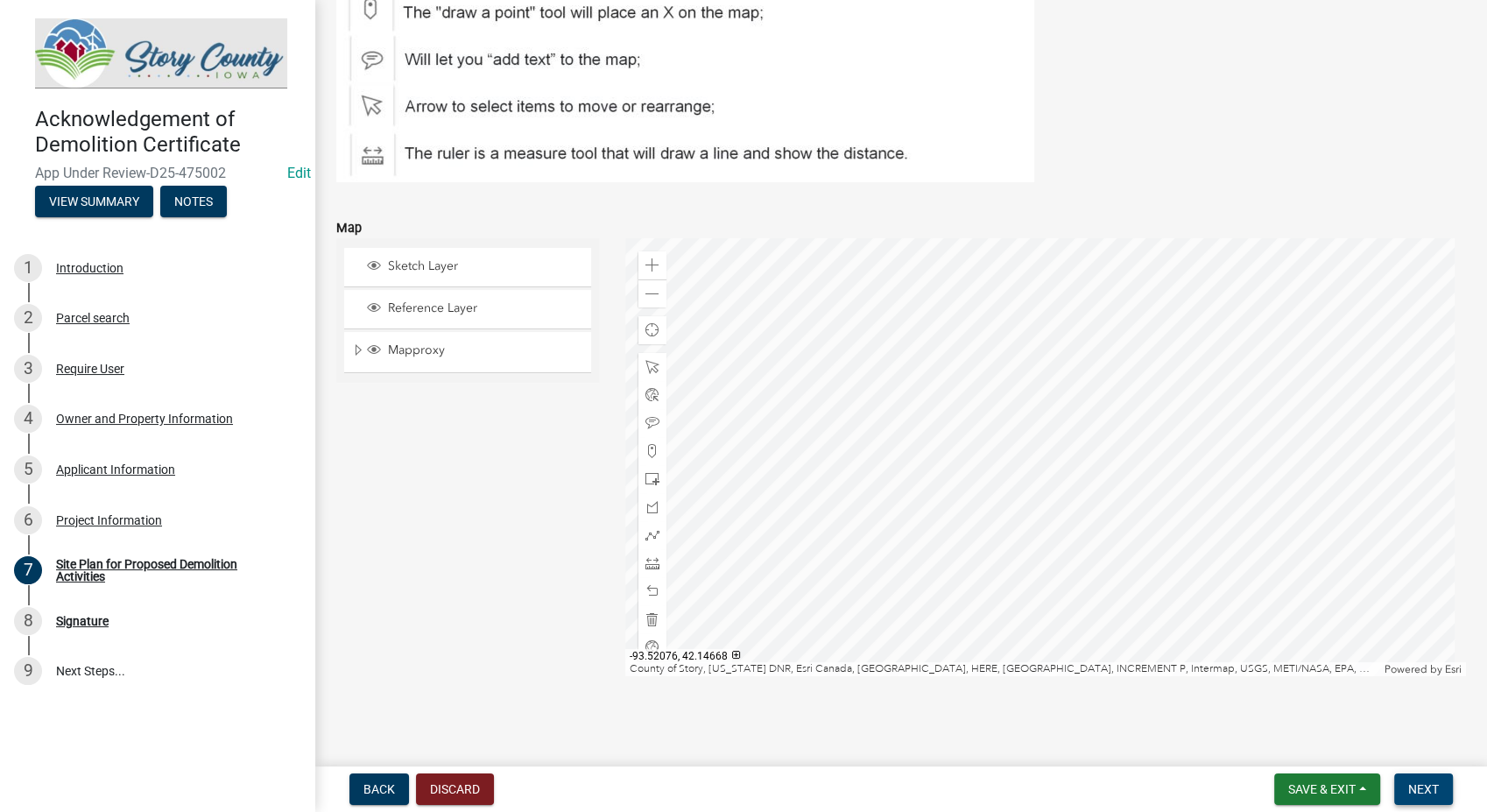
click at [1424, 790] on span "Next" at bounding box center [1424, 789] width 31 height 14
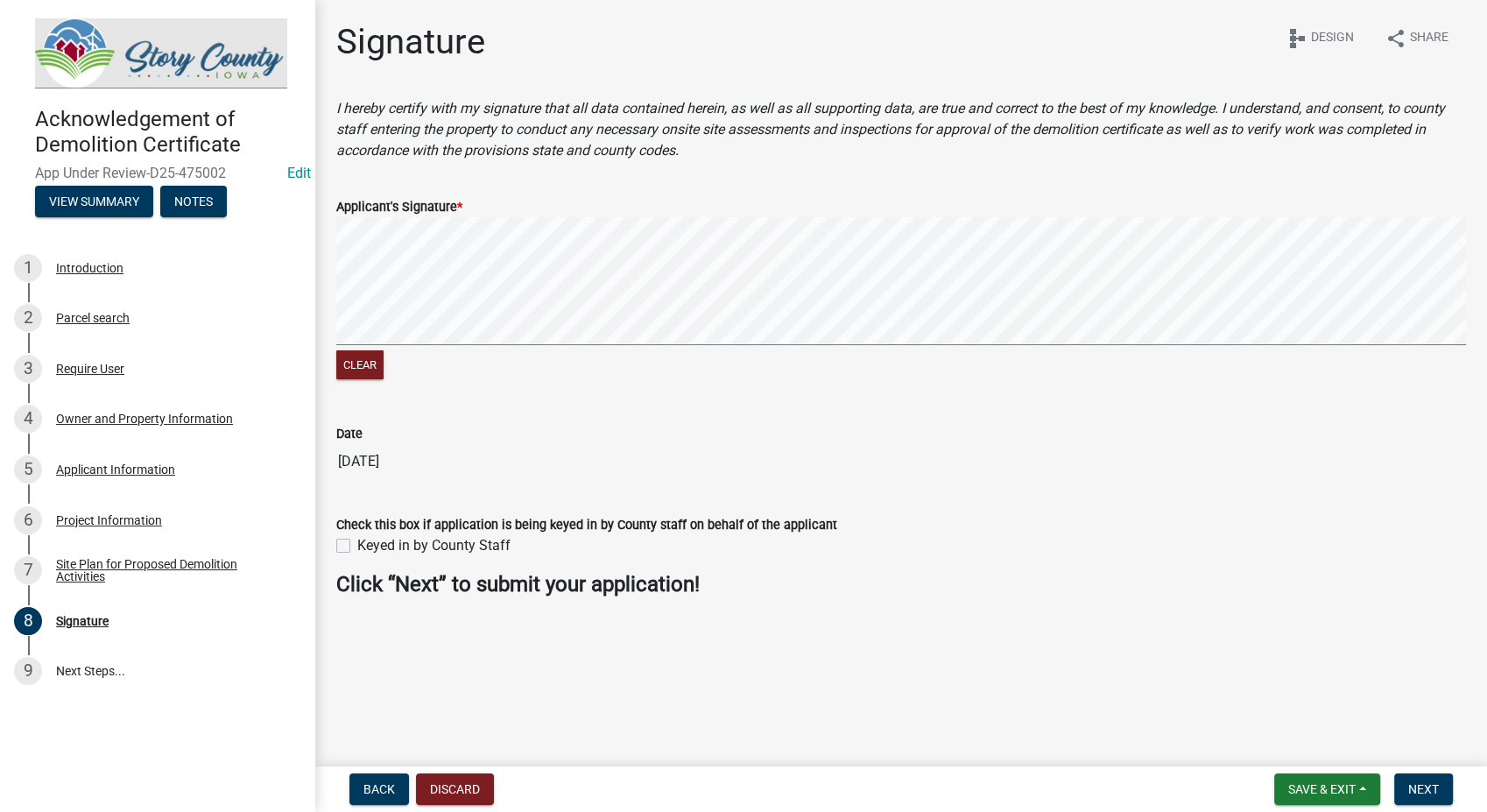
click at [1012, 381] on div "Clear" at bounding box center [900, 300] width 1130 height 165
click at [357, 546] on label "Keyed in by County Staff" at bounding box center [434, 546] width 153 height 21
click at [357, 546] on input "Keyed in by County Staff" at bounding box center [363, 541] width 12 height 12
checkbox input "true"
click at [1408, 799] on button "Next" at bounding box center [1424, 789] width 58 height 31
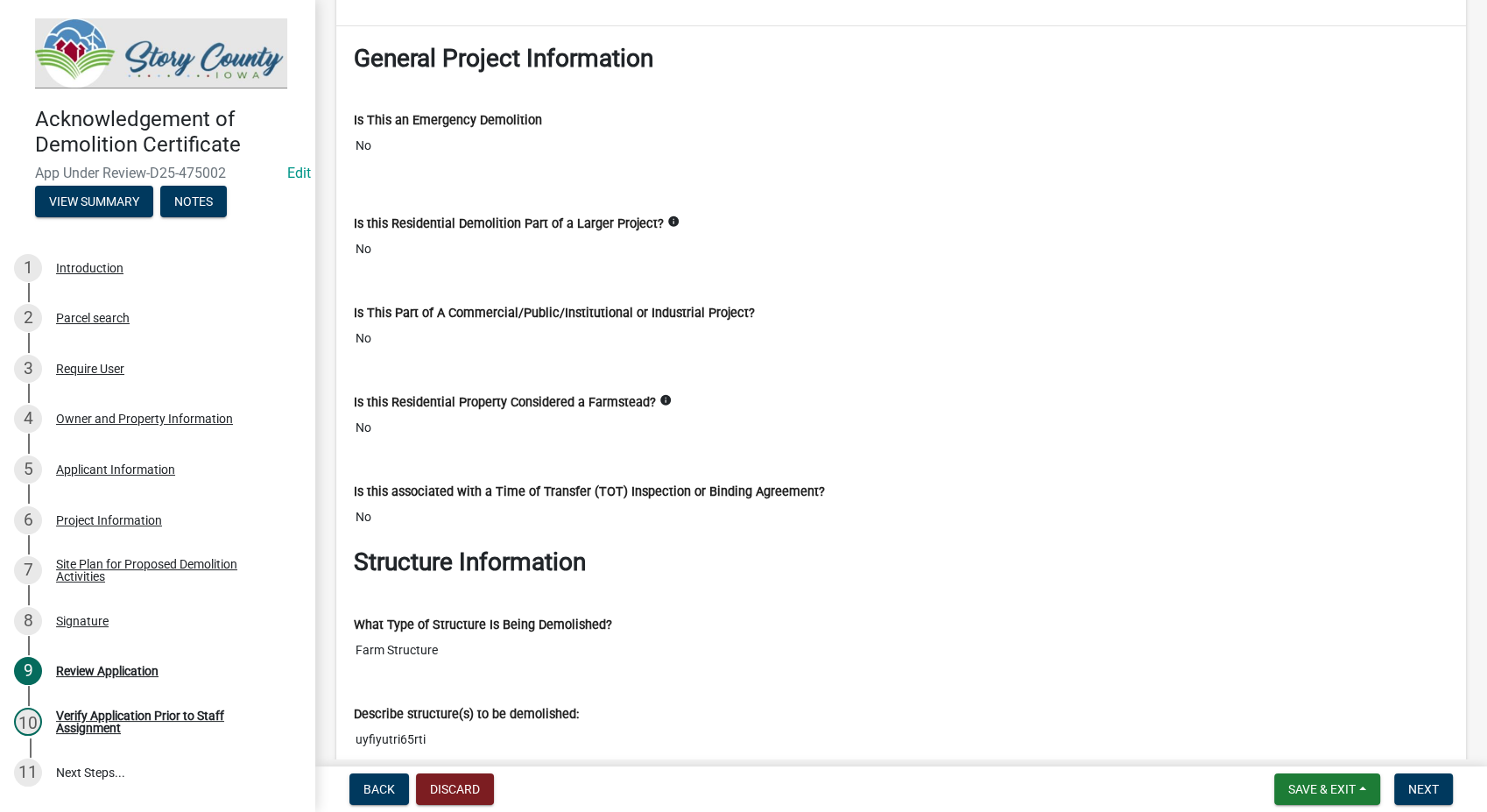
scroll to position [3699, 0]
click at [1441, 793] on button "Next" at bounding box center [1424, 789] width 58 height 31
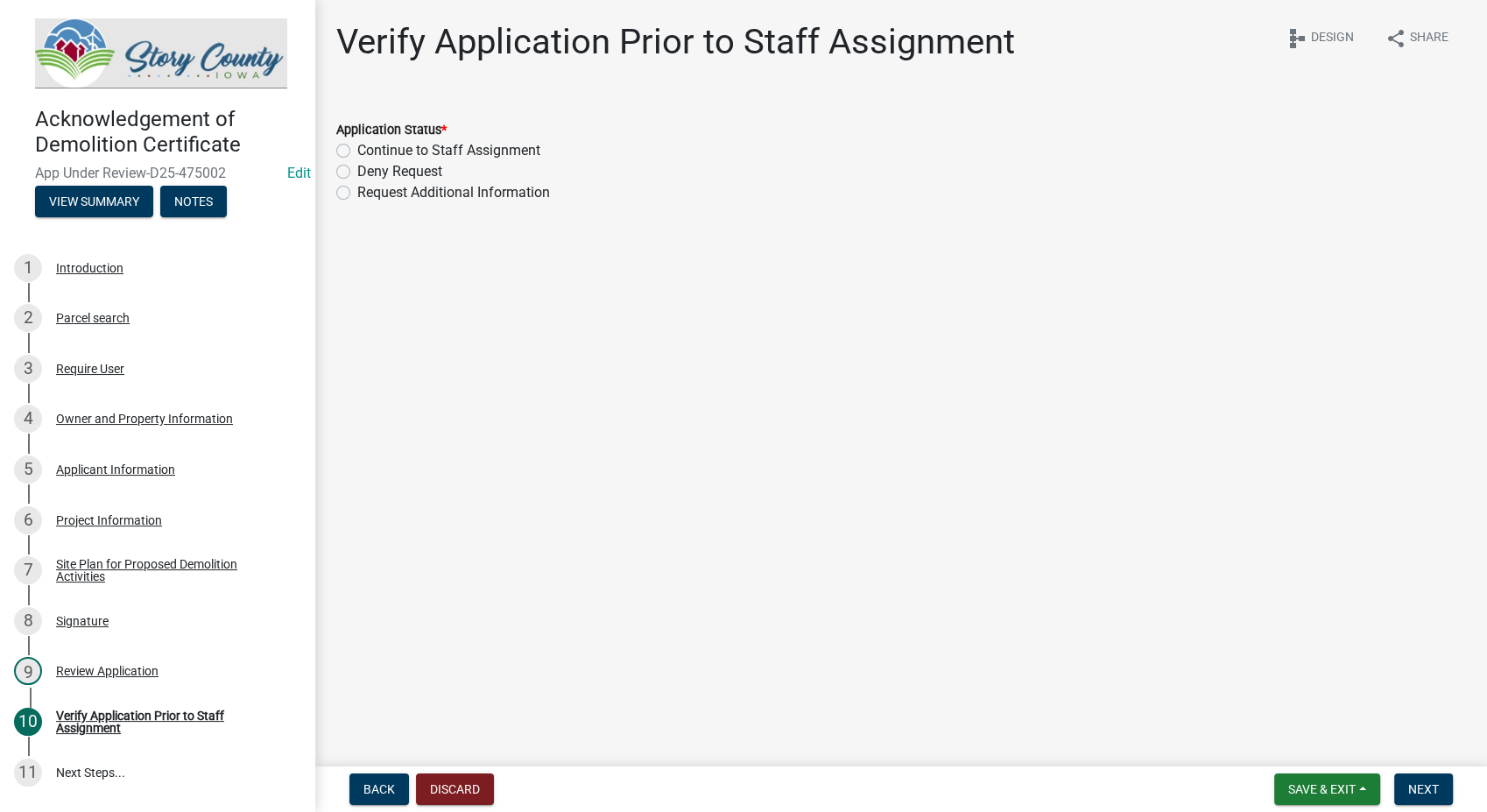
click at [357, 152] on label "Continue to Staff Assignment" at bounding box center [449, 151] width 183 height 21
click at [357, 152] on input "Continue to Staff Assignment" at bounding box center [363, 146] width 12 height 12
radio input "true"
click at [1410, 784] on span "Next" at bounding box center [1424, 789] width 31 height 14
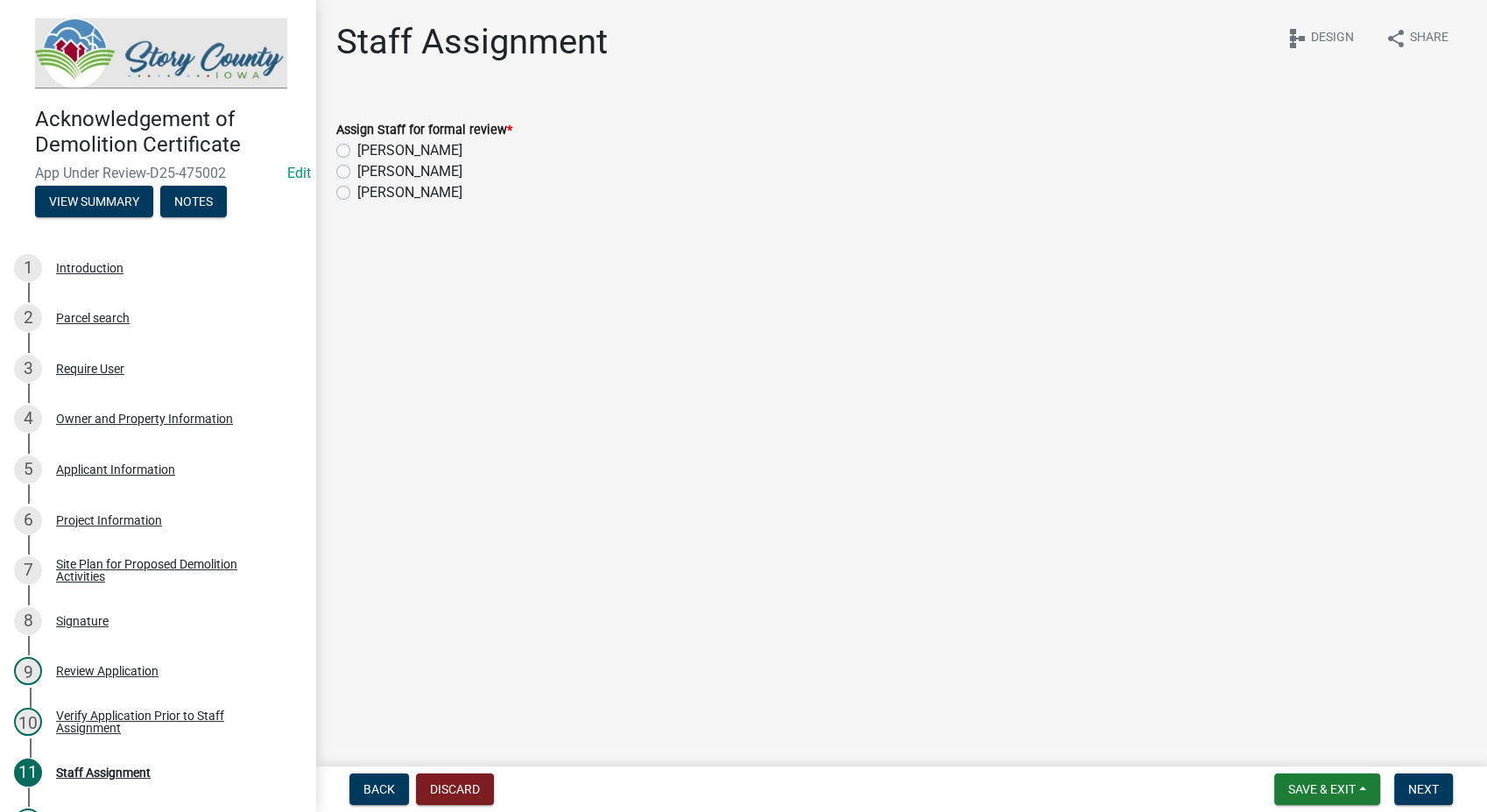
click at [357, 152] on label "KIMBERLY GRANDINETTI" at bounding box center [410, 151] width 105 height 21
click at [357, 152] on input "KIMBERLY GRANDINETTI" at bounding box center [363, 146] width 12 height 12
radio input "true"
click at [1414, 778] on button "Next" at bounding box center [1424, 789] width 58 height 31
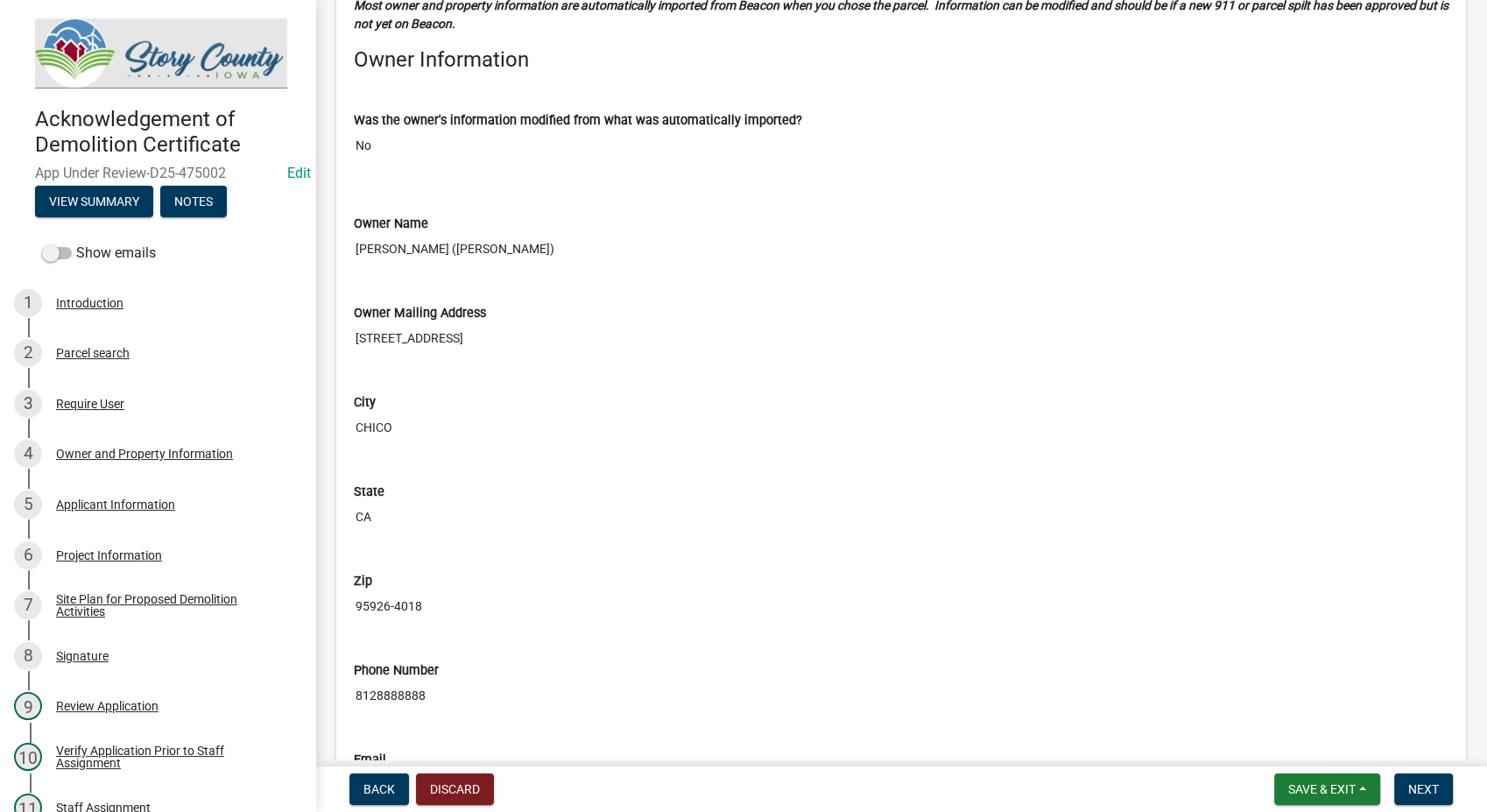
scroll to position [1459, 0]
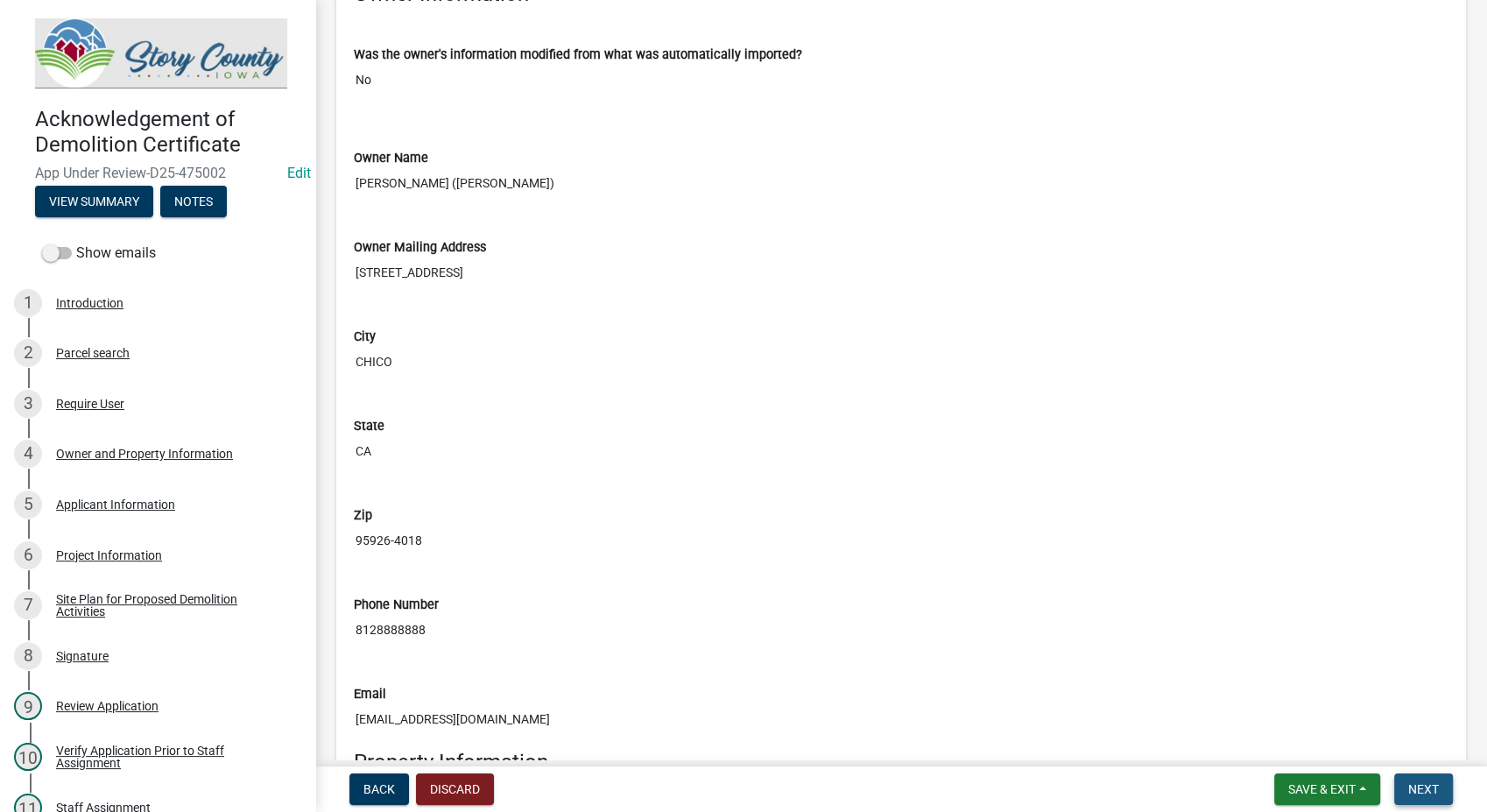
click at [1426, 782] on span "Next" at bounding box center [1424, 789] width 31 height 14
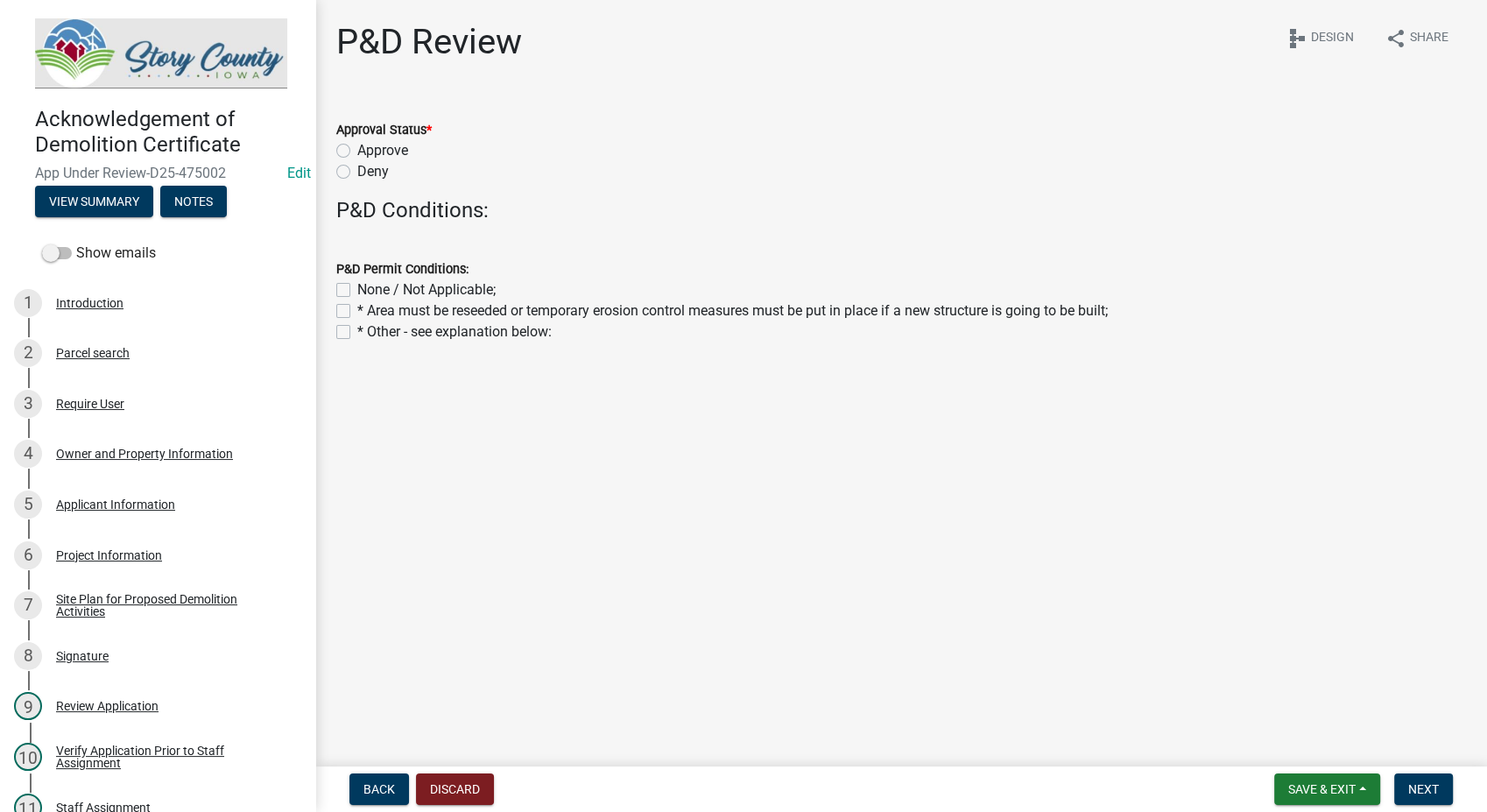
click at [357, 148] on label "Approve" at bounding box center [383, 151] width 51 height 21
click at [357, 148] on input "Approve" at bounding box center [363, 146] width 12 height 12
radio input "true"
click at [357, 288] on label "None / Not Applicable;" at bounding box center [426, 290] width 138 height 21
click at [357, 288] on input "None / Not Applicable;" at bounding box center [363, 286] width 12 height 12
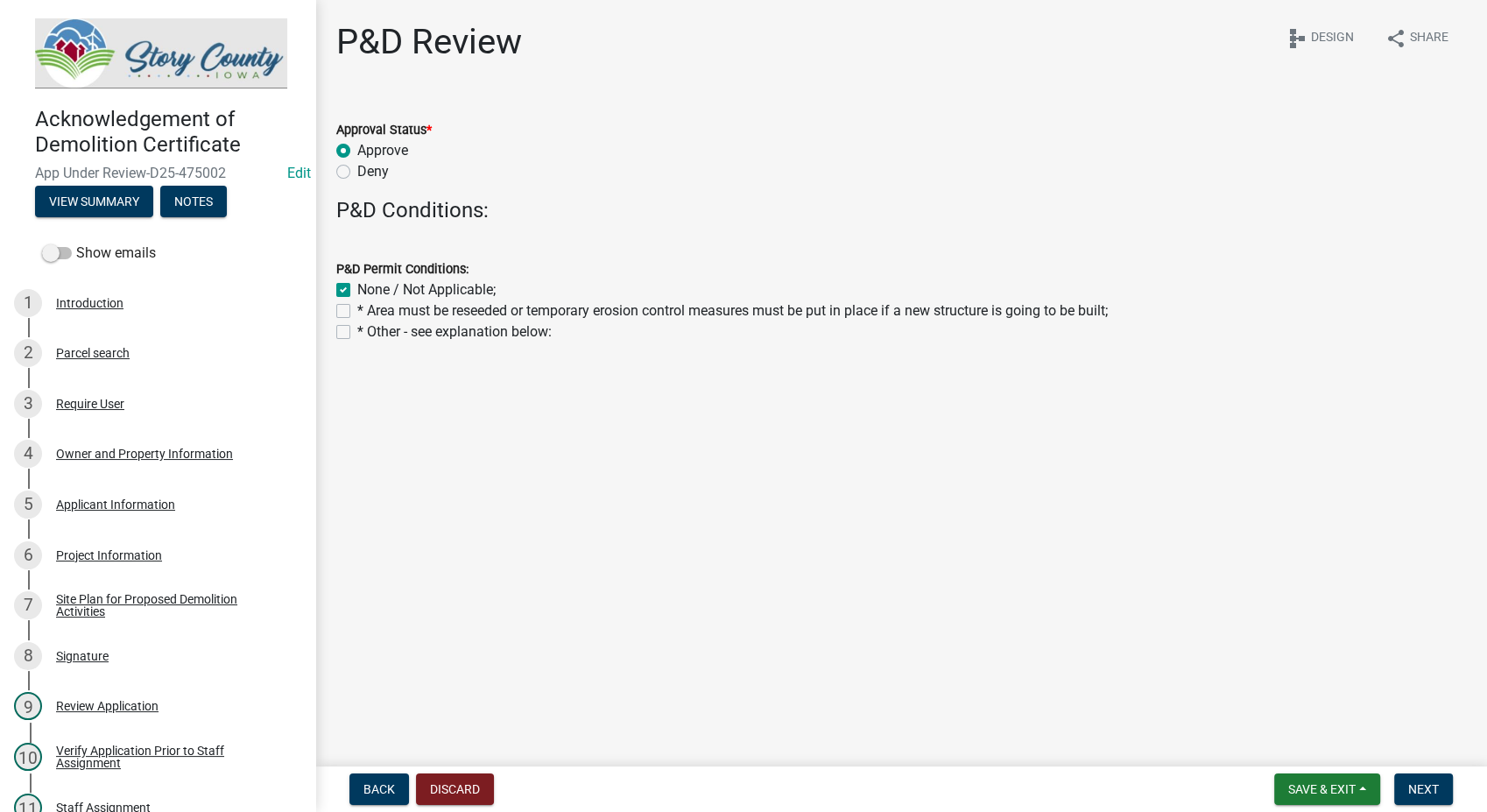
checkbox input "true"
checkbox input "false"
click at [1414, 784] on span "Next" at bounding box center [1424, 789] width 31 height 14
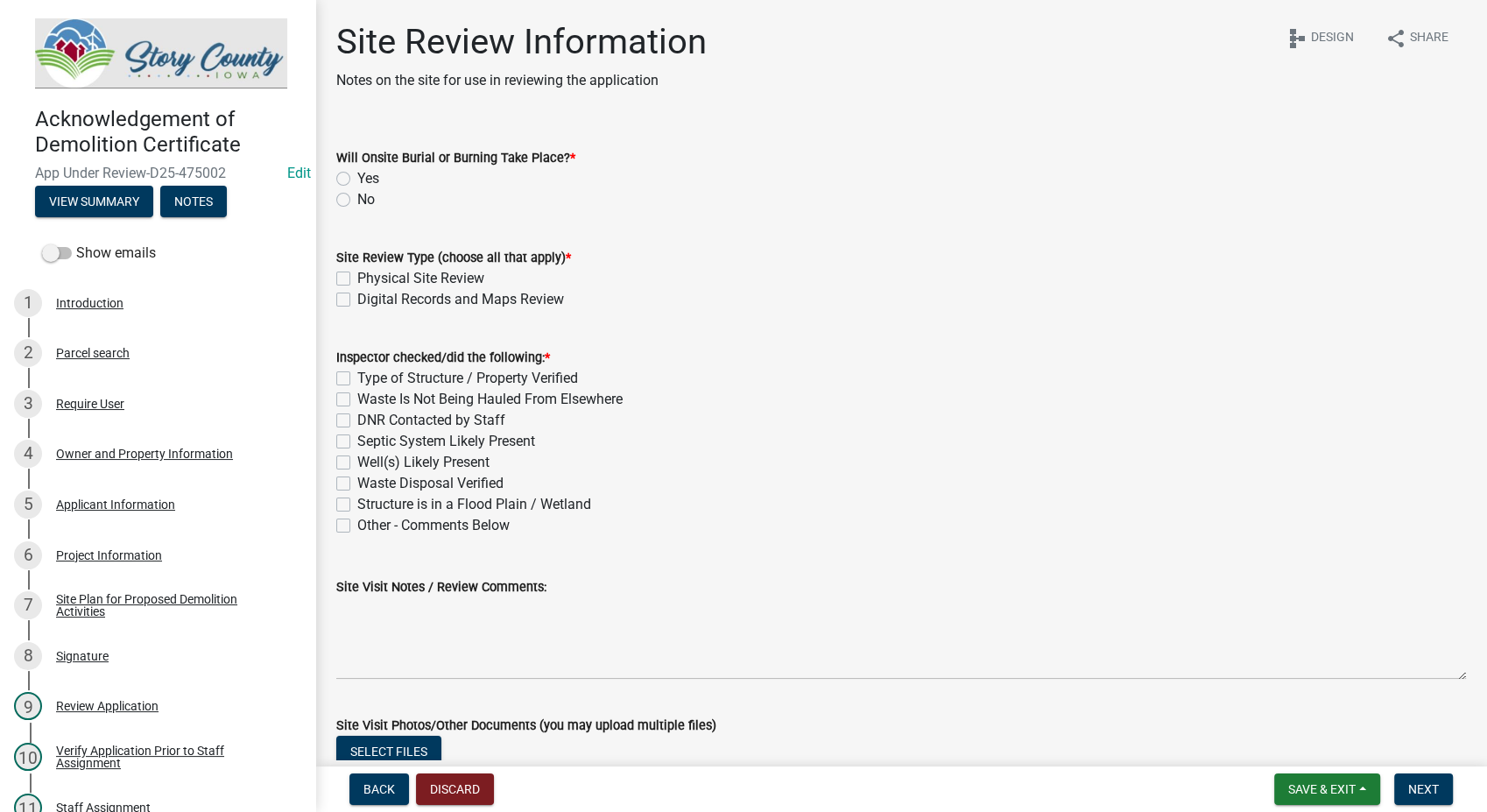
click at [357, 201] on label "No" at bounding box center [366, 200] width 17 height 21
click at [357, 201] on input "No" at bounding box center [363, 195] width 12 height 12
radio input "true"
click at [357, 303] on label "Digital Records and Maps Review" at bounding box center [460, 300] width 207 height 21
click at [357, 300] on input "Digital Records and Maps Review" at bounding box center [363, 295] width 12 height 12
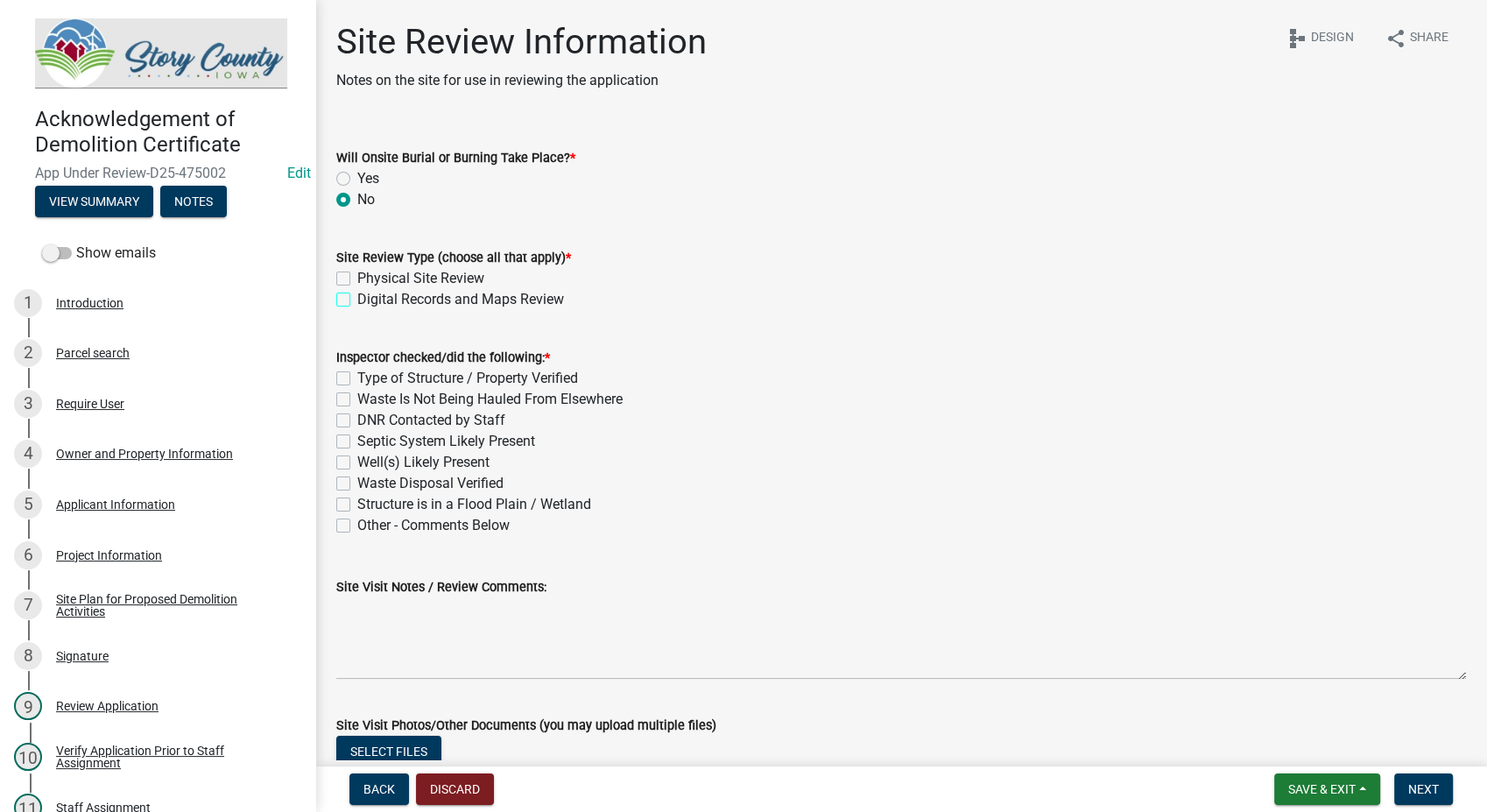
checkbox input "true"
checkbox input "false"
checkbox input "true"
click at [357, 379] on label "Type of Structure / Property Verified" at bounding box center [467, 379] width 220 height 21
click at [357, 379] on input "Type of Structure / Property Verified" at bounding box center [363, 374] width 12 height 12
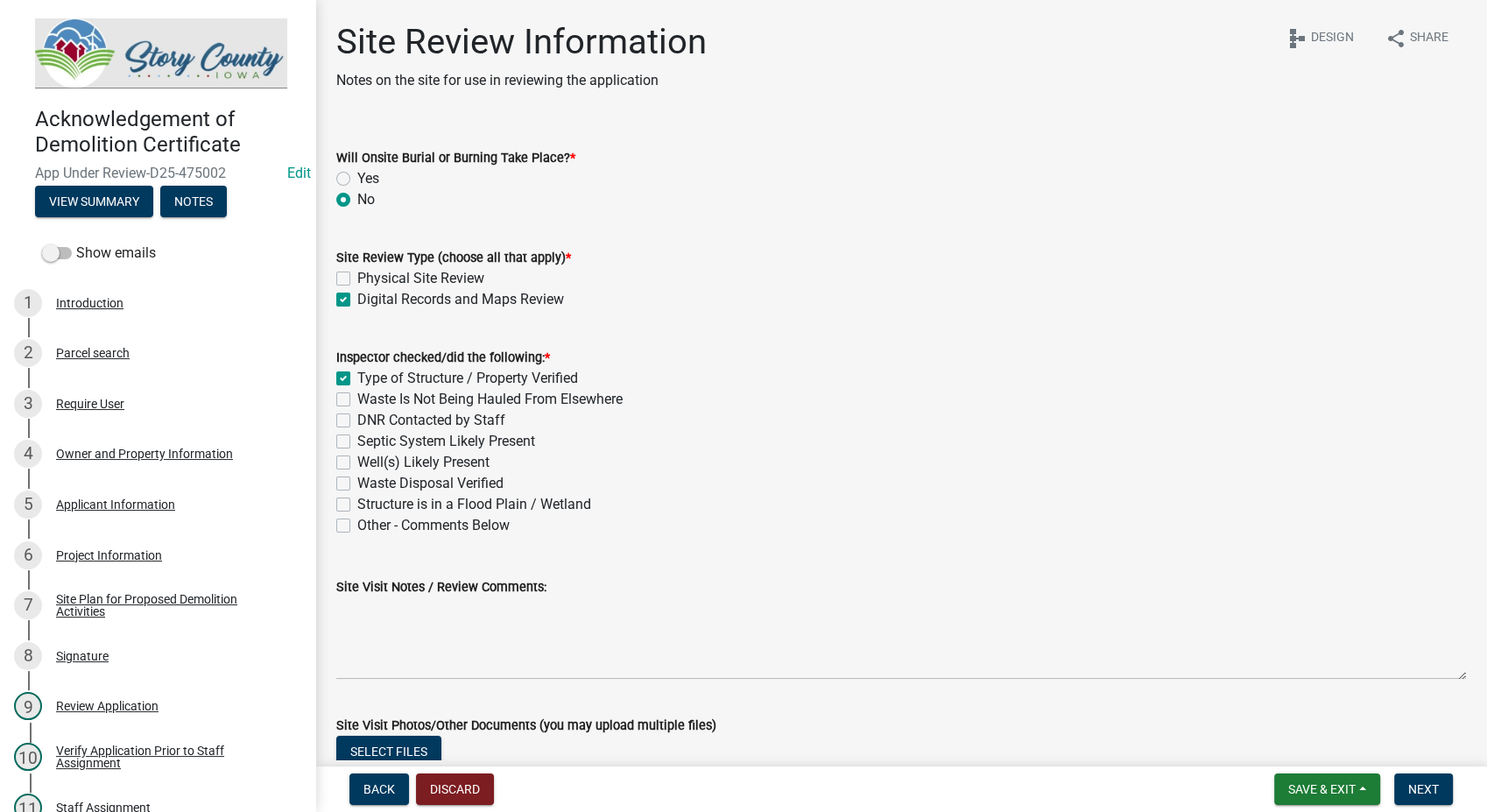
checkbox input "true"
checkbox input "false"
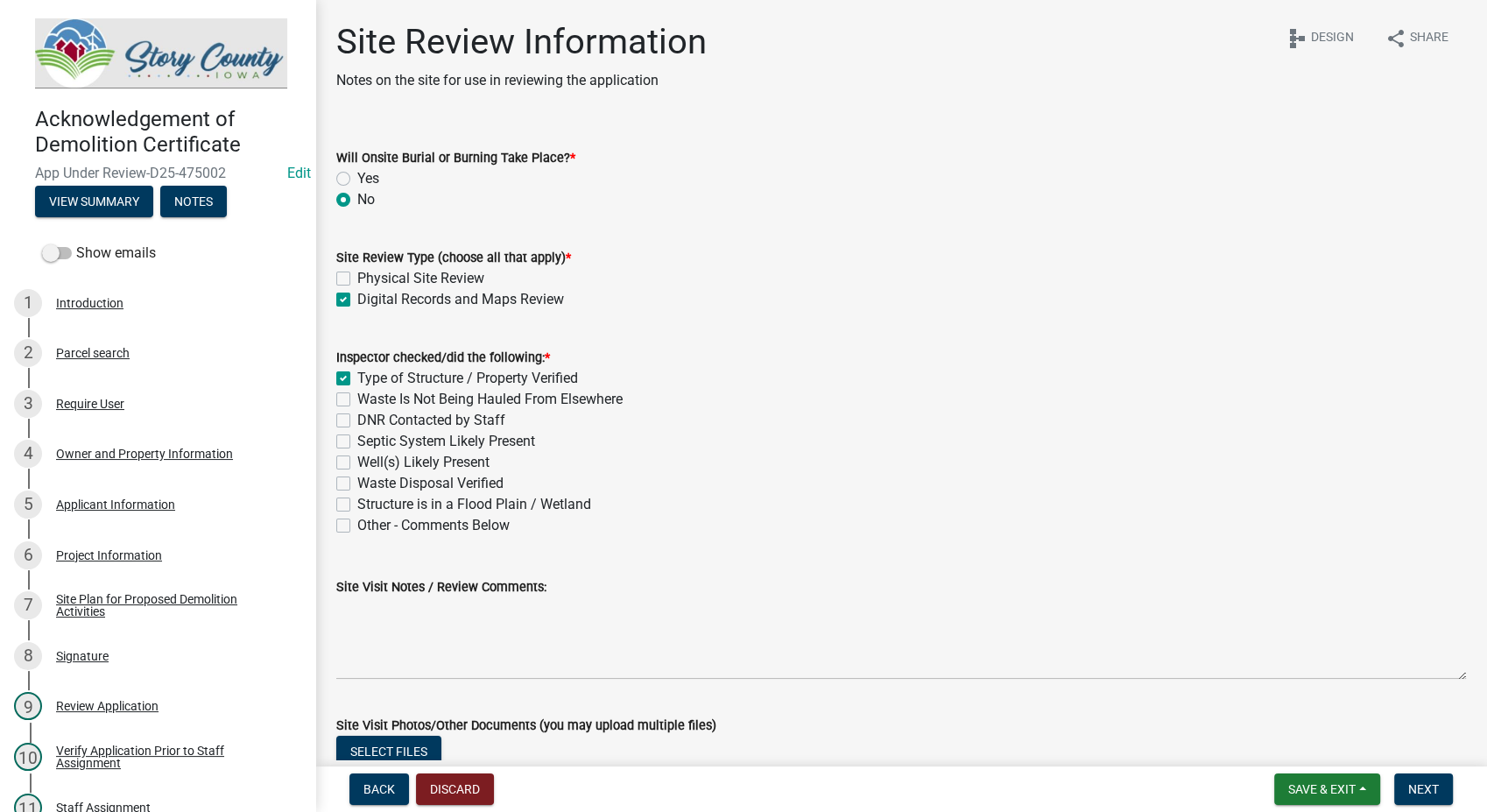
checkbox input "false"
click at [357, 404] on label "Waste Is Not Being Hauled From Elsewhere" at bounding box center [490, 399] width 265 height 21
click at [357, 400] on input "Waste Is Not Being Hauled From Elsewhere" at bounding box center [363, 394] width 12 height 12
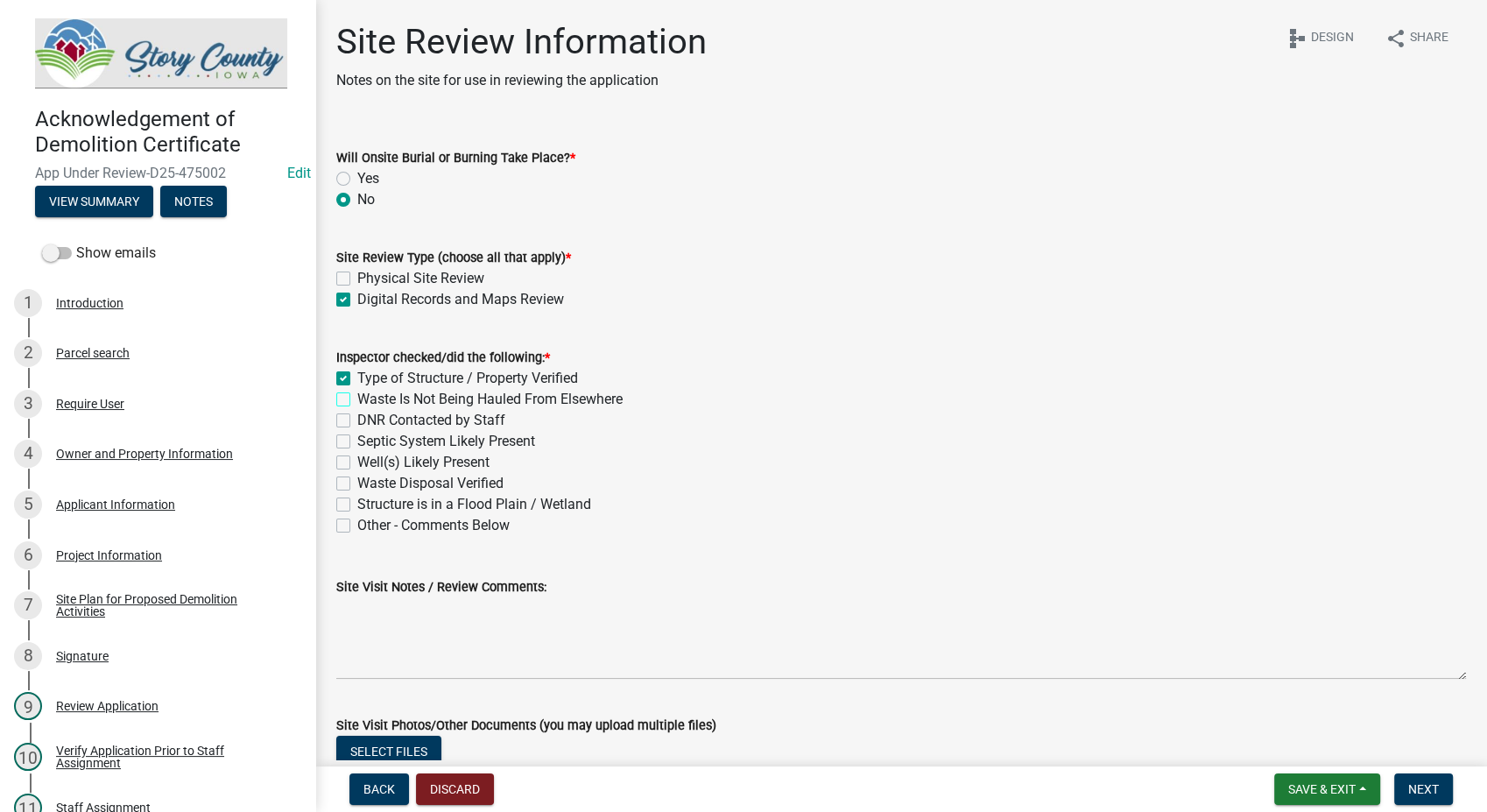
checkbox input "true"
checkbox input "false"
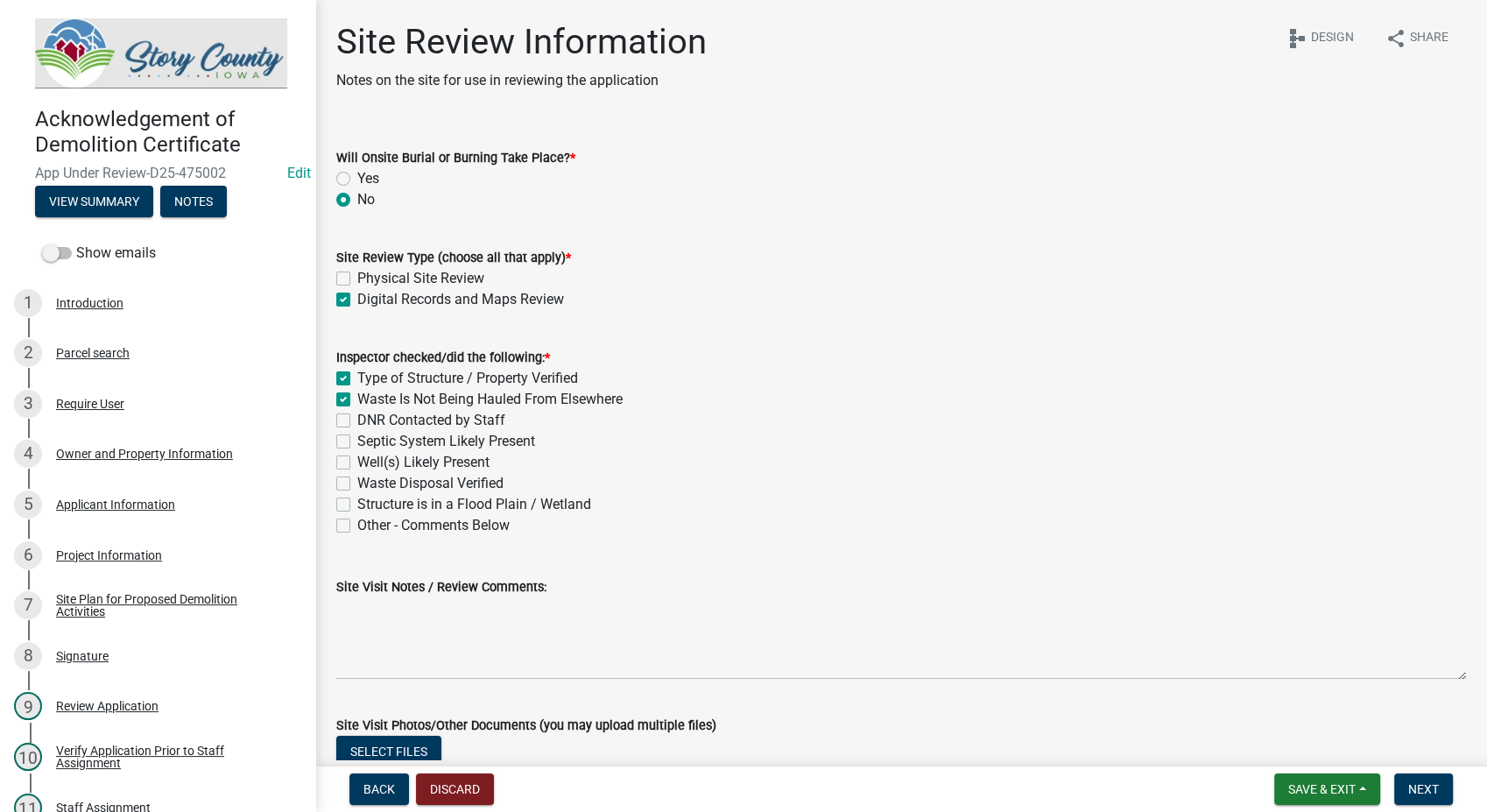
checkbox input "false"
click at [357, 487] on label "Waste Disposal Verified" at bounding box center [430, 484] width 147 height 21
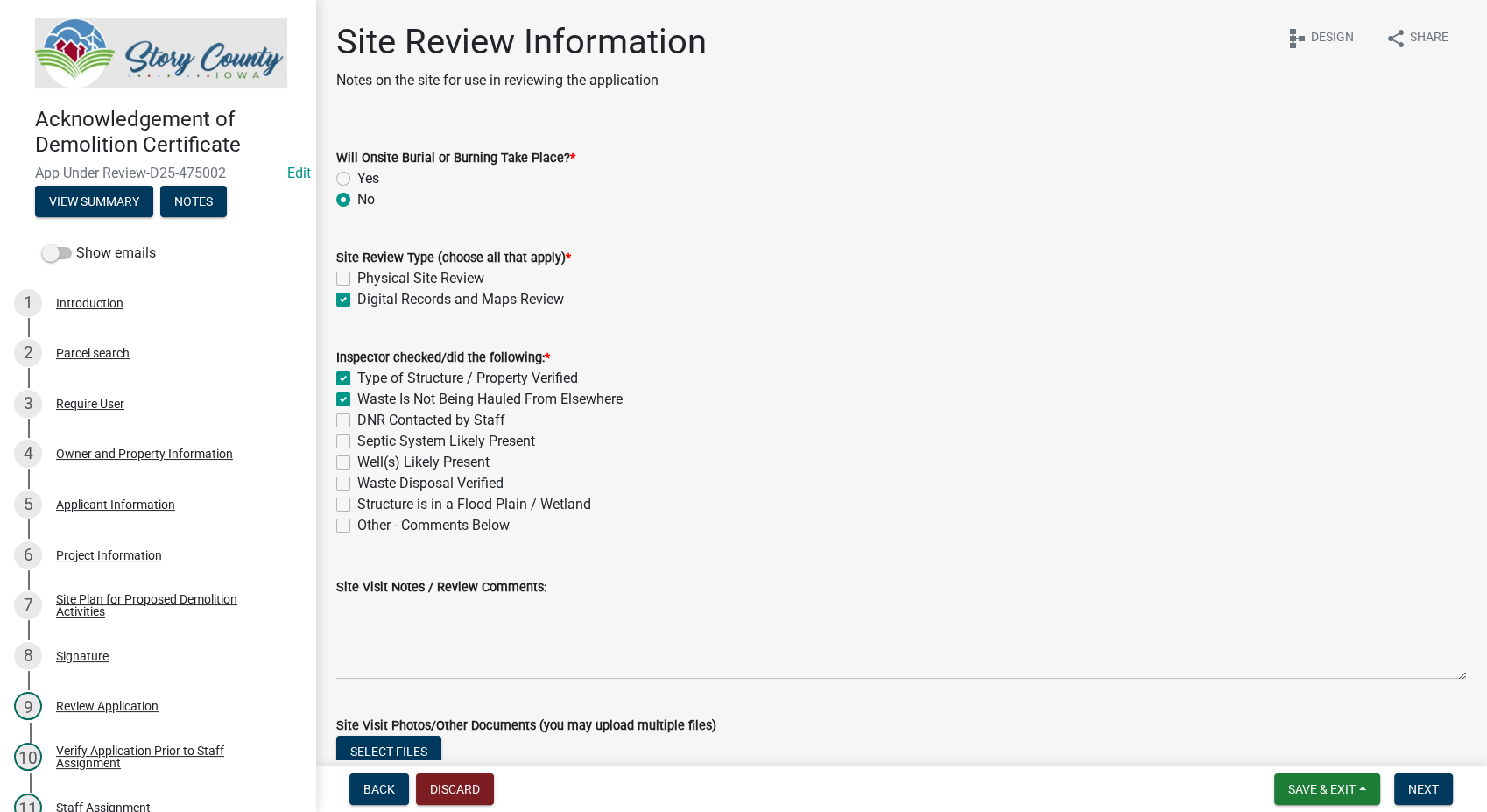
click at [357, 485] on input "Waste Disposal Verified" at bounding box center [363, 479] width 12 height 12
checkbox input "true"
checkbox input "false"
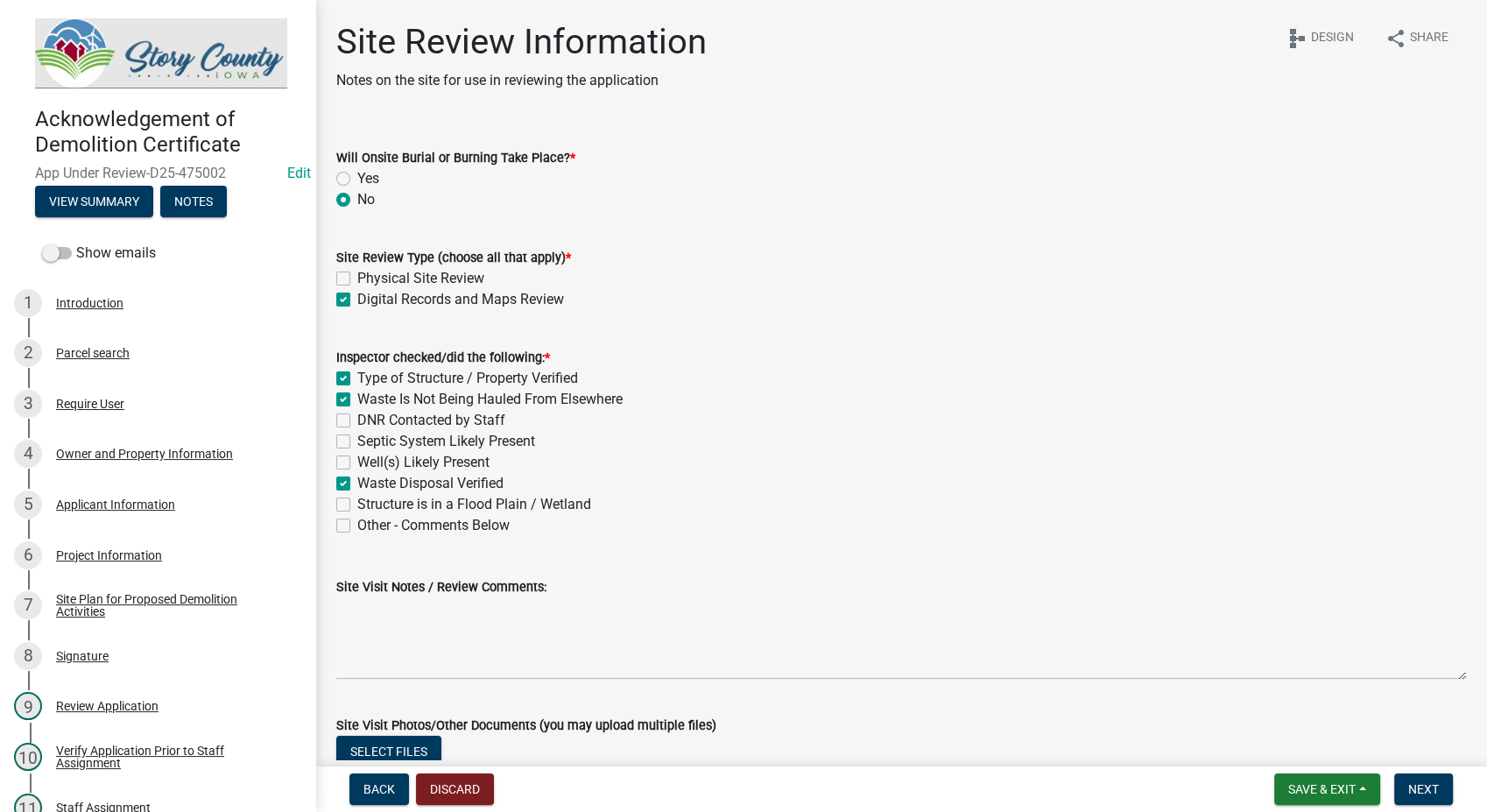
checkbox input "false"
checkbox input "true"
checkbox input "false"
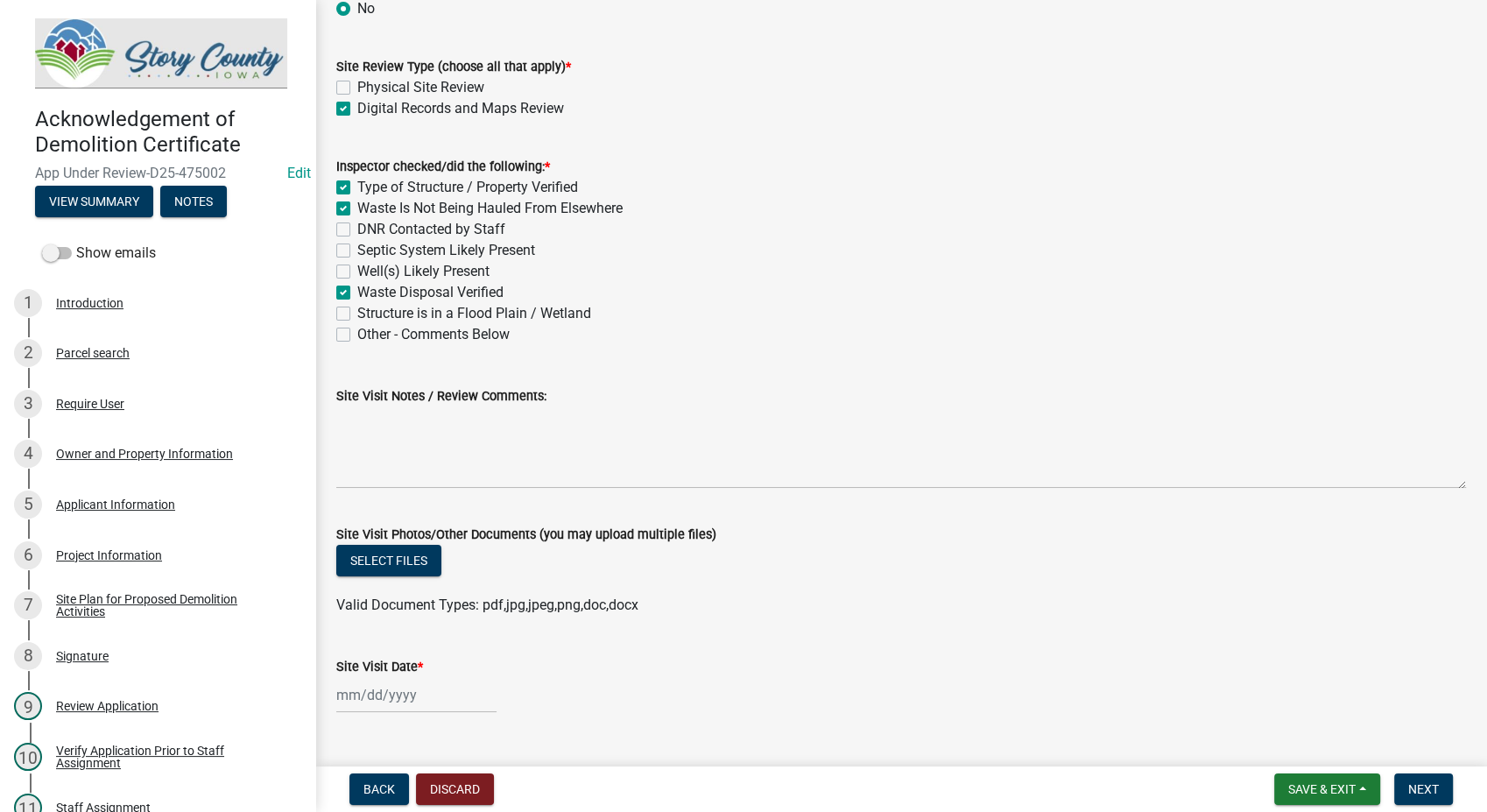
scroll to position [227, 0]
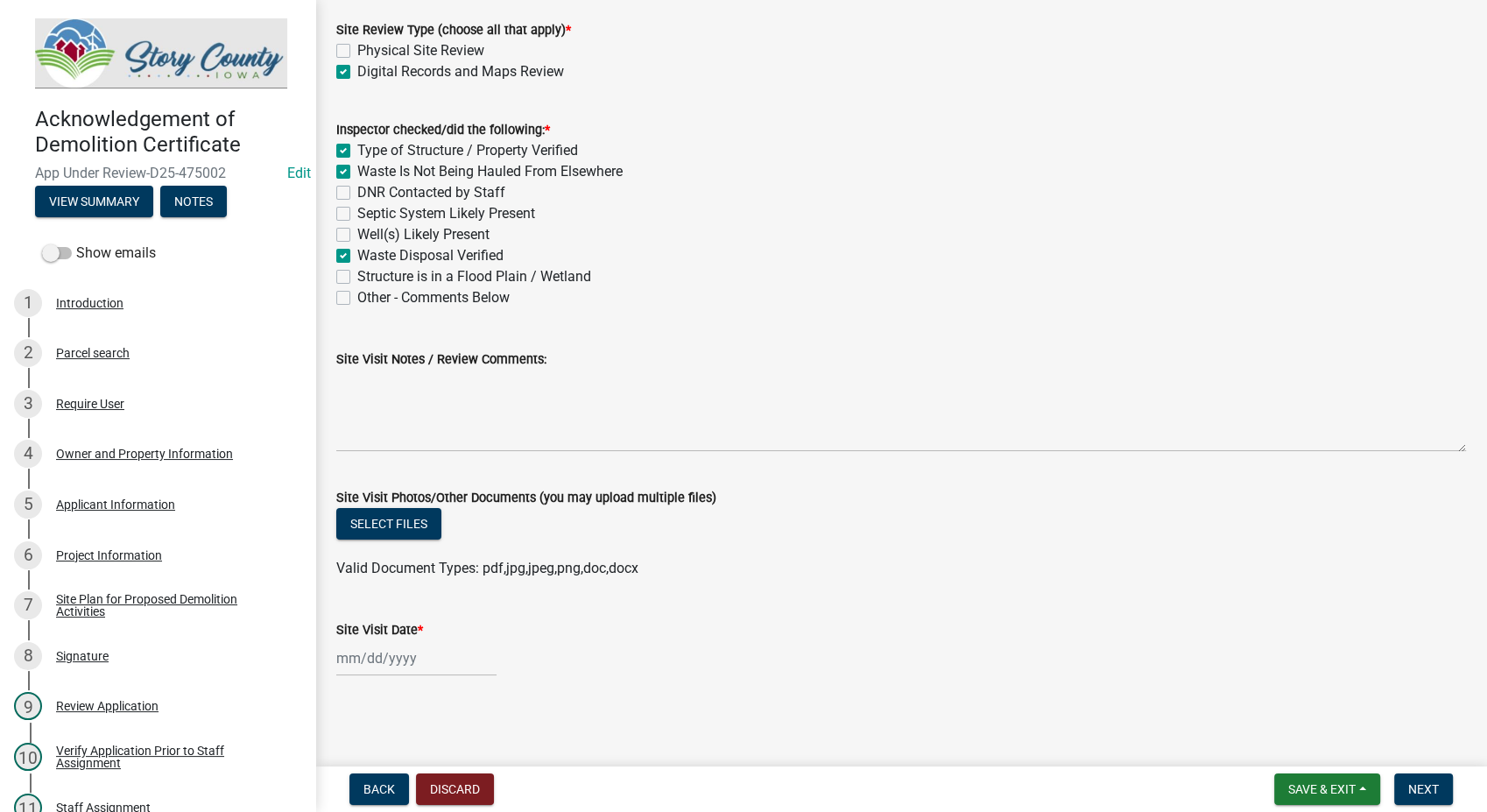
click at [371, 681] on wm-data-entity-input "Site Visit Date *" at bounding box center [900, 643] width 1130 height 97
select select "9"
select select "2025"
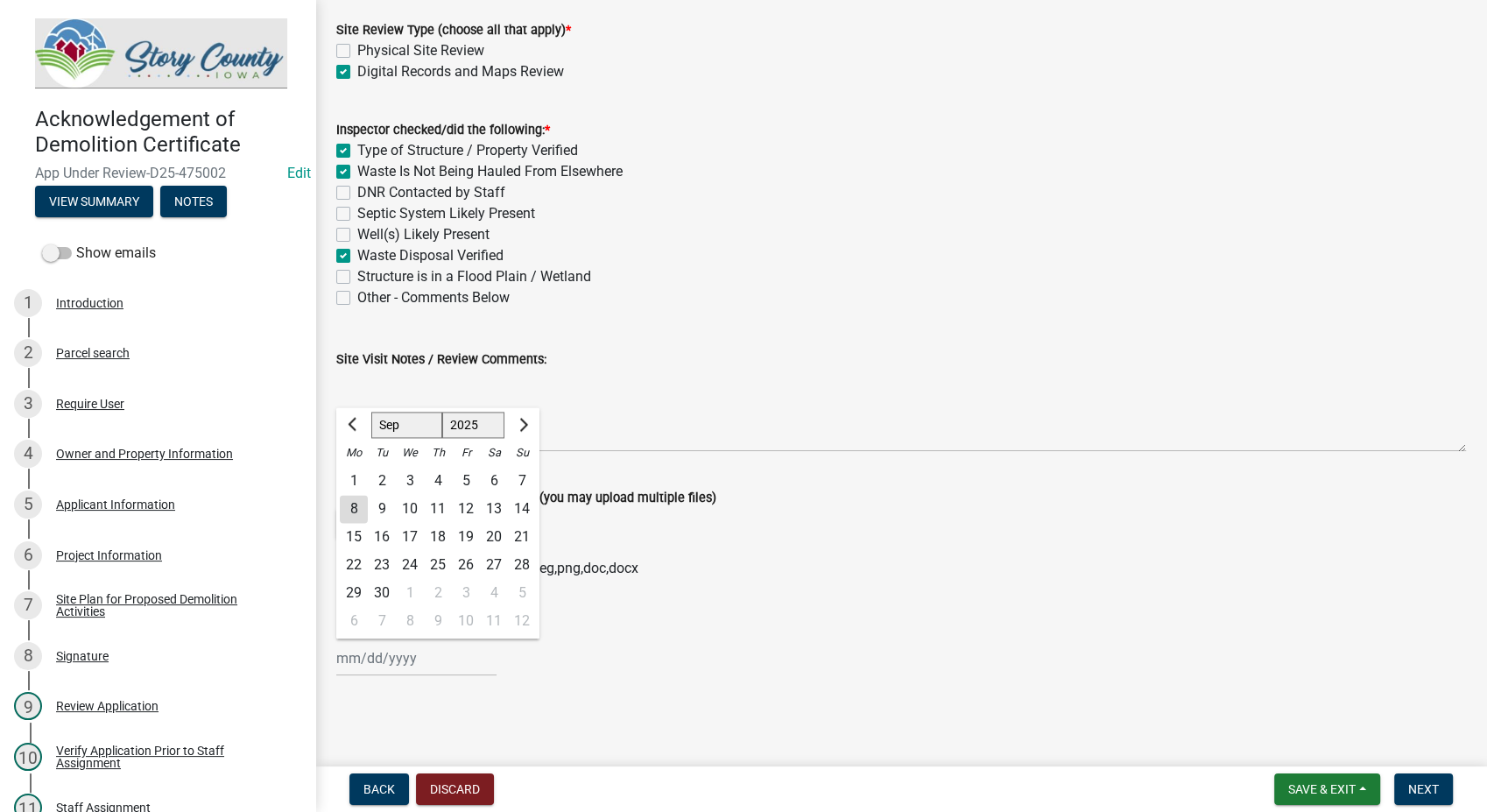
click at [372, 663] on div "Jan Feb Mar Apr May Jun Jul Aug Sep Oct Nov Dec 1525 1526 1527 1528 1529 1530 1…" at bounding box center [416, 658] width 160 height 36
click at [493, 501] on div "13" at bounding box center [493, 509] width 28 height 28
type input "09/13/2025"
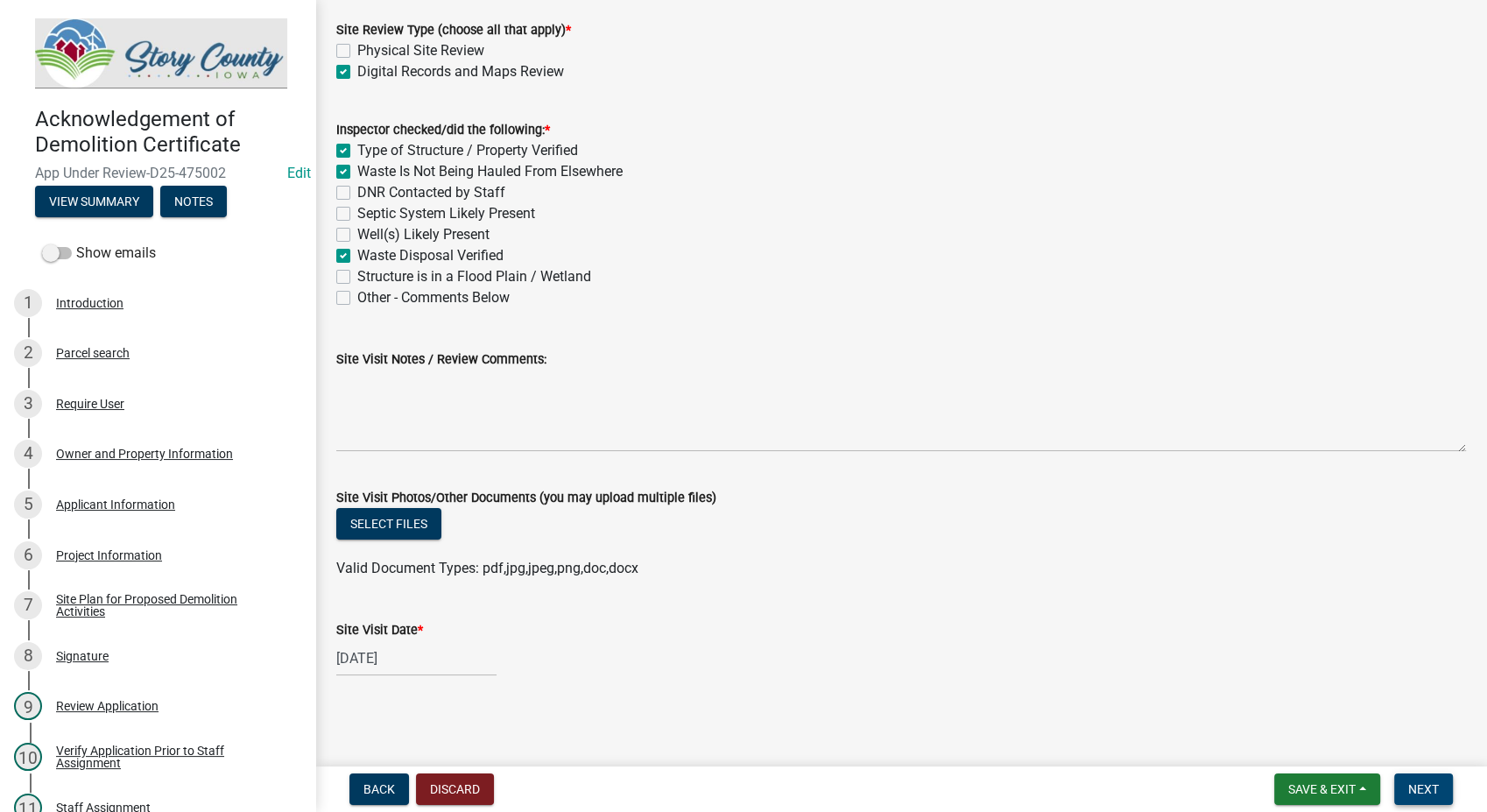
click at [1426, 785] on span "Next" at bounding box center [1424, 789] width 31 height 14
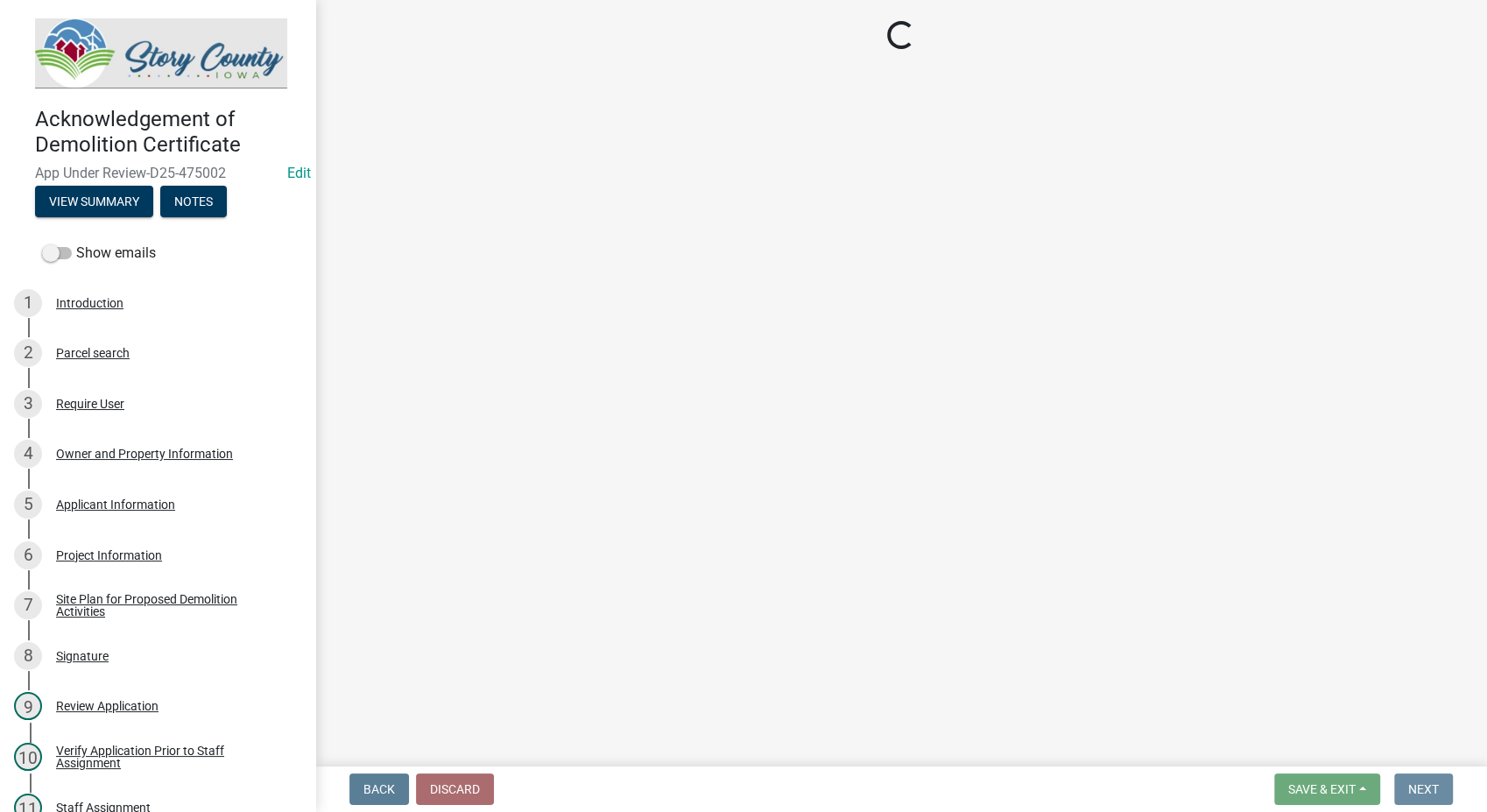
scroll to position [0, 0]
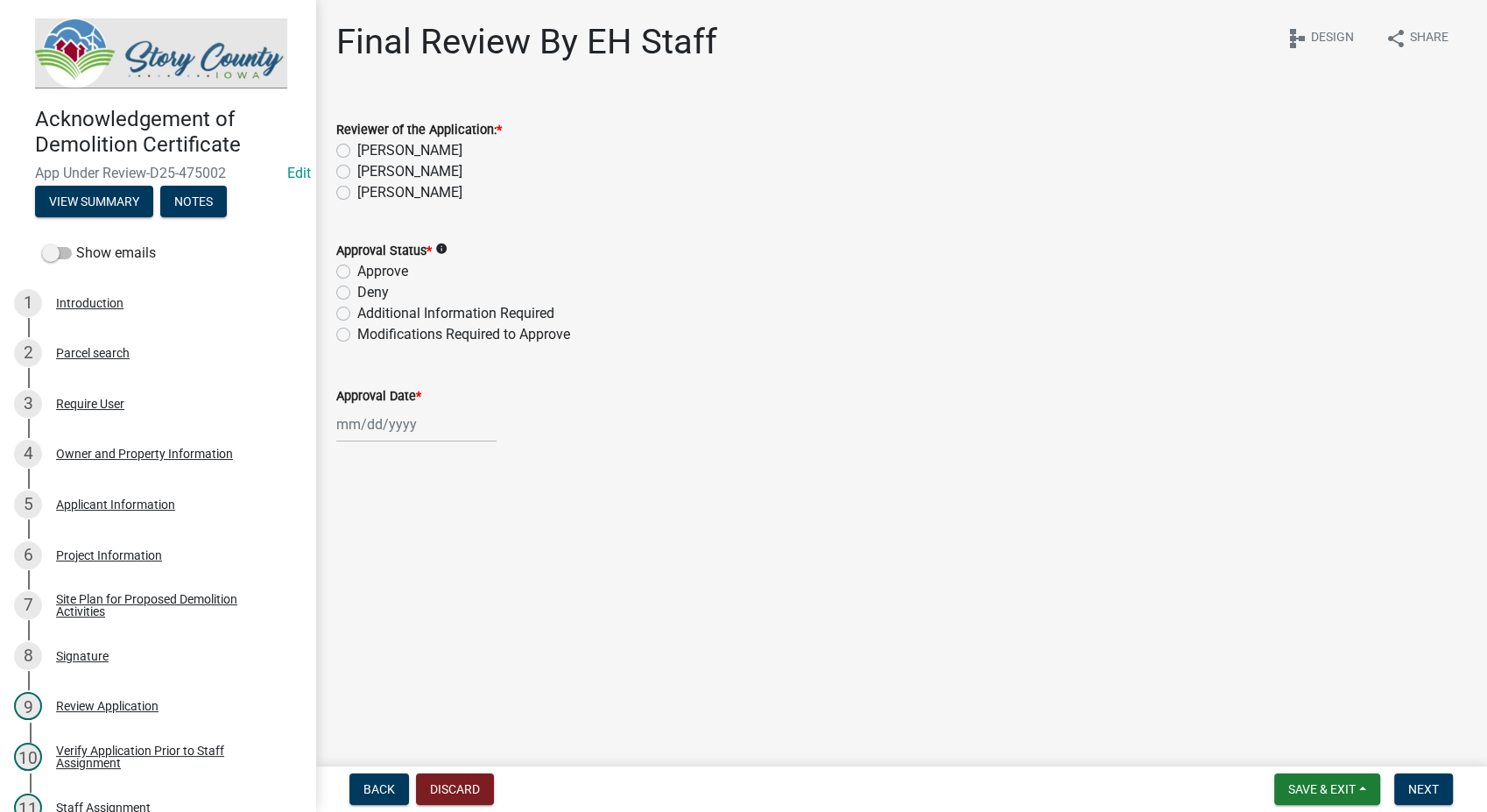
click at [357, 153] on label "Kimberly Grandinetti" at bounding box center [410, 151] width 105 height 21
click at [357, 152] on input "Kimberly Grandinetti" at bounding box center [363, 146] width 12 height 12
radio input "true"
click at [357, 272] on label "Approve" at bounding box center [383, 272] width 51 height 21
click at [357, 272] on input "Approve" at bounding box center [363, 267] width 12 height 12
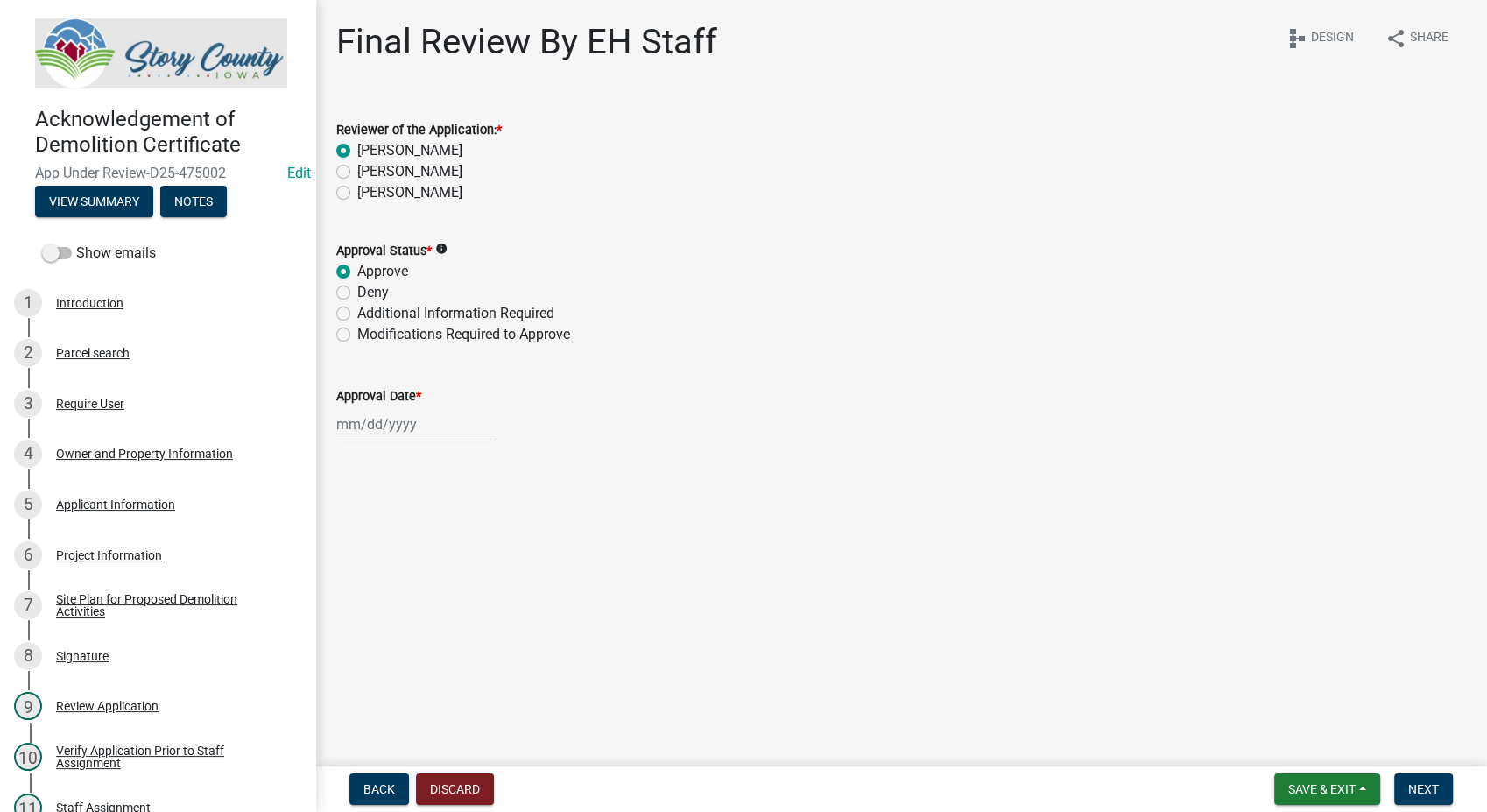
radio input "true"
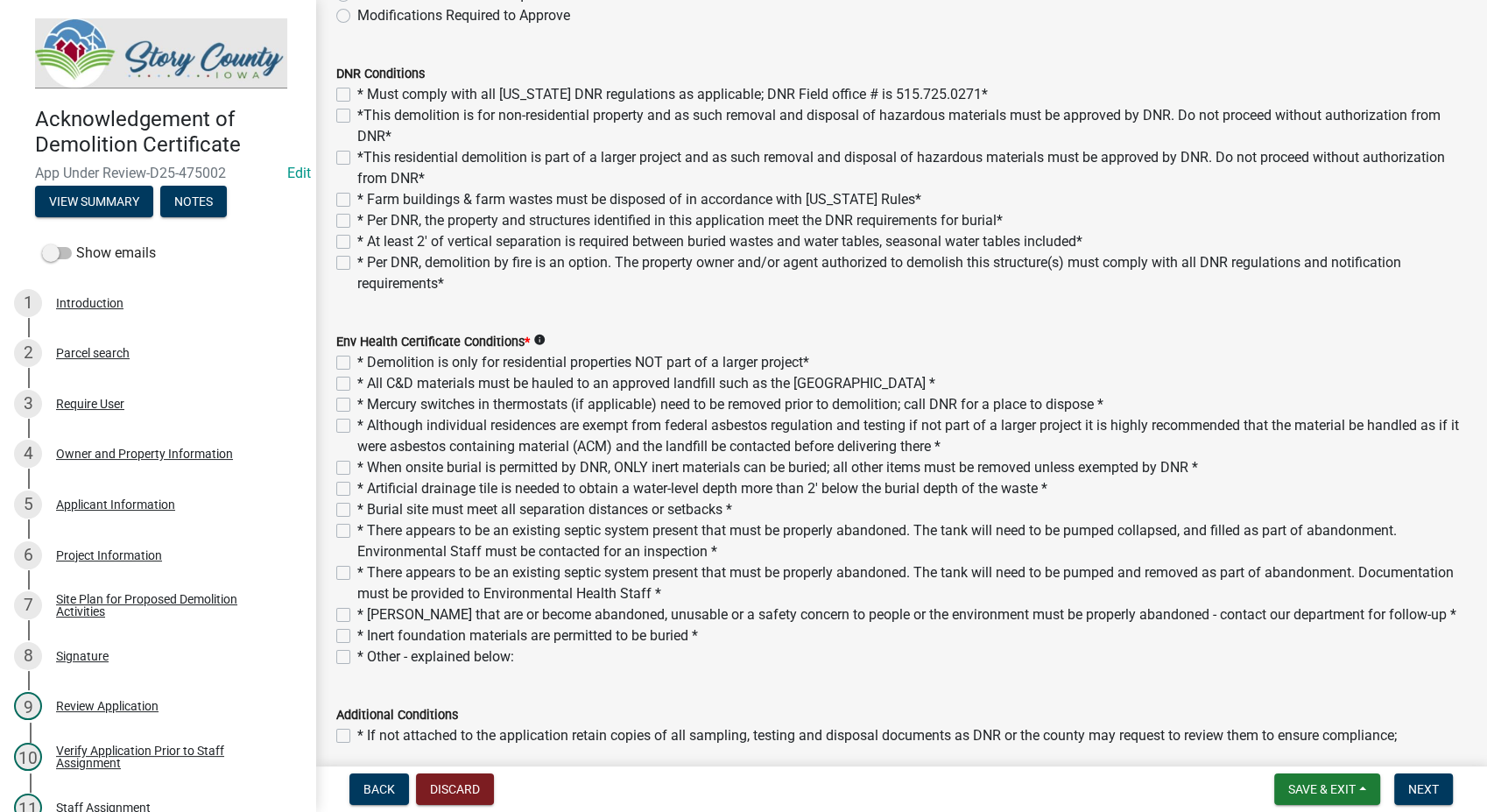
scroll to position [389, 0]
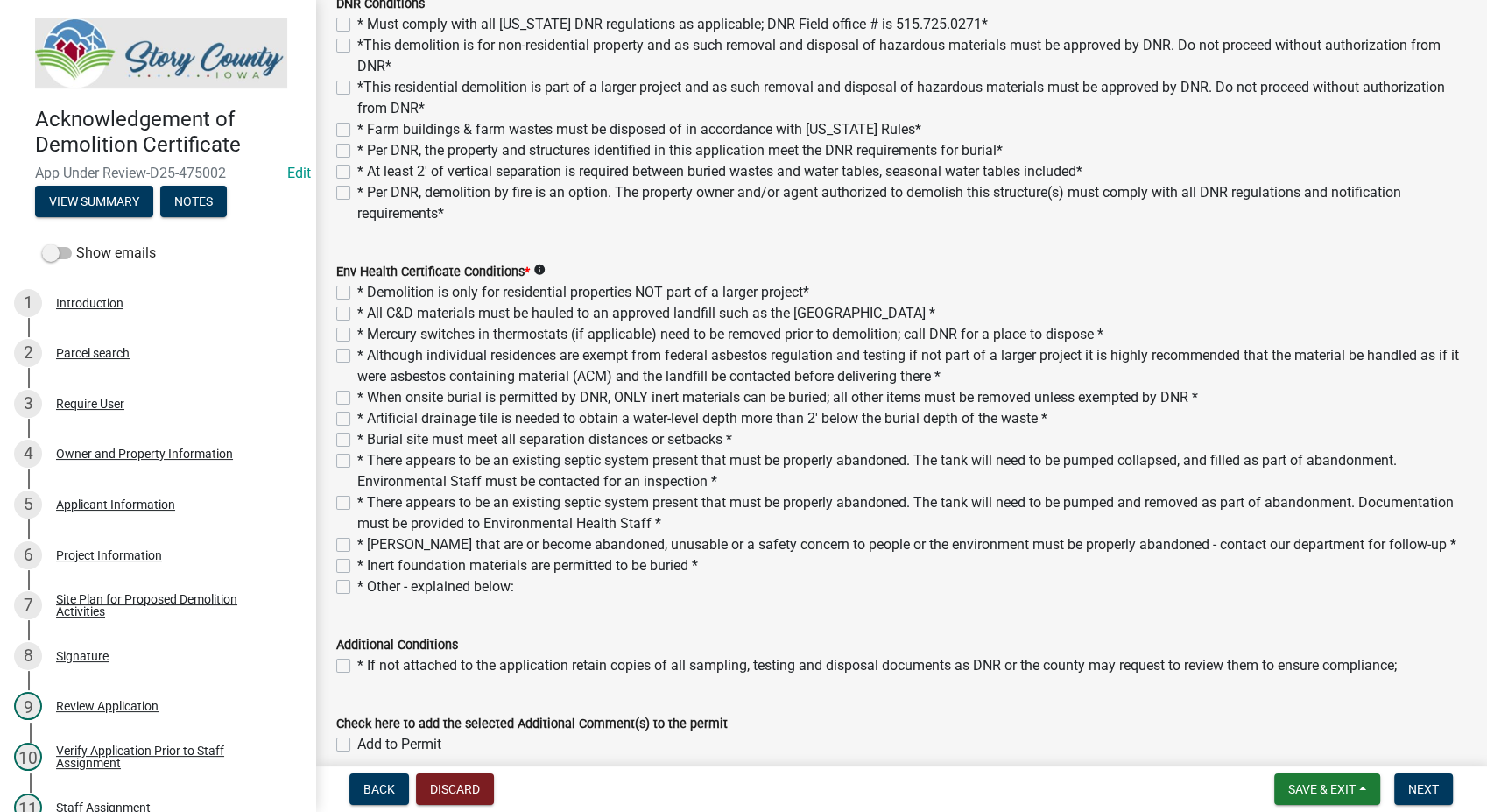
click at [357, 298] on label "* Demolition is only for residential properties NOT part of a larger project*" at bounding box center [583, 292] width 452 height 21
click at [357, 293] on input "* Demolition is only for residential properties NOT part of a larger project*" at bounding box center [363, 288] width 12 height 12
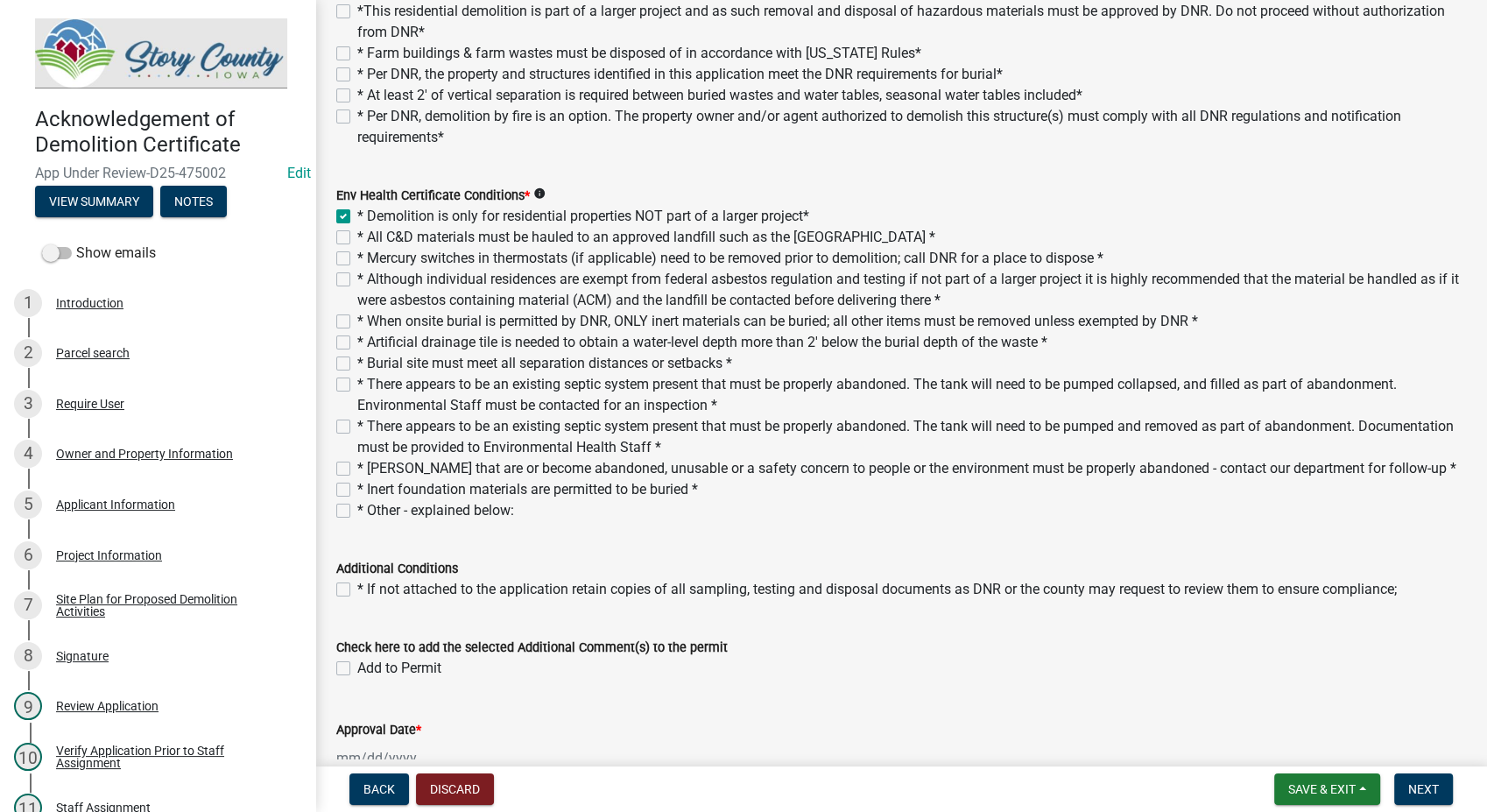
scroll to position [565, 0]
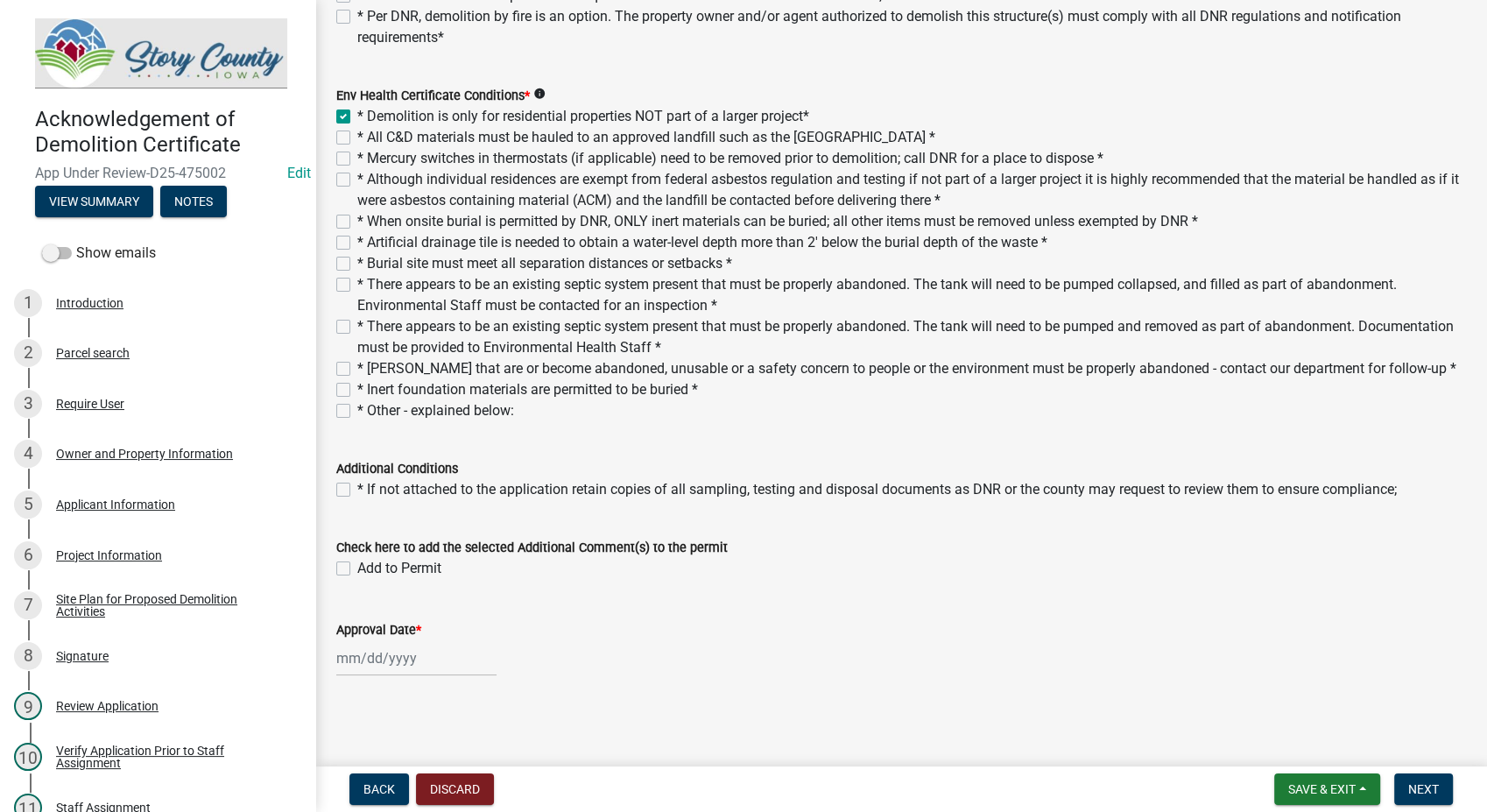
click at [415, 662] on div at bounding box center [416, 658] width 160 height 36
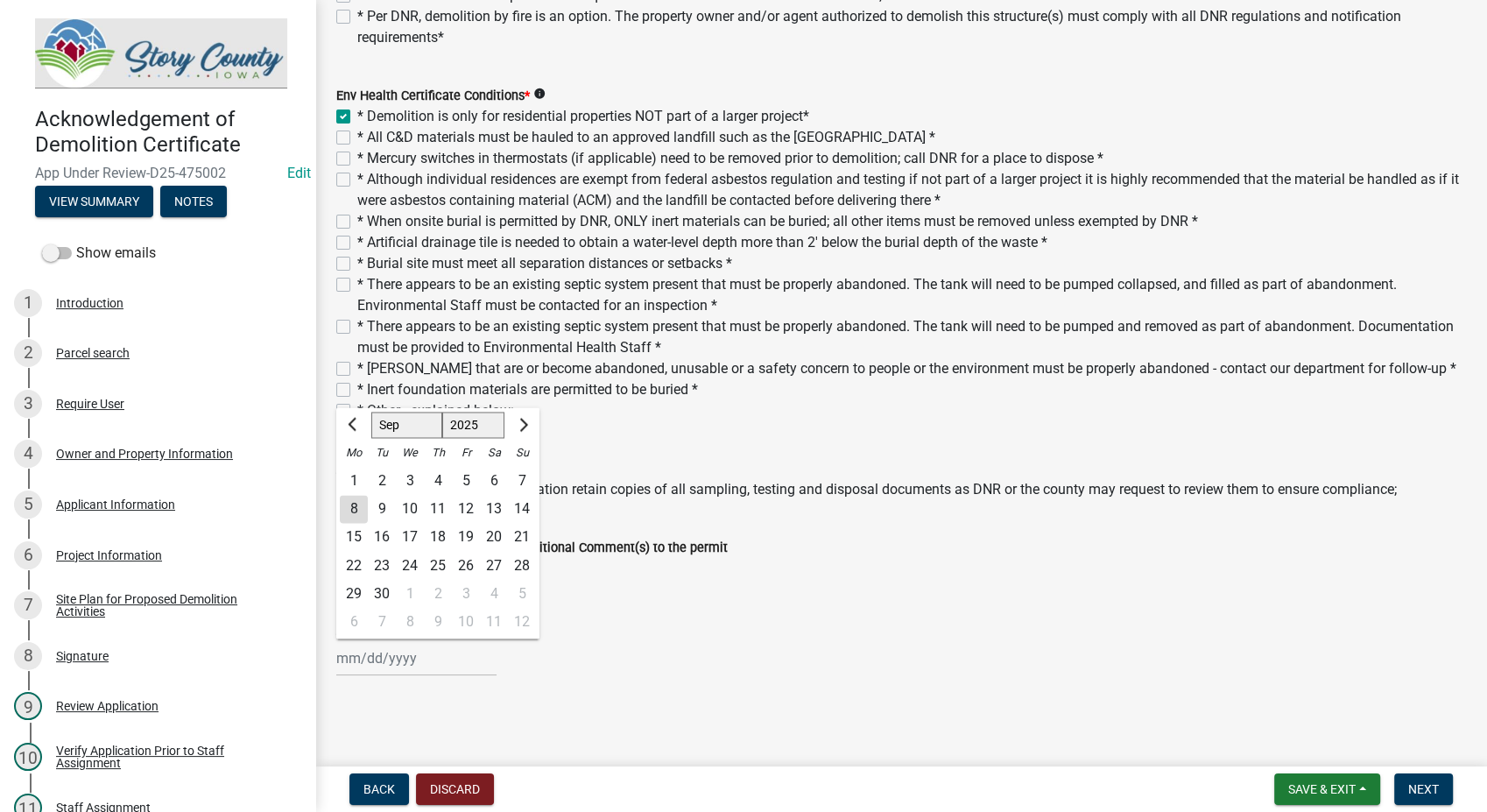
click at [348, 514] on div "8" at bounding box center [354, 509] width 28 height 28
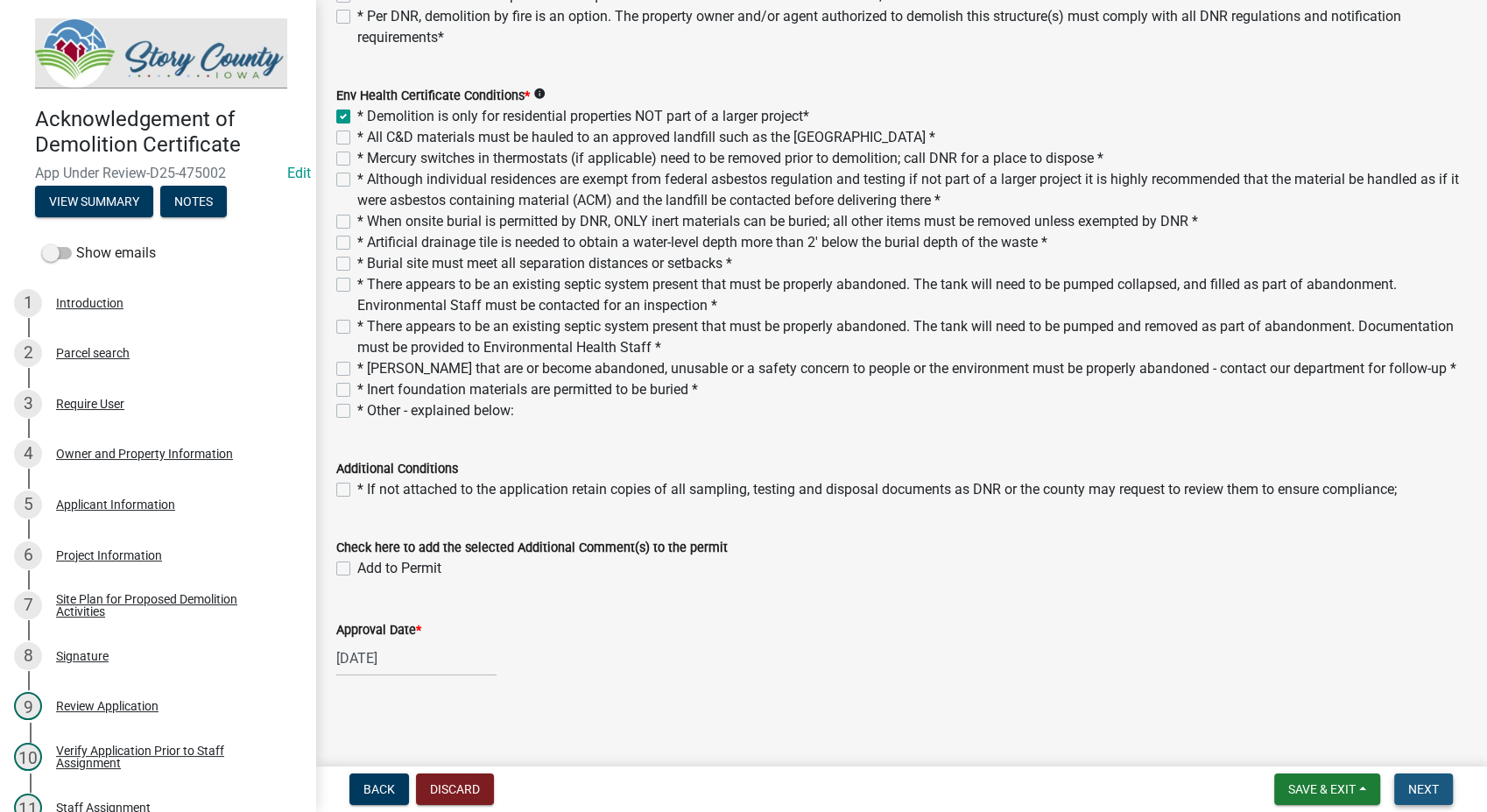
click at [1436, 789] on span "Next" at bounding box center [1424, 789] width 31 height 14
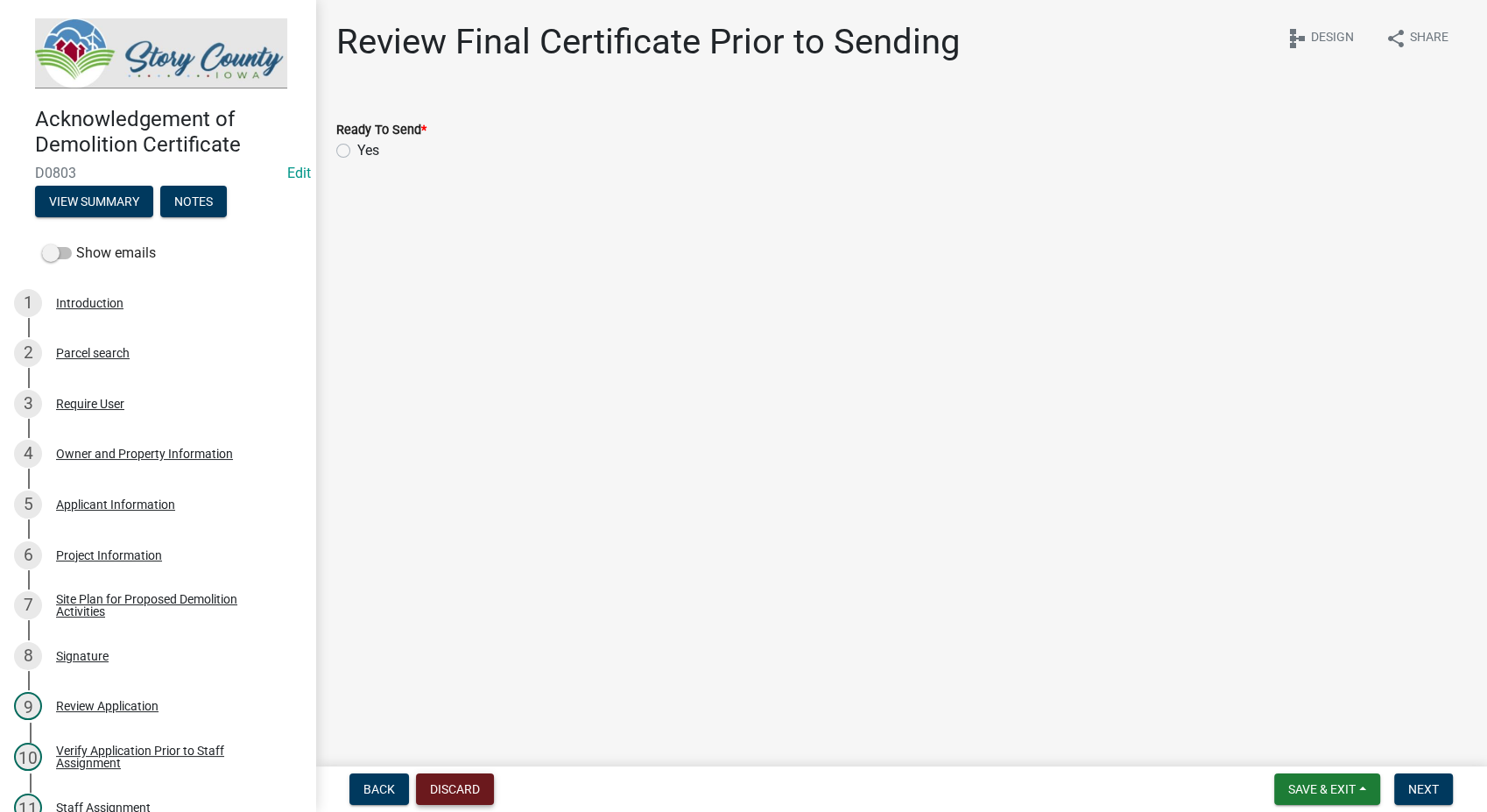
click at [445, 781] on button "Discard" at bounding box center [455, 789] width 78 height 31
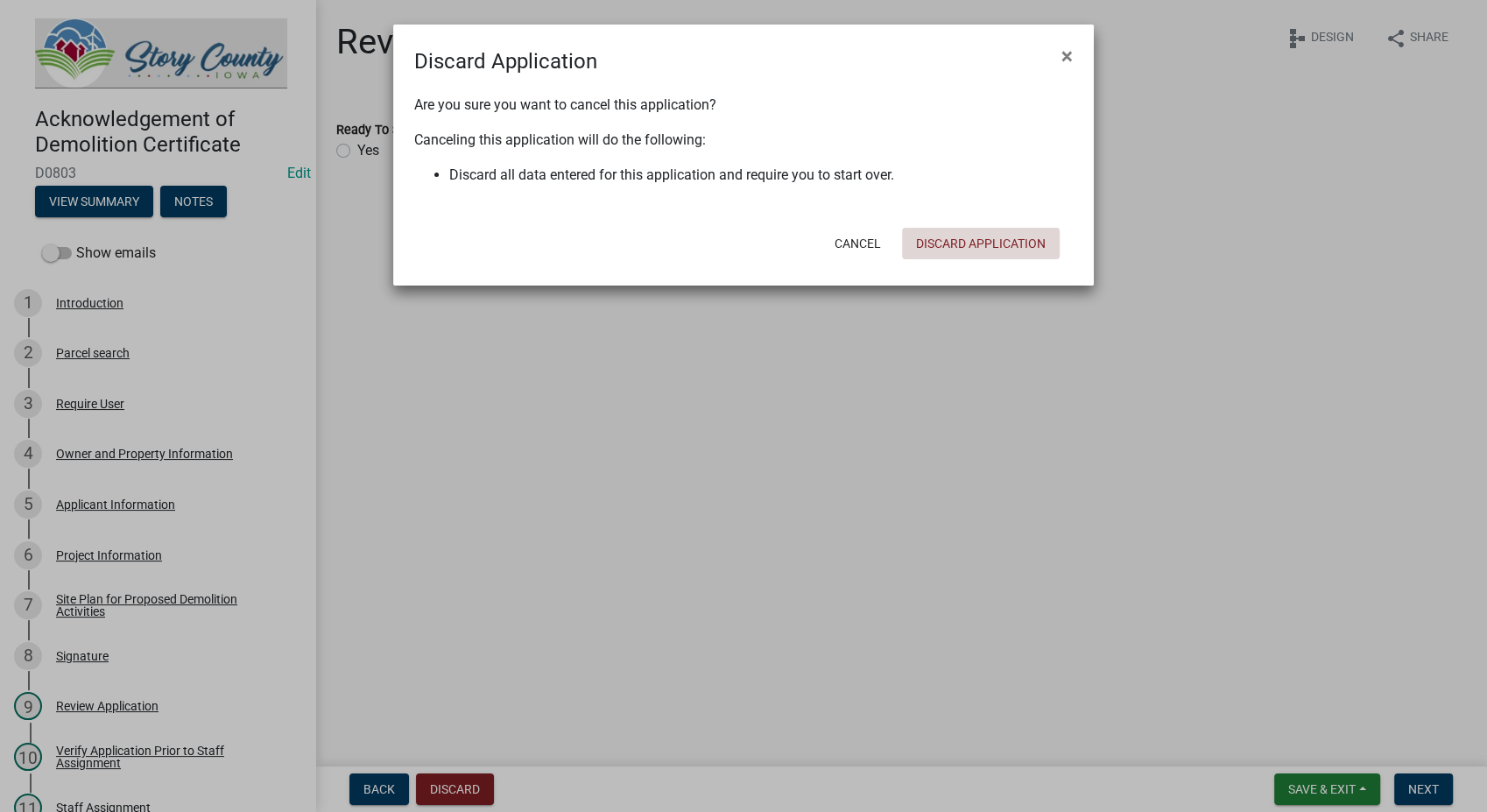
click at [953, 242] on button "Discard Application" at bounding box center [981, 243] width 157 height 31
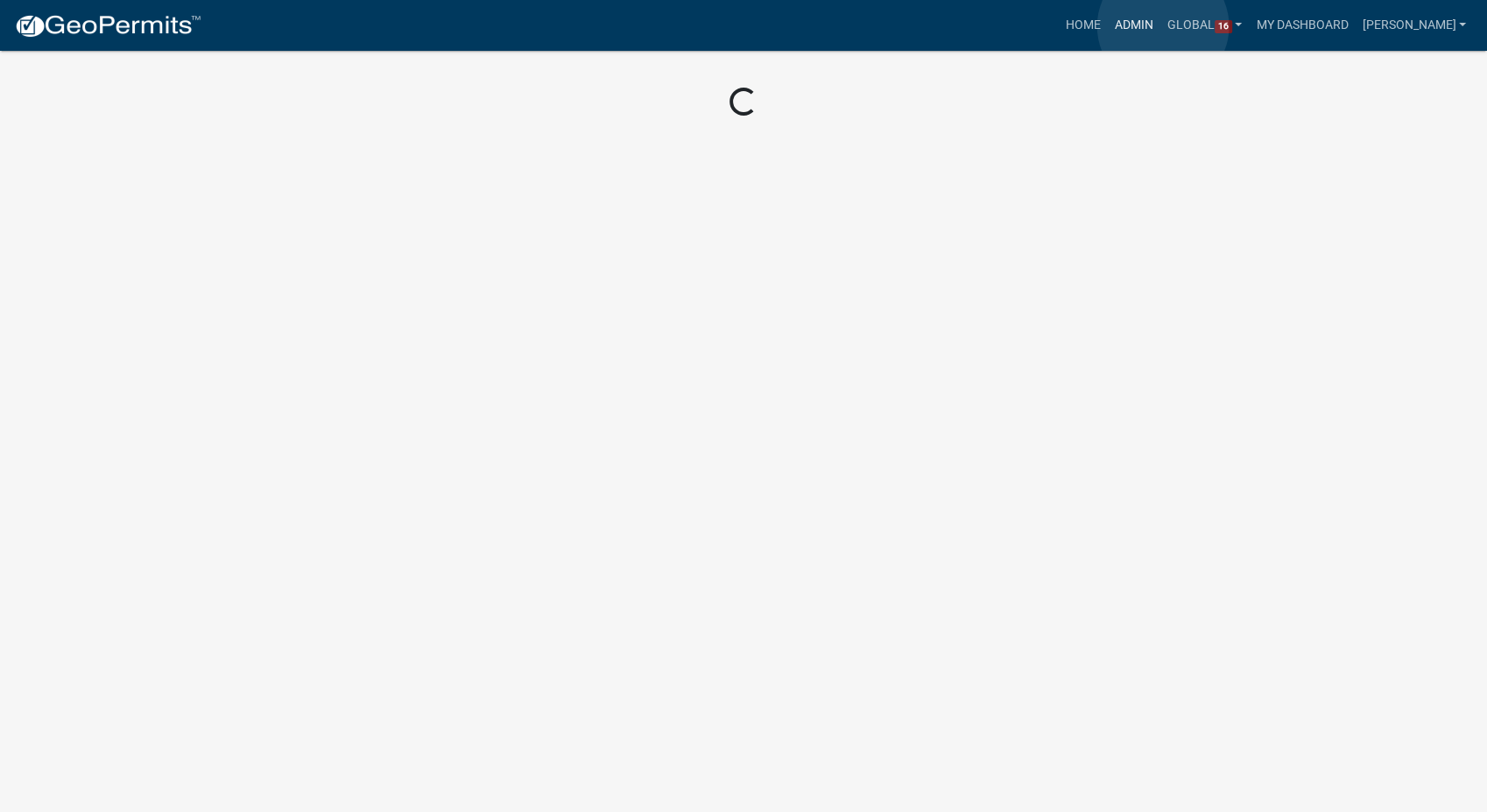
click at [1161, 26] on link "Admin" at bounding box center [1134, 25] width 52 height 33
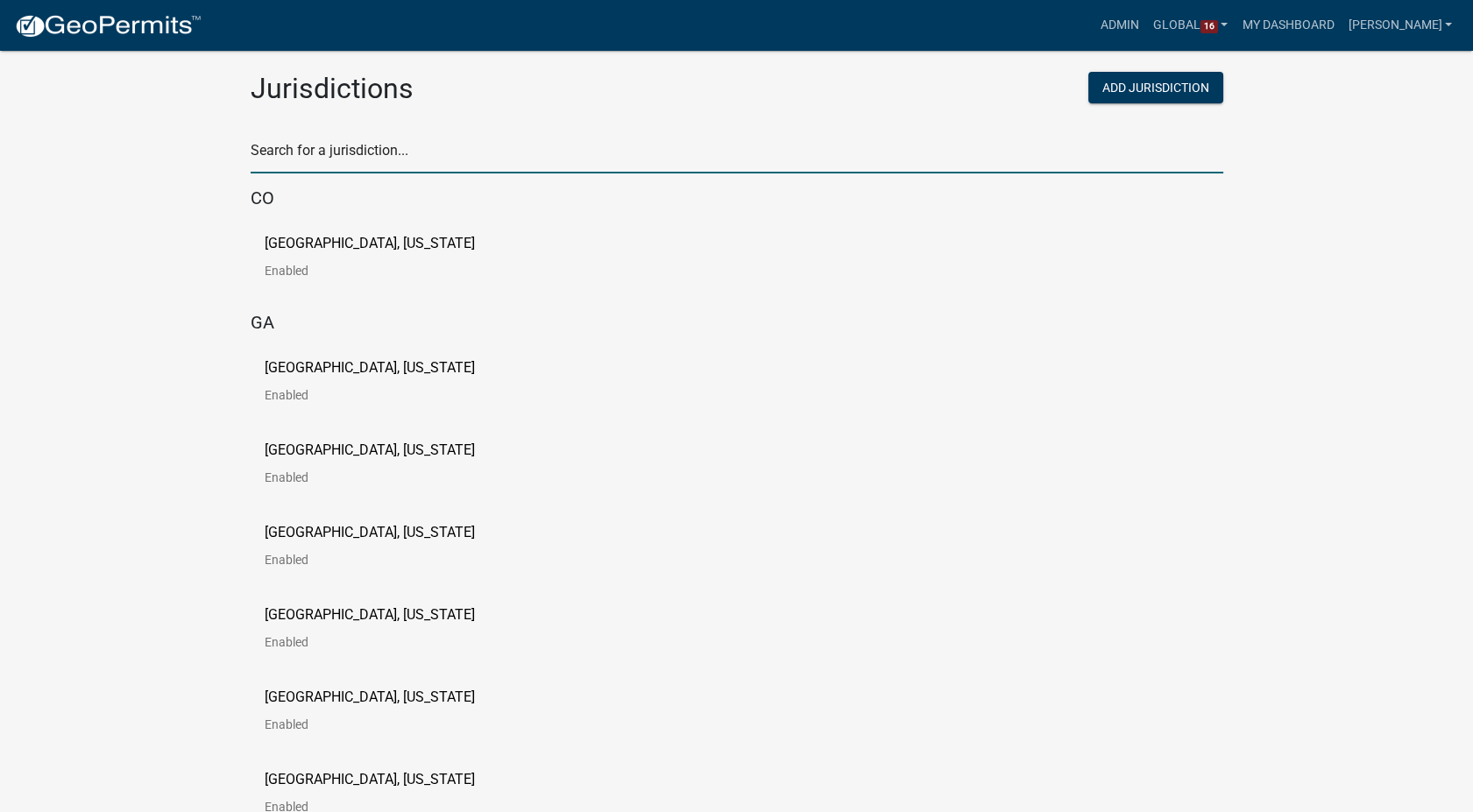
click at [325, 166] on input "text" at bounding box center [736, 155] width 973 height 36
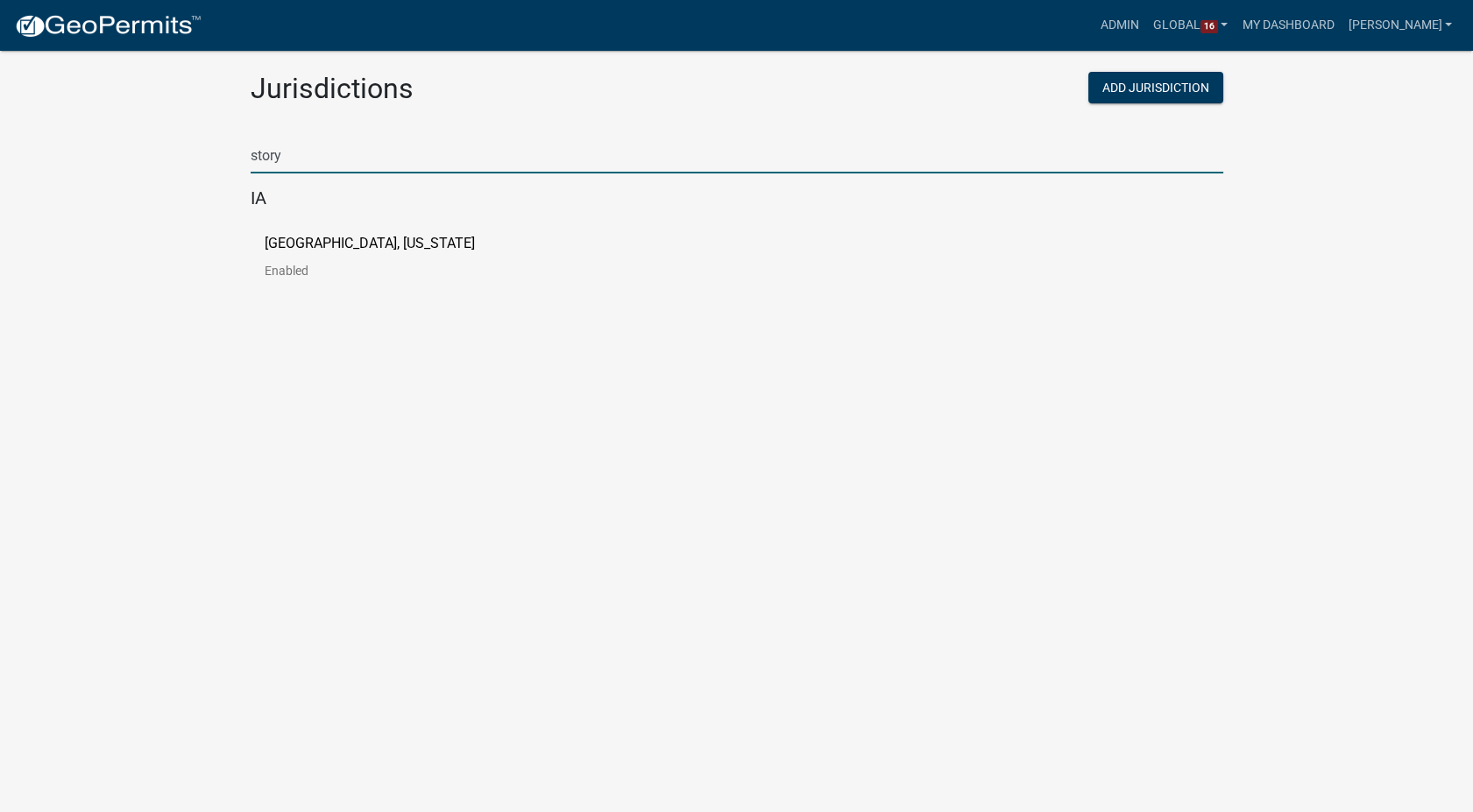
click at [320, 243] on p "[GEOGRAPHIC_DATA], [US_STATE]" at bounding box center [369, 243] width 210 height 14
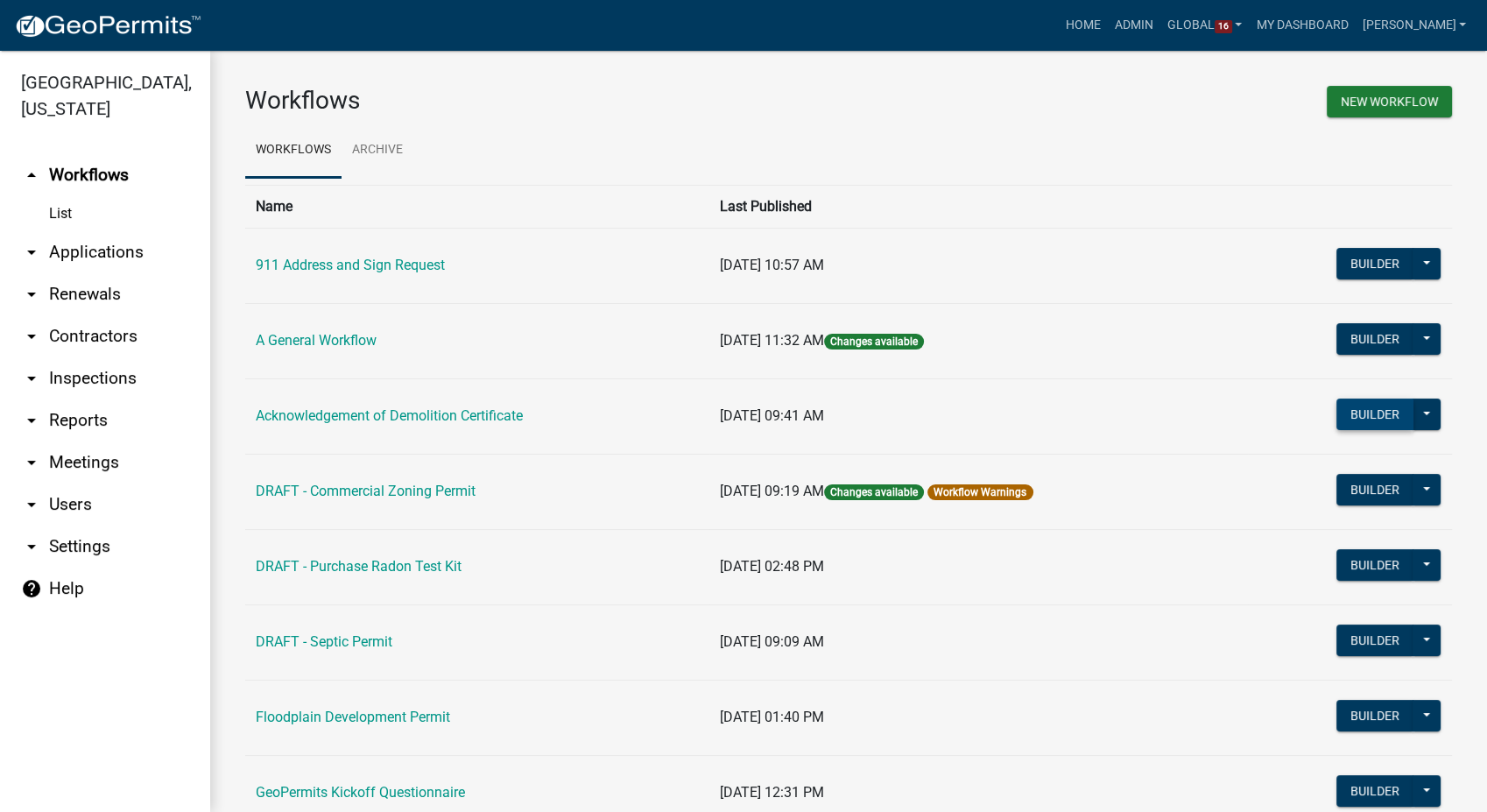
click at [1380, 410] on button "Builder" at bounding box center [1374, 414] width 77 height 31
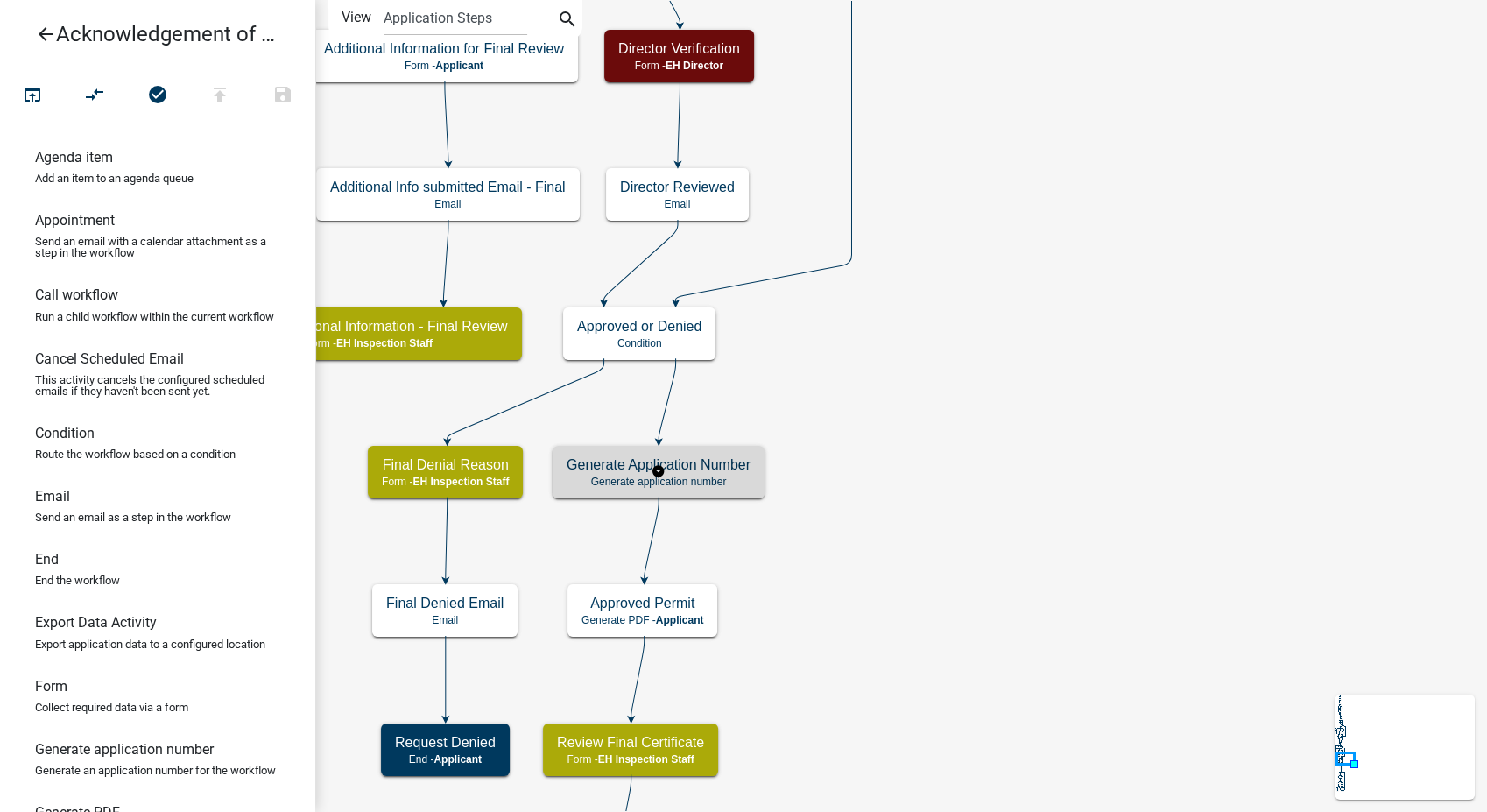
click at [618, 467] on h5 "Generate Application Number" at bounding box center [658, 464] width 184 height 17
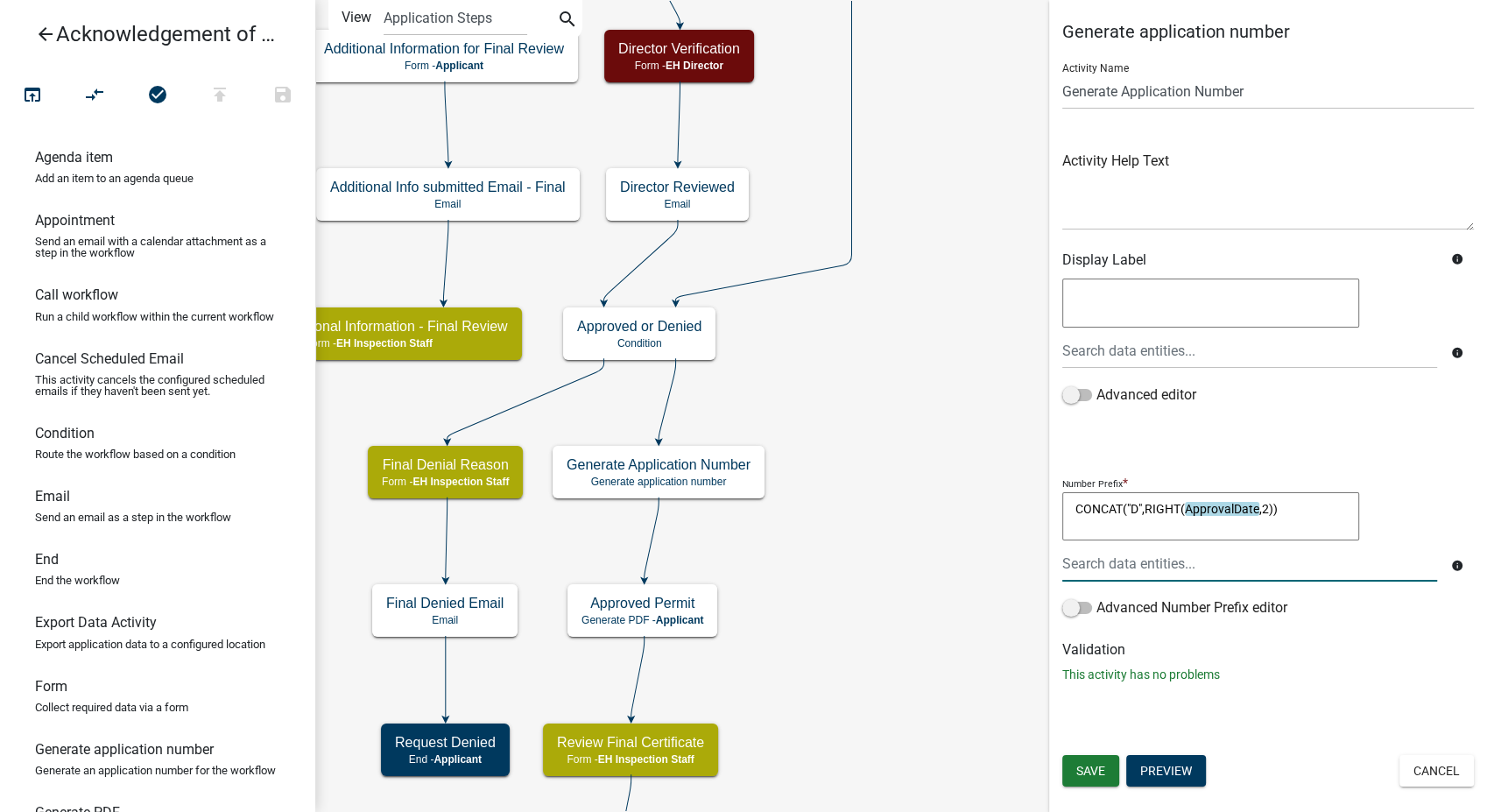
click at [1282, 508] on textarea "CONCAT("D",RIGHT(ApprovalDate,2))" at bounding box center [1211, 517] width 297 height 50
click at [1082, 763] on span "Save" at bounding box center [1091, 770] width 29 height 14
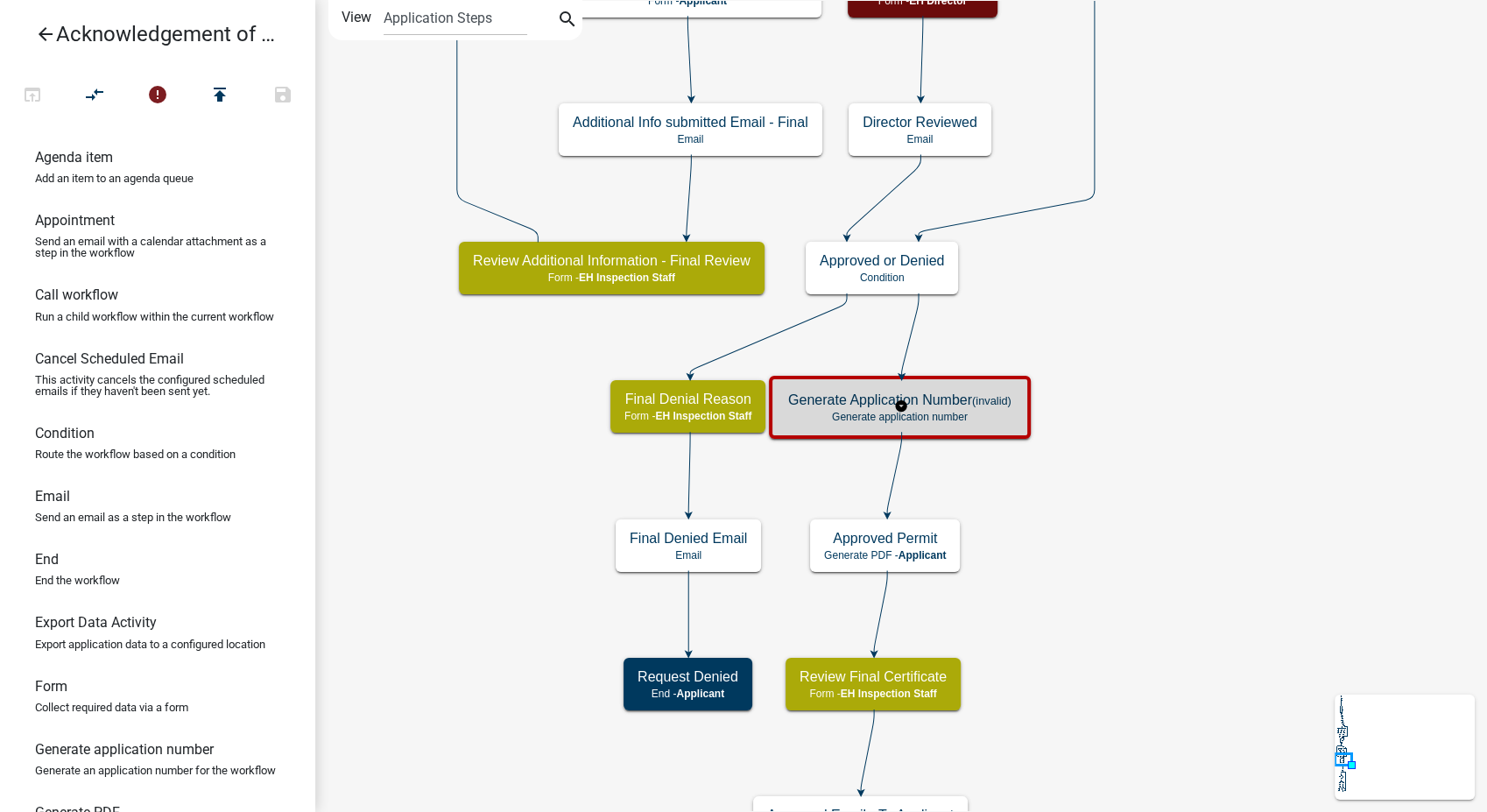
click at [949, 417] on p "Generate application number" at bounding box center [900, 417] width 223 height 13
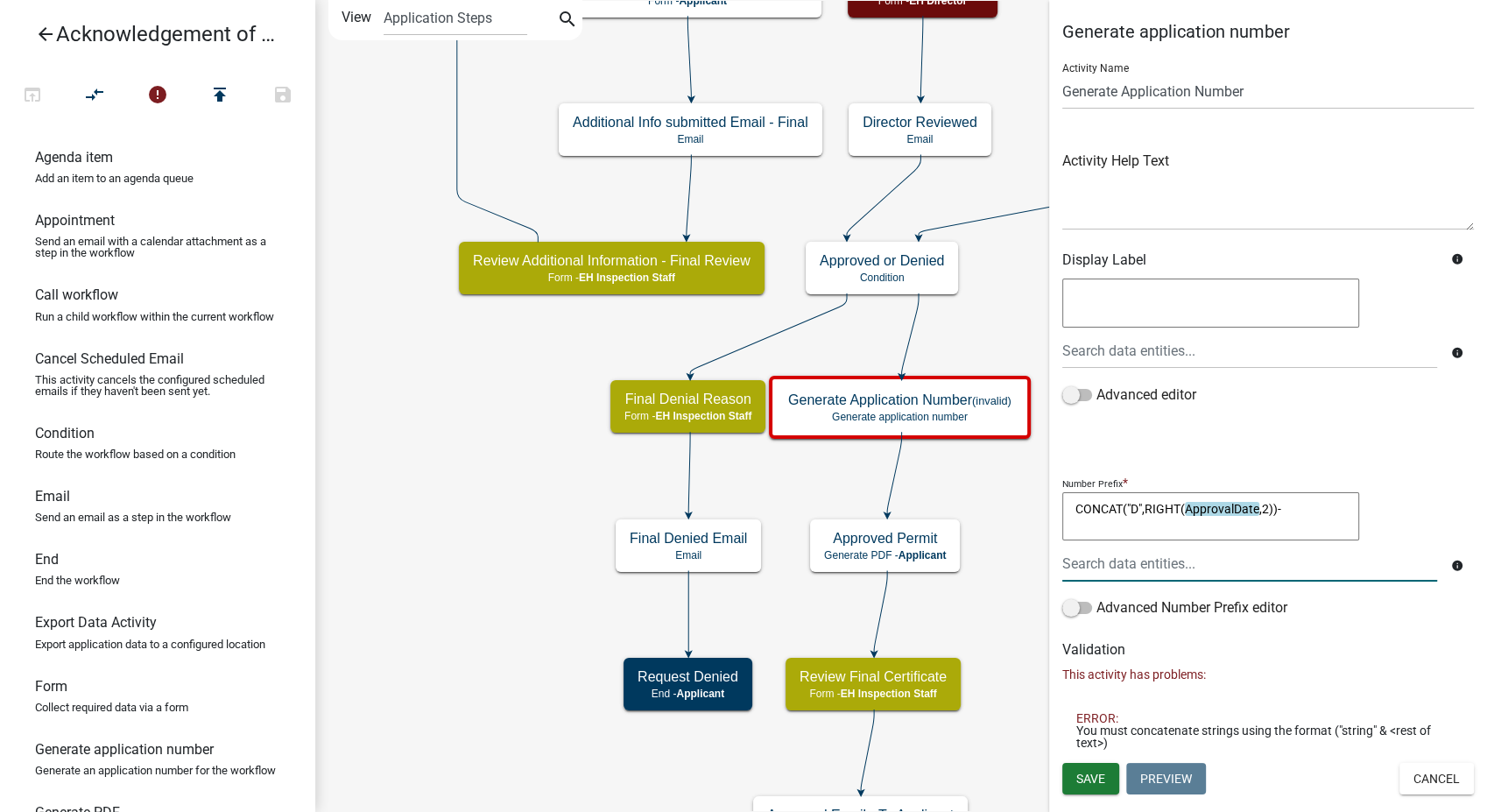
click at [1284, 503] on textarea "CONCAT("D",RIGHT(ApprovalDate,2))-" at bounding box center [1211, 517] width 297 height 50
click at [1084, 791] on button "Save" at bounding box center [1091, 779] width 57 height 31
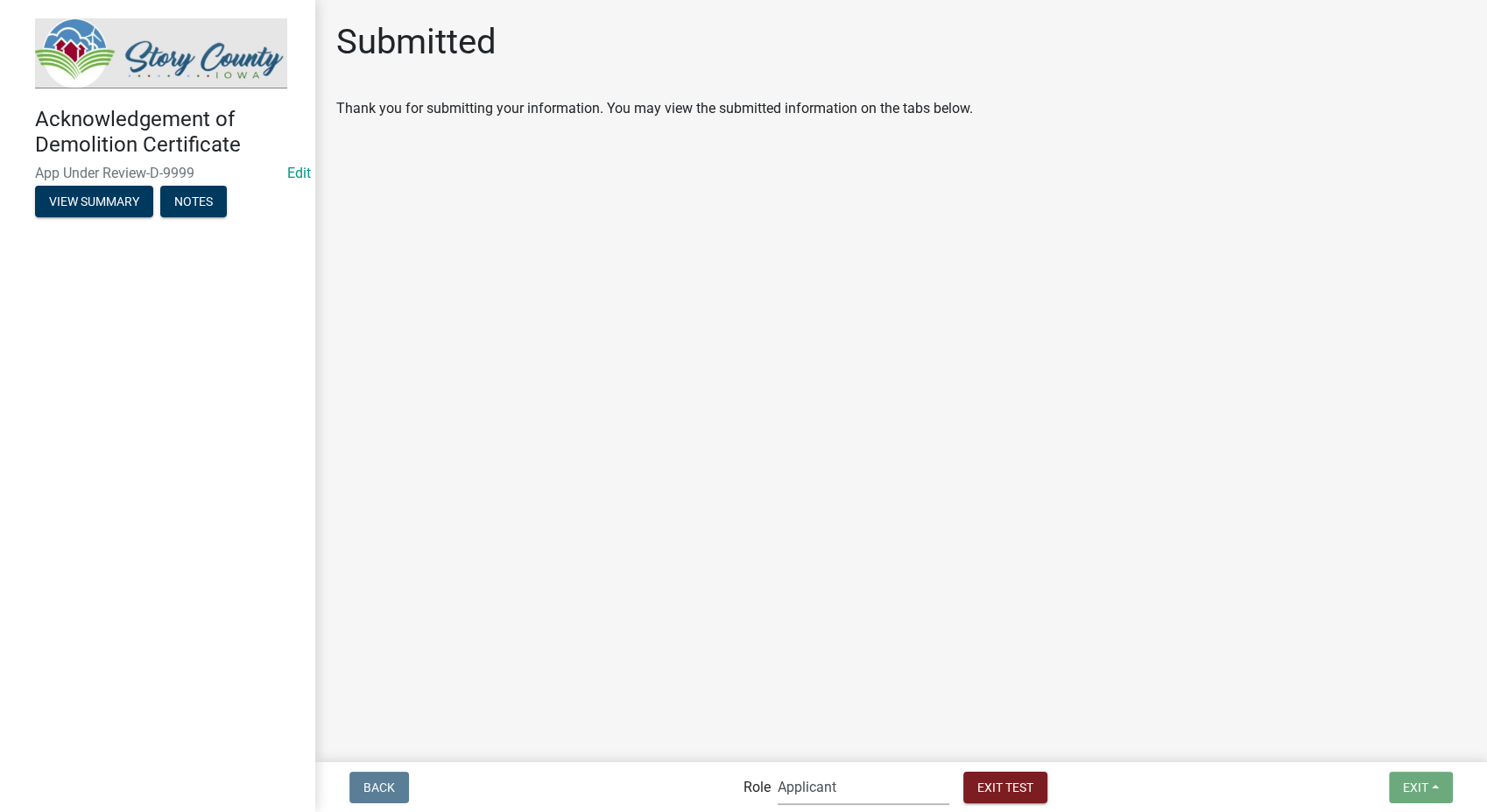
click at [877, 795] on select "Applicant Admin EH Administrative Assistant EH Inspection Staff P&D Admin EH Di…" at bounding box center [863, 787] width 172 height 36
click at [778, 769] on select "Applicant Admin EH Administrative Assistant EH Inspection Staff P&D Admin EH Di…" at bounding box center [863, 787] width 172 height 36
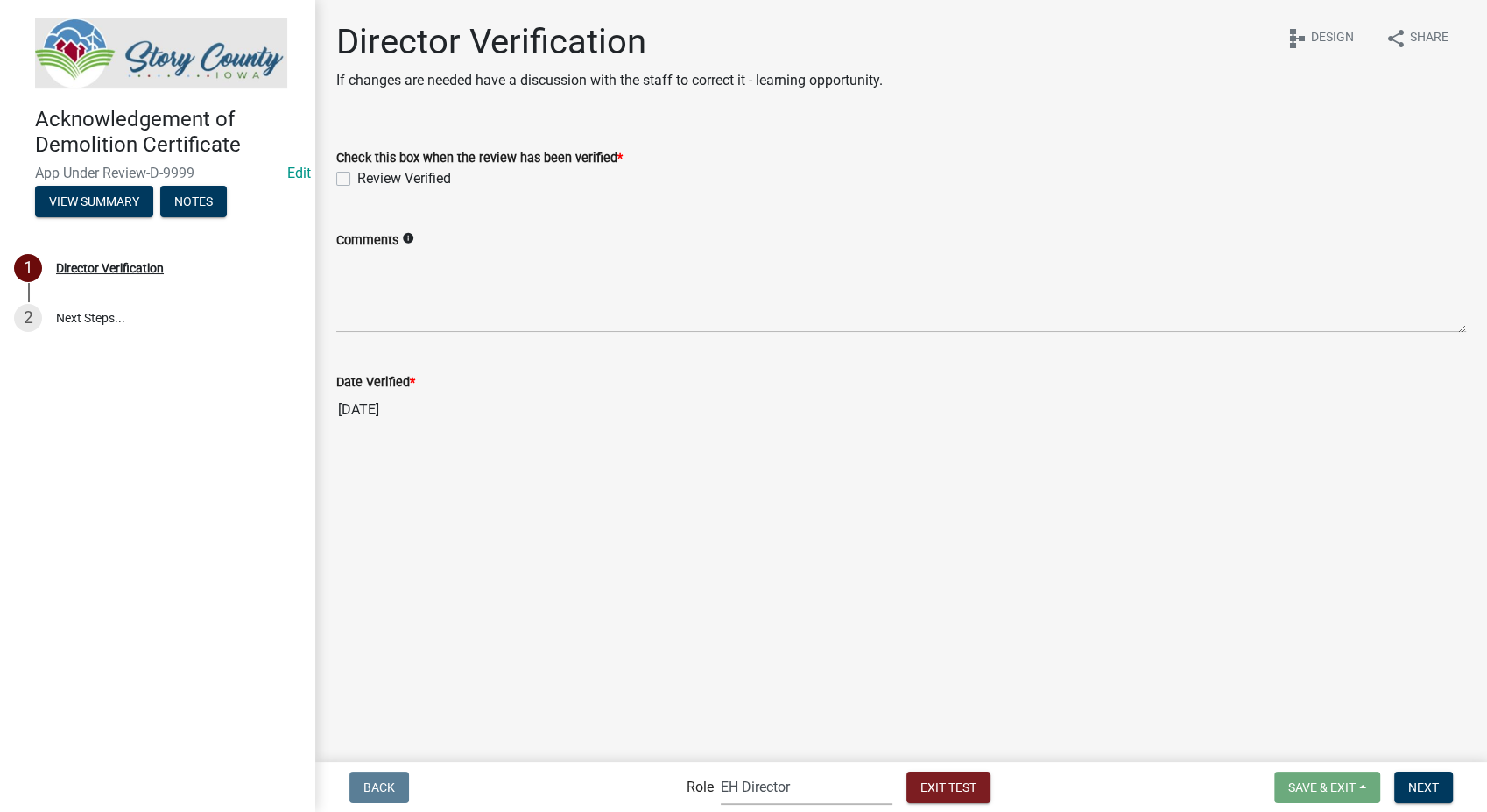
click at [357, 179] on label "Review Verified" at bounding box center [404, 179] width 93 height 21
click at [357, 179] on input "Review Verified" at bounding box center [363, 174] width 12 height 12
click at [1428, 780] on span "Next" at bounding box center [1424, 787] width 31 height 14
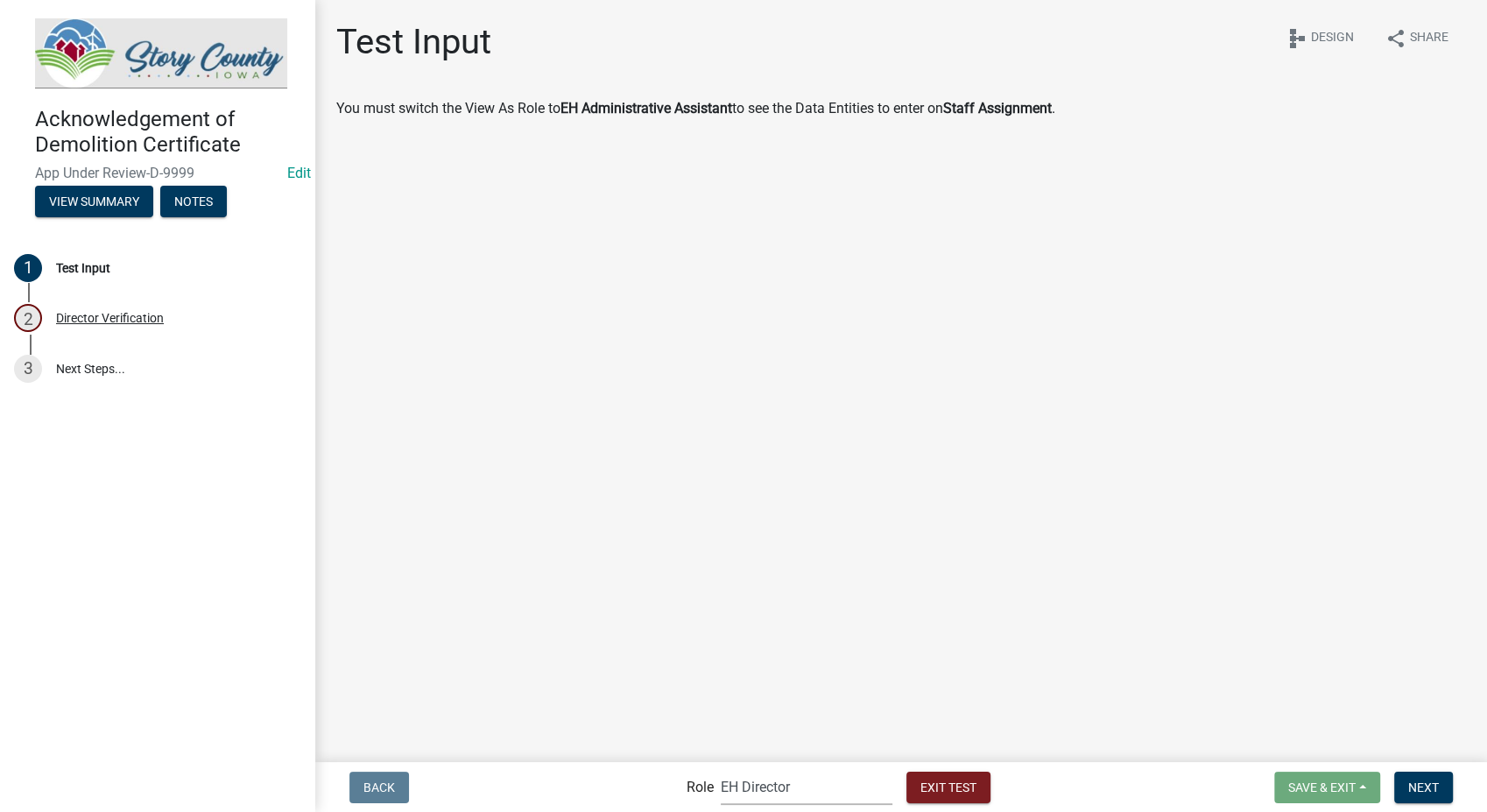
click at [808, 787] on select "Applicant Admin EH Administrative Assistant EH Inspection Staff P&D Admin EH Di…" at bounding box center [806, 787] width 172 height 36
click at [721, 769] on select "Applicant Admin EH Administrative Assistant EH Inspection Staff P&D Admin EH Di…" at bounding box center [806, 787] width 172 height 36
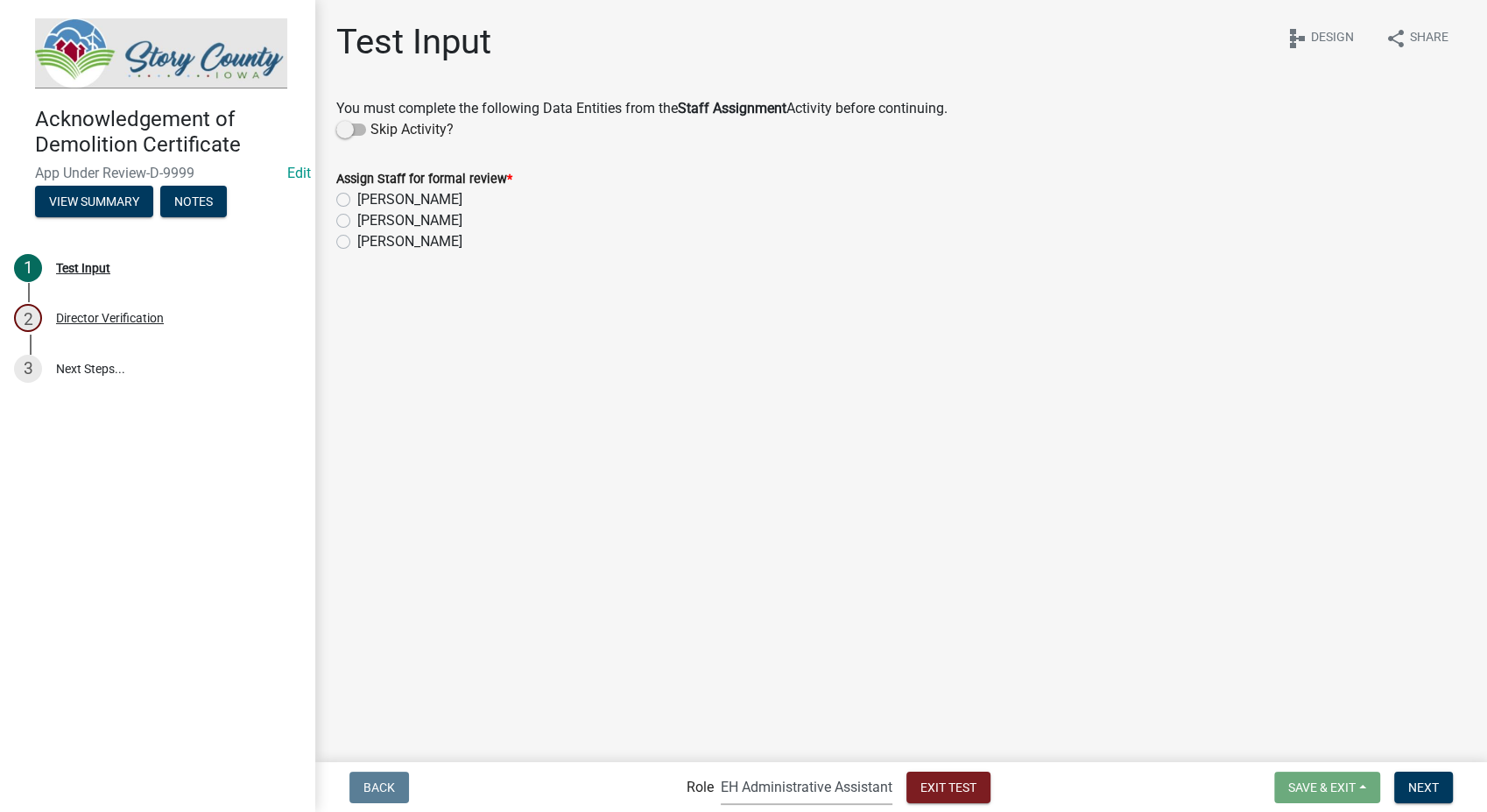
click at [357, 201] on label "KIMBERLY GRANDINETTI" at bounding box center [410, 200] width 105 height 21
click at [357, 201] on input "KIMBERLY GRANDINETTI" at bounding box center [363, 195] width 12 height 12
click at [1420, 795] on button "Next" at bounding box center [1424, 788] width 58 height 31
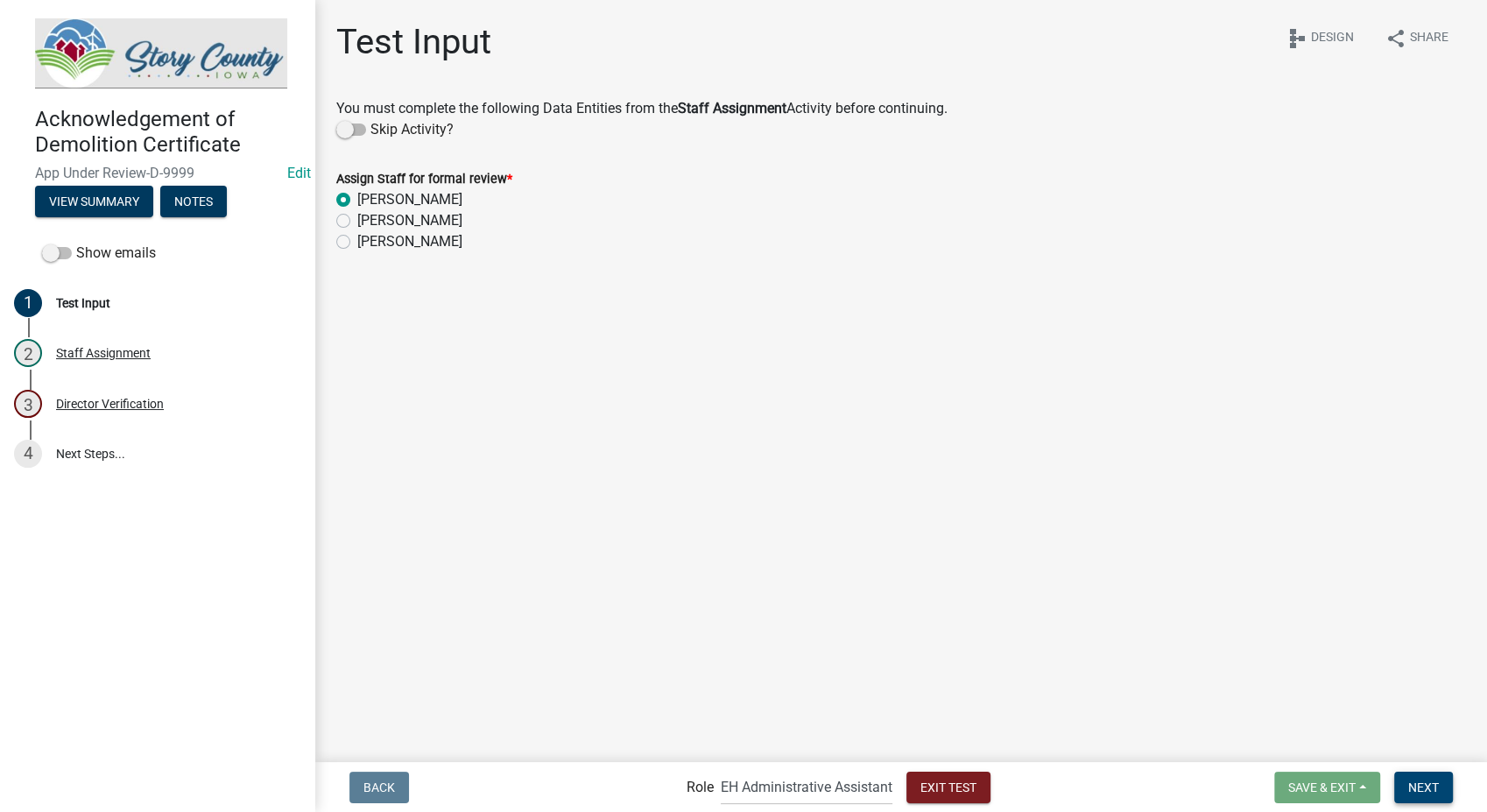
click at [1419, 795] on button "Next" at bounding box center [1424, 788] width 58 height 31
click at [345, 129] on span at bounding box center [351, 129] width 30 height 13
click at [370, 119] on input "Skip Activity?" at bounding box center [370, 119] width 0 height 0
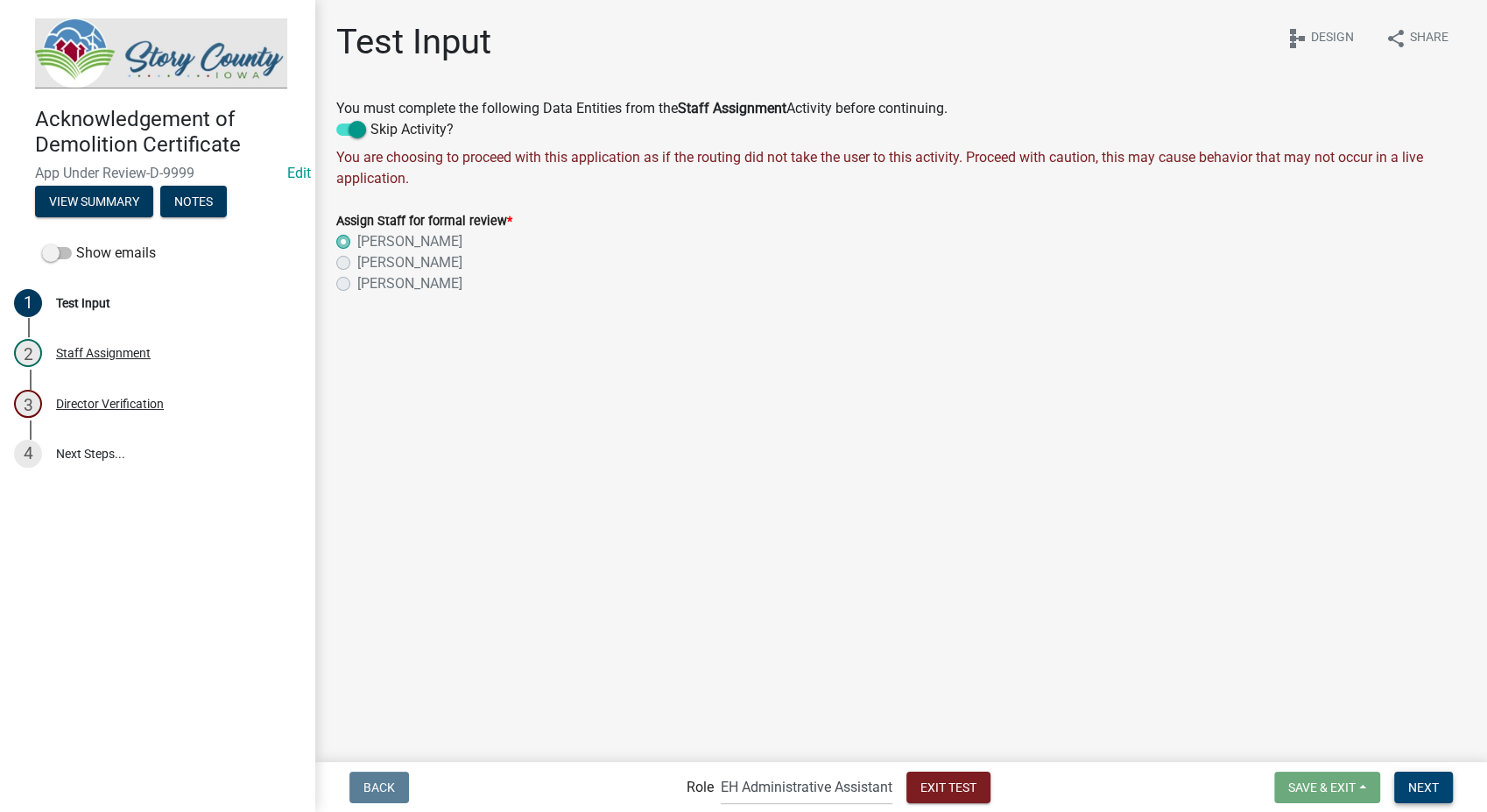
click at [1423, 789] on span "Next" at bounding box center [1424, 787] width 31 height 14
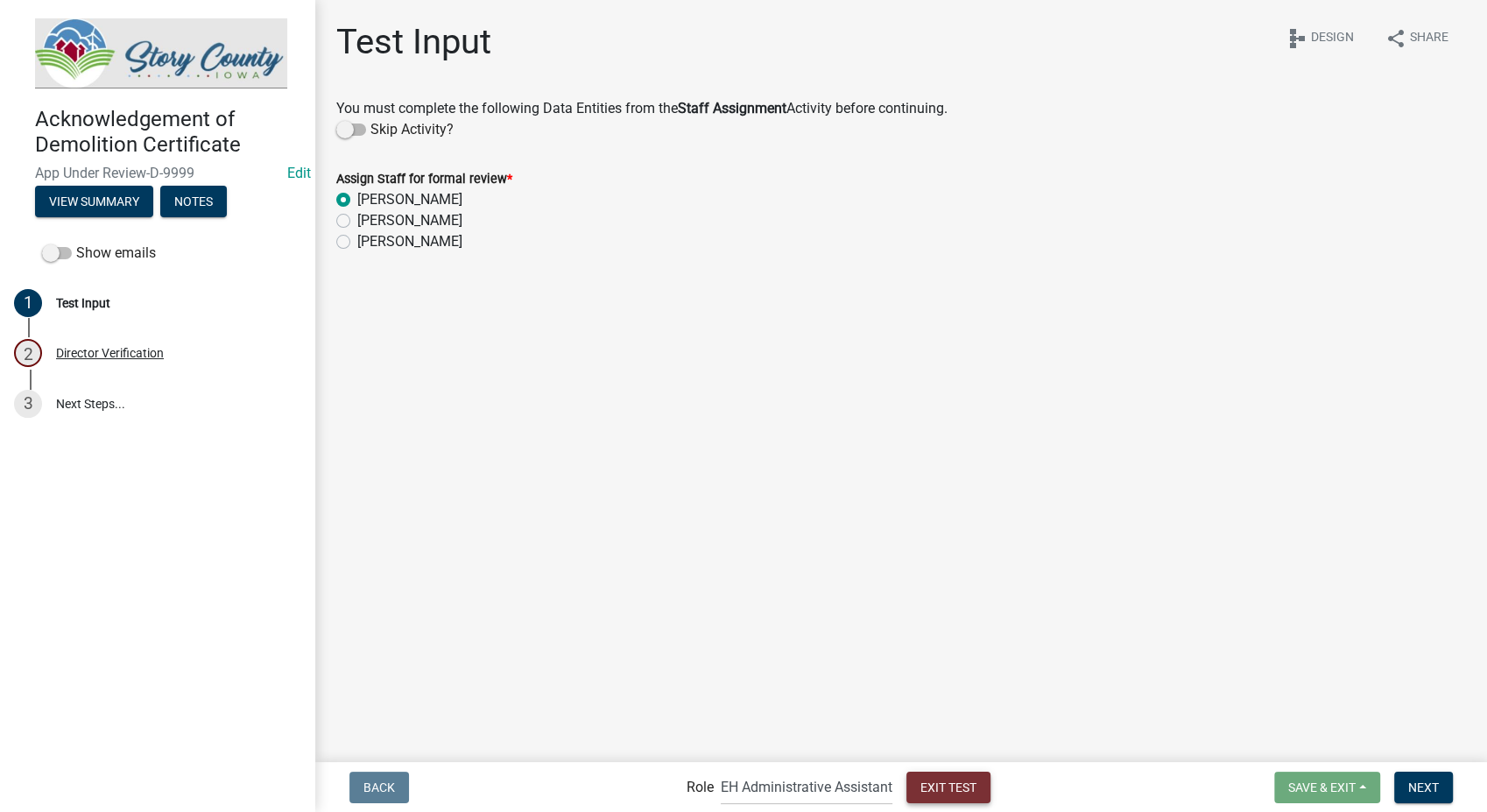
click at [937, 780] on span "Exit Test" at bounding box center [949, 787] width 56 height 14
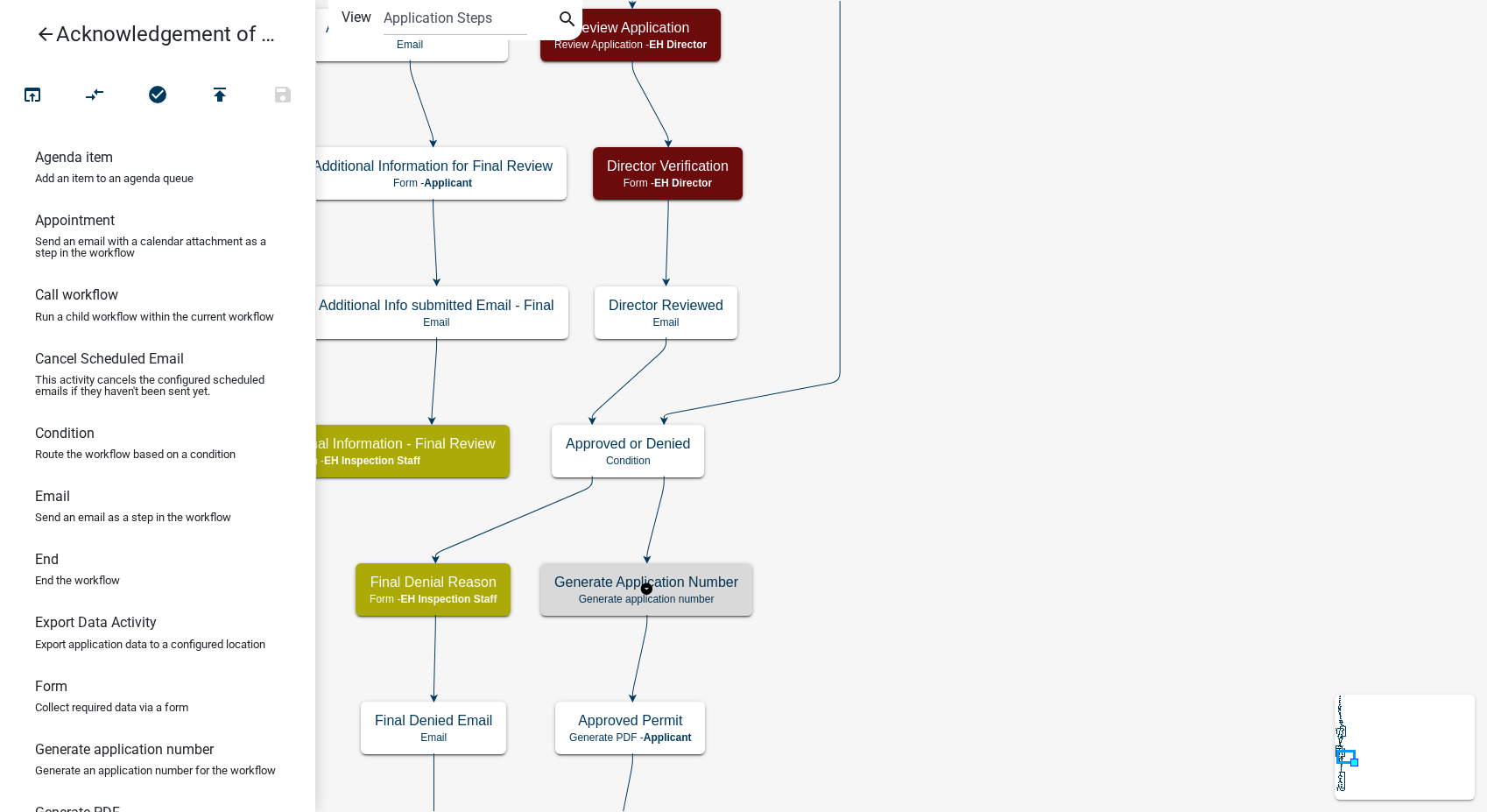
click at [676, 593] on p "Generate application number" at bounding box center [646, 599] width 184 height 13
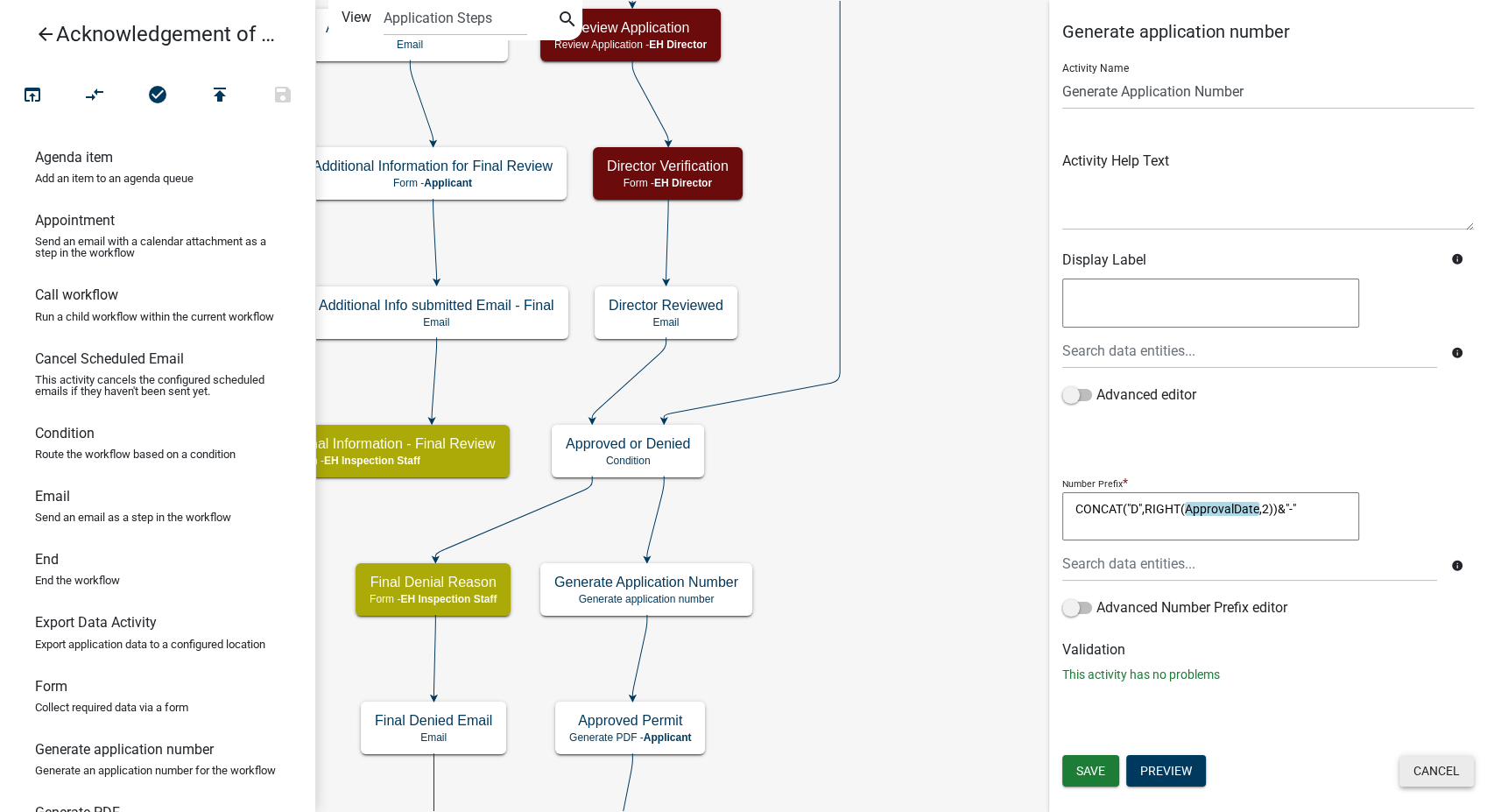
click at [1442, 766] on button "Cancel" at bounding box center [1436, 770] width 75 height 31
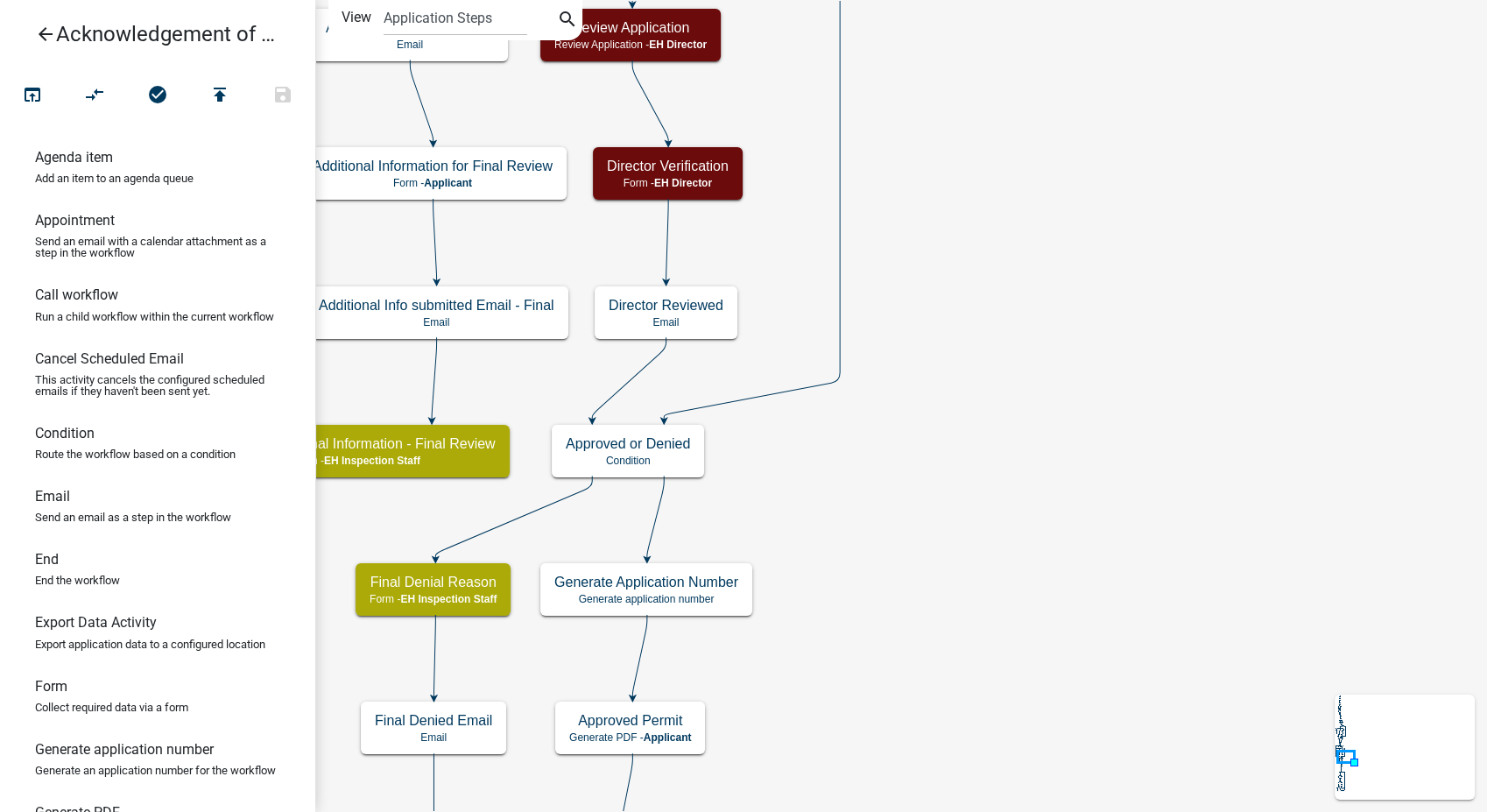
click at [47, 31] on icon "arrow_back" at bounding box center [46, 35] width 21 height 24
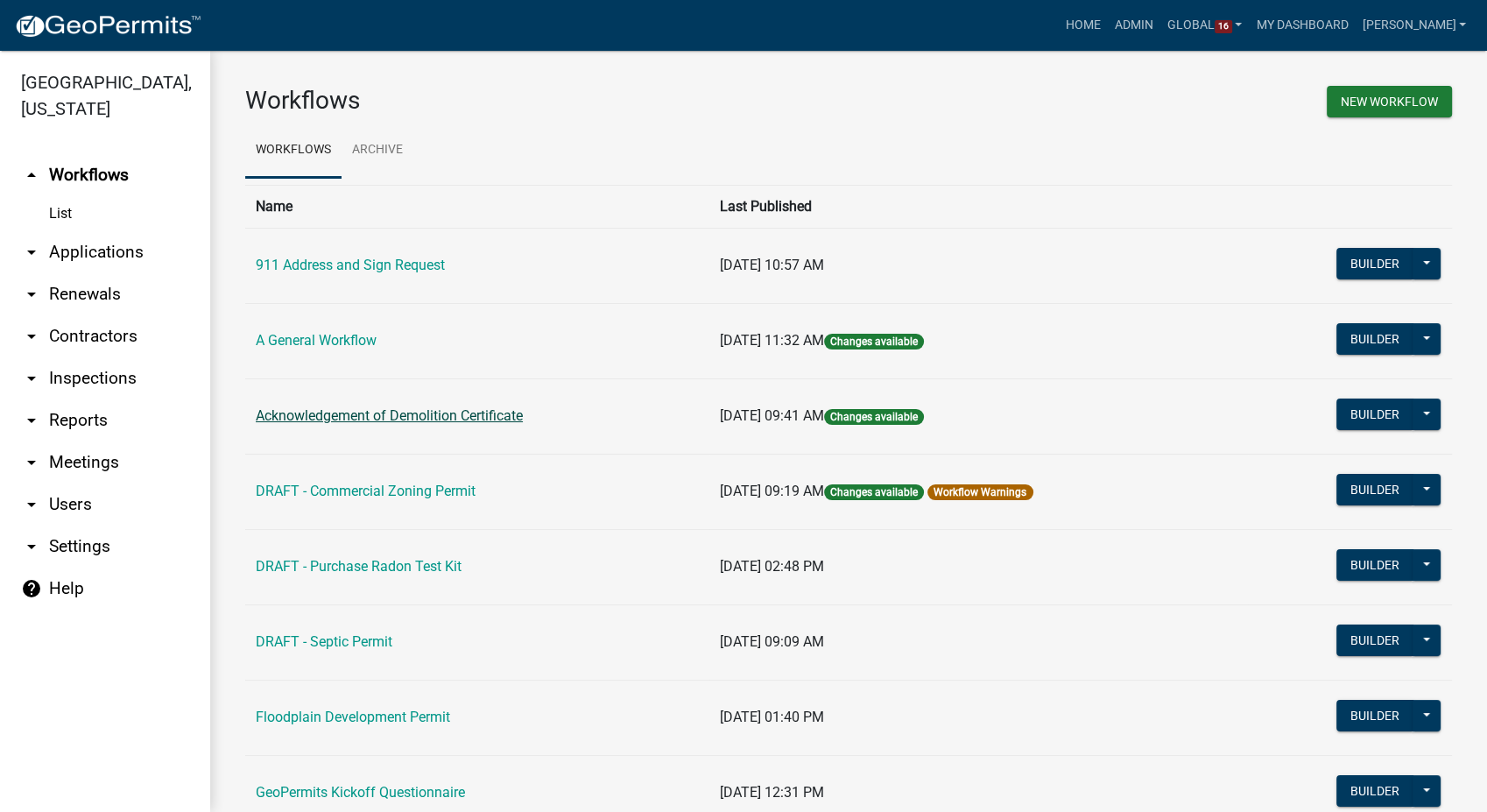
click at [394, 417] on link "Acknowledgement of Demolition Certificate" at bounding box center [389, 415] width 267 height 17
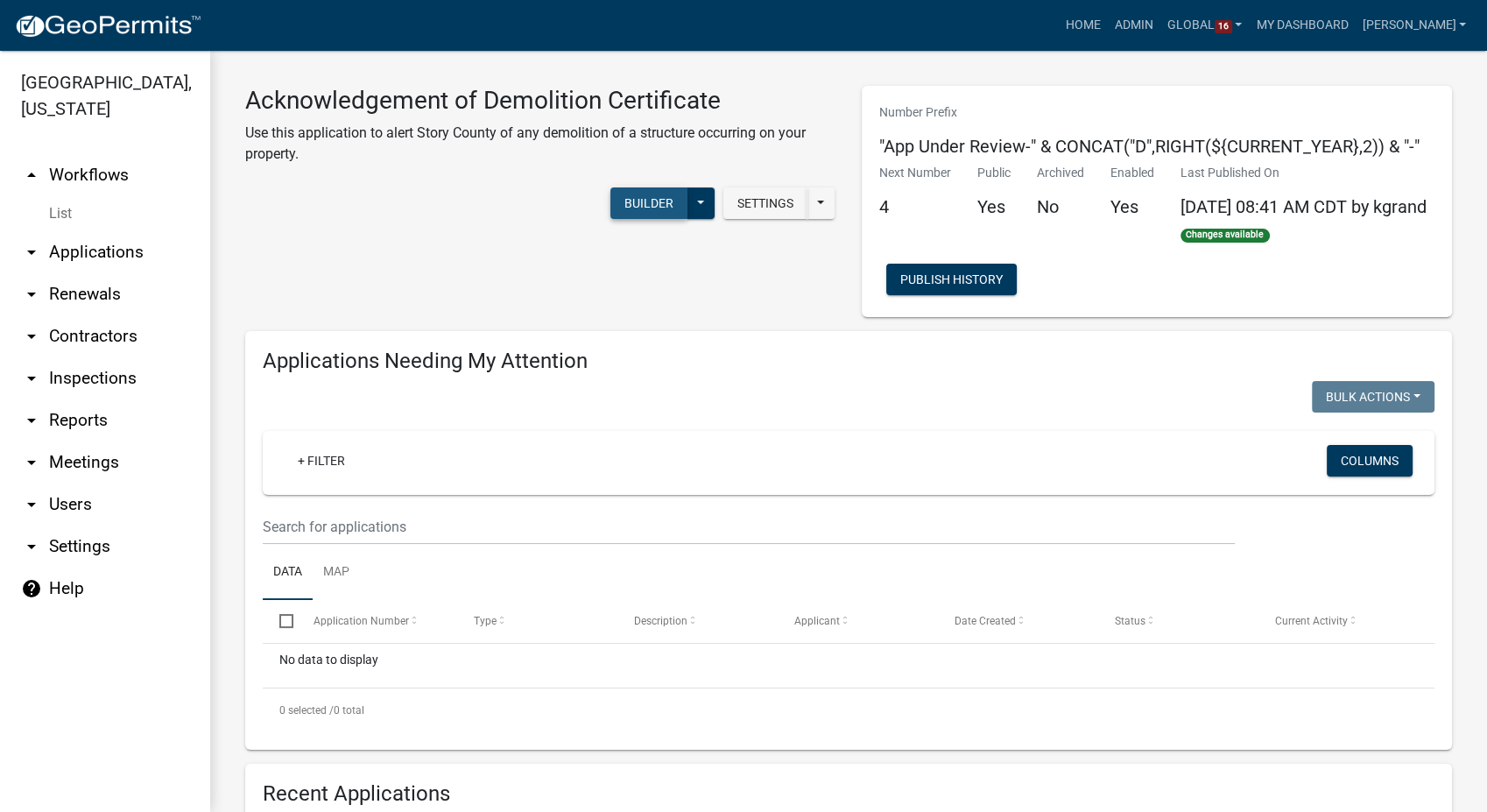
click at [638, 206] on button "Builder" at bounding box center [649, 203] width 77 height 31
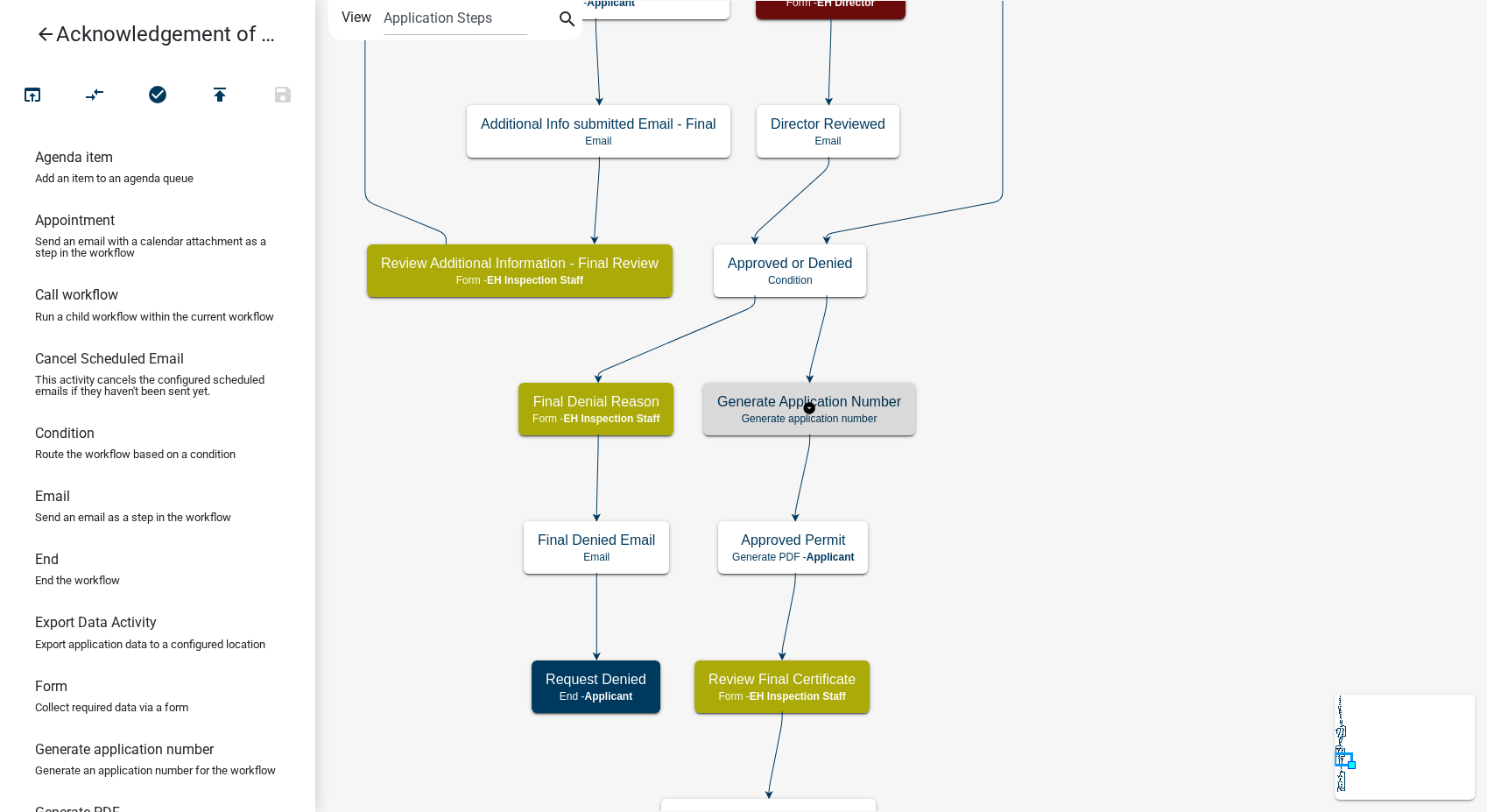
click at [870, 391] on div "Generate Application Number Generate application number" at bounding box center [809, 409] width 212 height 52
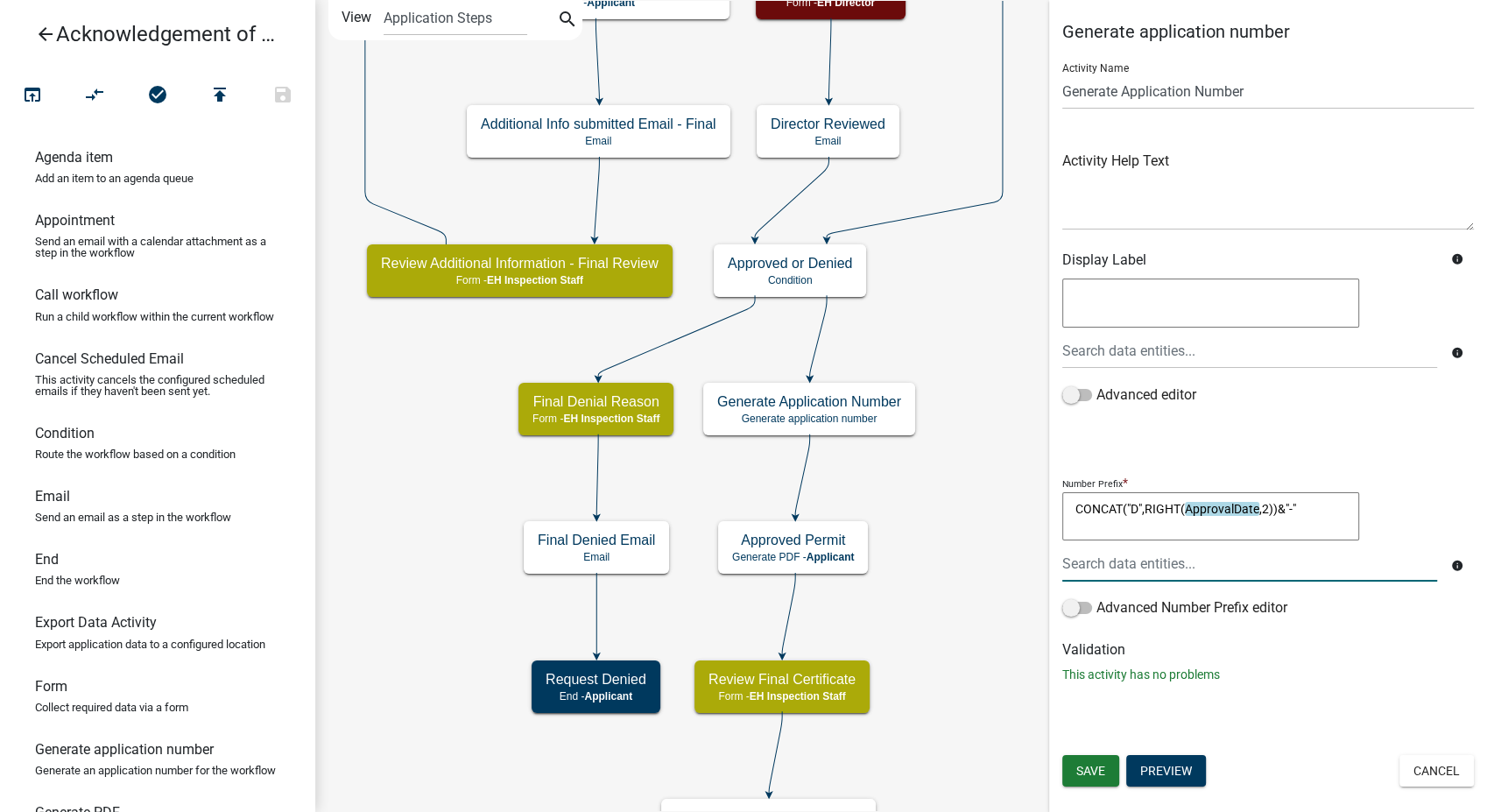
drag, startPoint x: 1321, startPoint y: 512, endPoint x: 1004, endPoint y: 511, distance: 317.0
click at [1004, 511] on main "Start Start - Applicant Owner and Property Information Form - Applicant Parcel …" at bounding box center [901, 406] width 1172 height 812
click at [1427, 775] on button "Cancel" at bounding box center [1436, 770] width 75 height 31
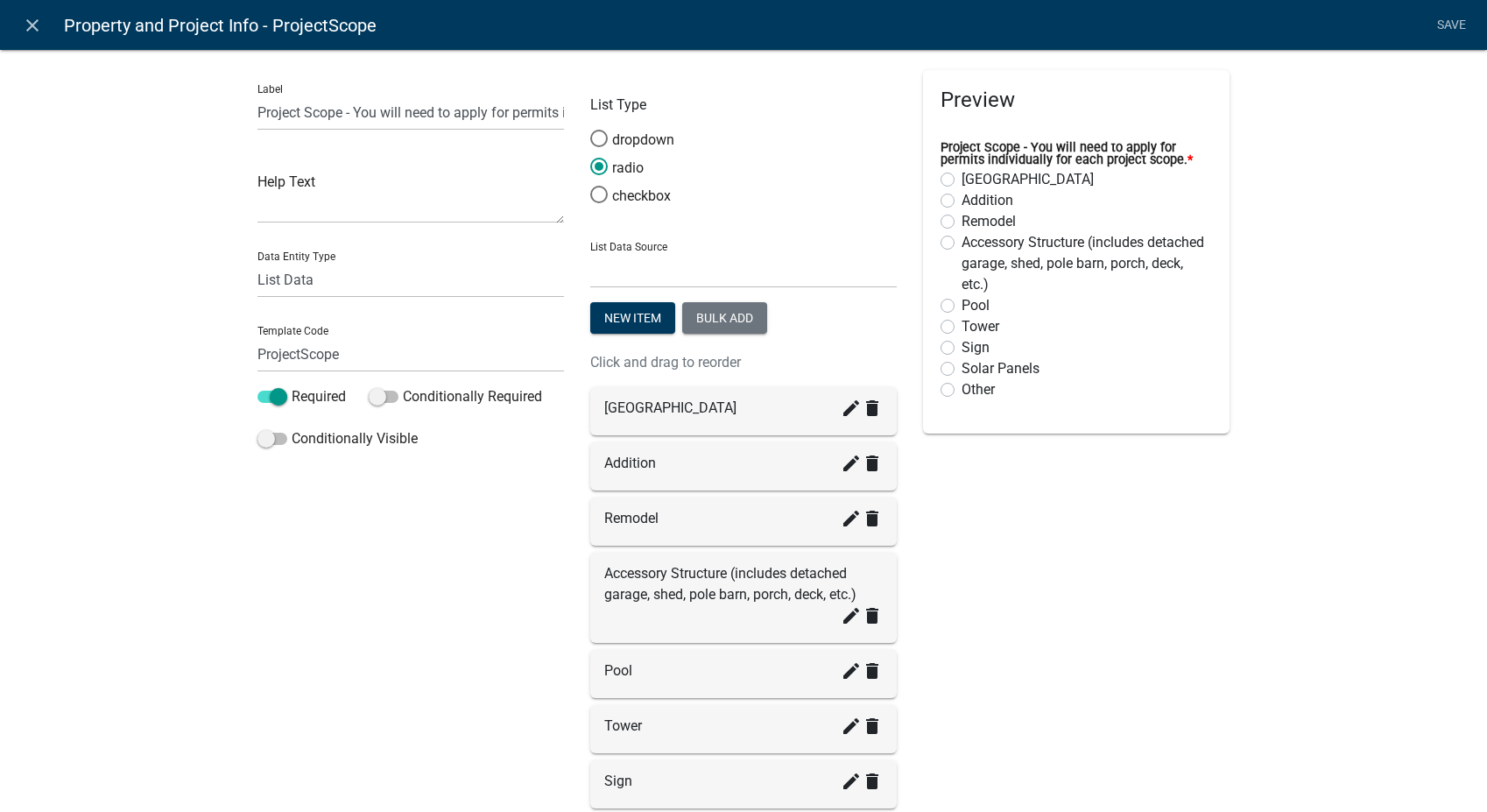
select select "list-data"
select select
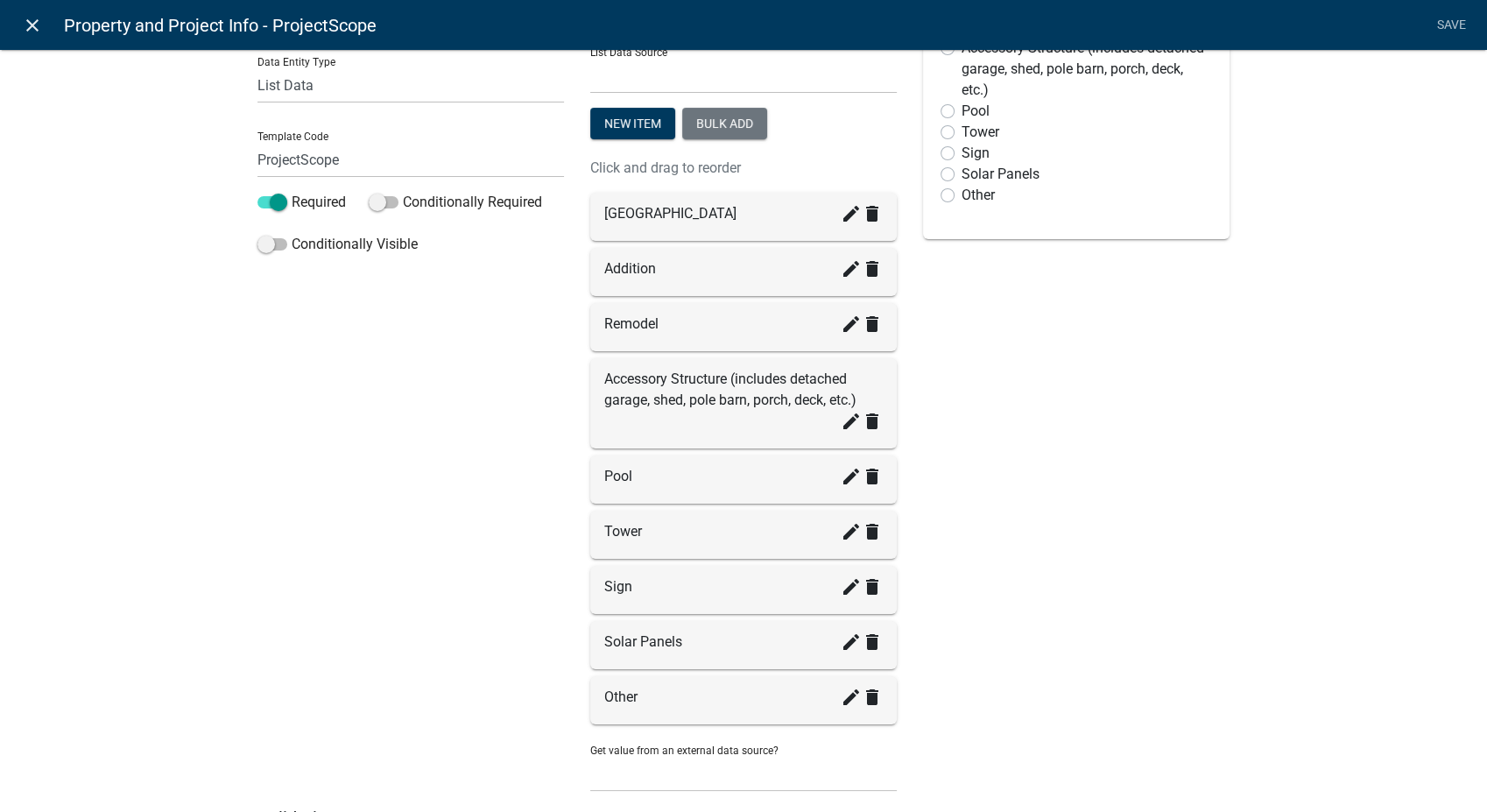
click at [30, 21] on icon "close" at bounding box center [33, 25] width 21 height 21
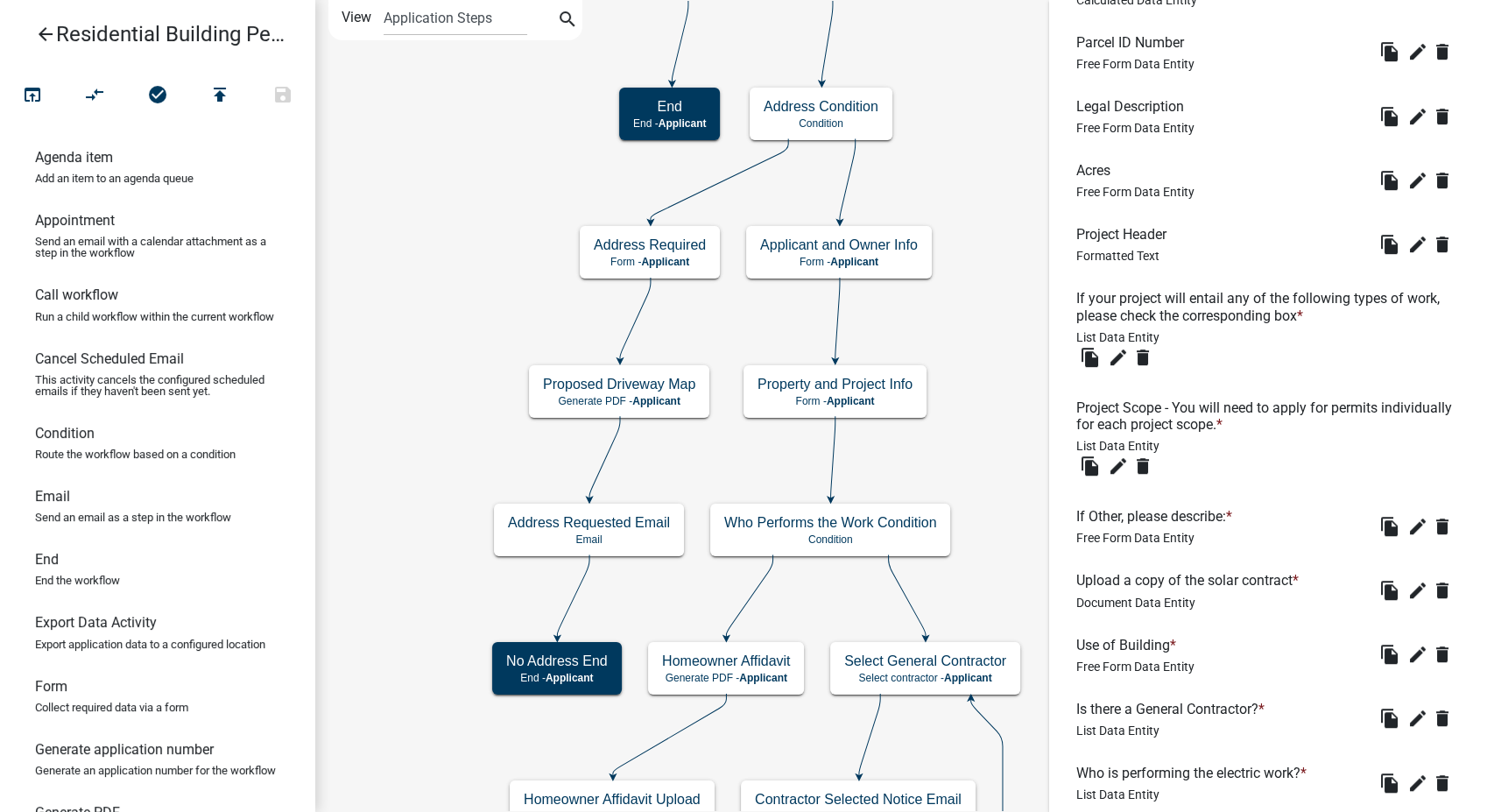
scroll to position [0, 0]
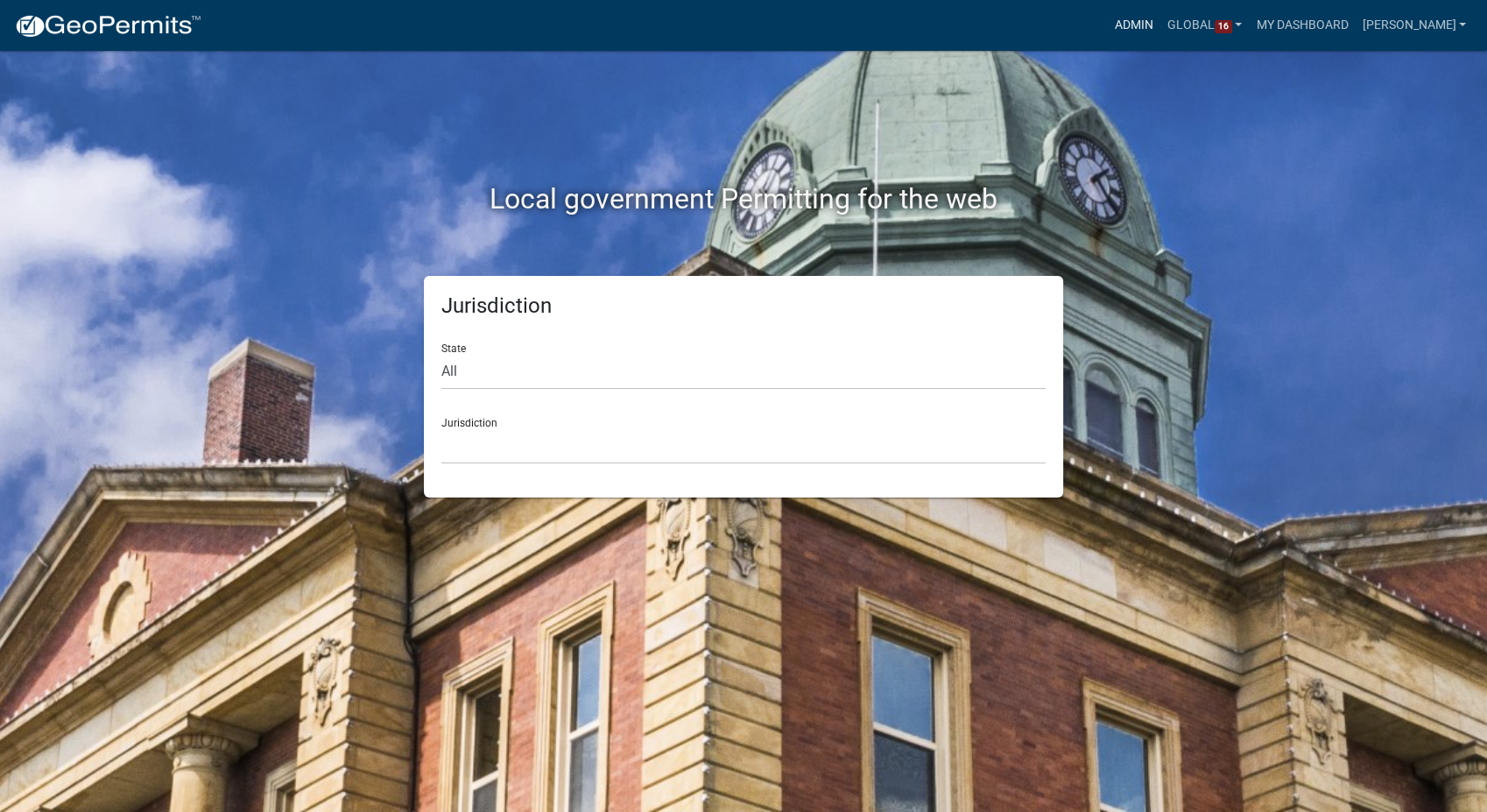
drag, startPoint x: 1145, startPoint y: 22, endPoint x: 1130, endPoint y: 21, distance: 15.0
click at [1145, 22] on link "Admin" at bounding box center [1134, 25] width 52 height 33
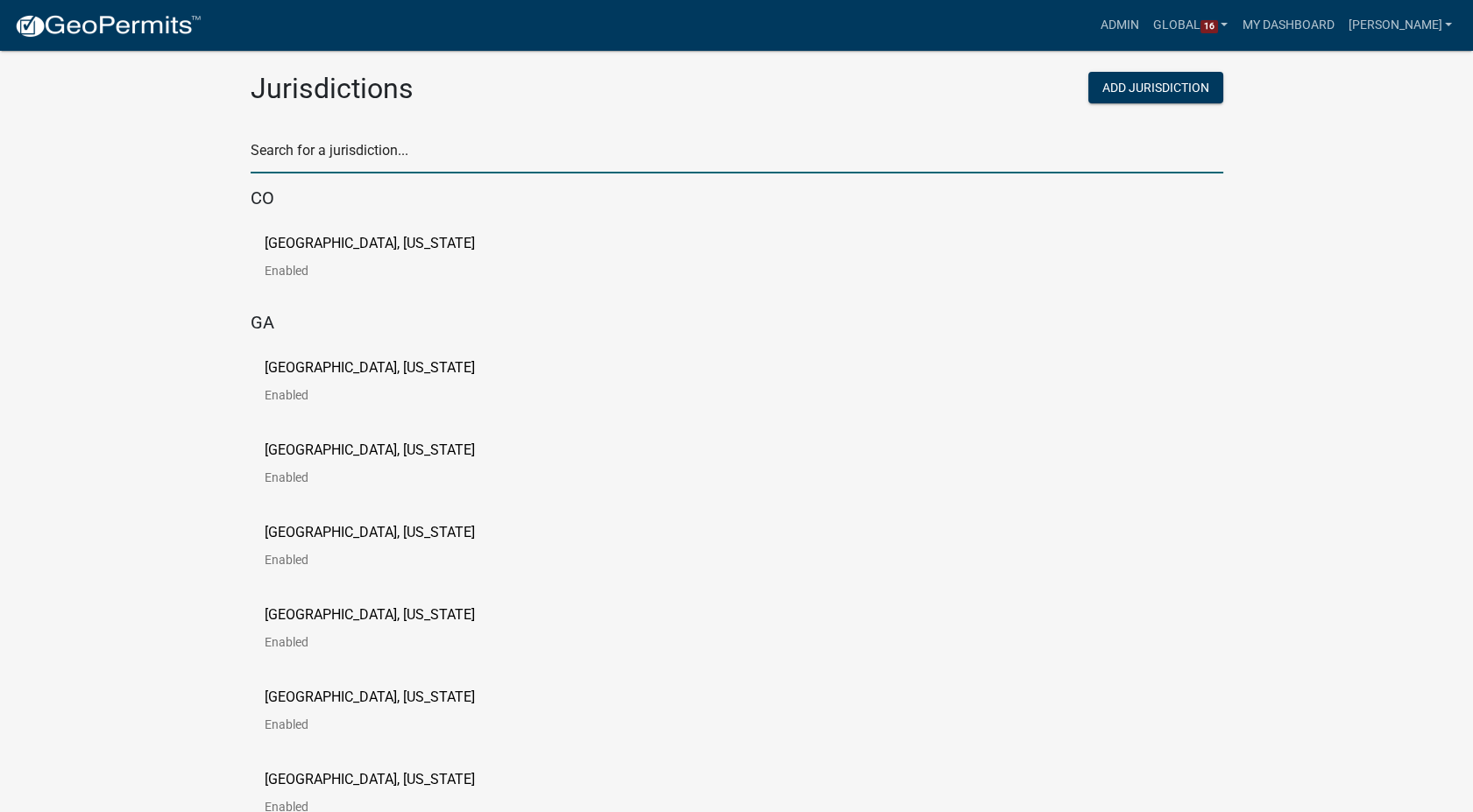
click at [414, 164] on input "text" at bounding box center [736, 155] width 973 height 36
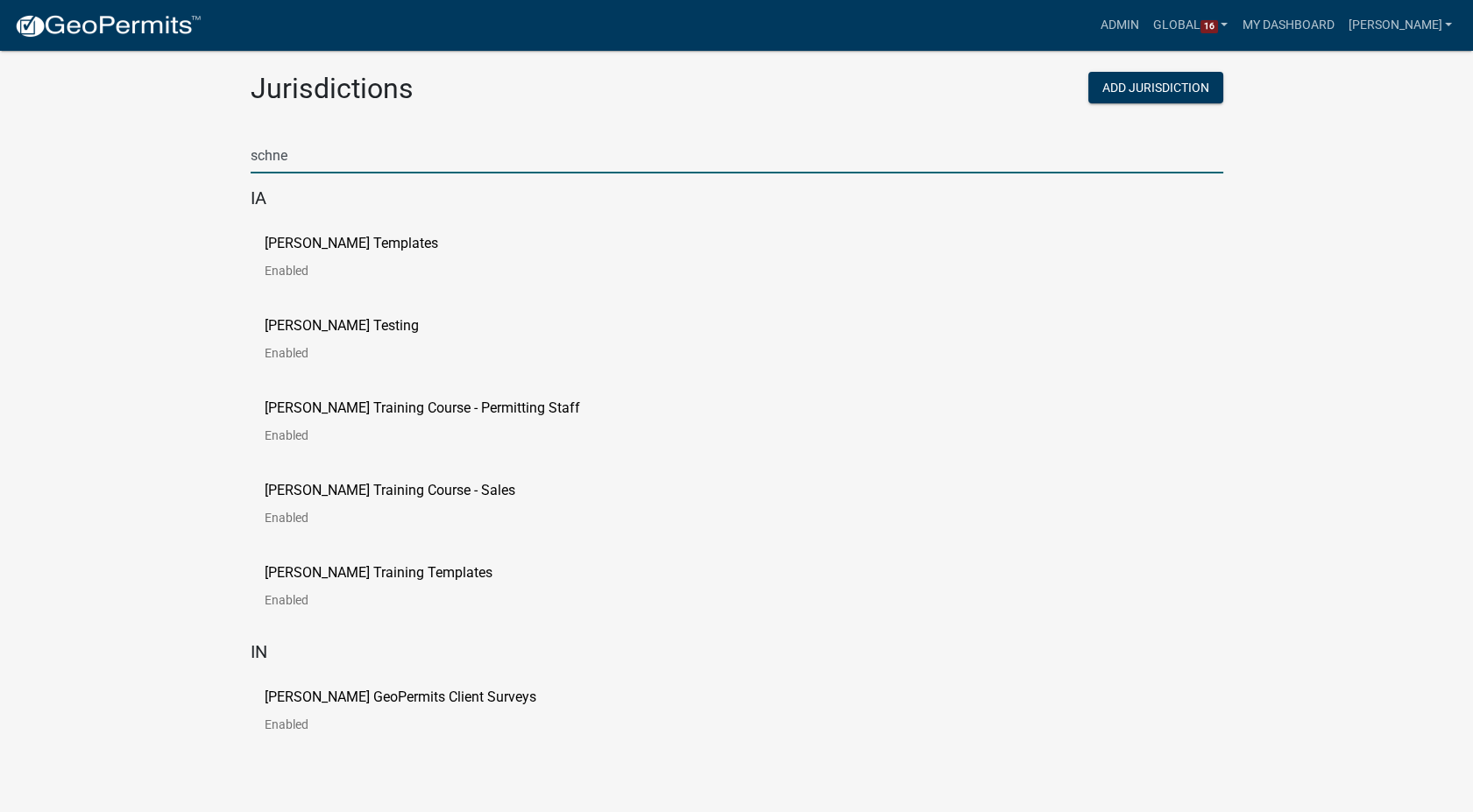
type input "schne"
click at [168, 374] on app-global-admin "Toggle drawer menu more_horiz Admin Global 16 Users Roles Payment Processors Wo…" at bounding box center [736, 393] width 1473 height 745
click at [325, 319] on p "[PERSON_NAME] Testing" at bounding box center [341, 325] width 154 height 14
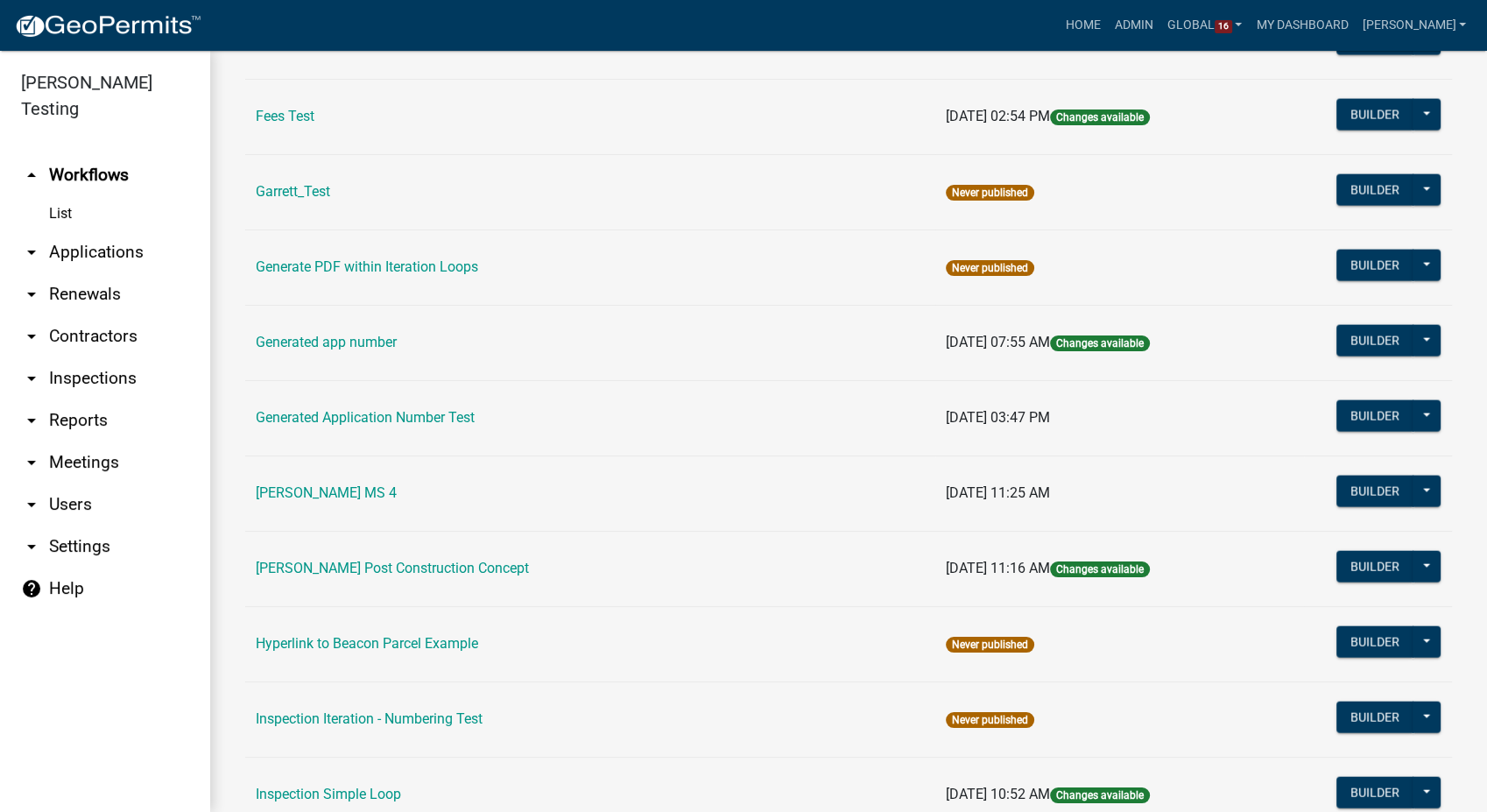
scroll to position [3699, 0]
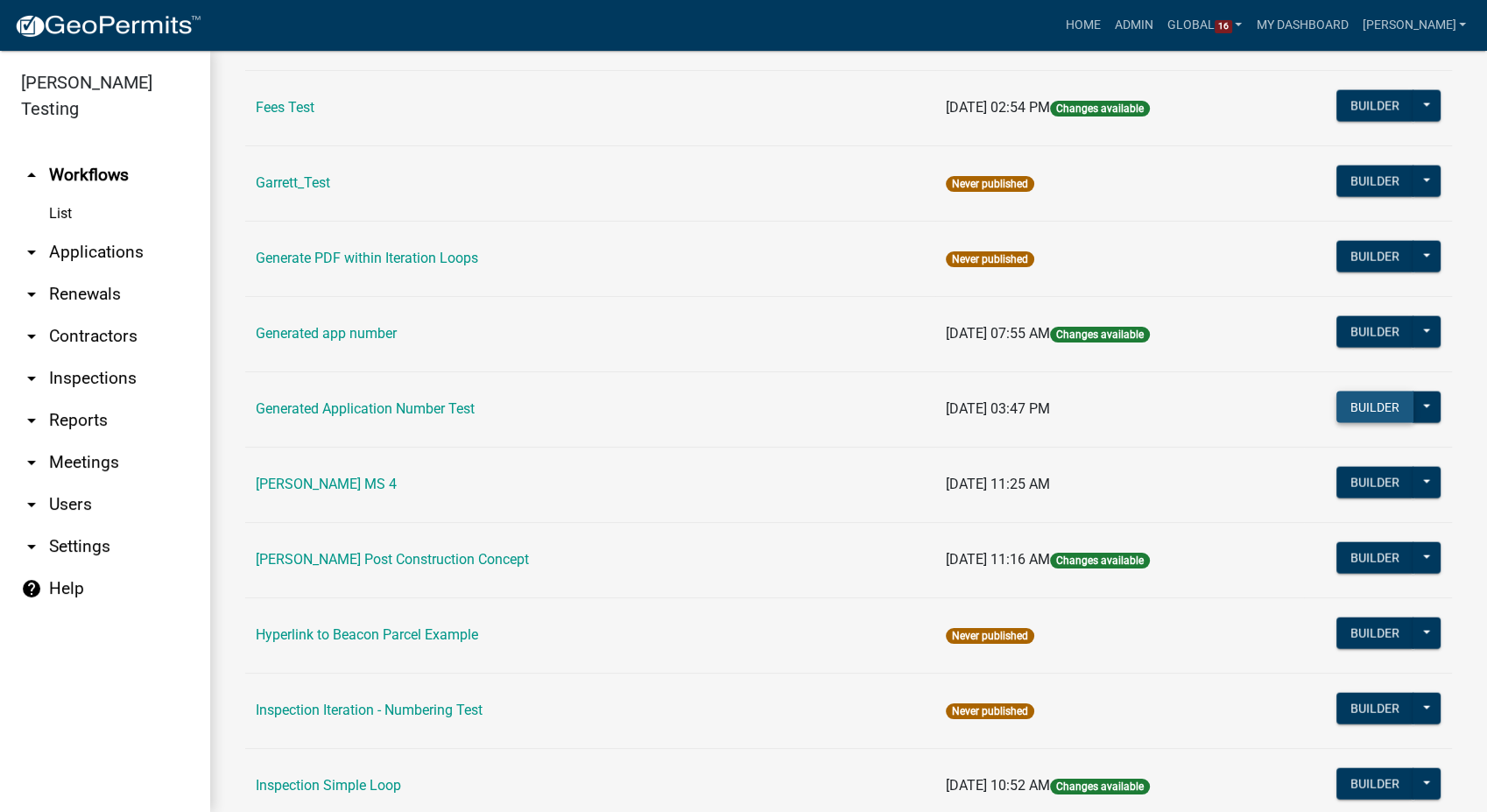
click at [1373, 397] on button "Builder" at bounding box center [1374, 407] width 77 height 31
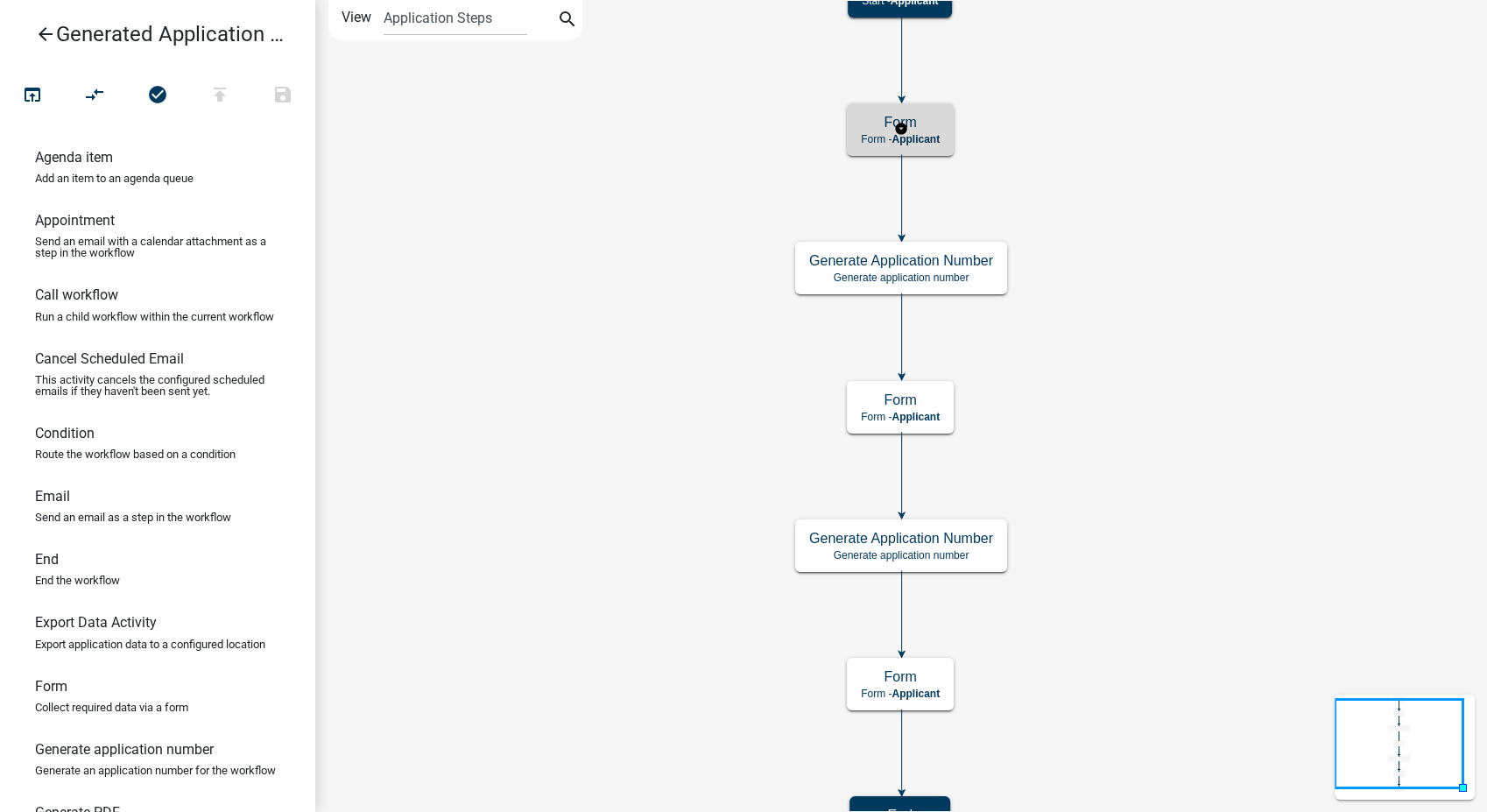
click at [925, 126] on h5 "Form" at bounding box center [900, 121] width 79 height 17
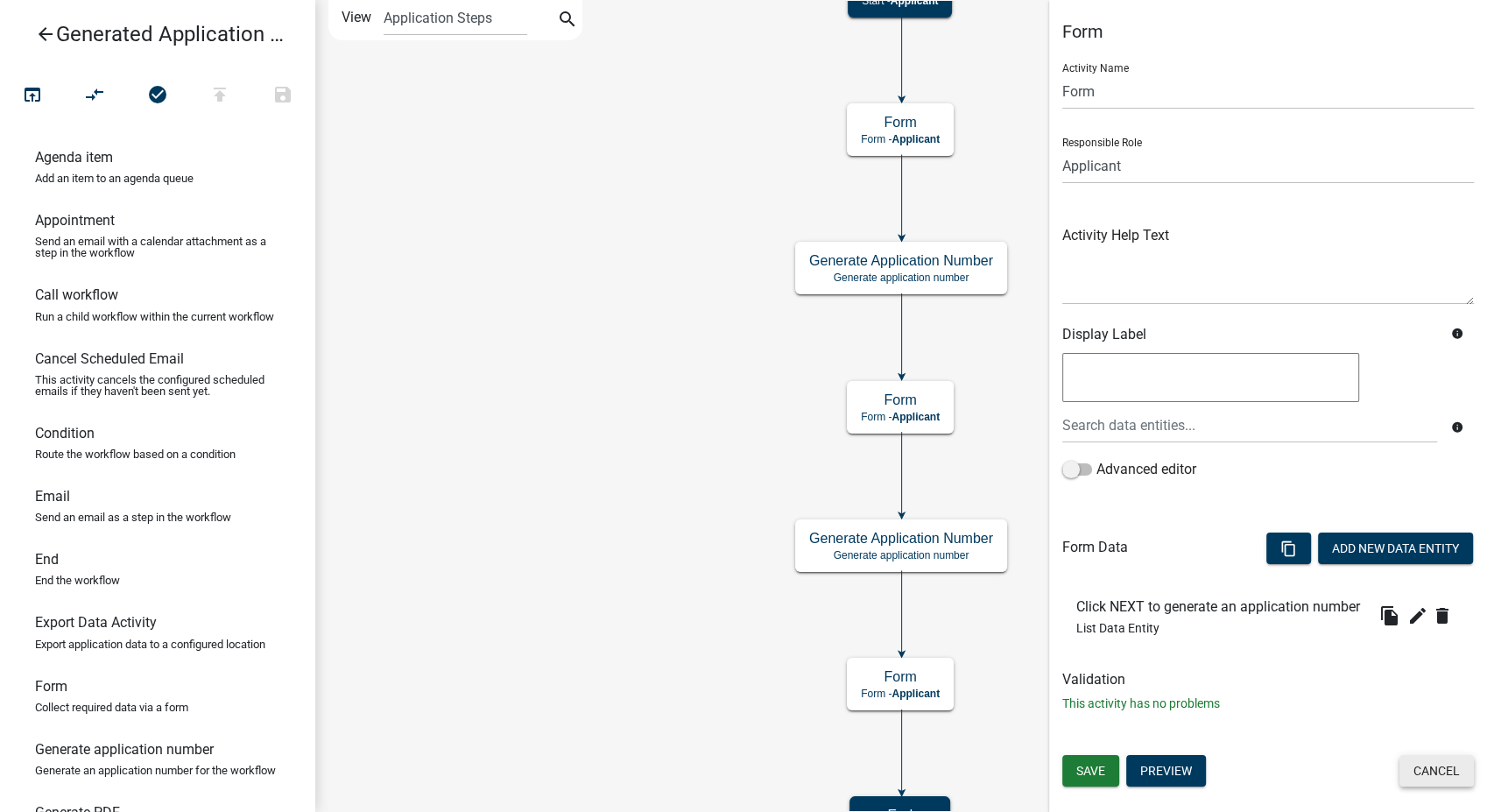
click at [1464, 766] on button "Cancel" at bounding box center [1436, 770] width 75 height 31
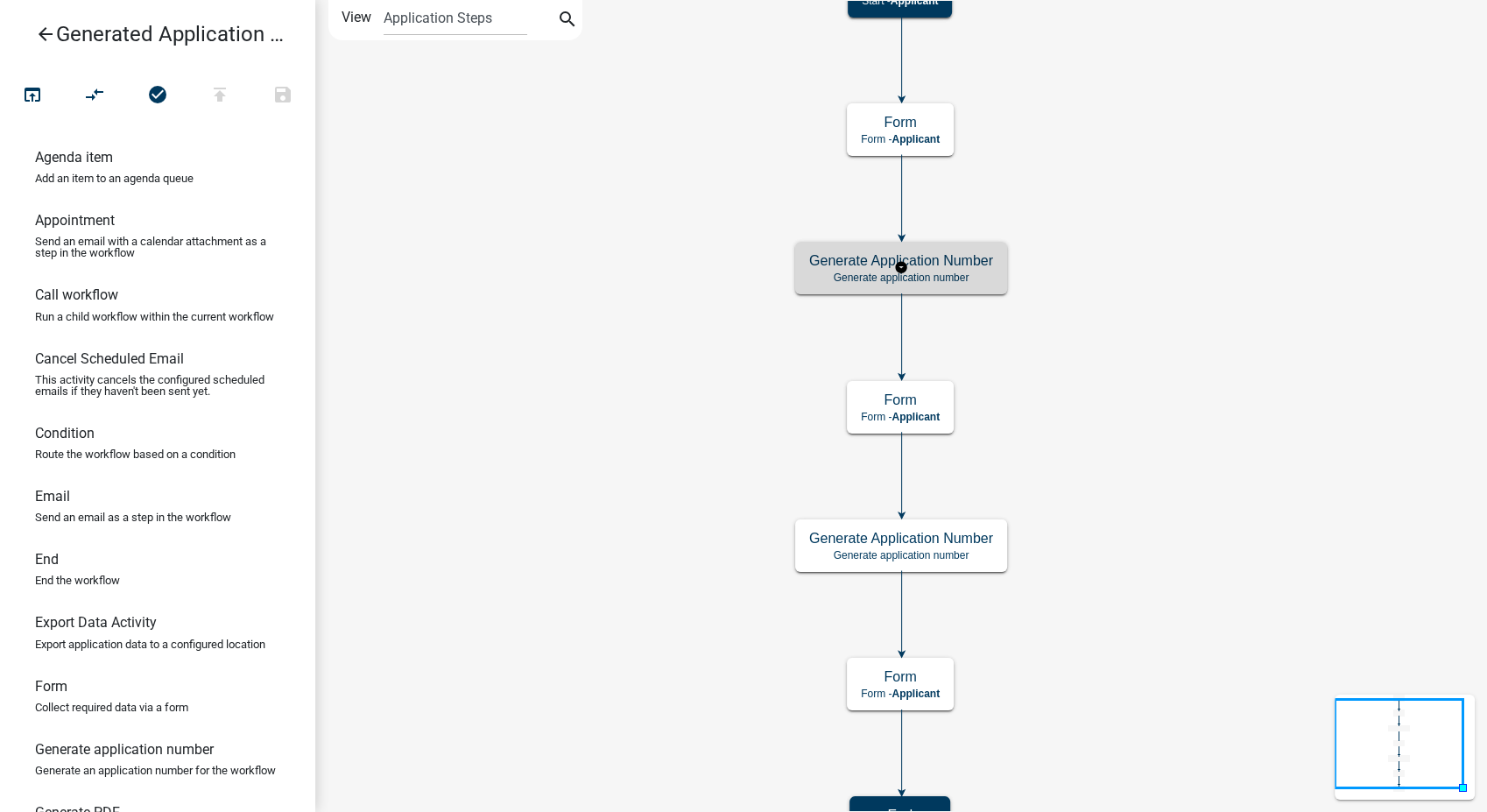
click at [950, 273] on p "Generate application number" at bounding box center [900, 278] width 184 height 13
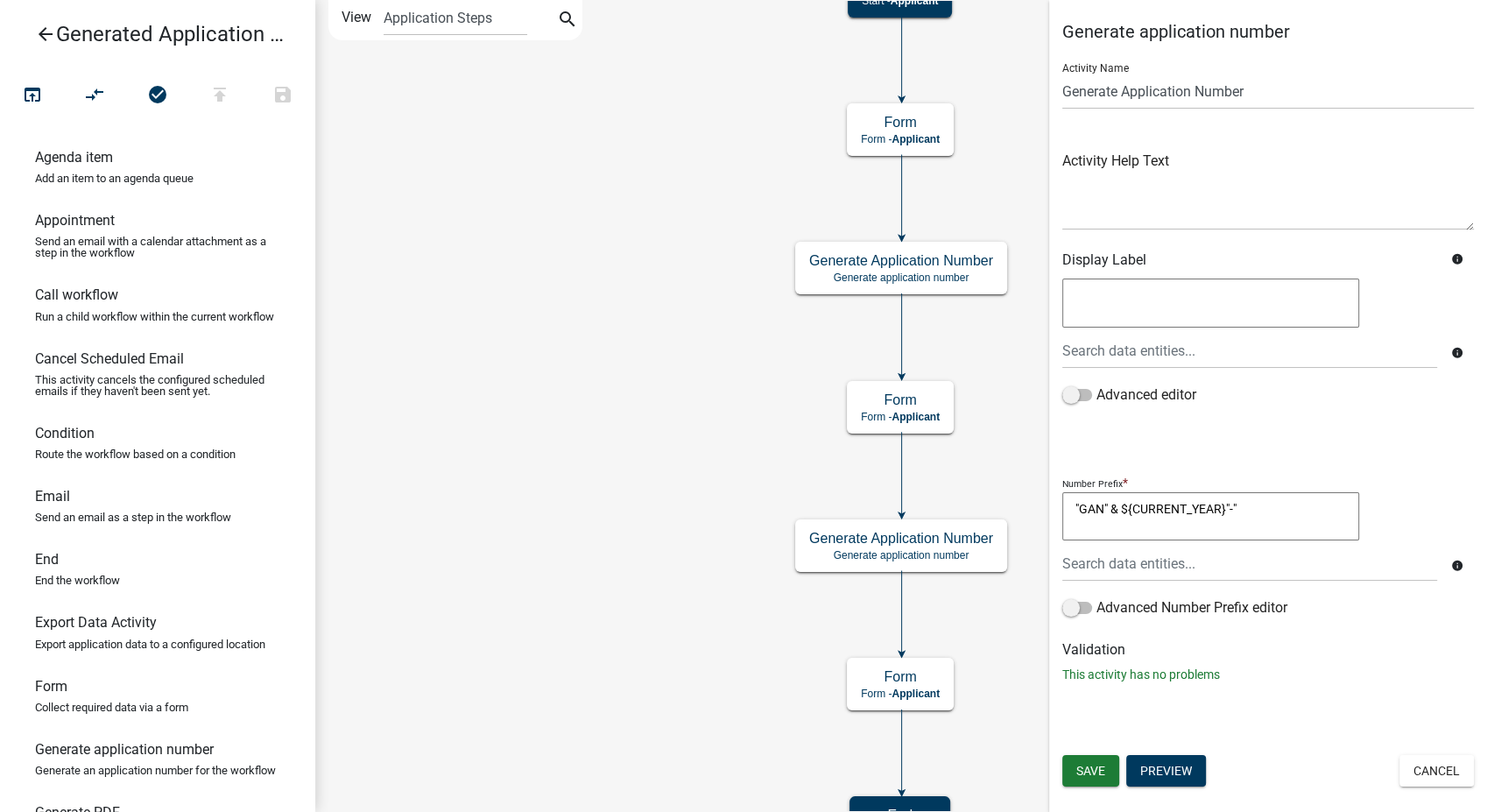
click at [1243, 504] on textarea ""GAN" & ${CURRENT_YEAR}"-"" at bounding box center [1211, 517] width 297 height 50
type textarea """
paste textarea "[ { "value": { "activity": { "routing": [ { "targetId": "e0655cbb-fdf3-49df-9ea…"
type textarea "[ { "value": { "activity": { "routing": [ { "targetId": "e0655cbb-fdf3-49df-9ea…"
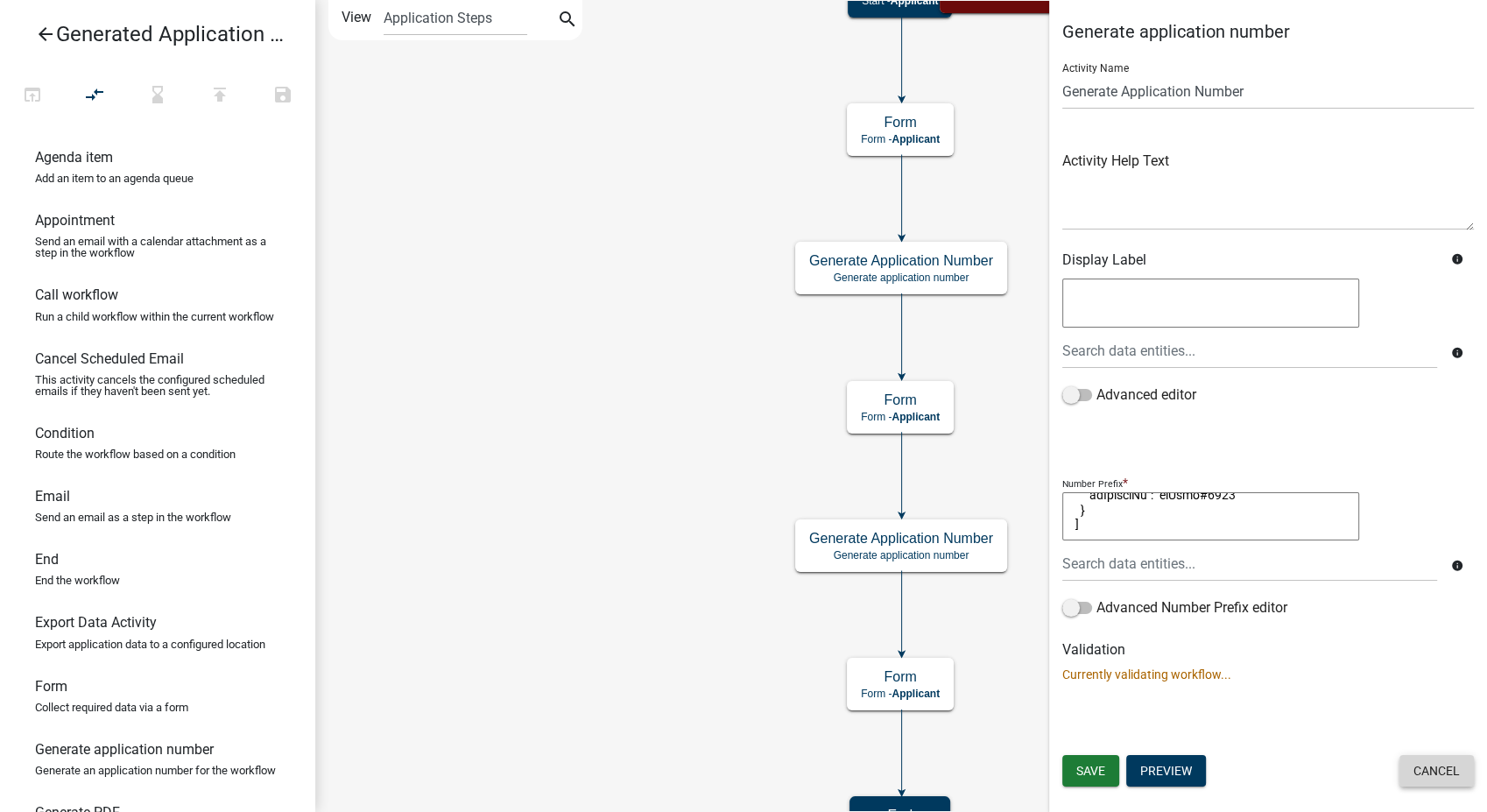
click at [1436, 767] on button "Cancel" at bounding box center [1436, 770] width 75 height 31
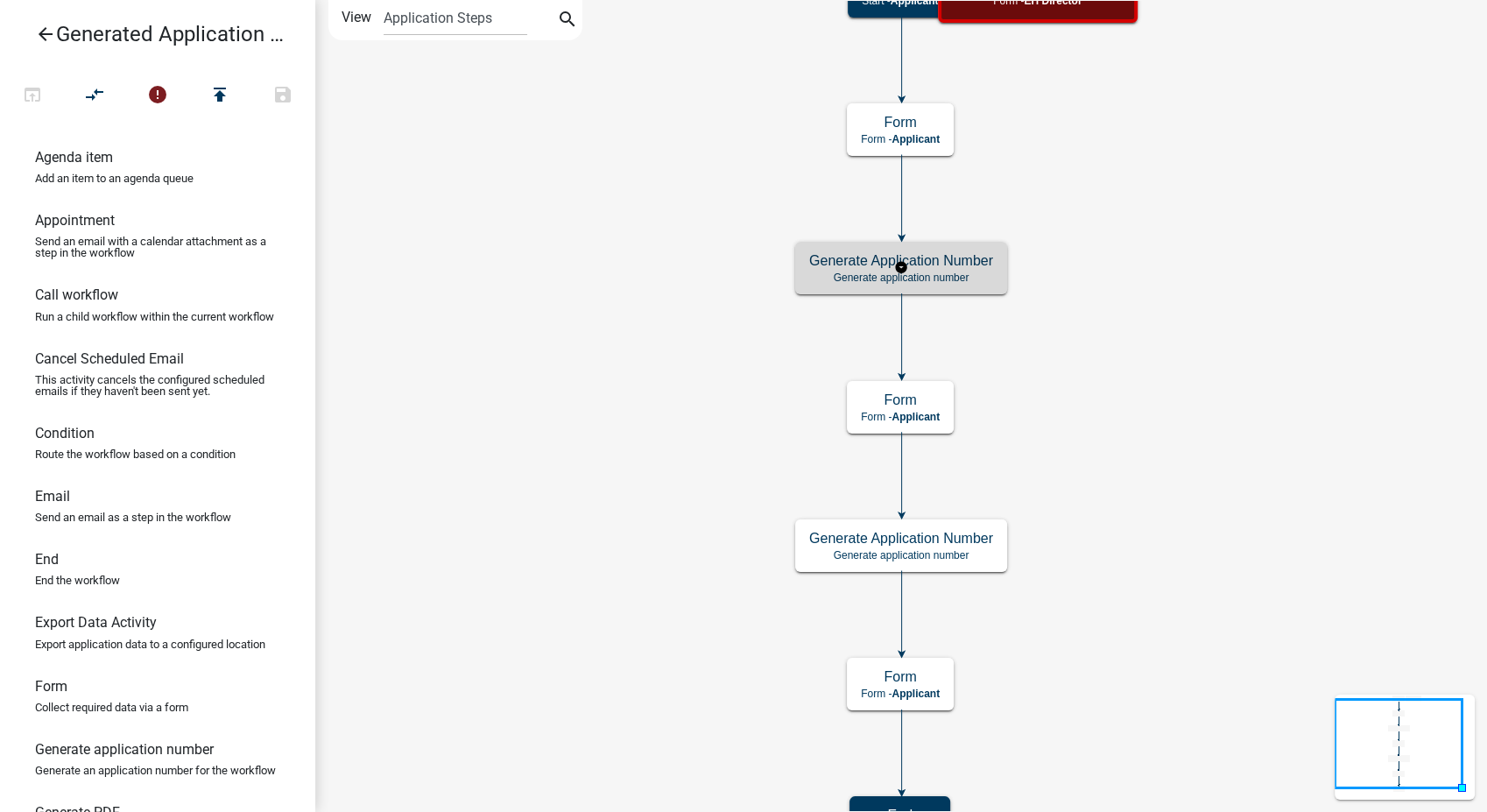
click at [967, 272] on p "Generate application number" at bounding box center [900, 278] width 184 height 13
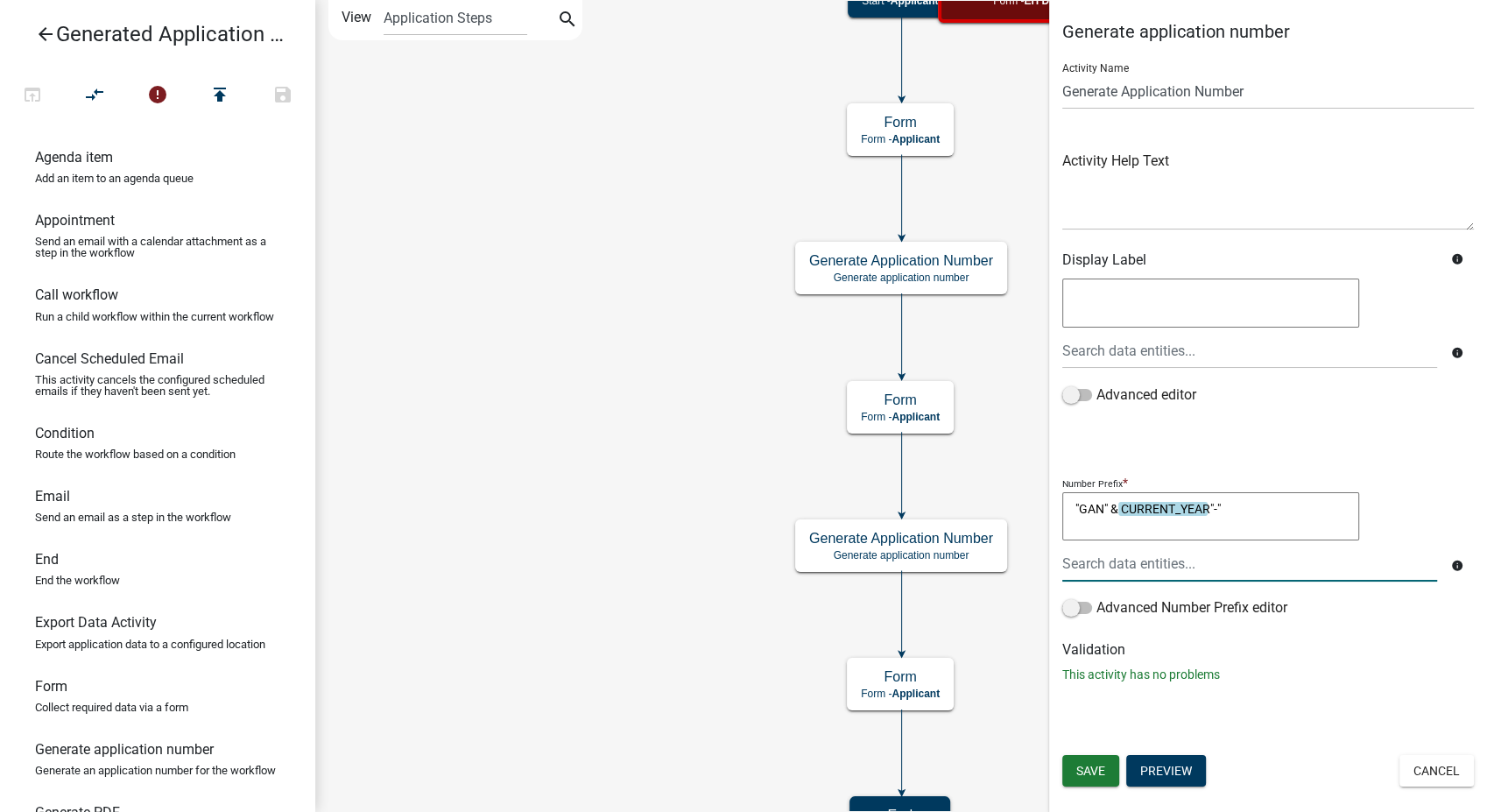
drag, startPoint x: 1232, startPoint y: 504, endPoint x: 1001, endPoint y: 510, distance: 231.1
click at [1001, 510] on main "Start Start - Applicant Form Form - Applicant Generate Application Number Gener…" at bounding box center [901, 406] width 1172 height 812
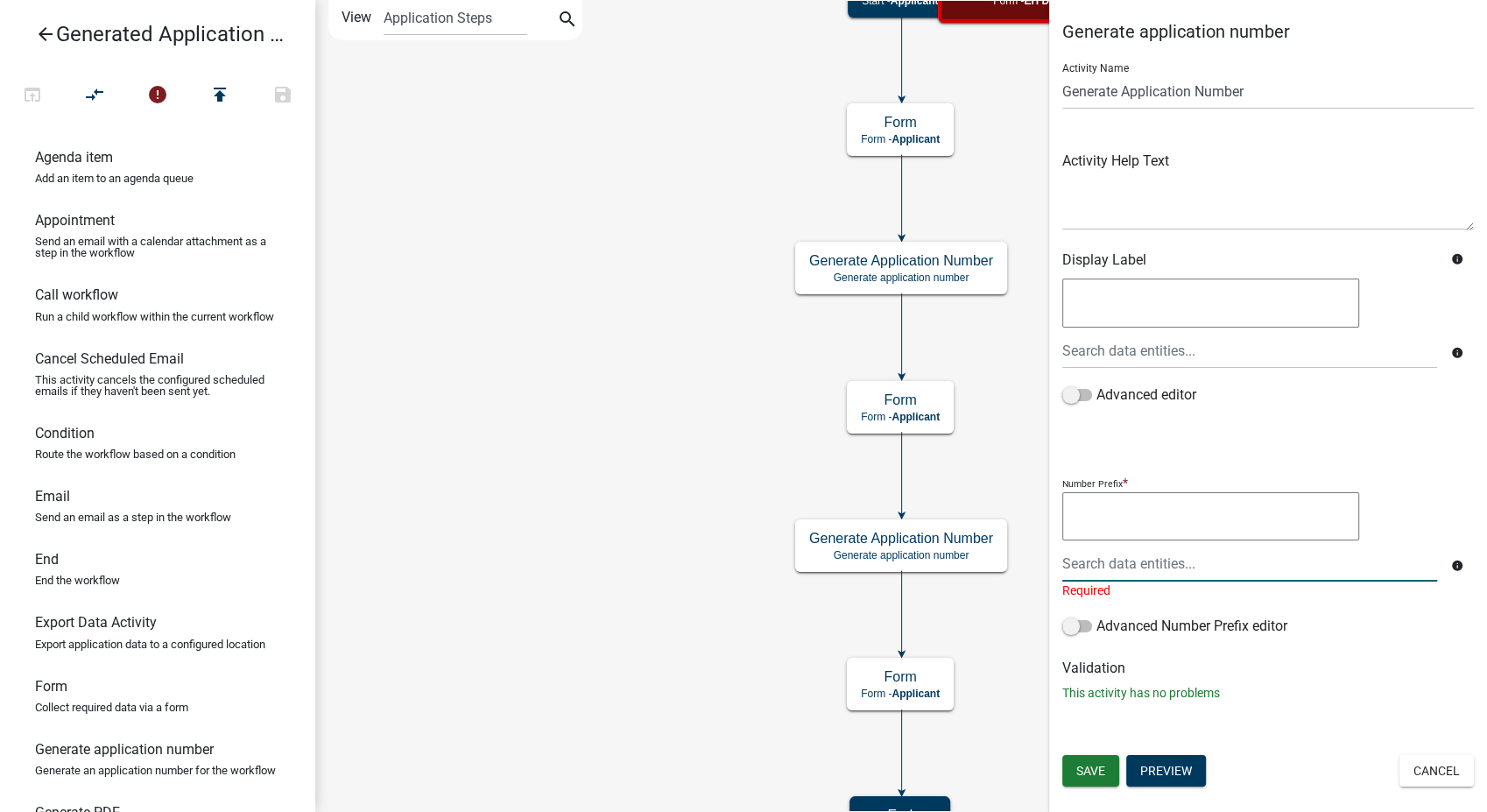
paste textarea "CONCAT("D",RIGHT(ApprovalDate,2))&"-""
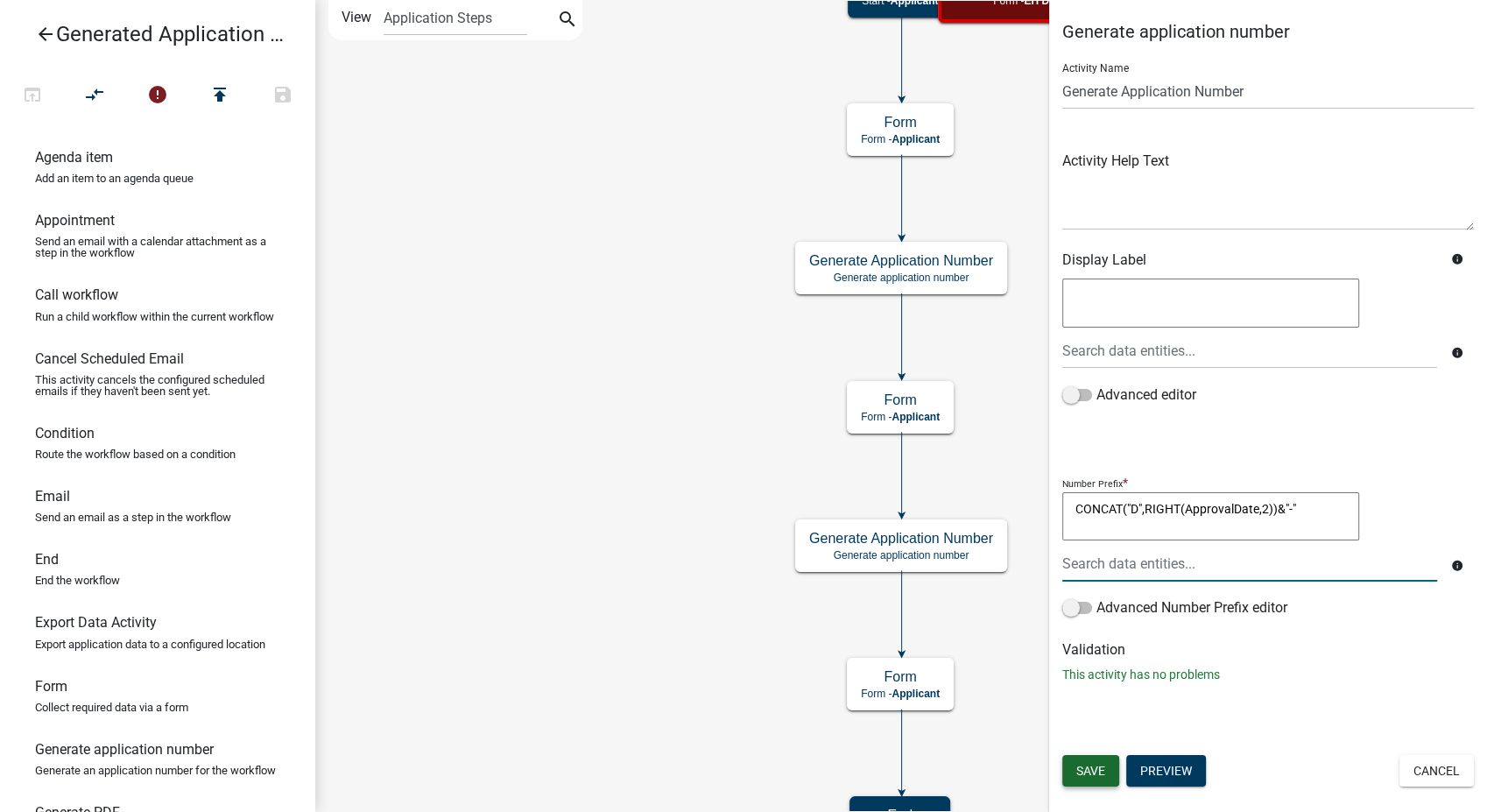
type textarea "CONCAT("D",RIGHT(ApprovalDate,2))&"-""
click at [1090, 768] on span "Save" at bounding box center [1091, 770] width 29 height 14
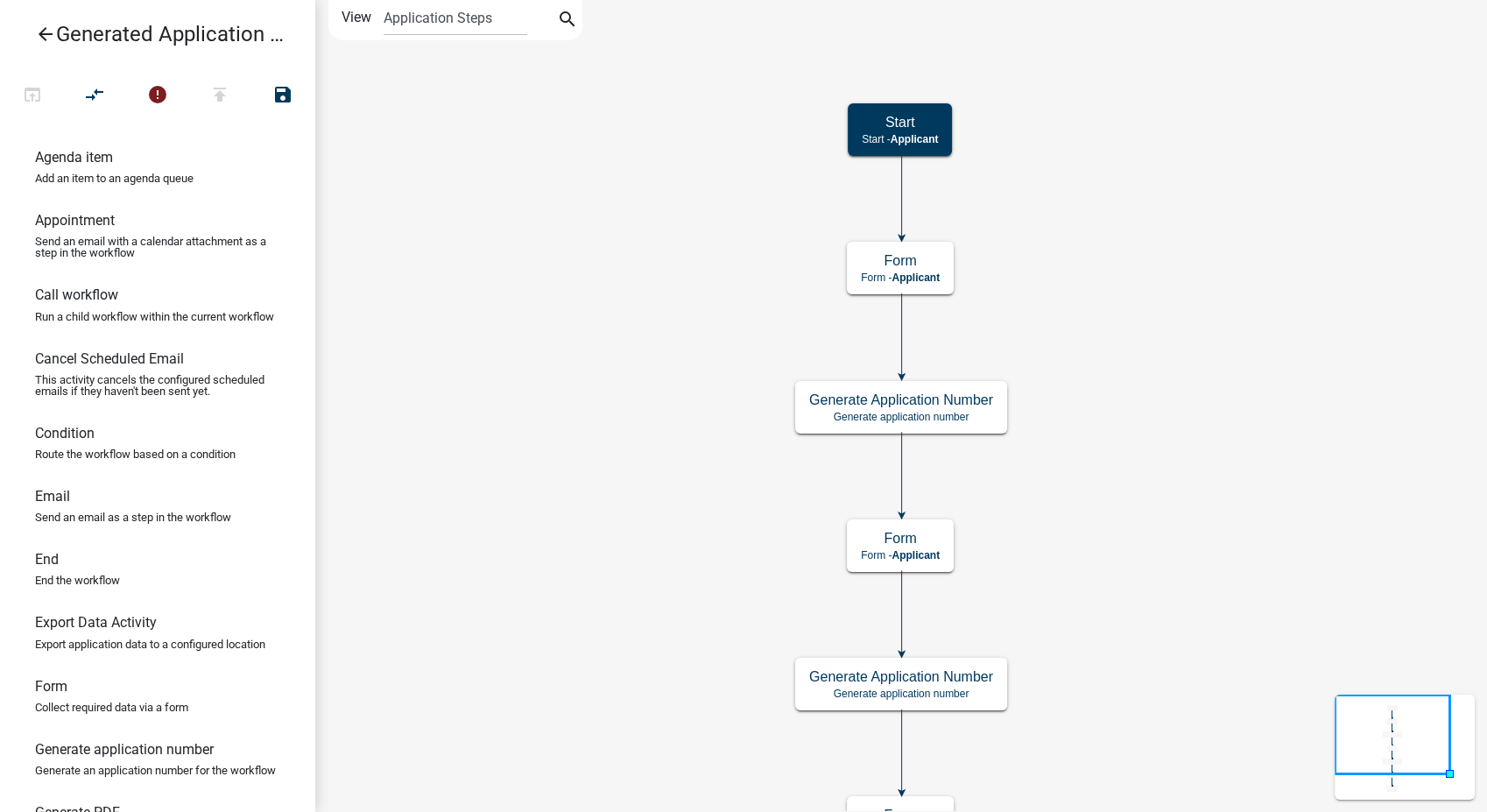
click at [1271, 563] on icon "Start Start - Applicant Form Form - Applicant Generate Application Number Gener…" at bounding box center [901, 493] width 1170 height 986
click at [27, 98] on icon "open_in_browser" at bounding box center [33, 96] width 21 height 24
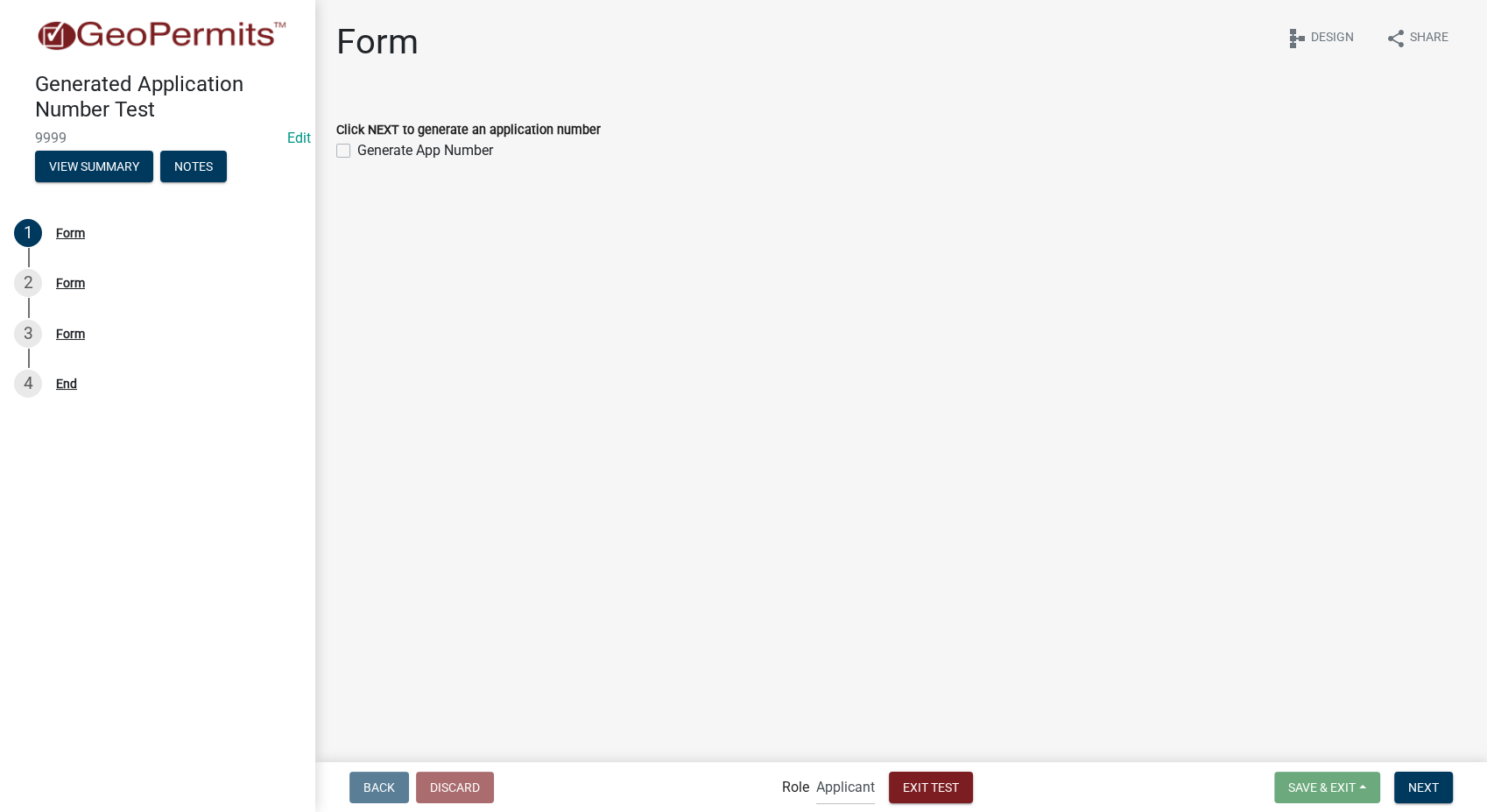
click at [357, 150] on label "Generate App Number" at bounding box center [425, 151] width 136 height 21
click at [357, 150] on input "Generate App Number" at bounding box center [363, 146] width 12 height 12
checkbox input "true"
click at [1423, 782] on span "Next" at bounding box center [1424, 787] width 31 height 14
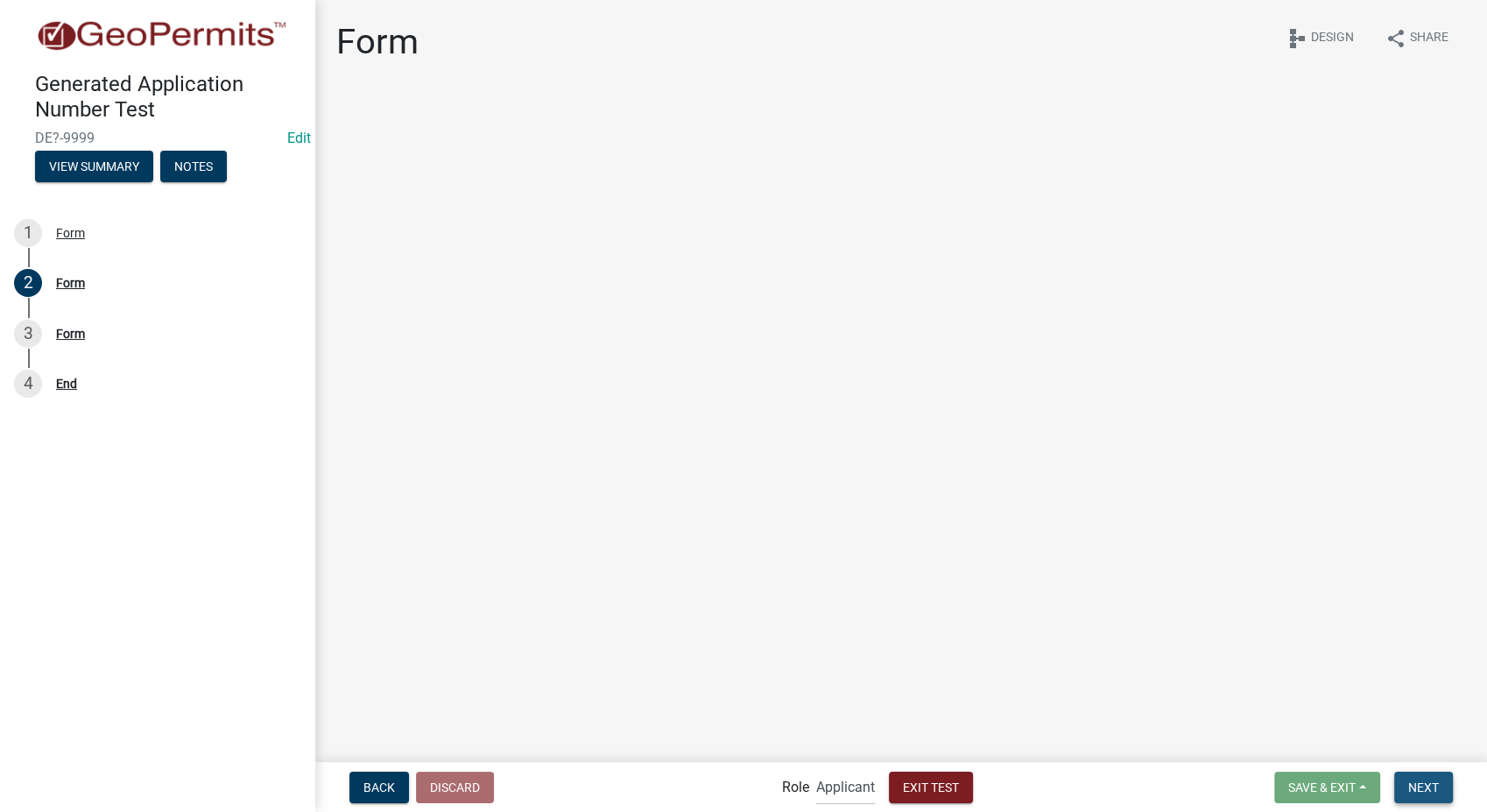
click at [1423, 782] on span "Next" at bounding box center [1424, 787] width 31 height 14
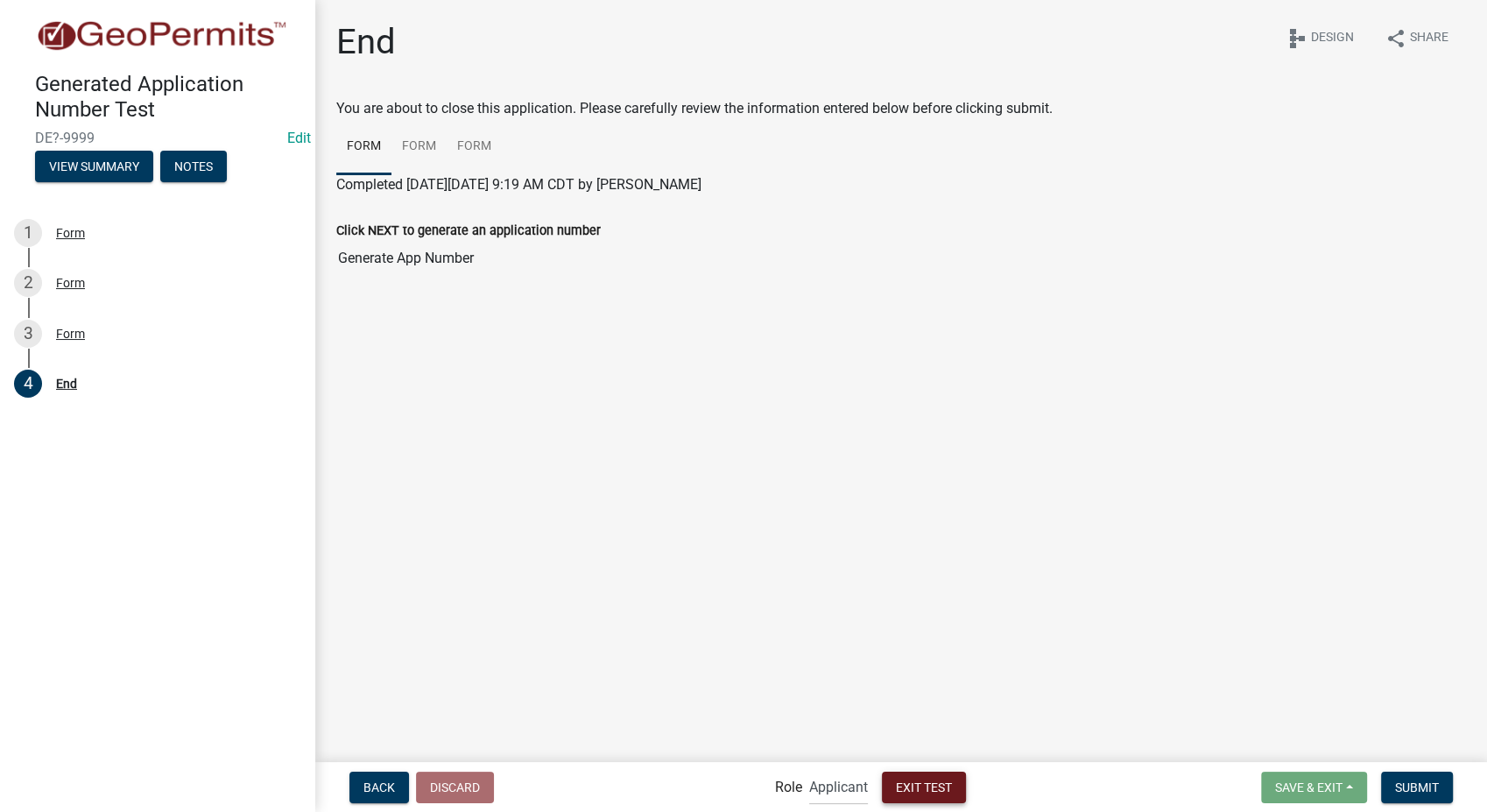
click at [925, 798] on button "Exit Test" at bounding box center [924, 788] width 84 height 31
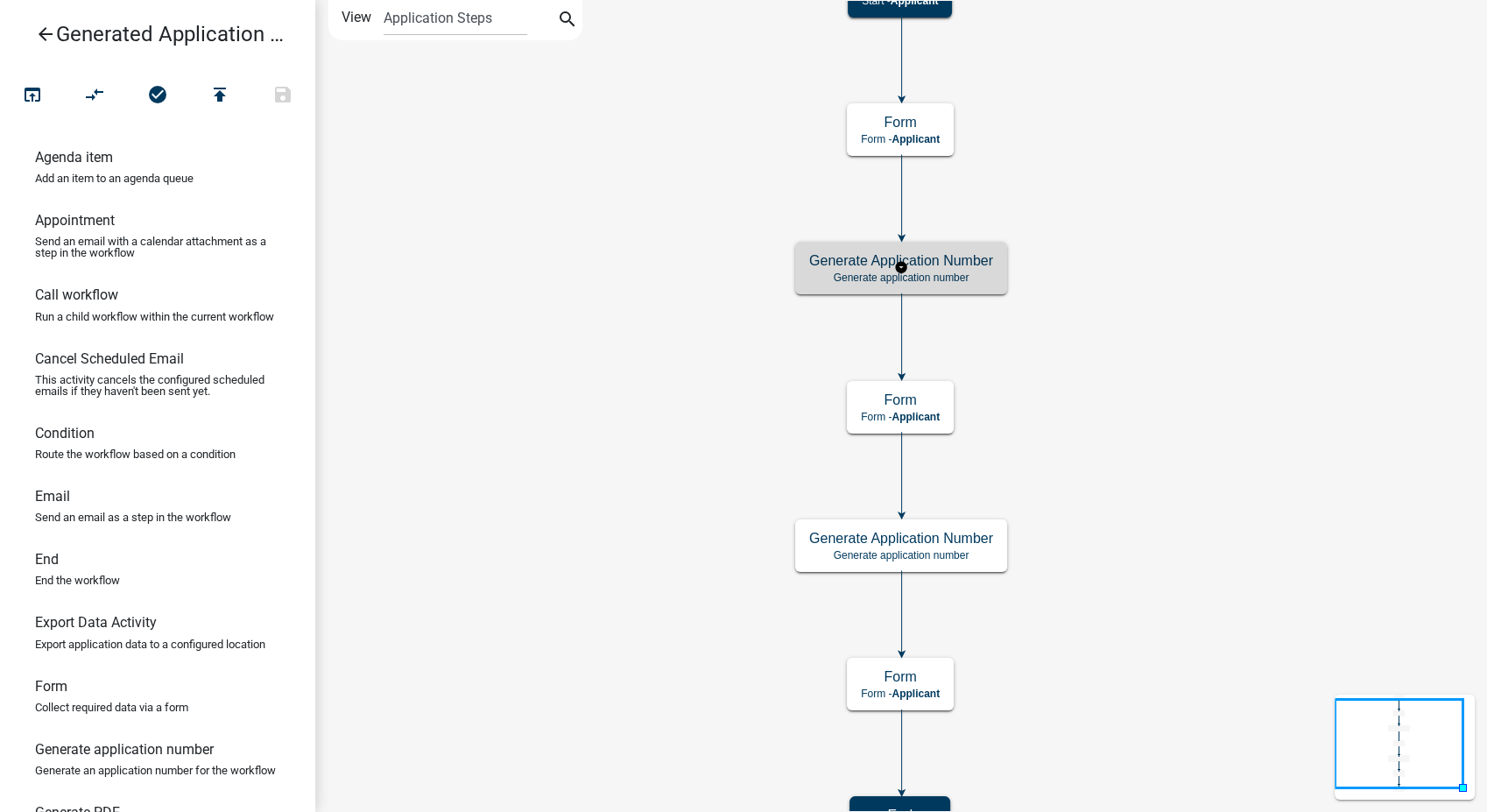
click at [982, 279] on p "Generate application number" at bounding box center [900, 278] width 184 height 13
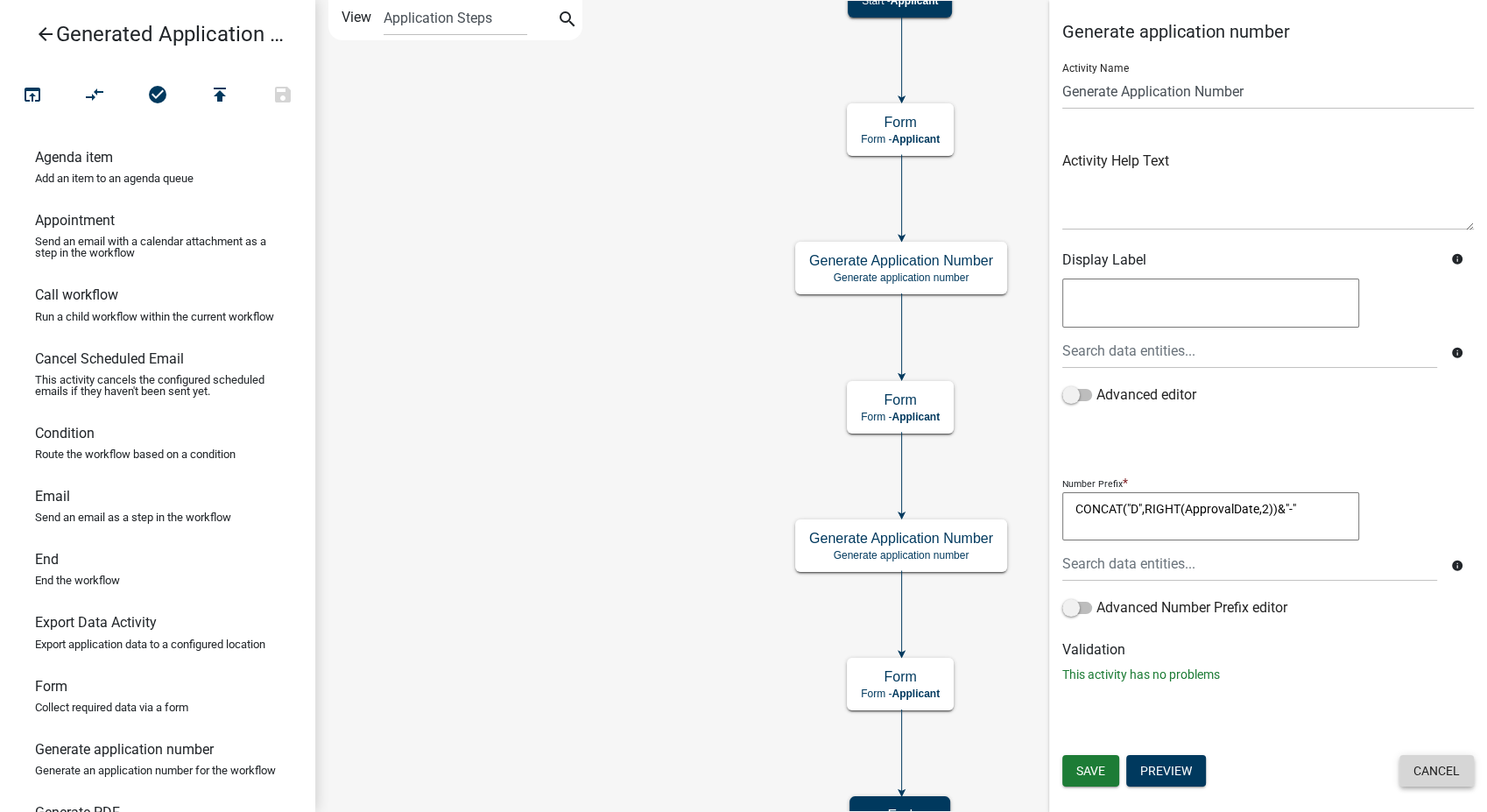
click at [1432, 769] on button "Cancel" at bounding box center [1436, 770] width 75 height 31
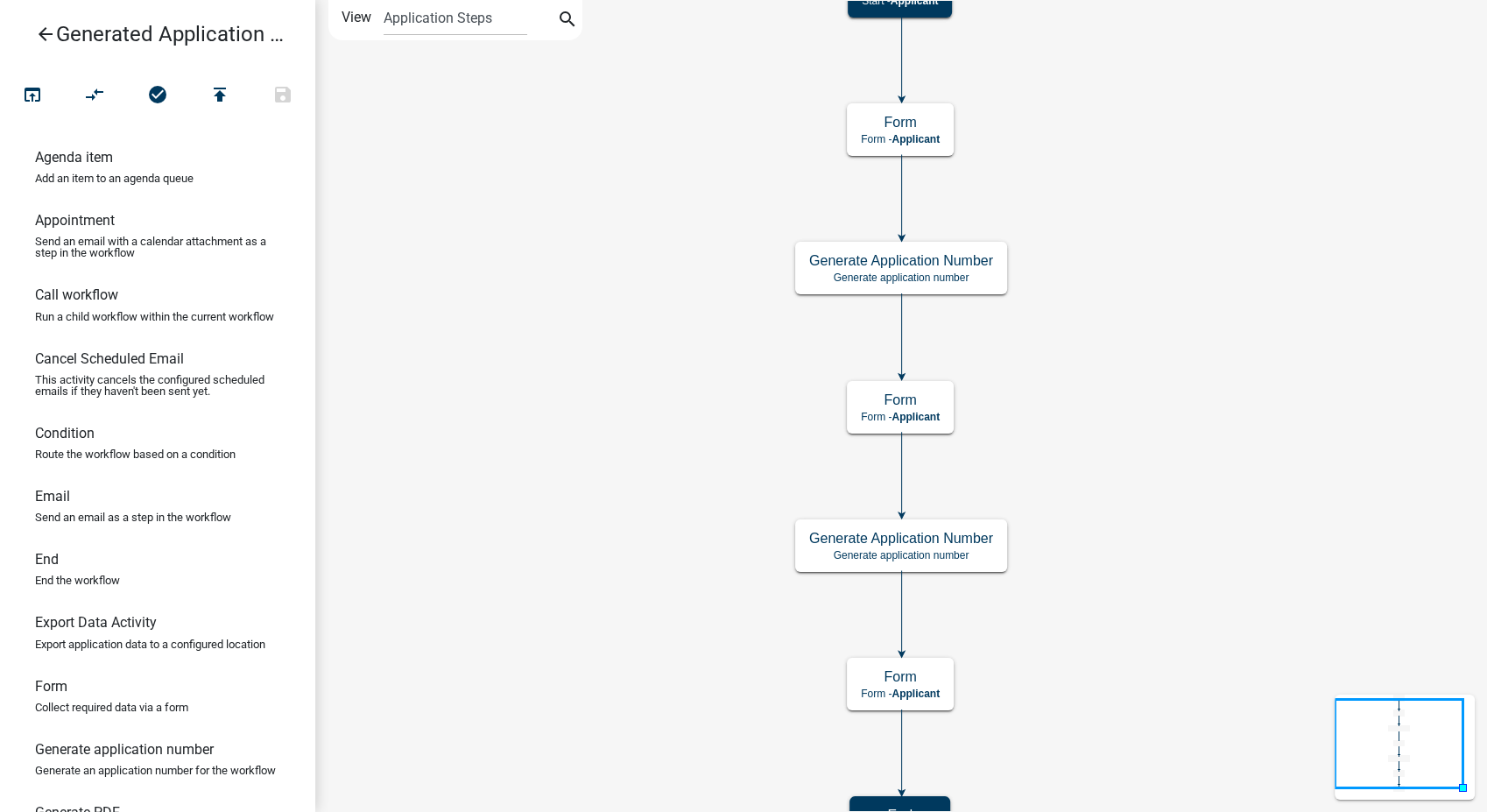
click at [45, 33] on icon "arrow_back" at bounding box center [46, 35] width 21 height 24
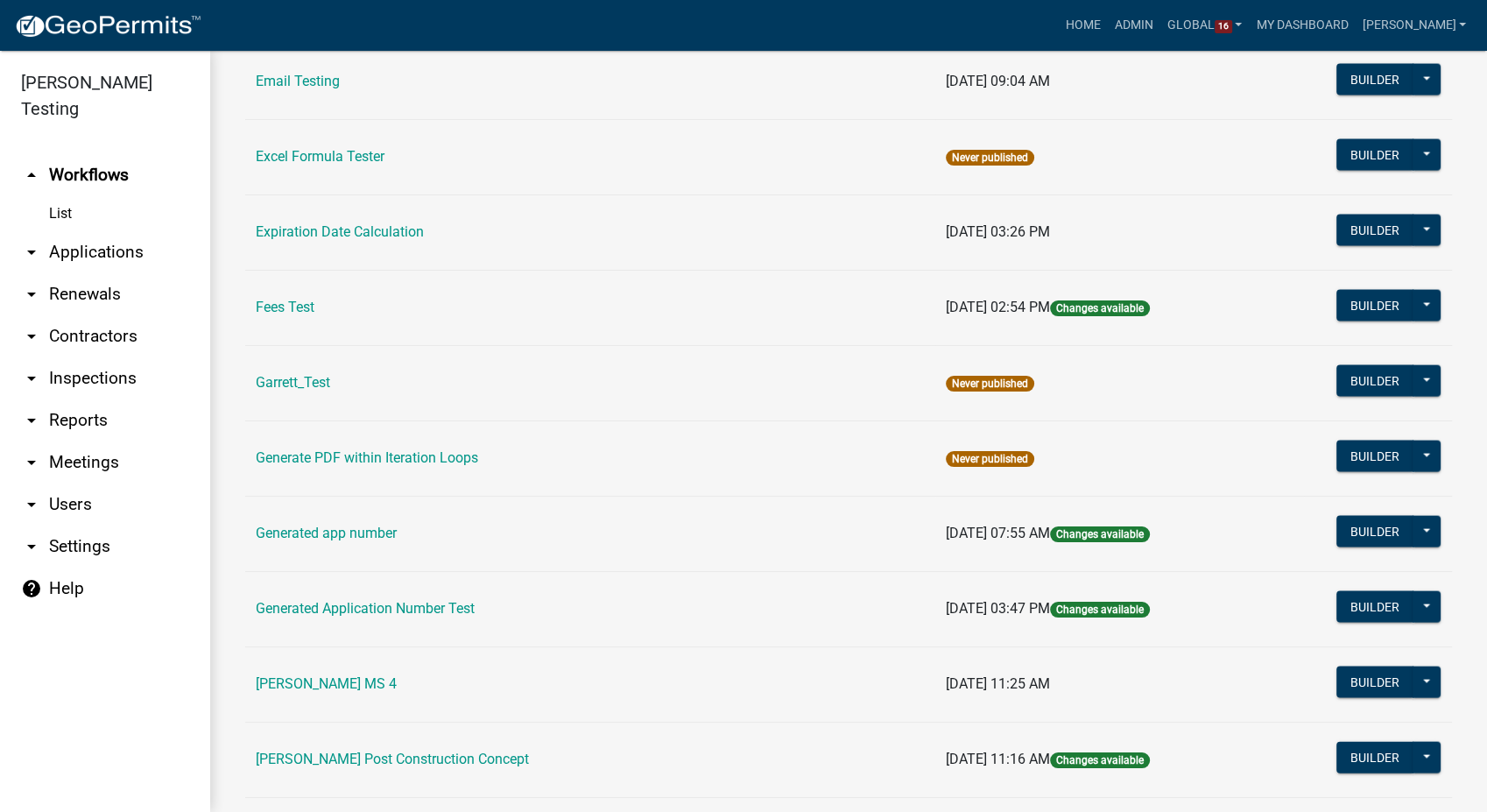
scroll to position [3503, 0]
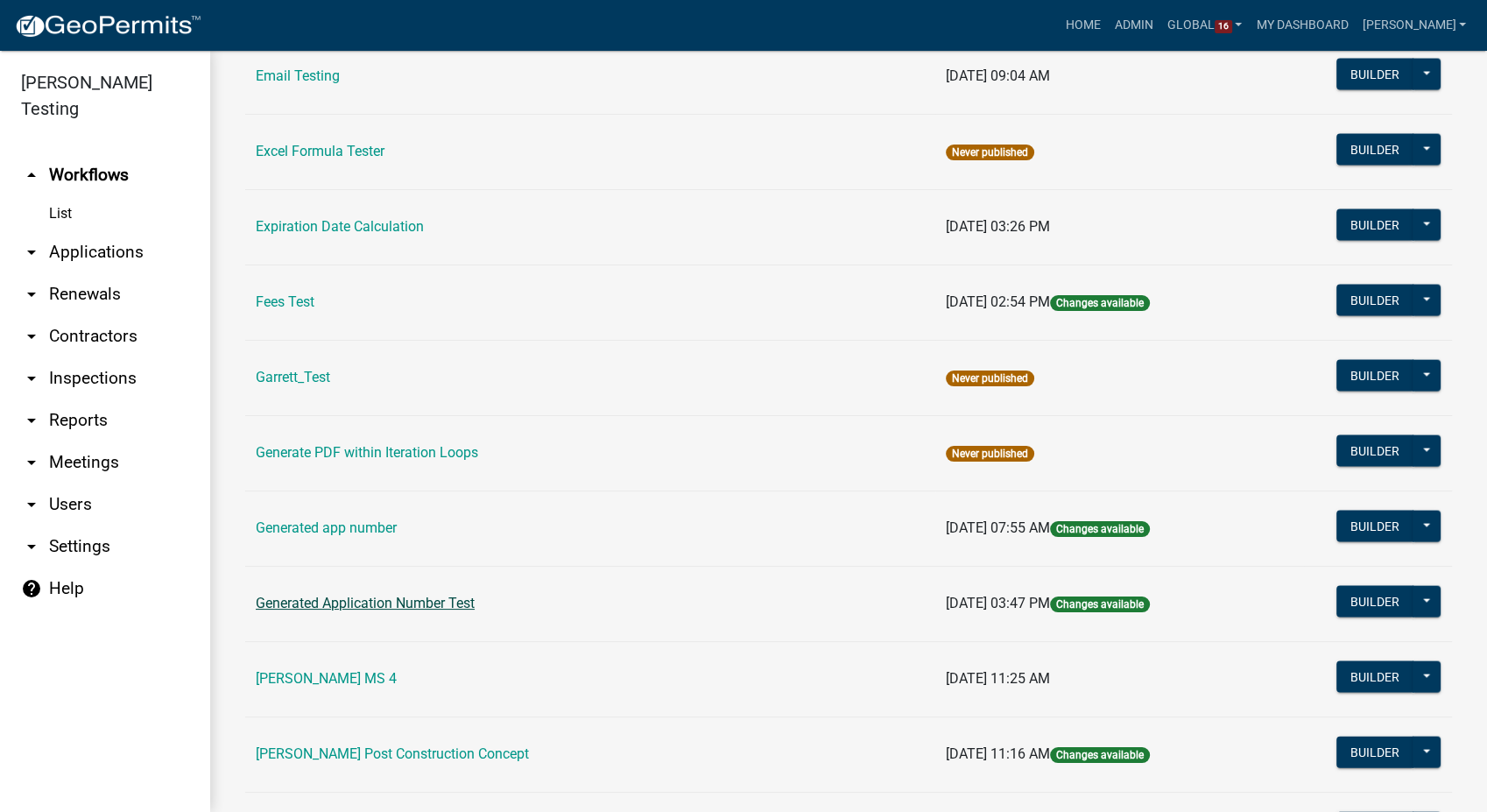
click at [463, 594] on link "Generated Application Number Test" at bounding box center [364, 602] width 219 height 17
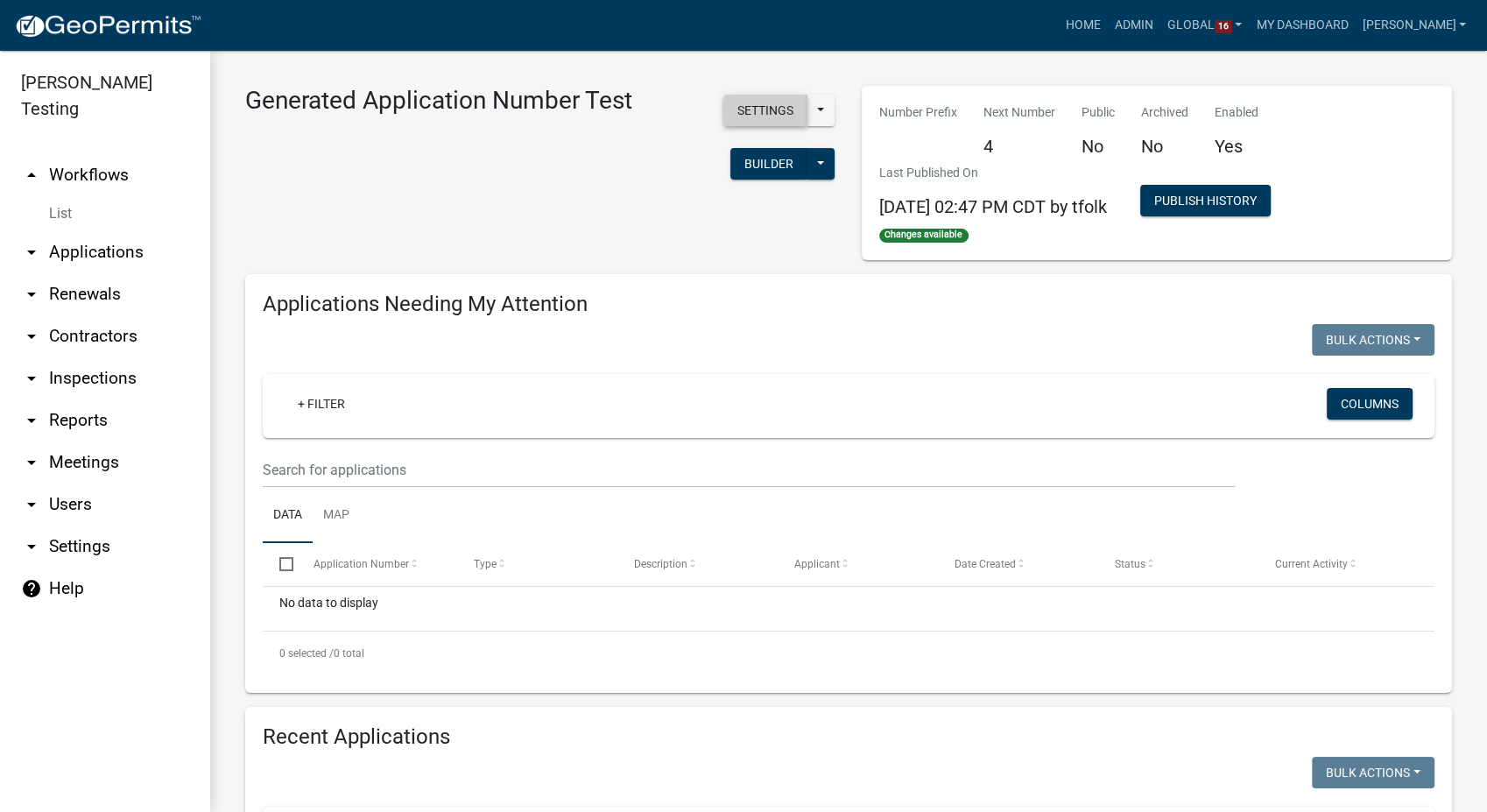
click at [752, 110] on button "Settings" at bounding box center [765, 110] width 84 height 31
select select "bd3f6247-2fa5-4261-8b09-08097dfedd9a"
select select "3"
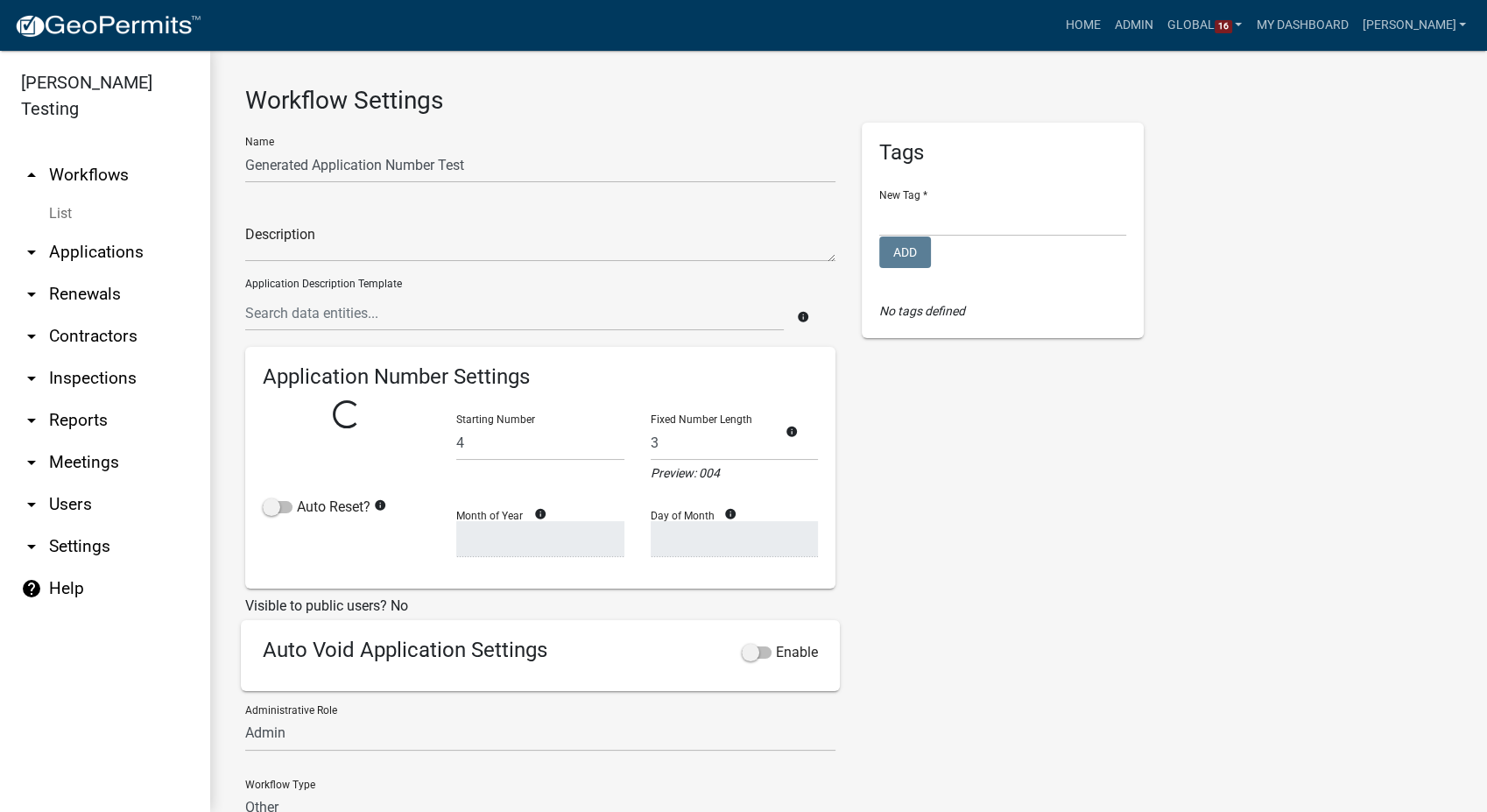
select select
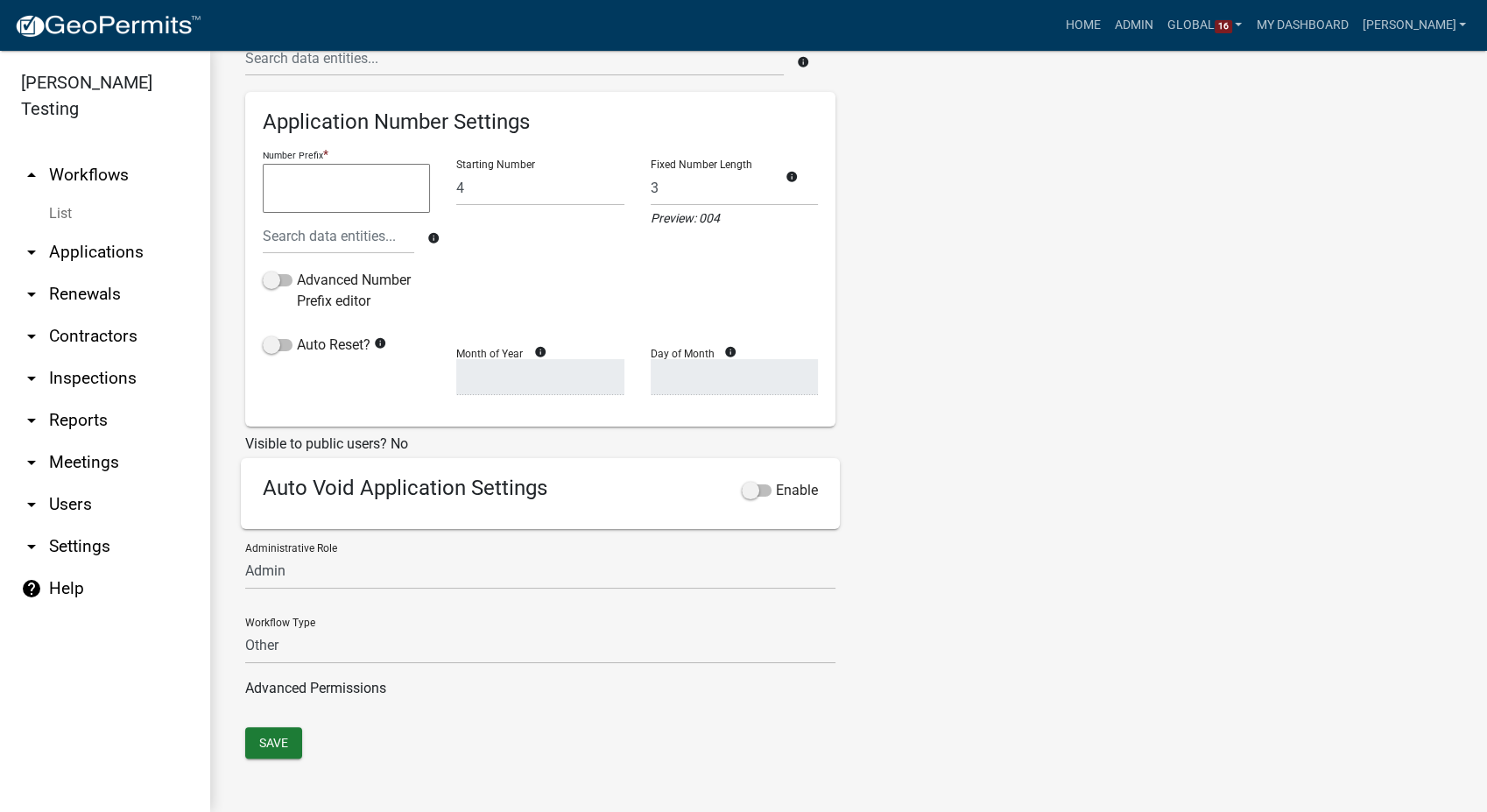
scroll to position [21, 0]
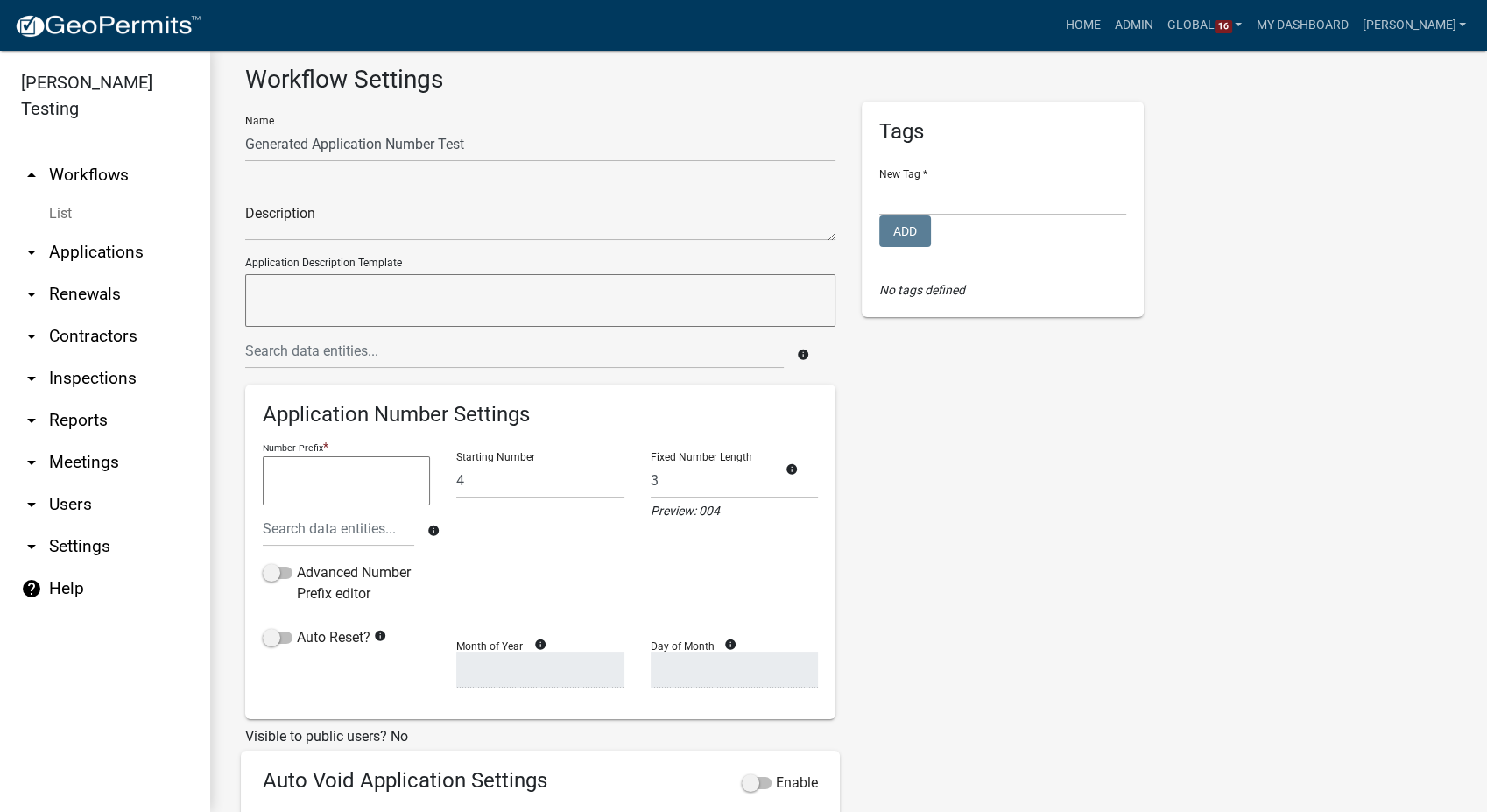
click at [284, 473] on textarea at bounding box center [347, 481] width 167 height 50
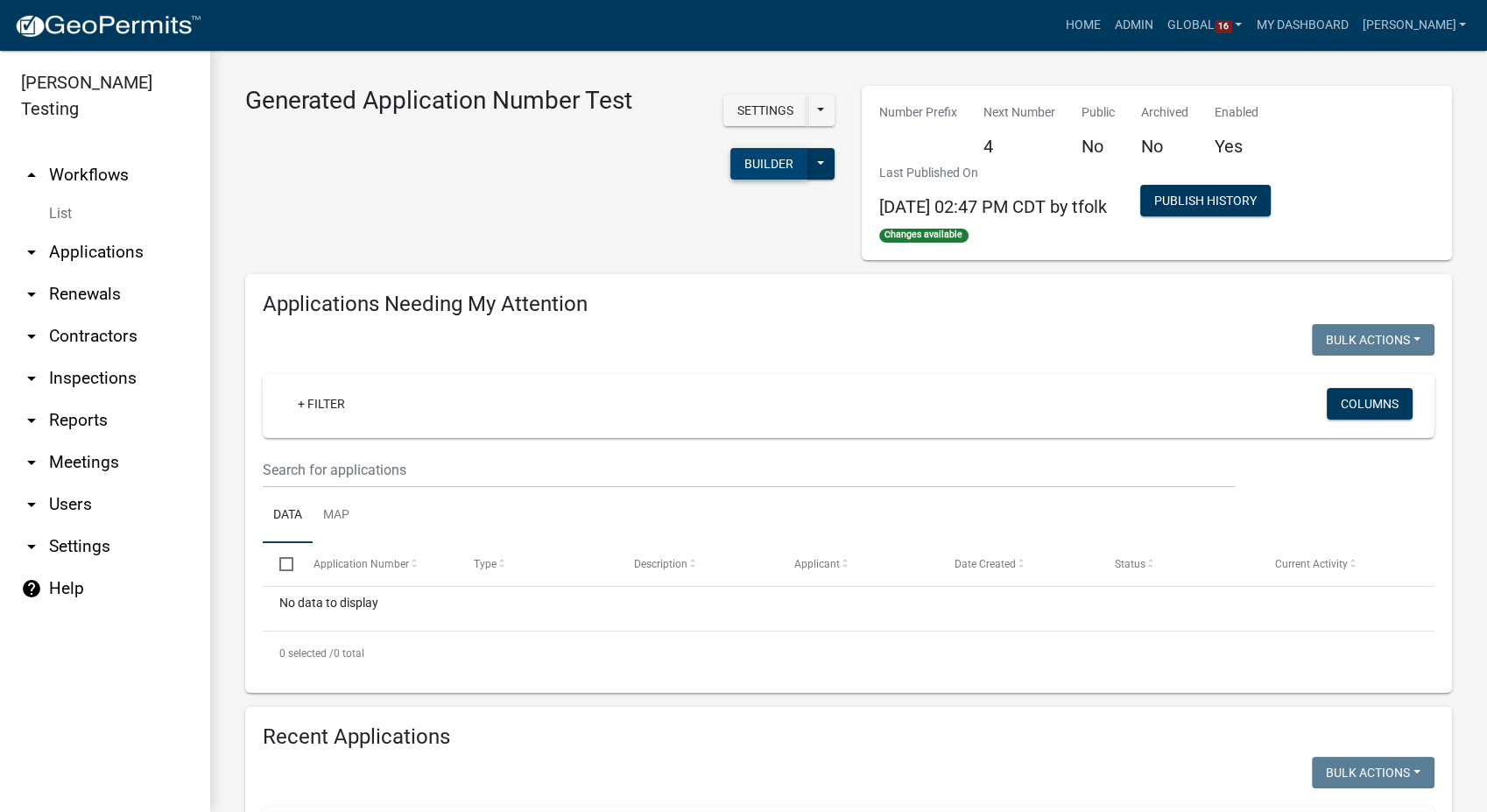
click at [763, 170] on button "Builder" at bounding box center [768, 163] width 77 height 31
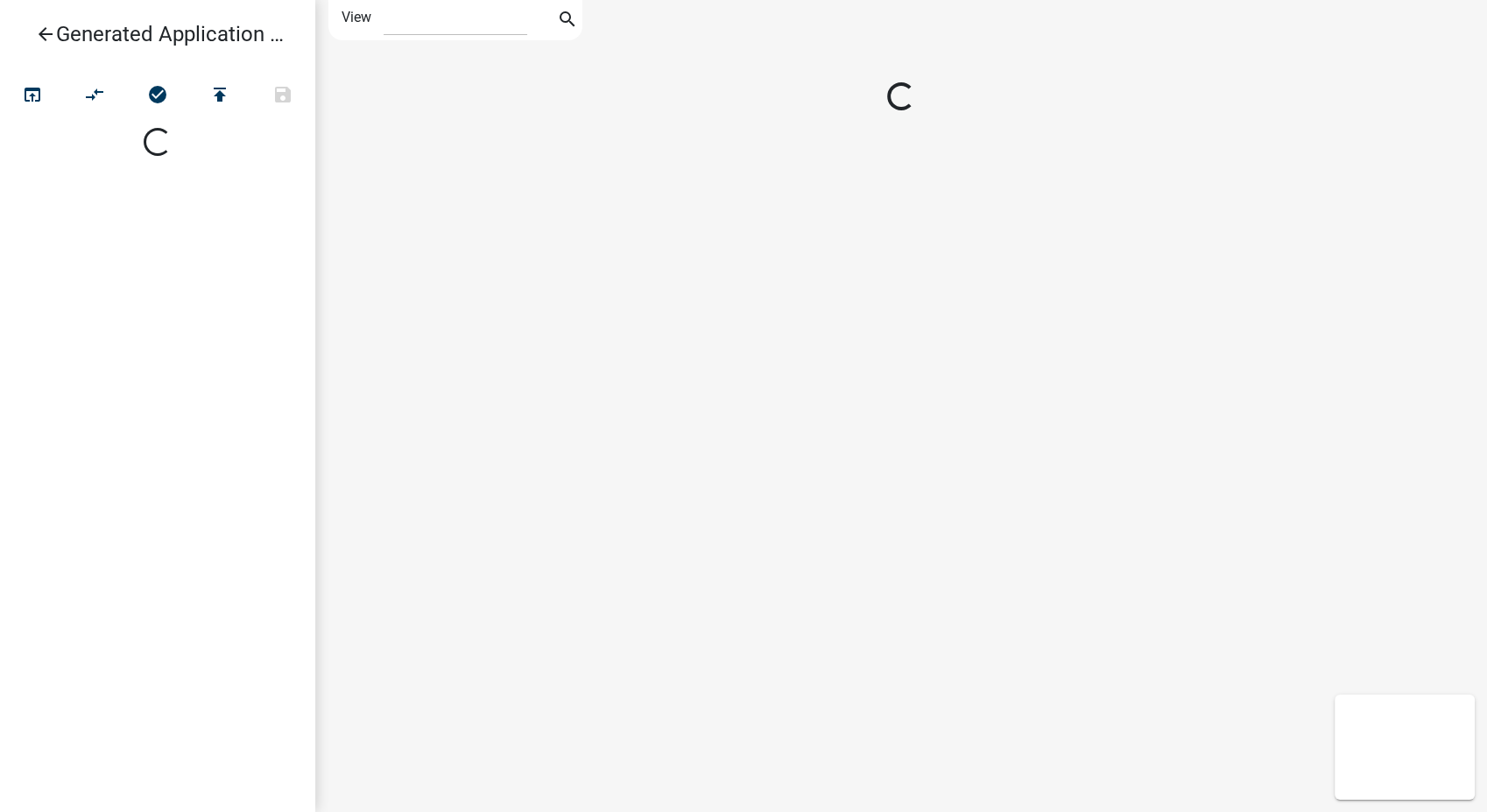
select select "1"
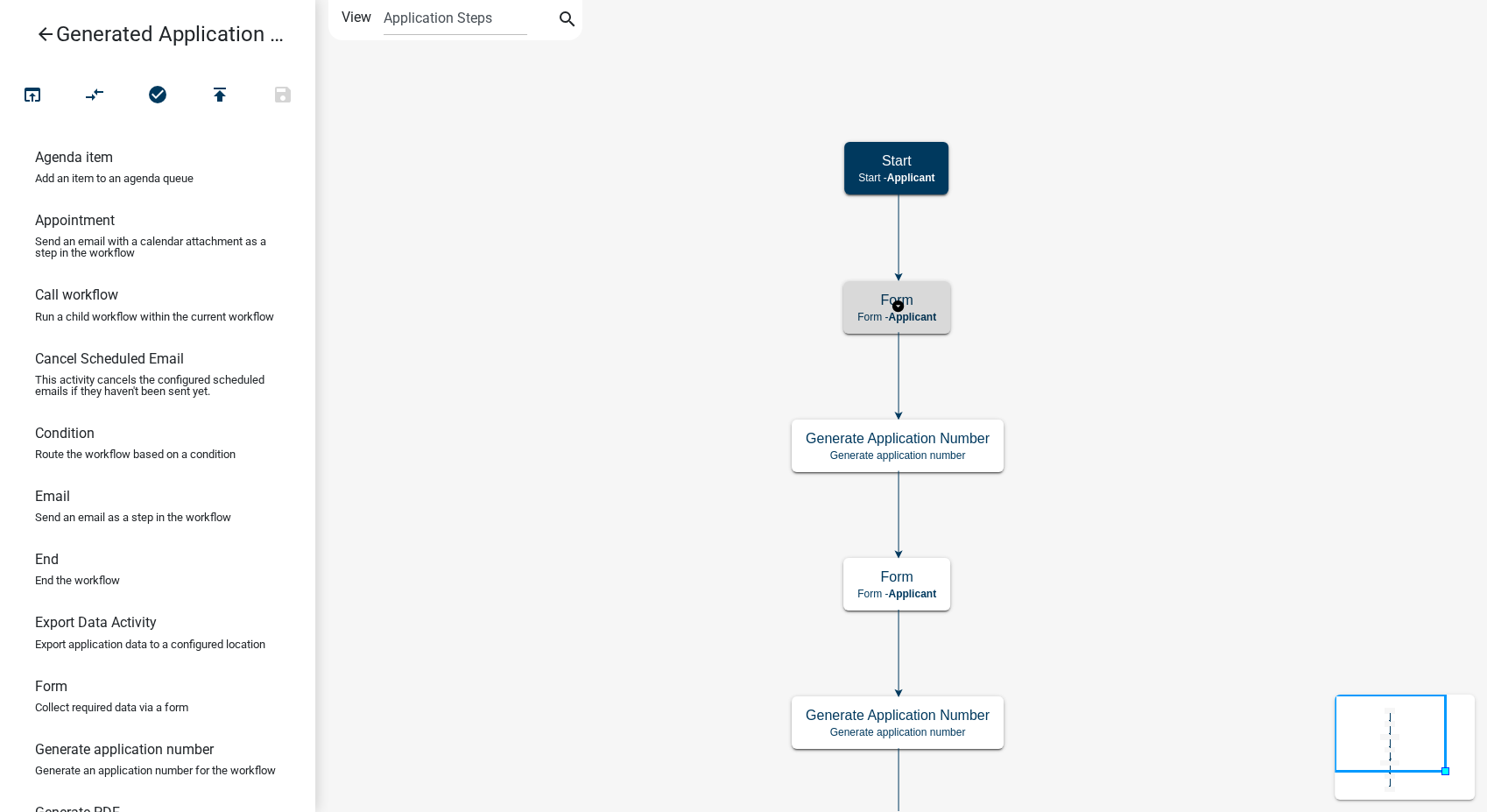
click at [946, 320] on div "Form Form - Applicant" at bounding box center [896, 307] width 107 height 52
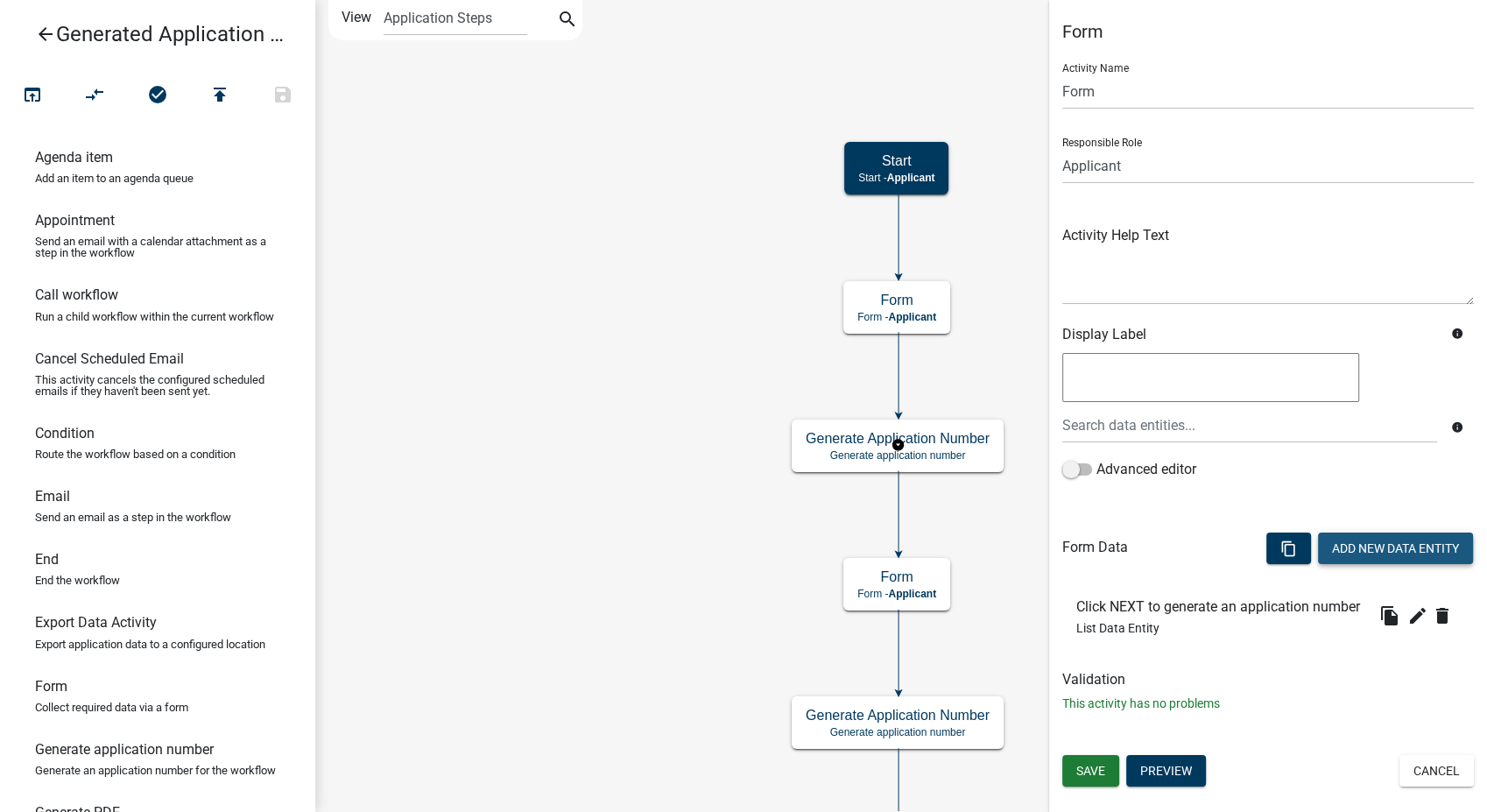
click at [1405, 543] on button "Add New Data Entity" at bounding box center [1396, 548] width 155 height 31
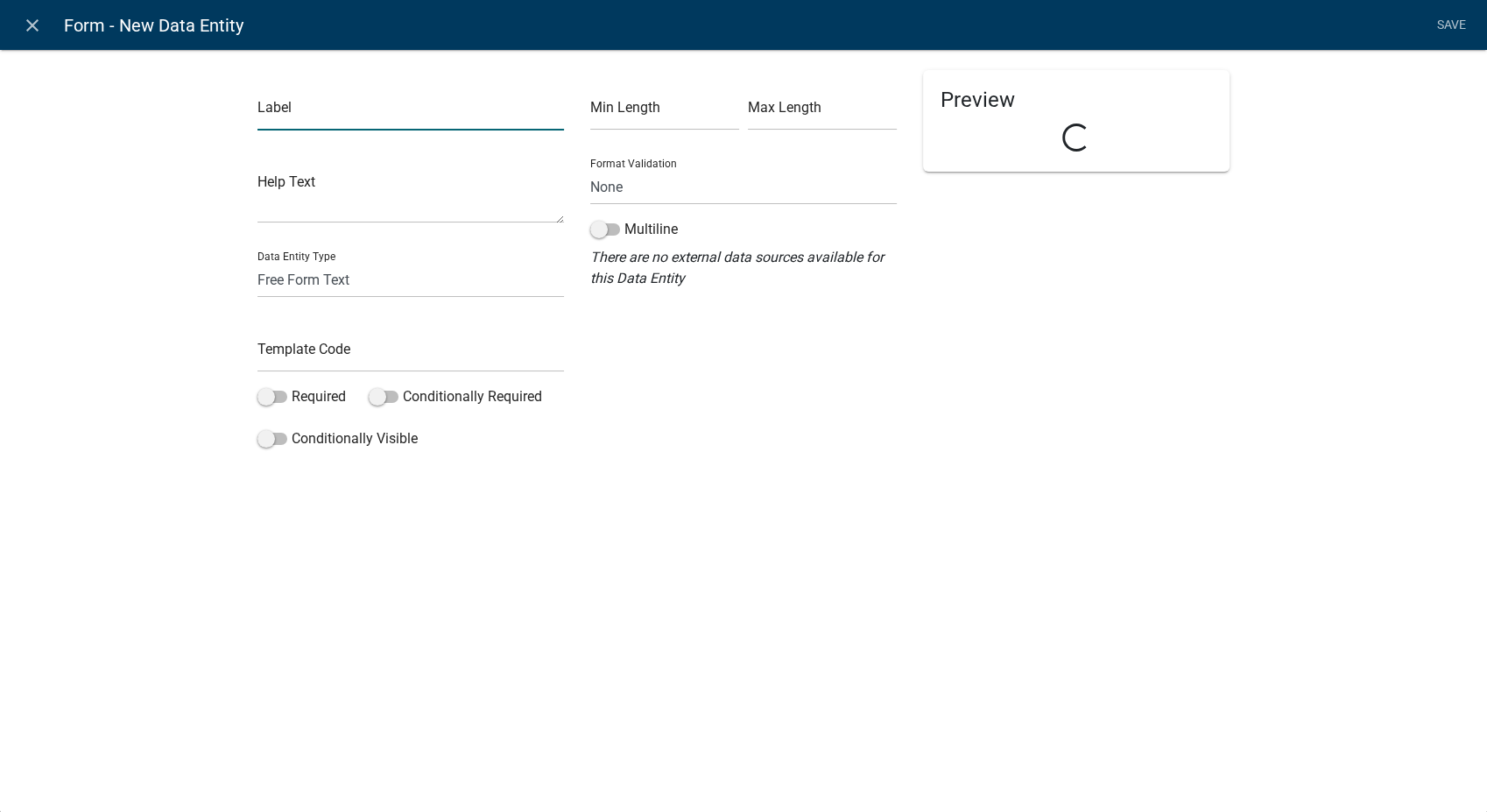
click at [344, 118] on input "text" at bounding box center [411, 112] width 307 height 36
type input "Approval Date"
click at [284, 288] on select "Free Form Text Document Display Entity Value Fee Numeric Data Date Map Sketch D…" at bounding box center [411, 280] width 307 height 36
select select "today"
click at [257, 262] on select "Free Form Text Document Display Entity Value Fee Numeric Data Date Map Sketch D…" at bounding box center [411, 280] width 307 height 36
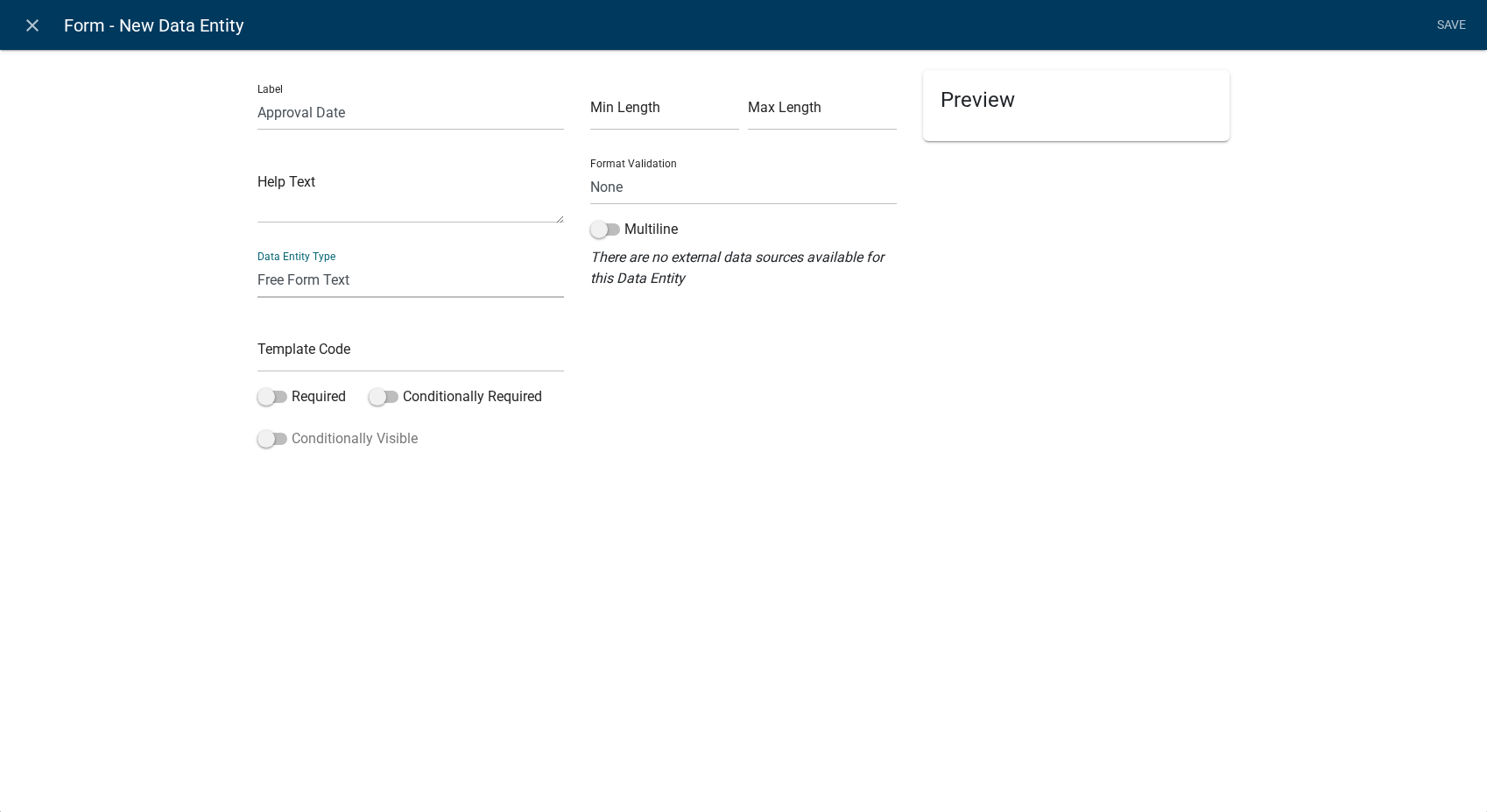
select select "today"
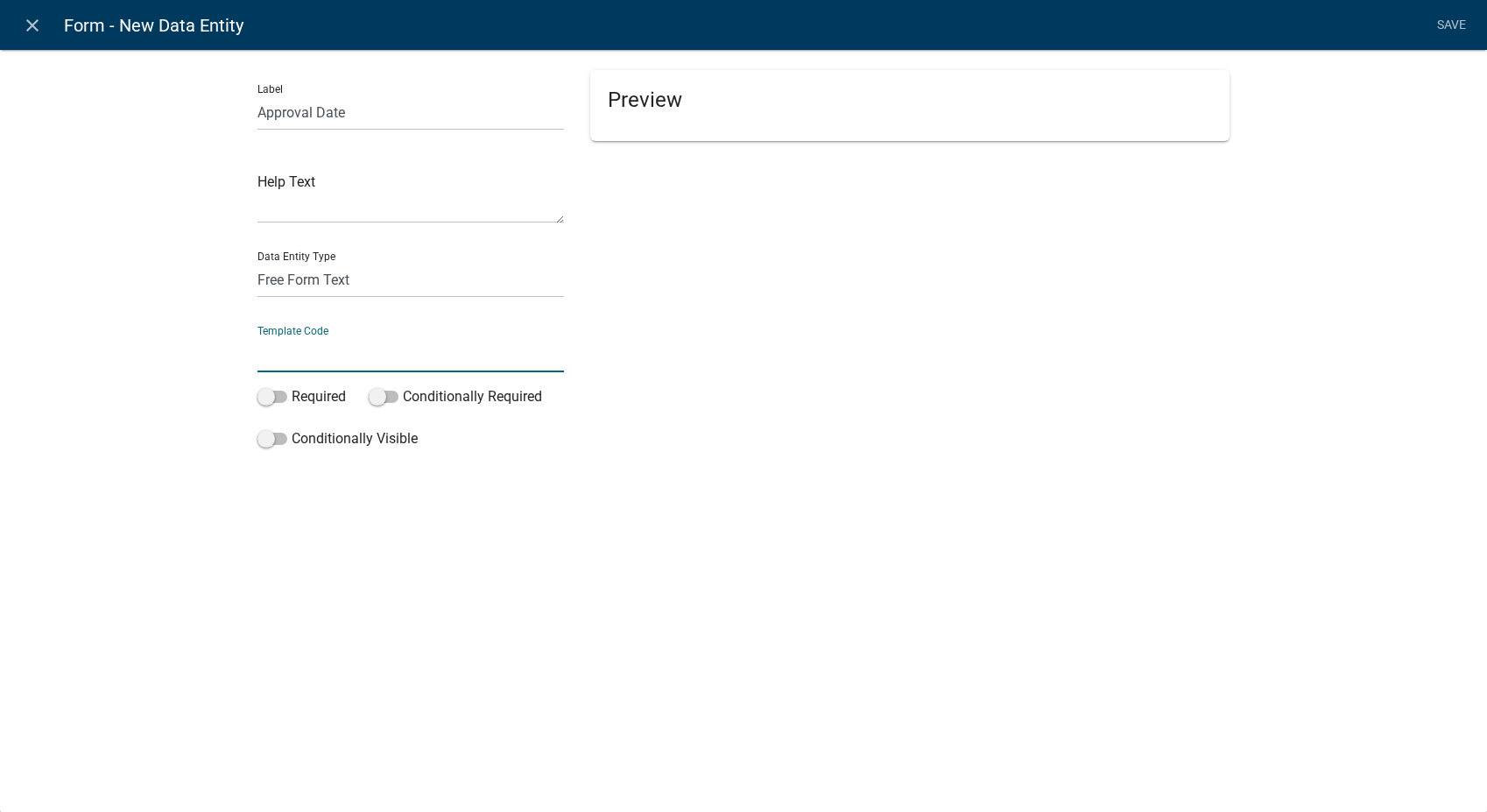
click at [304, 356] on input "text" at bounding box center [411, 354] width 307 height 36
type input "ApprovalDate"
click at [379, 497] on div "close Form - New Data Entity Save Label Approval Date Help Text Data Entity Typ…" at bounding box center [743, 406] width 1487 height 812
click at [1459, 23] on link "Save" at bounding box center [1451, 25] width 44 height 33
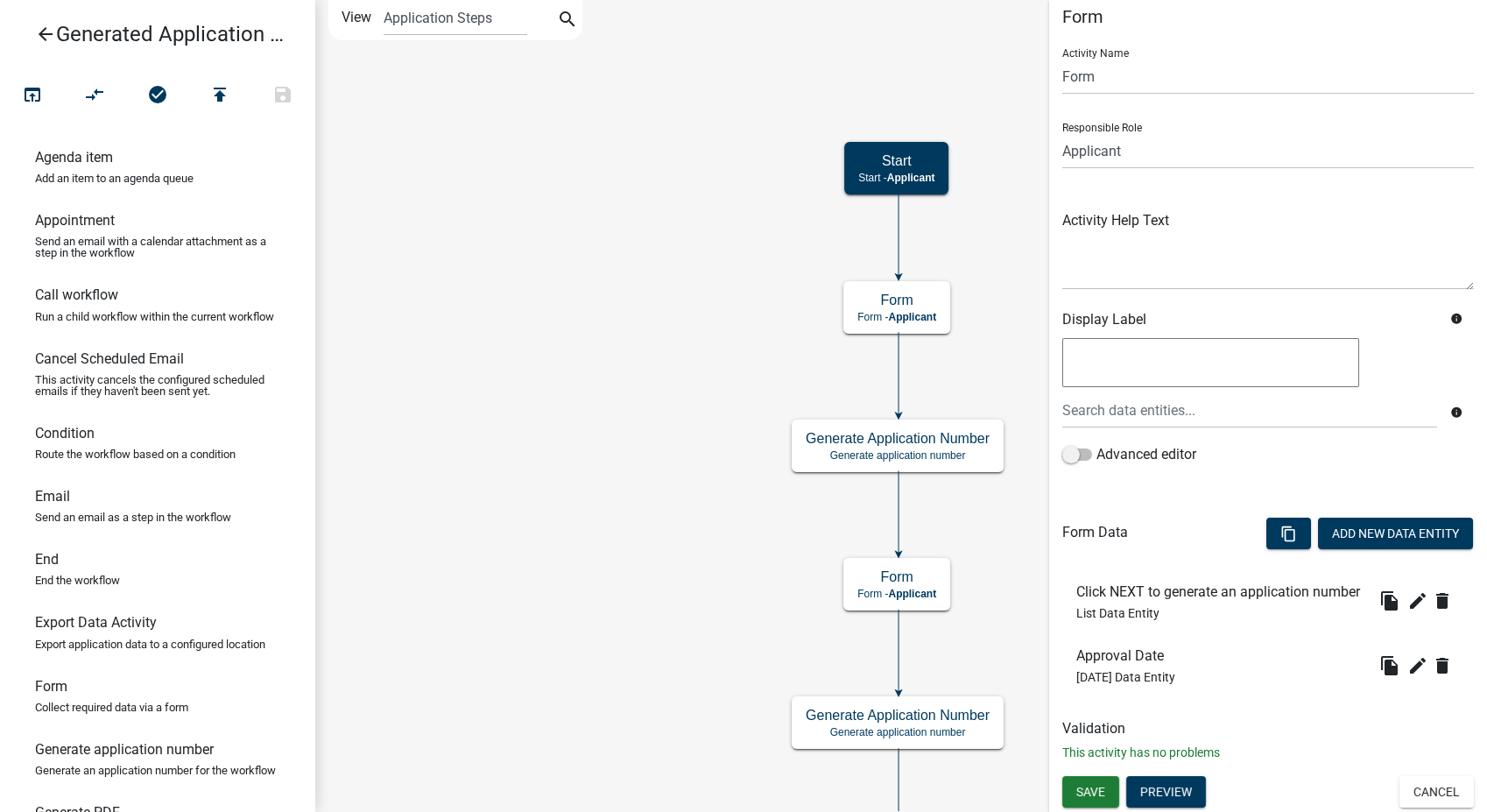
scroll to position [42, 0]
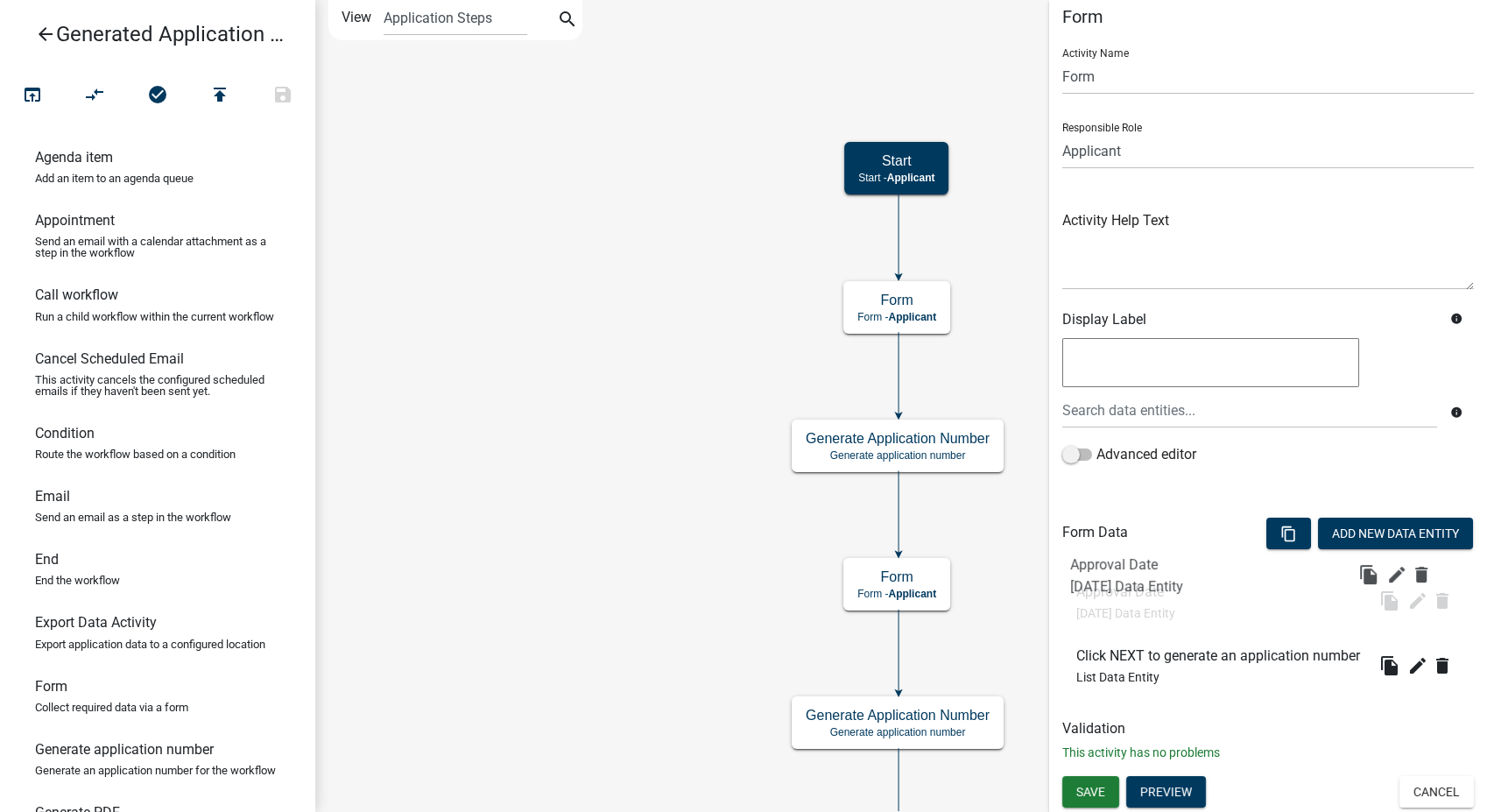
drag, startPoint x: 1099, startPoint y: 656, endPoint x: 1093, endPoint y: 550, distance: 106.2
click at [1078, 806] on button "Save" at bounding box center [1091, 792] width 57 height 31
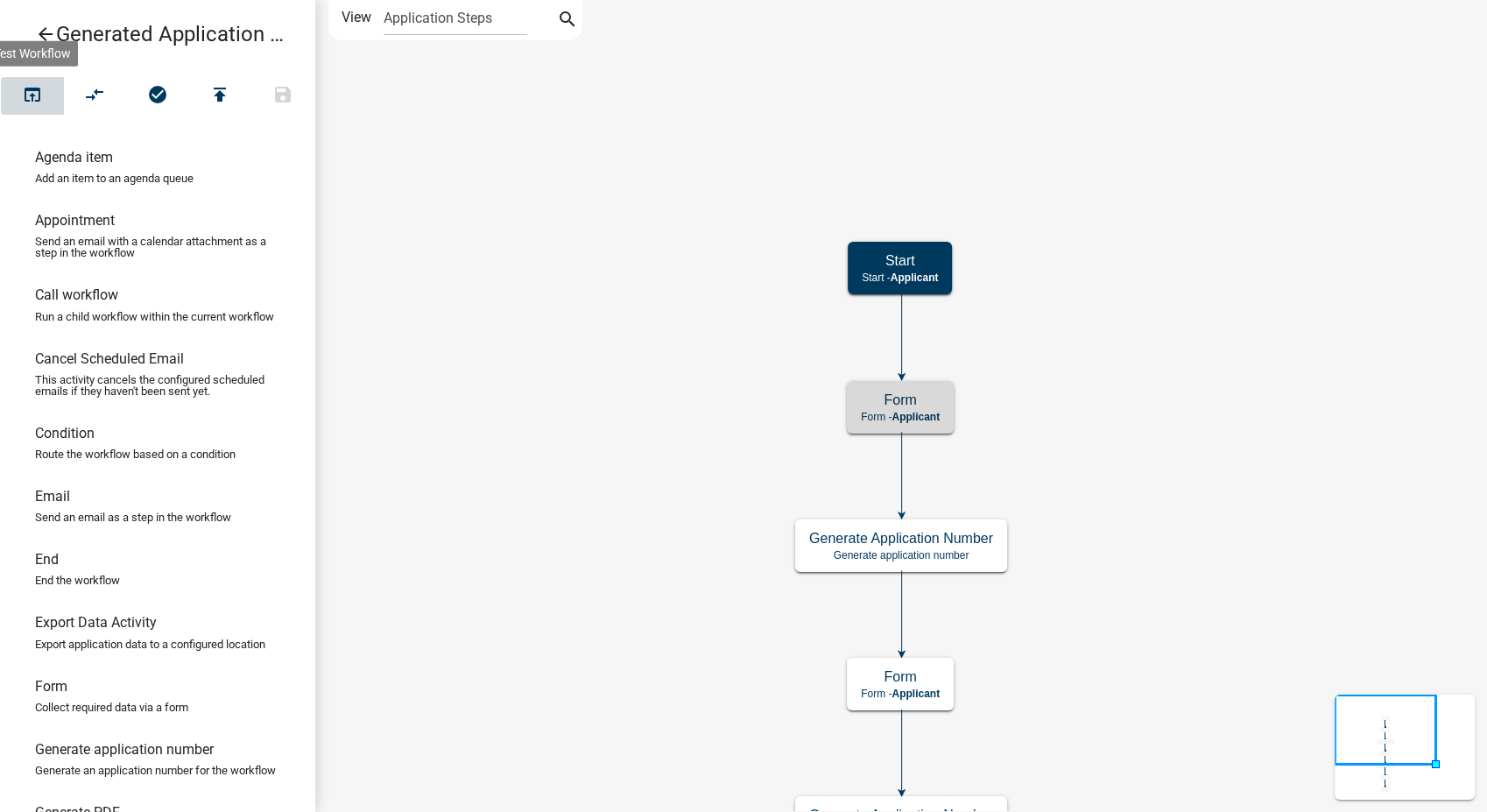
click at [40, 93] on icon "open_in_browser" at bounding box center [33, 96] width 21 height 24
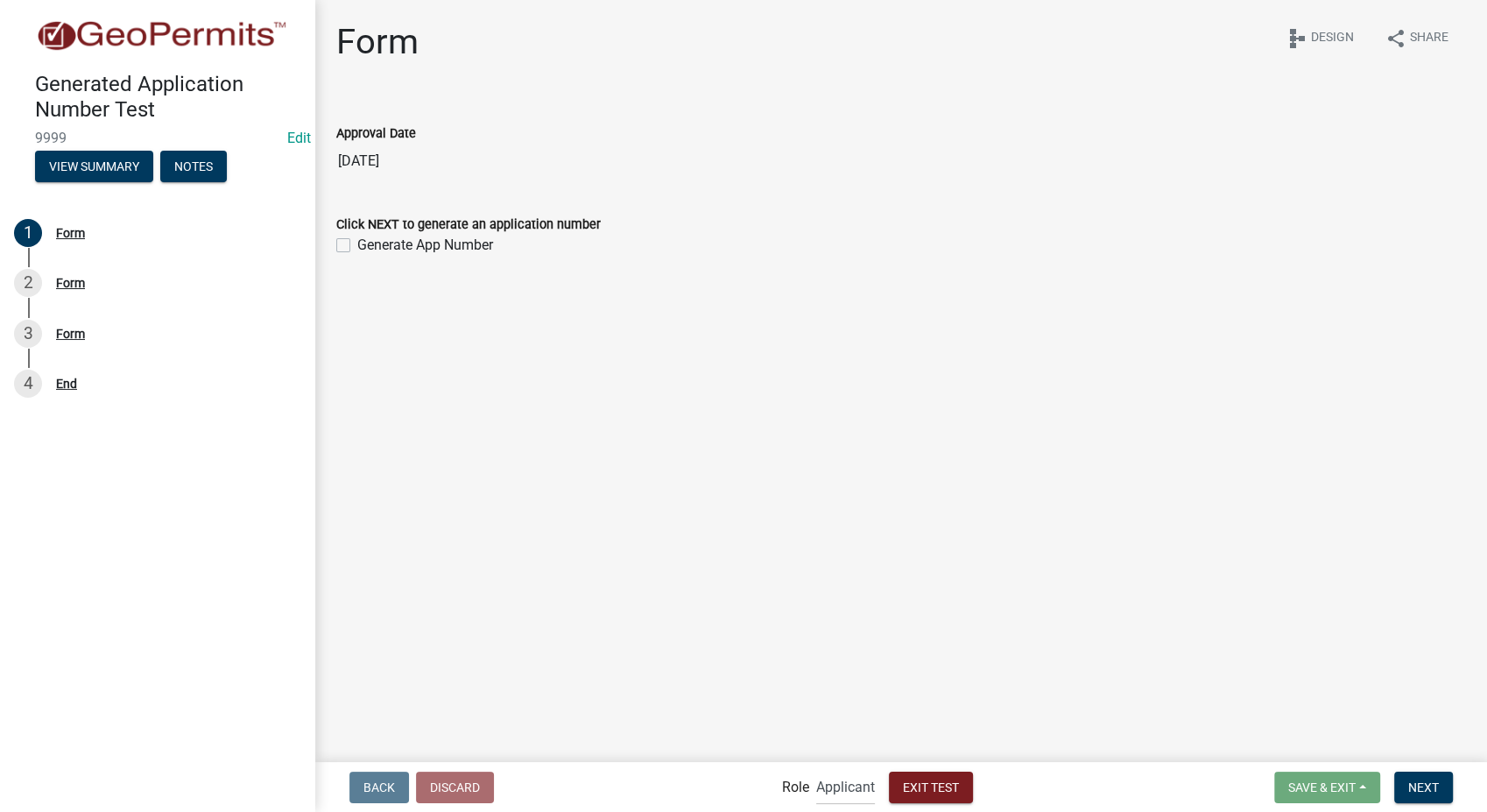
click at [357, 248] on label "Generate App Number" at bounding box center [425, 246] width 136 height 21
click at [357, 246] on input "Generate App Number" at bounding box center [363, 241] width 12 height 12
checkbox input "true"
click at [1418, 781] on span "Next" at bounding box center [1424, 787] width 31 height 14
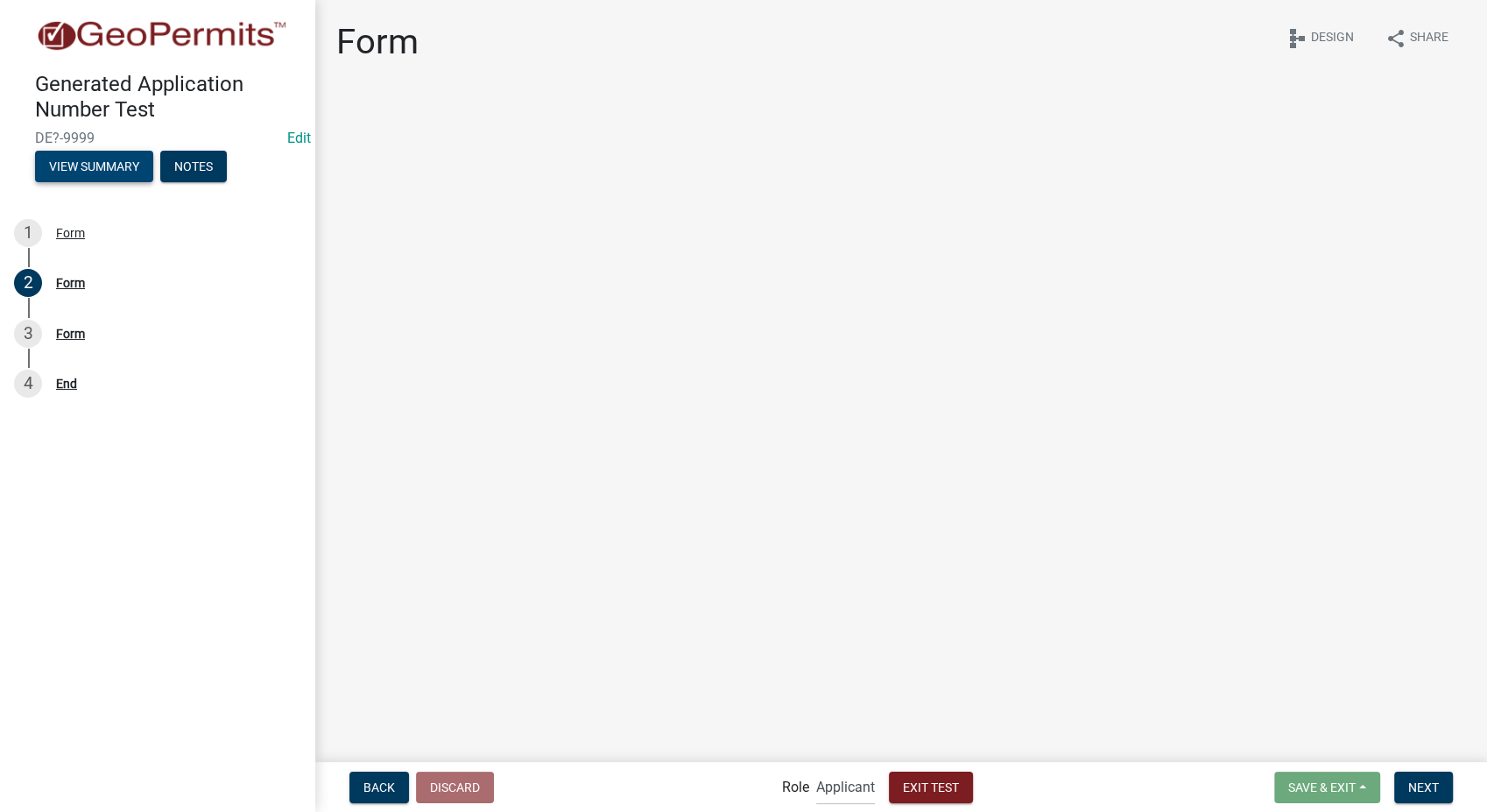
click at [114, 161] on button "View Summary" at bounding box center [94, 166] width 118 height 31
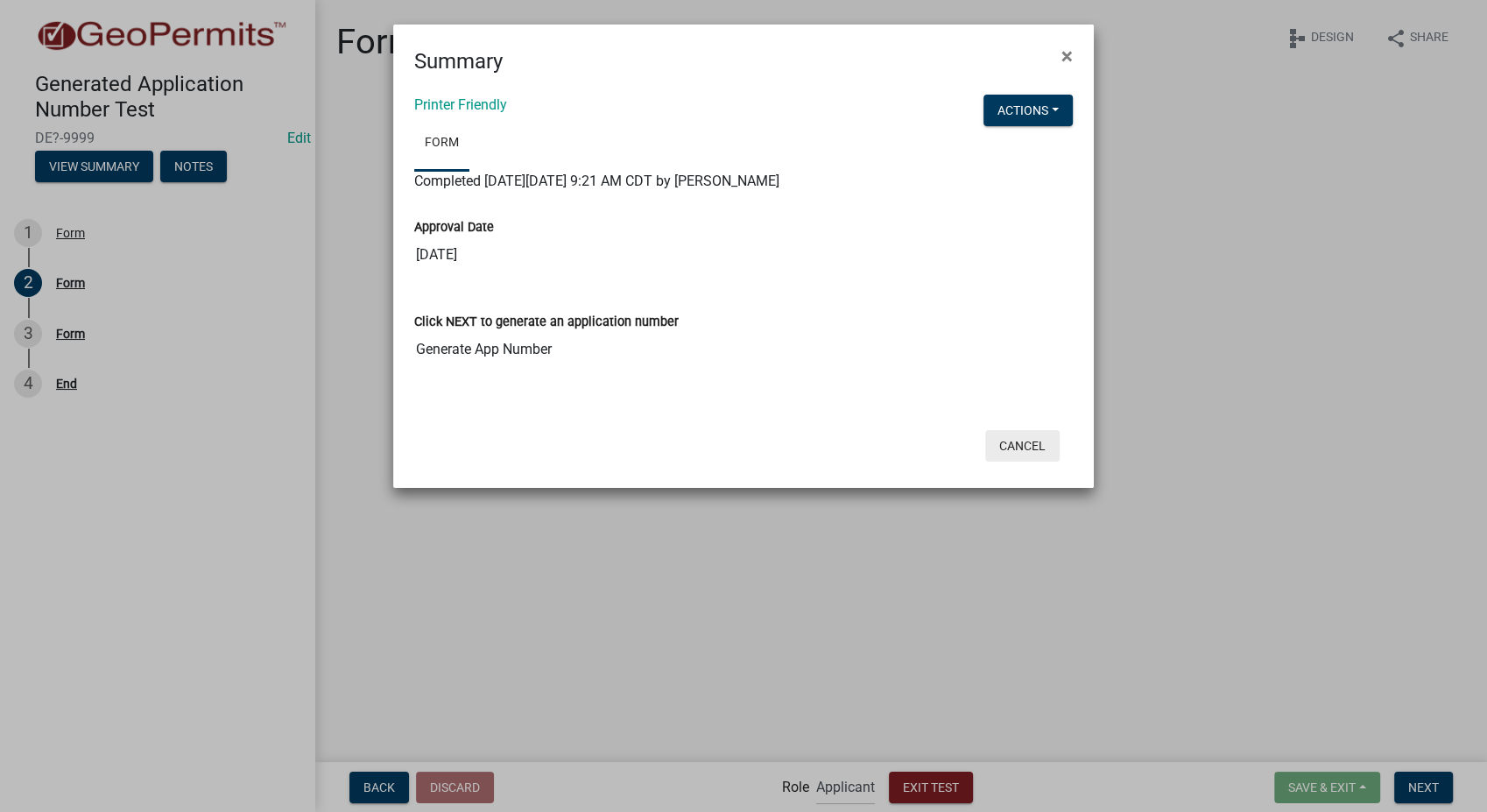
click at [1026, 450] on button "Cancel" at bounding box center [1023, 446] width 75 height 31
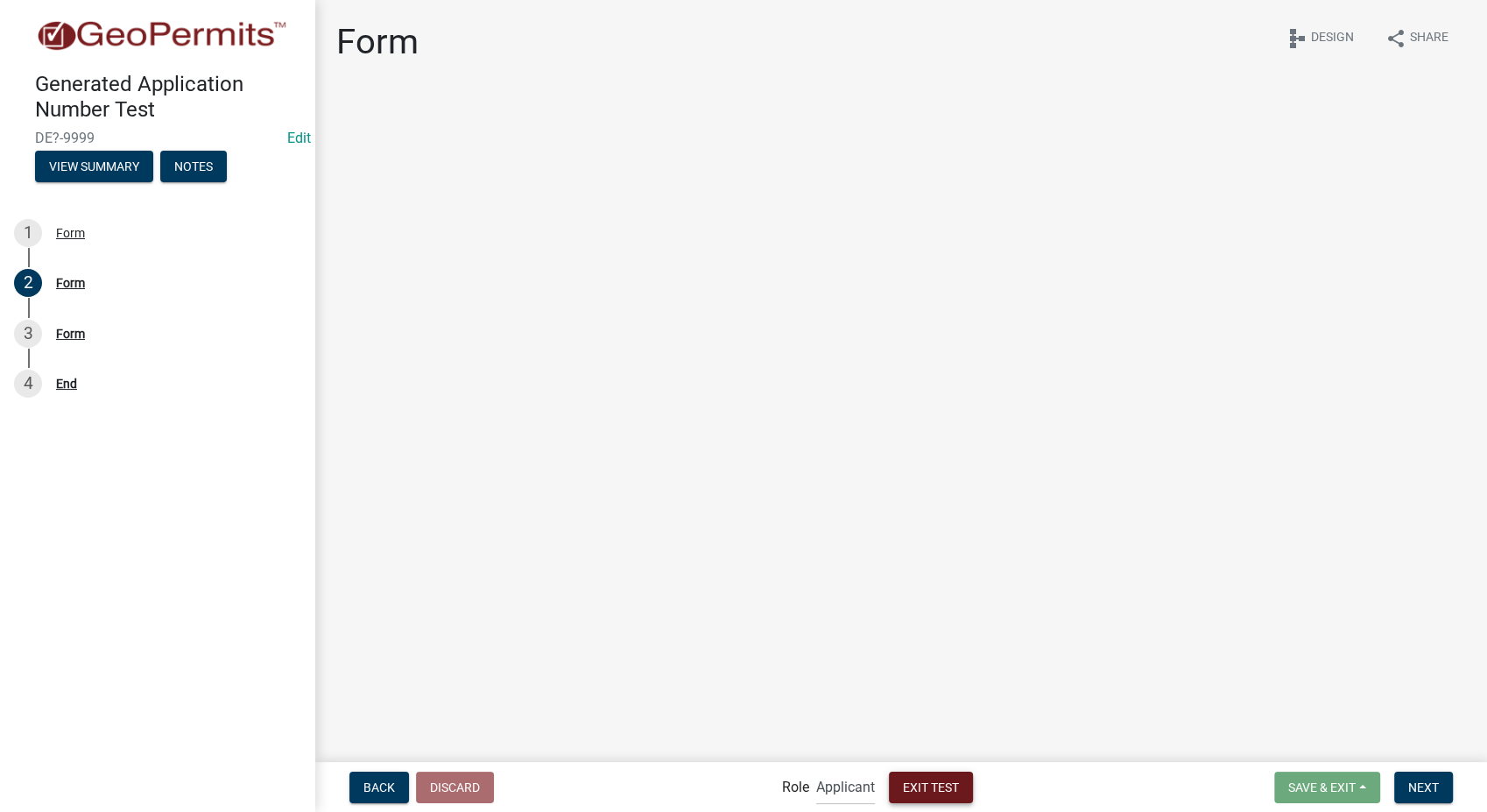
click at [960, 786] on button "Exit Test" at bounding box center [930, 788] width 84 height 31
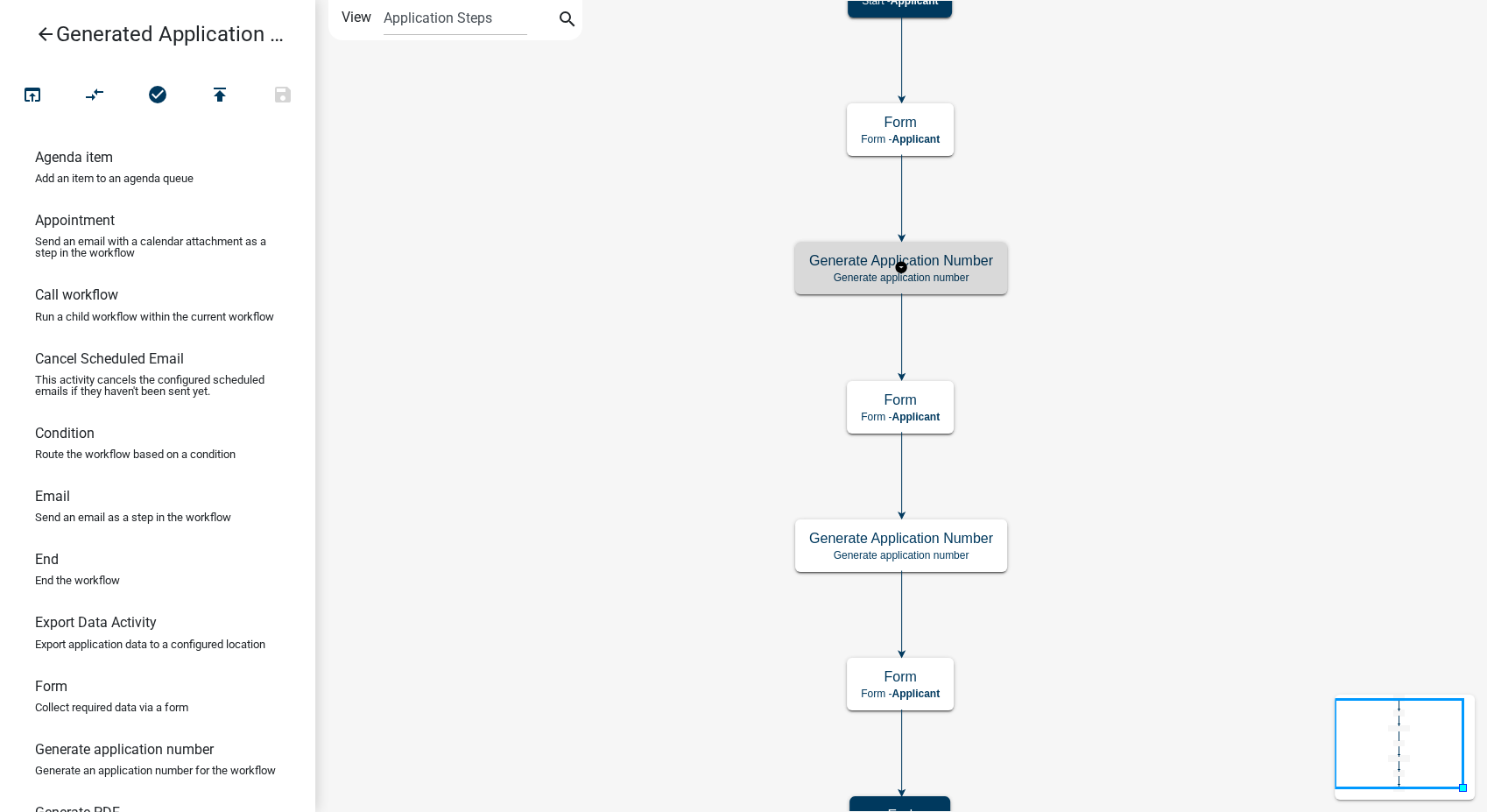
click at [974, 263] on h5 "Generate Application Number" at bounding box center [900, 260] width 184 height 17
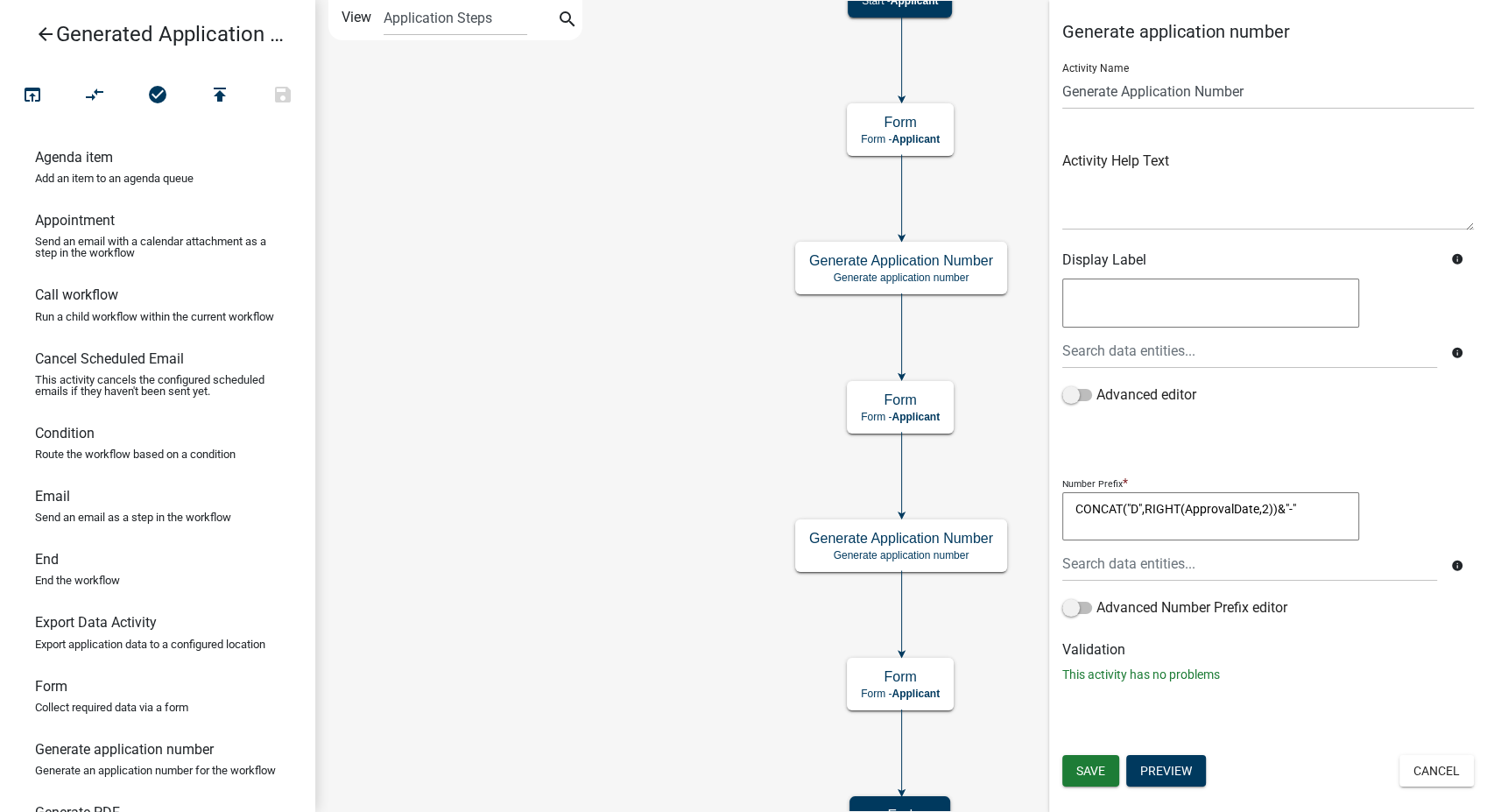
click at [1252, 508] on textarea "CONCAT("D",RIGHT(ApprovalDate,2))&"-"" at bounding box center [1211, 517] width 297 height 50
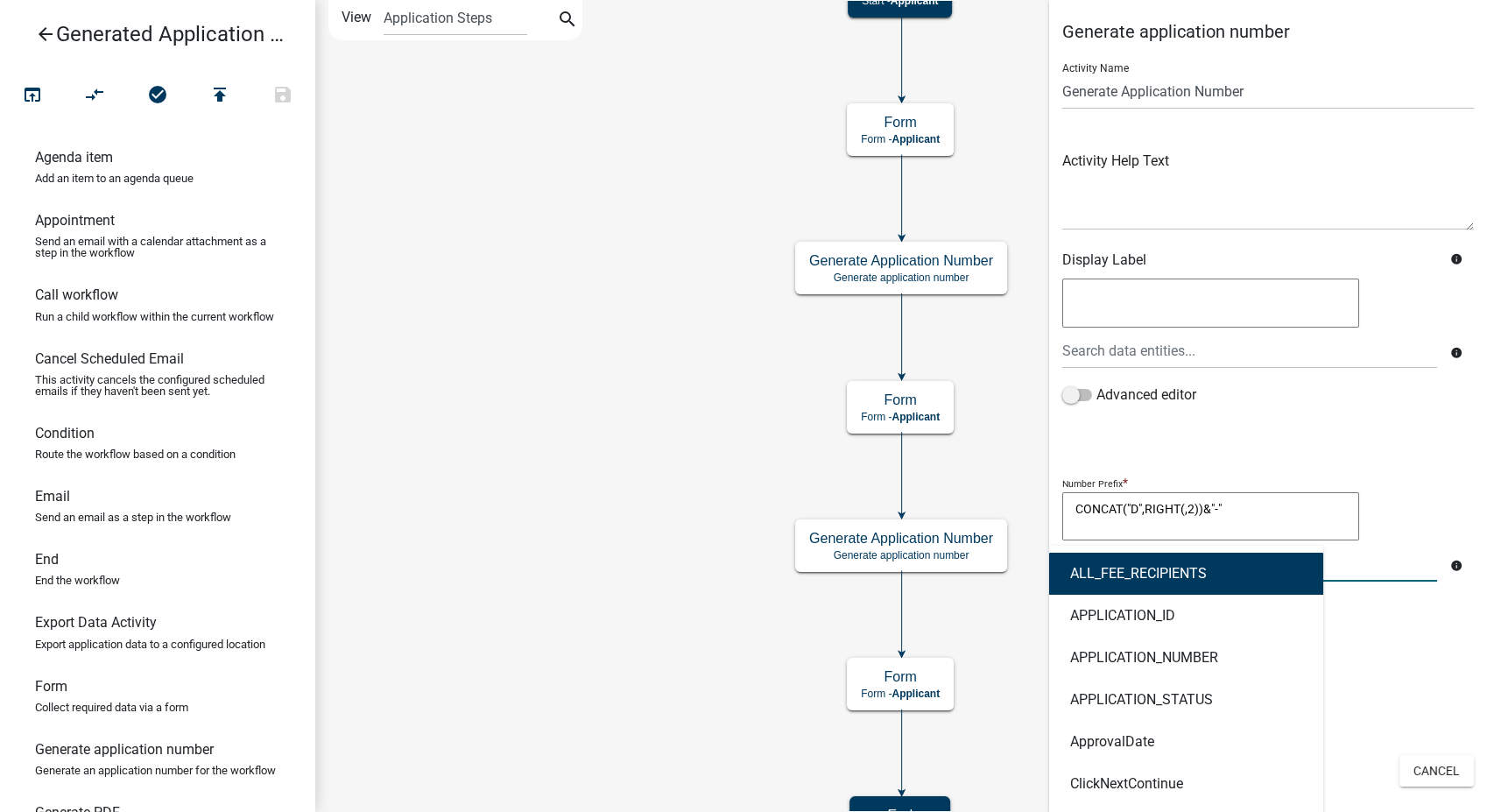
click at [1190, 567] on div "ALL_FEE_RECIPIENTS APPLICATION_ID APPLICATION_NUMBER APPLICATION_STATUS Approva…" at bounding box center [1249, 563] width 401 height 36
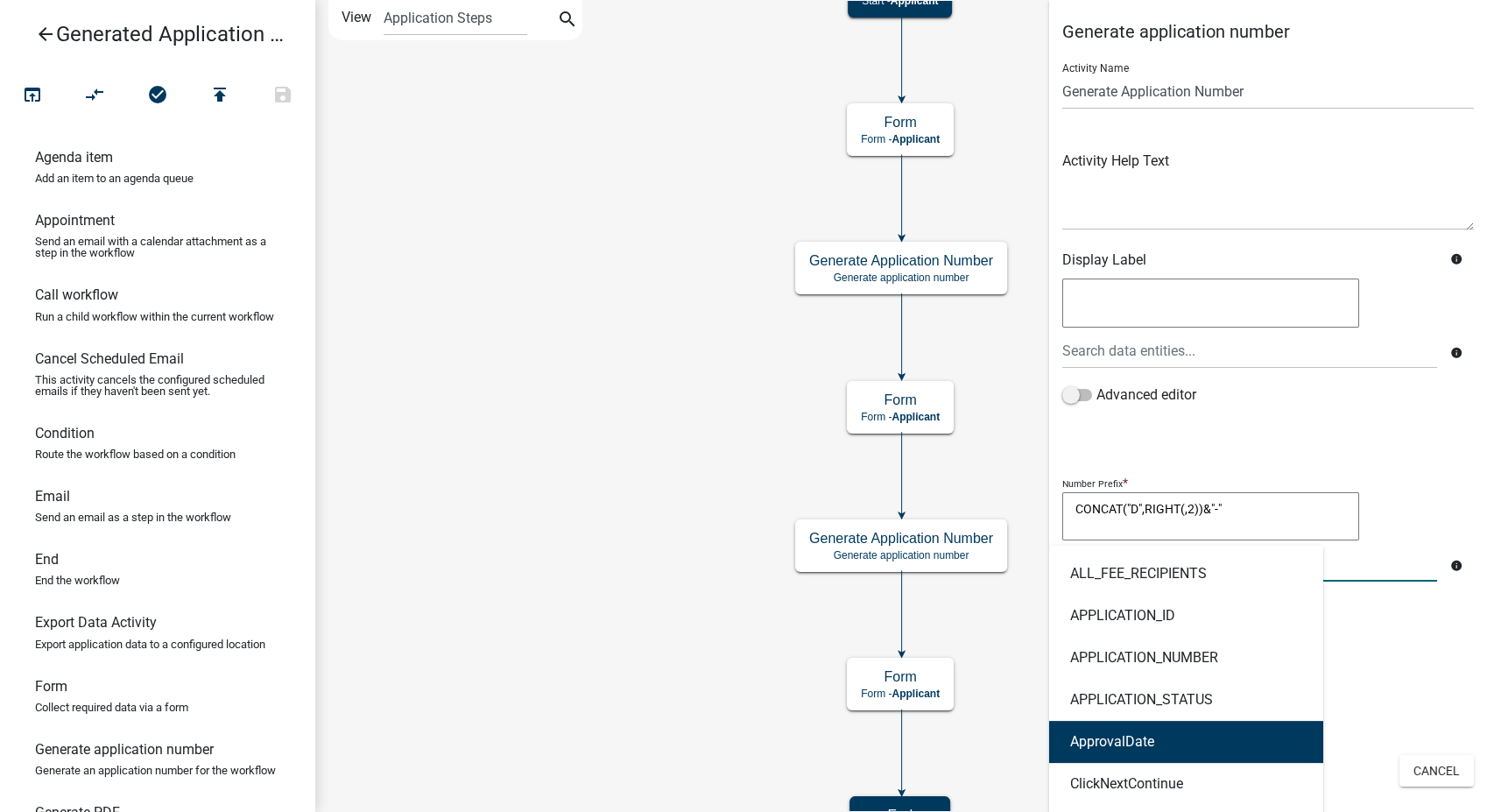
click at [1147, 731] on button "ApprovalDate" at bounding box center [1186, 741] width 274 height 42
type textarea "CONCAT("D",RIGHT(ApprovalDate,2))&"-""
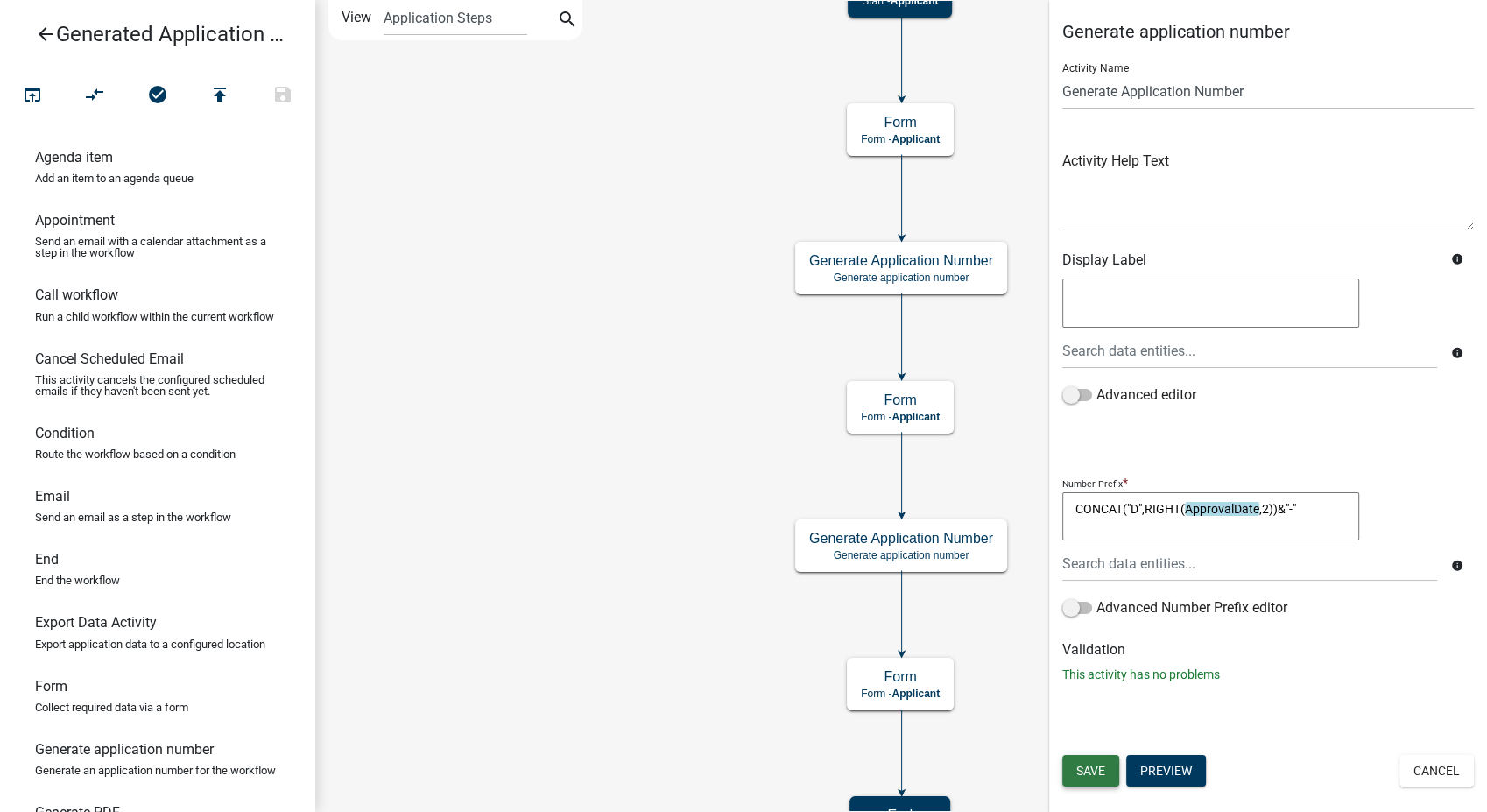
click at [1084, 774] on span "Save" at bounding box center [1091, 770] width 29 height 14
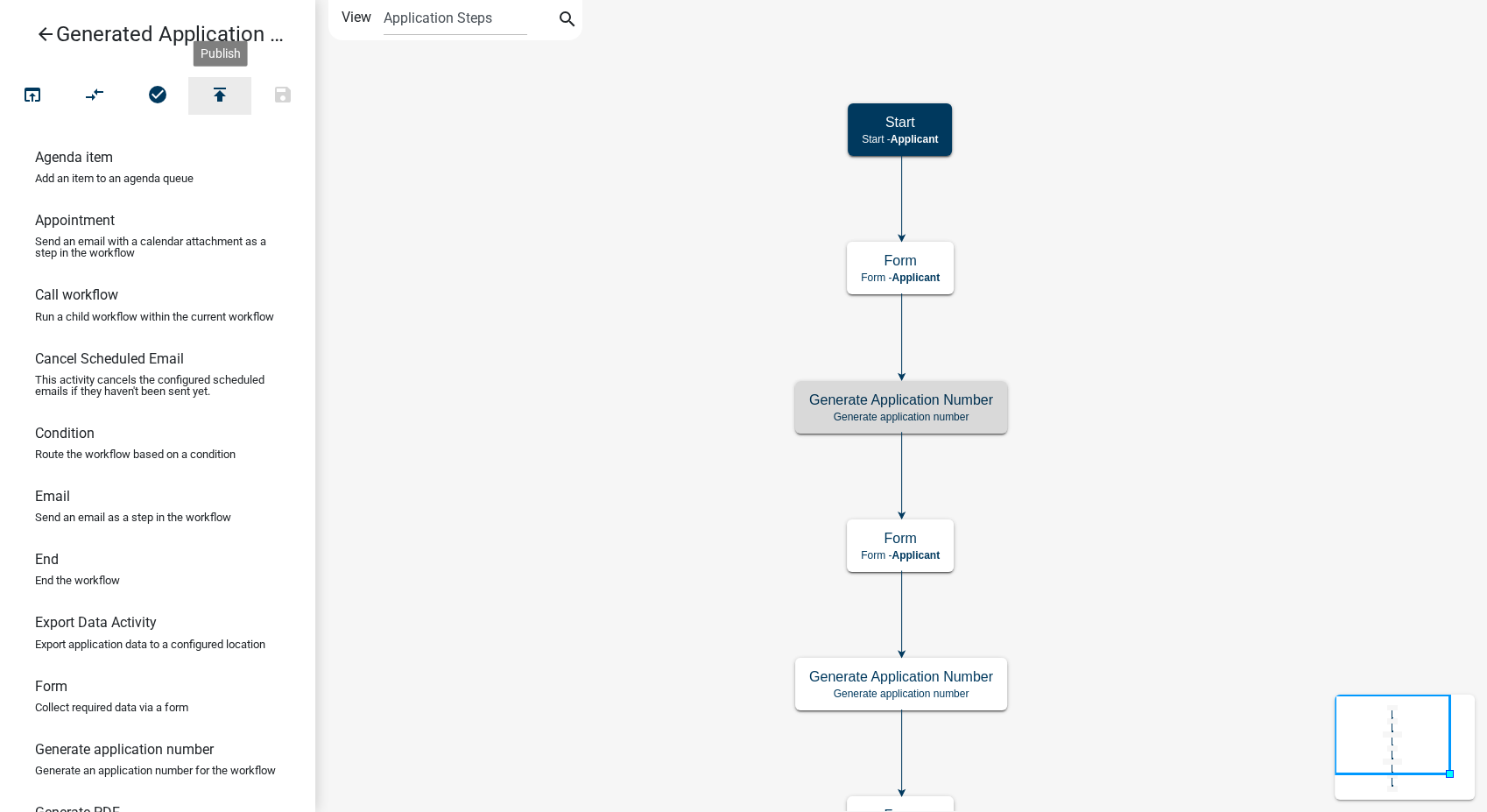
click at [230, 102] on icon "publish" at bounding box center [220, 96] width 21 height 24
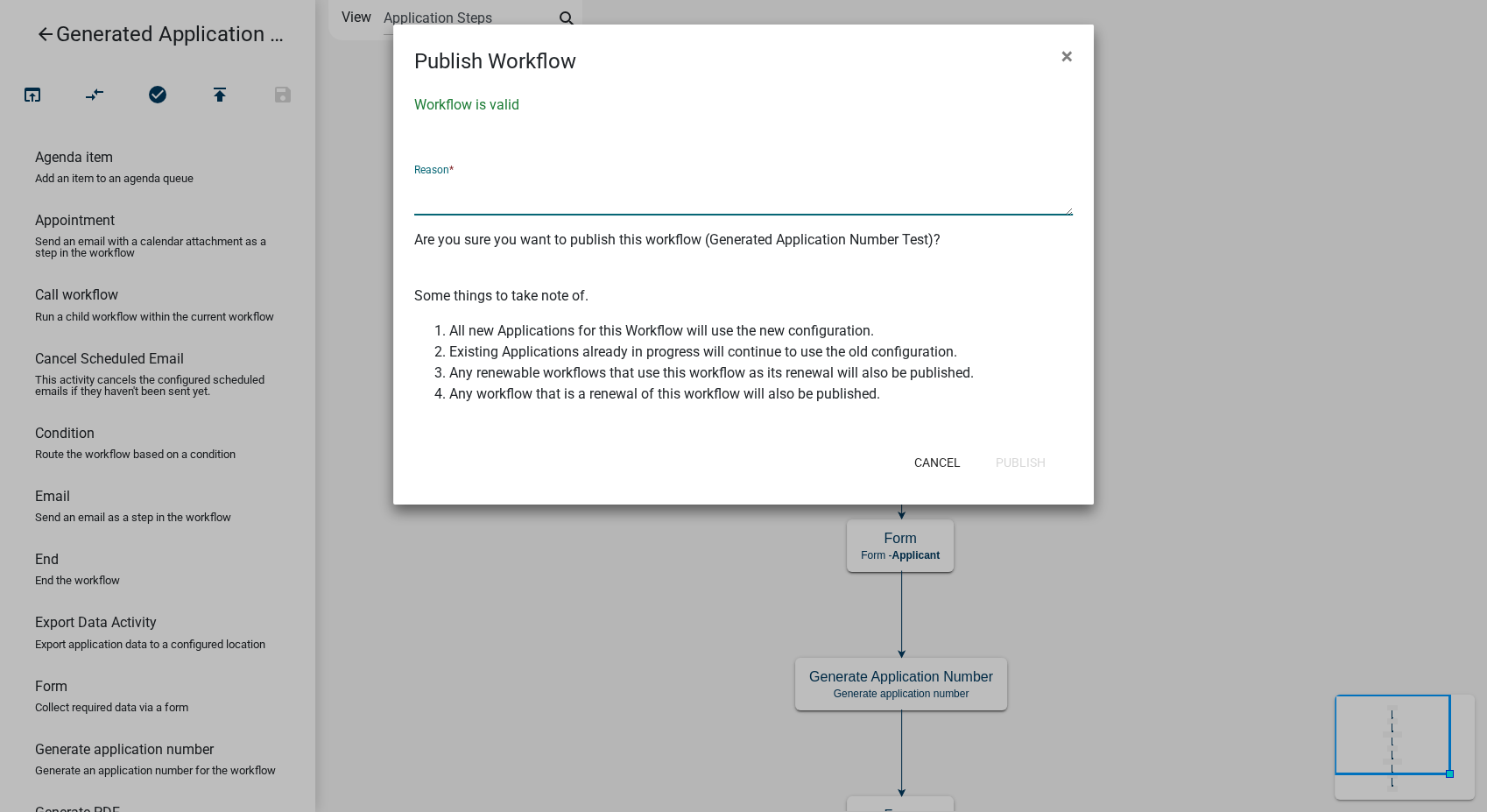
click at [526, 192] on textarea at bounding box center [744, 194] width 659 height 40
type textarea "edited for Story Co GAN testing"
click at [1014, 461] on button "Publish" at bounding box center [1021, 462] width 78 height 31
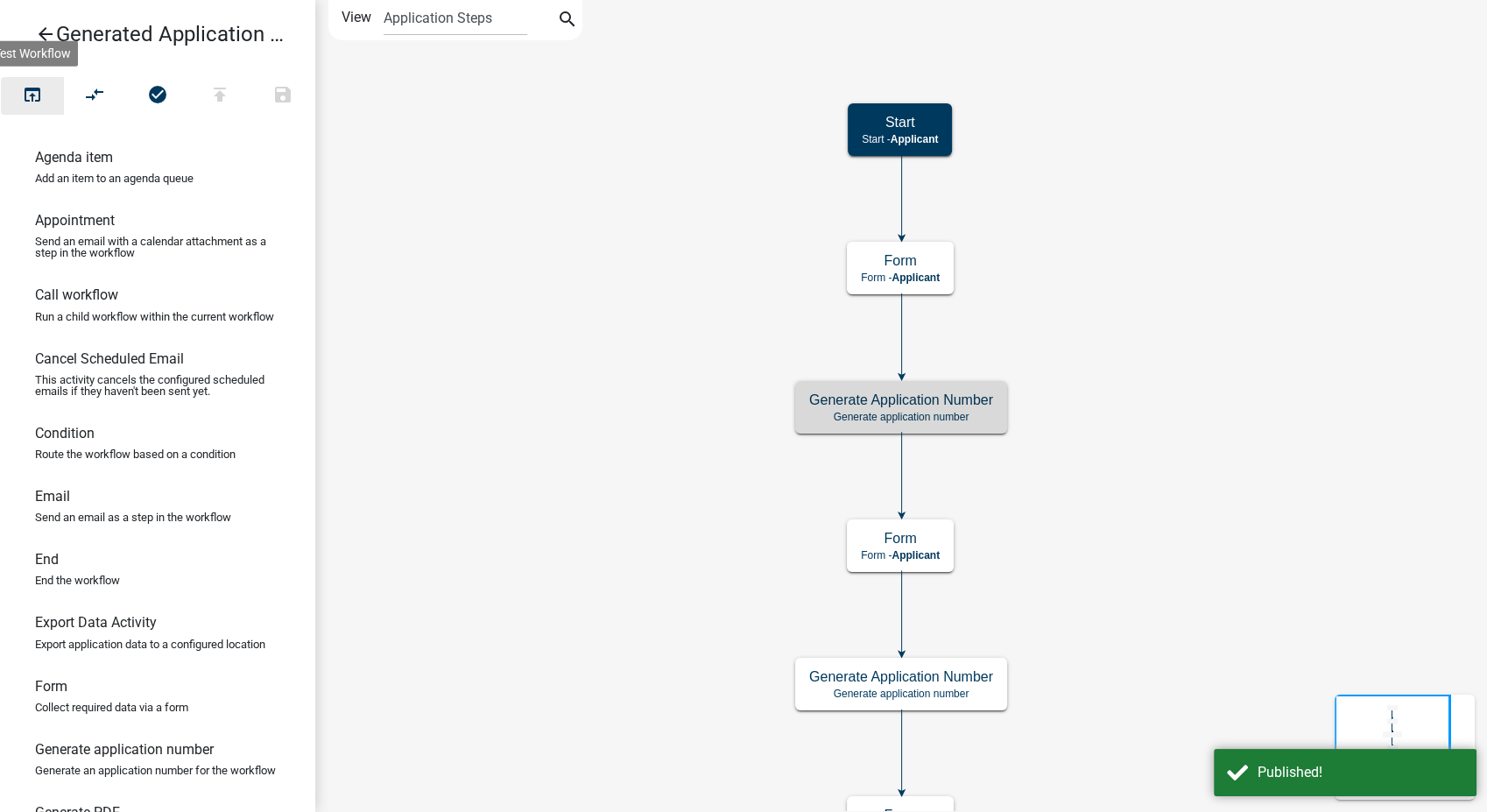
click at [21, 94] on button "open_in_browser" at bounding box center [32, 95] width 63 height 38
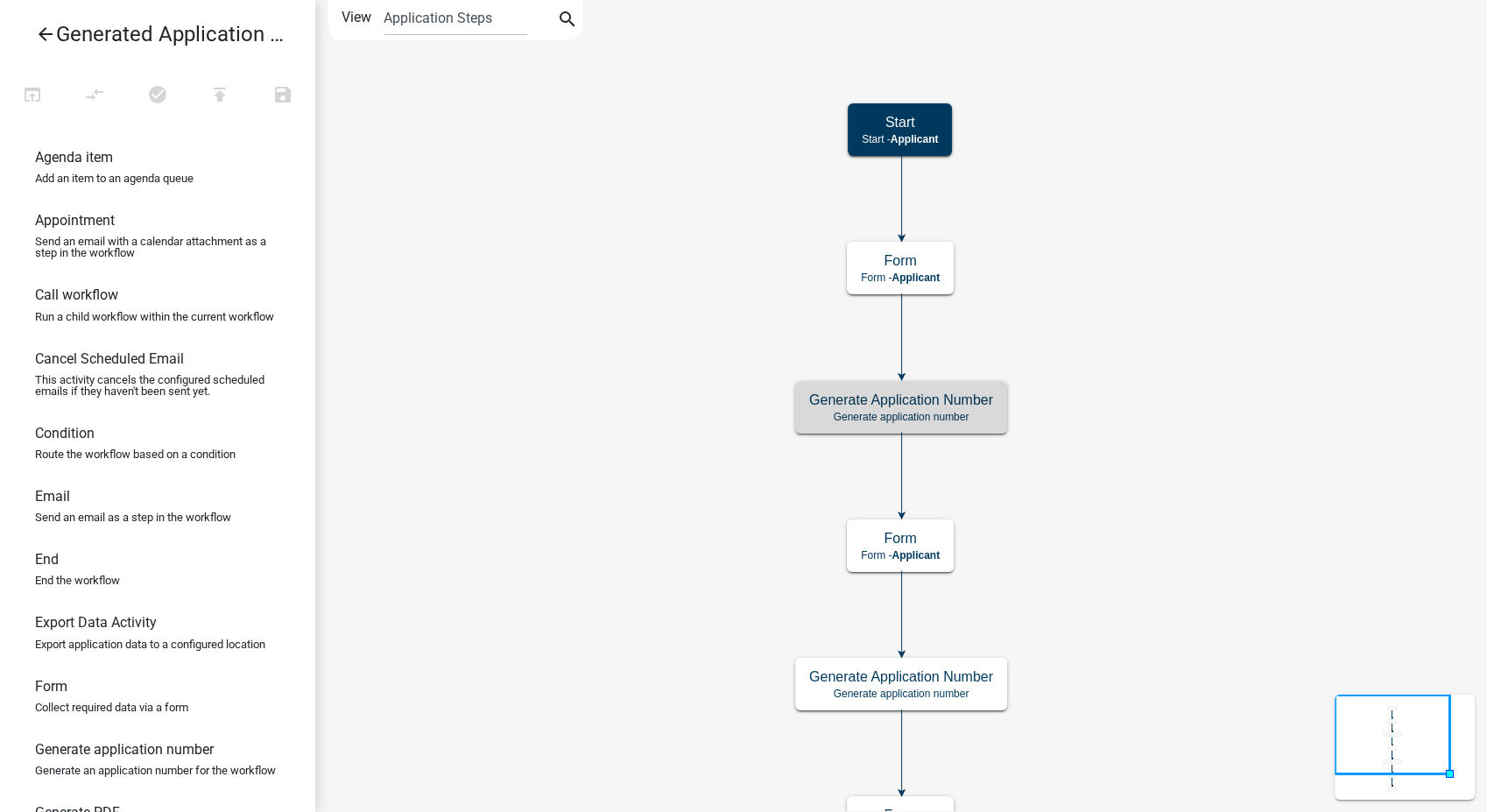
click at [422, 301] on icon "Start Start - Applicant Form Form - Applicant Generate Application Number Gener…" at bounding box center [901, 493] width 1170 height 986
click at [42, 31] on icon "arrow_back" at bounding box center [46, 35] width 21 height 24
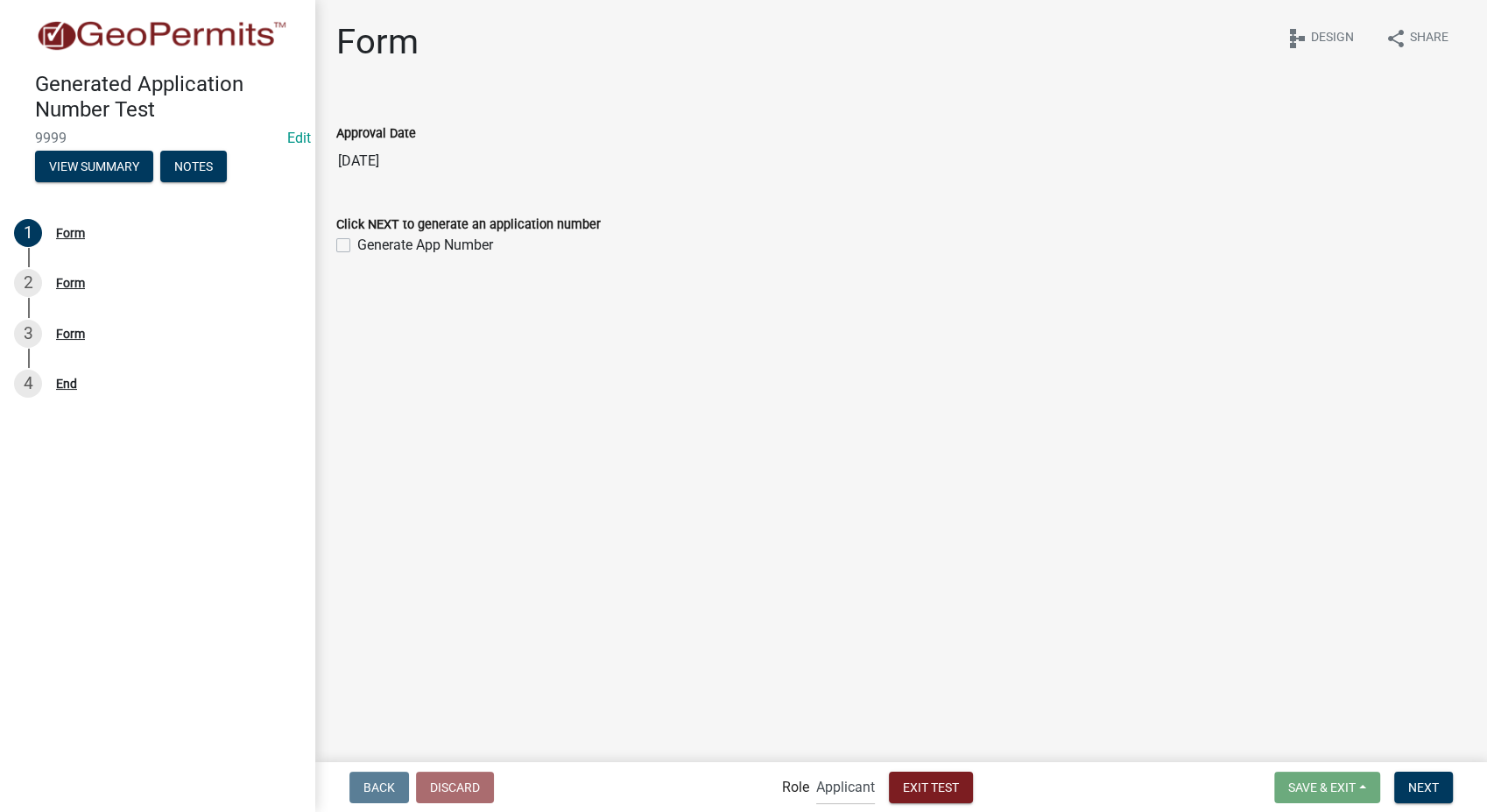
click at [357, 249] on label "Generate App Number" at bounding box center [425, 246] width 136 height 21
click at [357, 246] on input "Generate App Number" at bounding box center [363, 241] width 12 height 12
checkbox input "true"
click at [1421, 800] on button "Next" at bounding box center [1424, 788] width 58 height 31
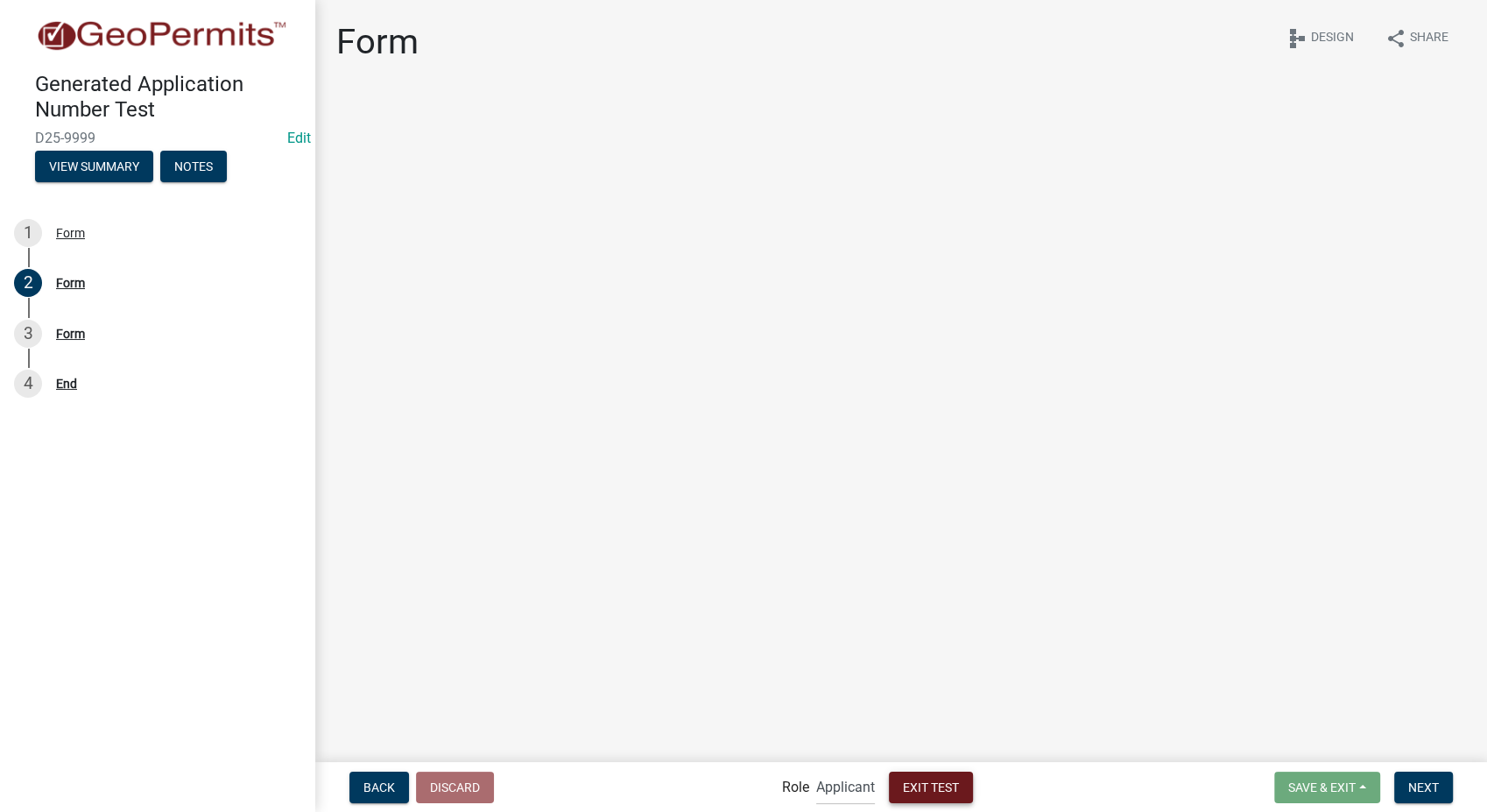
click at [934, 800] on button "Exit Test" at bounding box center [930, 788] width 84 height 31
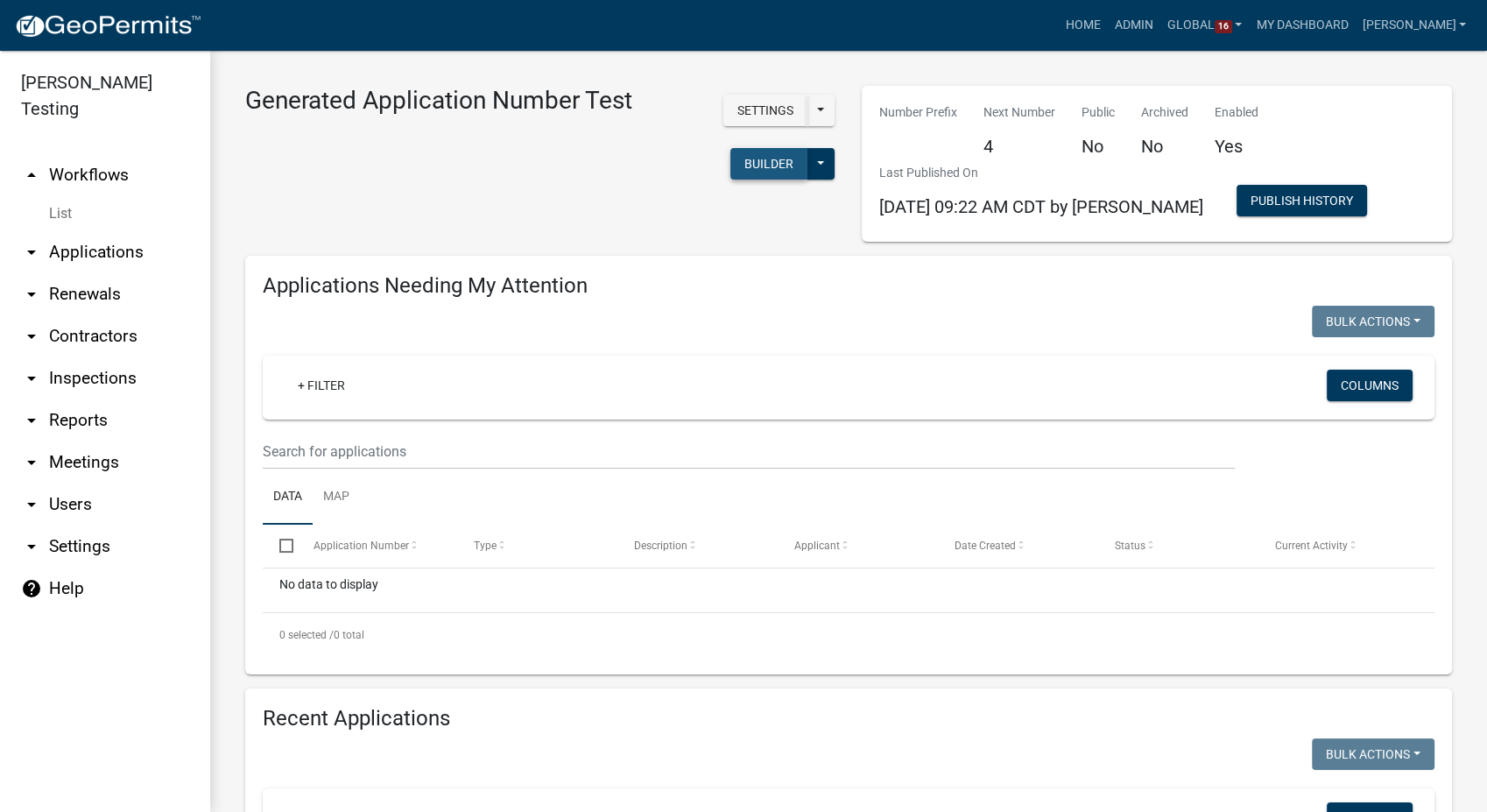
click at [758, 158] on button "Builder" at bounding box center [768, 163] width 77 height 31
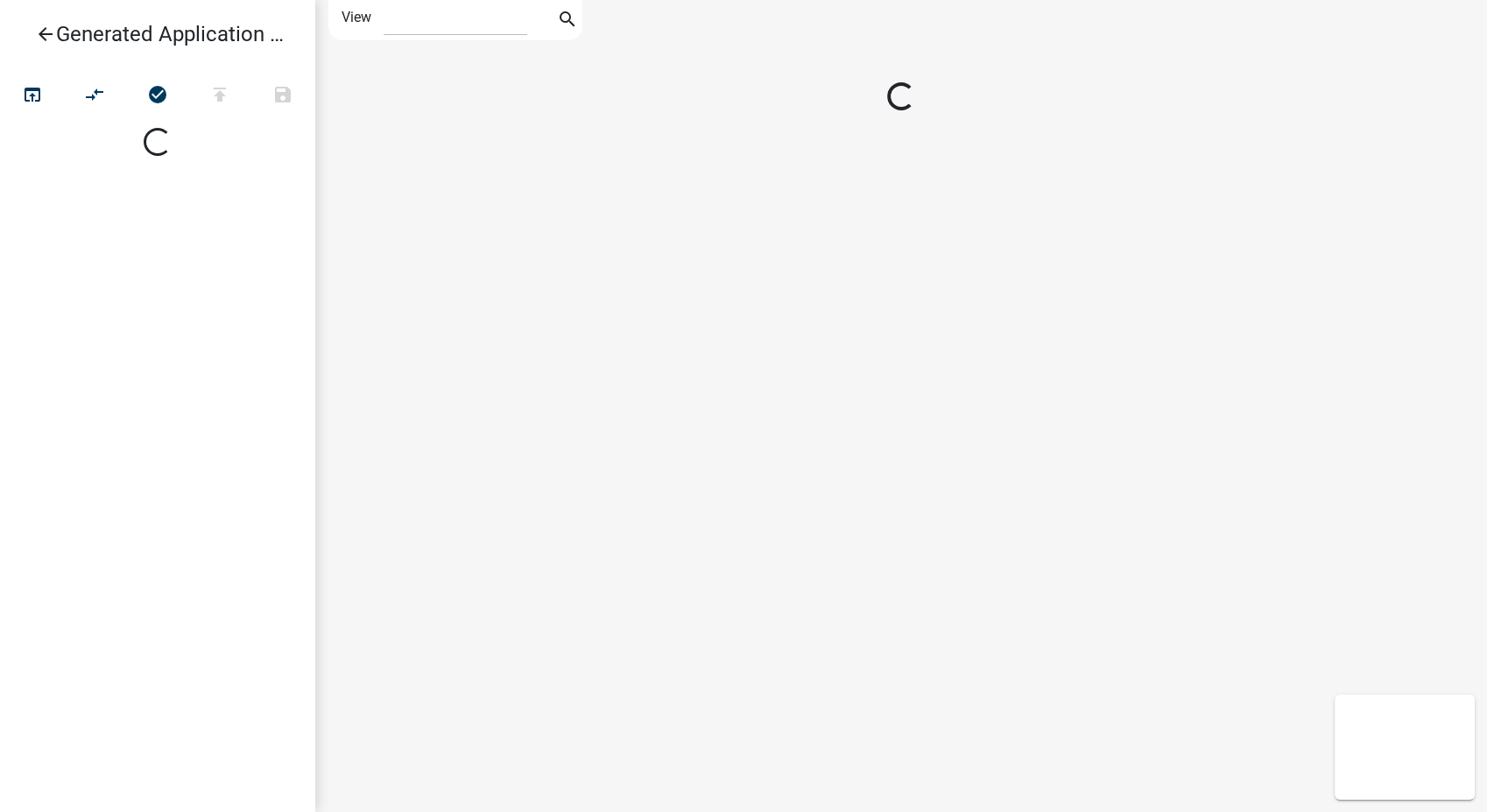
select select "1"
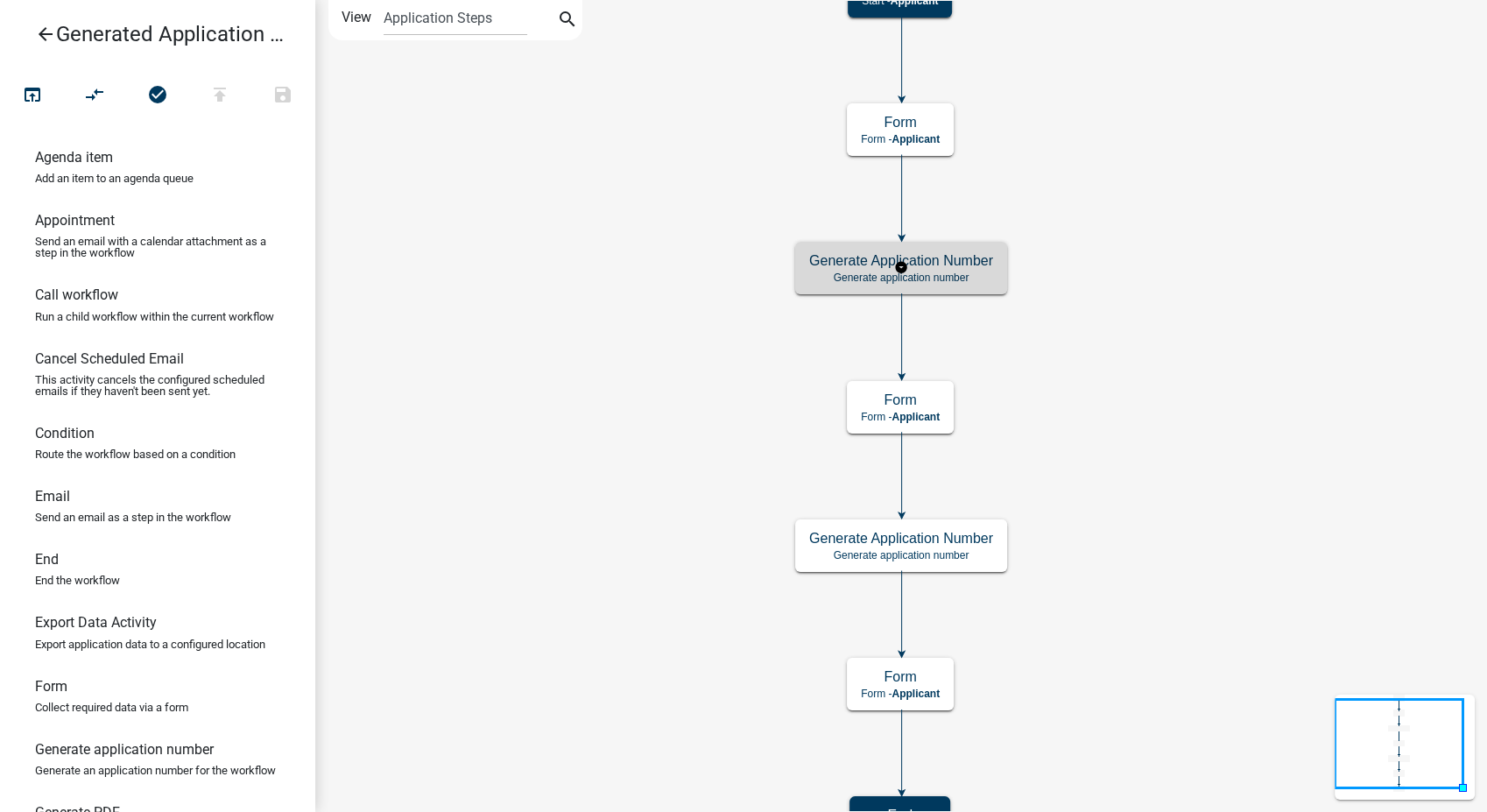
click at [935, 272] on p "Generate application number" at bounding box center [900, 278] width 184 height 13
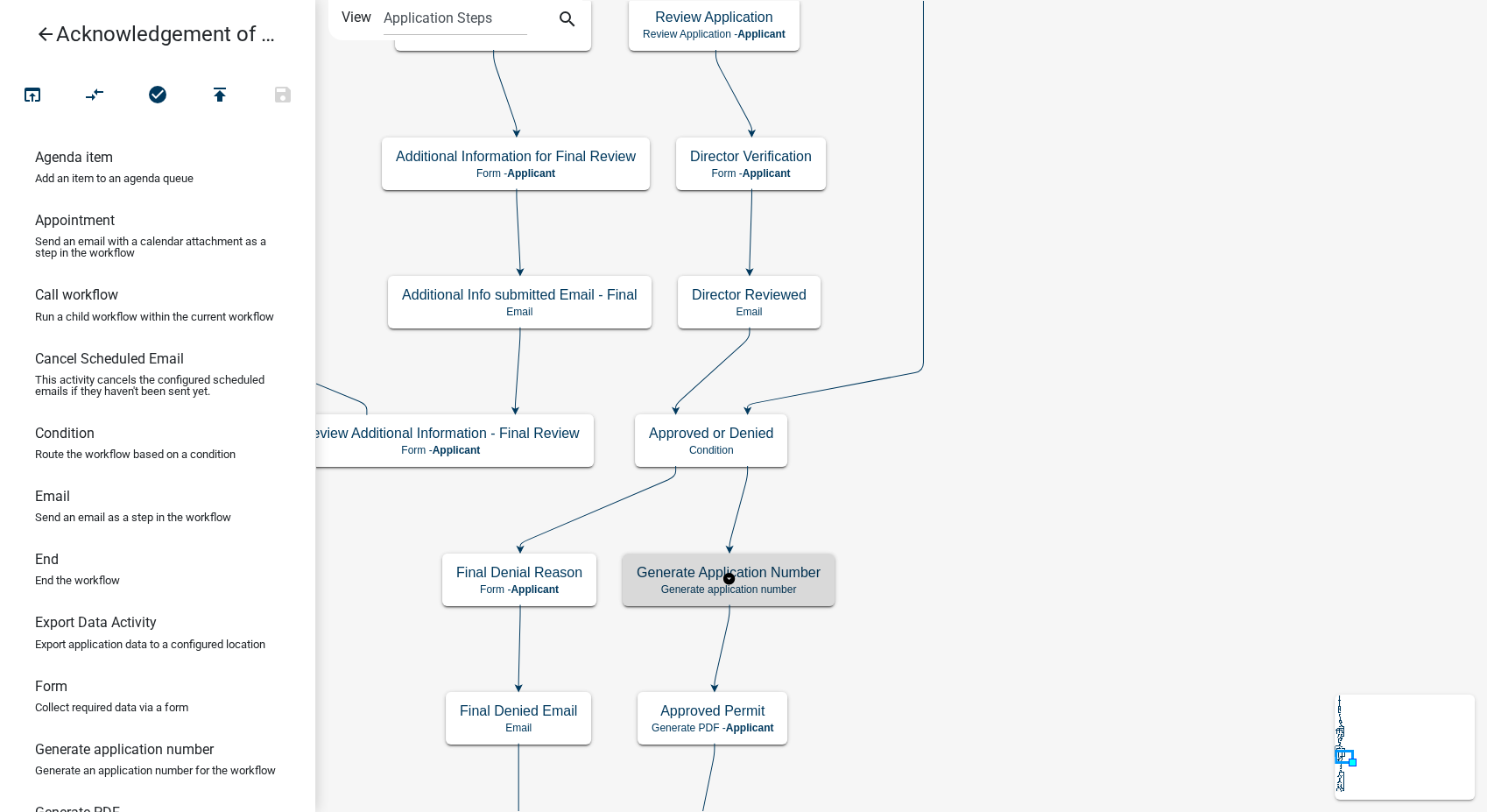
click at [757, 590] on p "Generate application number" at bounding box center [728, 590] width 184 height 13
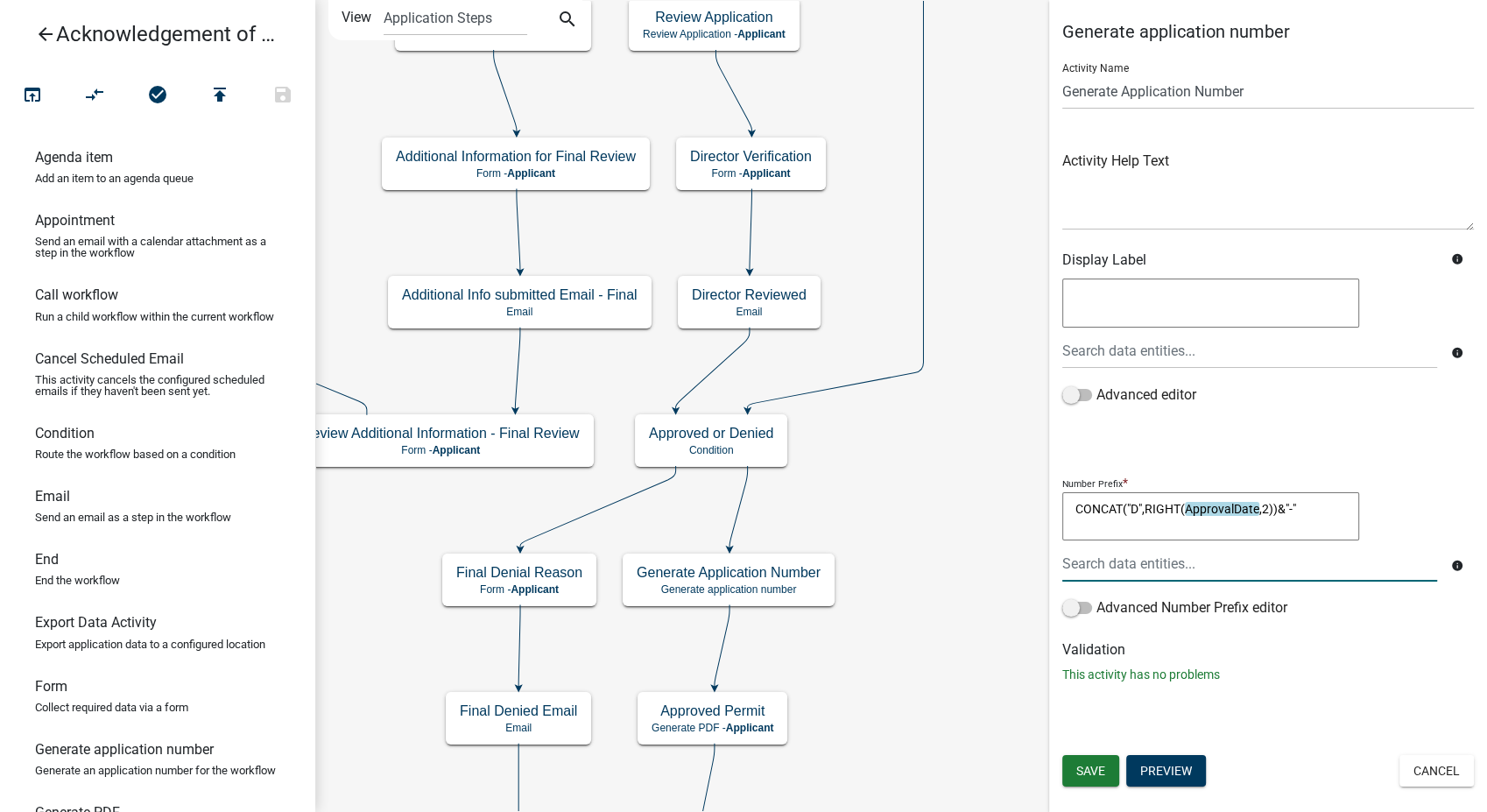
drag, startPoint x: 1307, startPoint y: 504, endPoint x: 1054, endPoint y: 513, distance: 253.2
click at [1054, 513] on div "Generate application number Activity Name Generate Application Number Activity …" at bounding box center [1267, 359] width 438 height 677
click at [1307, 521] on textarea "CONCAT("D",RIGHT(ApprovalDate,2))&"-"" at bounding box center [1211, 517] width 297 height 50
click at [1466, 776] on button "Cancel" at bounding box center [1436, 770] width 75 height 31
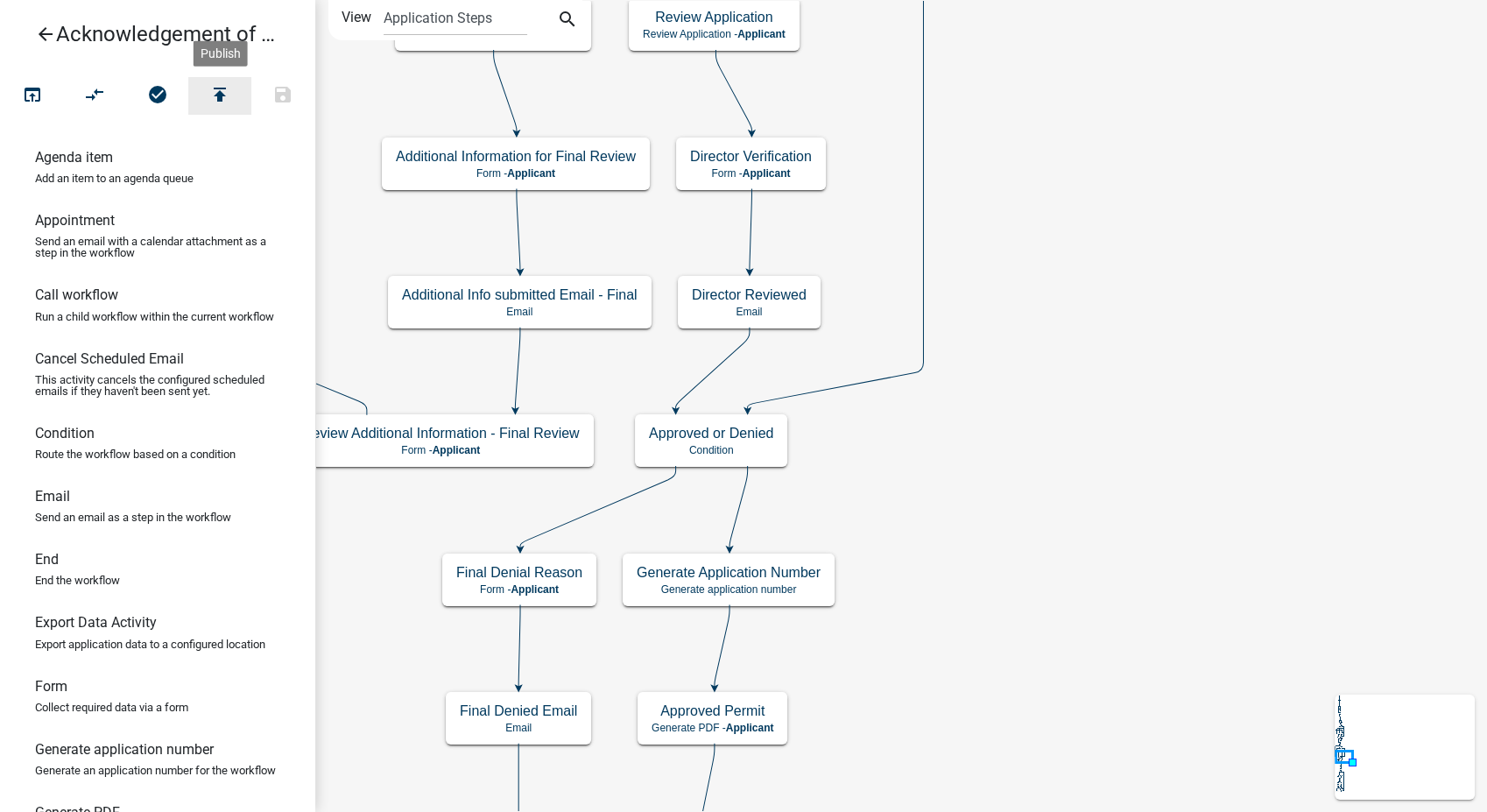
click at [218, 102] on icon "publish" at bounding box center [220, 96] width 21 height 24
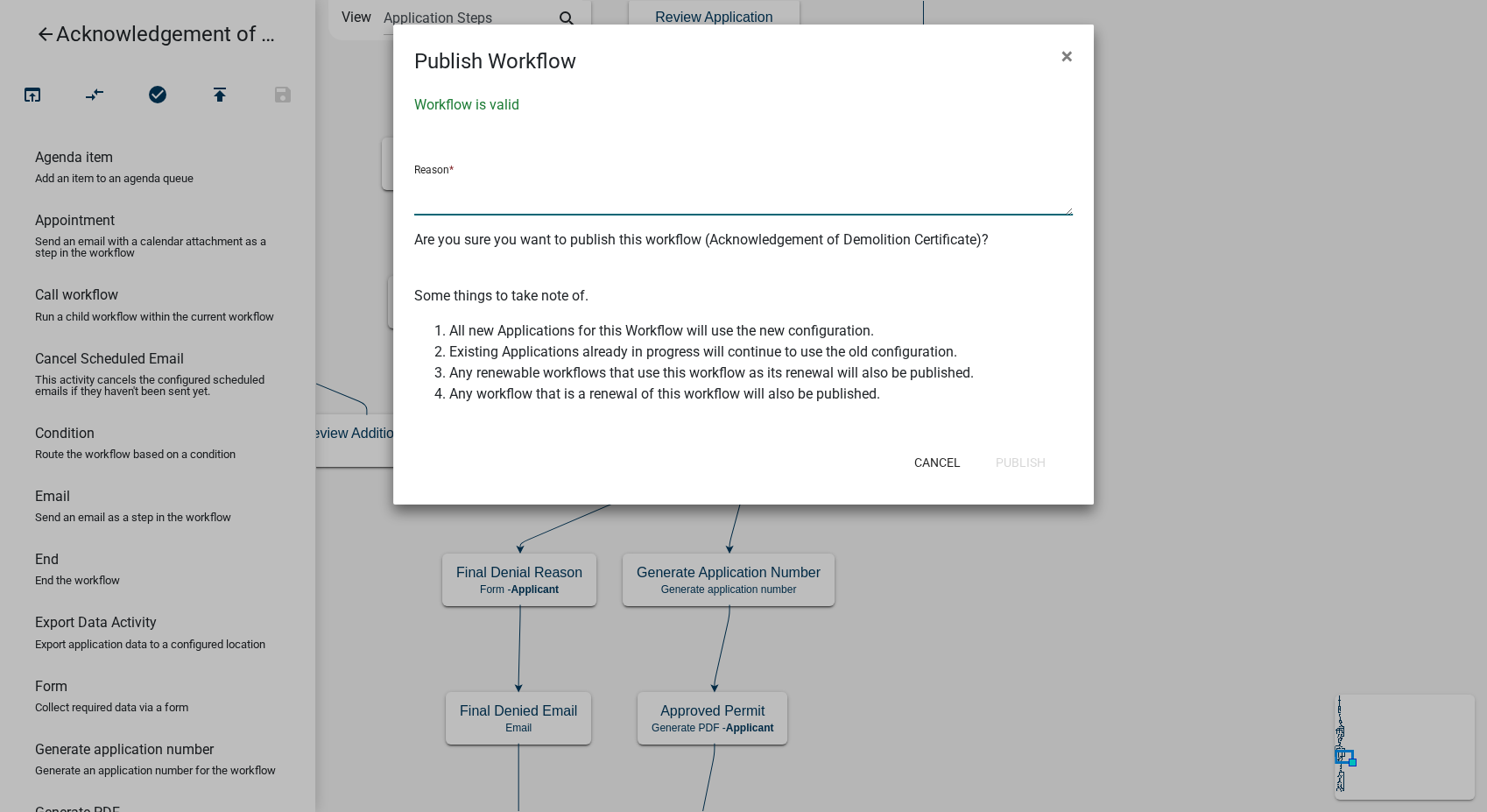
click at [435, 186] on textarea at bounding box center [744, 194] width 659 height 40
type textarea "Edited the GAN to allow for 2-digit current year"
click at [1043, 456] on button "Publish" at bounding box center [1021, 462] width 78 height 31
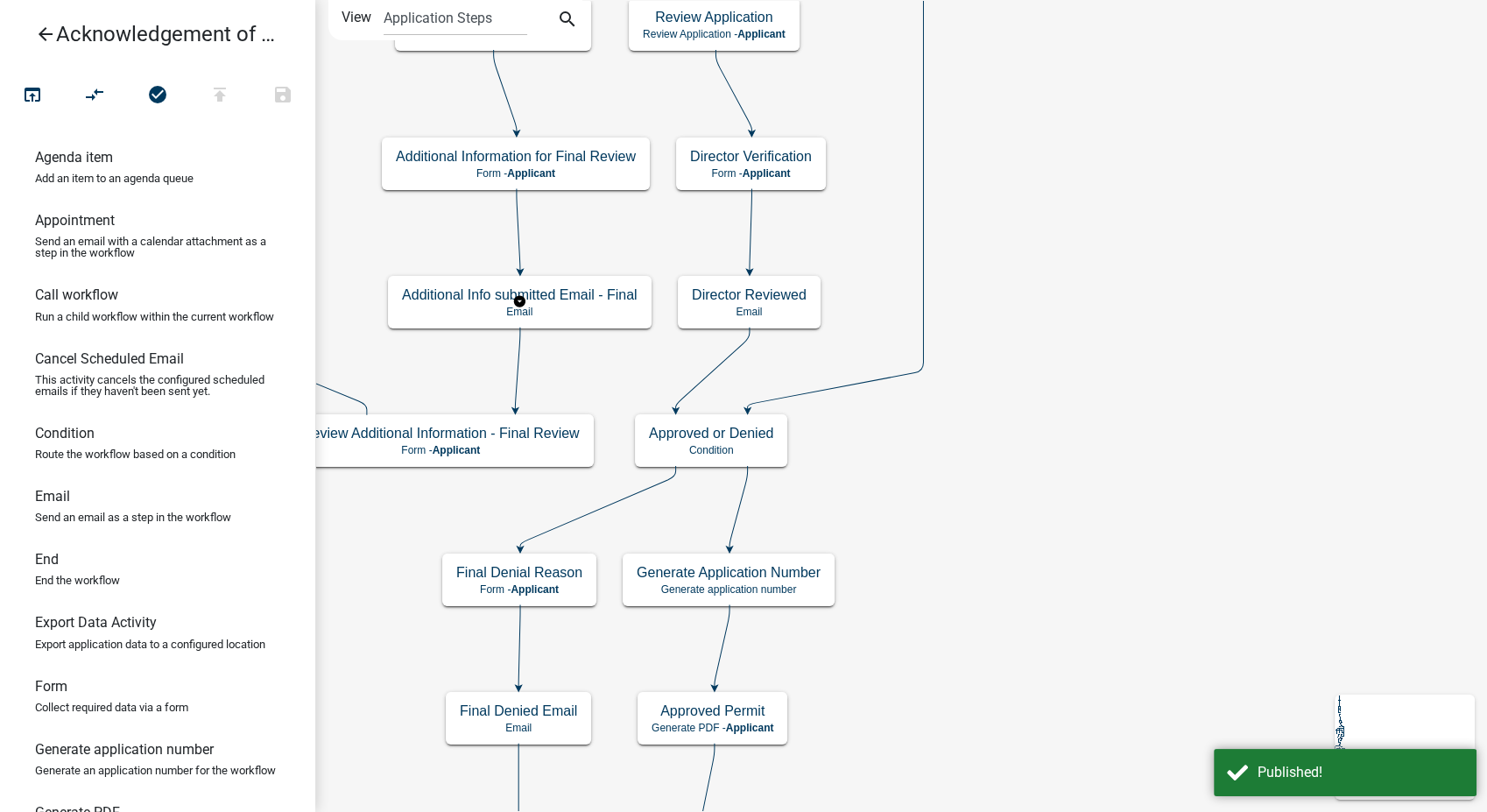
click at [42, 31] on icon "arrow_back" at bounding box center [46, 35] width 21 height 24
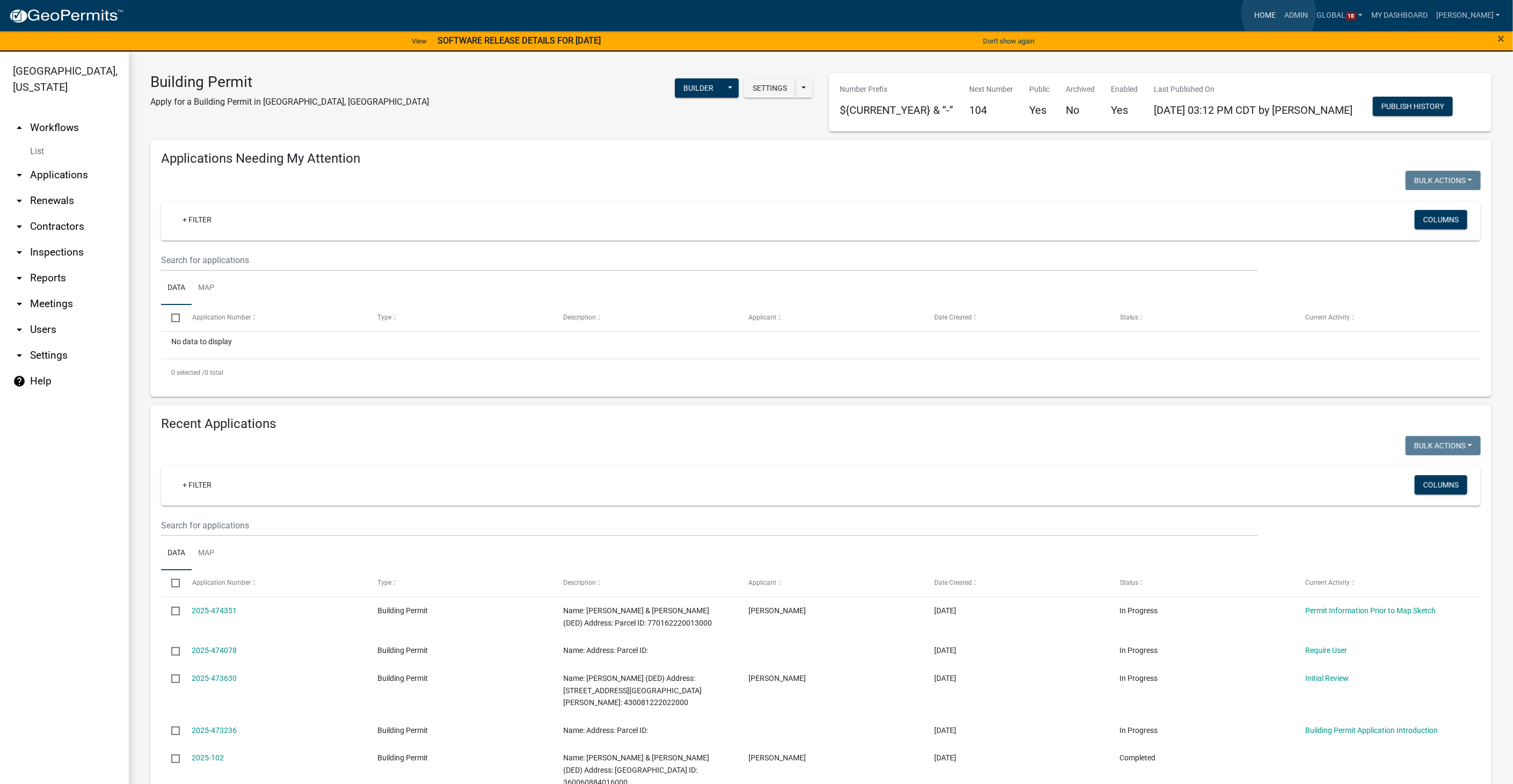
click at [1279, 14] on link "Home" at bounding box center [1265, 15] width 30 height 20
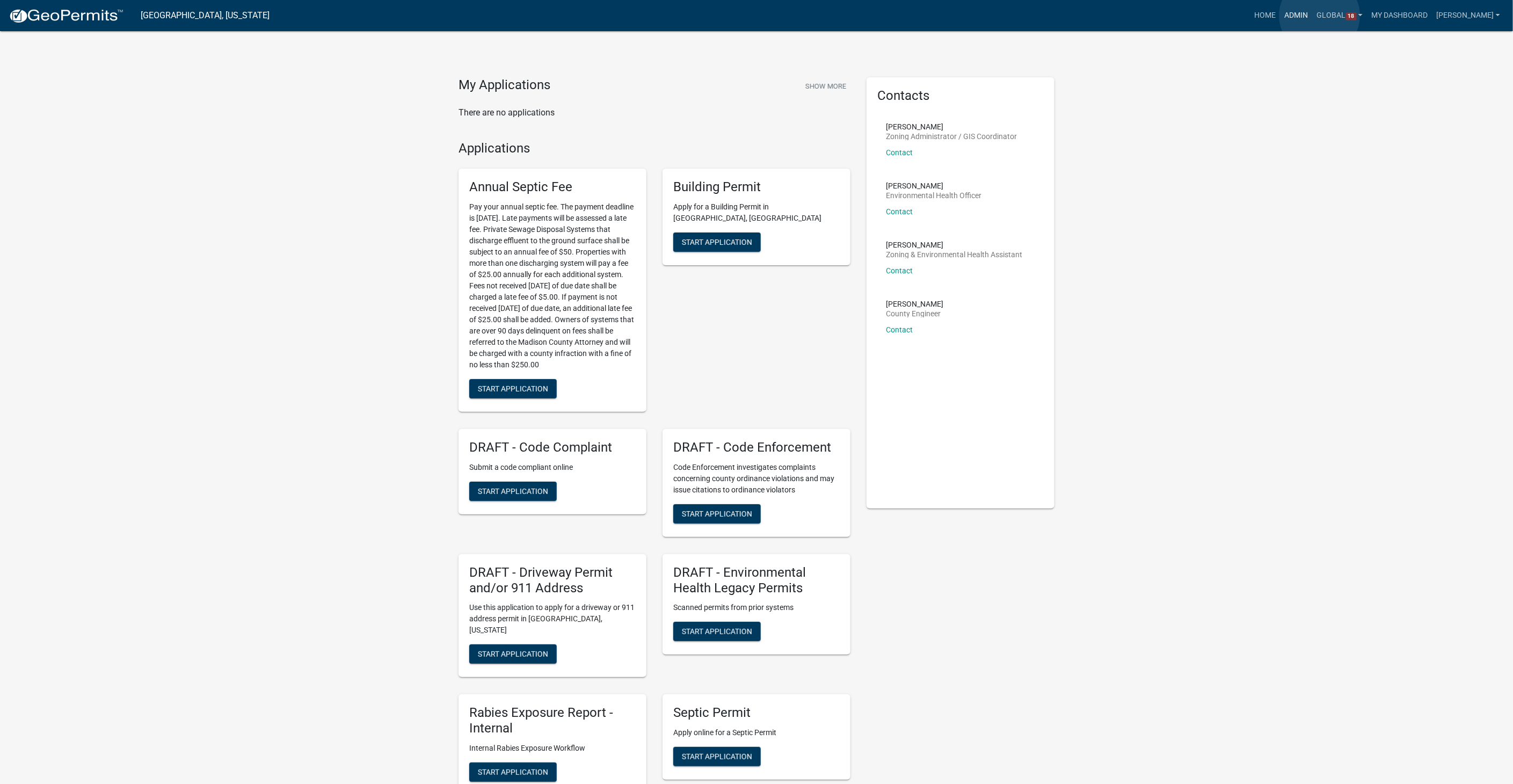
click at [1313, 15] on link "Admin" at bounding box center [1297, 15] width 32 height 20
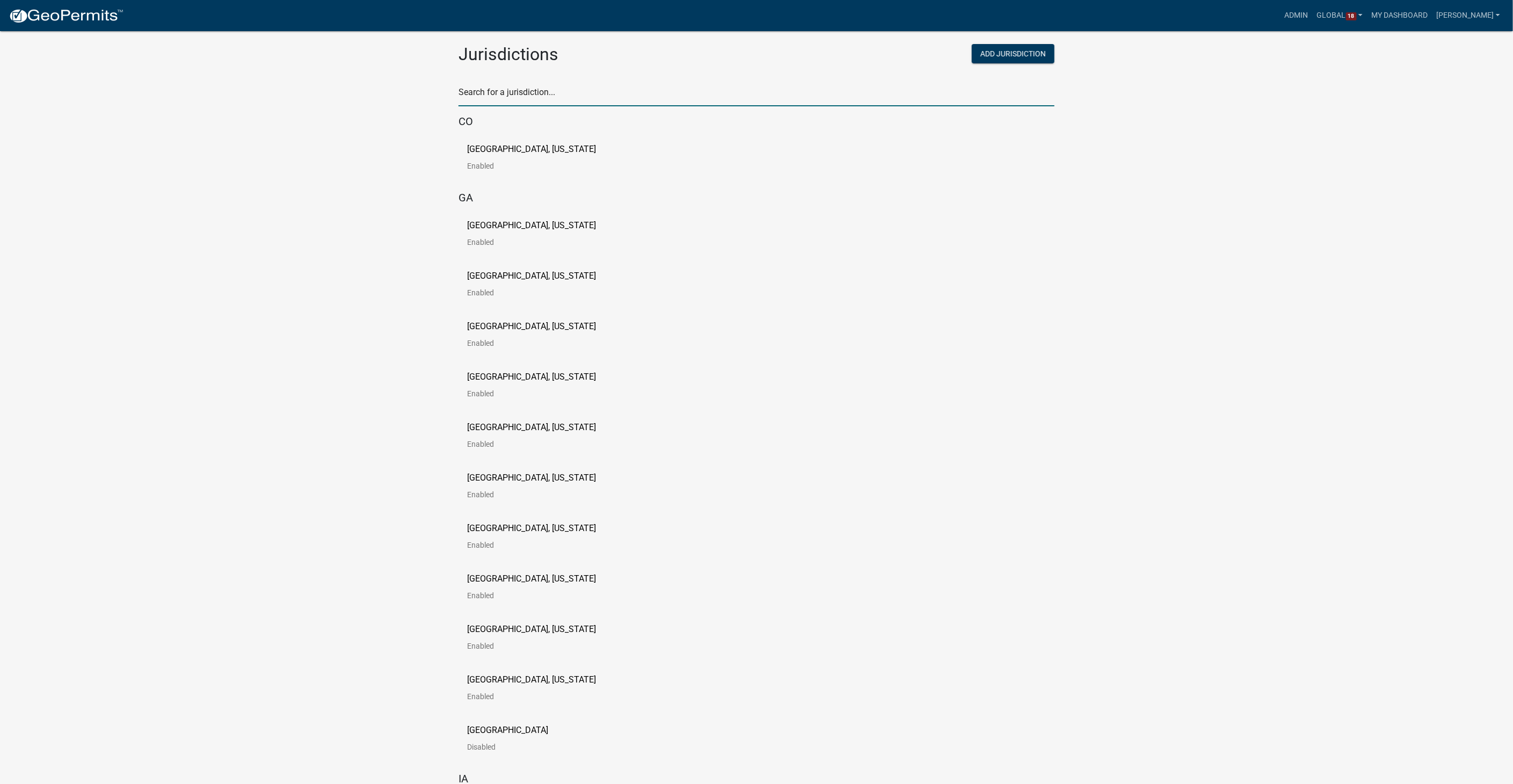
click at [522, 89] on input "text" at bounding box center [756, 95] width 596 height 22
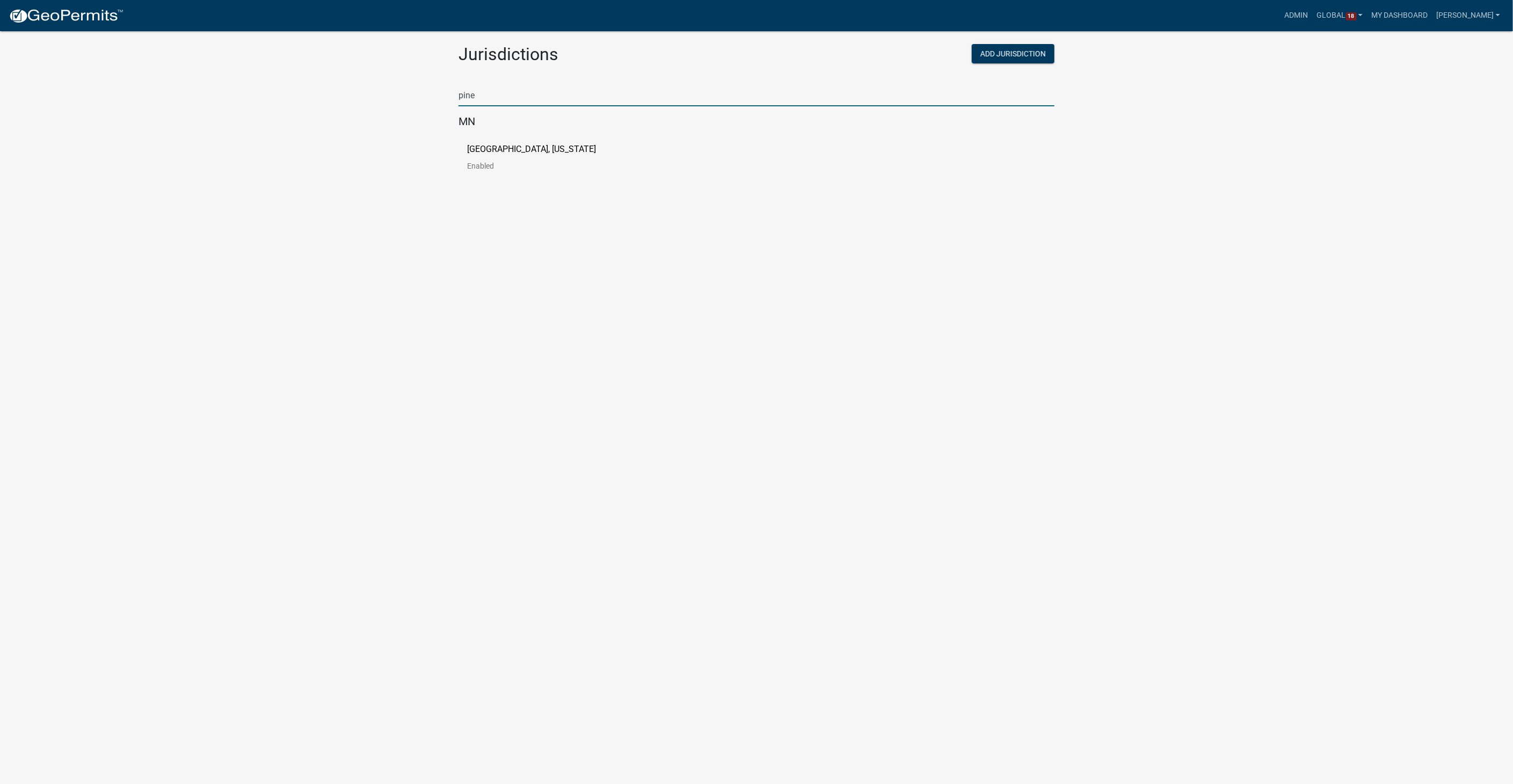
type input "pine"
click at [470, 148] on p "[GEOGRAPHIC_DATA], [US_STATE]" at bounding box center [532, 149] width 129 height 8
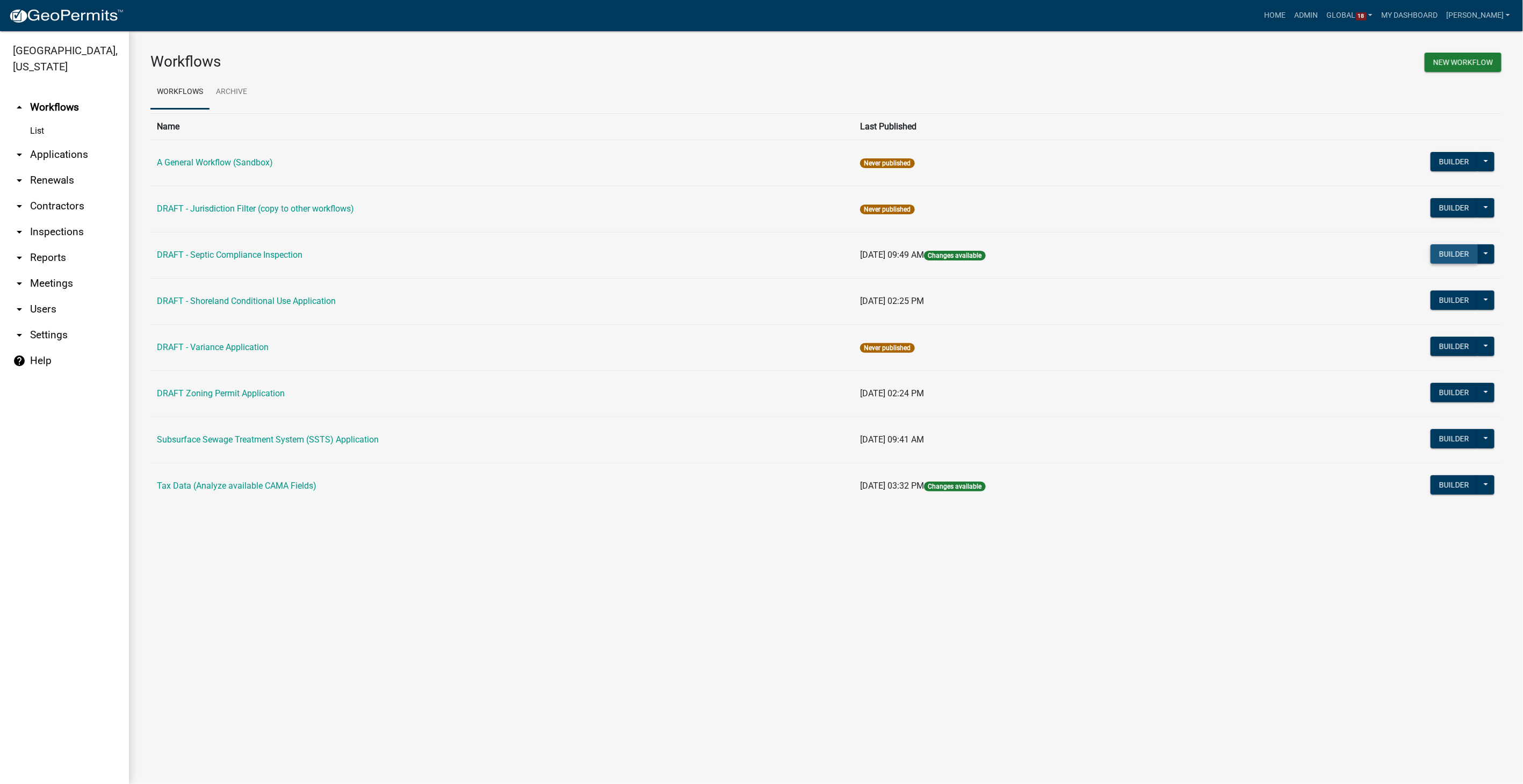
click at [1460, 249] on button "Builder" at bounding box center [1454, 254] width 47 height 19
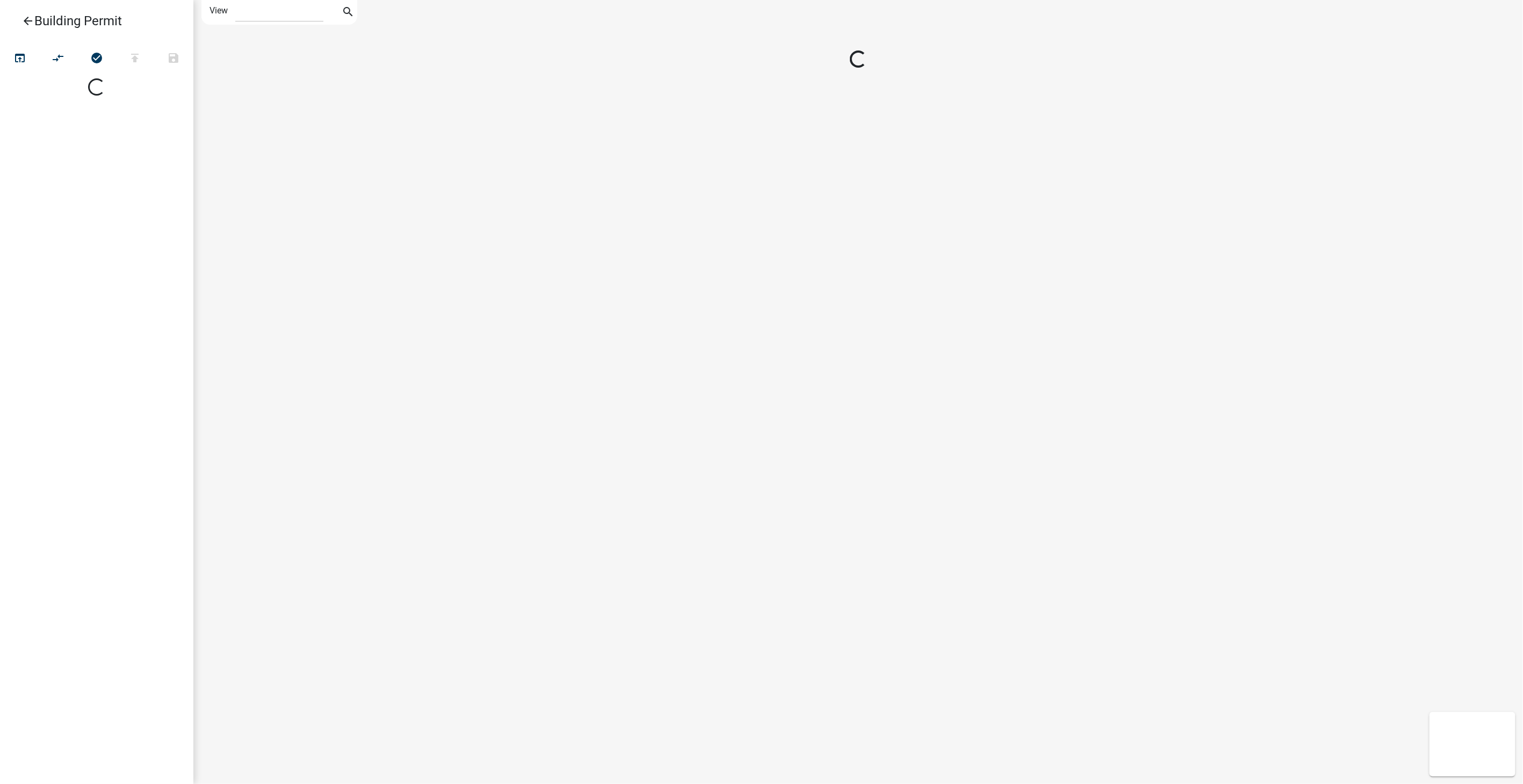
select select "1"
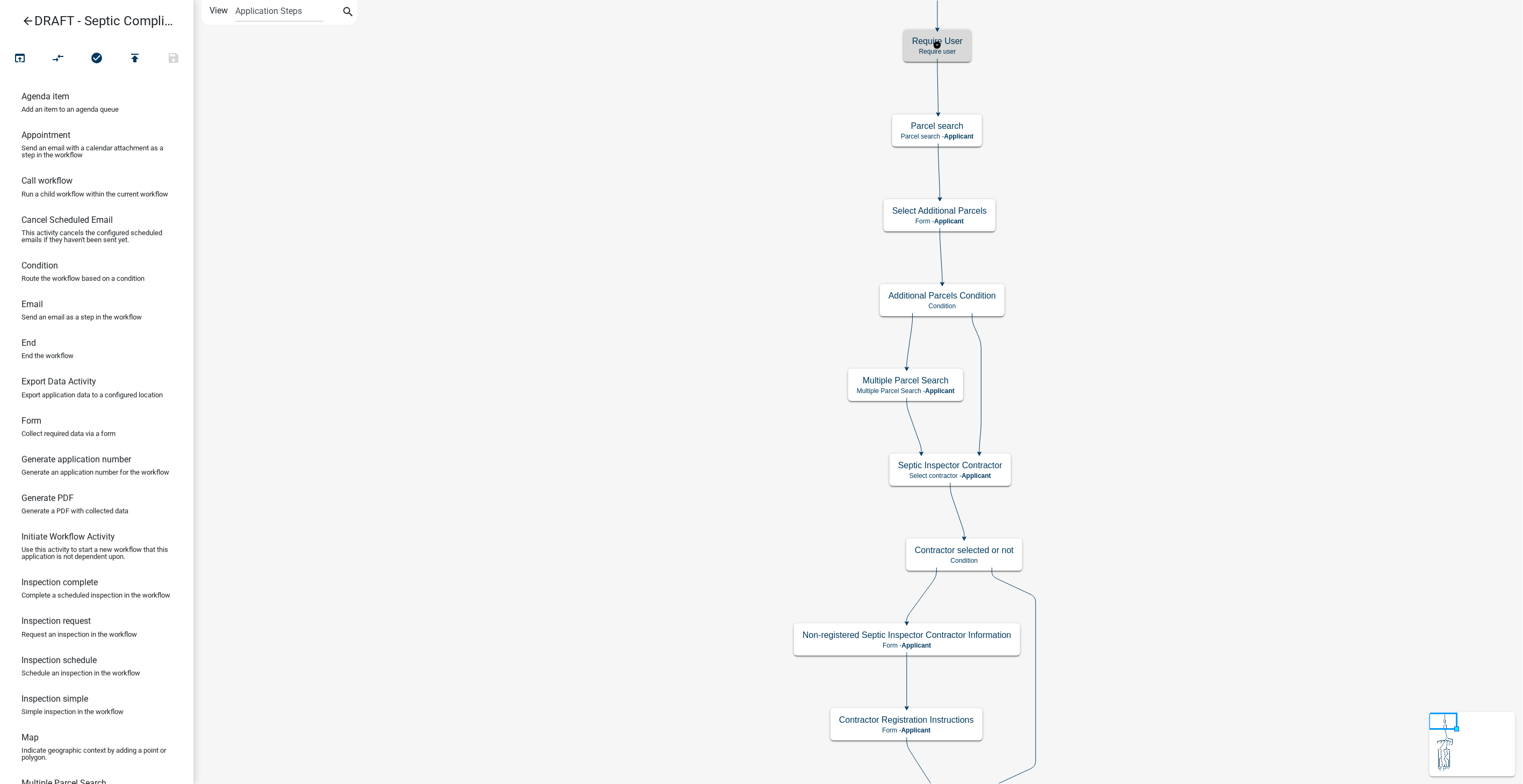
click at [957, 53] on p "Require user" at bounding box center [937, 51] width 51 height 8
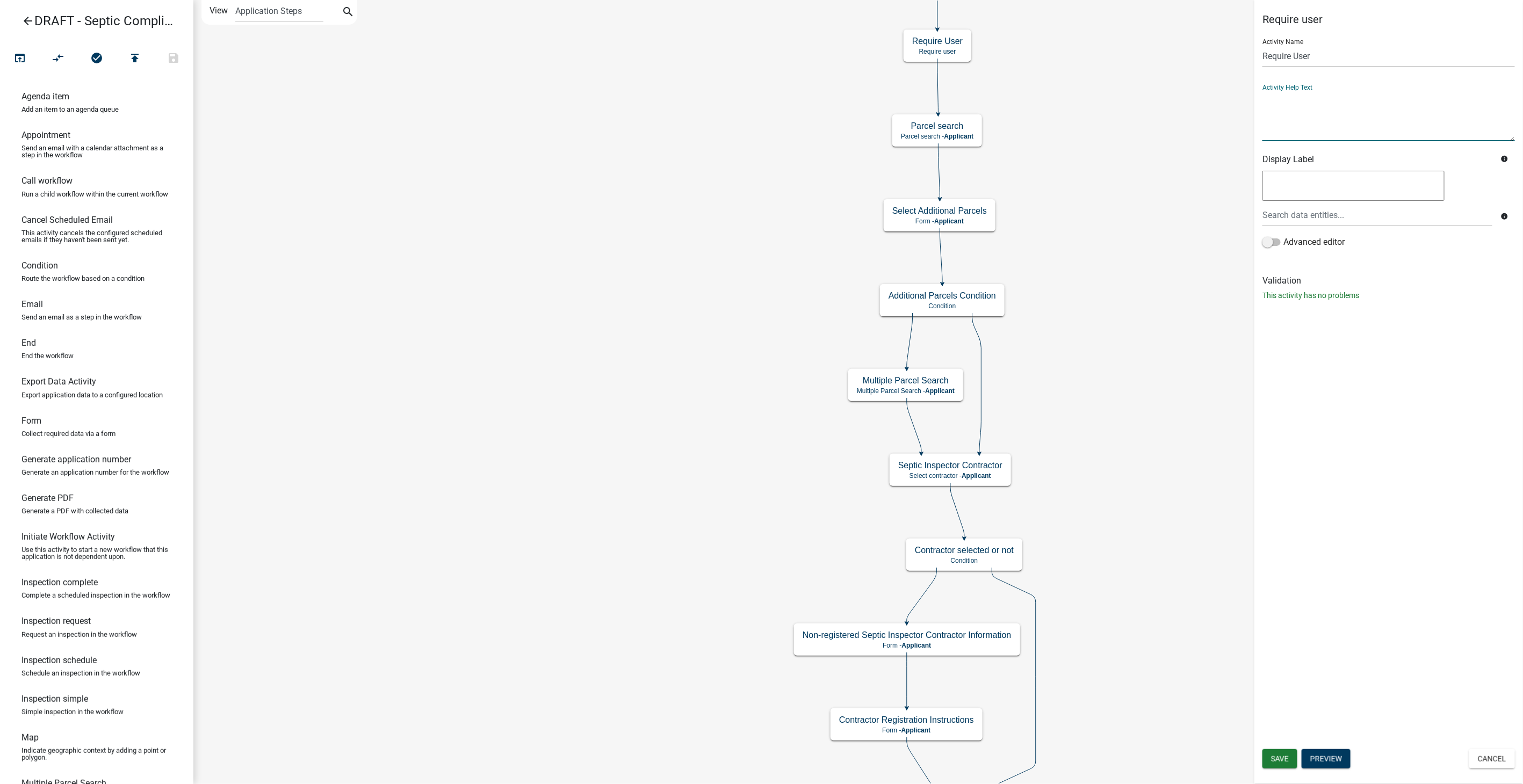
click at [1267, 114] on textarea at bounding box center [1388, 115] width 253 height 51
paste textarea "Please log-in or create an account. This will allow you to check on the status,…"
type textarea "Please log-in or create an account. This will allow you to check on the status,…"
click at [1287, 759] on span "Save" at bounding box center [1280, 758] width 18 height 8
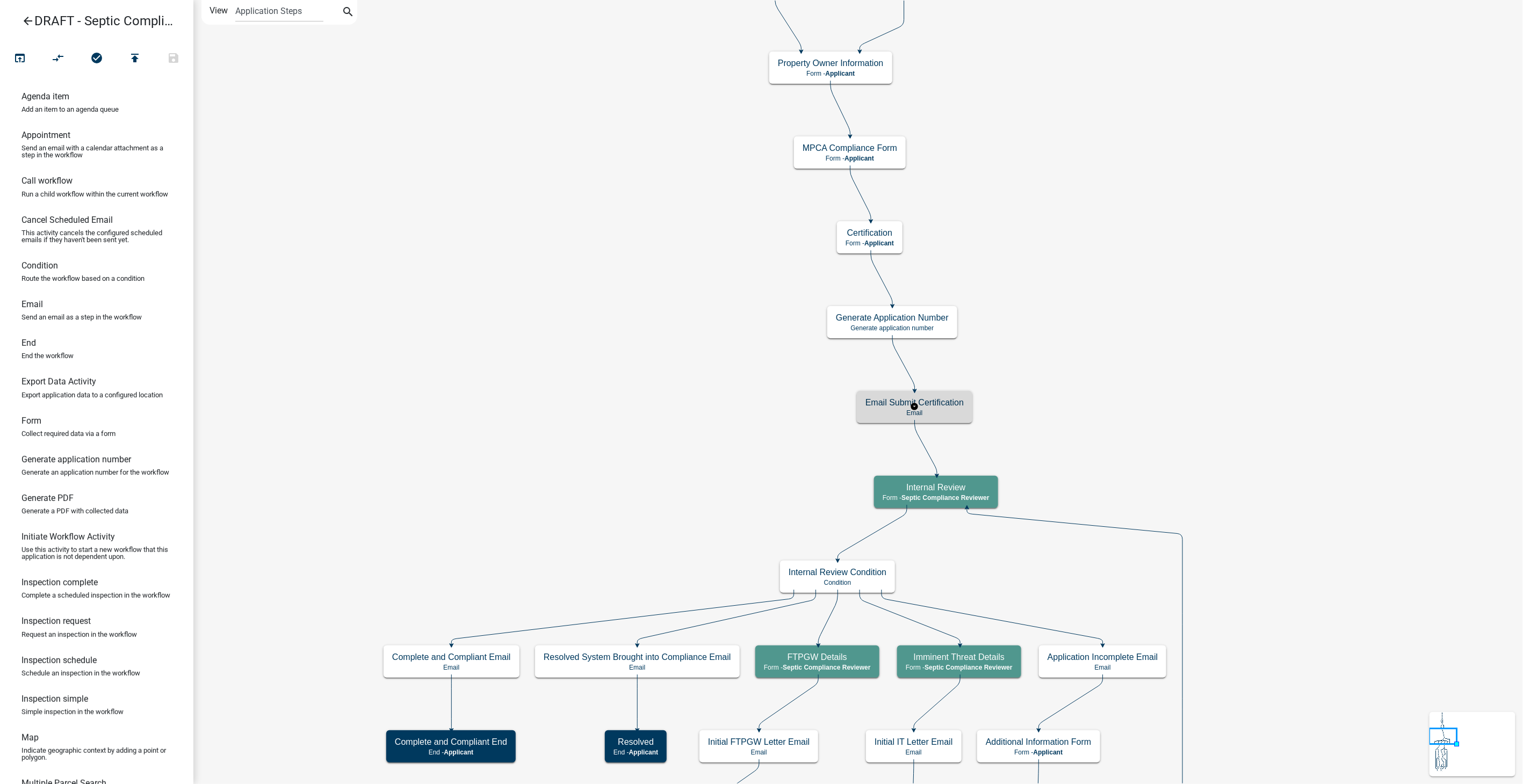
click at [952, 405] on h5 "Email Submit Certification" at bounding box center [914, 402] width 98 height 10
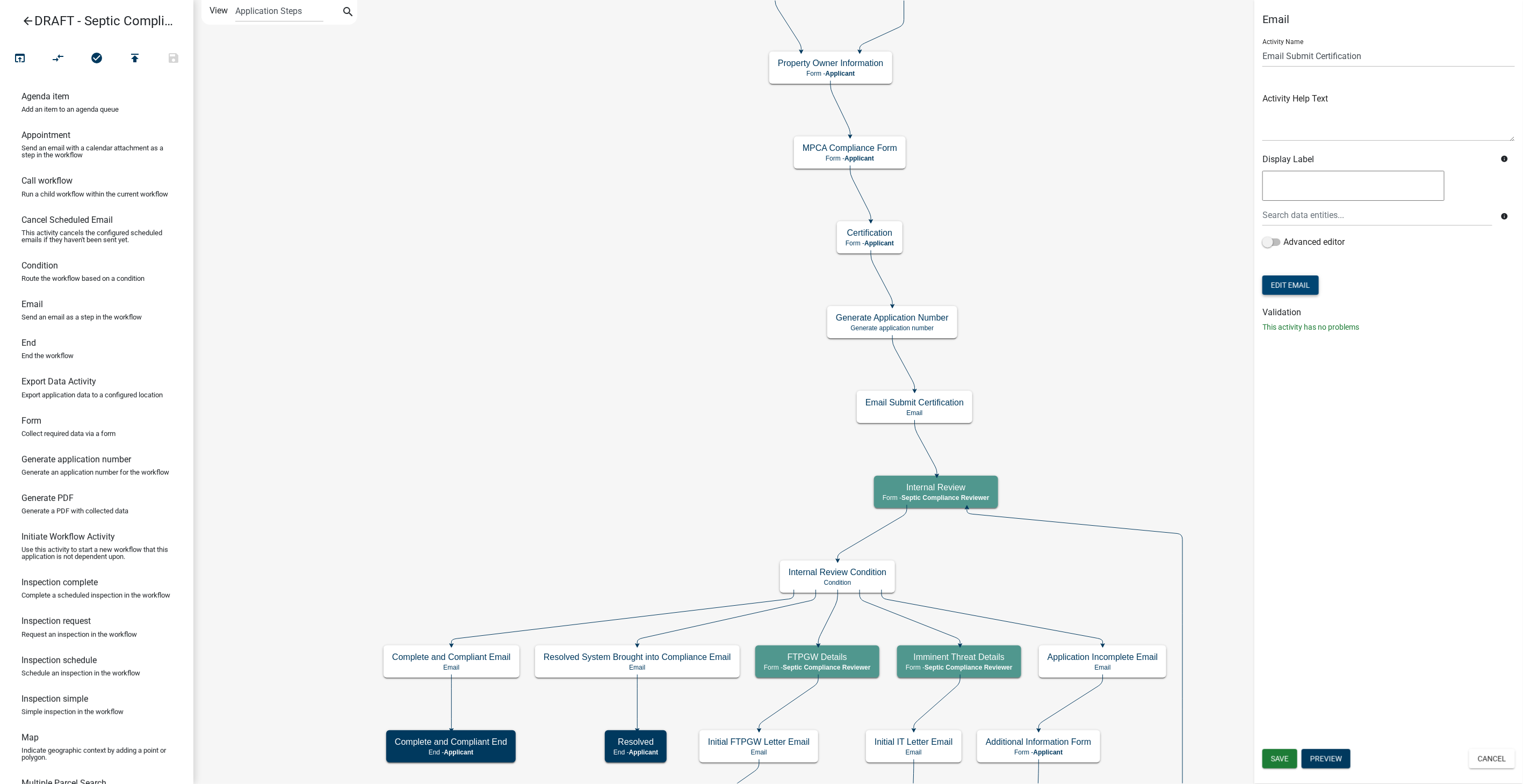
click at [1267, 290] on button "Edit Email" at bounding box center [1290, 285] width 57 height 19
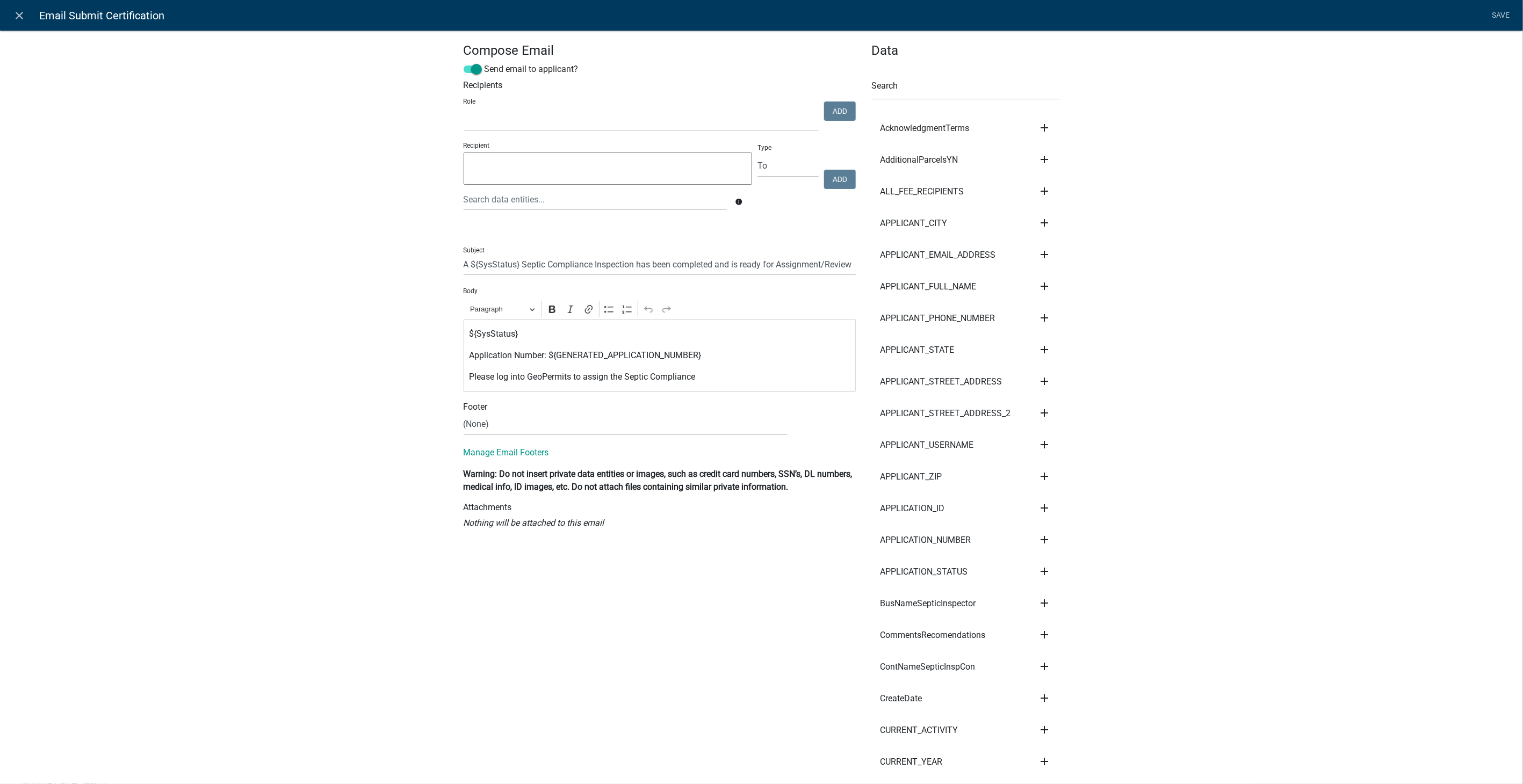
click at [471, 70] on span at bounding box center [472, 69] width 18 height 8
click at [484, 63] on input "Send email to applicant?" at bounding box center [484, 63] width 0 height 0
click at [490, 121] on select "Septic Compliance Reviewer Land and Resources Manager Zoning Inspectors P&Z Off…" at bounding box center [641, 120] width 355 height 22
select select "a9757ab4-847a-48a3-8692-57ef8d3ca20f"
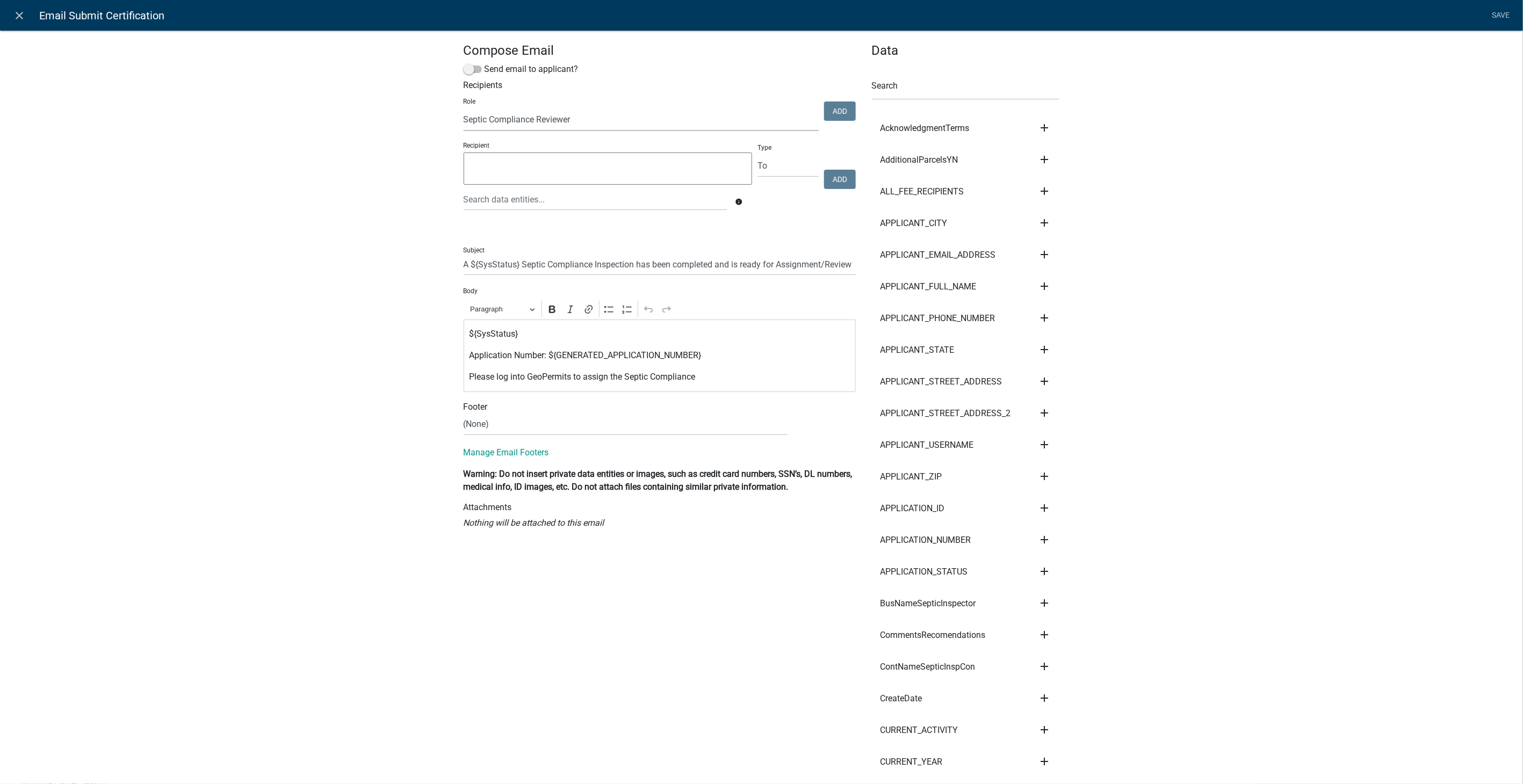
click at [463, 110] on select "Septic Compliance Reviewer Land and Resources Manager Zoning Inspectors P&Z Off…" at bounding box center [641, 120] width 355 height 22
click at [843, 112] on button "Add" at bounding box center [839, 111] width 32 height 19
select select
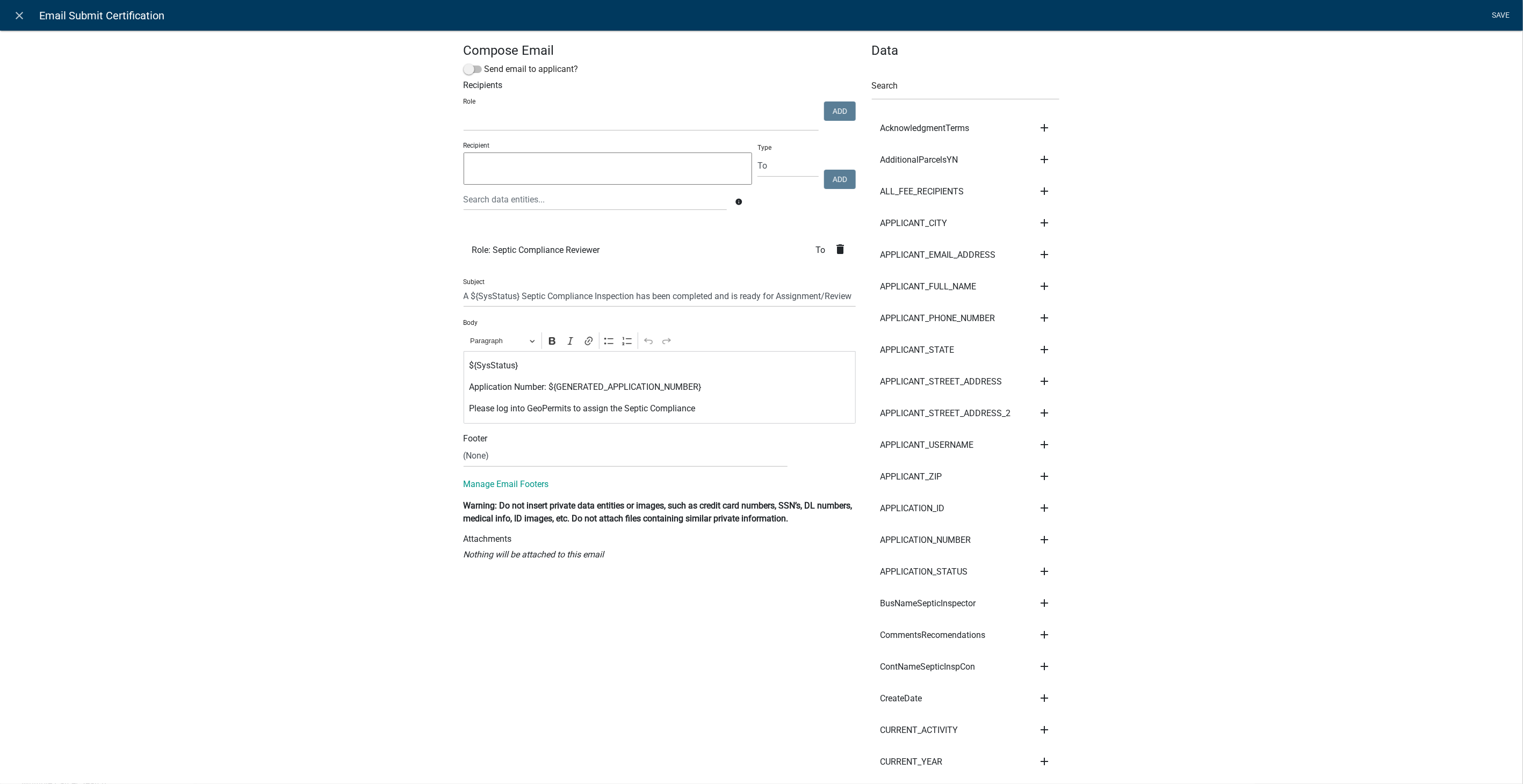
click at [1496, 11] on link "Save" at bounding box center [1500, 15] width 27 height 20
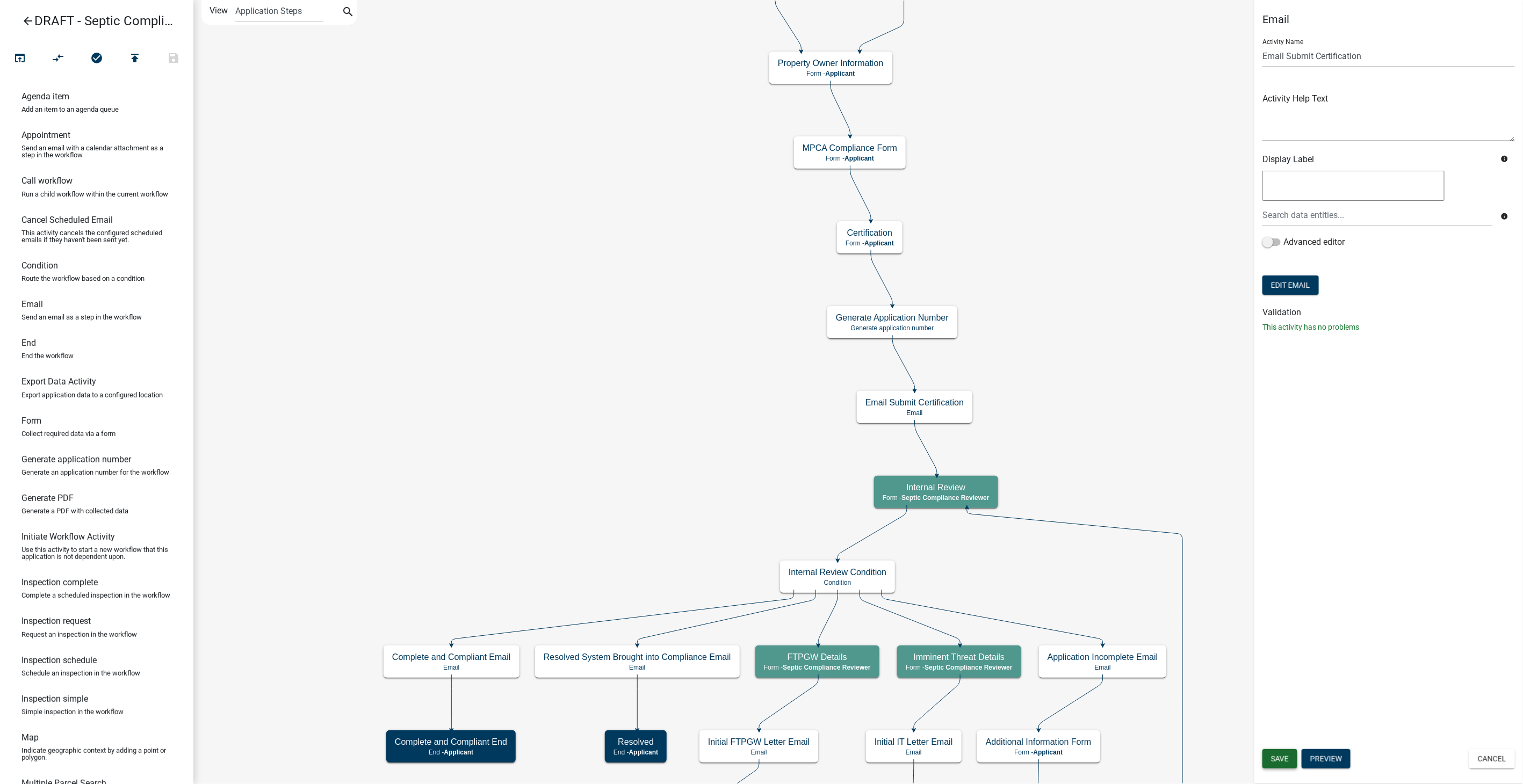
click at [1283, 761] on span "Save" at bounding box center [1280, 758] width 18 height 8
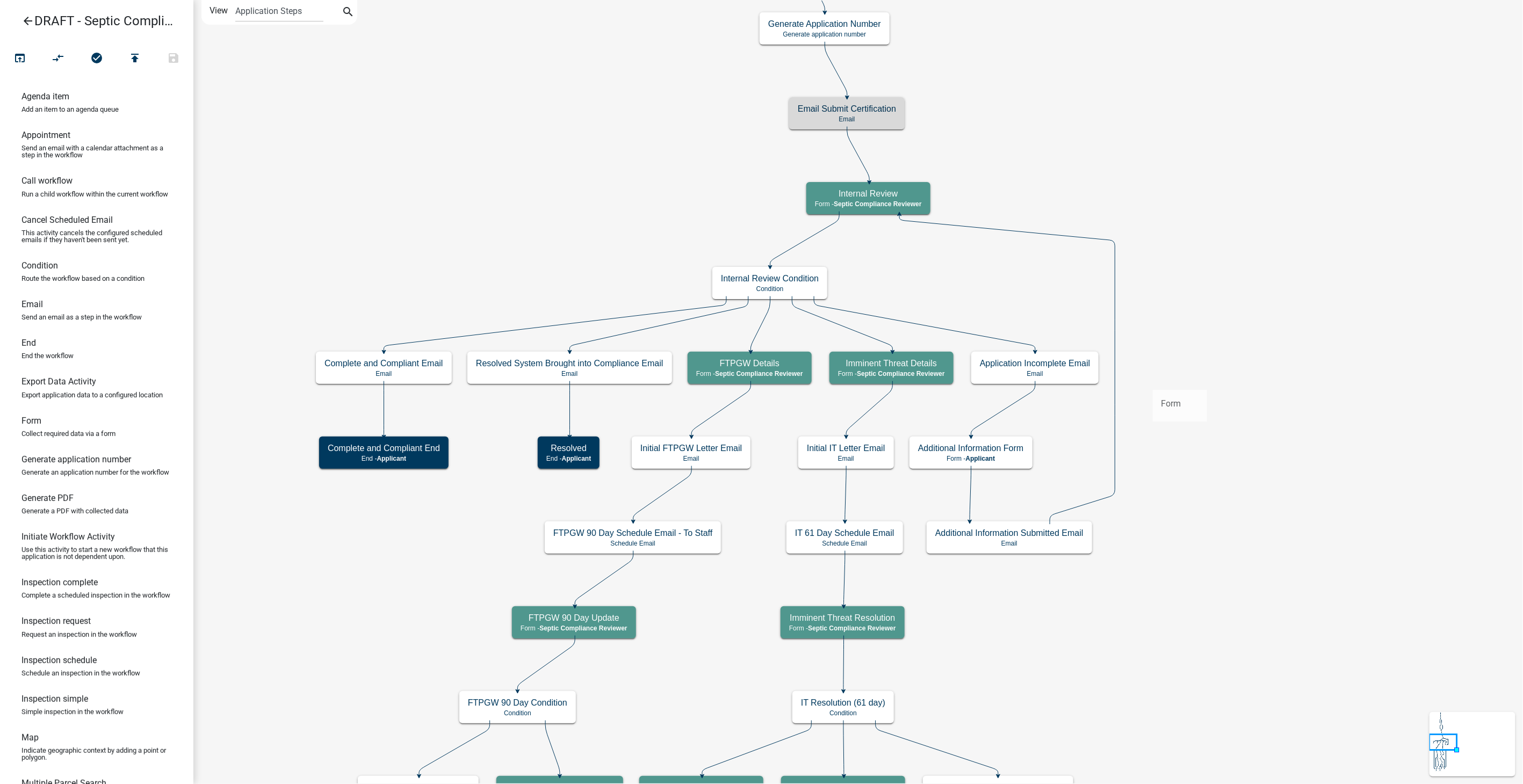
drag, startPoint x: 38, startPoint y: 435, endPoint x: 1152, endPoint y: 380, distance: 1115.4
click at [1152, 380] on div "arrow_back DRAFT - Septic Compliance Inspection open_in_browser compare_arrows …" at bounding box center [761, 392] width 1523 height 784
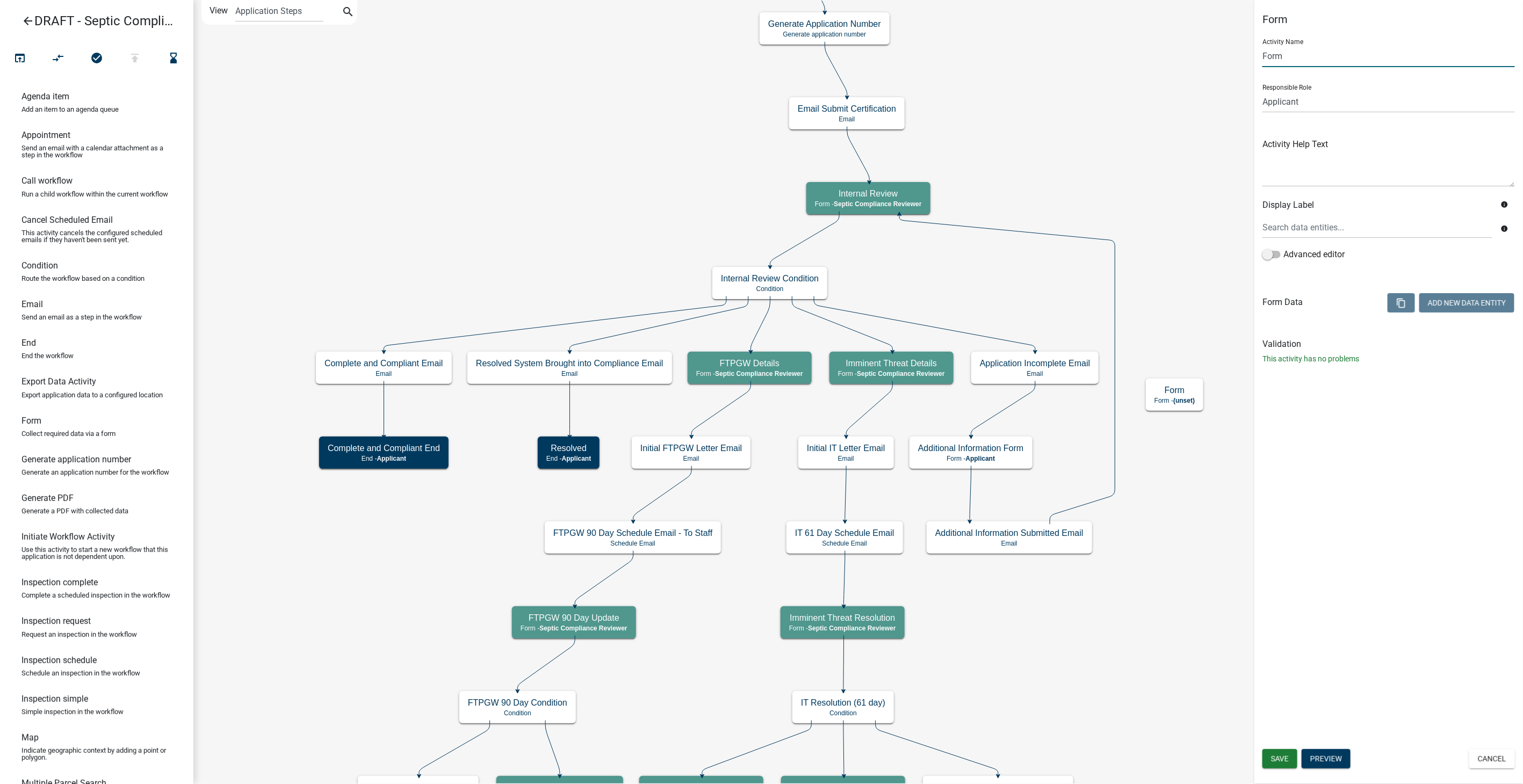
click at [1291, 57] on input "Form" at bounding box center [1388, 56] width 253 height 22
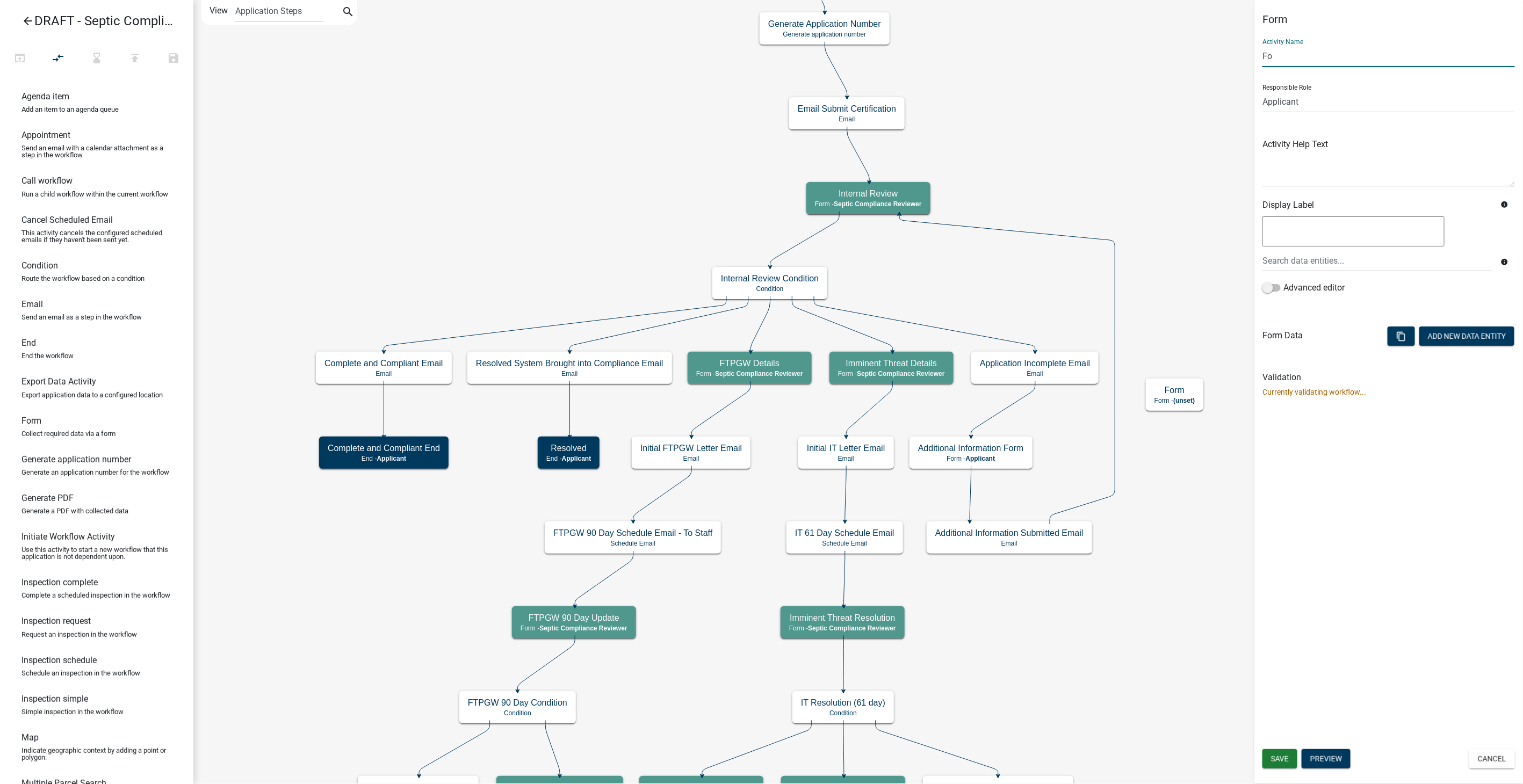
type input "F"
type input "More Information Review"
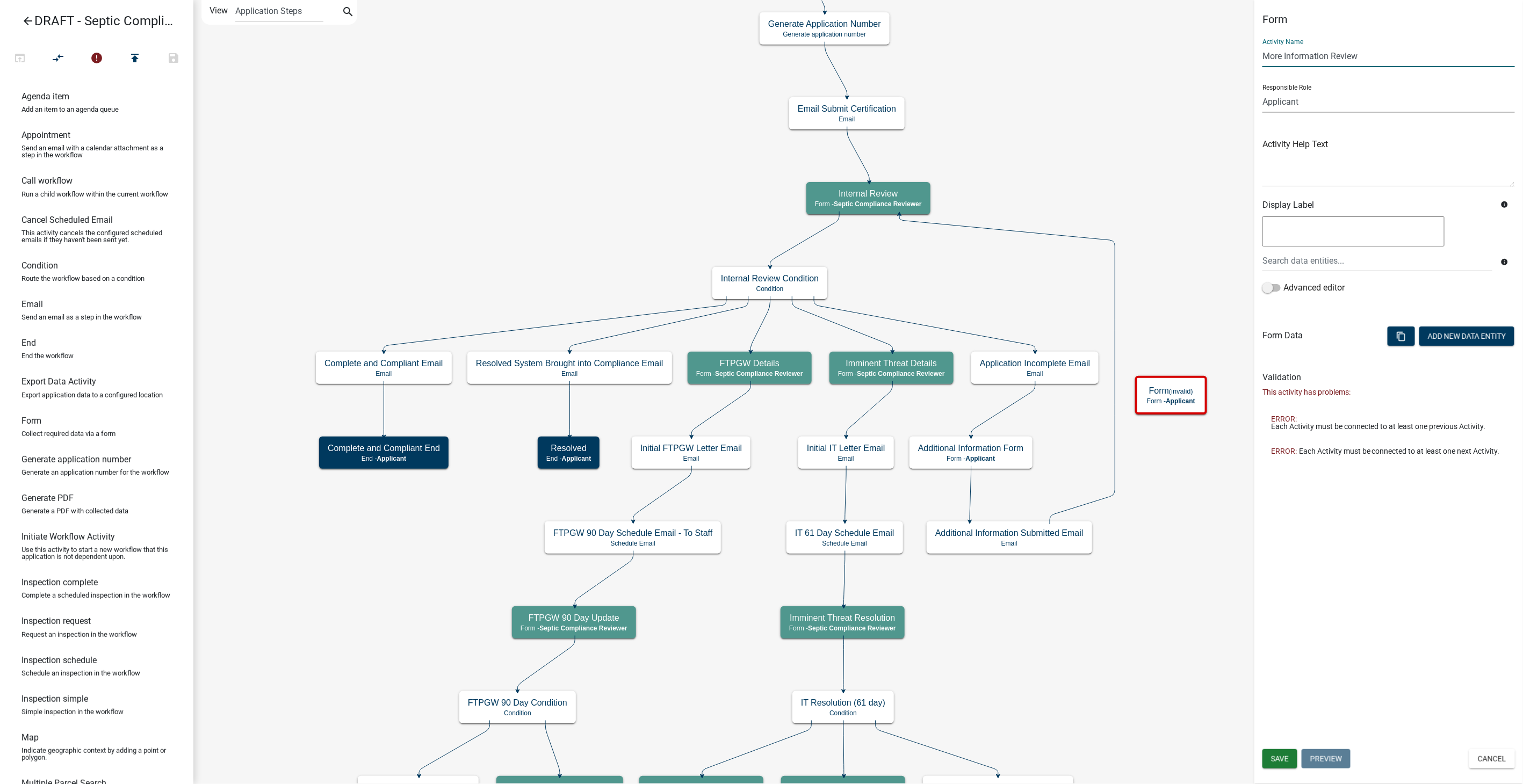
click at [1337, 96] on select "Applicant Septic Compliance Reviewer Land and Resources Manager P&Z Office Mana…" at bounding box center [1388, 101] width 253 height 22
select select "A9757AB4-847A-48A3-8692-57EF8D3CA20F"
click at [1262, 90] on select "Applicant Septic Compliance Reviewer Land and Resources Manager P&Z Office Mana…" at bounding box center [1388, 101] width 253 height 22
click at [1269, 757] on button "Save" at bounding box center [1279, 758] width 35 height 19
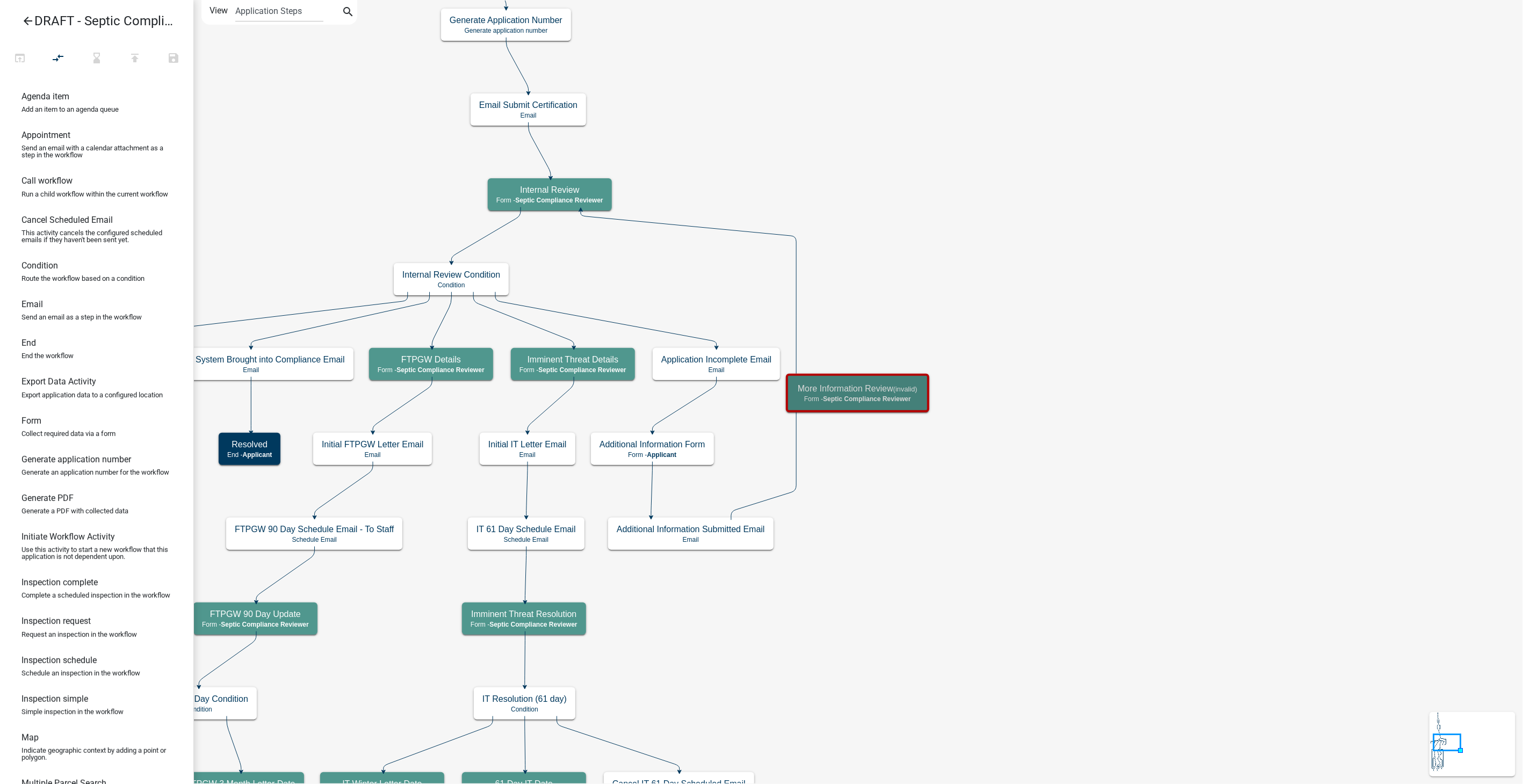
click at [796, 479] on icon at bounding box center [689, 365] width 216 height 309
click at [54, 54] on icon "compare_arrows" at bounding box center [58, 59] width 13 height 15
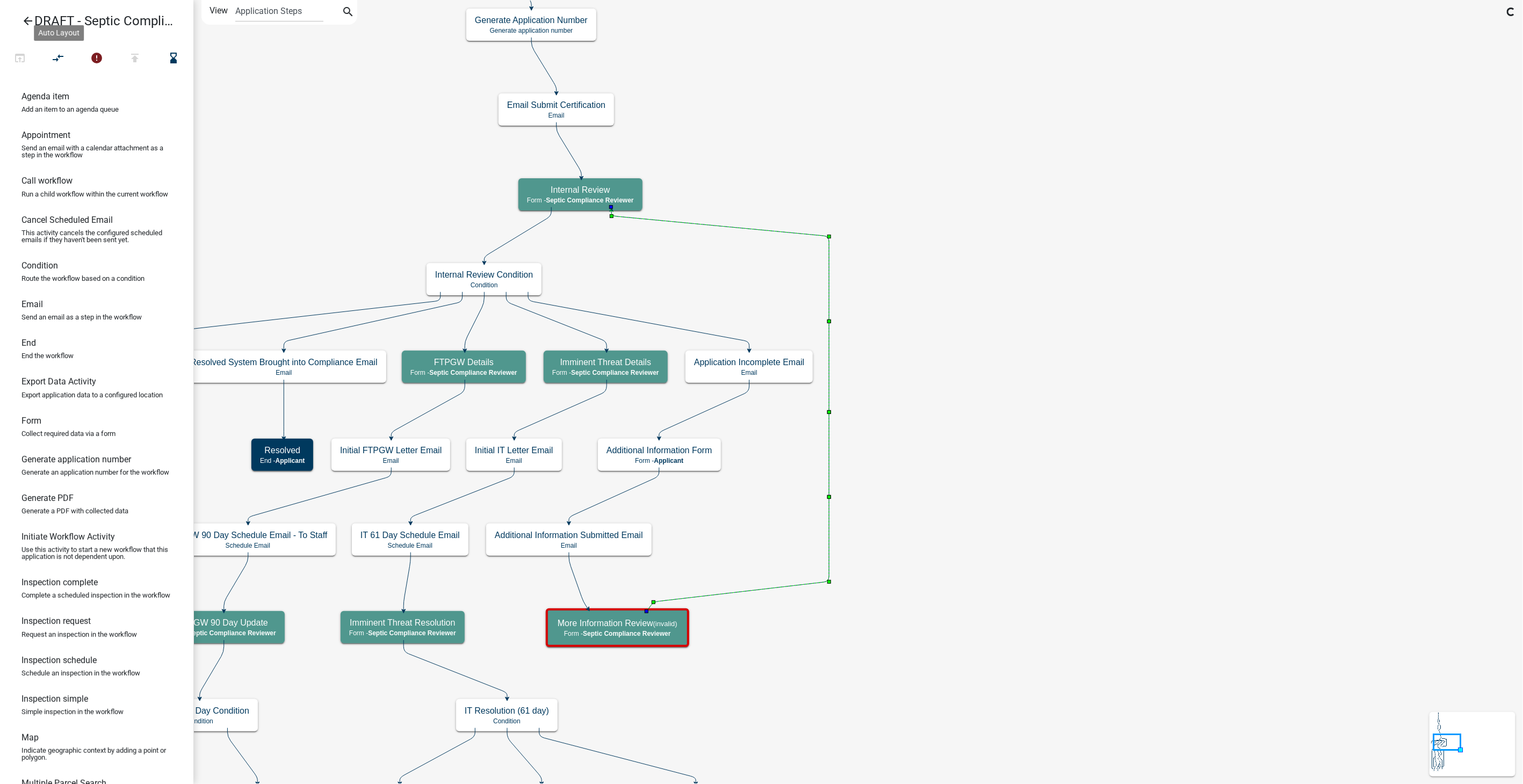
click at [697, 450] on h5 "Additional Information Form" at bounding box center [659, 450] width 106 height 10
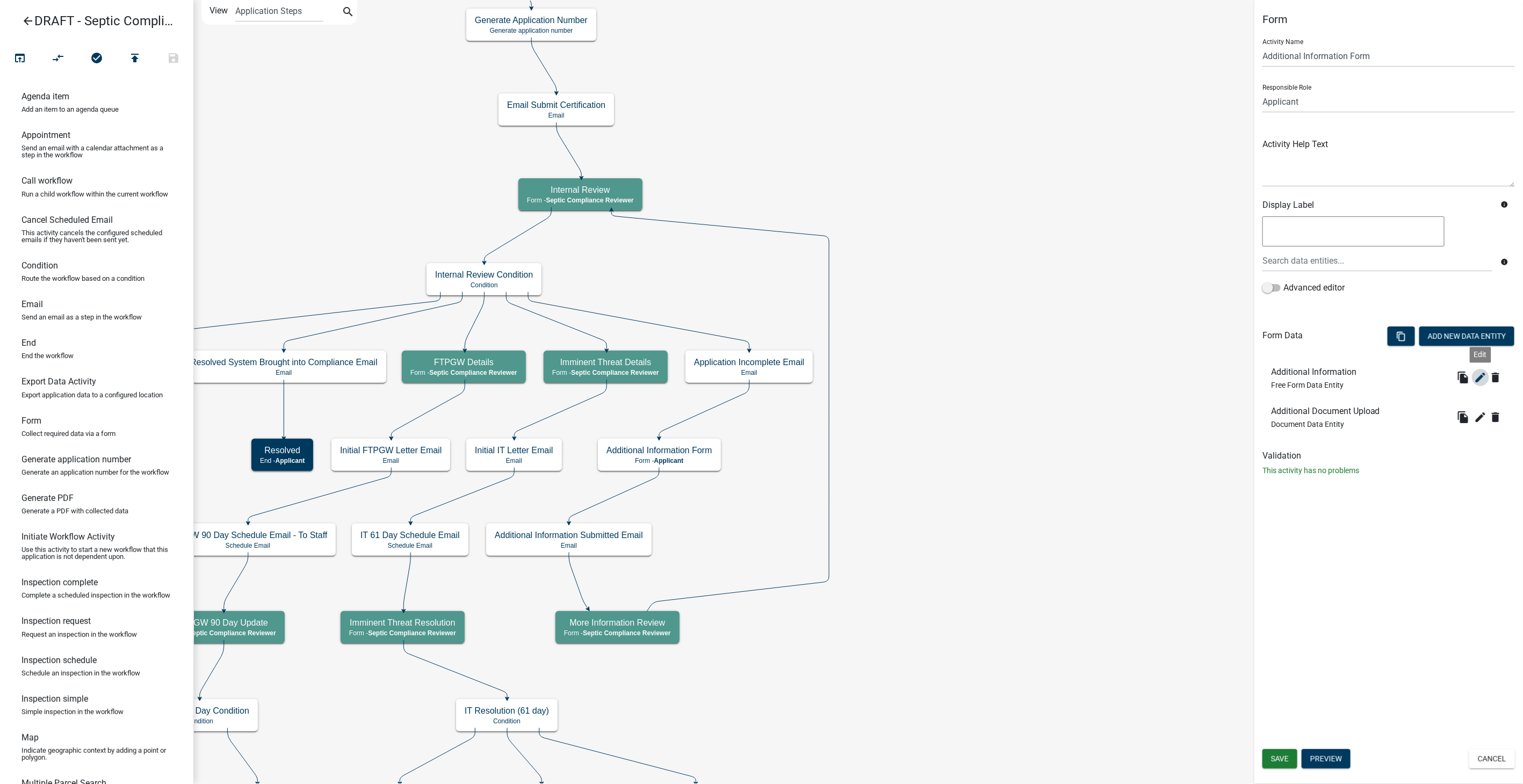
click at [1475, 374] on icon "edit" at bounding box center [1481, 377] width 13 height 13
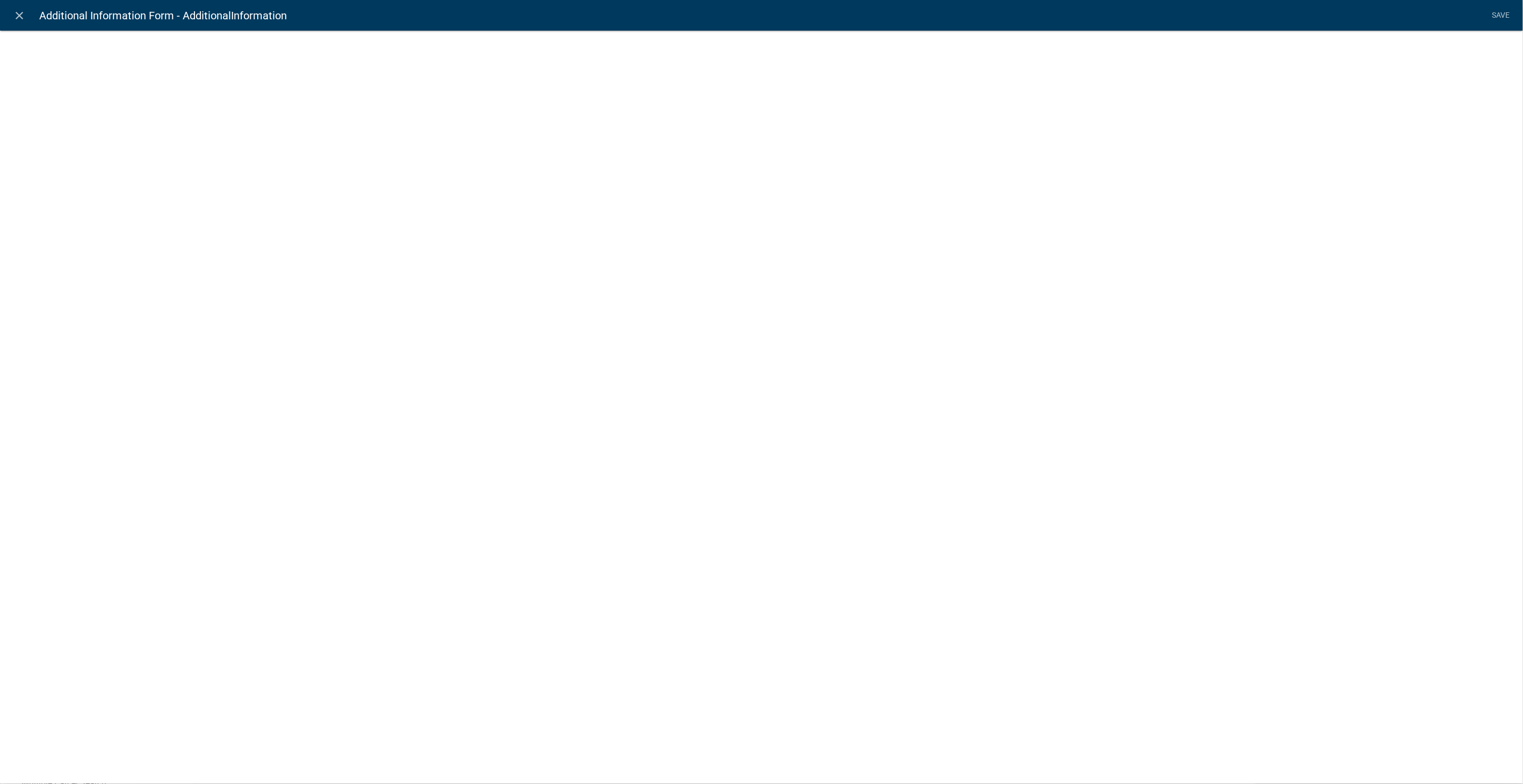
select select
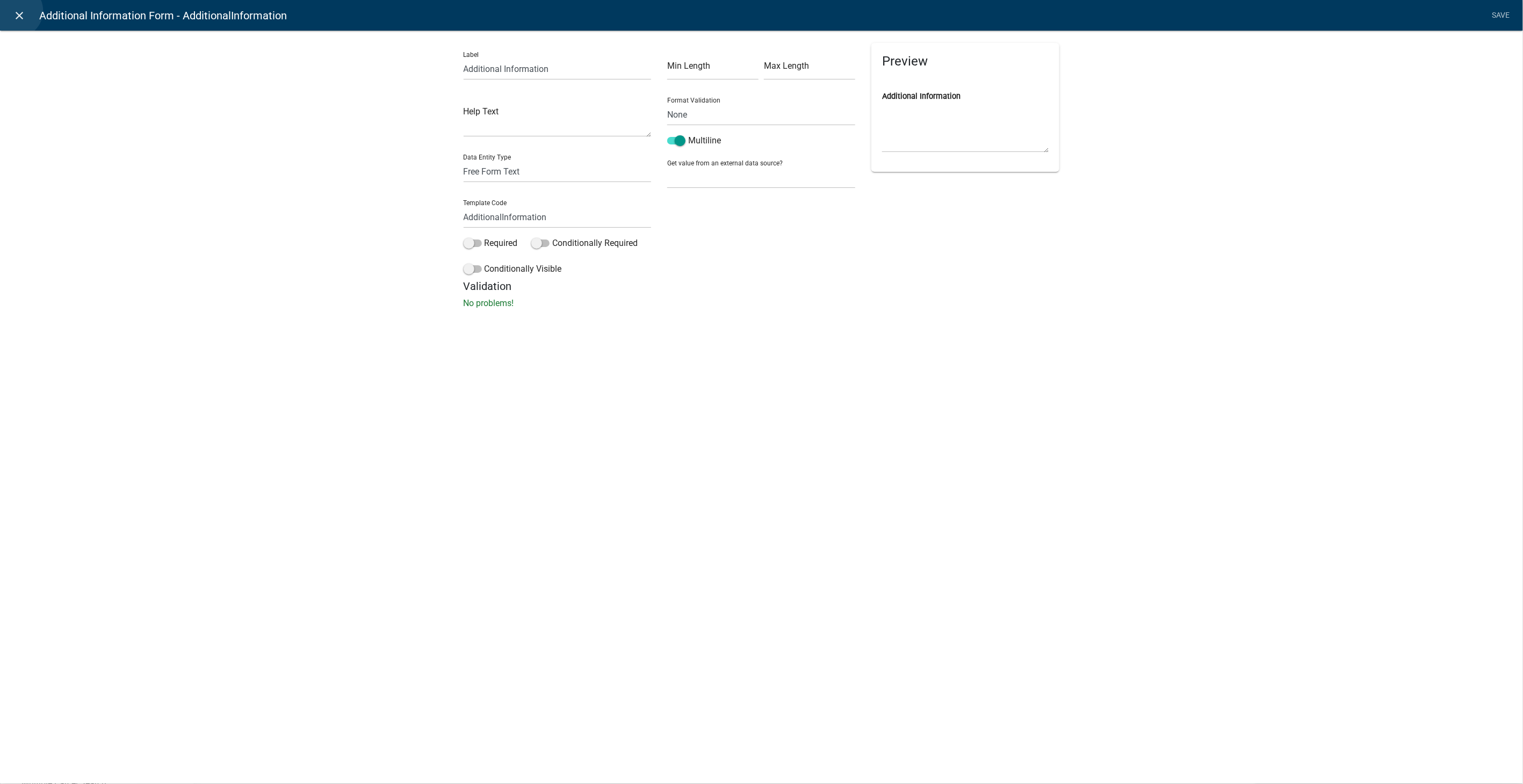
click at [15, 11] on icon "close" at bounding box center [20, 15] width 13 height 13
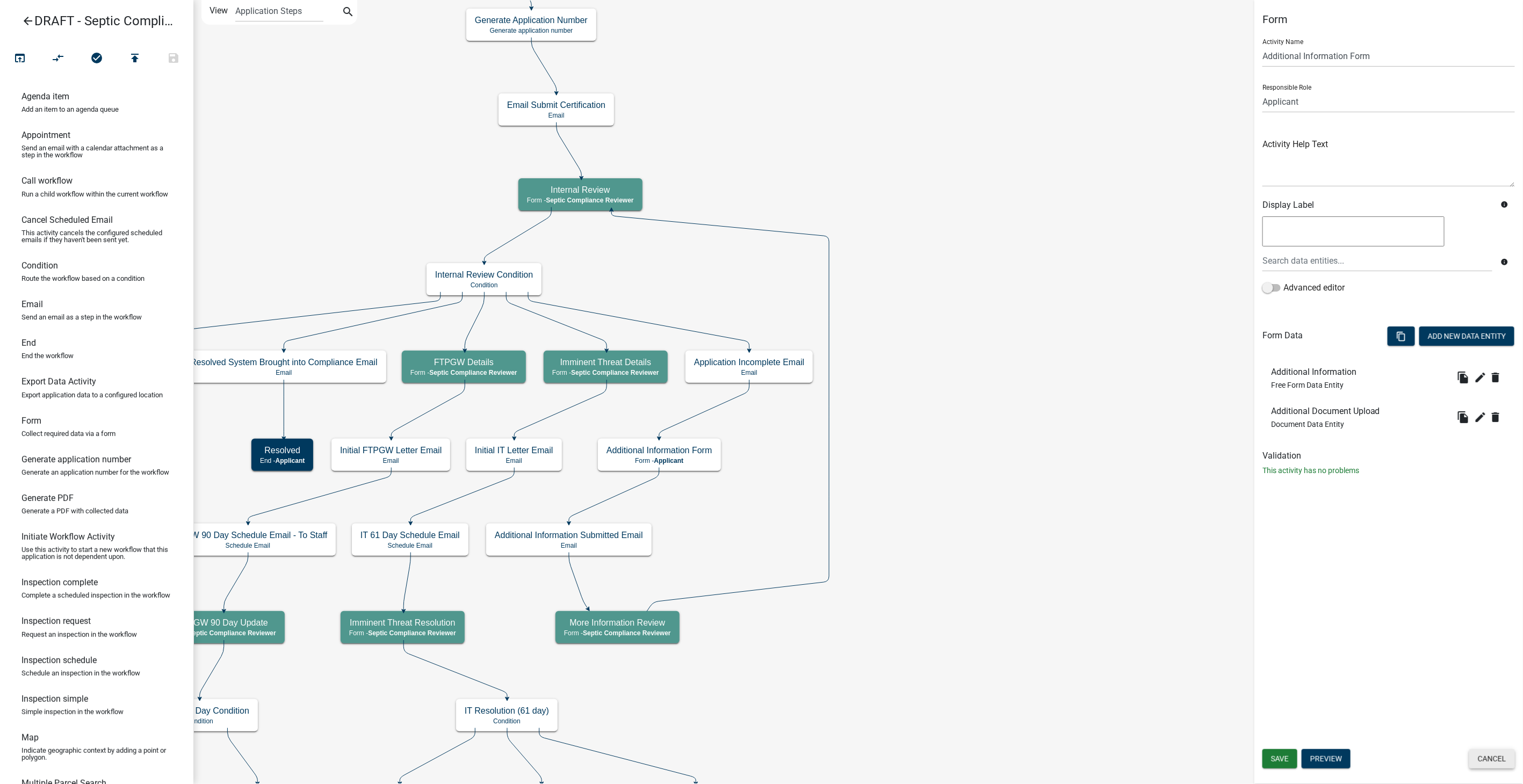
click at [1493, 763] on button "Cancel" at bounding box center [1492, 758] width 46 height 19
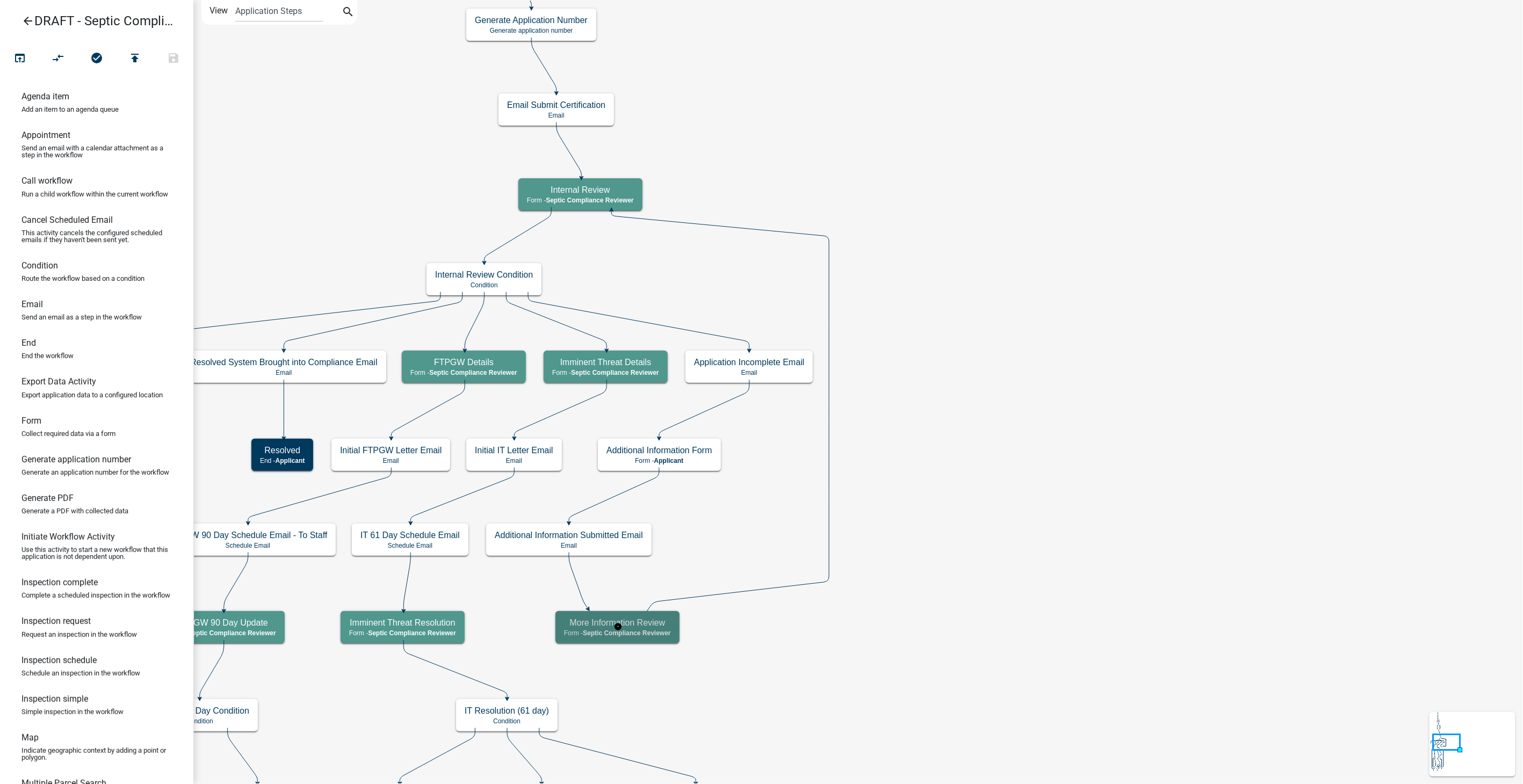
click at [643, 641] on div "More Information Review Form - Septic Compliance Reviewer" at bounding box center [617, 627] width 124 height 32
select select "A9757AB4-847A-48A3-8692-57EF8D3CA20F"
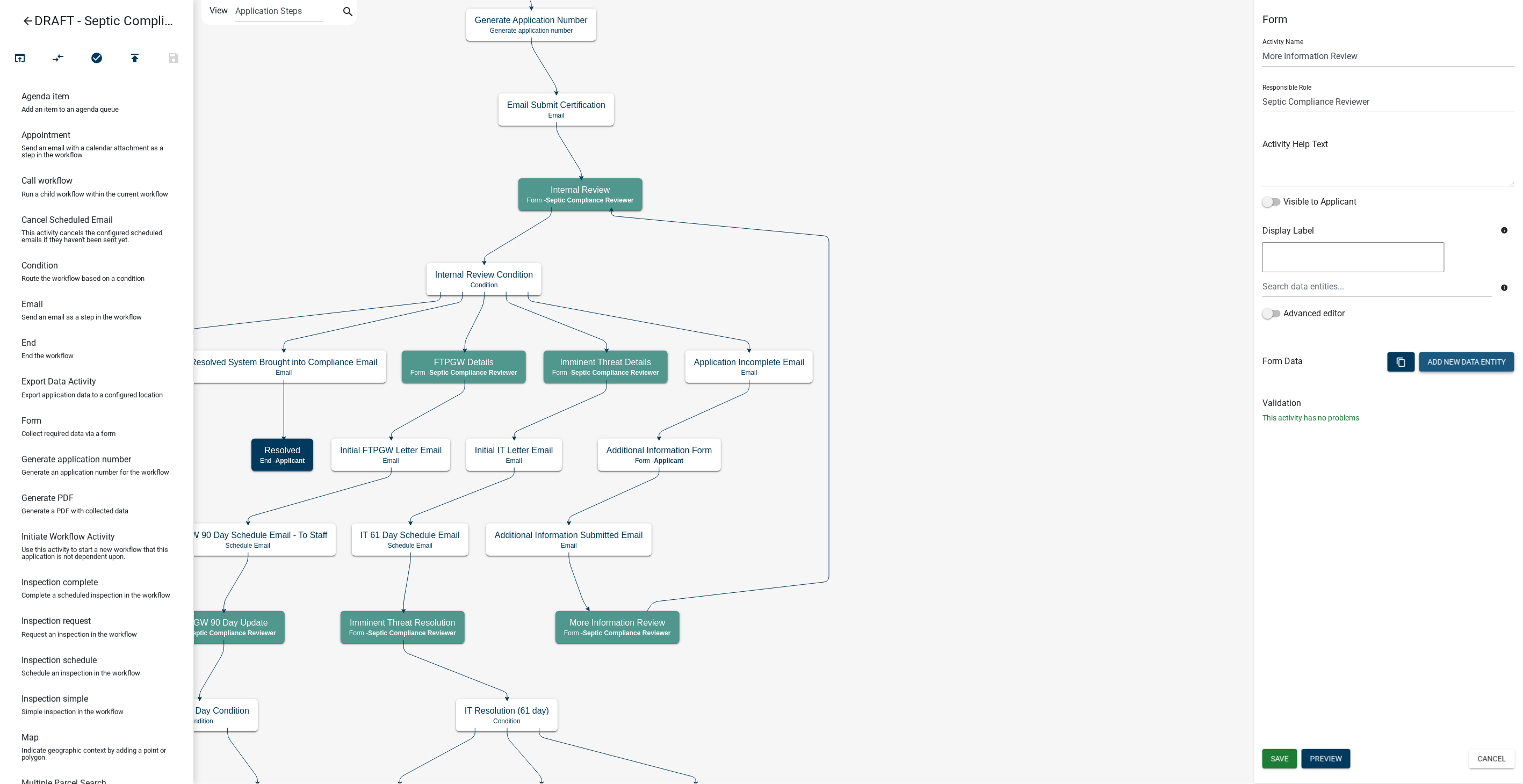
click at [1452, 369] on button "Add New Data Entity" at bounding box center [1467, 362] width 95 height 19
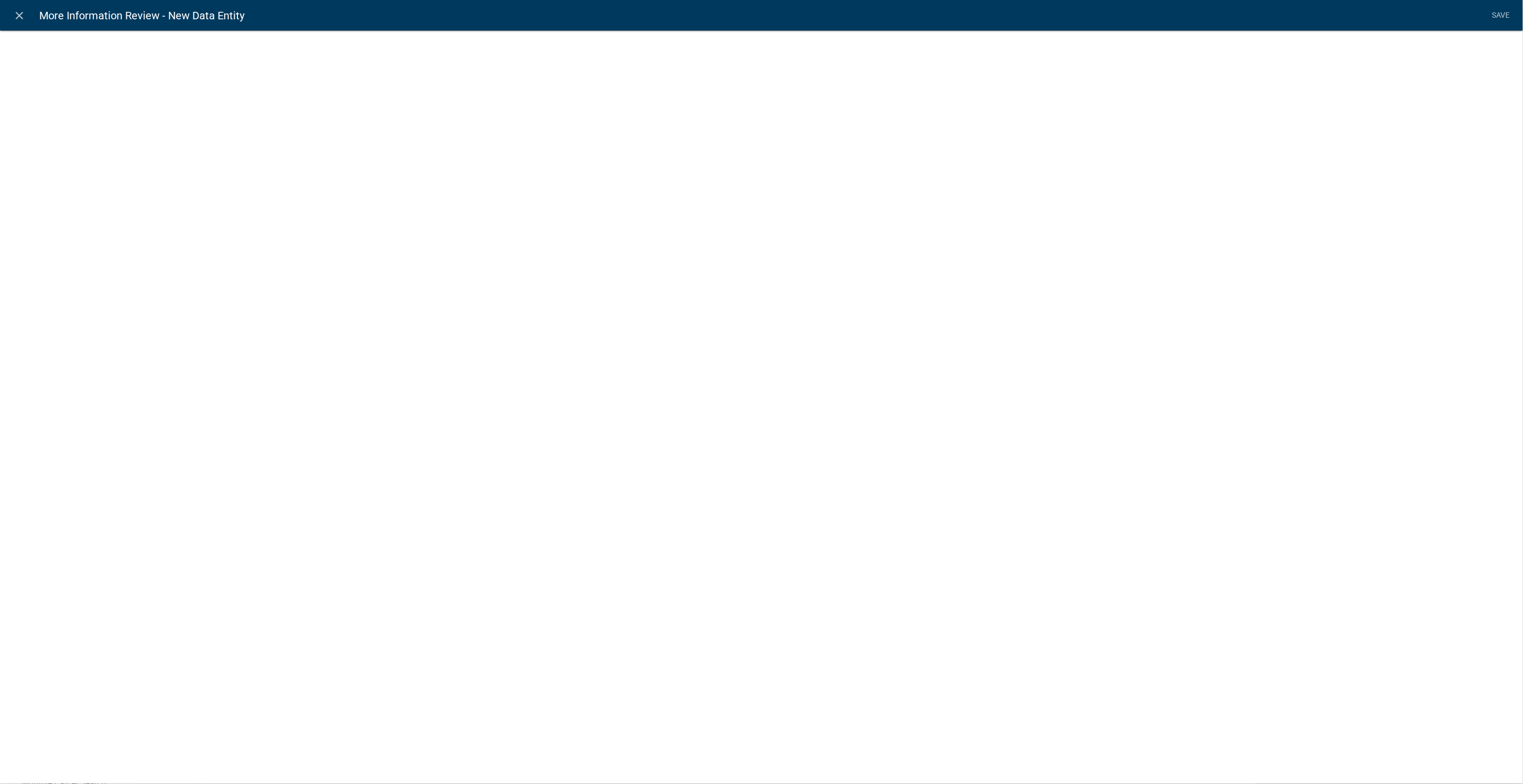
select select
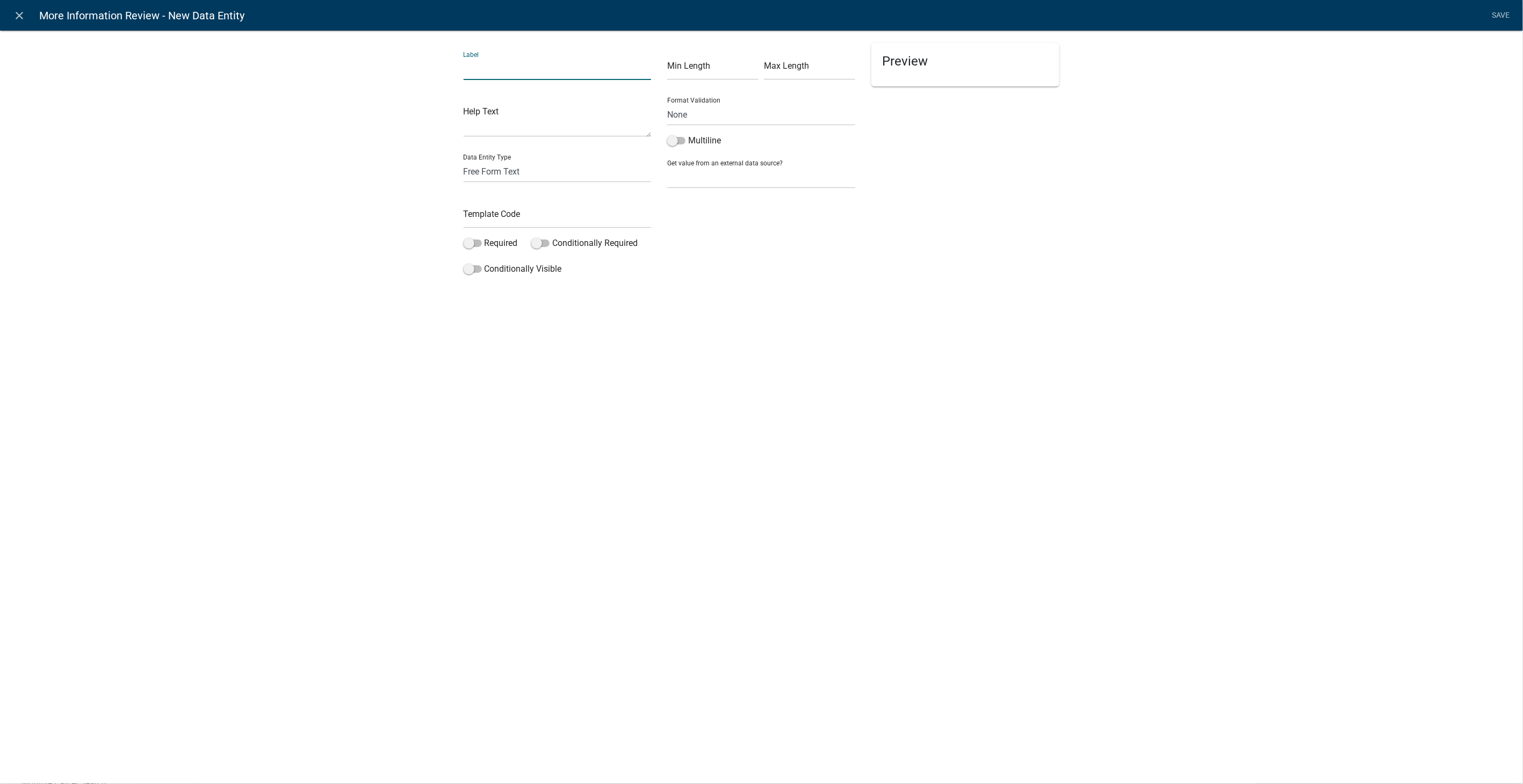
click at [494, 67] on input "text" at bounding box center [558, 68] width 188 height 22
type input "Requested Information"
click at [499, 170] on select "Free Form Text Document Display Entity Value Fee Numeric Data Date Map Sketch D…" at bounding box center [558, 171] width 188 height 22
select select "display-entity-value"
click at [463, 161] on select "Free Form Text Document Display Entity Value Fee Numeric Data Date Map Sketch D…" at bounding box center [558, 171] width 188 height 22
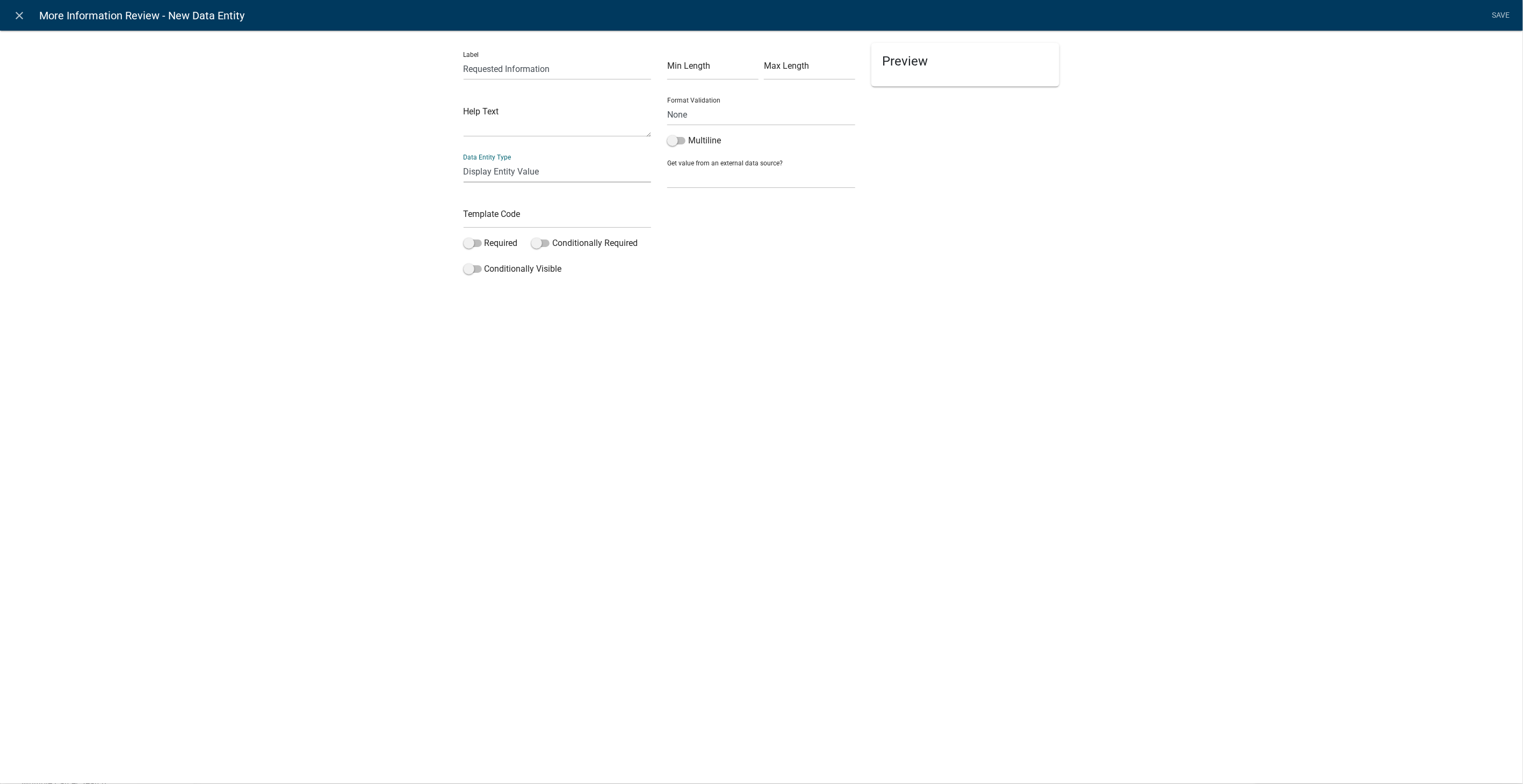
select select "display-entity-value"
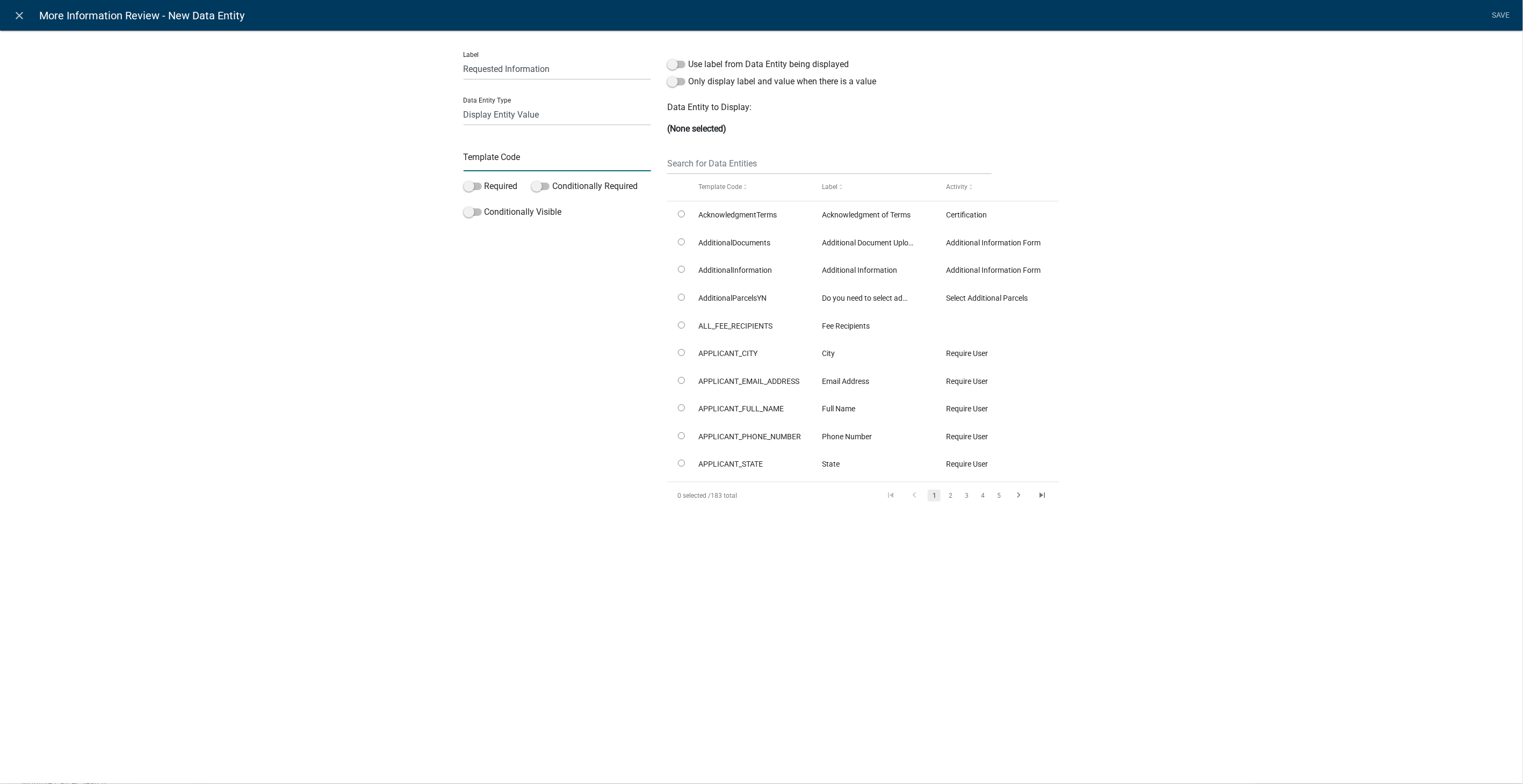
click at [503, 155] on input "text" at bounding box center [558, 160] width 188 height 22
type input "DisplayMoreInfoNeededNotes"
click at [749, 153] on input "text" at bounding box center [829, 163] width 324 height 22
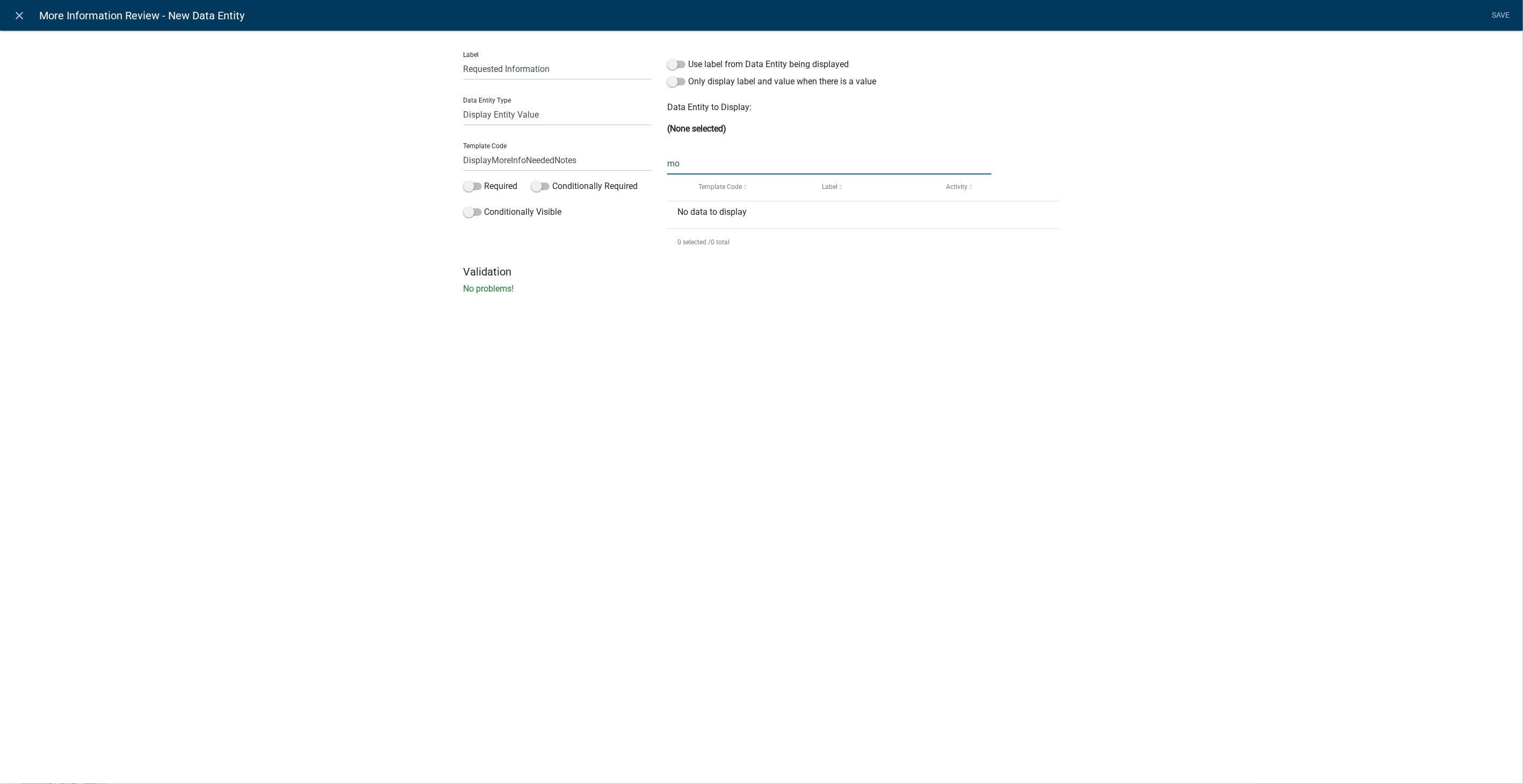
type input "m"
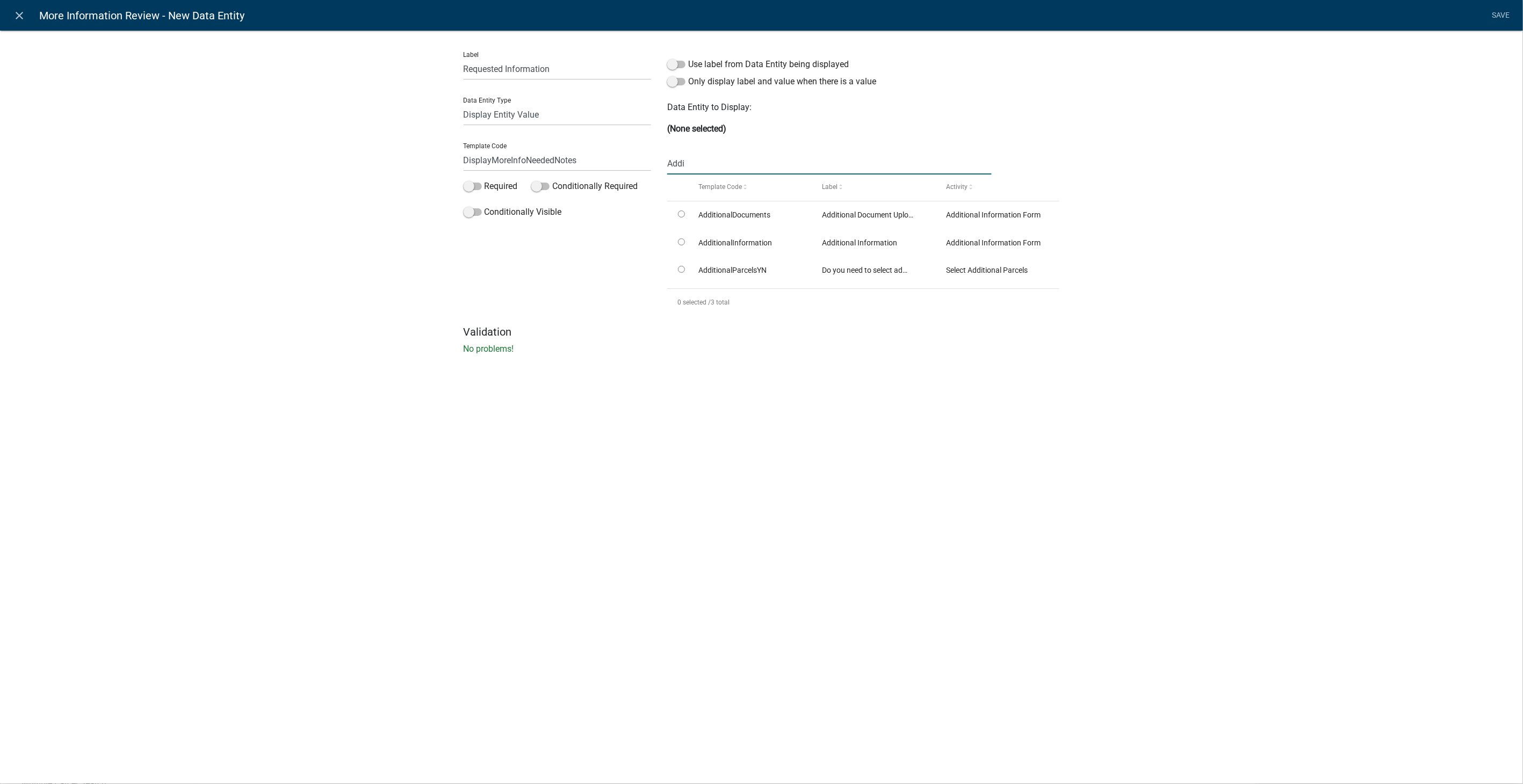
click at [718, 164] on input "Addi" at bounding box center [829, 163] width 324 height 22
type input "A"
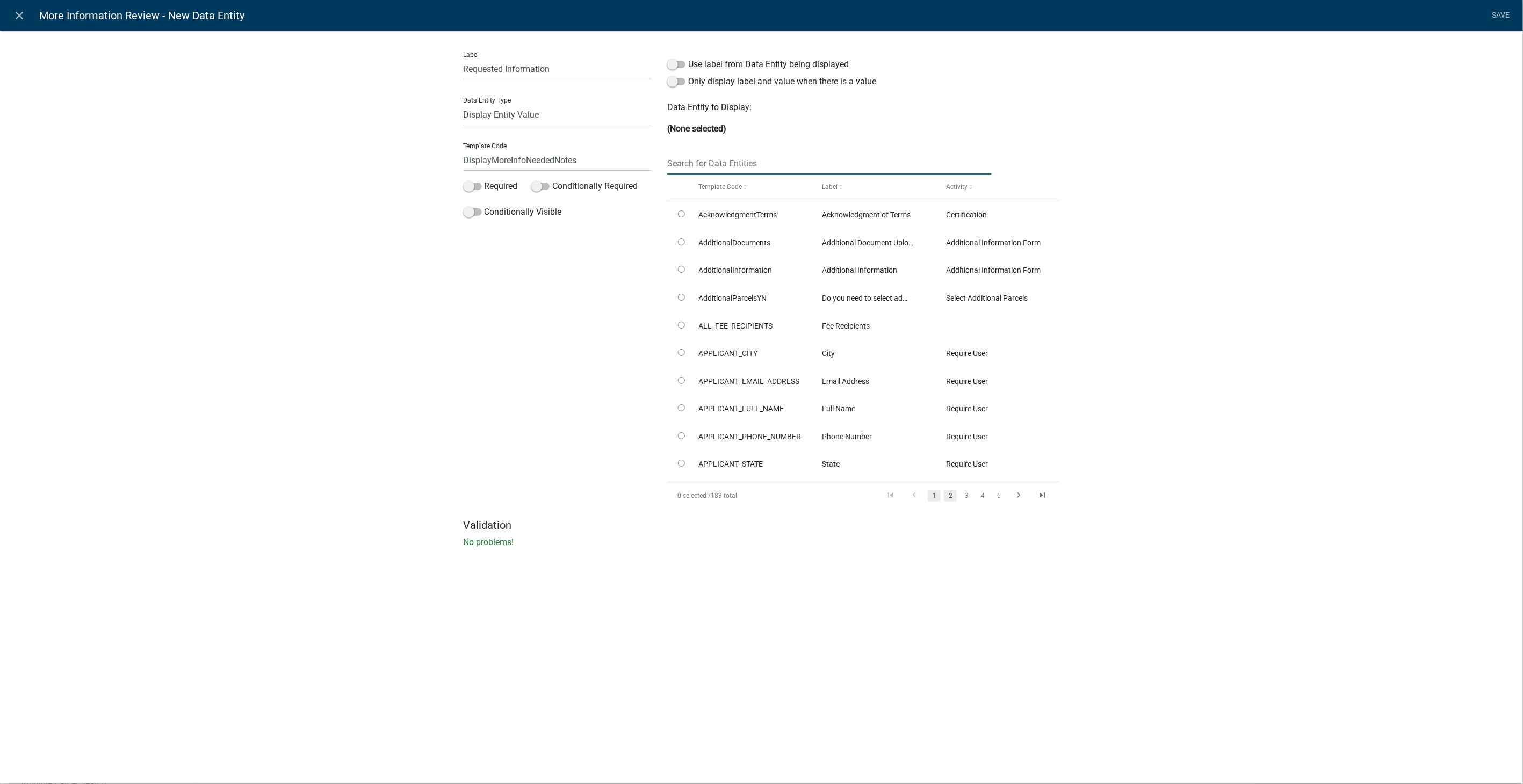
click at [944, 495] on link "2" at bounding box center [951, 495] width 13 height 12
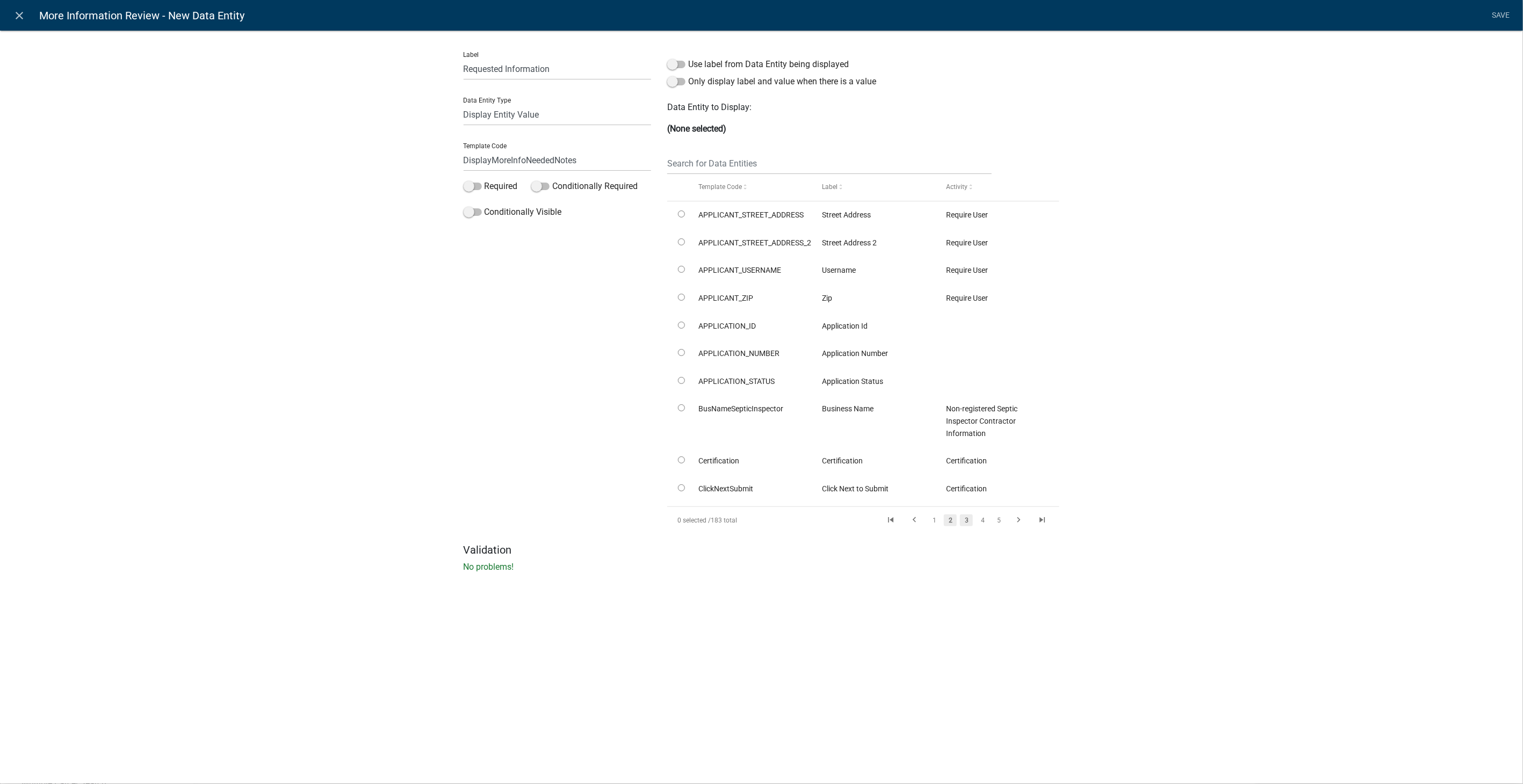
click at [960, 517] on link "3" at bounding box center [967, 520] width 13 height 12
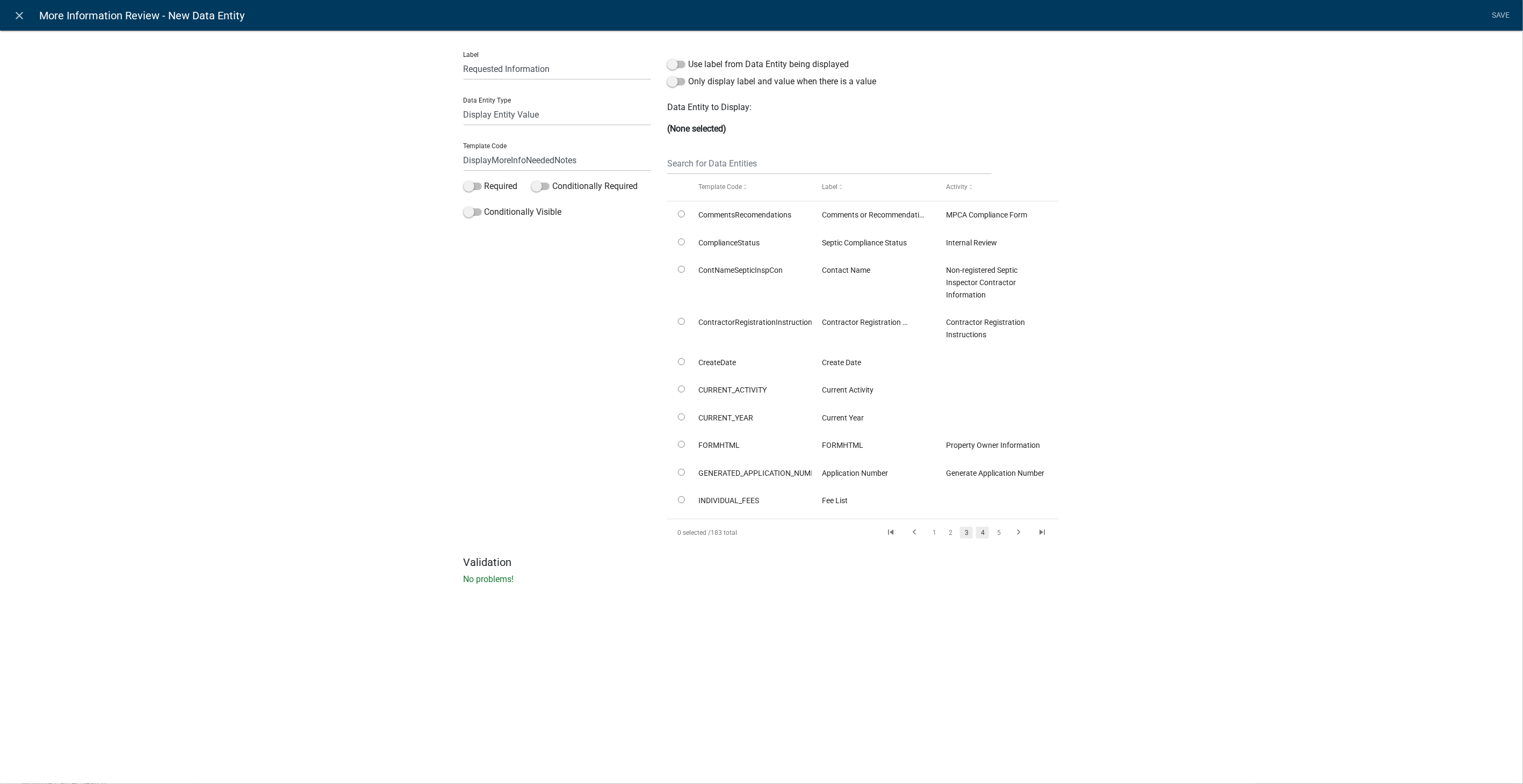
click at [976, 529] on link "4" at bounding box center [983, 533] width 13 height 12
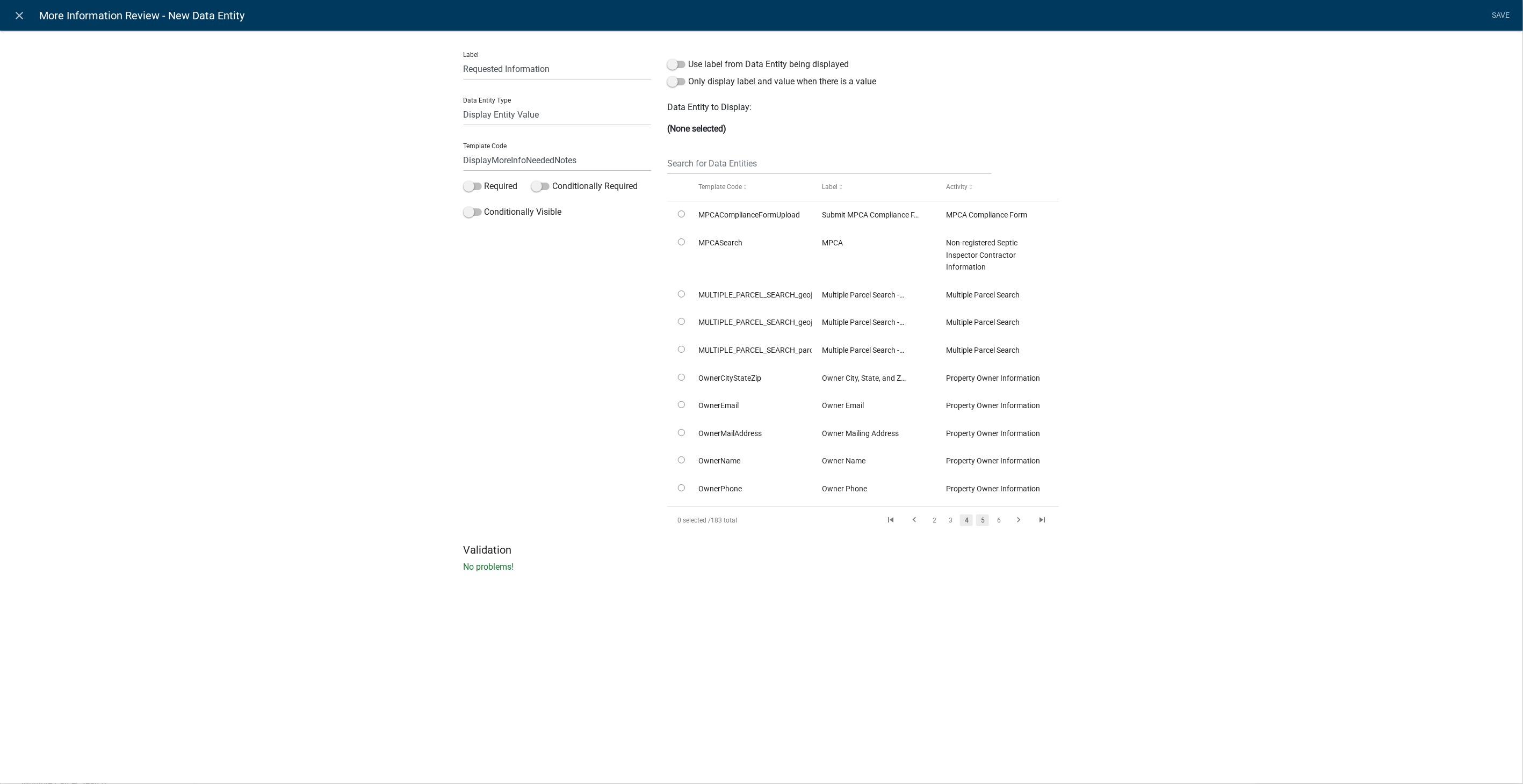
click at [976, 520] on link "5" at bounding box center [983, 520] width 13 height 12
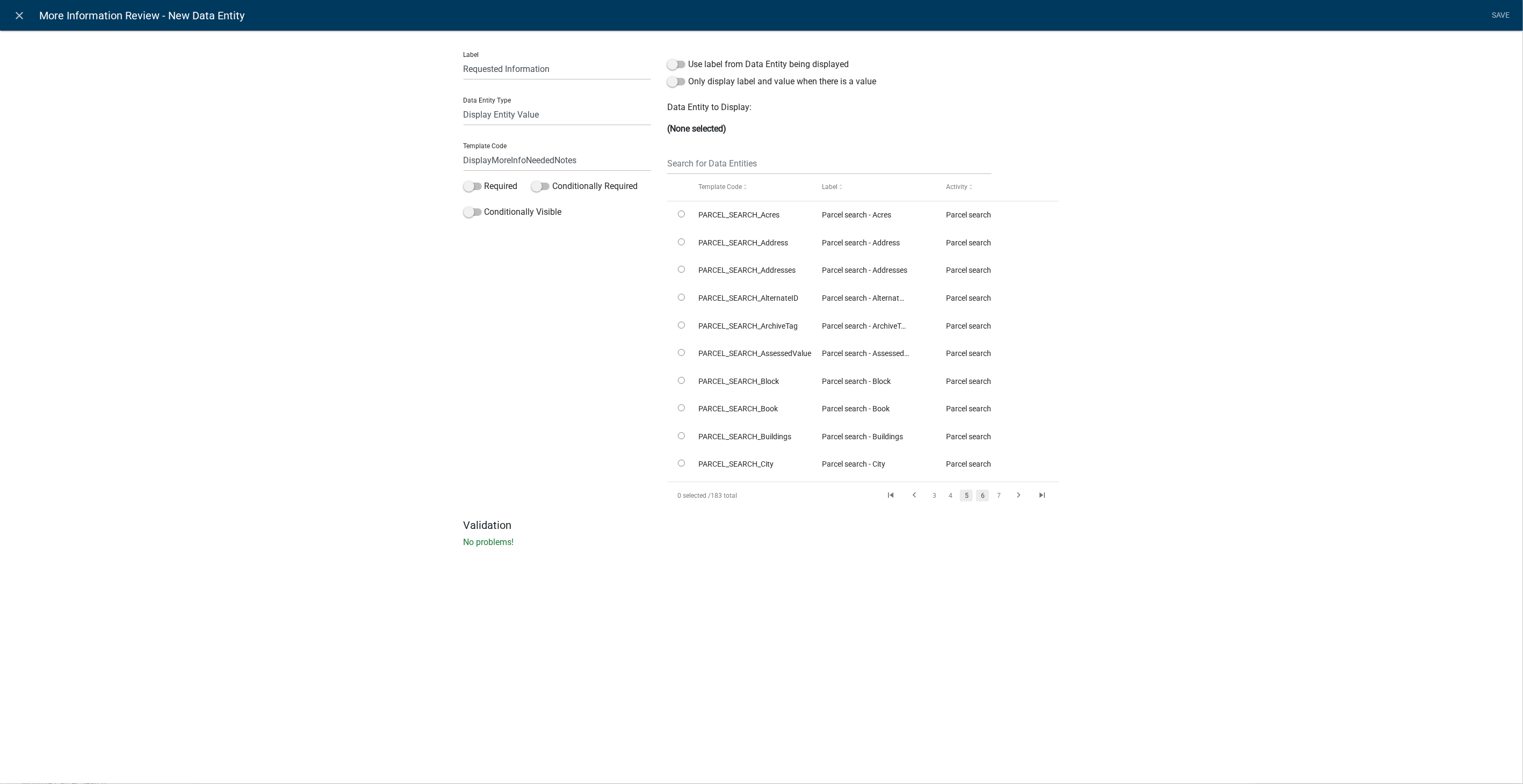
click at [976, 495] on link "6" at bounding box center [983, 495] width 13 height 12
click at [976, 495] on link "7" at bounding box center [983, 495] width 13 height 12
click at [976, 495] on link "8" at bounding box center [983, 495] width 13 height 12
click at [975, 495] on link "9" at bounding box center [982, 495] width 13 height 12
click at [974, 495] on link "10" at bounding box center [980, 495] width 14 height 12
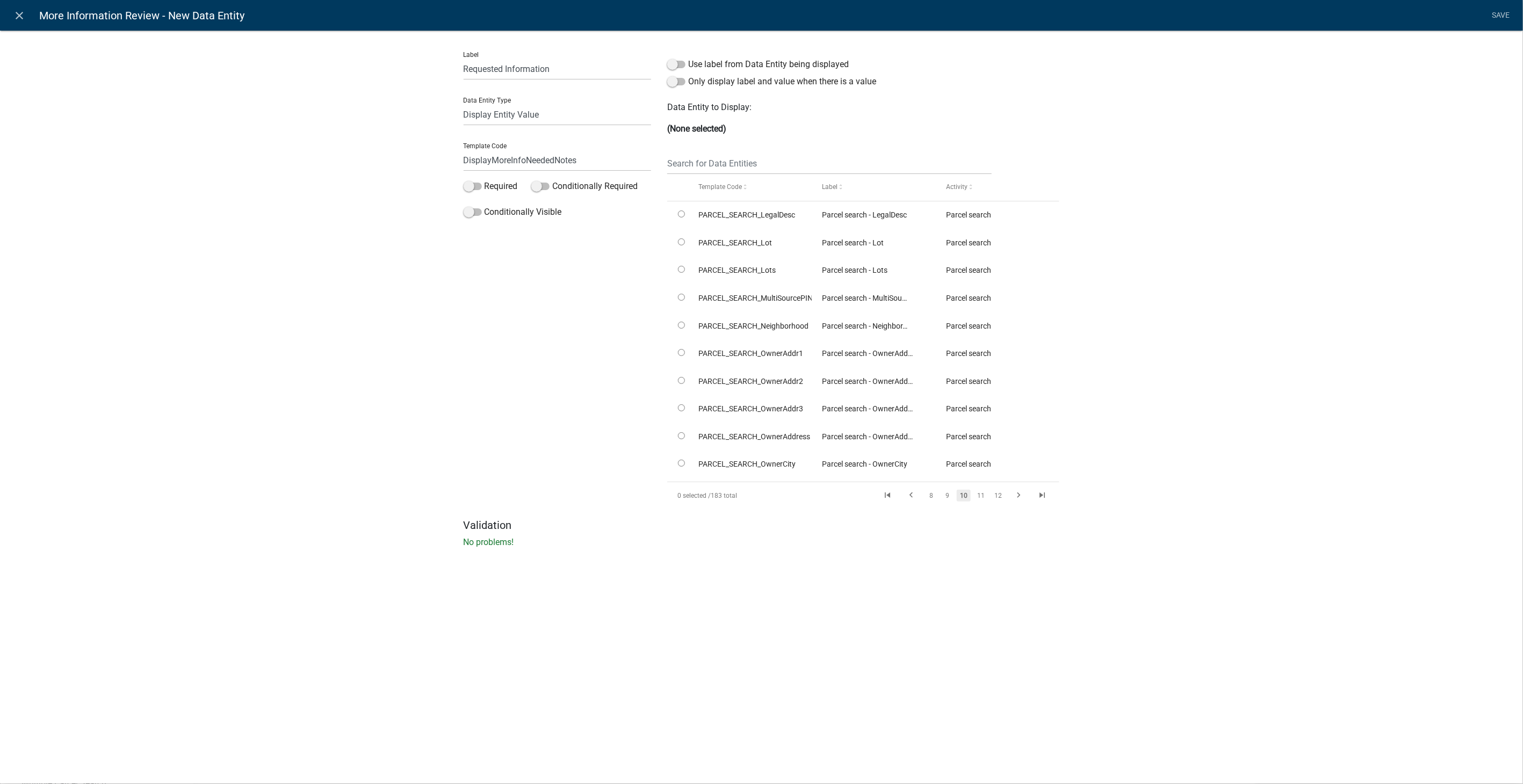
click at [974, 495] on link "11" at bounding box center [980, 495] width 14 height 12
click at [974, 495] on link "12" at bounding box center [980, 495] width 14 height 12
click at [974, 495] on link "13" at bounding box center [980, 495] width 14 height 12
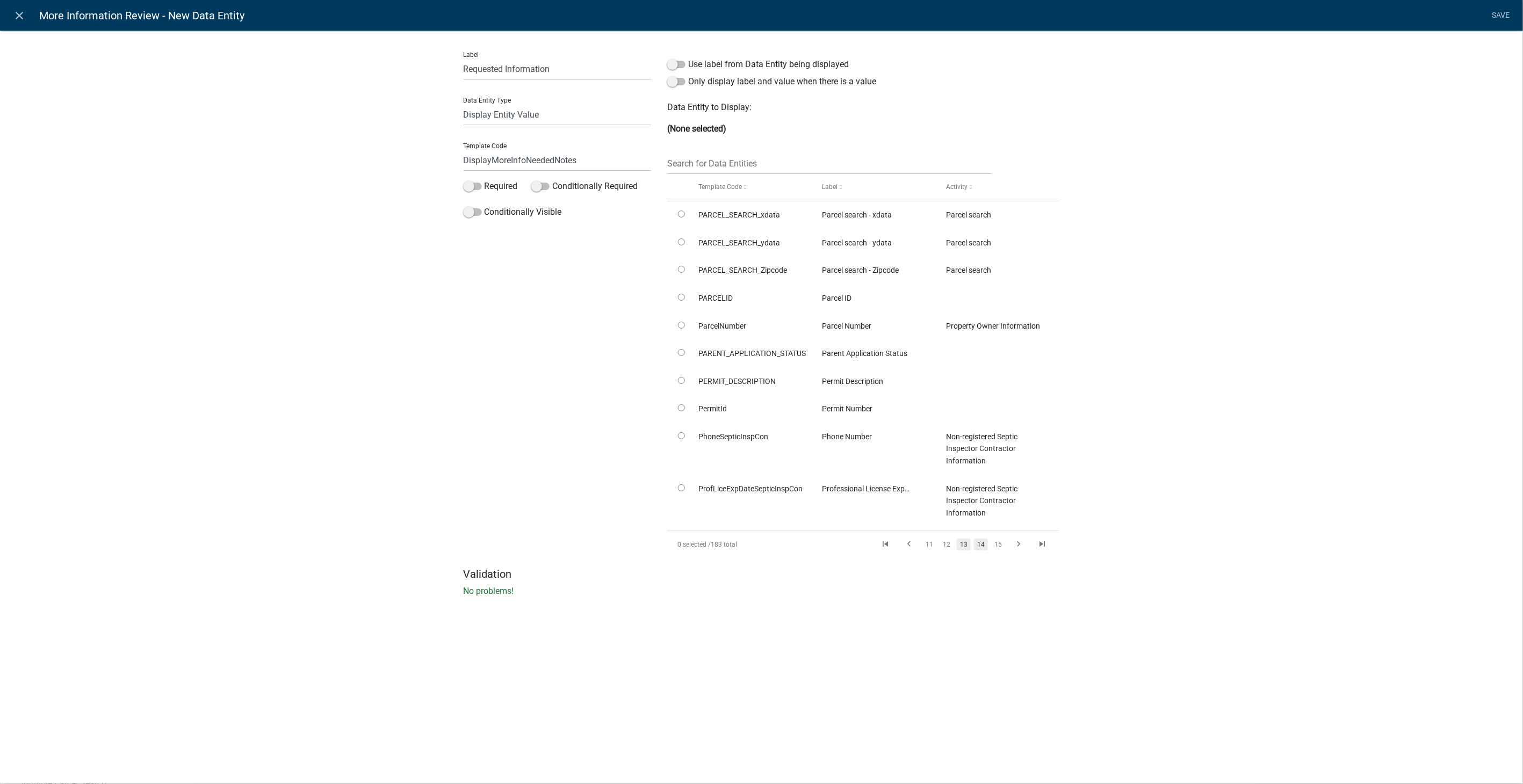
click at [974, 543] on link "14" at bounding box center [980, 545] width 14 height 12
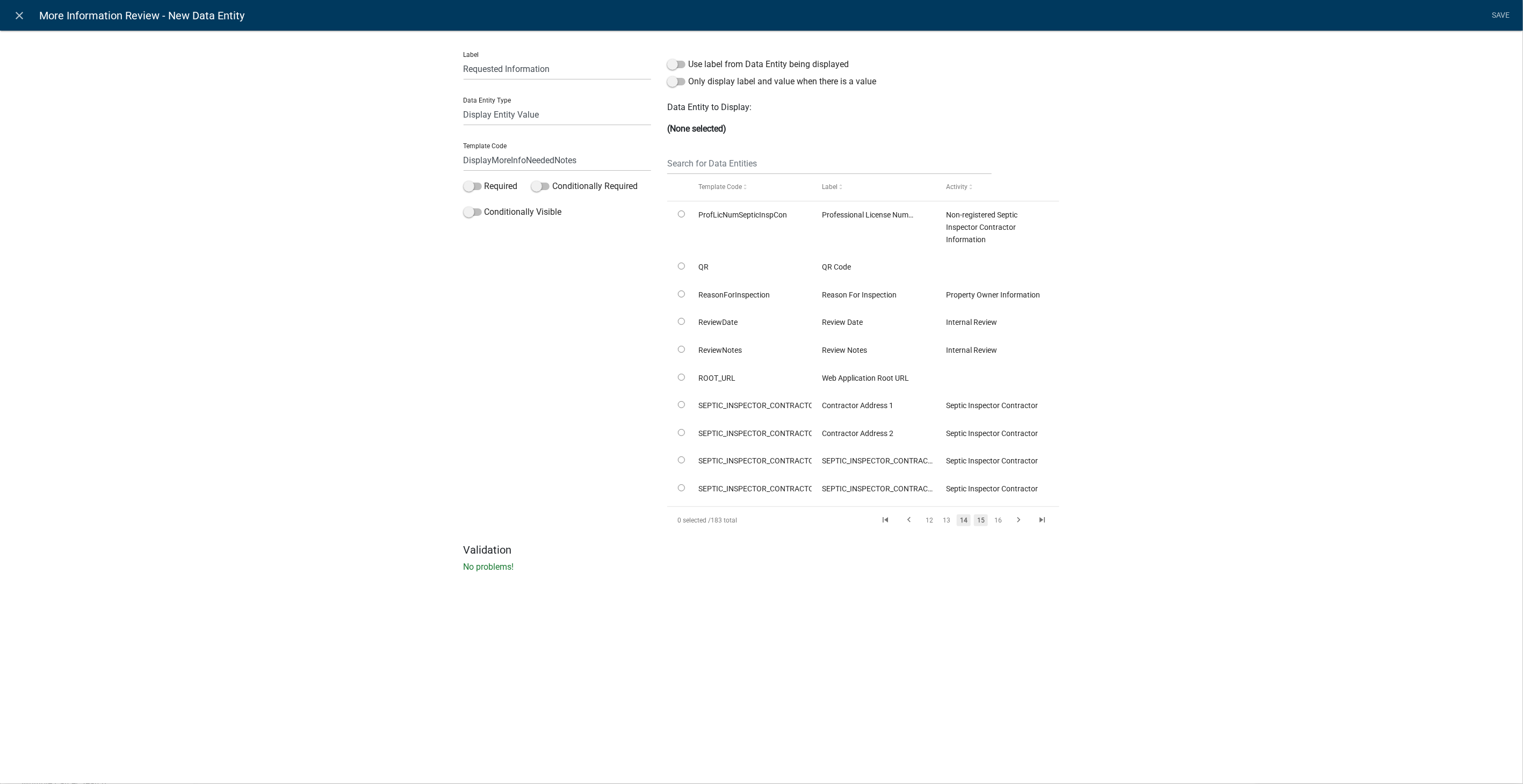
click at [974, 520] on link "15" at bounding box center [980, 520] width 14 height 12
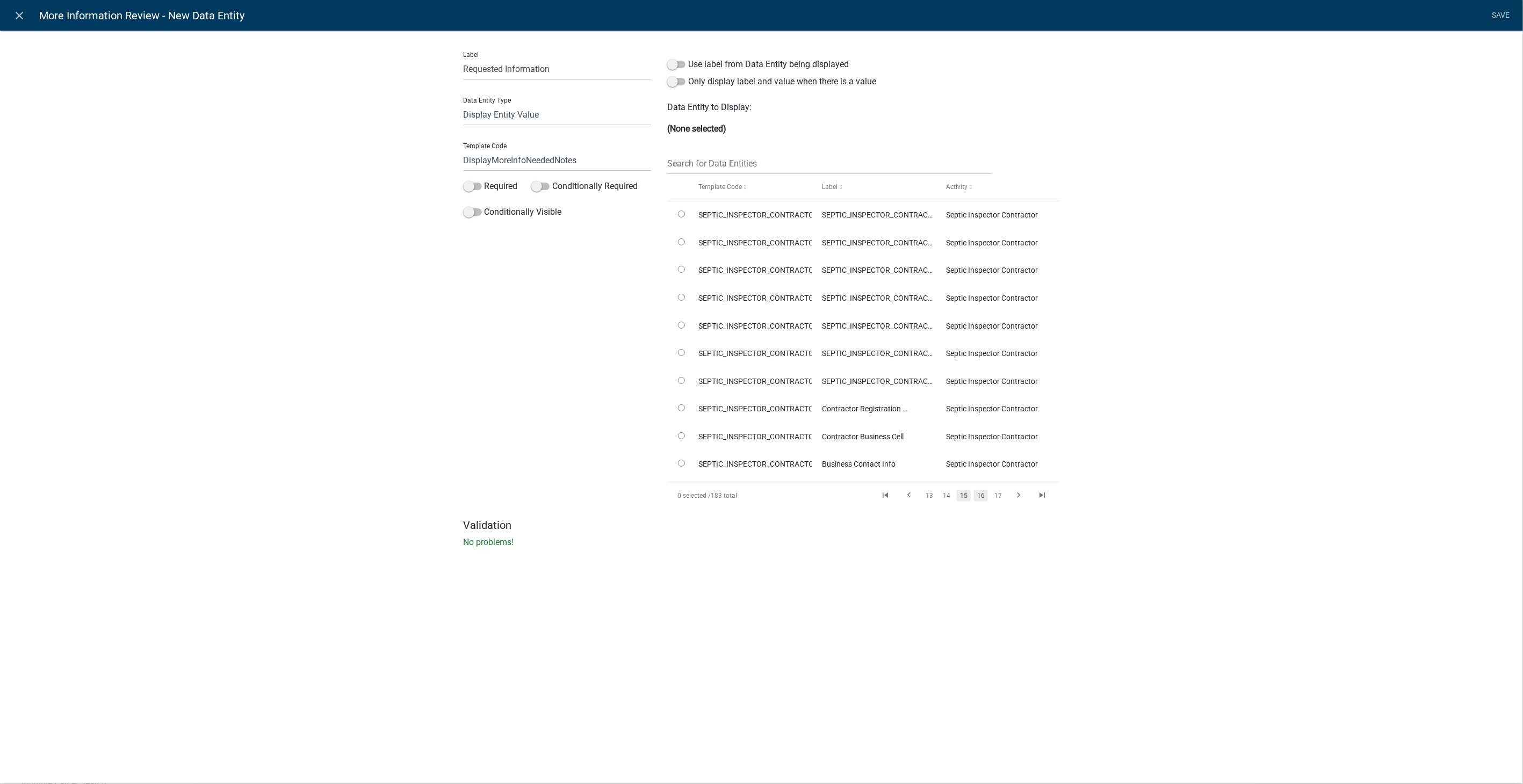
click at [974, 494] on link "16" at bounding box center [980, 495] width 14 height 12
click at [974, 494] on link "17" at bounding box center [980, 495] width 14 height 12
click at [974, 494] on link "18" at bounding box center [980, 495] width 14 height 12
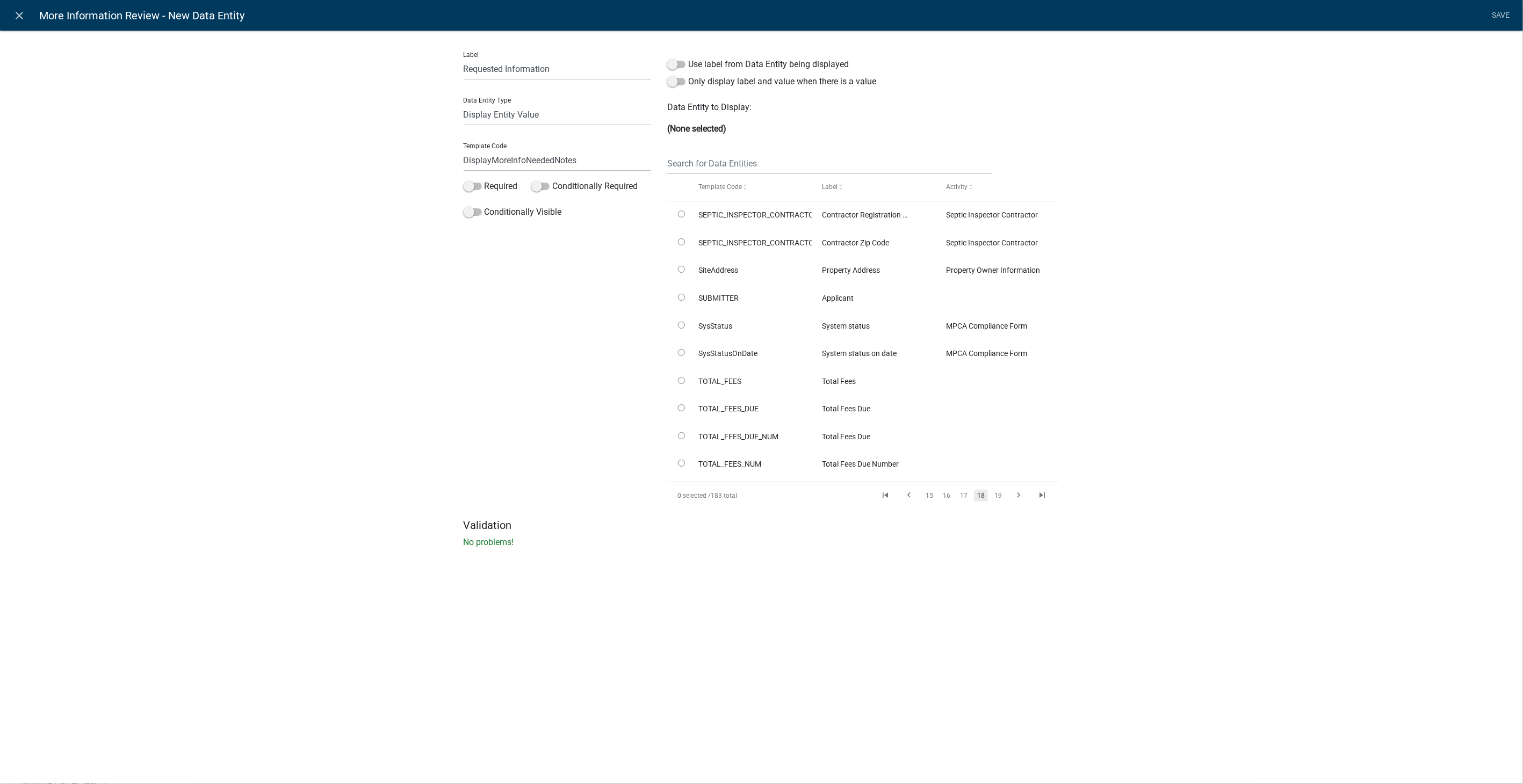
click at [974, 494] on link "18" at bounding box center [980, 495] width 14 height 12
click at [991, 492] on link "19" at bounding box center [998, 495] width 14 height 12
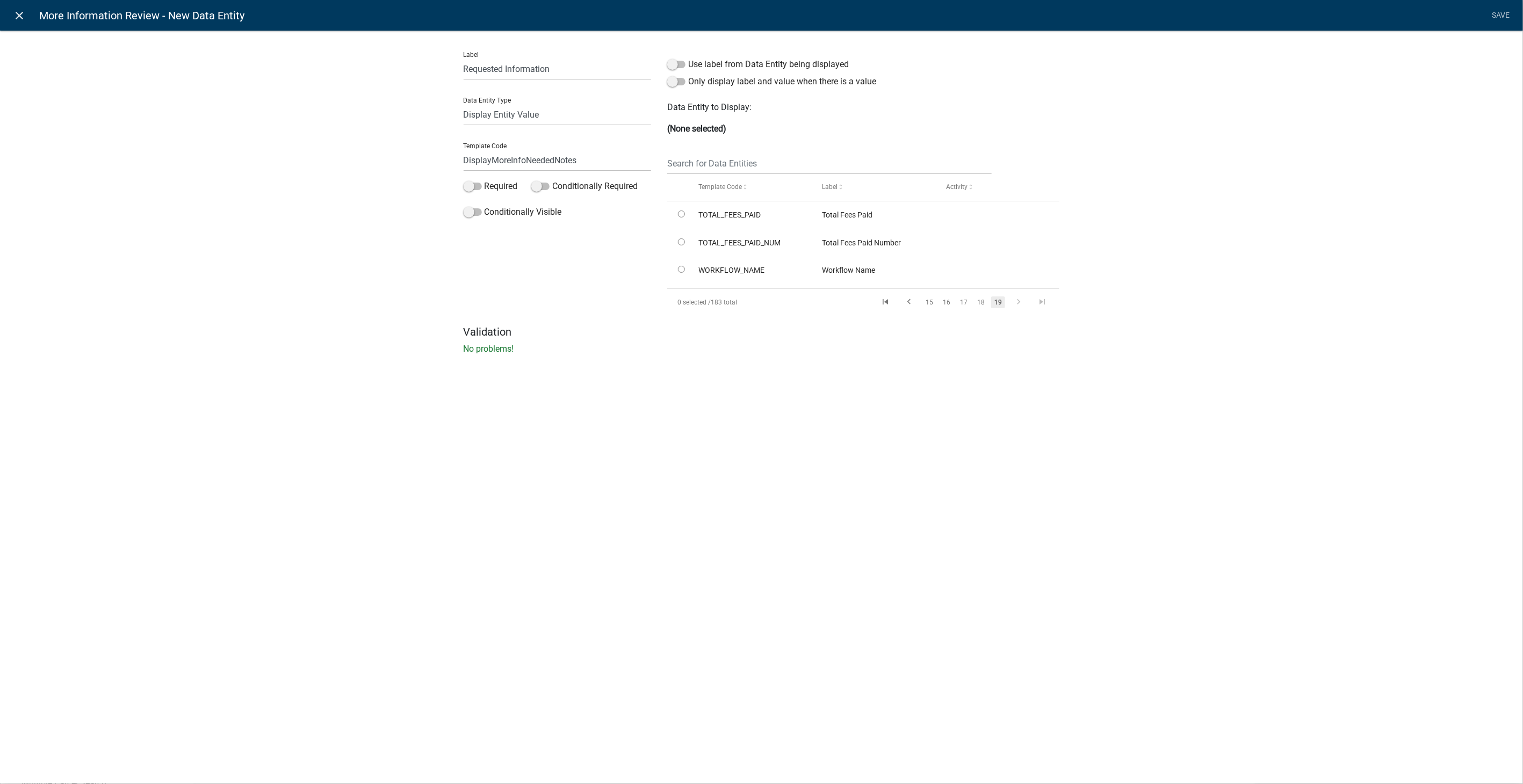
click at [21, 15] on icon "close" at bounding box center [20, 15] width 13 height 13
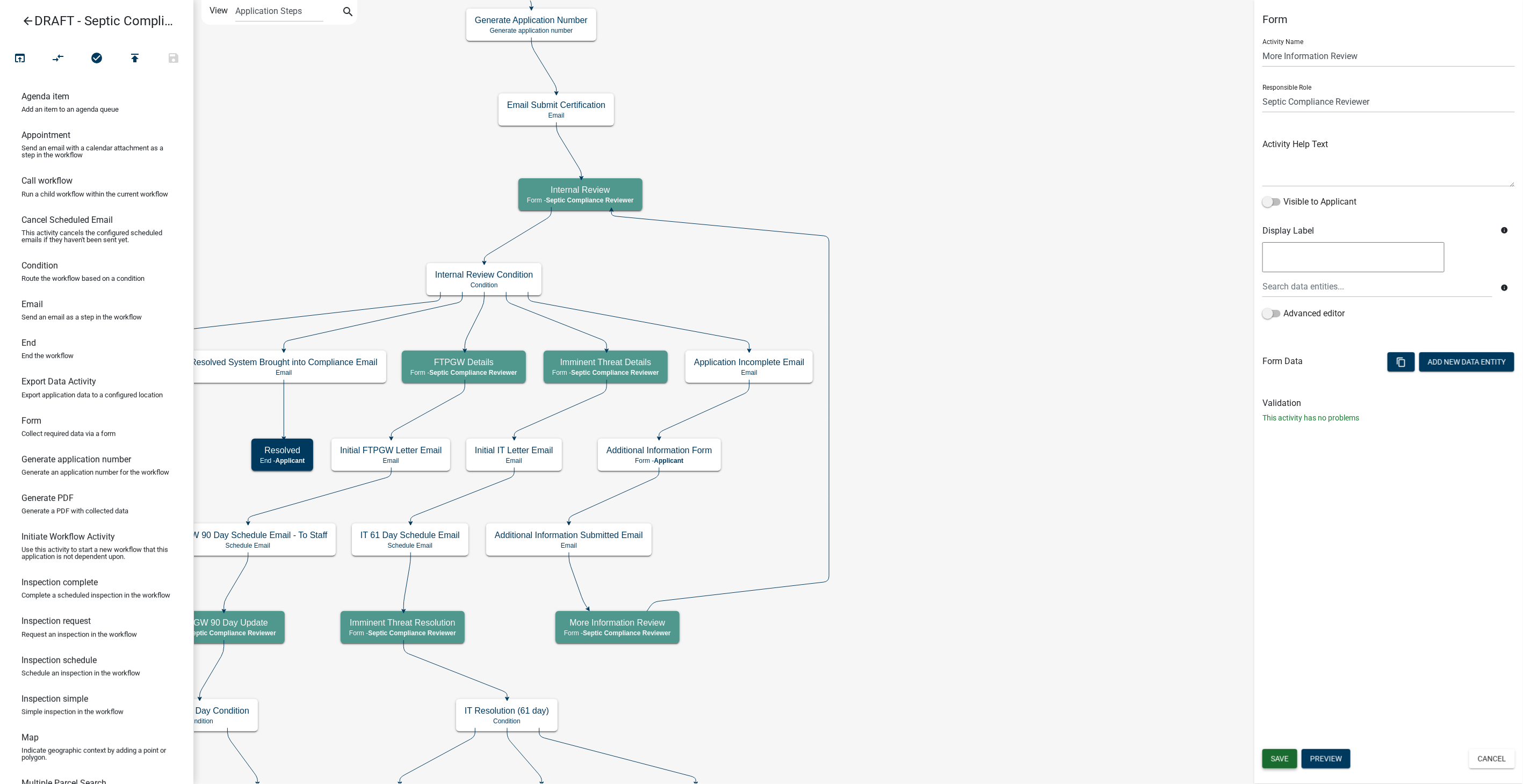
click at [1275, 752] on button "Save" at bounding box center [1279, 758] width 35 height 19
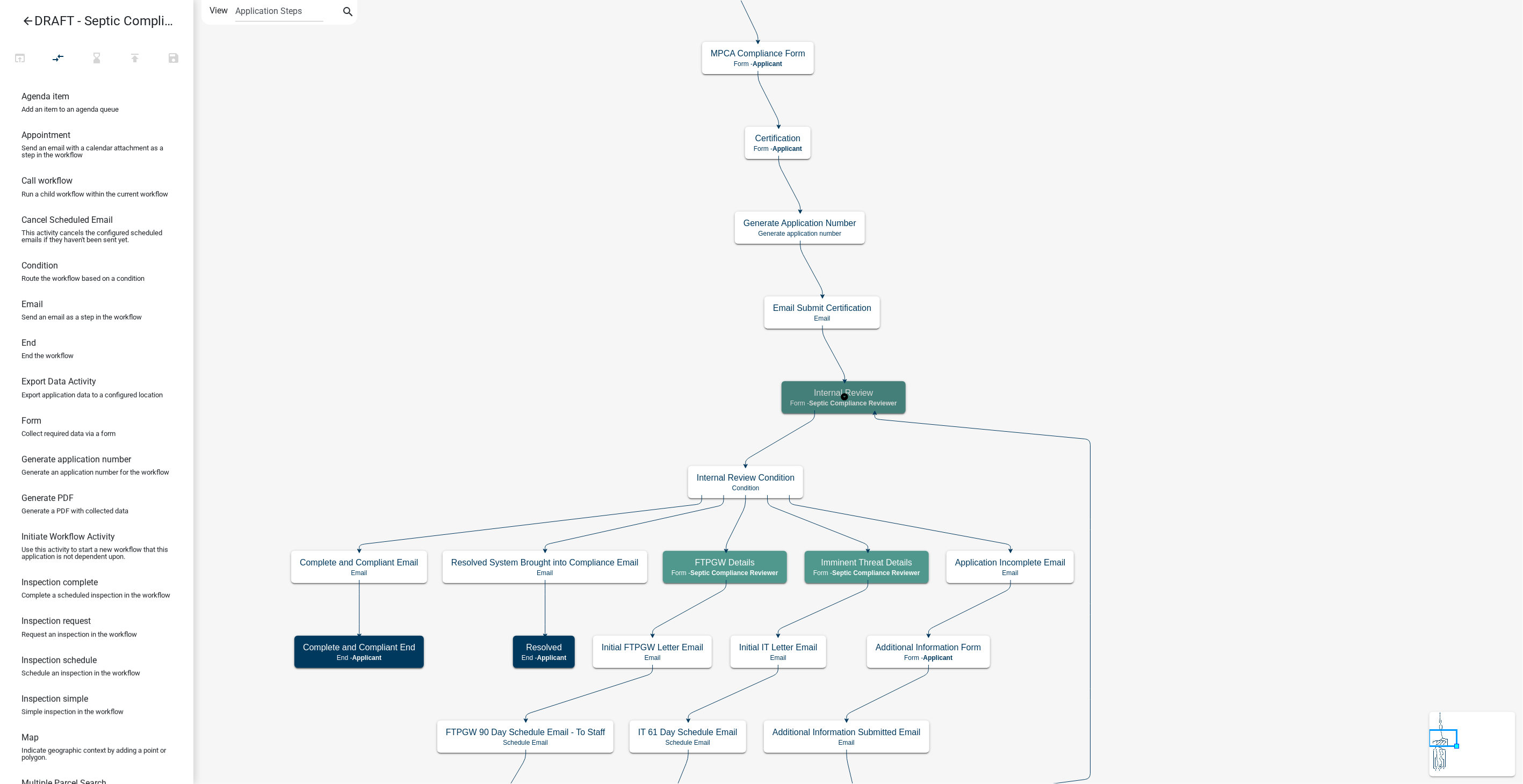
click at [874, 399] on span "Septic Compliance Reviewer" at bounding box center [852, 403] width 88 height 8
select select "A9757AB4-847A-48A3-8692-57EF8D3CA20F"
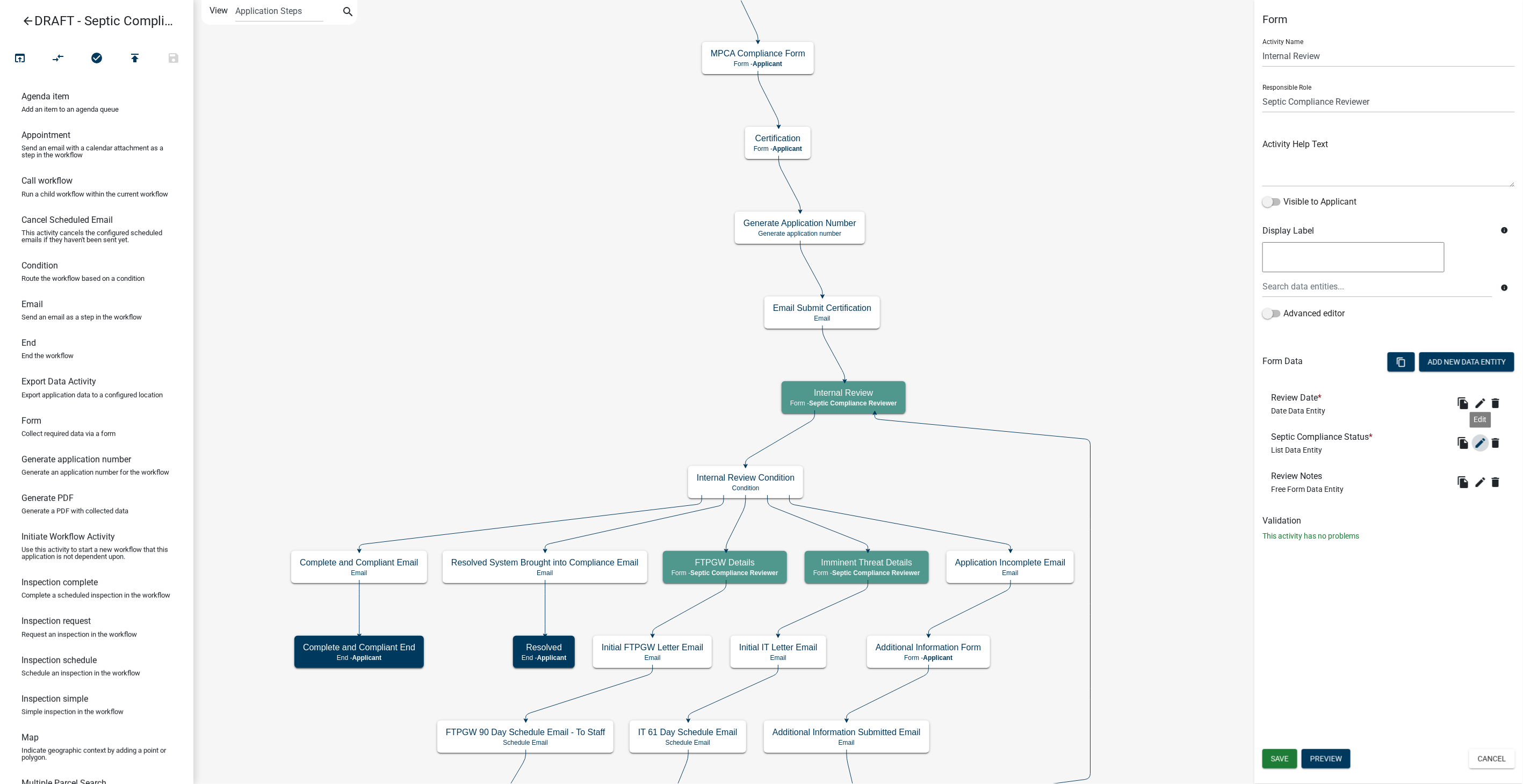
click at [1480, 445] on icon "edit" at bounding box center [1481, 443] width 13 height 13
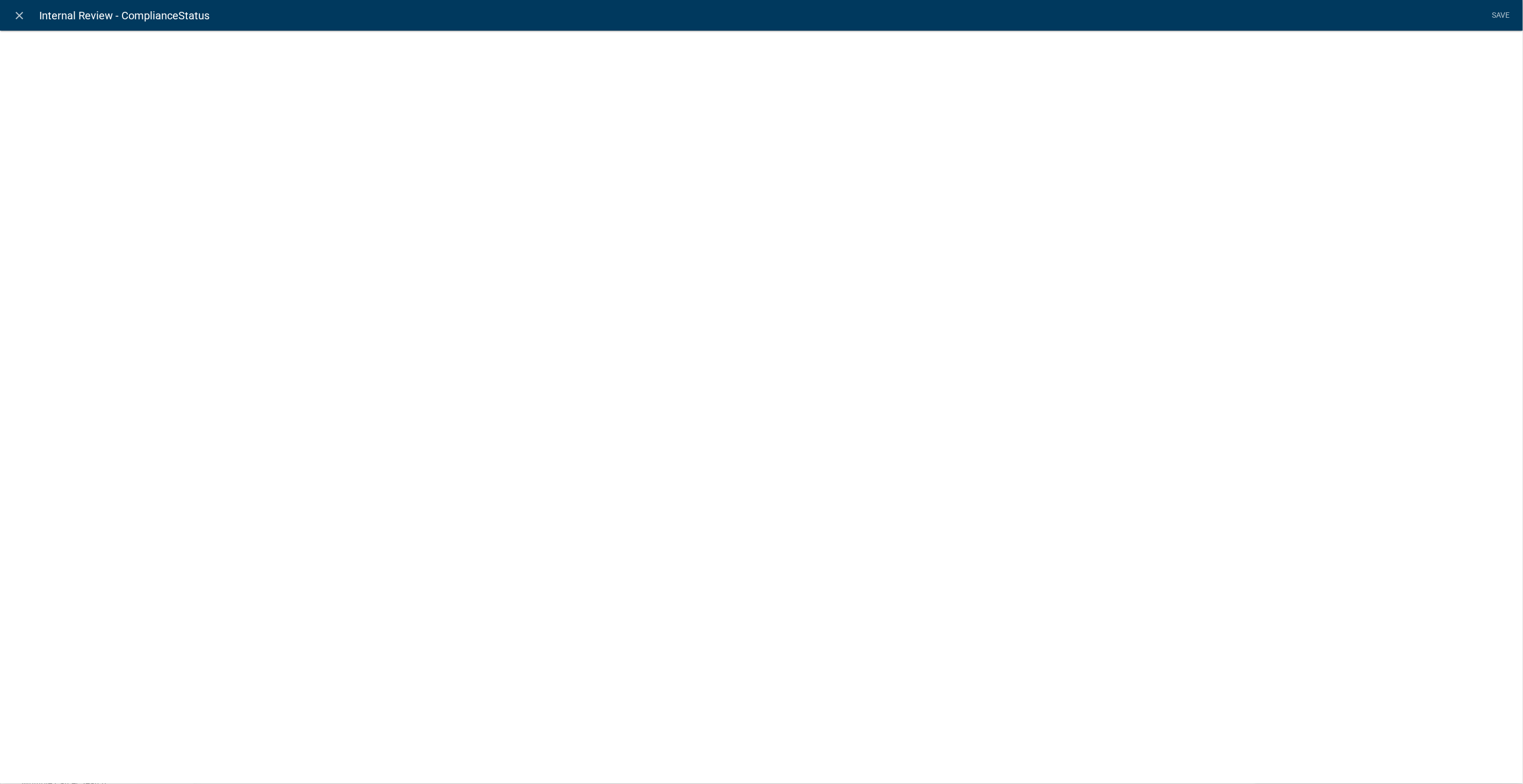
select select "list-data"
select select
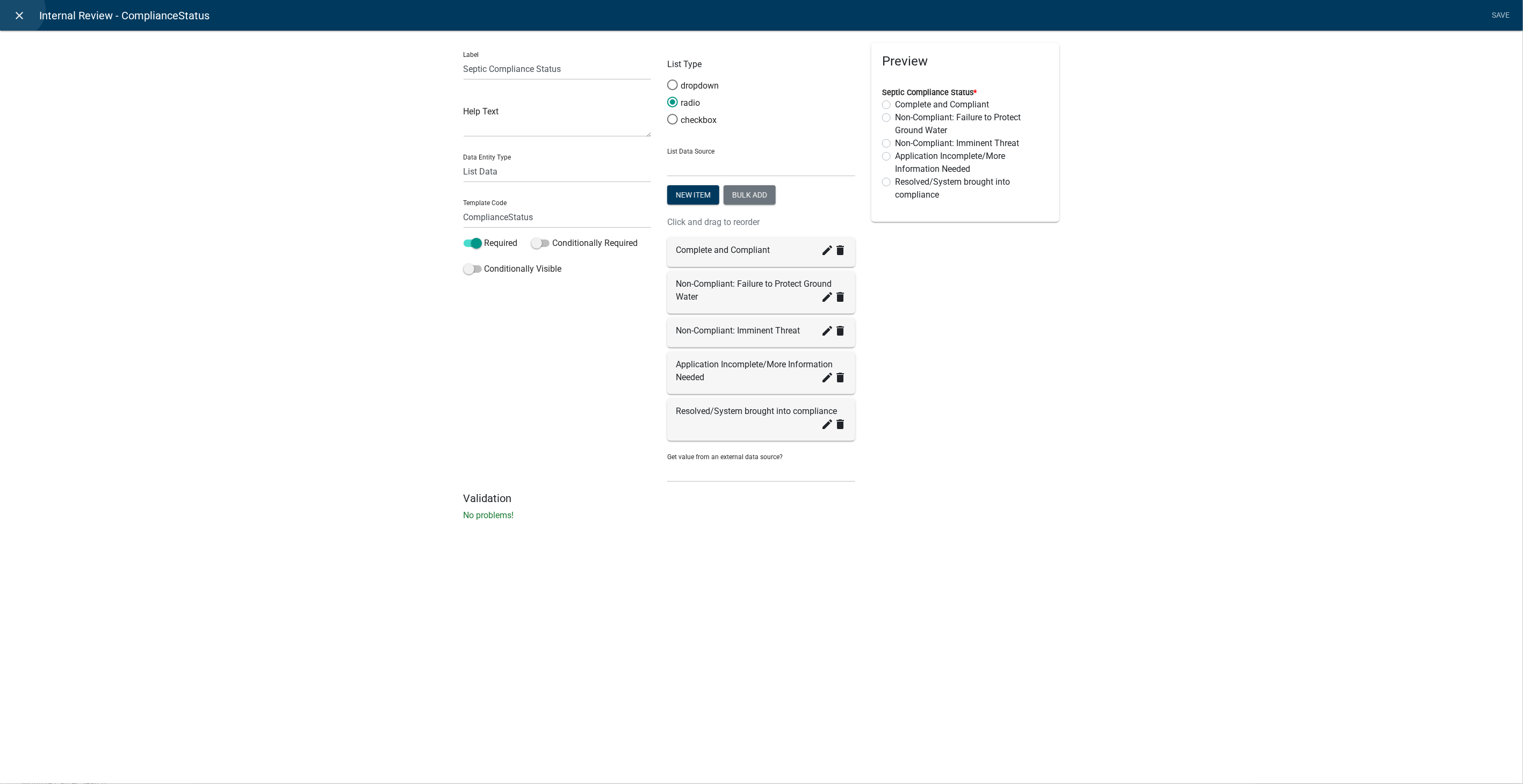
click at [18, 10] on icon "close" at bounding box center [20, 15] width 13 height 13
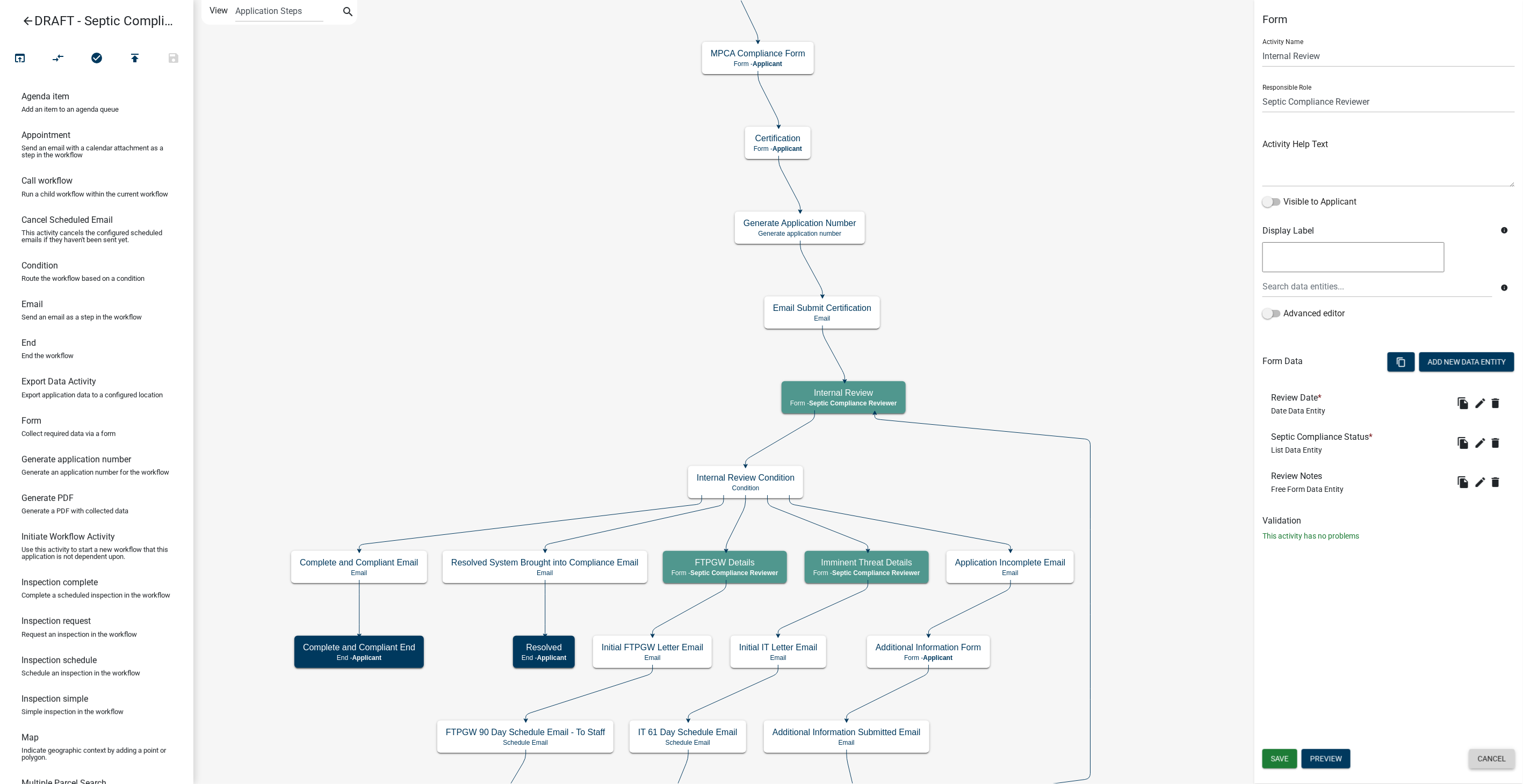
click at [1494, 752] on button "Cancel" at bounding box center [1492, 758] width 46 height 19
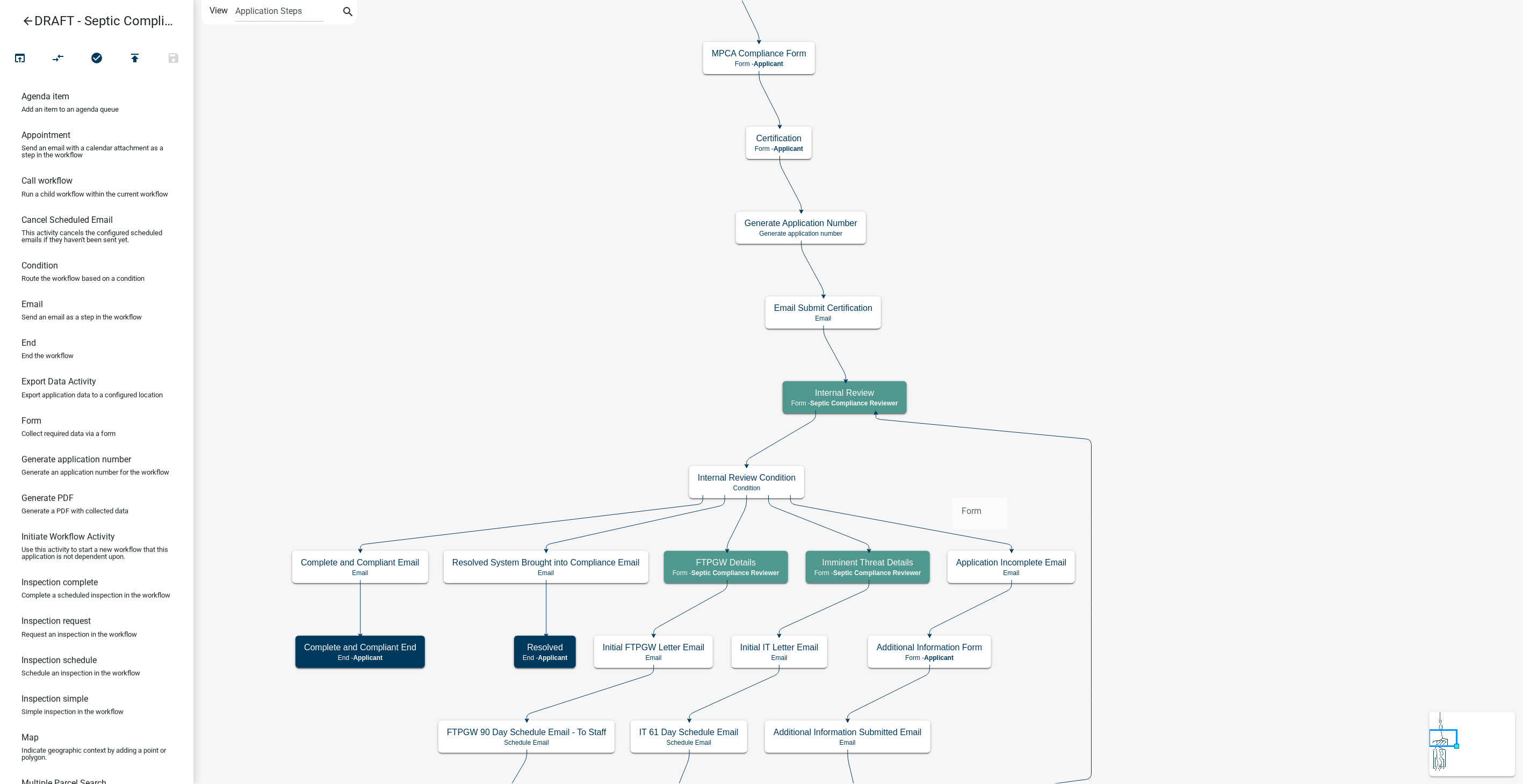
drag, startPoint x: 30, startPoint y: 437, endPoint x: 953, endPoint y: 488, distance: 924.4
click at [953, 488] on div "arrow_back DRAFT - Septic Compliance Inspection open_in_browser compare_arrows …" at bounding box center [761, 392] width 1523 height 784
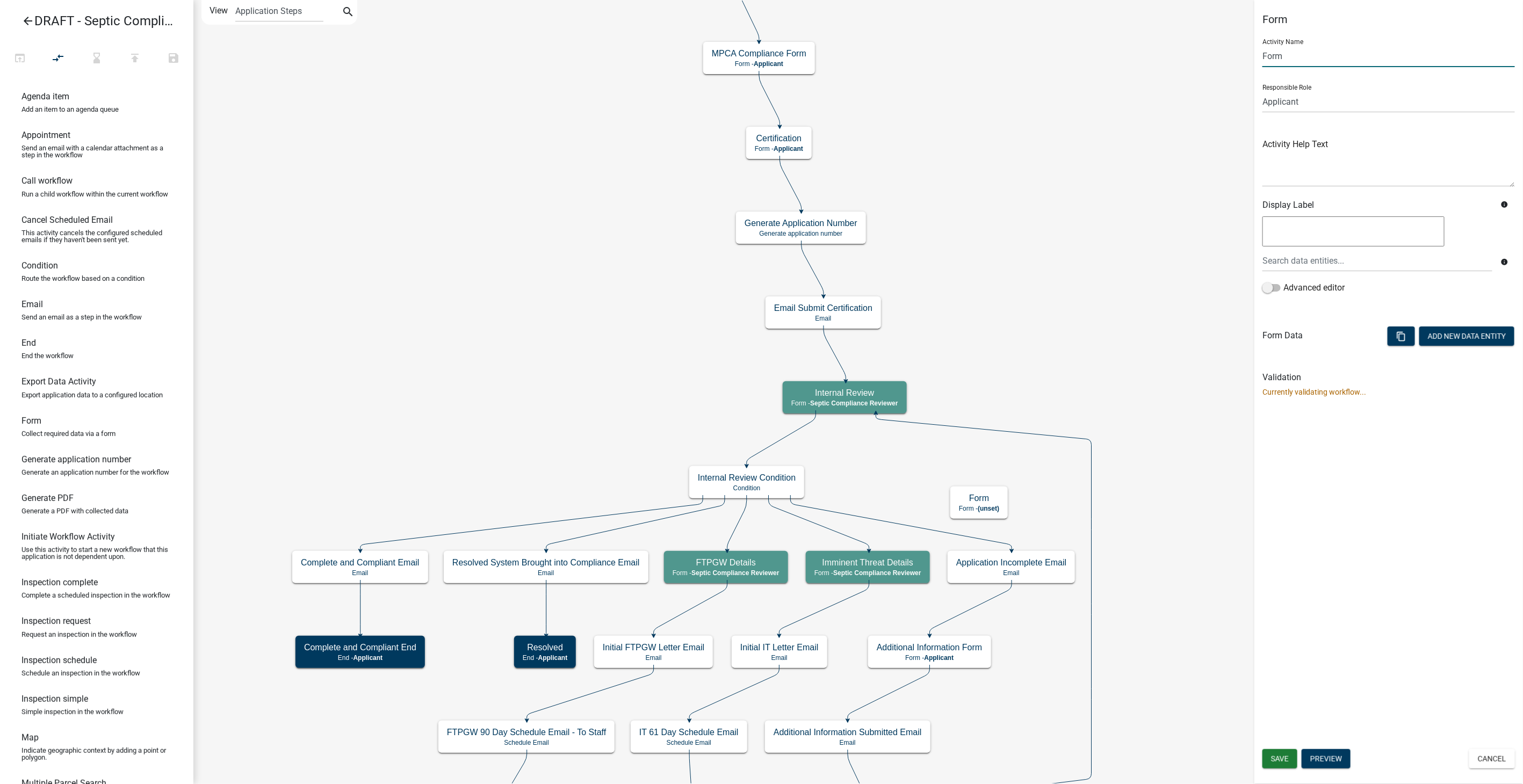
click at [1310, 55] on input "Form" at bounding box center [1388, 56] width 253 height 22
type input "F"
type input "More Information Needed"
click at [1313, 98] on select "Applicant Septic Compliance Reviewer Land and Resources Manager P&Z Office Mana…" at bounding box center [1388, 101] width 253 height 22
select select "A9757AB4-847A-48A3-8692-57EF8D3CA20F"
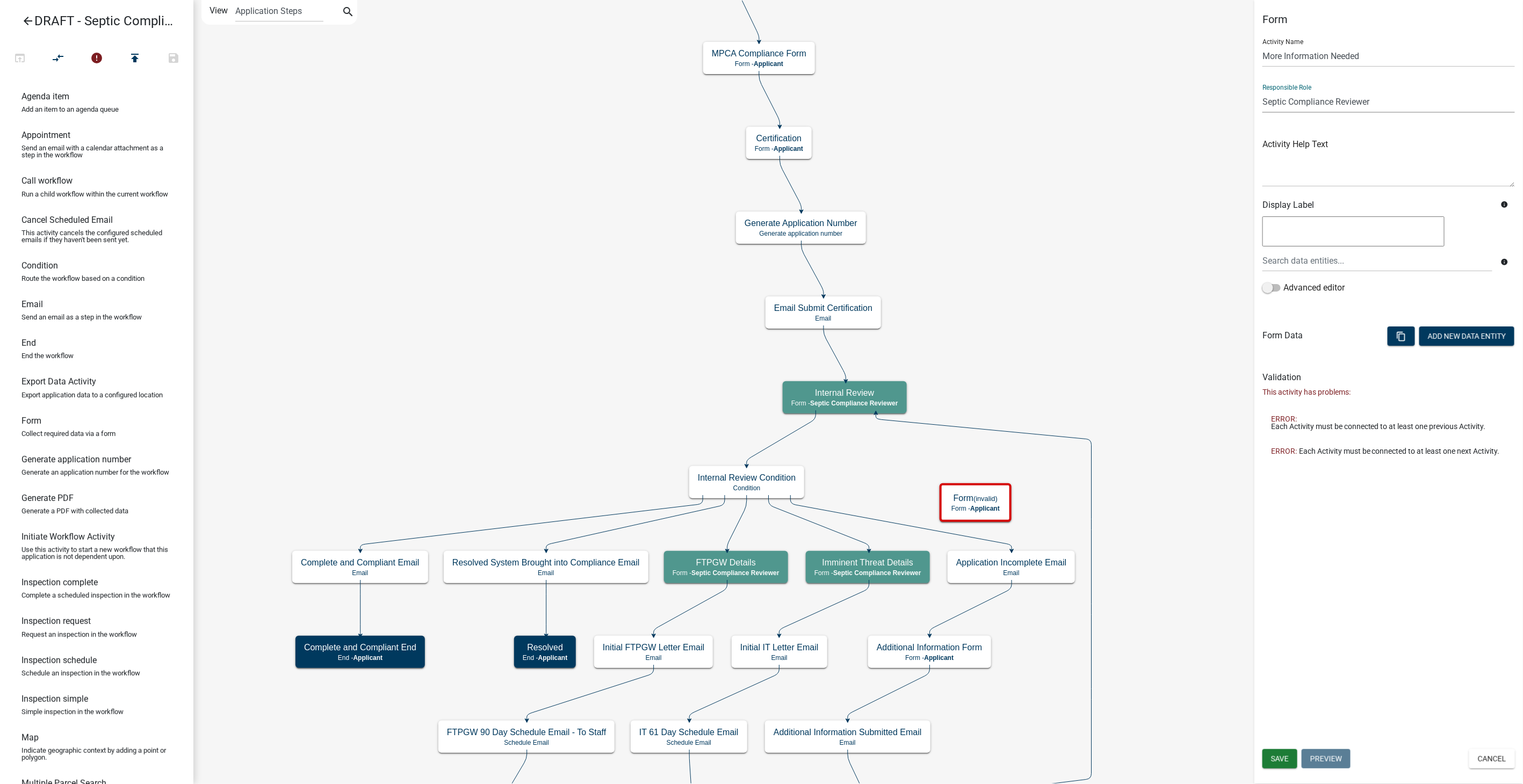
click at [1262, 90] on select "Applicant Septic Compliance Reviewer Land and Resources Manager P&Z Office Mana…" at bounding box center [1388, 101] width 253 height 22
click at [1270, 753] on button "Save" at bounding box center [1279, 758] width 35 height 19
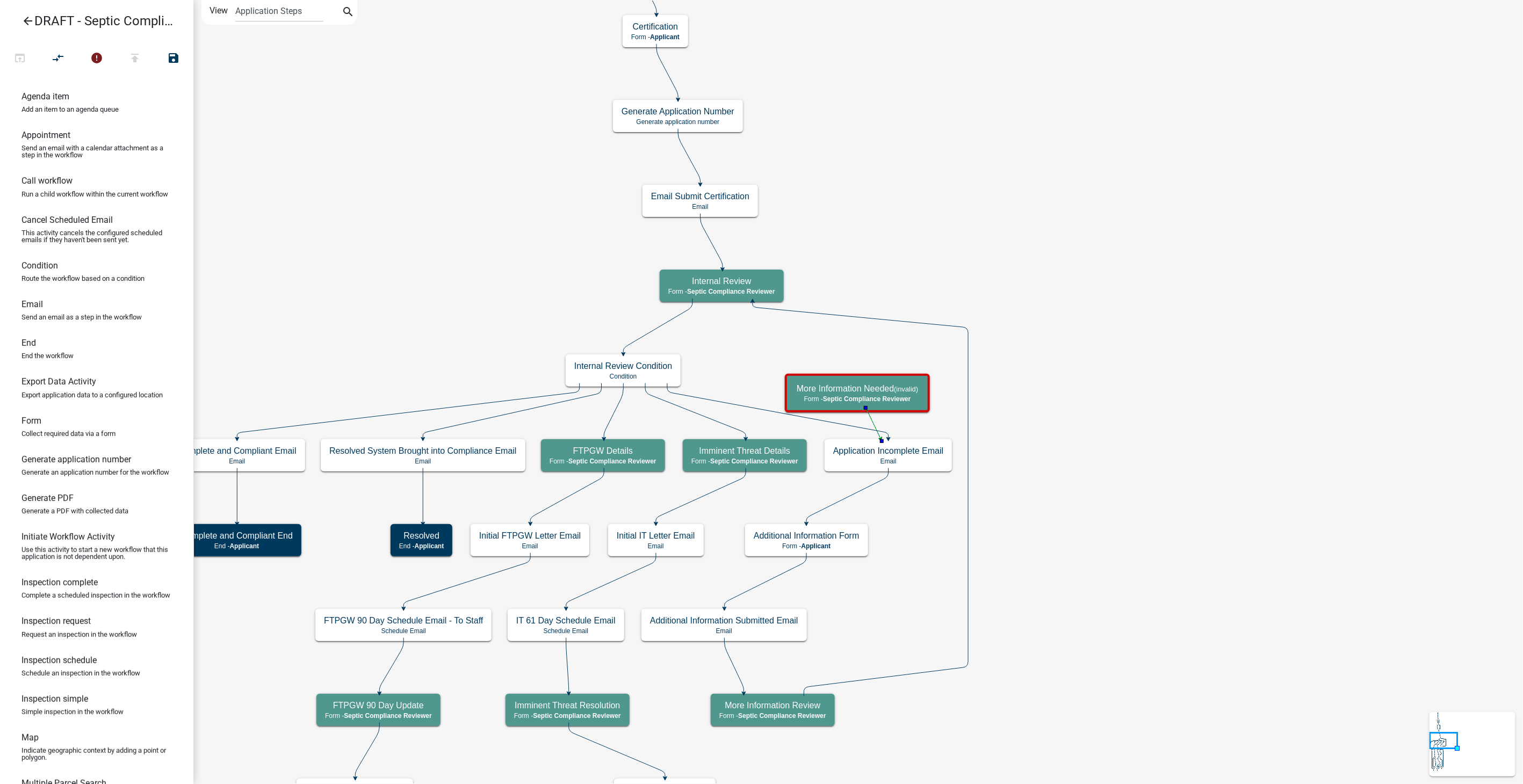
click at [759, 408] on icon at bounding box center [778, 411] width 222 height 55
click at [643, 368] on h5 "Internal Review Condition" at bounding box center [623, 366] width 98 height 10
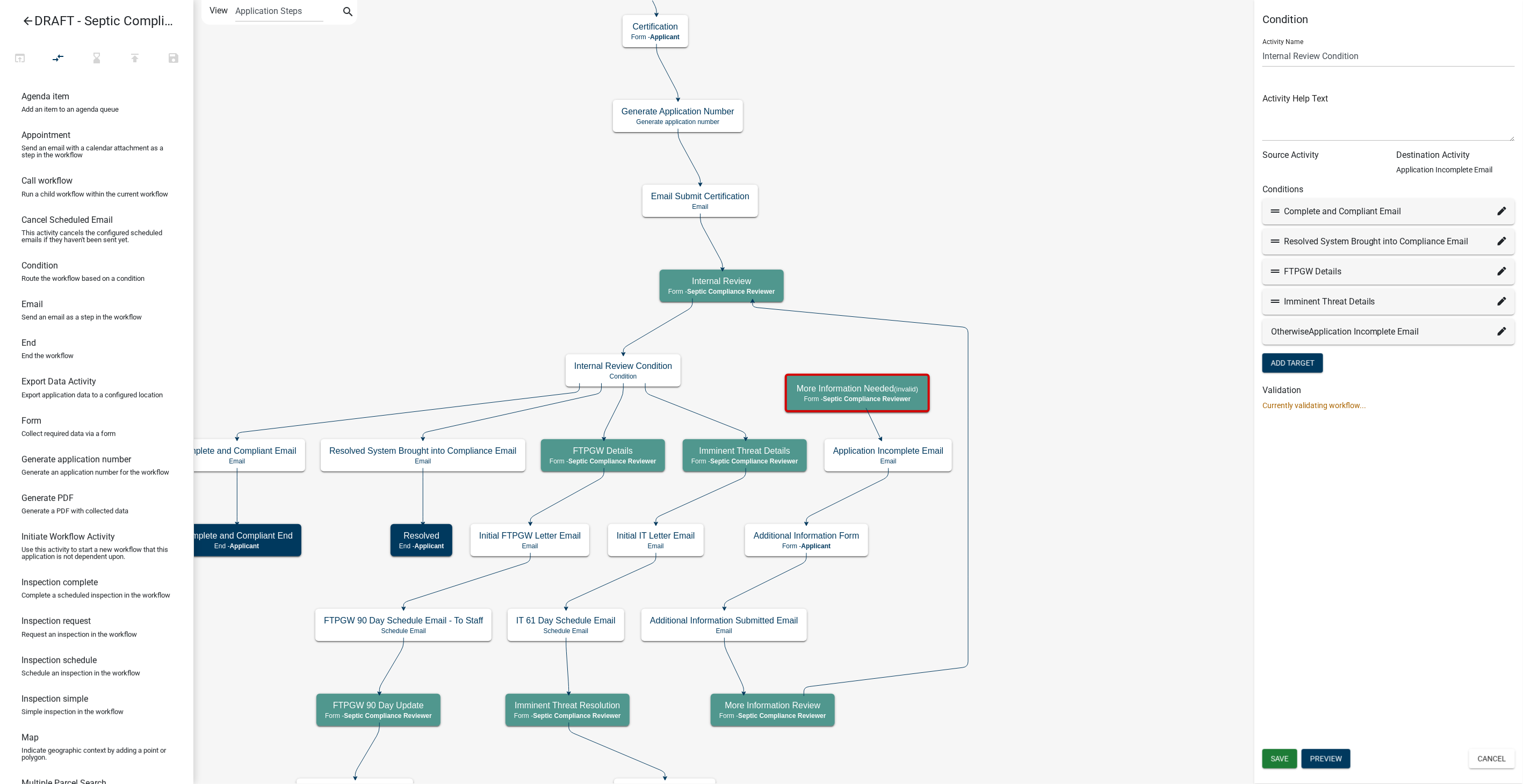
click at [1502, 331] on icon at bounding box center [1502, 331] width 8 height 8
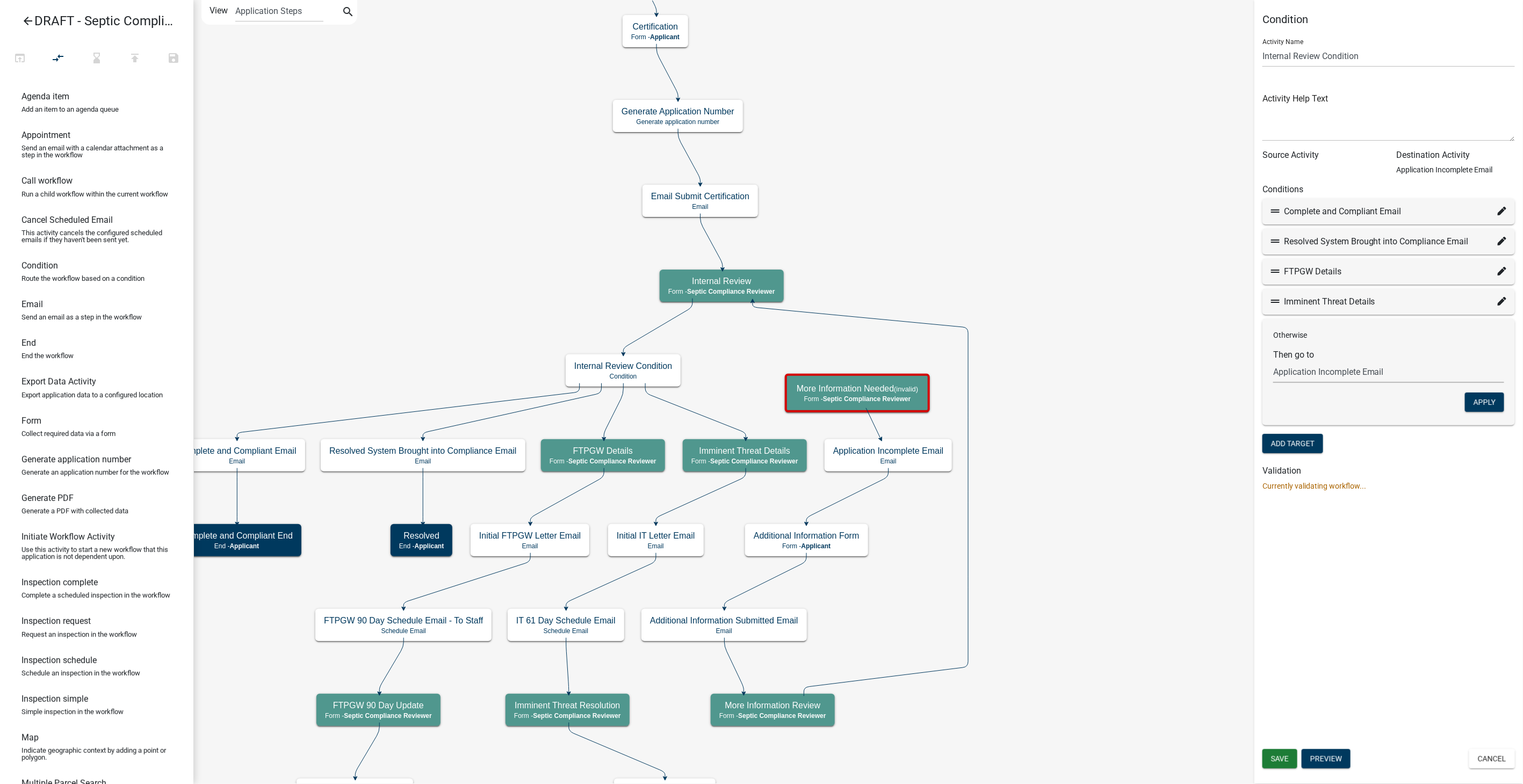
click at [1388, 366] on select "Choose... Start Parcel search Require User Property Owner Information MPCA Comp…" at bounding box center [1388, 371] width 231 height 22
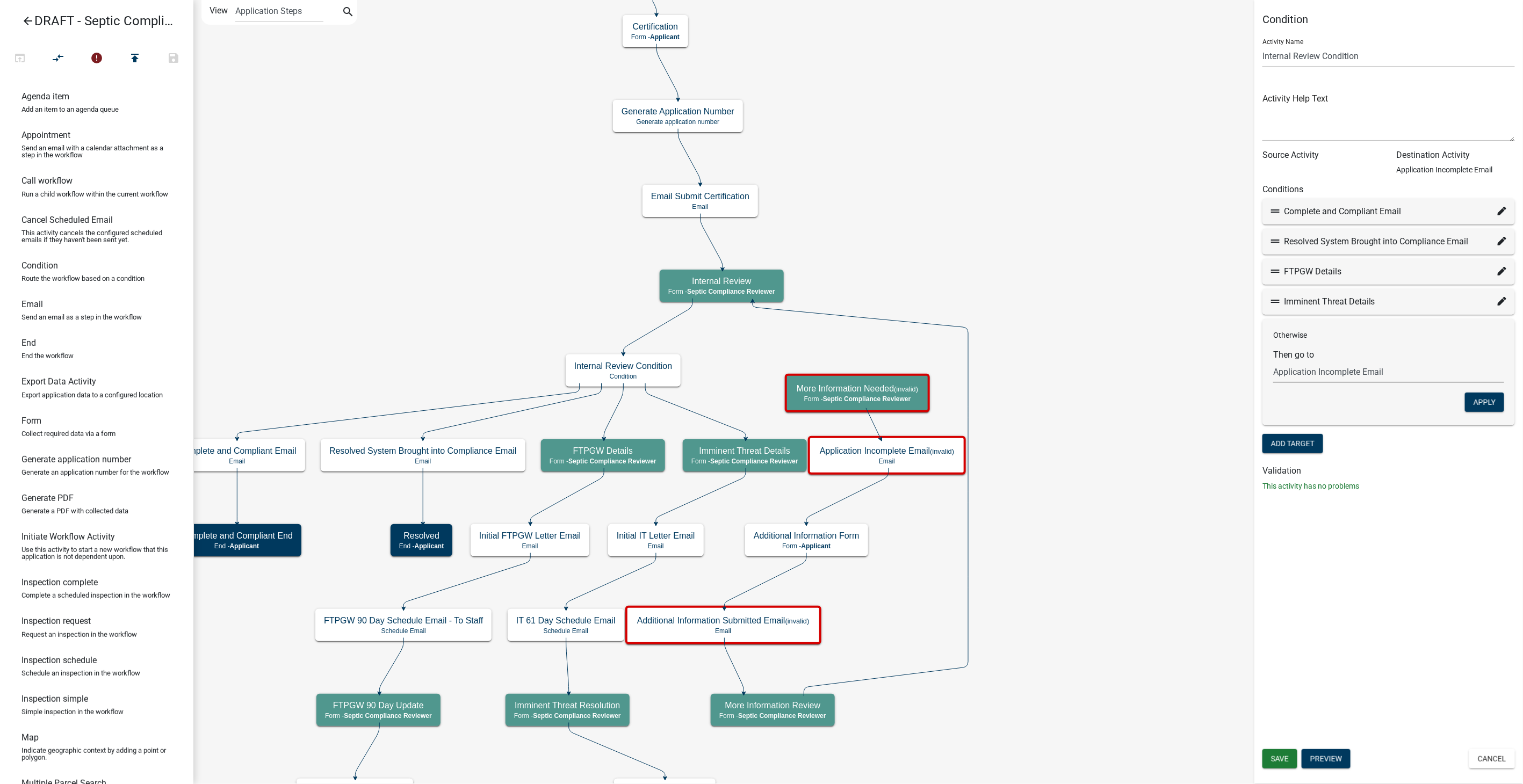
select select "69: fa3cbf1d-0f7a-449b-adfe-2af2e4ed8c33"
click at [1273, 361] on select "Choose... Start Parcel search Require User Property Owner Information MPCA Comp…" at bounding box center [1388, 371] width 231 height 22
click at [1469, 403] on button "Apply" at bounding box center [1484, 402] width 39 height 19
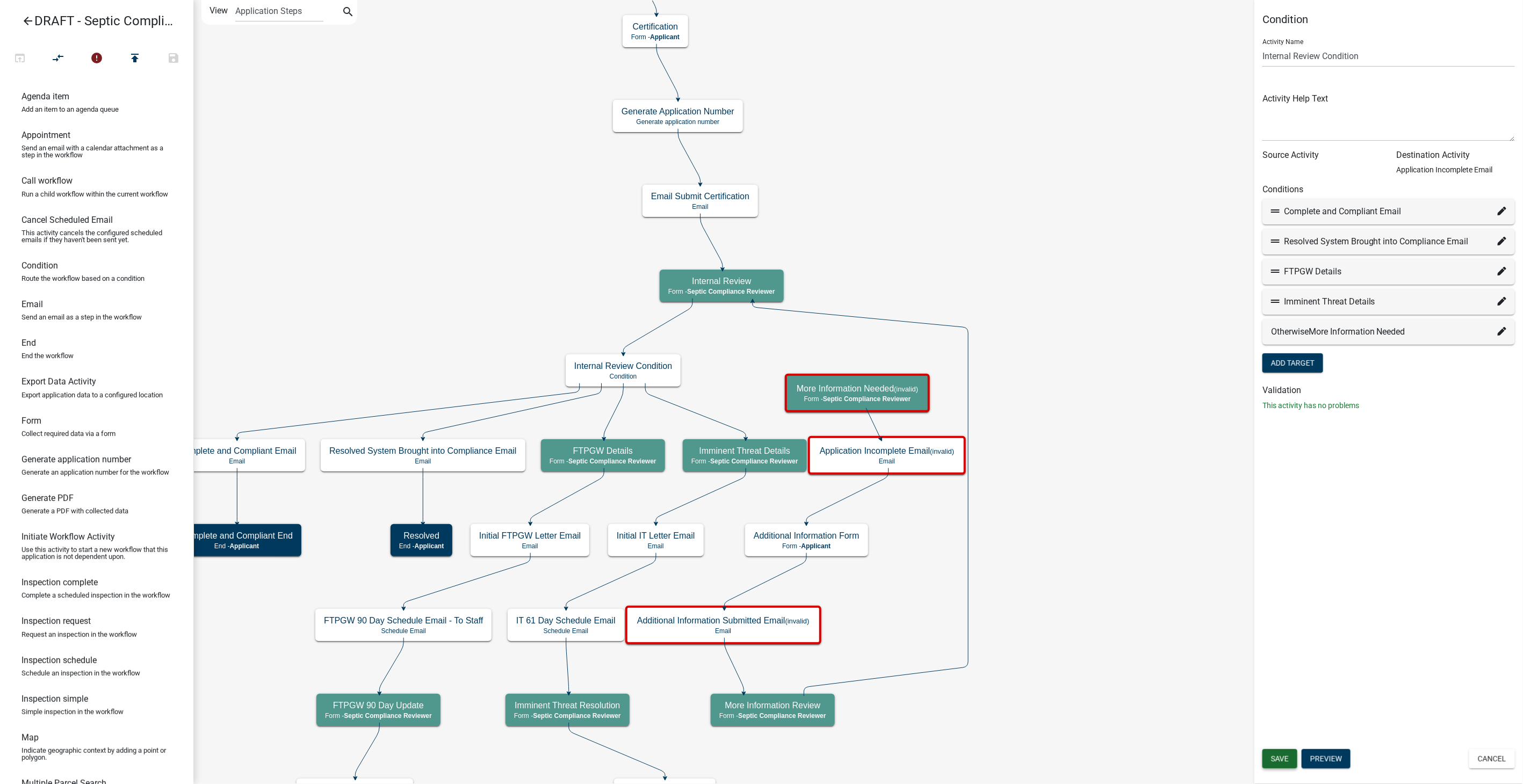
click at [1283, 757] on span "Save" at bounding box center [1280, 758] width 18 height 8
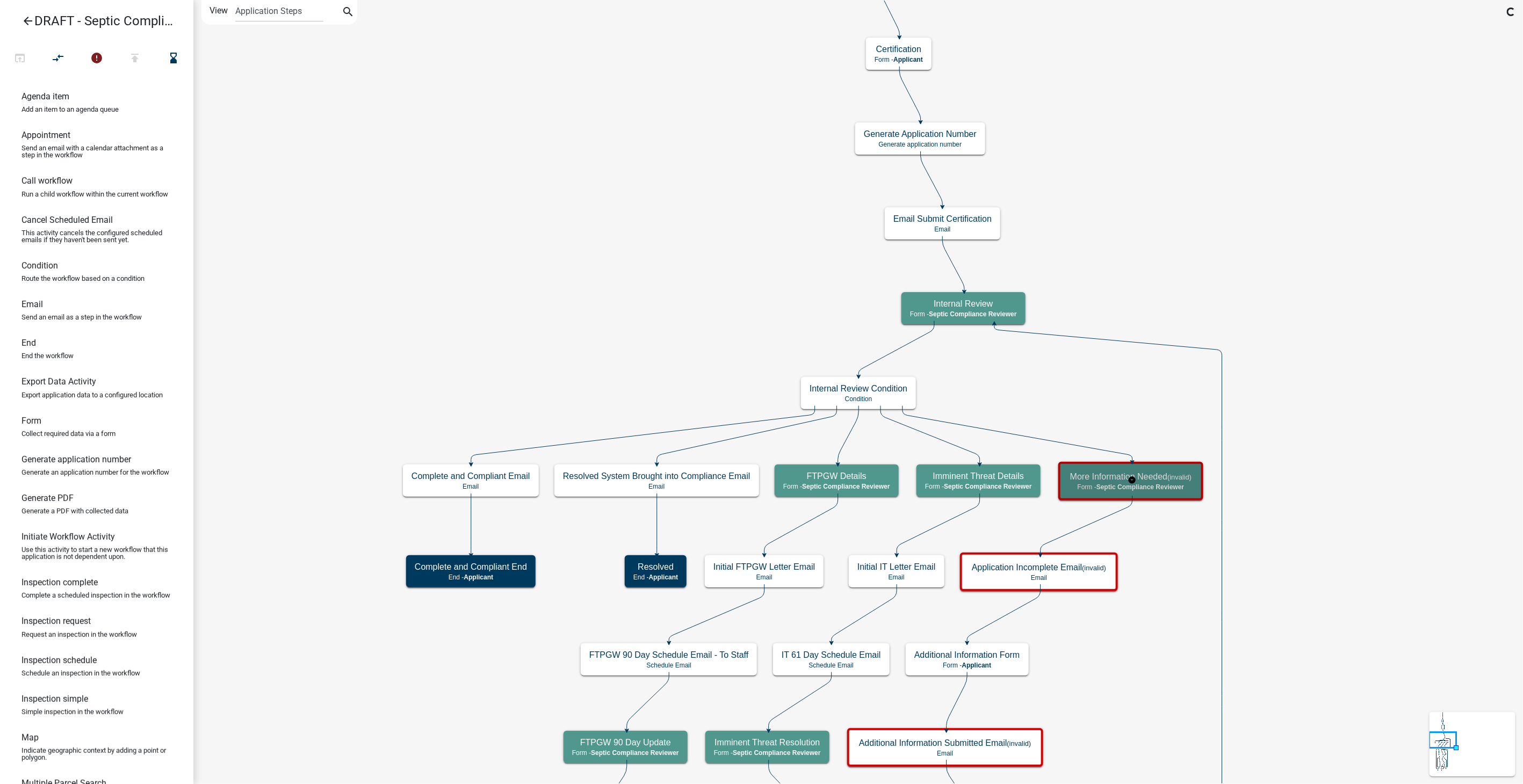
click at [1174, 481] on h5 "More Information Needed (invalid)" at bounding box center [1130, 476] width 122 height 10
select select "A9757AB4-847A-48A3-8692-57EF8D3CA20F"
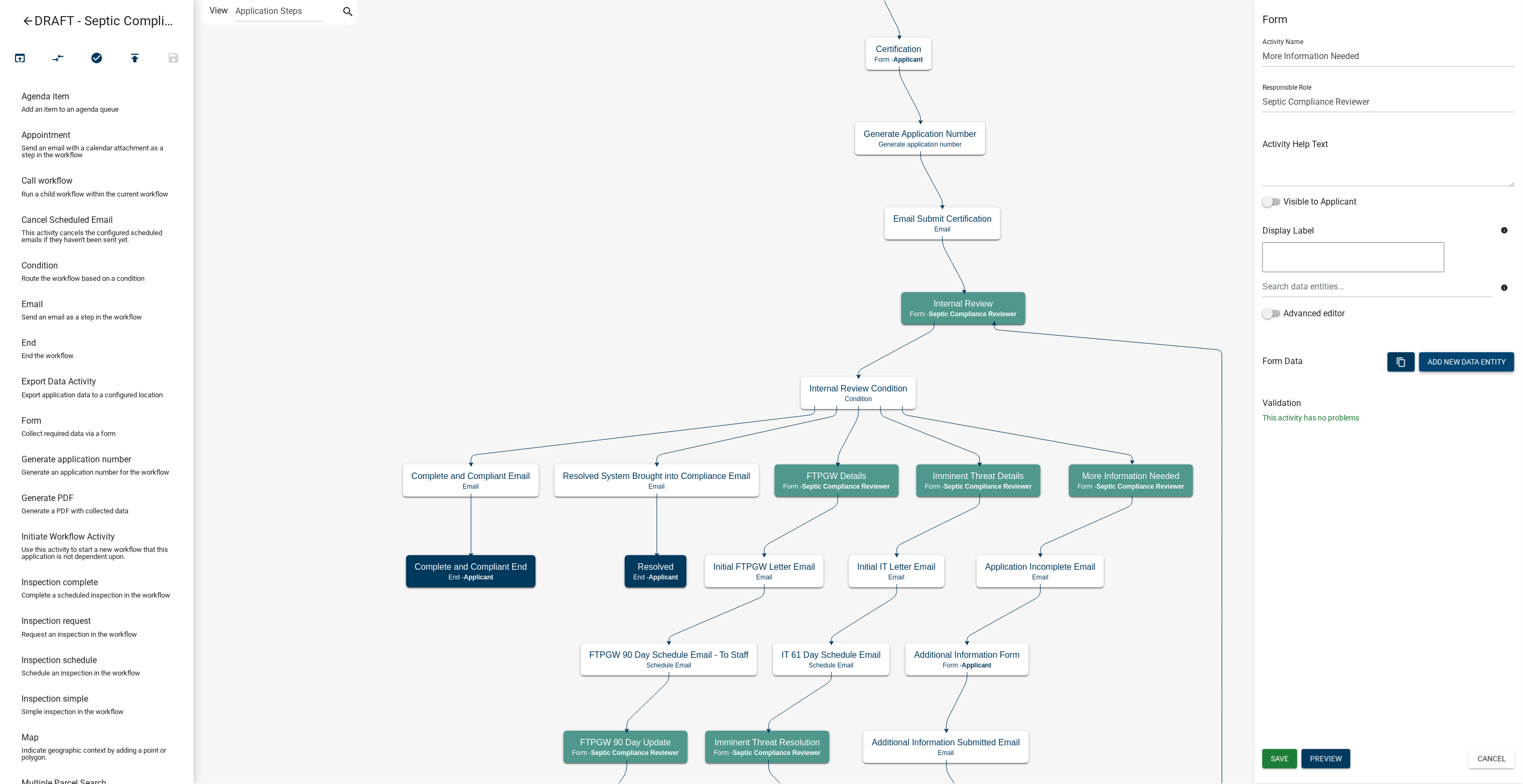
click at [1452, 360] on button "Add New Data Entity" at bounding box center [1467, 362] width 95 height 19
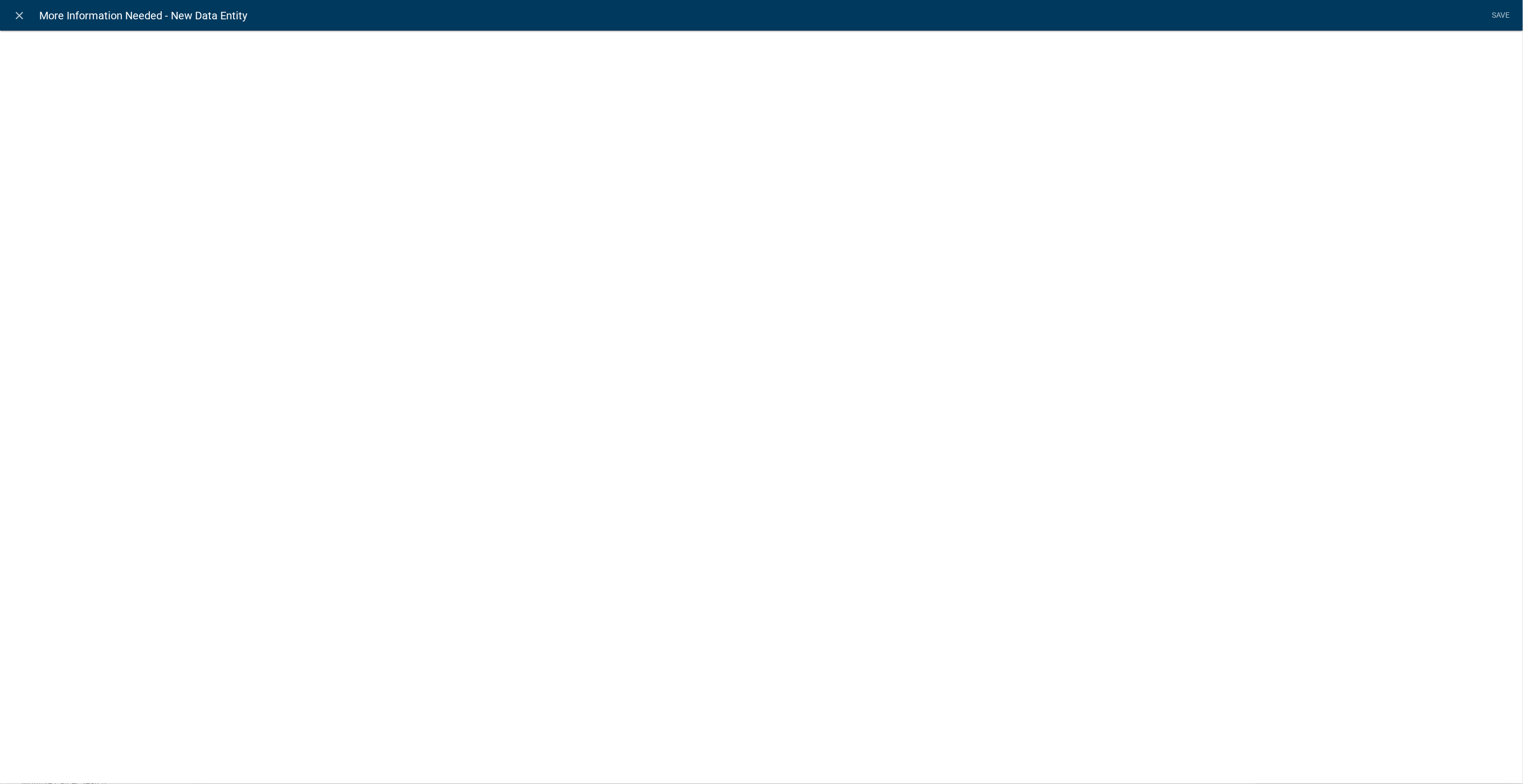
select select
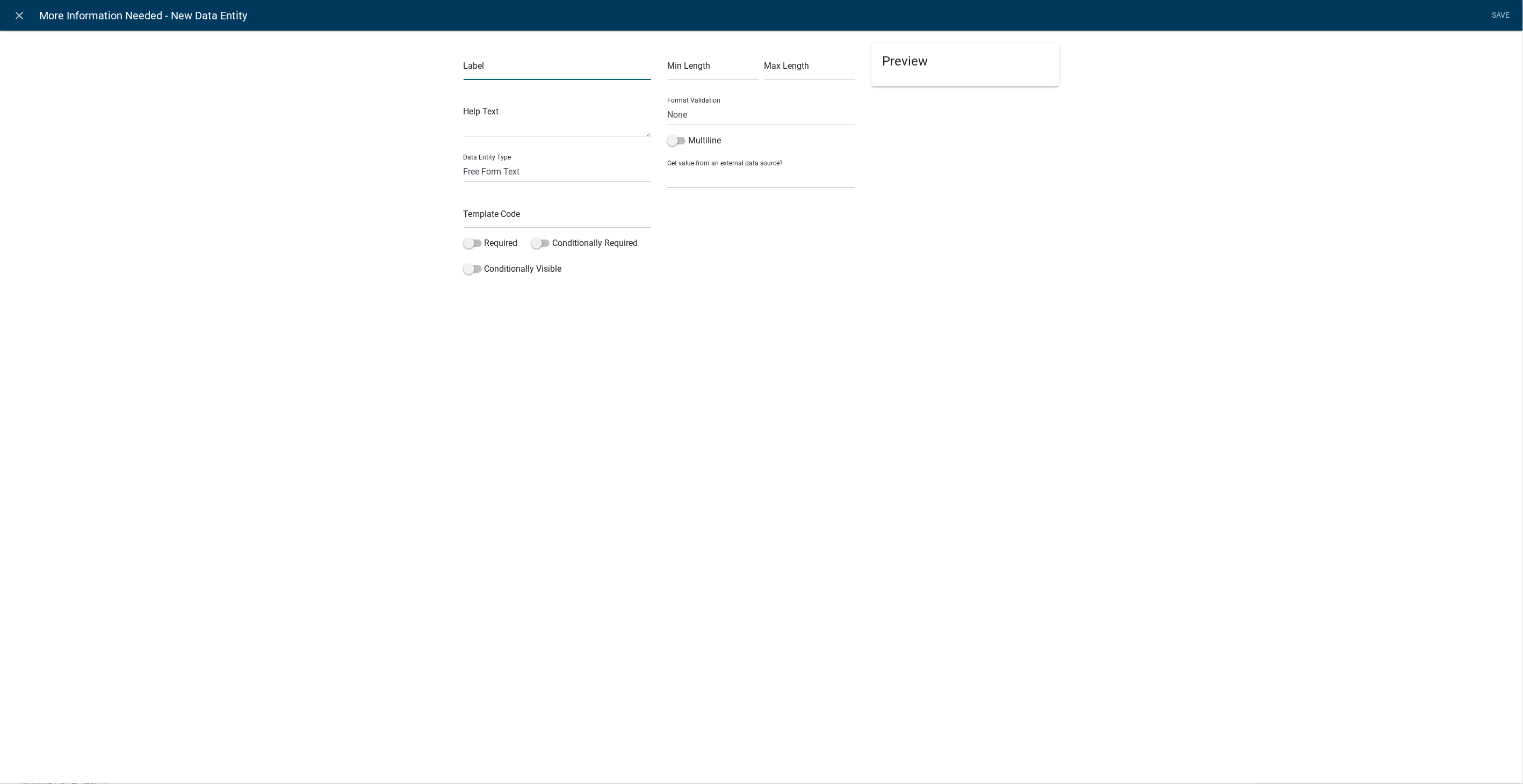
click at [482, 74] on input "text" at bounding box center [558, 68] width 188 height 22
click at [493, 112] on textarea at bounding box center [558, 120] width 188 height 33
click at [572, 72] on input "More Information Needed:" at bounding box center [558, 68] width 188 height 22
type input "M"
type input "List the information needed to continue this review: This will be in an email t…"
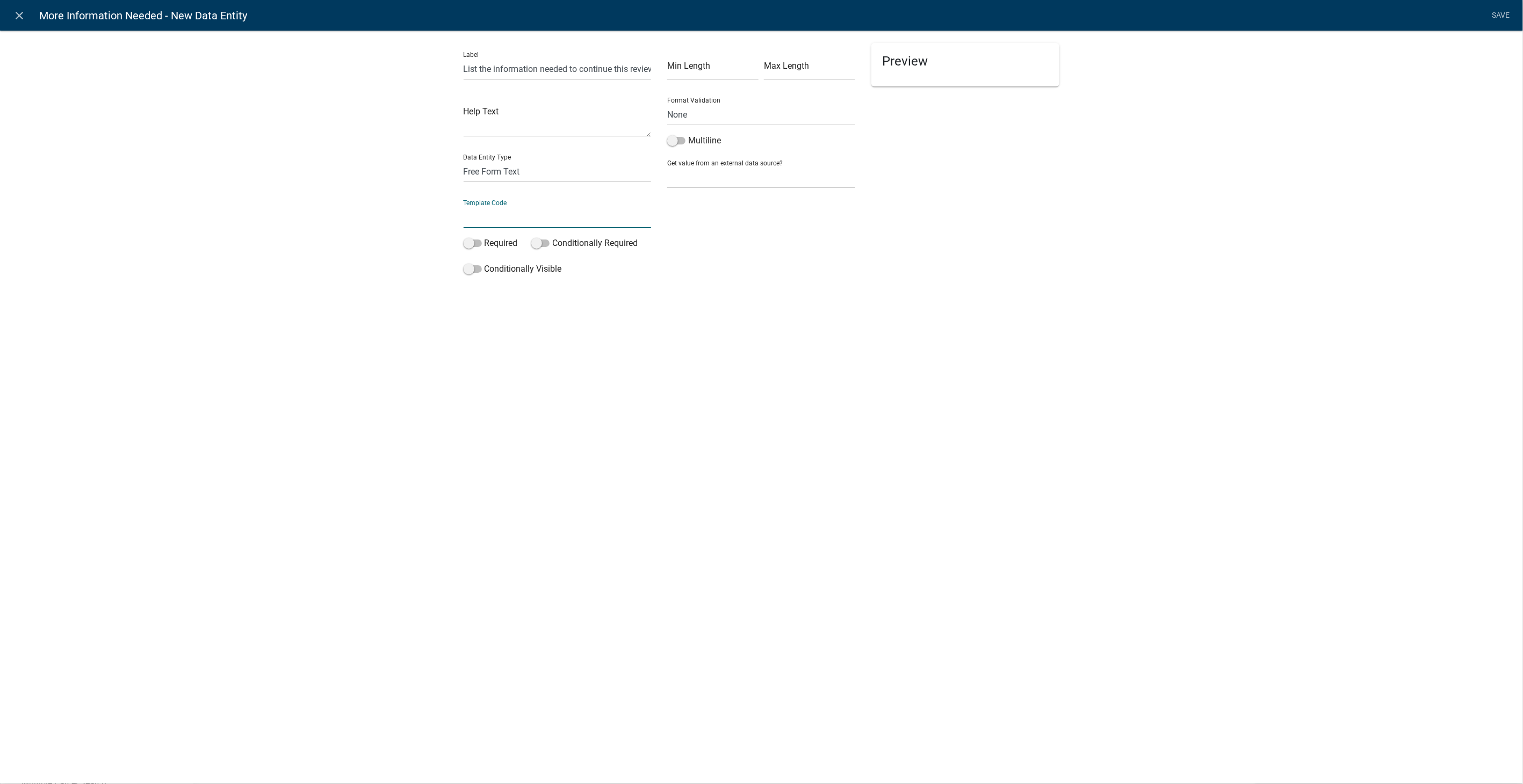
click at [507, 221] on input "text" at bounding box center [558, 217] width 188 height 22
type input "MoreInfoNeededNotes"
click at [672, 139] on span at bounding box center [676, 140] width 18 height 8
click at [688, 134] on input "Multiline" at bounding box center [688, 134] width 0 height 0
click at [469, 239] on span at bounding box center [472, 243] width 18 height 8
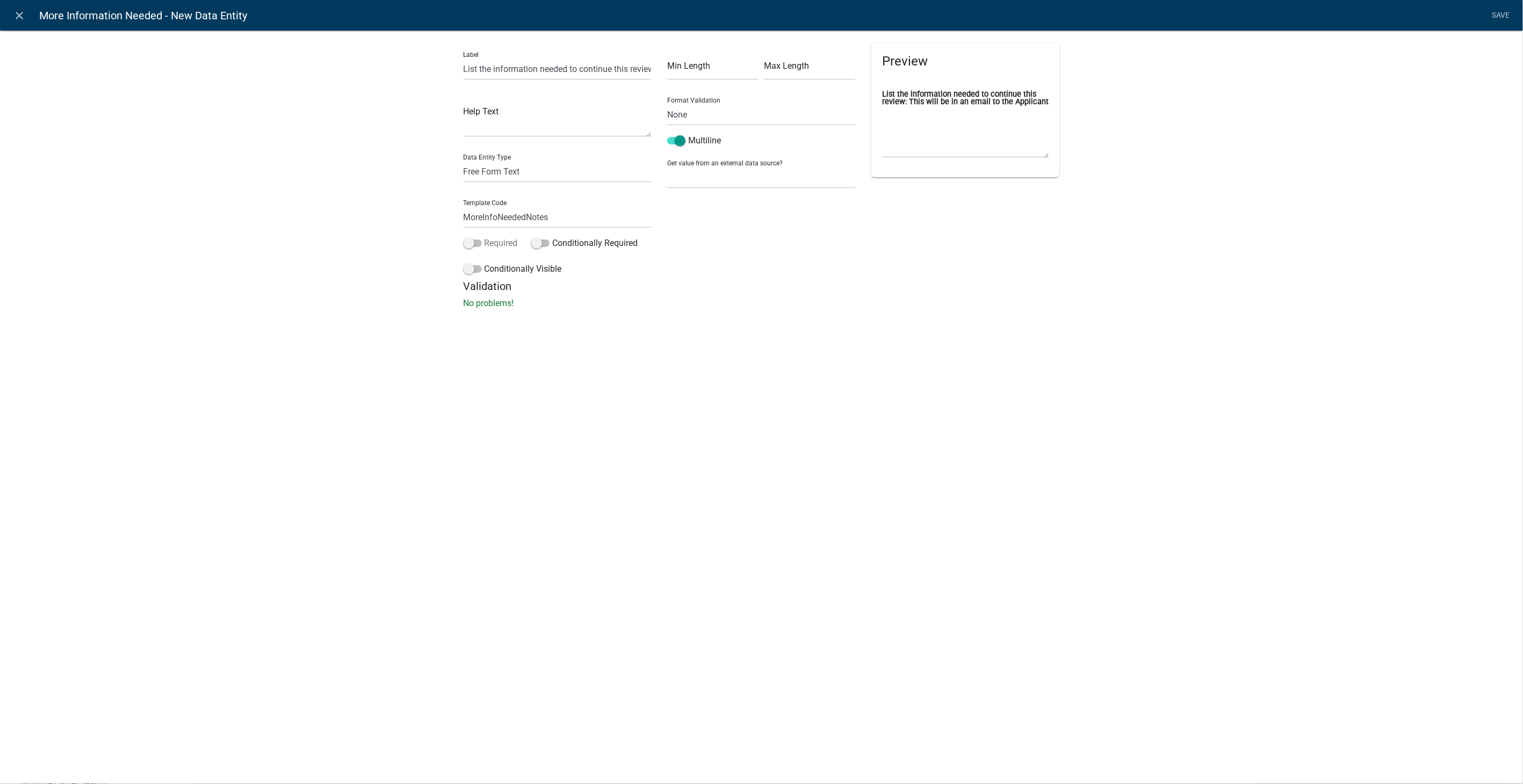
click at [484, 237] on input "Required" at bounding box center [484, 237] width 0 height 0
click at [1503, 20] on link "Save" at bounding box center [1500, 15] width 27 height 20
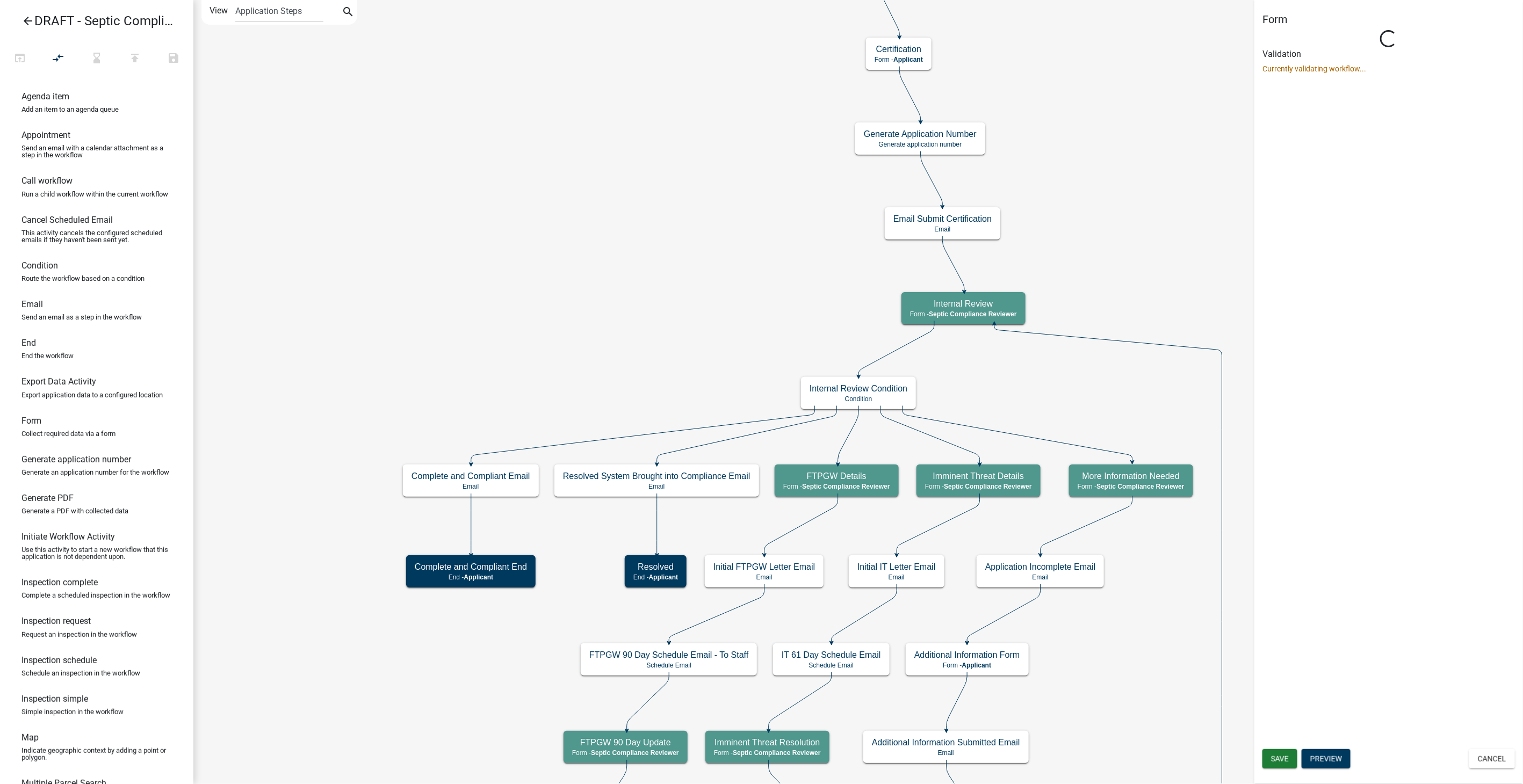
select select "A9757AB4-847A-48A3-8692-57EF8D3CA20F"
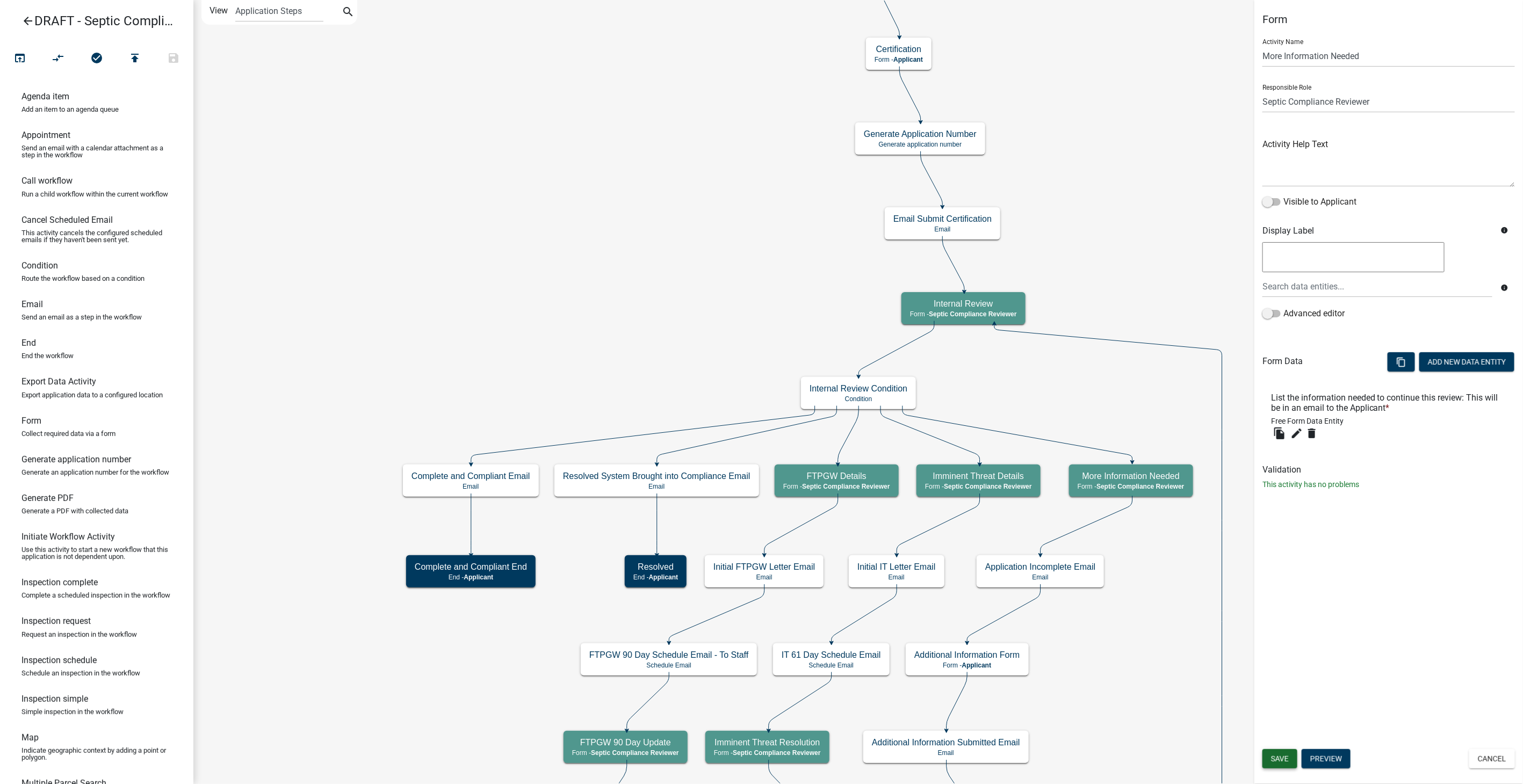
click at [1283, 763] on span "Save" at bounding box center [1280, 758] width 18 height 8
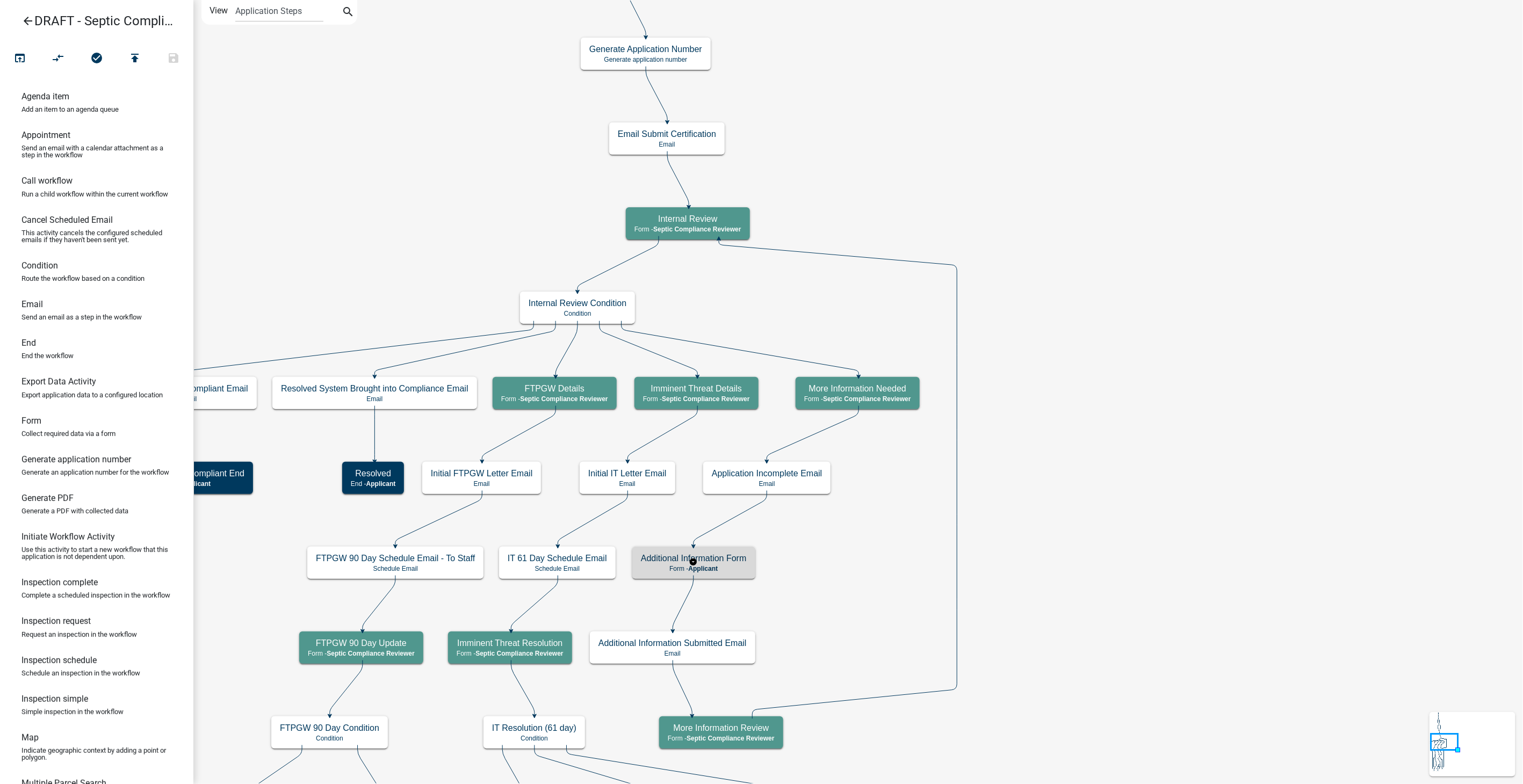
click at [730, 565] on p "Form - Applicant" at bounding box center [694, 569] width 106 height 8
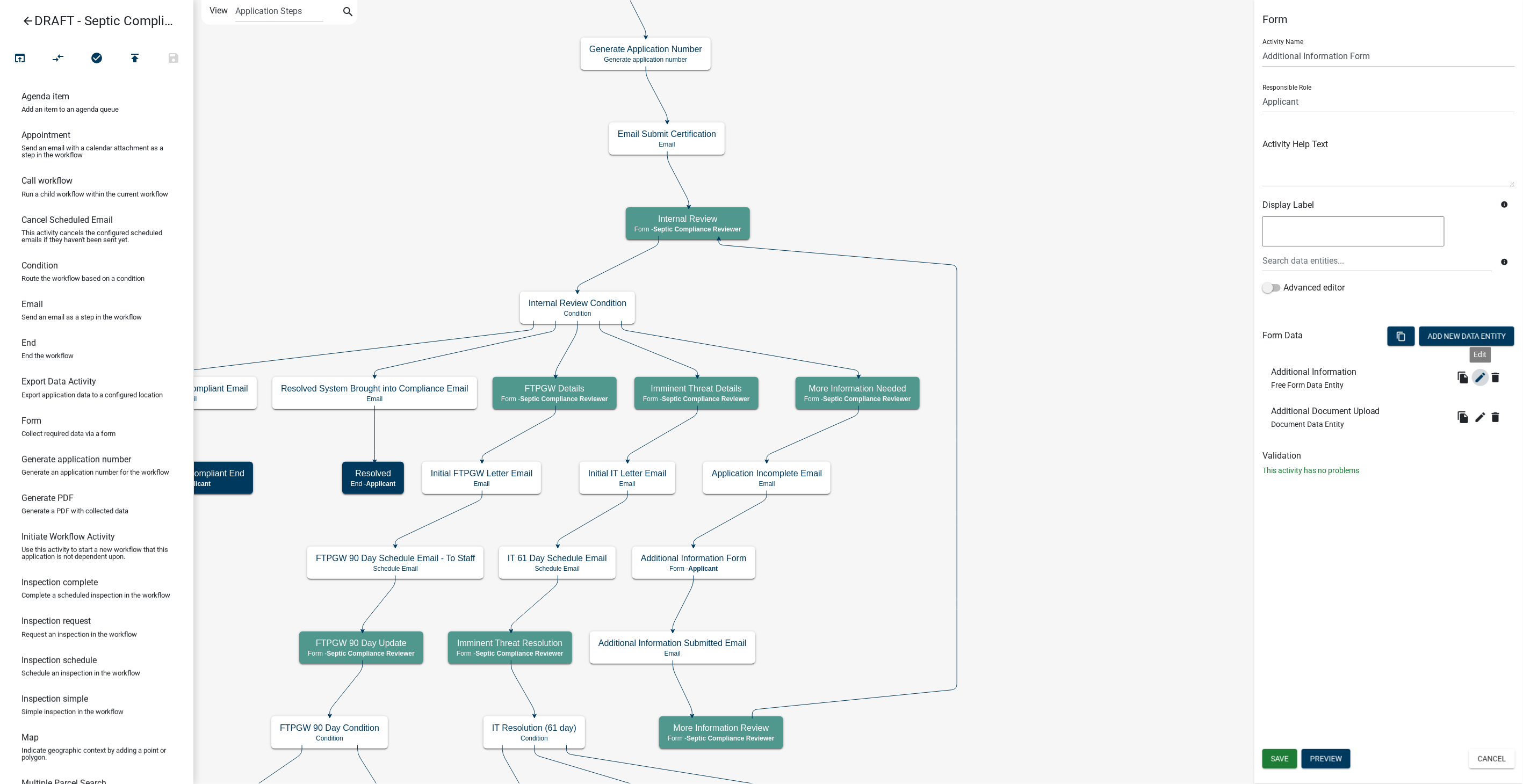
click at [1478, 374] on icon "edit" at bounding box center [1481, 377] width 13 height 13
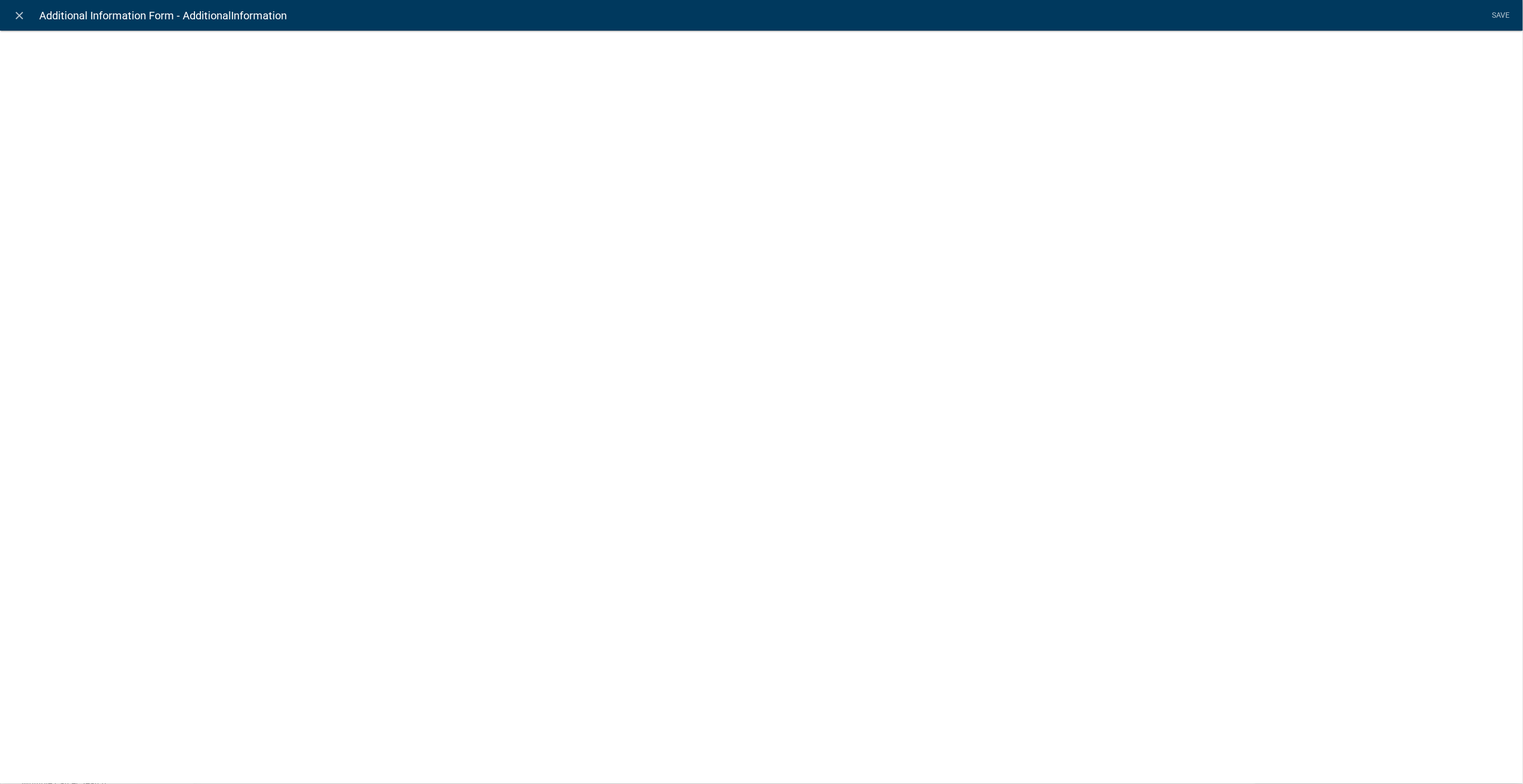
select select
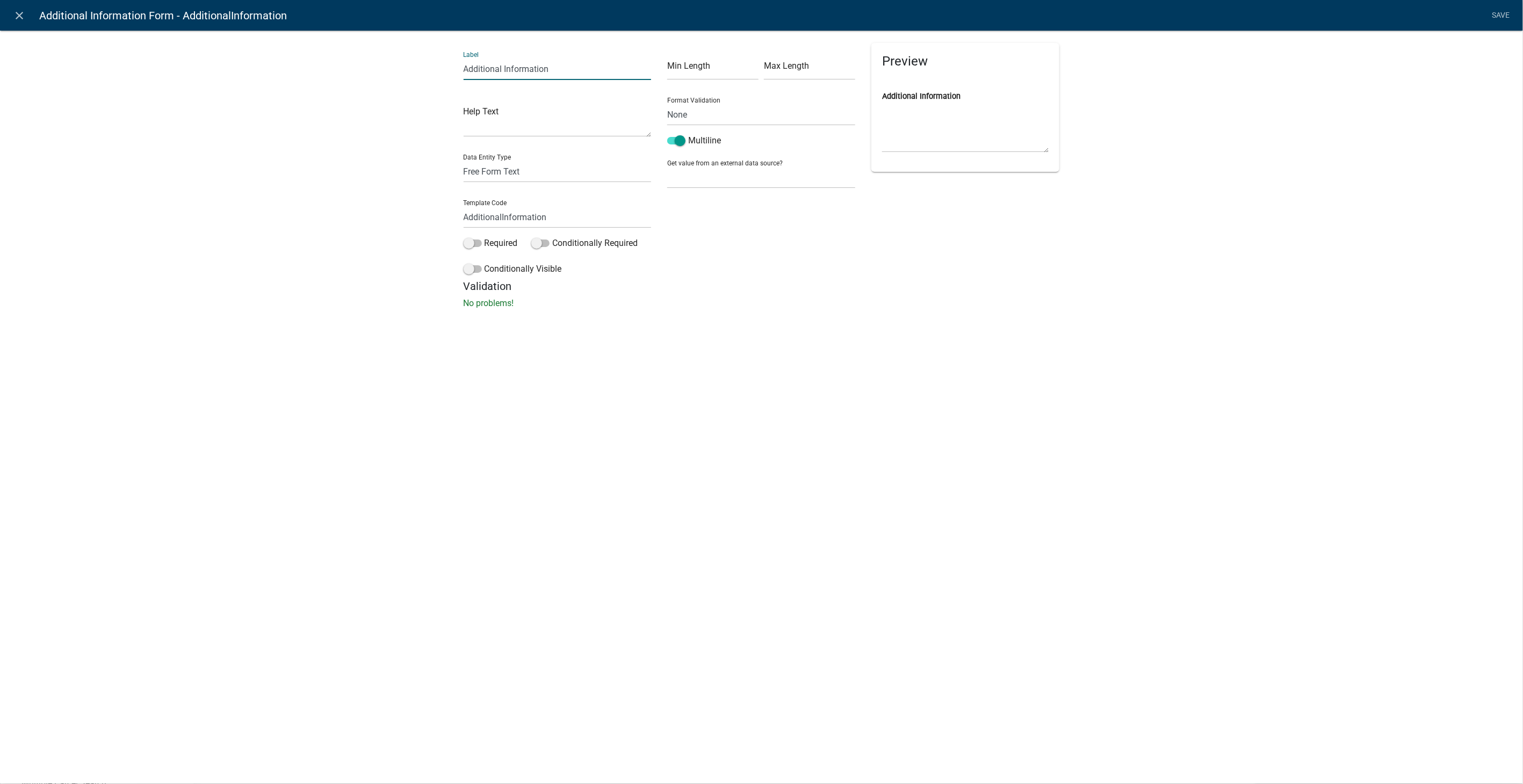
click at [560, 68] on input "Additional Information" at bounding box center [558, 68] width 188 height 22
type input "A"
type input "Enter the requested information - written text:"
type input "A"
type input "MoreInfoNeededWritten"
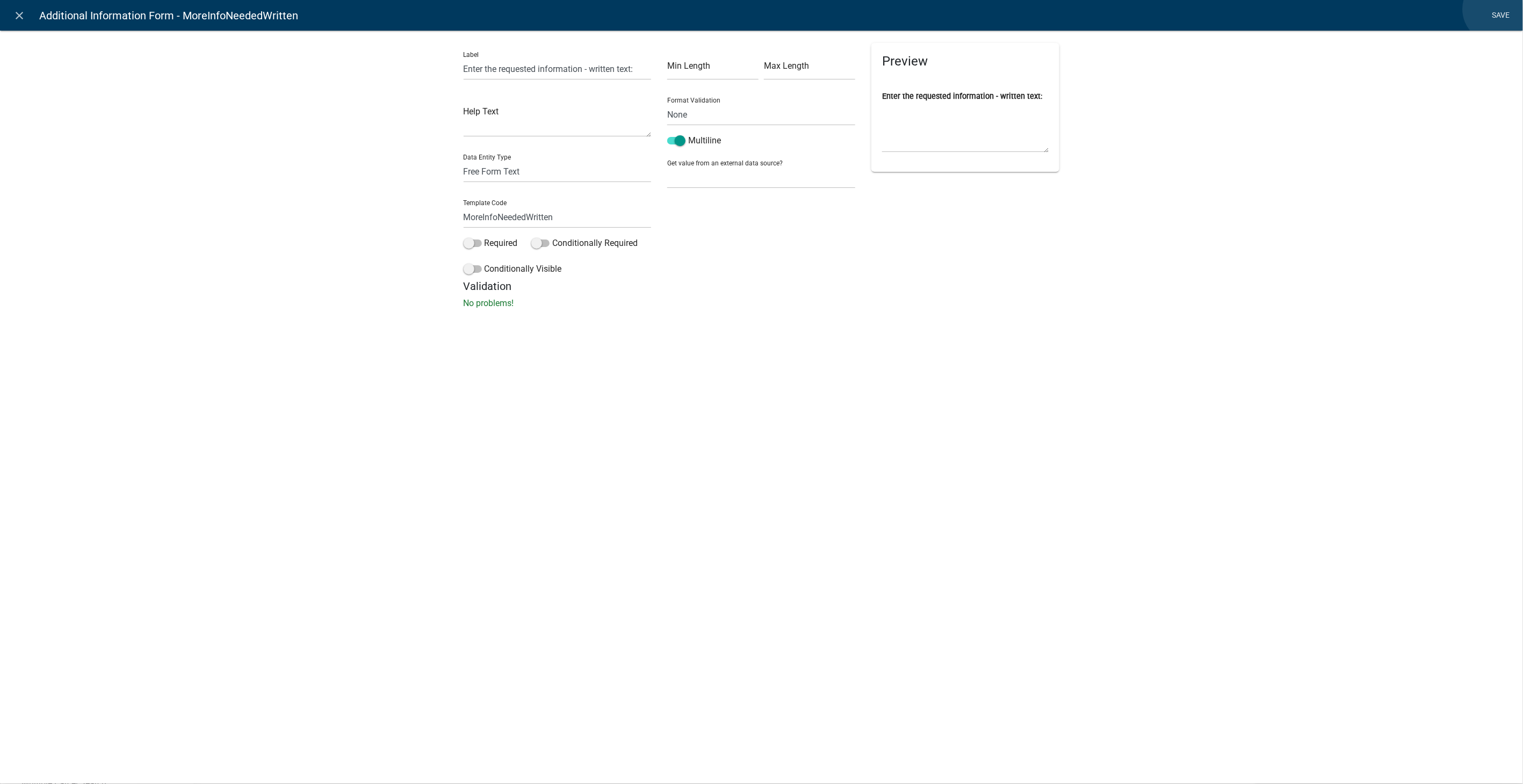
click at [1497, 9] on li "Save" at bounding box center [1500, 15] width 27 height 20
click at [1502, 15] on link "Save" at bounding box center [1500, 15] width 27 height 20
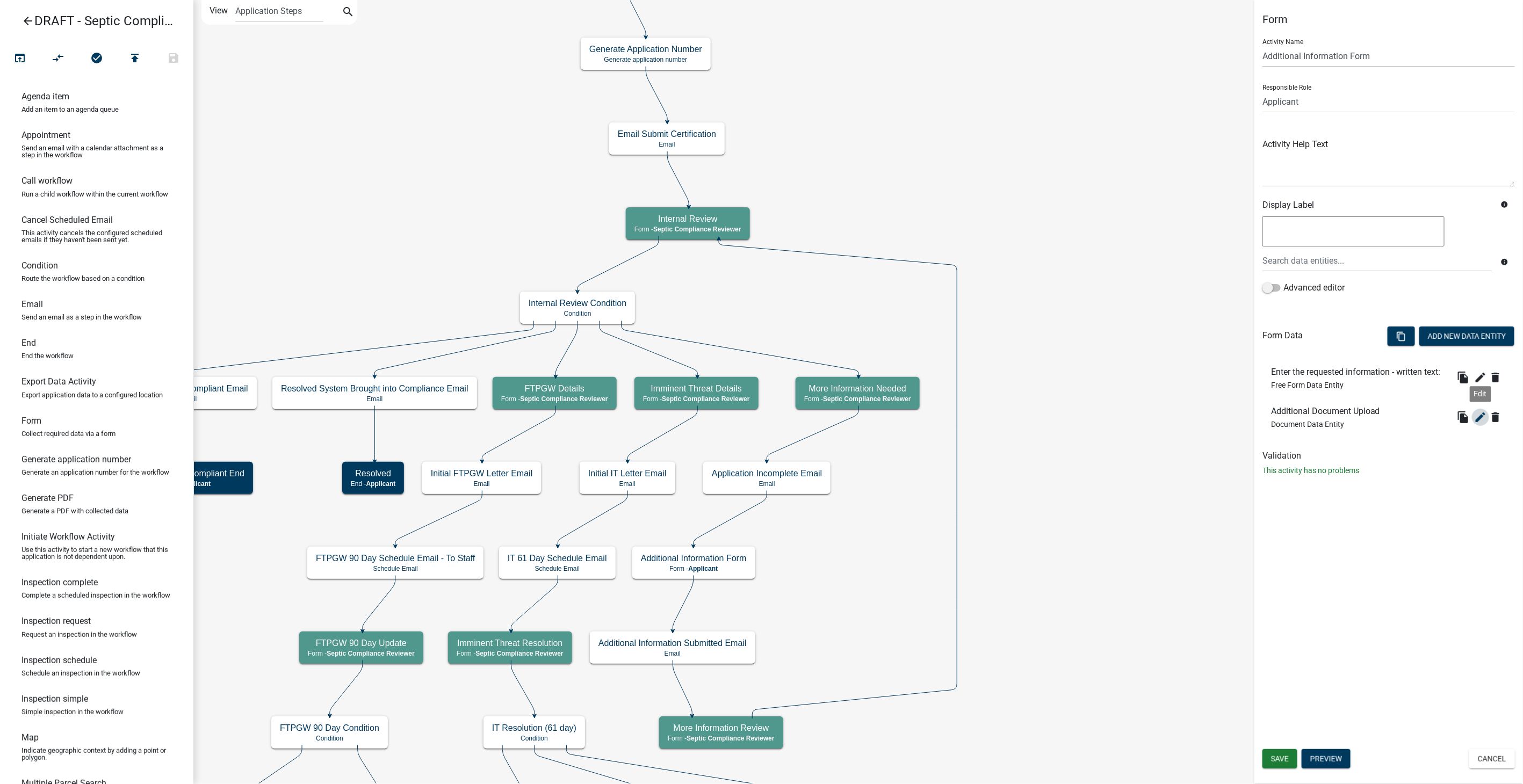
click at [1481, 417] on icon "edit" at bounding box center [1481, 417] width 13 height 13
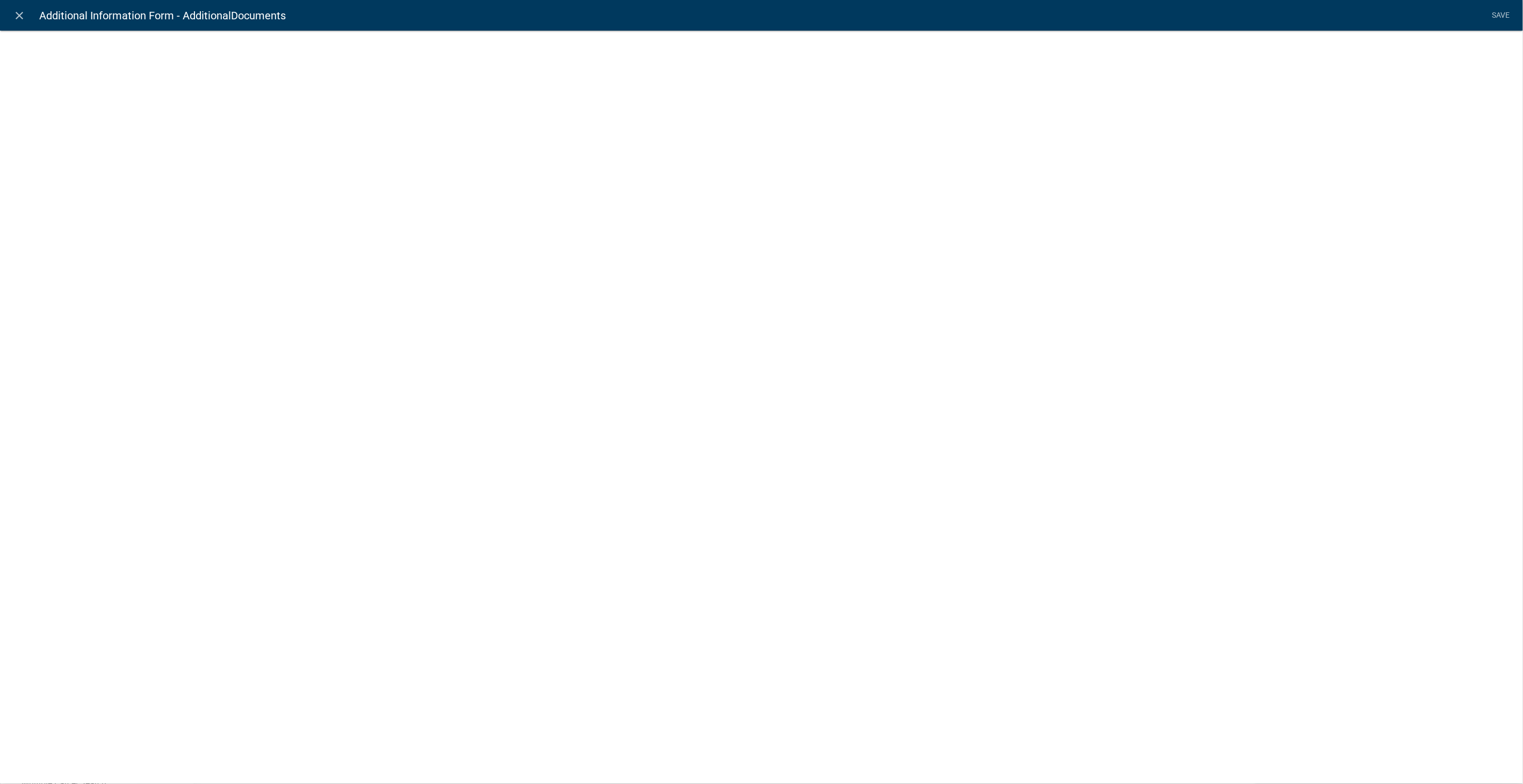
select select "document"
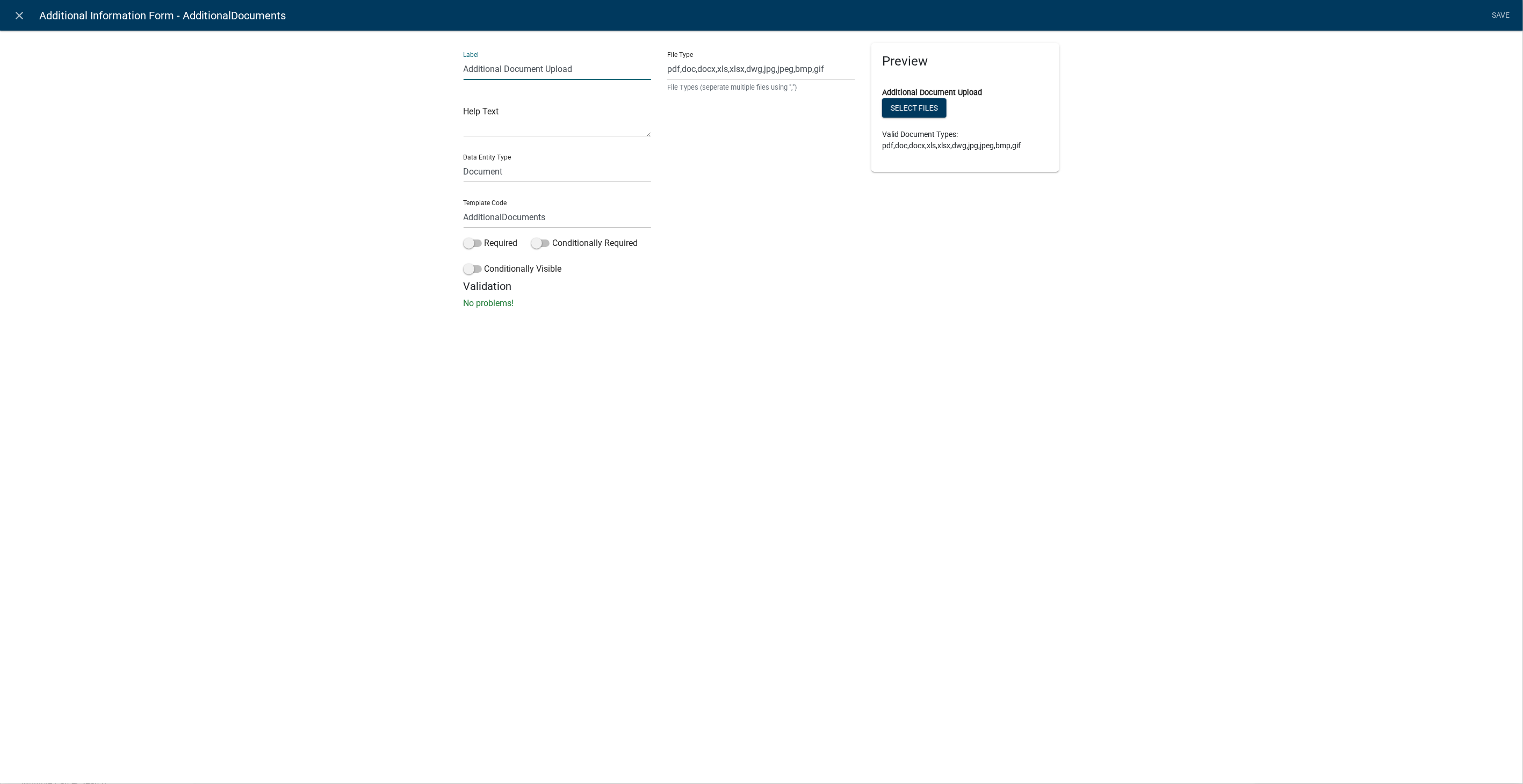
drag, startPoint x: 578, startPoint y: 69, endPoint x: 364, endPoint y: 76, distance: 214.1
click at [364, 76] on div "Label Additional Document Upload Help Text Data Entity Type Free Form Text Docu…" at bounding box center [761, 173] width 1523 height 320
type input "Upload the requested information: Multiple uploads allowed."
drag, startPoint x: 546, startPoint y: 220, endPoint x: 388, endPoint y: 211, distance: 158.3
click at [388, 211] on div "Label Upload the requested information: Multiple uploads allowed. Help Text Dat…" at bounding box center [761, 173] width 1523 height 320
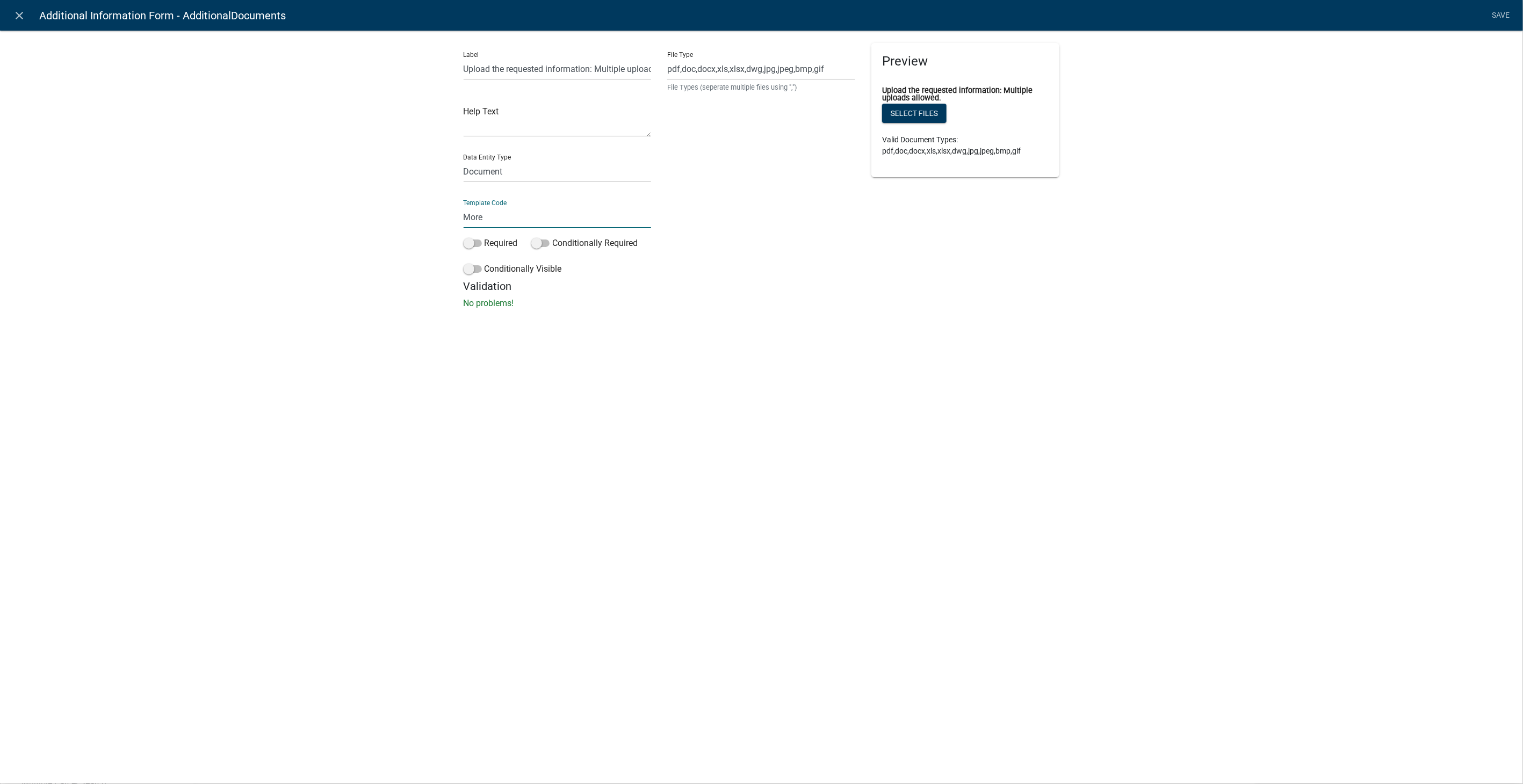
type input "MoreInfoNeededUpload"
click at [1503, 13] on li "Save" at bounding box center [1500, 15] width 27 height 20
click at [1502, 9] on link "Save" at bounding box center [1500, 15] width 27 height 20
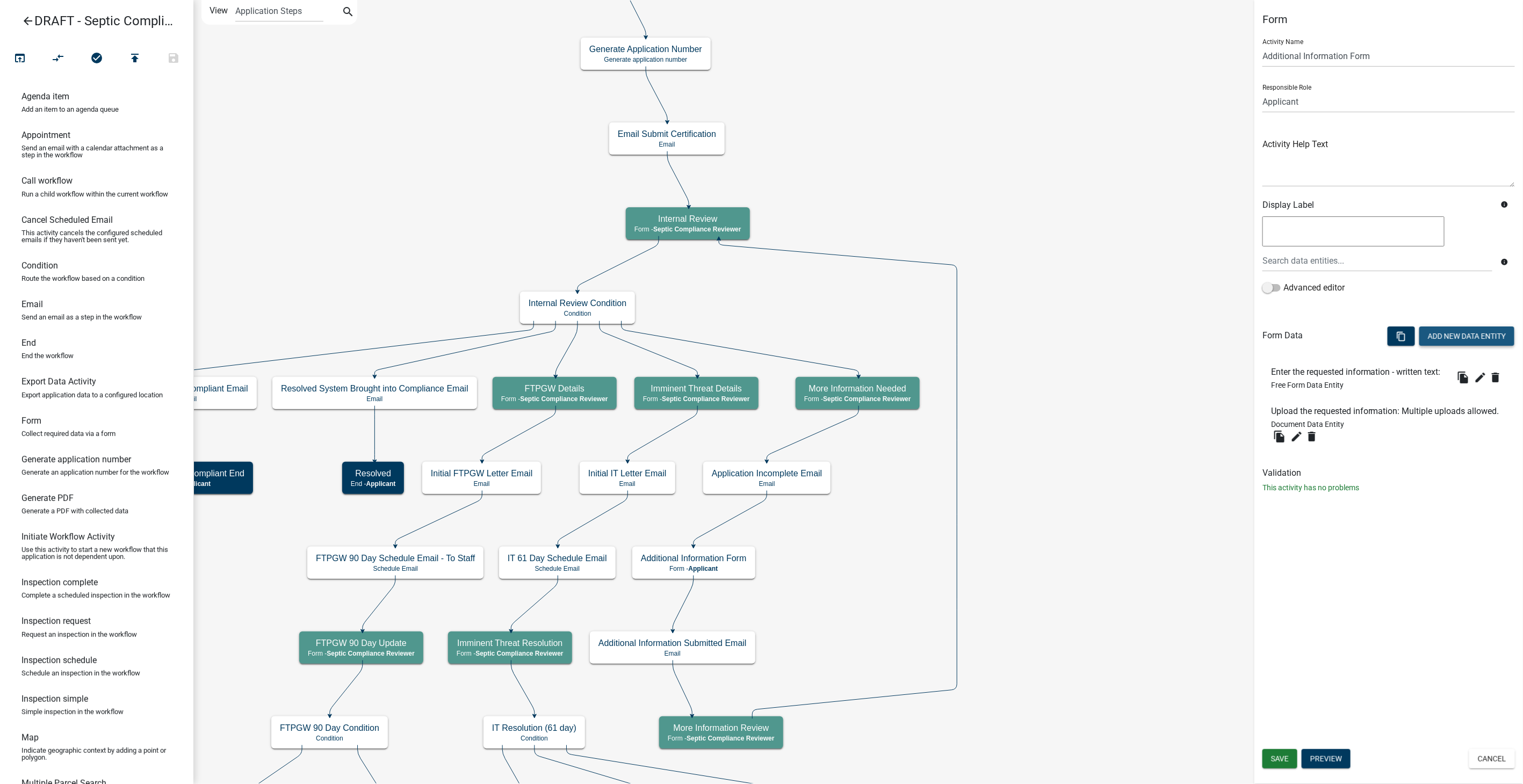
click at [1459, 334] on button "Add New Data Entity" at bounding box center [1467, 336] width 95 height 19
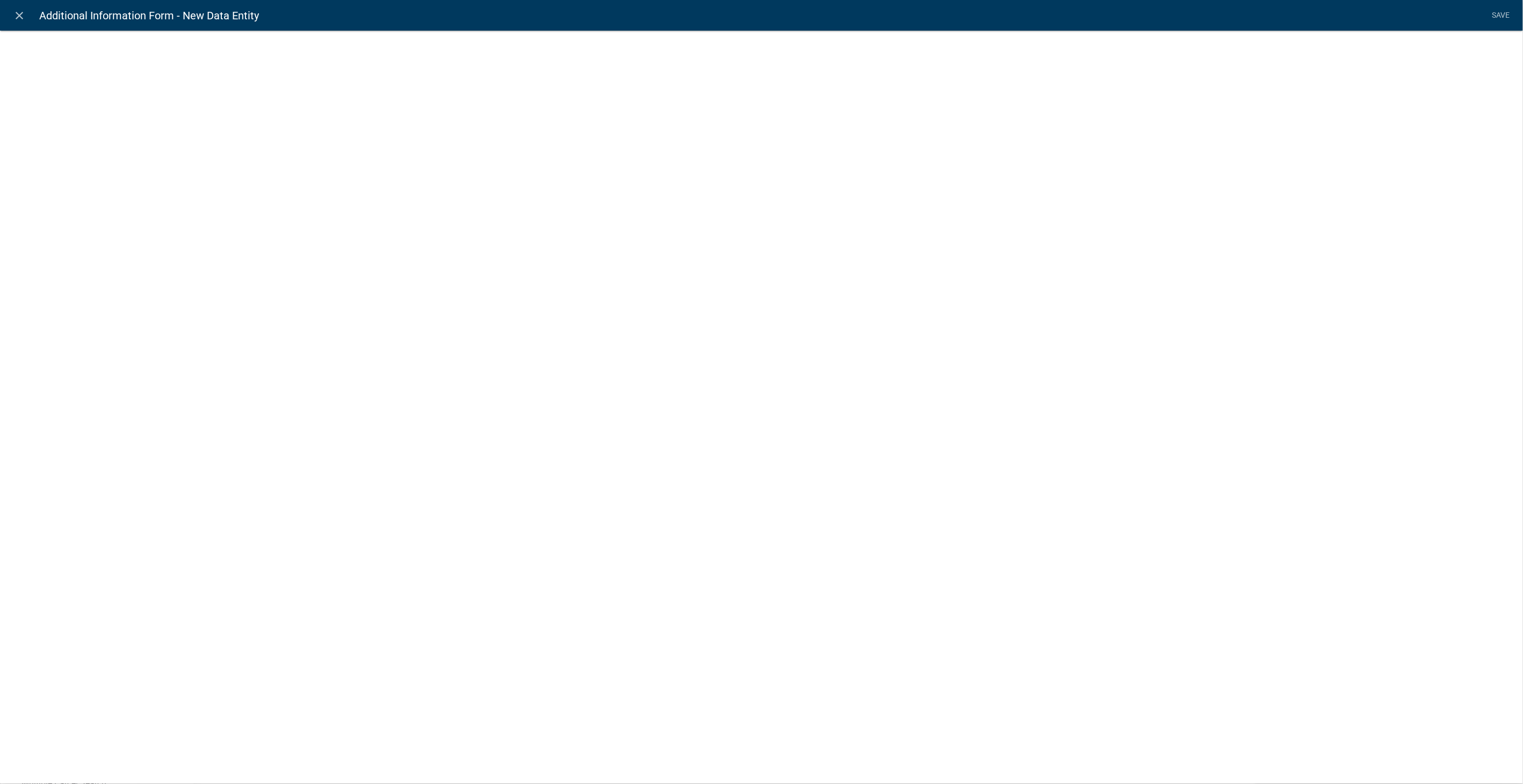
select select
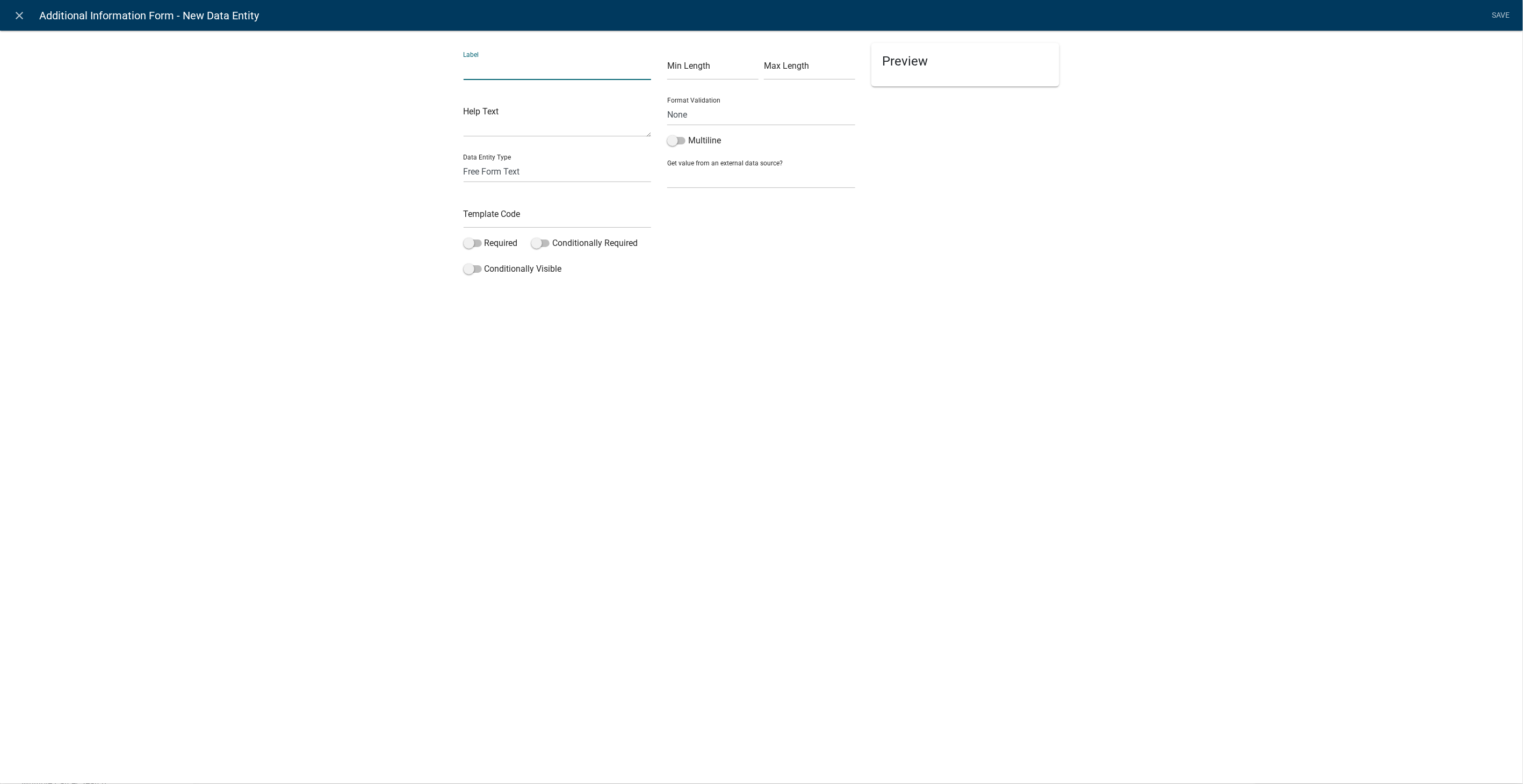
click at [479, 70] on input "text" at bounding box center [558, 68] width 188 height 22
type input "Click Next to Submit"
click at [503, 178] on select "Free Form Text Document Display Entity Value Fee Numeric Data Date Map Sketch D…" at bounding box center [558, 171] width 188 height 22
select select "rich-text"
click at [463, 161] on select "Free Form Text Document Display Entity Value Fee Numeric Data Date Map Sketch D…" at bounding box center [558, 171] width 188 height 22
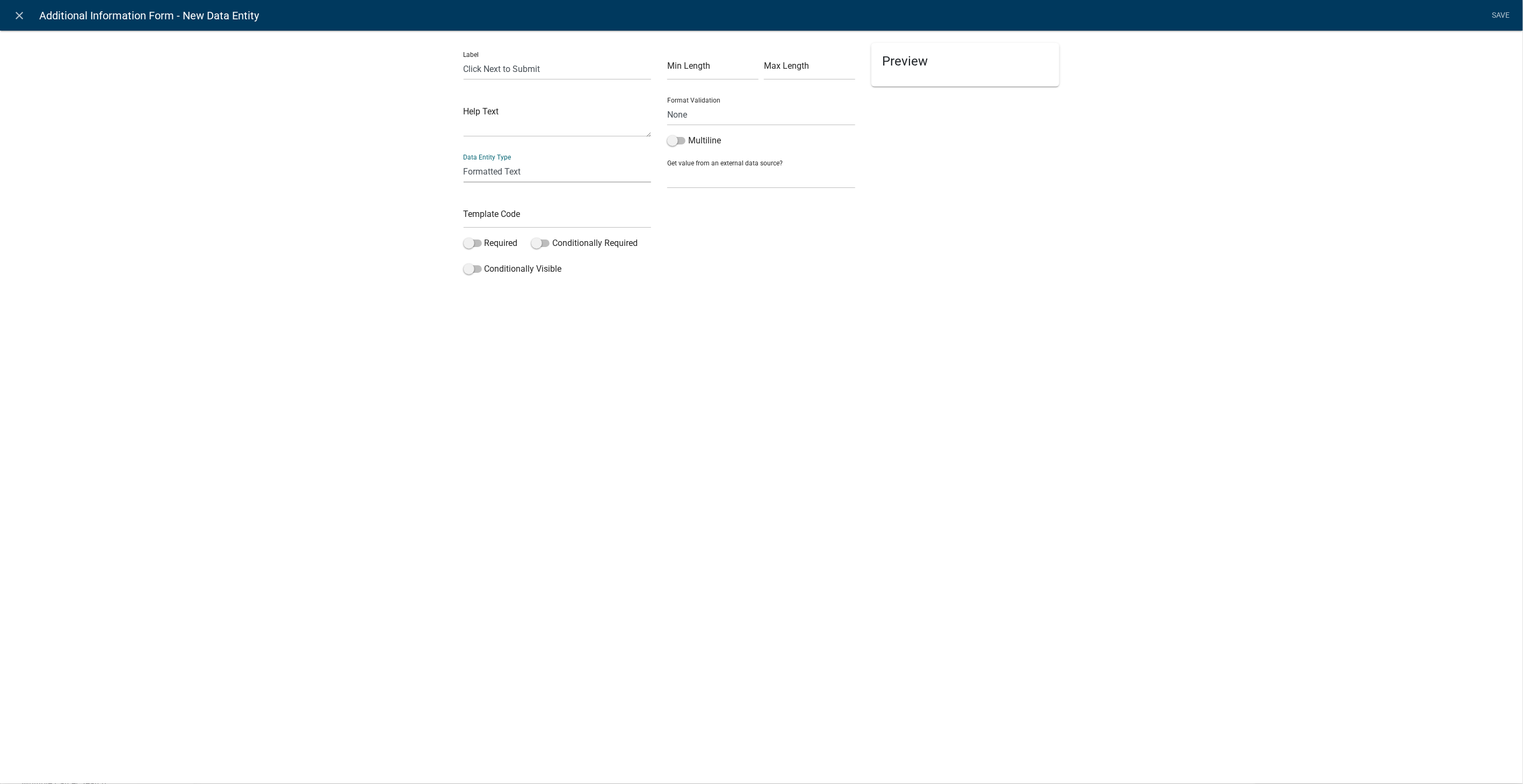
select select "rich-text"
click at [503, 221] on input "text" at bounding box center [558, 217] width 188 height 22
type input "ClickNextSubmit"
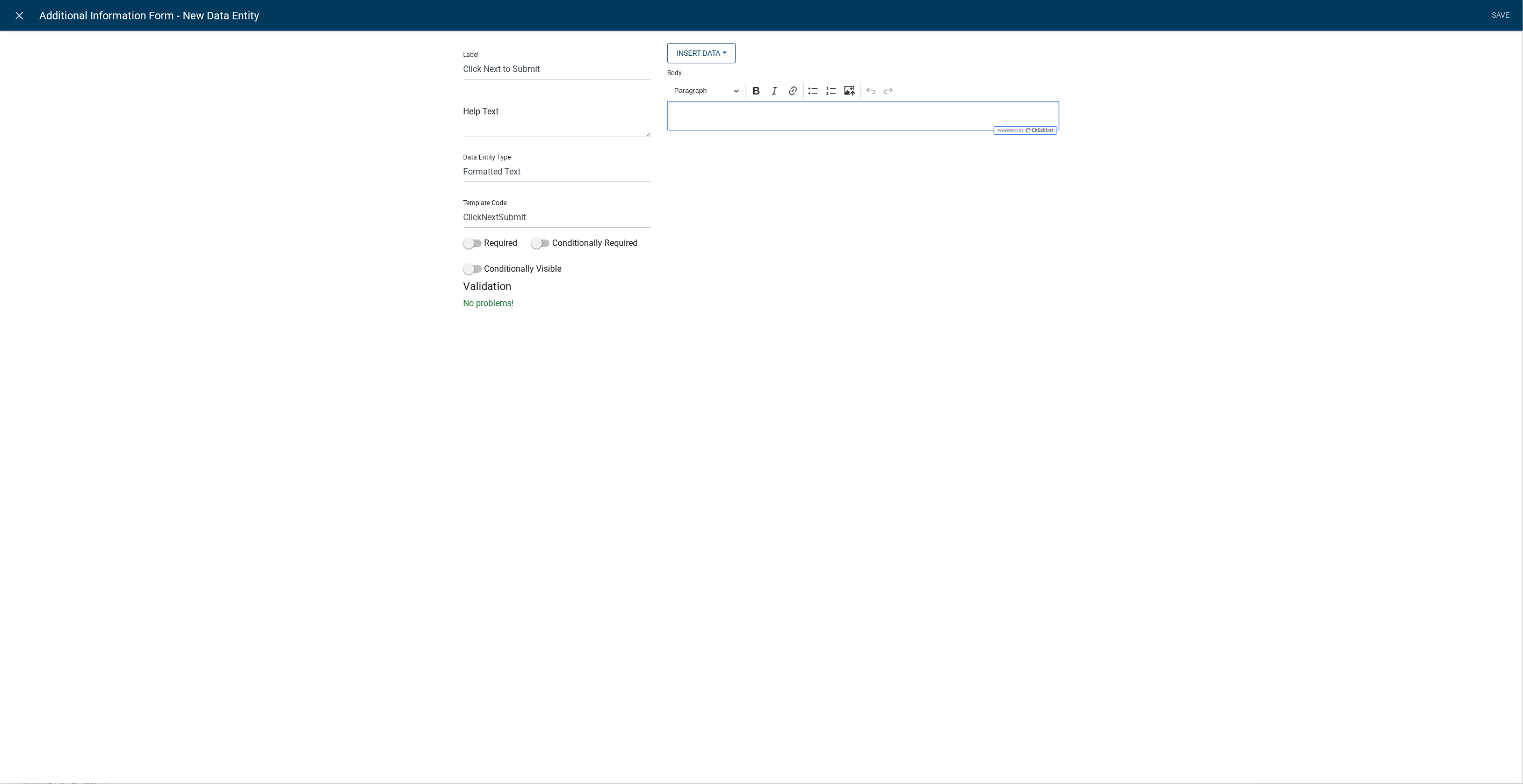
click at [730, 119] on p "Editor editing area: main. Press Alt+0 for help." at bounding box center [863, 116] width 381 height 13
click at [755, 88] on icon "Editor toolbar" at bounding box center [756, 90] width 7 height 8
click at [1492, 14] on link "Save" at bounding box center [1500, 15] width 27 height 20
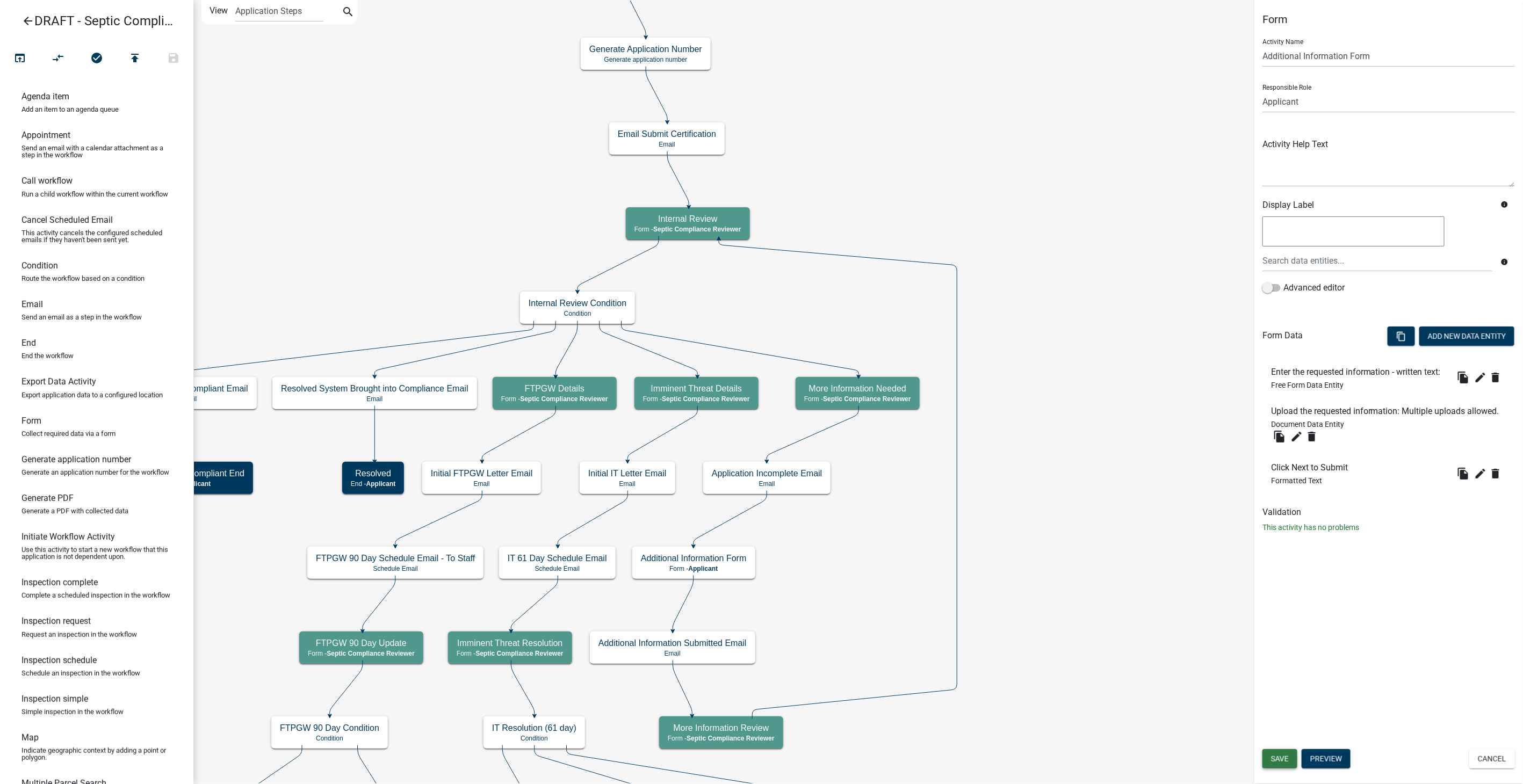
click at [1277, 764] on button "Save" at bounding box center [1279, 758] width 35 height 19
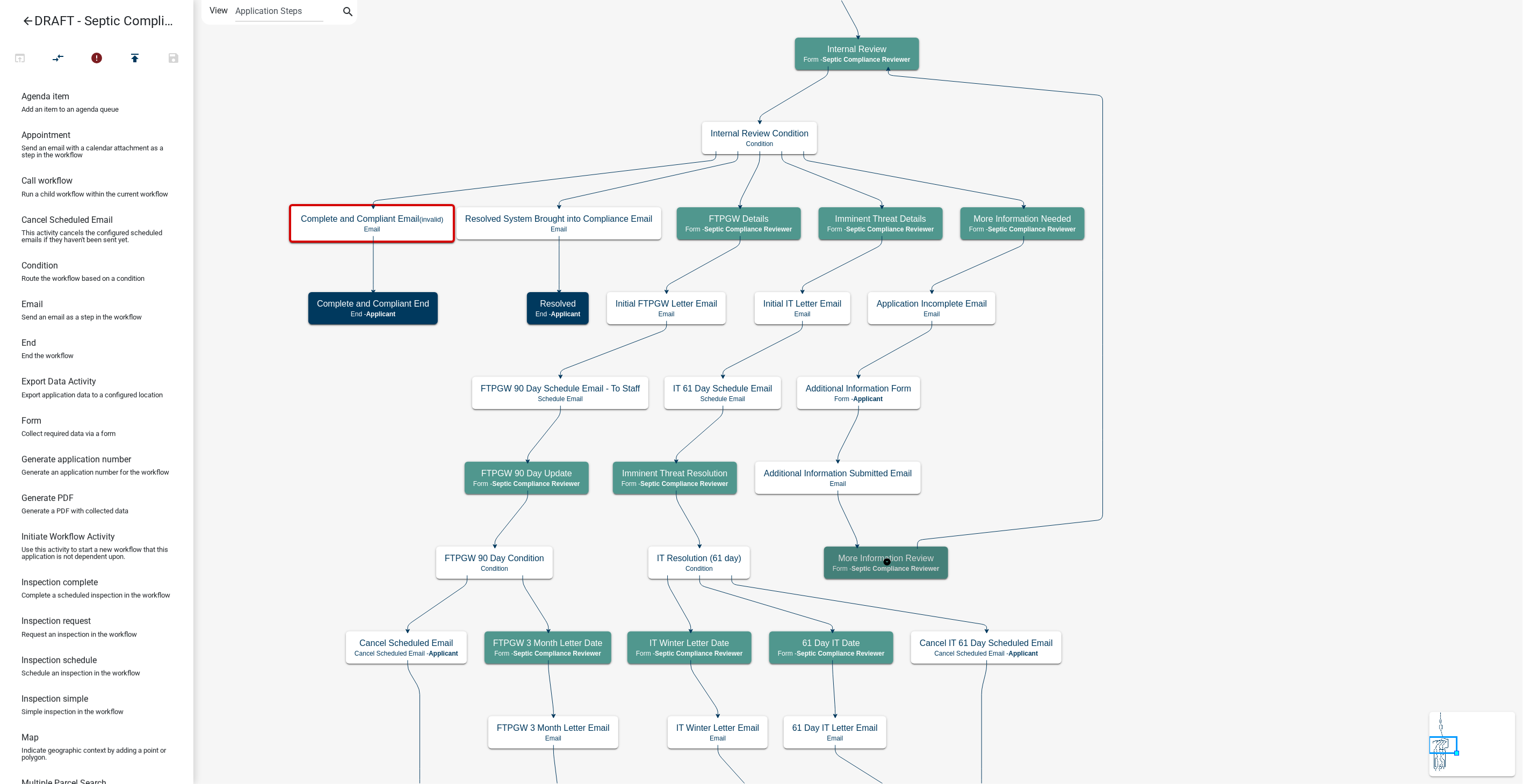
click at [921, 565] on span "Septic Compliance Reviewer" at bounding box center [895, 569] width 88 height 8
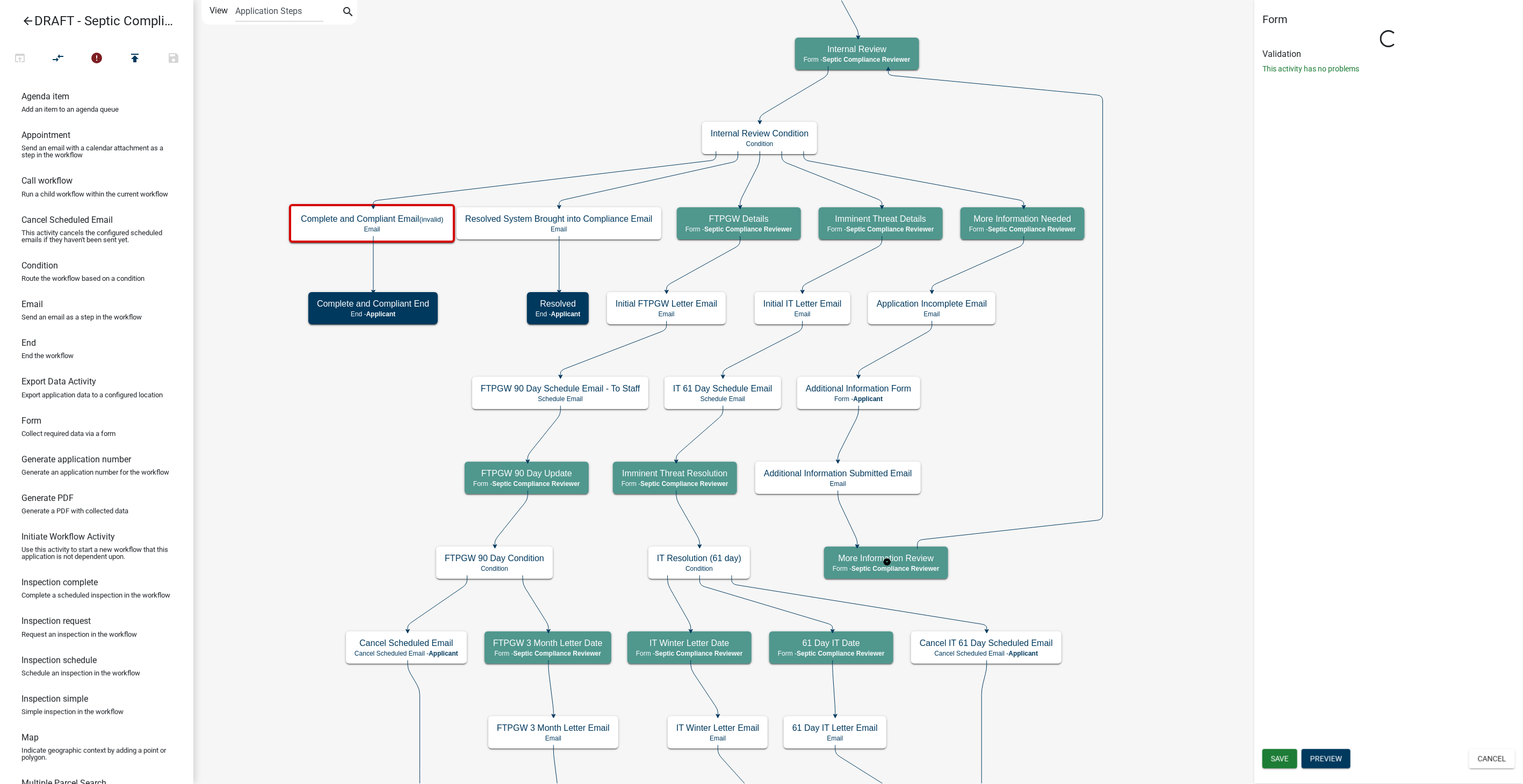
select select "A9757AB4-847A-48A3-8692-57EF8D3CA20F"
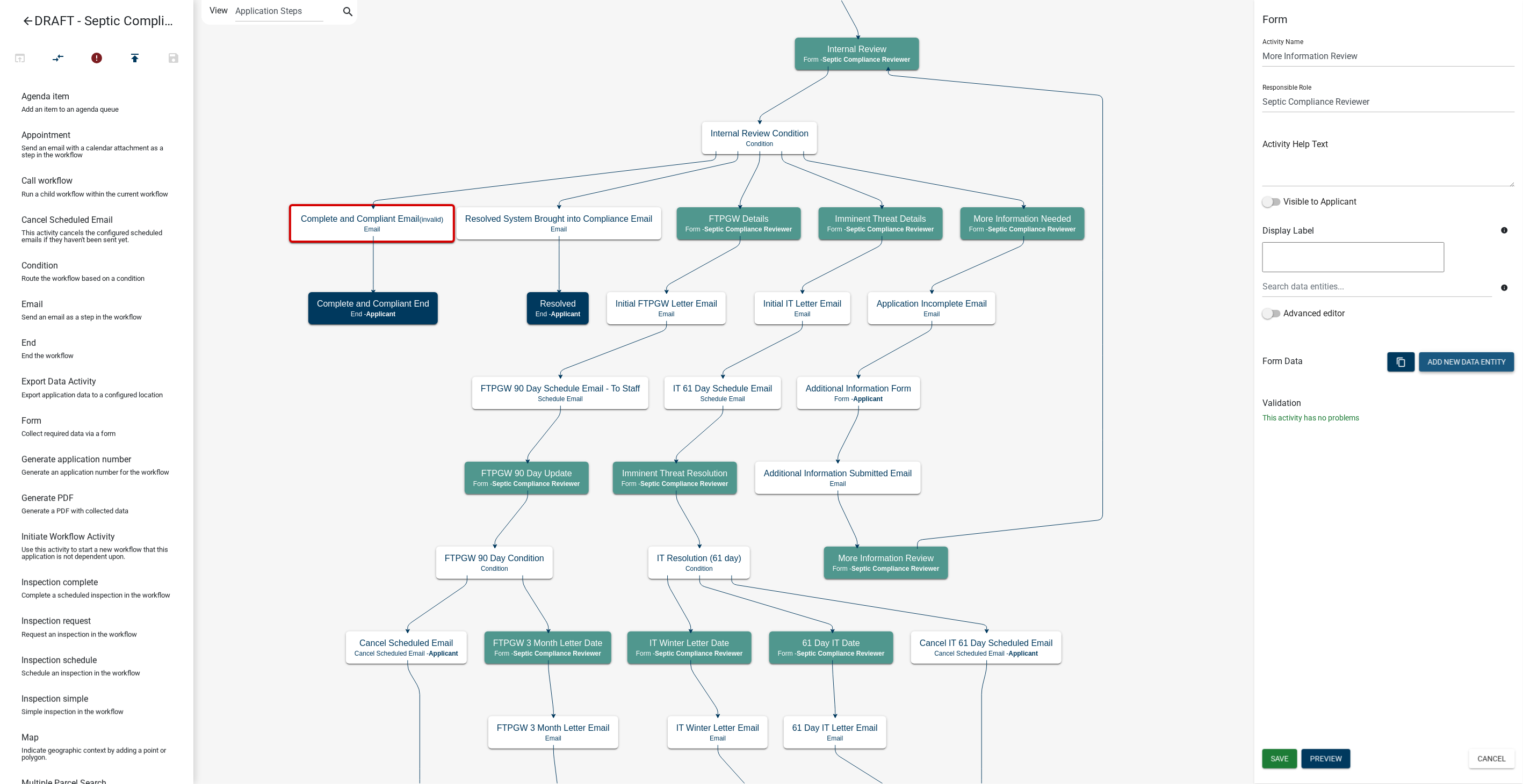
click at [1426, 362] on button "Add New Data Entity" at bounding box center [1467, 362] width 95 height 19
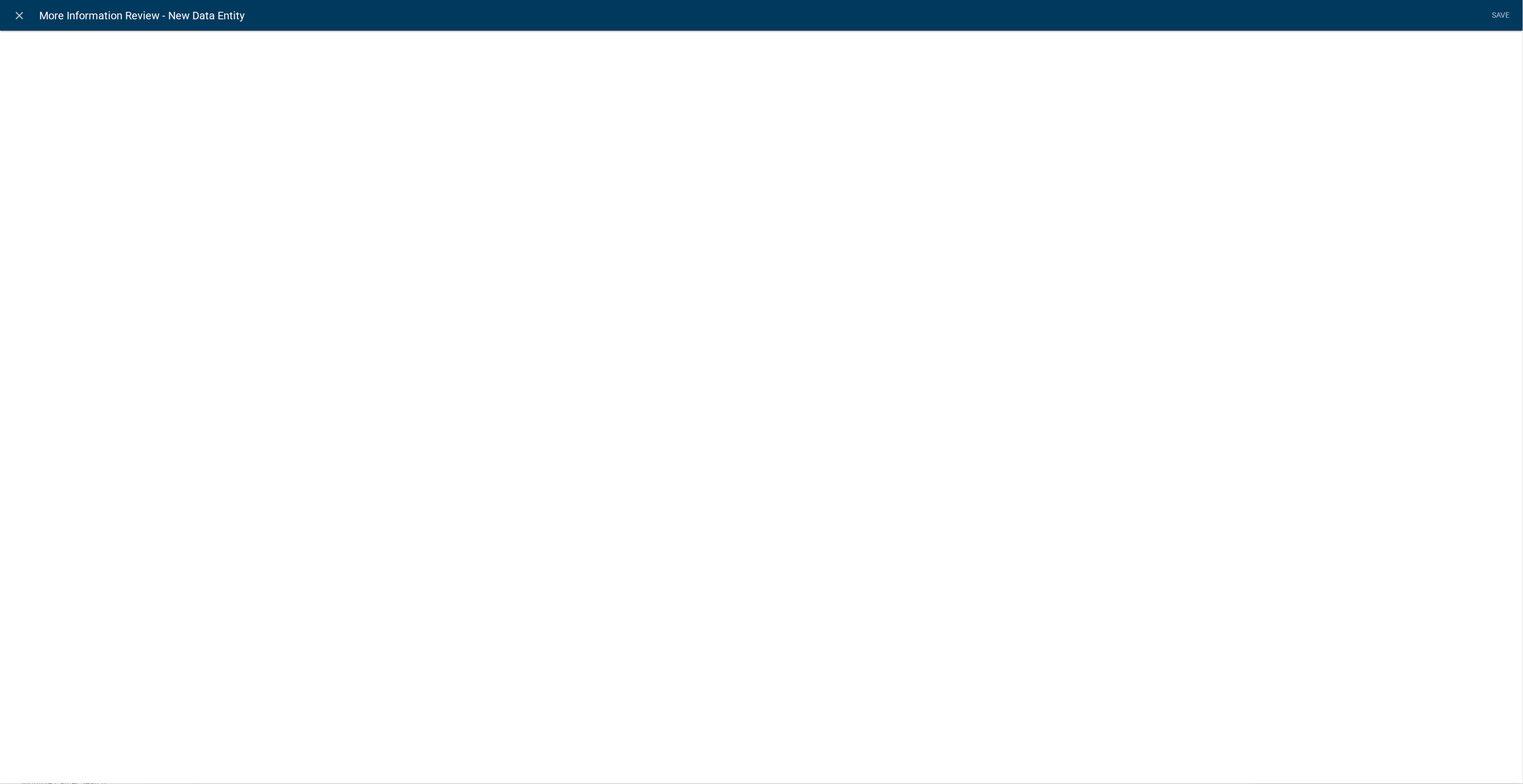
select select
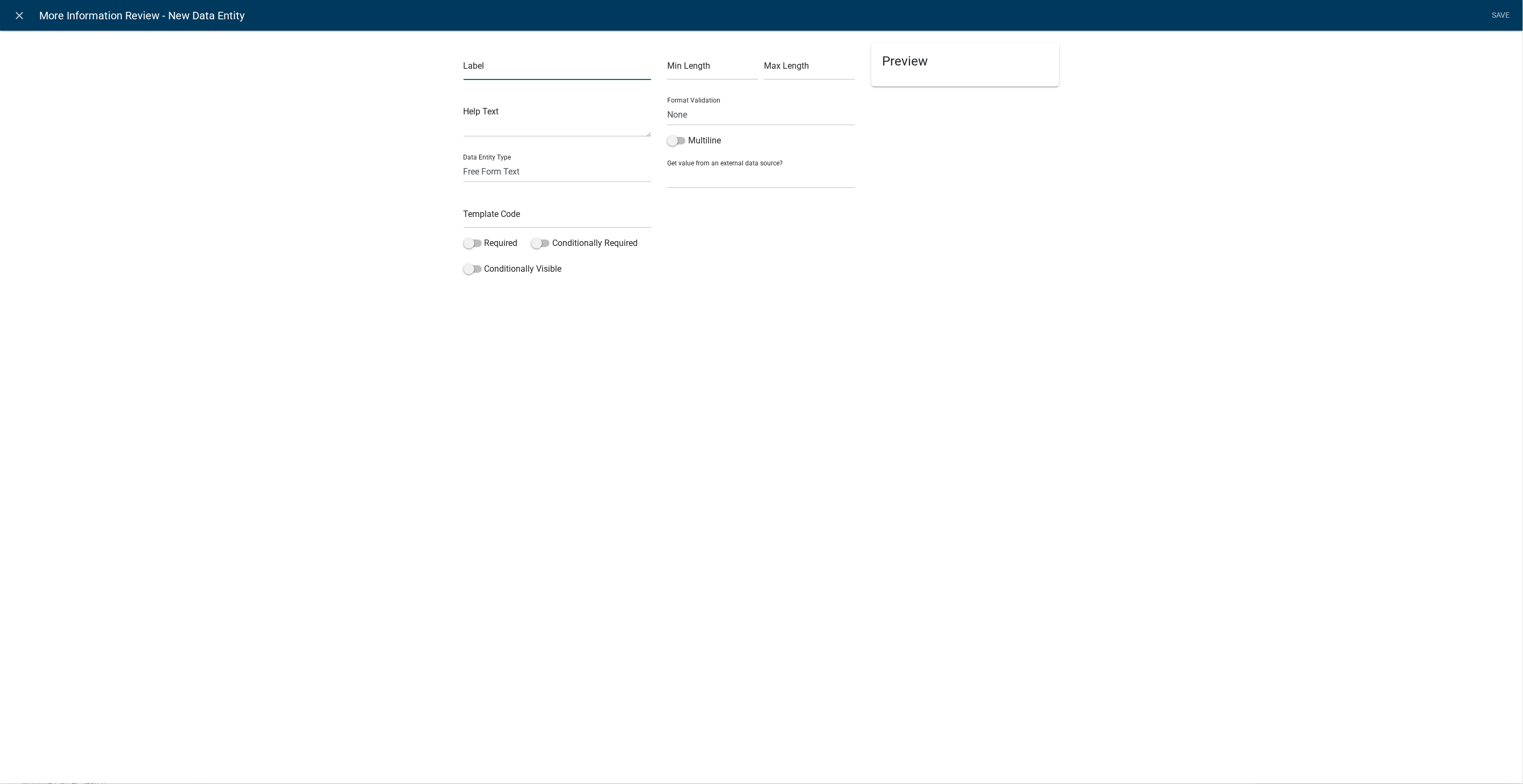
click at [528, 72] on input "text" at bounding box center [558, 68] width 188 height 22
type input "Review the missing information - Written"
click at [503, 173] on select "Free Form Text Document Display Entity Value Fee Numeric Data Date Map Sketch D…" at bounding box center [558, 171] width 188 height 22
select select "display-entity-value"
click at [463, 161] on select "Free Form Text Document Display Entity Value Fee Numeric Data Date Map Sketch D…" at bounding box center [558, 171] width 188 height 22
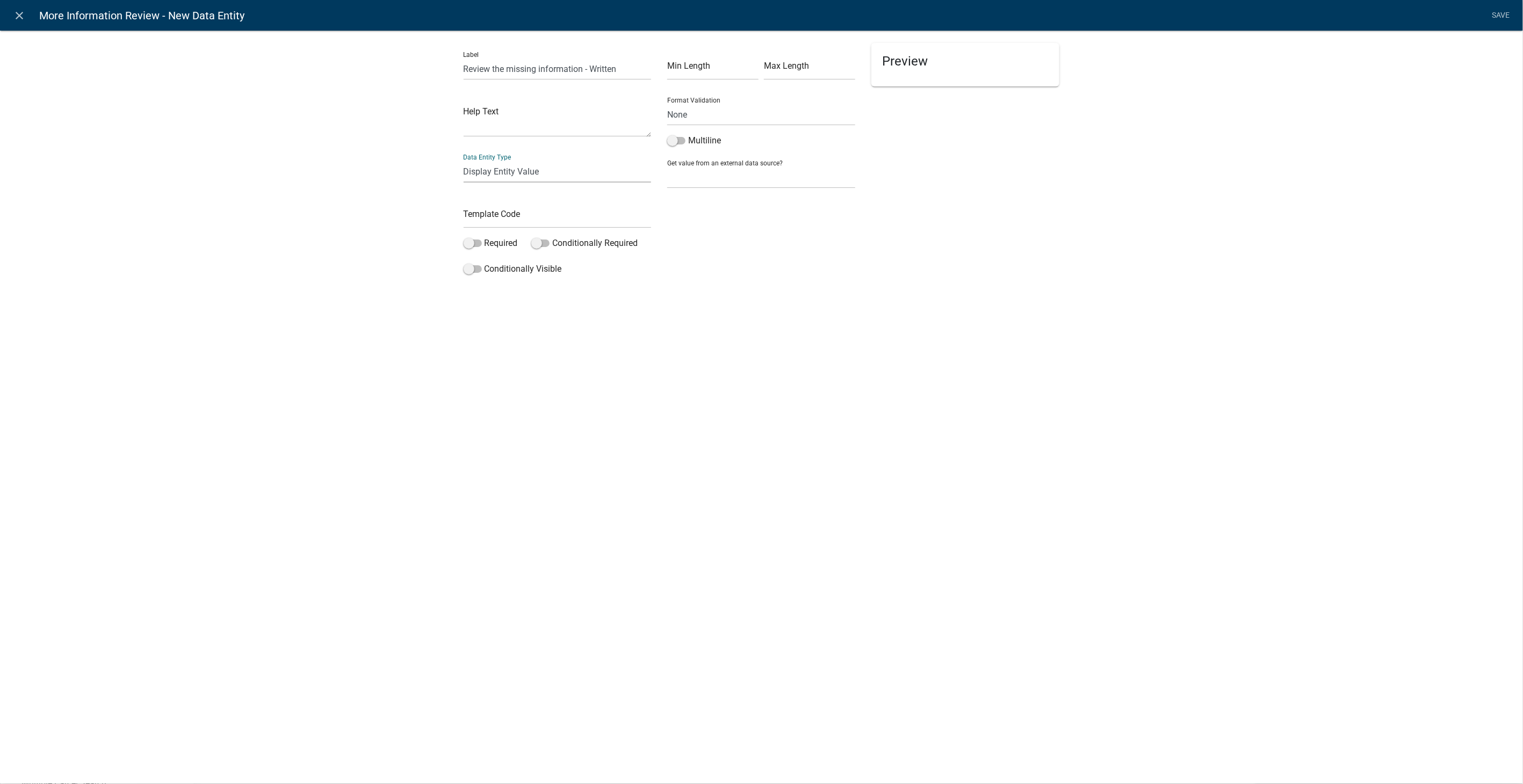
select select "display-entity-value"
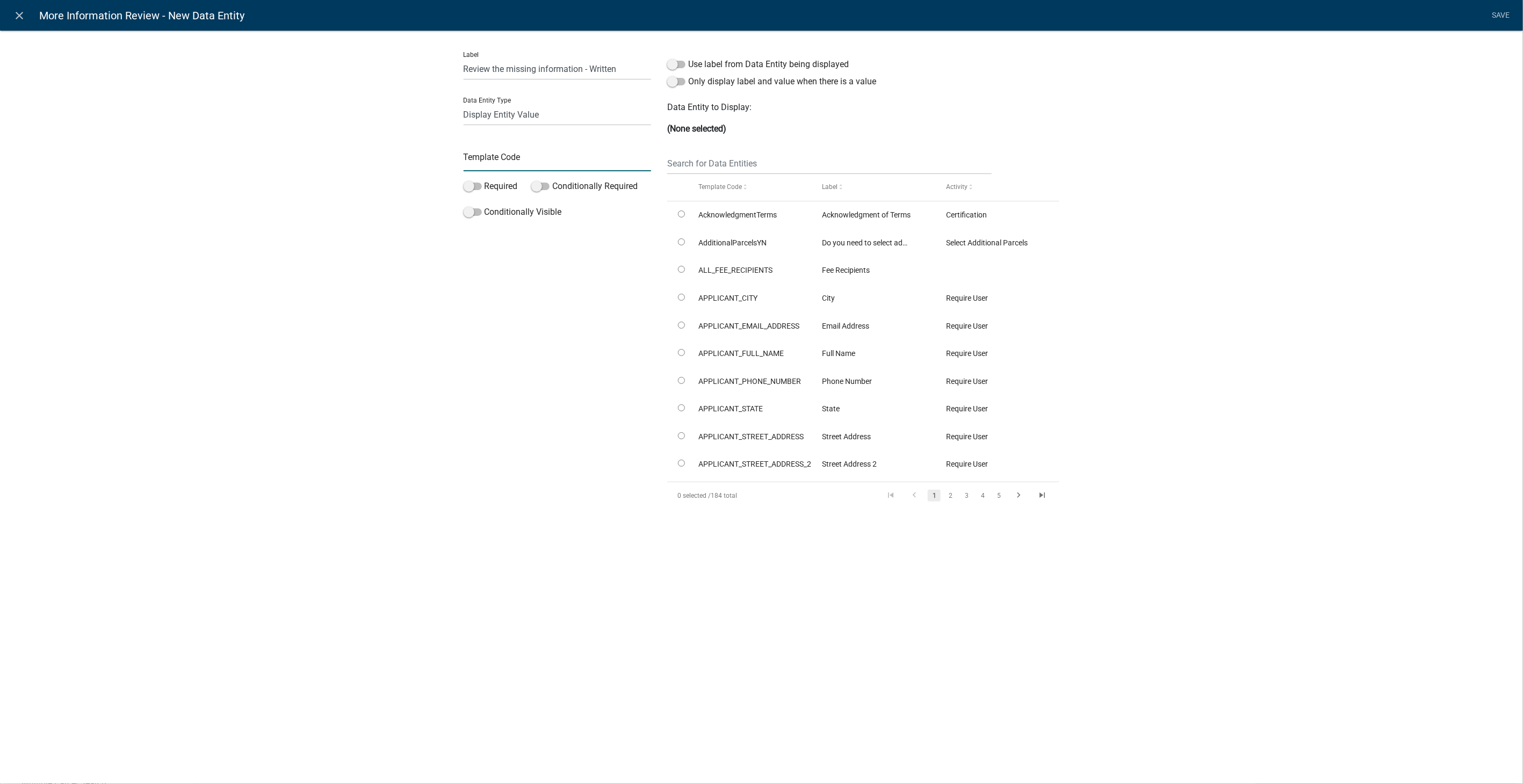
click at [497, 157] on input "text" at bounding box center [558, 160] width 188 height 22
type input "ReviewMoreInfoWritten"
click at [730, 157] on input "text" at bounding box center [829, 163] width 324 height 22
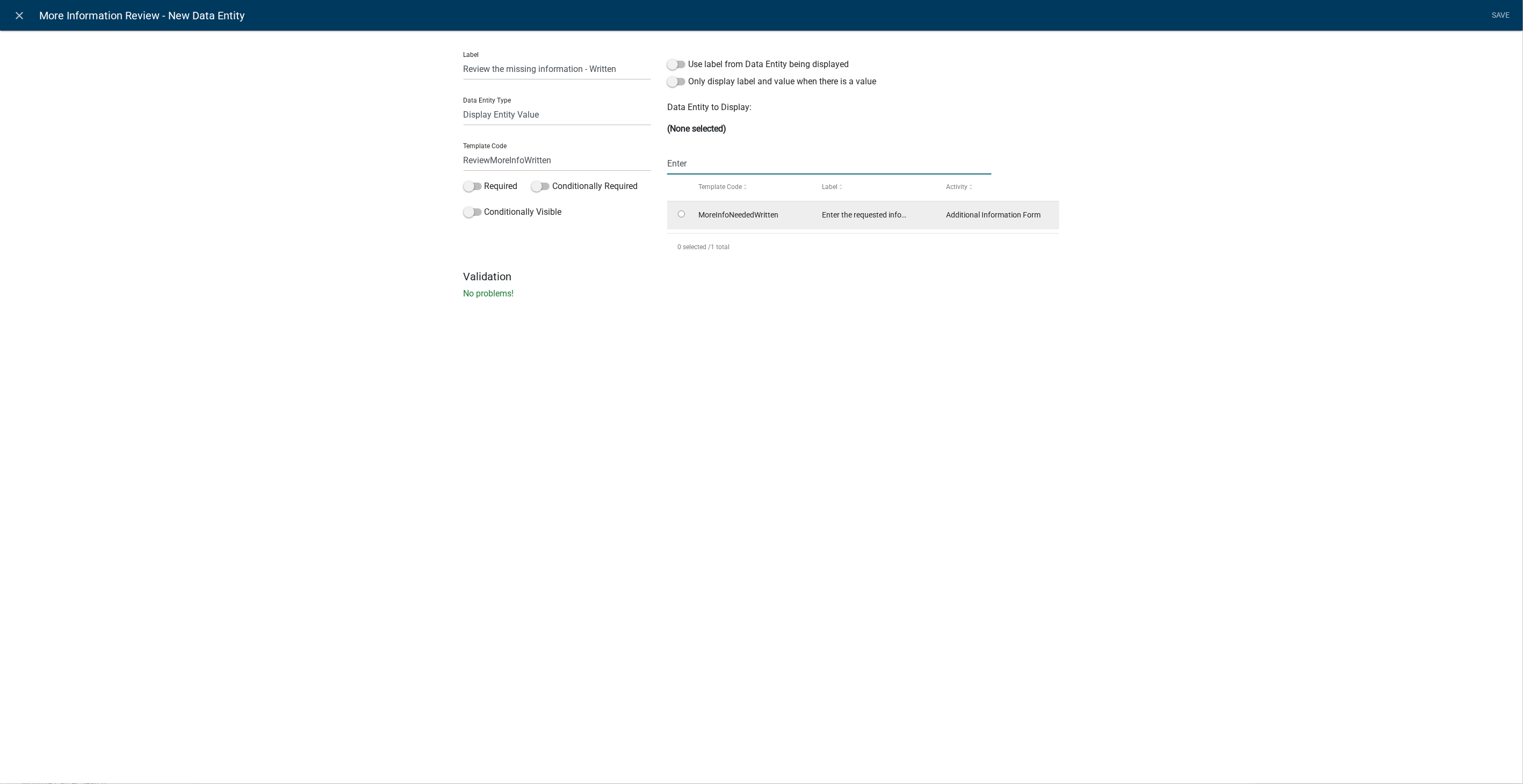
type input "Enter"
click at [679, 215] on input "radio" at bounding box center [681, 214] width 7 height 7
radio input "true"
click at [1502, 16] on link "Save" at bounding box center [1500, 15] width 27 height 20
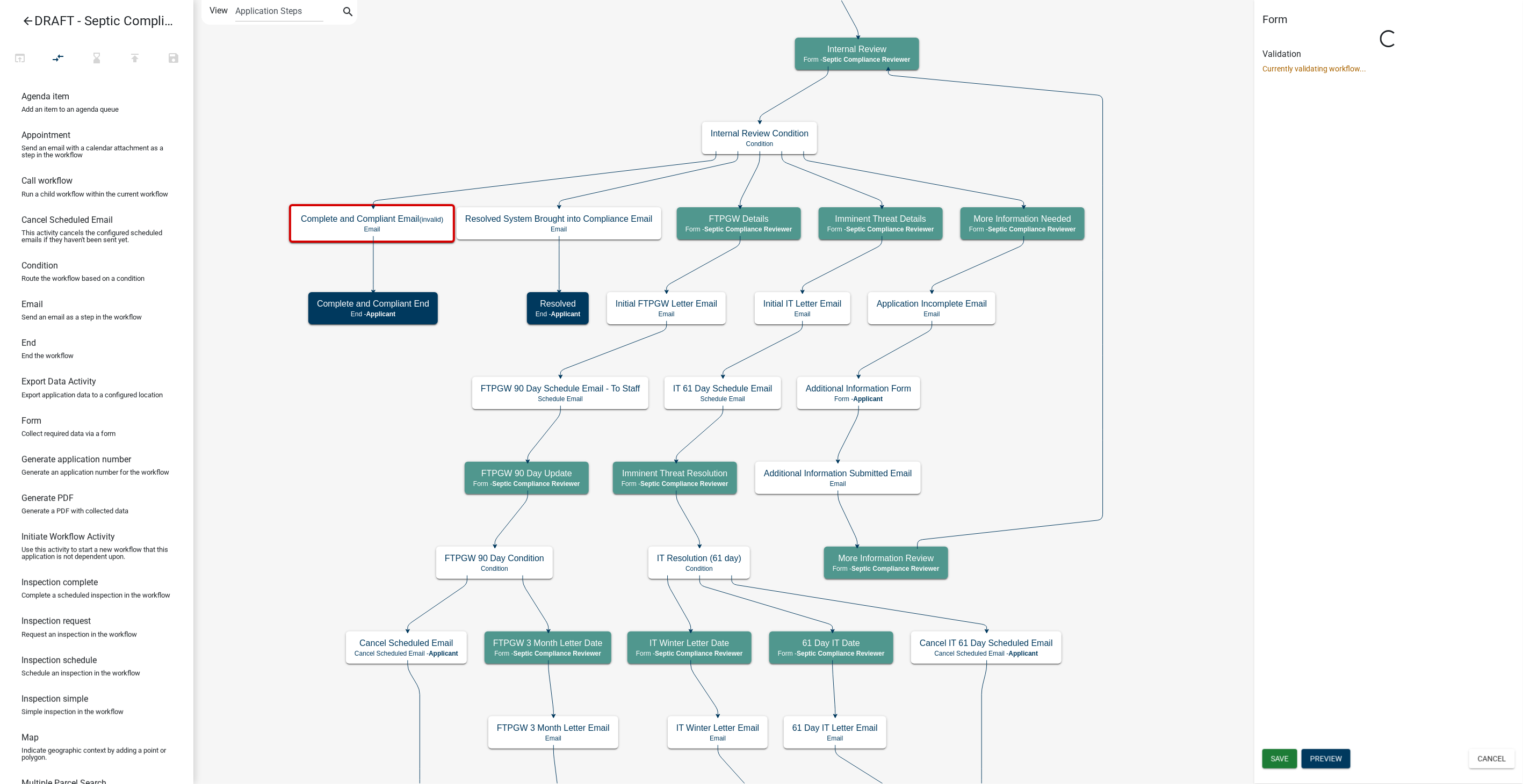
select select "A9757AB4-847A-48A3-8692-57EF8D3CA20F"
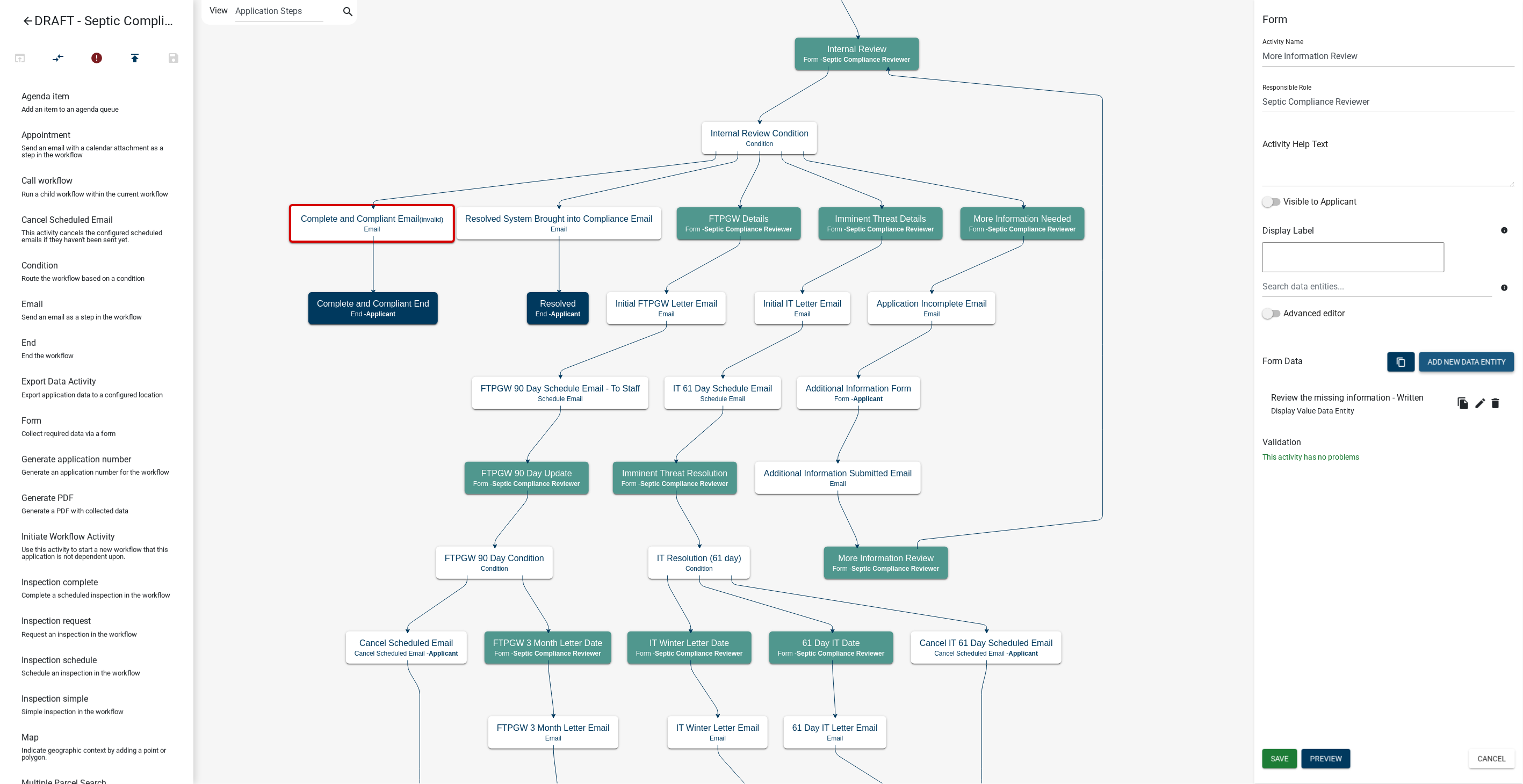
click at [1464, 360] on button "Add New Data Entity" at bounding box center [1467, 362] width 95 height 19
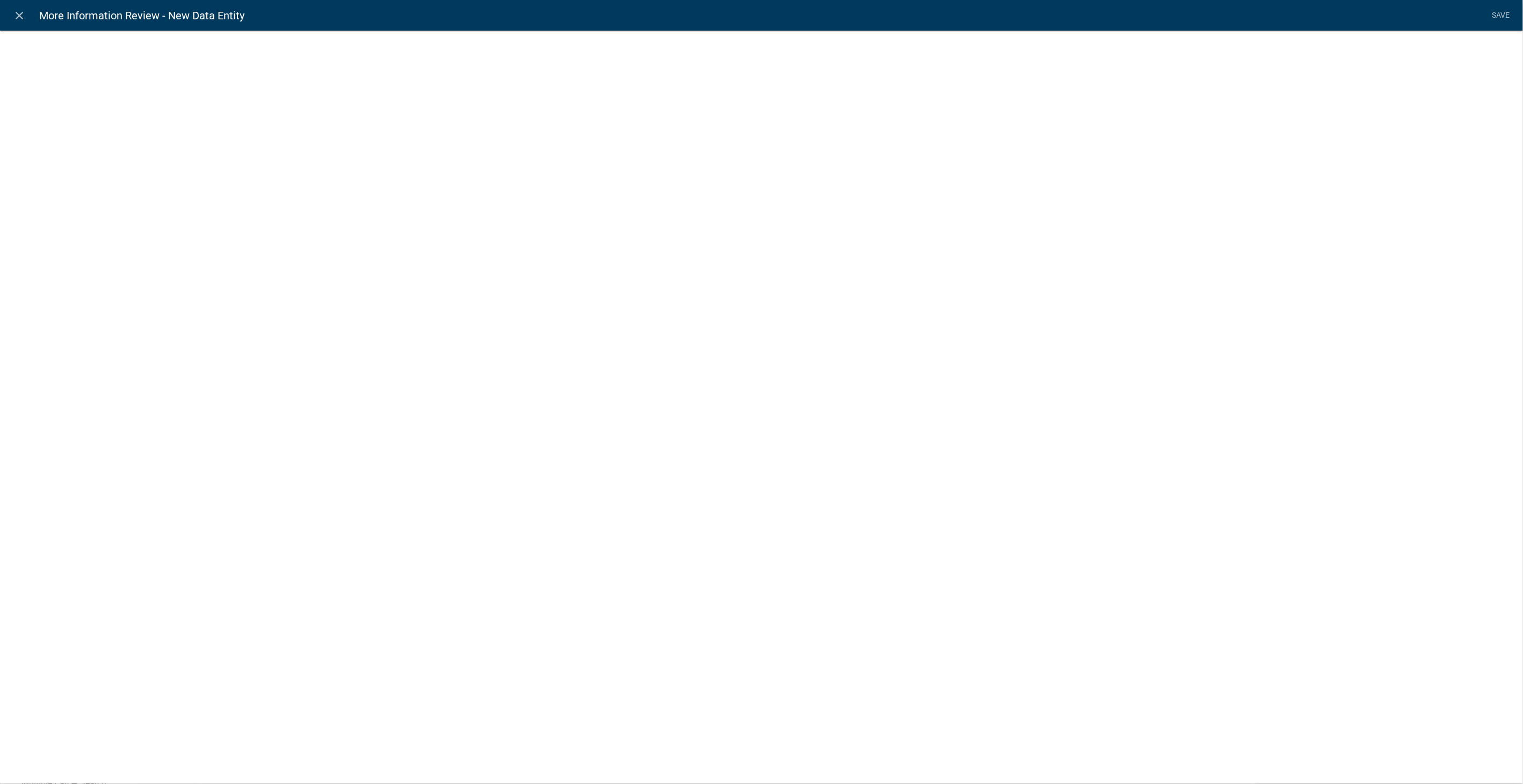
select select
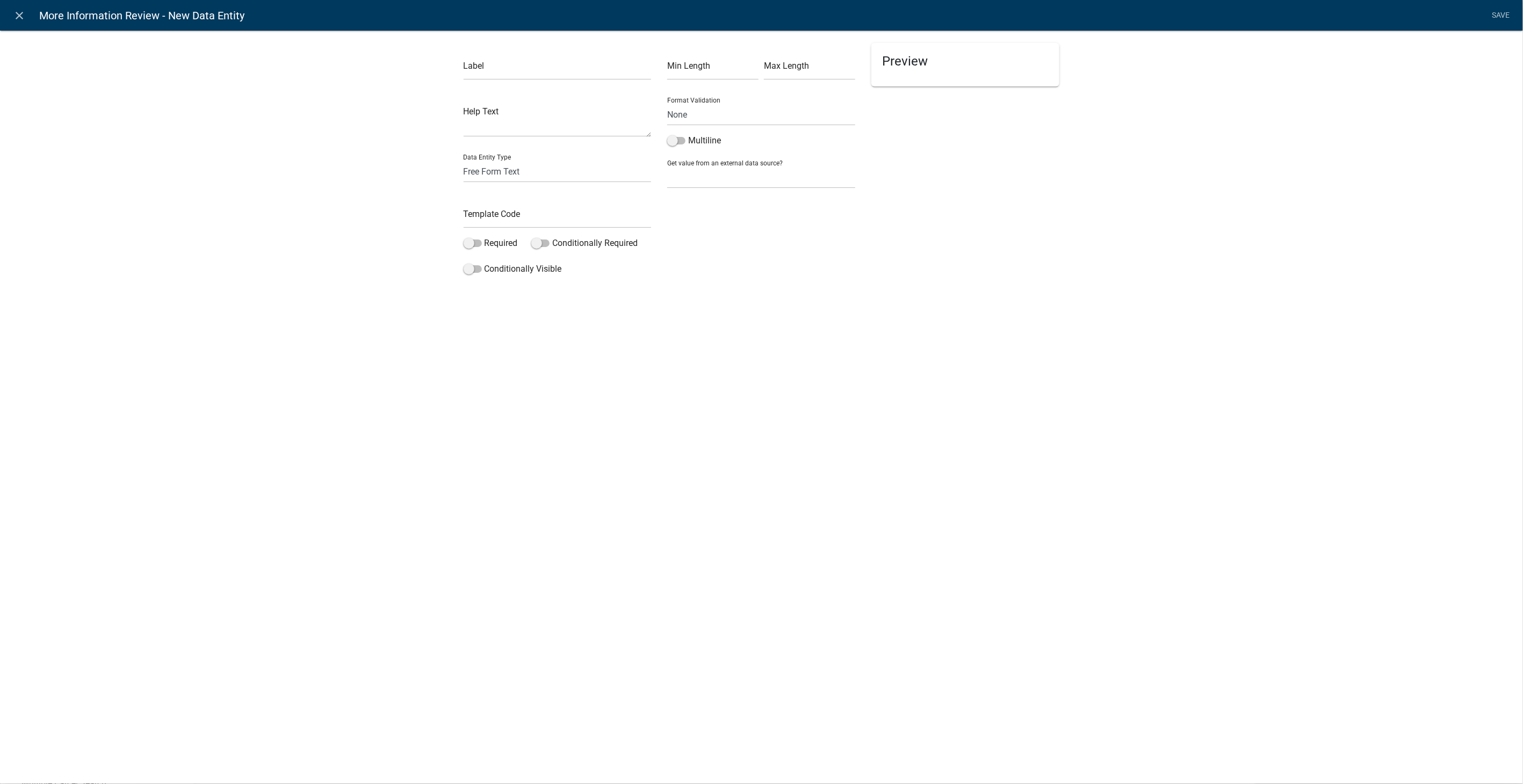
click at [531, 55] on div "Label" at bounding box center [558, 61] width 188 height 37
click at [532, 68] on input "text" at bounding box center [558, 68] width 188 height 22
type input "Review the missing information - Uploads"
click at [505, 165] on select "Free Form Text Document Display Entity Value Fee Numeric Data Date Map Sketch D…" at bounding box center [558, 171] width 188 height 22
select select "display-entity-value"
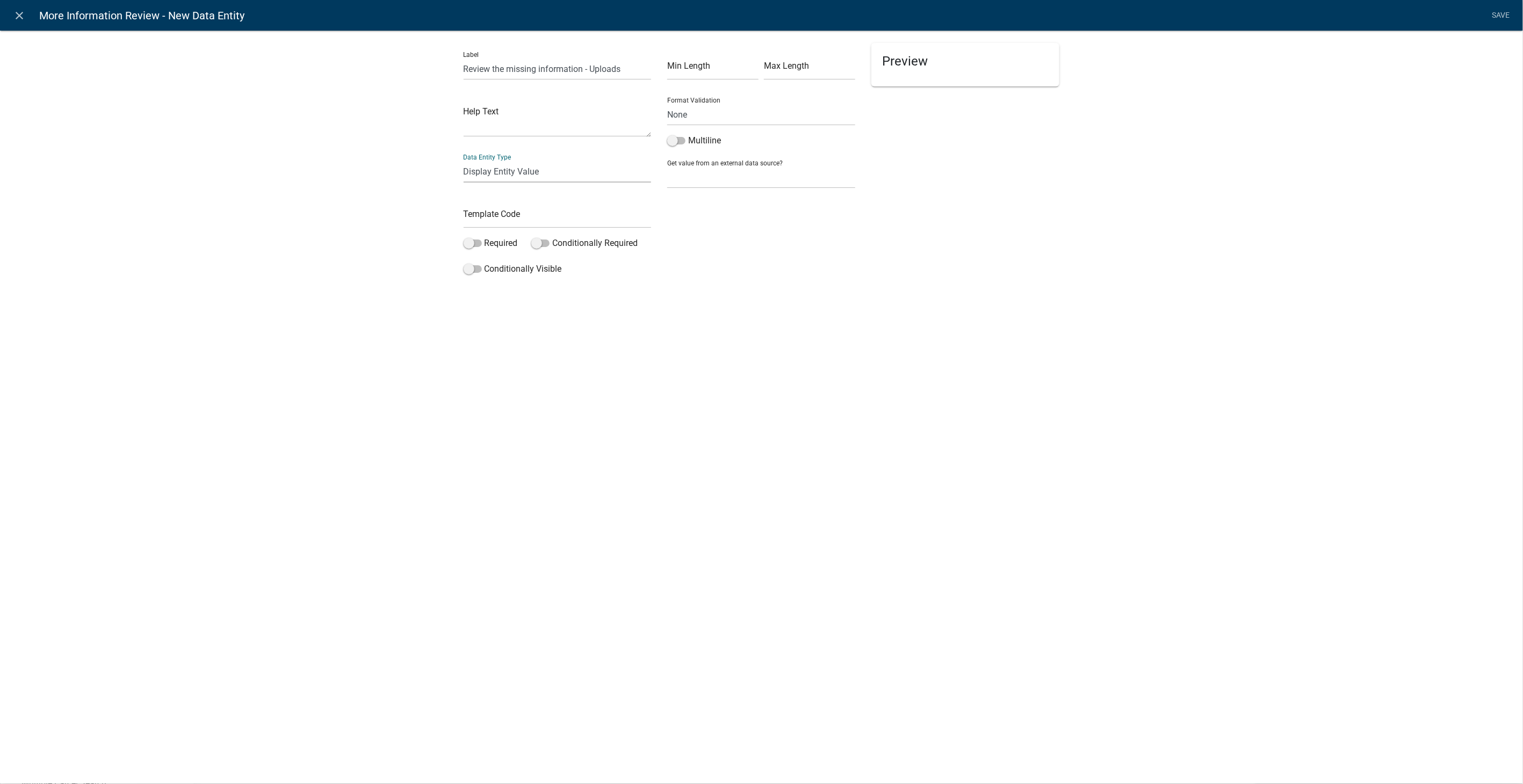
click at [463, 161] on select "Free Form Text Document Display Entity Value Fee Numeric Data Date Map Sketch D…" at bounding box center [558, 171] width 188 height 22
select select "display-entity-value"
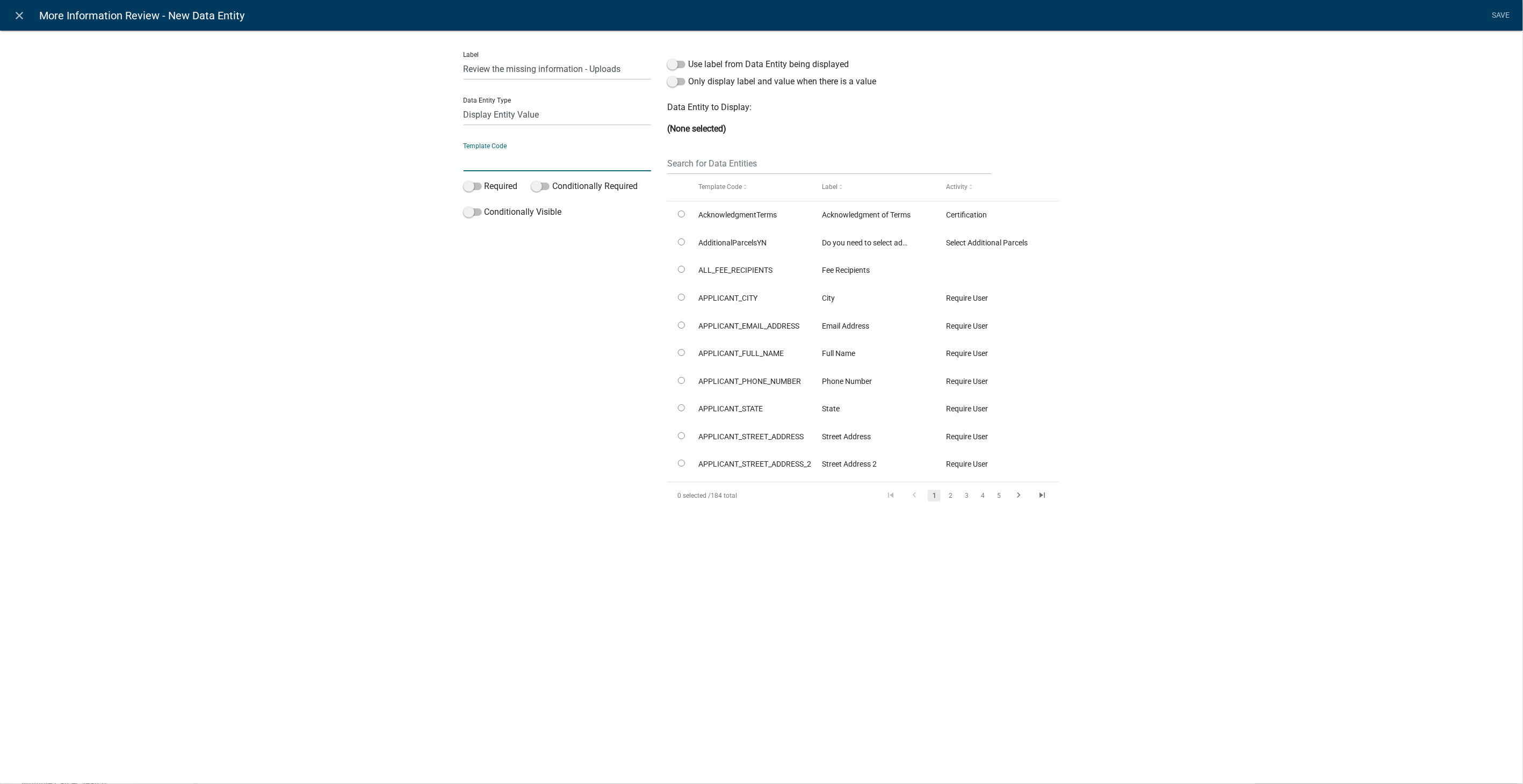
click at [493, 167] on input "text" at bounding box center [558, 160] width 188 height 22
type input "ReviewMoreInfoUpload"
click at [762, 160] on input "text" at bounding box center [829, 163] width 324 height 22
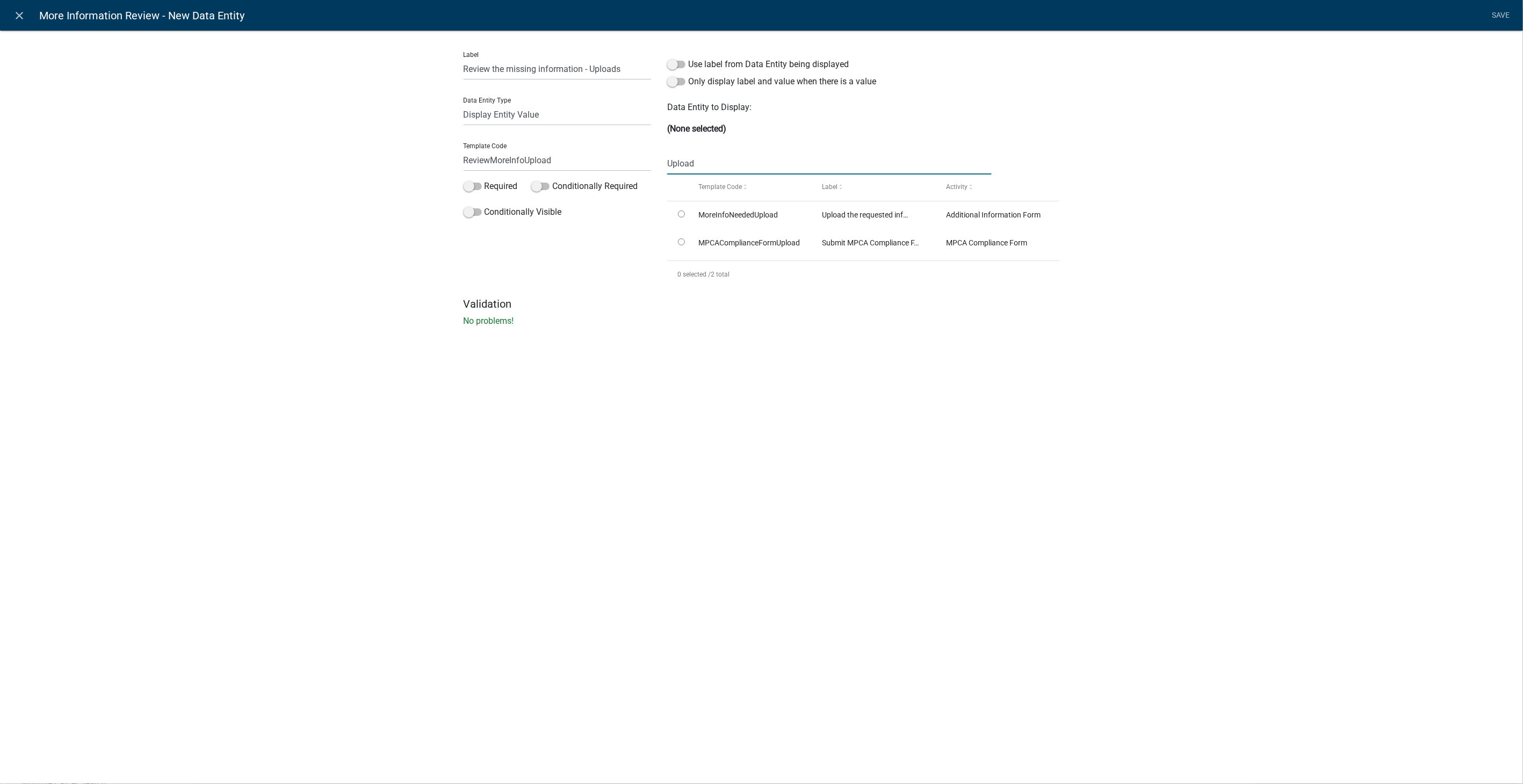
type input "Upload"
click at [789, 338] on div "Label Review the missing information - Uploads Data Entity Type Free Form Text …" at bounding box center [761, 182] width 1523 height 337
click at [680, 215] on input "radio" at bounding box center [681, 214] width 7 height 7
radio input "true"
click at [1505, 13] on link "Save" at bounding box center [1500, 15] width 27 height 20
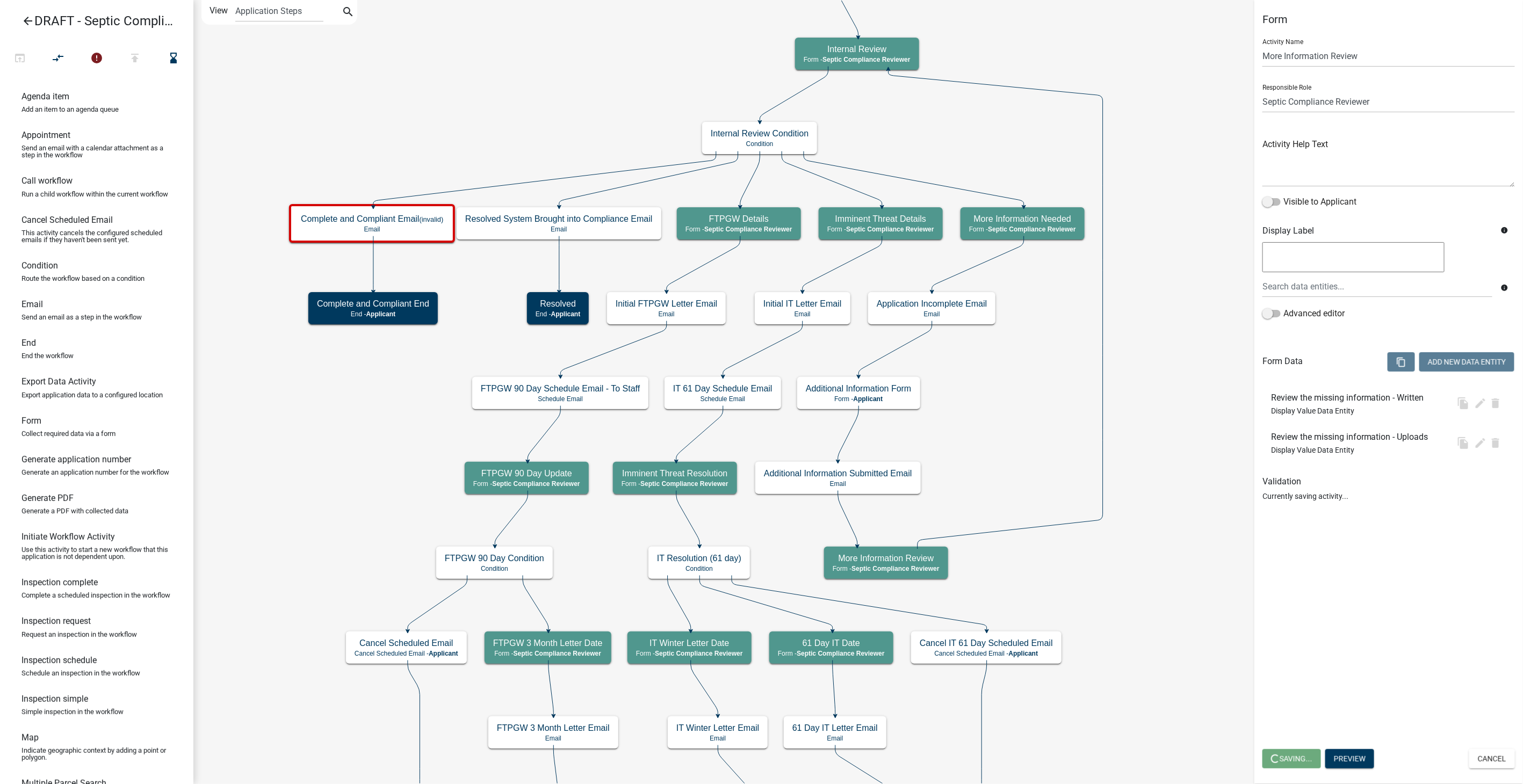
select select "A9757AB4-847A-48A3-8692-57EF8D3CA20F"
click at [1430, 360] on button "Add New Data Entity" at bounding box center [1467, 362] width 95 height 19
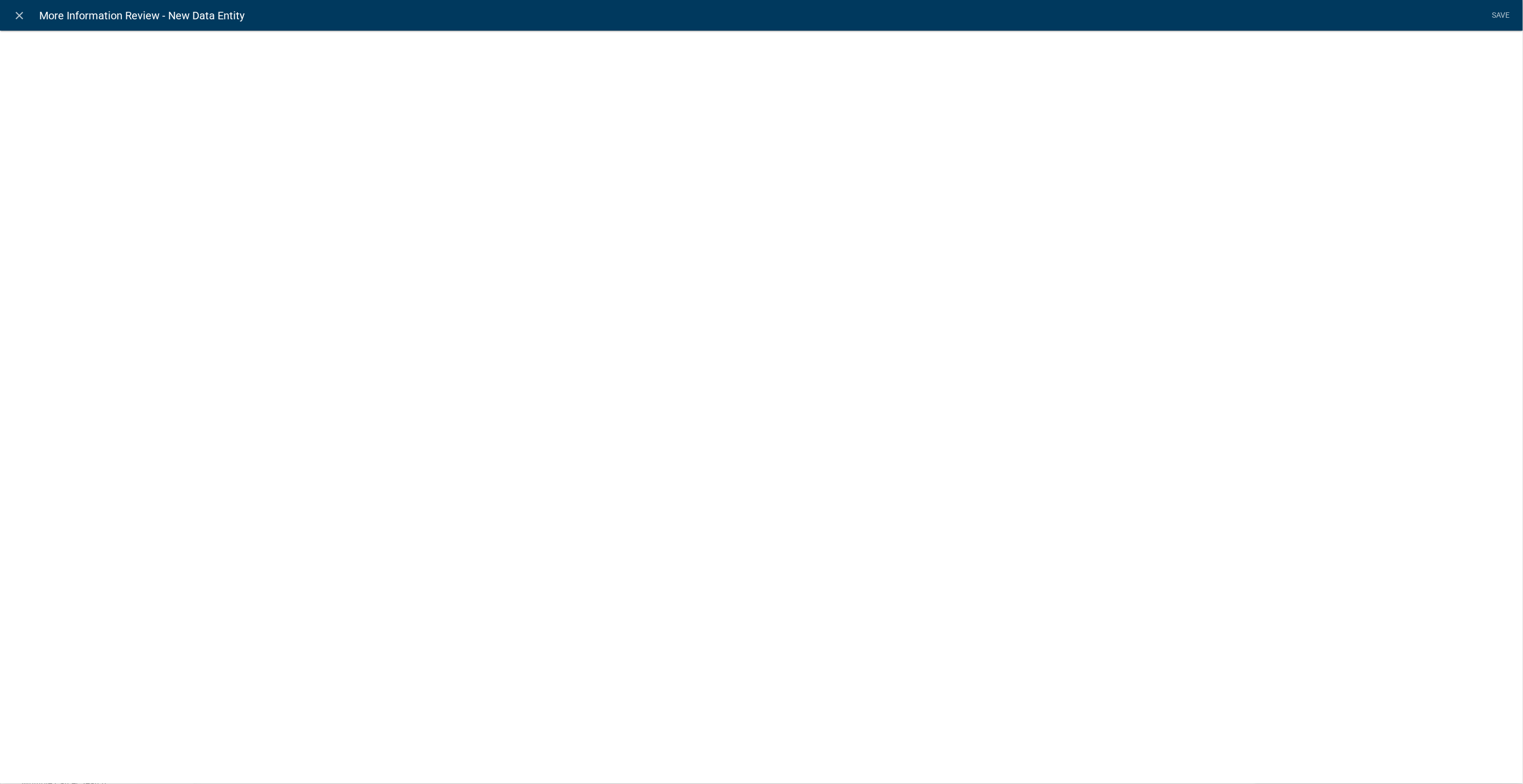
select select
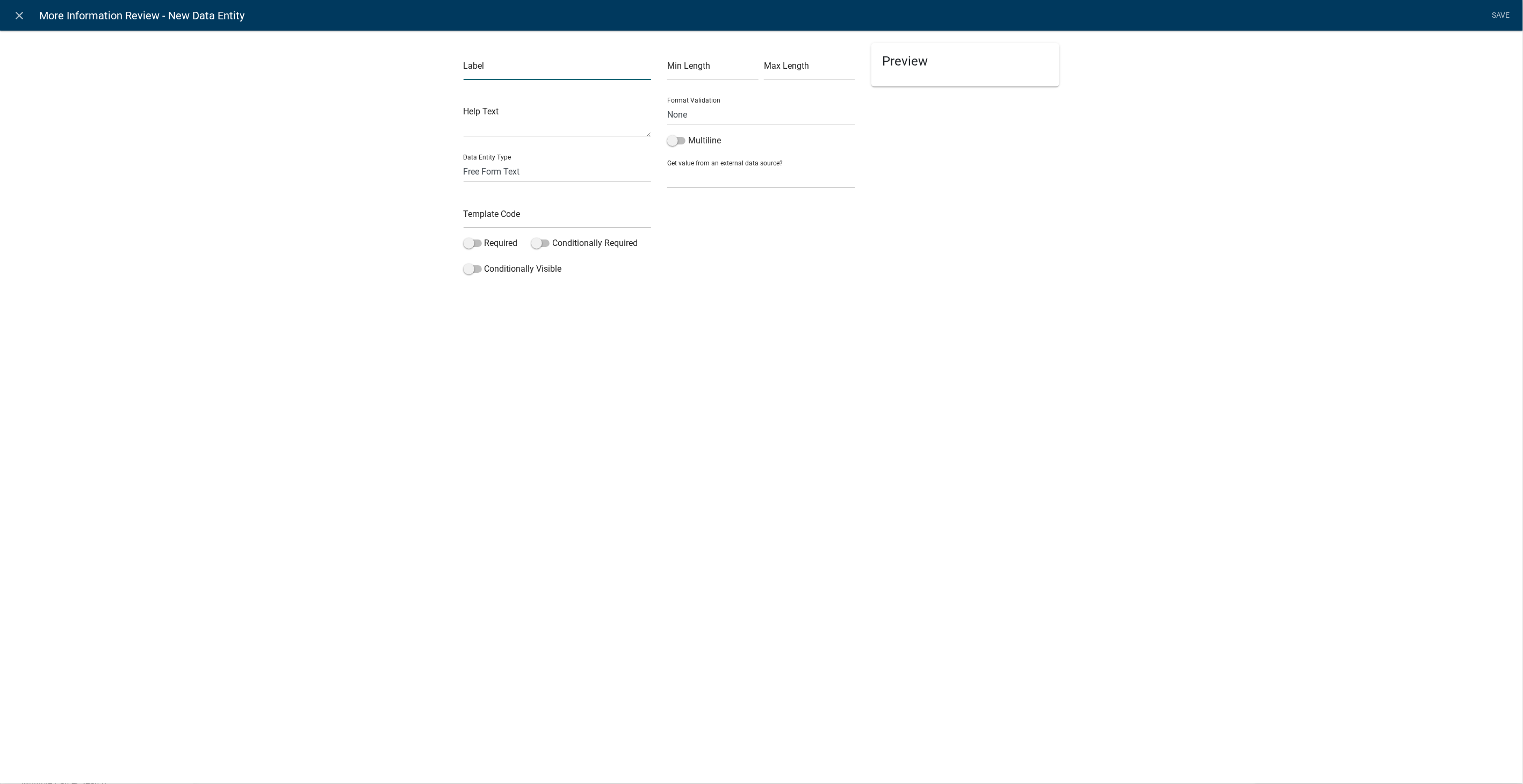
click at [487, 68] on input "text" at bounding box center [558, 68] width 188 height 22
type input "Requested Information:"
click at [480, 166] on select "Free Form Text Document Display Entity Value Fee Numeric Data Date Map Sketch D…" at bounding box center [558, 171] width 188 height 22
select select "display-entity-value"
click at [463, 161] on select "Free Form Text Document Display Entity Value Fee Numeric Data Date Map Sketch D…" at bounding box center [558, 171] width 188 height 22
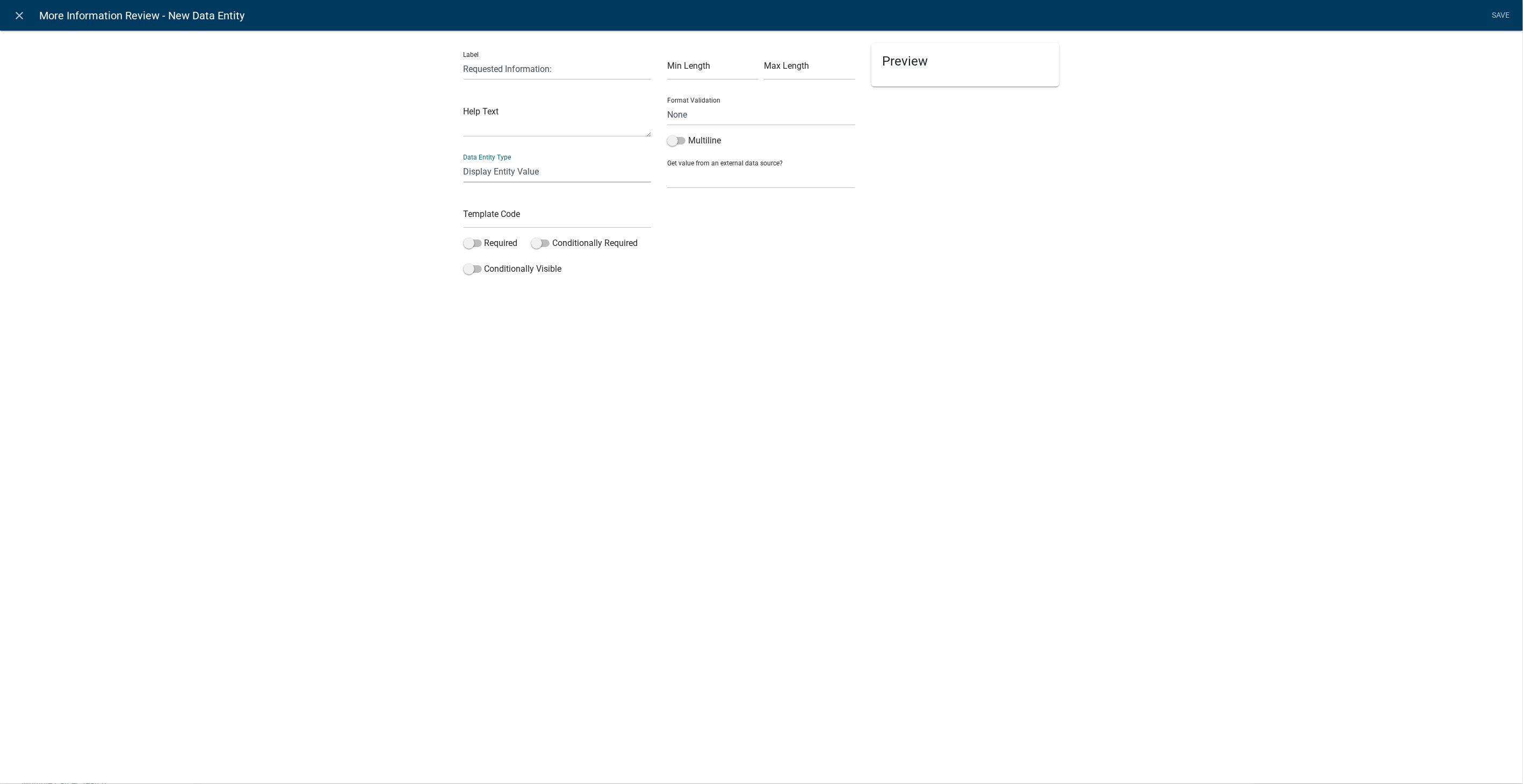
select select "display-entity-value"
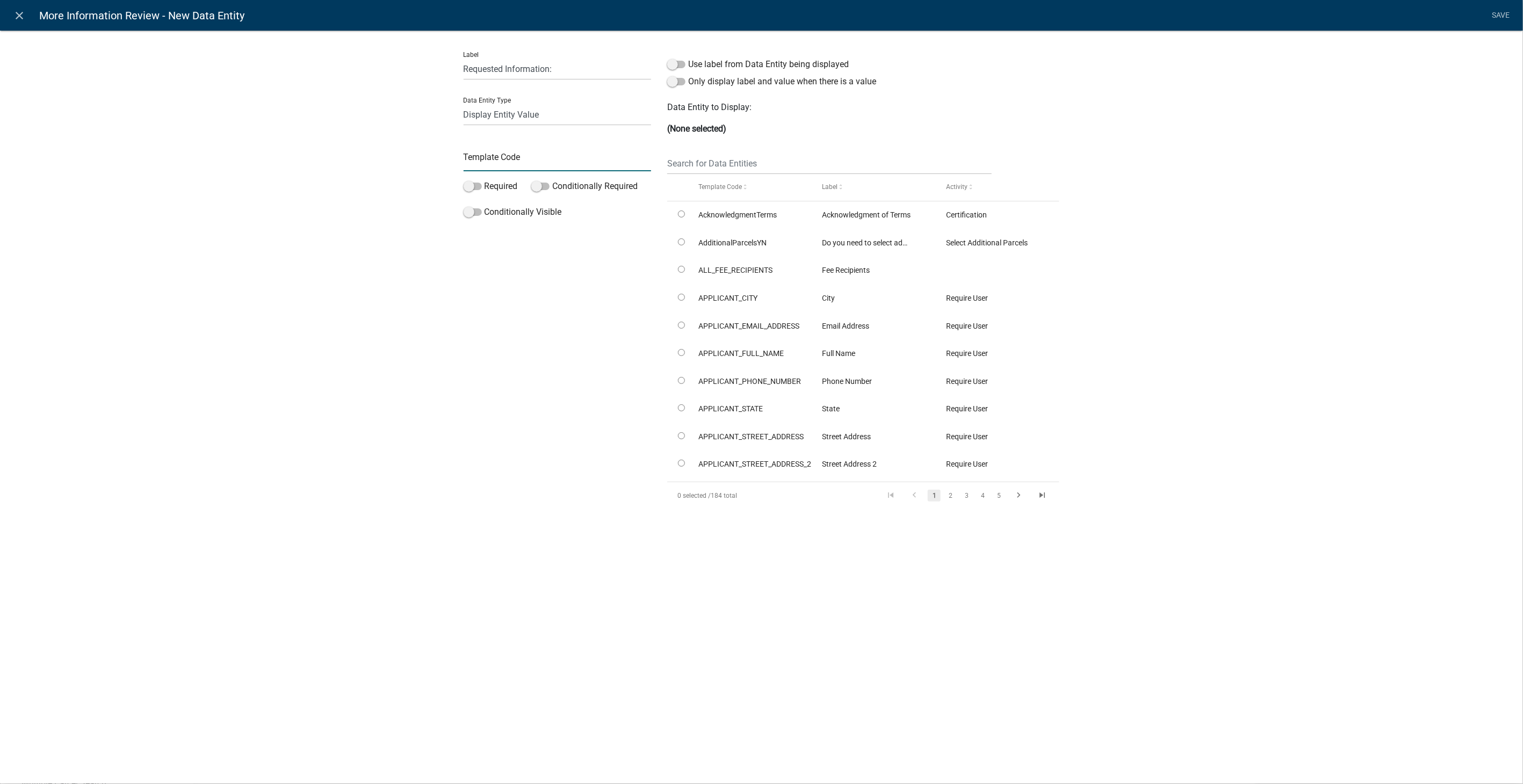
click at [489, 166] on input "text" at bounding box center [558, 160] width 188 height 22
type input "DisplayMoreInfoNeededNotes"
click at [729, 162] on input "text" at bounding box center [829, 163] width 324 height 22
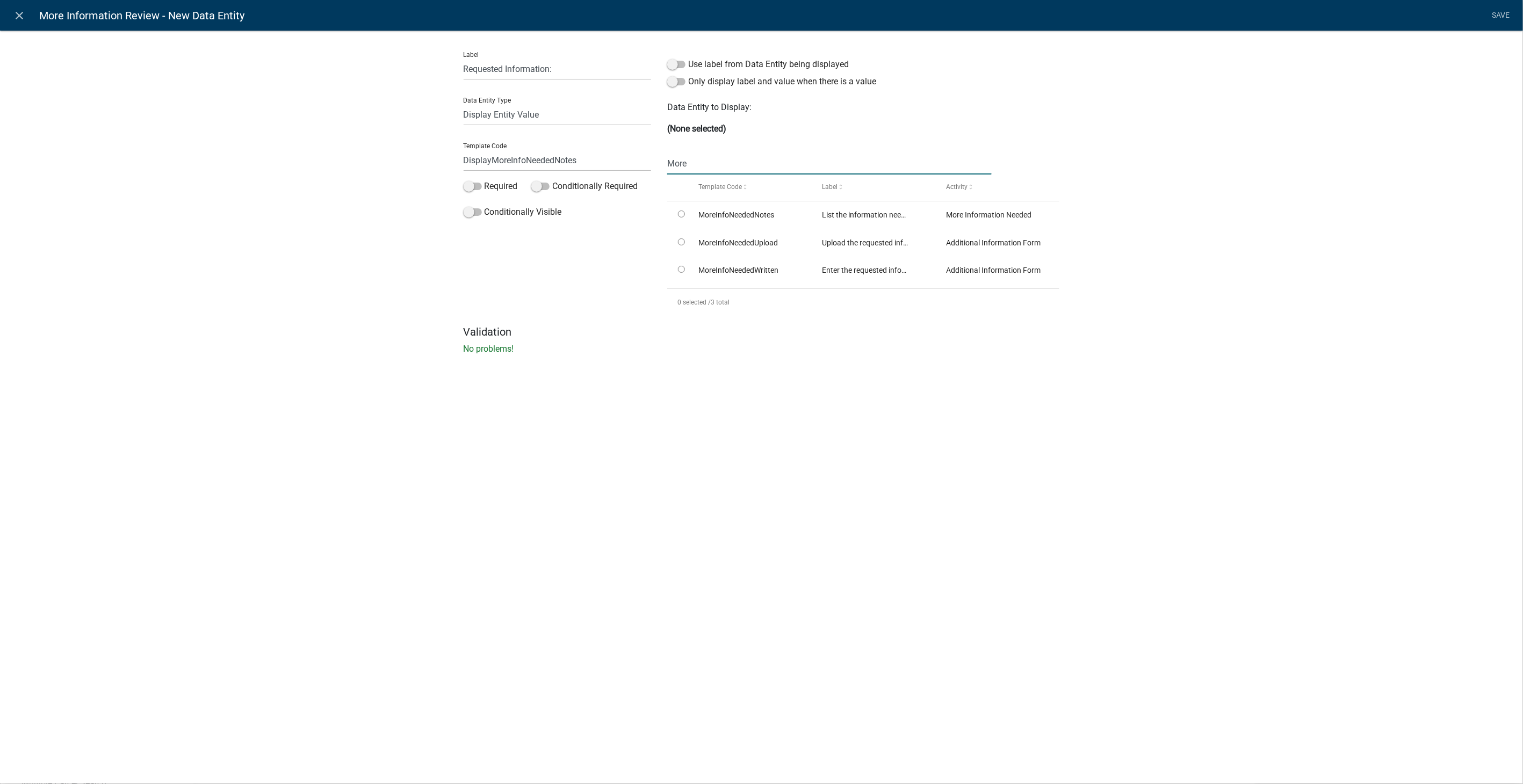
type input "More"
drag, startPoint x: 714, startPoint y: 391, endPoint x: 713, endPoint y: 385, distance: 6.1
click at [714, 391] on div "close More Information Review - New Data Entity Save Label Requested Informatio…" at bounding box center [761, 392] width 1523 height 784
click at [681, 215] on input "radio" at bounding box center [681, 214] width 7 height 7
radio input "true"
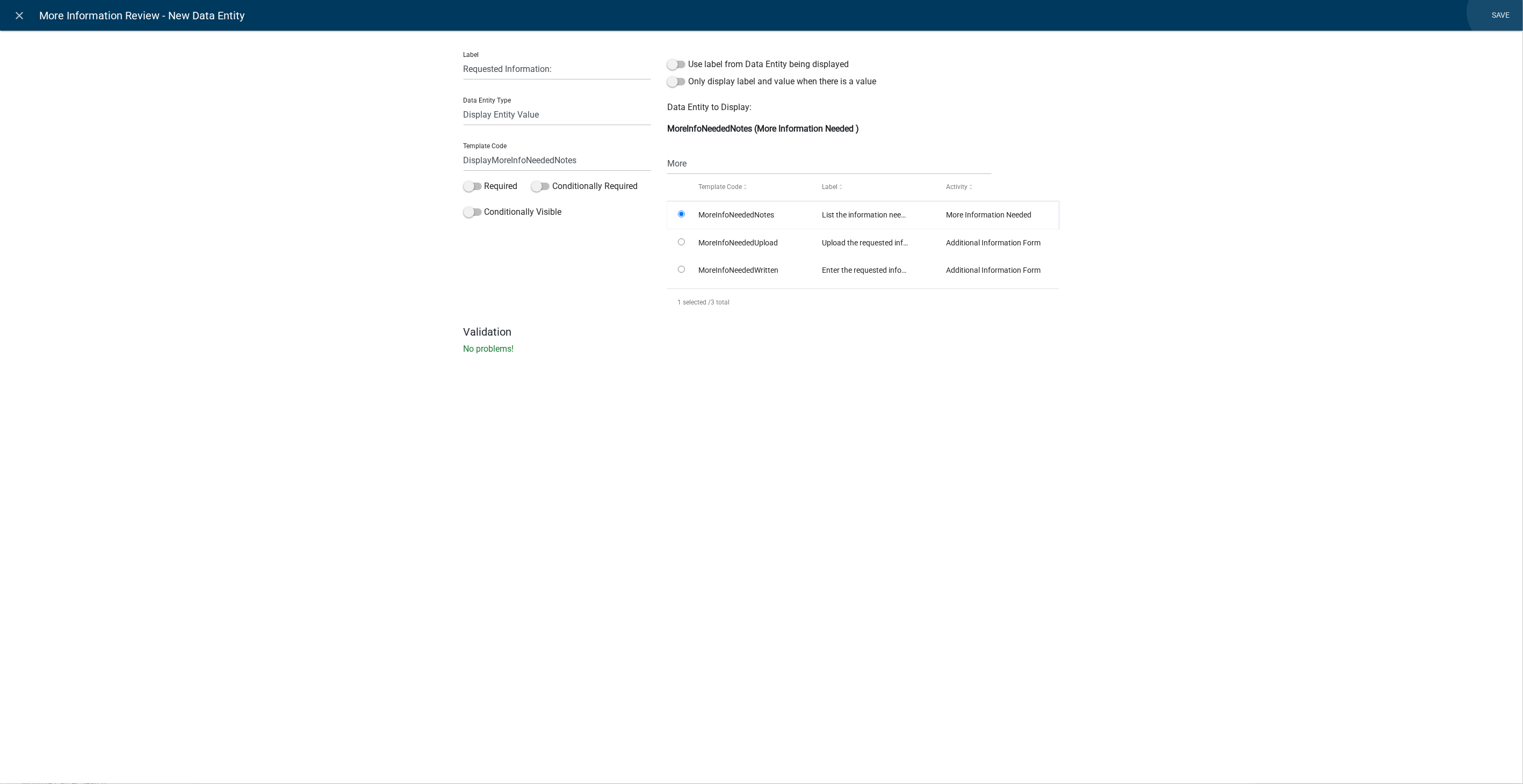
click at [1501, 12] on link "Save" at bounding box center [1500, 15] width 27 height 20
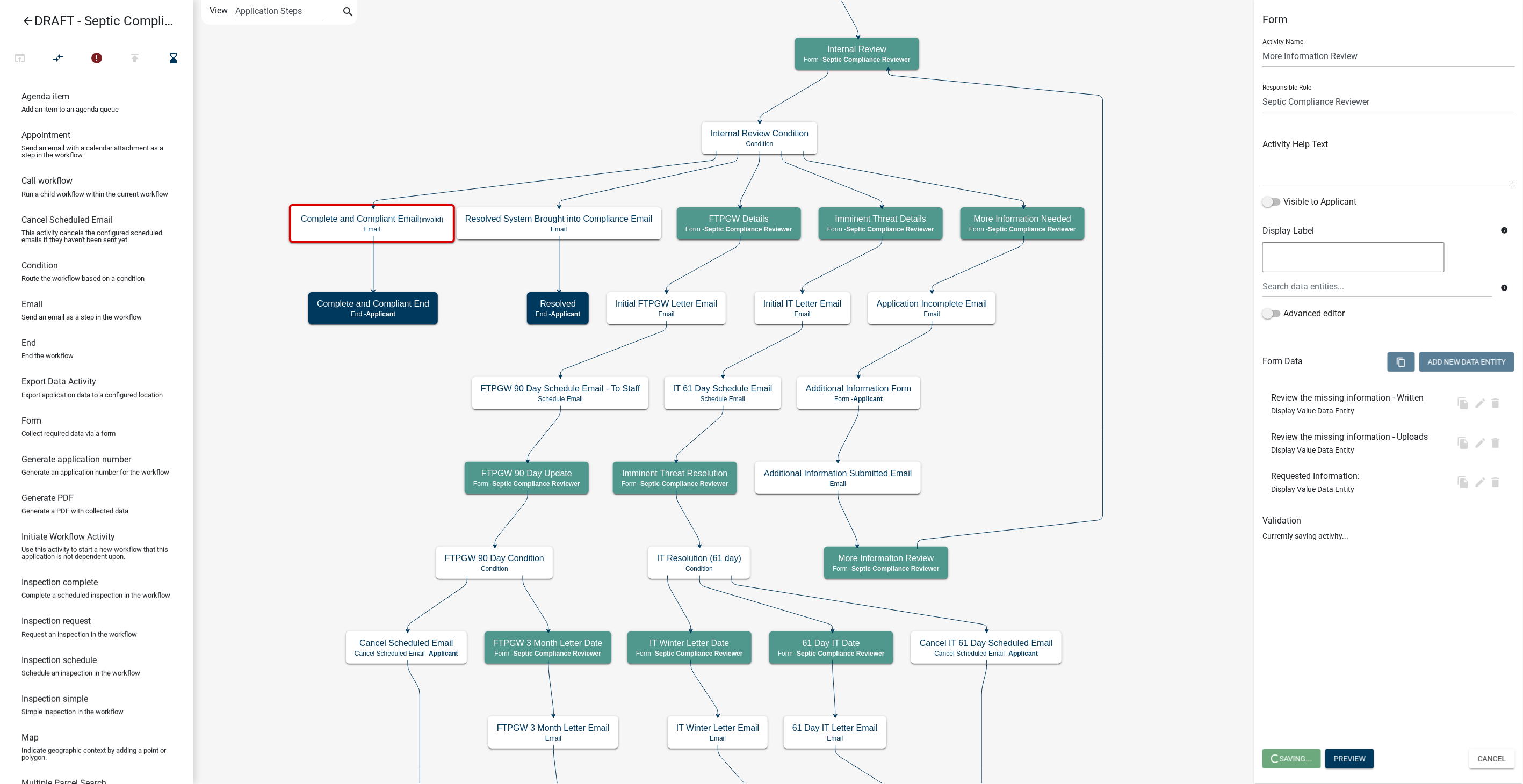
select select "A9757AB4-847A-48A3-8692-57EF8D3CA20F"
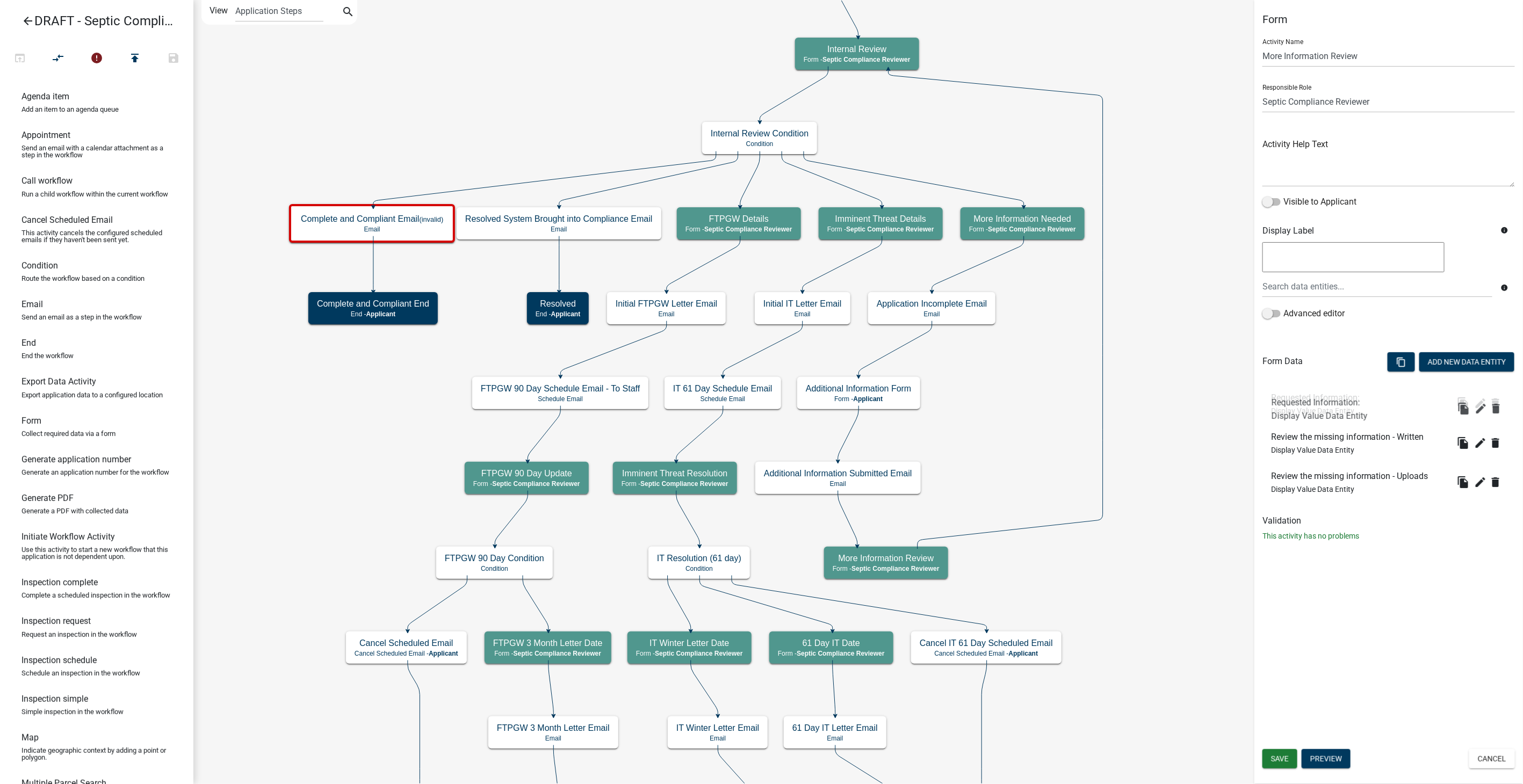
drag, startPoint x: 1304, startPoint y: 471, endPoint x: 1304, endPoint y: 396, distance: 75.0
click at [1282, 752] on button "Save" at bounding box center [1279, 758] width 35 height 19
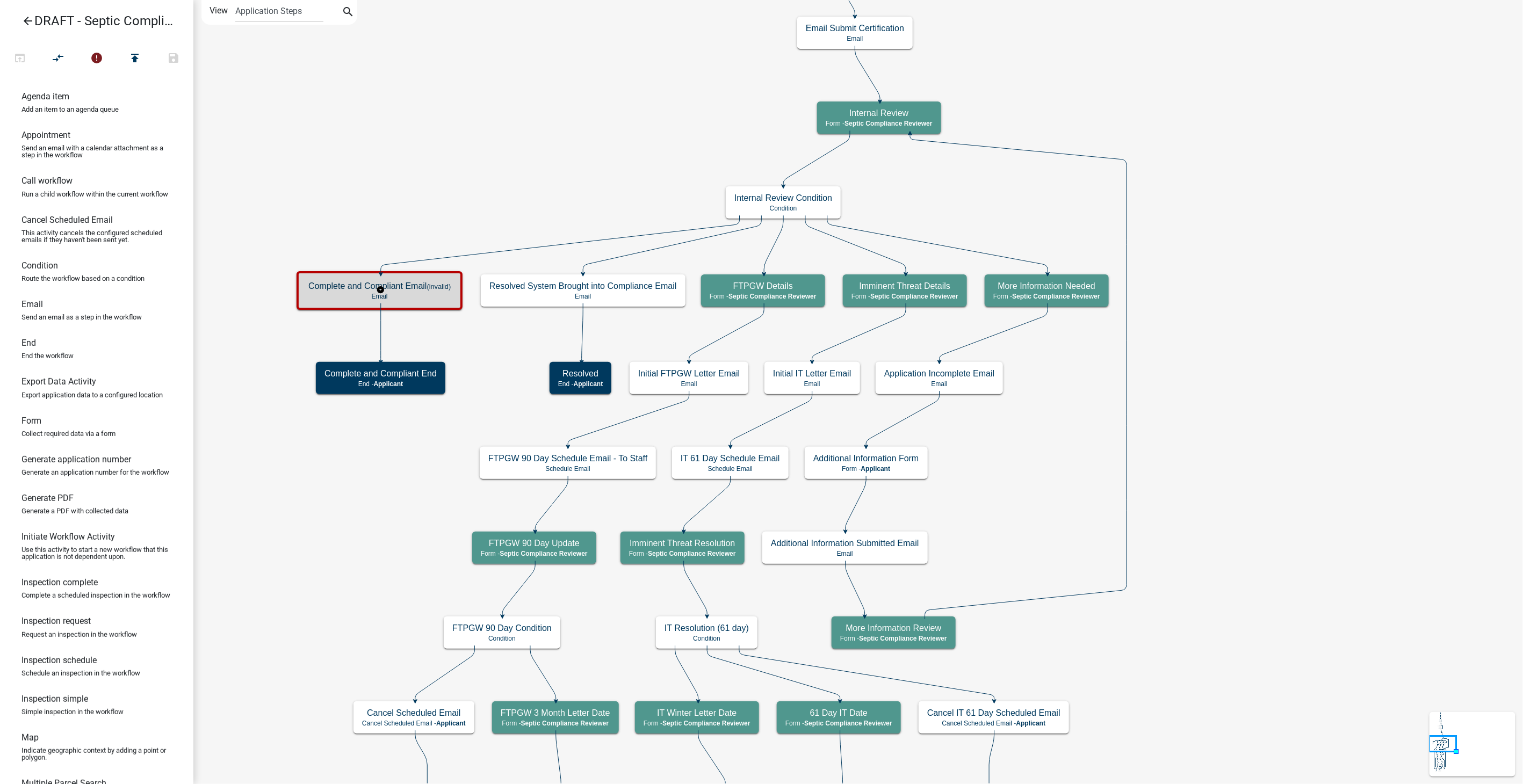
click at [422, 283] on h5 "Complete and Compliant Email (invalid)" at bounding box center [379, 286] width 142 height 10
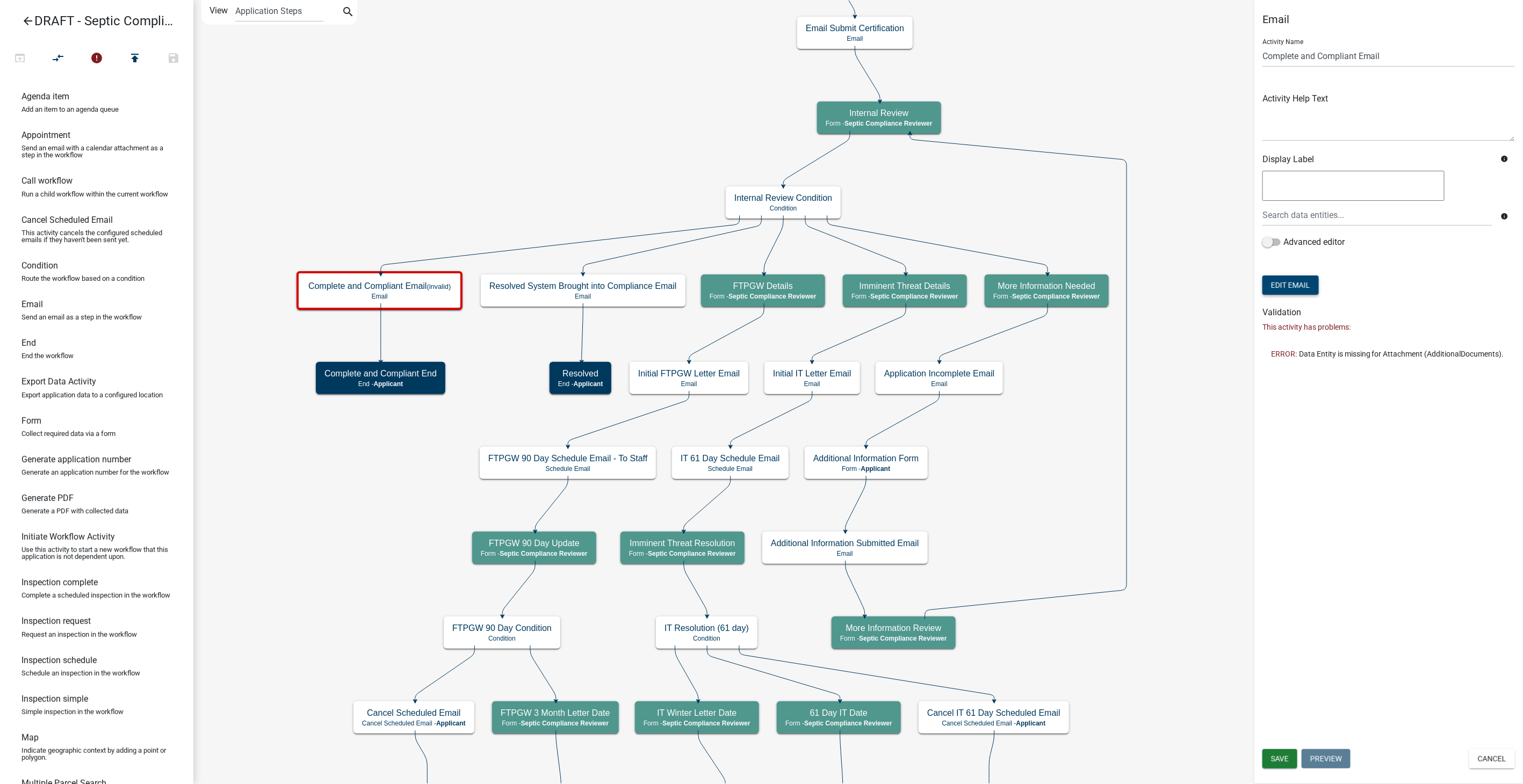
click at [1283, 284] on button "Edit Email" at bounding box center [1290, 285] width 57 height 19
select select "54efeb24-30e8-4996-a232-eb7e40a9c53d"
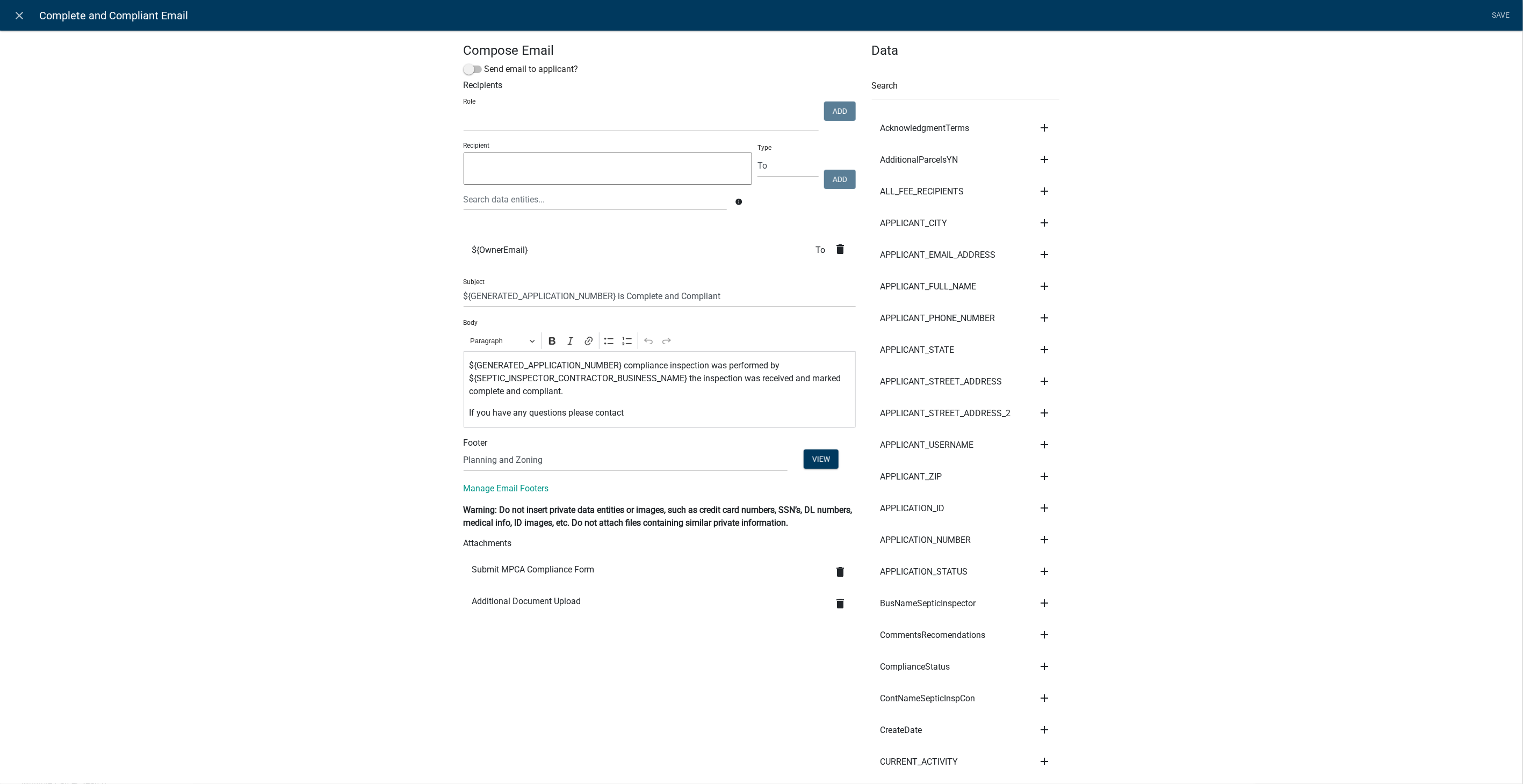
select select
click at [834, 604] on icon "delete" at bounding box center [841, 604] width 13 height 13
click at [1503, 9] on link "Save" at bounding box center [1500, 15] width 27 height 20
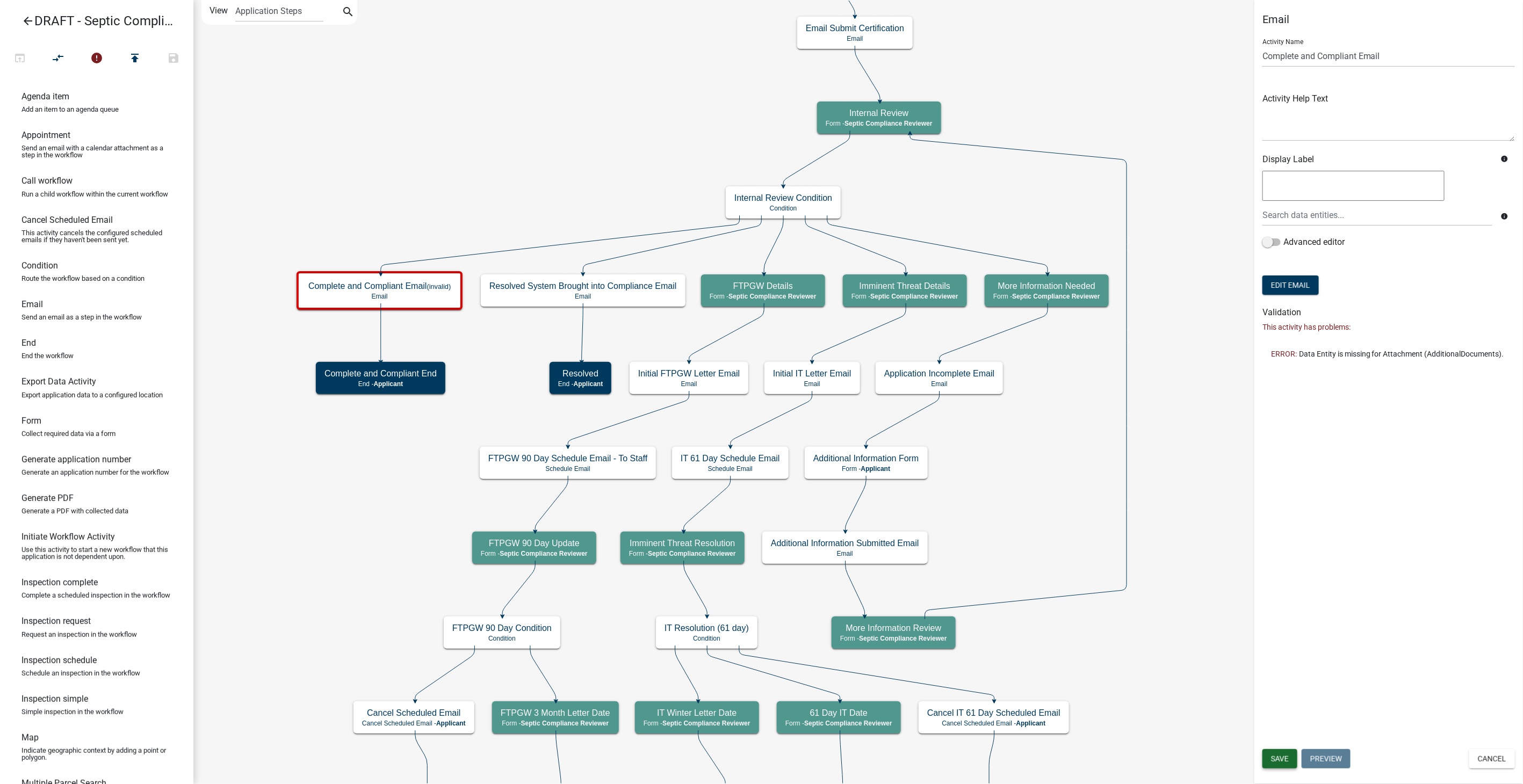
click at [1286, 759] on span "Save" at bounding box center [1280, 758] width 18 height 8
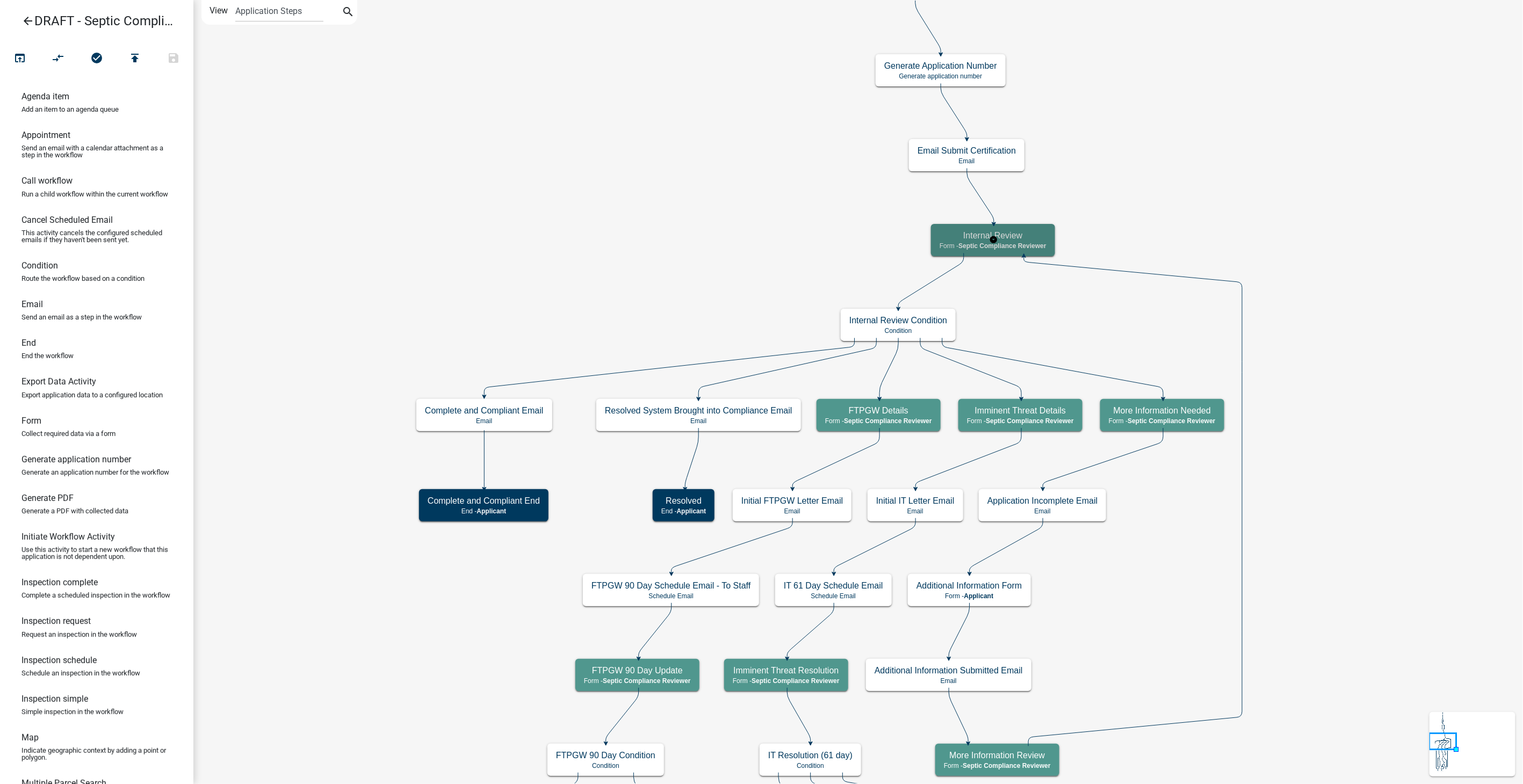
click at [1036, 233] on h5 "Internal Review" at bounding box center [992, 235] width 107 height 10
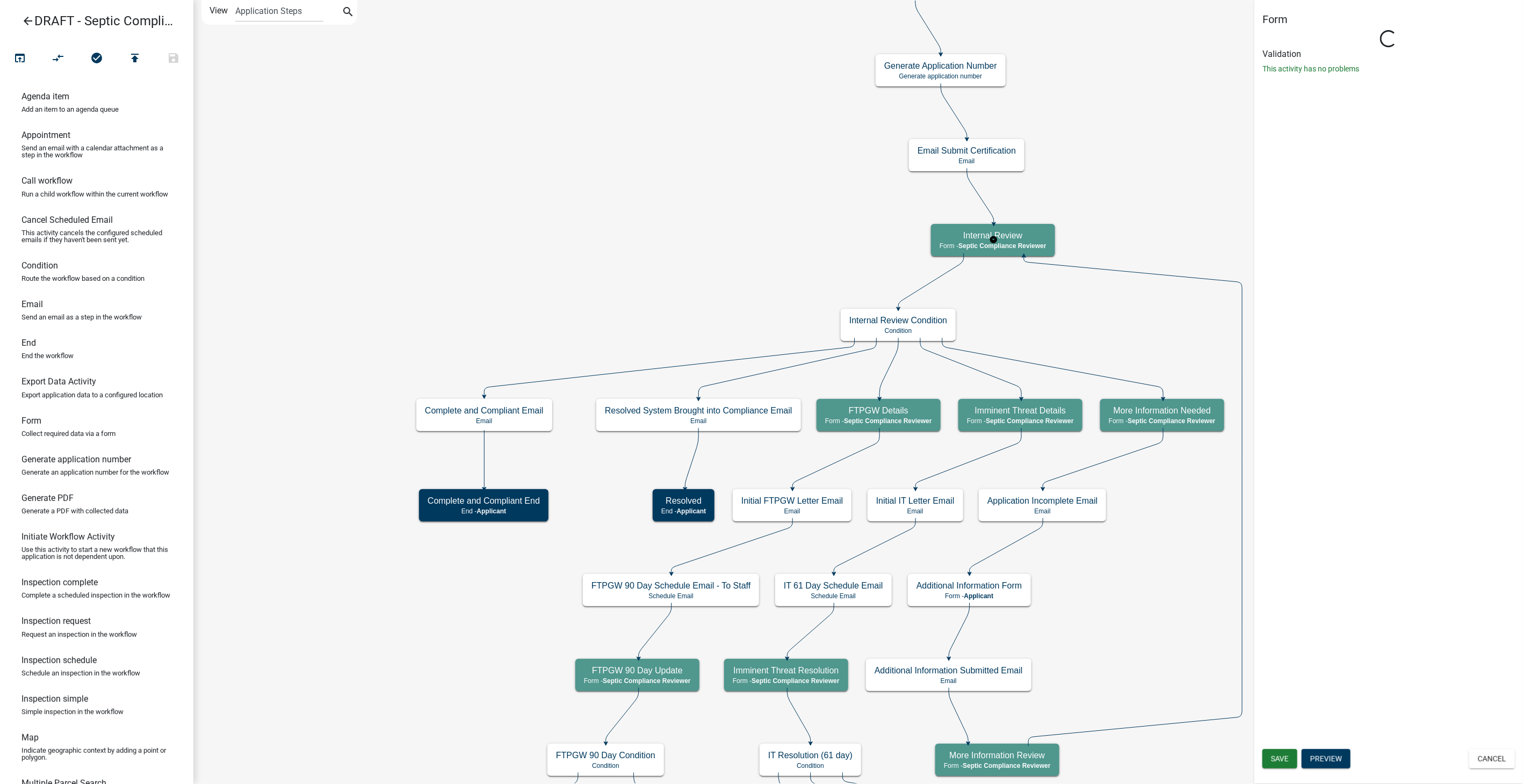
select select "A9757AB4-847A-48A3-8692-57EF8D3CA20F"
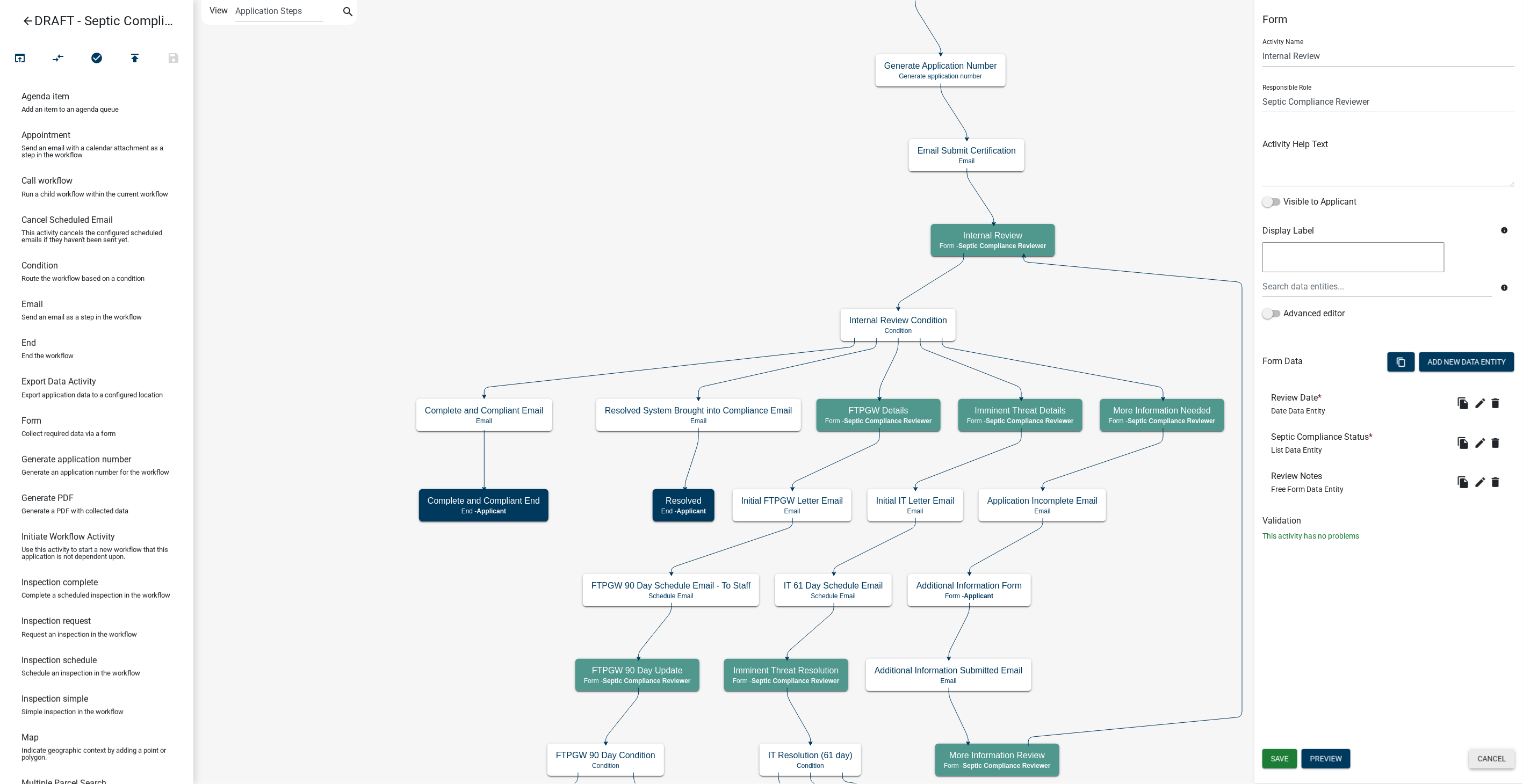
click at [1480, 757] on button "Cancel" at bounding box center [1492, 758] width 46 height 19
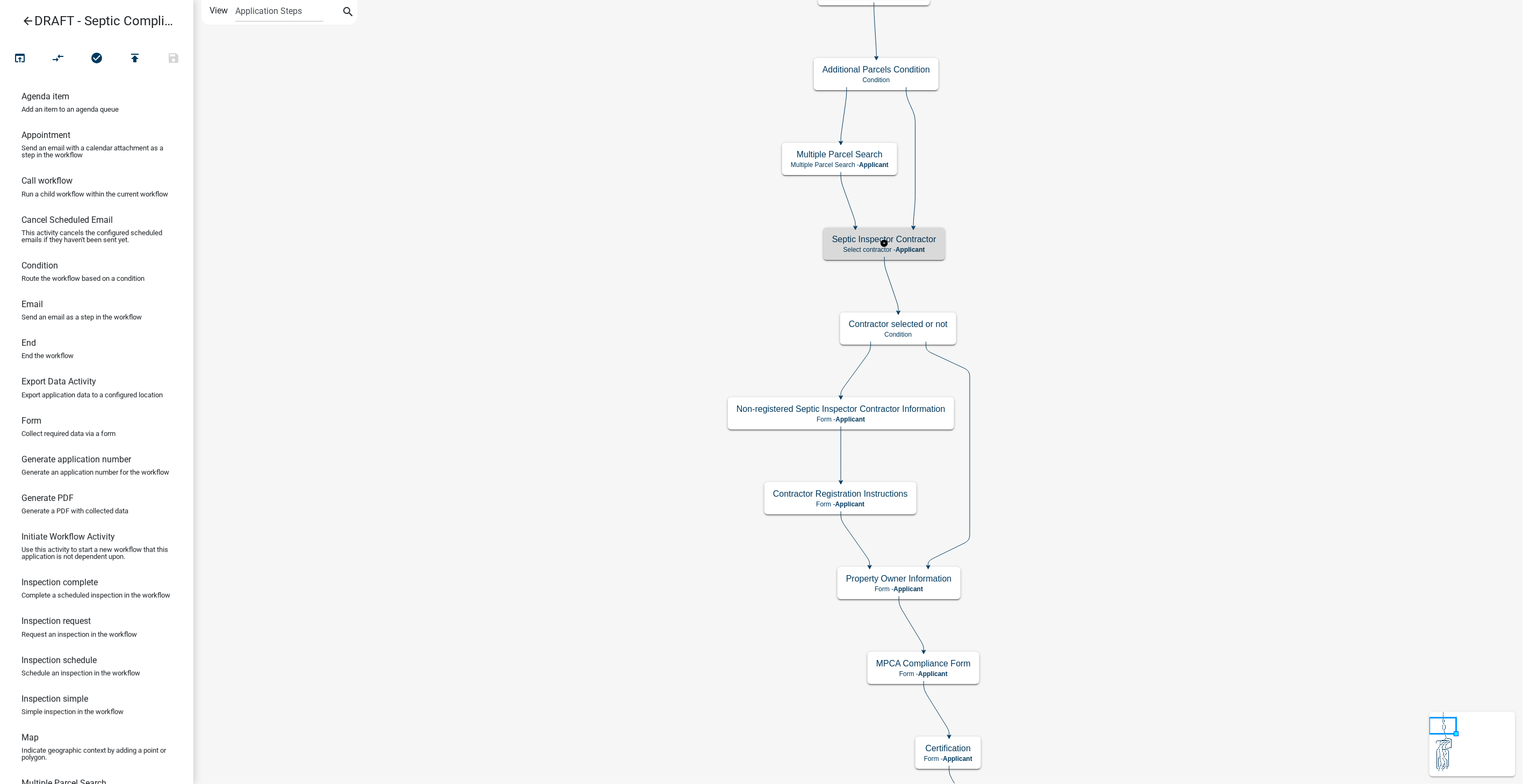
click at [921, 237] on h5 "Septic Inspector Contractor" at bounding box center [884, 239] width 104 height 10
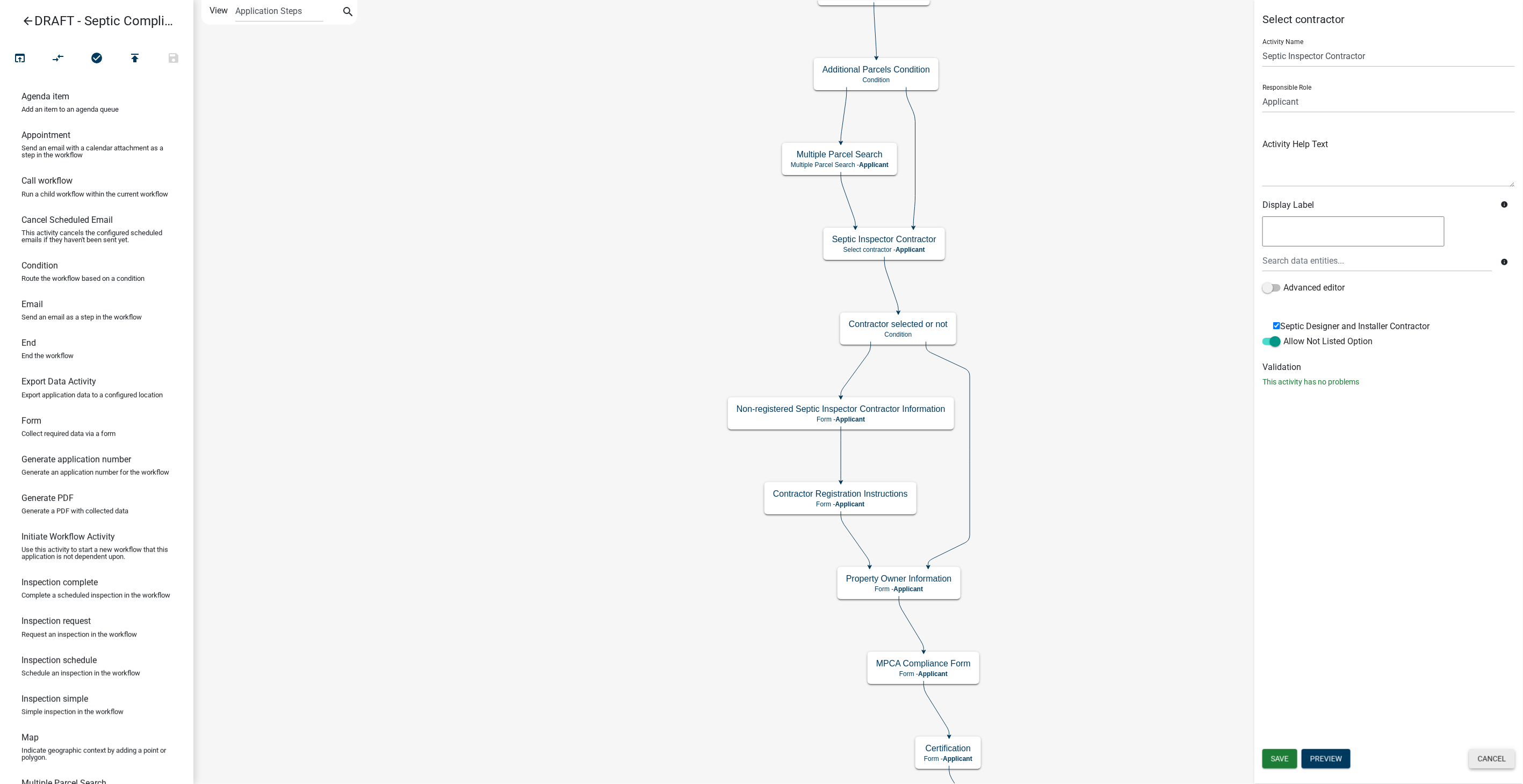
click at [1482, 761] on button "Cancel" at bounding box center [1492, 758] width 46 height 19
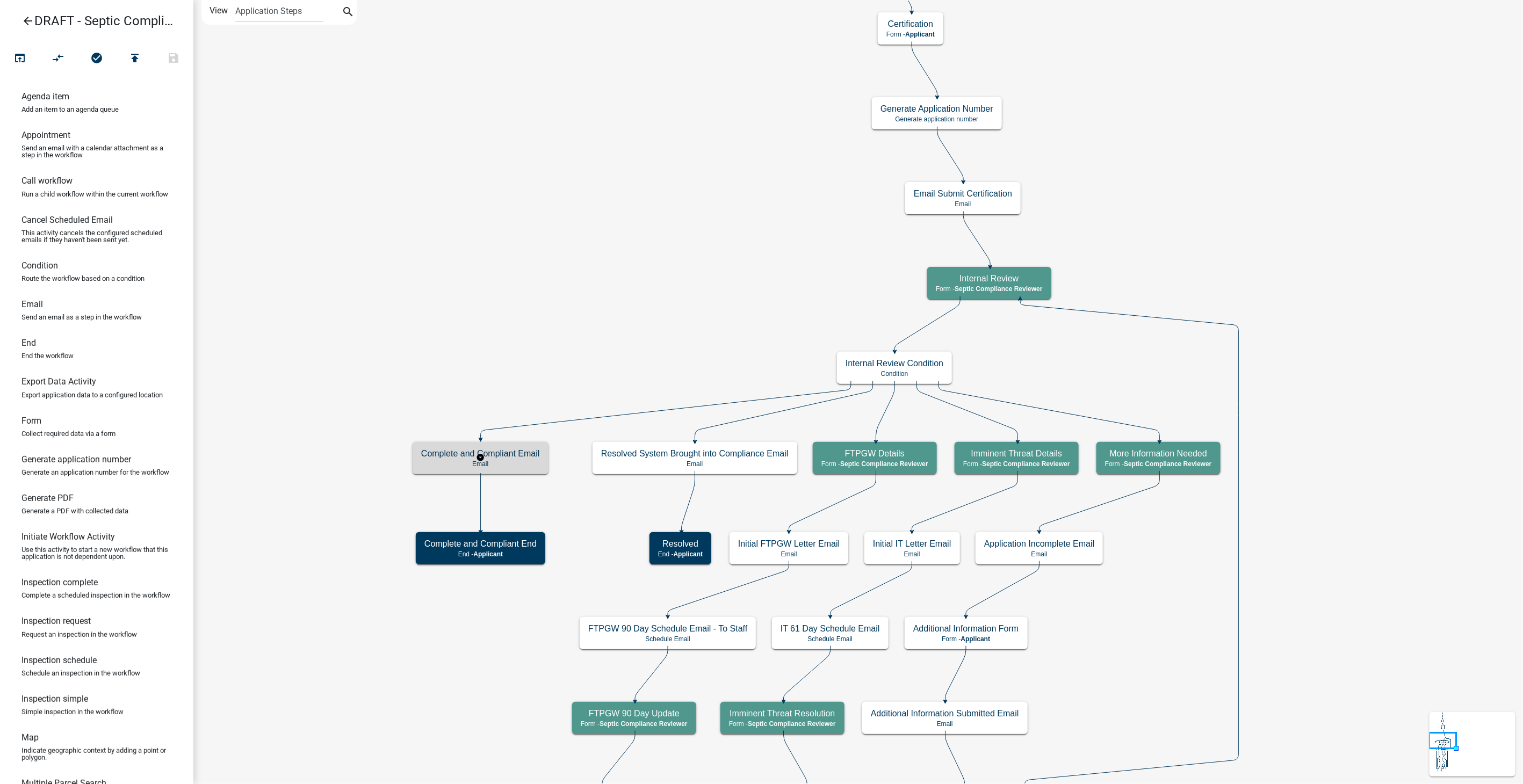
click at [511, 458] on div "Complete and Compliant Email Email" at bounding box center [481, 458] width 136 height 32
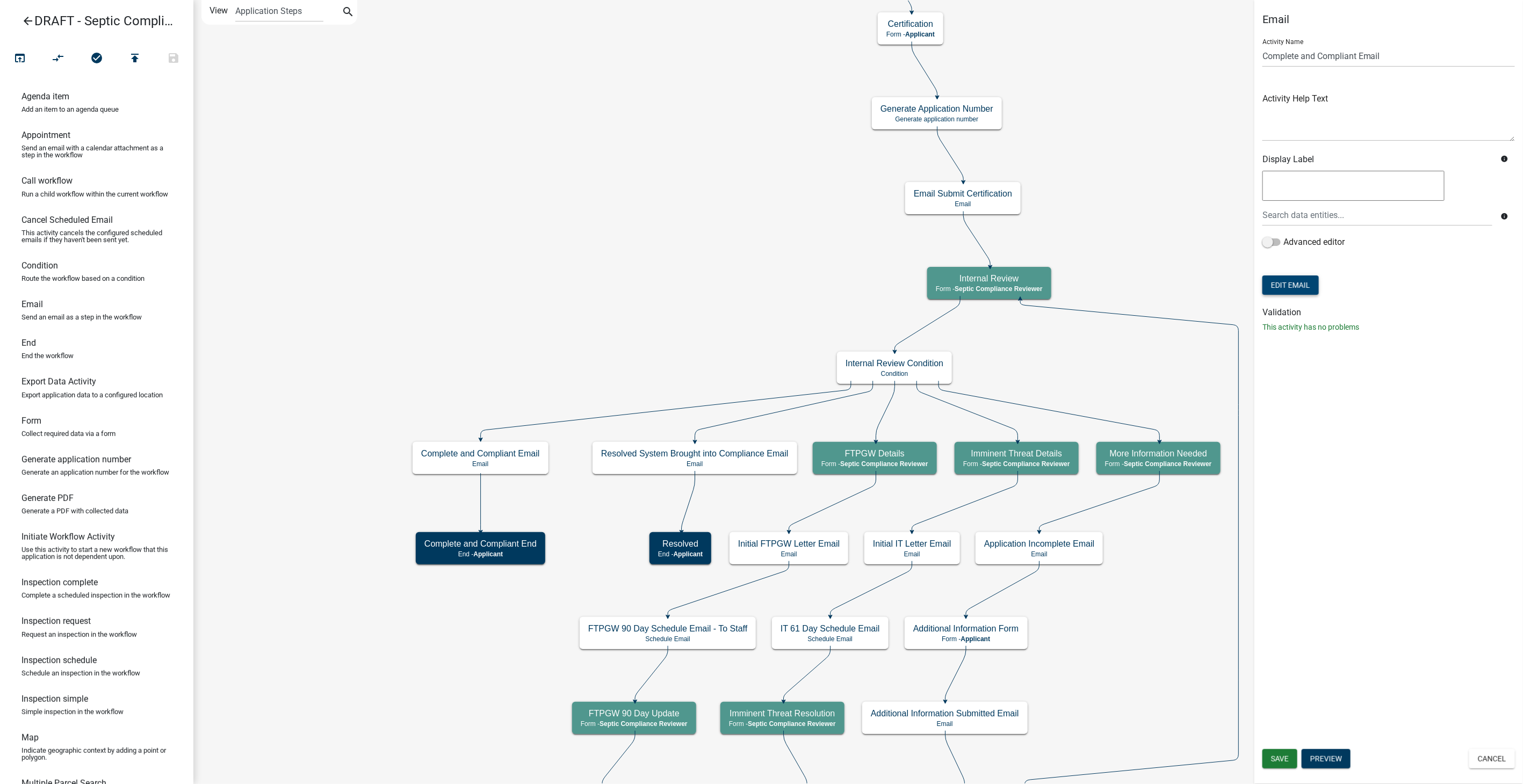
click at [1294, 292] on button "Edit Email" at bounding box center [1290, 285] width 57 height 19
select select "54efeb24-30e8-4996-a232-eb7e40a9c53d"
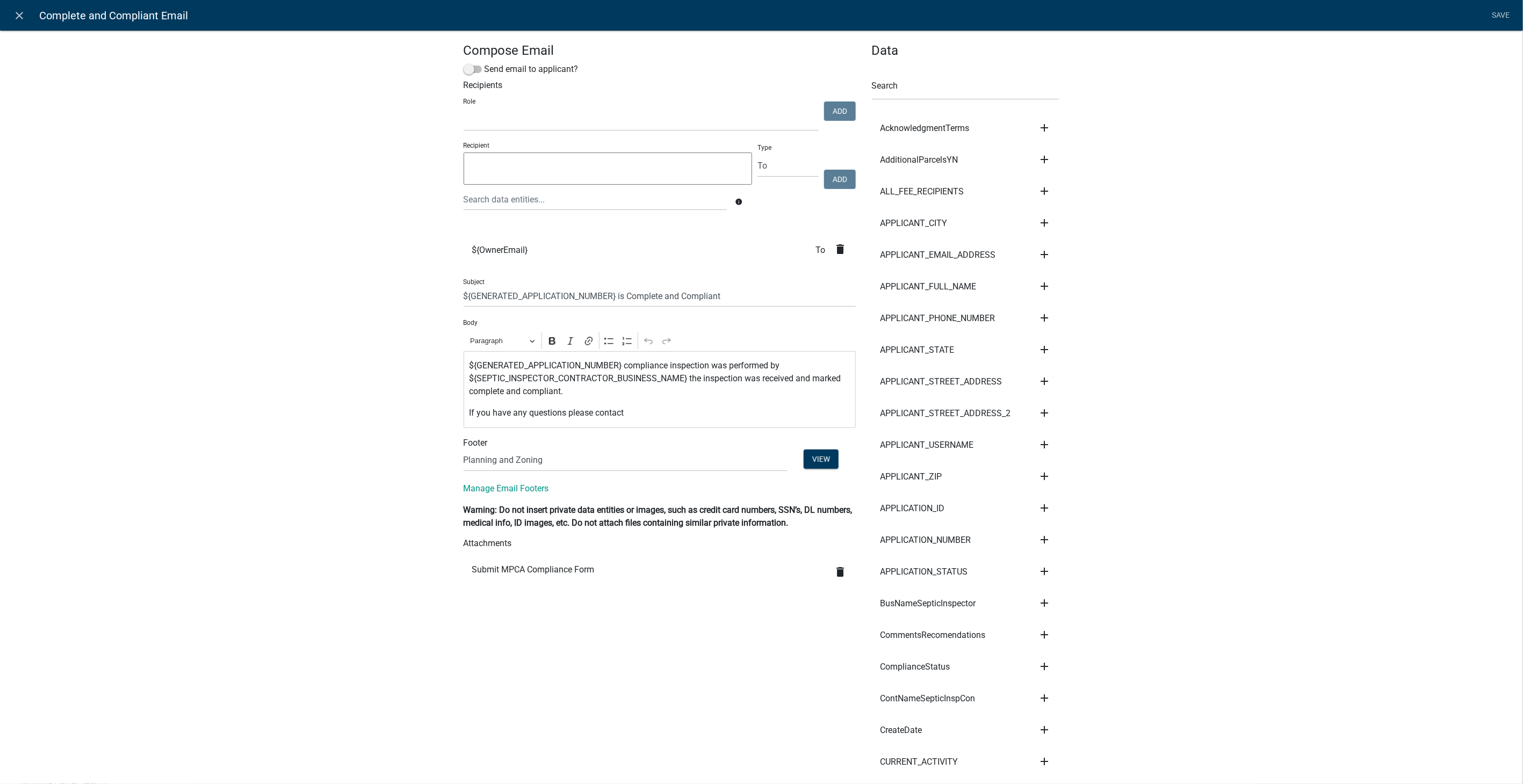
select select
drag, startPoint x: 682, startPoint y: 380, endPoint x: 413, endPoint y: 373, distance: 269.1
click at [496, 379] on p "${GENERATED_APPLICATION_NUMBER} compliance inspection was performed by ${SEPTIC…" at bounding box center [659, 378] width 381 height 39
click at [682, 378] on p "${GENERATED_APPLICATION_NUMBER} compliance inspection was performed by ${SEPTIC…" at bounding box center [659, 378] width 381 height 39
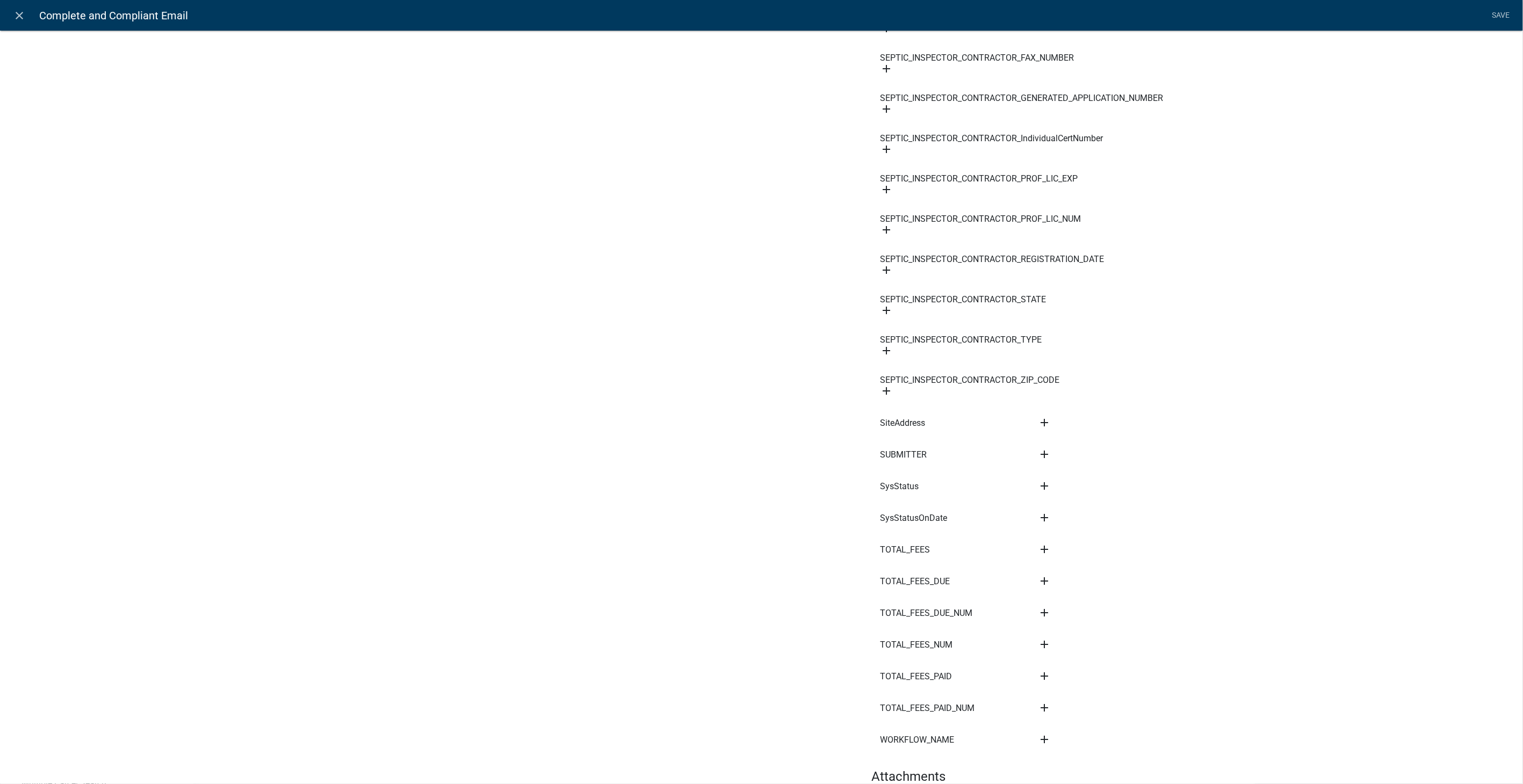
scroll to position [5070, 0]
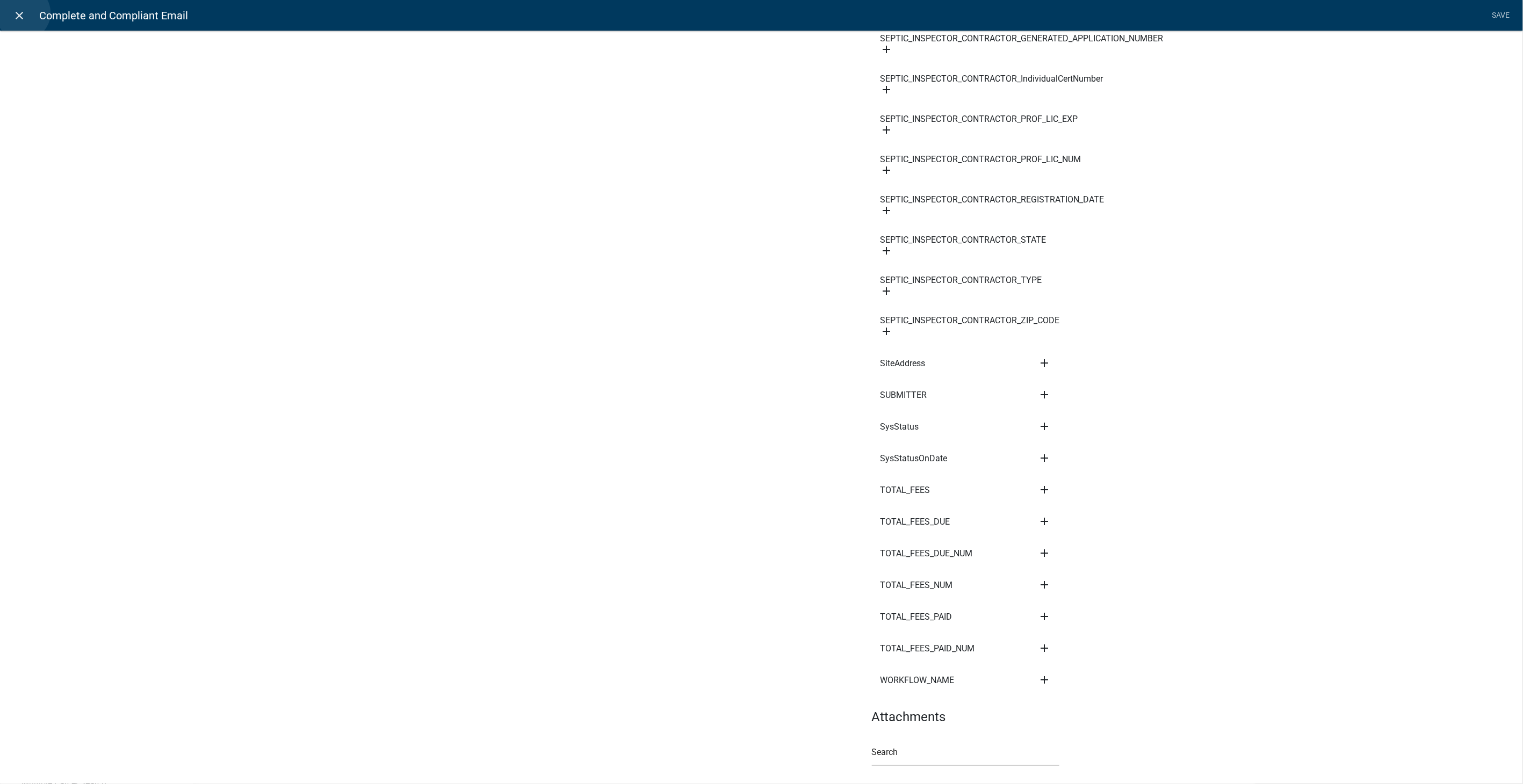
click at [23, 13] on icon "close" at bounding box center [20, 15] width 13 height 13
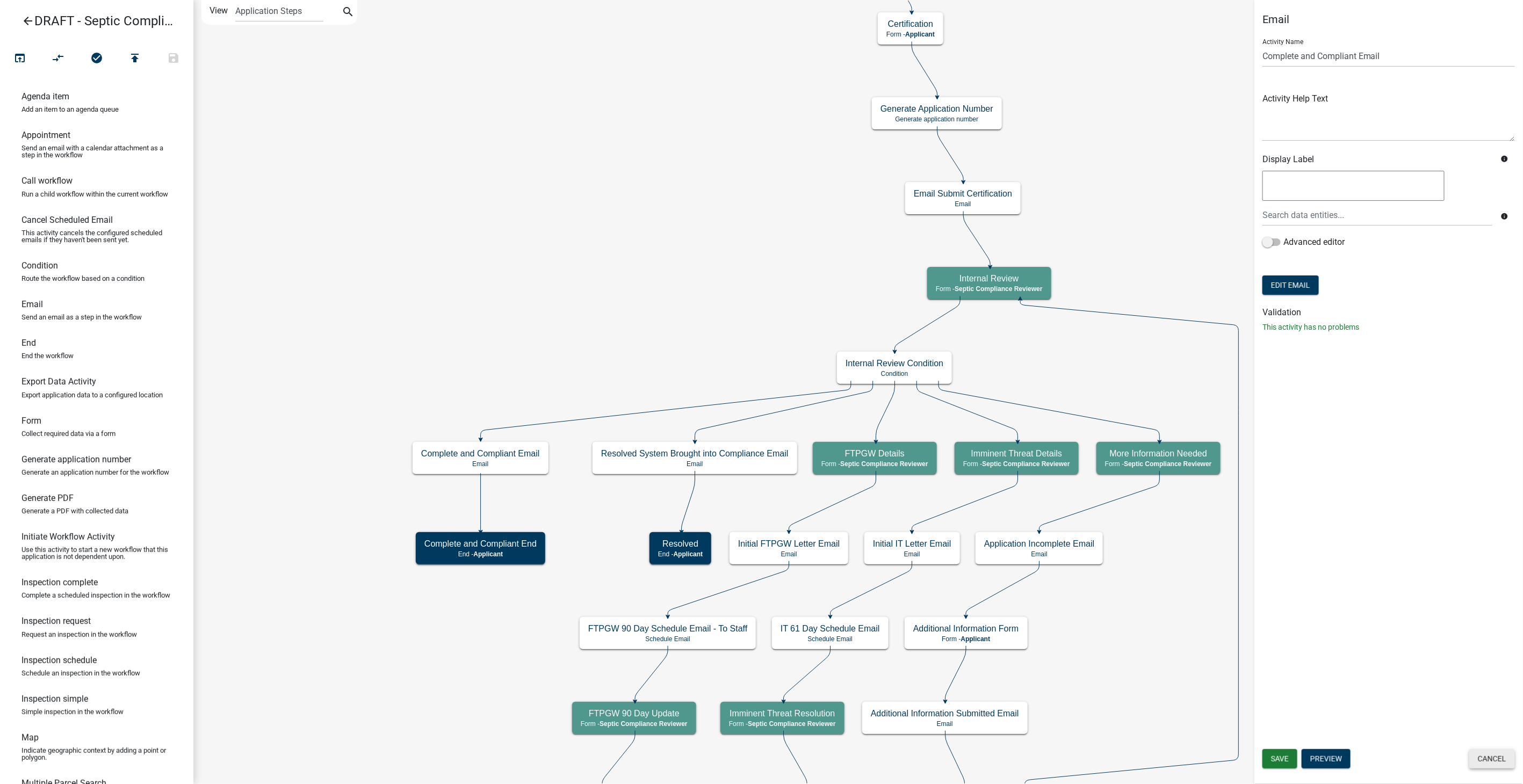
click at [1478, 758] on button "Cancel" at bounding box center [1492, 758] width 46 height 19
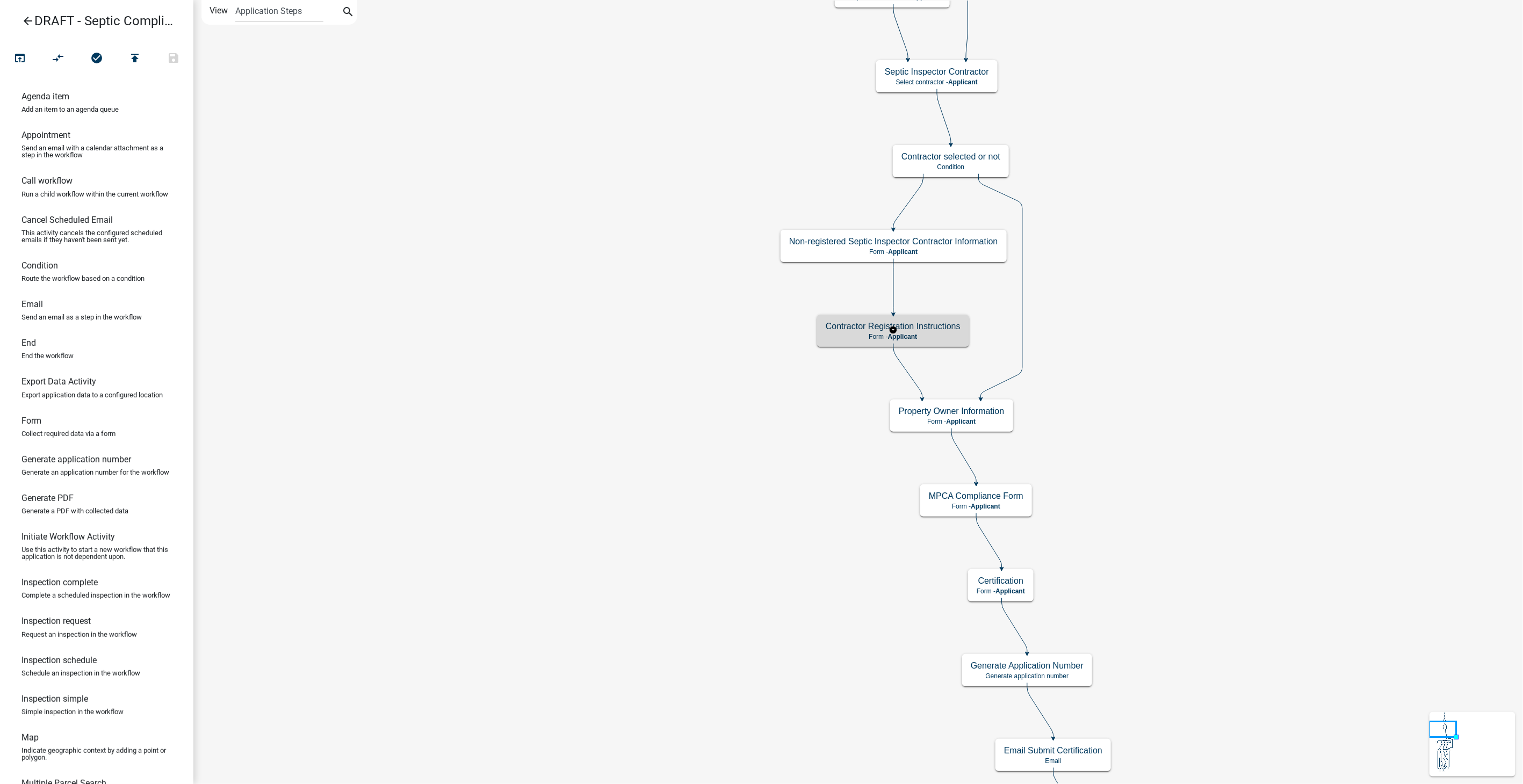
click at [850, 333] on p "Form - Applicant" at bounding box center [893, 336] width 135 height 8
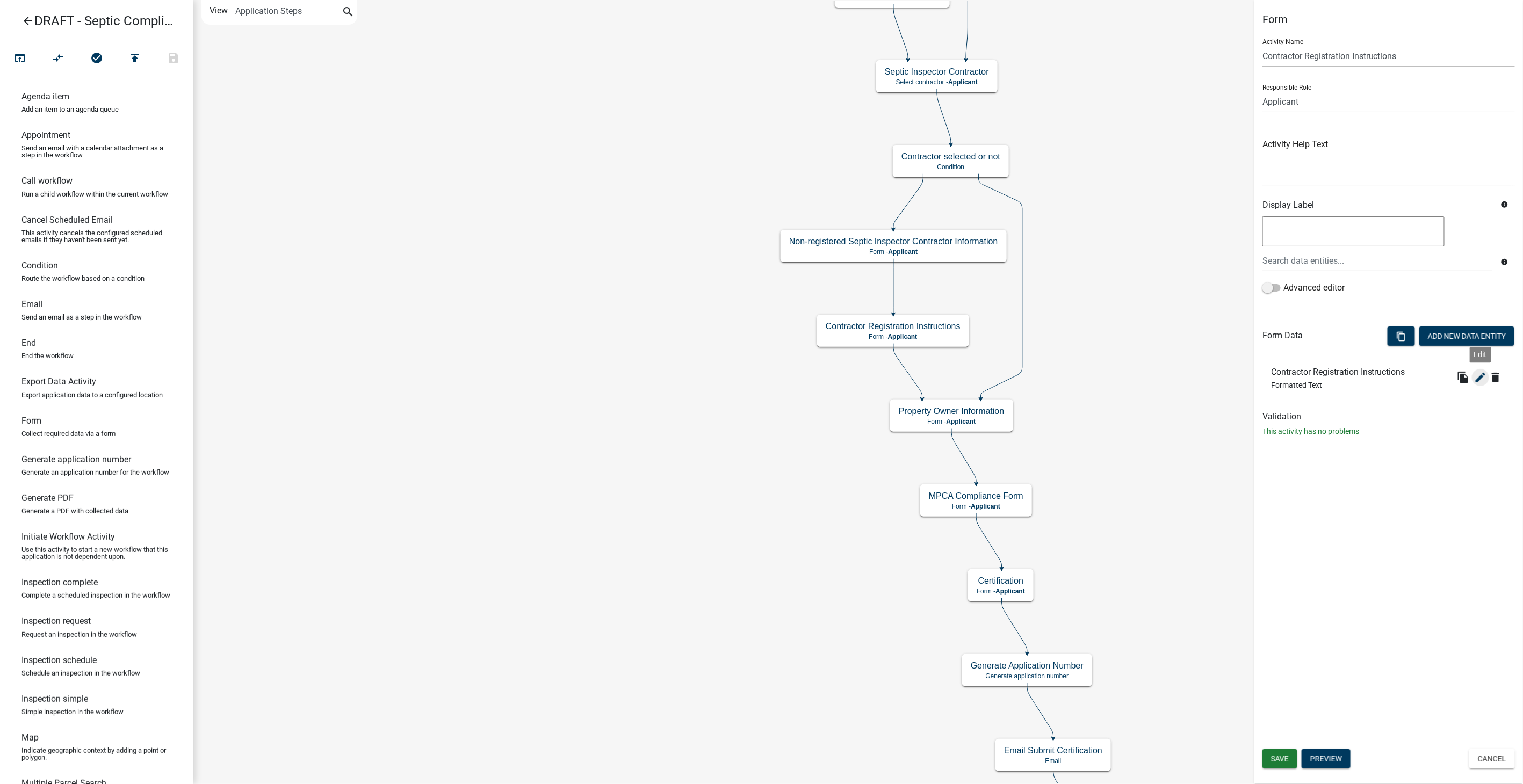
click at [1475, 371] on icon "edit" at bounding box center [1481, 377] width 13 height 13
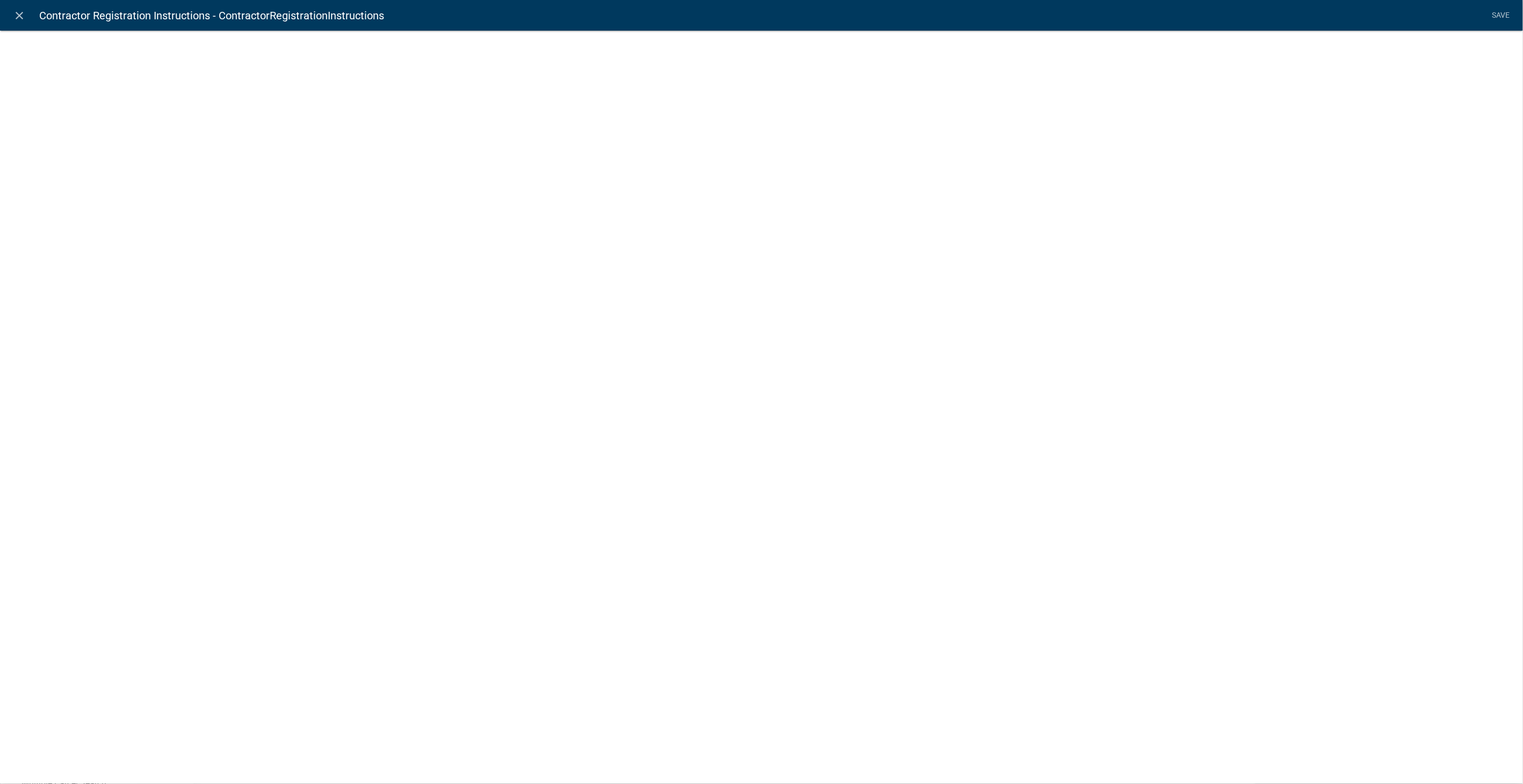
select select "rich-text"
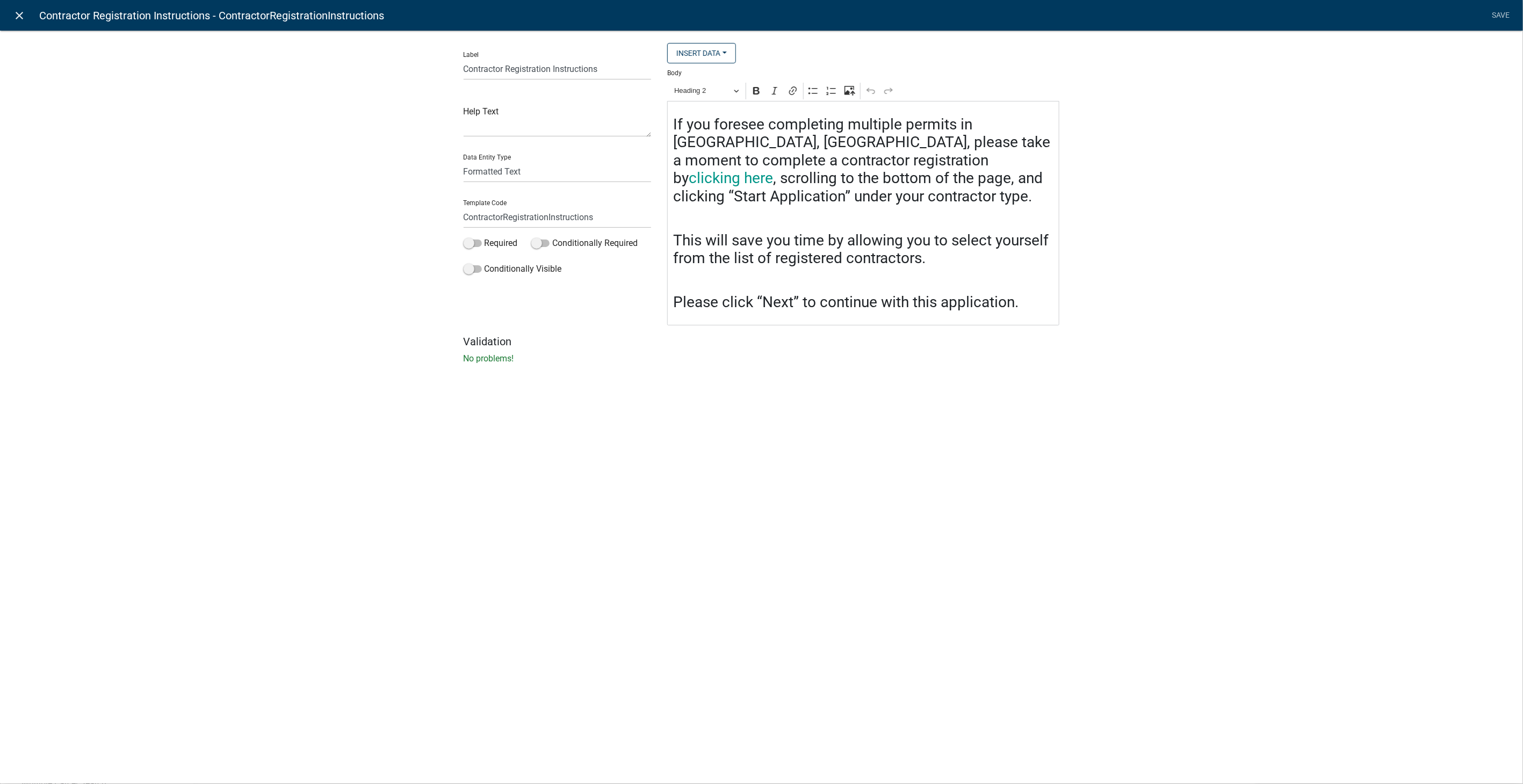
click at [17, 14] on icon "close" at bounding box center [20, 15] width 13 height 13
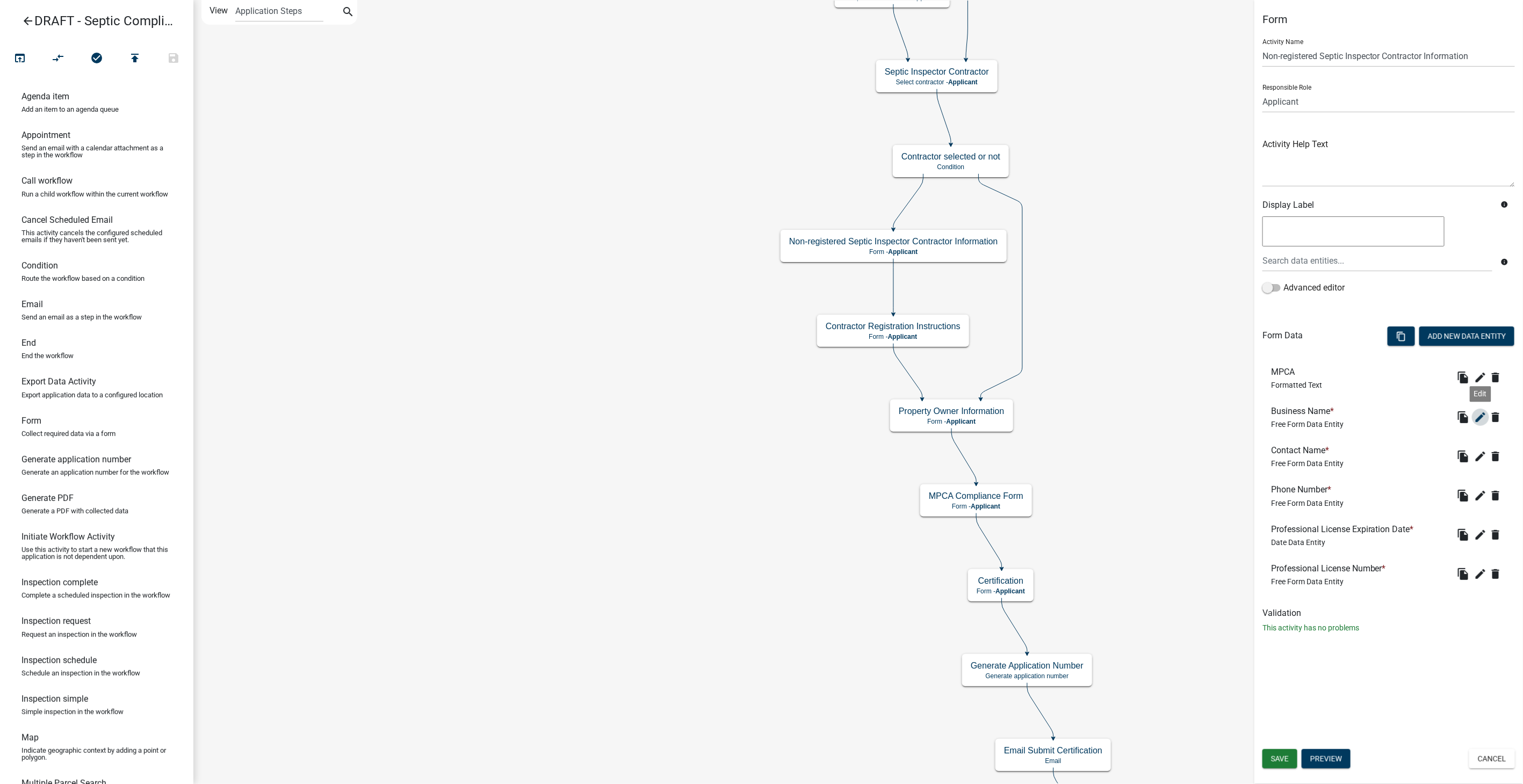
click at [1480, 414] on icon "edit" at bounding box center [1481, 417] width 13 height 13
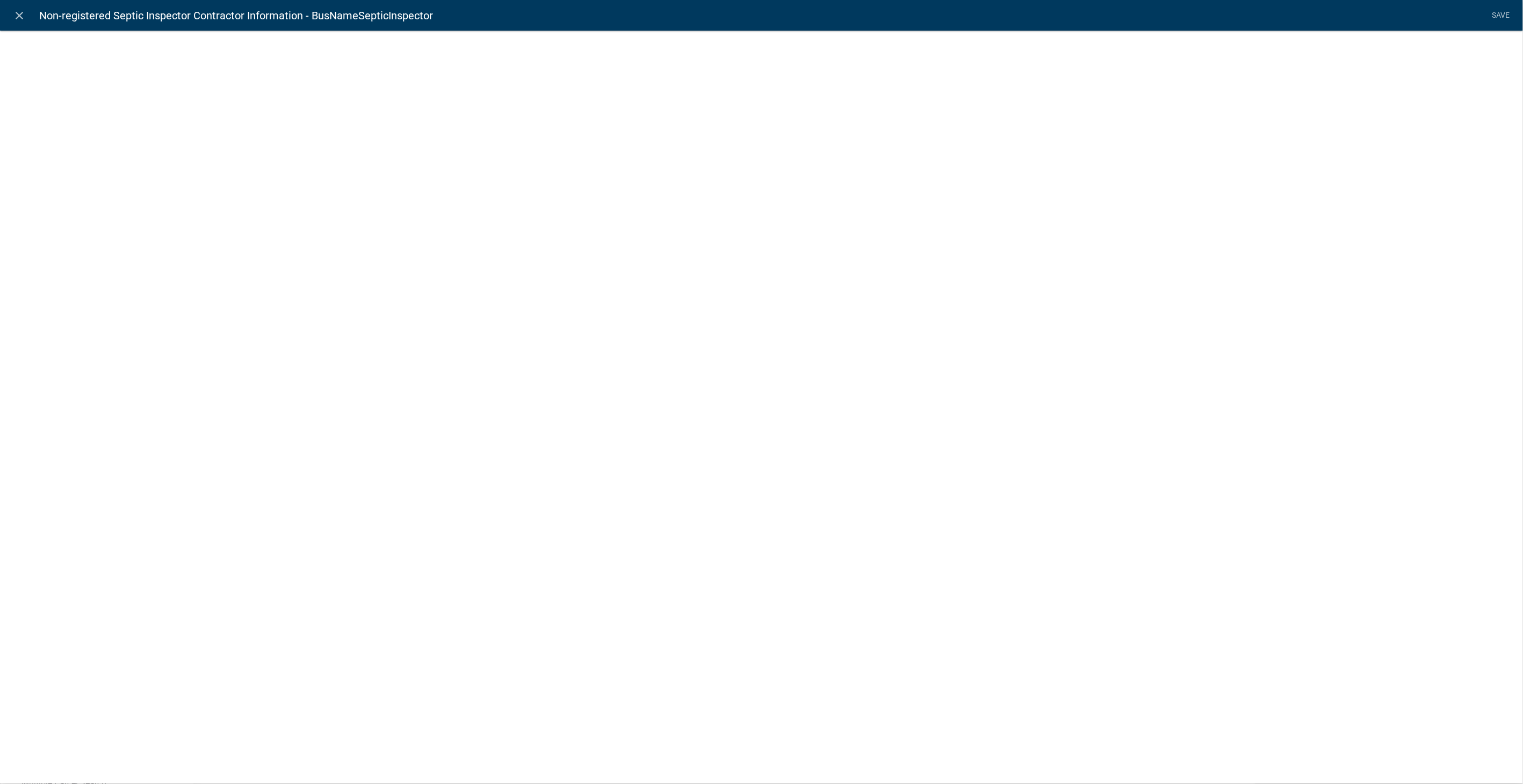
select select
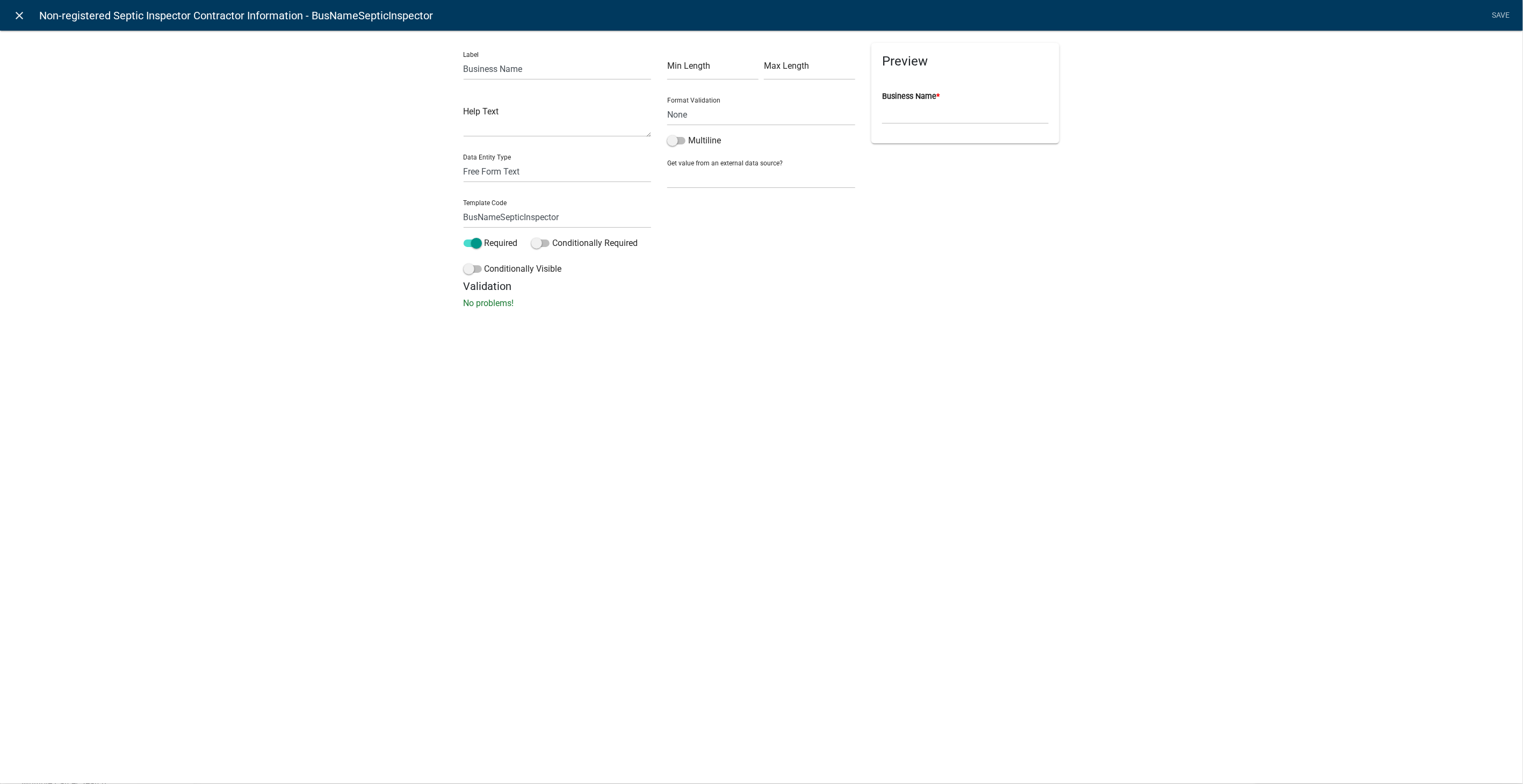
click at [20, 11] on icon "close" at bounding box center [20, 15] width 13 height 13
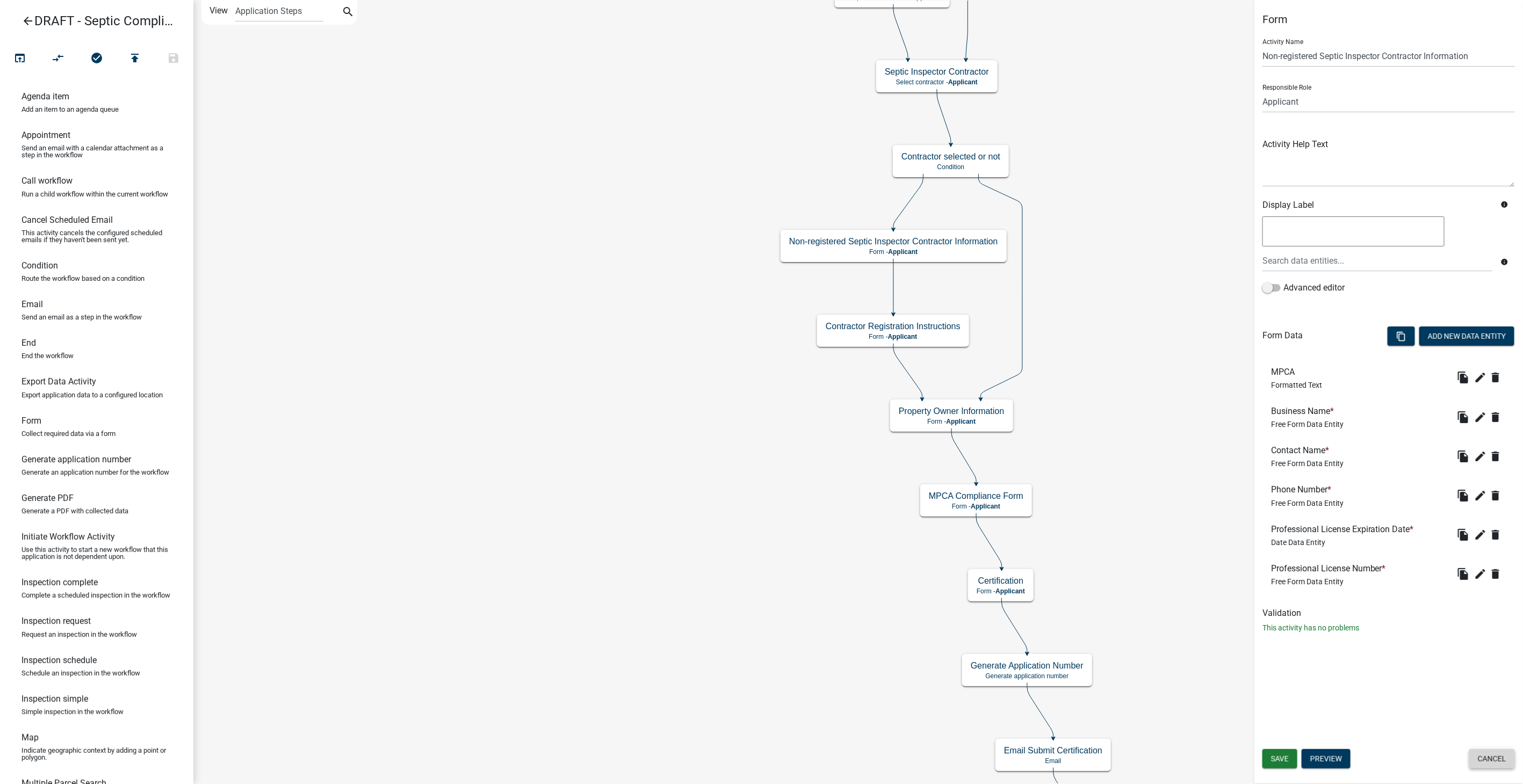
click at [1489, 765] on button "Cancel" at bounding box center [1492, 758] width 46 height 19
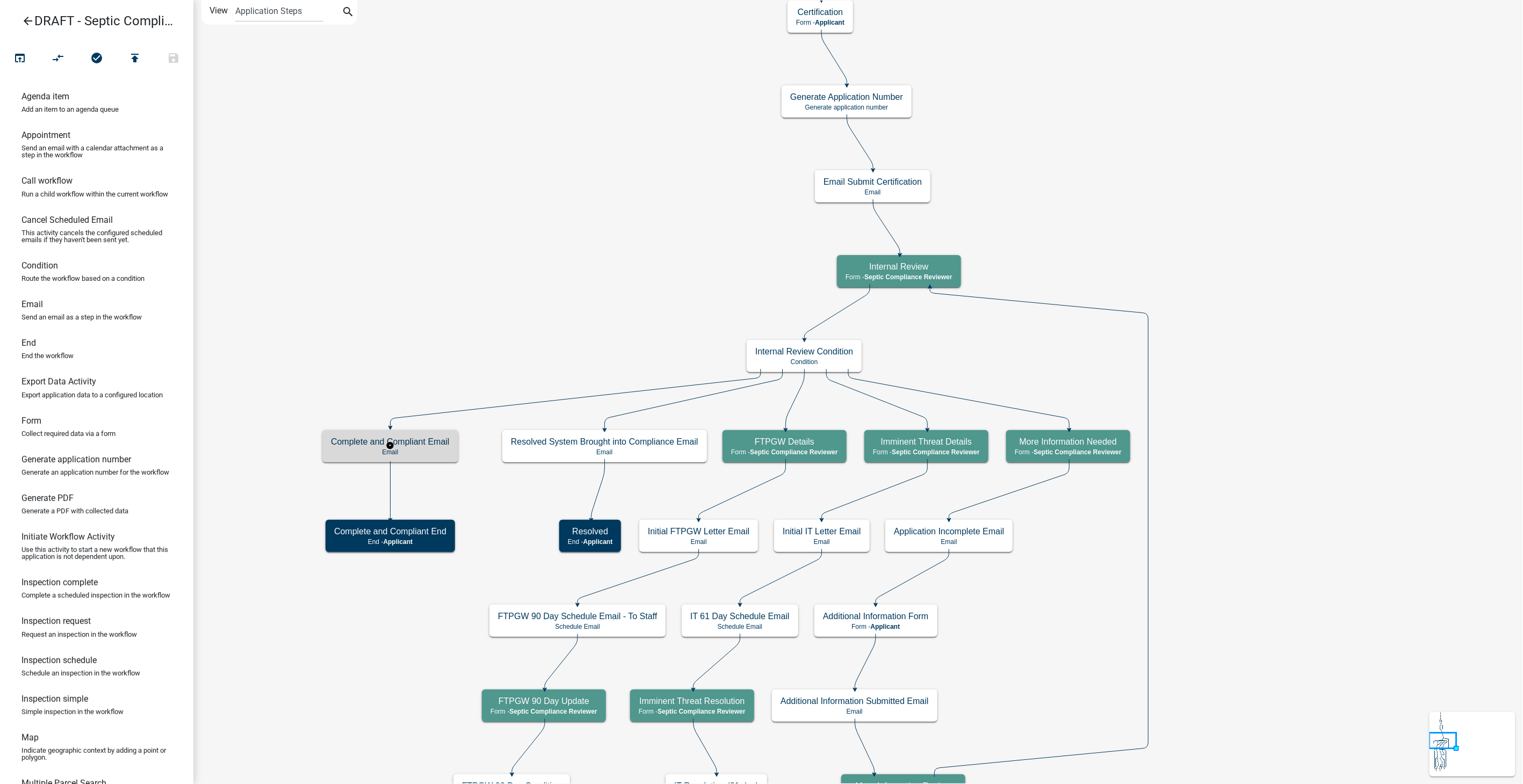
click at [427, 450] on p "Email" at bounding box center [390, 452] width 119 height 8
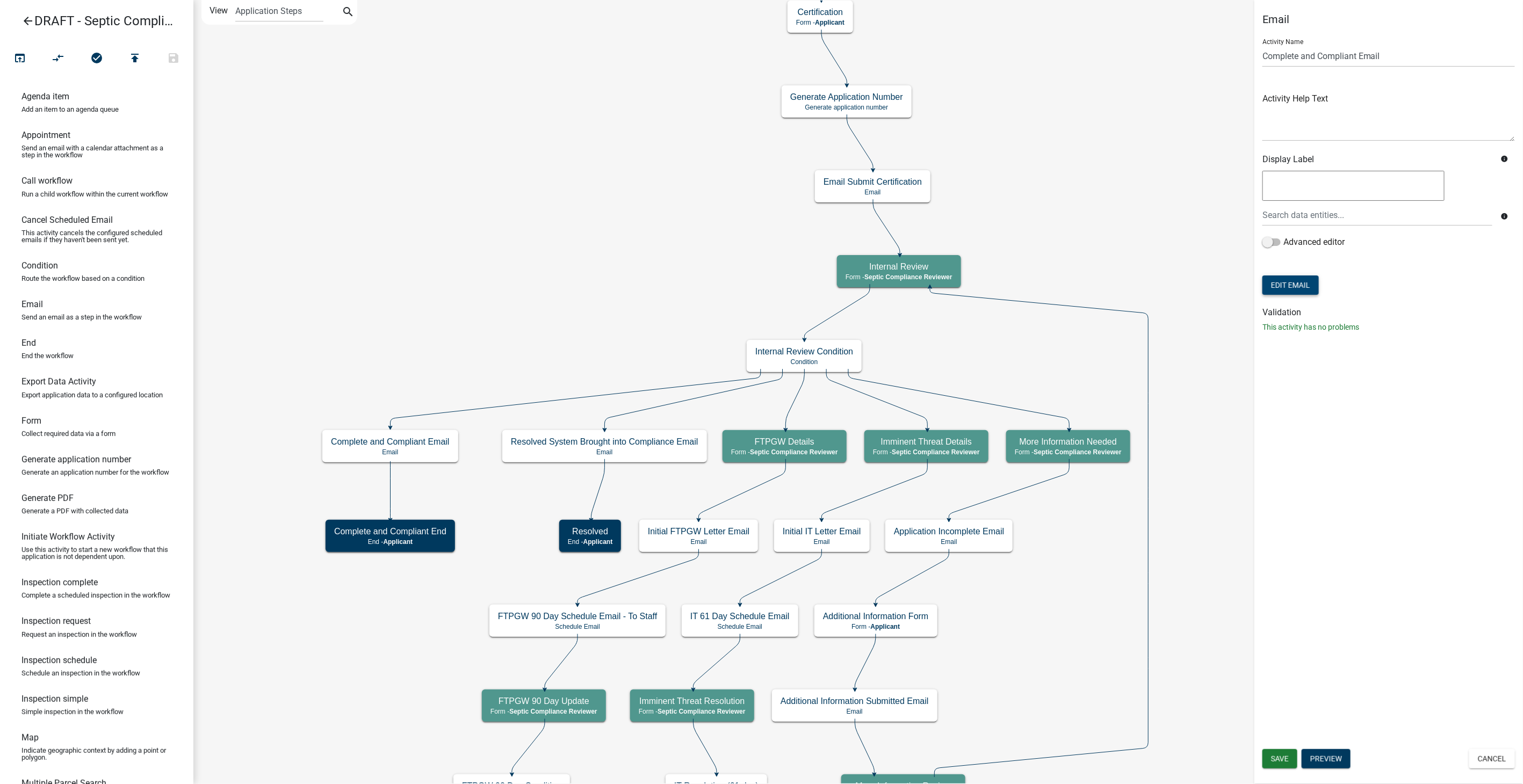
click at [1290, 288] on button "Edit Email" at bounding box center [1290, 285] width 57 height 19
select select "54efeb24-30e8-4996-a232-eb7e40a9c53d"
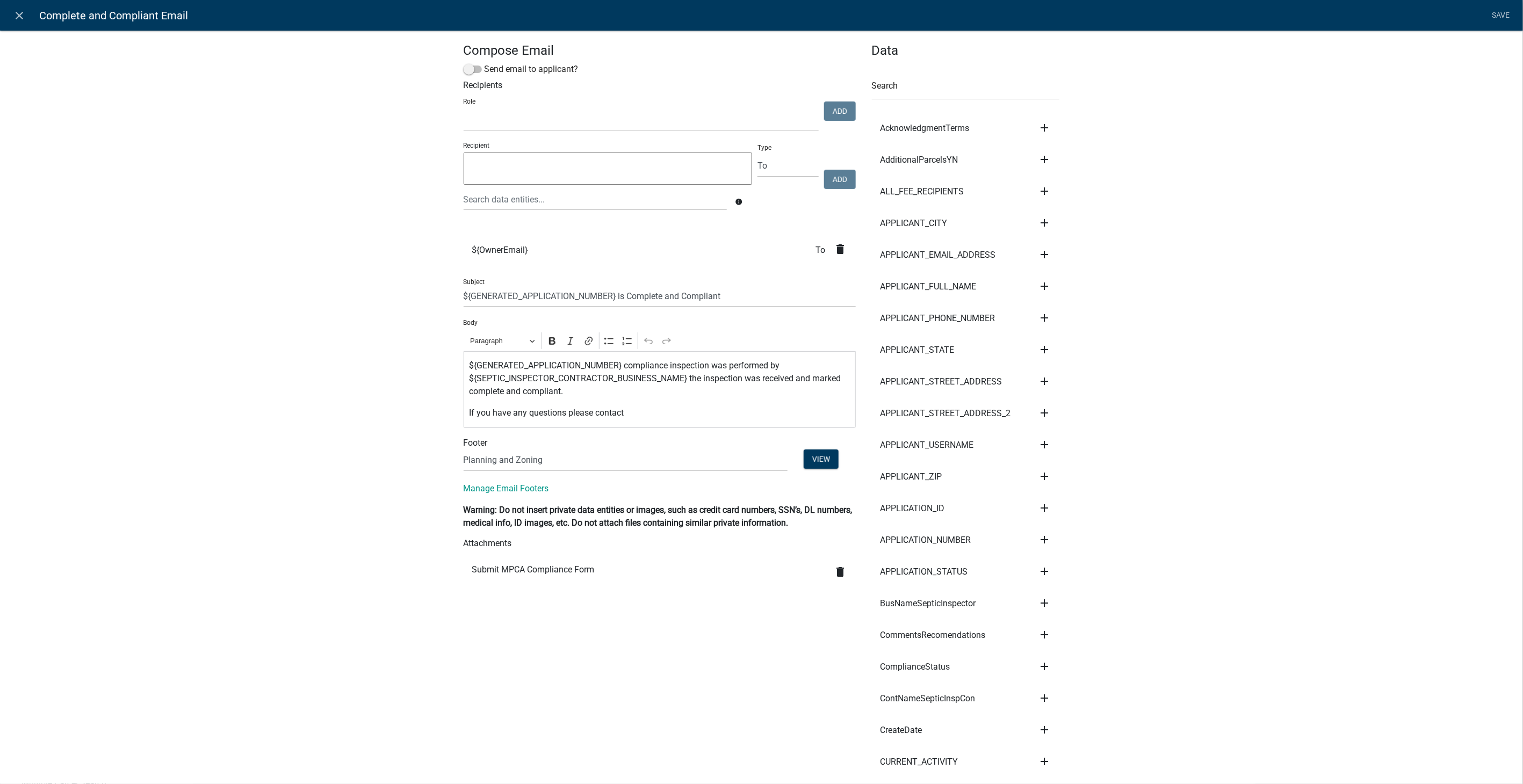
click at [683, 378] on p "${GENERATED_APPLICATION_NUMBER} compliance inspection was performed by ${SEPTIC…" at bounding box center [659, 378] width 381 height 39
click at [1042, 599] on icon "add" at bounding box center [1044, 603] width 13 height 13
click at [1057, 626] on button "Body" at bounding box center [1080, 639] width 86 height 26
click at [1505, 15] on link "Save" at bounding box center [1500, 15] width 27 height 20
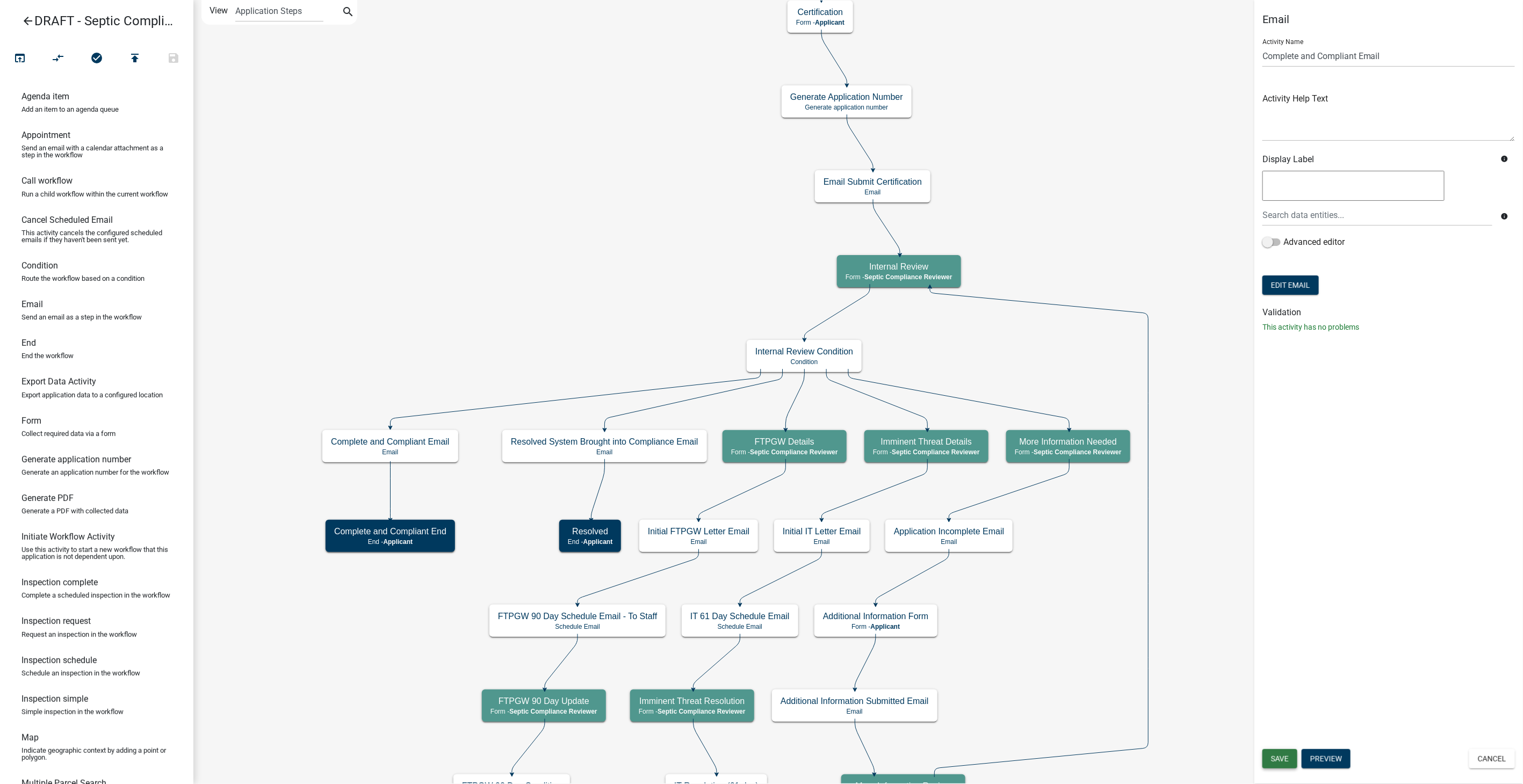
click at [1283, 751] on button "Save" at bounding box center [1279, 758] width 35 height 19
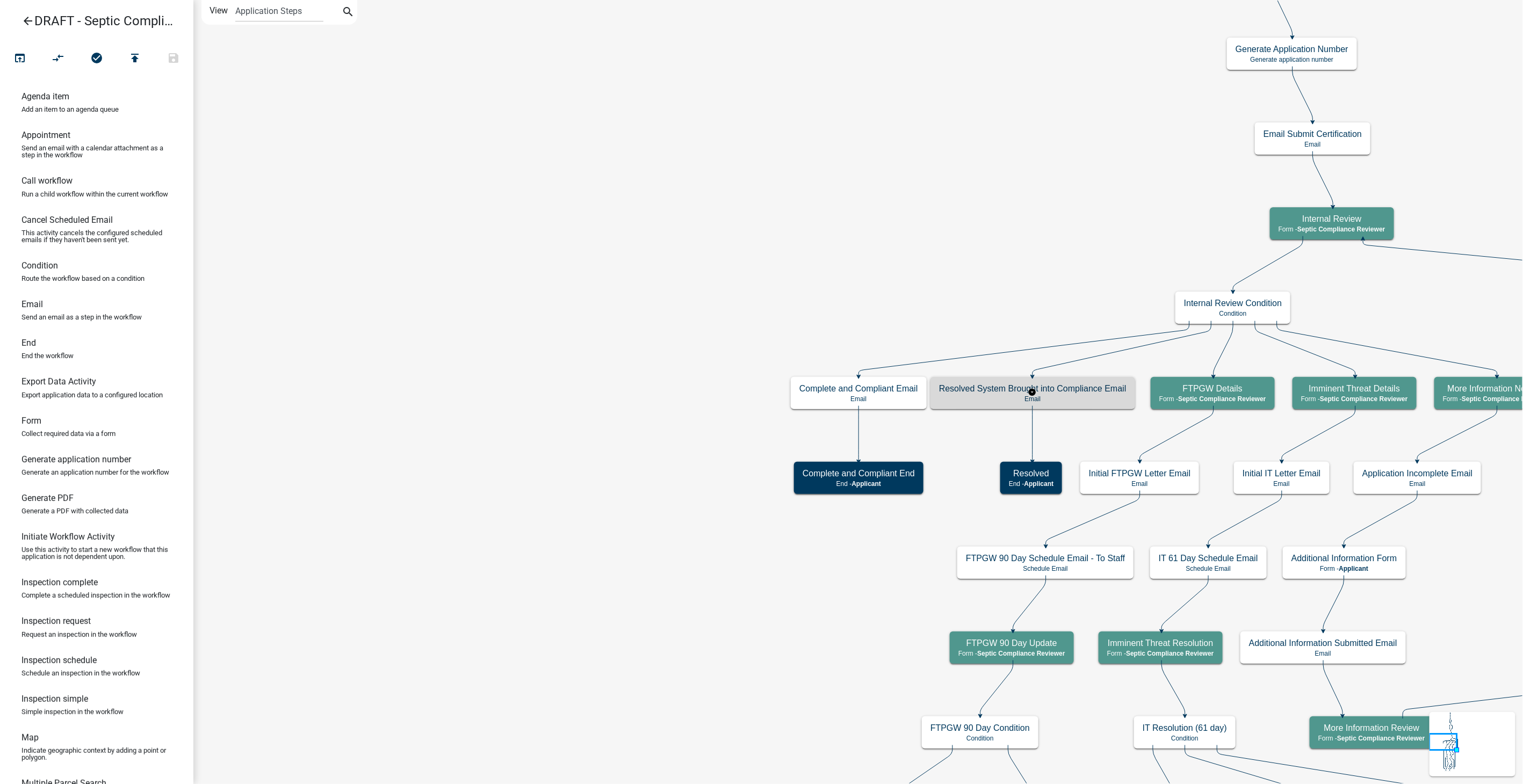
click at [1068, 402] on p "Email" at bounding box center [1032, 399] width 188 height 8
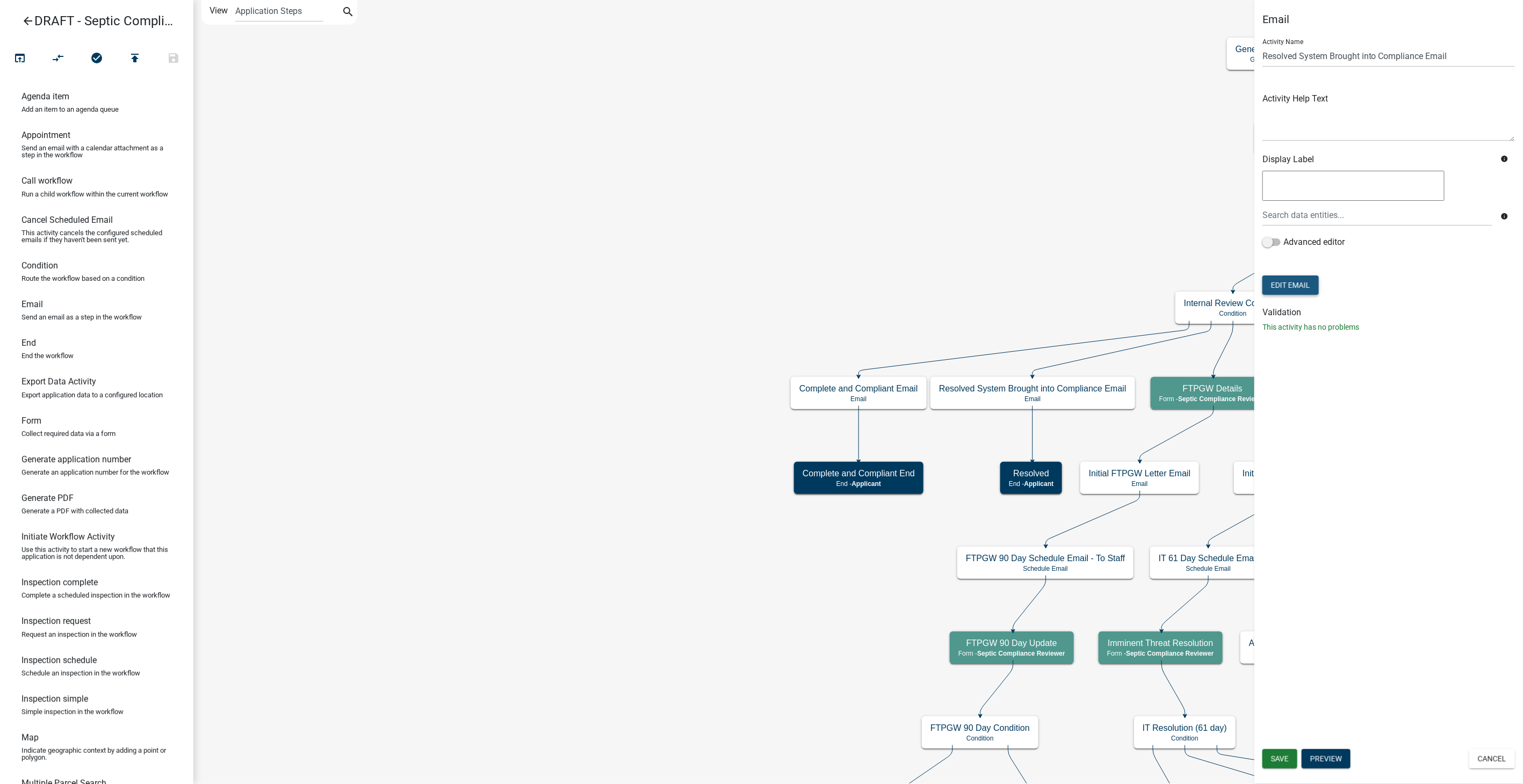
click at [1298, 276] on button "Edit Email" at bounding box center [1290, 285] width 57 height 19
select select "54efeb24-30e8-4996-a232-eb7e40a9c53d"
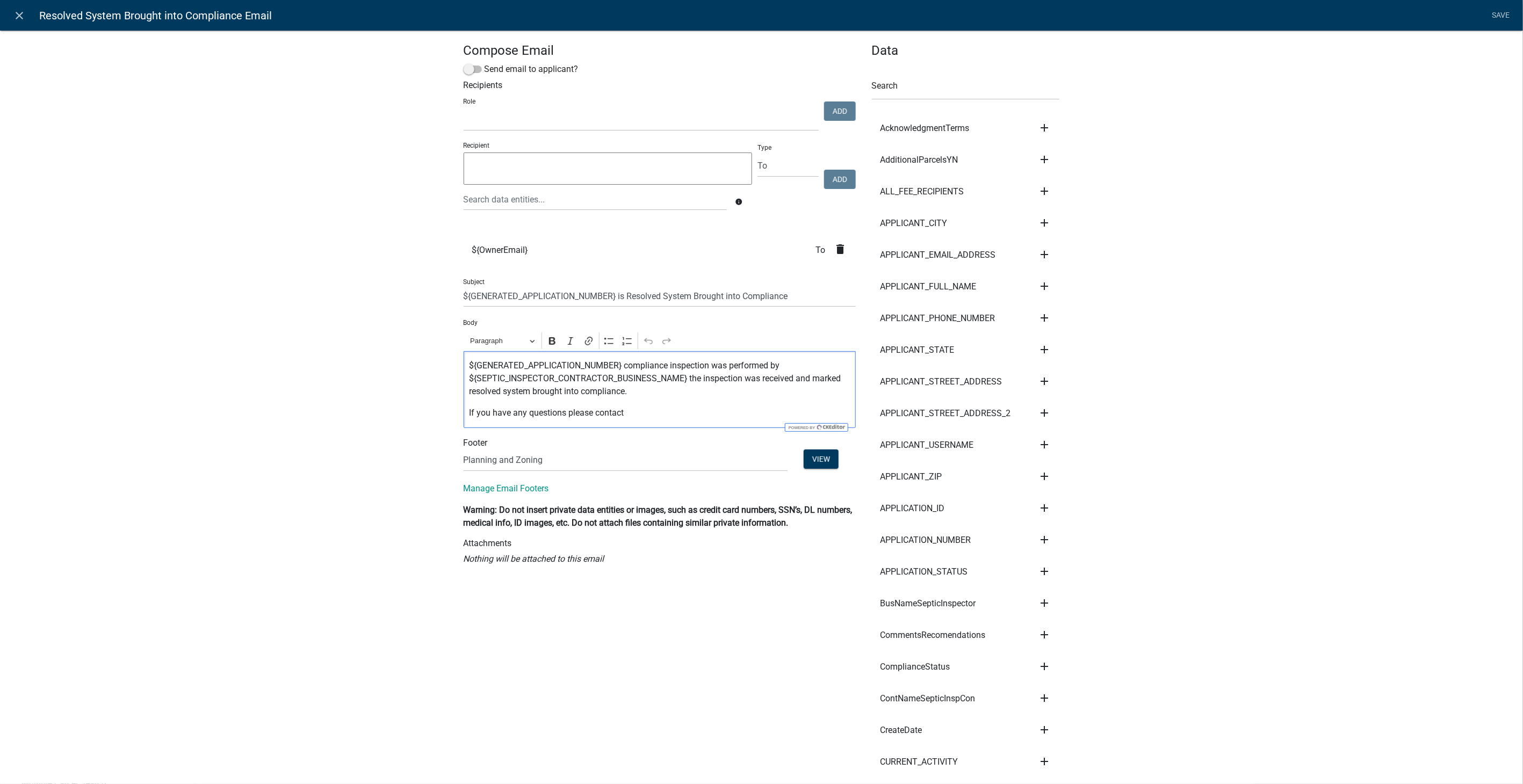
click at [685, 380] on p "${GENERATED_APPLICATION_NUMBER} compliance inspection was performed by ${SEPTIC…" at bounding box center [659, 378] width 381 height 39
click at [681, 378] on p "${GENERATED_APPLICATION_NUMBER} compliance inspection was performed by ${SEPTIC…" at bounding box center [659, 378] width 381 height 39
click at [1039, 596] on icon "add" at bounding box center [1044, 603] width 13 height 13
click at [1057, 639] on button "Body" at bounding box center [1080, 639] width 86 height 26
click at [793, 380] on p "${GENERATED_APPLICATION_NUMBER} compliance inspection was performed by ${SEPTIC…" at bounding box center [659, 378] width 381 height 39
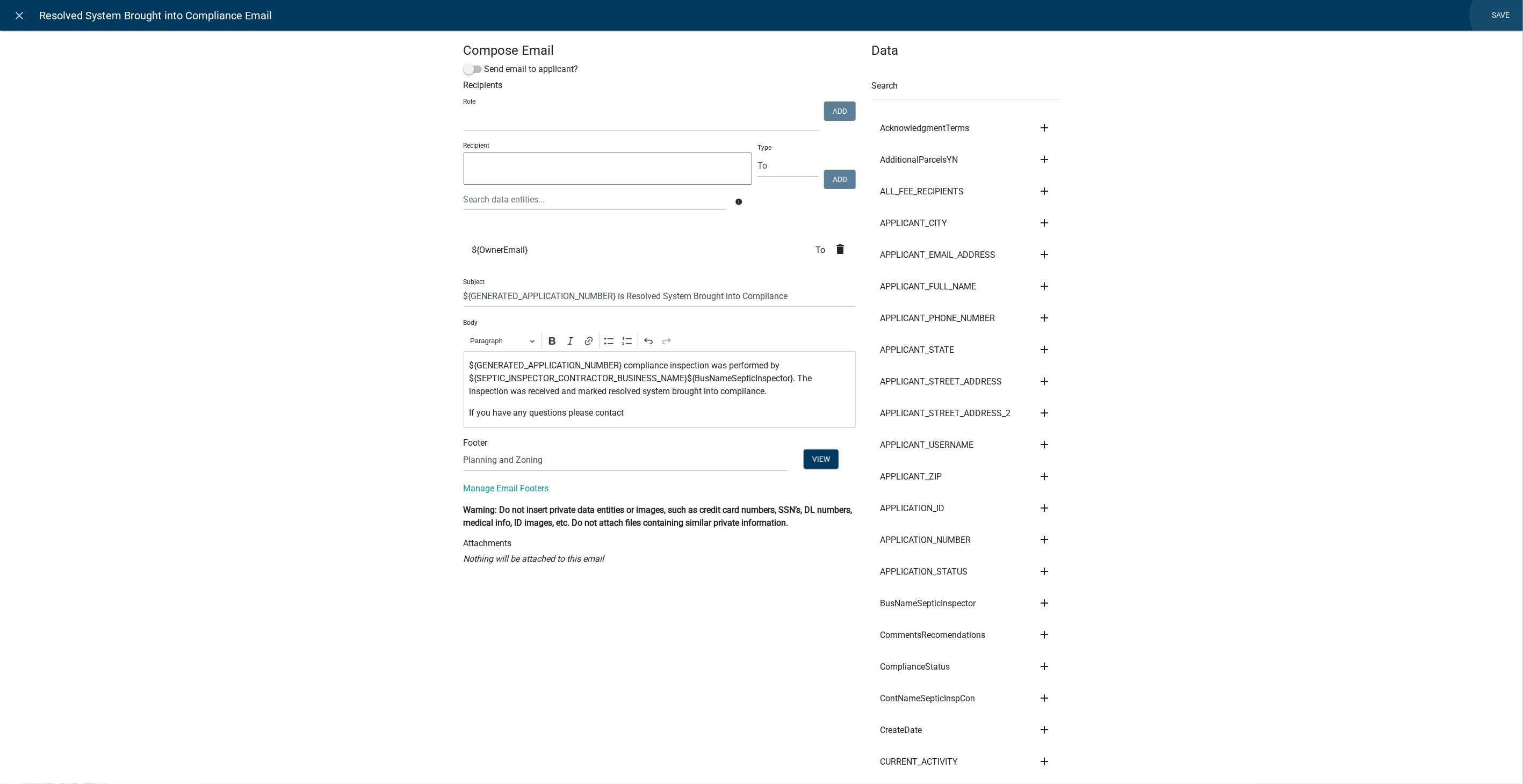
click at [1503, 15] on link "Save" at bounding box center [1500, 15] width 27 height 20
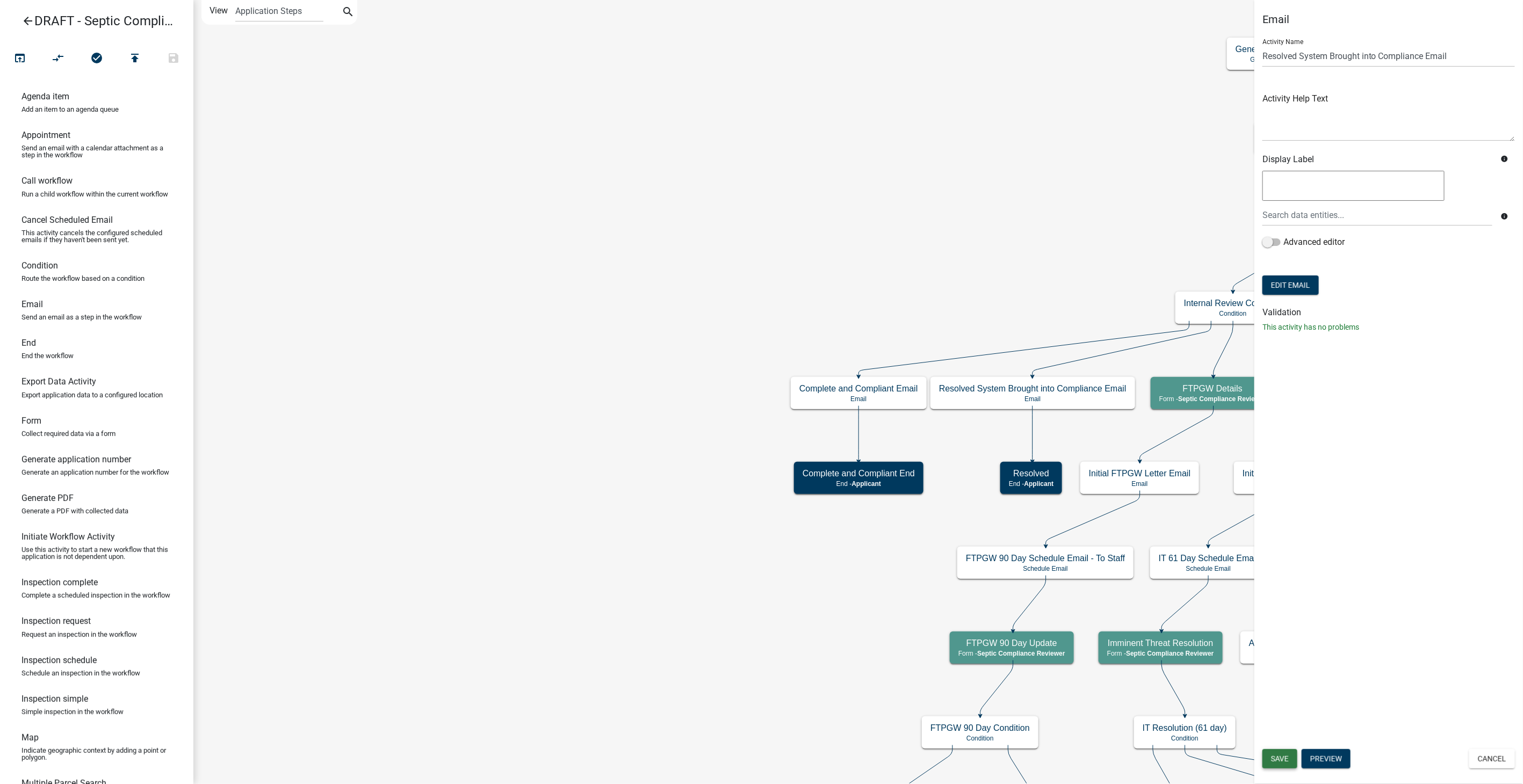
click at [1273, 766] on button "Save" at bounding box center [1279, 758] width 35 height 19
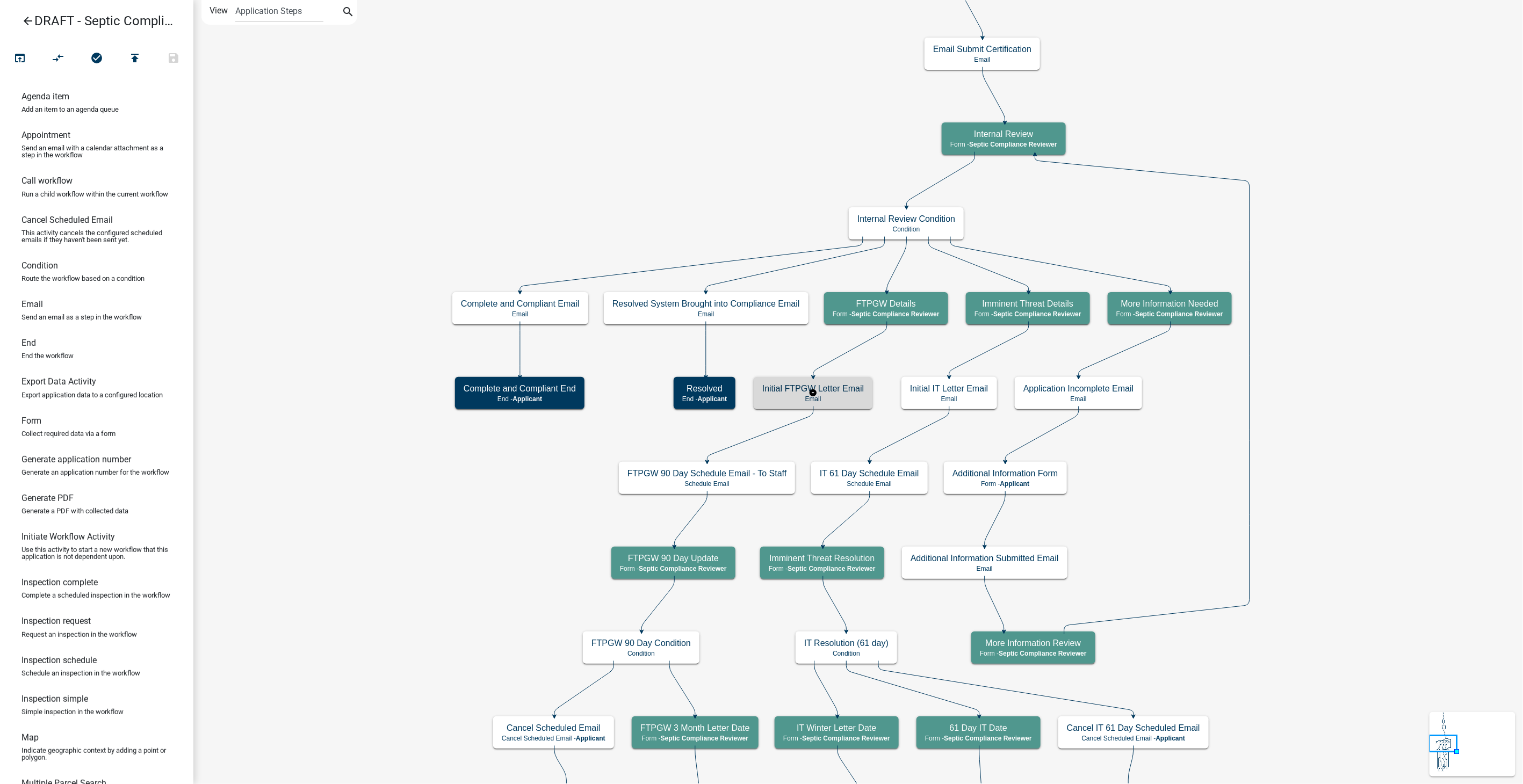
click at [824, 400] on p "Email" at bounding box center [813, 399] width 101 height 8
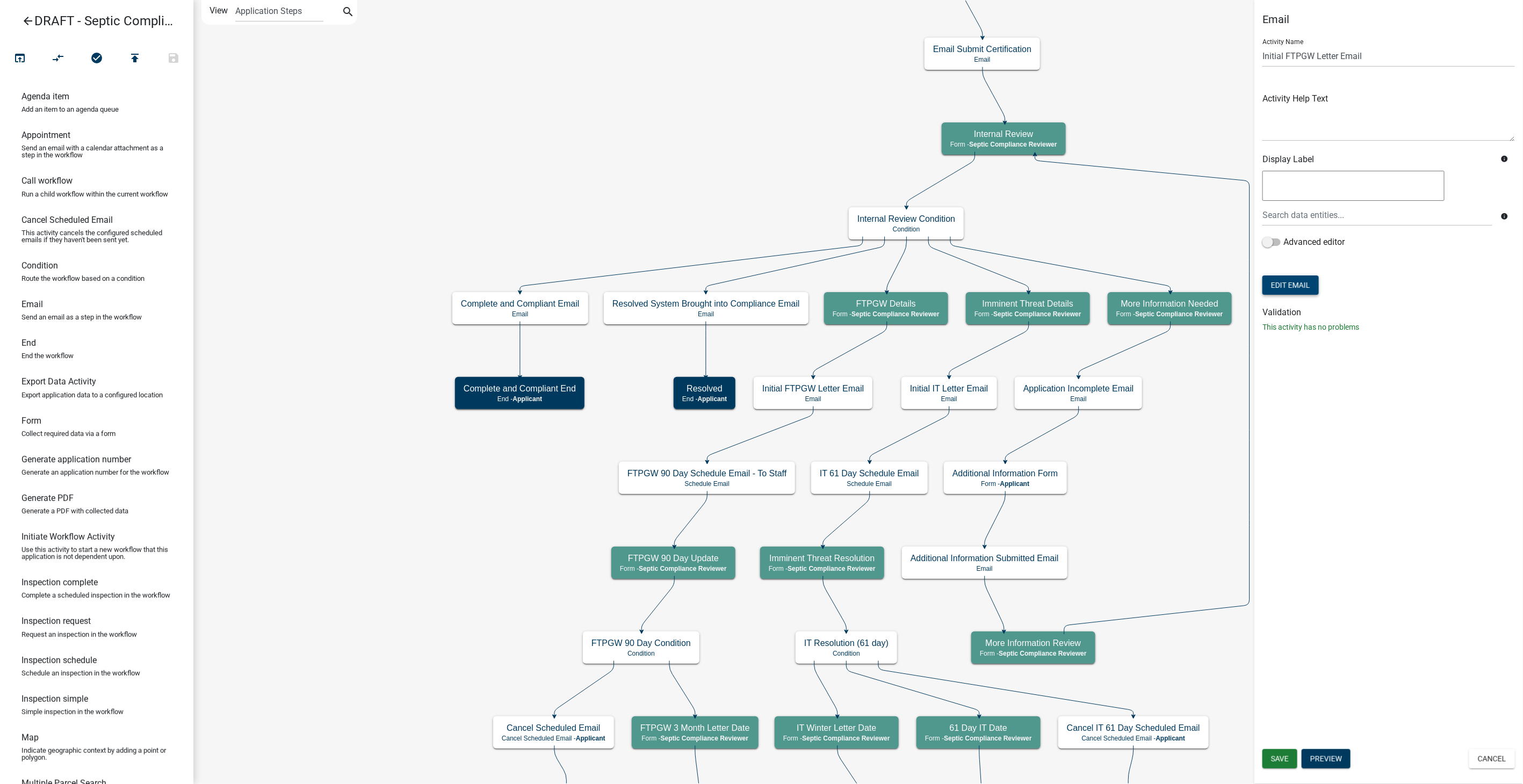
click at [1270, 293] on button "Edit Email" at bounding box center [1290, 285] width 57 height 19
select select "54efeb24-30e8-4996-a232-eb7e40a9c53d"
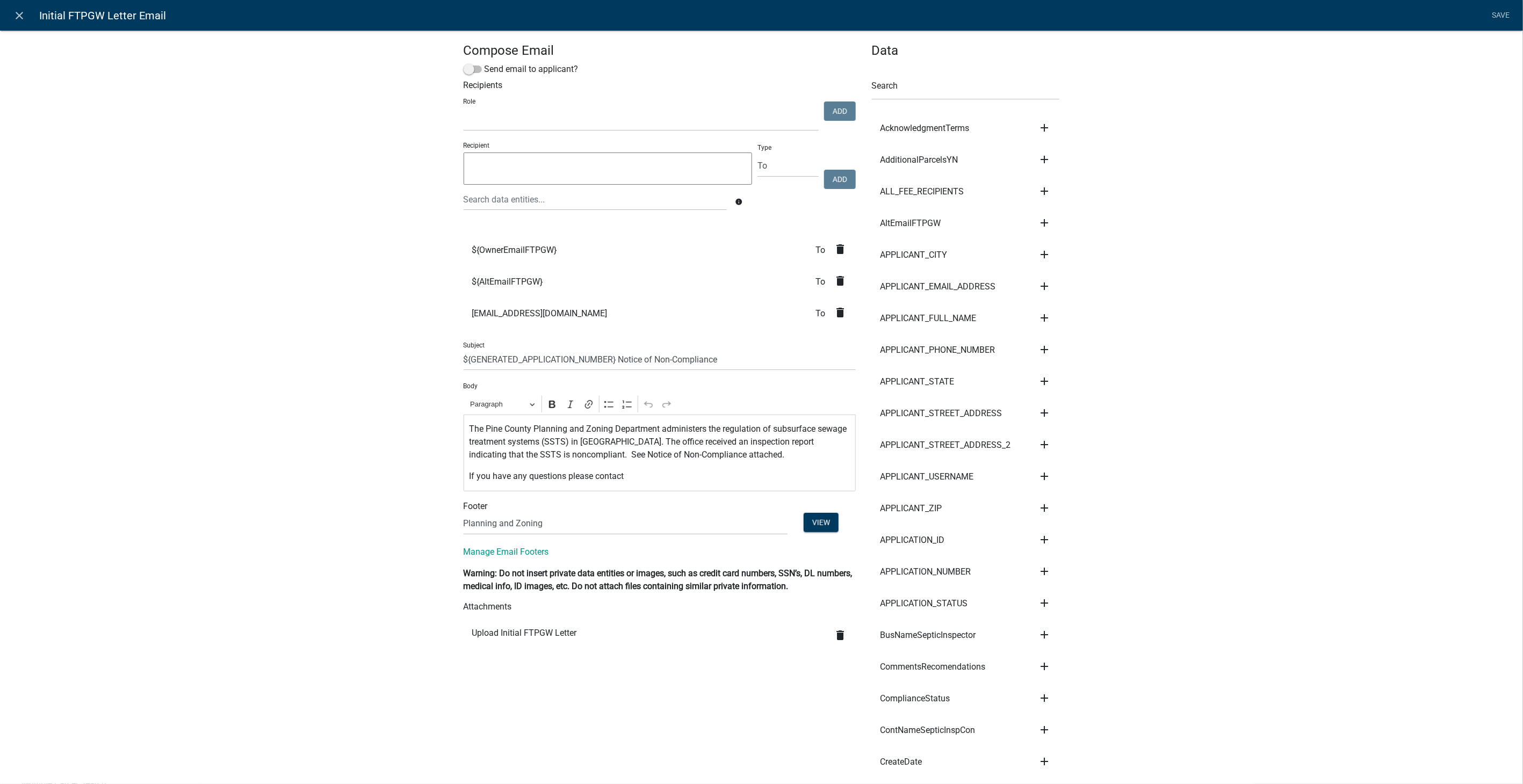
select select
click at [20, 13] on icon "close" at bounding box center [20, 15] width 13 height 13
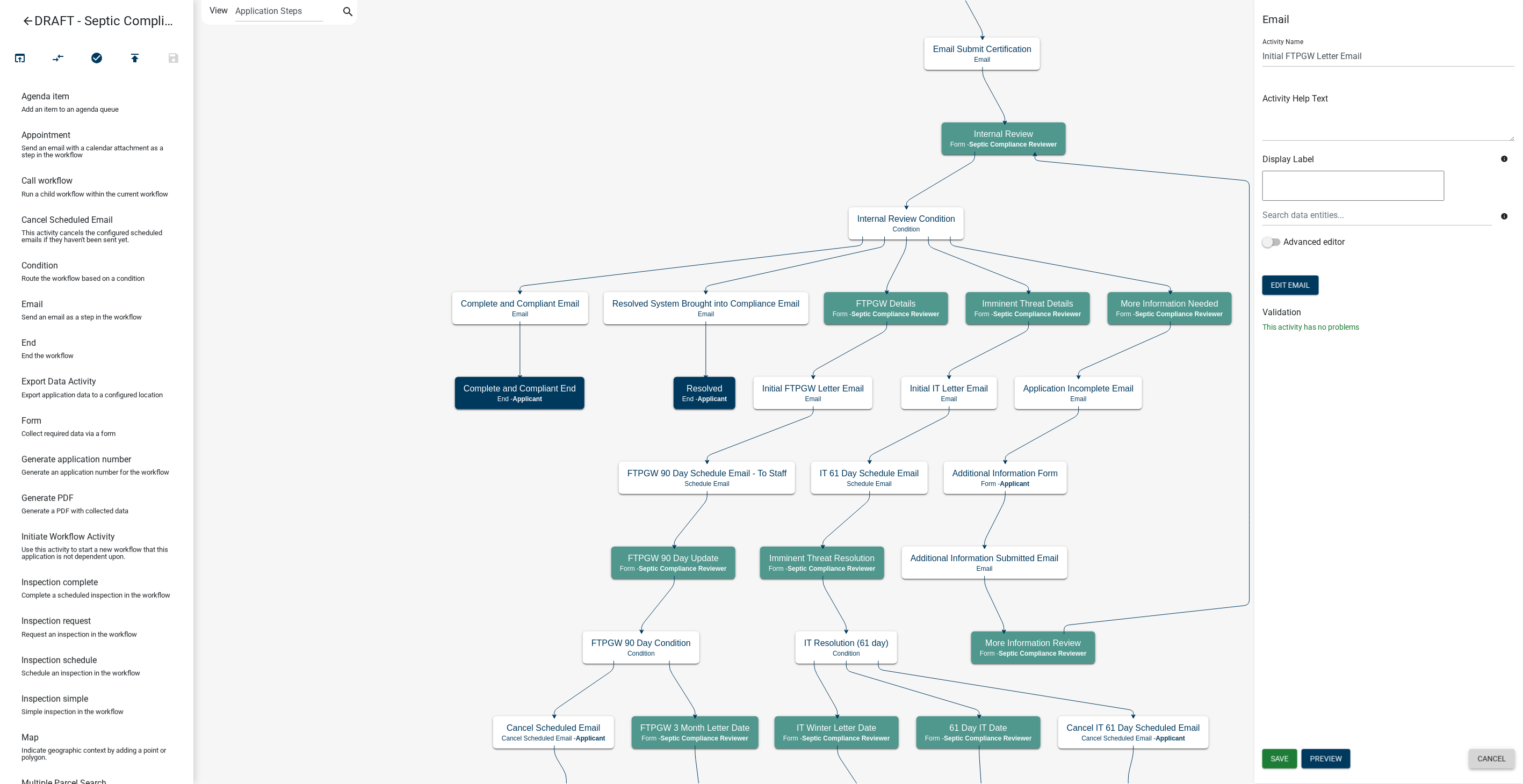
click at [1494, 763] on button "Cancel" at bounding box center [1492, 758] width 46 height 19
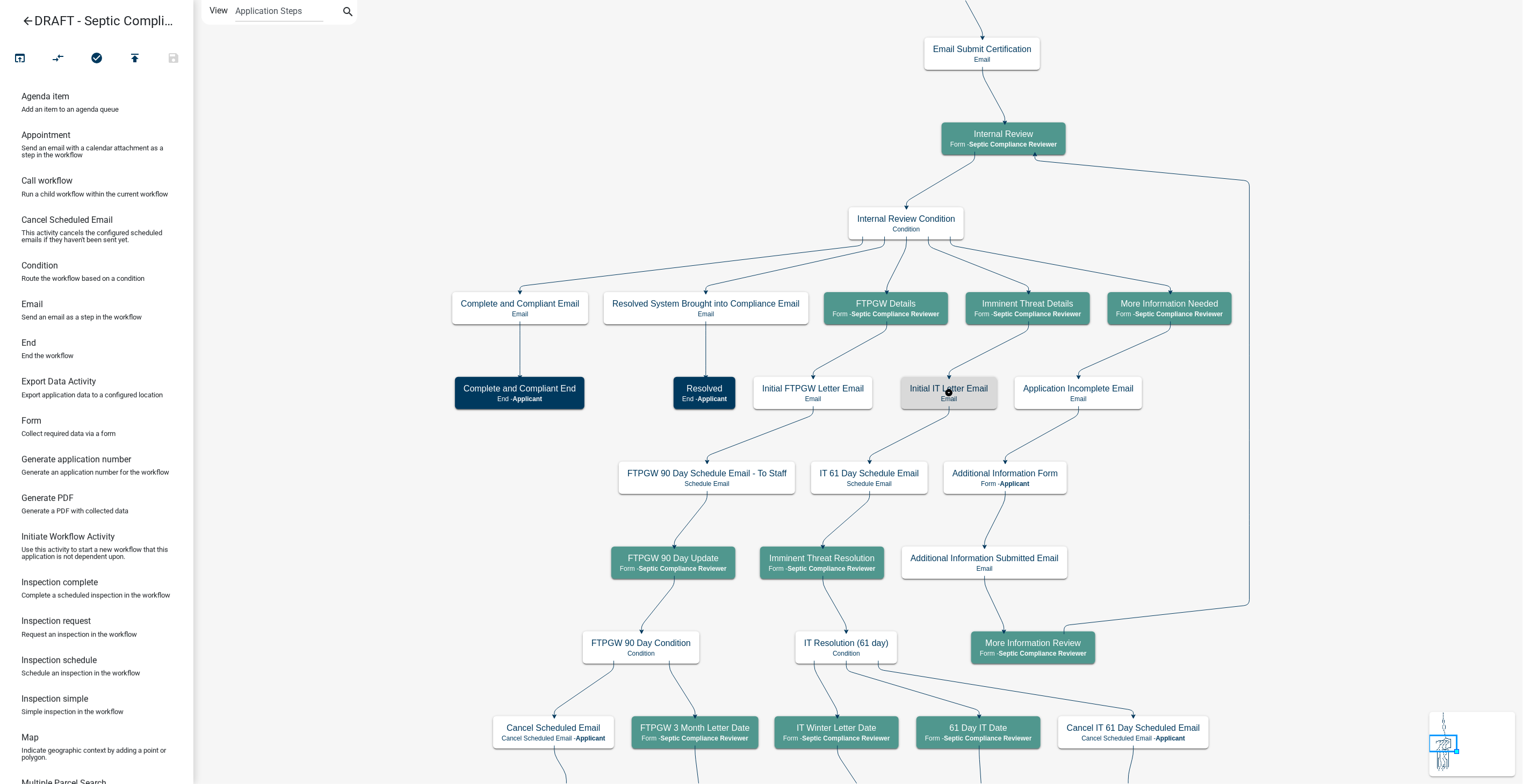
click at [981, 407] on div "Initial IT Letter Email Email" at bounding box center [949, 393] width 96 height 32
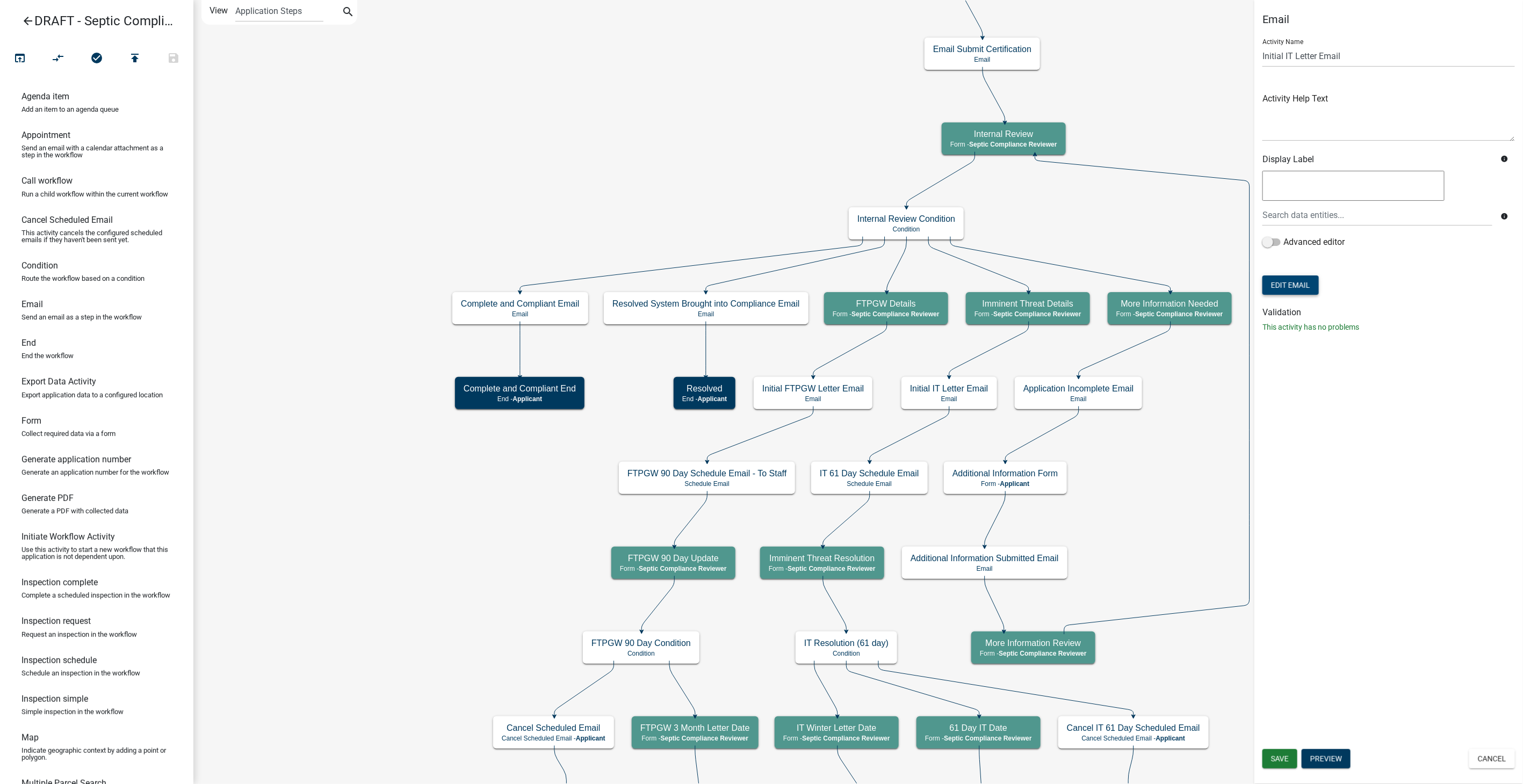
click at [1287, 279] on button "Edit Email" at bounding box center [1290, 285] width 57 height 19
select select "54efeb24-30e8-4996-a232-eb7e40a9c53d"
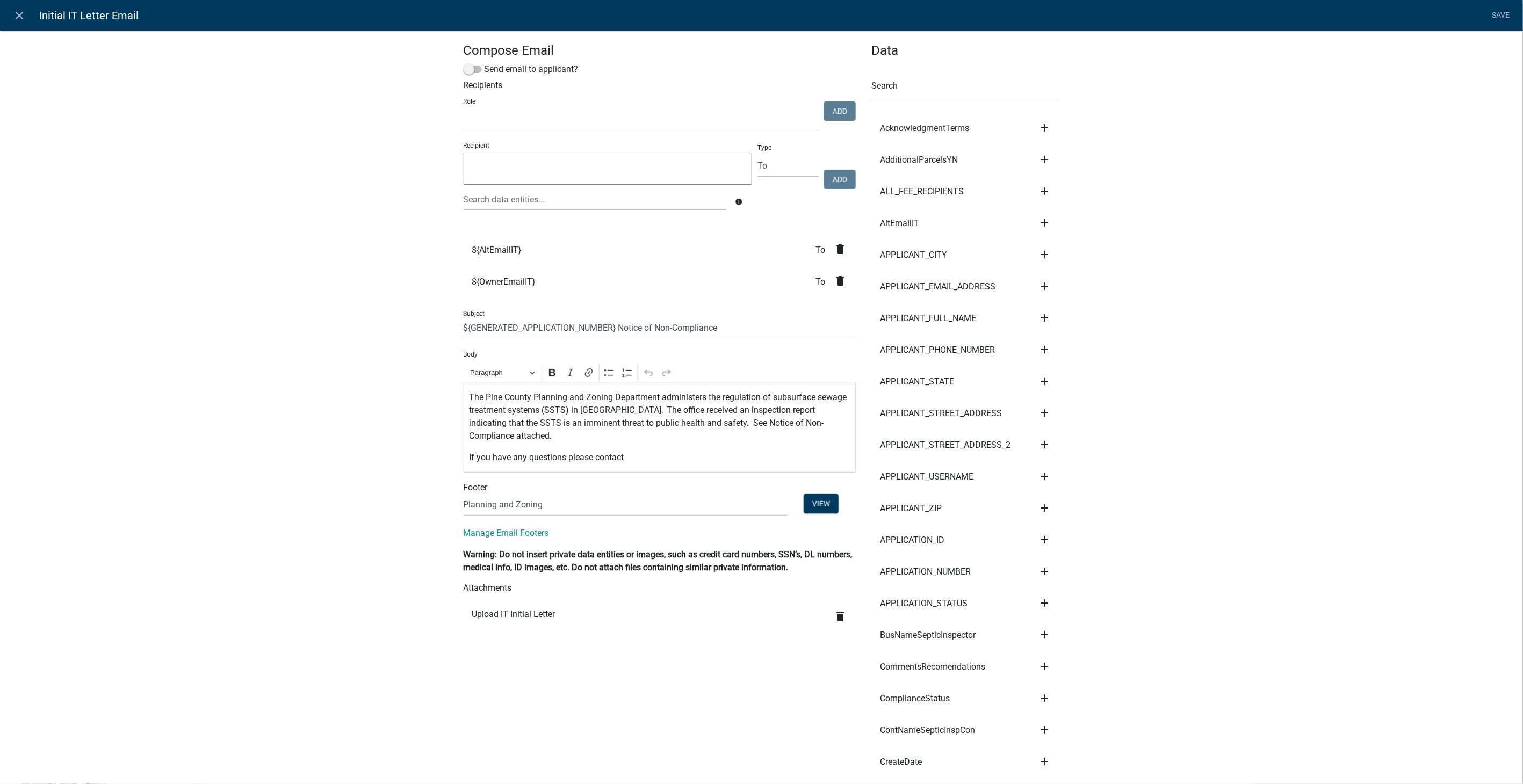
select select
click at [14, 13] on icon "close" at bounding box center [20, 15] width 13 height 13
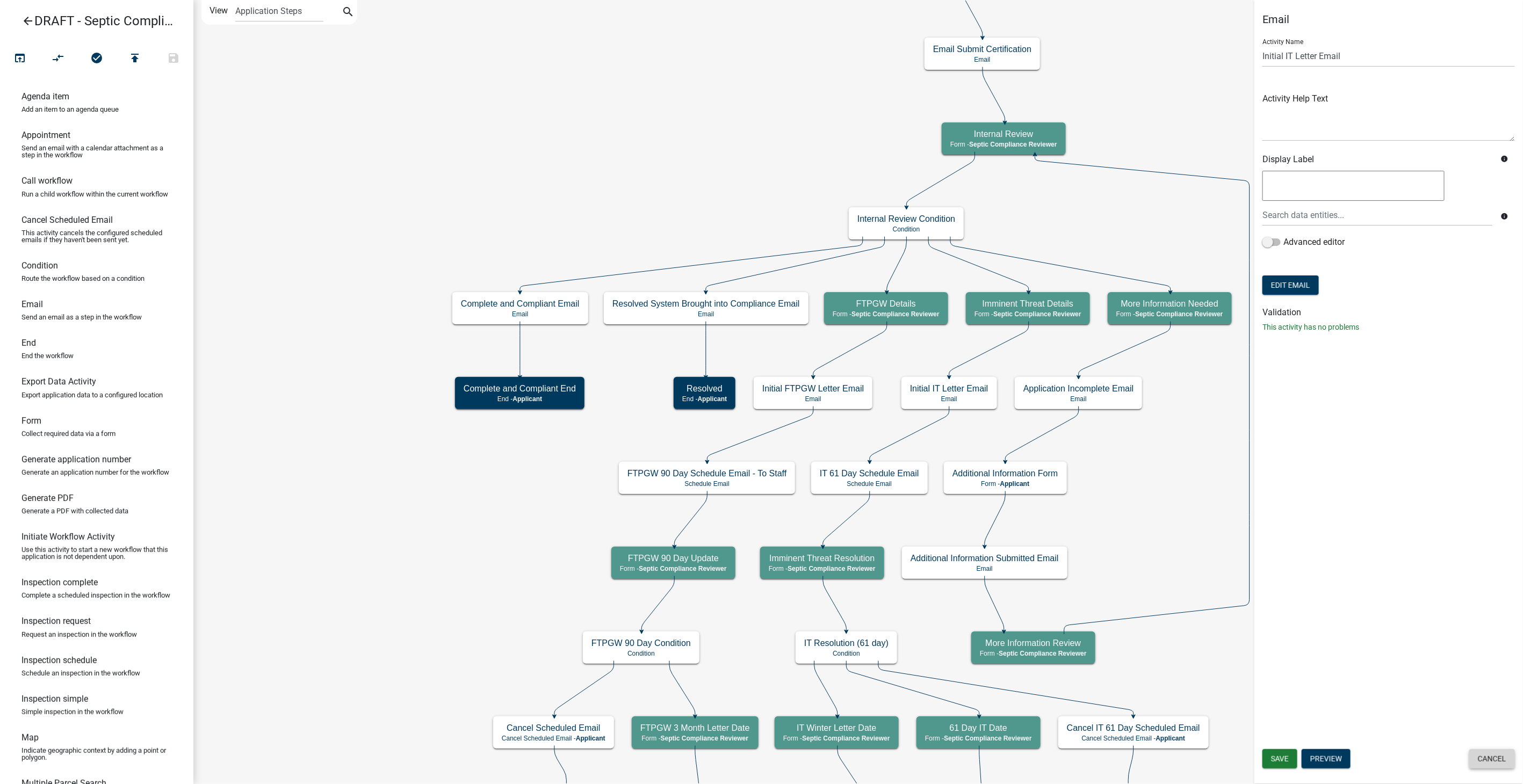
drag, startPoint x: 1483, startPoint y: 761, endPoint x: 1398, endPoint y: 719, distance: 94.8
click at [1481, 761] on button "Cancel" at bounding box center [1492, 758] width 46 height 19
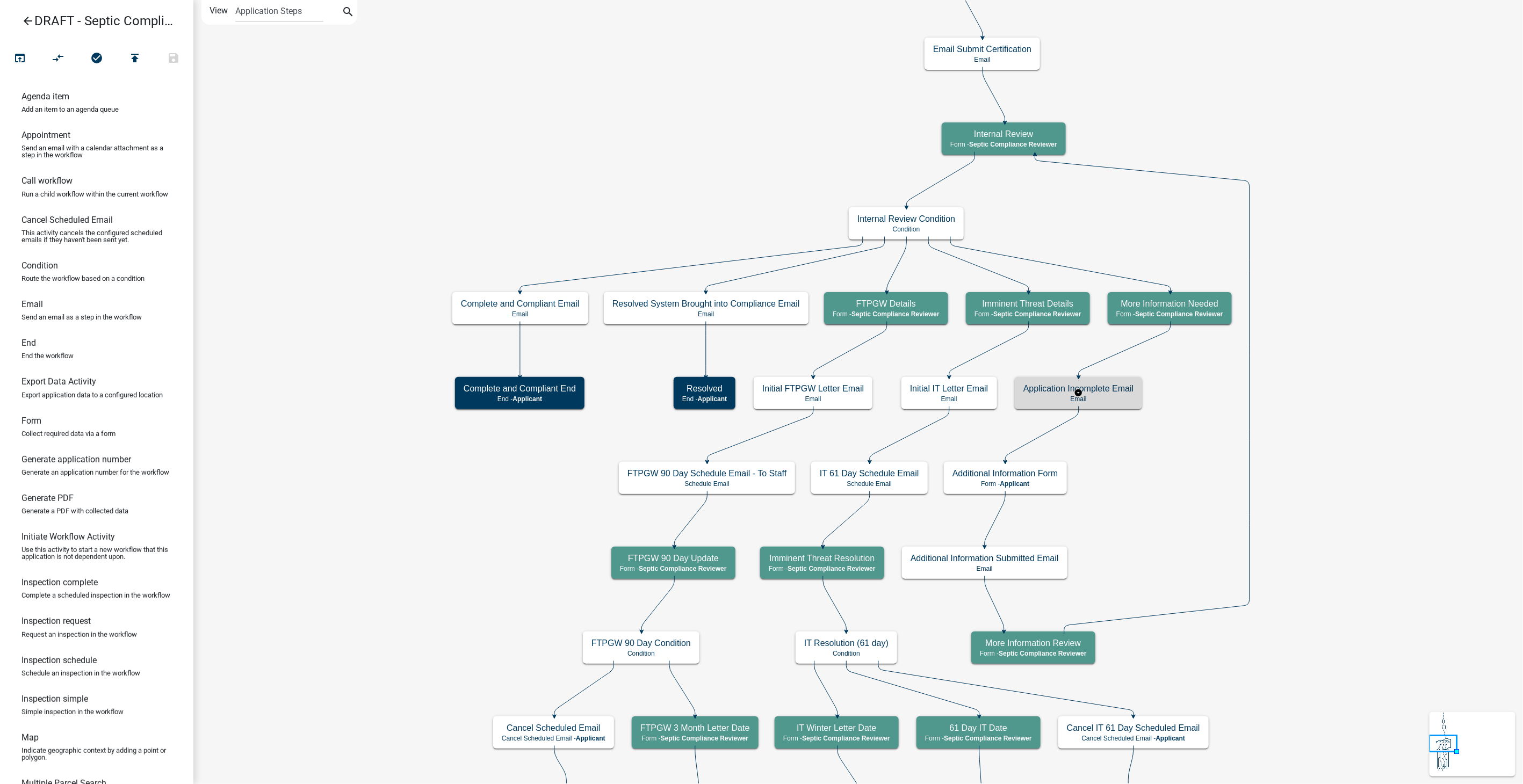
click at [1124, 398] on p "Email" at bounding box center [1078, 399] width 110 height 8
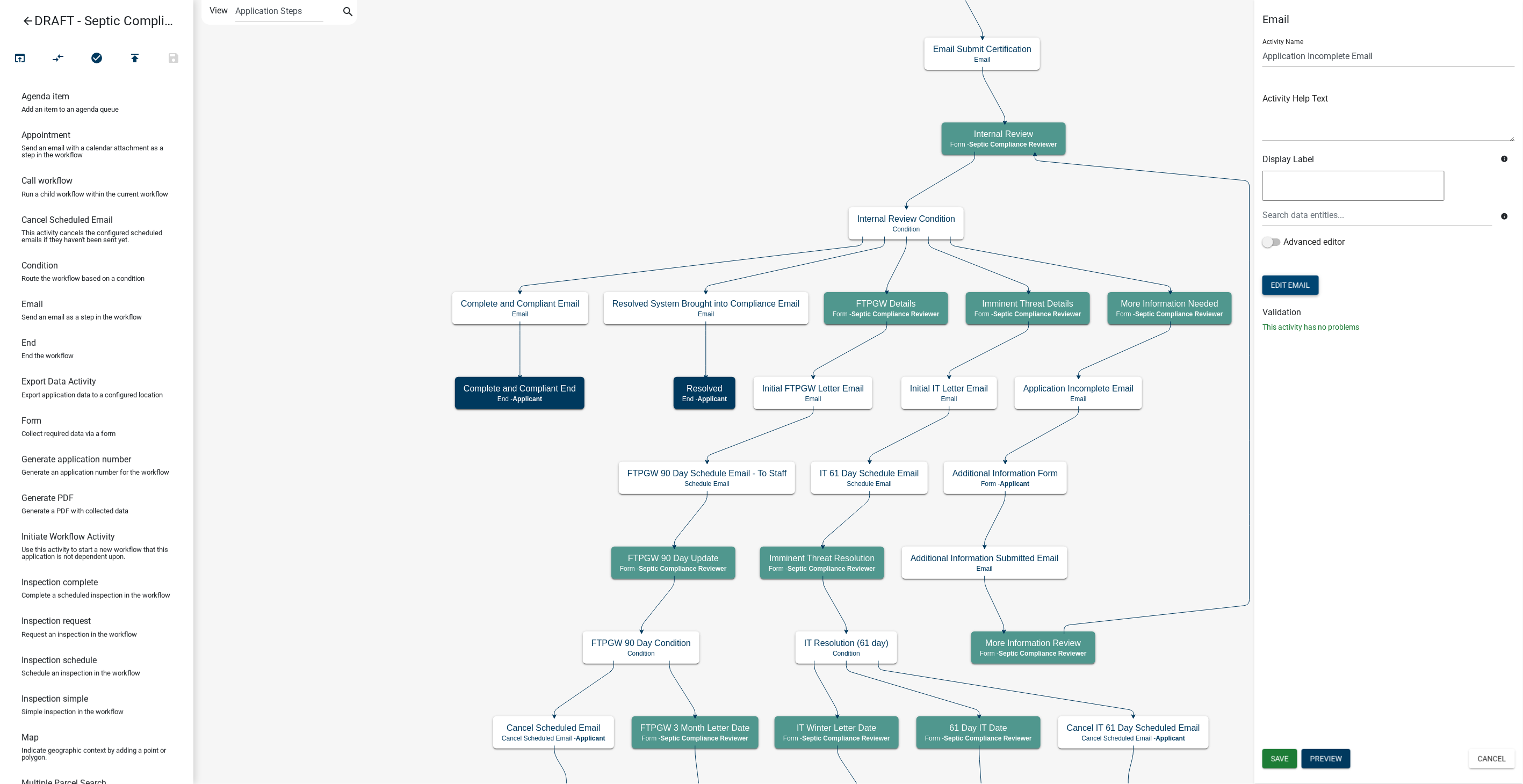
click at [1285, 284] on button "Edit Email" at bounding box center [1290, 285] width 57 height 19
select select "54efeb24-30e8-4996-a232-eb7e40a9c53d"
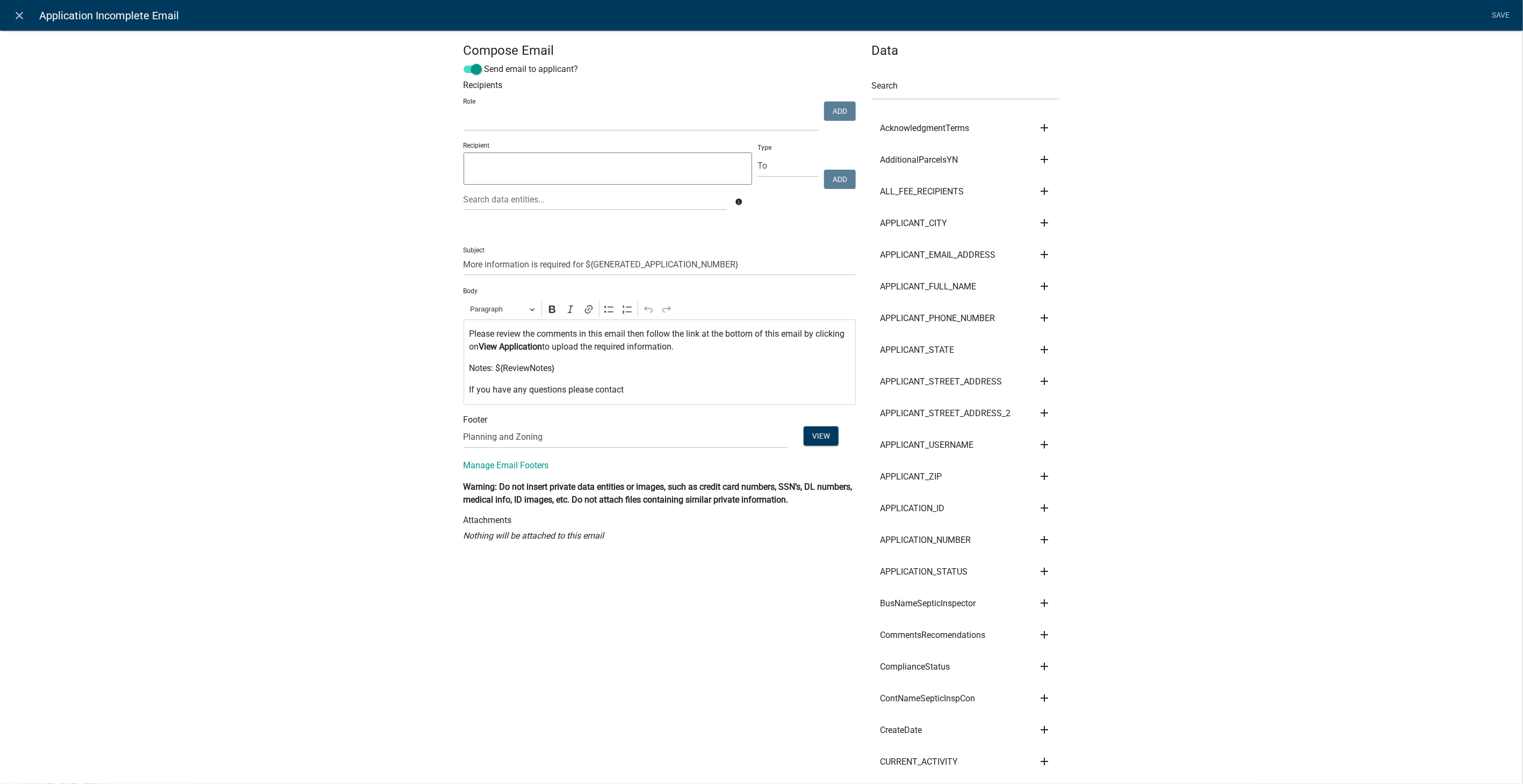
select select
click at [14, 18] on icon "close" at bounding box center [20, 15] width 13 height 13
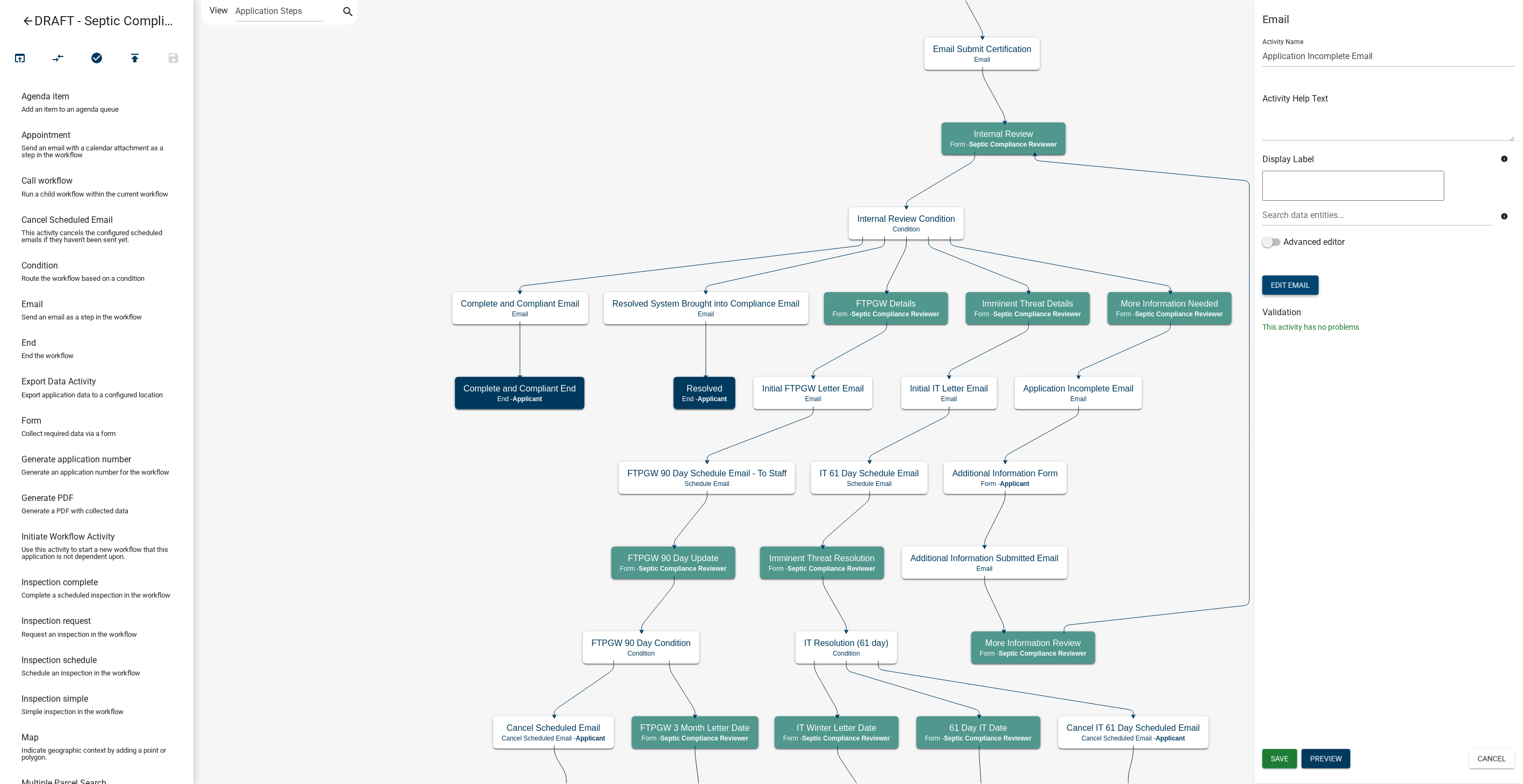
click at [1286, 286] on button "Edit Email" at bounding box center [1290, 285] width 57 height 19
select select "54efeb24-30e8-4996-a232-eb7e40a9c53d"
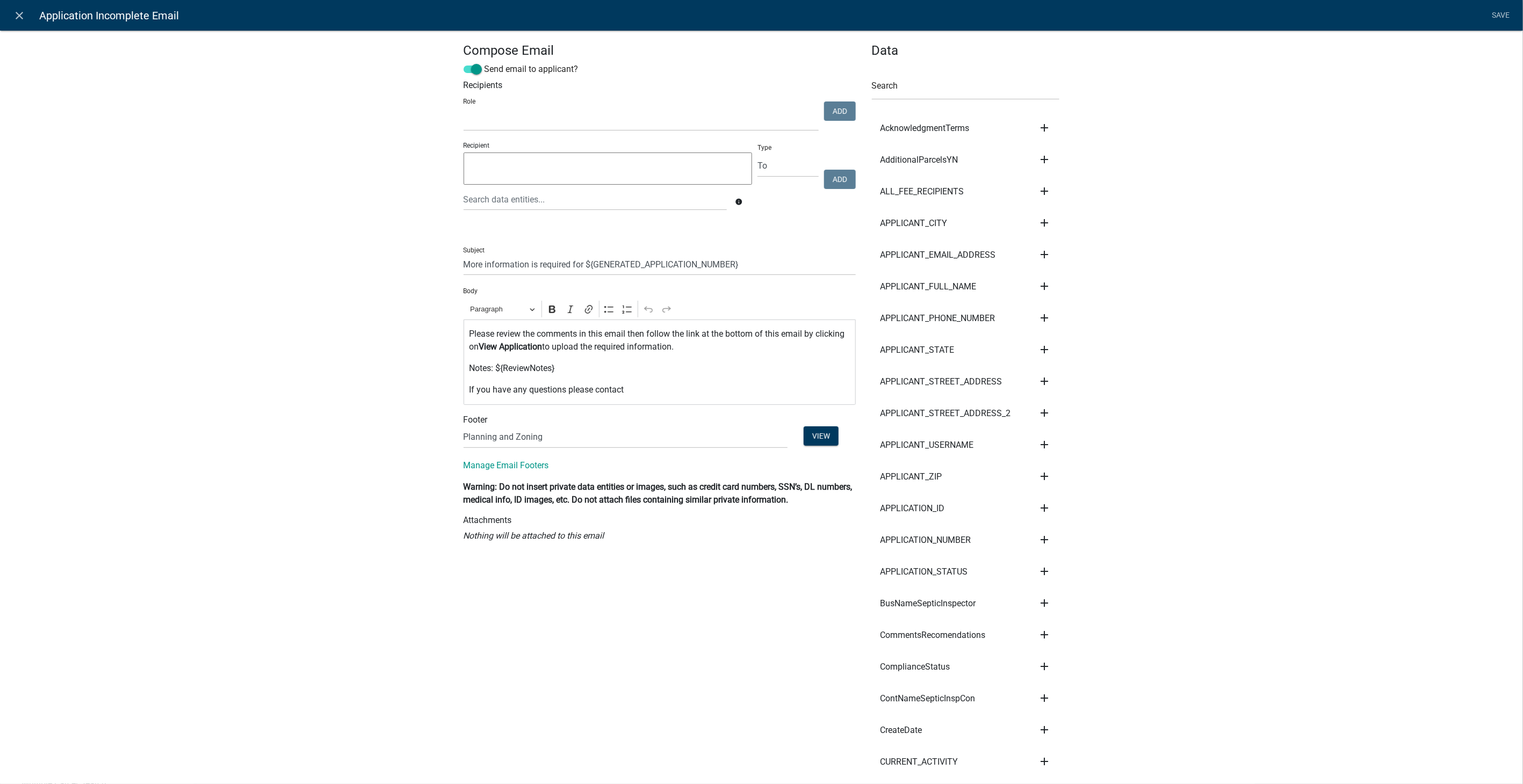
select select
click at [559, 365] on p "Notes: ${ReviewNotes}" at bounding box center [659, 368] width 381 height 13
click at [957, 82] on input "text" at bounding box center [966, 89] width 188 height 22
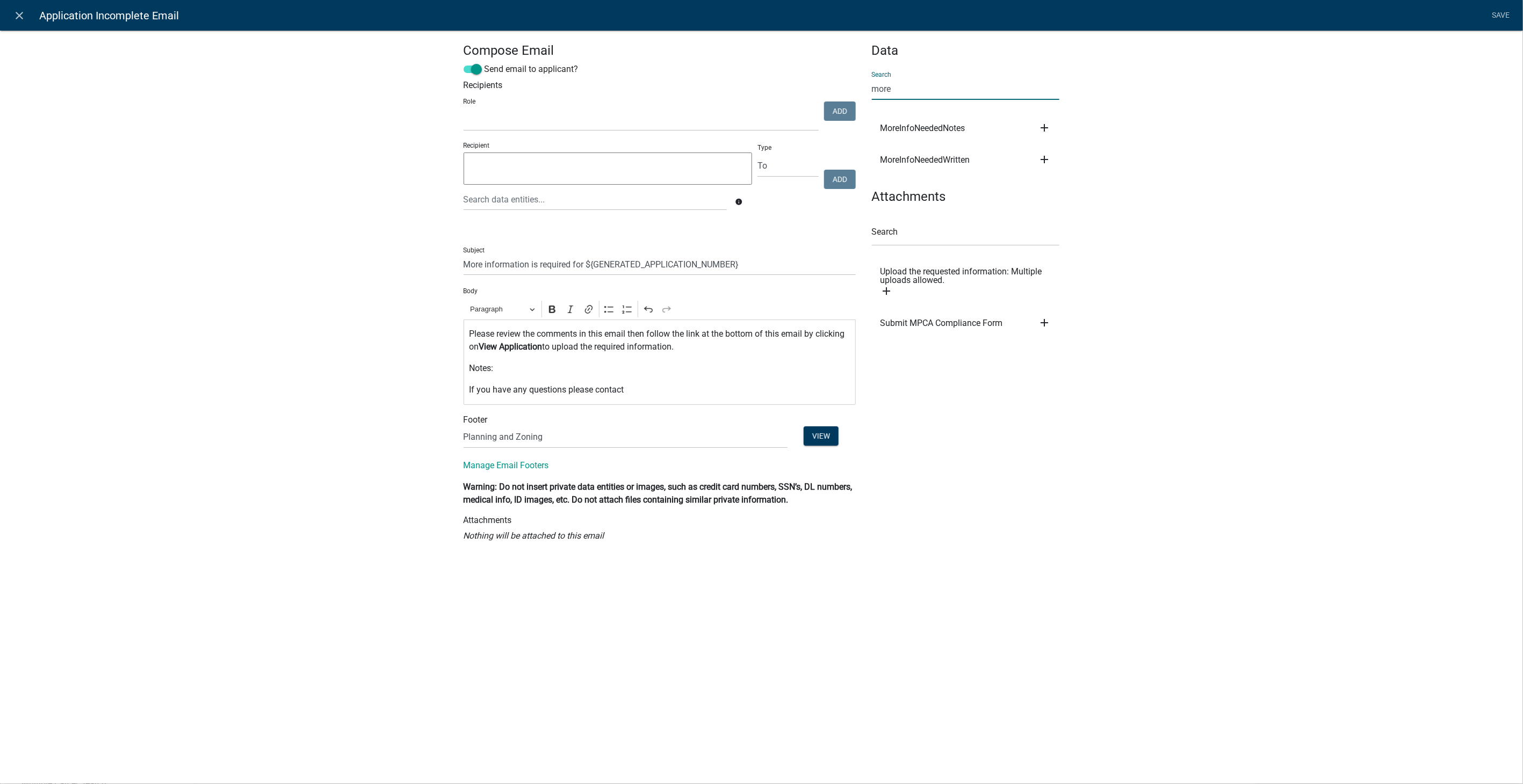
type input "more"
click at [1047, 127] on icon "add" at bounding box center [1044, 128] width 13 height 13
click at [1051, 168] on button "Body" at bounding box center [1080, 164] width 86 height 26
click at [1502, 6] on link "Save" at bounding box center [1500, 15] width 27 height 20
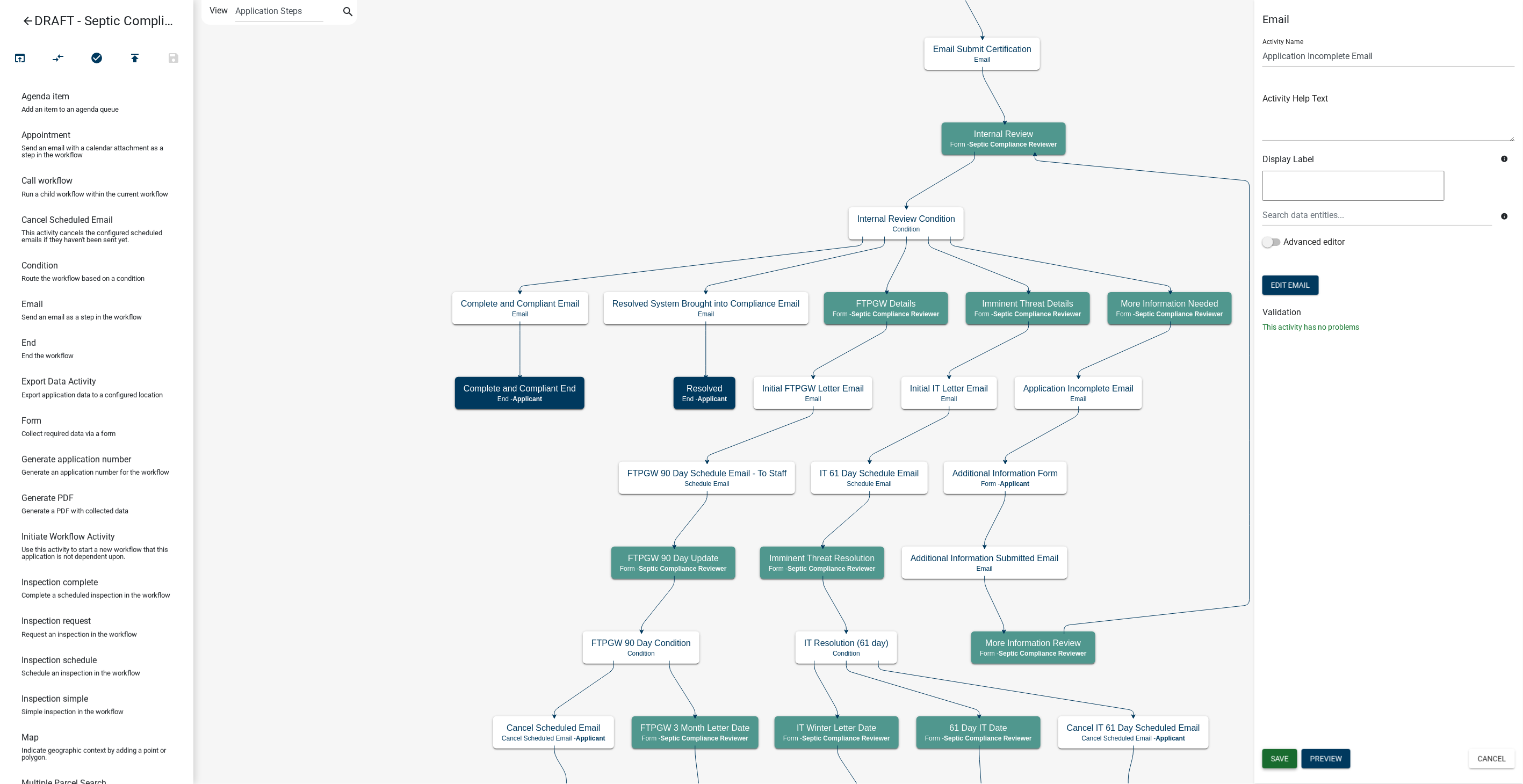
click at [1277, 766] on button "Save" at bounding box center [1279, 758] width 35 height 19
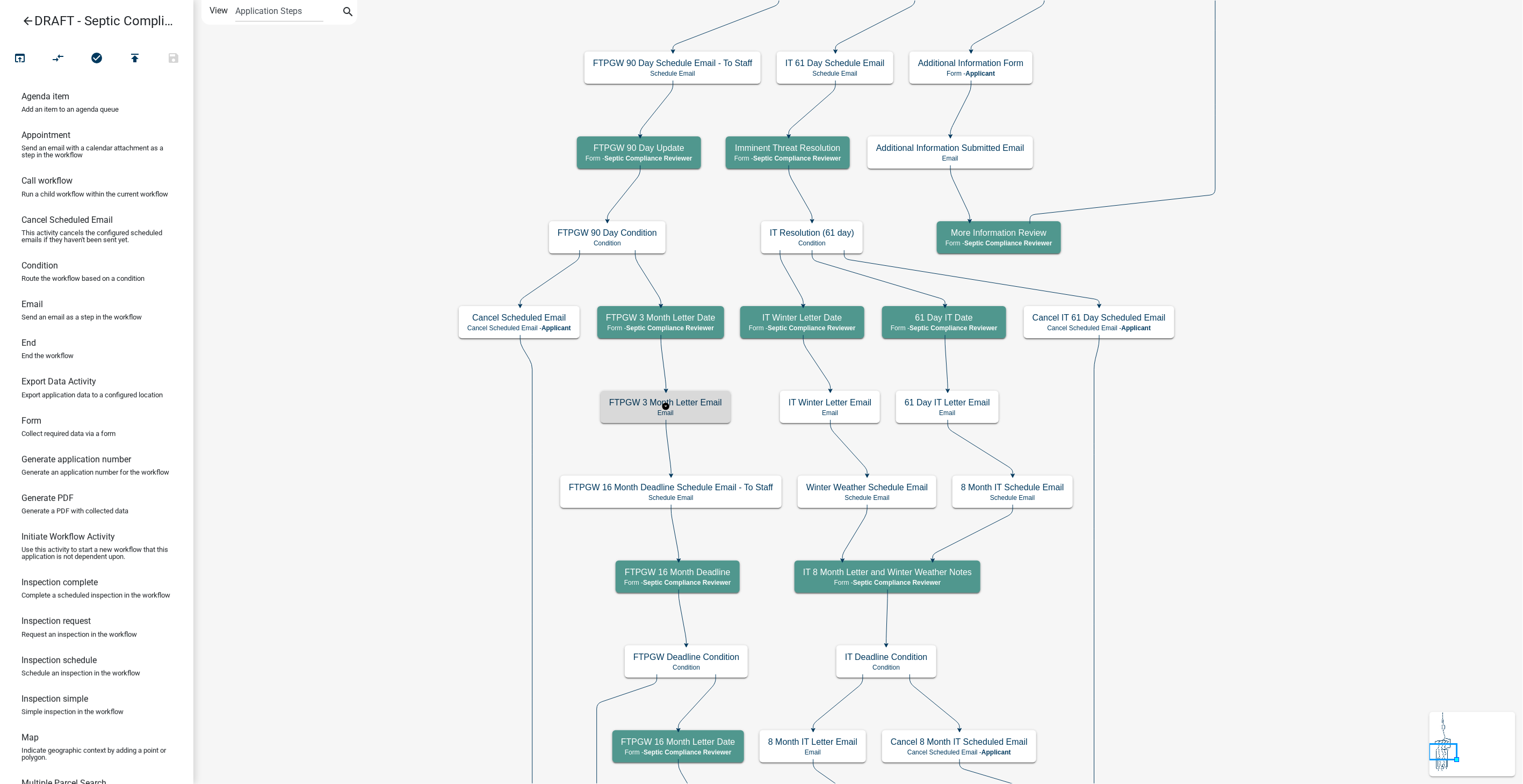
click at [711, 409] on p "Email" at bounding box center [665, 413] width 113 height 8
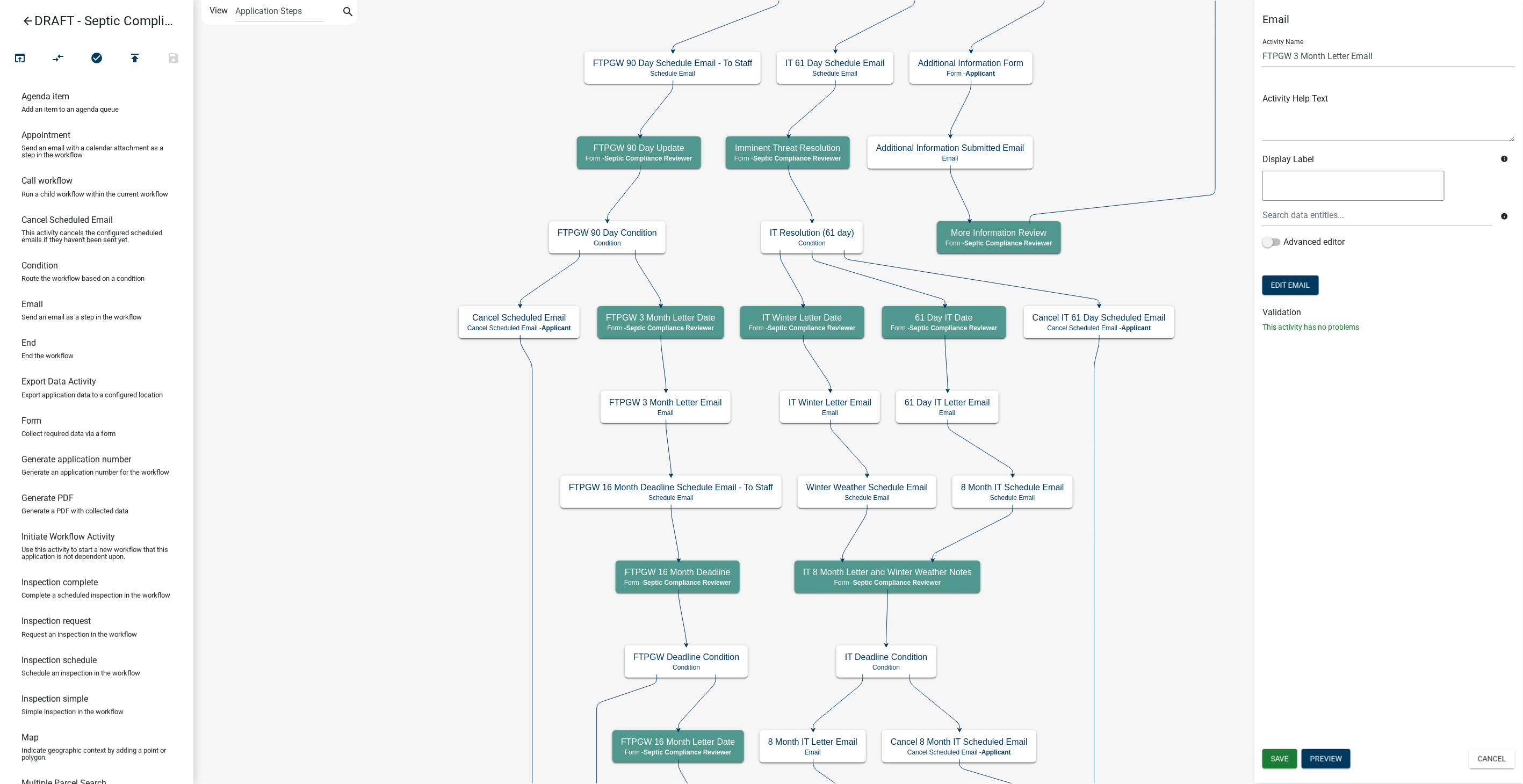
click at [1285, 294] on form "Activity Name FTPGW 3 Month Letter Email Activity Help Text Display Label info …" at bounding box center [1388, 164] width 253 height 267
click at [1284, 286] on button "Edit Email" at bounding box center [1290, 285] width 57 height 19
select select "54efeb24-30e8-4996-a232-eb7e40a9c53d"
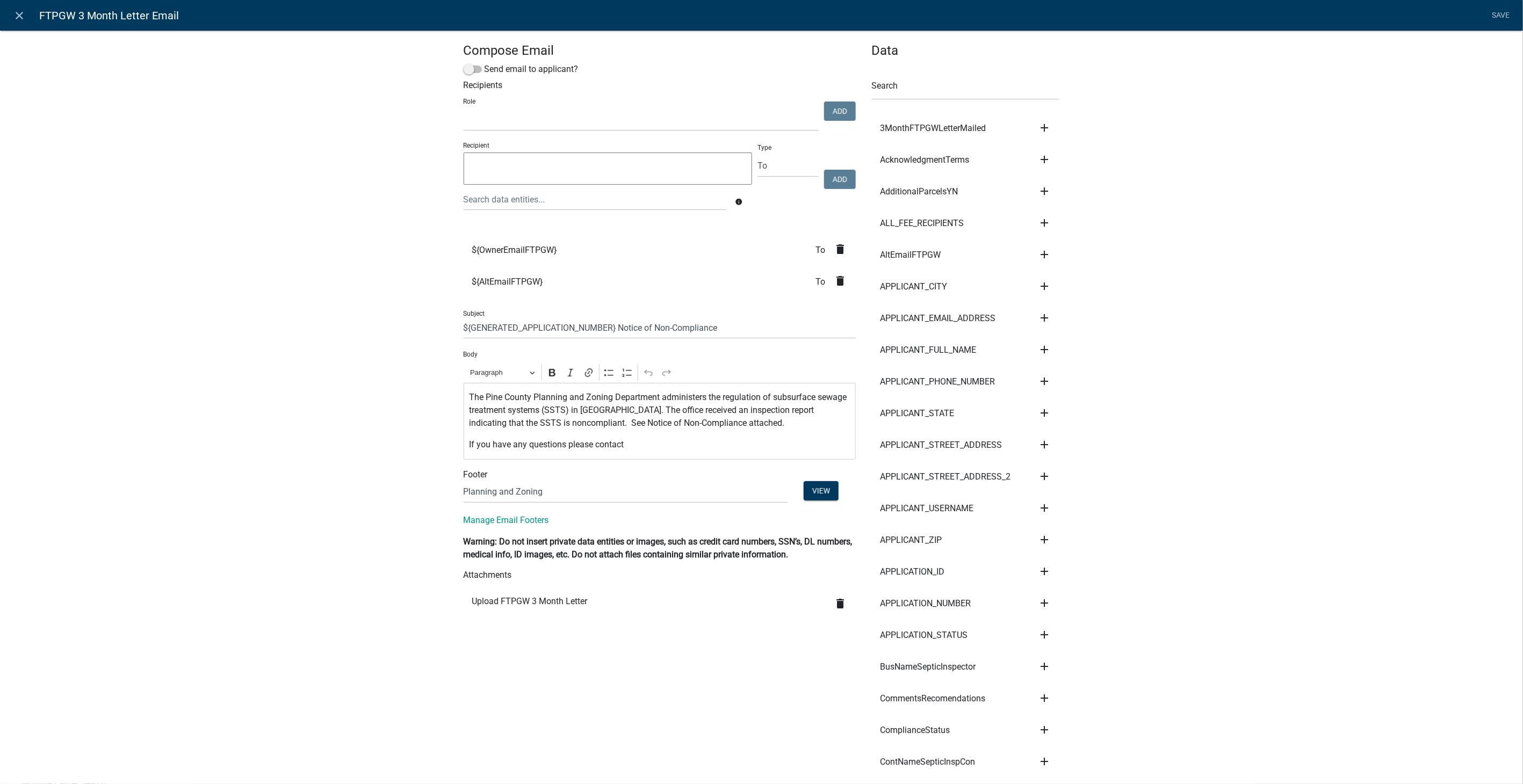
select select
click at [19, 17] on icon "close" at bounding box center [20, 15] width 13 height 13
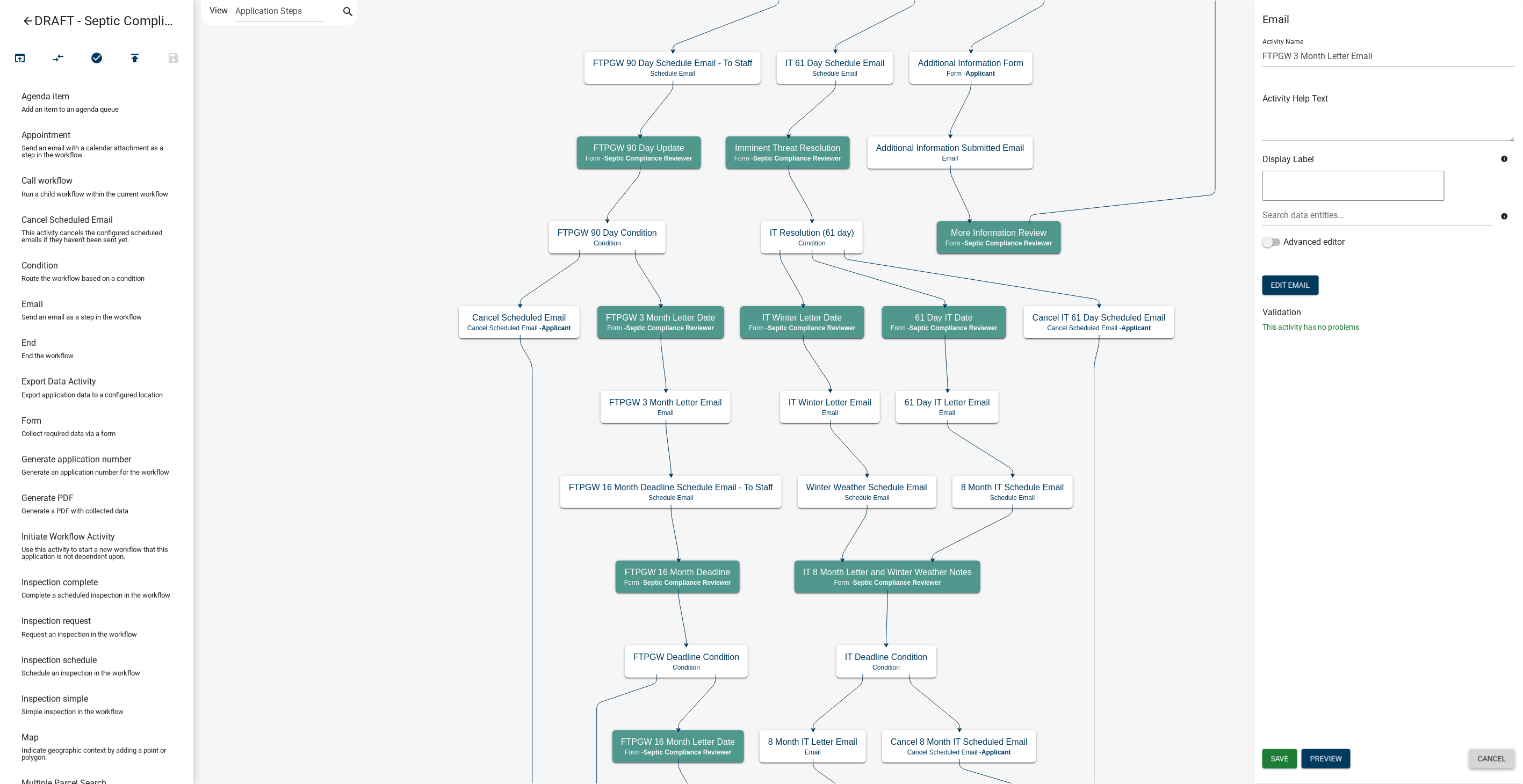
click at [1485, 754] on button "Cancel" at bounding box center [1492, 758] width 46 height 19
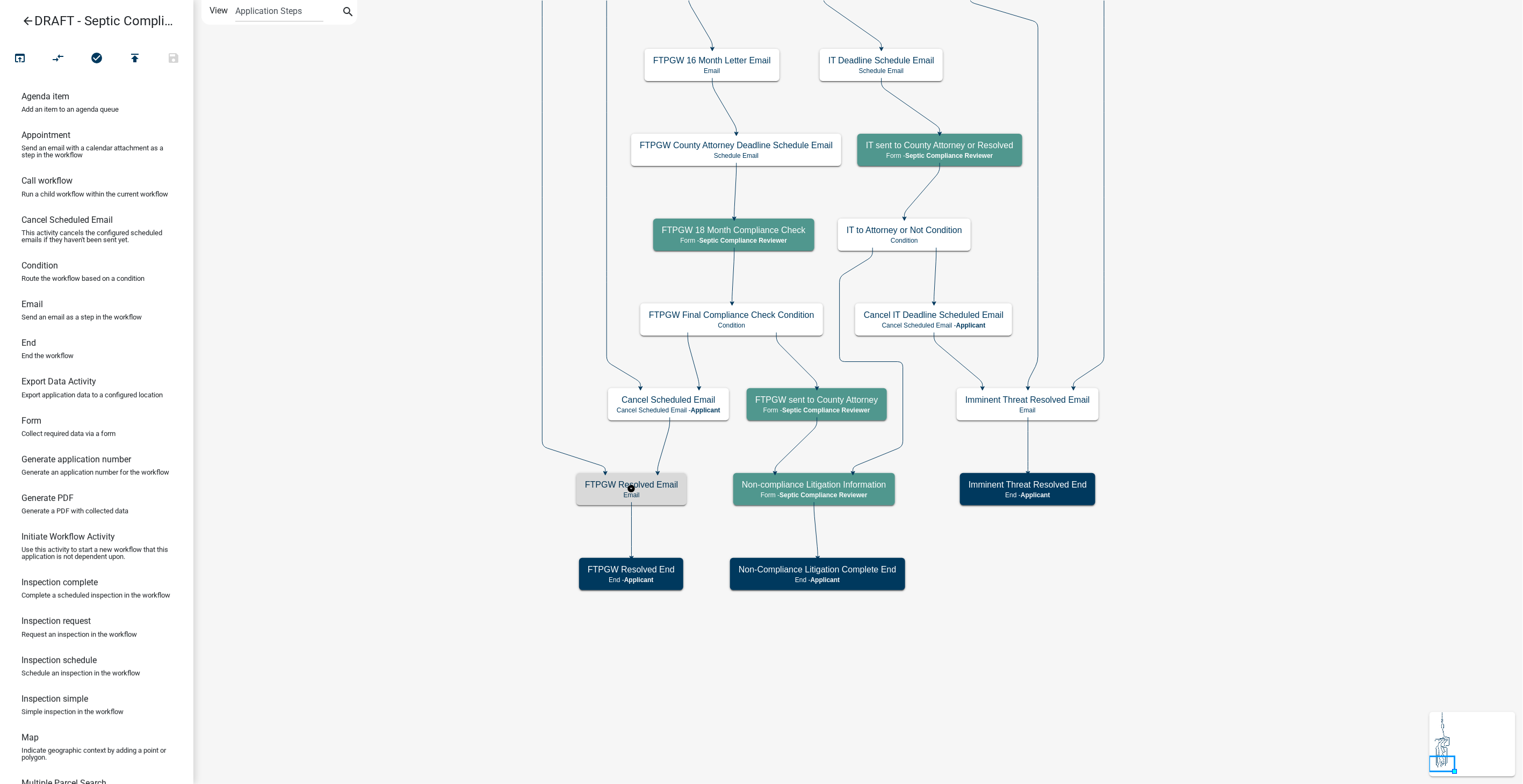
click at [646, 479] on div "FTPGW Resolved Email Email" at bounding box center [631, 489] width 110 height 32
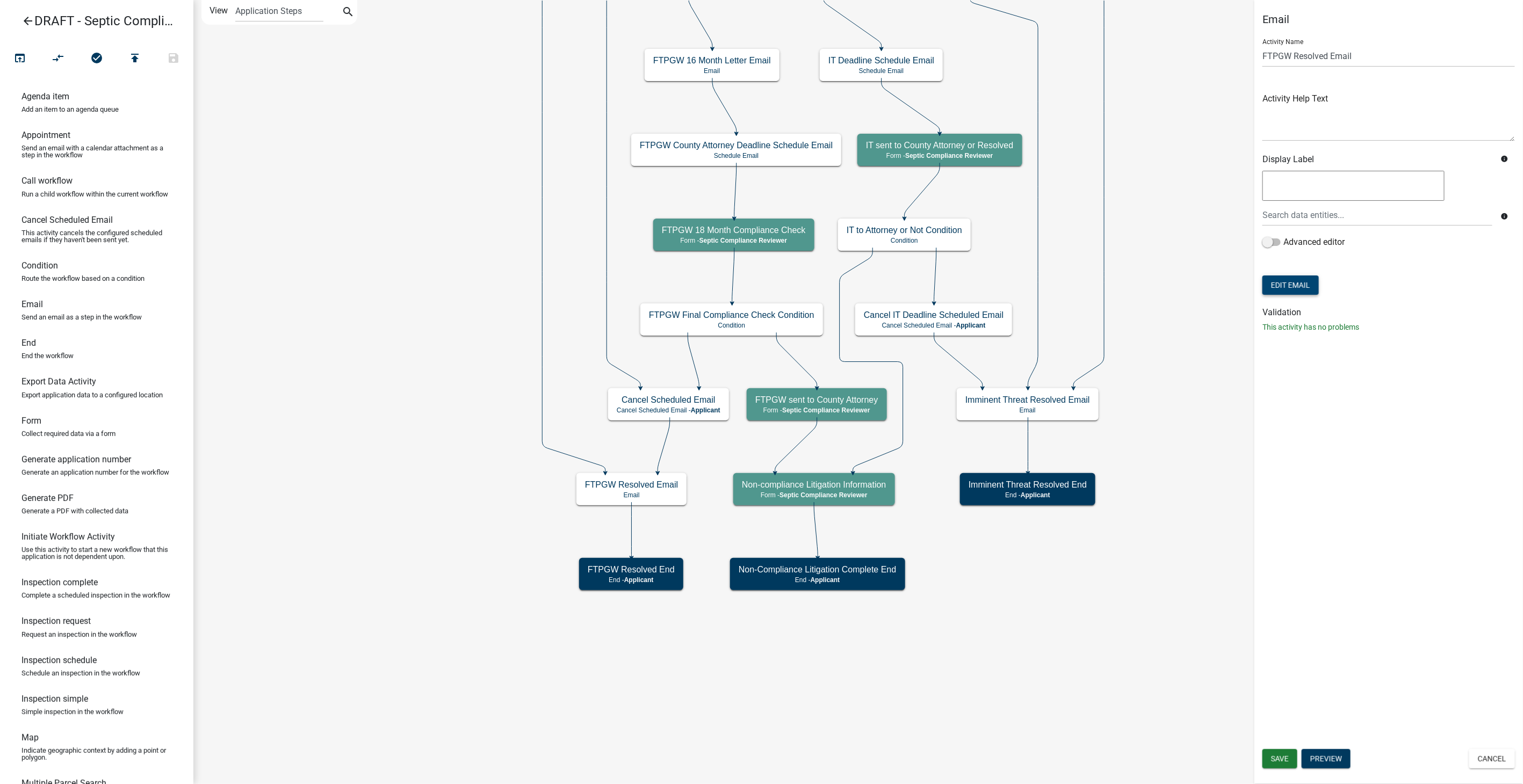
click at [1294, 277] on button "Edit Email" at bounding box center [1290, 285] width 57 height 19
select select "54efeb24-30e8-4996-a232-eb7e40a9c53d"
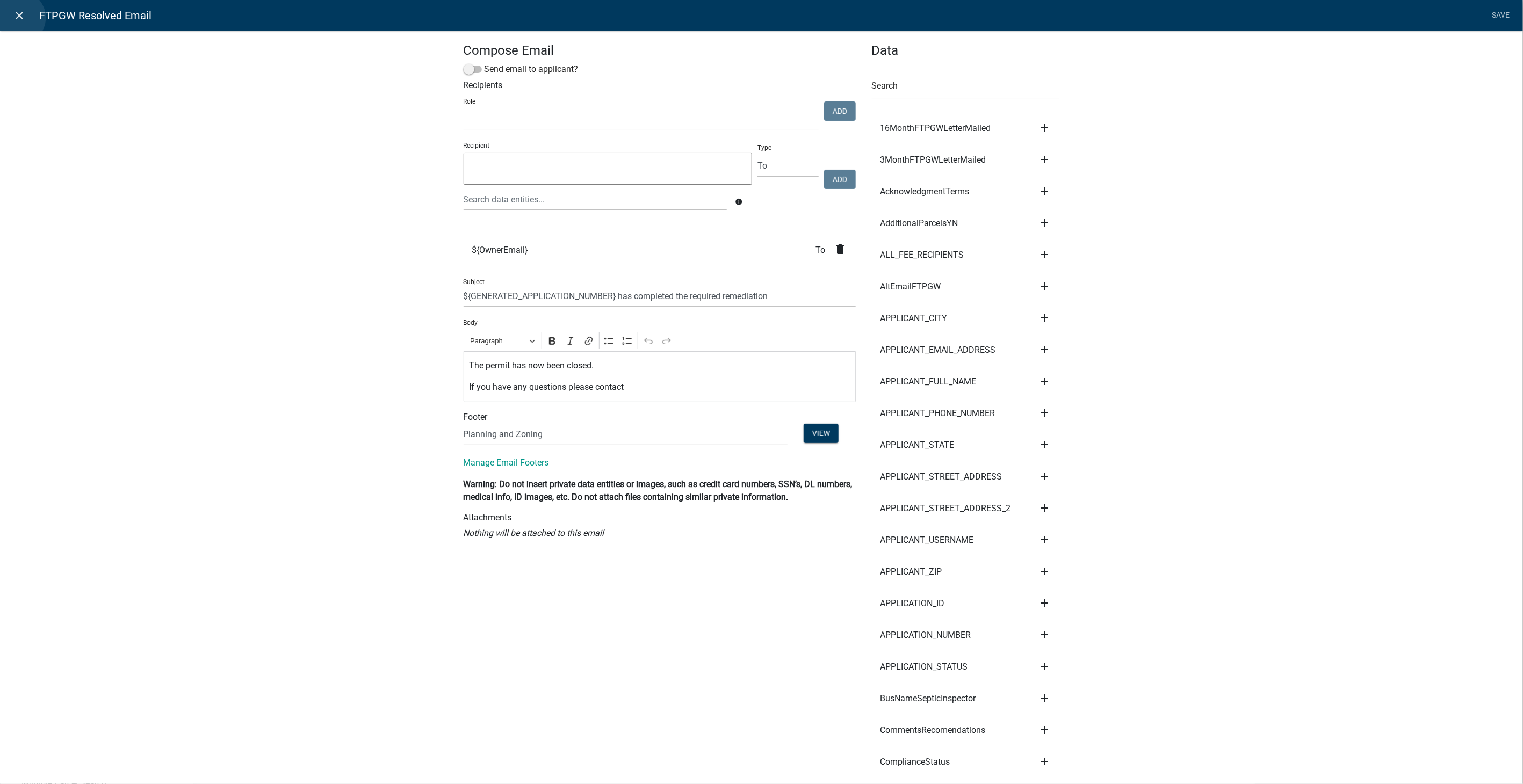
click at [18, 18] on icon "close" at bounding box center [20, 15] width 13 height 13
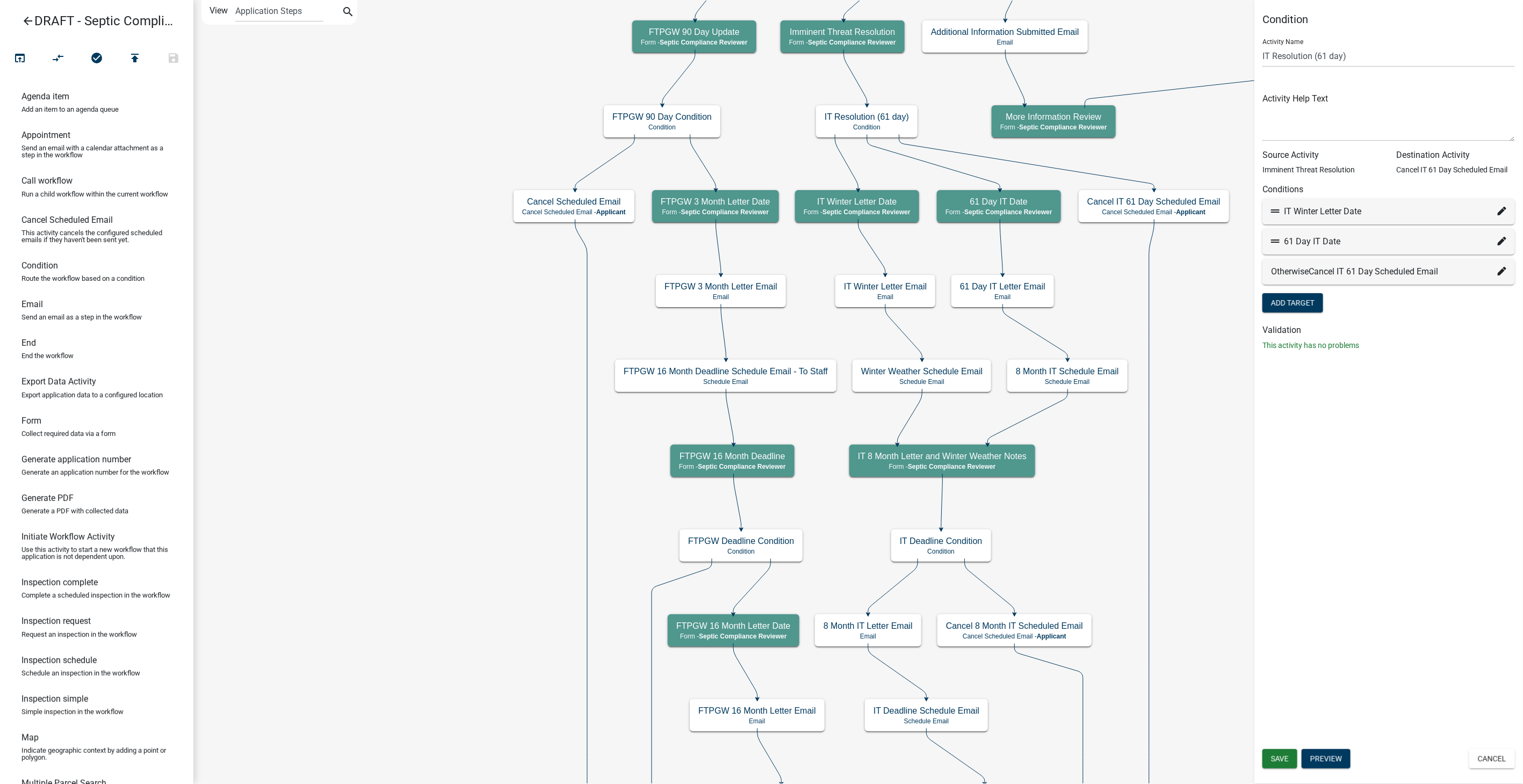
click at [1500, 208] on icon at bounding box center [1502, 211] width 8 height 8
select select "45: e7ee61f4-bce3-4705-b834-e755e40060f1"
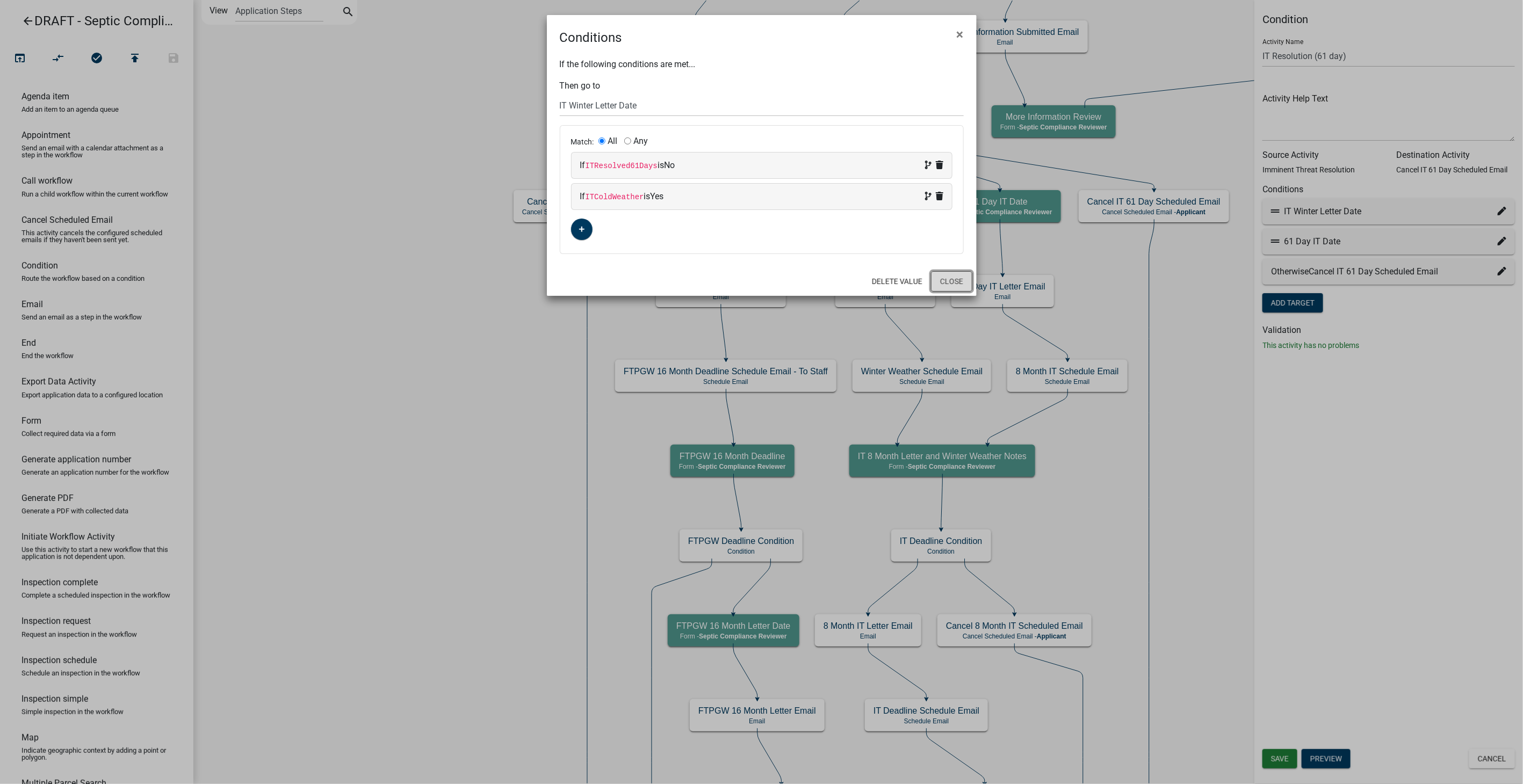
click at [964, 273] on button "Close" at bounding box center [951, 281] width 41 height 20
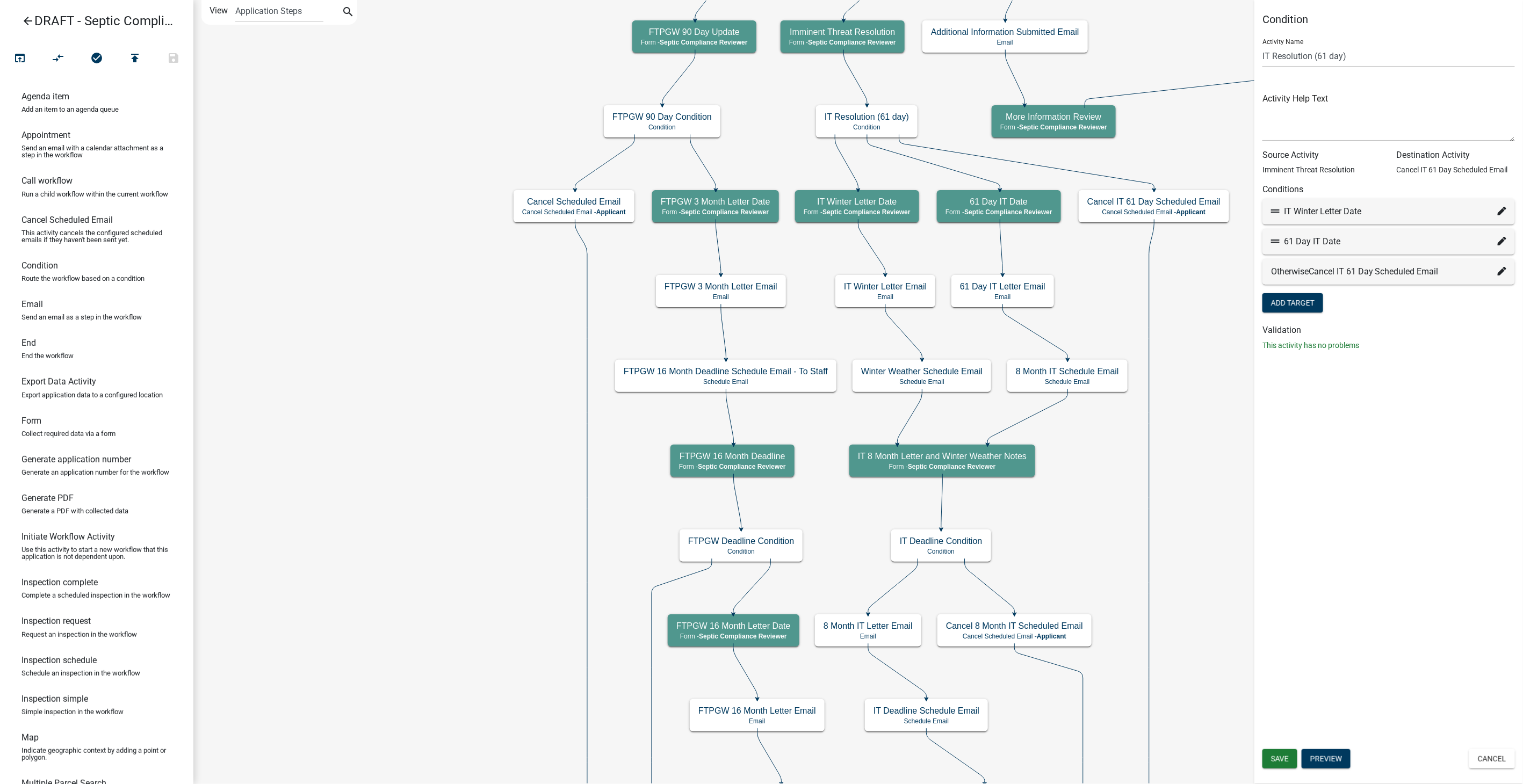
click at [1501, 242] on icon at bounding box center [1502, 241] width 8 height 8
select select "46: 1f01dad9-3151-4993-a813-6bebadb2a255"
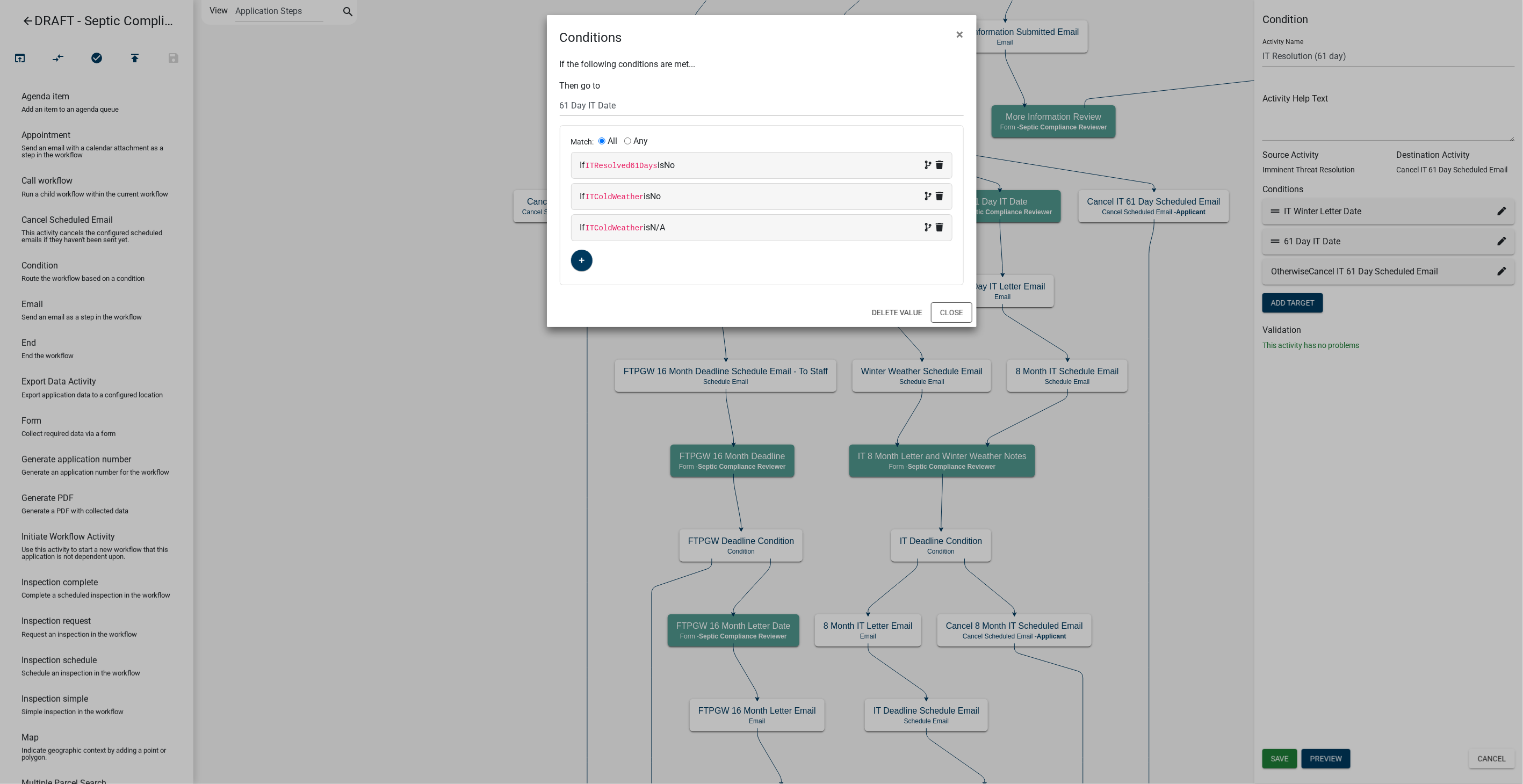
click at [929, 190] on span at bounding box center [932, 196] width 23 height 13
select select "33: ITColdWeather"
select select "1: No"
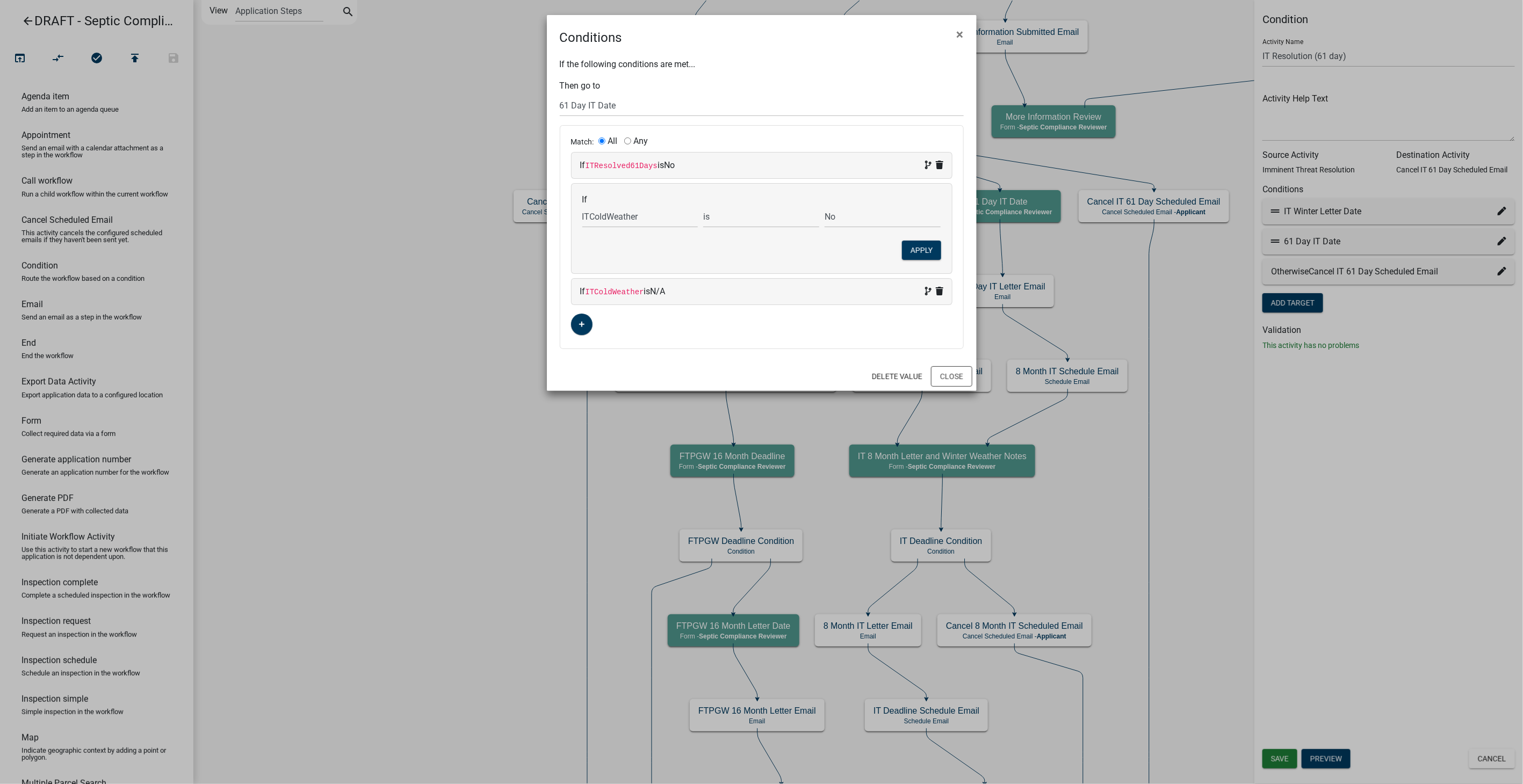
click at [863, 328] on div "Match: All Any If ITResolved61Days is No If Choose... AcknowledgmentTerms Addit…" at bounding box center [762, 237] width 403 height 223
click at [906, 248] on button "Apply" at bounding box center [921, 250] width 39 height 19
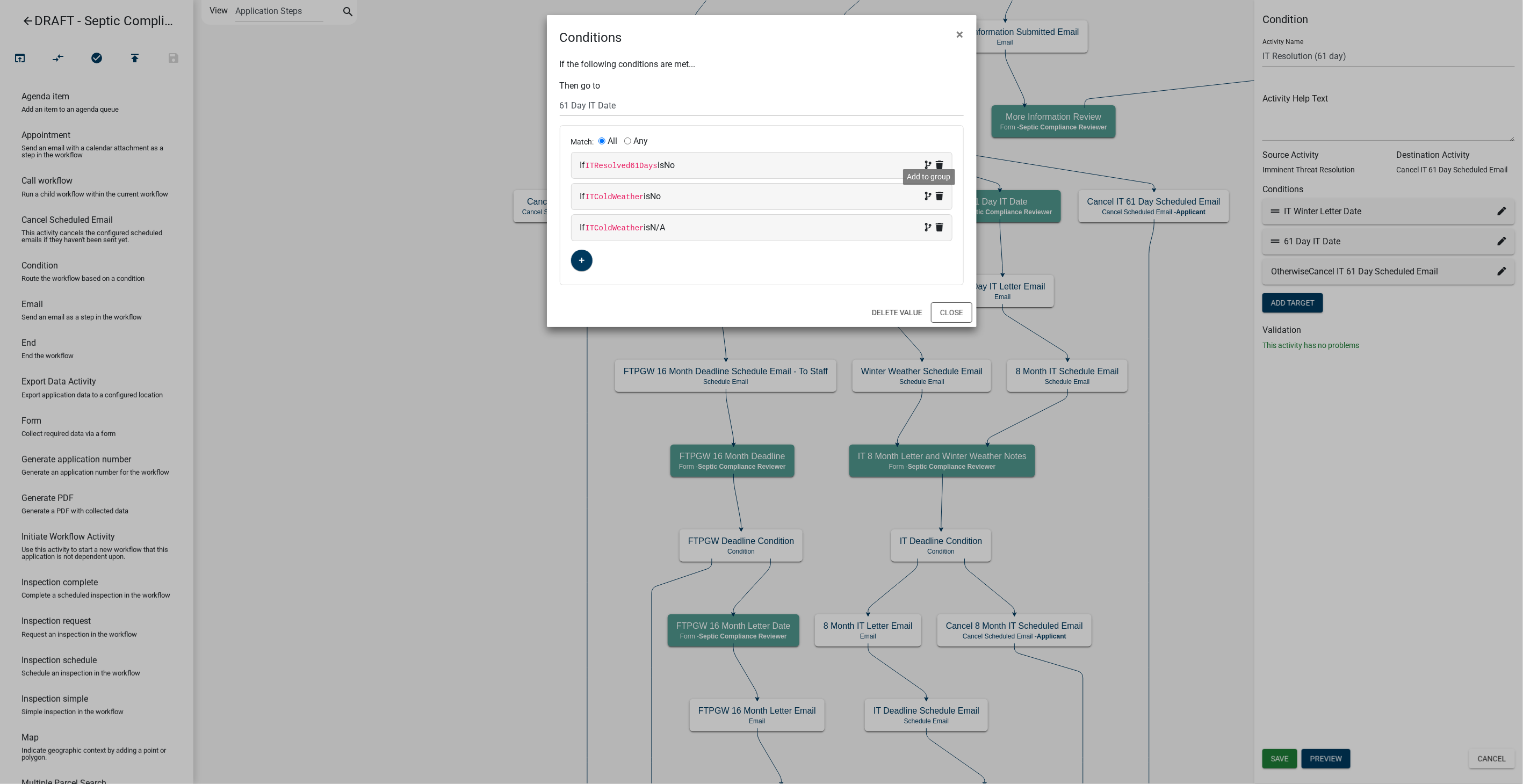
click at [928, 198] on icon at bounding box center [928, 196] width 7 height 8
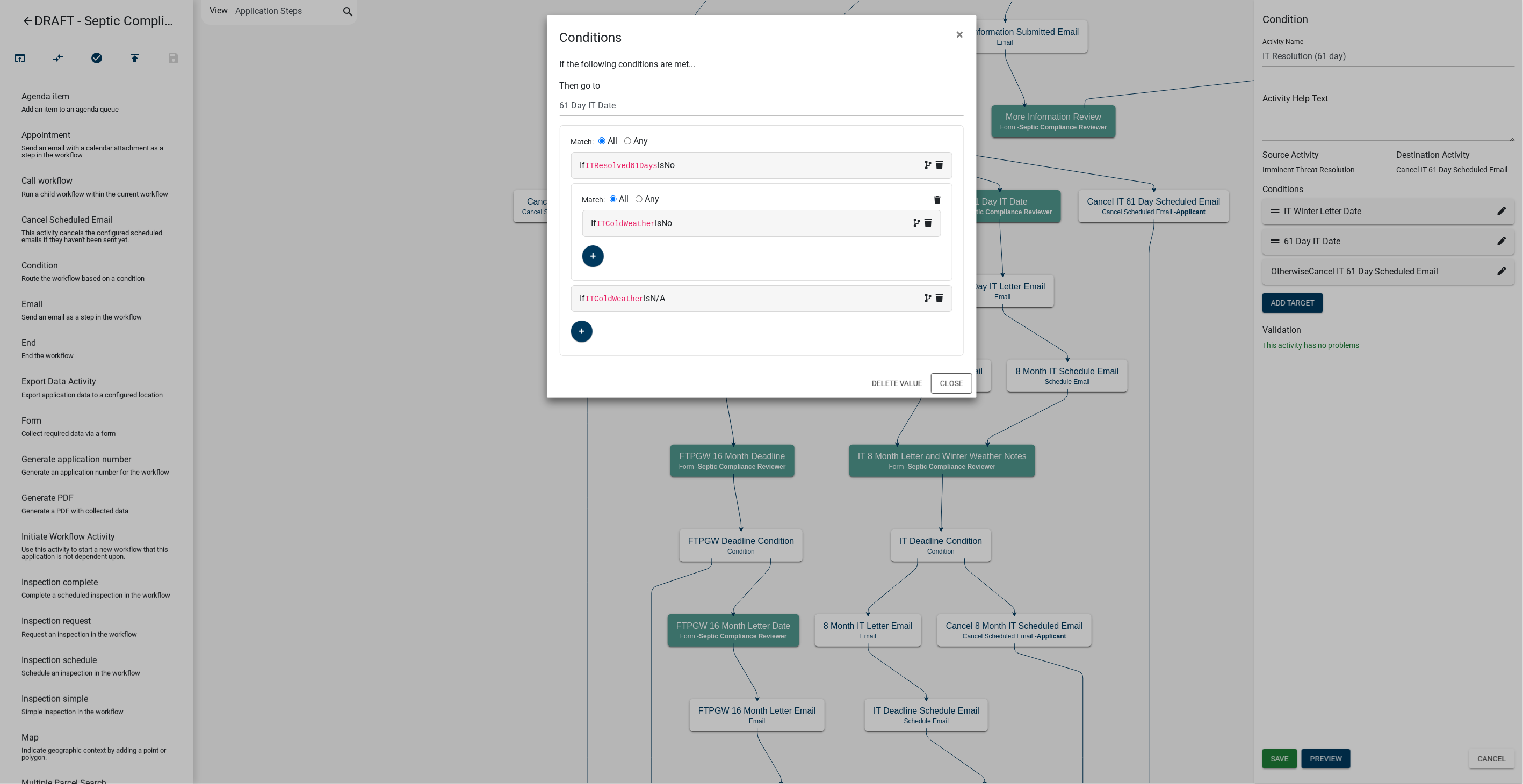
click at [637, 199] on input "Any" at bounding box center [639, 199] width 7 height 7
radio input "true"
radio input "false"
click at [591, 249] on button "button" at bounding box center [593, 256] width 21 height 21
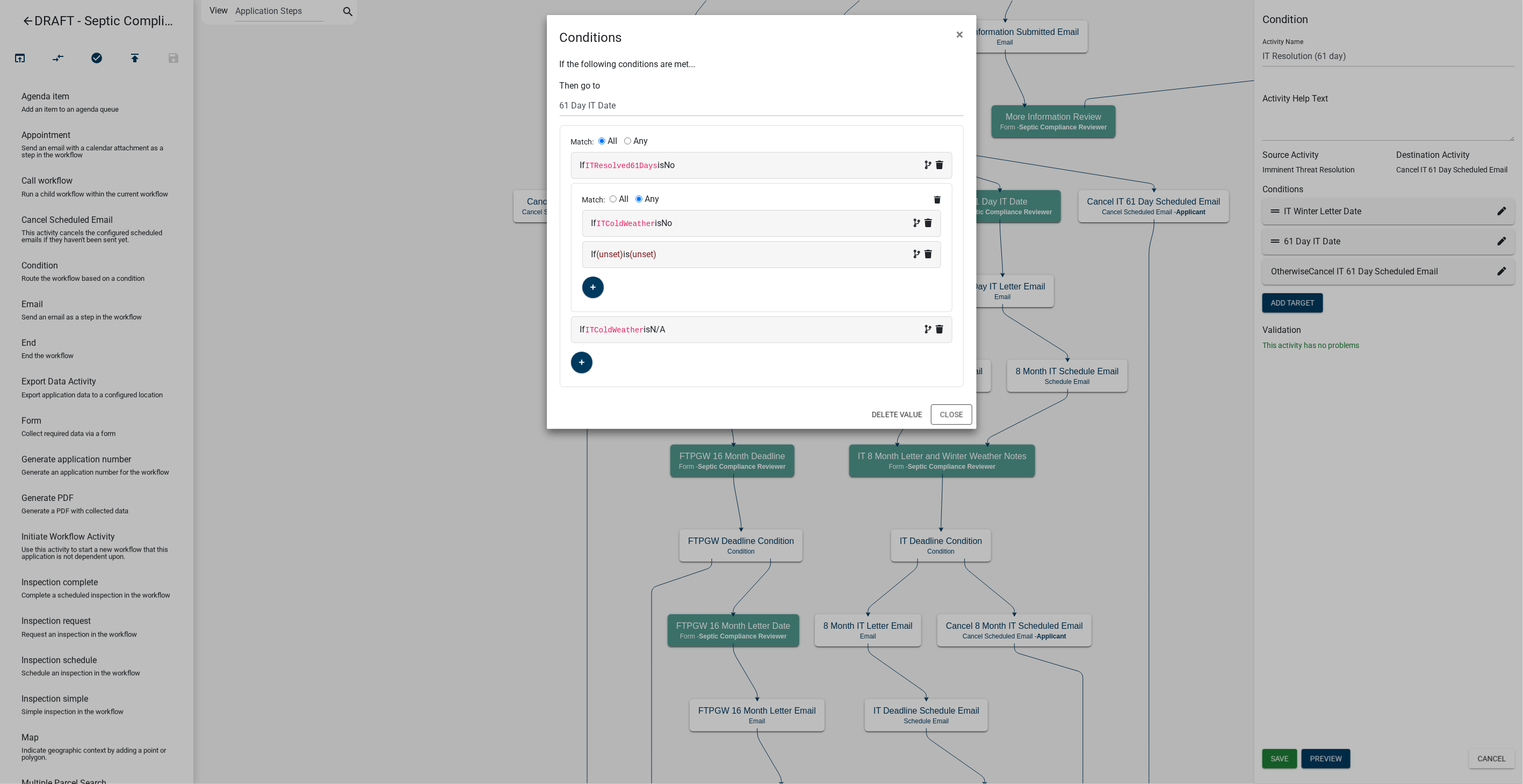
click at [611, 254] on span "(unset)" at bounding box center [610, 254] width 27 height 10
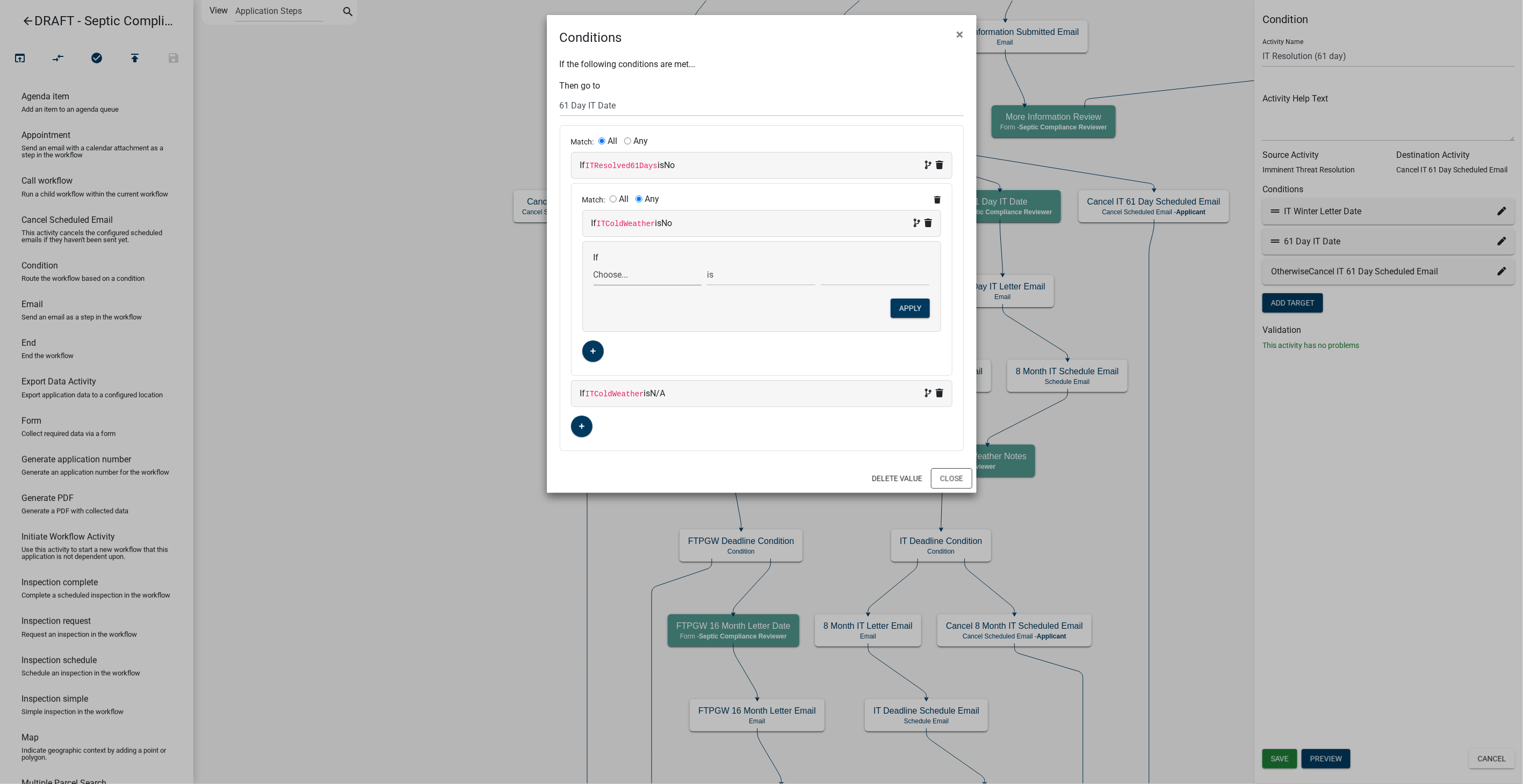
click at [618, 274] on select "Choose... AcknowledgmentTerms AdditionalParcelsYN ALL_FEE_RECIPIENTS AltEmailIT…" at bounding box center [648, 274] width 108 height 22
select select "33: ITColdWeather"
click at [594, 264] on select "Choose... AcknowledgmentTerms AdditionalParcelsYN ALL_FEE_RECIPIENTS AltEmailIT…" at bounding box center [648, 274] width 108 height 22
click at [840, 273] on select "Choose... N/A No Yes" at bounding box center [875, 274] width 108 height 22
select select "1: N/A"
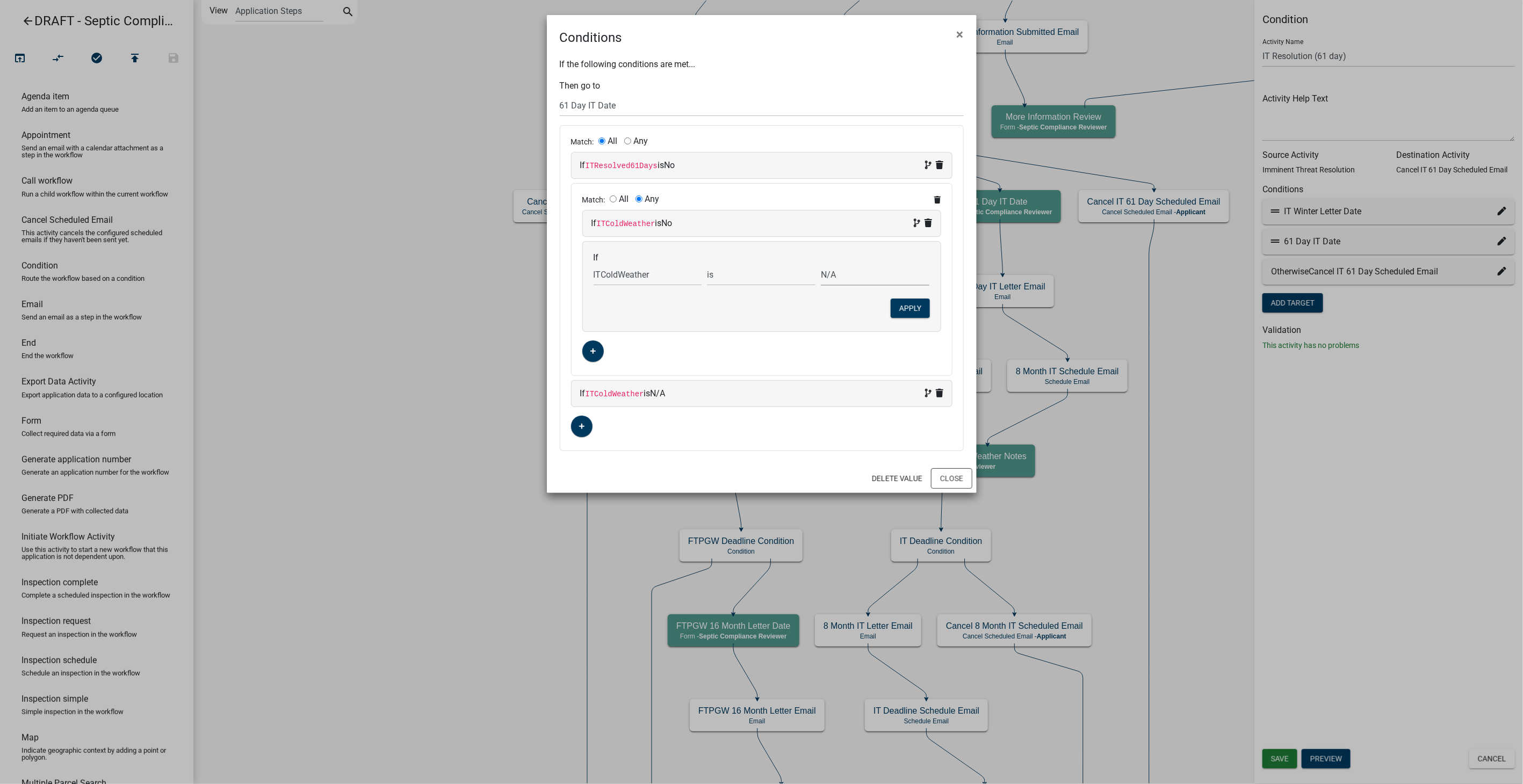
click at [821, 264] on select "Choose... N/A No Yes" at bounding box center [875, 274] width 108 height 22
click at [901, 303] on button "Apply" at bounding box center [910, 308] width 39 height 19
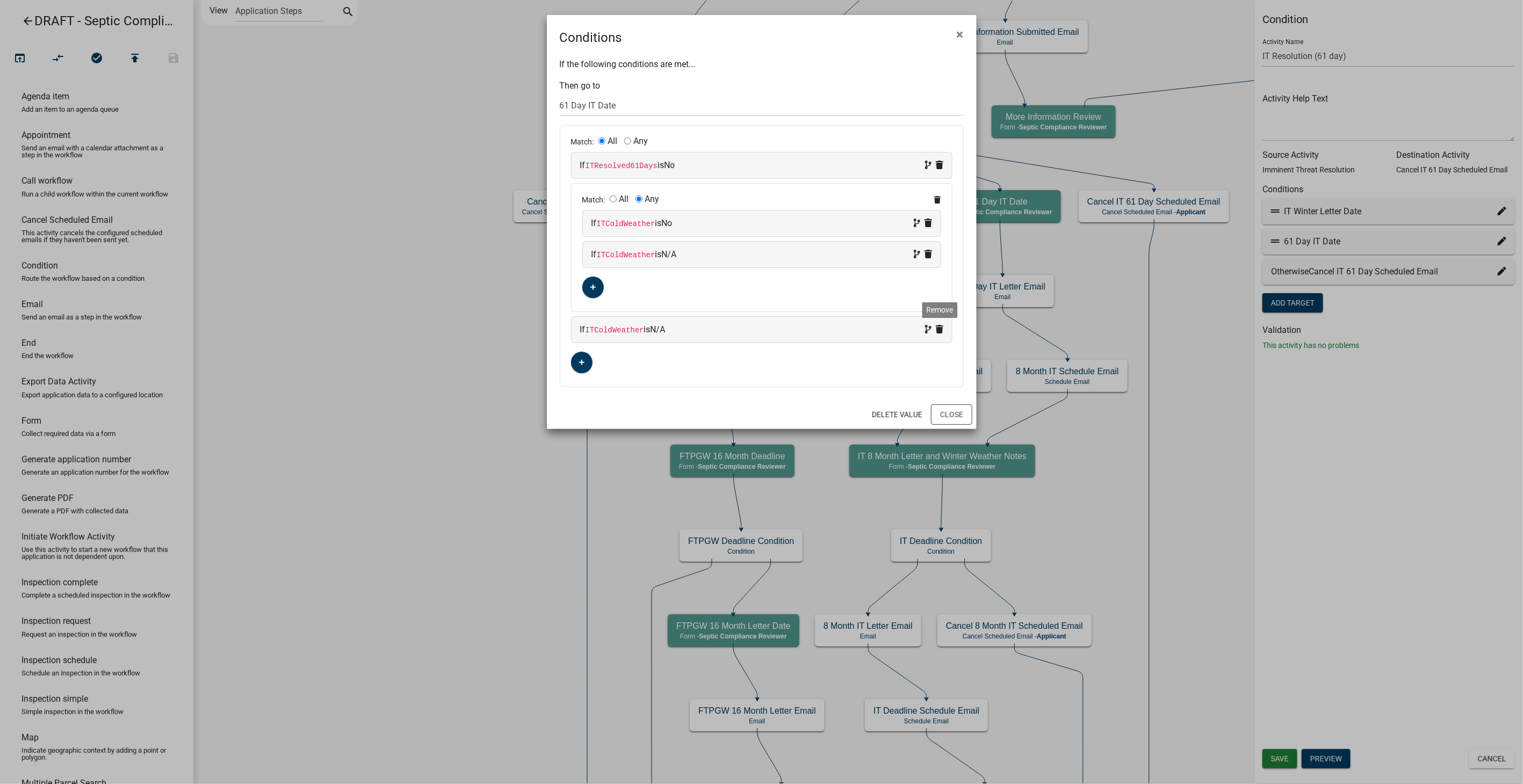
click at [937, 331] on icon at bounding box center [939, 329] width 8 height 8
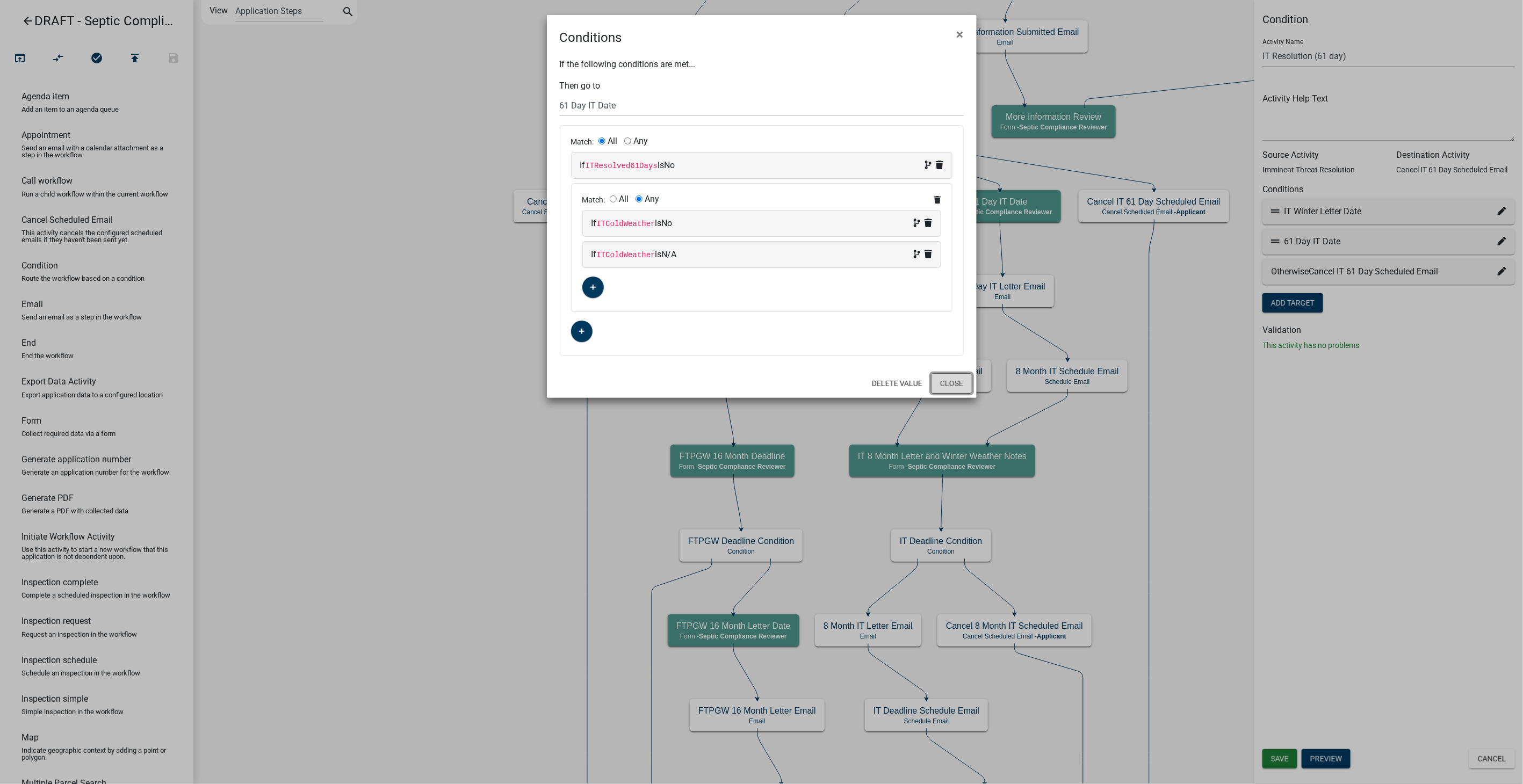
click at [939, 382] on button "Close" at bounding box center [951, 383] width 41 height 20
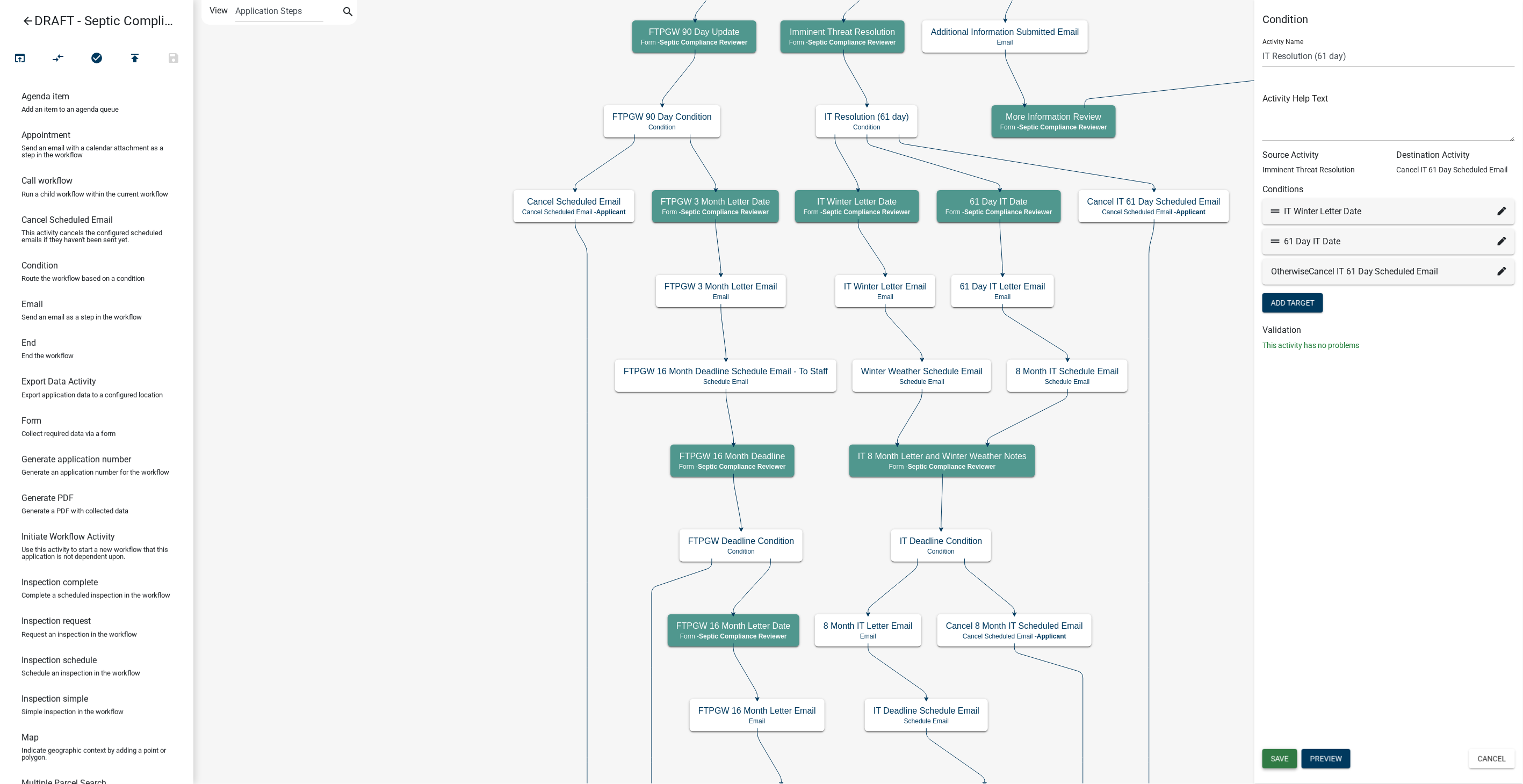
click at [1271, 756] on span "Save" at bounding box center [1280, 758] width 18 height 8
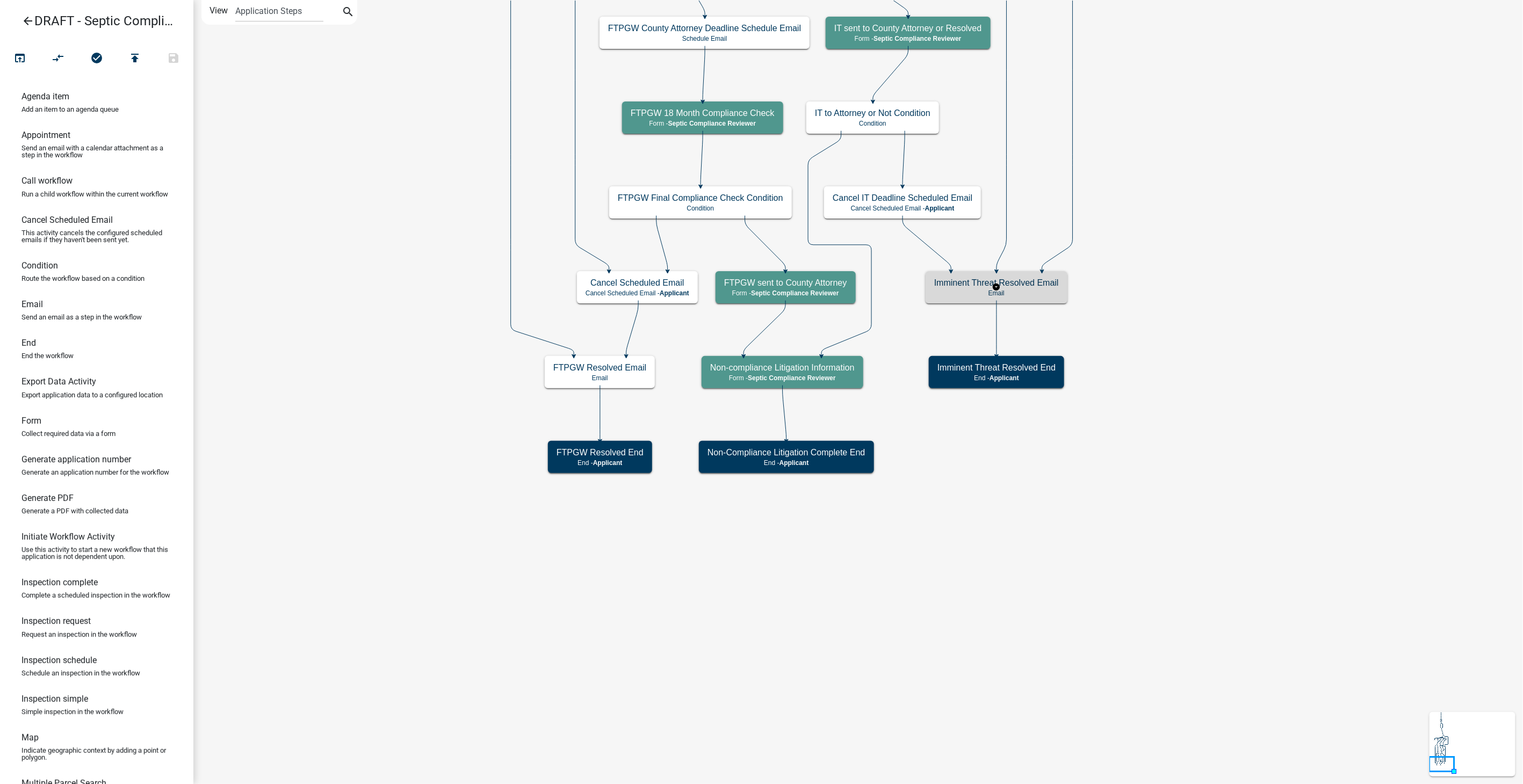
click at [945, 292] on p "Email" at bounding box center [996, 293] width 124 height 8
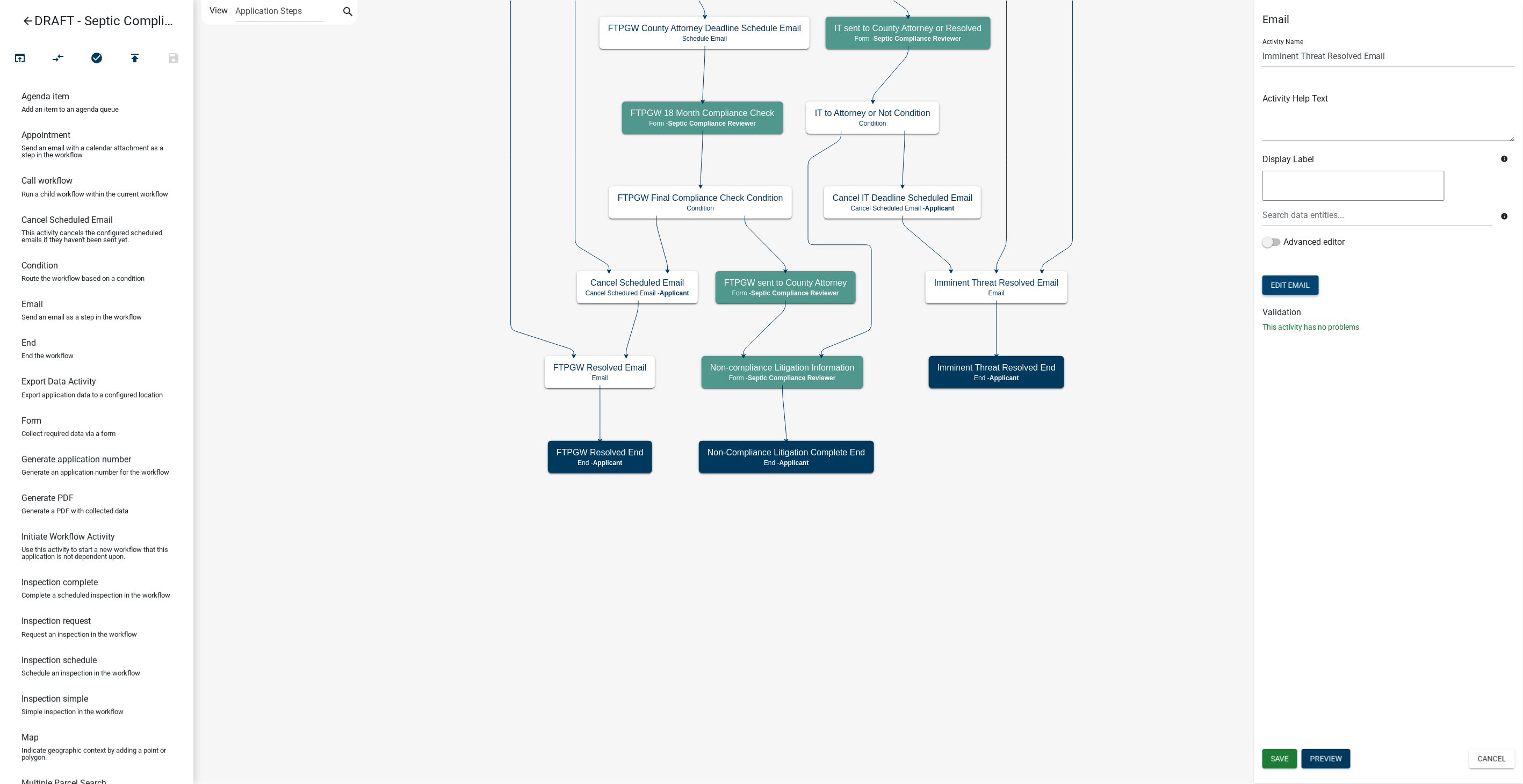
click at [1306, 290] on button "Edit Email" at bounding box center [1290, 285] width 57 height 19
select select "54efeb24-30e8-4996-a232-eb7e40a9c53d"
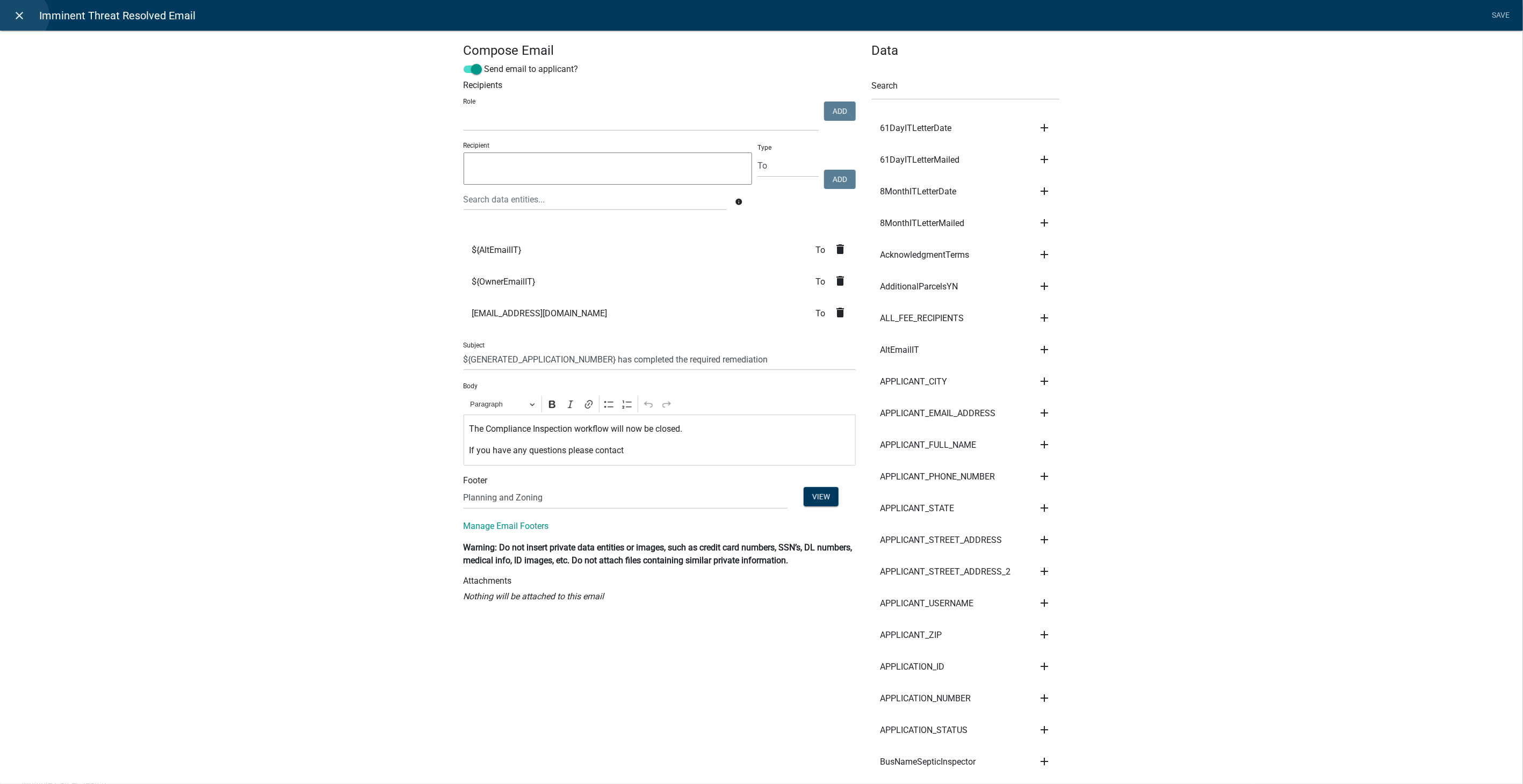
click at [22, 16] on icon "close" at bounding box center [20, 15] width 13 height 13
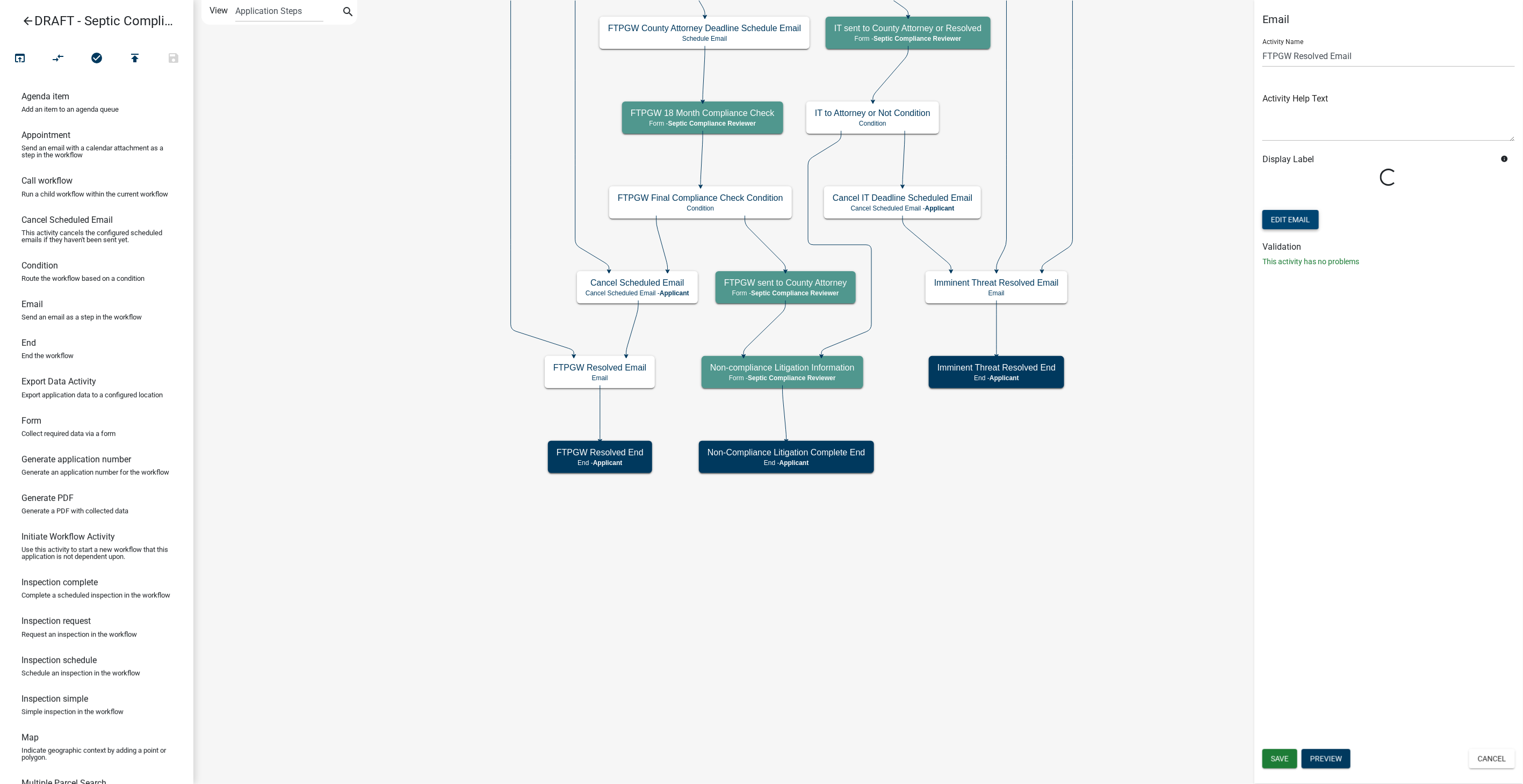
click at [1297, 221] on button "Edit Email" at bounding box center [1290, 220] width 57 height 19
select select "54efeb24-30e8-4996-a232-eb7e40a9c53d"
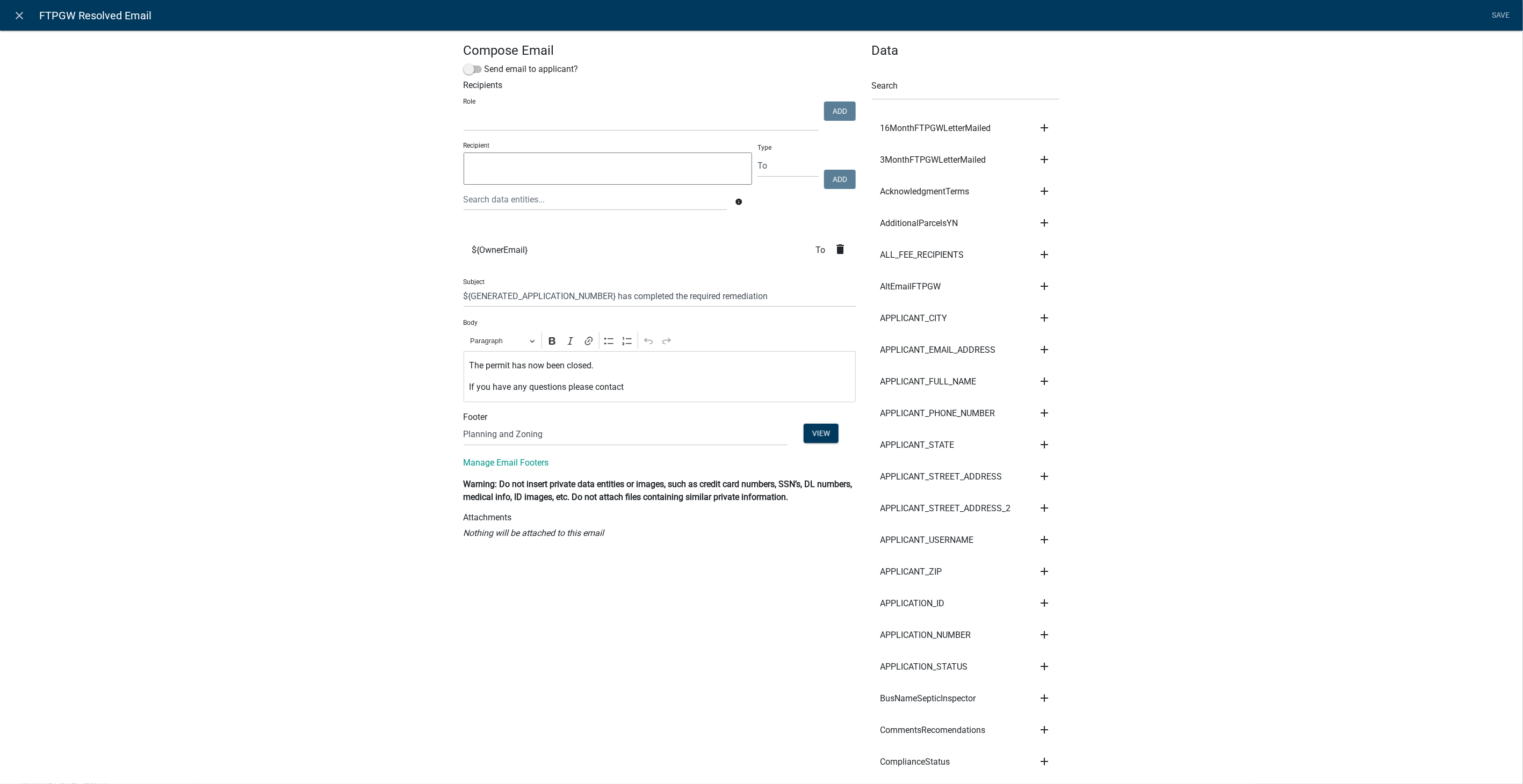
select select
click at [19, 13] on icon "close" at bounding box center [20, 15] width 13 height 13
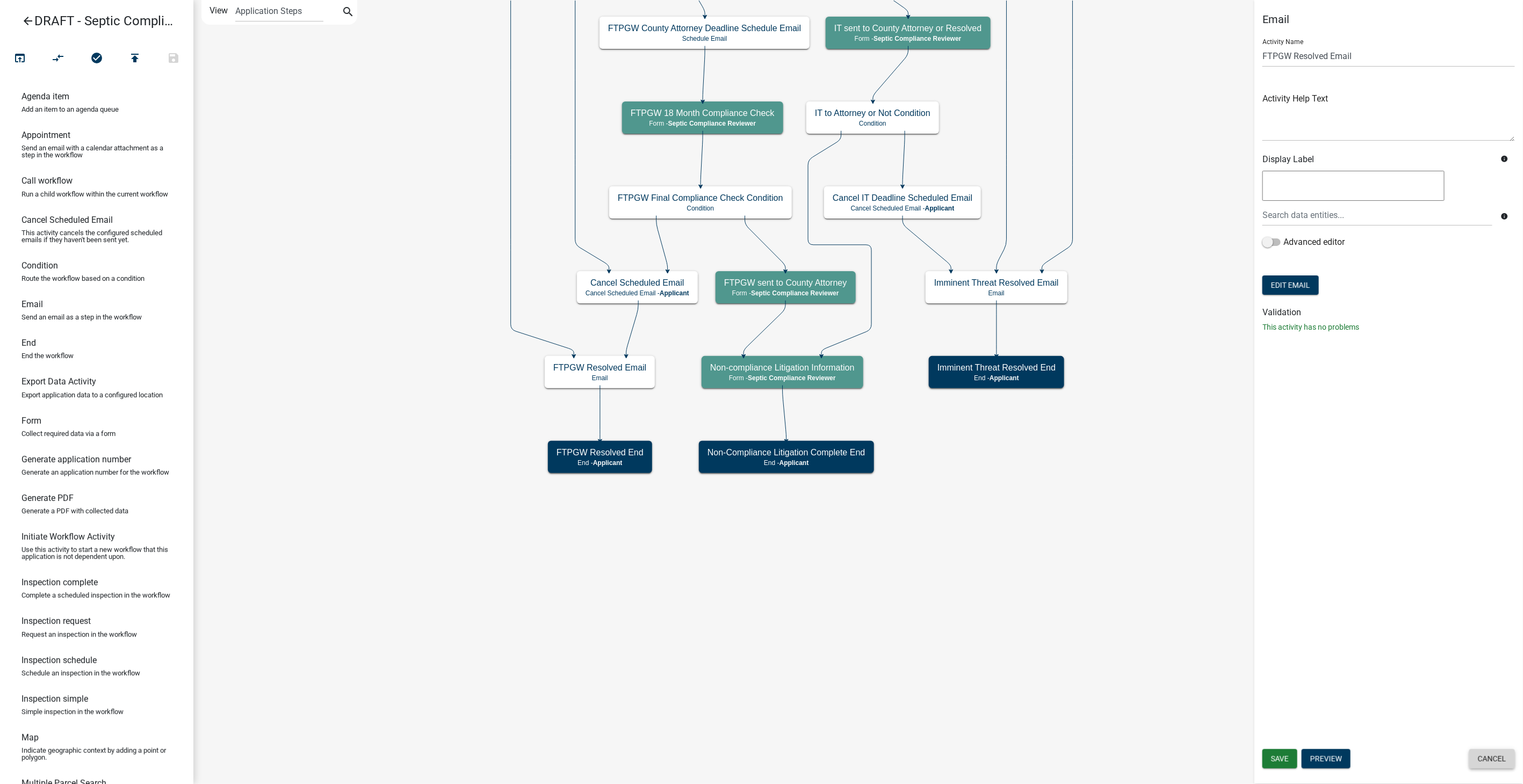
click at [1491, 756] on button "Cancel" at bounding box center [1492, 758] width 46 height 19
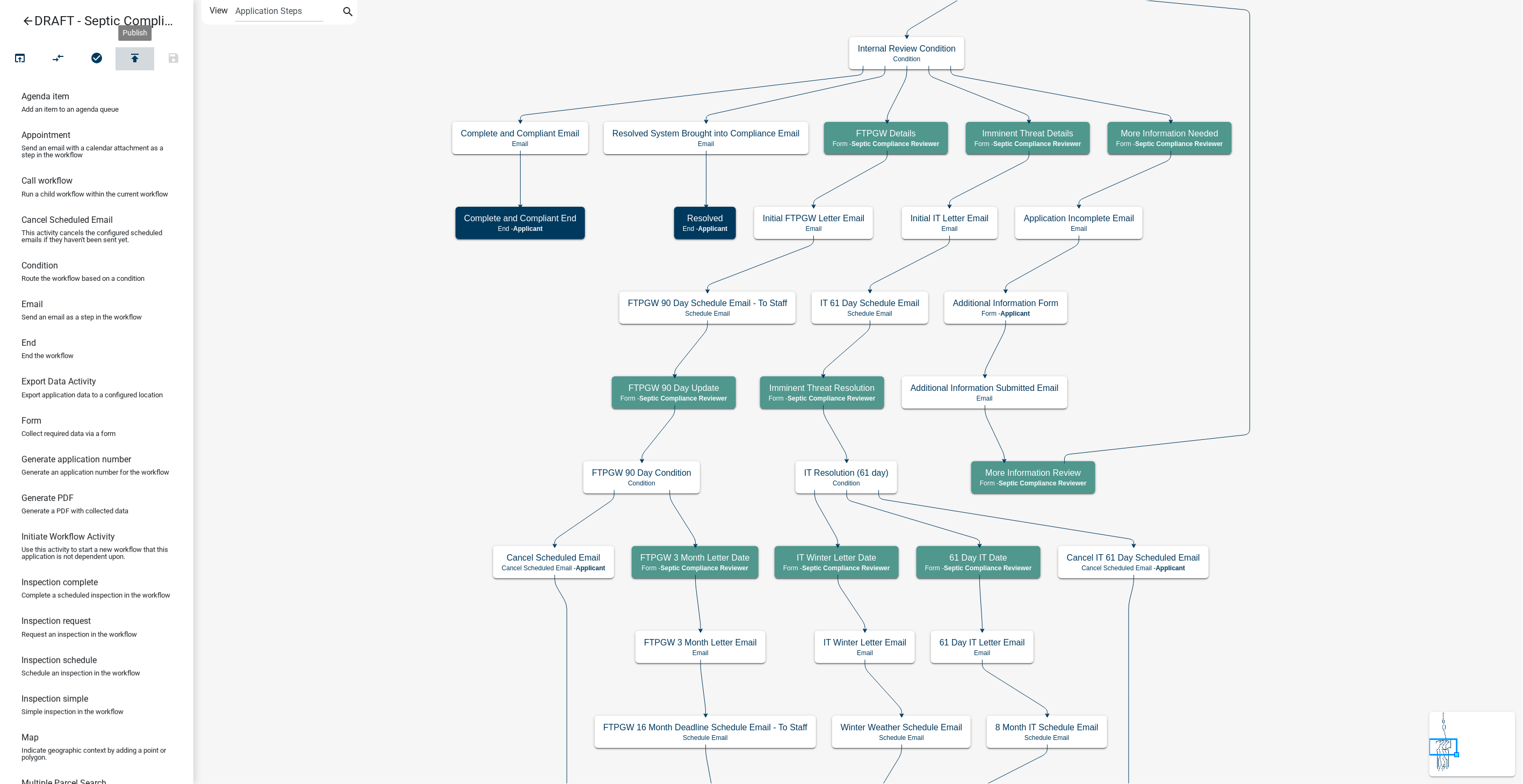
click at [136, 63] on icon "publish" at bounding box center [135, 59] width 13 height 15
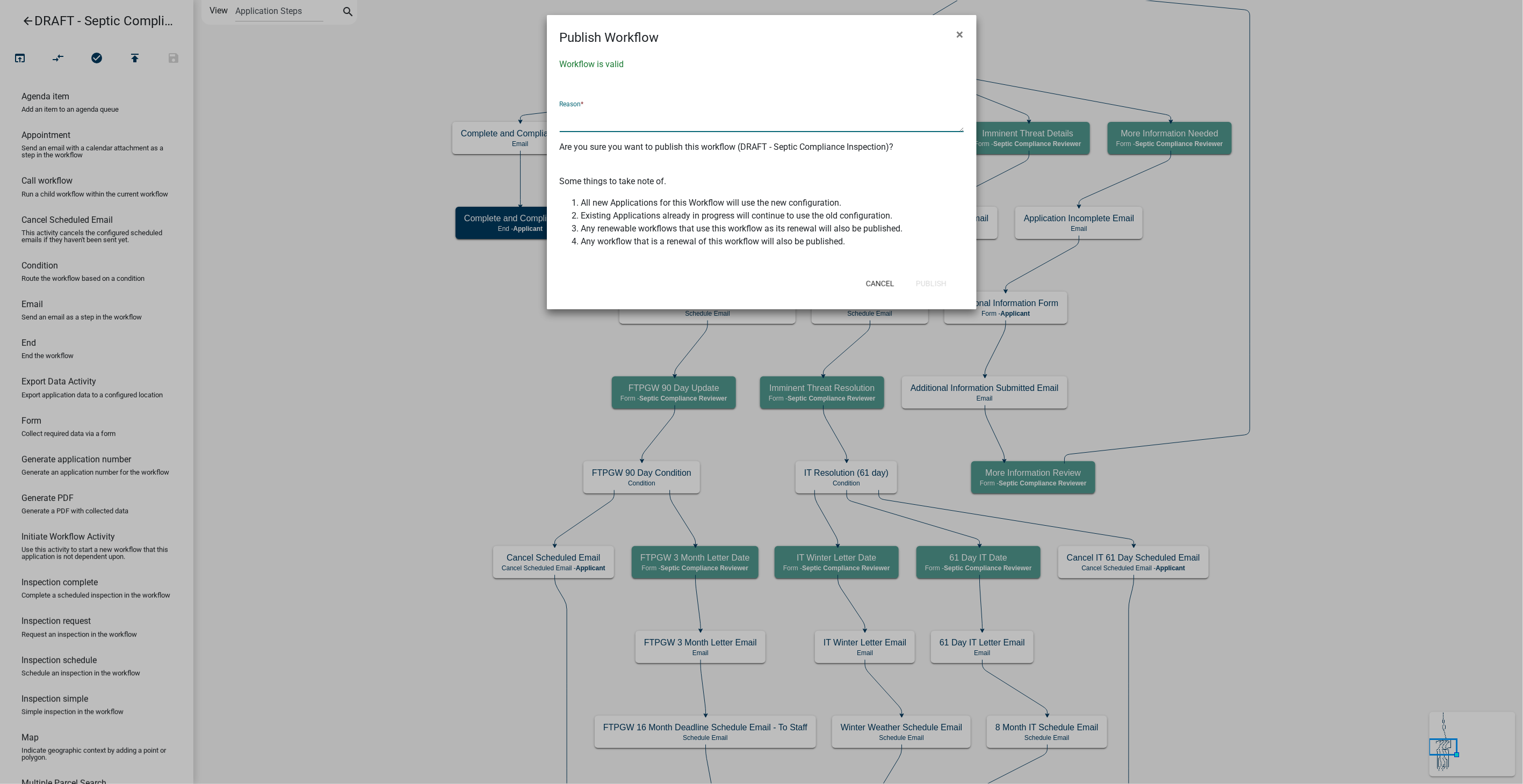
click at [709, 120] on textarea at bounding box center [762, 119] width 404 height 24
click at [659, 118] on textarea "Implemented the" at bounding box center [762, 119] width 404 height 24
type textarea "Implemented the QA notes"
click at [925, 290] on button "Publish" at bounding box center [931, 283] width 48 height 19
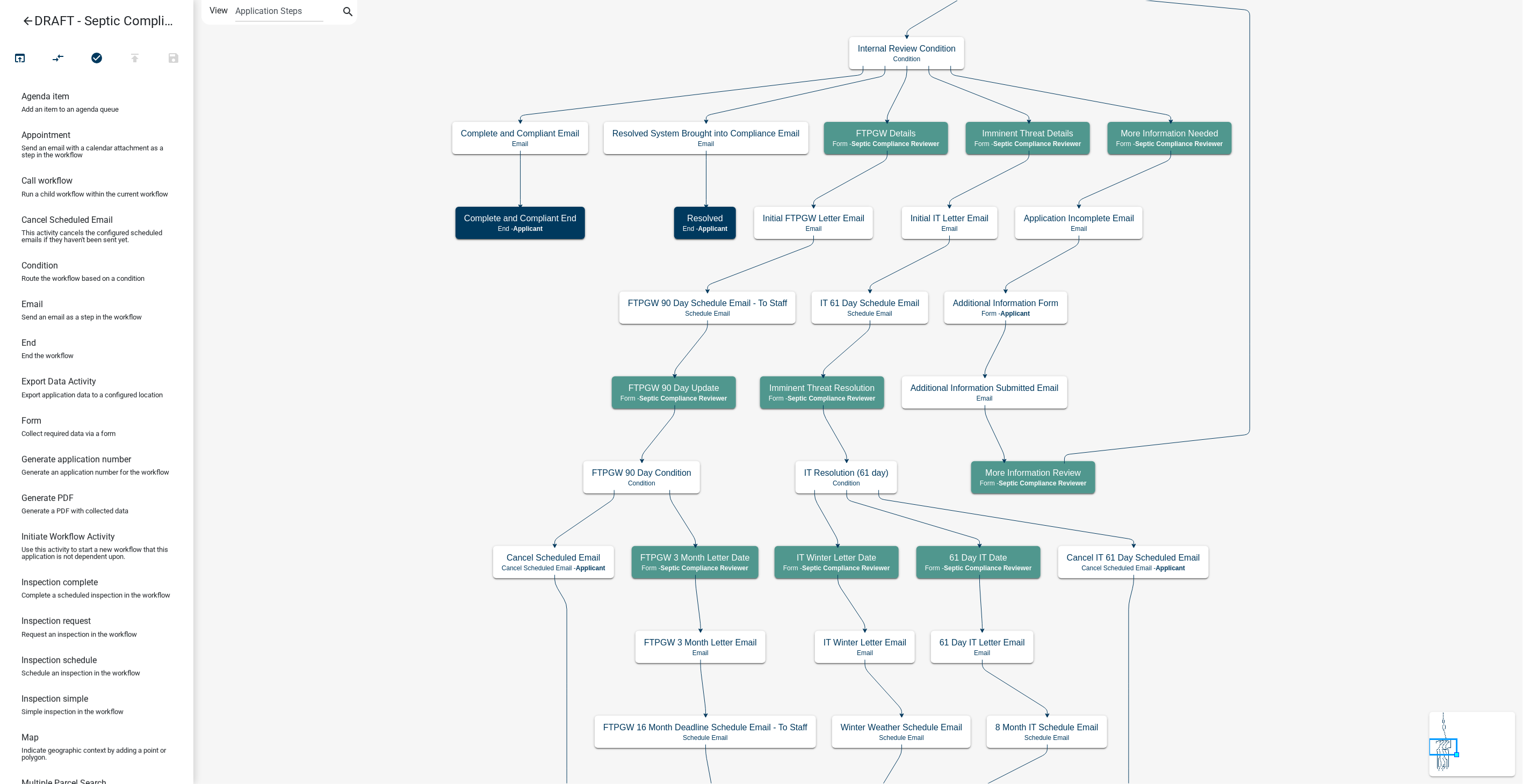
click at [24, 18] on icon "arrow_back" at bounding box center [28, 21] width 13 height 15
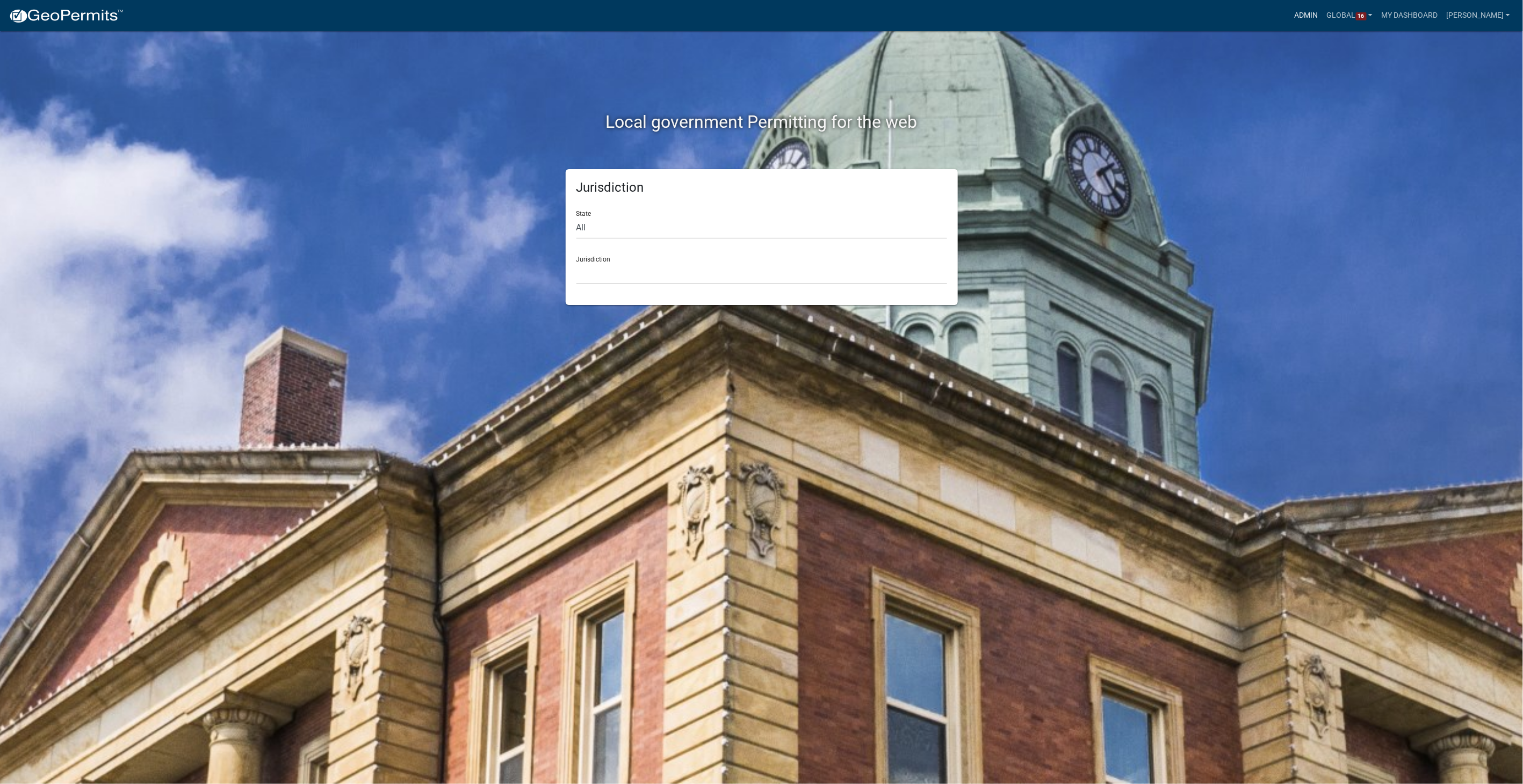
click at [1316, 5] on link "Admin" at bounding box center [1306, 15] width 32 height 20
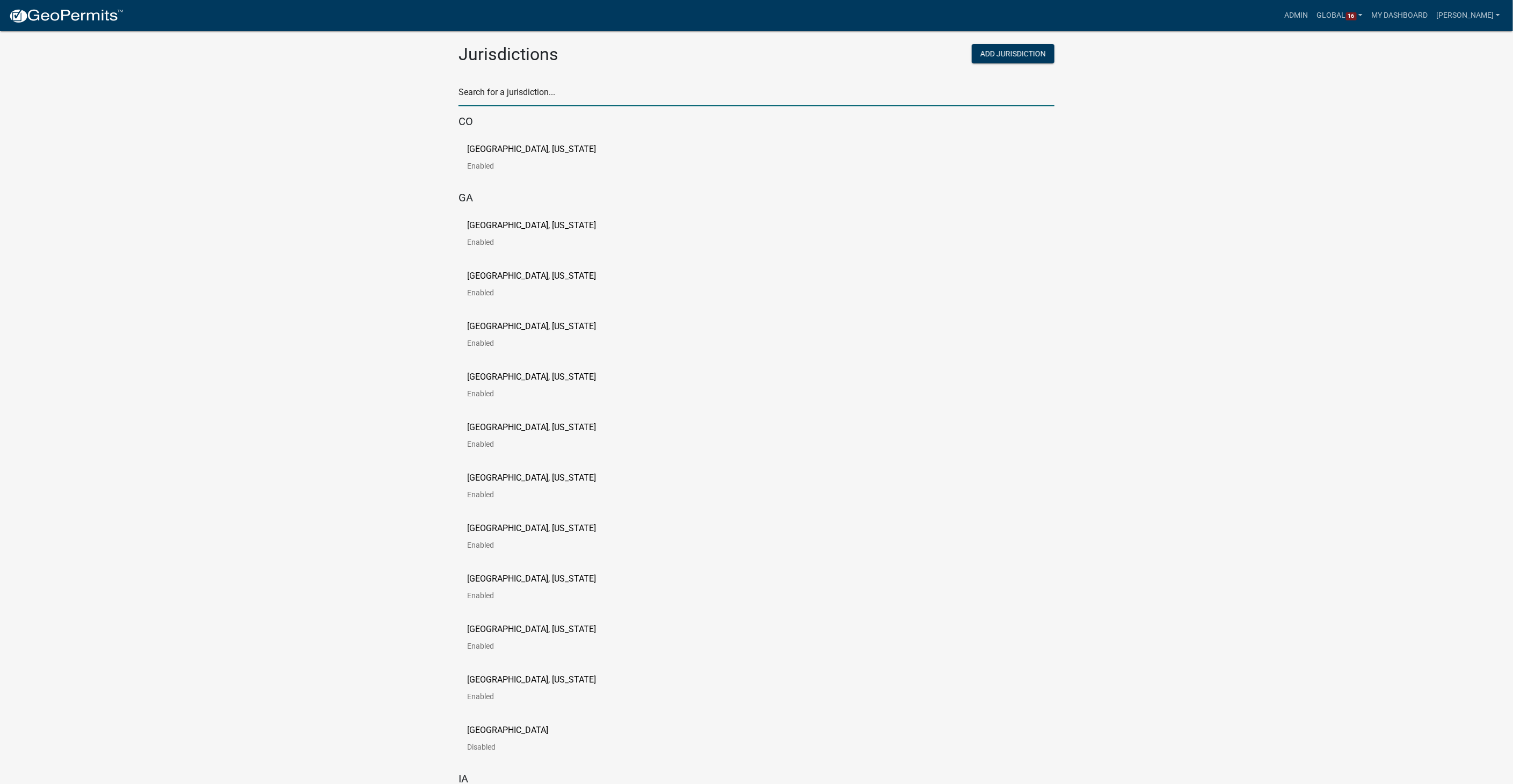
click at [498, 97] on input "text" at bounding box center [756, 95] width 596 height 22
type input "pine"
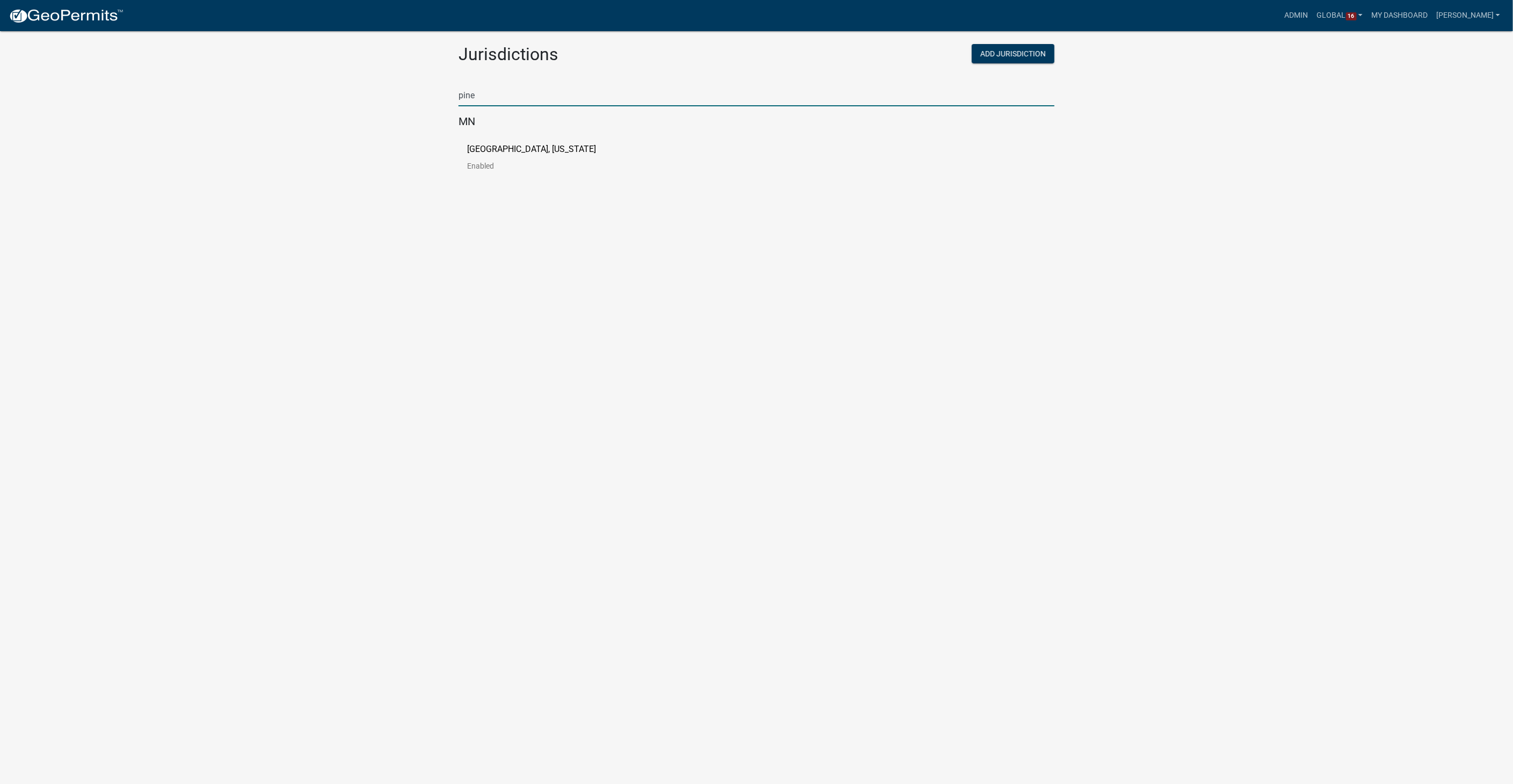
click at [513, 153] on p "[GEOGRAPHIC_DATA], [US_STATE]" at bounding box center [532, 149] width 129 height 8
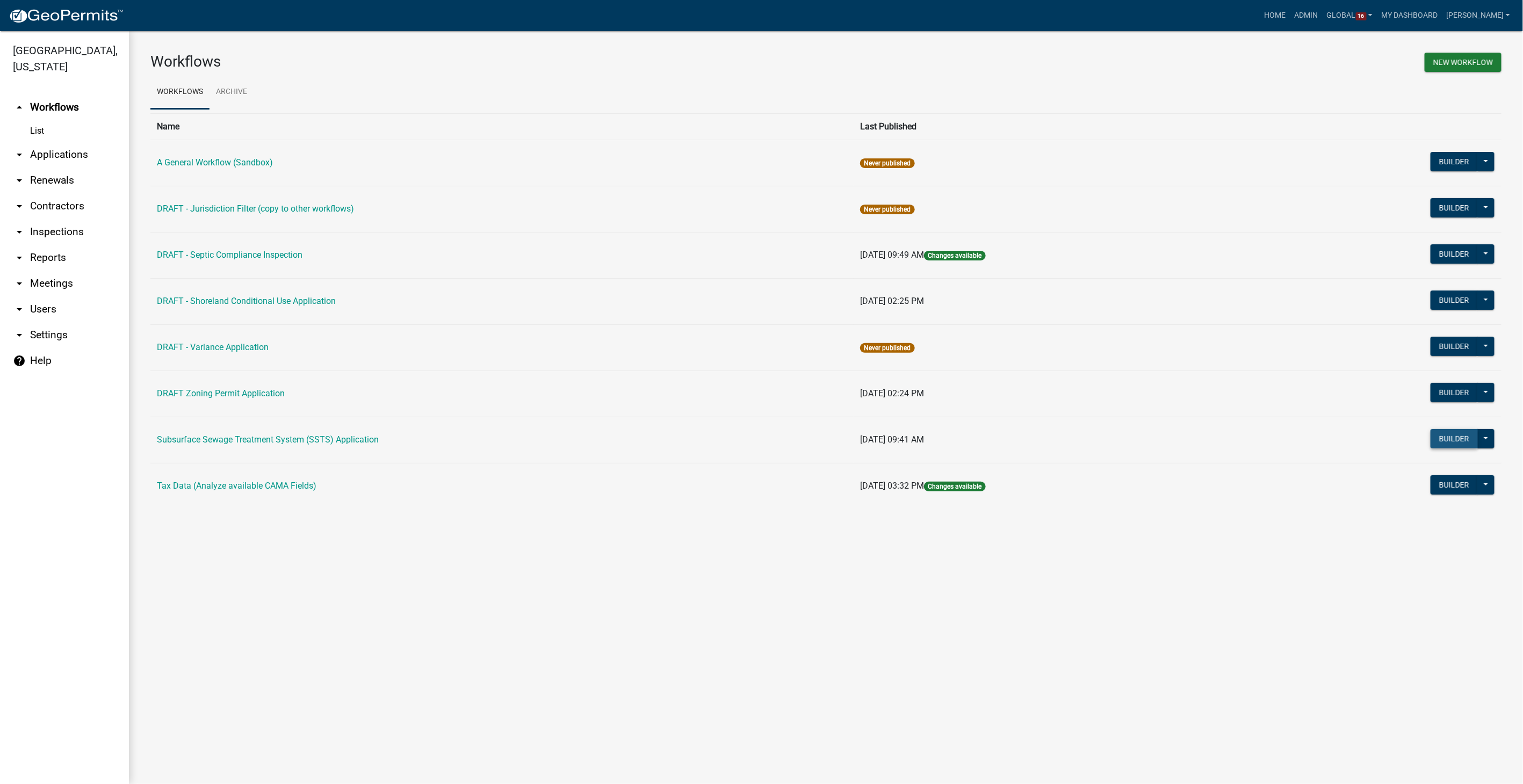
click at [1450, 437] on button "Builder" at bounding box center [1454, 439] width 47 height 19
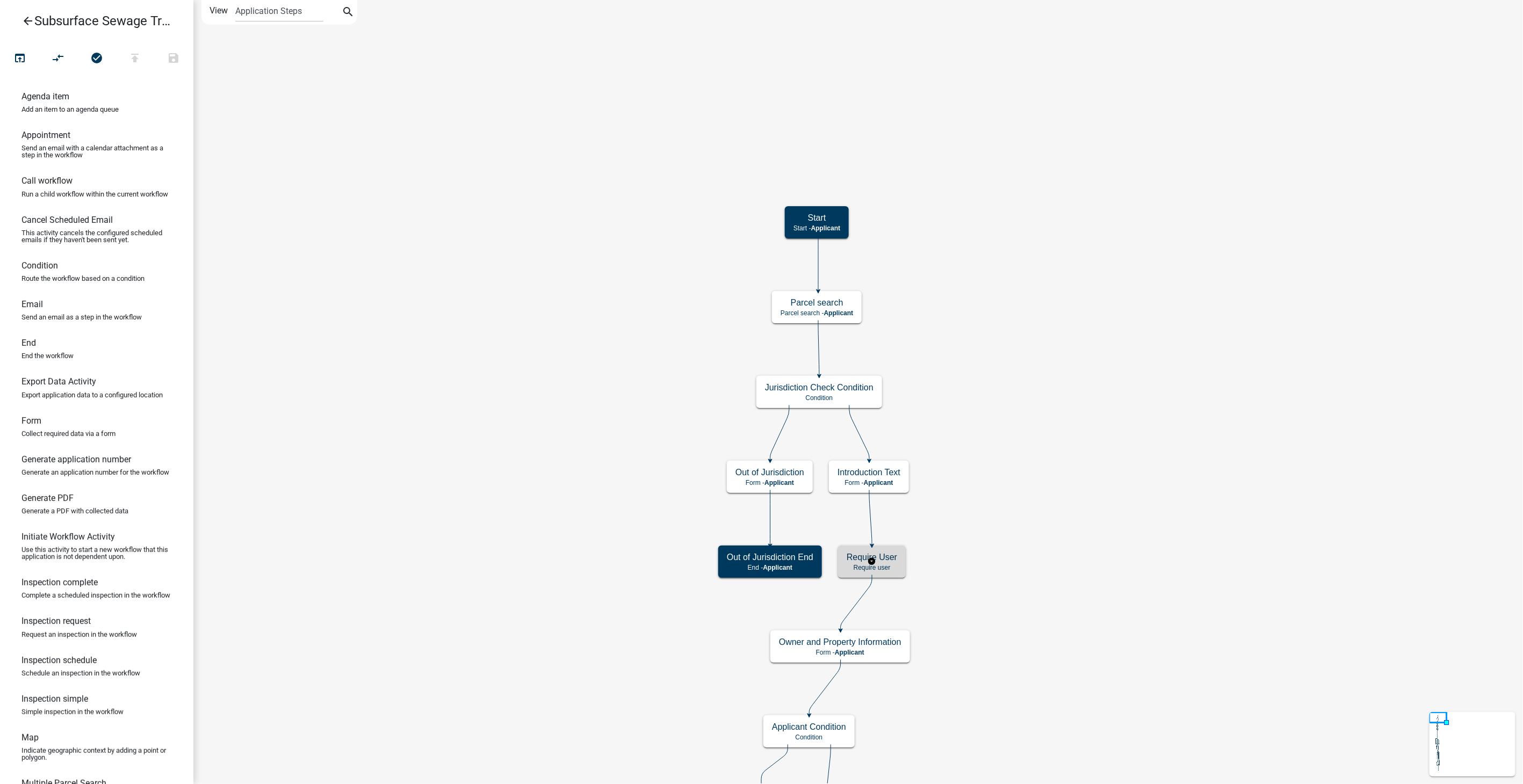
click at [895, 558] on h5 "Require User" at bounding box center [871, 557] width 51 height 10
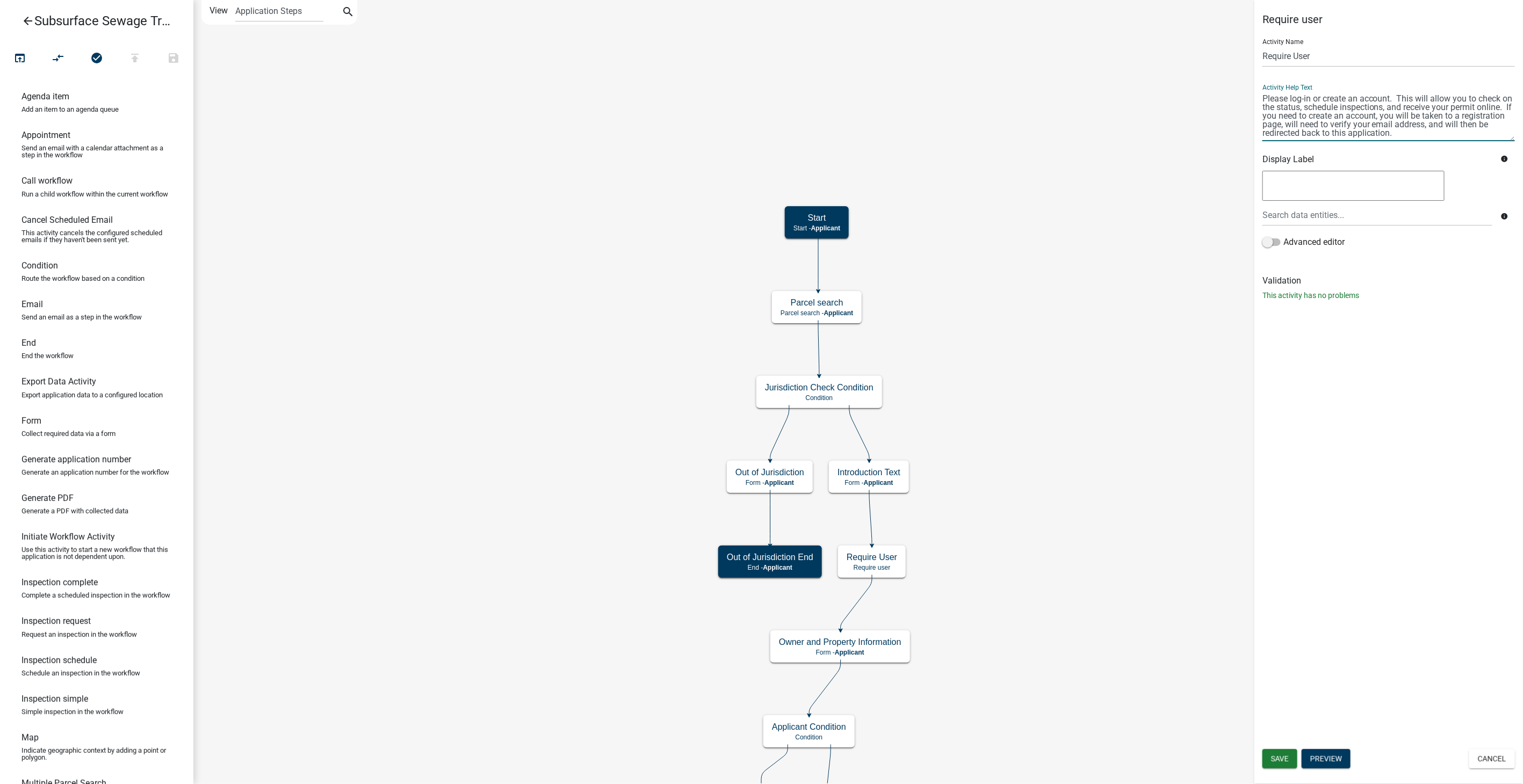
drag, startPoint x: 1263, startPoint y: 102, endPoint x: 1474, endPoint y: 136, distance: 213.7
click at [1474, 136] on textarea at bounding box center [1388, 115] width 253 height 51
